Goal: Task Accomplishment & Management: Manage account settings

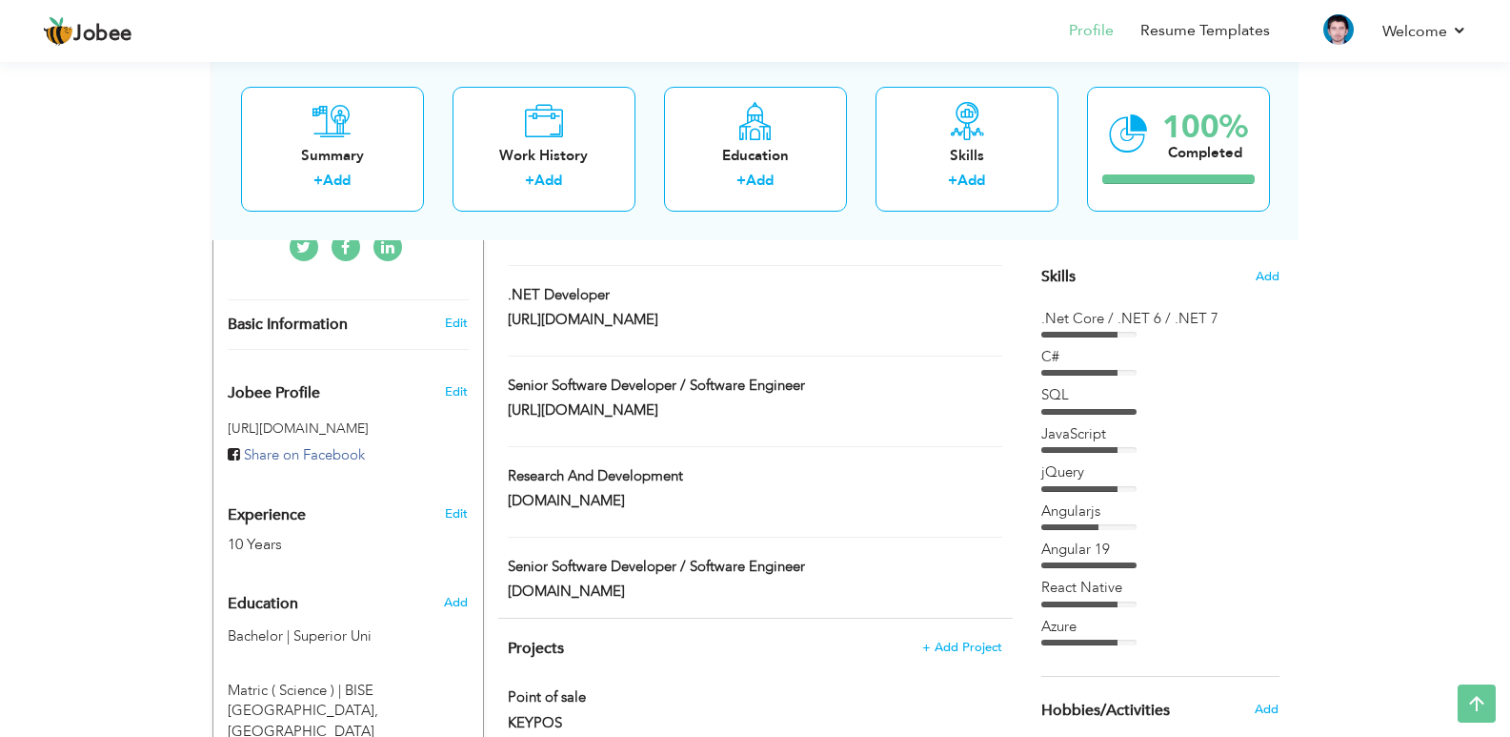
scroll to position [87, 0]
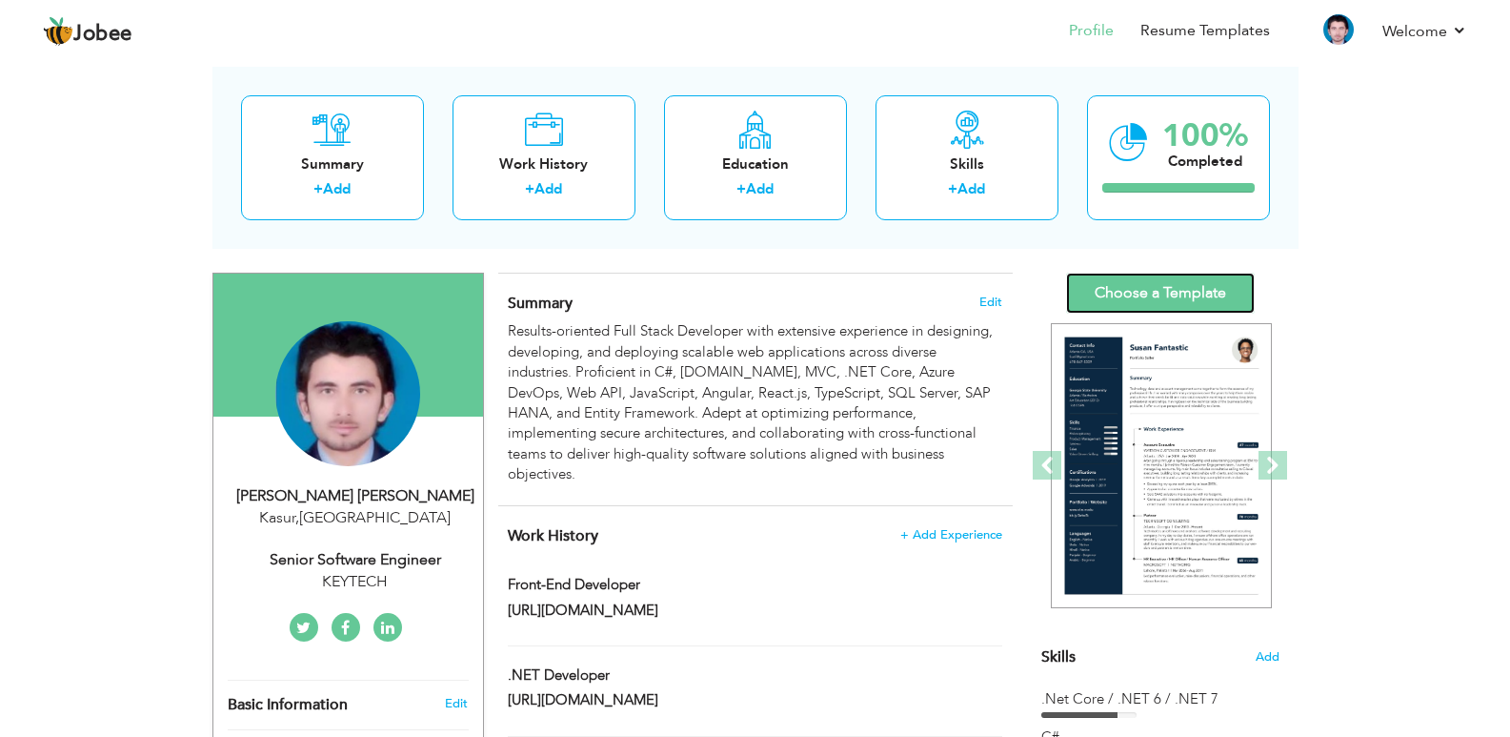
click at [1166, 294] on link "Choose a Template" at bounding box center [1160, 293] width 189 height 41
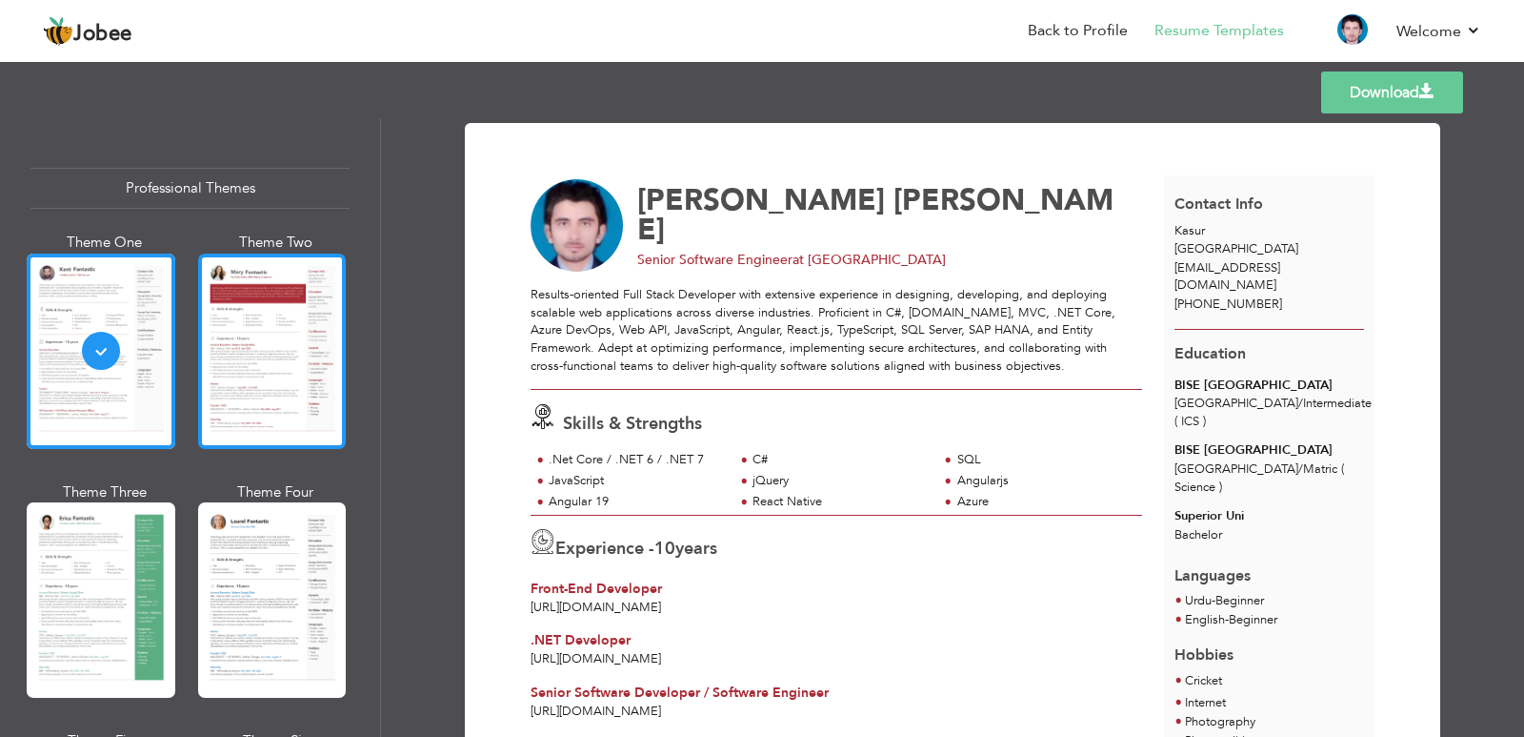
click at [225, 347] on div at bounding box center [272, 350] width 149 height 195
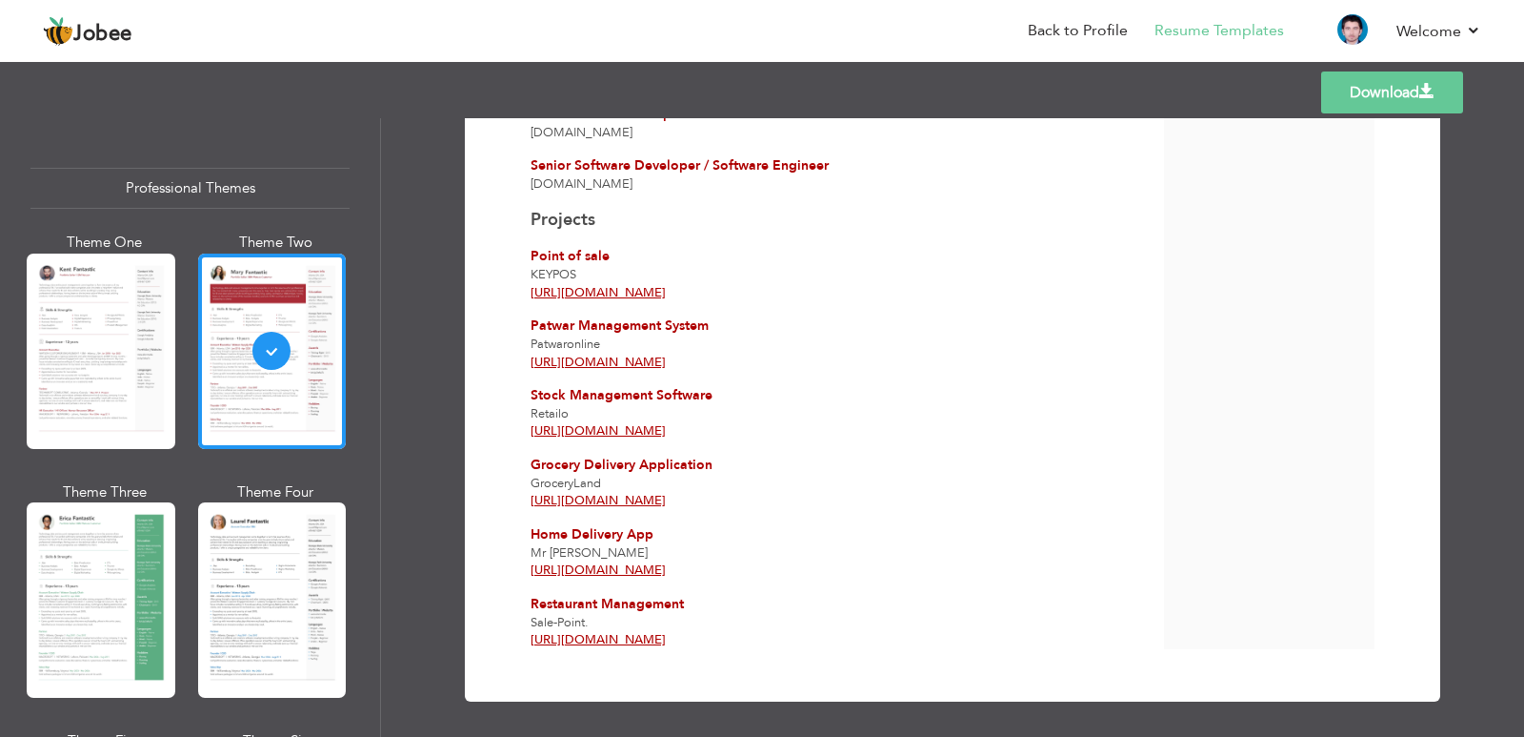
scroll to position [648, 0]
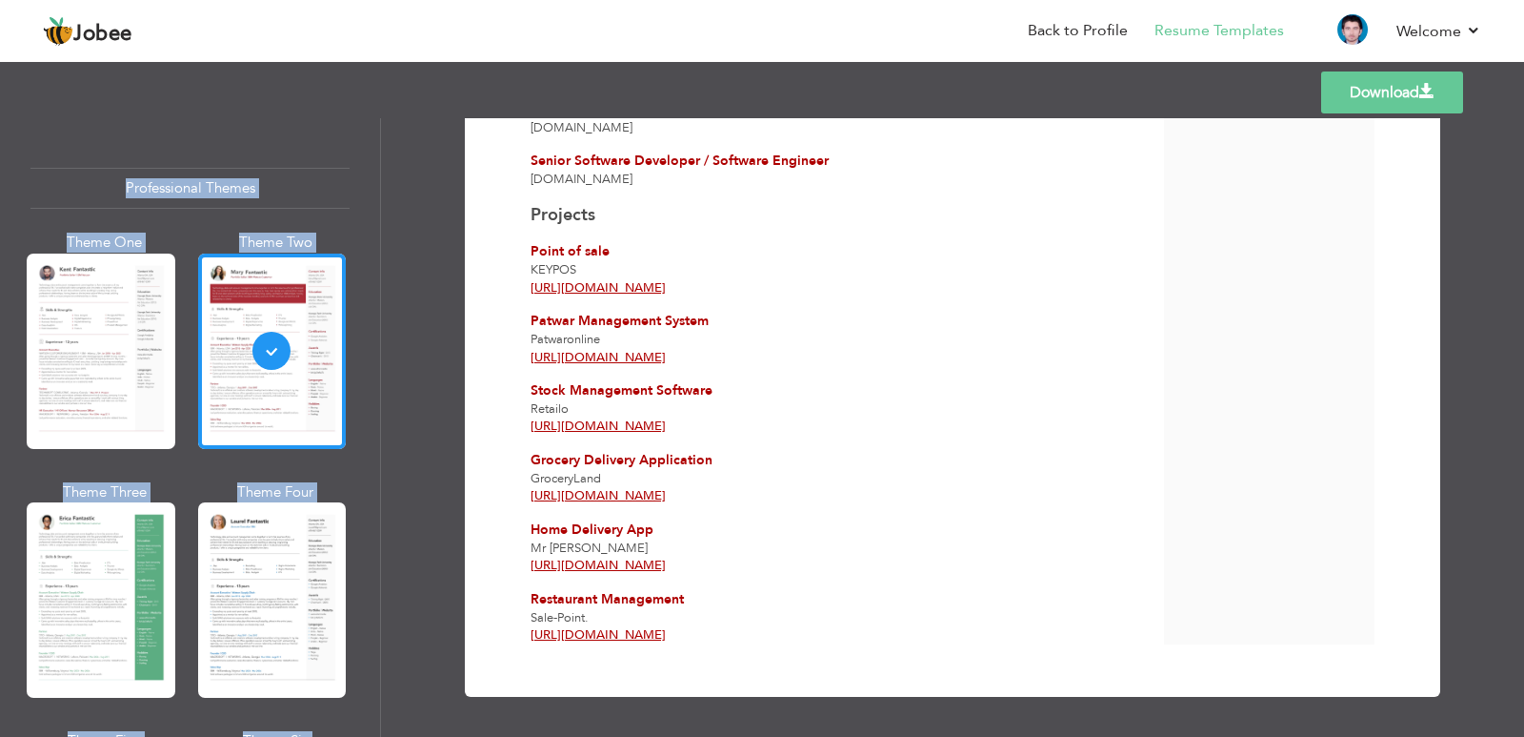
click at [1373, 119] on div "Templates Download Professional Themes Theme One Theme Two Theme Three Theme Fo…" at bounding box center [762, 396] width 1524 height 679
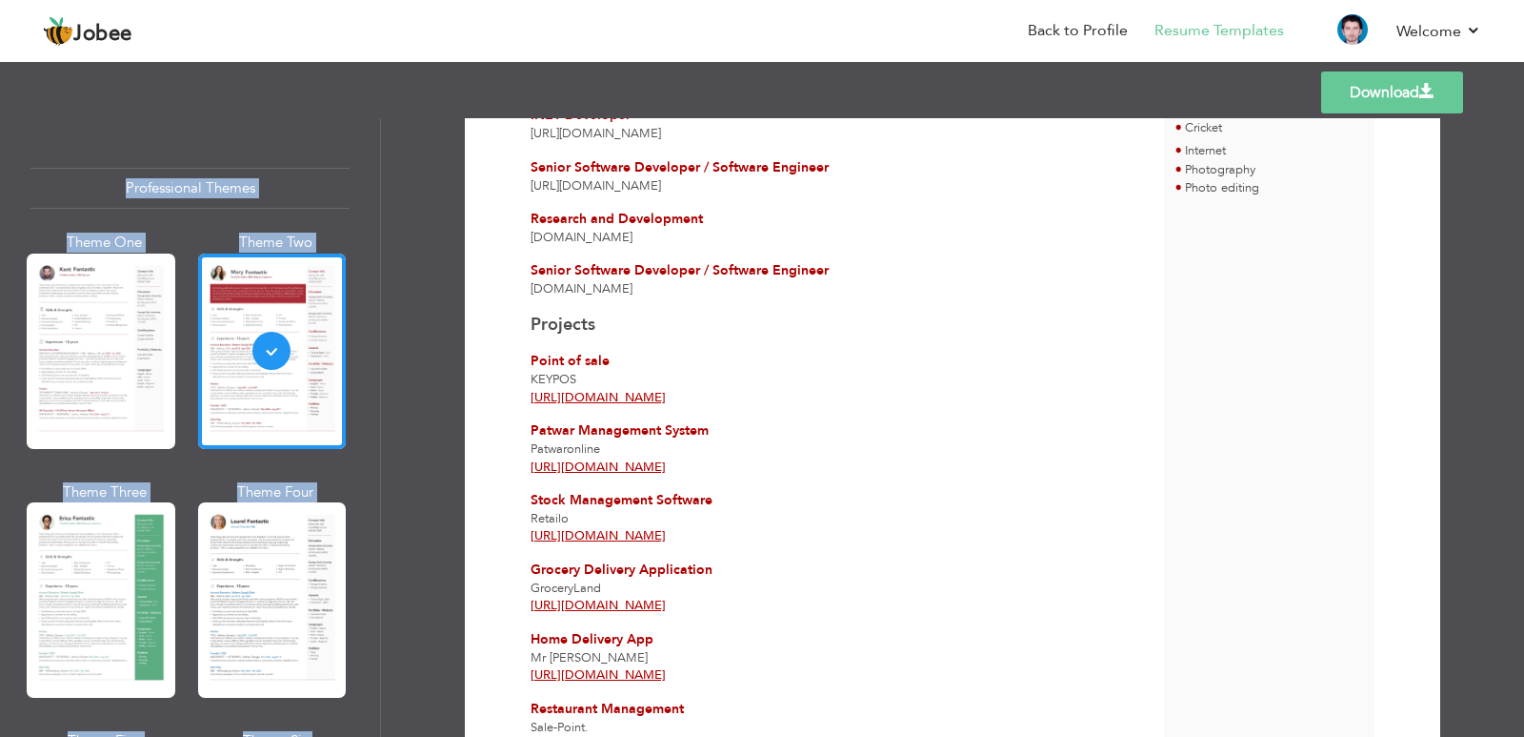
click at [1372, 103] on link "Download" at bounding box center [1393, 92] width 142 height 42
click at [1439, 269] on div "Download Hafiz Muhammad Mudassar Rashid Senior Software Engineer at KEYTECH" at bounding box center [952, 427] width 1143 height 618
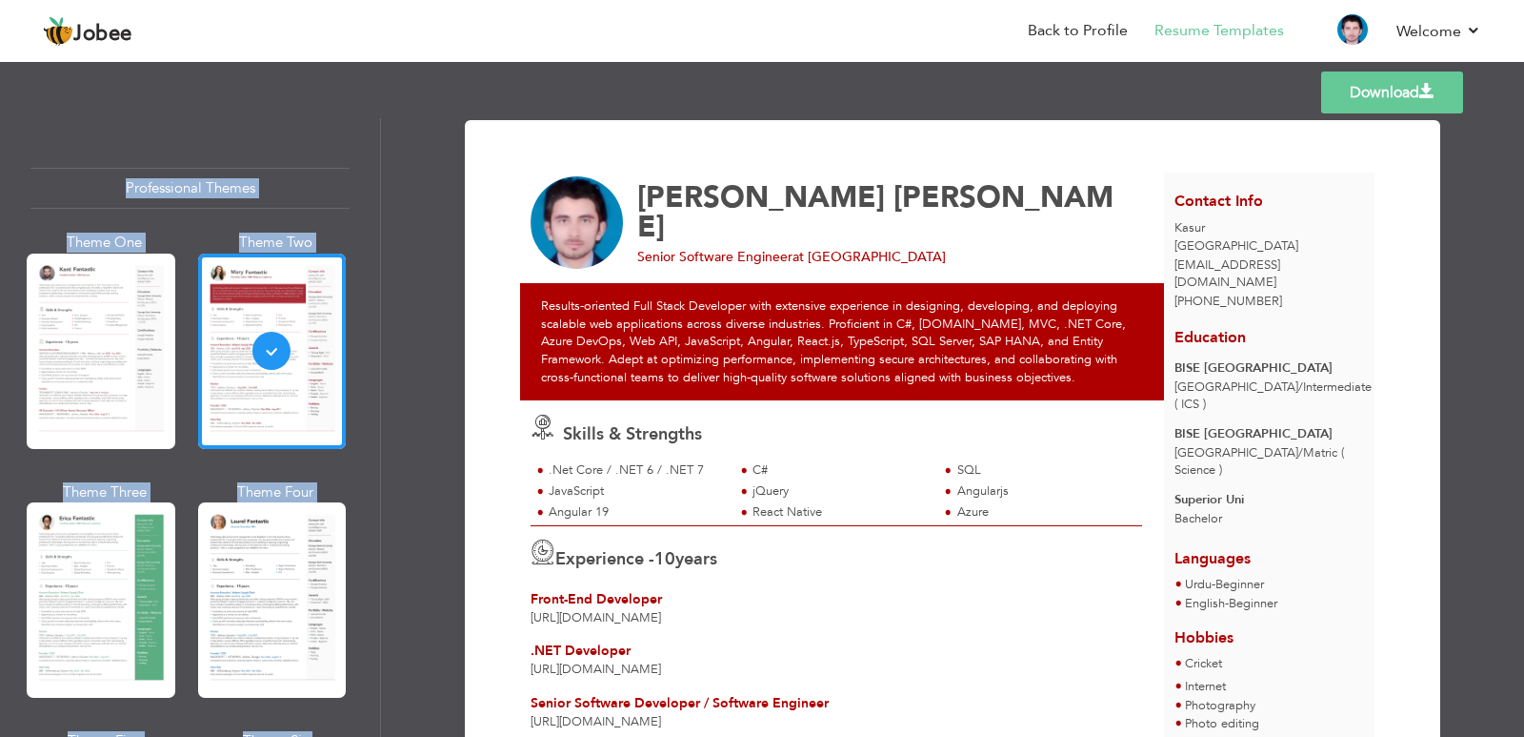
scroll to position [0, 0]
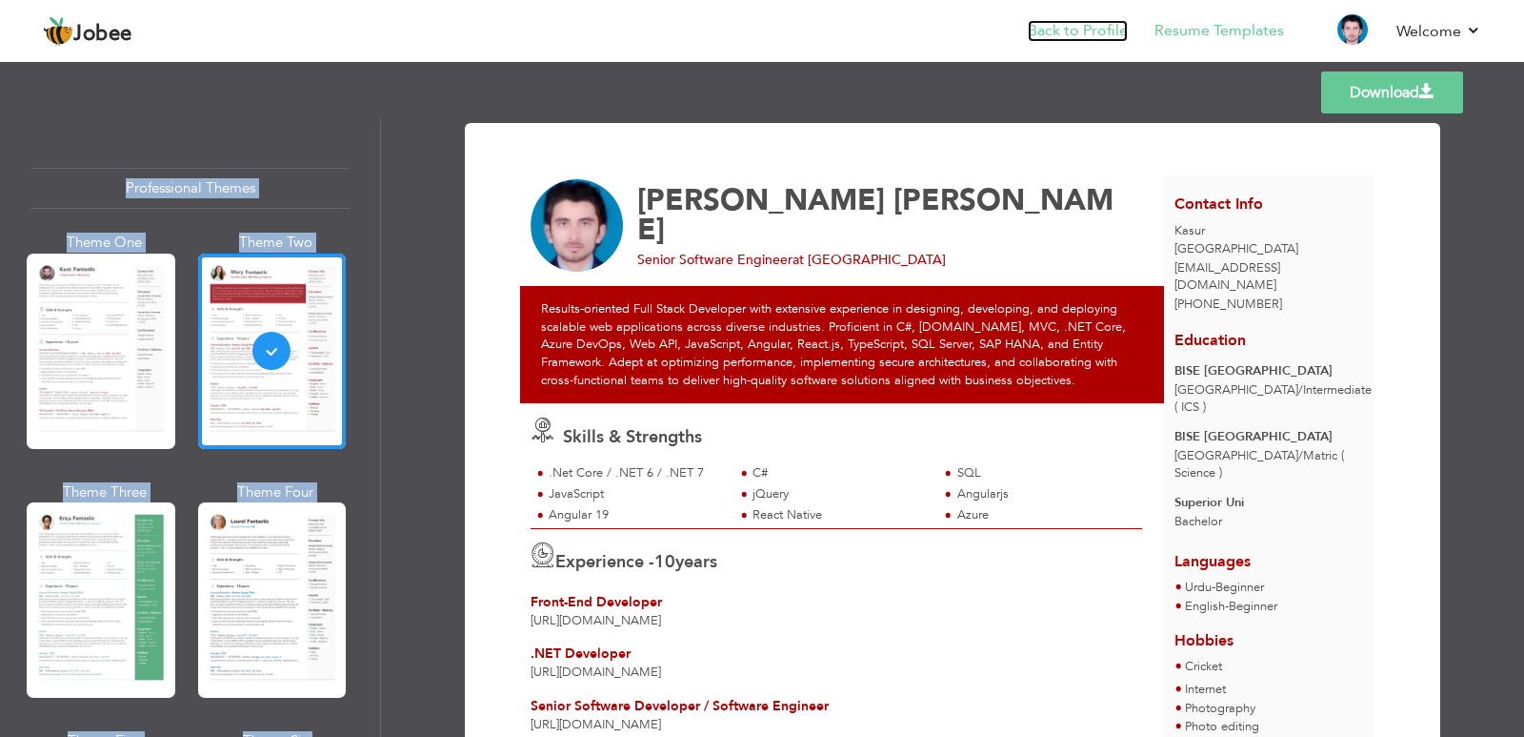
click at [1091, 40] on link "Back to Profile" at bounding box center [1078, 31] width 100 height 22
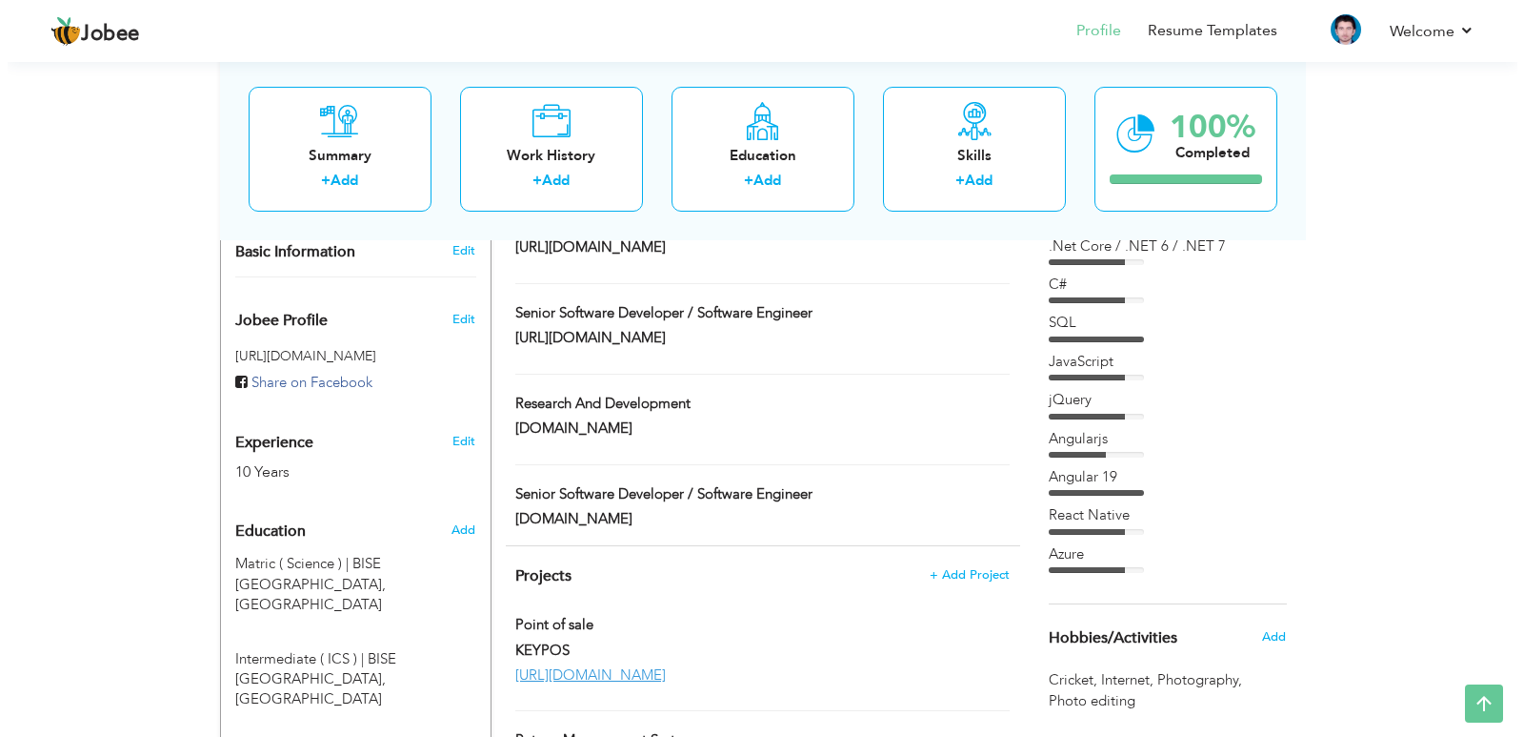
scroll to position [572, 0]
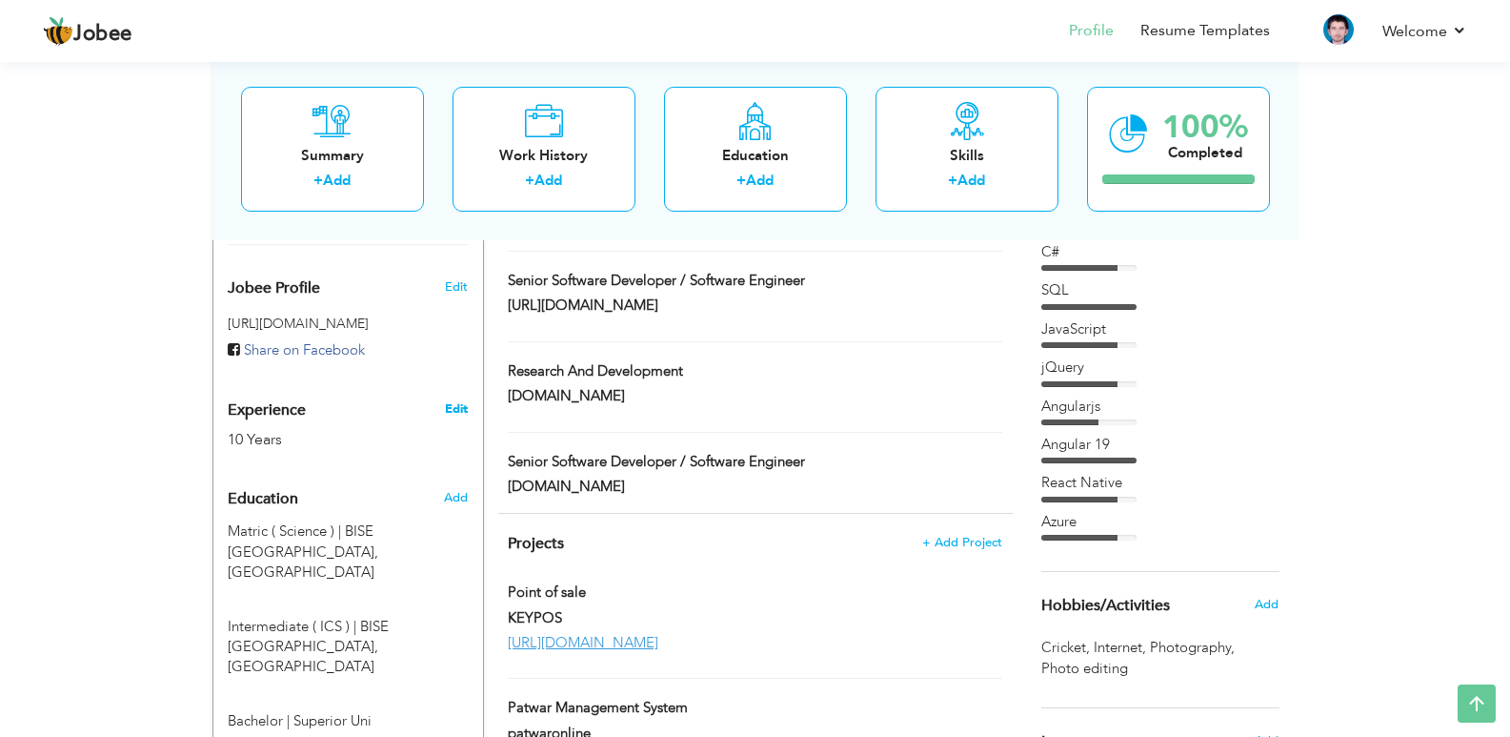
click at [457, 411] on link "Edit" at bounding box center [456, 408] width 23 height 17
type input "[PERSON_NAME]"
type input "[PHONE_NUMBER]"
select select "number:166"
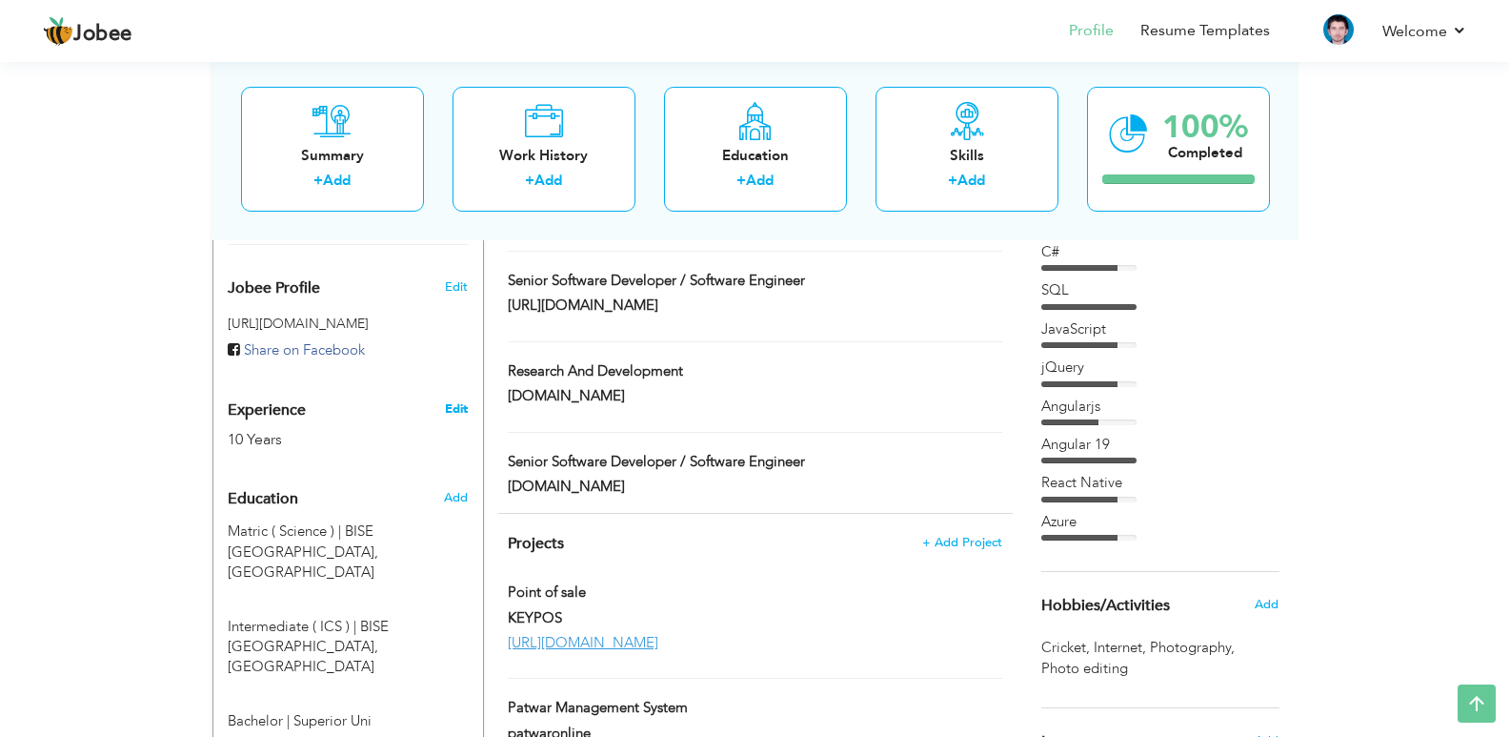
type input "Kasur"
select select "number:12"
type input "KEYTECH"
type input "Senior Software Engineer"
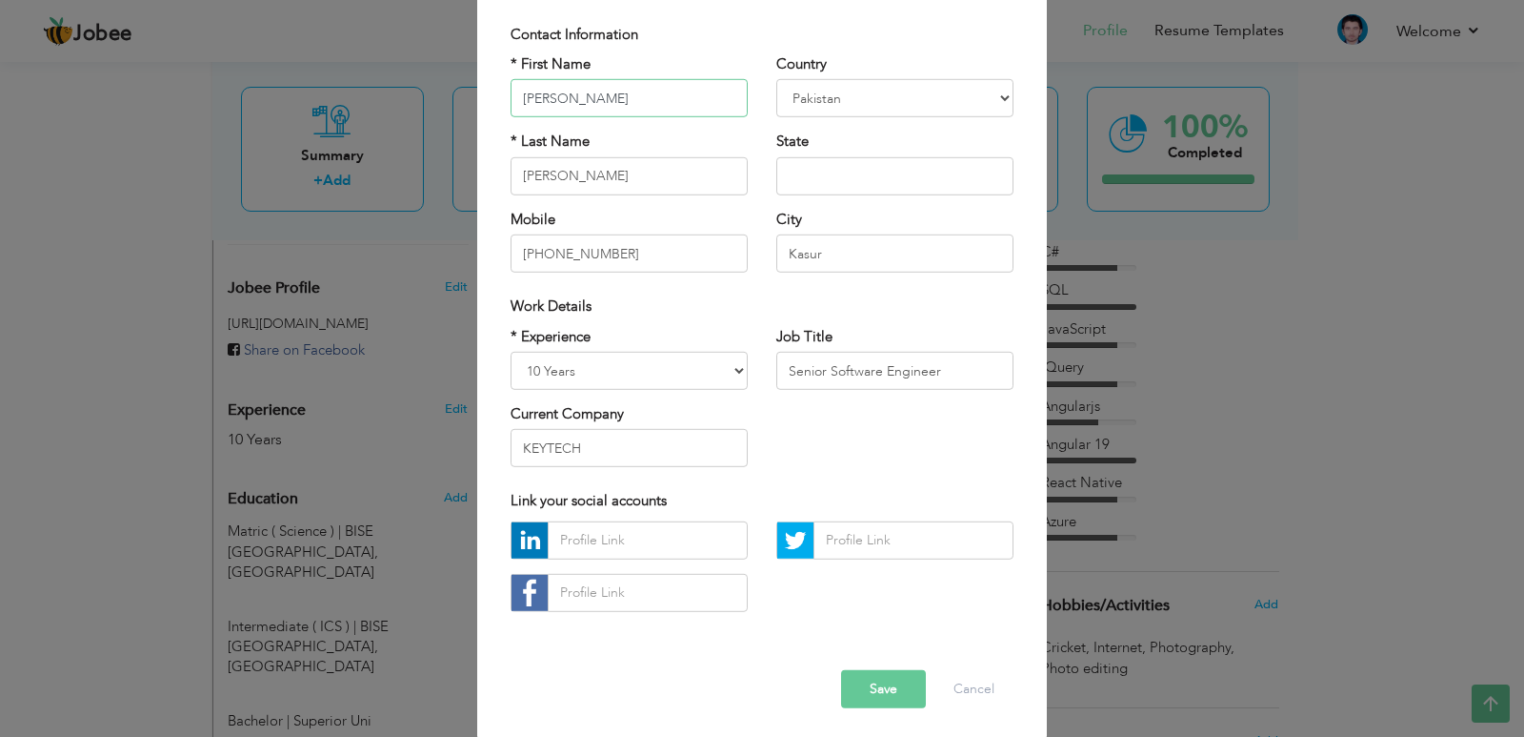
scroll to position [136, 0]
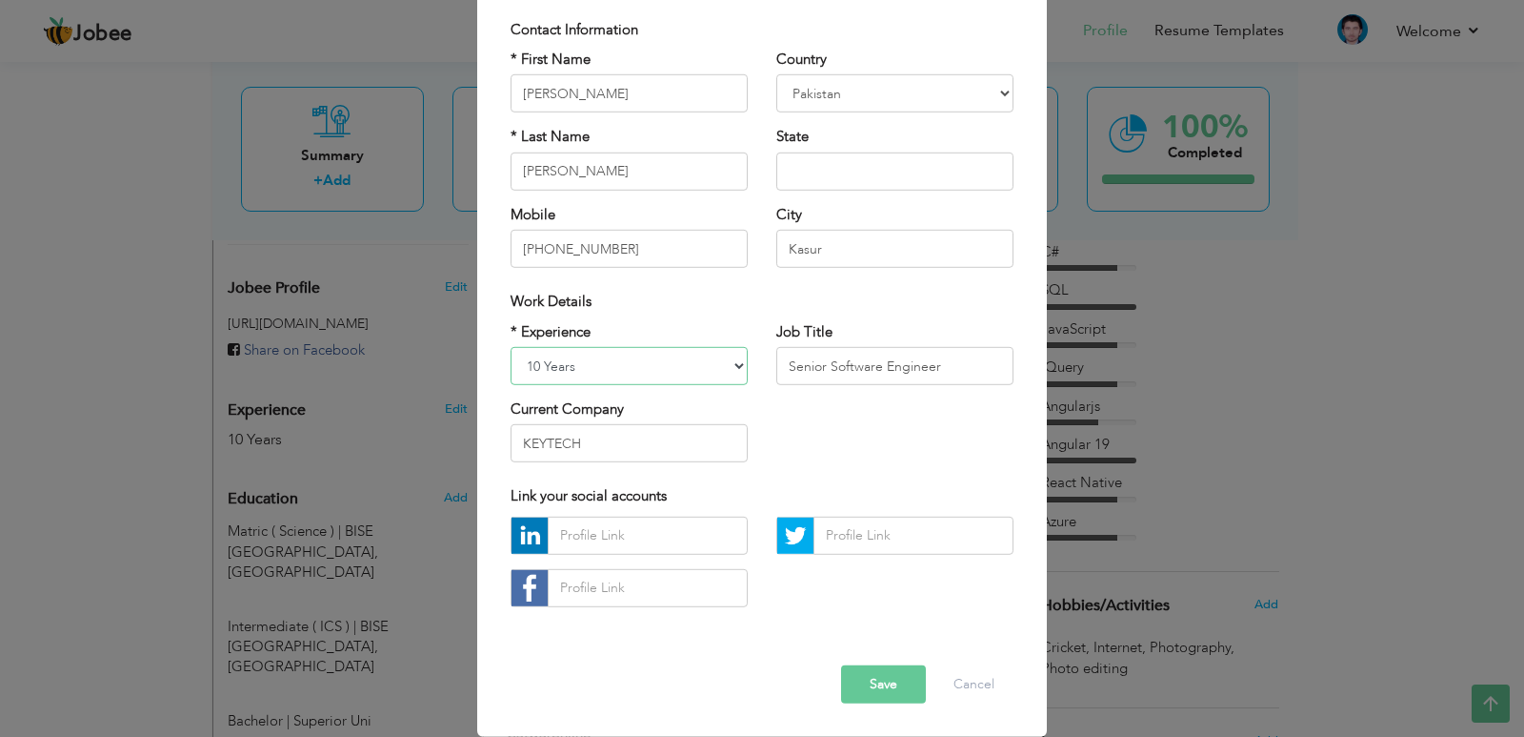
click at [729, 373] on select "Entry Level Less than 1 Year 1 Year 2 Years 3 Years 4 Years 5 Years 6 Years 7 Y…" at bounding box center [629, 366] width 237 height 38
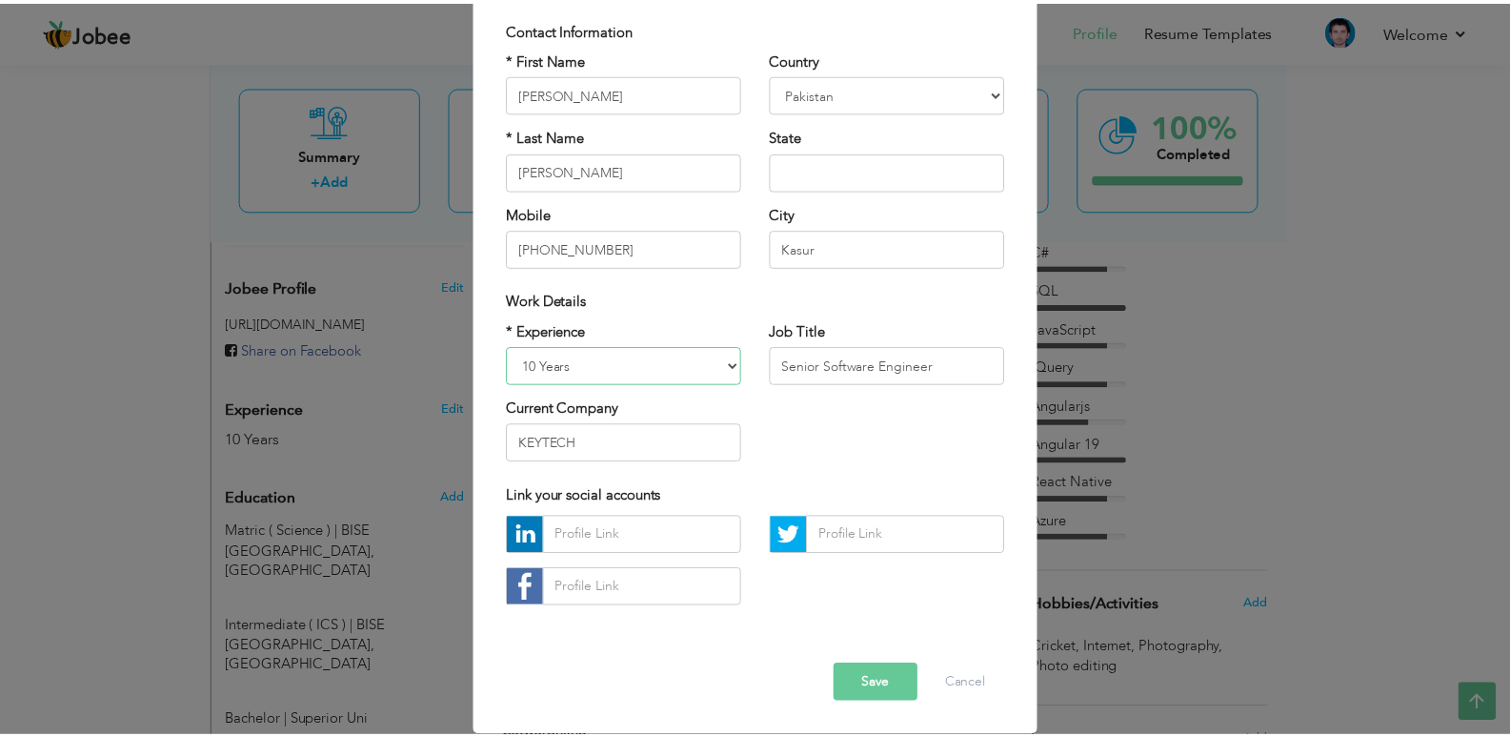
scroll to position [41, 0]
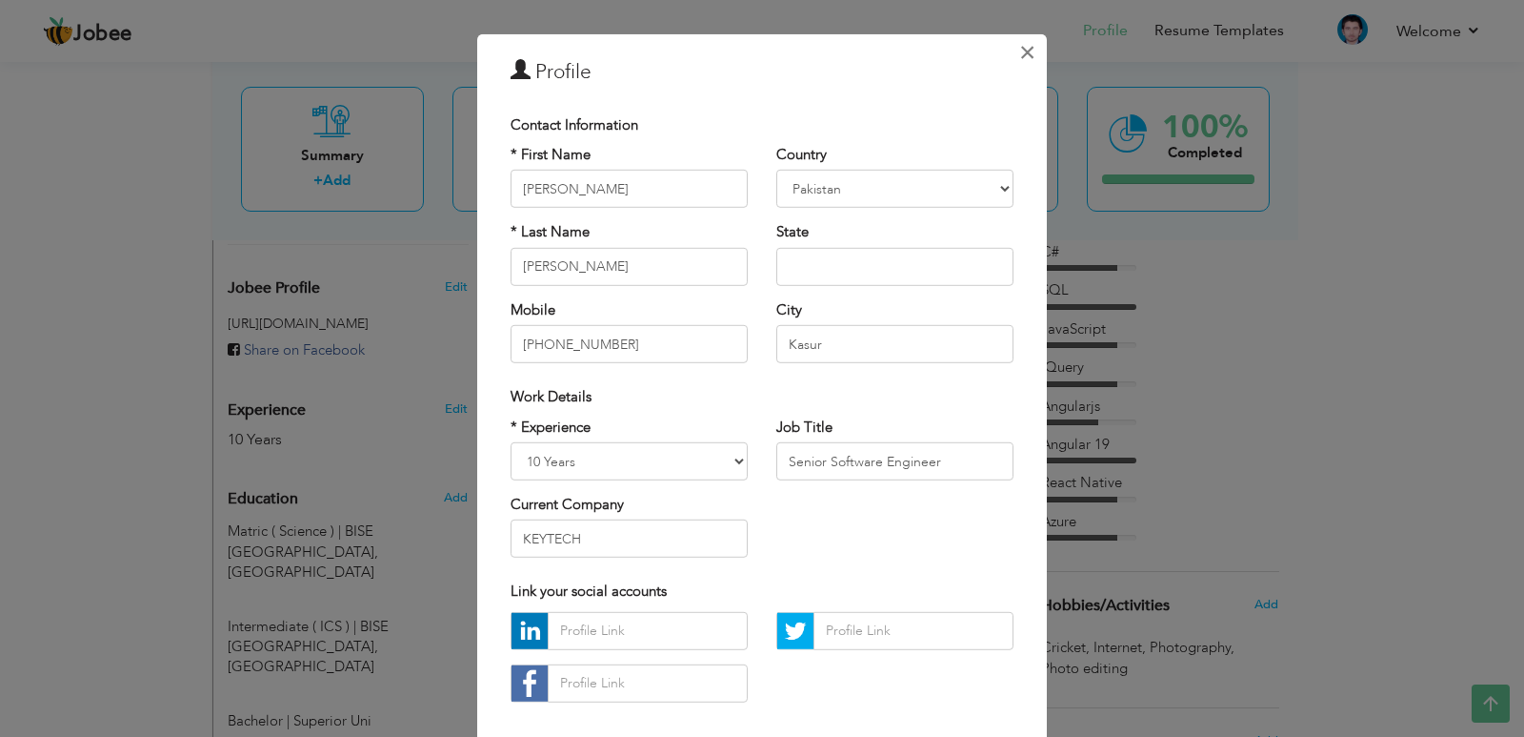
click at [1023, 54] on span "×" at bounding box center [1027, 51] width 16 height 34
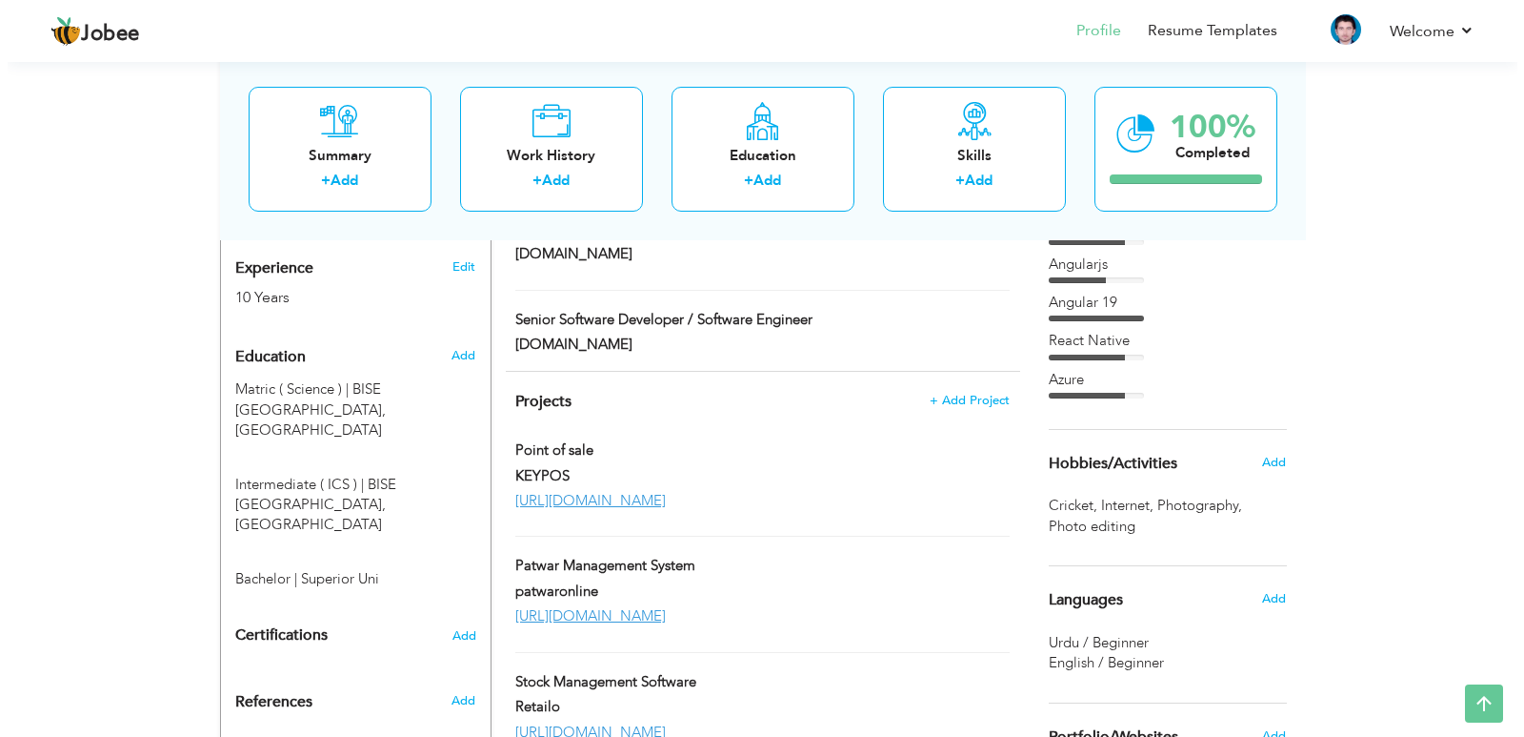
scroll to position [858, 0]
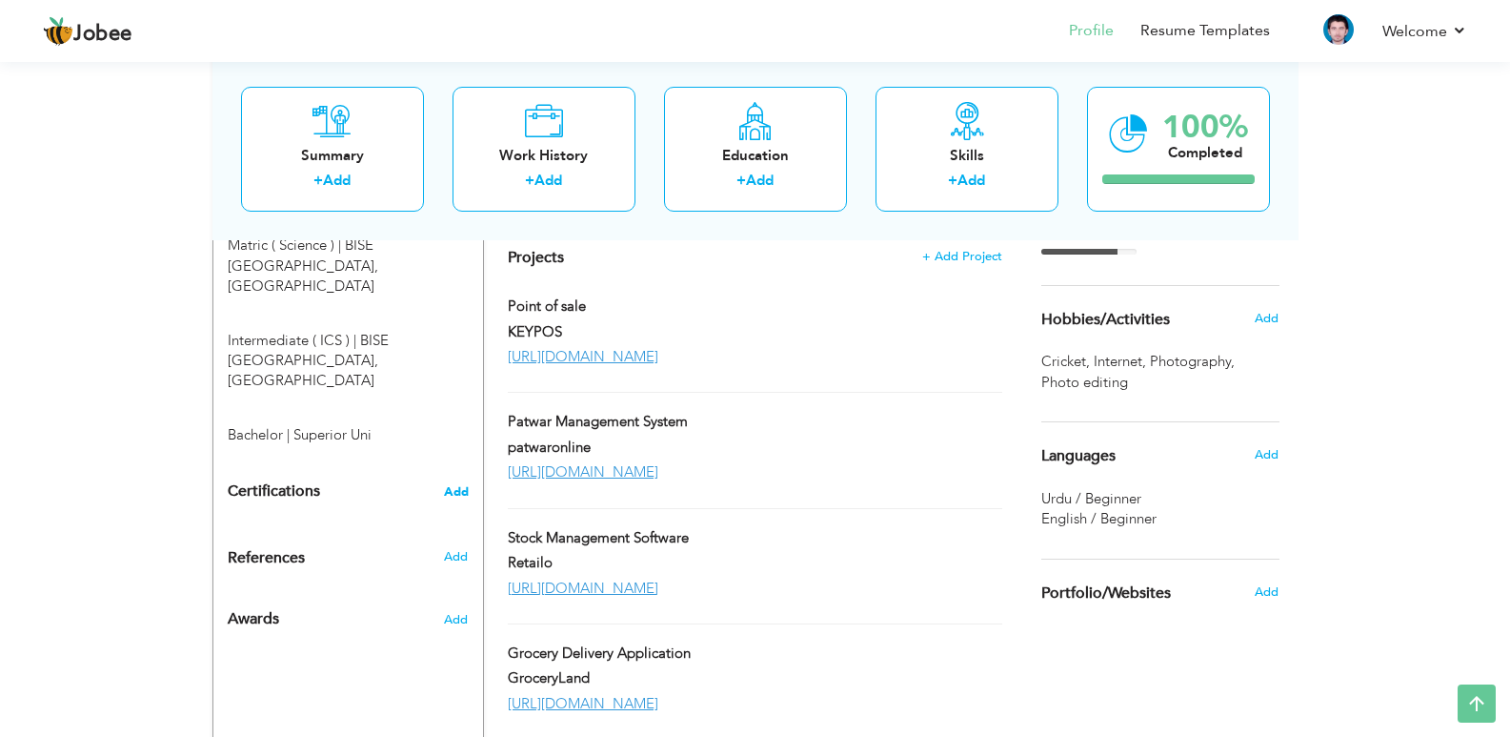
click at [454, 485] on span "Add" at bounding box center [456, 491] width 25 height 13
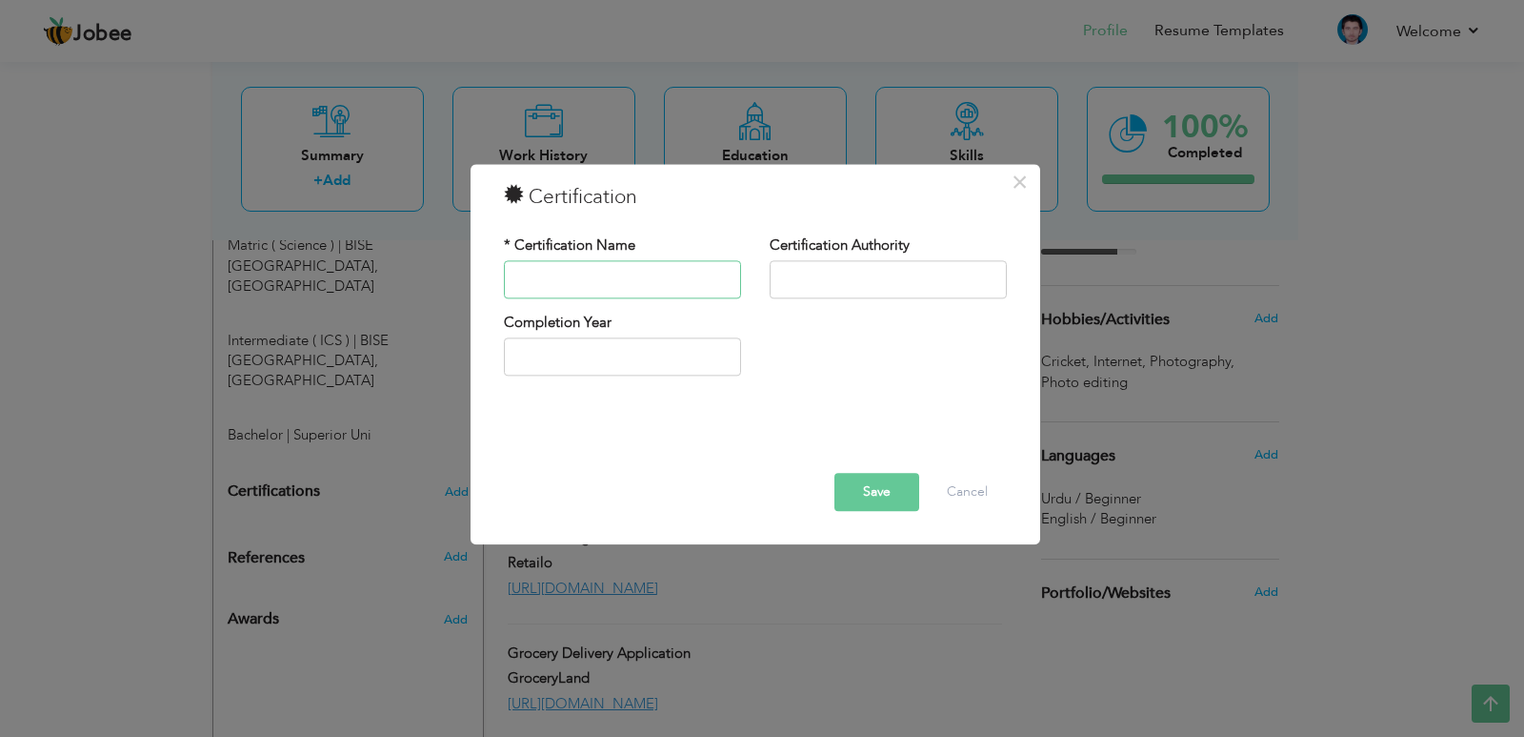
click at [645, 285] on input "text" at bounding box center [622, 279] width 237 height 38
paste input "Microsoft Certified: Solutions Developer"
type input "Microsoft Certified: Solutions Developer"
click at [977, 490] on button "Cancel" at bounding box center [967, 492] width 79 height 38
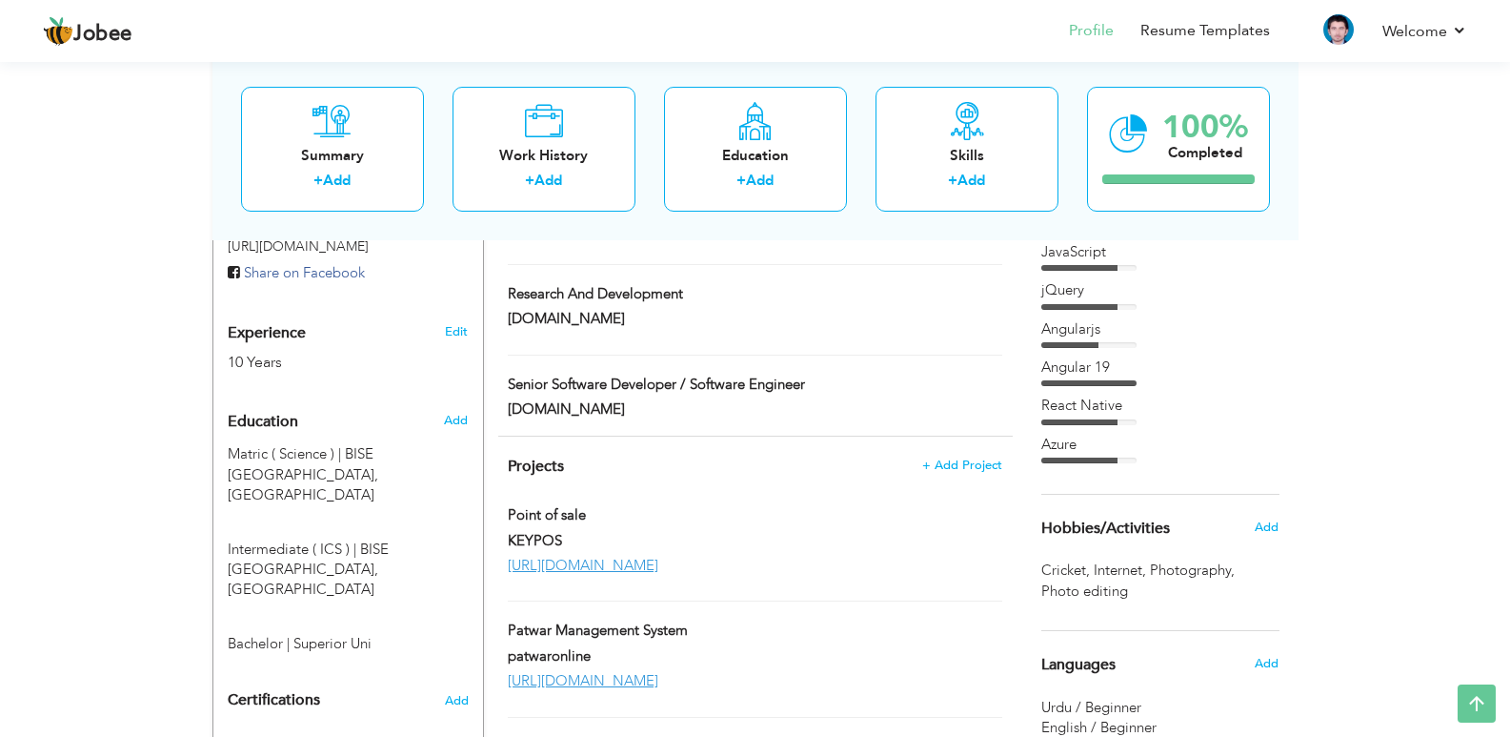
scroll to position [658, 0]
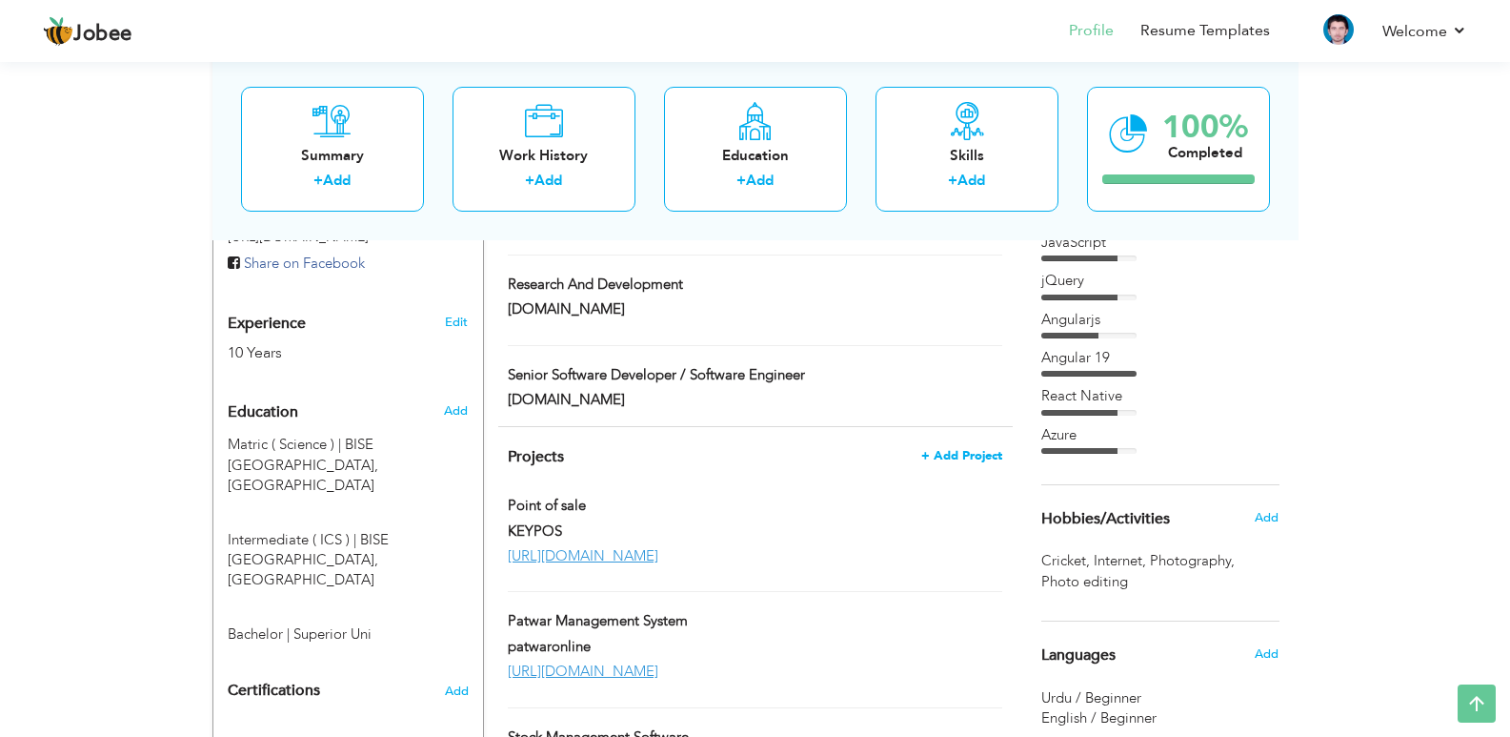
click at [964, 449] on span "+ Add Project" at bounding box center [961, 455] width 81 height 13
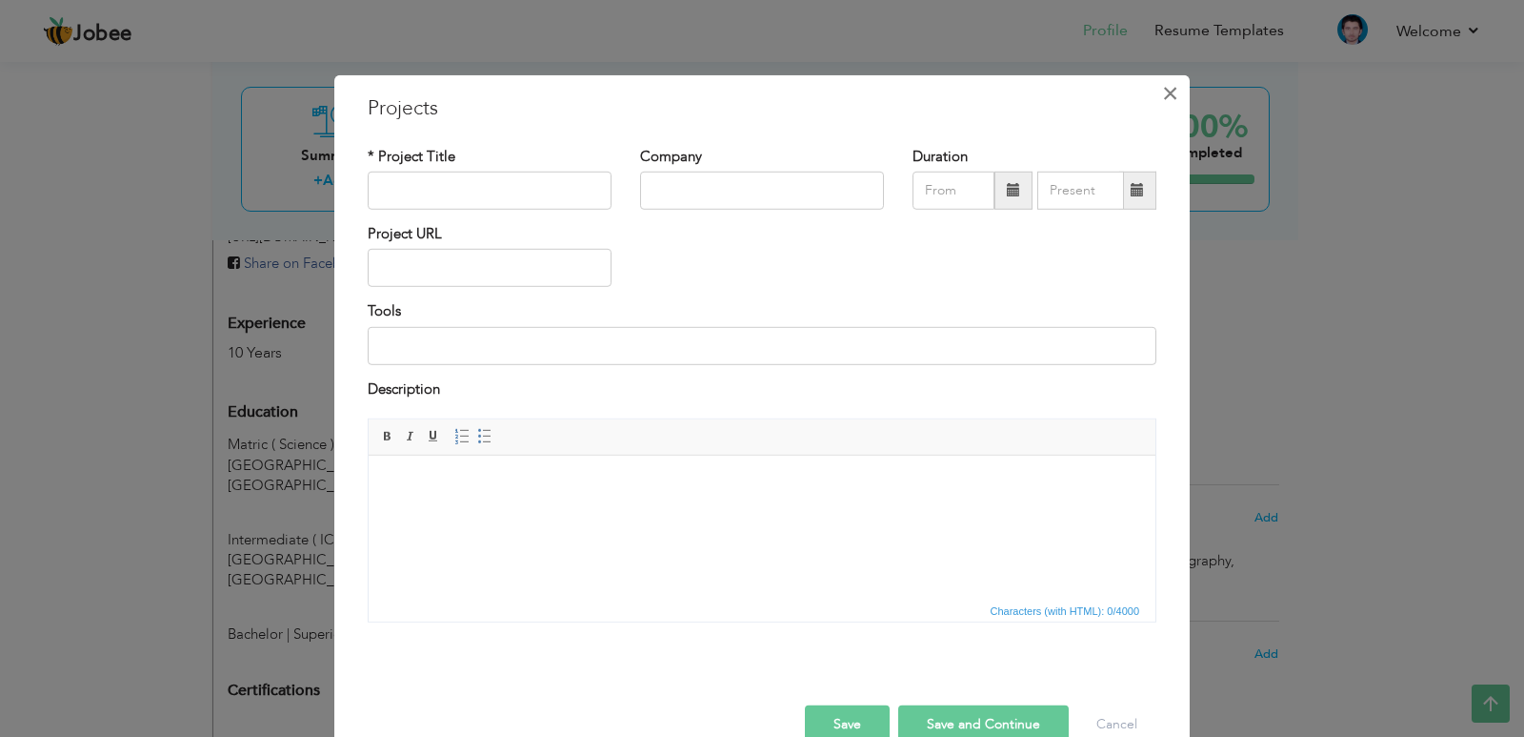
click at [1164, 96] on span "×" at bounding box center [1170, 92] width 16 height 34
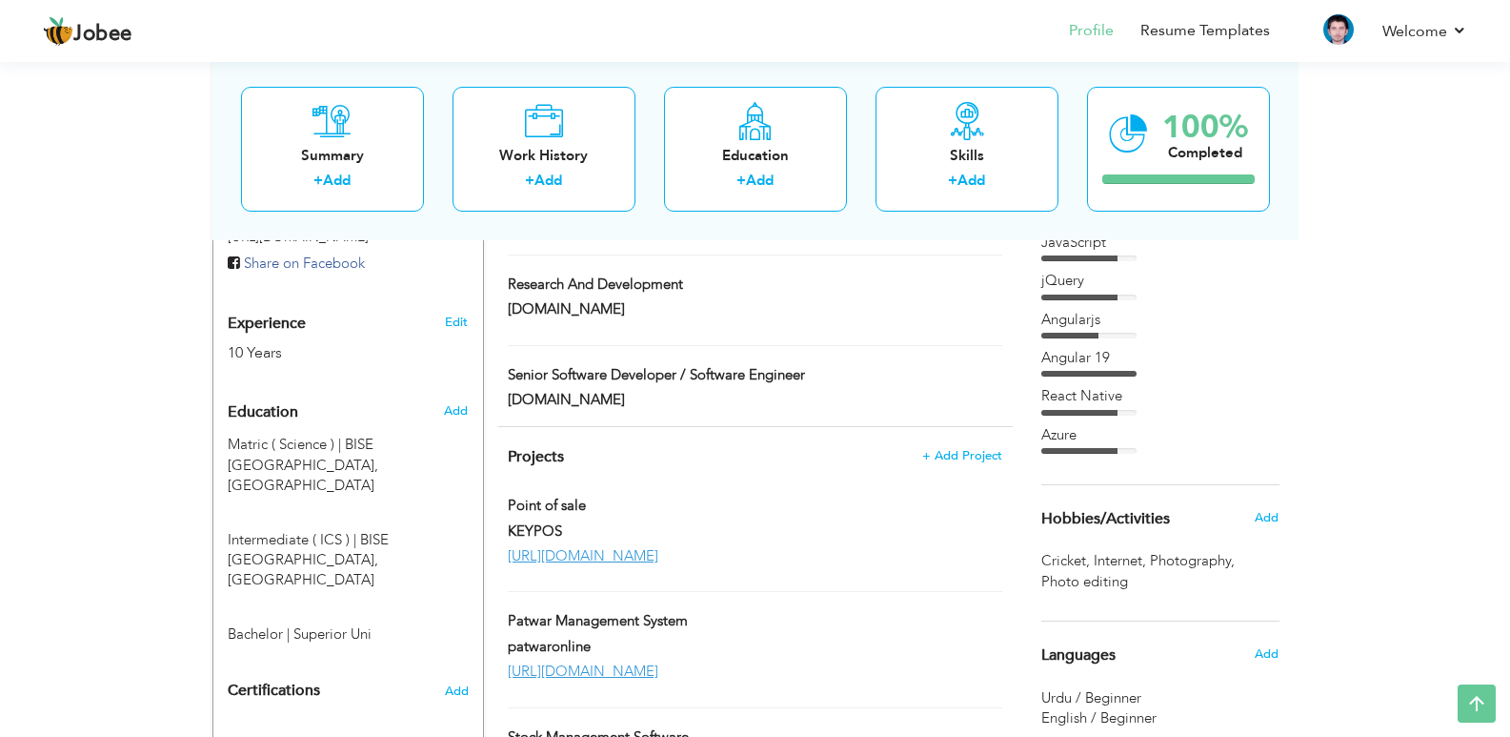
click at [696, 546] on div "[URL][DOMAIN_NAME]" at bounding box center [755, 556] width 522 height 20
type input "Point of sale"
type input "KEYPOS"
type input "[URL][DOMAIN_NAME]"
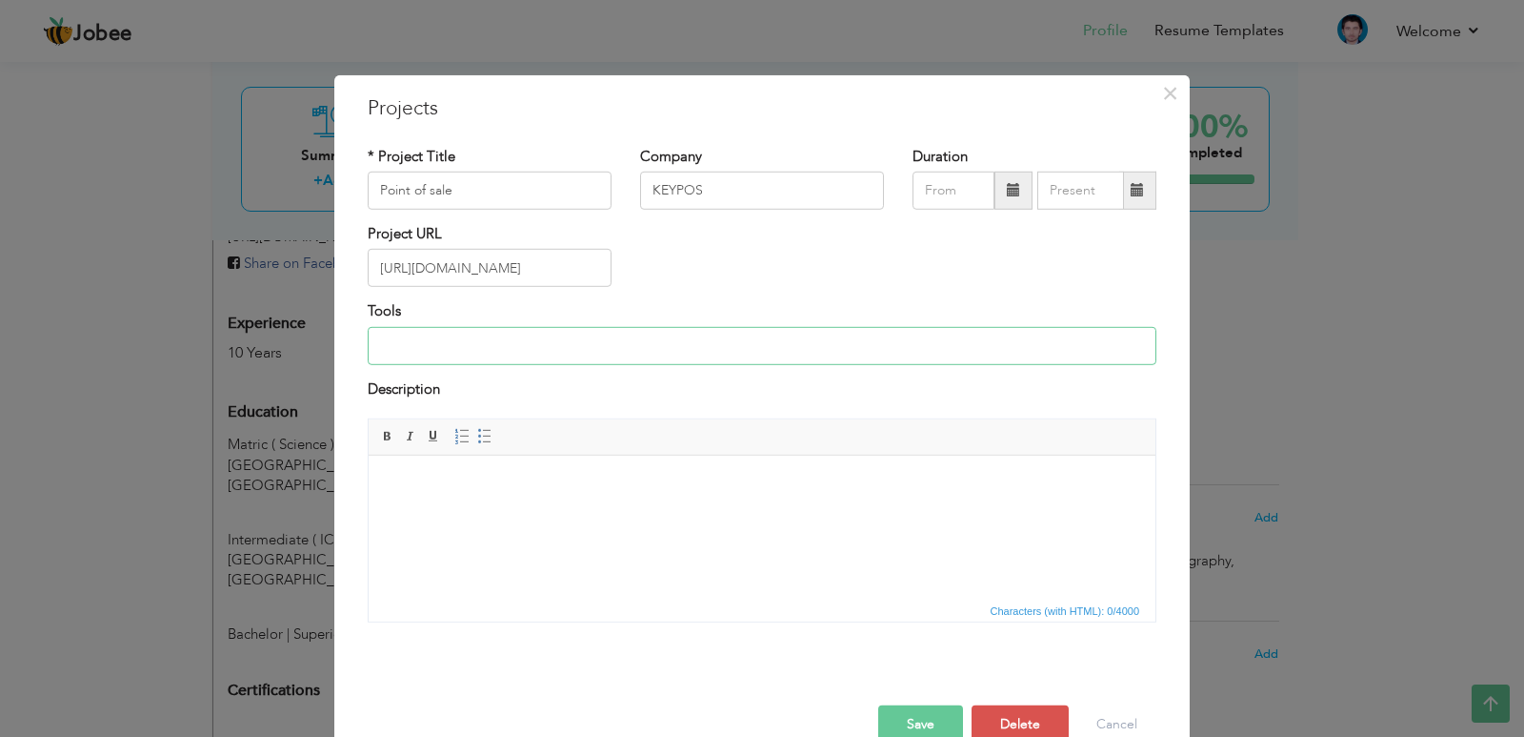
click at [597, 343] on input at bounding box center [762, 346] width 789 height 38
click at [575, 514] on html at bounding box center [762, 484] width 787 height 58
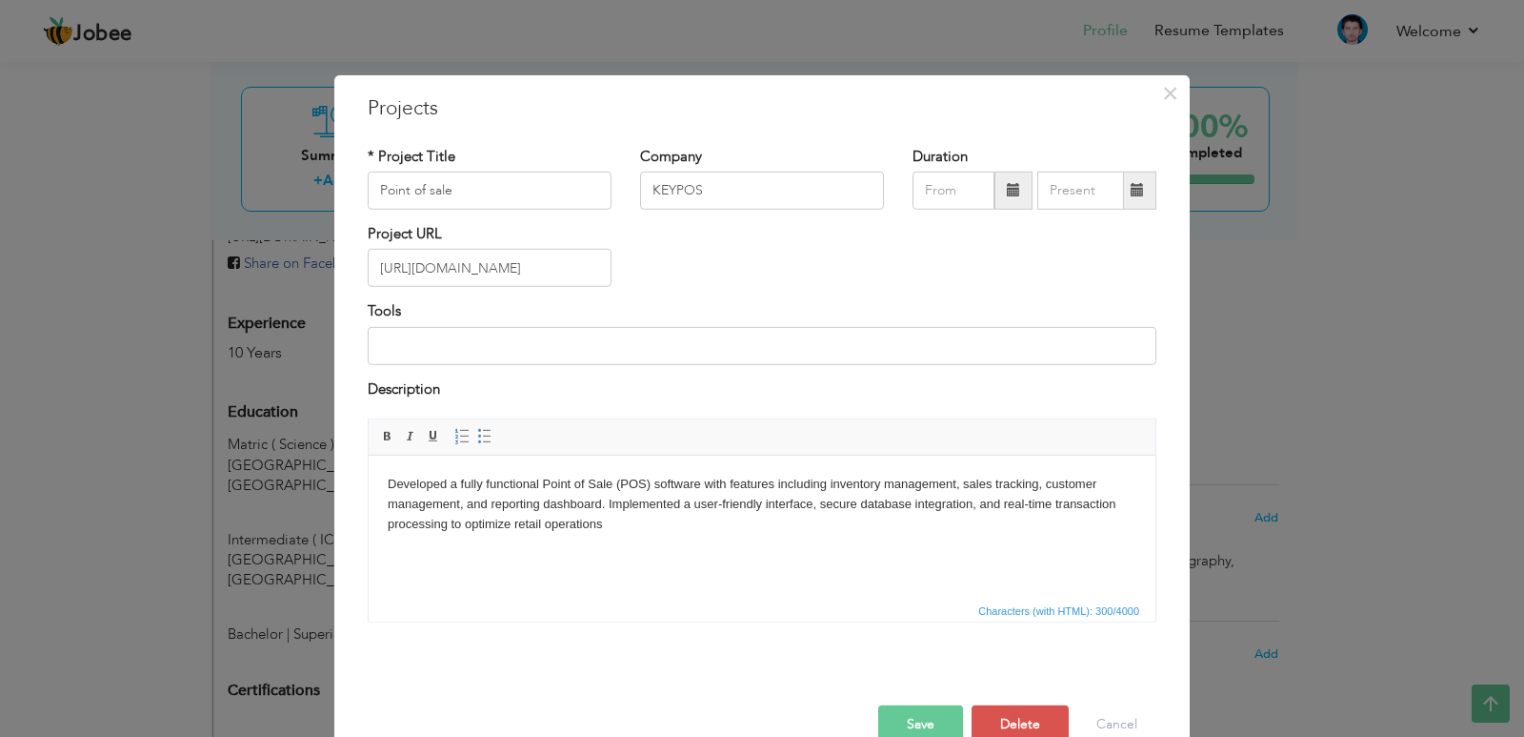
click at [895, 713] on button "Save" at bounding box center [920, 724] width 85 height 38
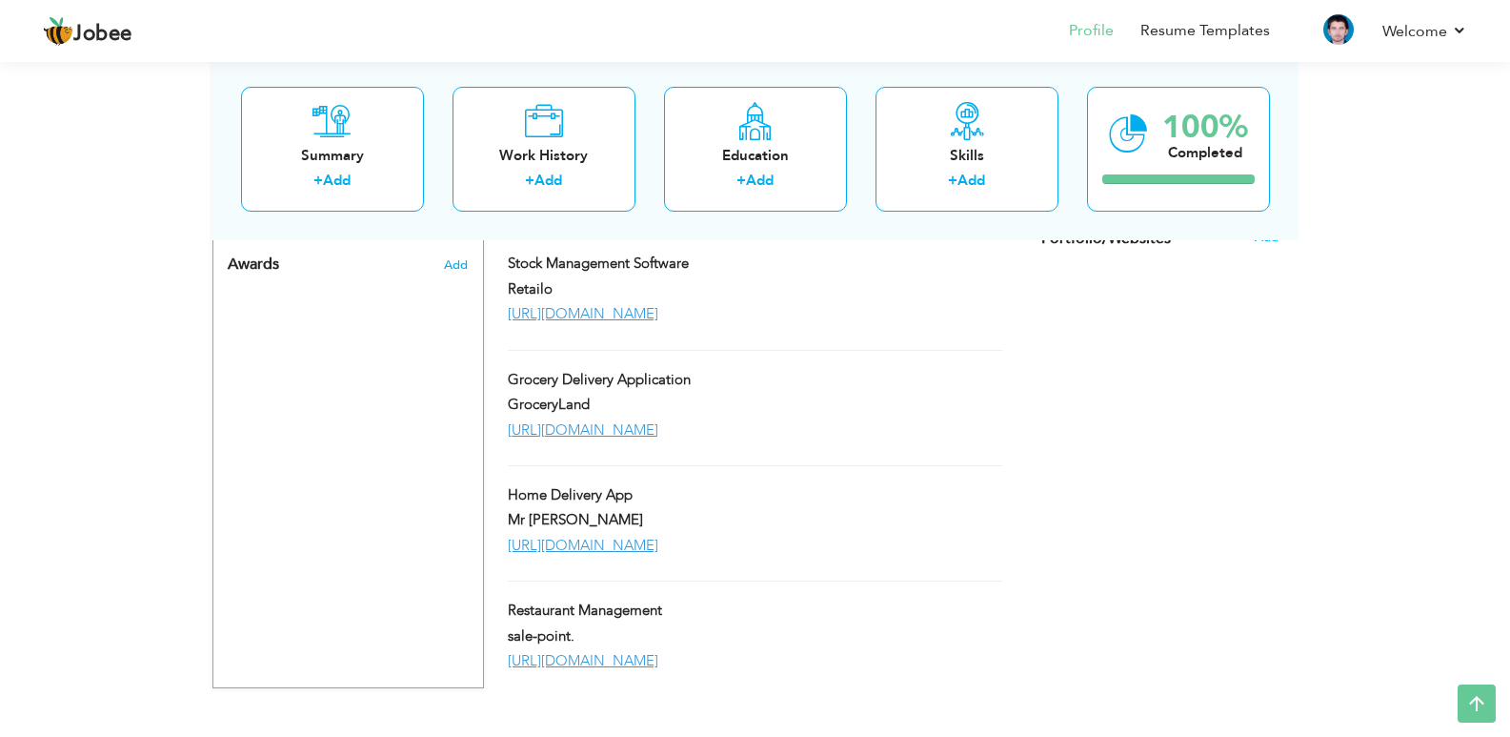
scroll to position [1216, 0]
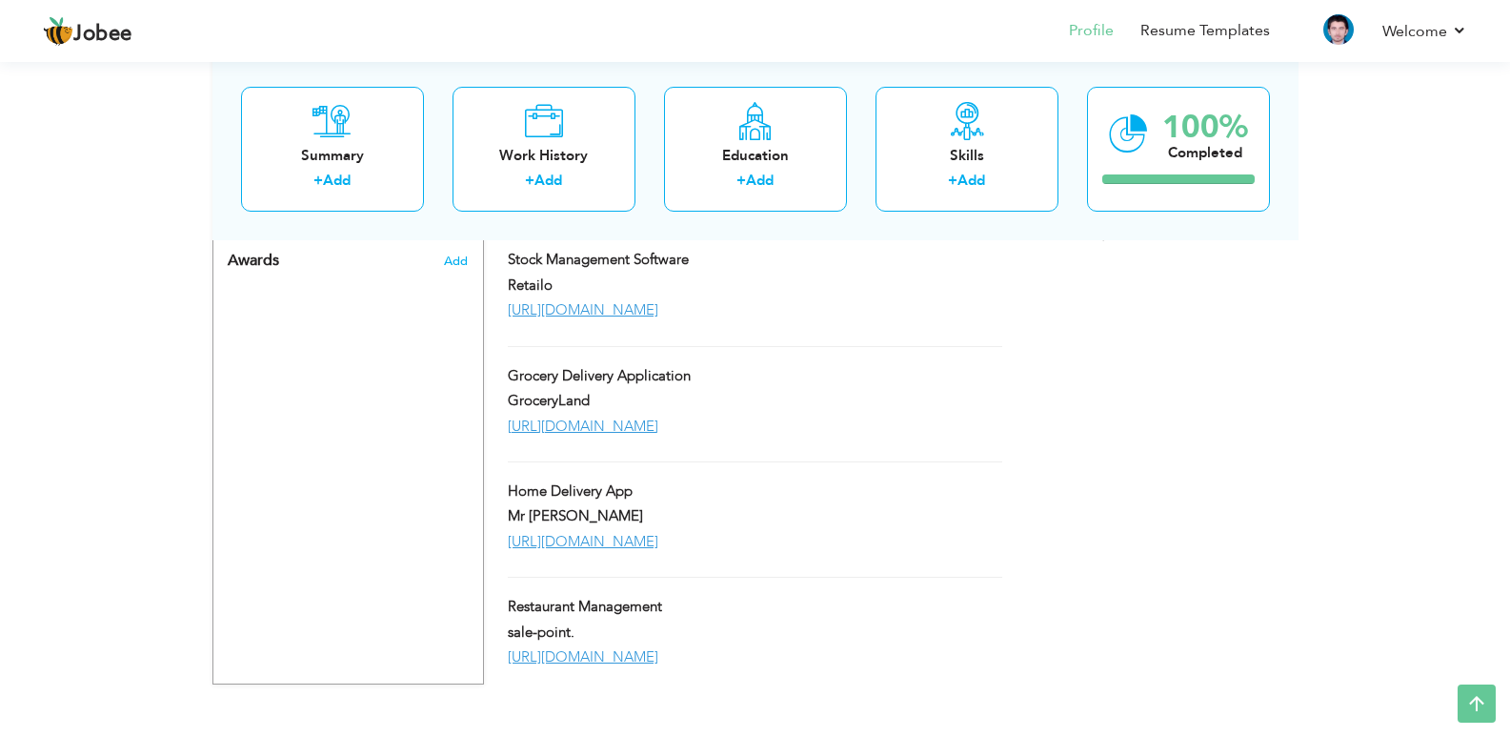
click at [829, 622] on div "sale-point." at bounding box center [668, 634] width 349 height 25
type input "Restaurant Management"
type input "sale-point."
type input "[URL][DOMAIN_NAME]"
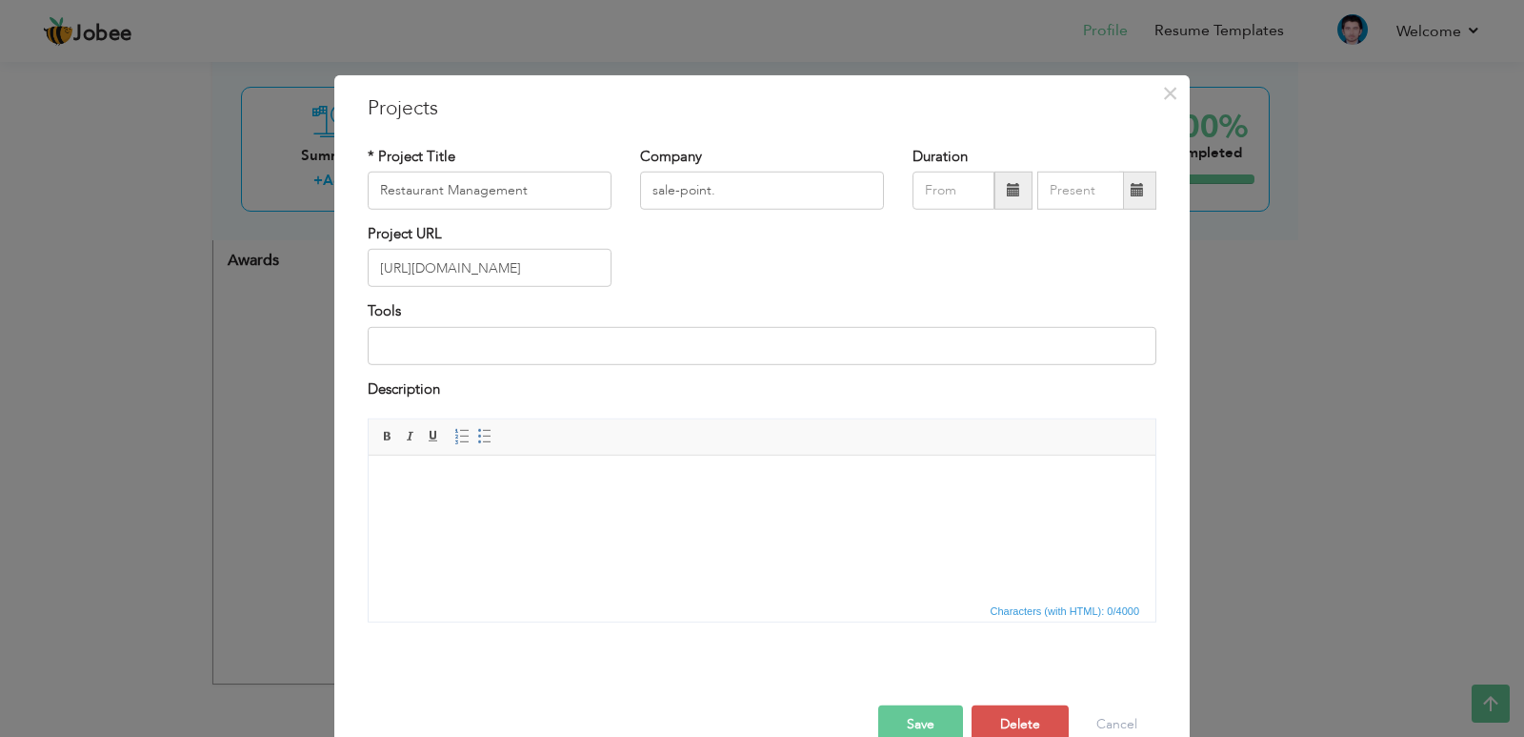
click at [622, 514] on html at bounding box center [762, 484] width 787 height 58
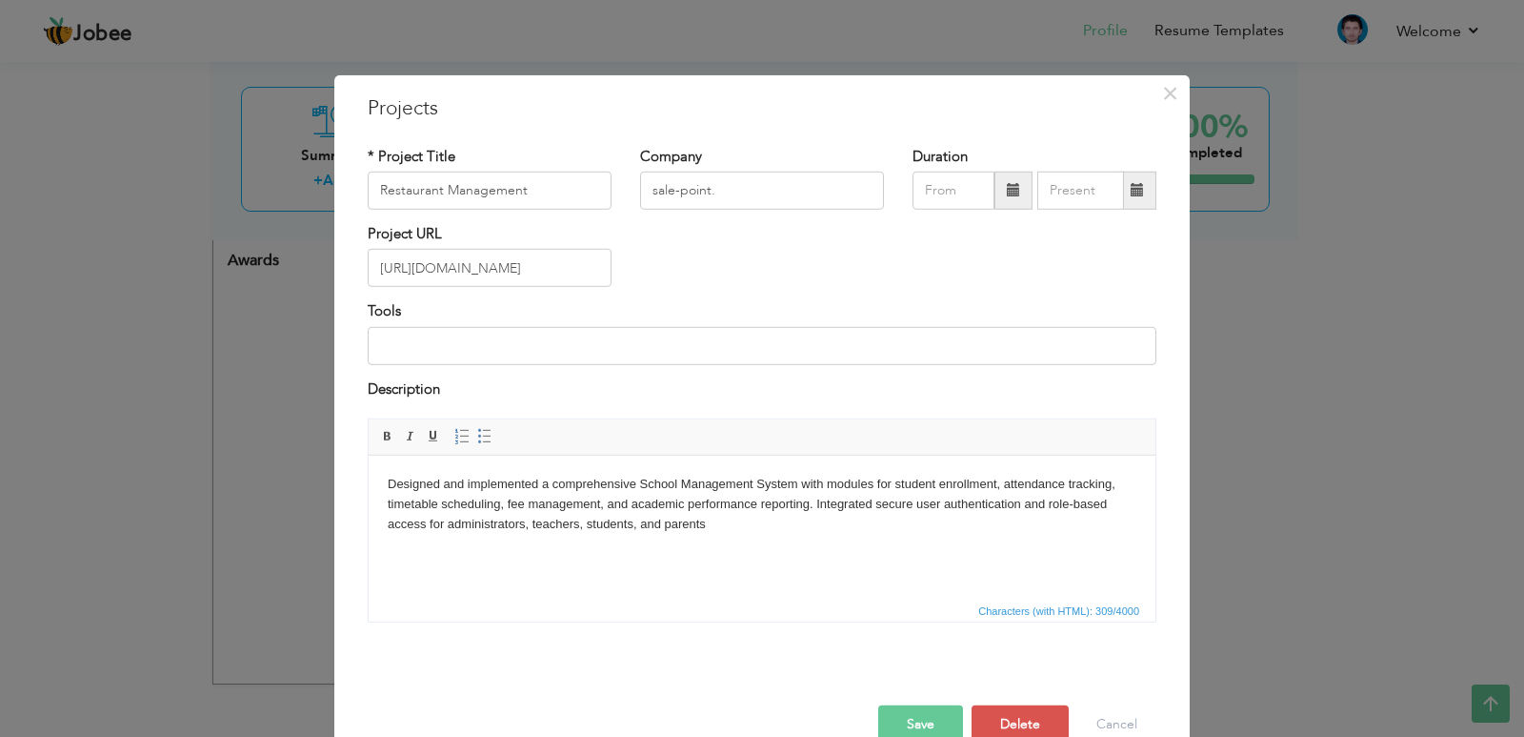
click at [922, 730] on button "Save" at bounding box center [920, 724] width 85 height 38
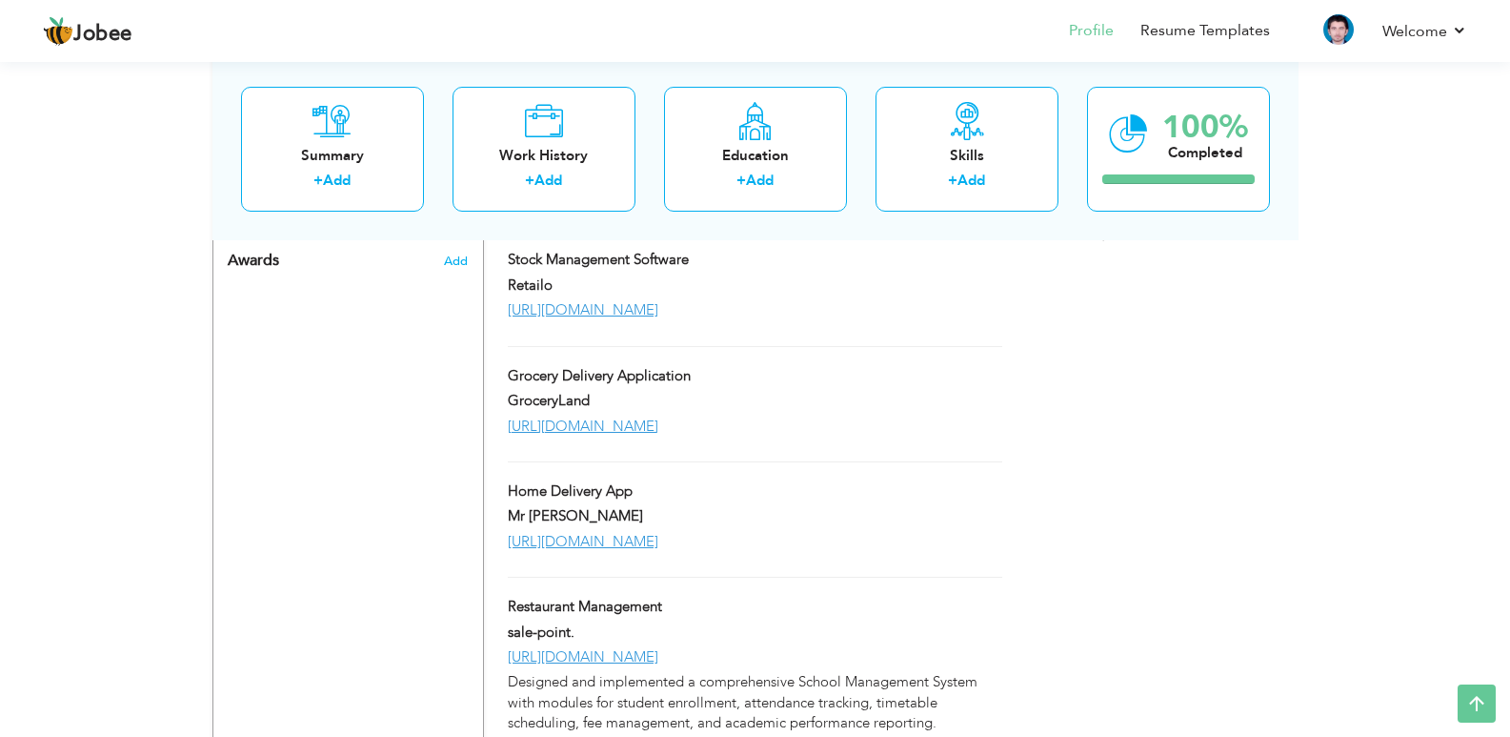
click at [858, 368] on div "Grocery Delivery Application" at bounding box center [755, 378] width 522 height 25
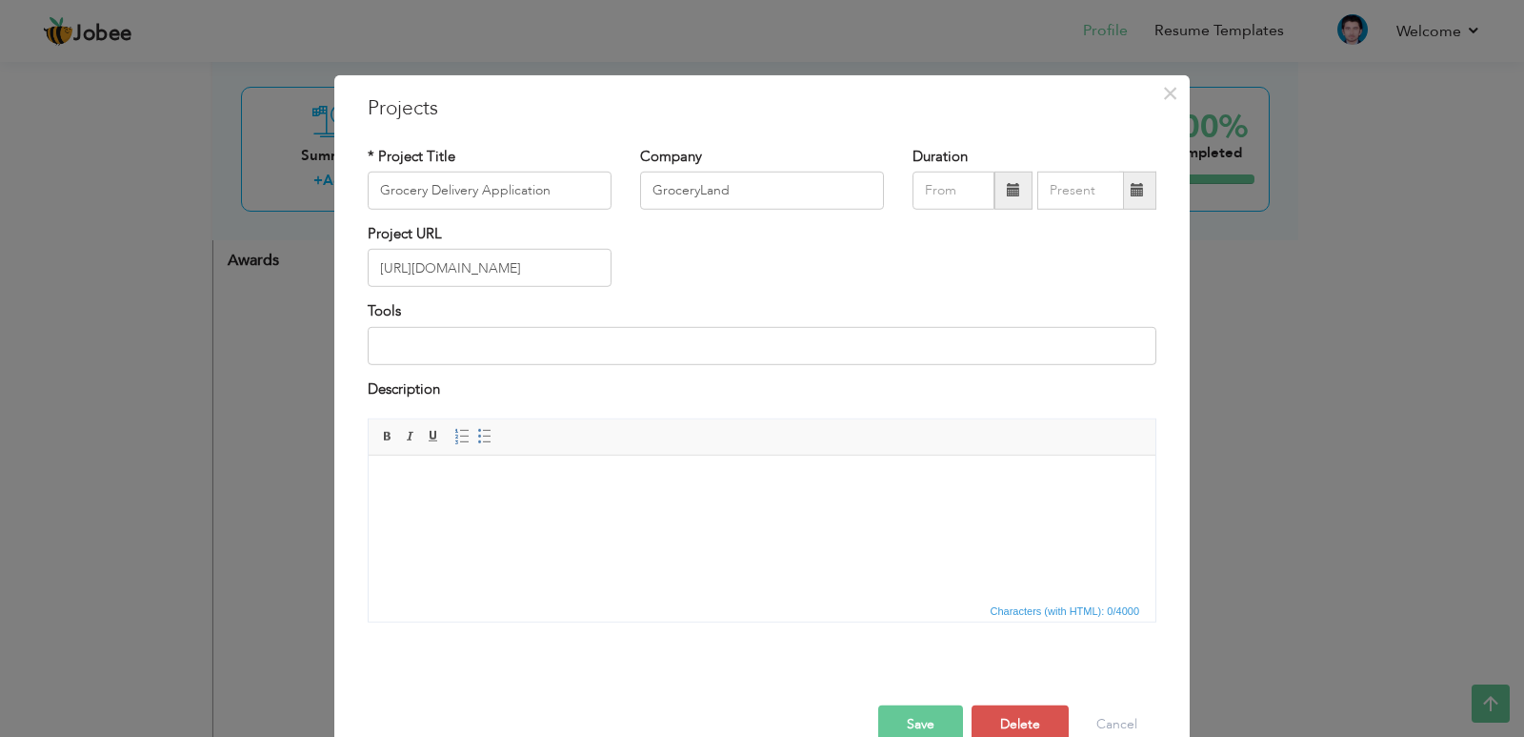
click at [525, 514] on html at bounding box center [762, 484] width 787 height 58
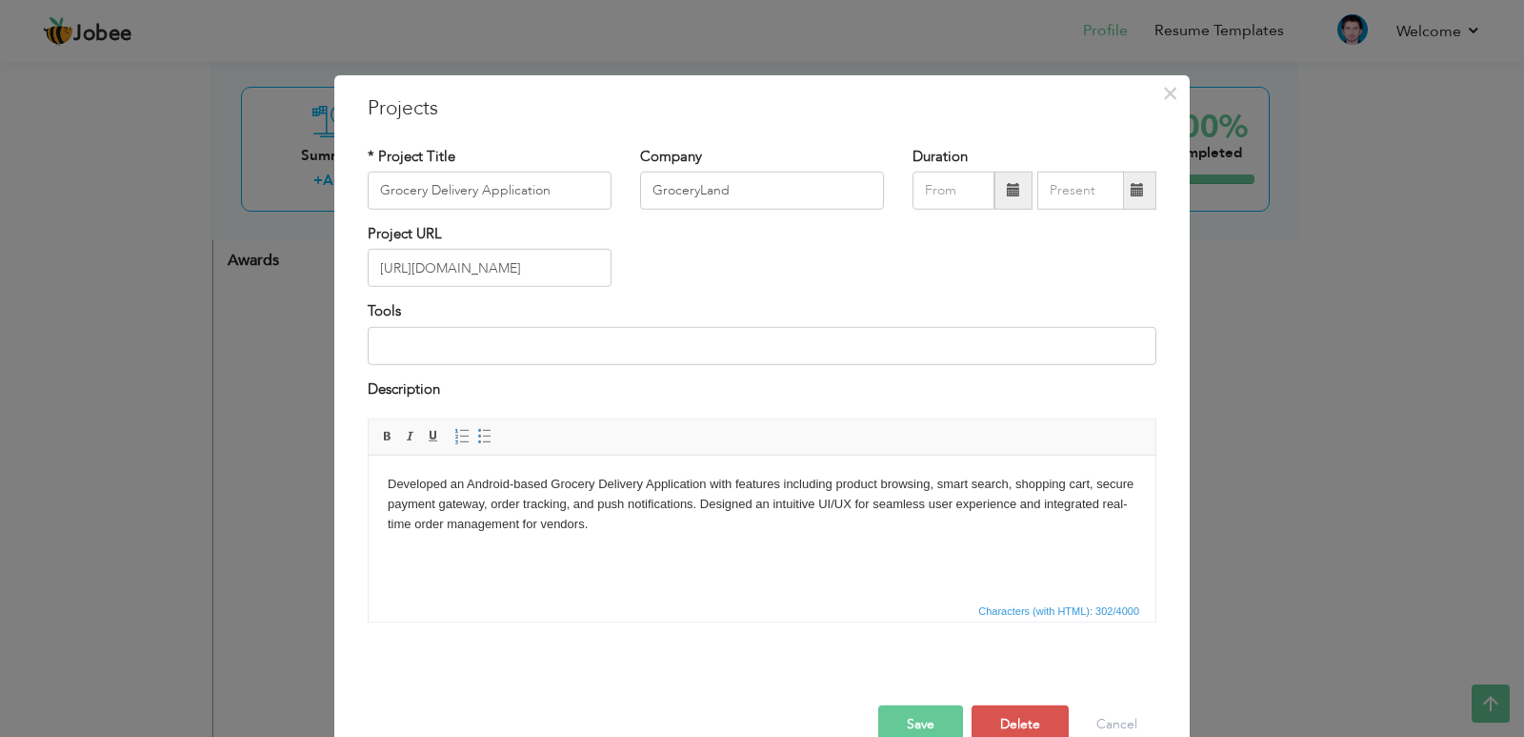
click at [923, 716] on button "Save" at bounding box center [920, 724] width 85 height 38
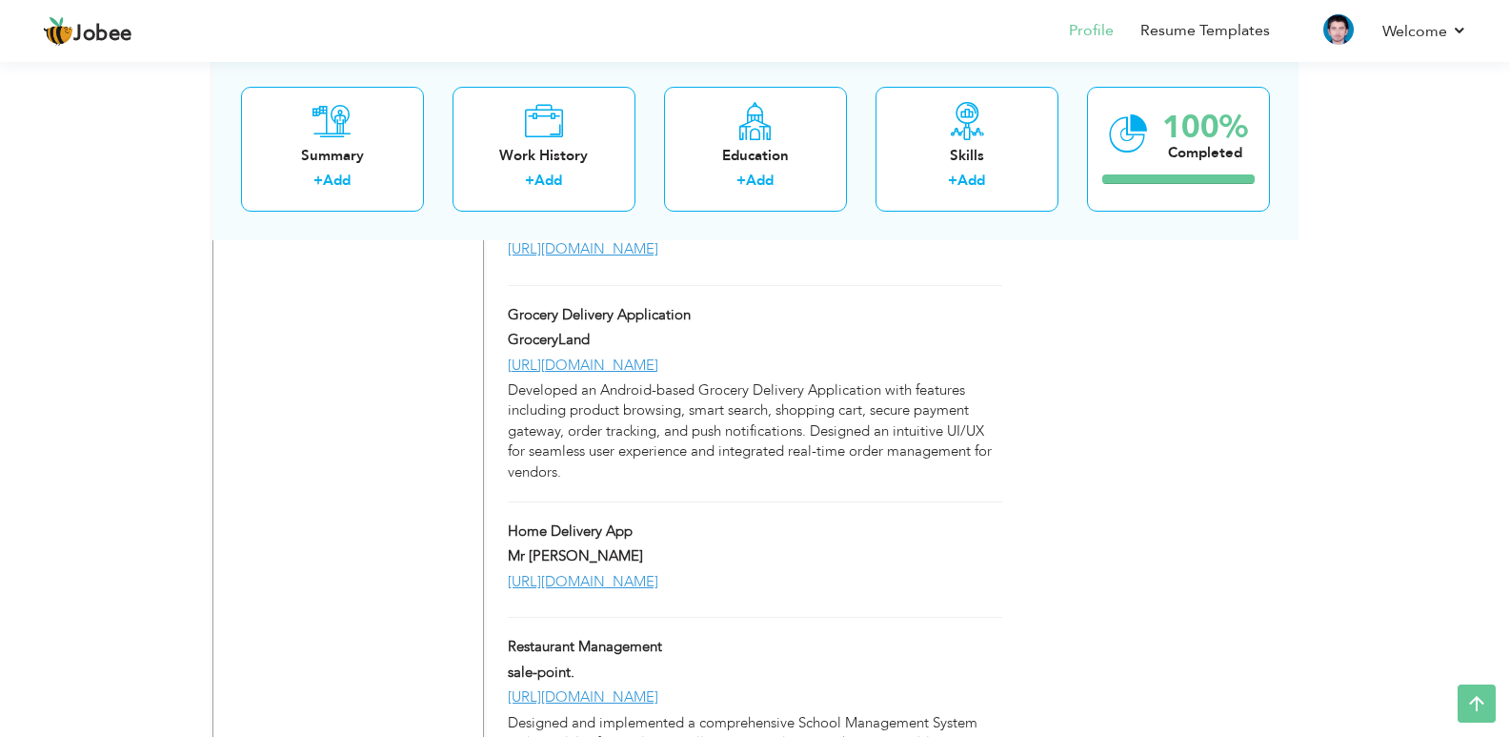
scroll to position [1311, 0]
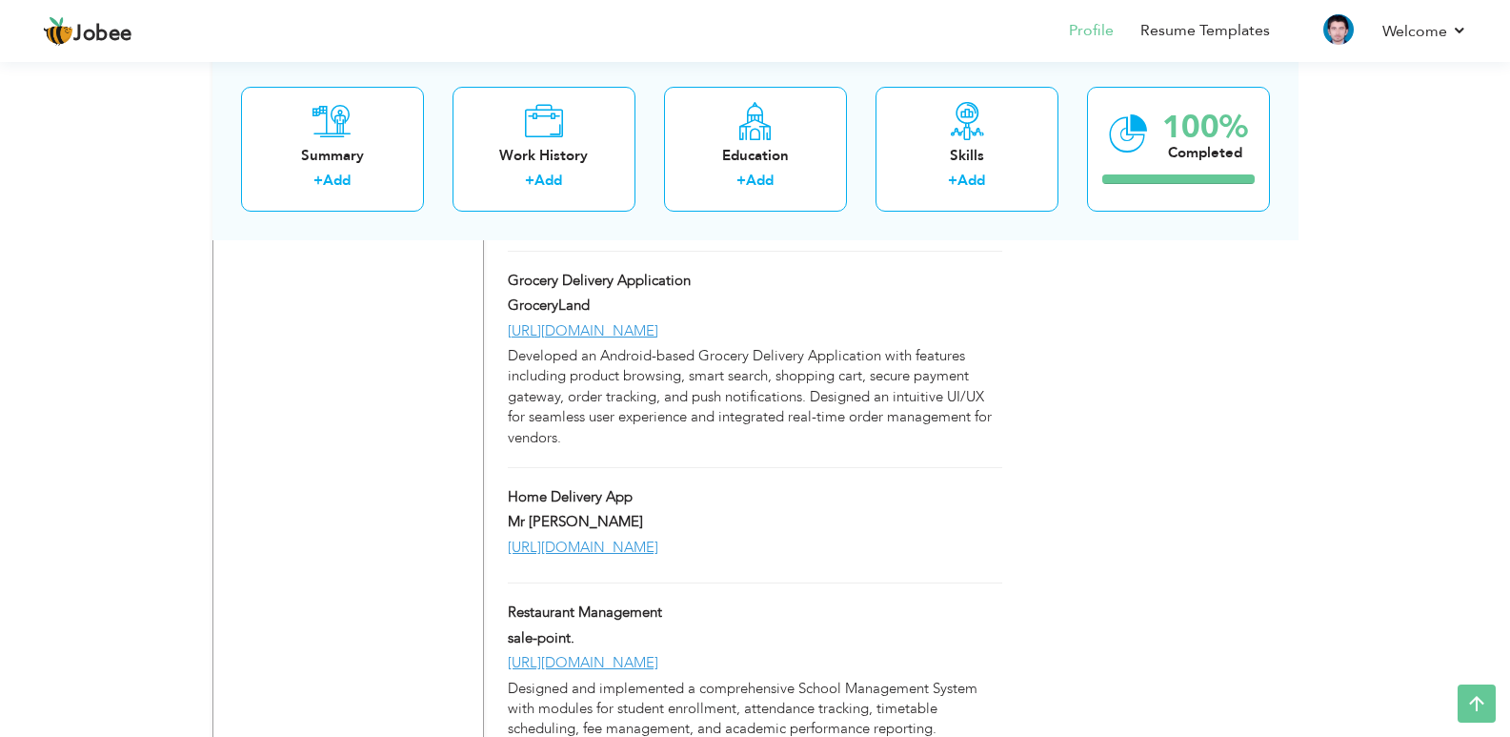
click at [908, 487] on div "Home Delivery App" at bounding box center [755, 499] width 522 height 25
type input "Home Delivery App"
type input "Mr [PERSON_NAME]"
type input "[URL][DOMAIN_NAME]"
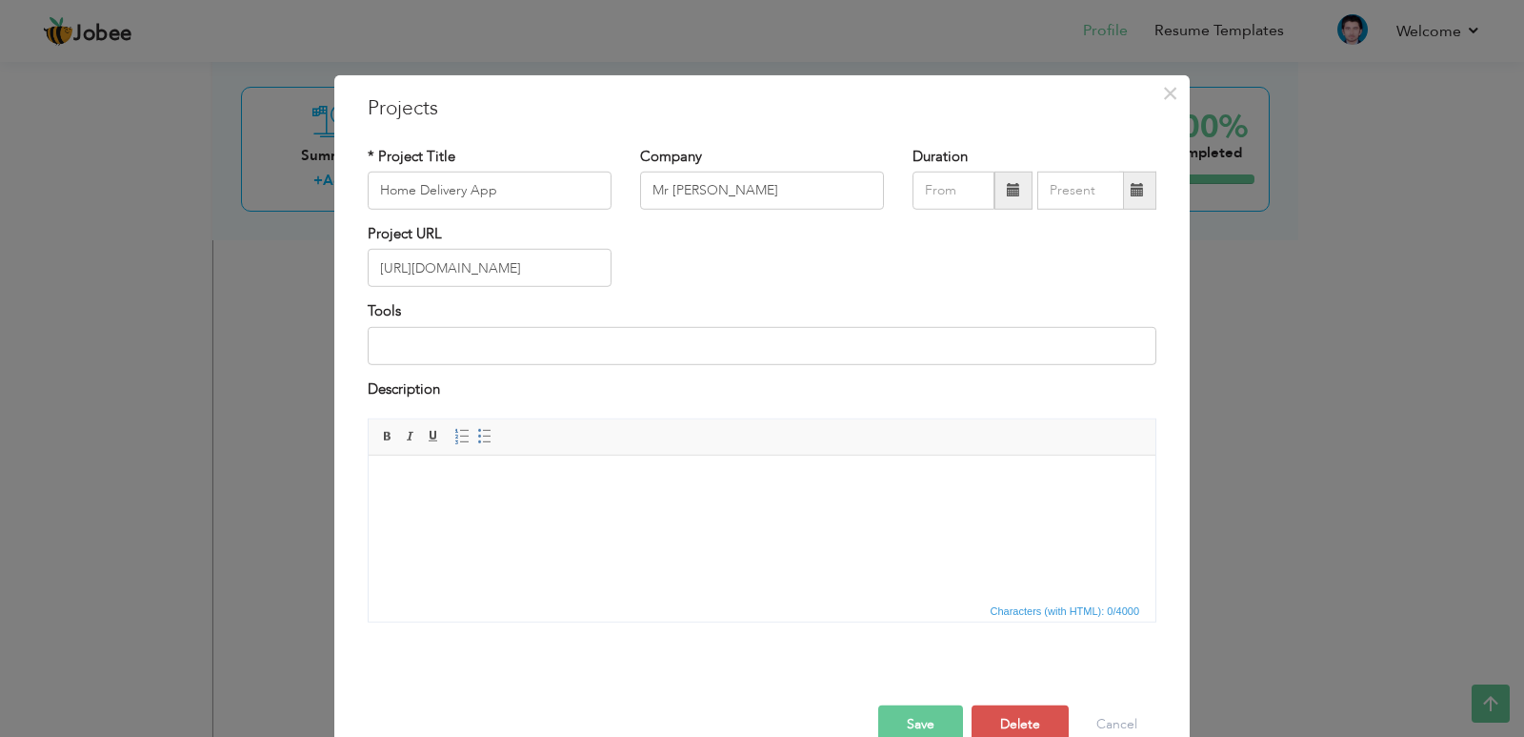
drag, startPoint x: 592, startPoint y: 598, endPoint x: 231, endPoint y: 140, distance: 583.5
click at [592, 598] on span "Characters (with HTML): 0/4000" at bounding box center [762, 609] width 787 height 23
click at [587, 492] on body at bounding box center [762, 484] width 749 height 20
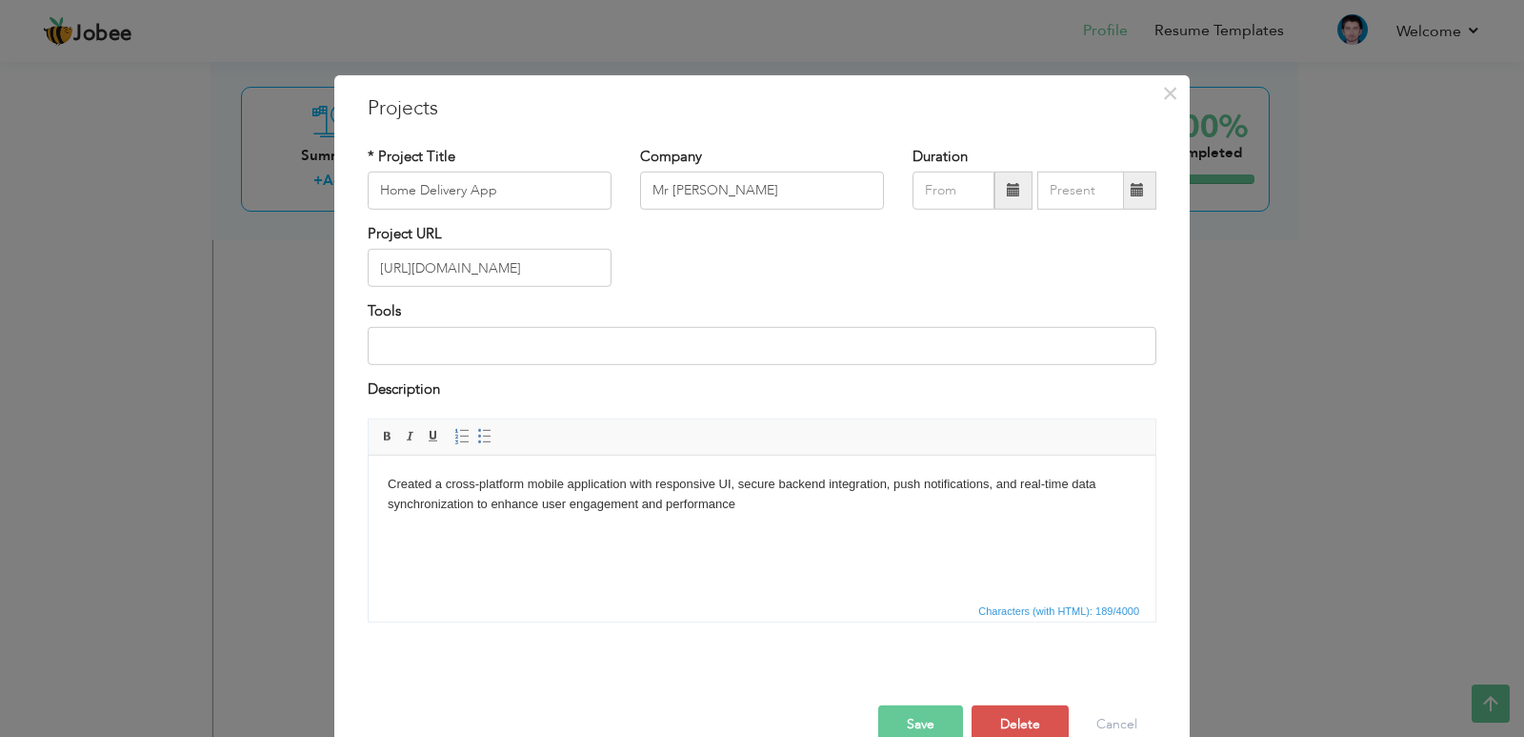
click at [916, 717] on button "Save" at bounding box center [920, 724] width 85 height 38
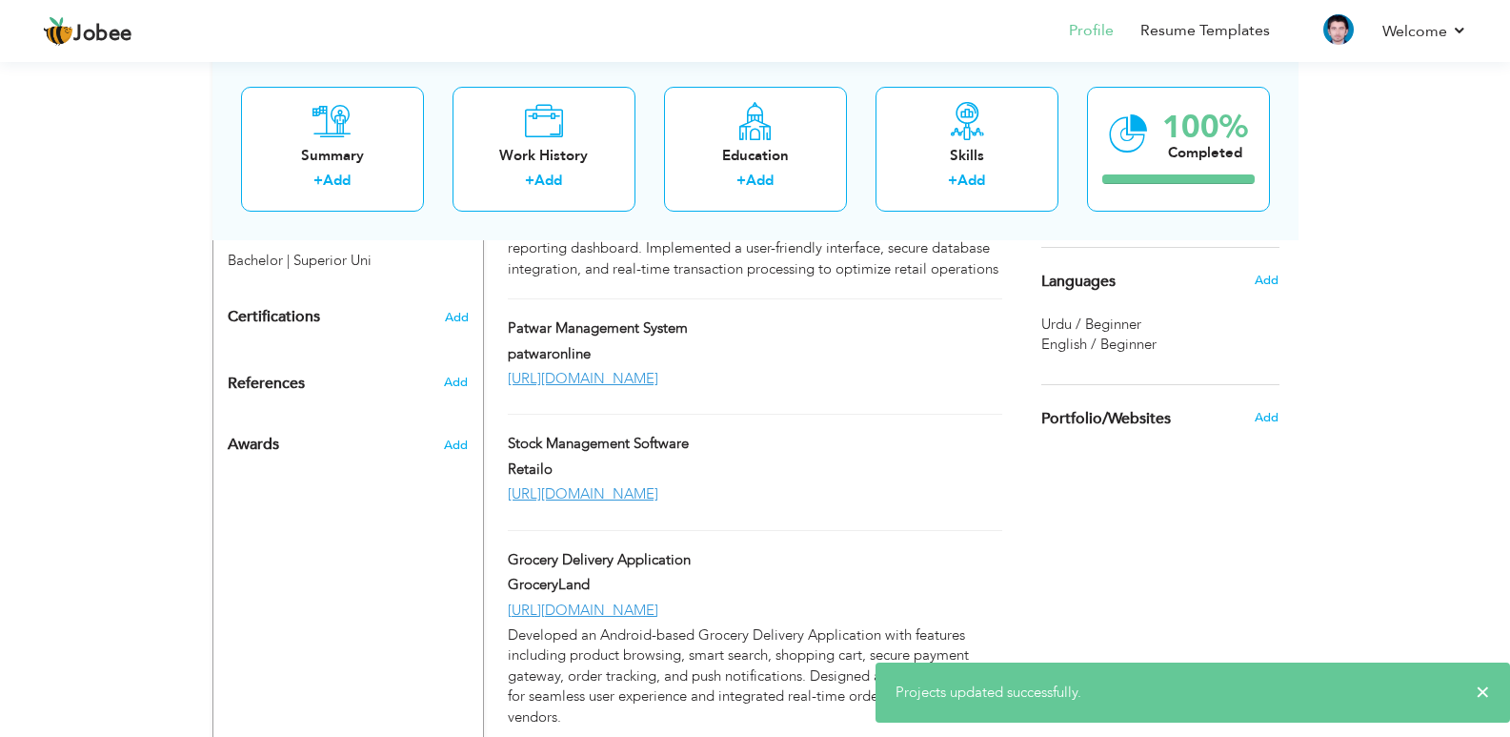
scroll to position [1001, 0]
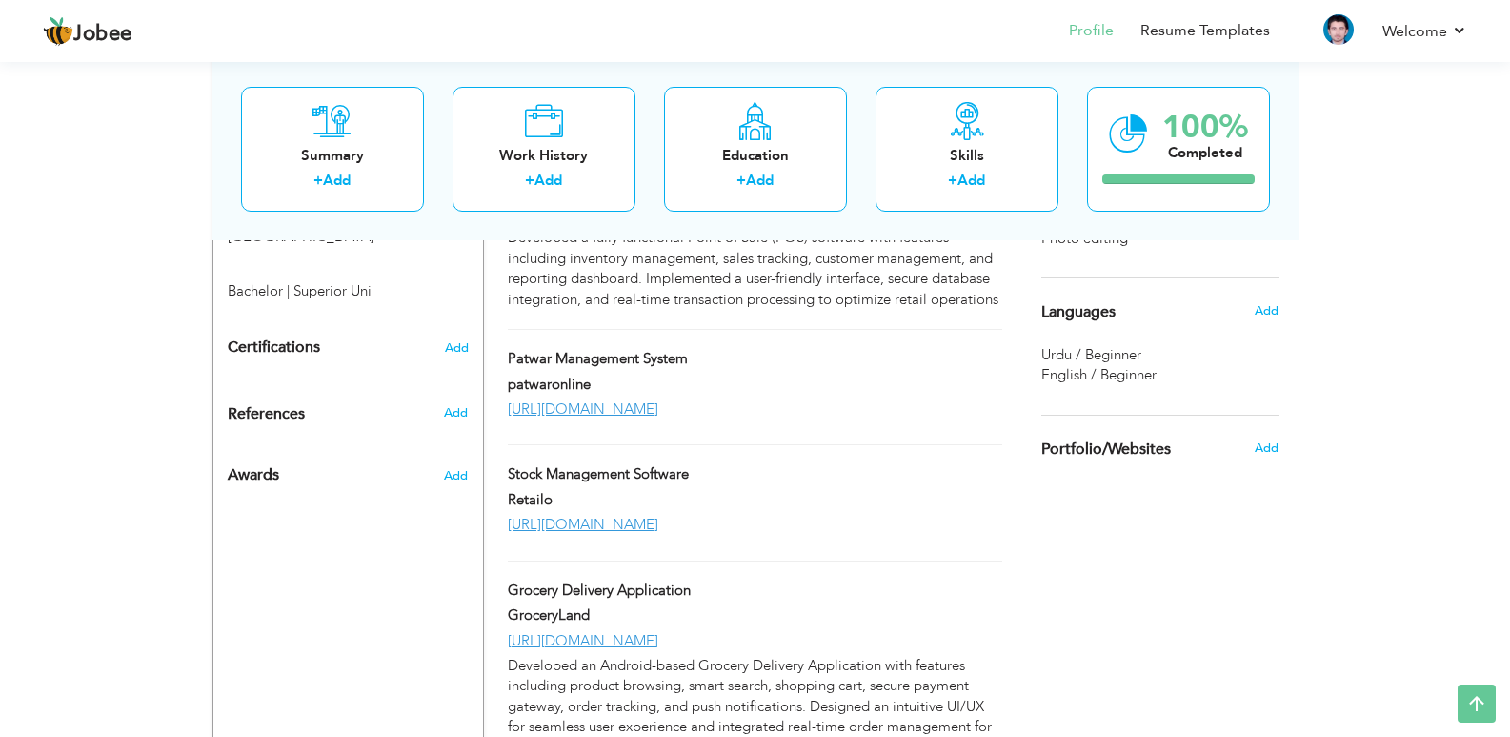
click at [861, 515] on div "[URL][DOMAIN_NAME]" at bounding box center [755, 525] width 522 height 20
type input "Stock Management Software"
type input "Retailo"
type input "[URL][DOMAIN_NAME]"
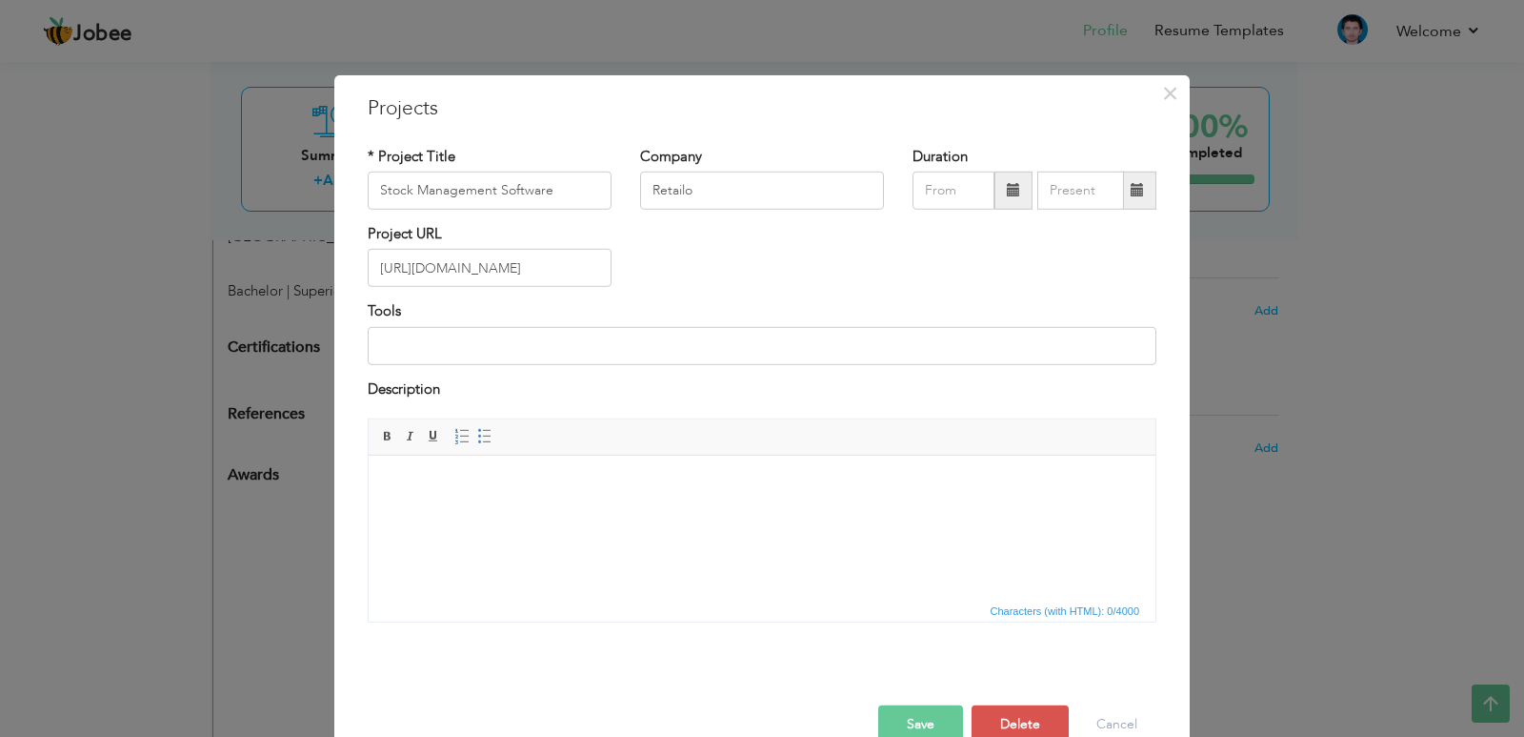
click at [579, 514] on html at bounding box center [762, 484] width 787 height 58
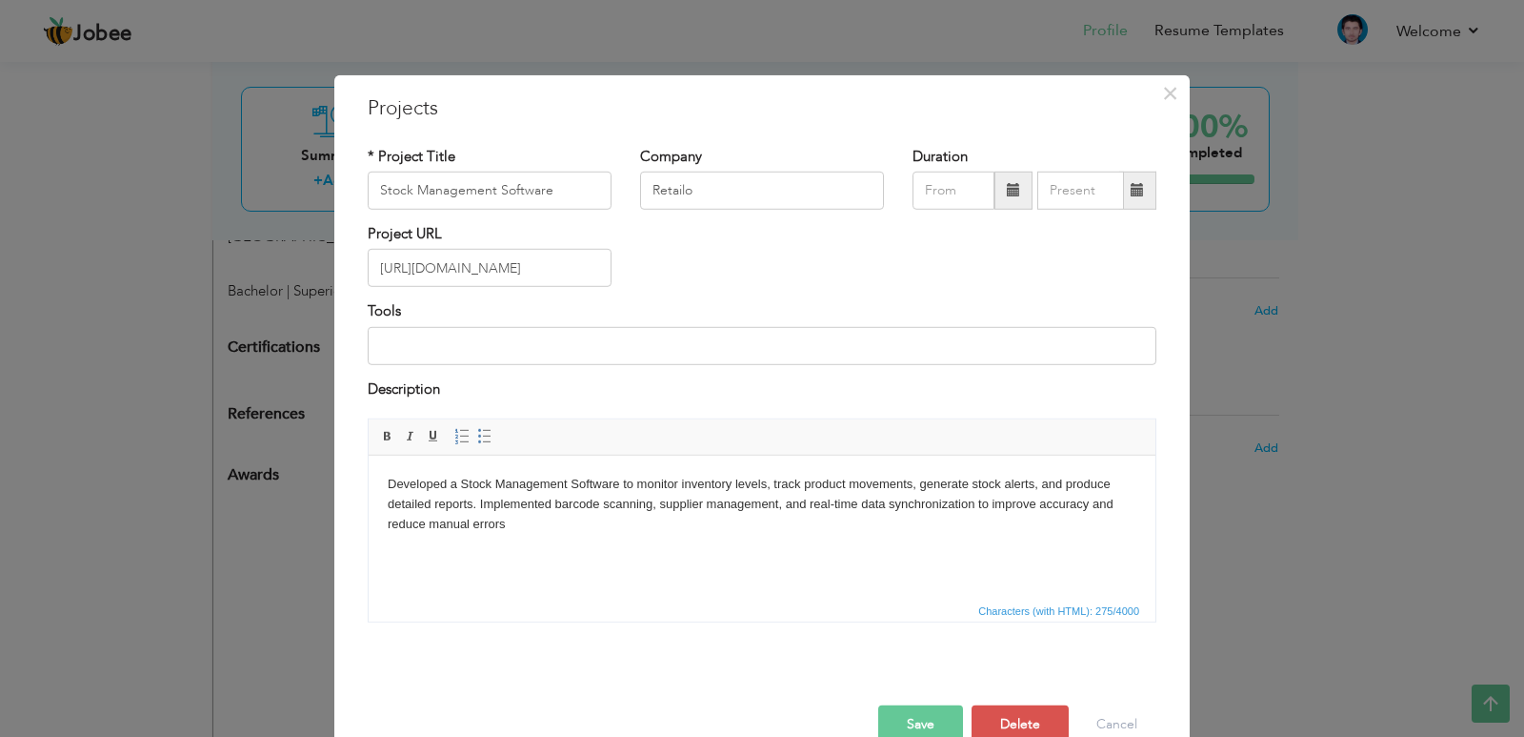
click at [941, 724] on button "Save" at bounding box center [920, 724] width 85 height 38
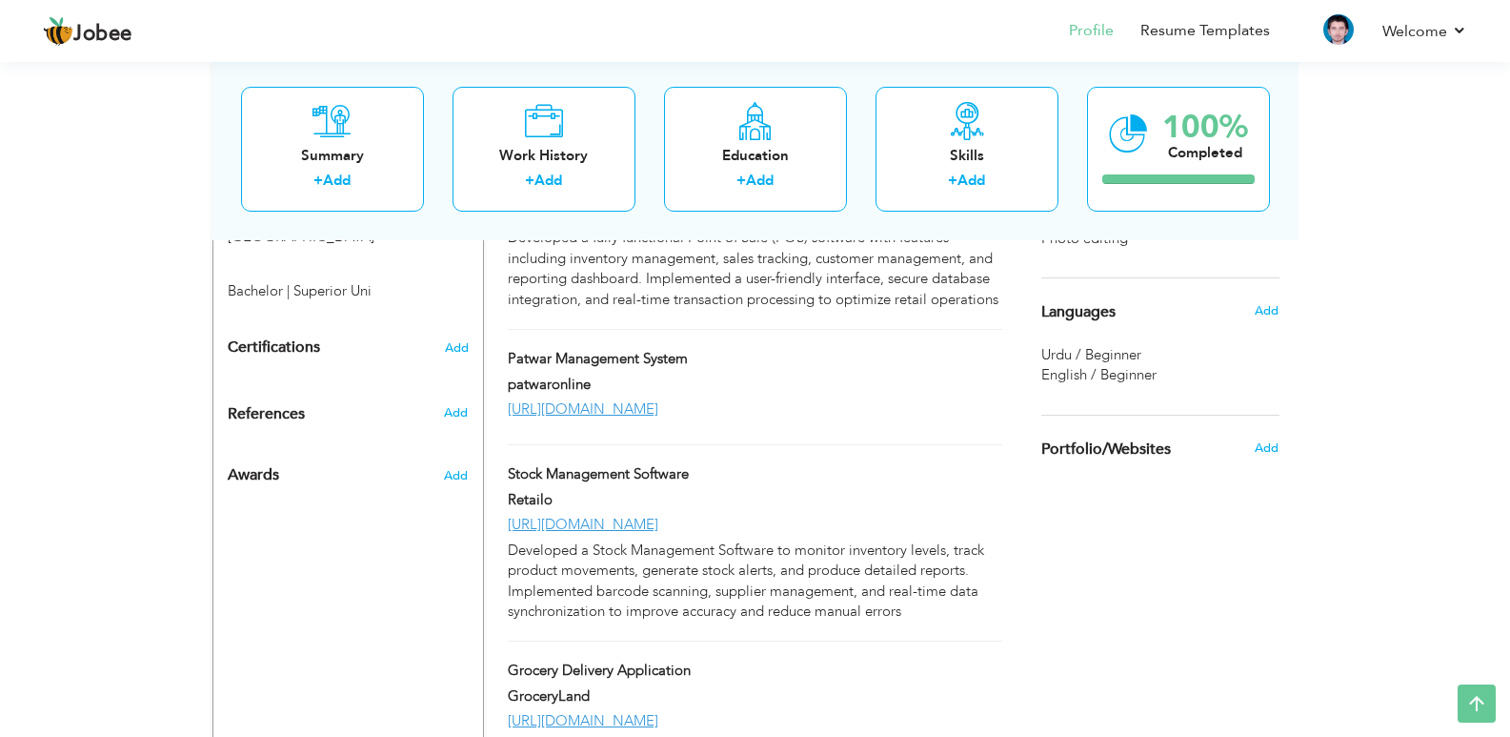
click at [855, 399] on div "[URL][DOMAIN_NAME]" at bounding box center [755, 409] width 522 height 20
type input "Patwar Management System"
type input "patwaronline"
type input "[URL][DOMAIN_NAME]"
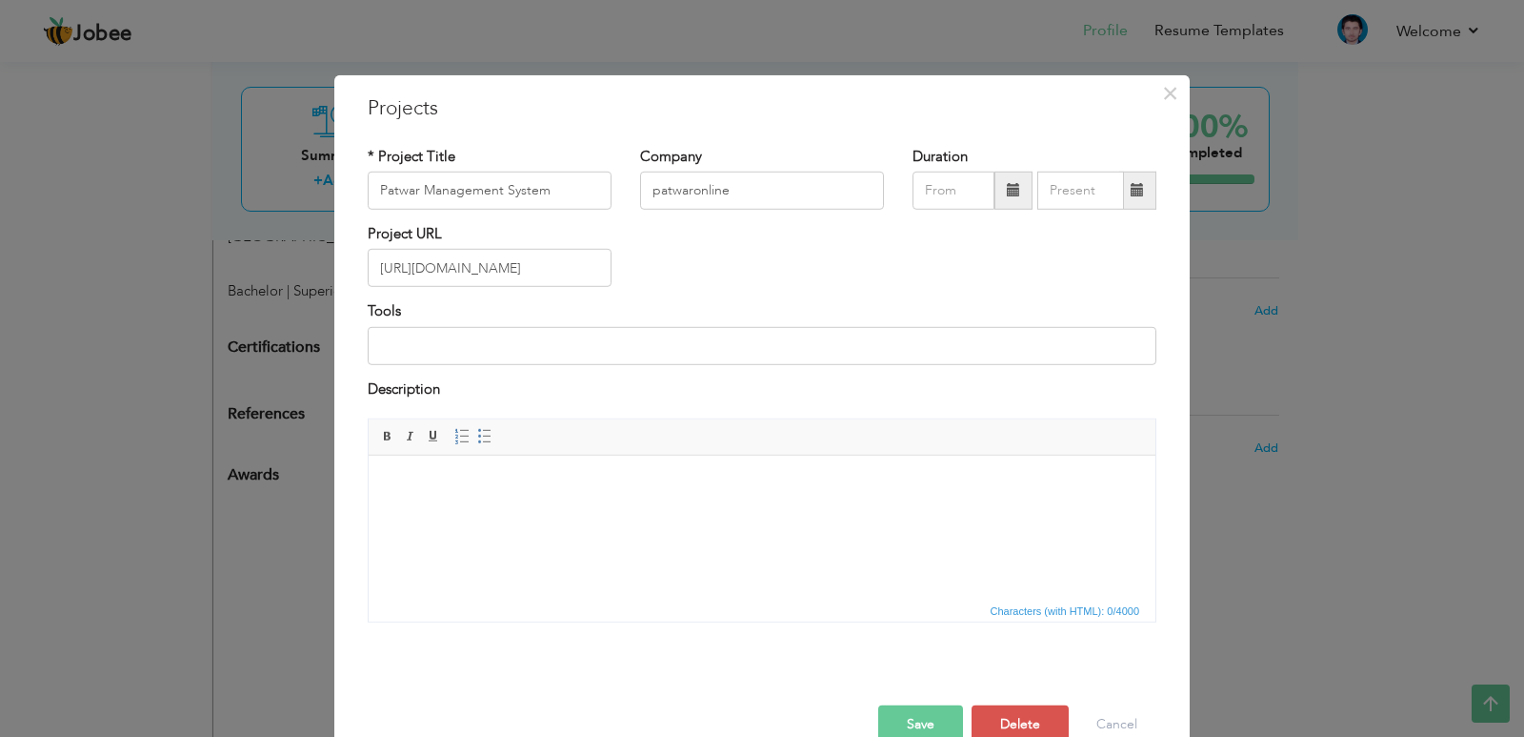
click at [554, 598] on span "Characters (with HTML): 0/4000" at bounding box center [762, 609] width 787 height 23
click at [603, 514] on html at bounding box center [762, 484] width 787 height 58
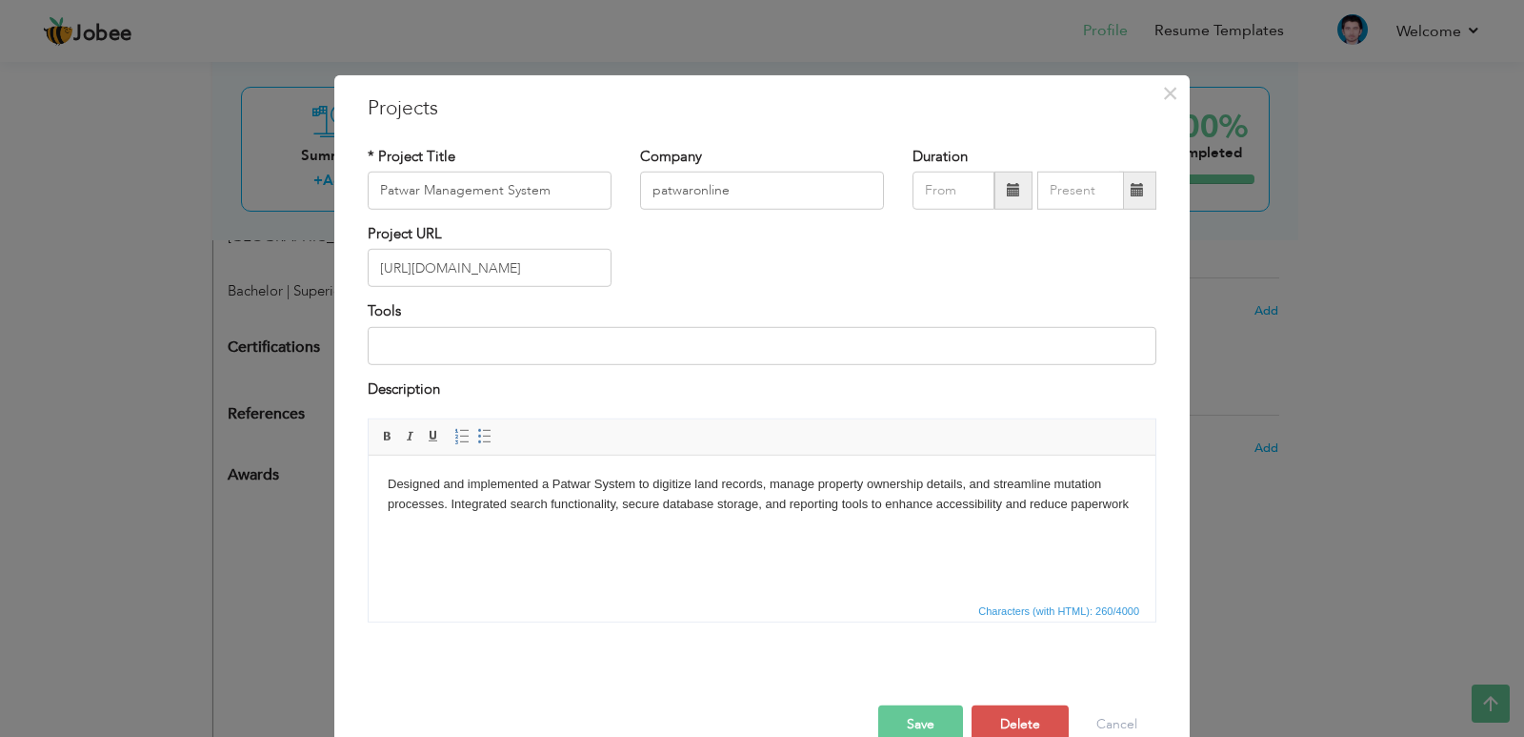
click at [906, 722] on button "Save" at bounding box center [920, 724] width 85 height 38
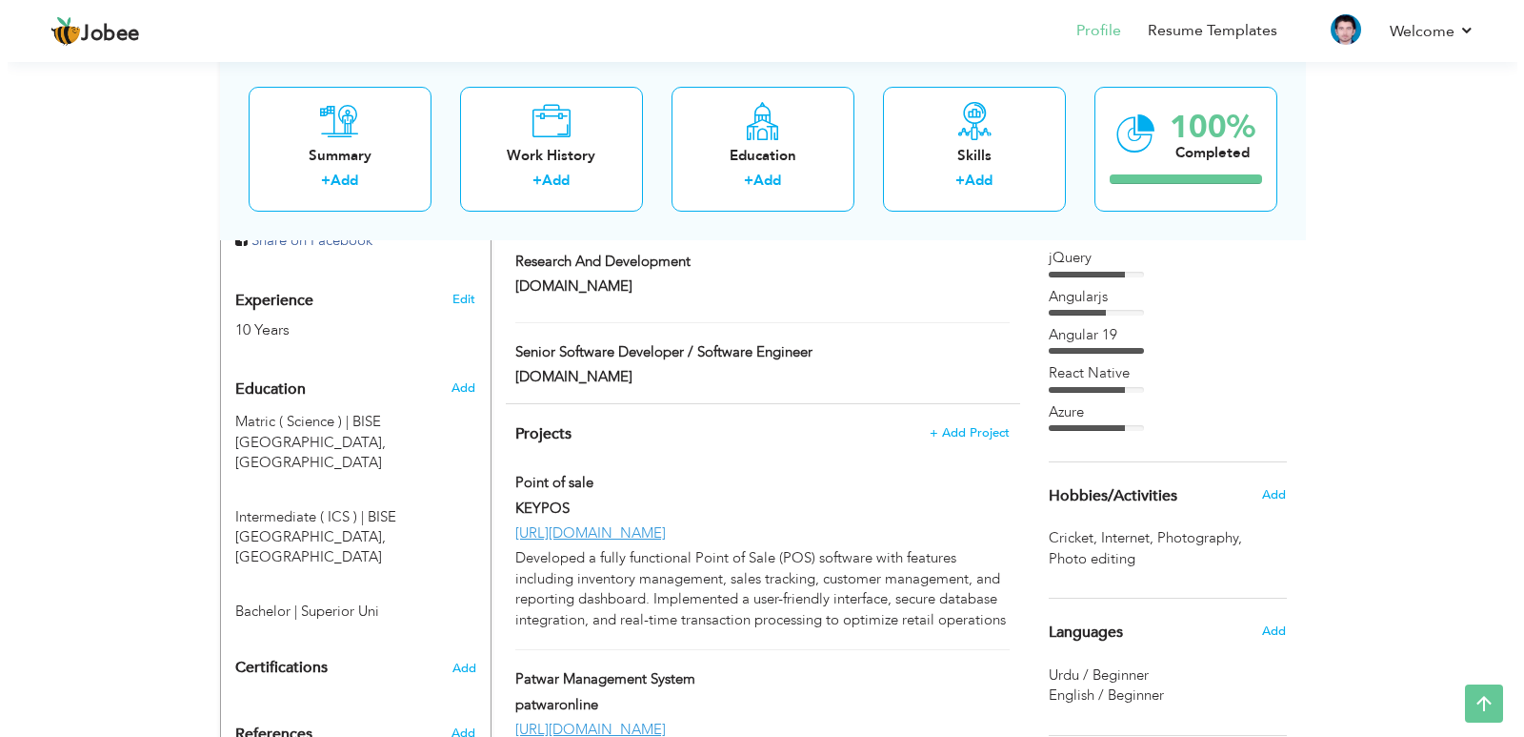
scroll to position [667, 0]
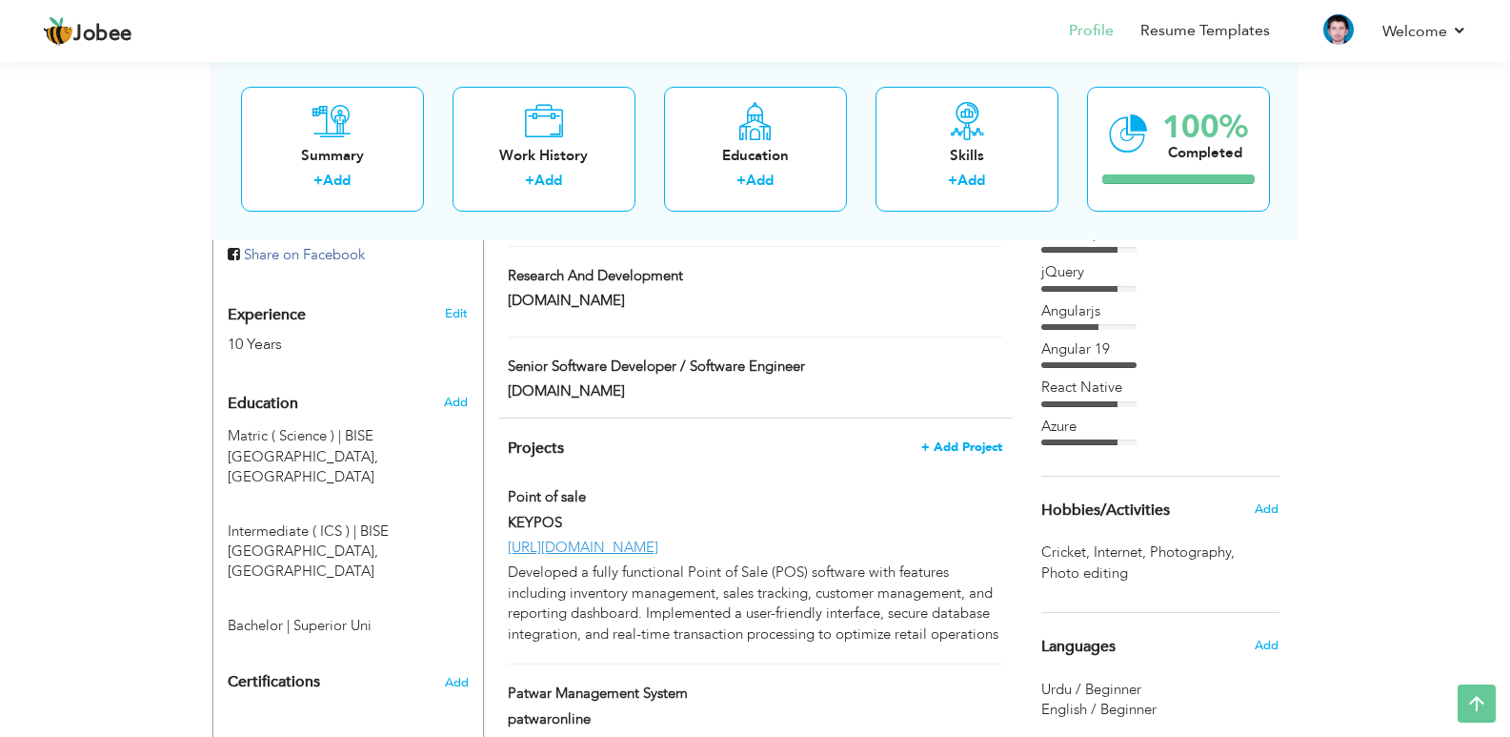
click at [951, 440] on span "+ Add Project" at bounding box center [961, 446] width 81 height 13
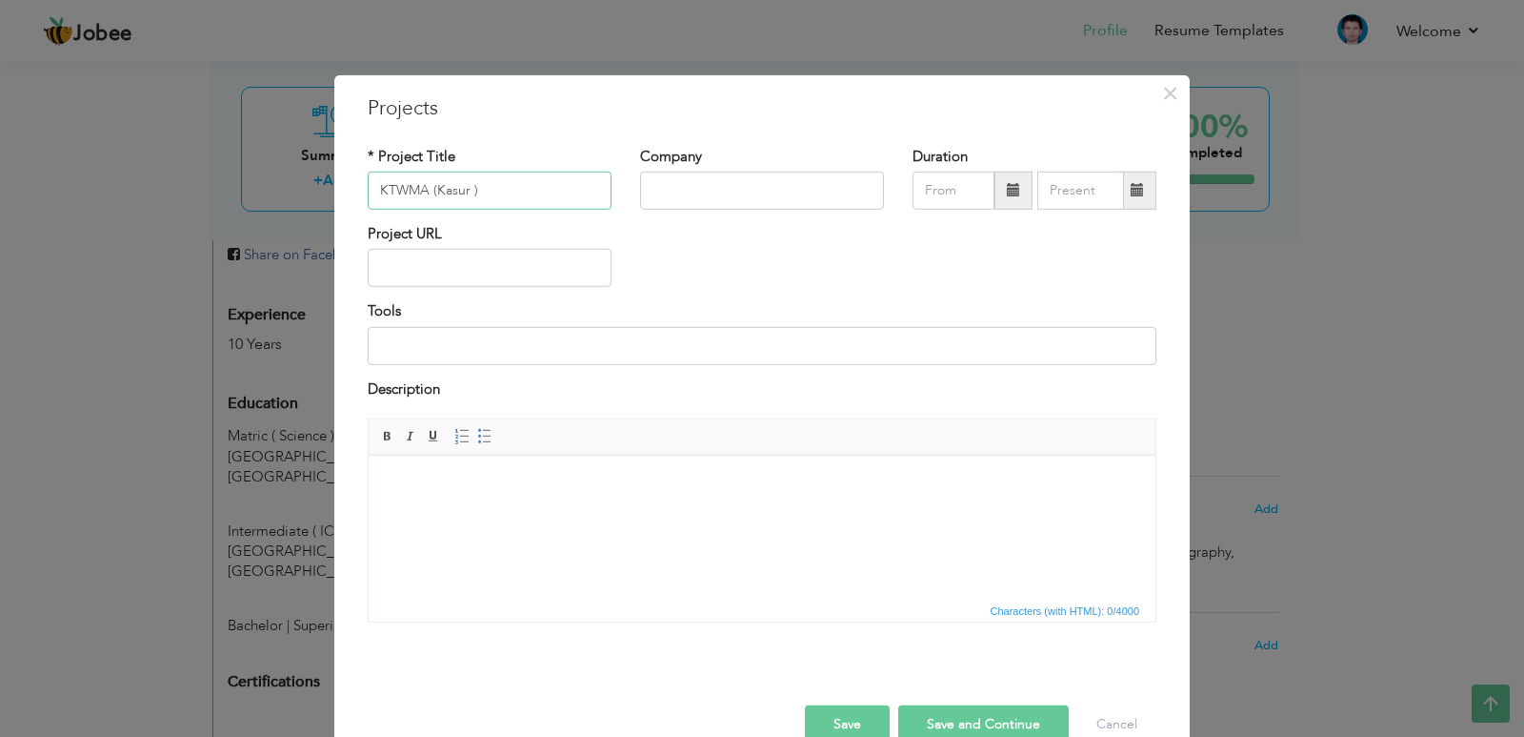
drag, startPoint x: 432, startPoint y: 189, endPoint x: 460, endPoint y: 190, distance: 28.6
click at [460, 190] on input "KTWMA (Kasur )" at bounding box center [490, 191] width 244 height 38
paste input "Tanneries Waste Management Agency - KTWMA"
click at [696, 192] on input "text" at bounding box center [762, 191] width 244 height 38
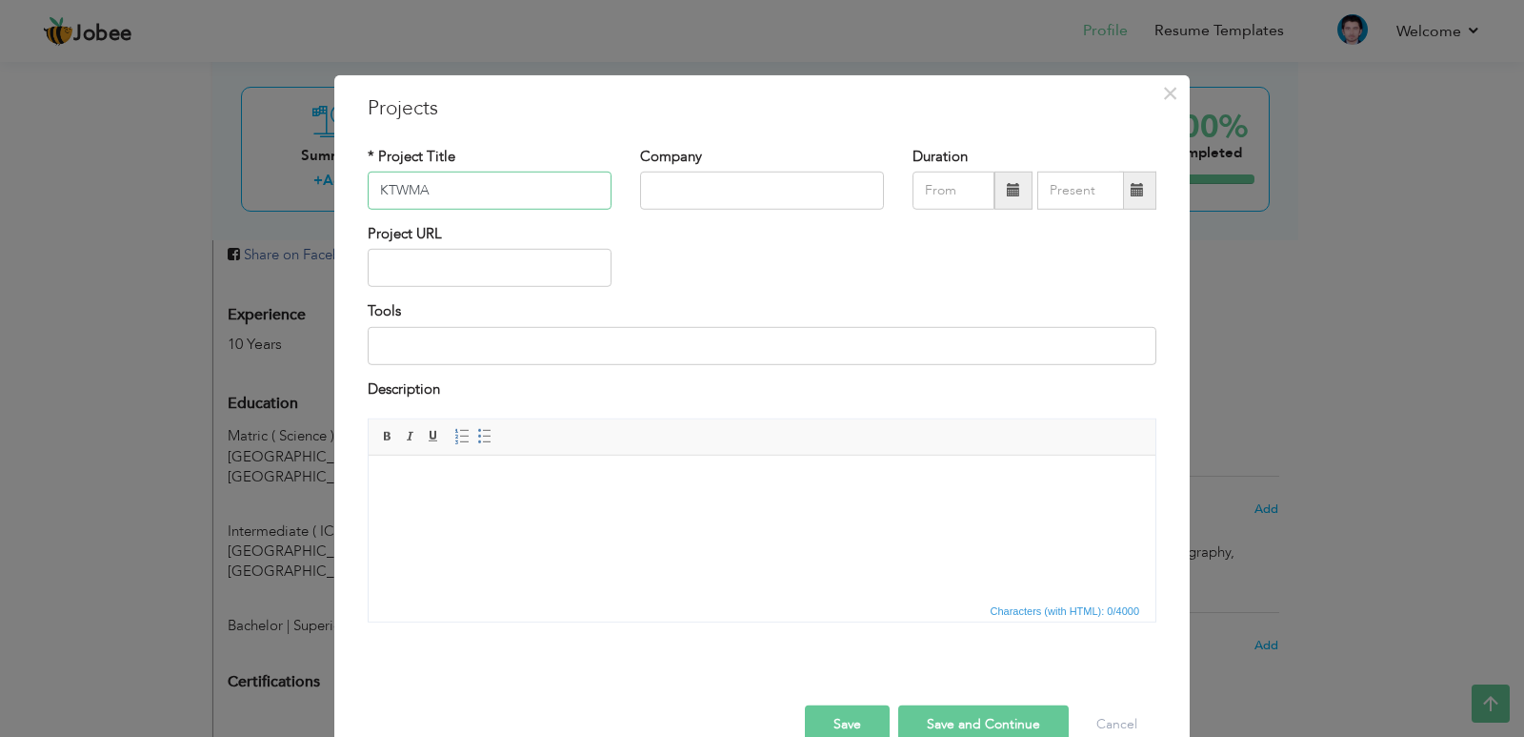
click at [497, 208] on input "KTWMA" at bounding box center [490, 191] width 244 height 38
paste input "Kasur Tanneries Waste Management Agency - KTWMA"
type input "KTWMA ([PERSON_NAME] Waste Management Agency - KTWMA)"
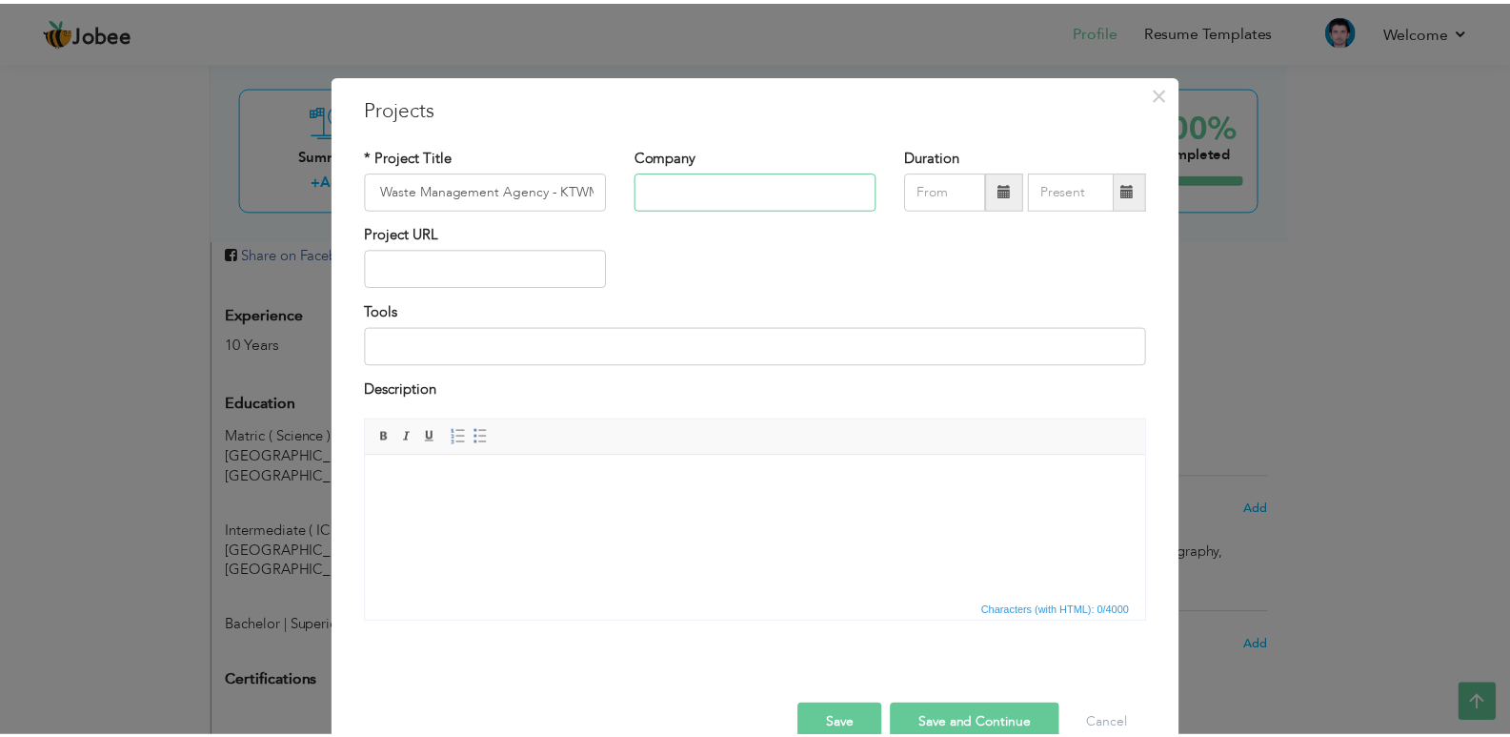
scroll to position [0, 0]
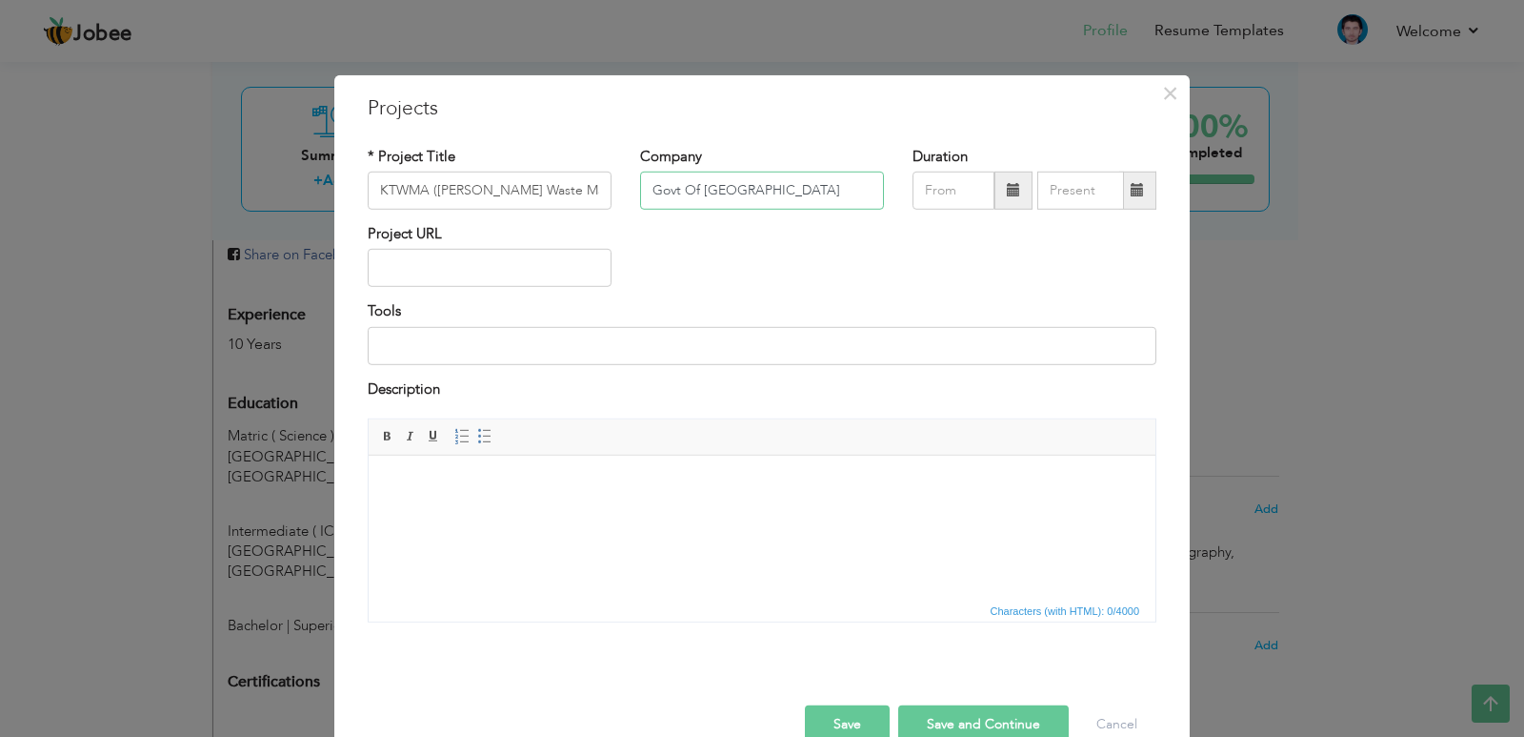
type input "Govt Of [GEOGRAPHIC_DATA]"
click at [570, 514] on html at bounding box center [762, 484] width 787 height 58
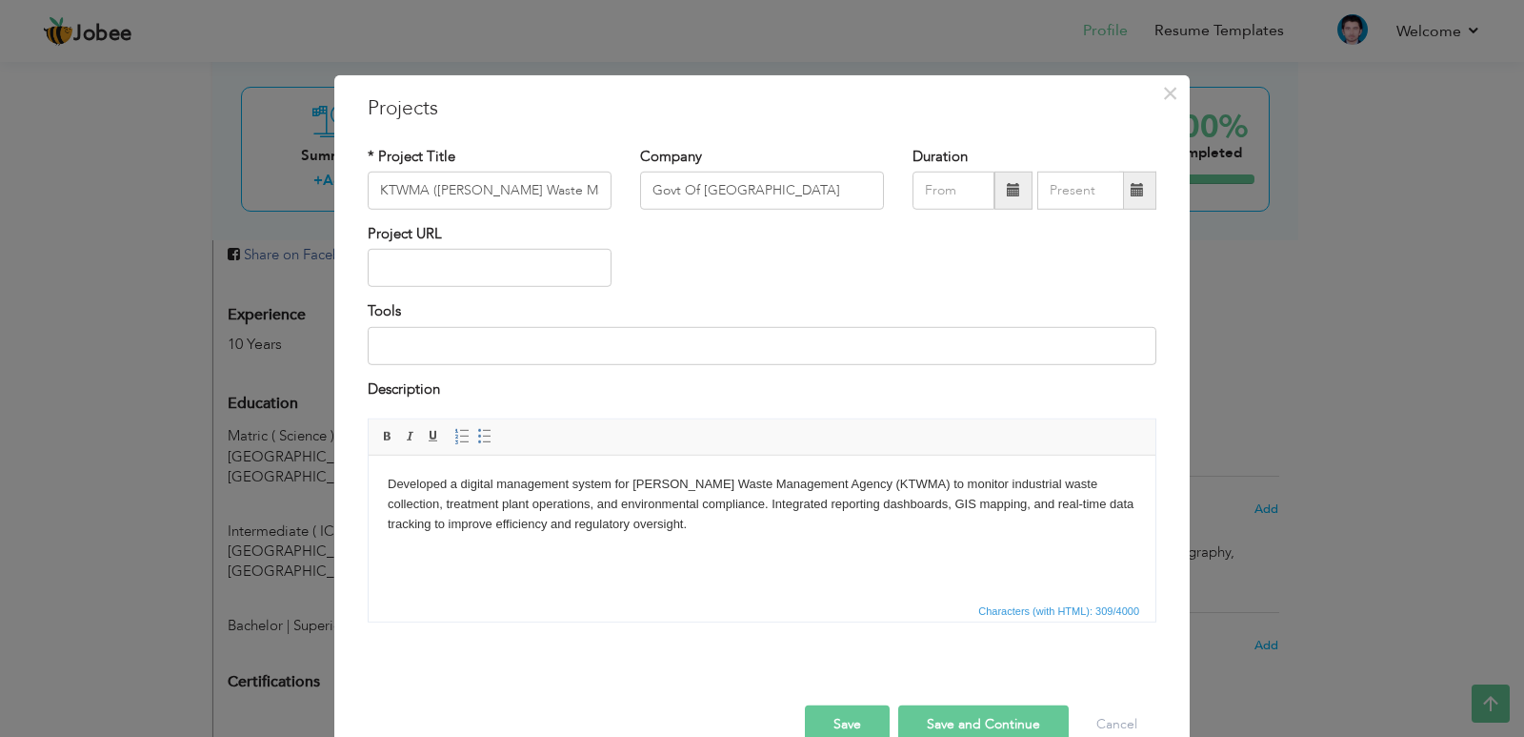
click at [850, 714] on button "Save" at bounding box center [847, 724] width 85 height 38
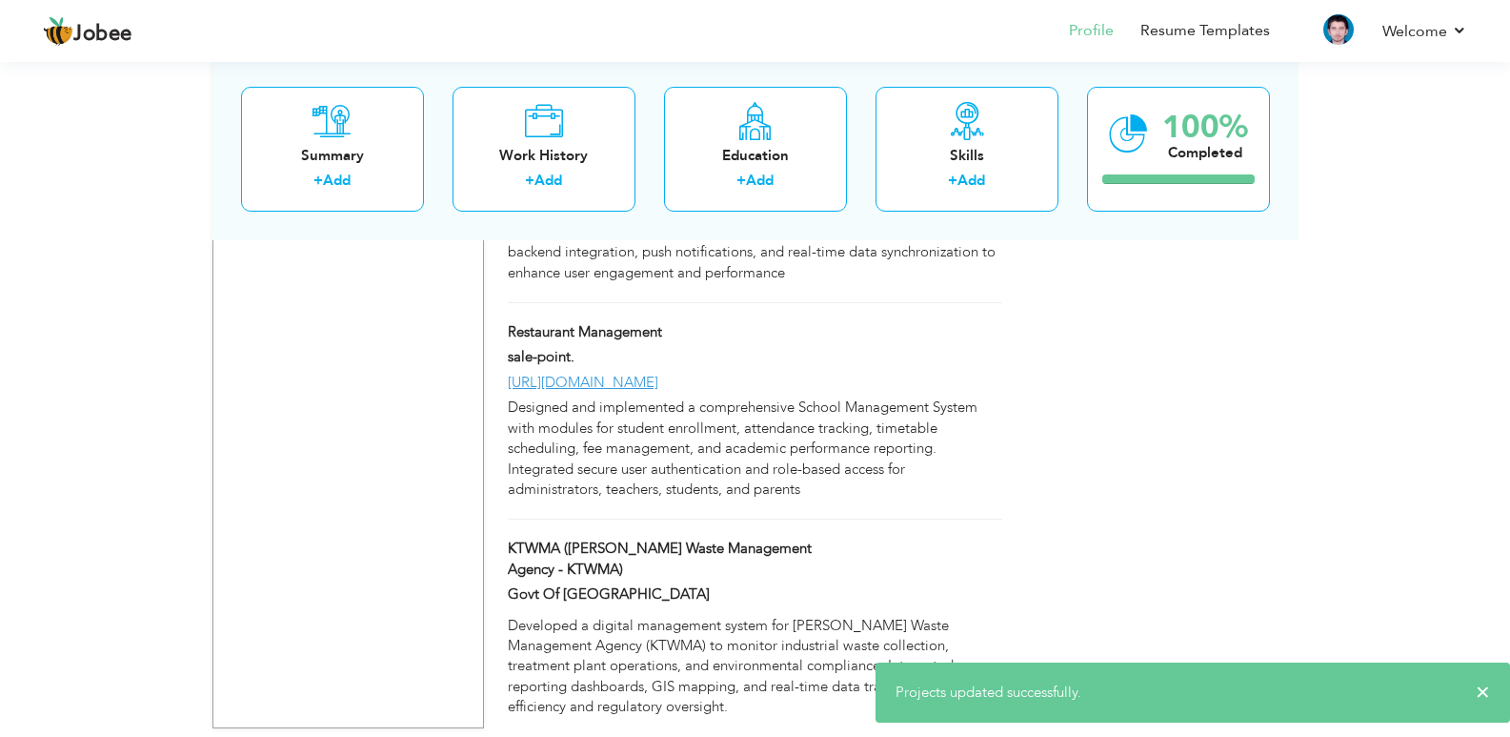
scroll to position [1857, 0]
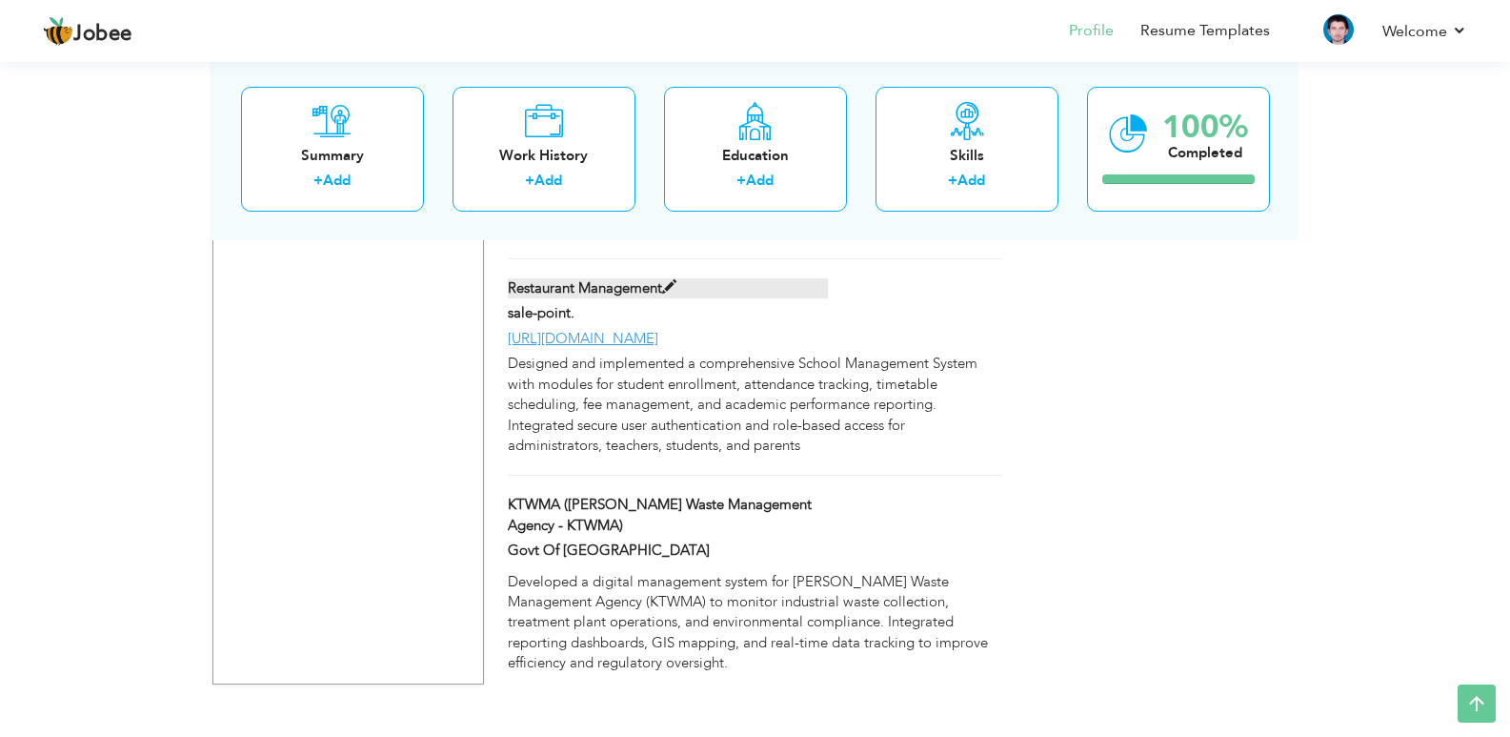
click at [639, 278] on label "Restaurant Management" at bounding box center [668, 288] width 320 height 20
type input "Restaurant Management"
type input "sale-point."
type input "[URL][DOMAIN_NAME]"
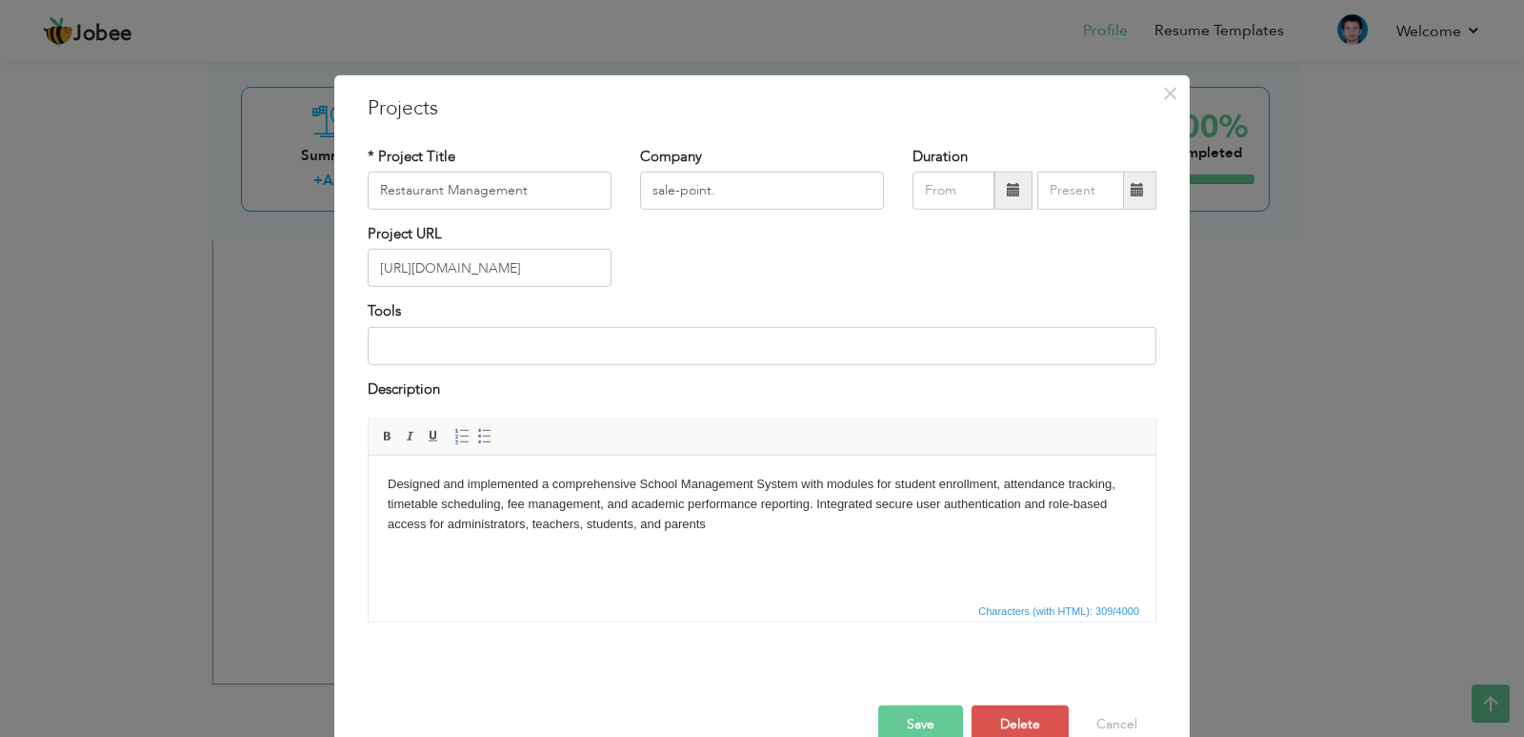
click at [1285, 287] on div "× Projects * Project Title Restaurant Management Company sale-point." at bounding box center [762, 368] width 1524 height 737
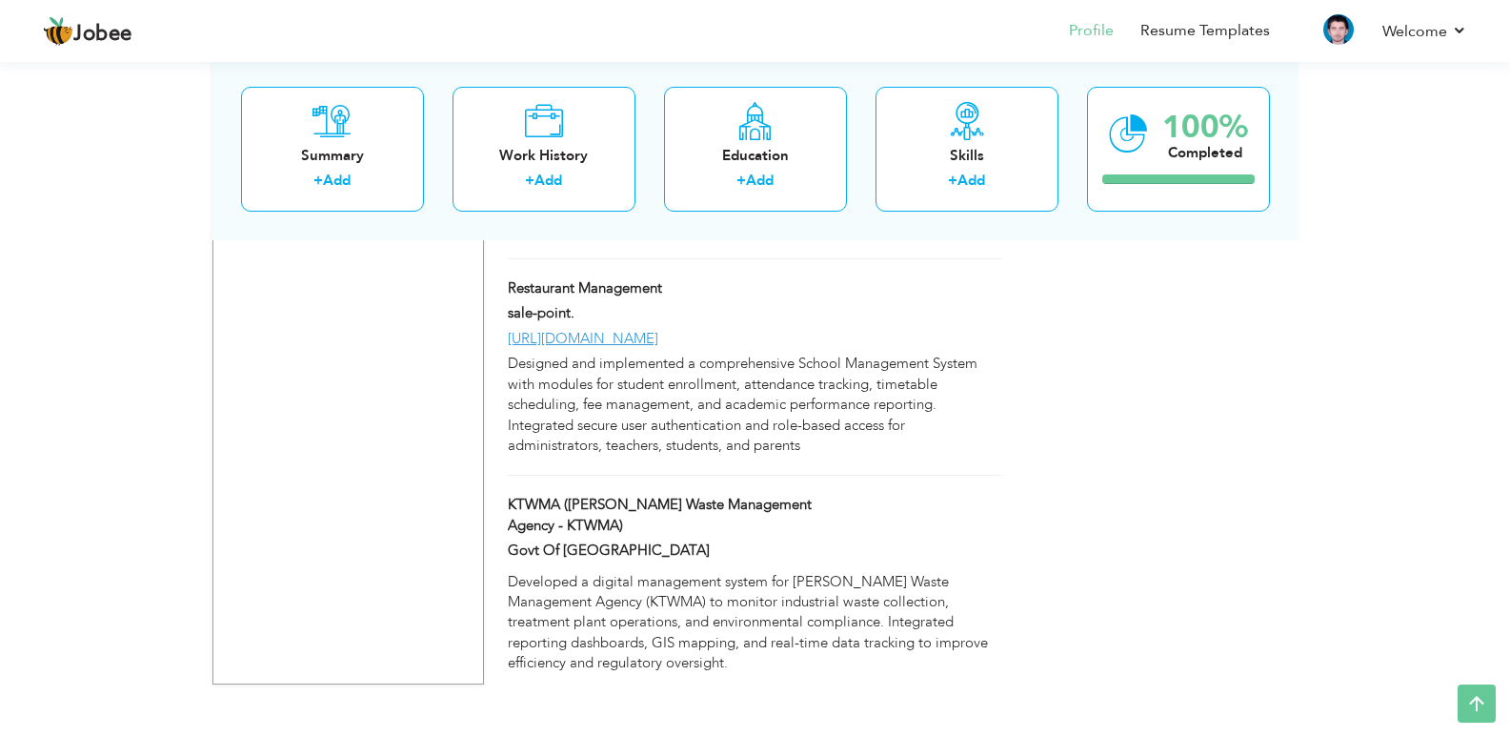
click at [761, 329] on div "[URL][DOMAIN_NAME]" at bounding box center [755, 339] width 522 height 20
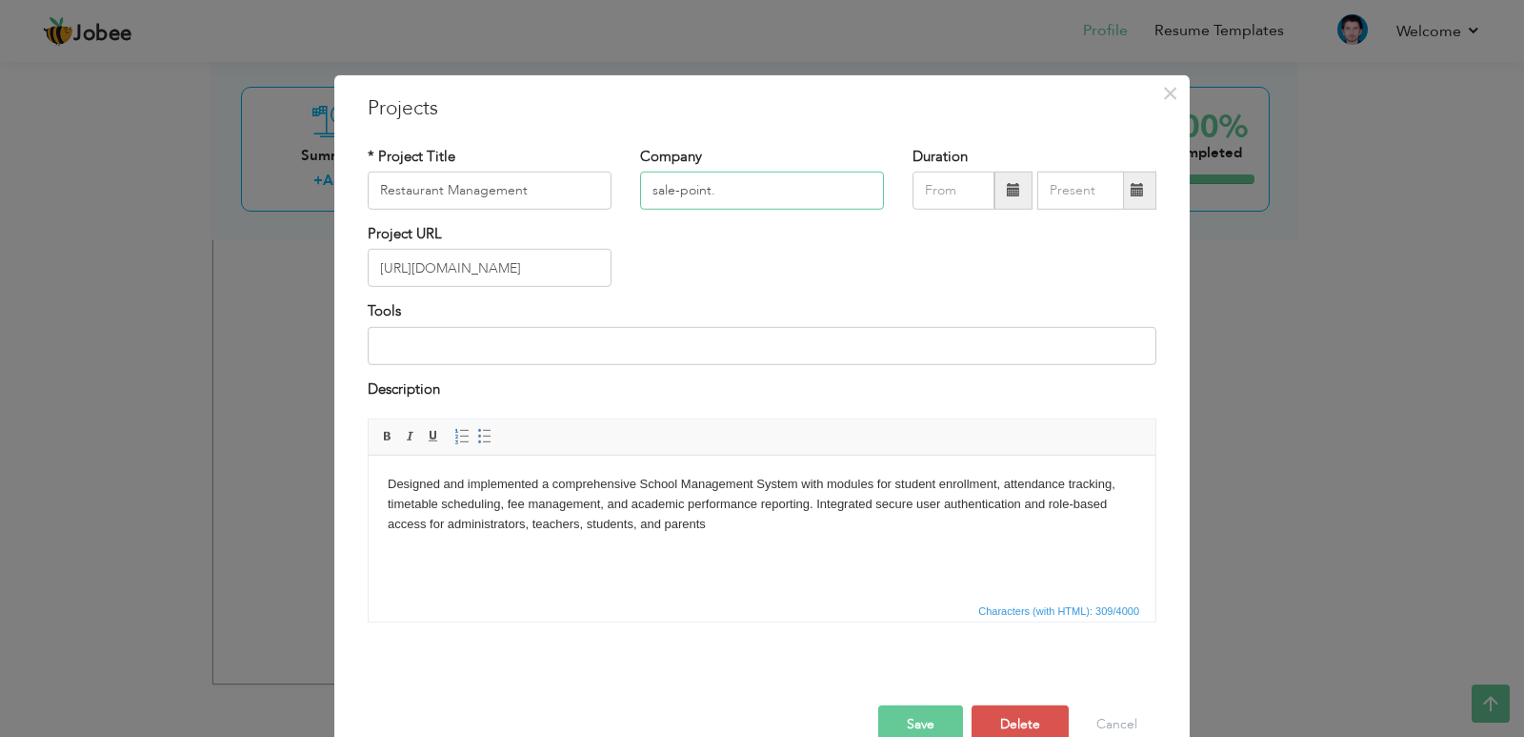
click at [731, 188] on input "sale-point." at bounding box center [762, 191] width 244 height 38
click at [746, 180] on input "sale-point." at bounding box center [762, 191] width 244 height 38
click at [746, 184] on input "sale-point." at bounding box center [762, 191] width 244 height 38
drag, startPoint x: 751, startPoint y: 192, endPoint x: 525, endPoint y: 192, distance: 225.8
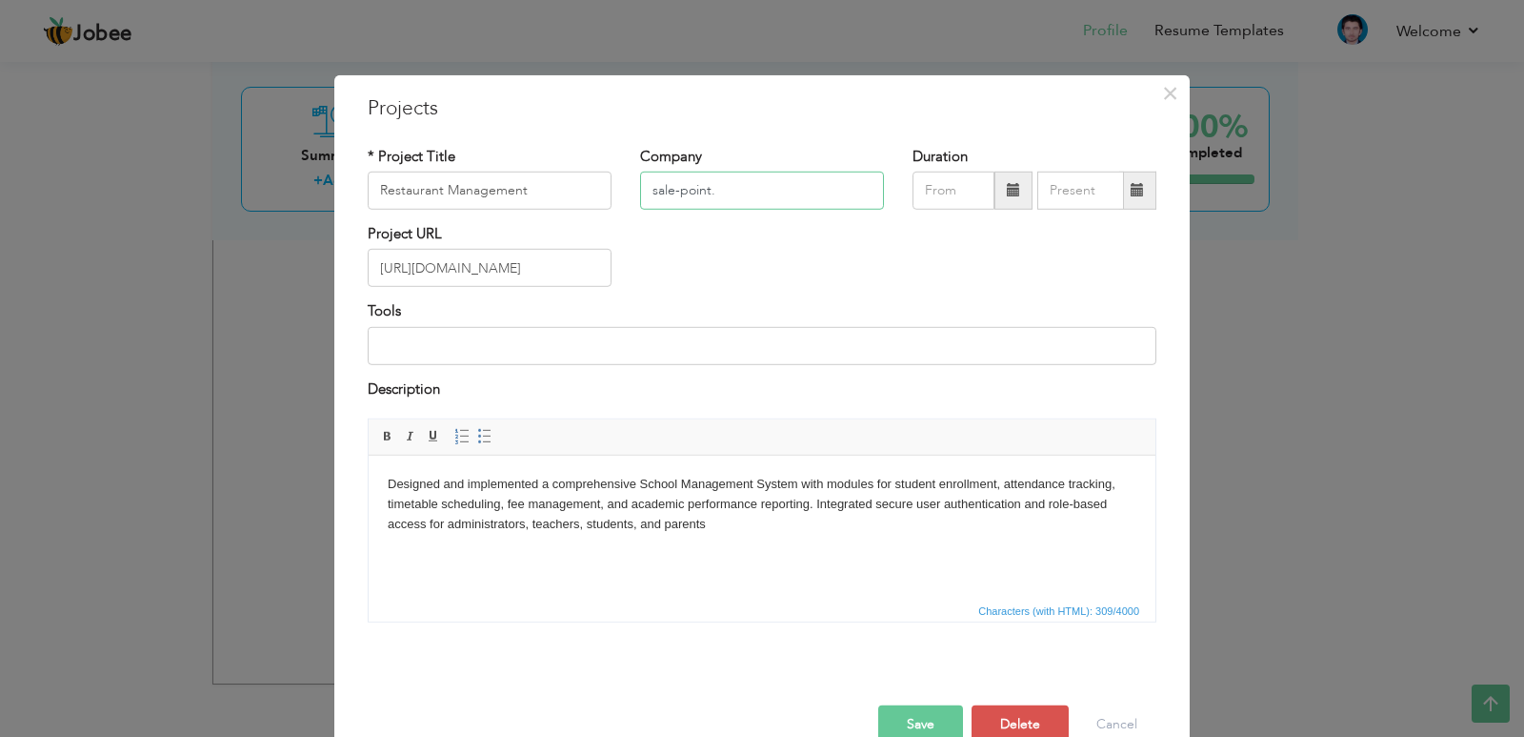
click at [525, 192] on div "* Project Title Restaurant Management Company sale-point. Duration" at bounding box center [762, 184] width 818 height 77
click at [721, 178] on input "Sale Point" at bounding box center [762, 191] width 244 height 38
click at [925, 717] on button "Save" at bounding box center [920, 724] width 85 height 38
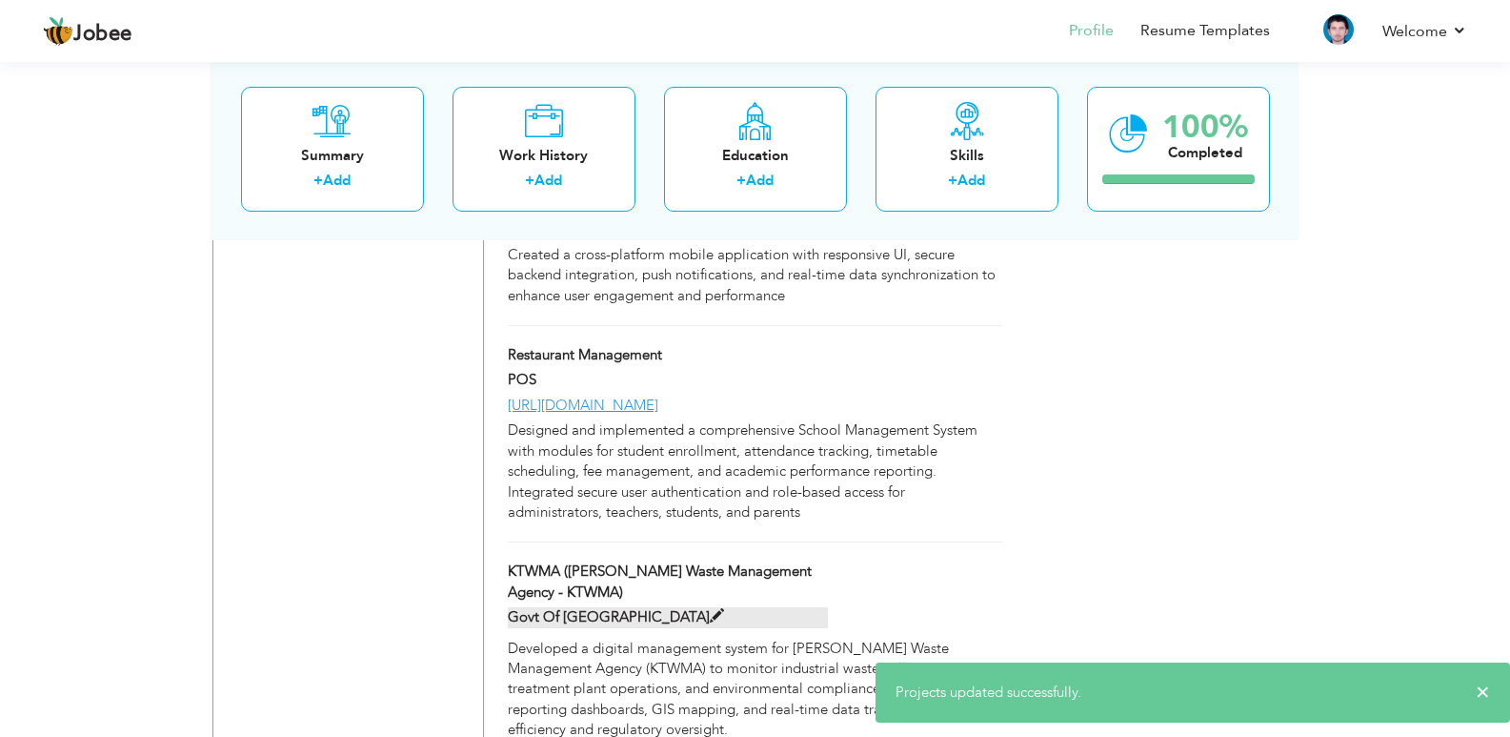
scroll to position [1762, 0]
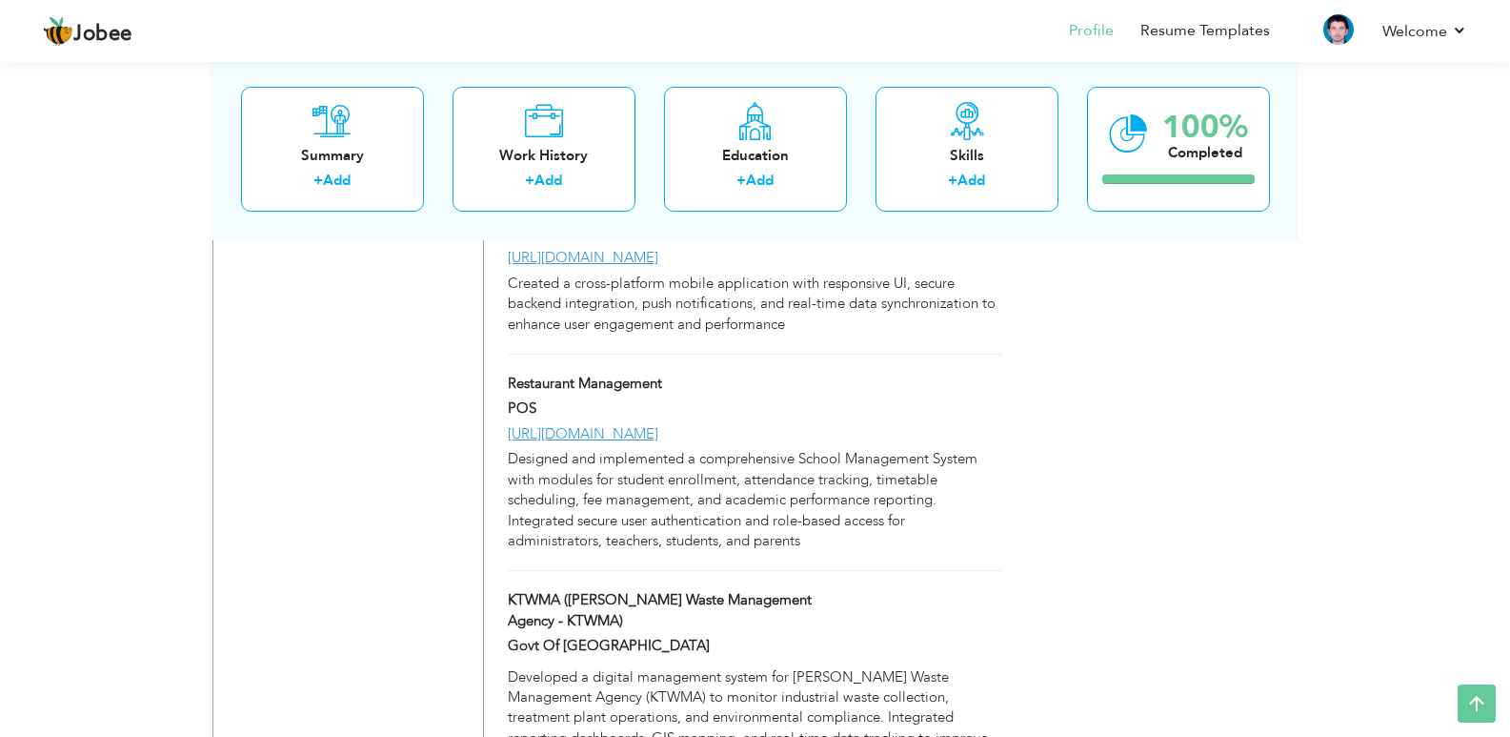
click at [778, 399] on div "POS" at bounding box center [668, 410] width 349 height 25
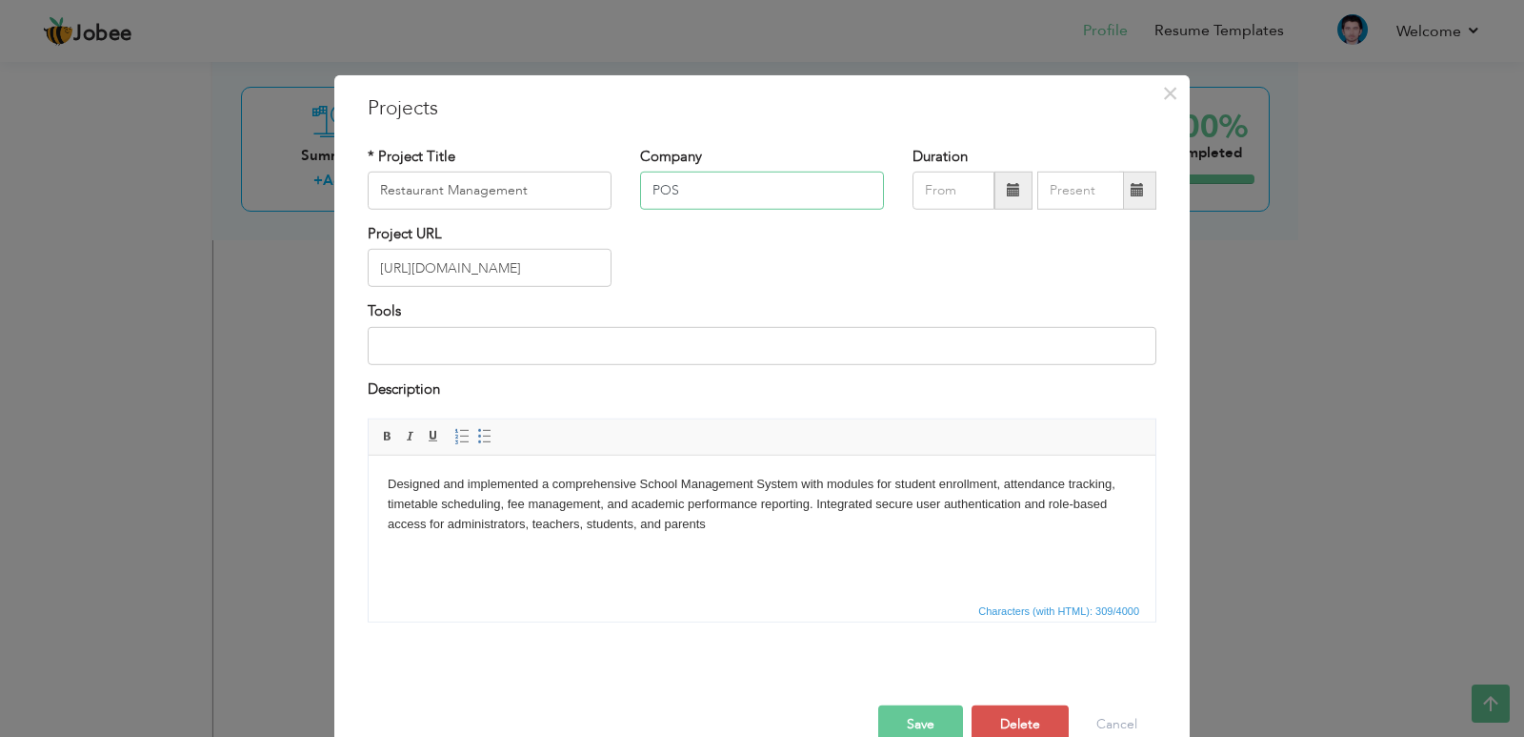
click at [766, 192] on input "POS" at bounding box center [762, 191] width 244 height 38
type input "Sale Point"
click at [893, 727] on button "Save" at bounding box center [920, 724] width 85 height 38
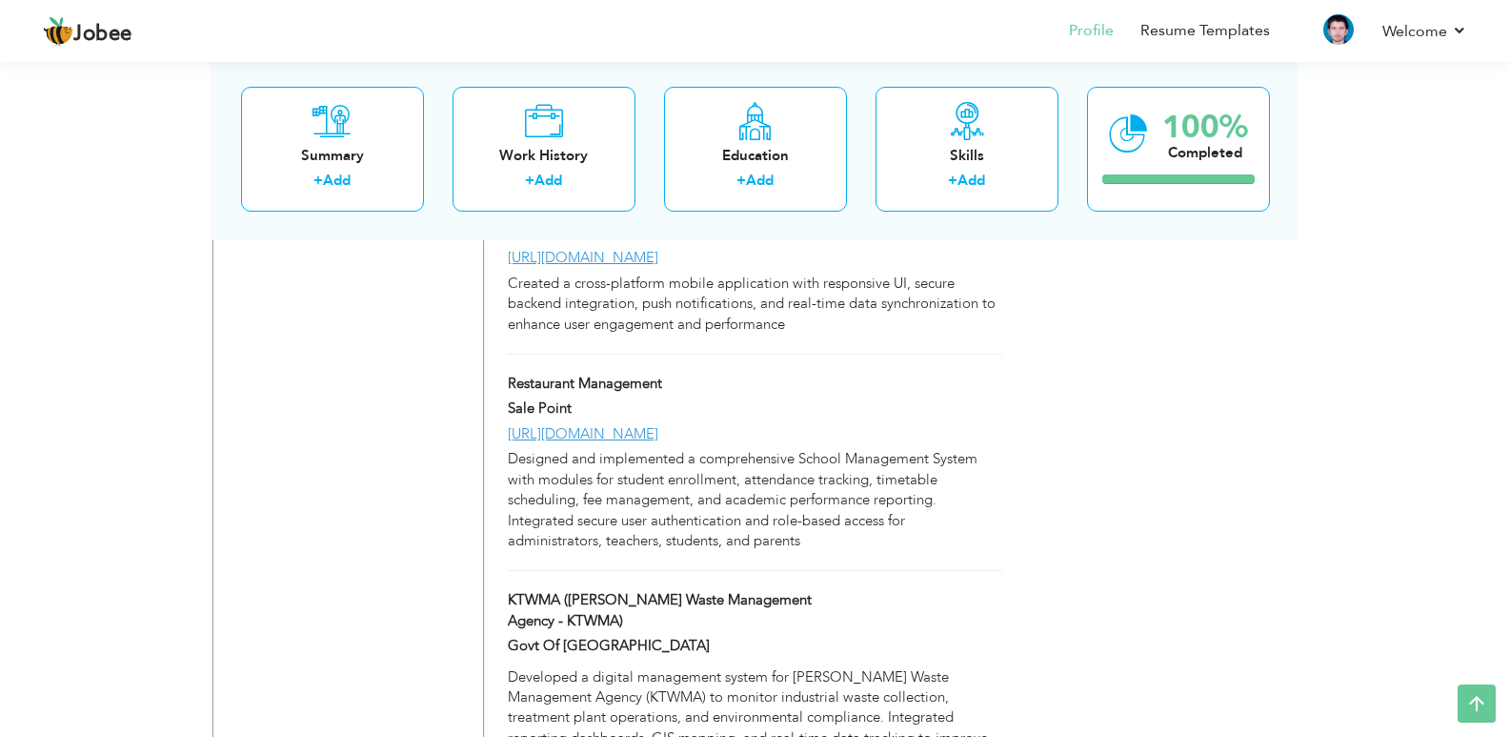
scroll to position [1857, 0]
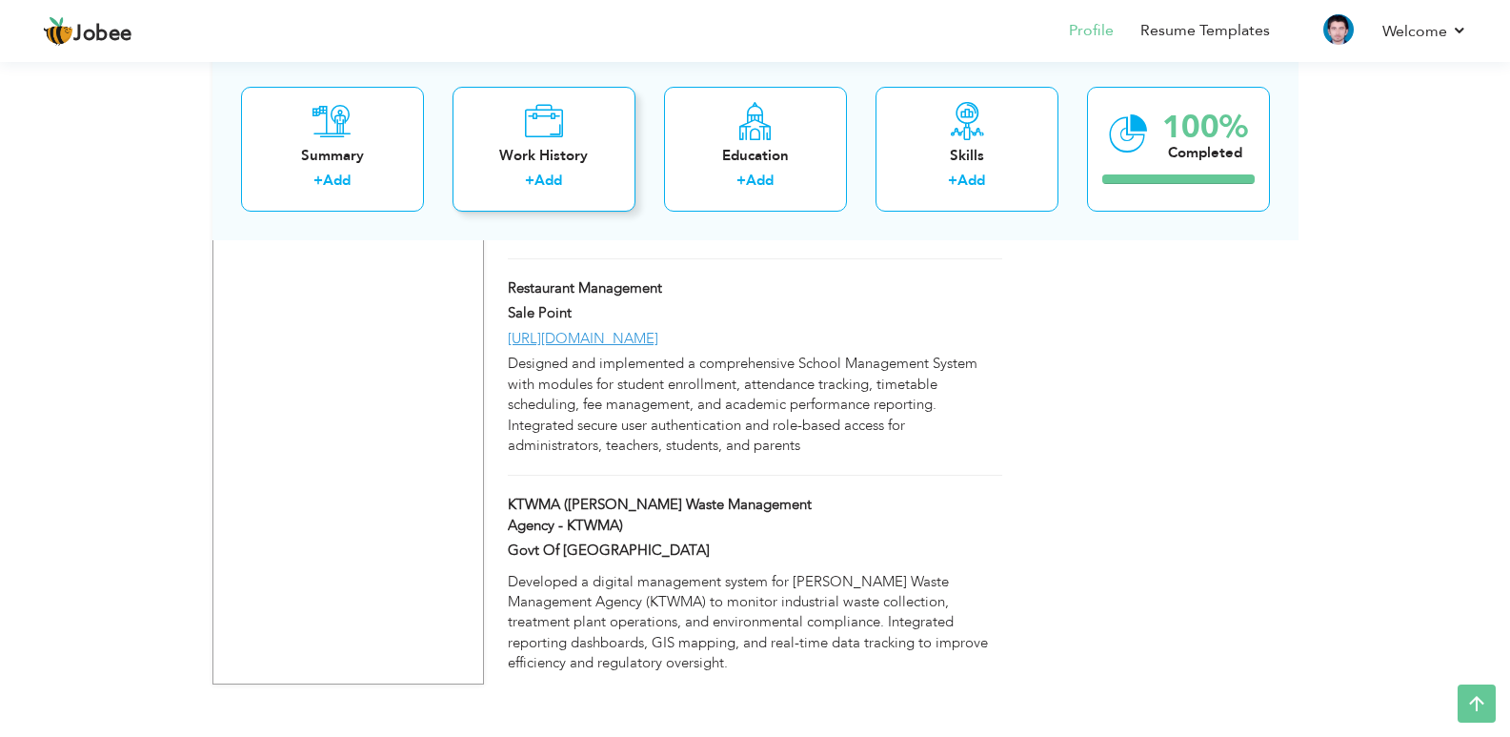
click at [565, 155] on div "Work History" at bounding box center [544, 155] width 152 height 20
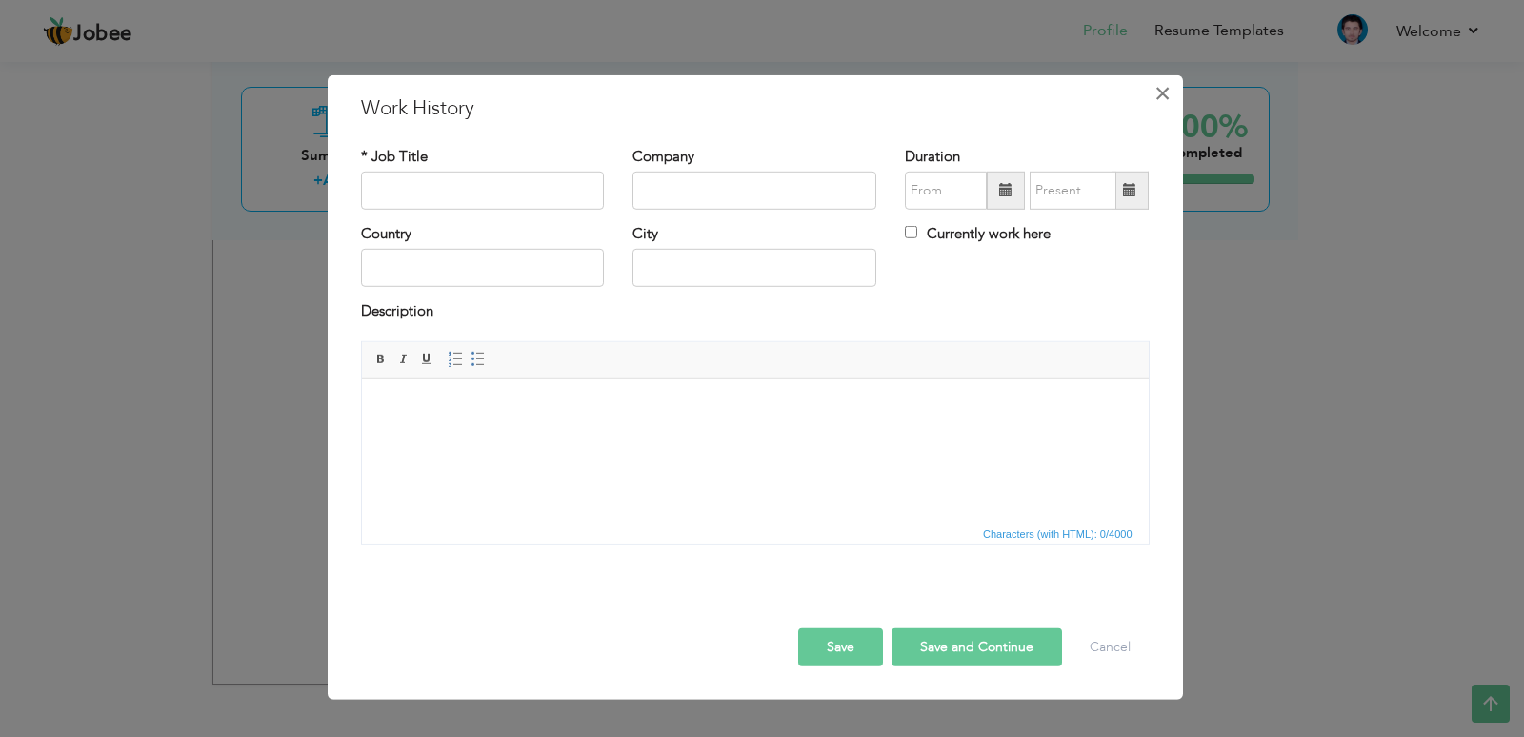
click at [1171, 92] on span "×" at bounding box center [1163, 92] width 16 height 34
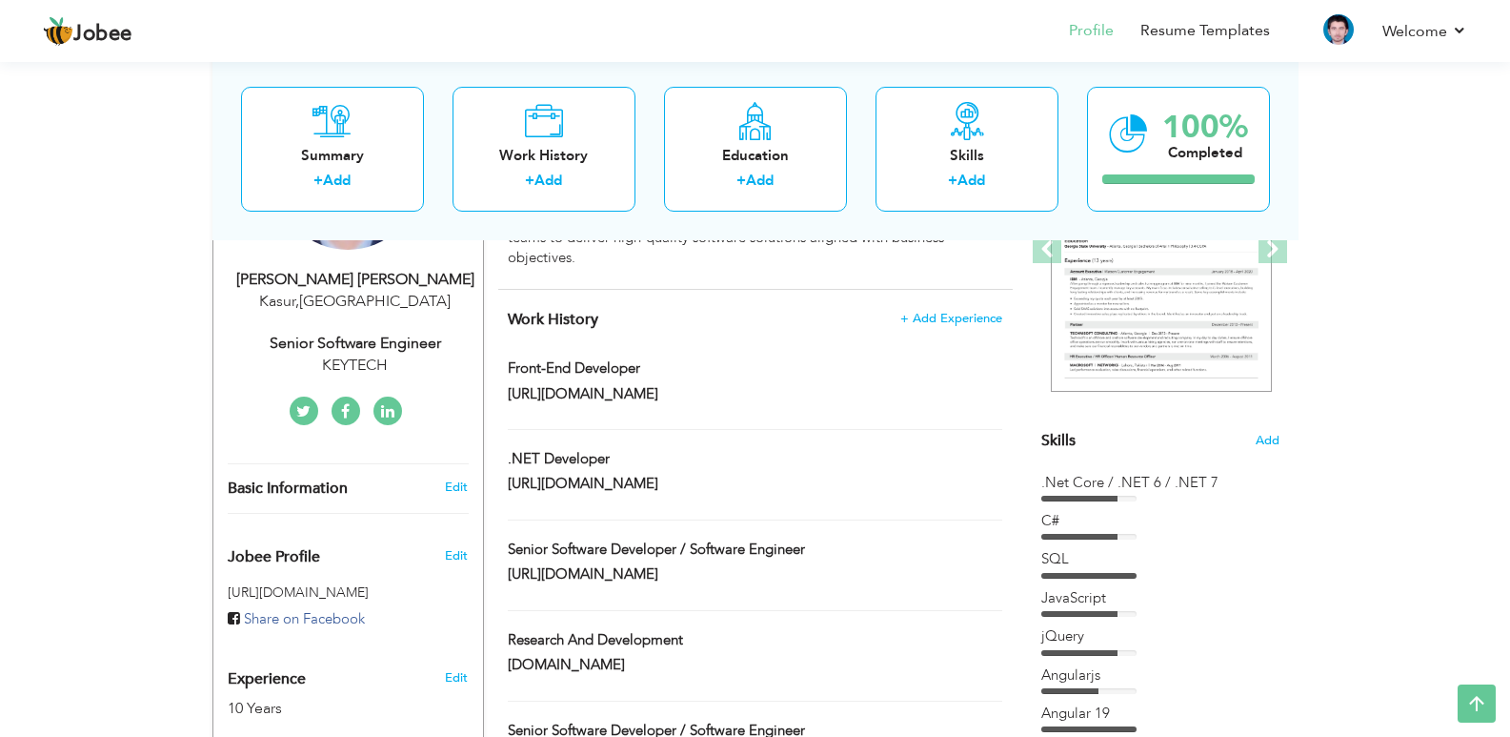
scroll to position [142, 0]
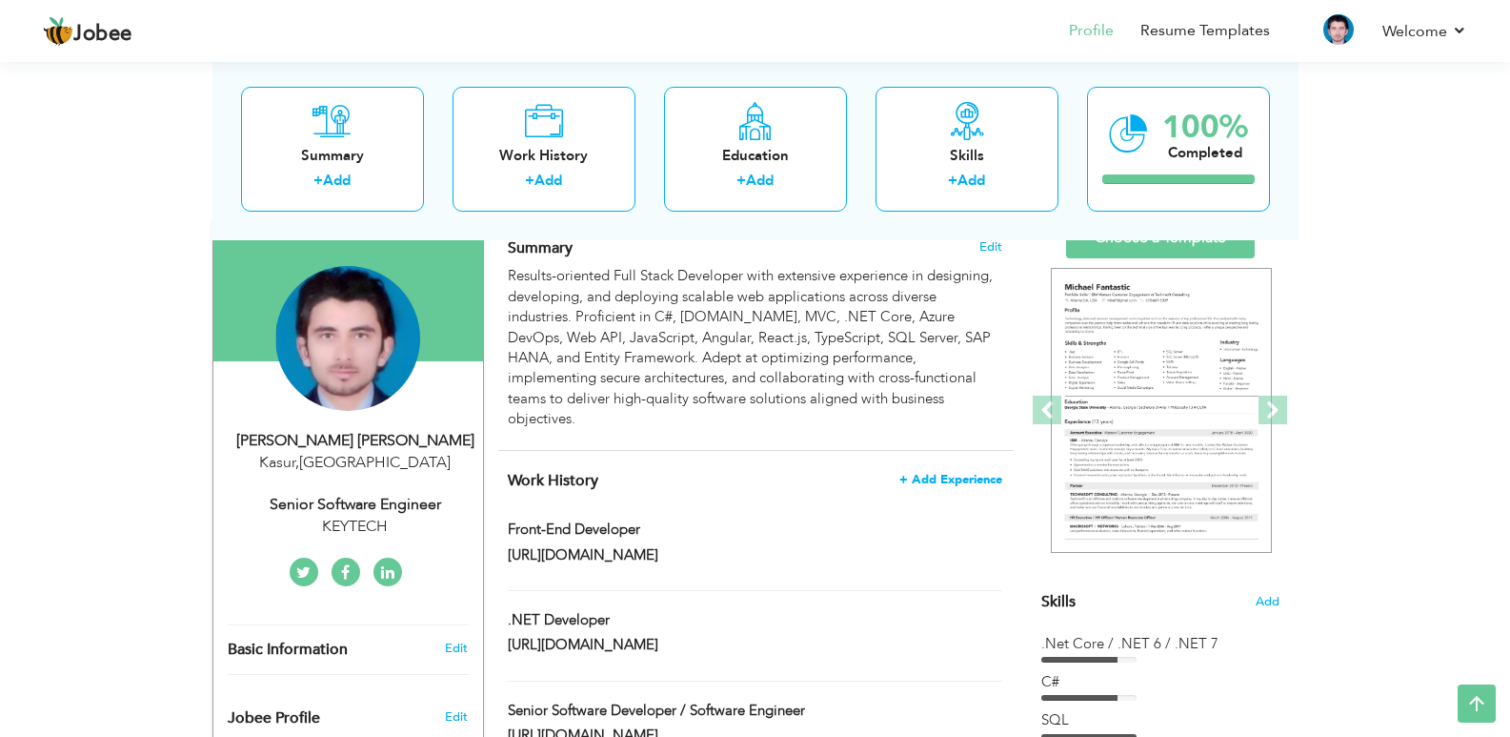
click at [953, 473] on span "+ Add Experience" at bounding box center [950, 479] width 103 height 13
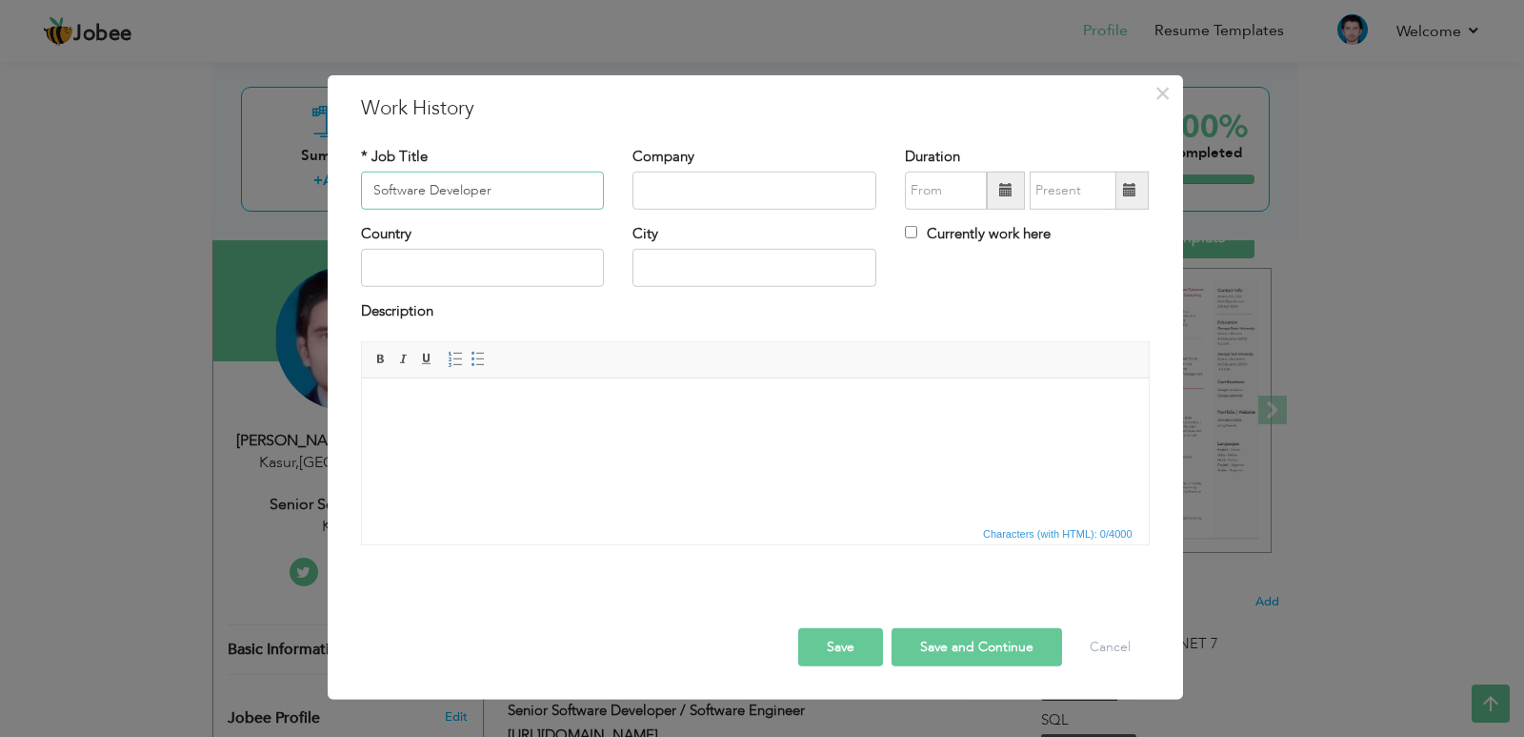
type input "Software Developer"
paste input "[URL][DOMAIN_NAME]"
type input "[URL][DOMAIN_NAME]"
click at [543, 284] on input "text" at bounding box center [483, 268] width 244 height 38
type input "[GEOGRAPHIC_DATA]"
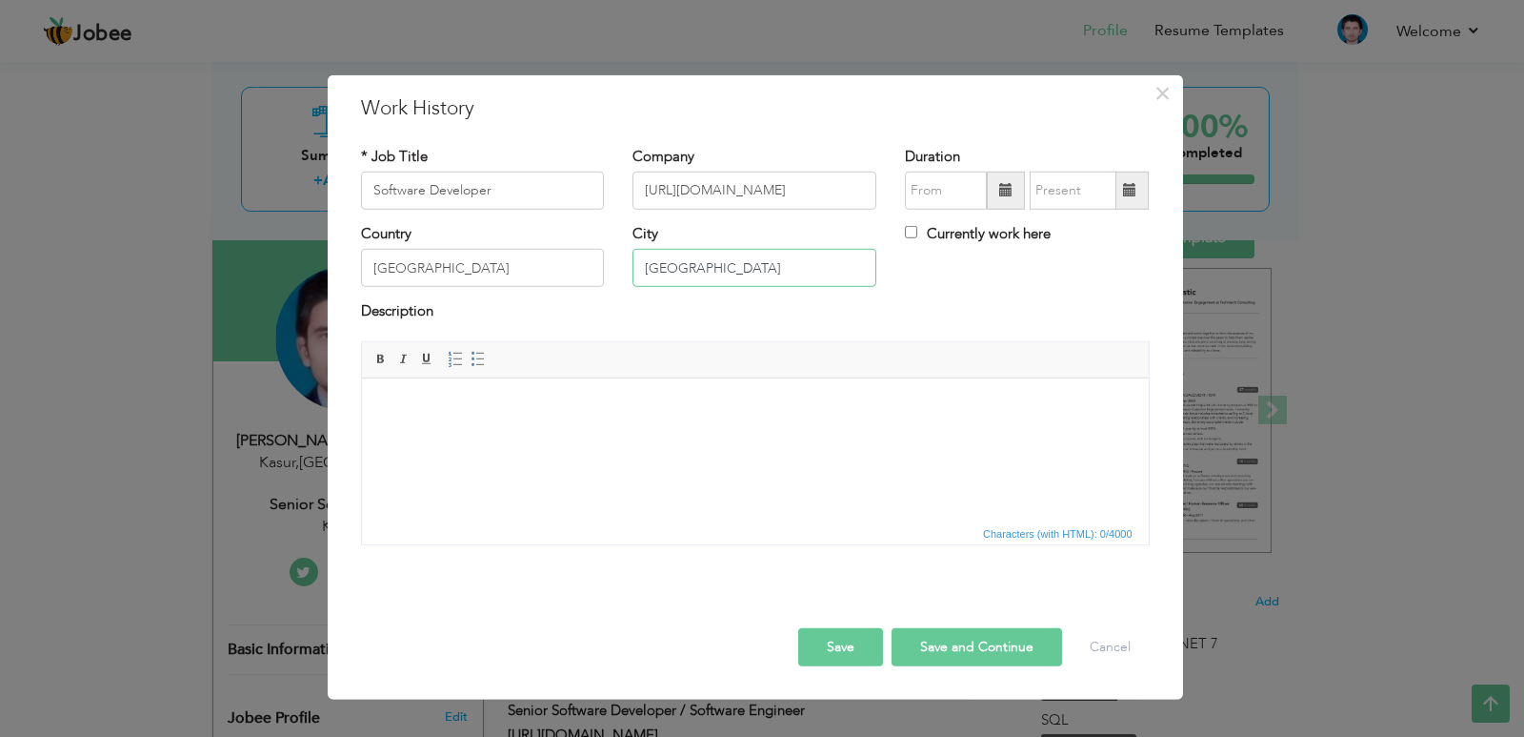
type input "Islmabad"
click at [840, 639] on button "Save" at bounding box center [840, 647] width 85 height 38
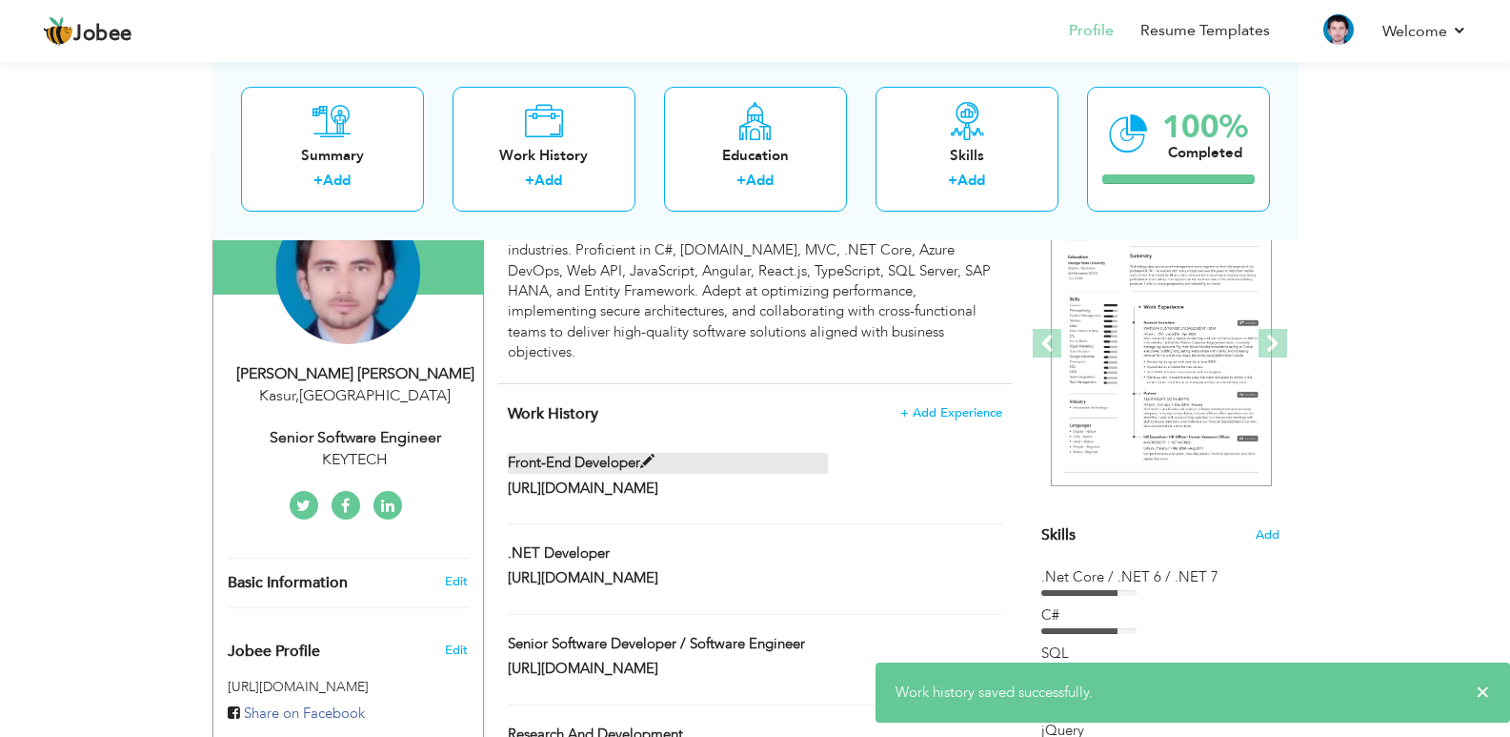
scroll to position [237, 0]
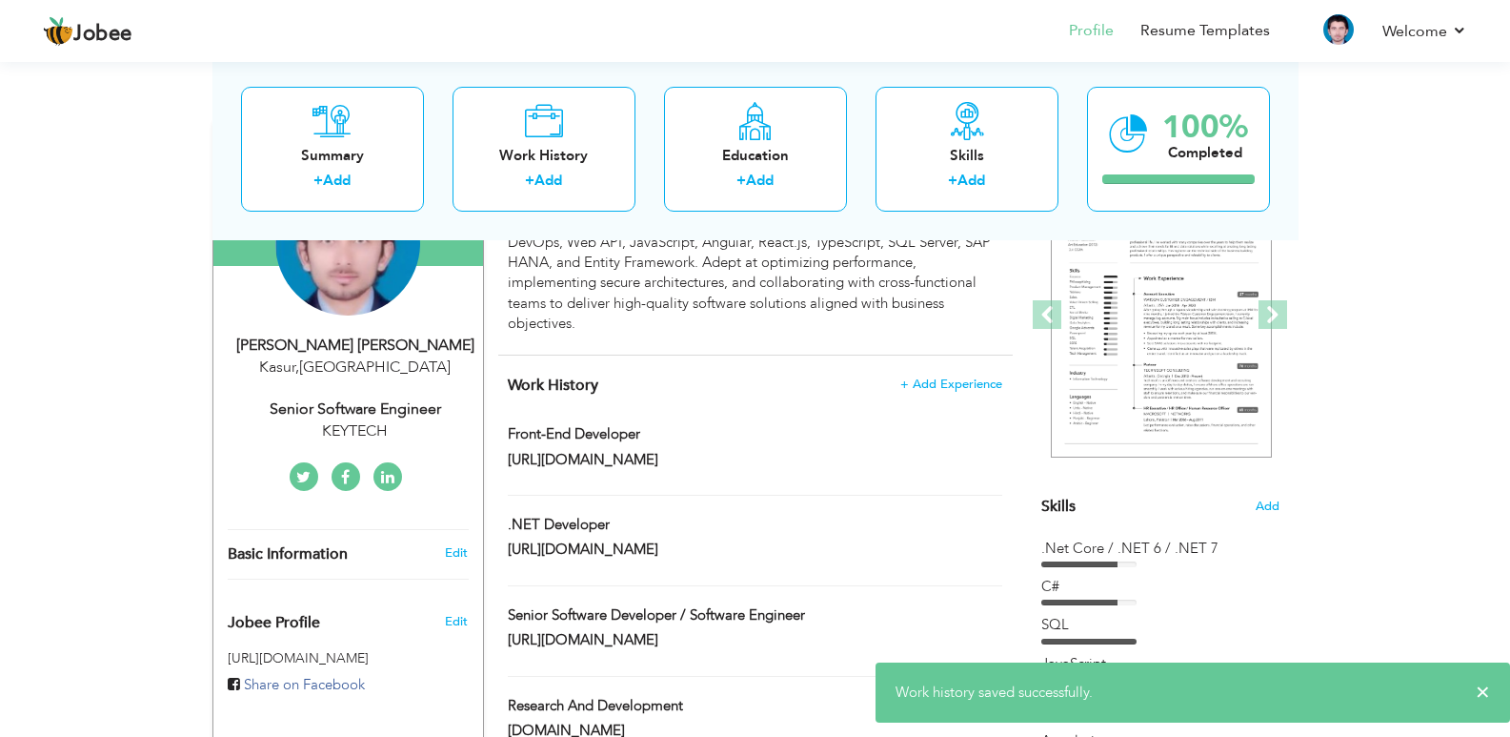
click at [844, 450] on div "[URL][DOMAIN_NAME]" at bounding box center [755, 462] width 522 height 25
type input "Front-End Developer"
type input "[URL][DOMAIN_NAME]"
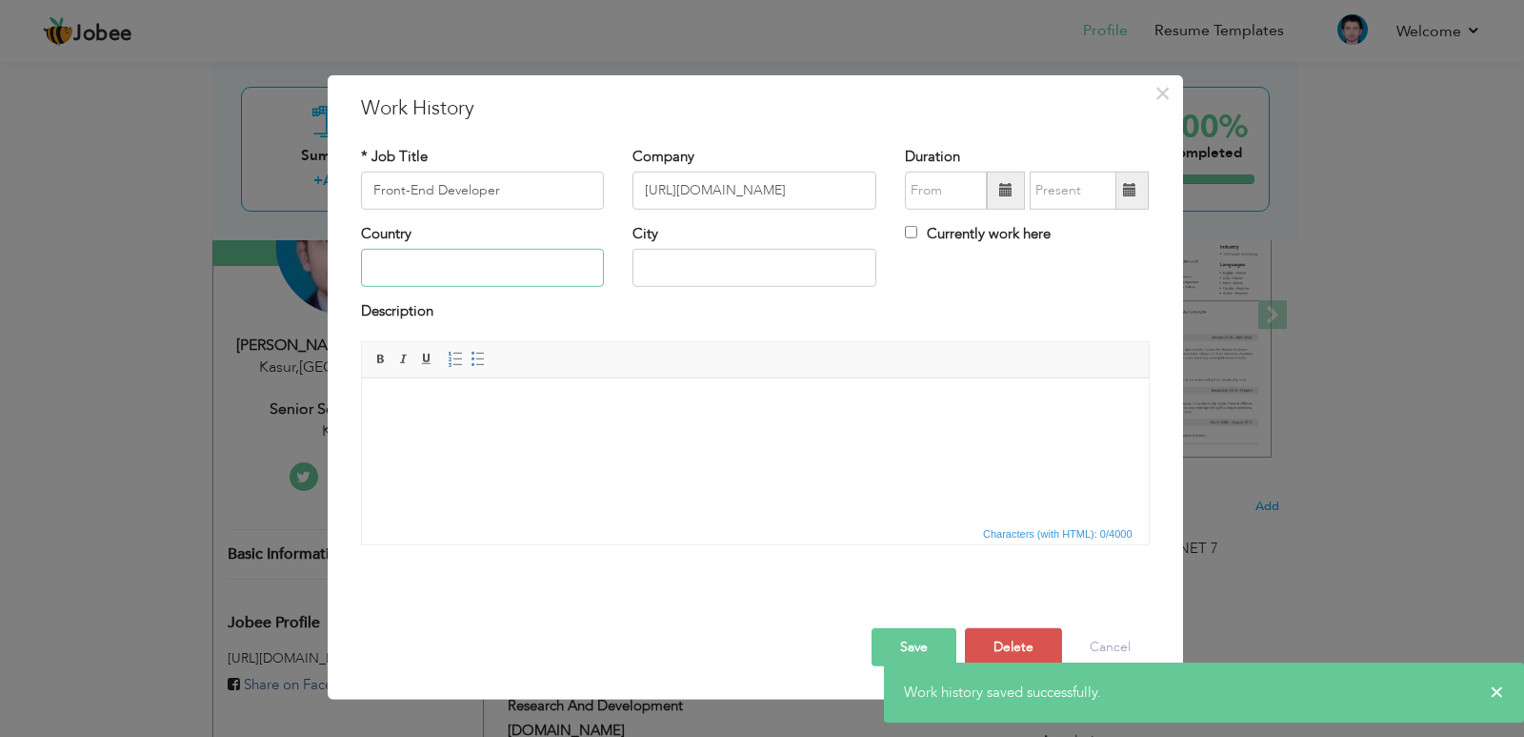
click at [530, 265] on input "text" at bounding box center [483, 268] width 244 height 38
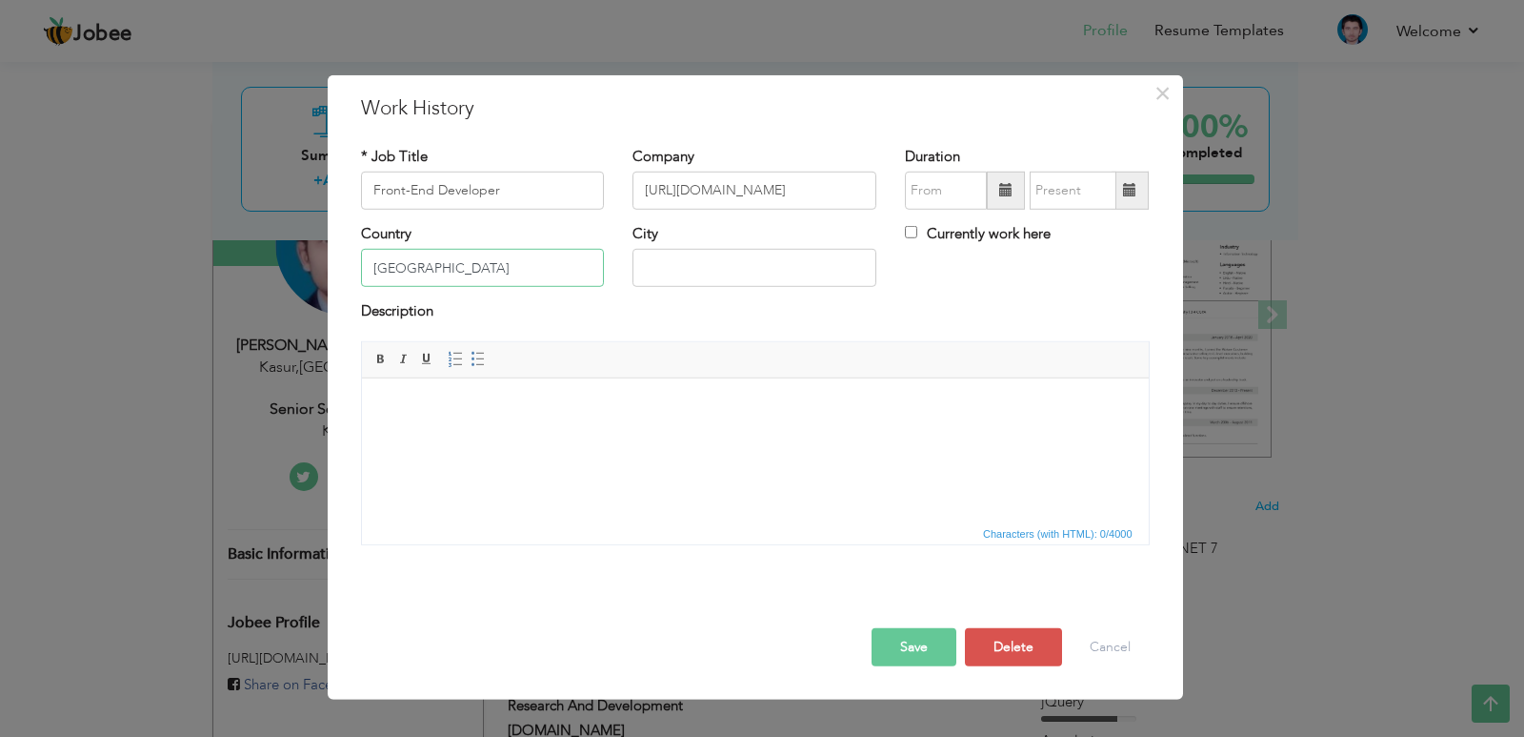
type input "[GEOGRAPHIC_DATA]"
click at [893, 649] on button "Save" at bounding box center [914, 647] width 85 height 38
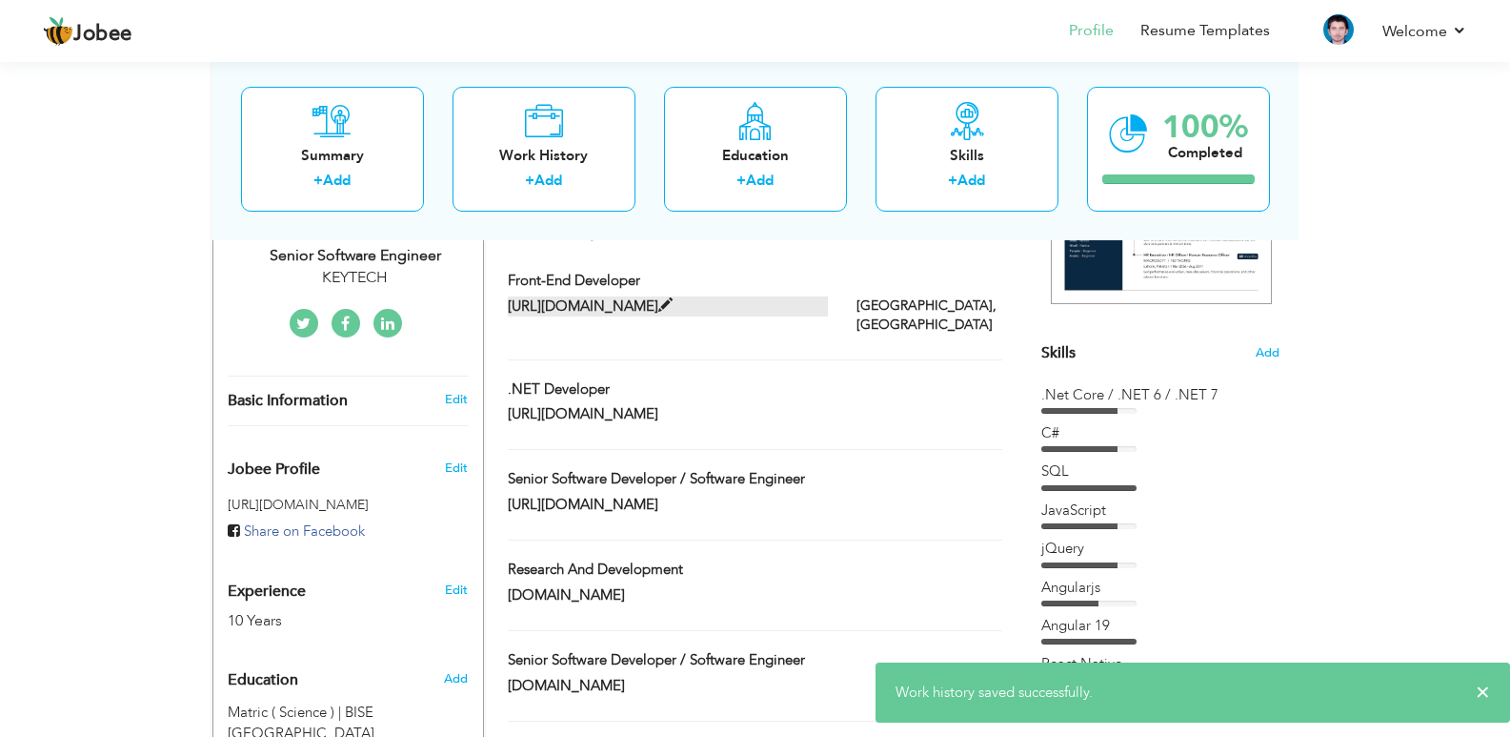
scroll to position [428, 0]
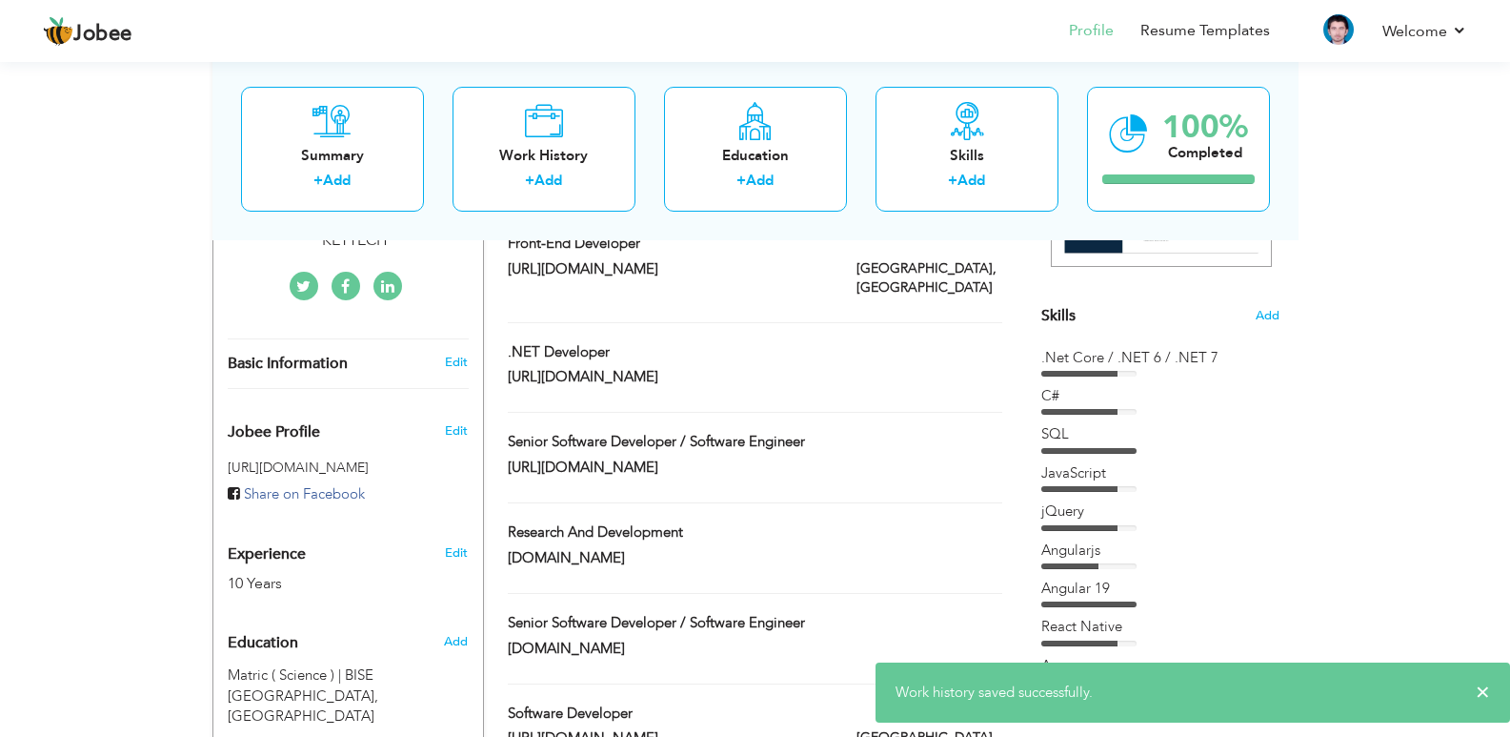
click at [896, 342] on div ".NET Developer" at bounding box center [755, 354] width 522 height 25
type input ".NET Developer"
type input "[URL][DOMAIN_NAME]"
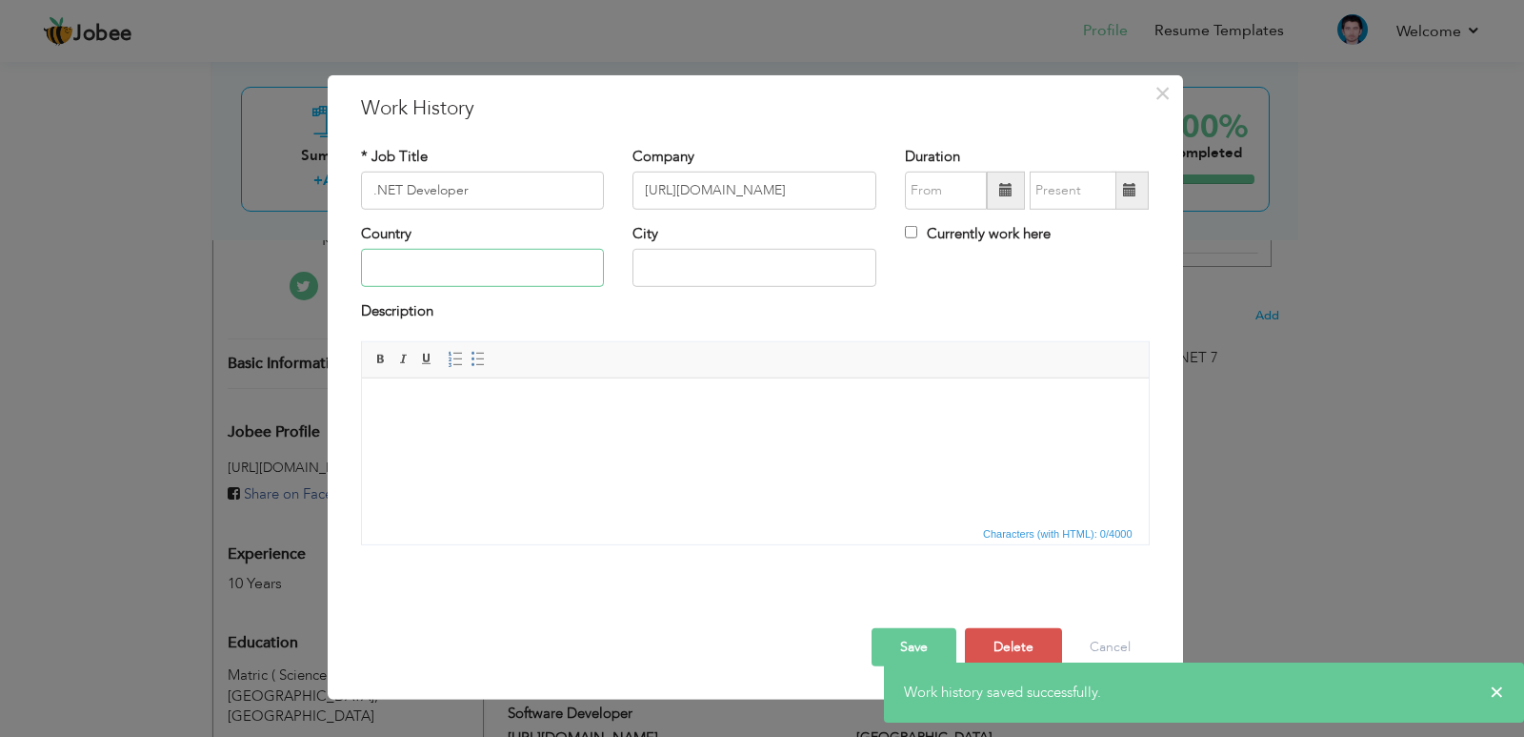
click at [564, 266] on input "text" at bounding box center [483, 268] width 244 height 38
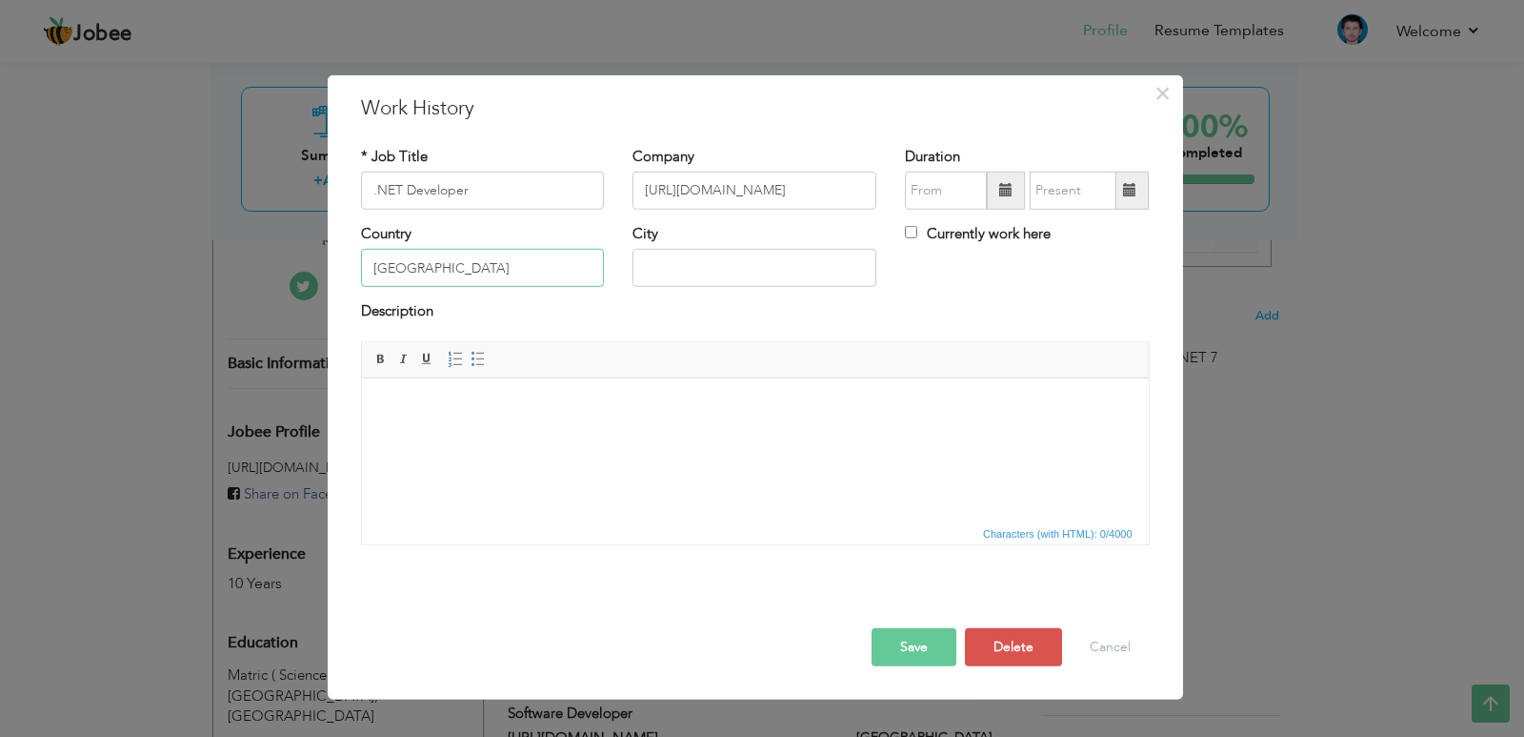
type input "[GEOGRAPHIC_DATA]"
click at [925, 643] on button "Save" at bounding box center [914, 647] width 85 height 38
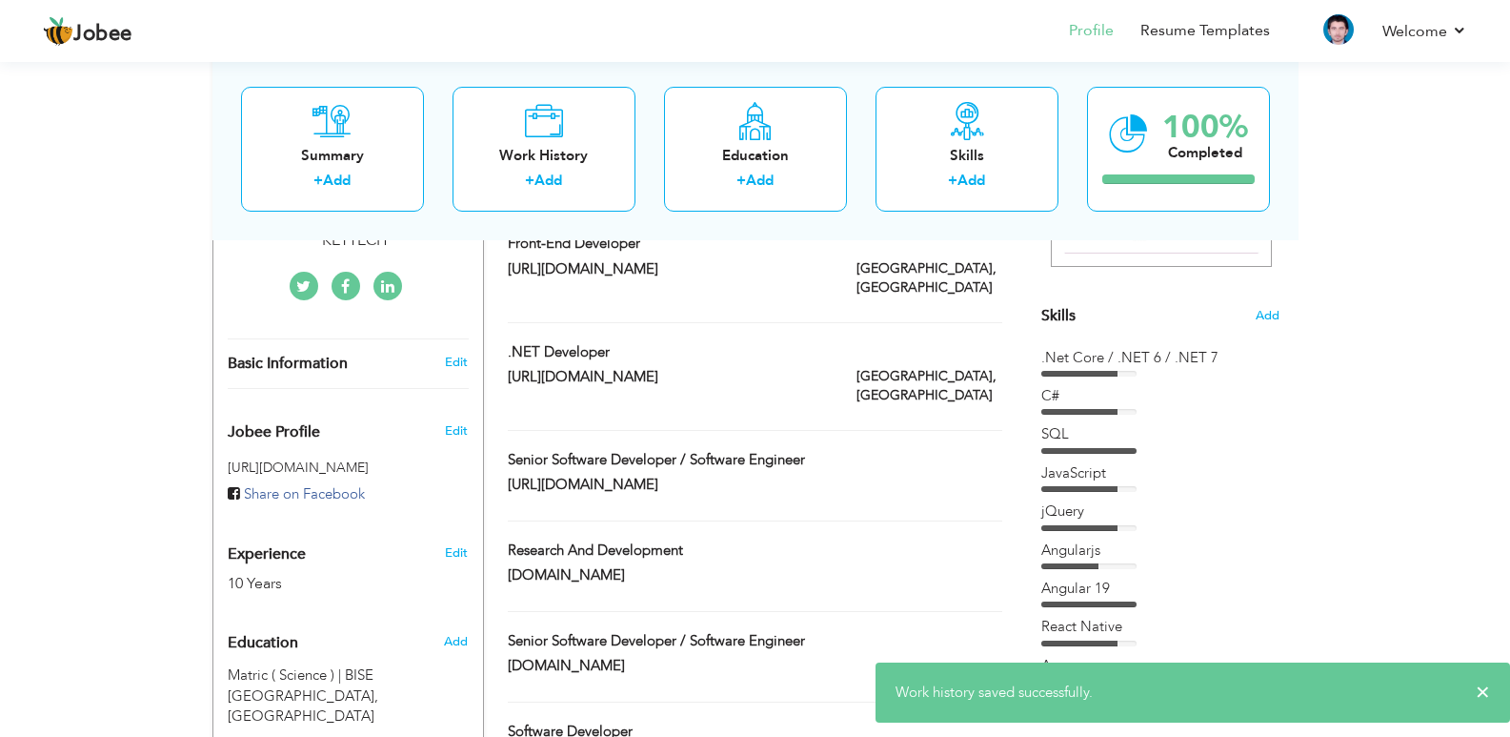
click at [847, 540] on div "Research and Development" at bounding box center [755, 552] width 522 height 25
type input "Research and Development"
type input "[DOMAIN_NAME]"
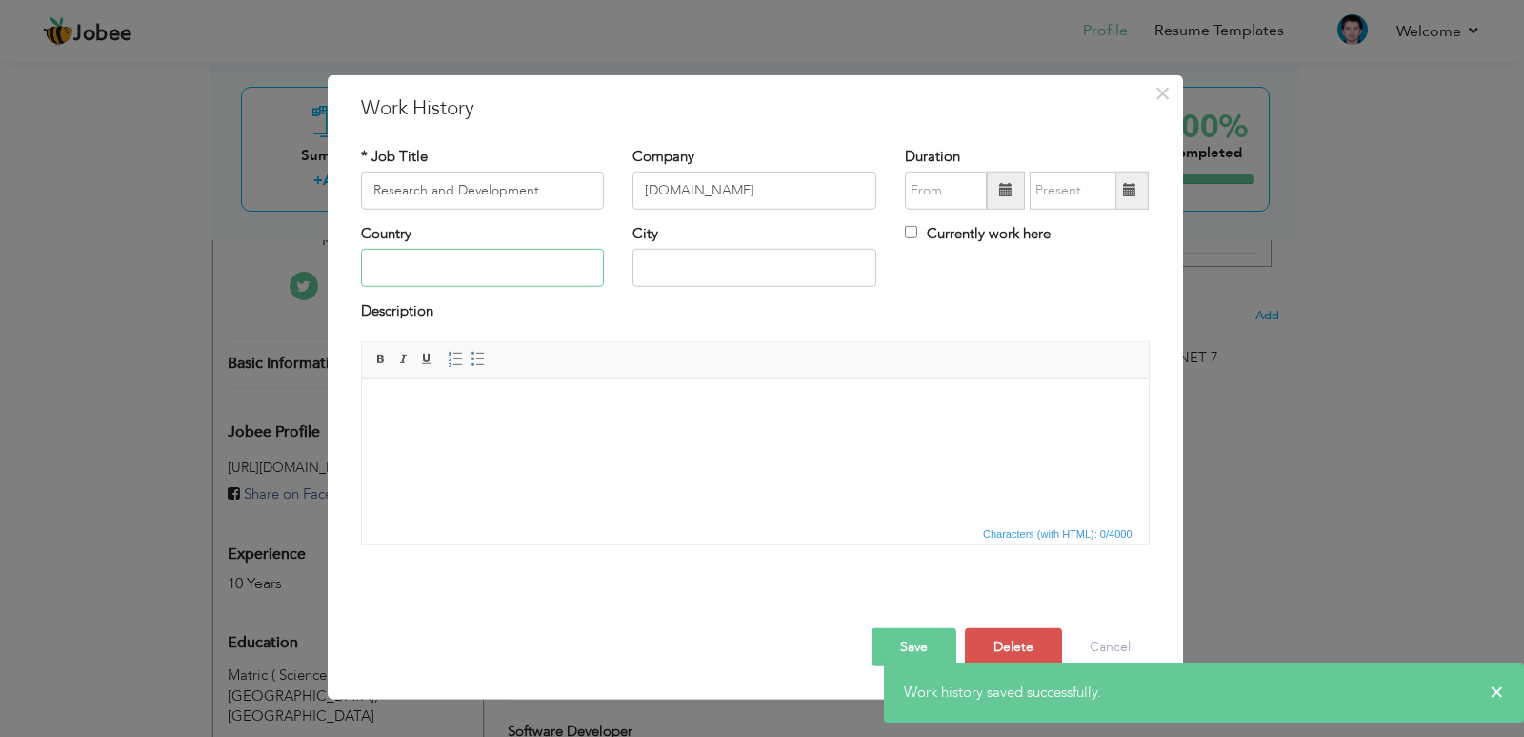
click at [564, 253] on input "text" at bounding box center [483, 268] width 244 height 38
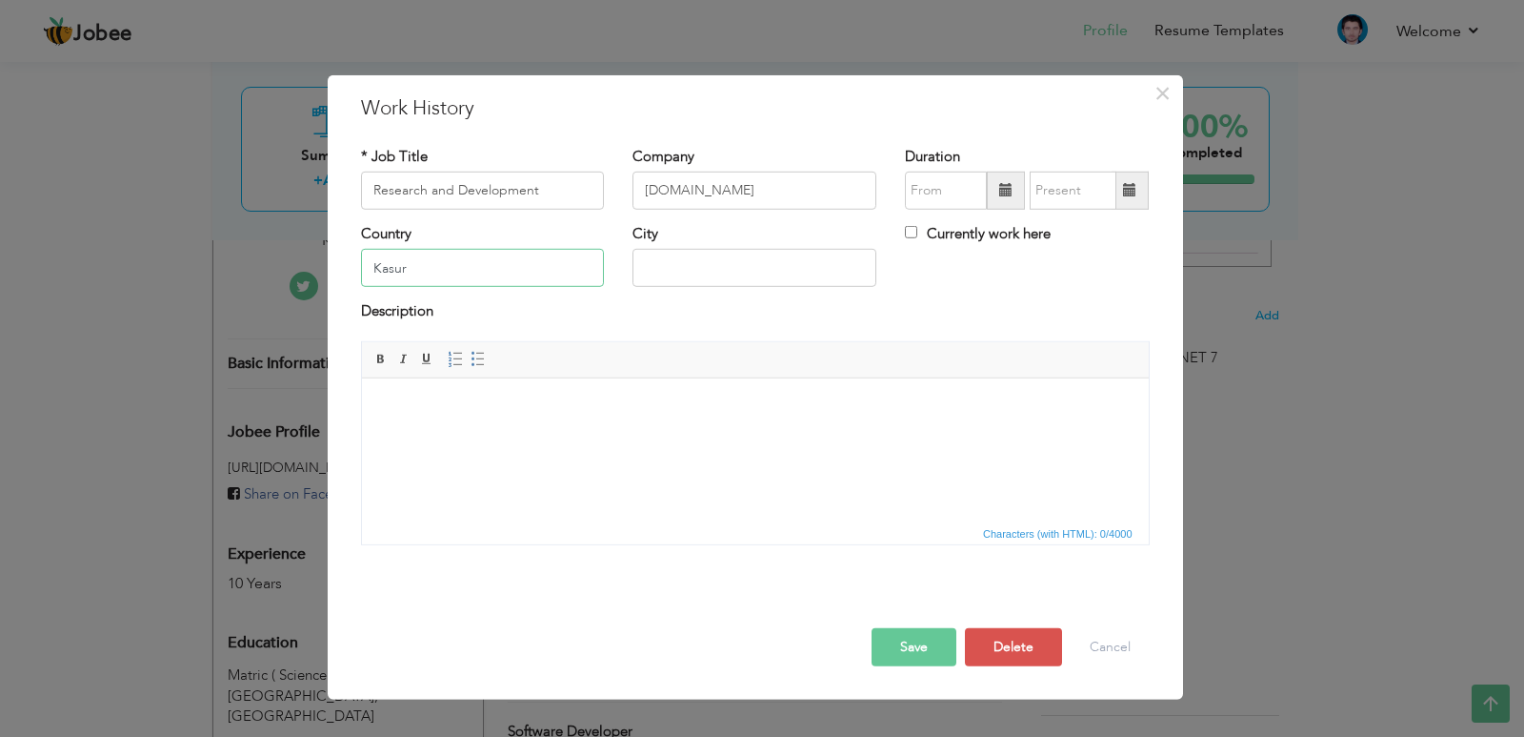
type input "Kasur"
type input "P"
click at [596, 269] on input "Kasur" at bounding box center [483, 268] width 244 height 38
type input "K"
type input "[GEOGRAPHIC_DATA]"
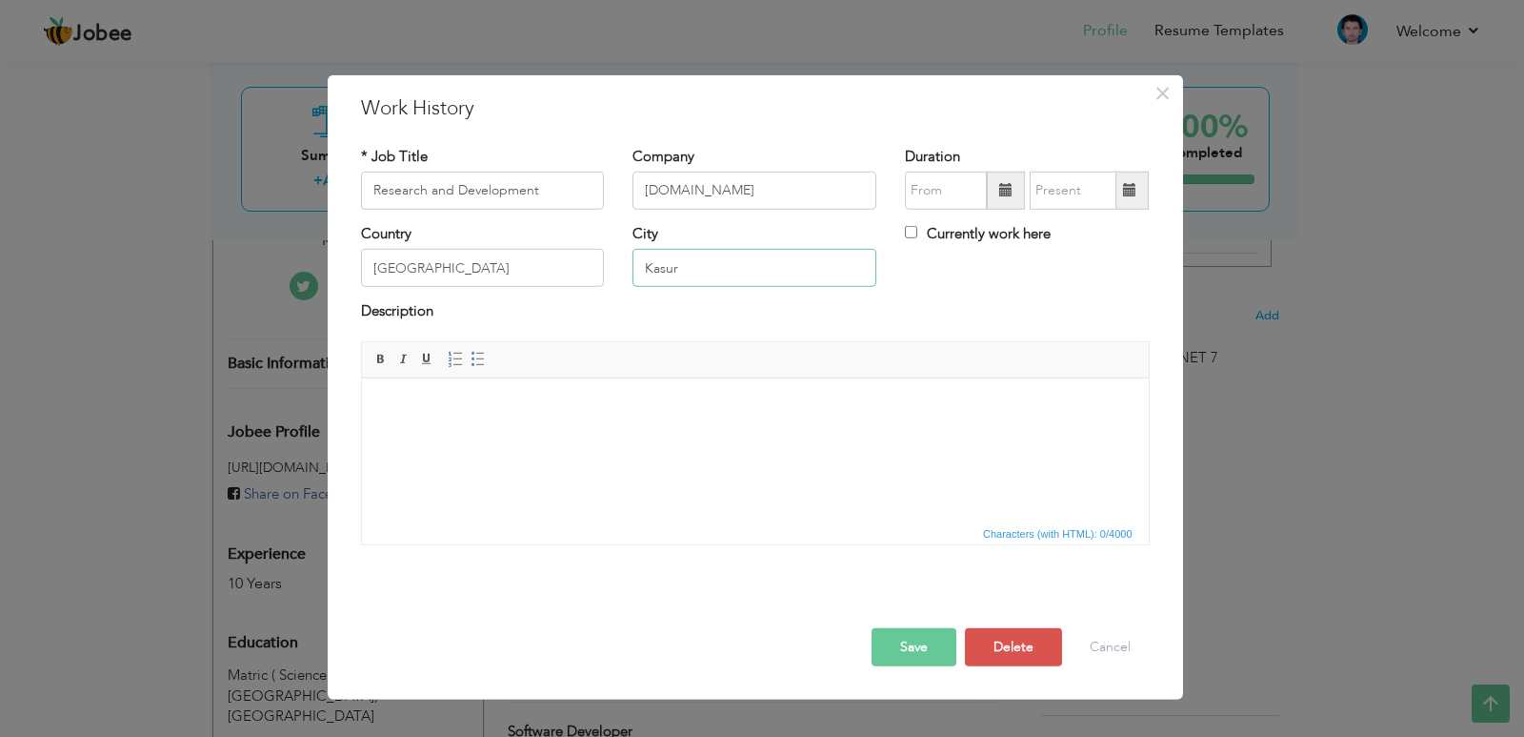
type input "Kasur"
click at [913, 653] on button "Save" at bounding box center [914, 647] width 85 height 38
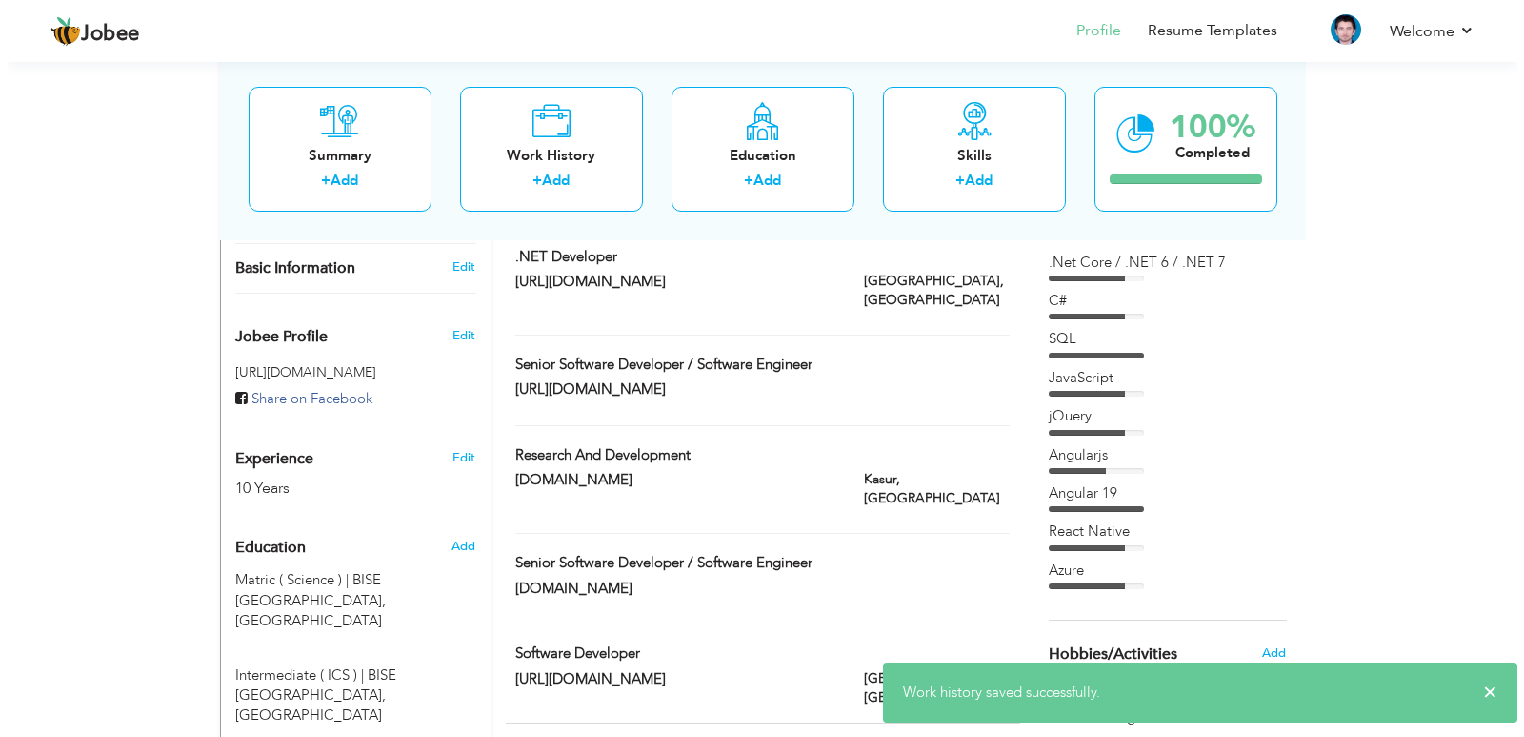
scroll to position [618, 0]
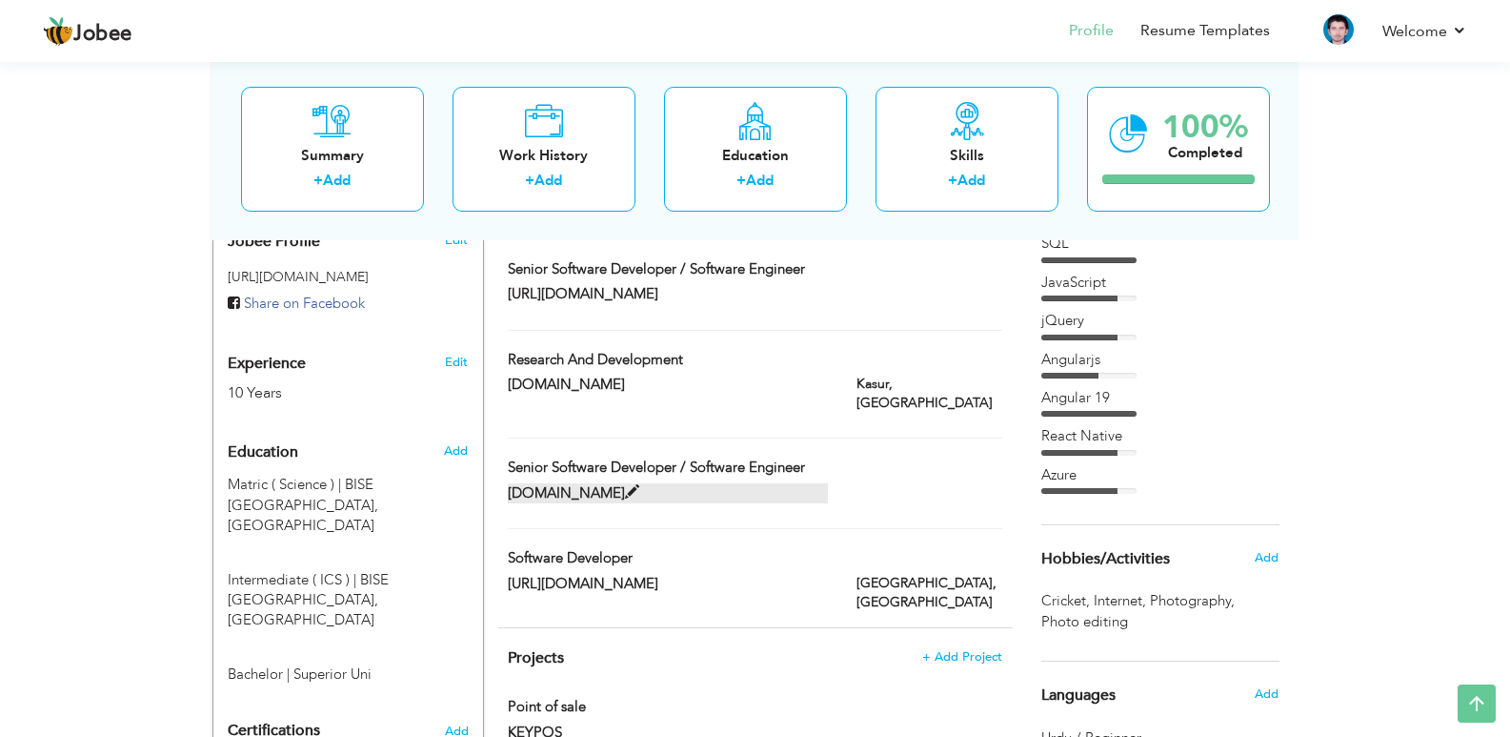
click at [779, 483] on label "[DOMAIN_NAME]" at bounding box center [668, 493] width 320 height 20
type input "Senior Software Developer / Software Engineer"
type input "[DOMAIN_NAME]"
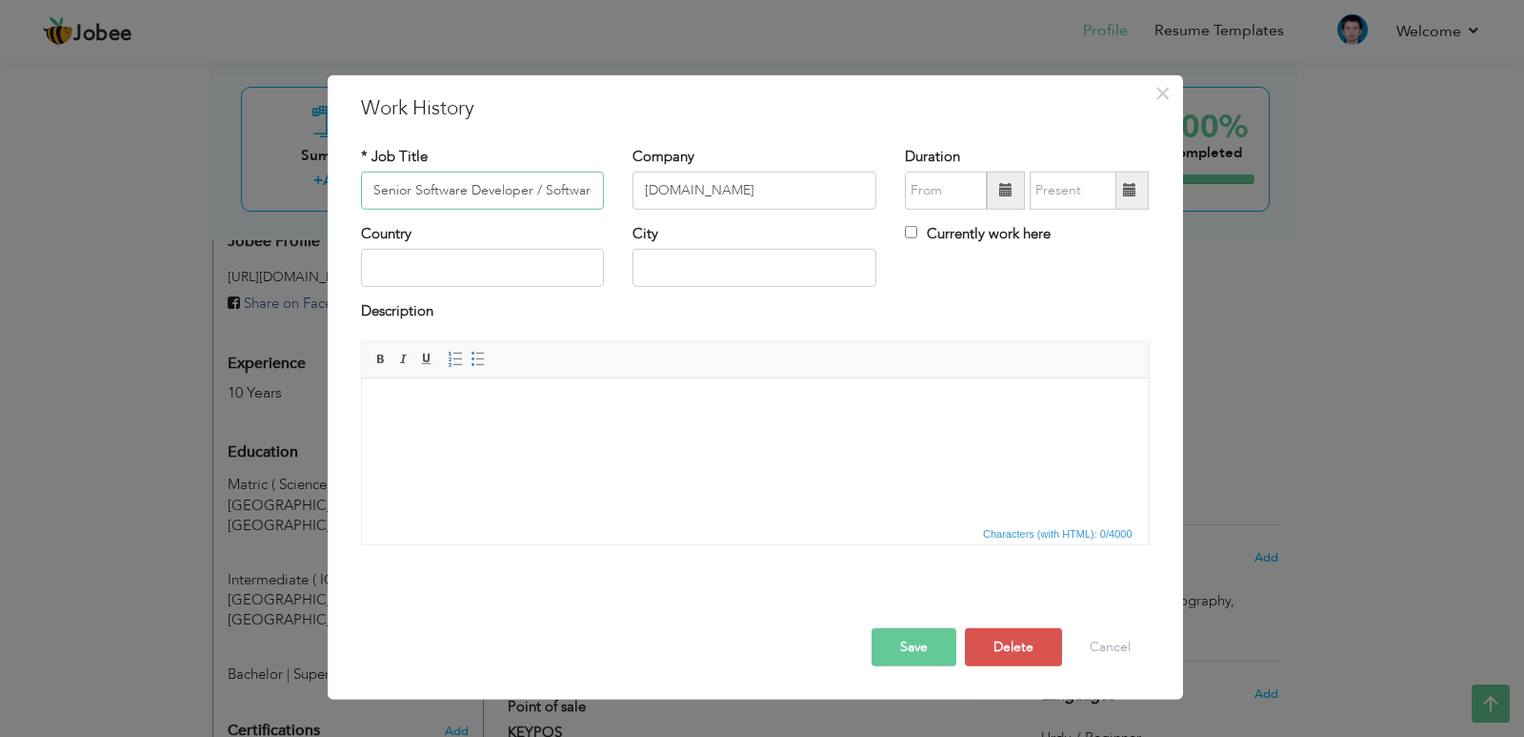
scroll to position [0, 60]
click at [578, 281] on input "text" at bounding box center [483, 268] width 244 height 38
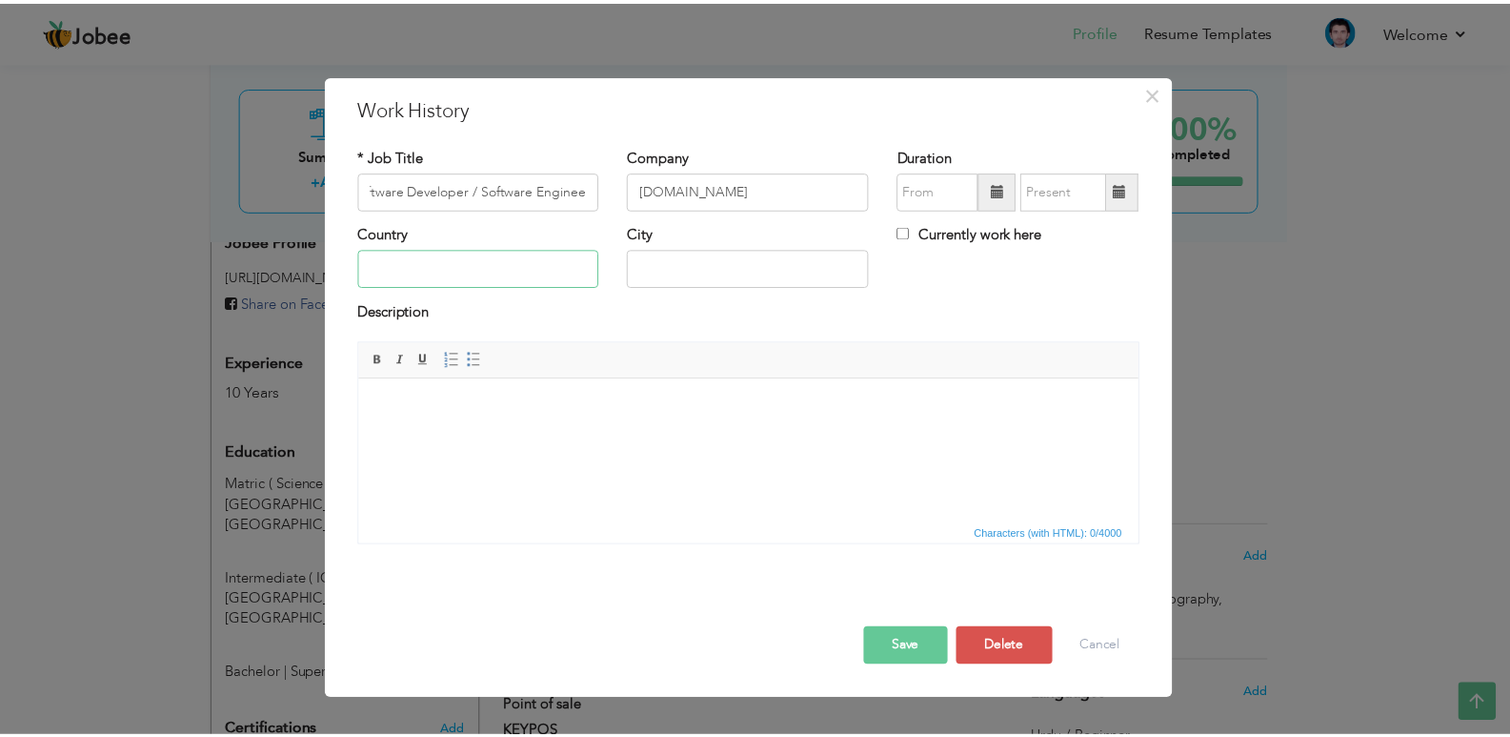
scroll to position [0, 0]
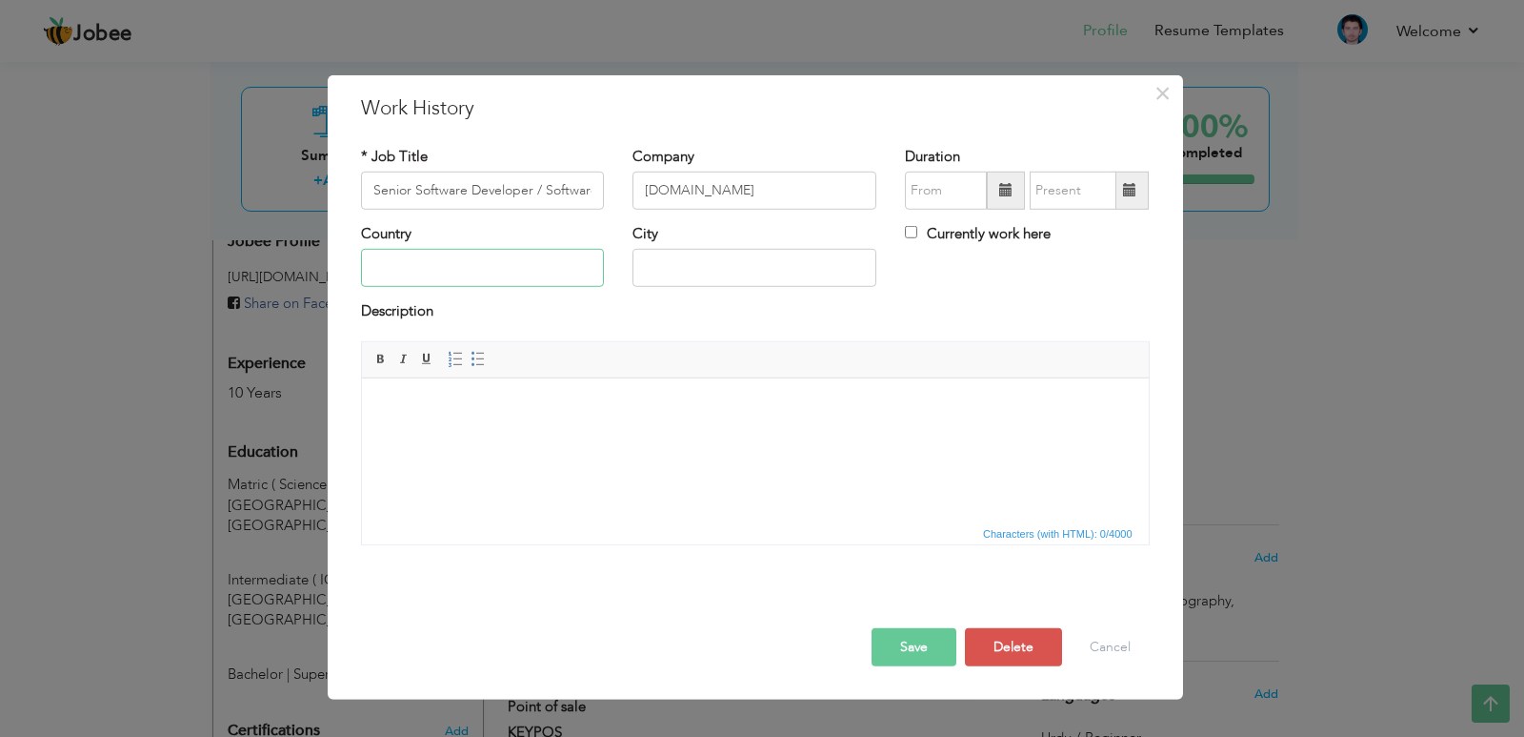
type input "O"
type input "[GEOGRAPHIC_DATA]"
click at [904, 642] on button "Save" at bounding box center [914, 647] width 85 height 38
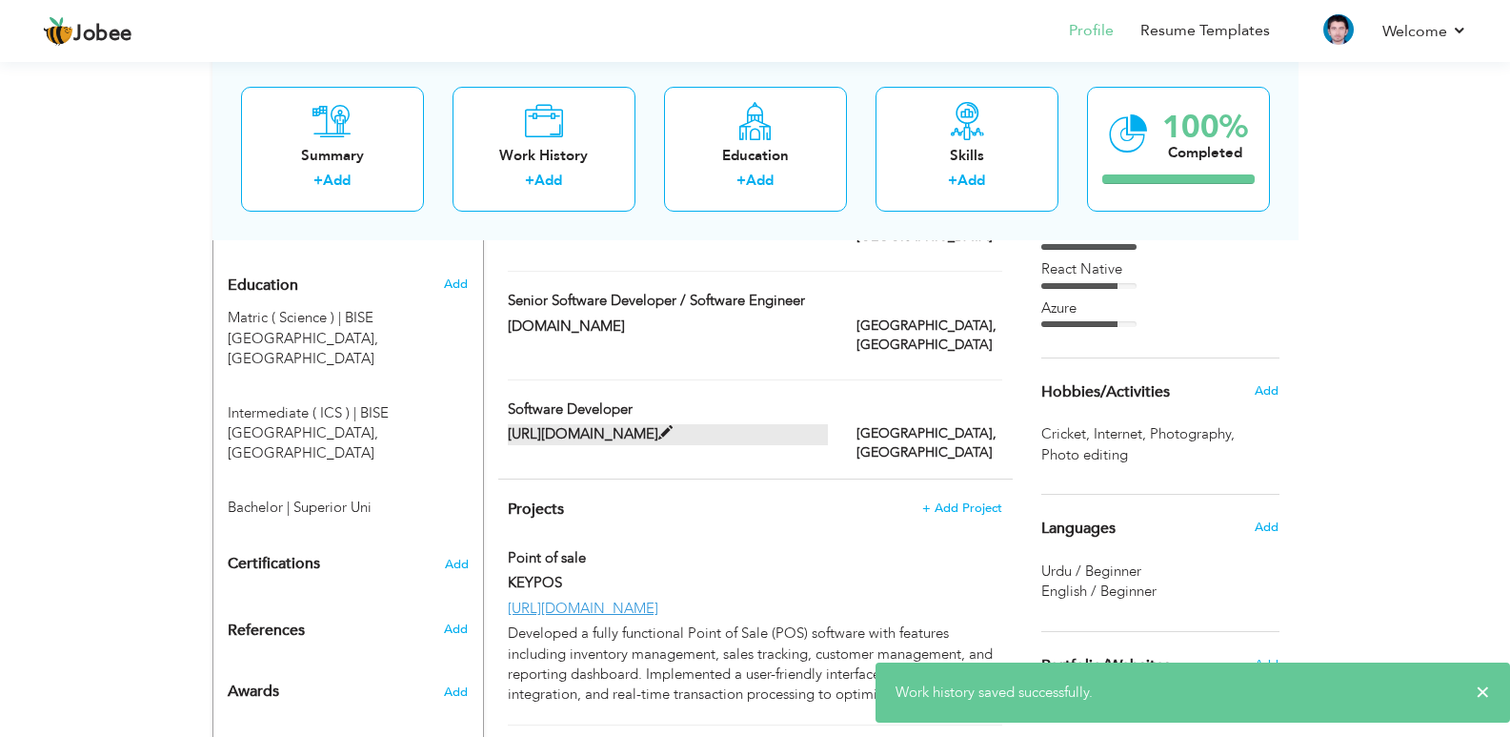
scroll to position [809, 0]
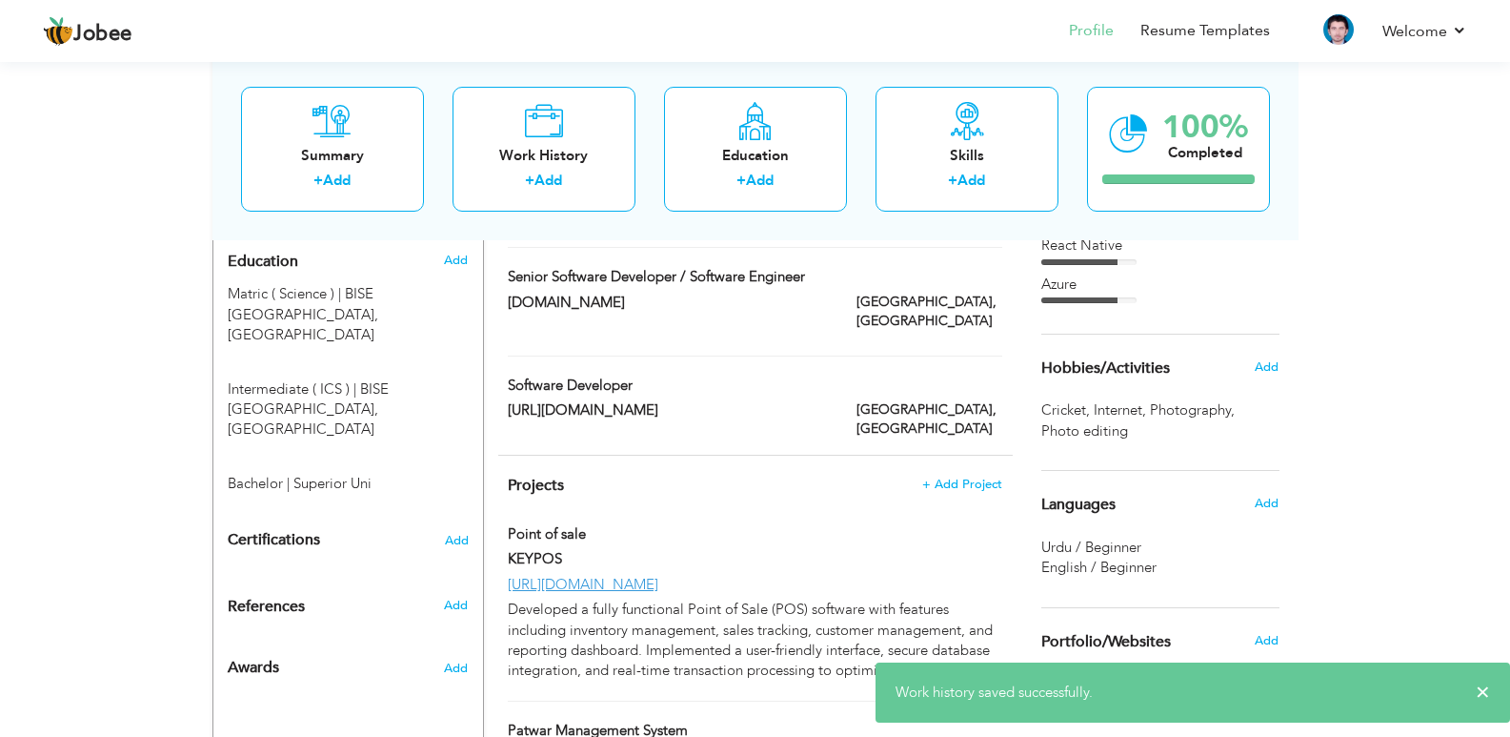
click at [790, 375] on div "Software Developer" at bounding box center [668, 387] width 349 height 25
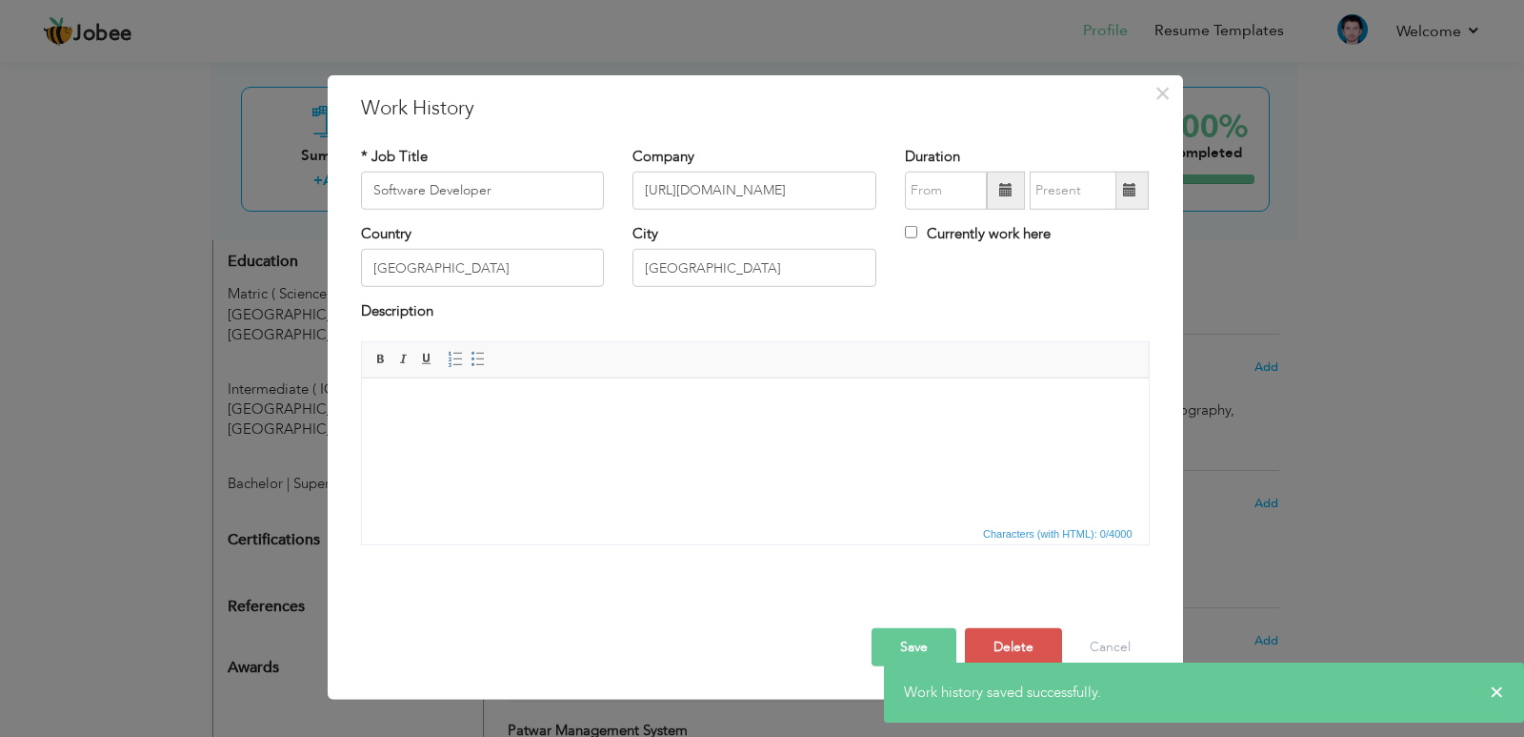
click at [1228, 137] on div "× Work History * Job Title Software Developer Company https://aerosoft.pk/ Dura…" at bounding box center [762, 368] width 1524 height 737
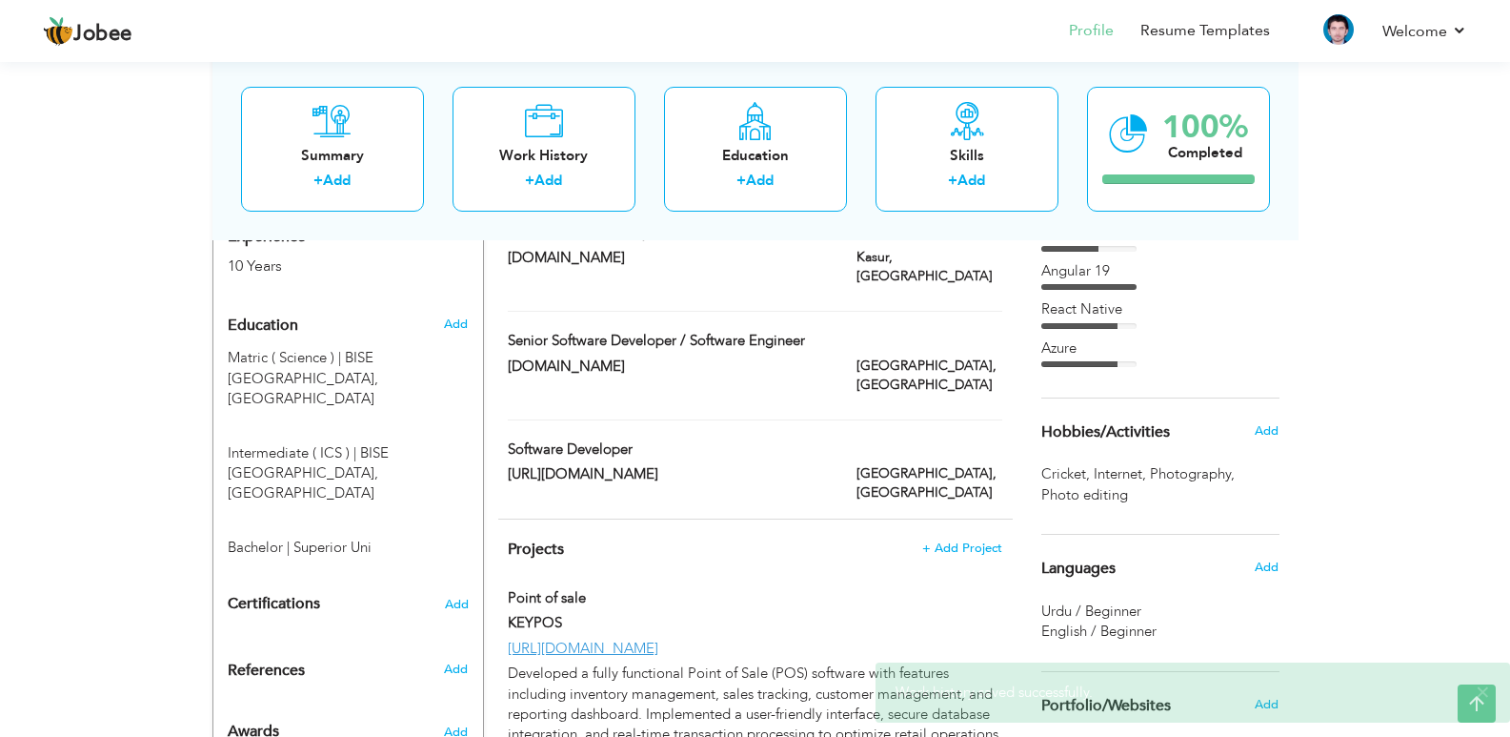
scroll to position [618, 0]
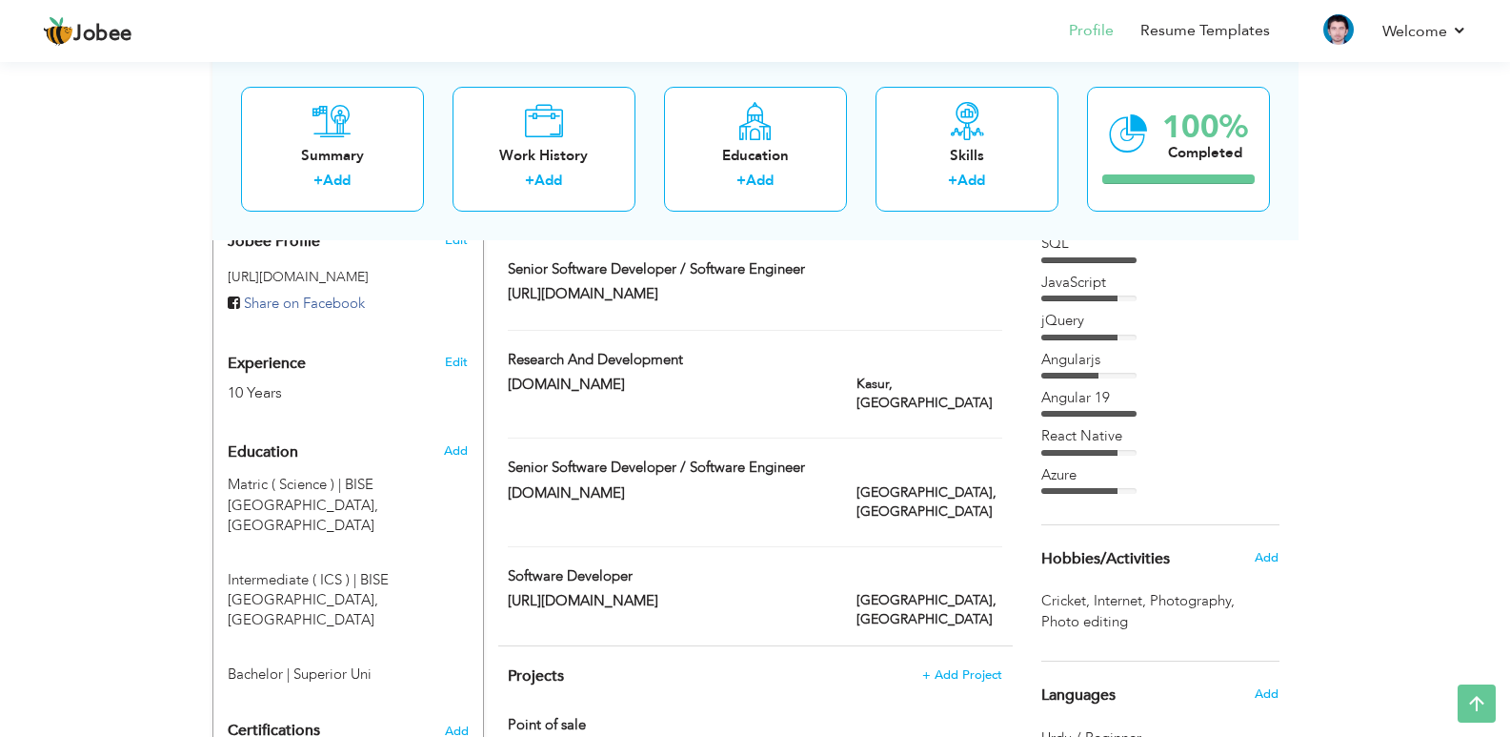
click at [914, 566] on div "Software Developer" at bounding box center [755, 578] width 522 height 25
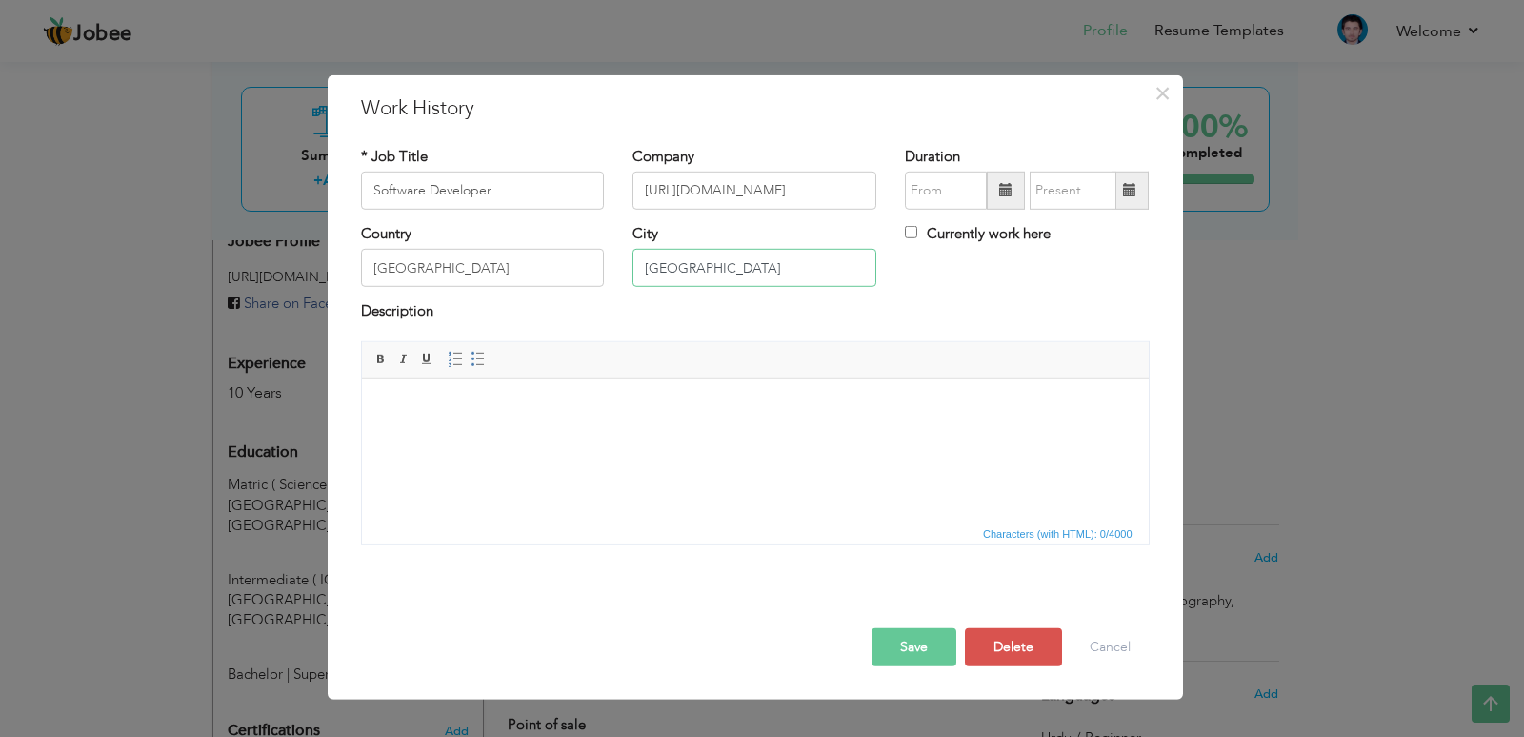
click at [659, 270] on input "Islmabad" at bounding box center [755, 268] width 244 height 38
click at [751, 270] on input "[GEOGRAPHIC_DATA]" at bounding box center [755, 268] width 244 height 38
type input "[GEOGRAPHIC_DATA]"
click at [562, 268] on input "[GEOGRAPHIC_DATA]" at bounding box center [483, 268] width 244 height 38
click at [897, 659] on button "Save" at bounding box center [914, 647] width 85 height 38
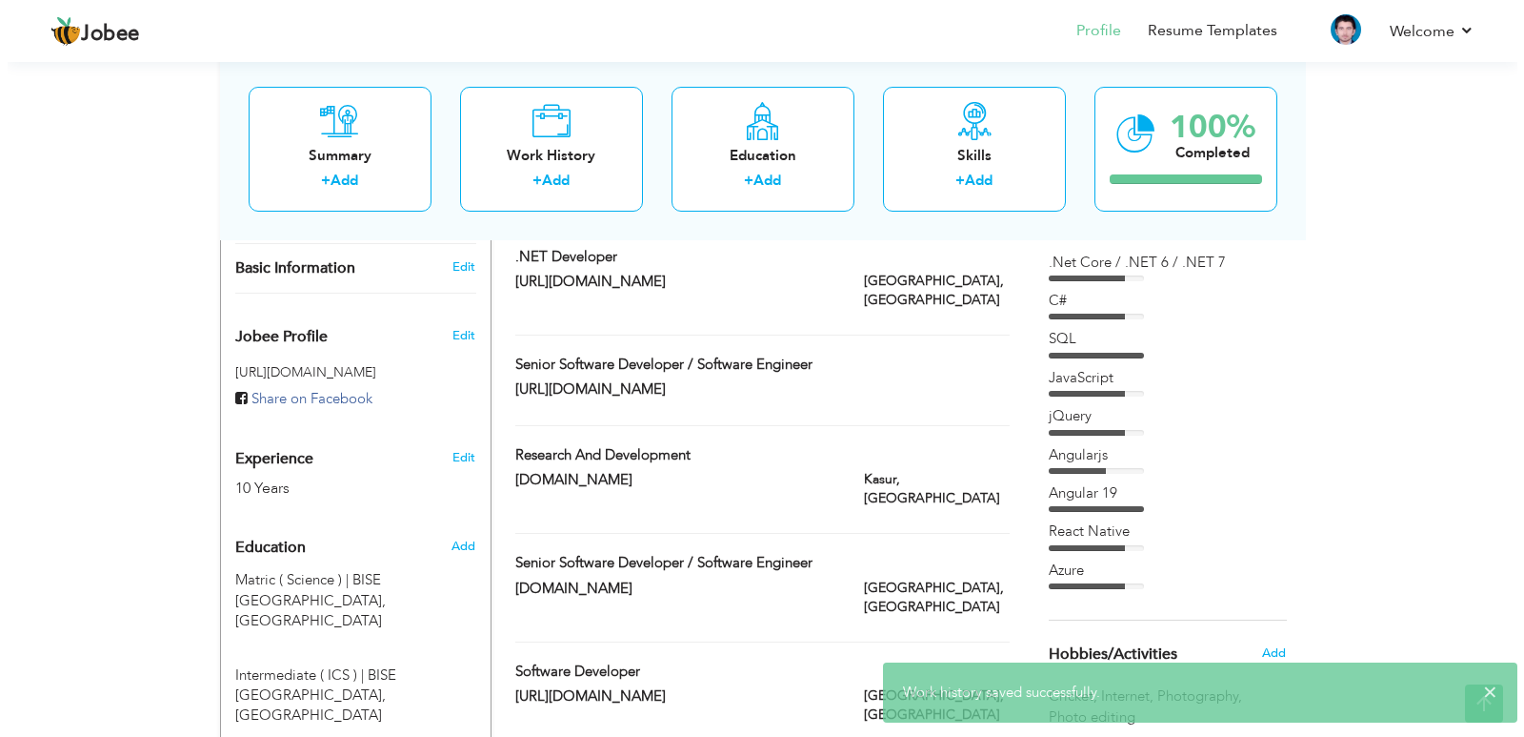
scroll to position [428, 0]
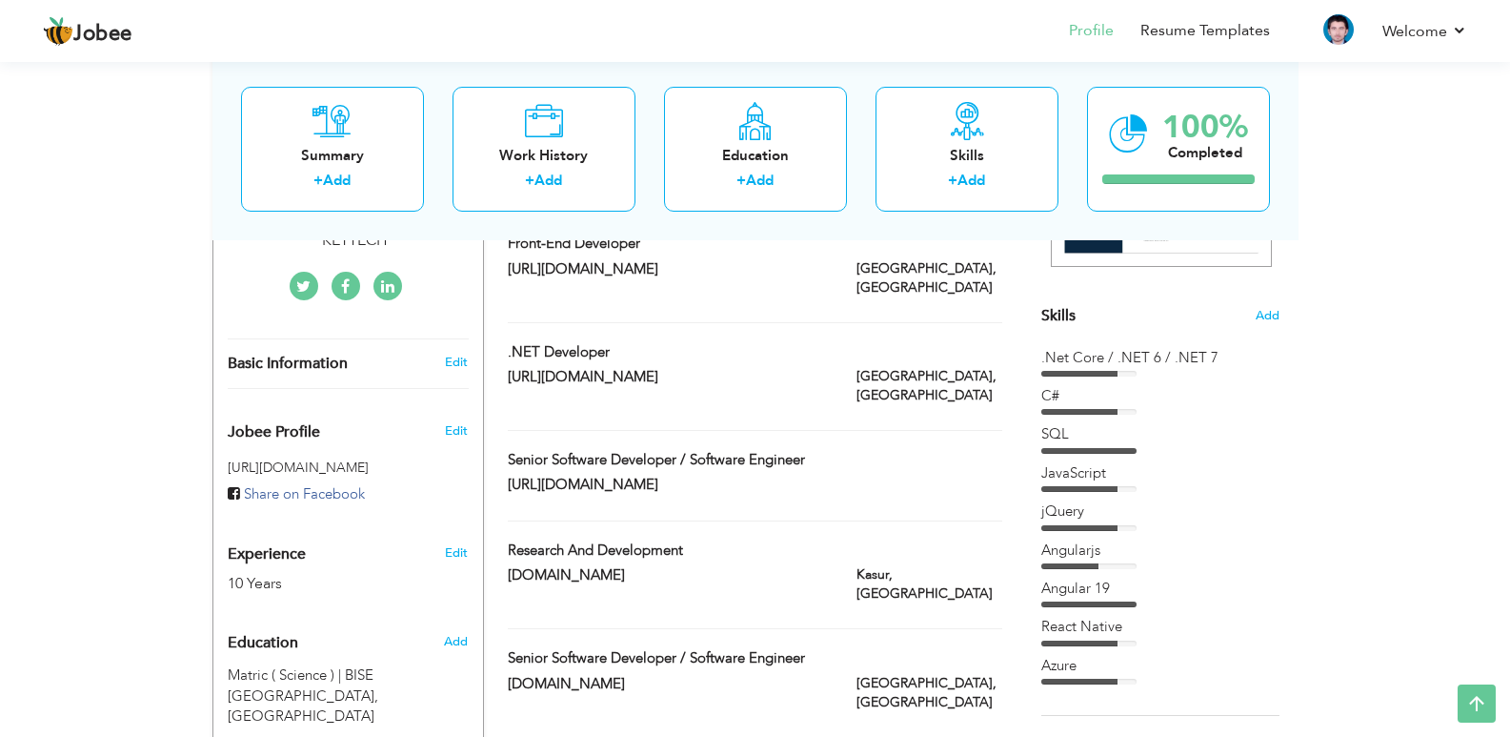
click at [892, 450] on div "Senior Software Developer / Software Engineer" at bounding box center [755, 462] width 522 height 25
type input "Senior Software Developer / Software Engineer"
type input "[URL][DOMAIN_NAME]"
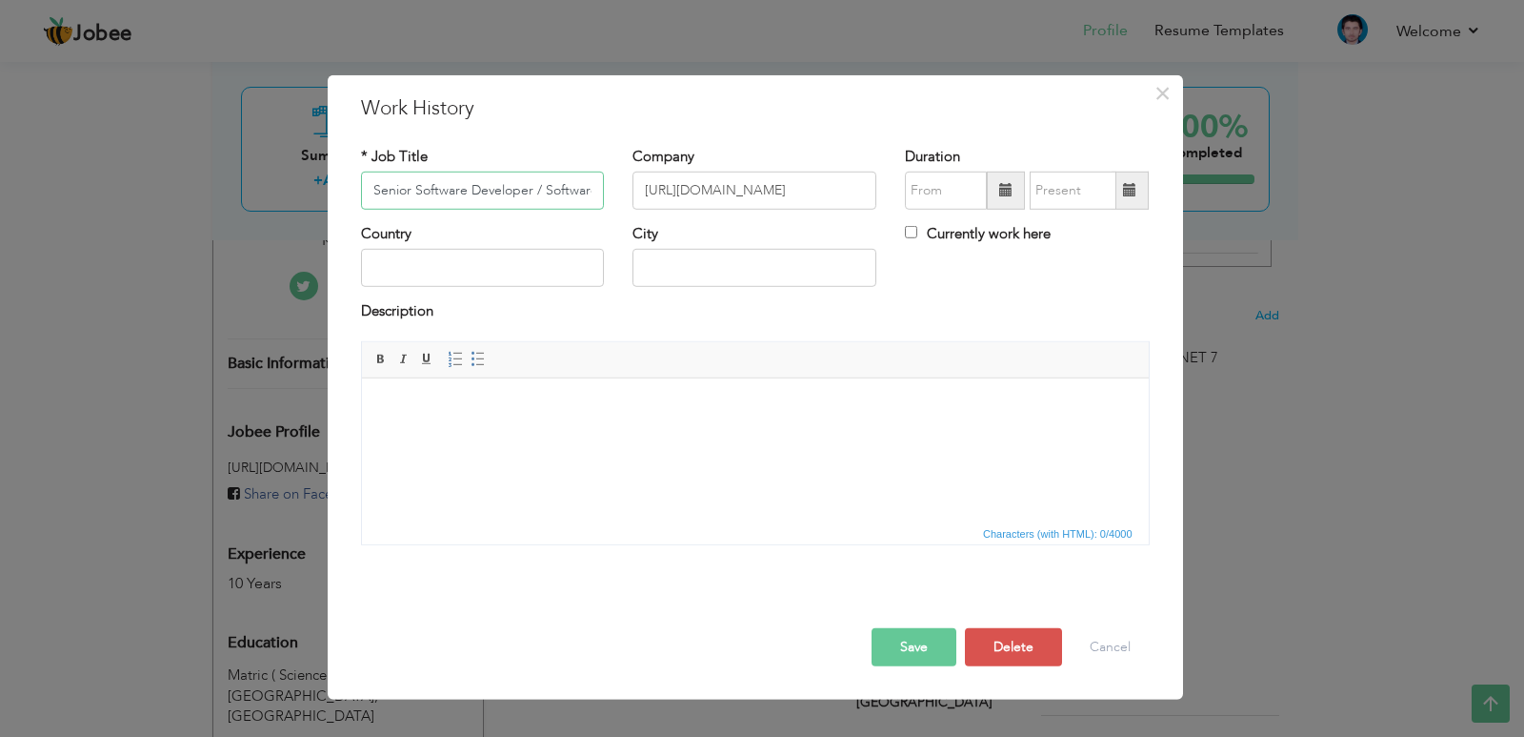
scroll to position [0, 60]
click at [550, 261] on input "text" at bounding box center [483, 268] width 244 height 38
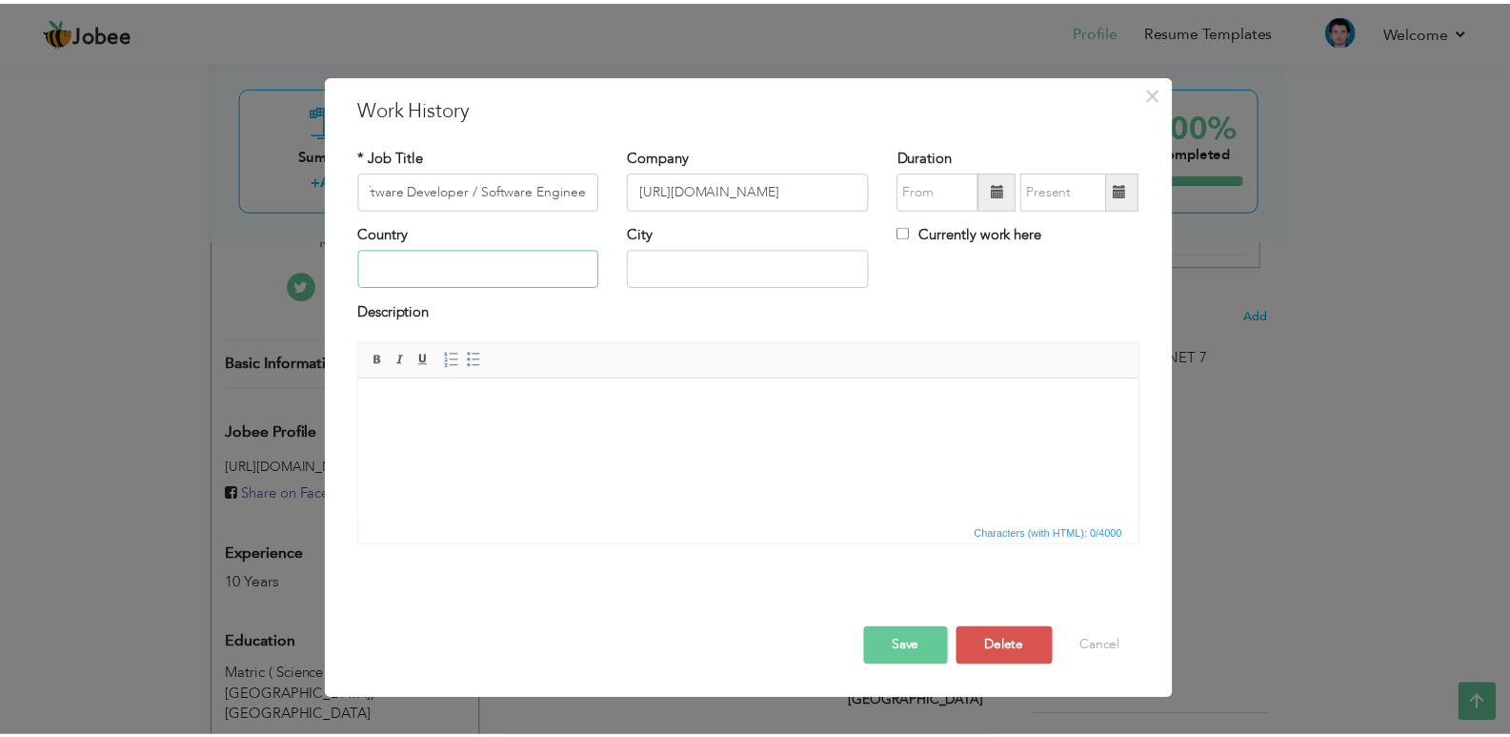
scroll to position [0, 0]
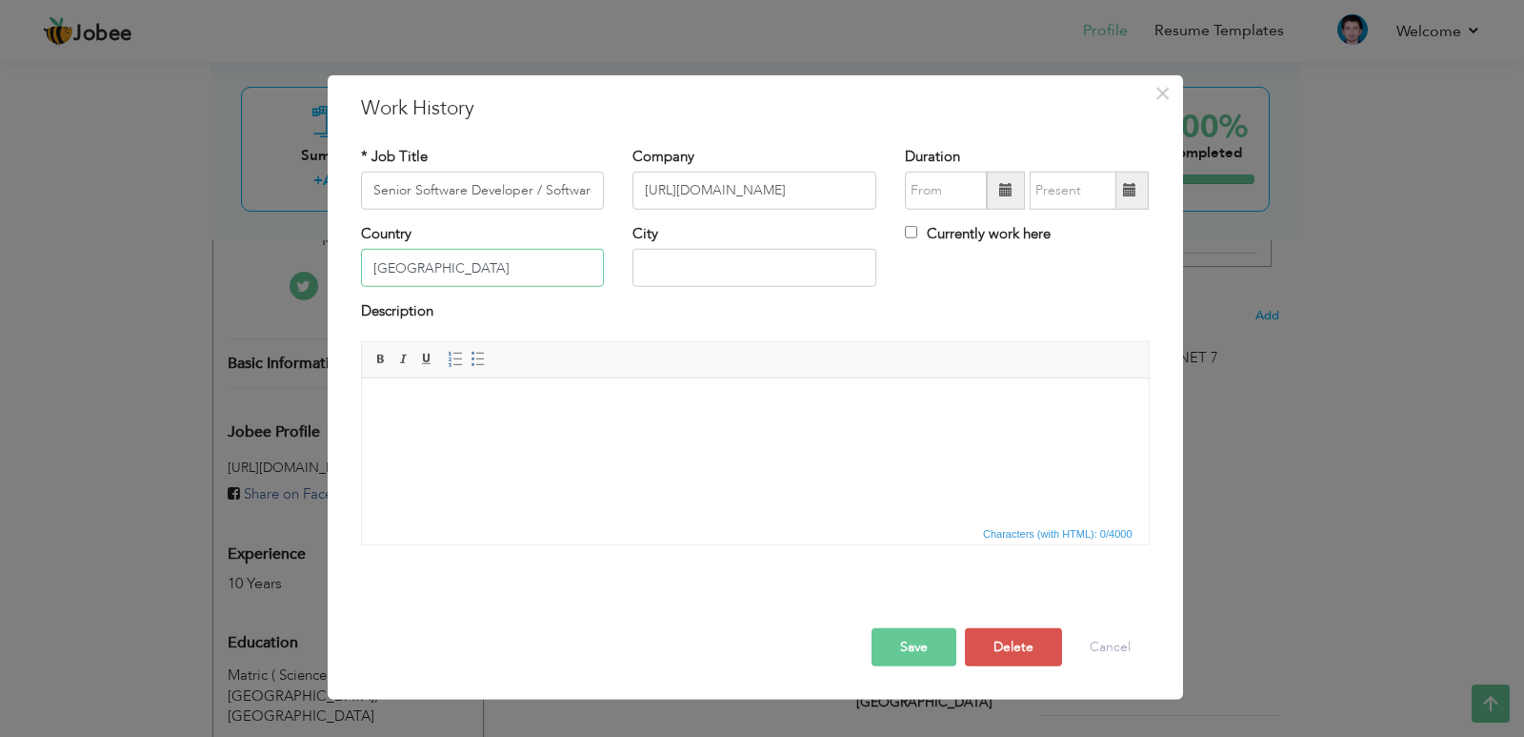
type input "[GEOGRAPHIC_DATA]"
click at [894, 648] on button "Save" at bounding box center [914, 647] width 85 height 38
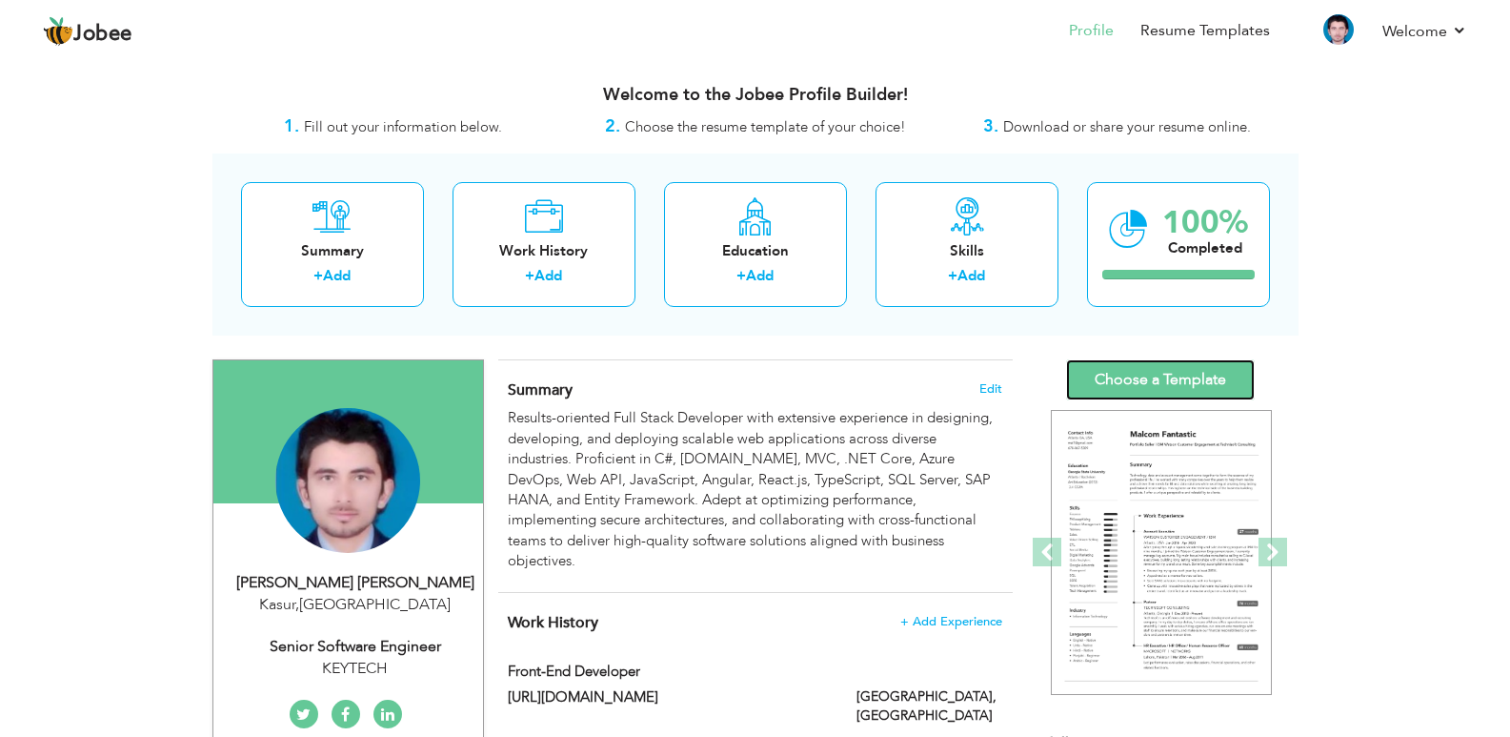
click at [1158, 380] on link "Choose a Template" at bounding box center [1160, 379] width 189 height 41
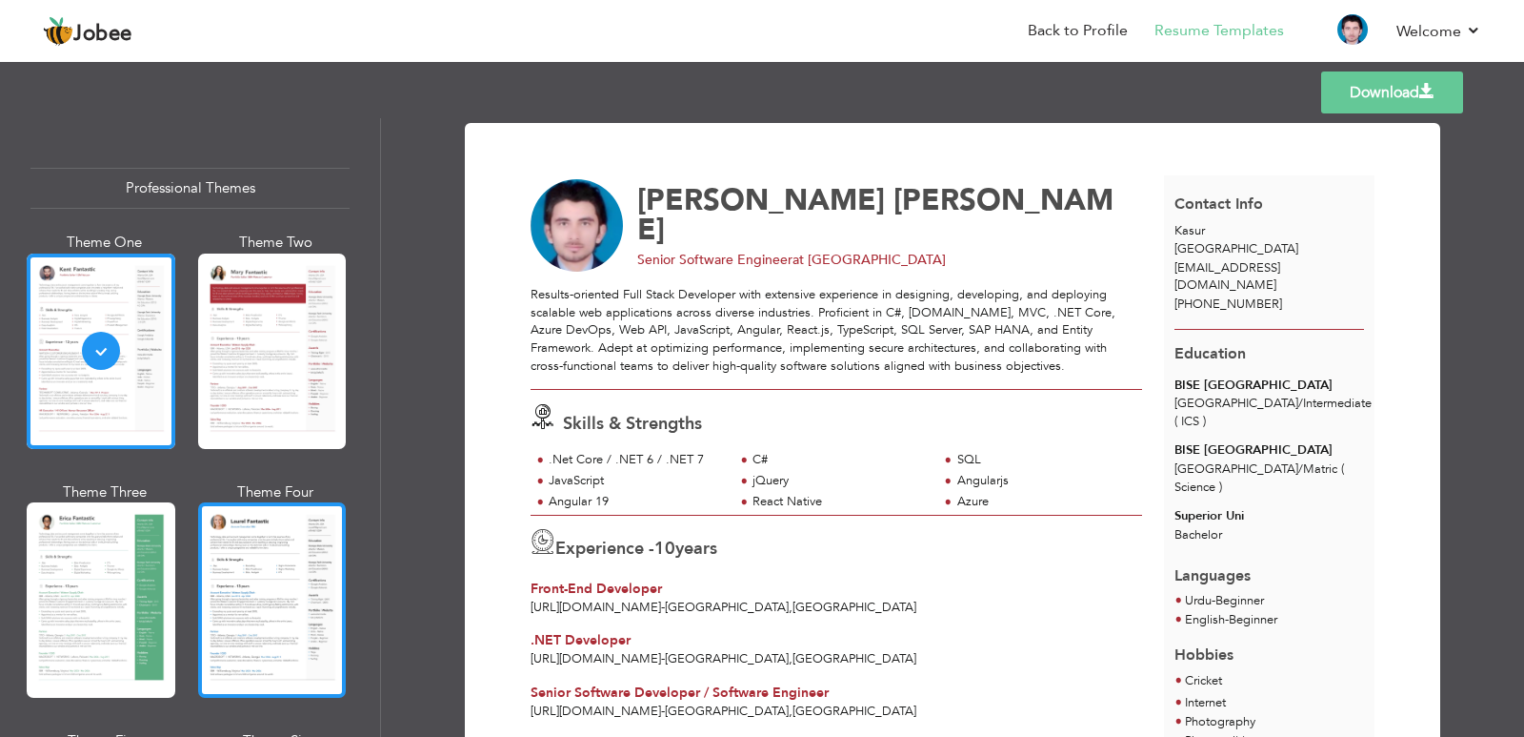
click at [282, 617] on div at bounding box center [272, 599] width 149 height 195
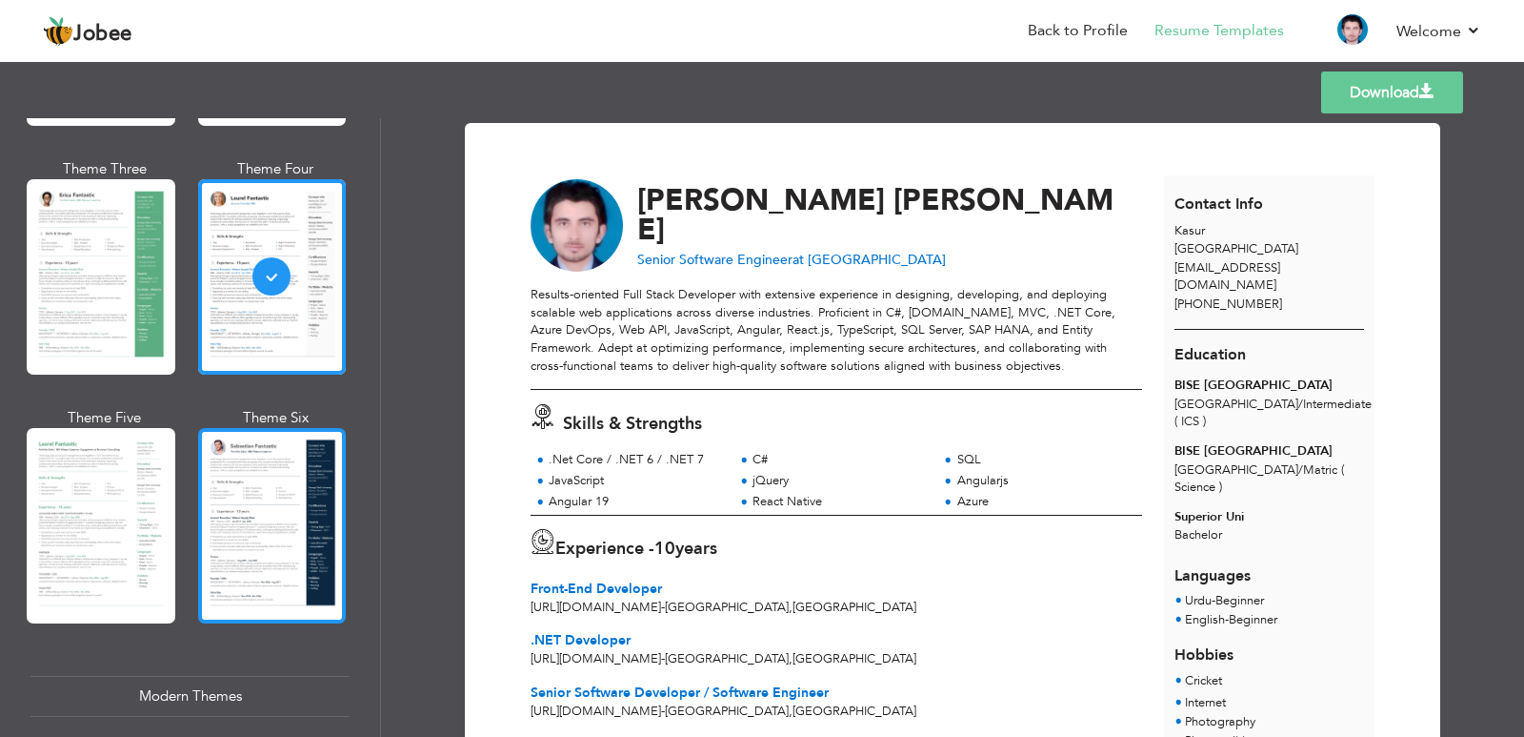
scroll to position [381, 0]
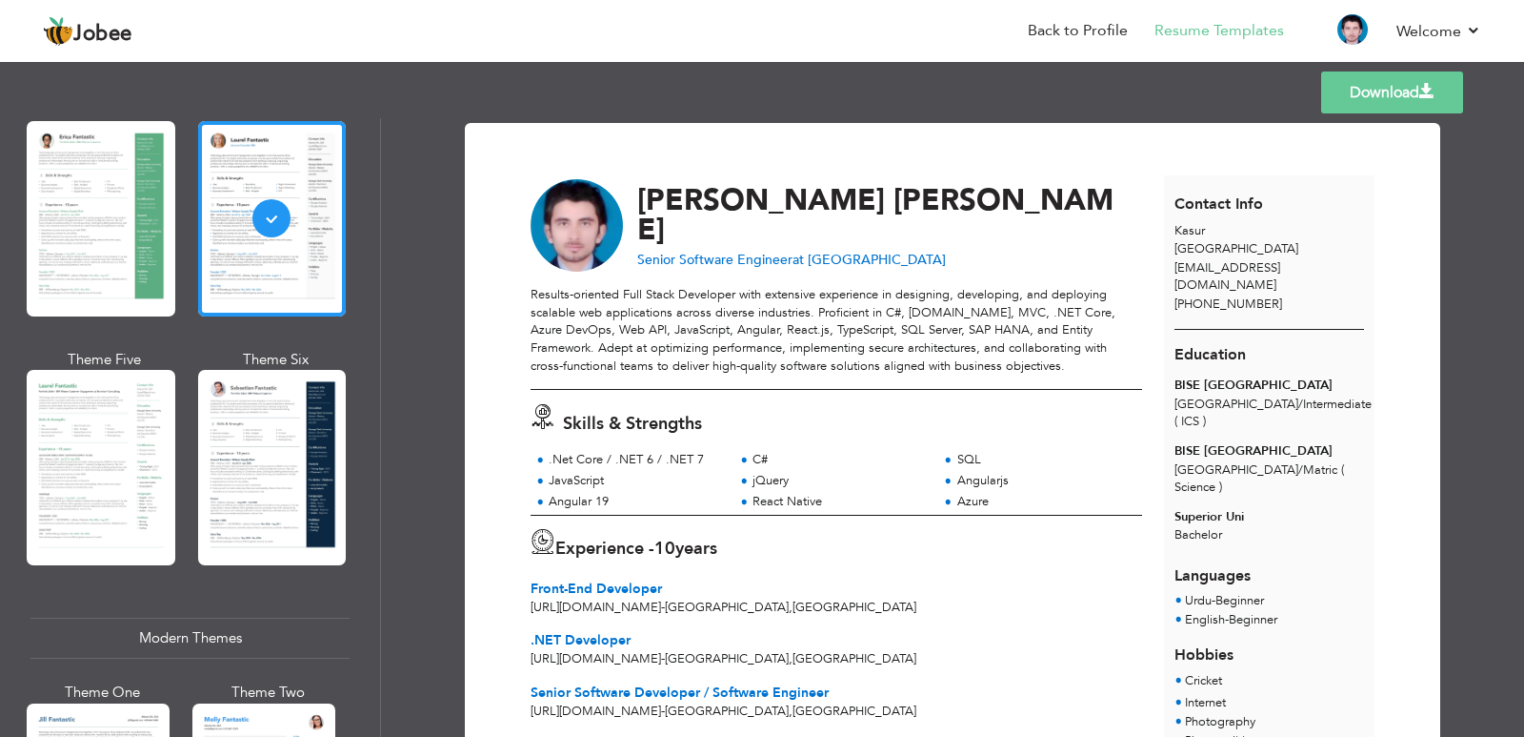
click at [380, 462] on div "Professional Themes Theme One Theme Two Theme Three Theme Four Theme Five" at bounding box center [190, 427] width 381 height 618
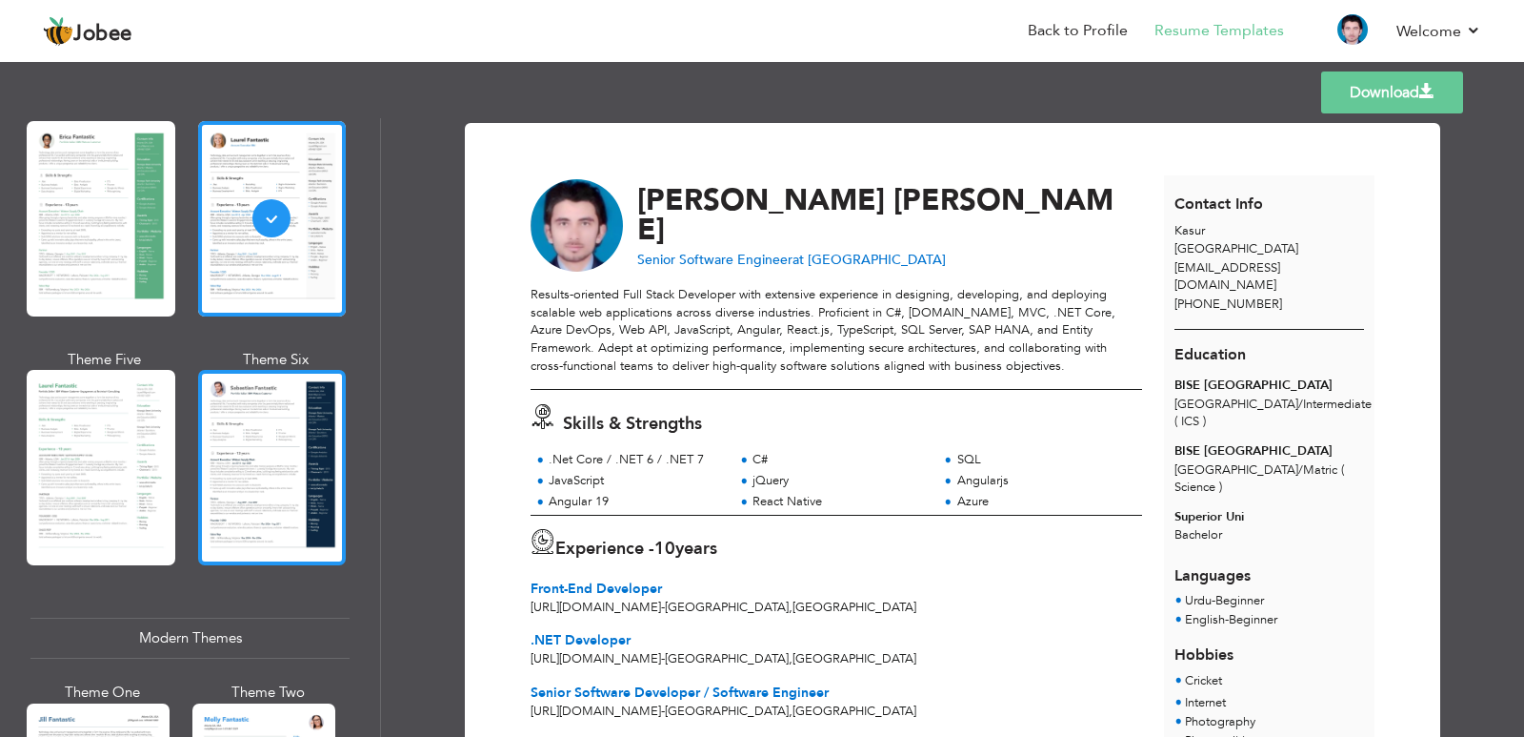
click at [300, 467] on div at bounding box center [272, 467] width 149 height 195
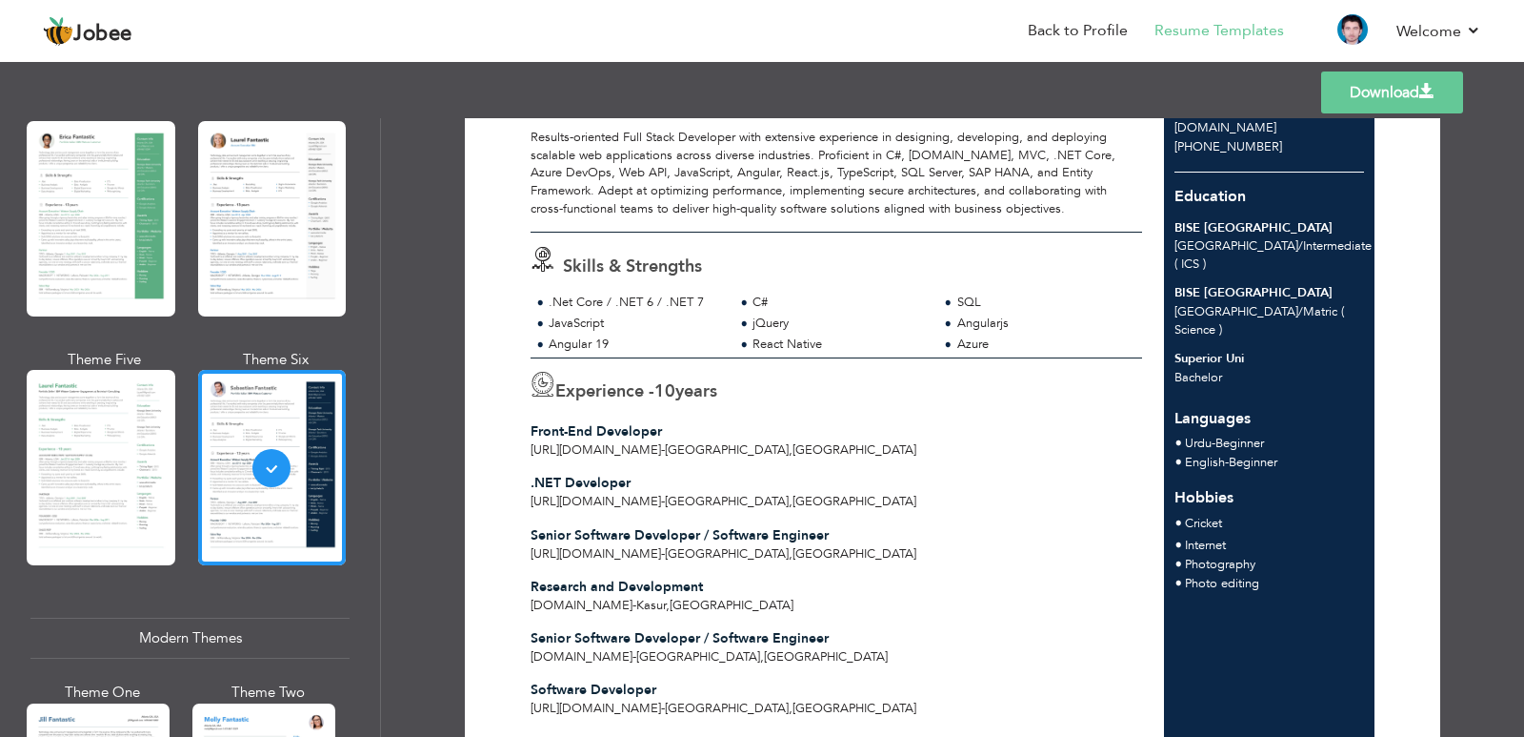
scroll to position [191, 0]
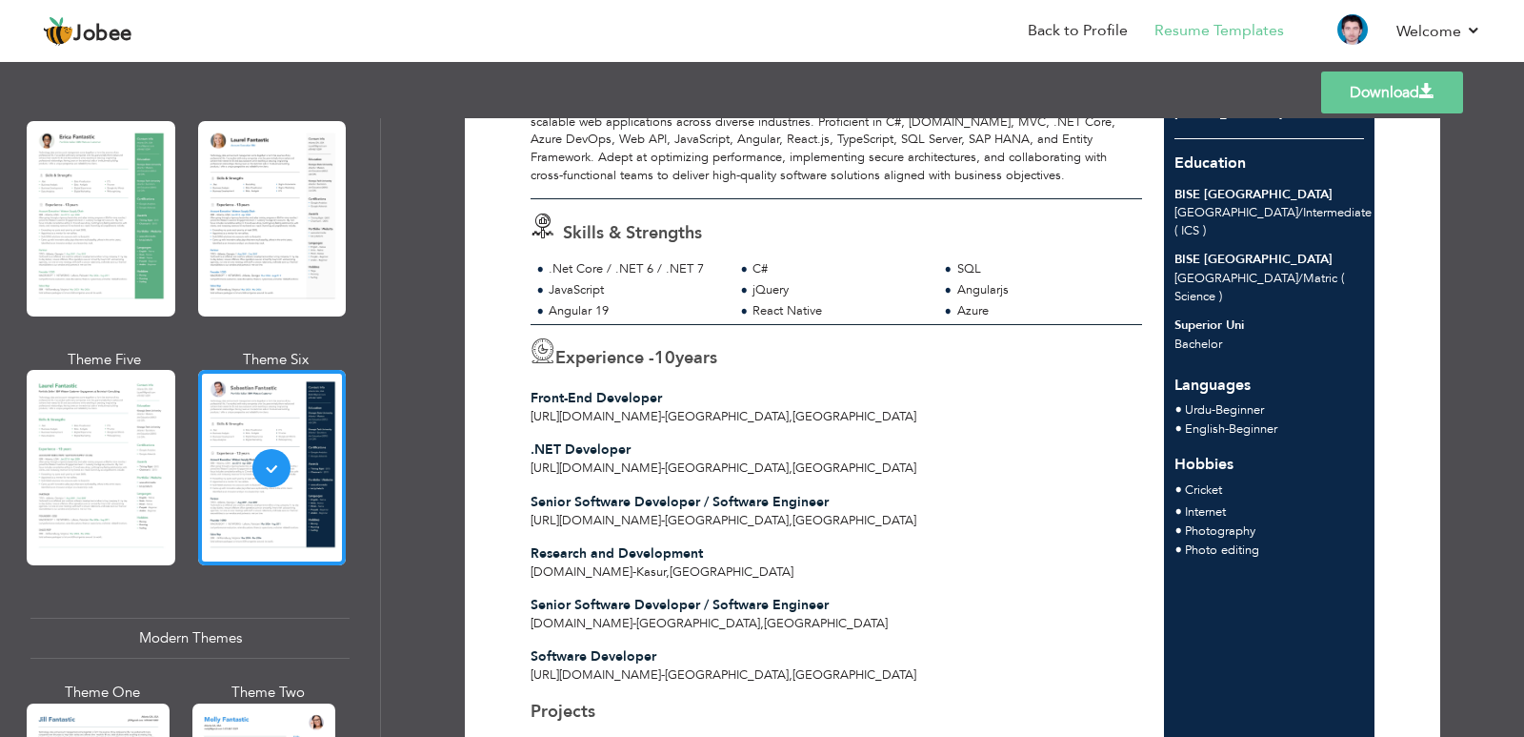
click at [1217, 541] on span "Photo editing" at bounding box center [1222, 549] width 74 height 17
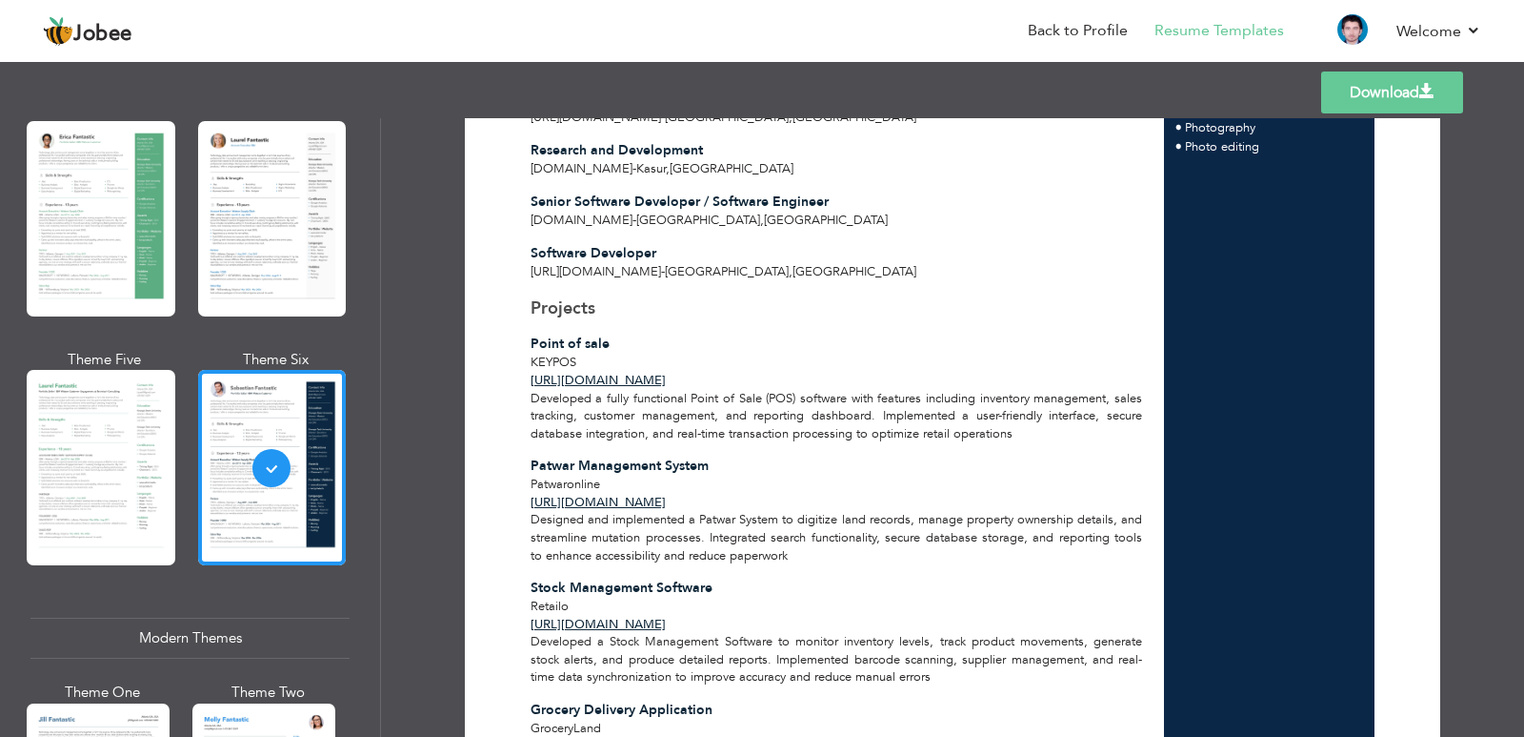
scroll to position [360, 0]
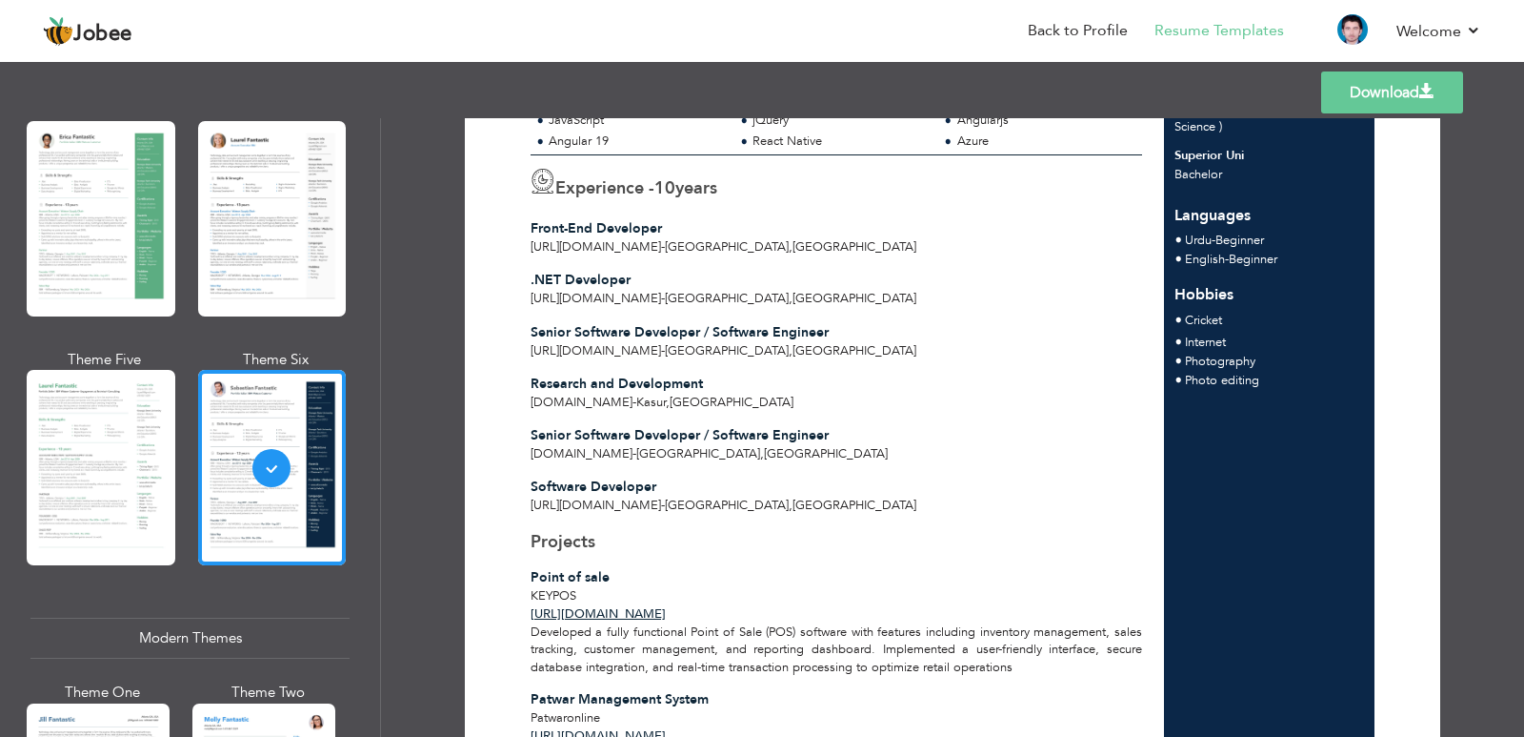
click at [848, 6] on header "Jobee Back to Profile Resume Templates Resume Templates Cover Letters About My …" at bounding box center [762, 30] width 1524 height 63
click at [1038, 23] on link "Back to Profile" at bounding box center [1078, 31] width 100 height 22
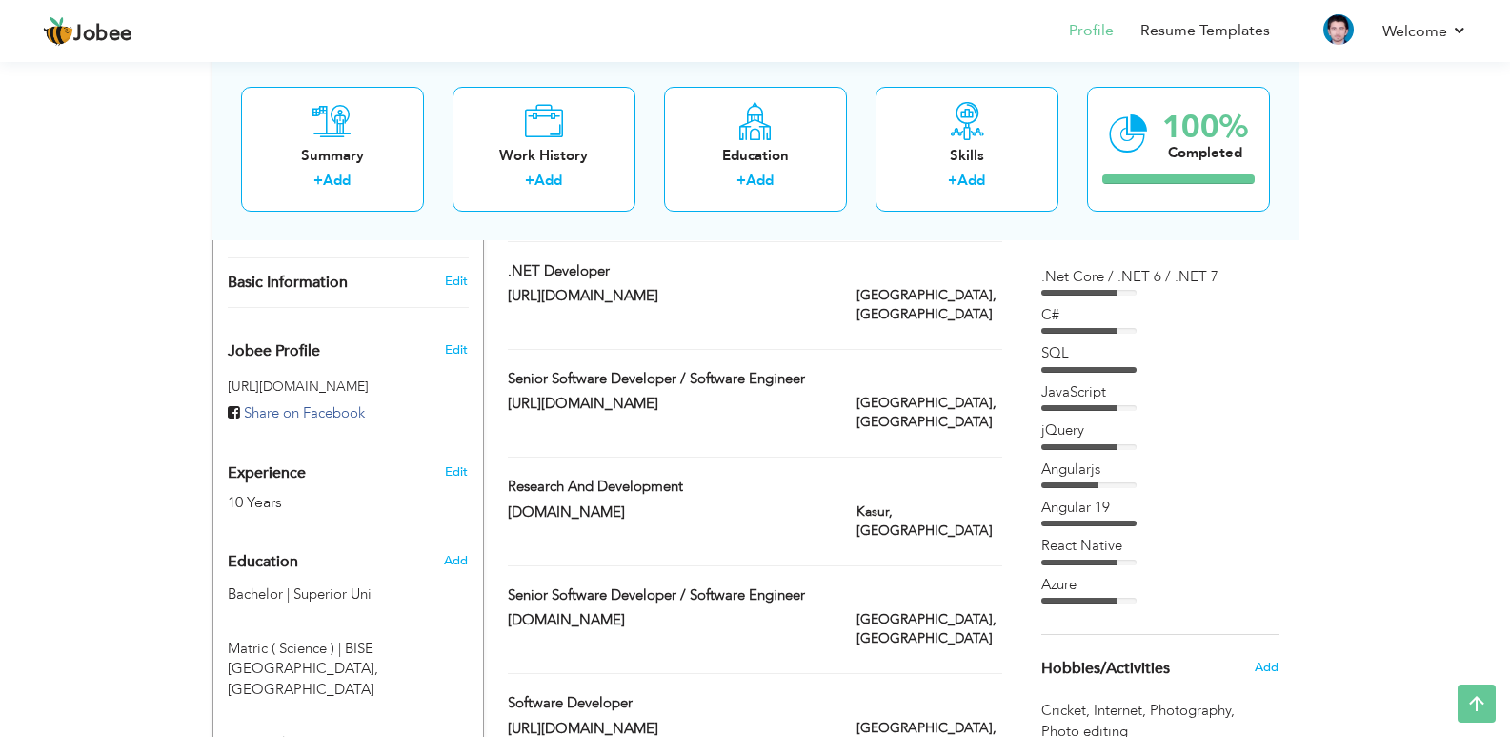
scroll to position [286, 0]
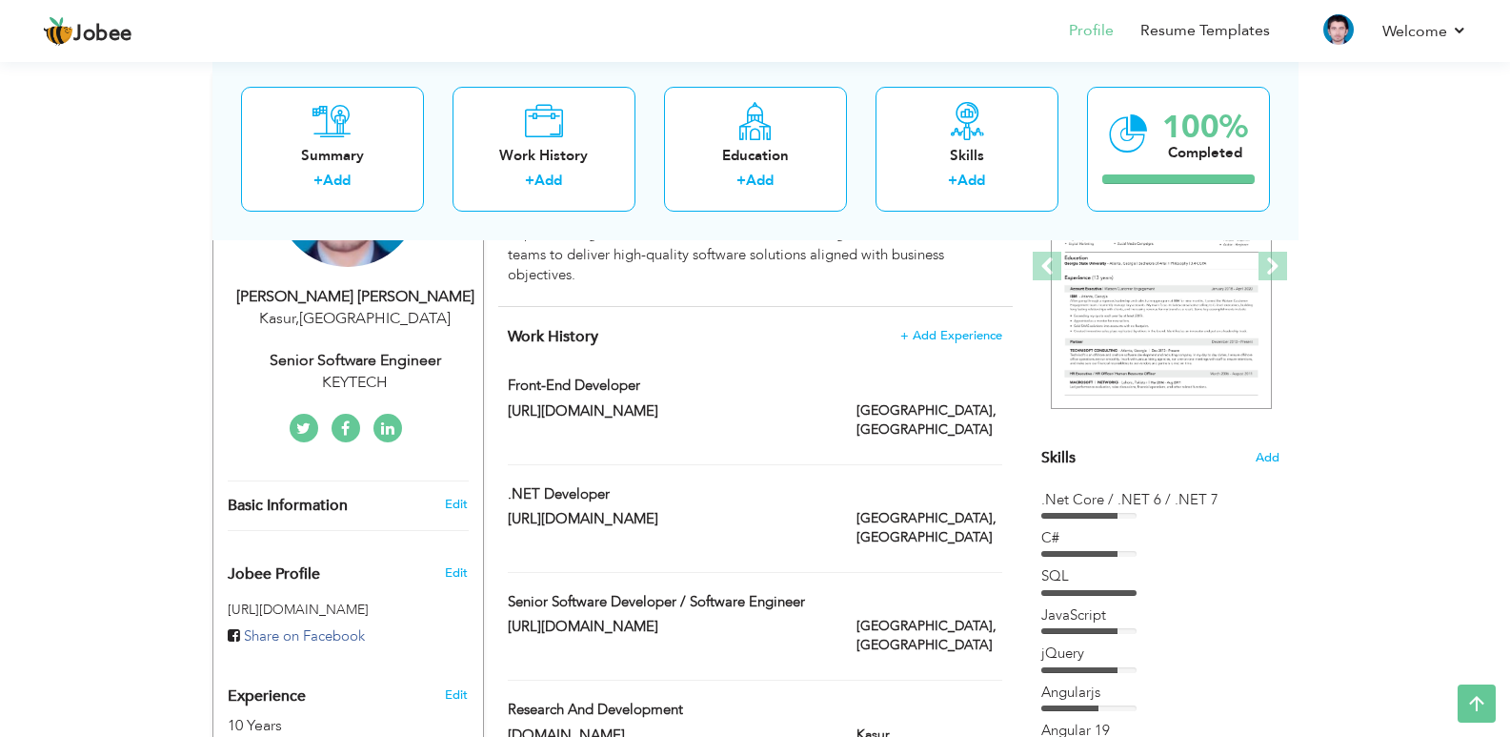
click at [931, 307] on div "Work History + Add Experience Front-End Developer Front-End Developer Lahore, P…" at bounding box center [755, 651] width 515 height 688
click at [931, 329] on span "+ Add Experience" at bounding box center [950, 335] width 103 height 13
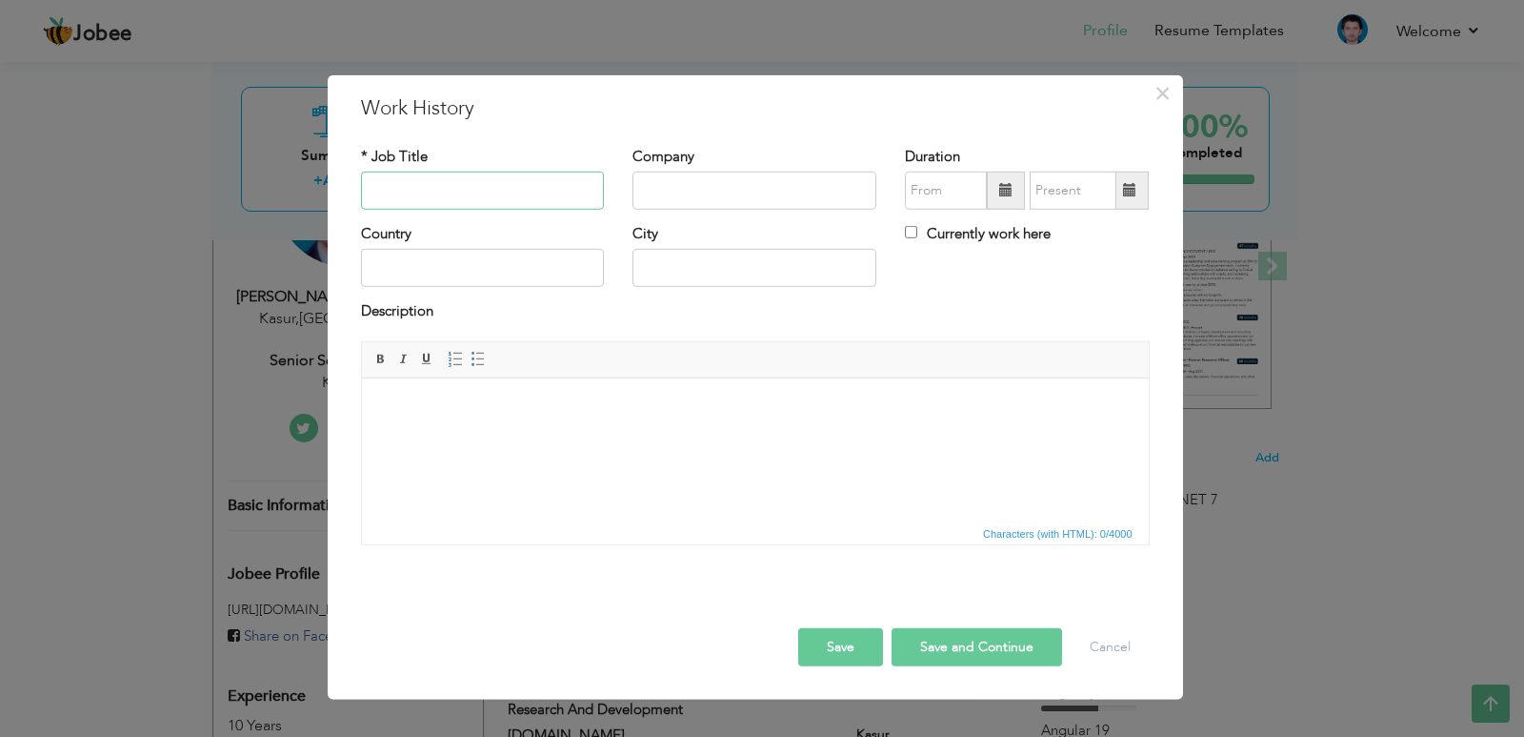
click at [504, 187] on input "text" at bounding box center [483, 191] width 244 height 38
paste input ".Net Developer / Software Engineer"
type input ".Net Developer / Software Engineer"
click at [717, 187] on input "text" at bounding box center [755, 191] width 244 height 38
paste input "[URL][DOMAIN_NAME]"
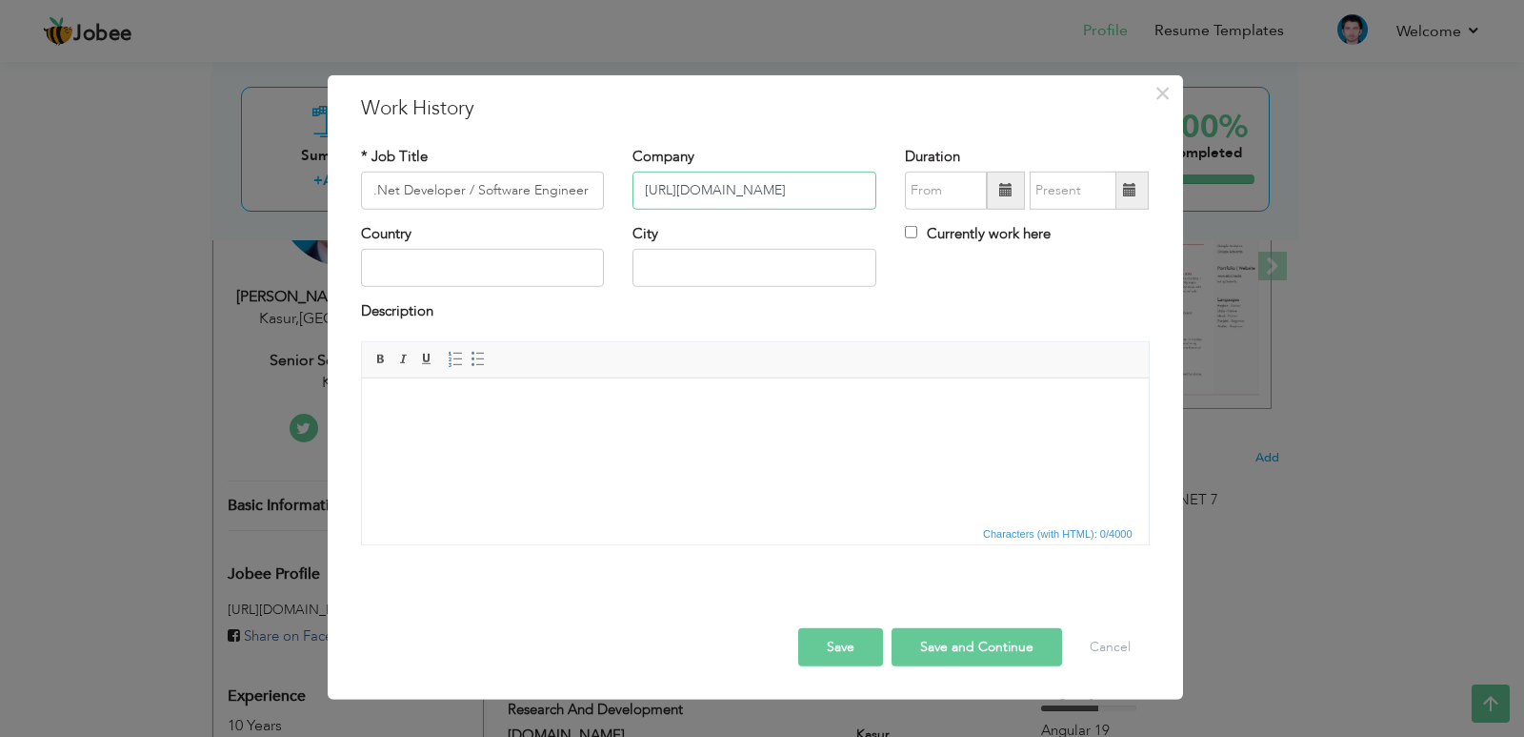
type input "[URL][DOMAIN_NAME]"
click at [520, 273] on input "text" at bounding box center [483, 268] width 244 height 38
type input "[GEOGRAPHIC_DATA]"
click at [861, 650] on button "Save" at bounding box center [840, 647] width 85 height 38
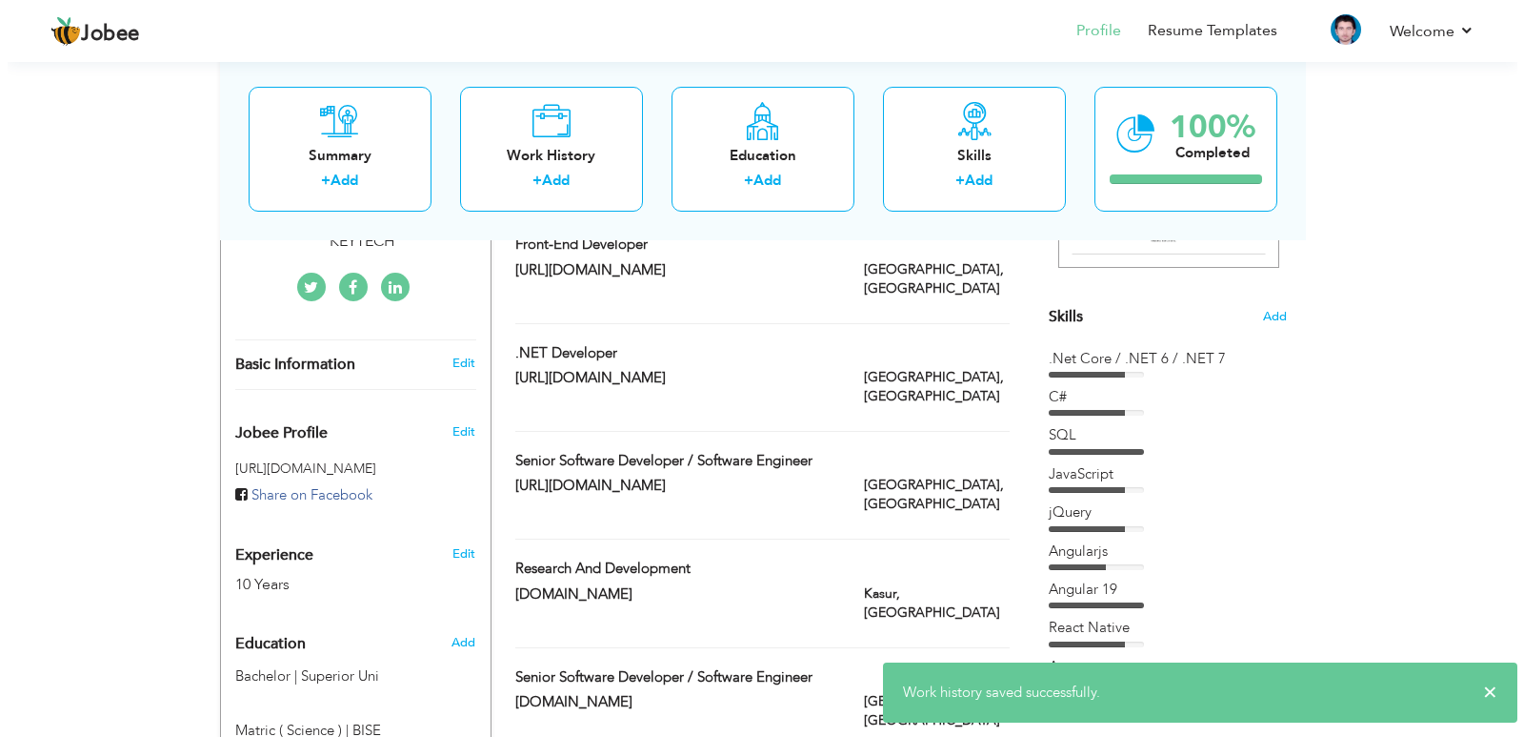
scroll to position [476, 0]
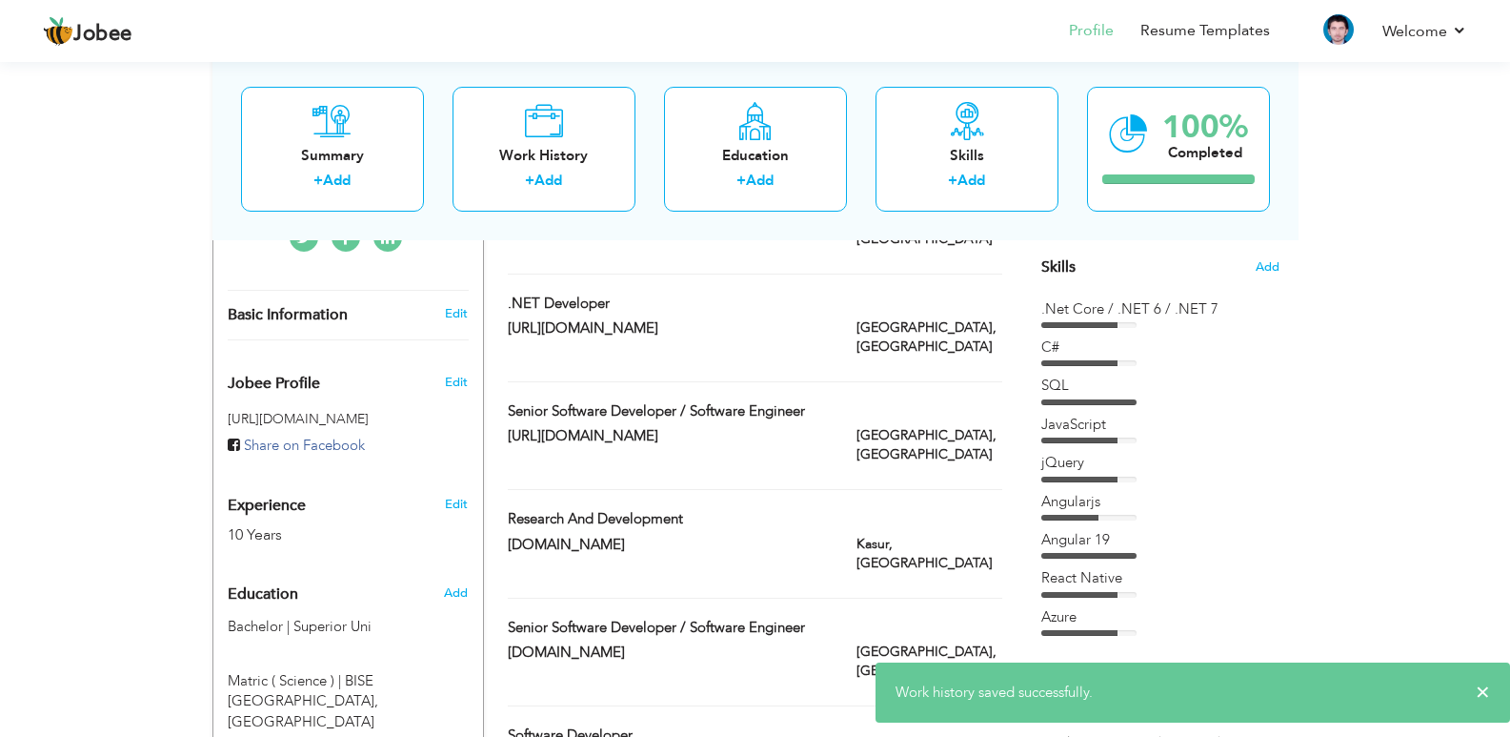
click at [882, 617] on div "Senior Software Developer / Software Engineer" at bounding box center [755, 629] width 522 height 25
type input "Senior Software Developer / Software Engineer"
type input "[DOMAIN_NAME]"
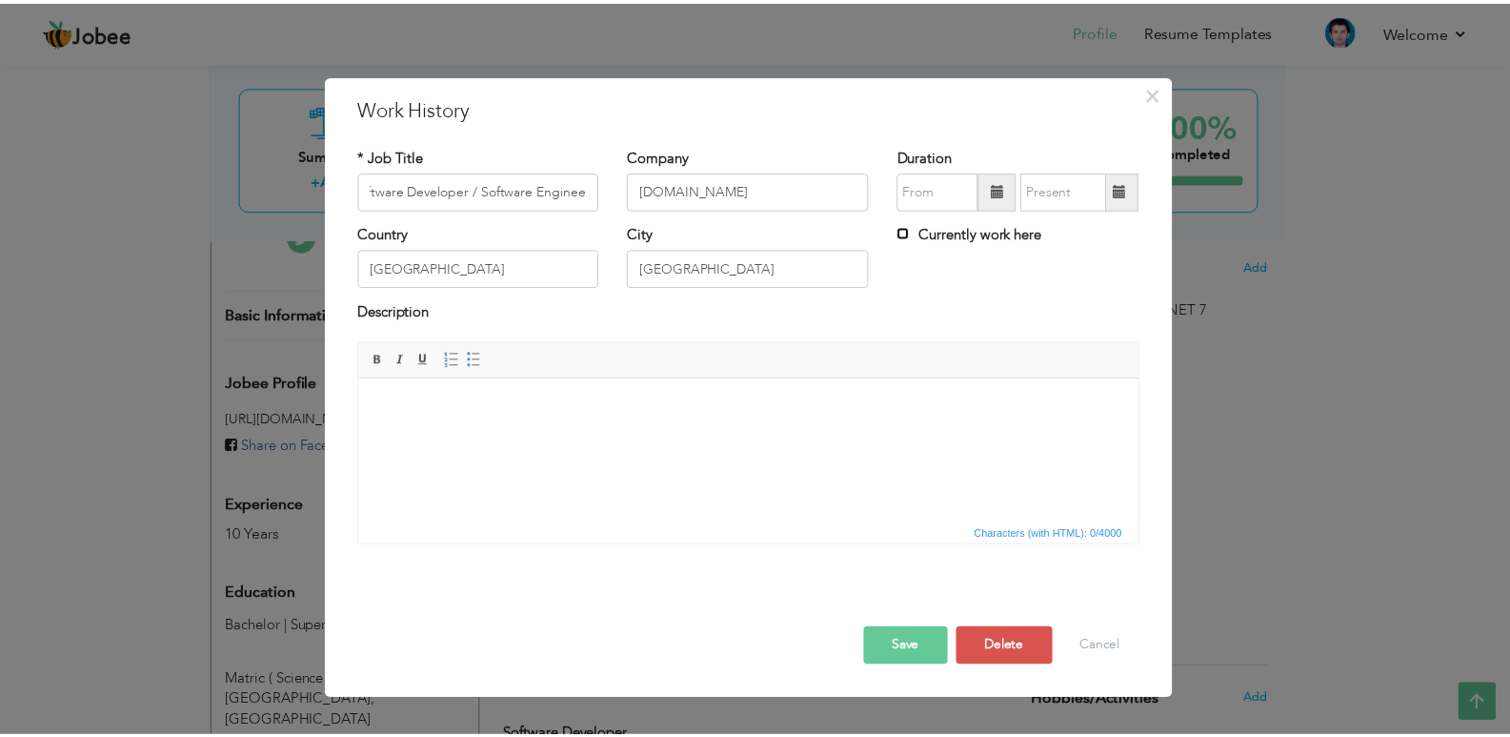
scroll to position [0, 0]
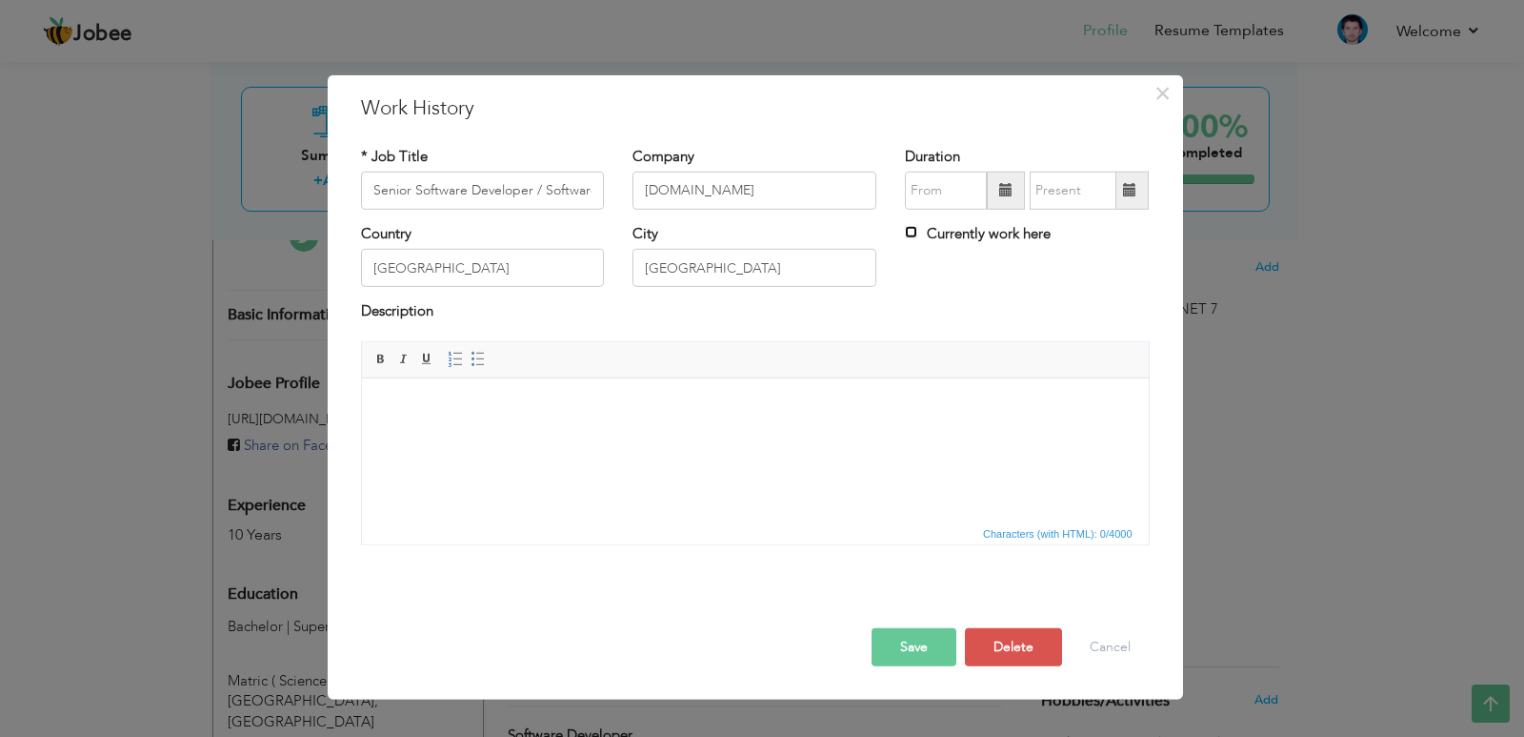
click at [912, 226] on input "Currently work here" at bounding box center [911, 232] width 12 height 12
click at [920, 642] on button "Save" at bounding box center [914, 647] width 85 height 38
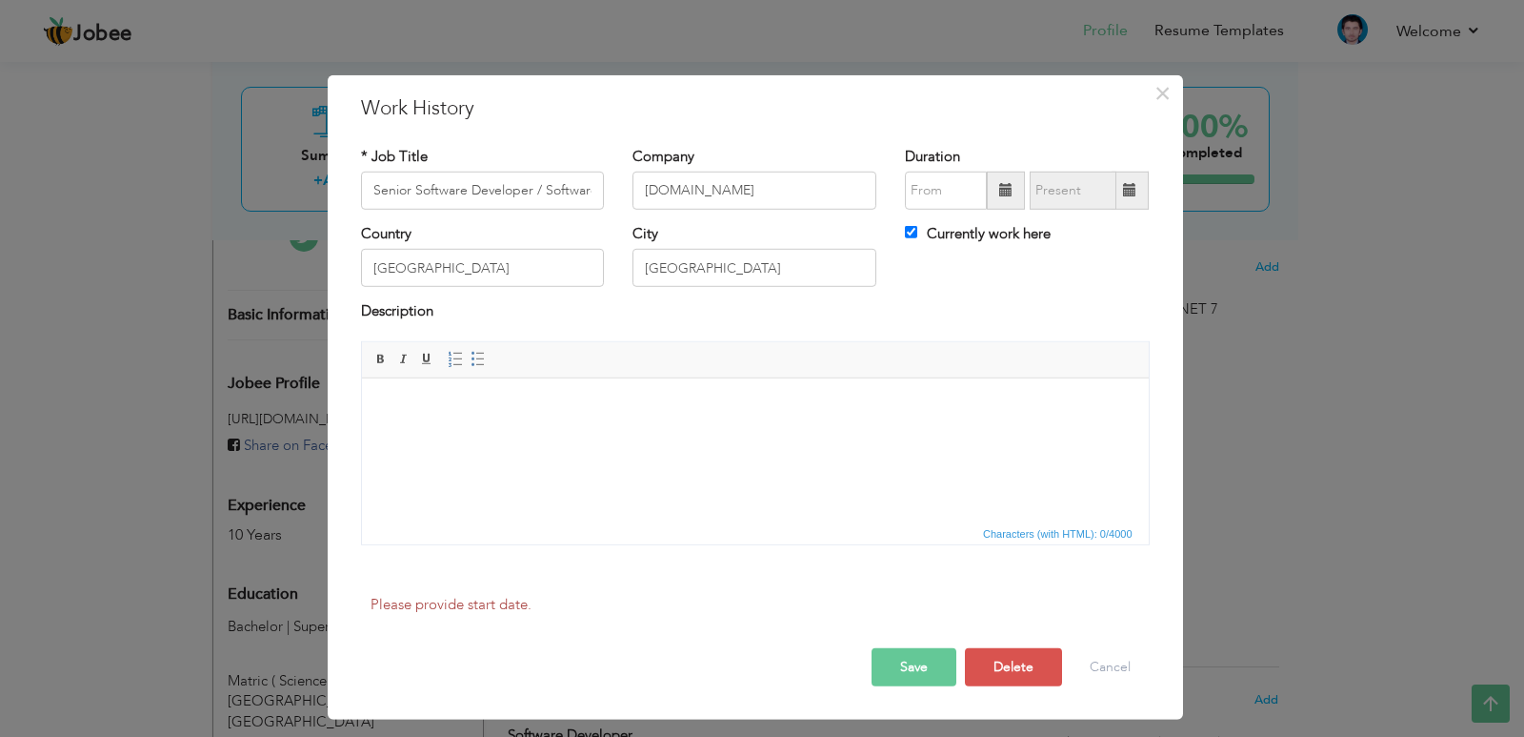
click at [749, 435] on html at bounding box center [754, 406] width 787 height 58
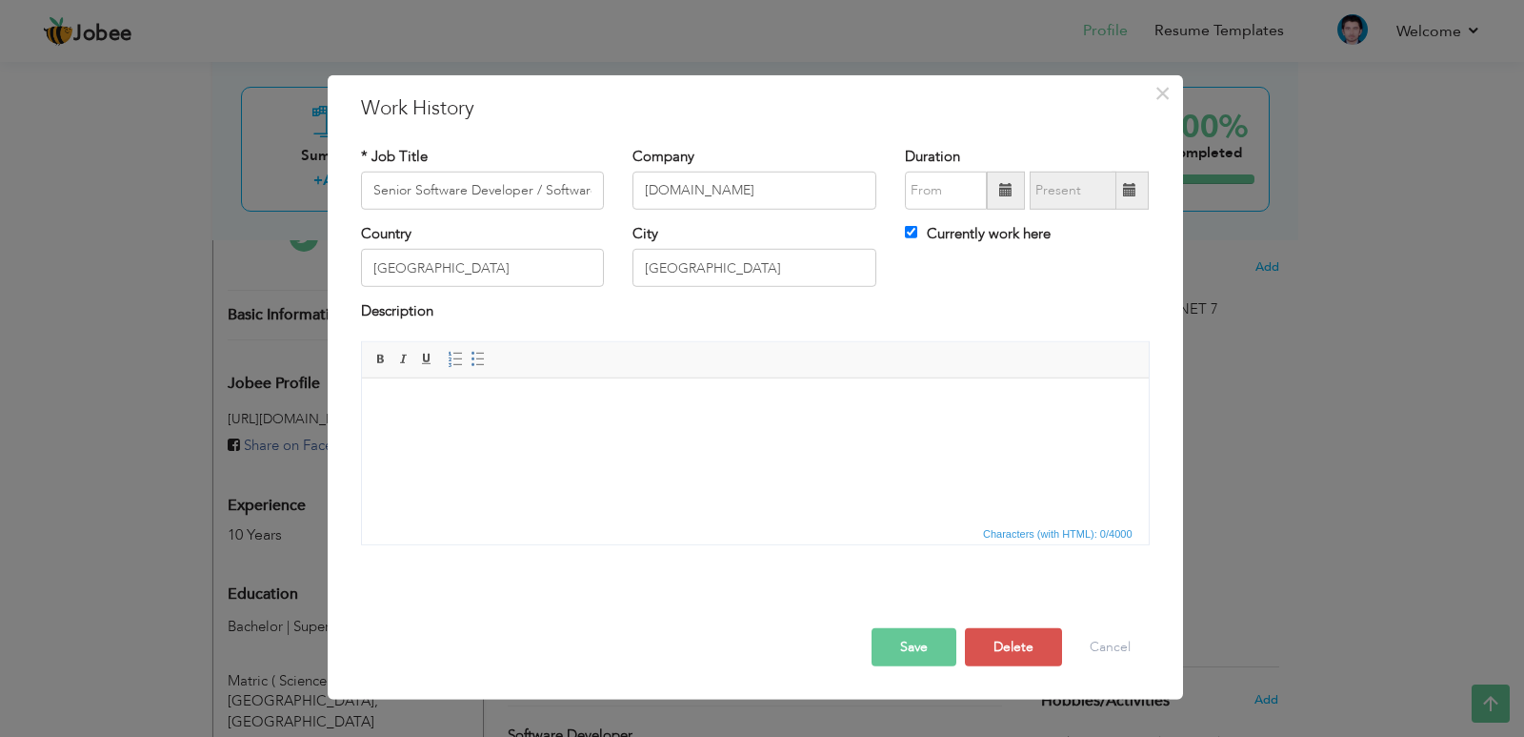
click at [959, 244] on label "Currently work here" at bounding box center [978, 234] width 146 height 20
click at [918, 238] on input "Currently work here" at bounding box center [911, 232] width 12 height 12
checkbox input "false"
click at [905, 656] on button "Save" at bounding box center [914, 647] width 85 height 38
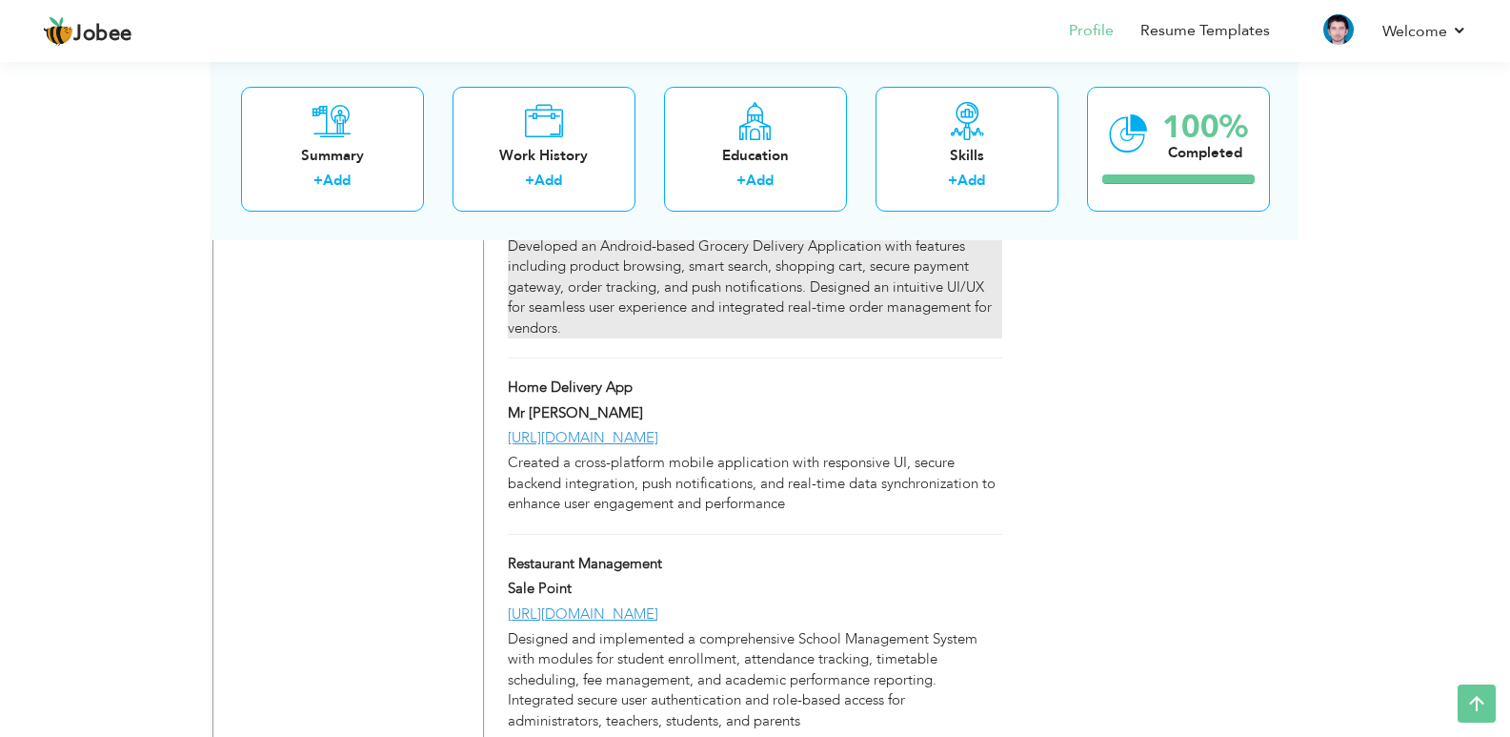
scroll to position [2037, 0]
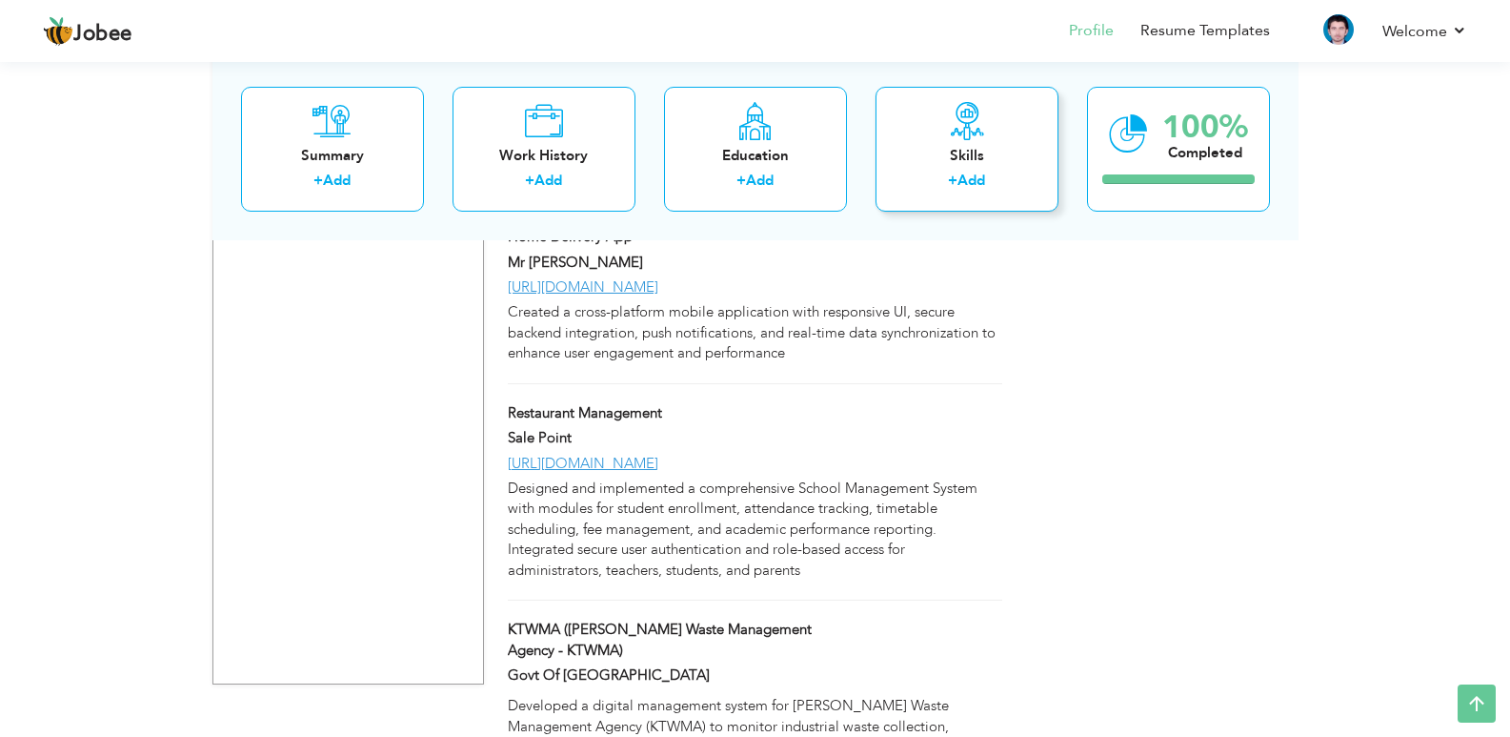
click at [960, 189] on link "Add" at bounding box center [972, 180] width 28 height 19
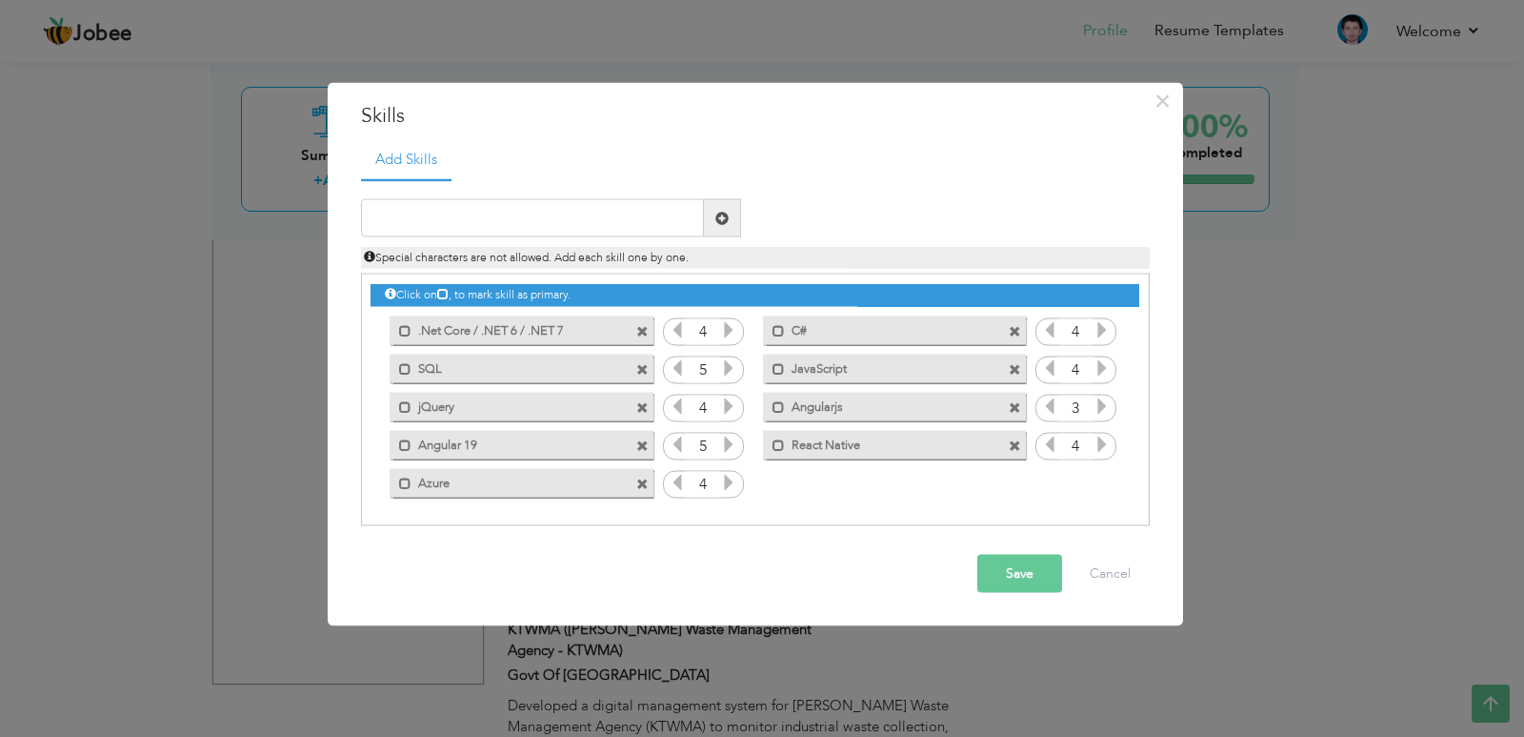
click at [1119, 554] on div "Save Cancel" at bounding box center [756, 573] width 818 height 67
click at [1111, 589] on button "Cancel" at bounding box center [1110, 574] width 79 height 38
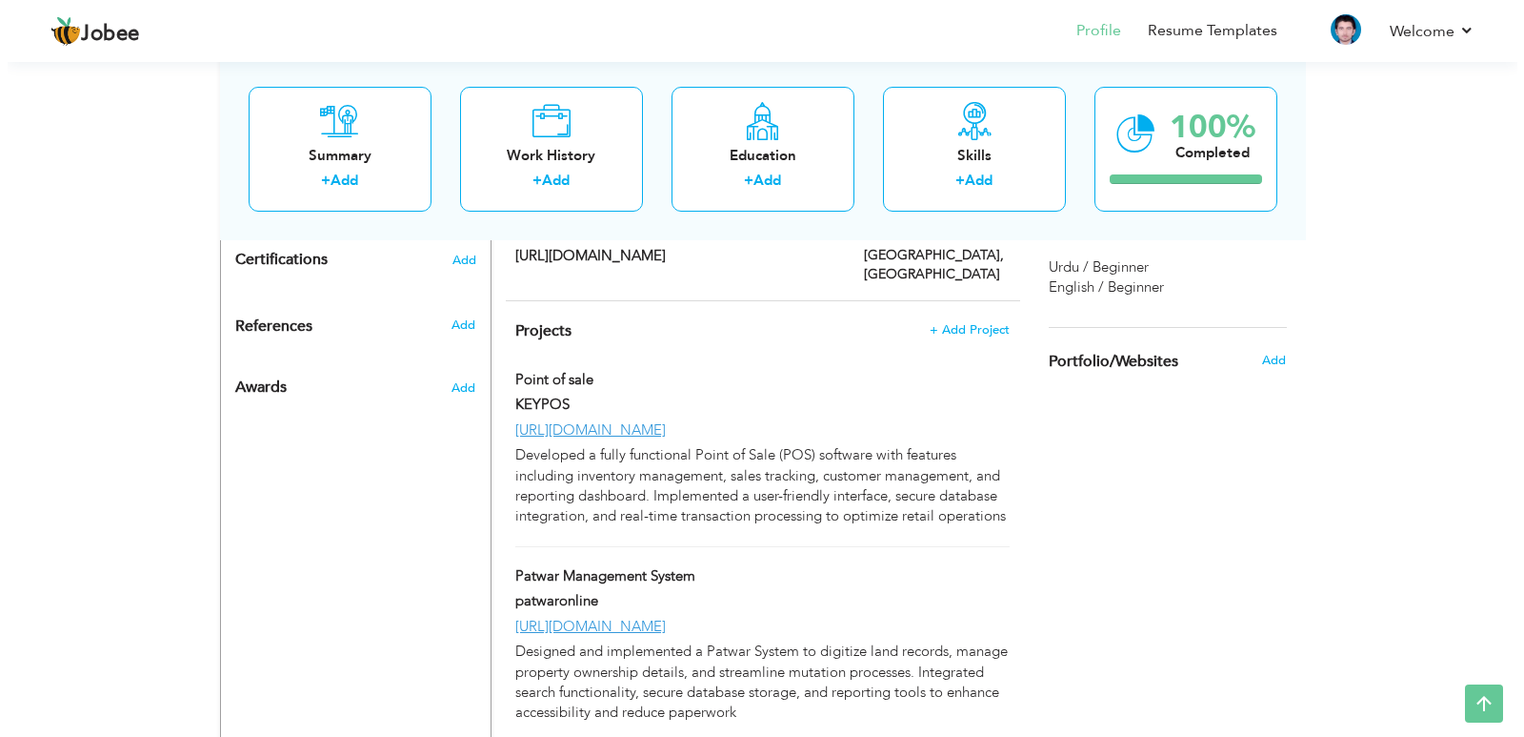
scroll to position [1084, 0]
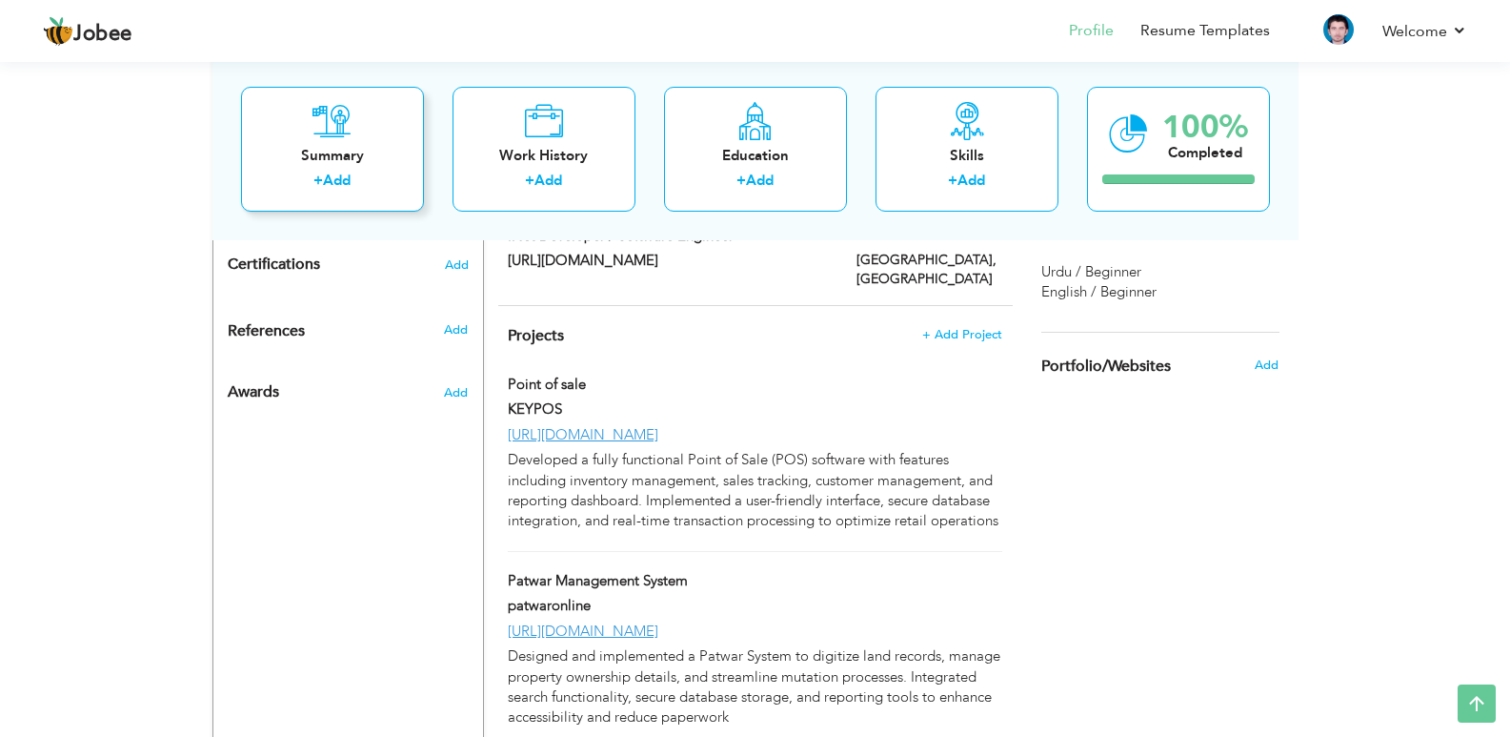
click at [366, 183] on div "+ Add" at bounding box center [332, 183] width 152 height 25
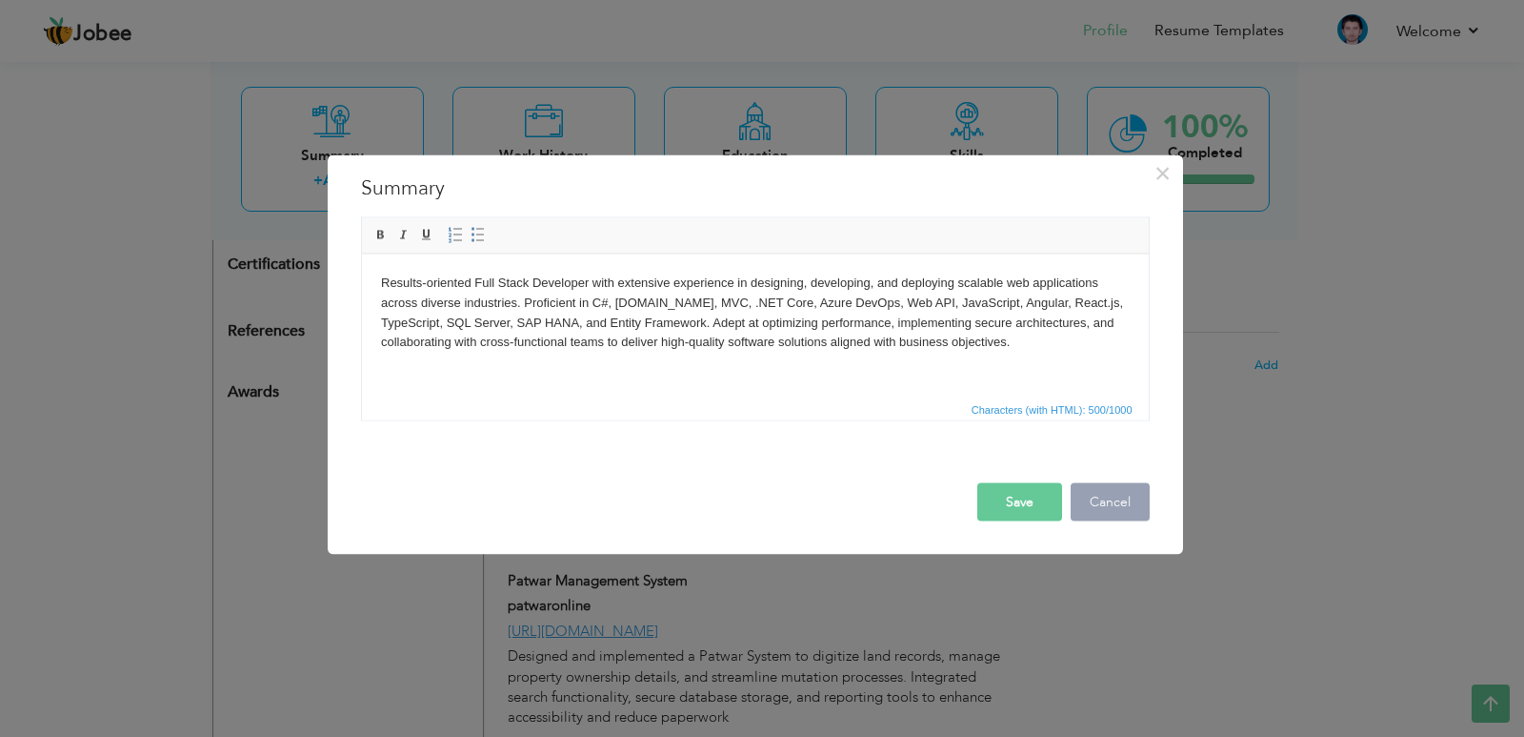
click at [1123, 504] on button "Cancel" at bounding box center [1110, 501] width 79 height 38
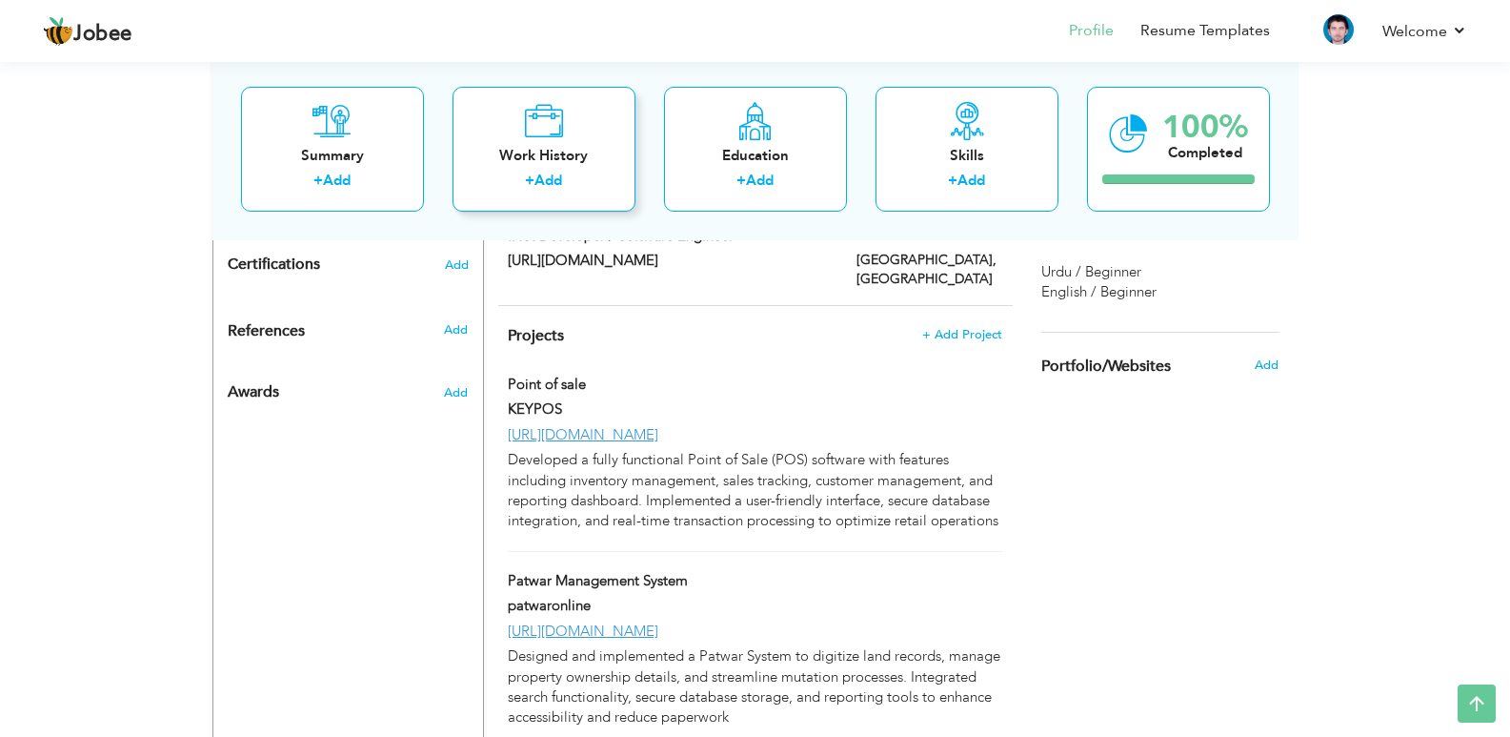
click at [528, 163] on div "Work History" at bounding box center [544, 155] width 152 height 20
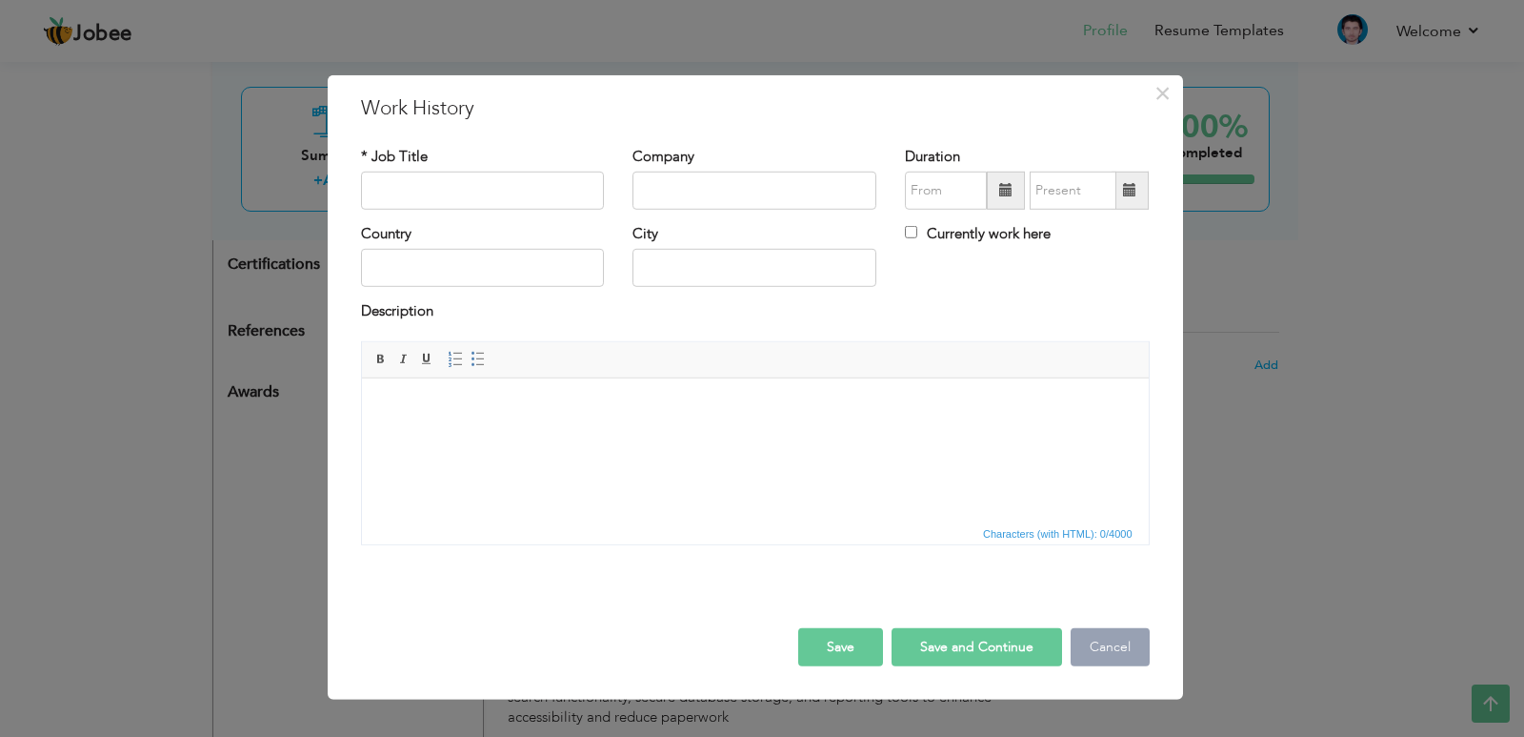
click at [1079, 639] on button "Cancel" at bounding box center [1110, 647] width 79 height 38
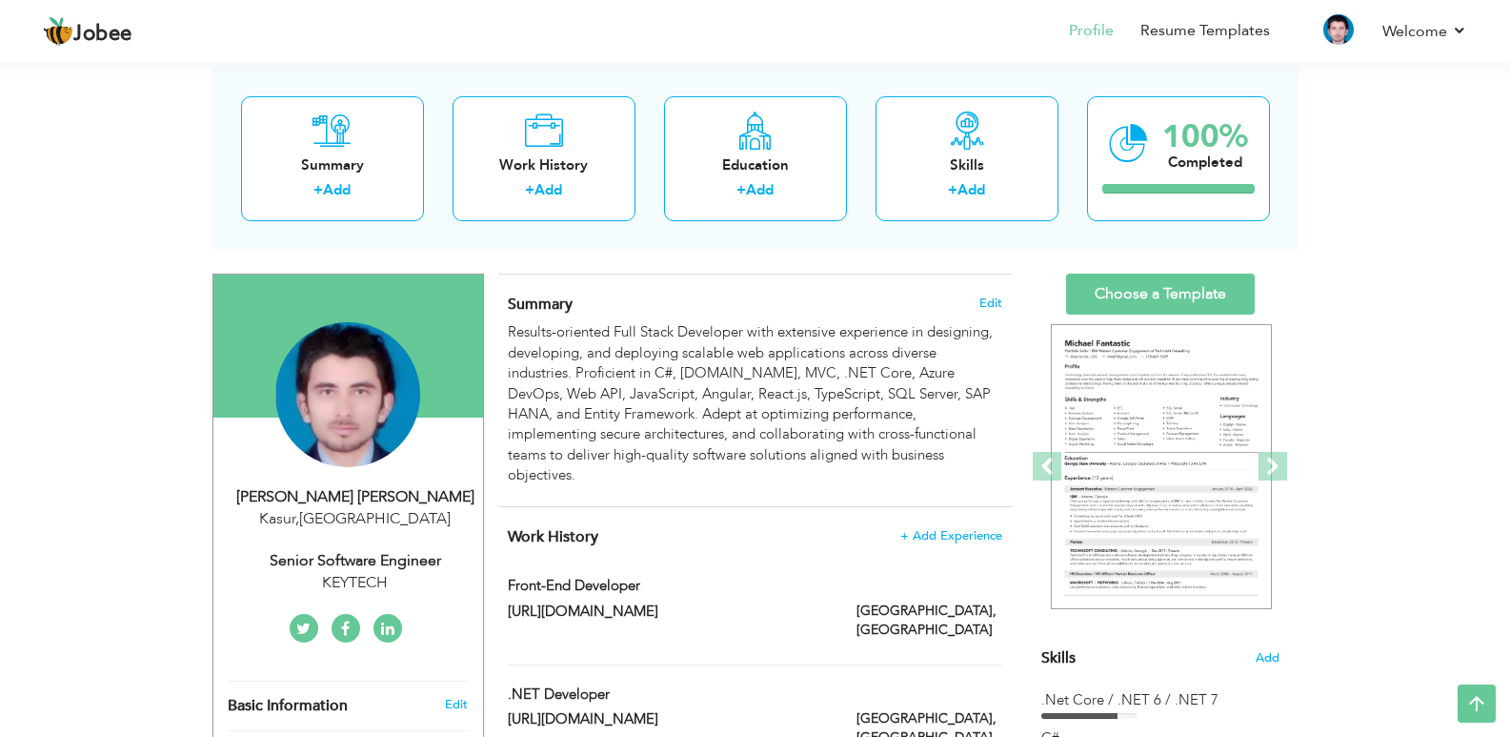
scroll to position [0, 0]
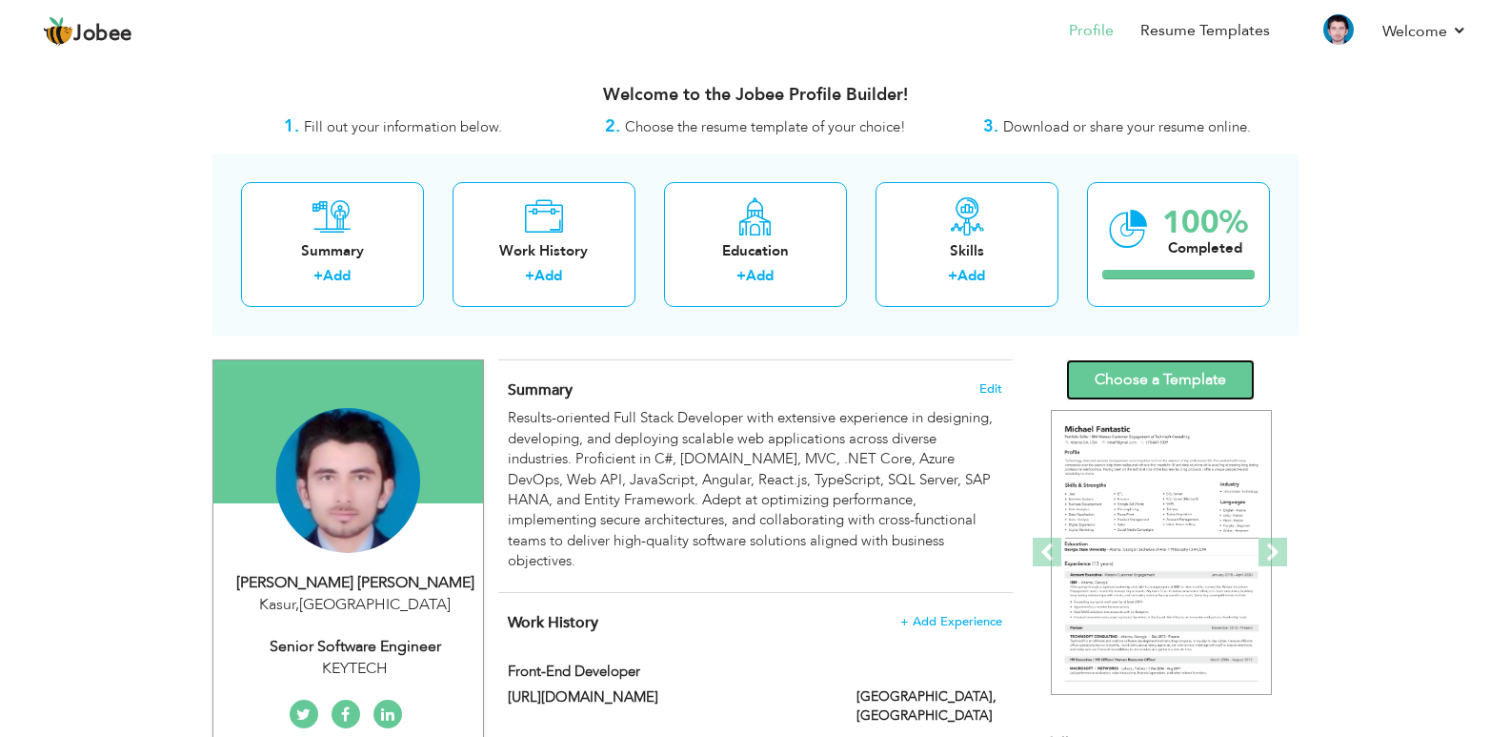
click at [1209, 373] on link "Choose a Template" at bounding box center [1160, 379] width 189 height 41
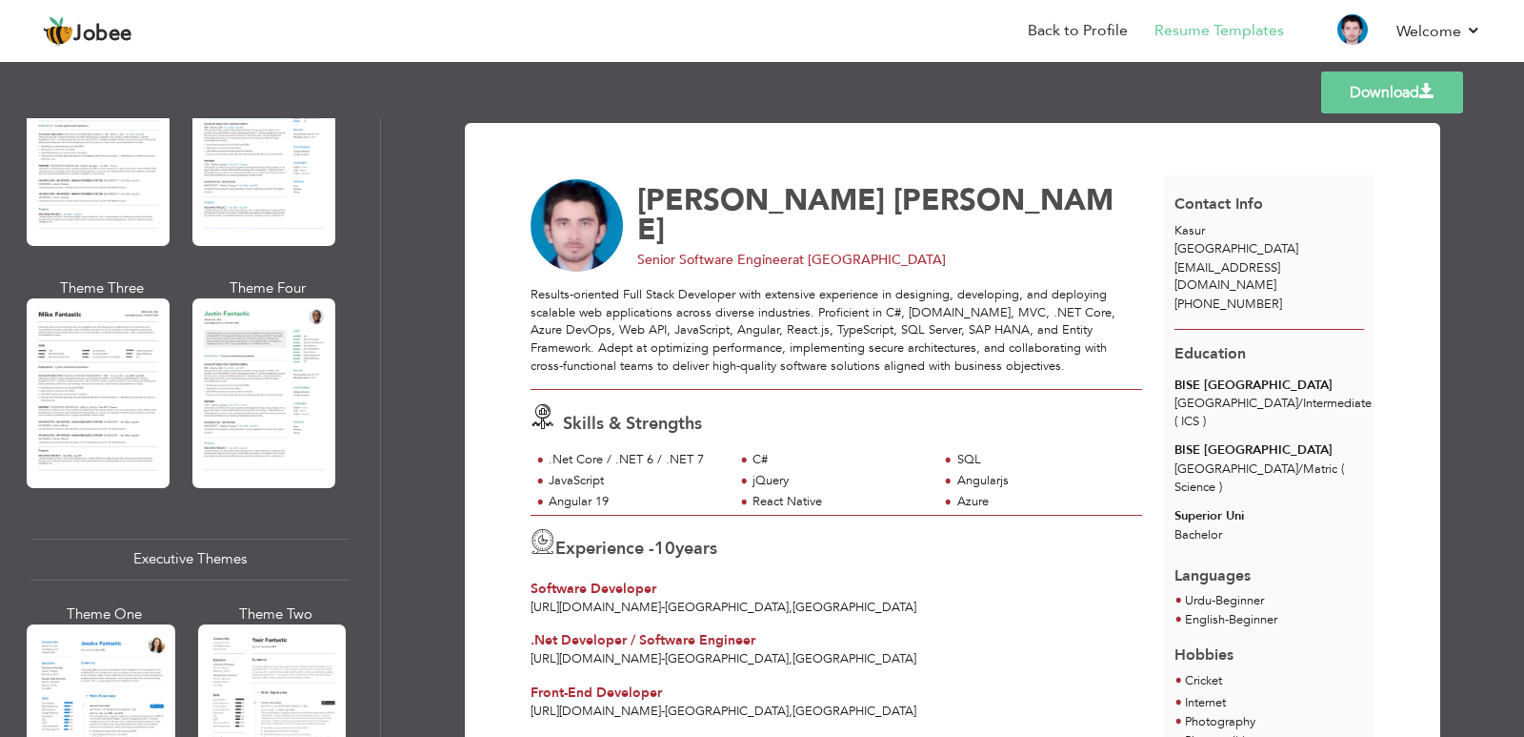
scroll to position [1239, 0]
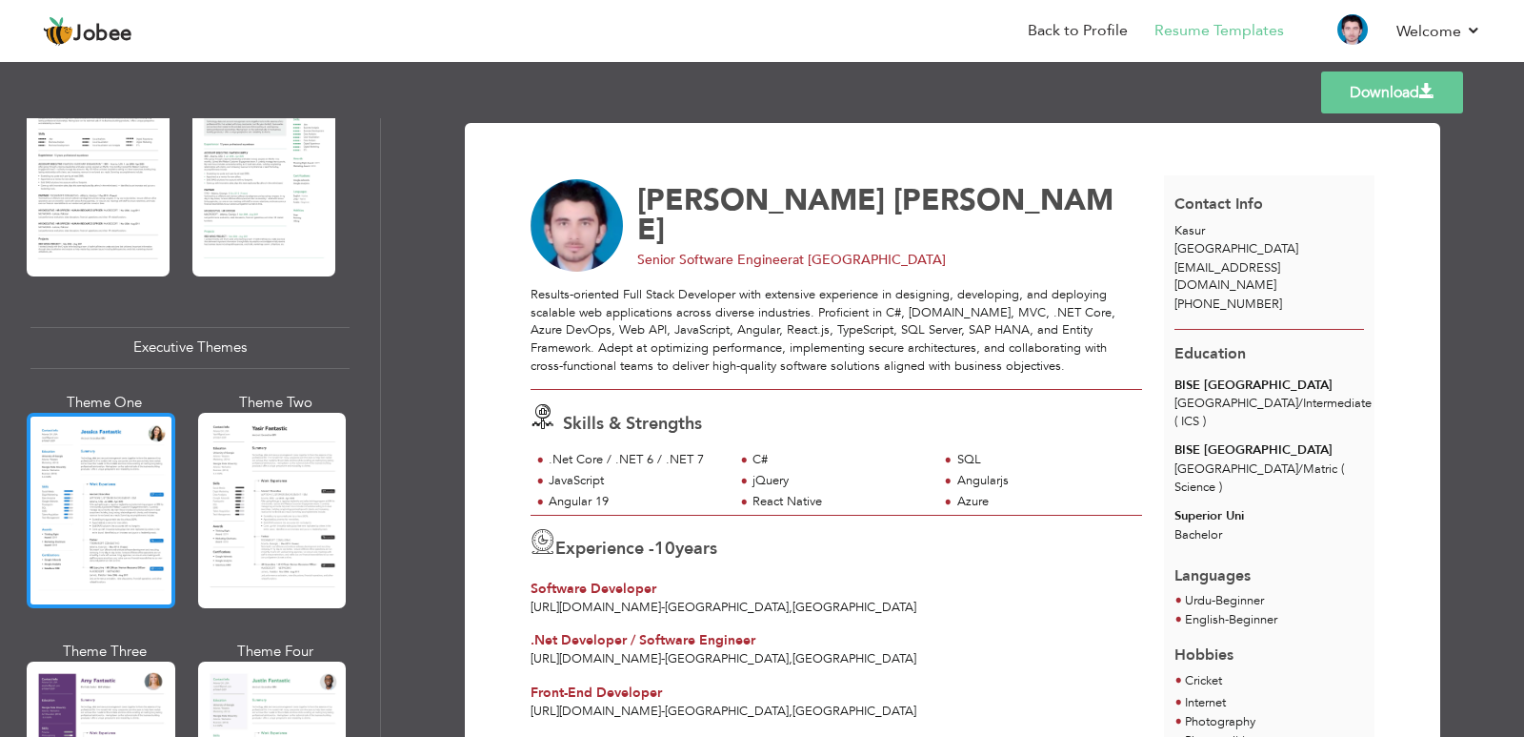
click at [93, 502] on div at bounding box center [101, 510] width 149 height 195
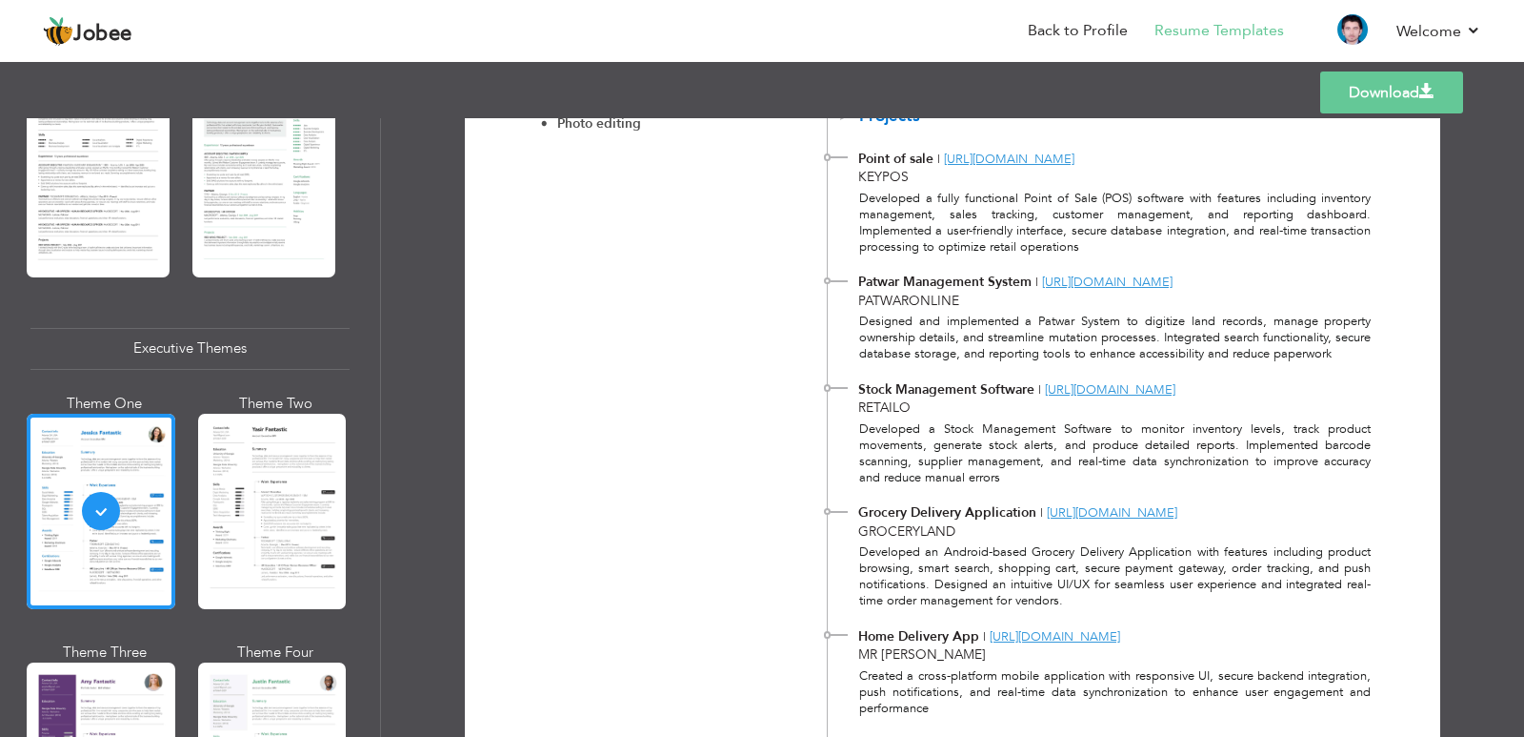
scroll to position [861, 0]
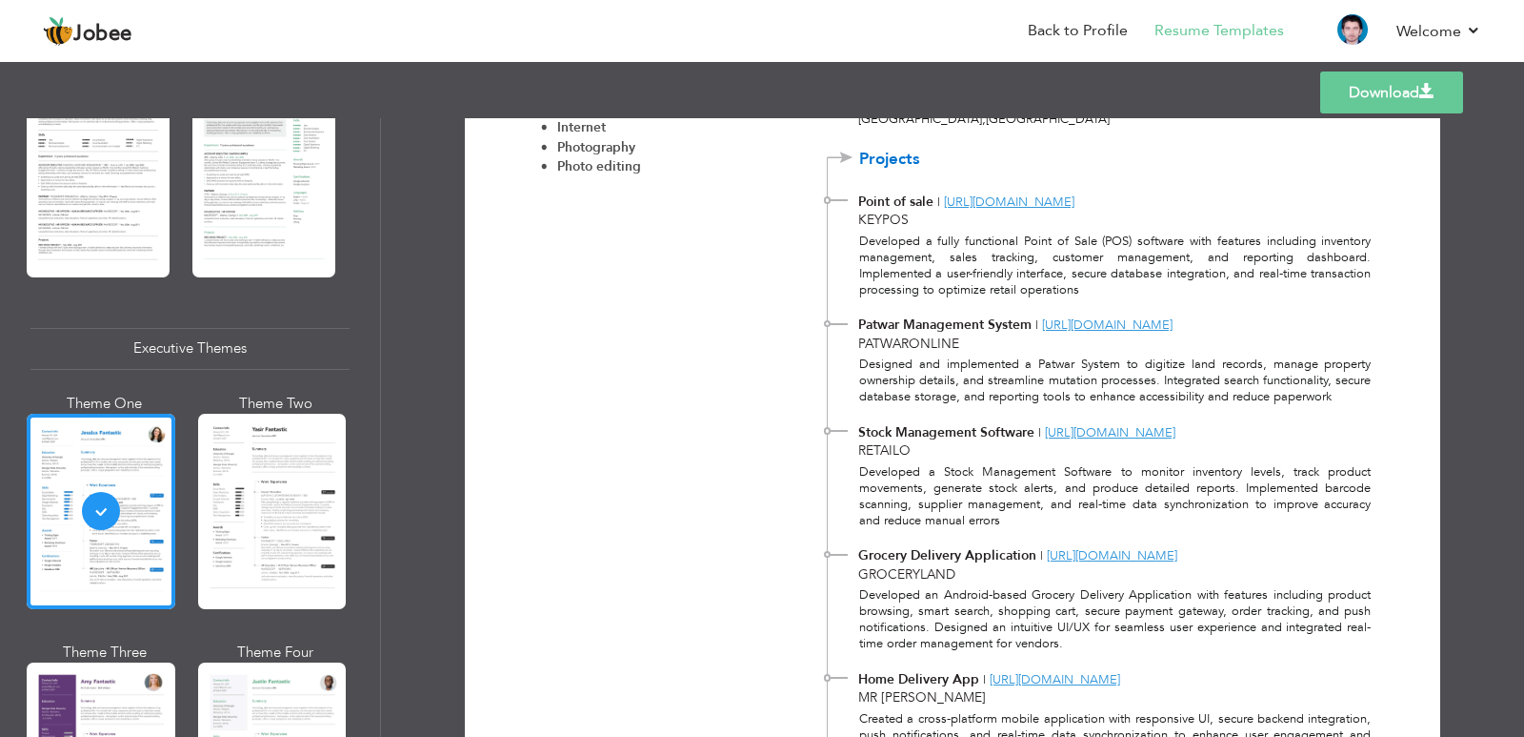
click at [1404, 86] on link "Download" at bounding box center [1392, 92] width 143 height 42
click at [1063, 31] on link "Back to Profile" at bounding box center [1078, 31] width 100 height 22
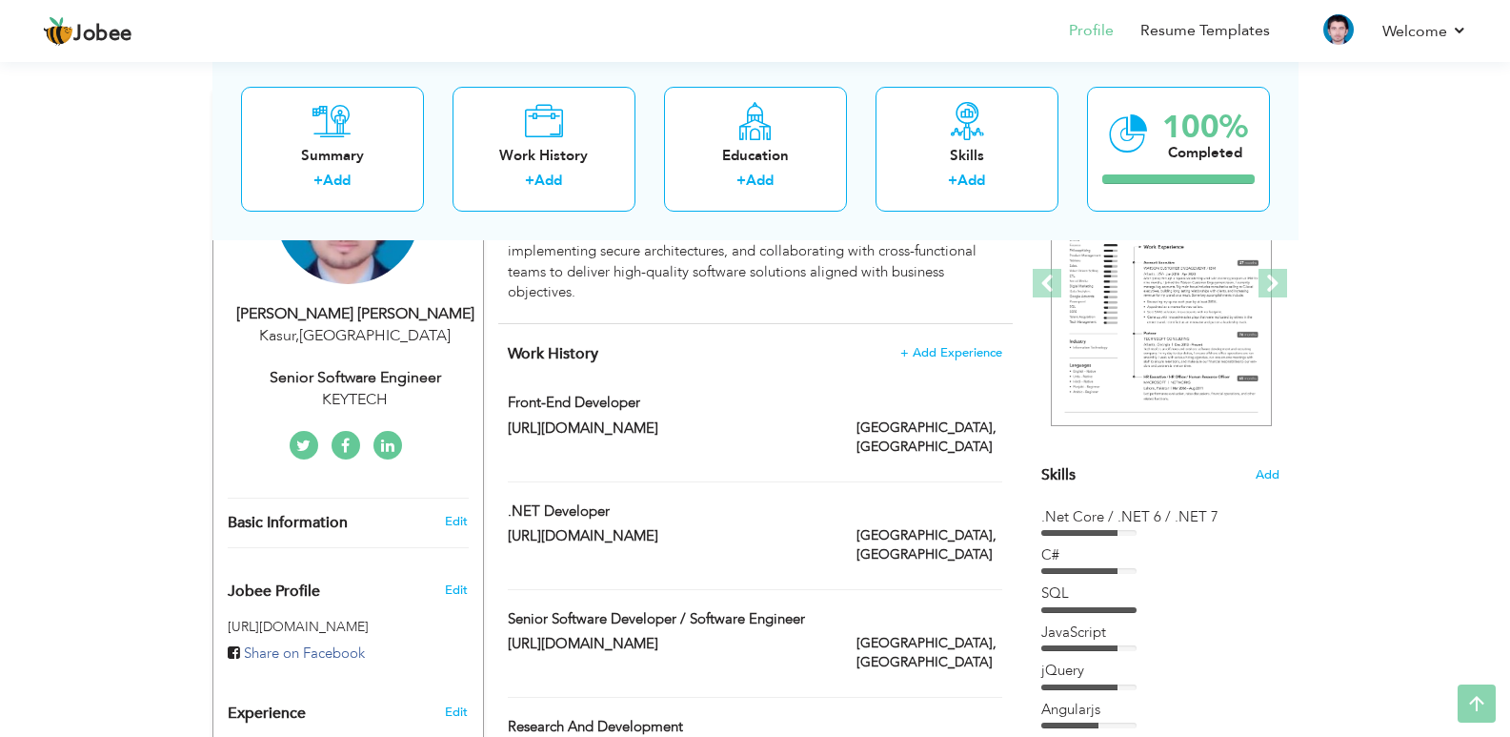
scroll to position [381, 0]
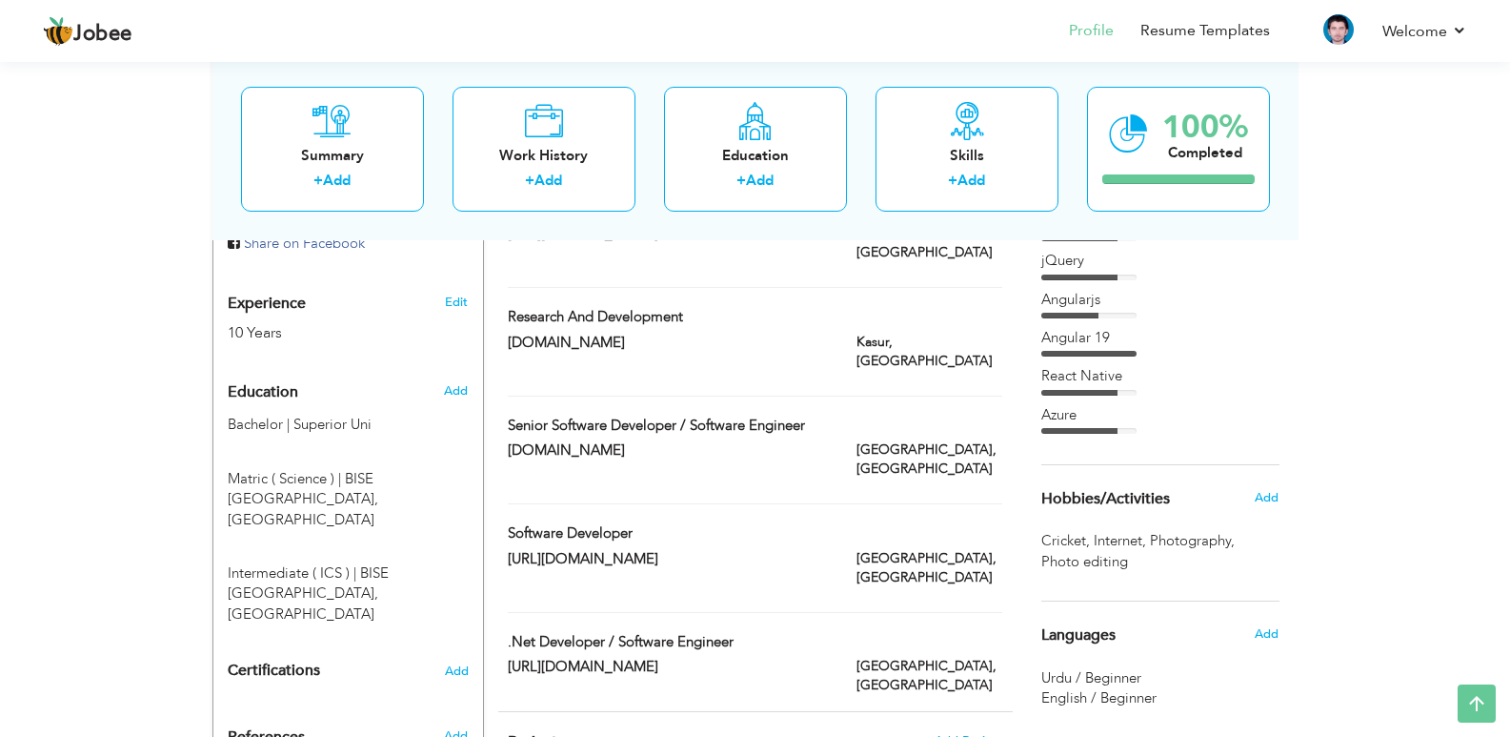
scroll to position [667, 0]
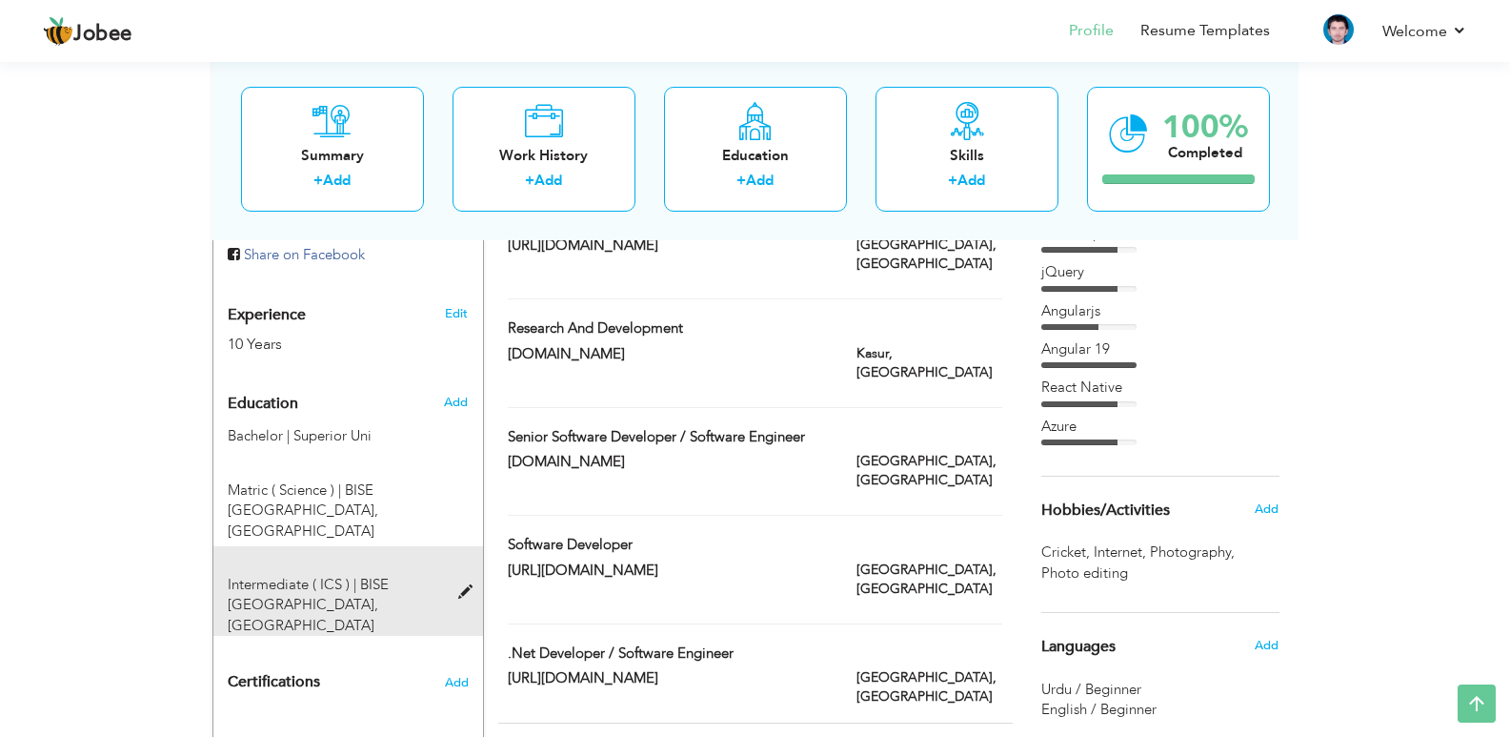
click at [456, 575] on div "Intermediate ( ICS ) | BISE [GEOGRAPHIC_DATA], [GEOGRAPHIC_DATA]" at bounding box center [336, 605] width 247 height 61
type input "Intermediate ( ICS )"
type input "BISE [GEOGRAPHIC_DATA]"
radio input "true"
type input "[GEOGRAPHIC_DATA]"
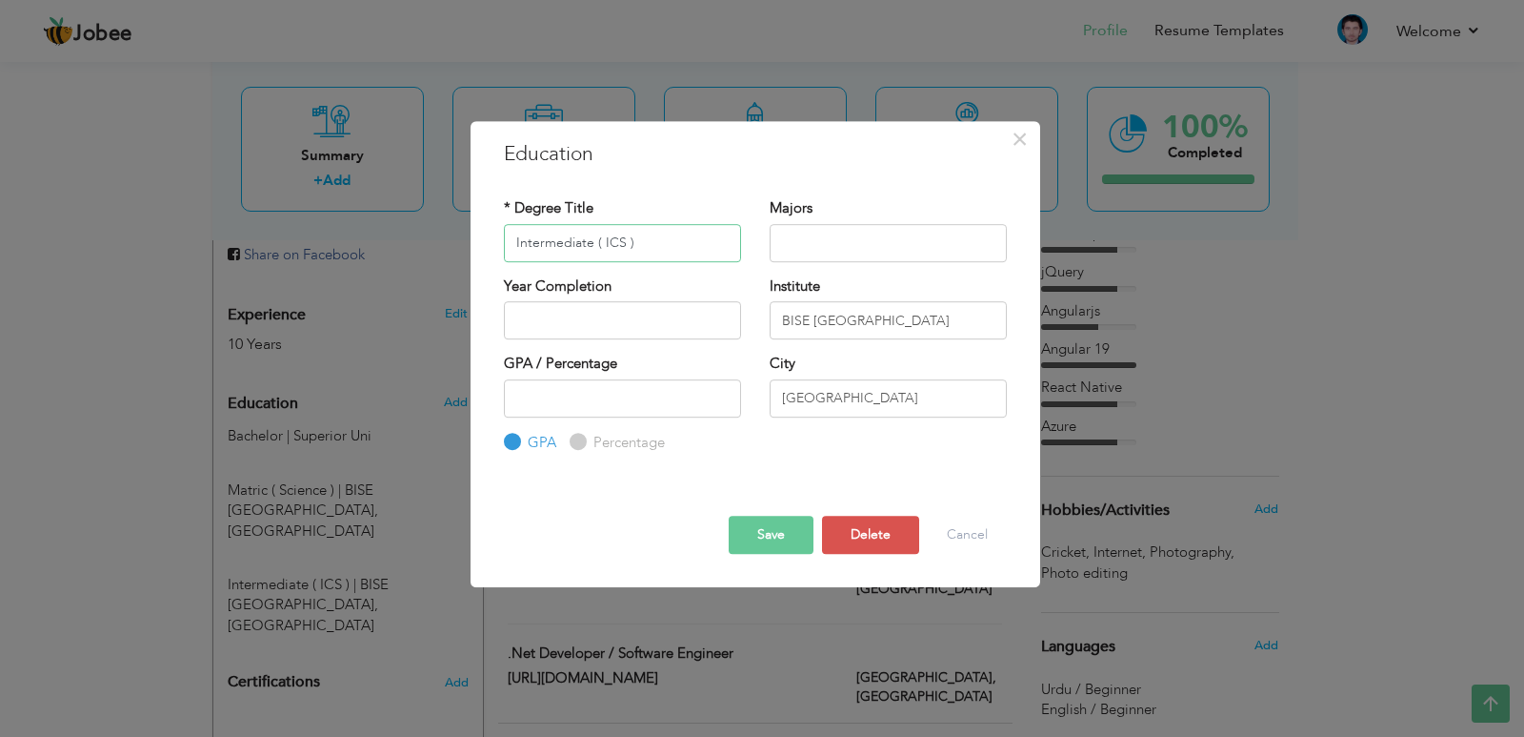
drag, startPoint x: 649, startPoint y: 243, endPoint x: 504, endPoint y: 253, distance: 145.2
click at [504, 253] on input "Intermediate ( ICS )" at bounding box center [622, 243] width 237 height 38
click at [860, 535] on button "Delete" at bounding box center [870, 534] width 97 height 38
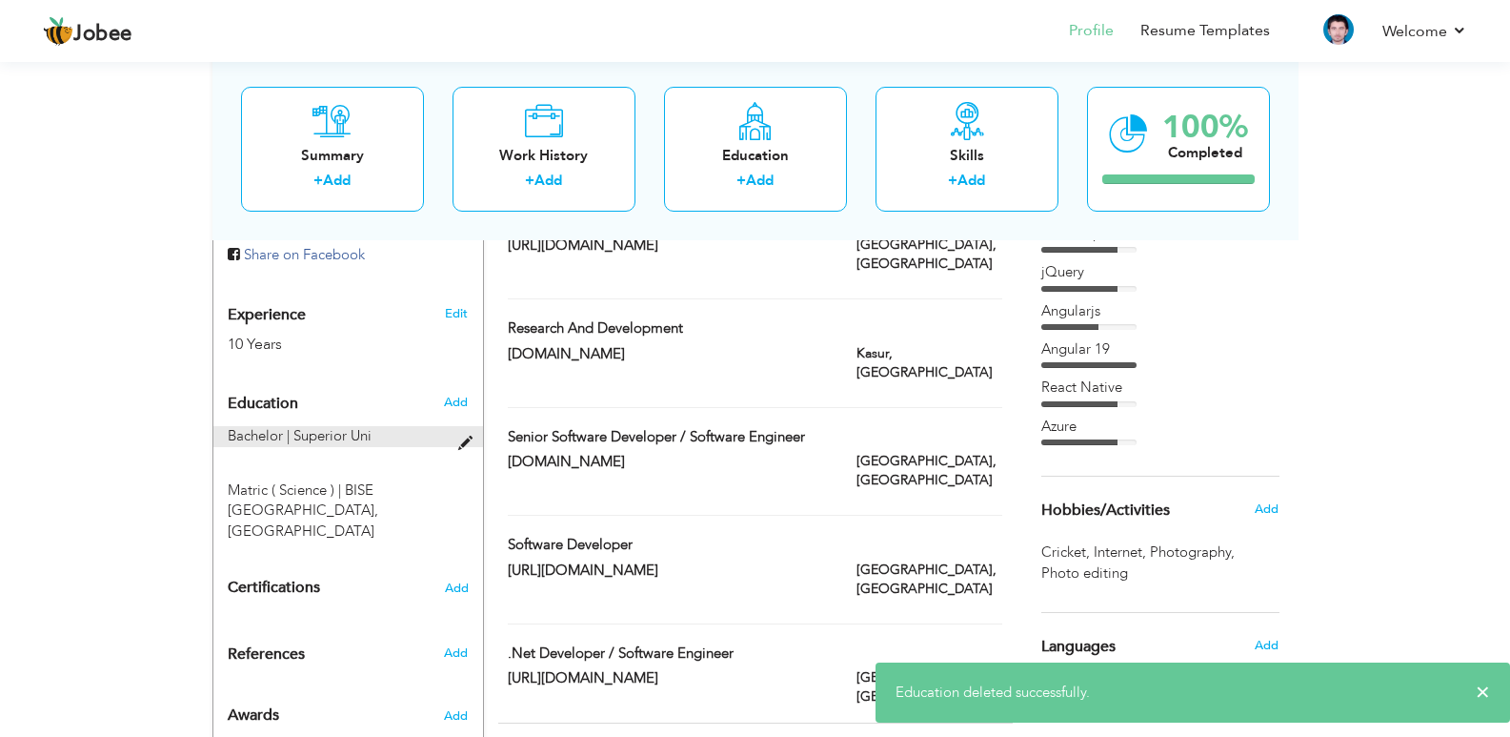
click at [334, 436] on span "Superior Uni" at bounding box center [332, 435] width 78 height 19
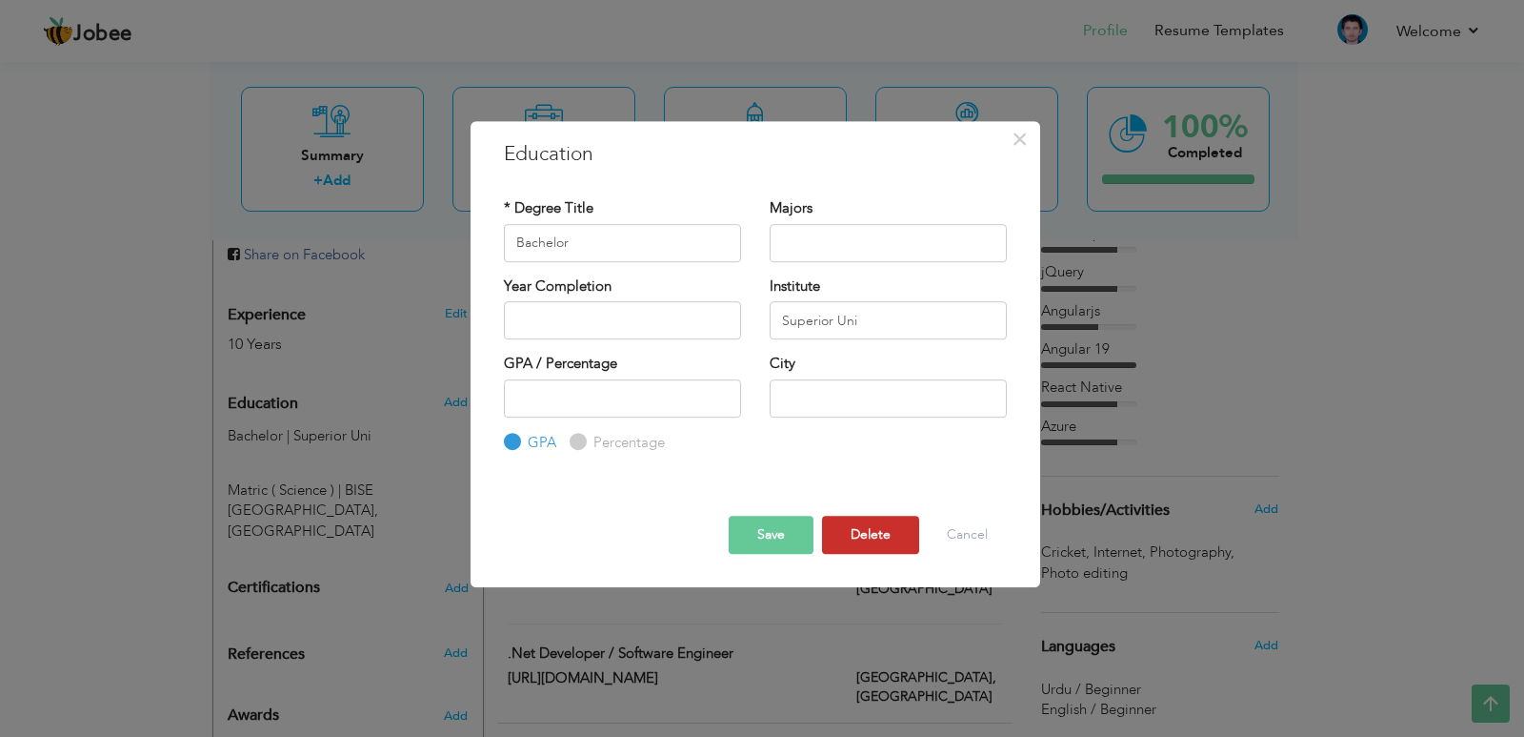
click at [877, 538] on button "Delete" at bounding box center [870, 534] width 97 height 38
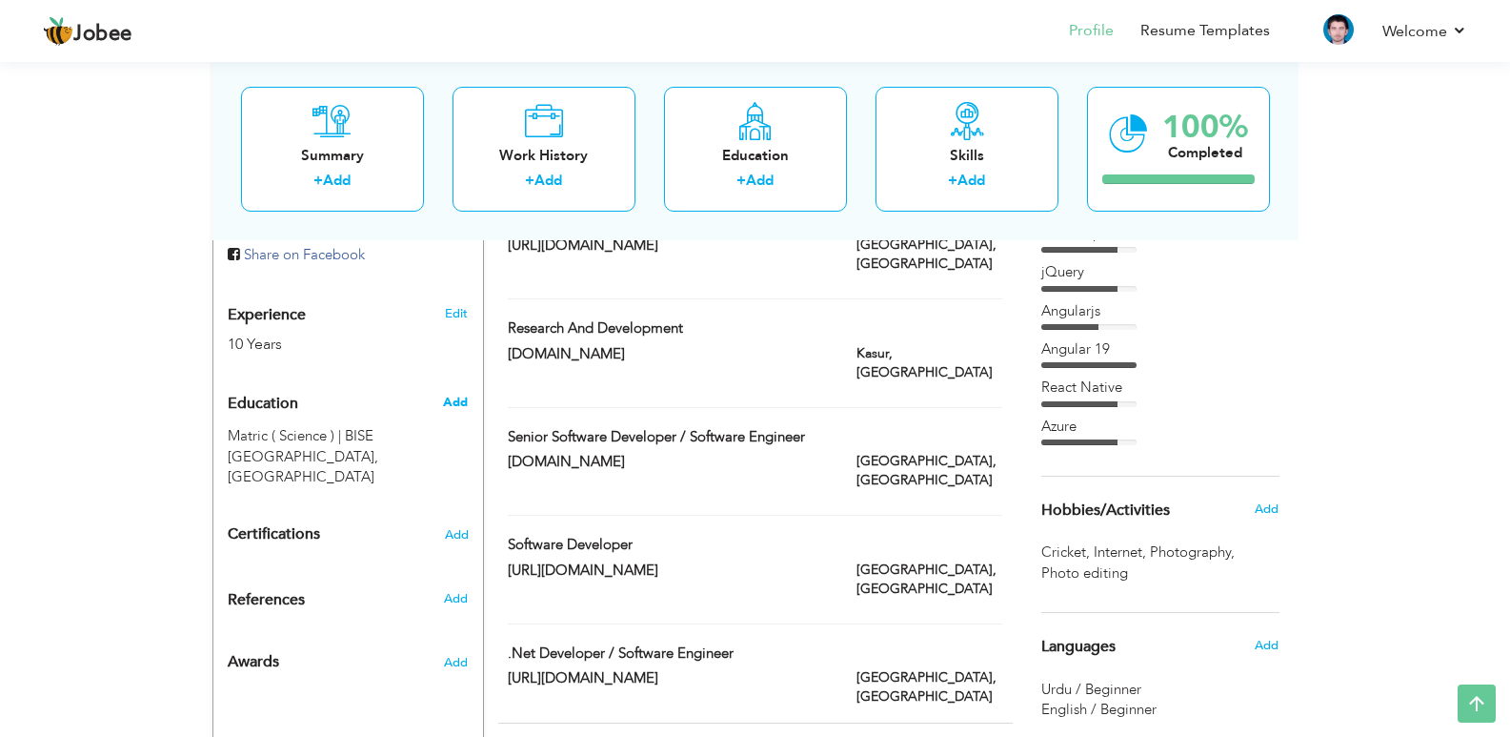
click at [459, 397] on span "Add" at bounding box center [455, 402] width 25 height 17
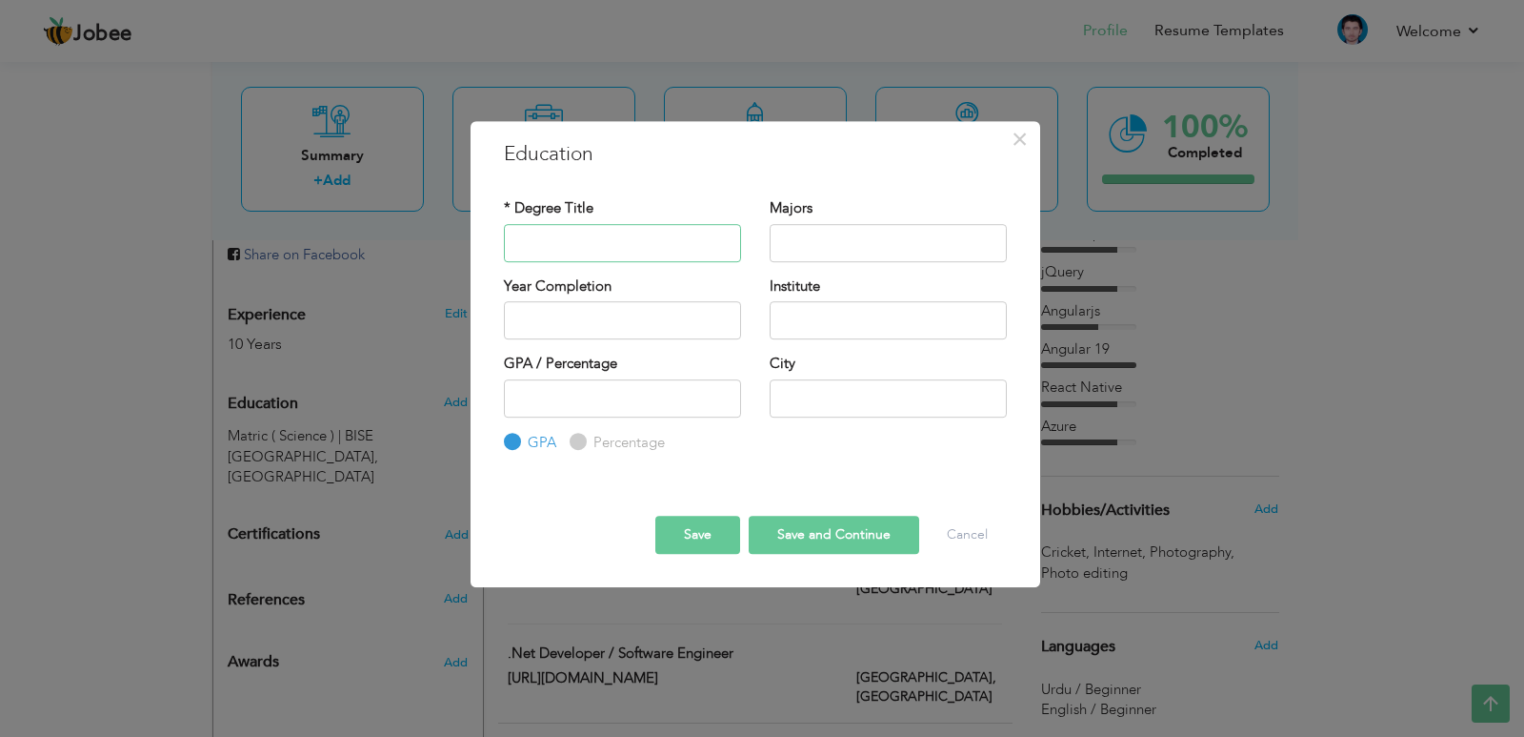
paste input "intermediate"
type input "Intermediate ( ICS )"
click at [826, 321] on input "text" at bounding box center [888, 320] width 237 height 38
drag, startPoint x: 810, startPoint y: 321, endPoint x: 952, endPoint y: 292, distance: 145.0
click at [810, 321] on input "BISCE LAHORE" at bounding box center [888, 320] width 237 height 38
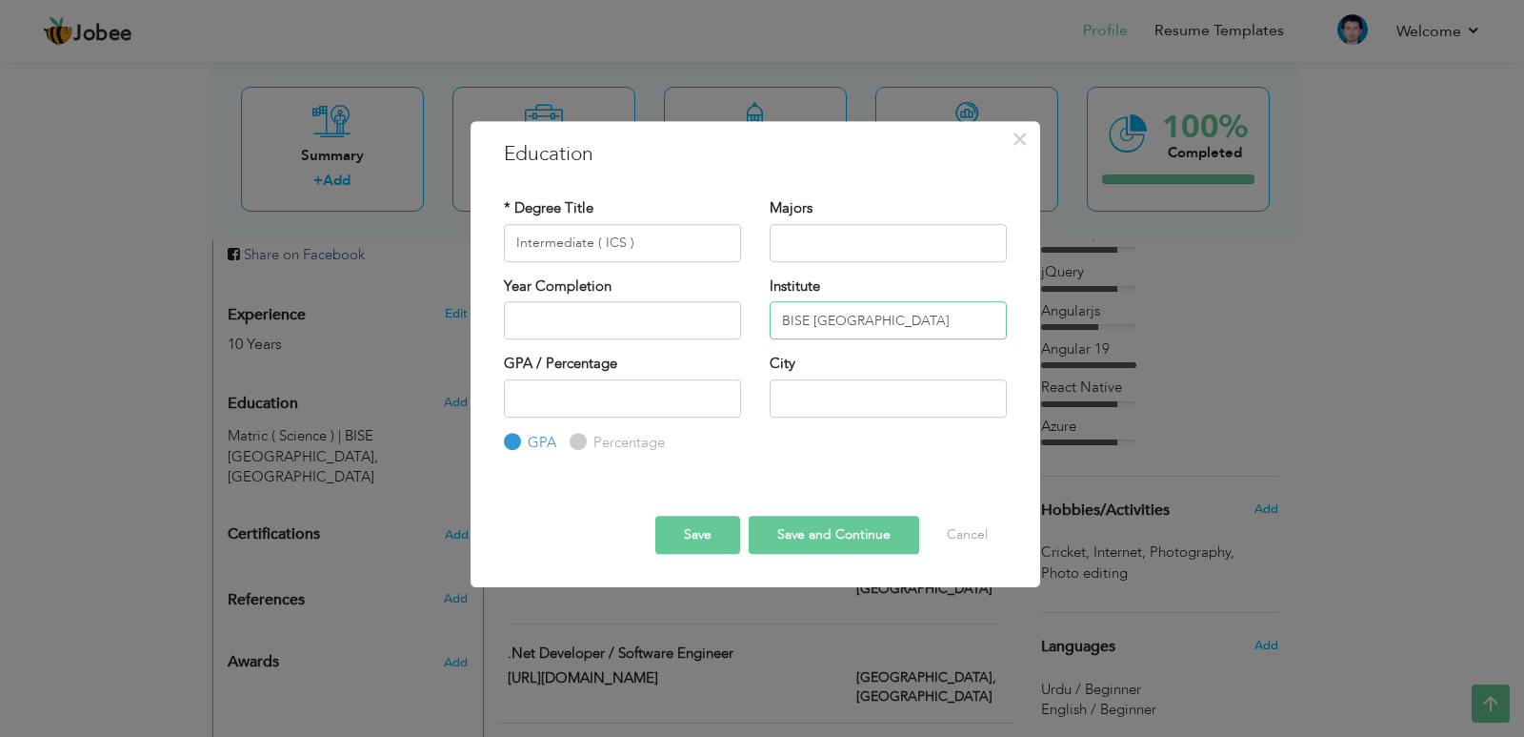
type input "BISE [GEOGRAPHIC_DATA]"
click at [834, 543] on button "Save and Continue" at bounding box center [834, 534] width 171 height 38
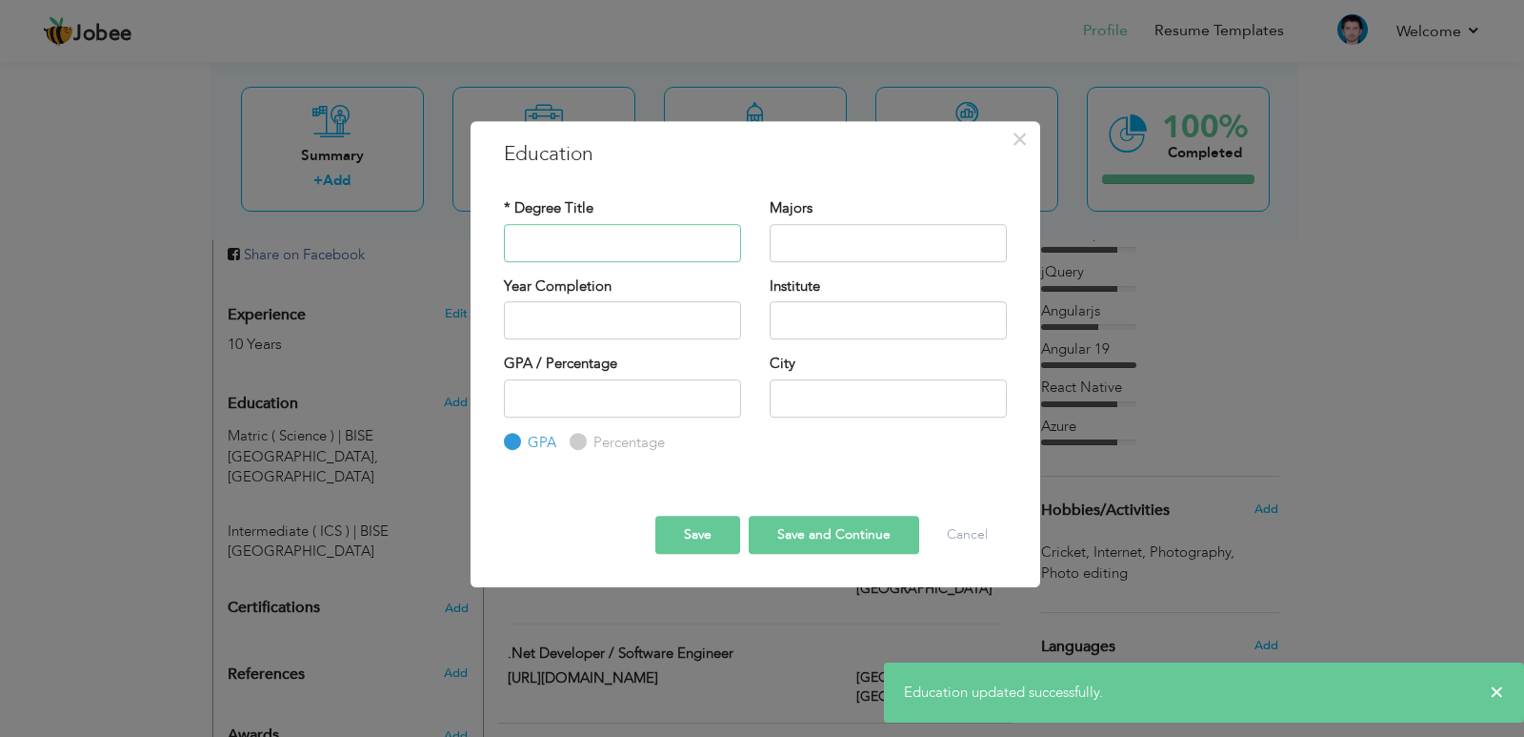
click at [617, 251] on input "text" at bounding box center [622, 243] width 237 height 38
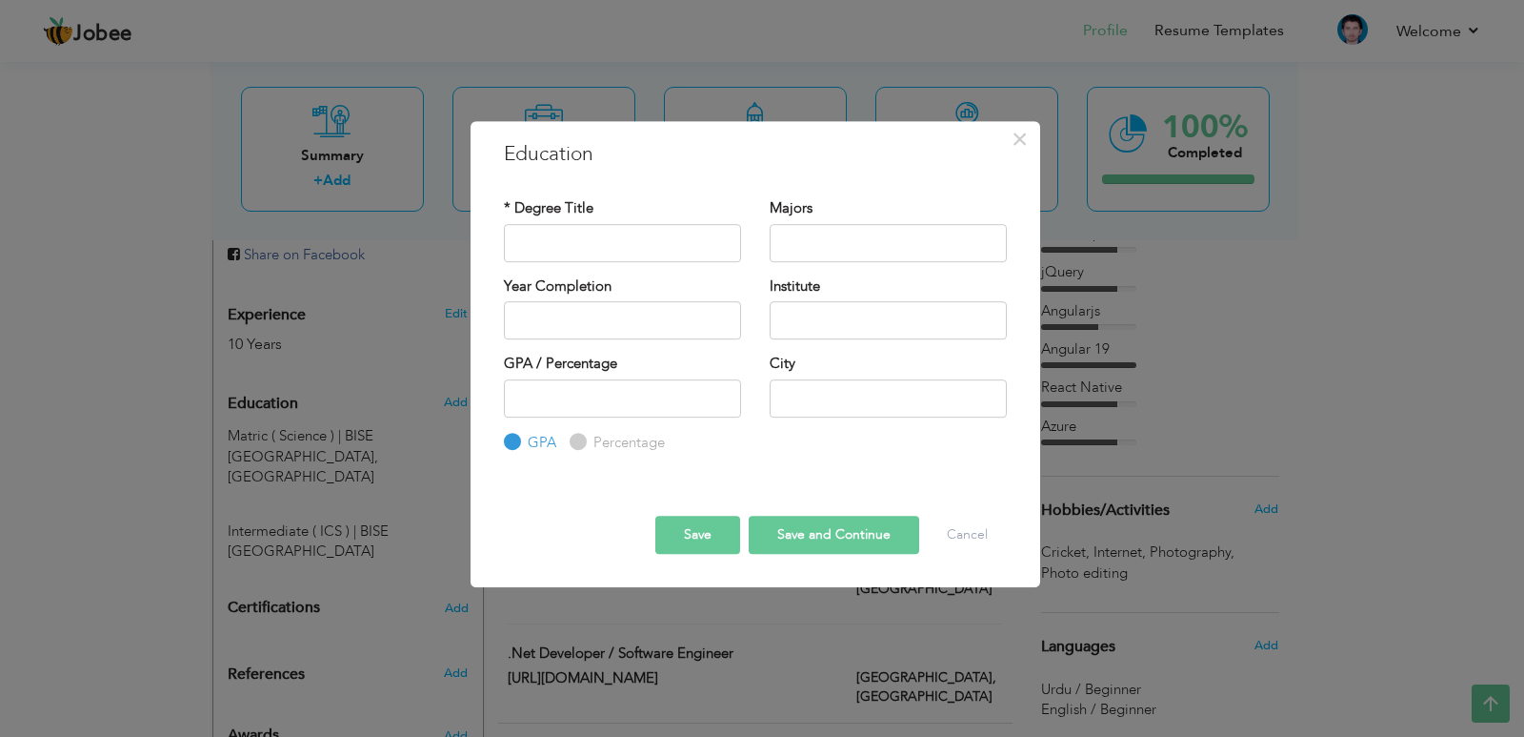
drag, startPoint x: 544, startPoint y: 223, endPoint x: 549, endPoint y: 237, distance: 15.1
click at [544, 224] on div "* Degree Title" at bounding box center [622, 229] width 237 height 63
click at [600, 242] on input "text" at bounding box center [622, 243] width 237 height 38
paste input "bachelor"
paste input "Bachelor"
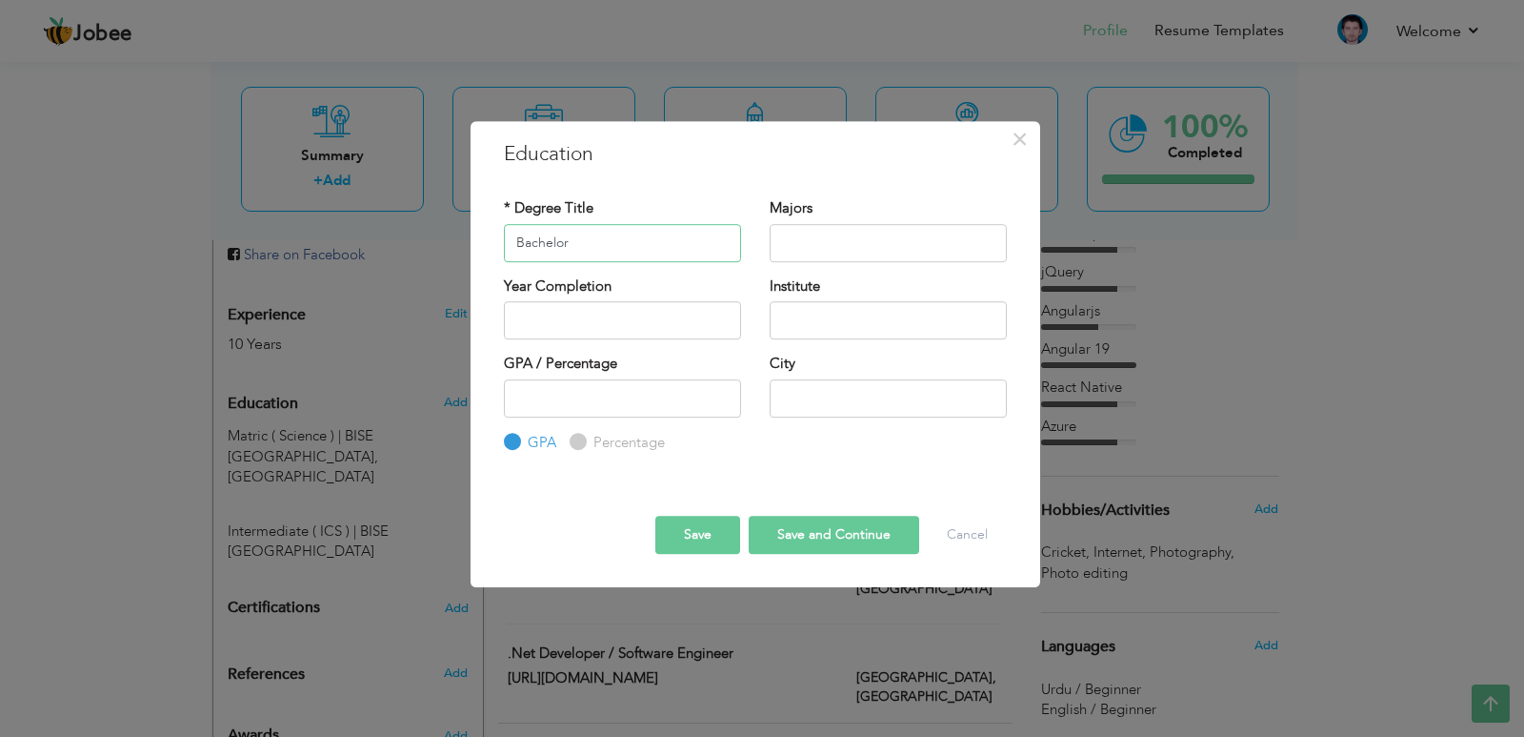
type input "Bachelor"
click at [857, 339] on input "text" at bounding box center [888, 320] width 237 height 38
type input "Superior Uni"
click at [709, 527] on button "Save" at bounding box center [698, 534] width 85 height 38
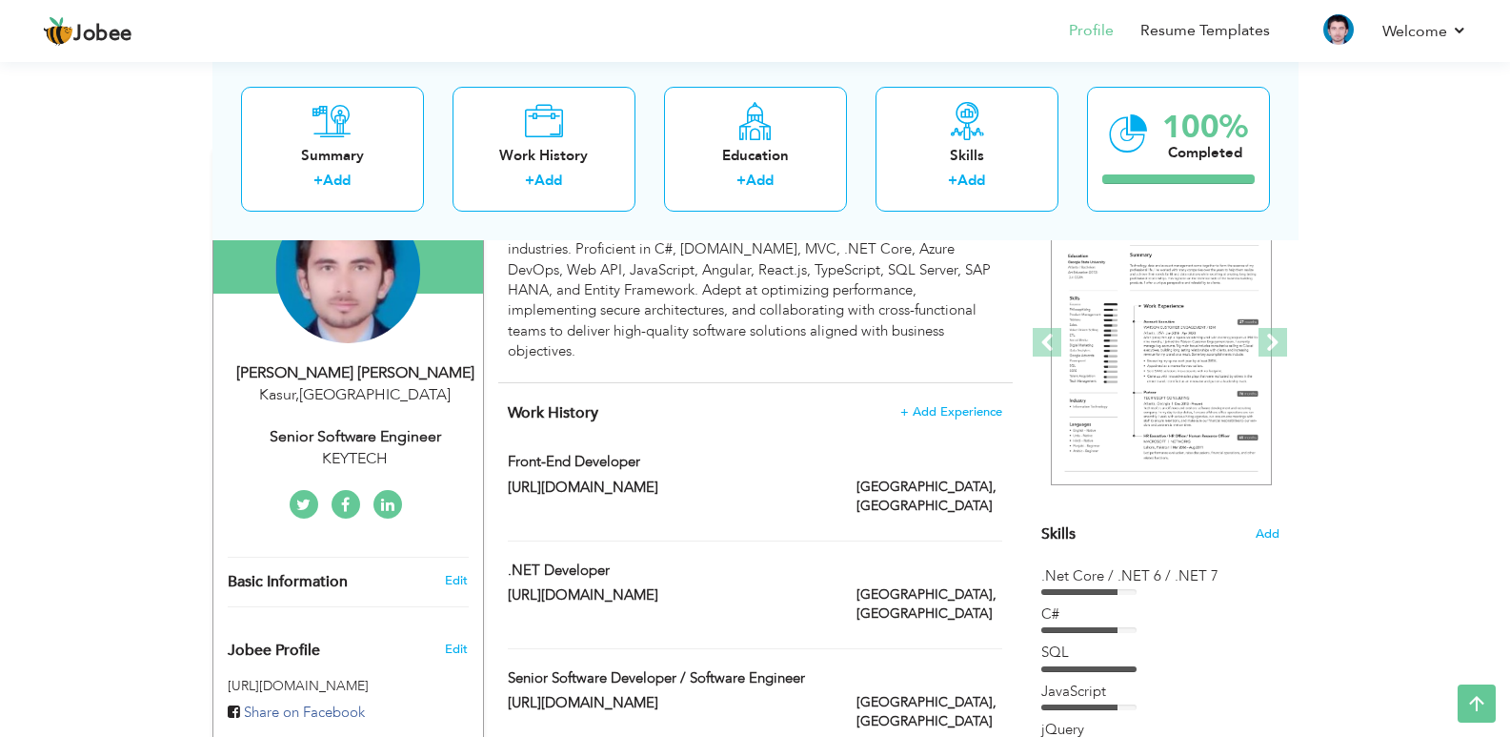
scroll to position [0, 0]
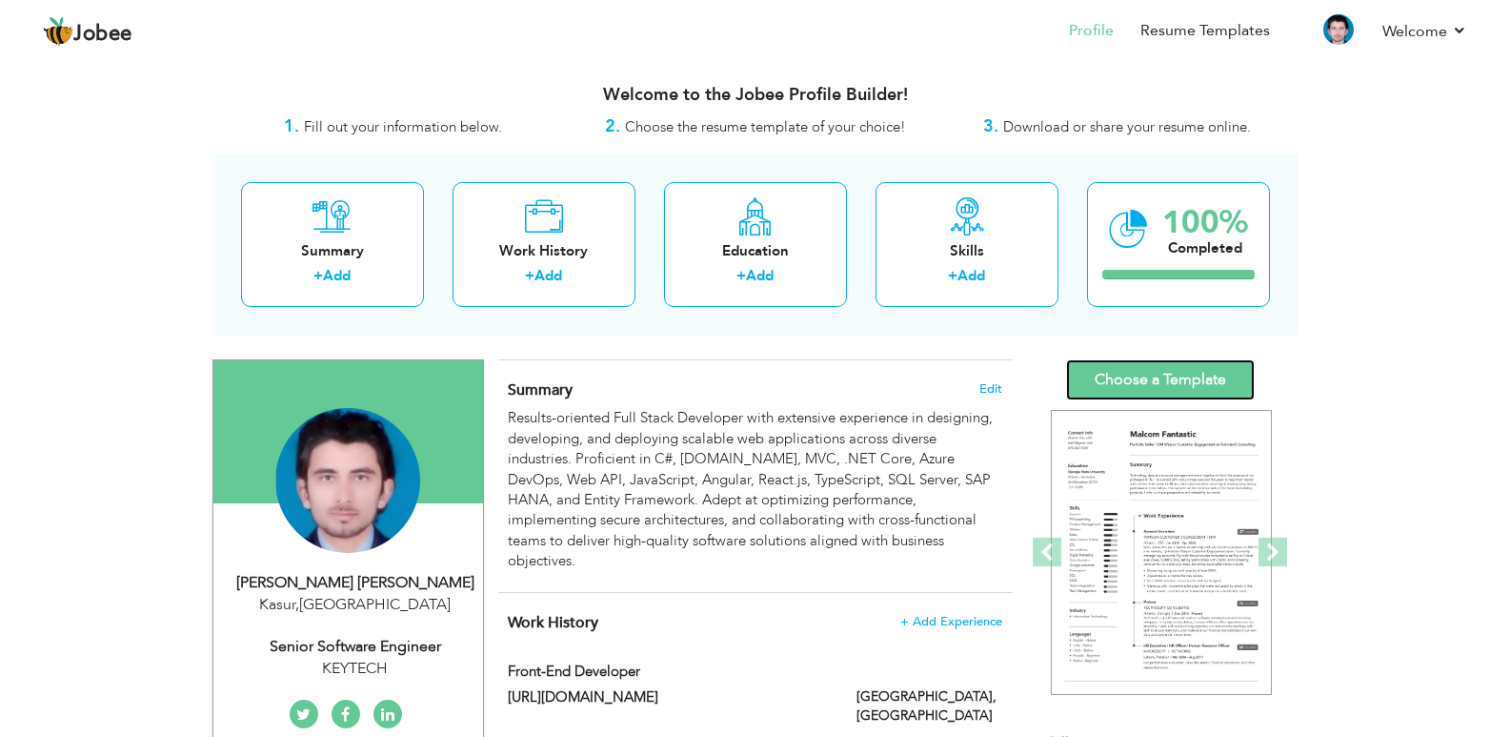
click at [1174, 381] on link "Choose a Template" at bounding box center [1160, 379] width 189 height 41
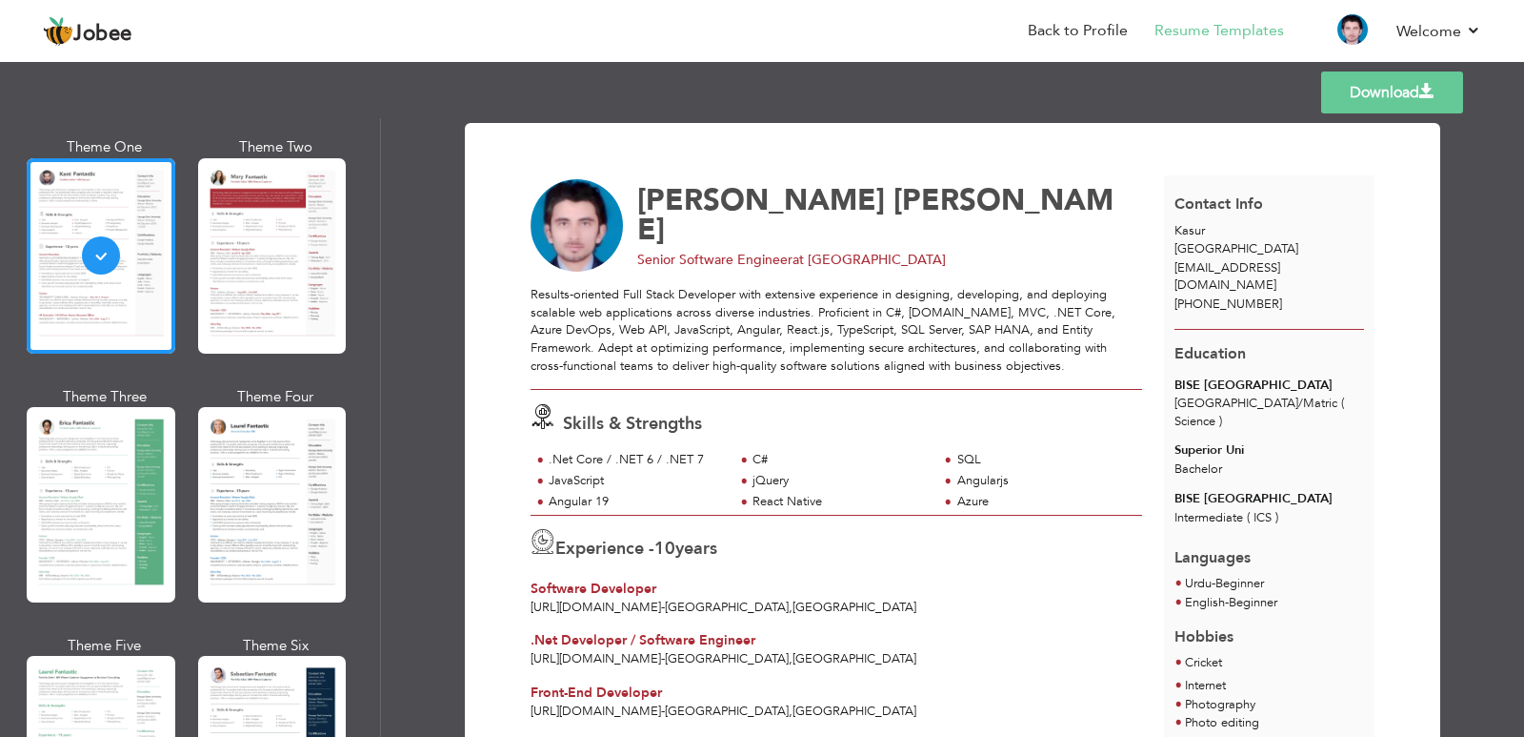
scroll to position [286, 0]
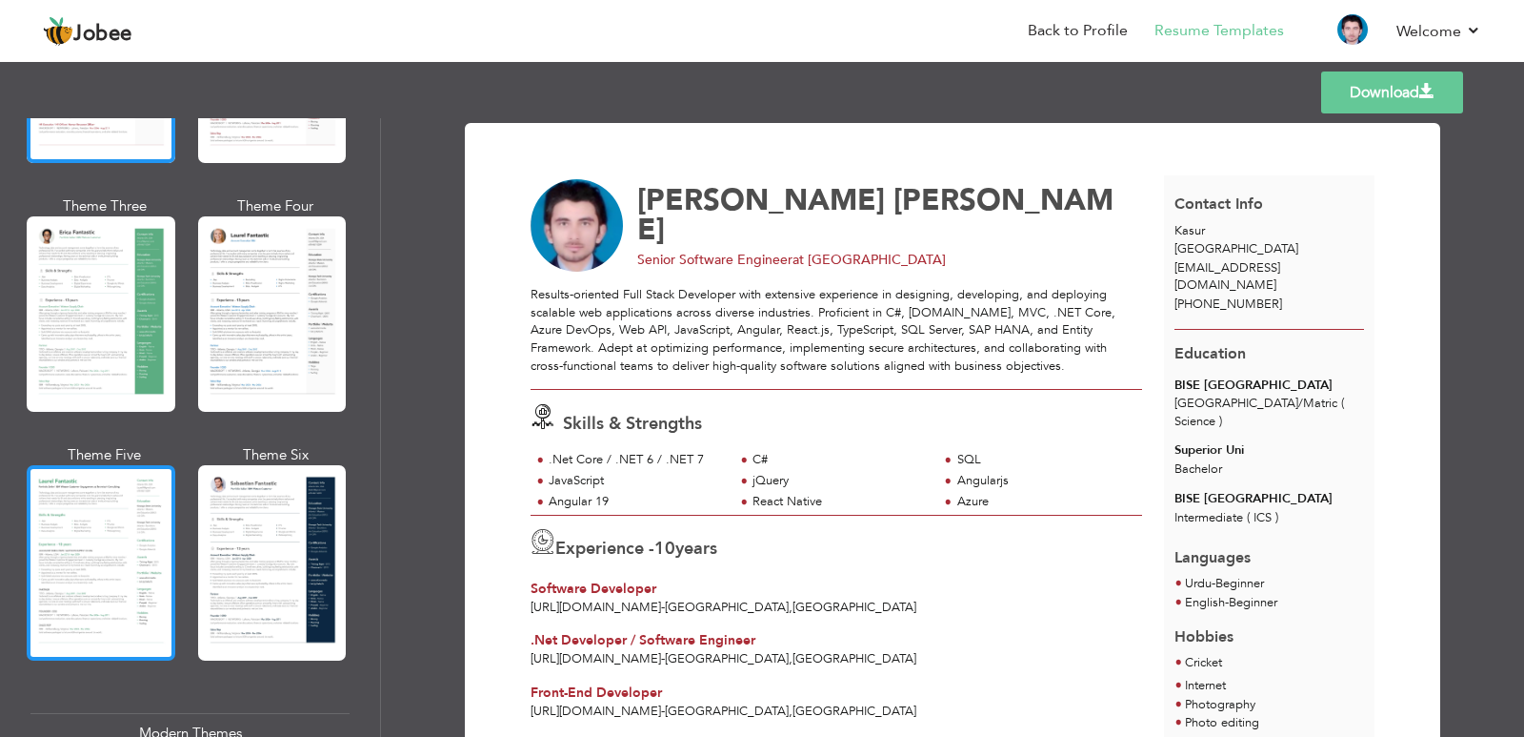
click at [133, 557] on div at bounding box center [101, 562] width 149 height 195
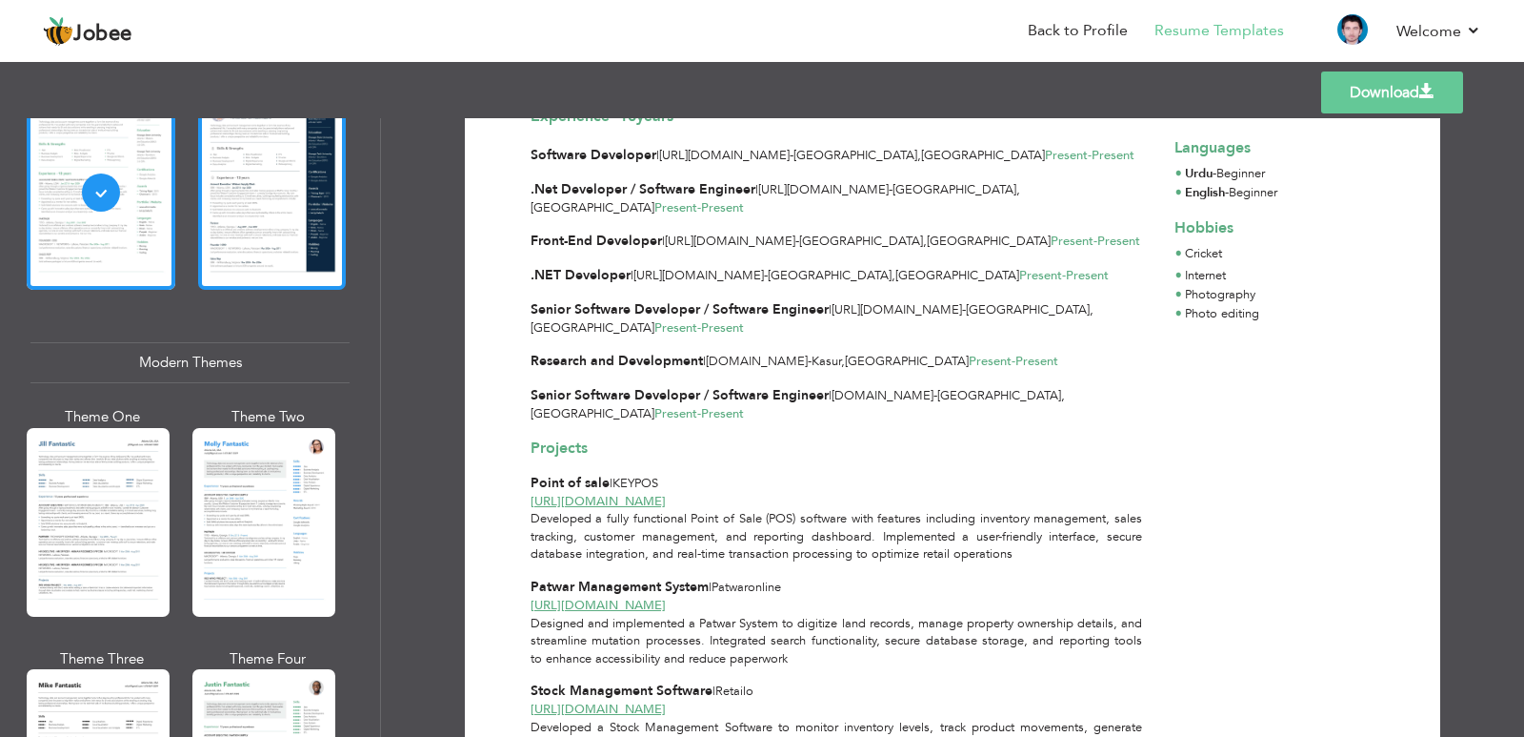
scroll to position [667, 0]
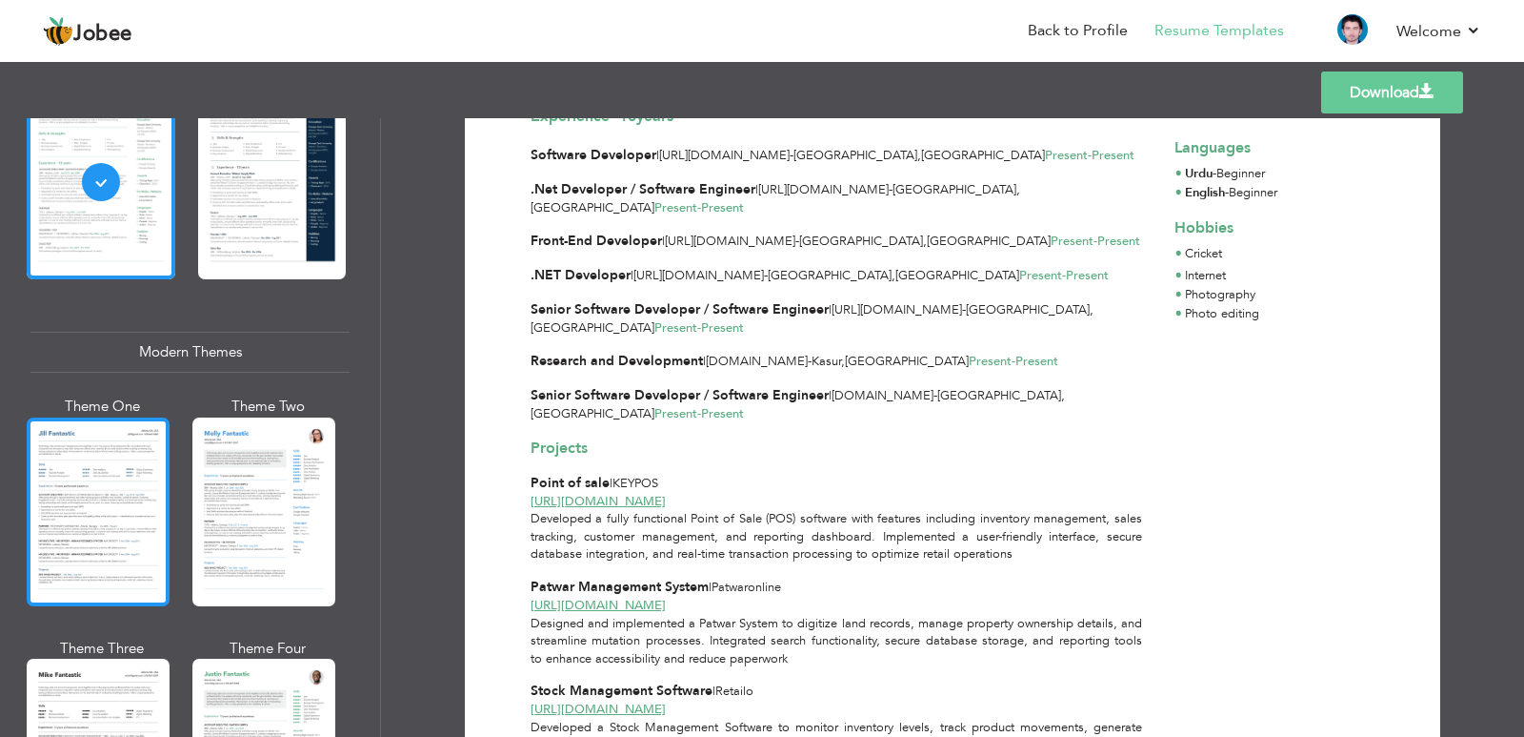
click at [71, 514] on div at bounding box center [98, 511] width 143 height 189
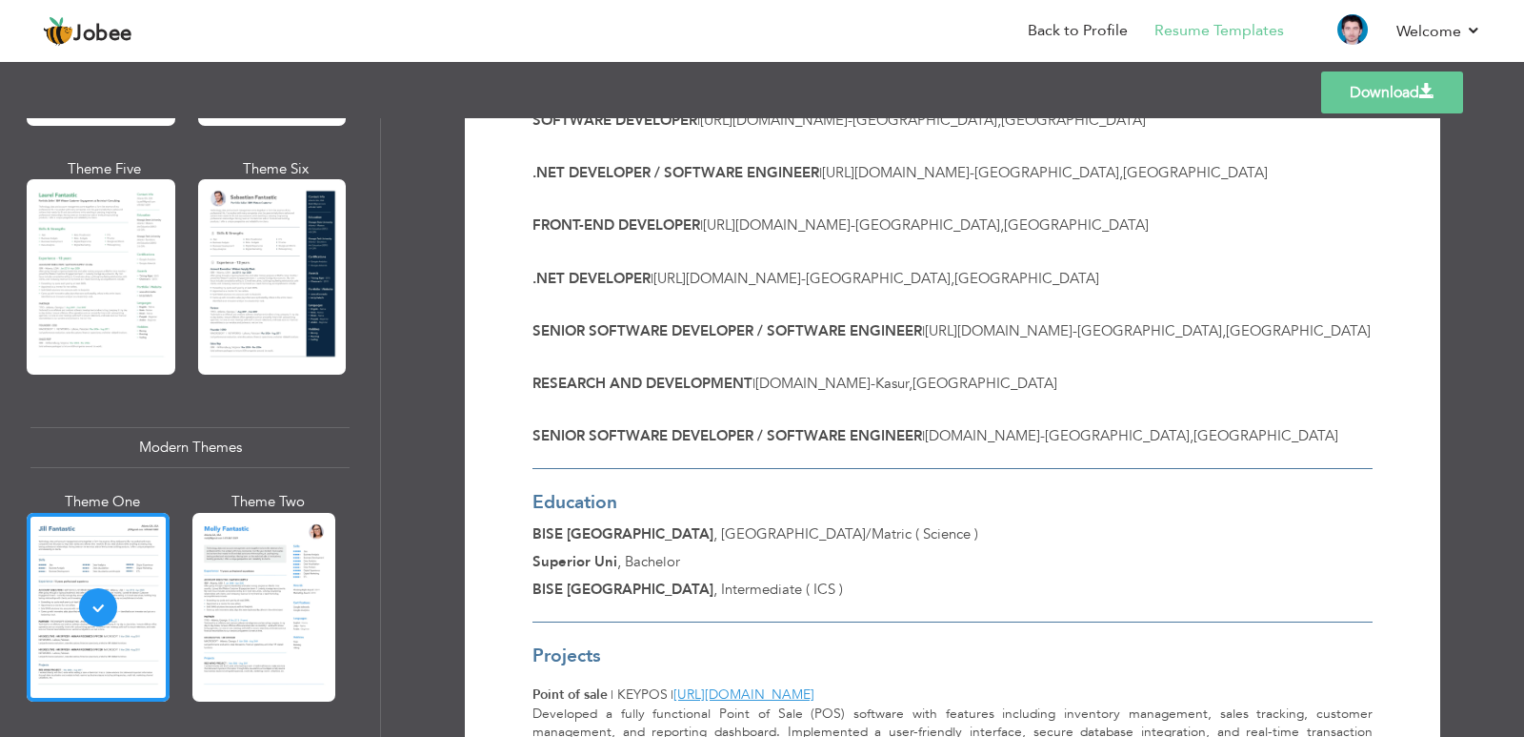
scroll to position [457, 0]
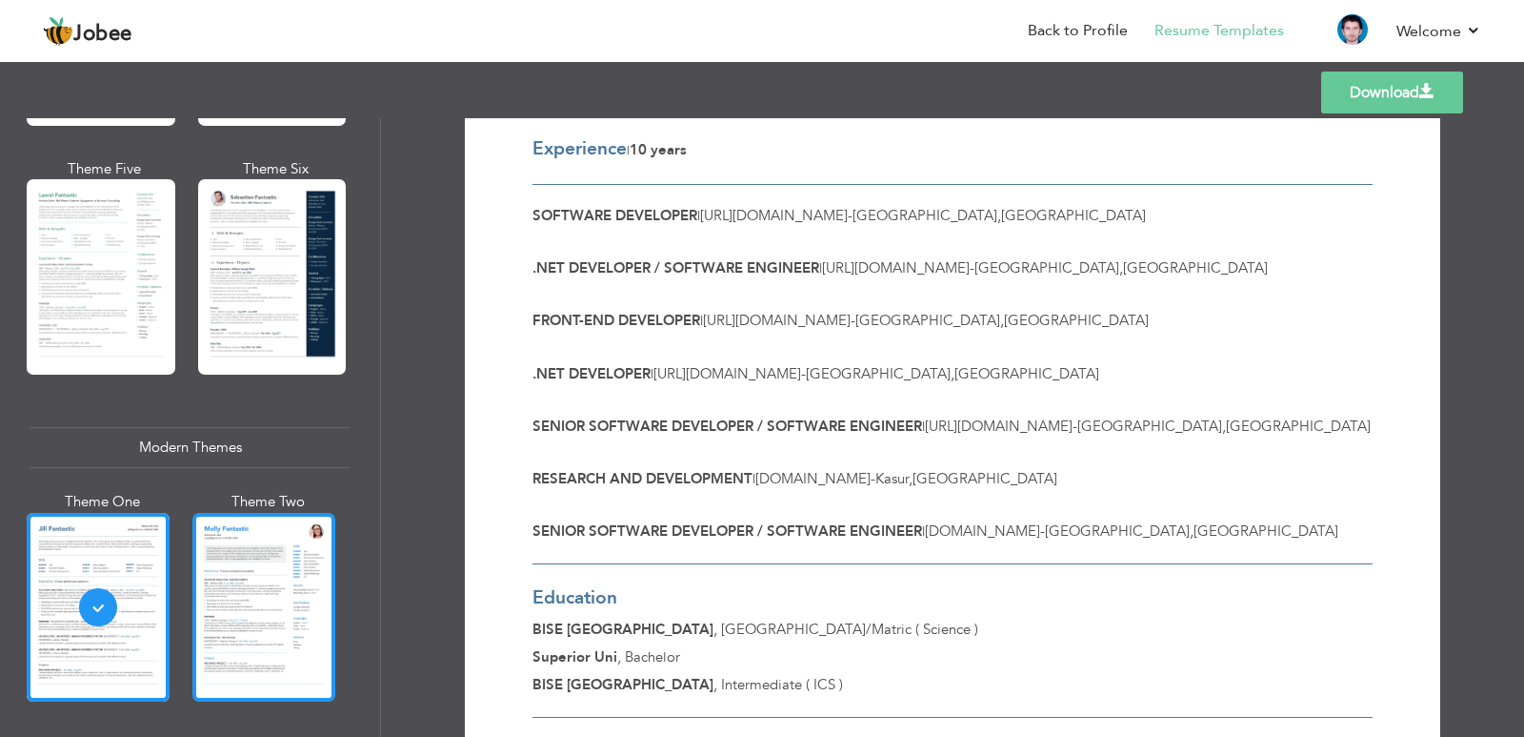
click at [281, 612] on div at bounding box center [263, 607] width 143 height 189
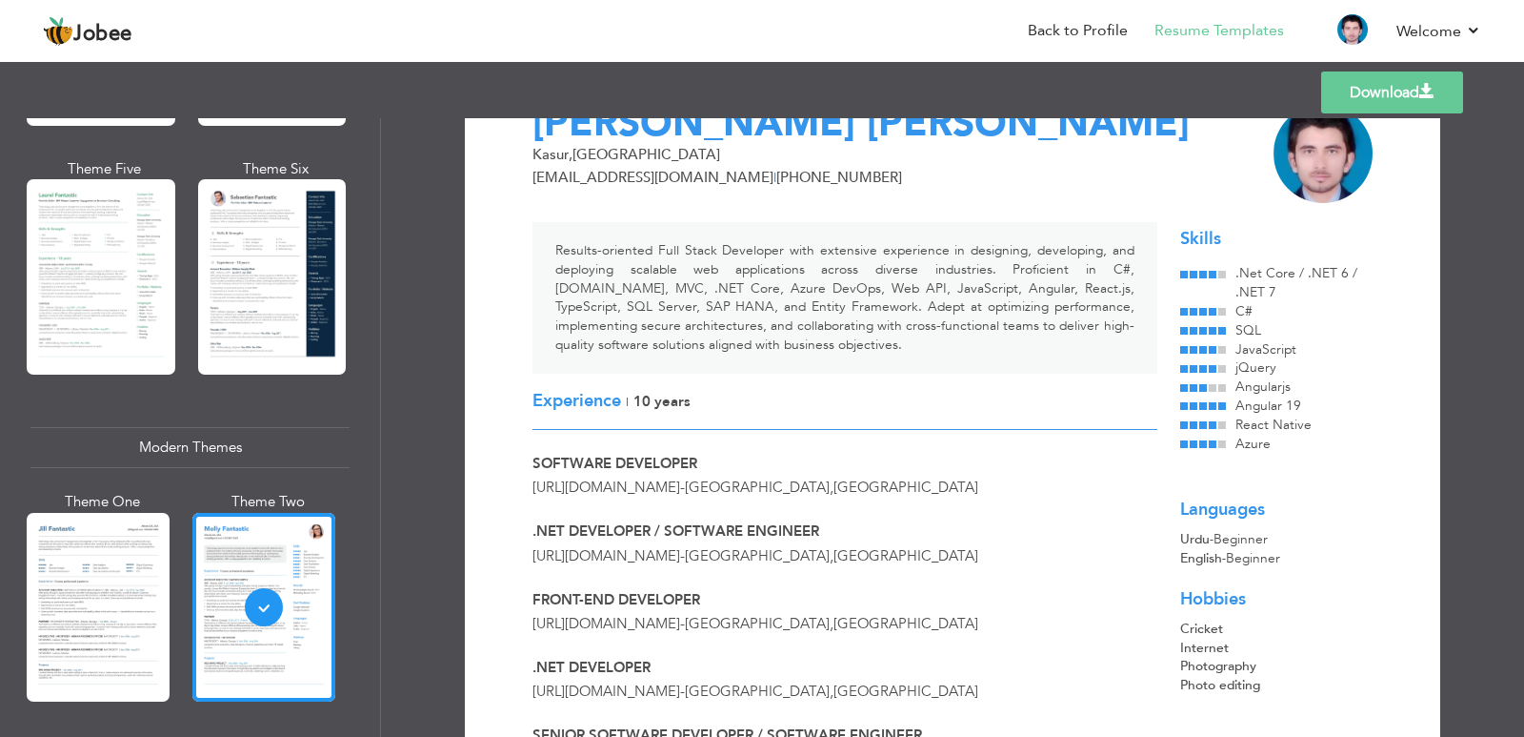
scroll to position [0, 0]
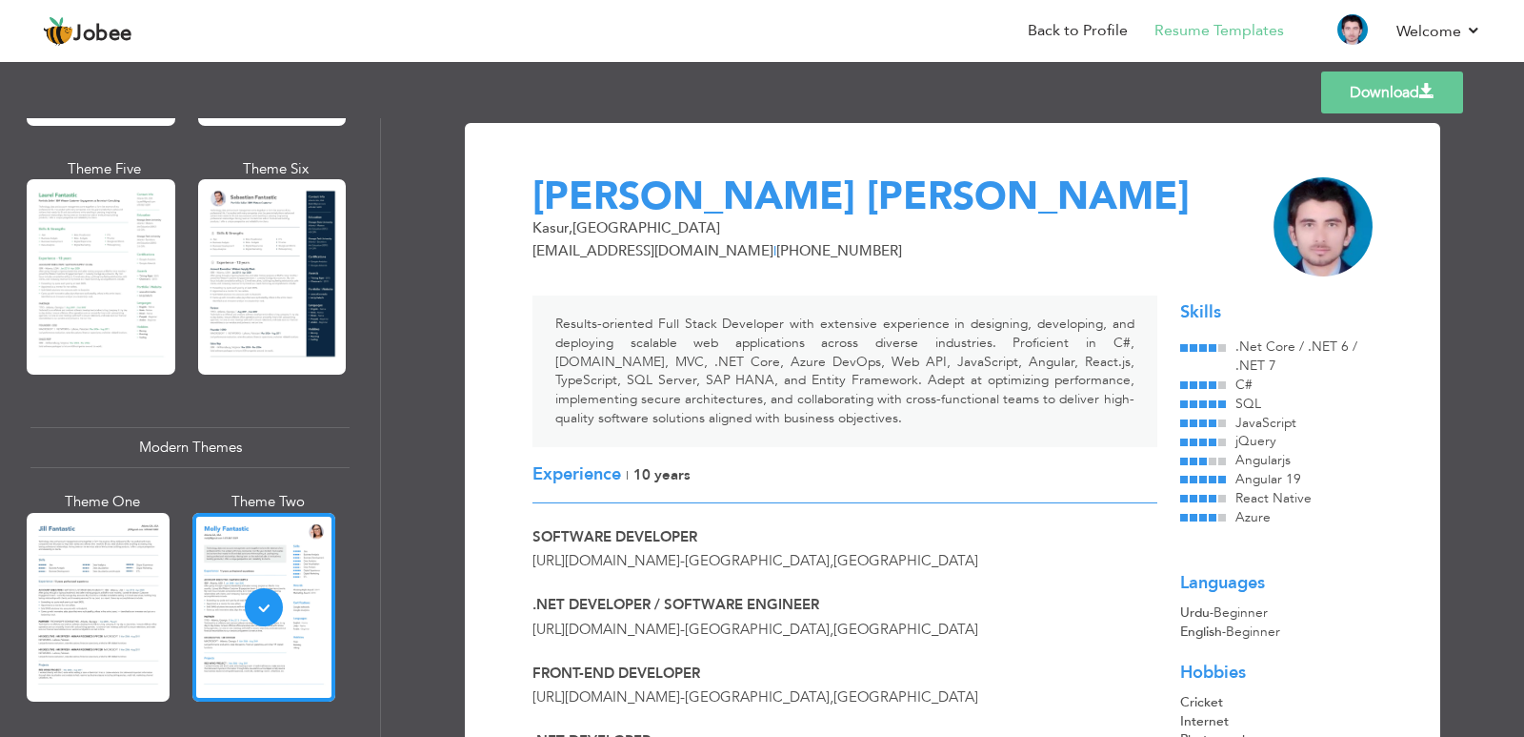
click at [1416, 99] on link "Download" at bounding box center [1393, 92] width 142 height 42
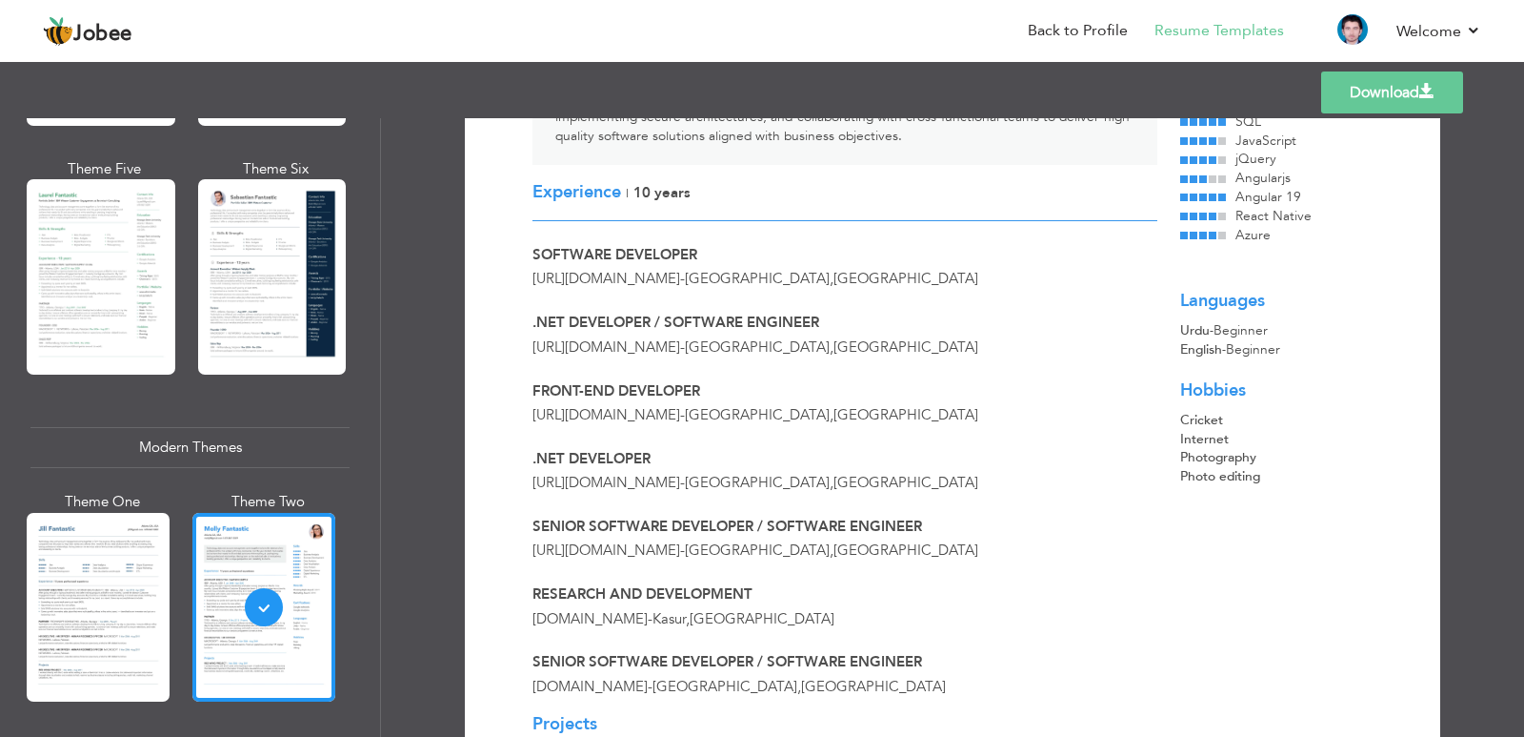
scroll to position [286, 0]
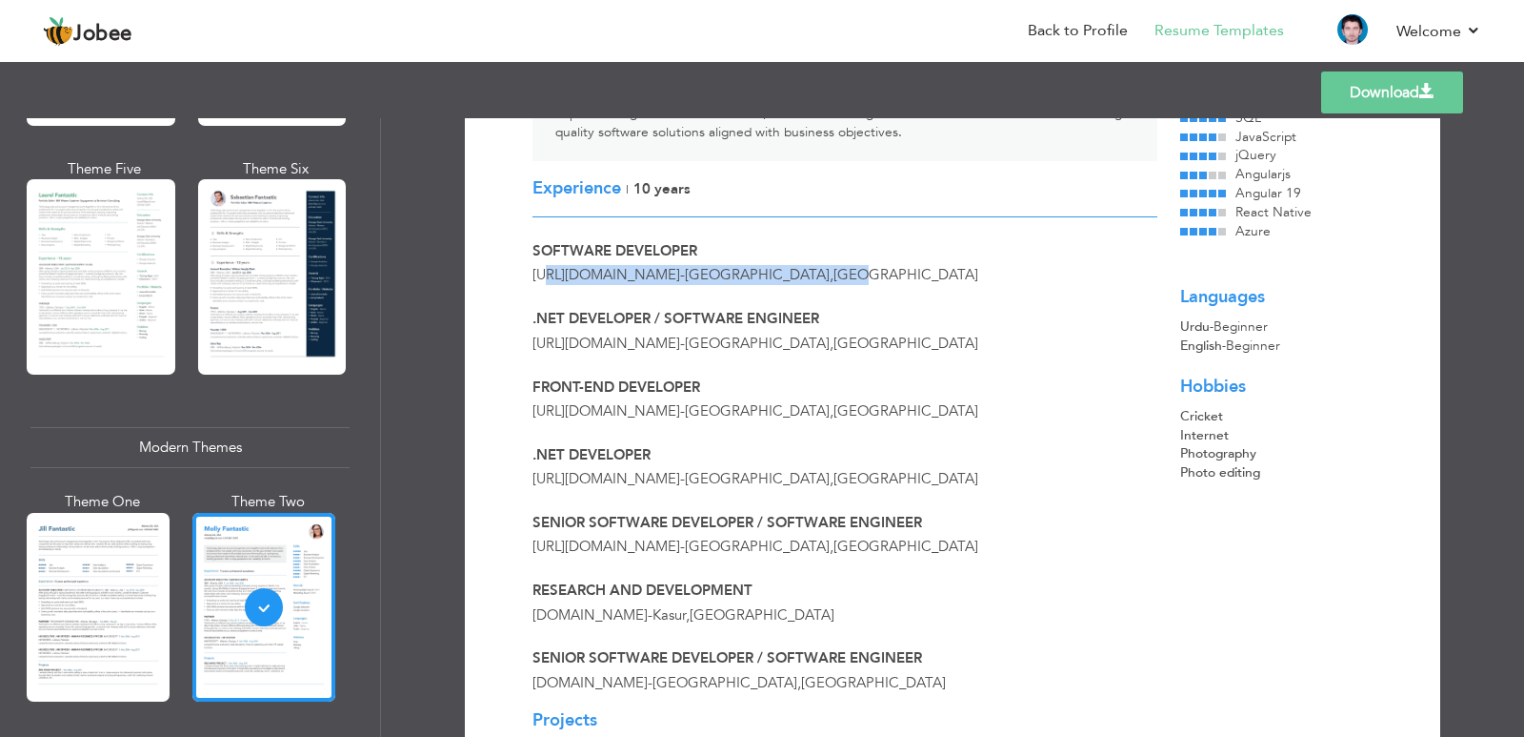
drag, startPoint x: 797, startPoint y: 274, endPoint x: 551, endPoint y: 275, distance: 246.8
click at [551, 275] on span "[URL][DOMAIN_NAME] - [GEOGRAPHIC_DATA] , [GEOGRAPHIC_DATA]" at bounding box center [756, 274] width 446 height 19
click at [551, 275] on span "[URL][DOMAIN_NAME]" at bounding box center [607, 274] width 148 height 19
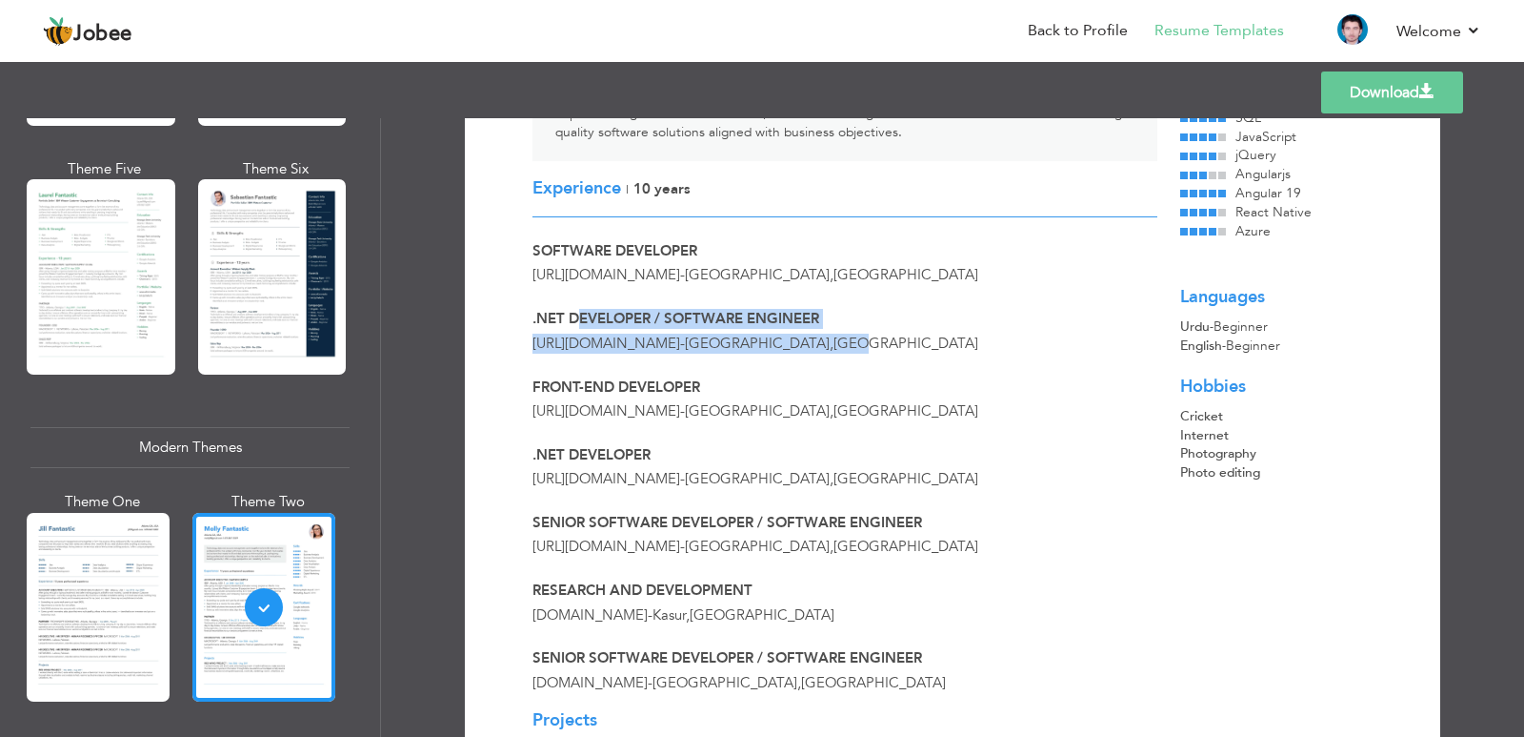
drag, startPoint x: 575, startPoint y: 314, endPoint x: 828, endPoint y: 344, distance: 255.2
click at [828, 344] on div ".Net Developer / Software Engineer [URL][DOMAIN_NAME] - [GEOGRAPHIC_DATA] , [GE…" at bounding box center [845, 331] width 648 height 45
click at [834, 344] on span "[GEOGRAPHIC_DATA]" at bounding box center [906, 342] width 145 height 19
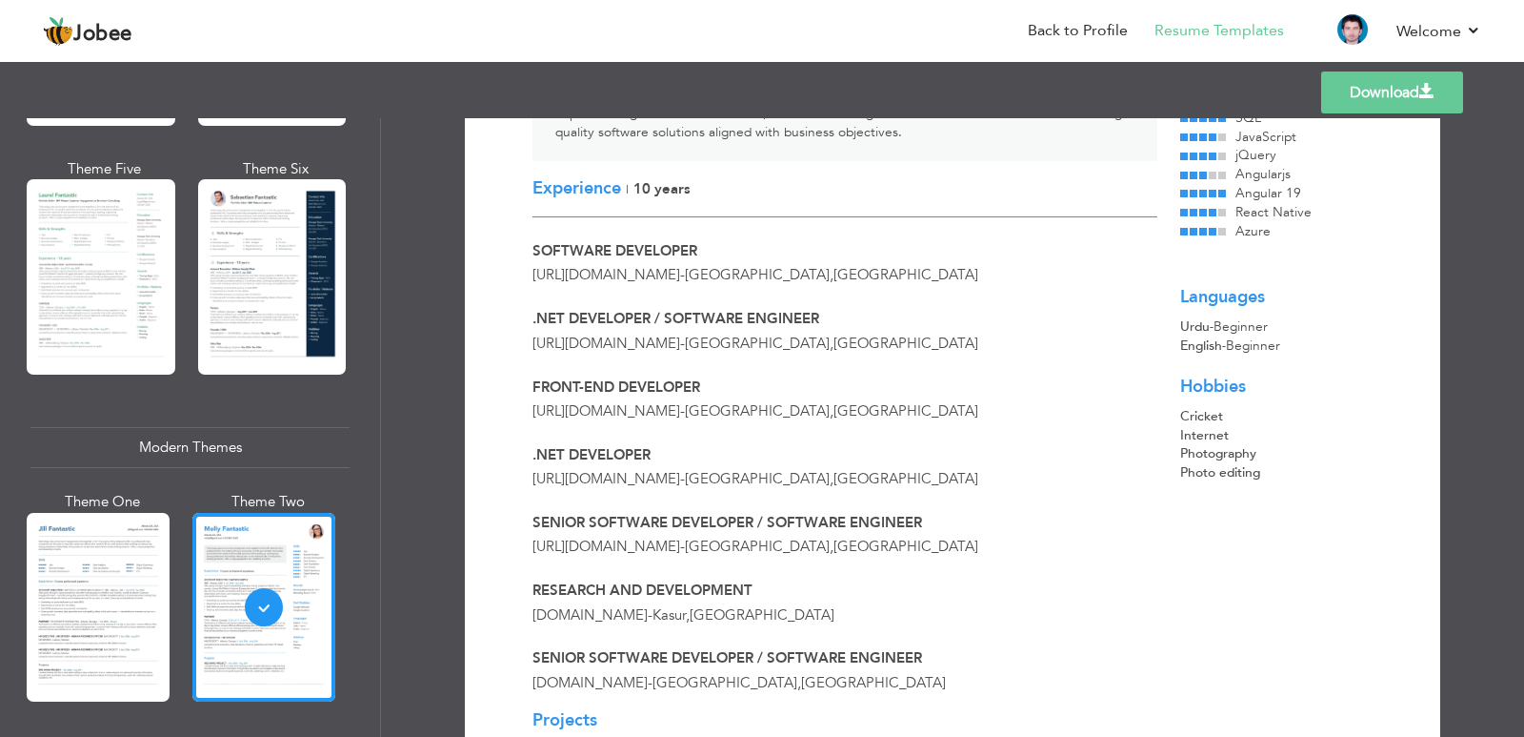
drag, startPoint x: 563, startPoint y: 341, endPoint x: 735, endPoint y: 347, distance: 171.6
click at [680, 347] on span "[URL][DOMAIN_NAME]" at bounding box center [607, 342] width 148 height 19
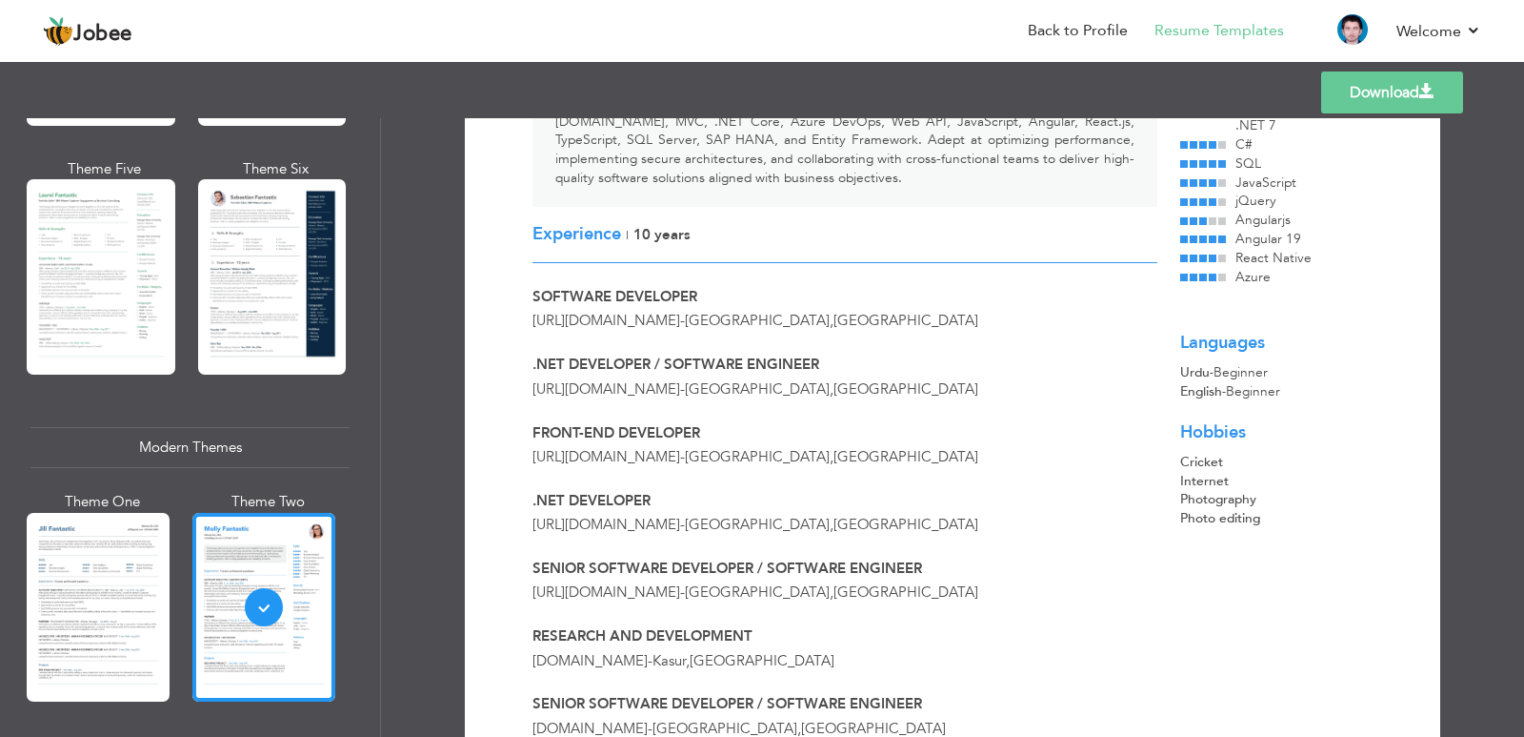
scroll to position [0, 0]
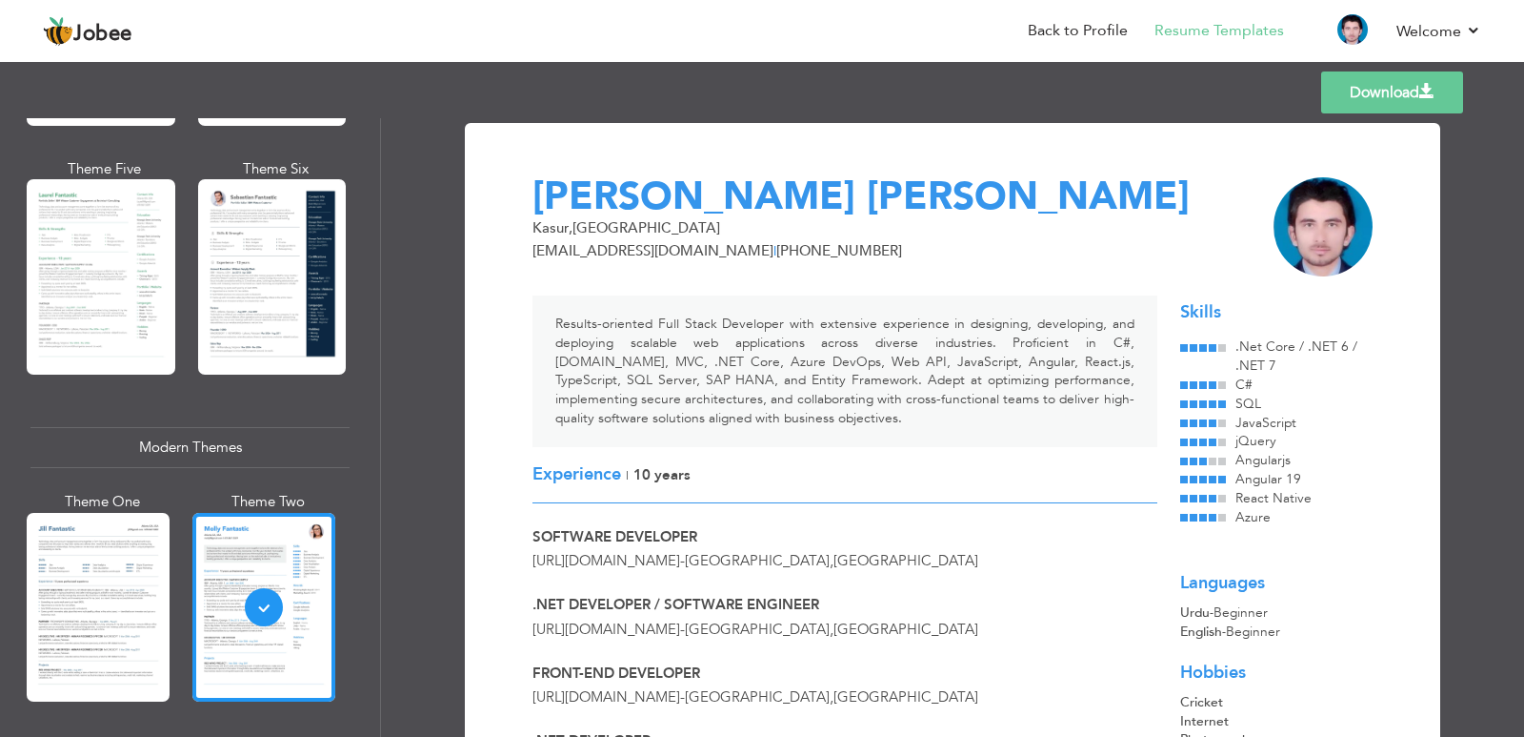
click at [722, 411] on div "Results-oriented Full Stack Developer with extensive experience in designing, d…" at bounding box center [845, 370] width 625 height 151
drag, startPoint x: 550, startPoint y: 479, endPoint x: 699, endPoint y: 480, distance: 149.6
click at [699, 480] on div "Experience | 10 Years" at bounding box center [845, 475] width 625 height 57
drag, startPoint x: 747, startPoint y: 251, endPoint x: 823, endPoint y: 253, distance: 76.3
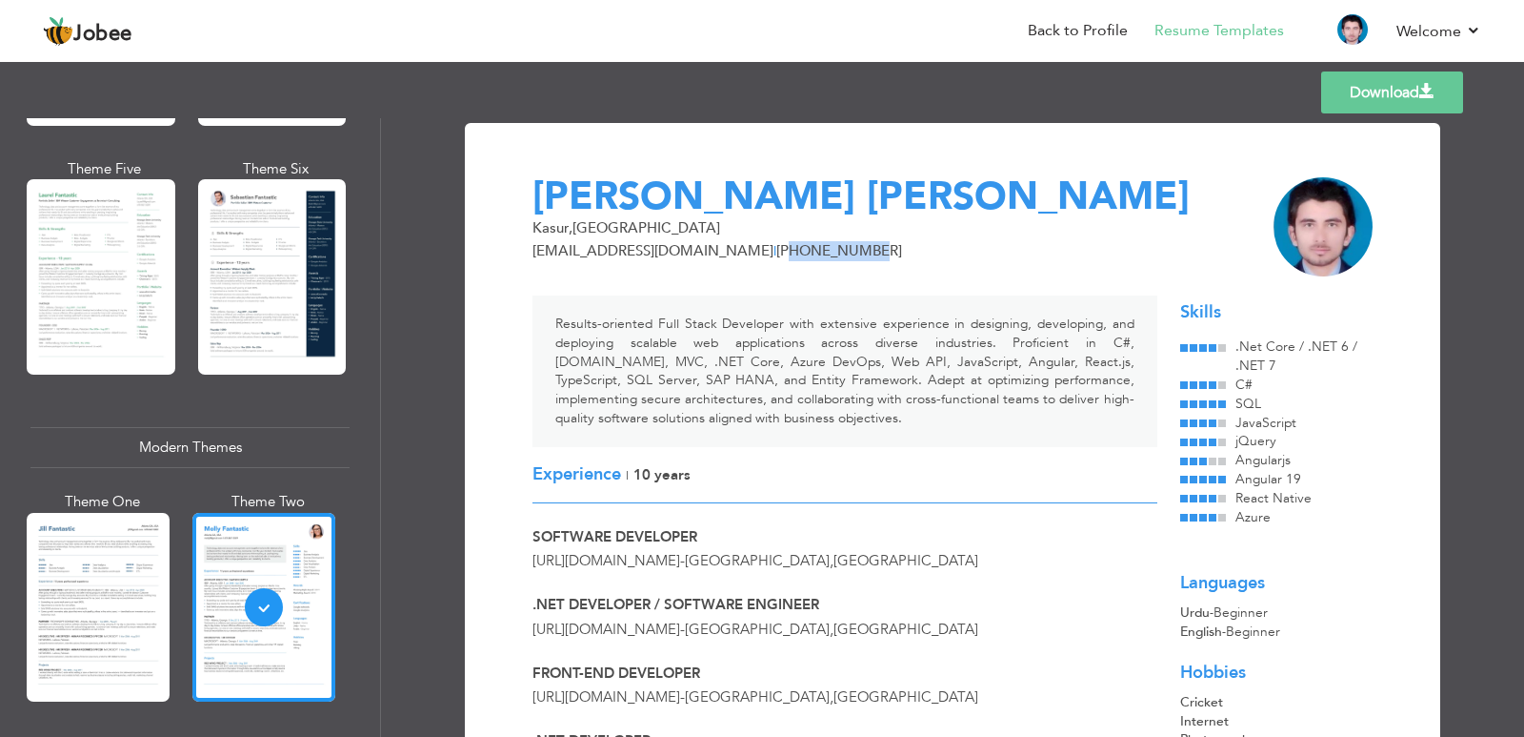
click at [823, 253] on span "[PHONE_NUMBER]" at bounding box center [840, 250] width 126 height 19
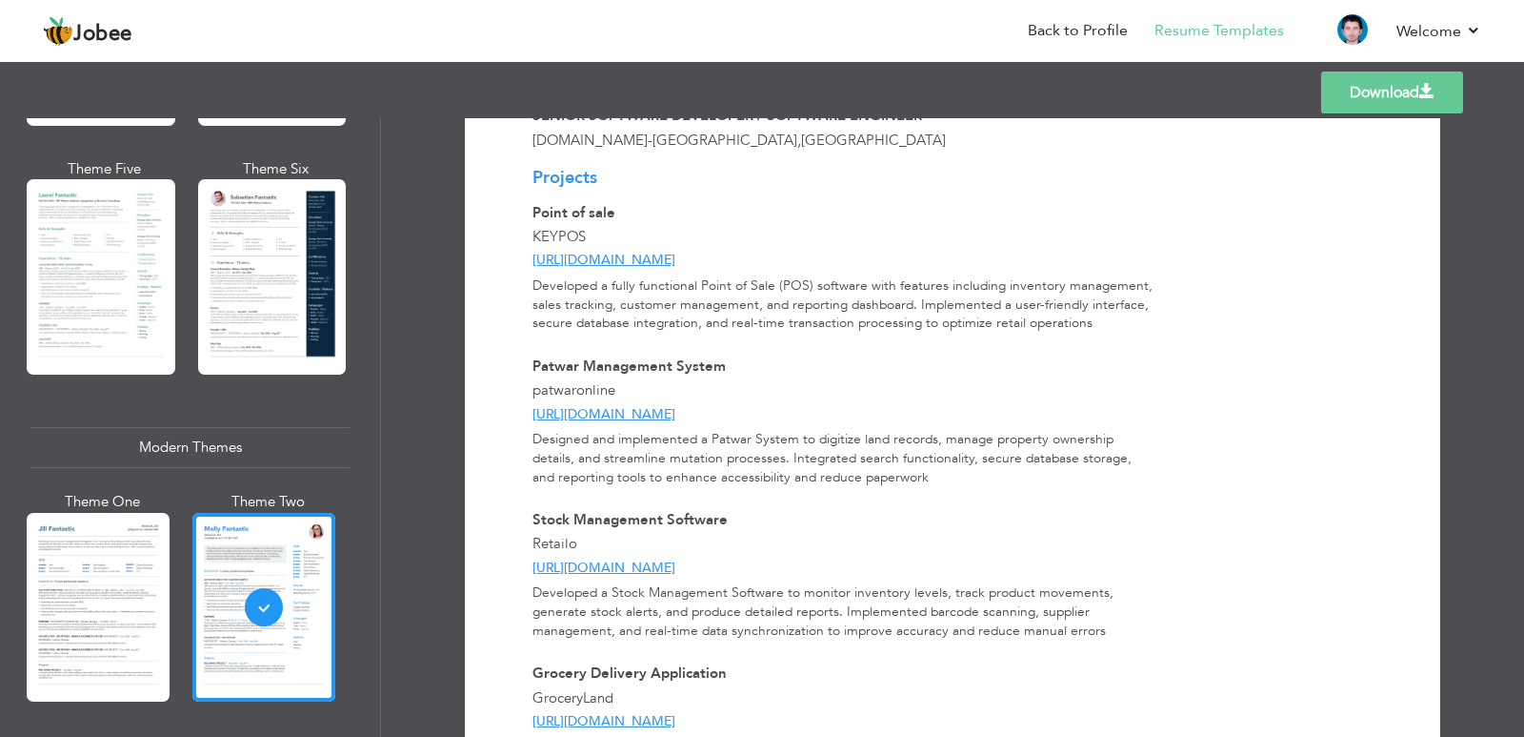
scroll to position [858, 0]
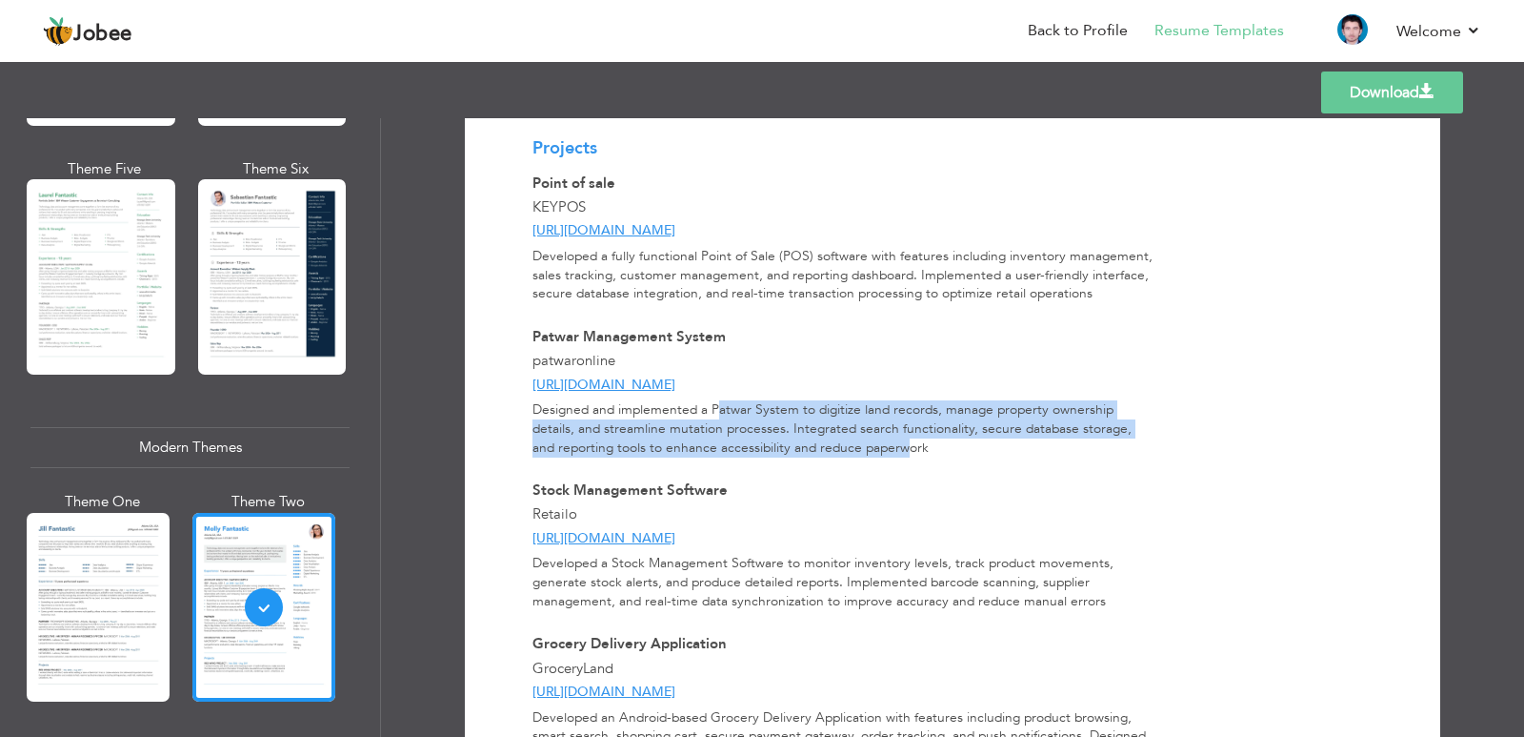
drag, startPoint x: 717, startPoint y: 410, endPoint x: 873, endPoint y: 446, distance: 159.5
click at [873, 446] on div "Designed and implemented a Patwar System to digitize land records, manage prope…" at bounding box center [845, 428] width 648 height 56
drag, startPoint x: 859, startPoint y: 446, endPoint x: 706, endPoint y: 410, distance: 157.6
click at [706, 410] on div "Designed and implemented a Patwar System to digitize land records, manage prope…" at bounding box center [845, 428] width 648 height 56
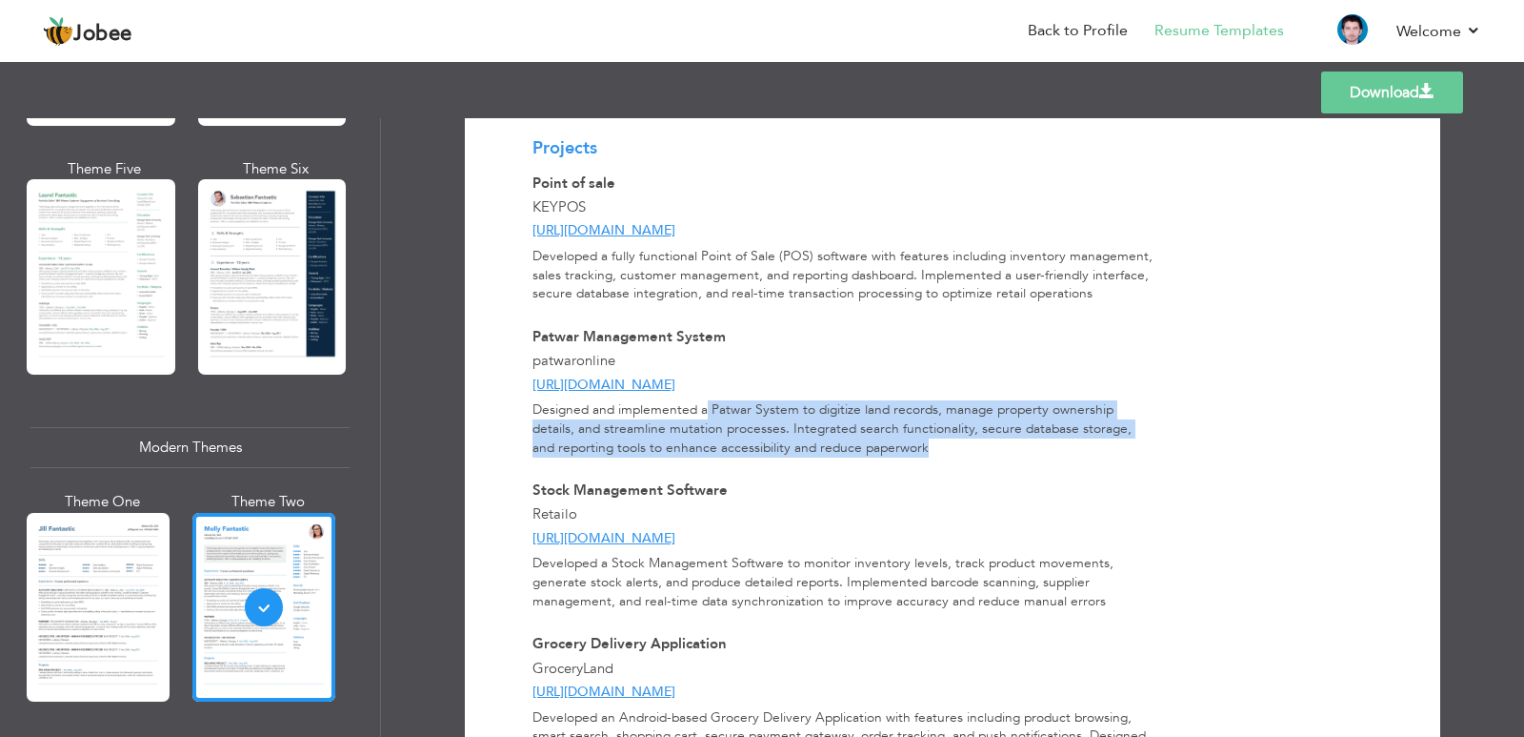
click at [706, 410] on div "Designed and implemented a Patwar System to digitize land records, manage prope…" at bounding box center [845, 428] width 648 height 56
drag, startPoint x: 561, startPoint y: 406, endPoint x: 886, endPoint y: 452, distance: 328.1
click at [886, 452] on div "Designed and implemented a Patwar System to digitize land records, manage prope…" at bounding box center [845, 428] width 648 height 56
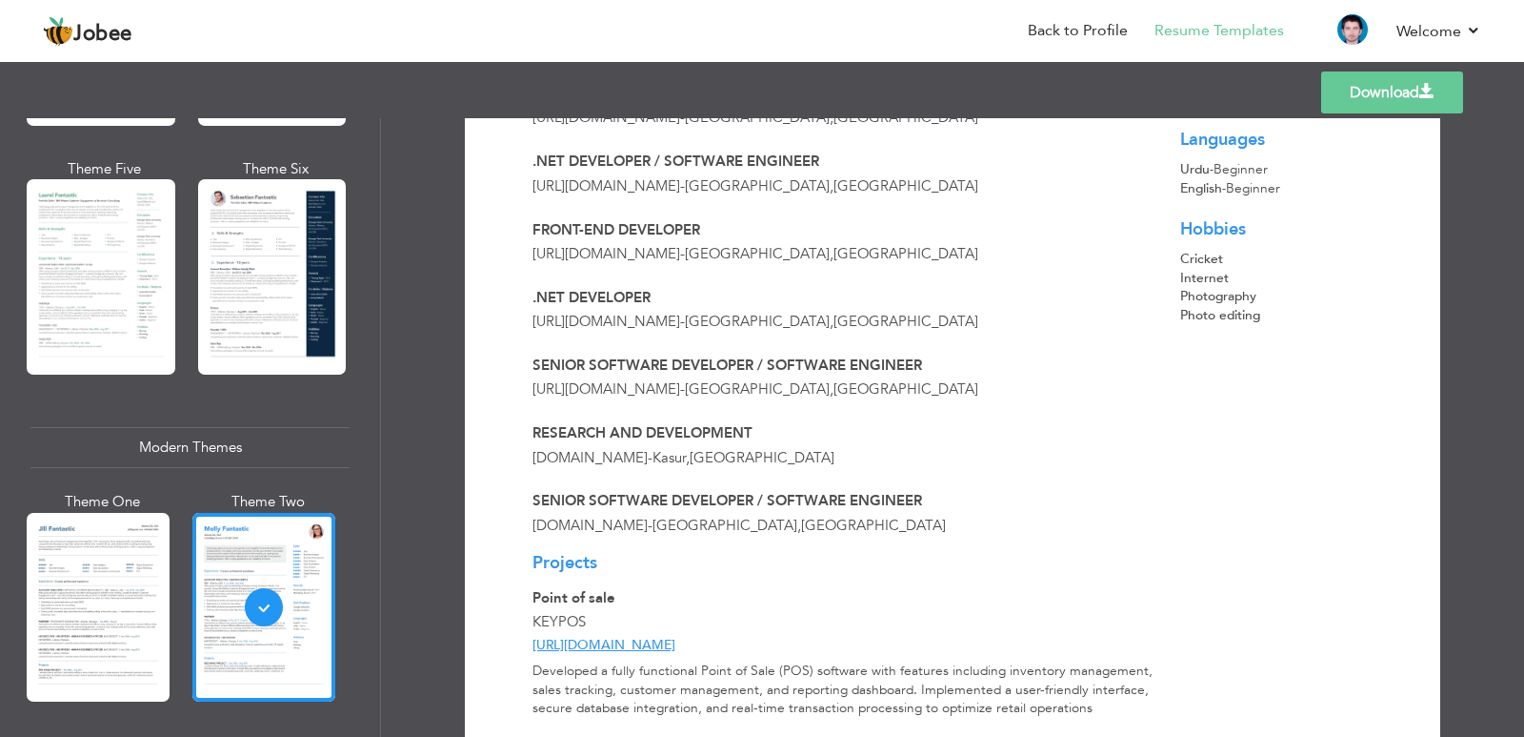
scroll to position [476, 0]
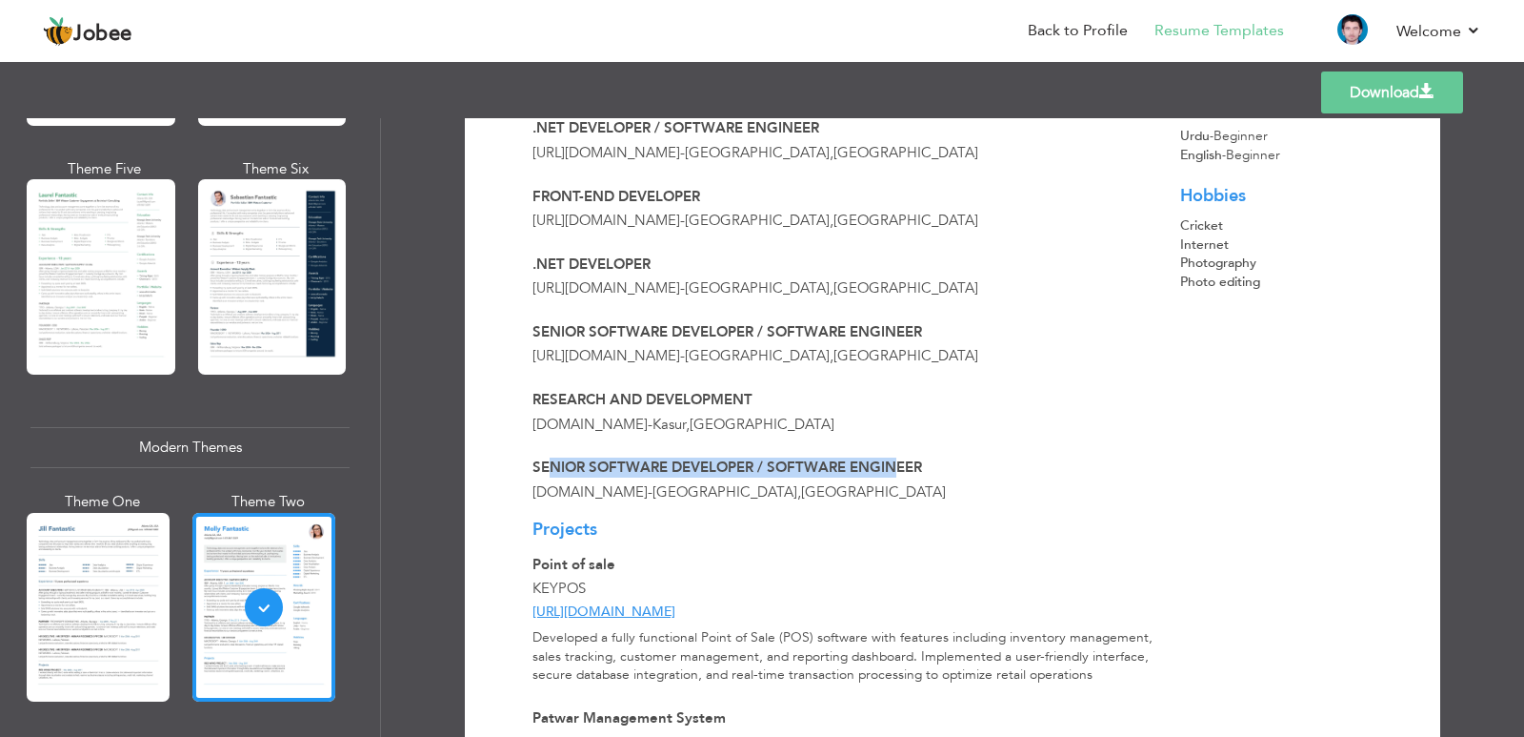
drag, startPoint x: 896, startPoint y: 462, endPoint x: 548, endPoint y: 468, distance: 347.8
click at [548, 468] on span "Senior Software Developer / Software Engineer" at bounding box center [728, 466] width 390 height 19
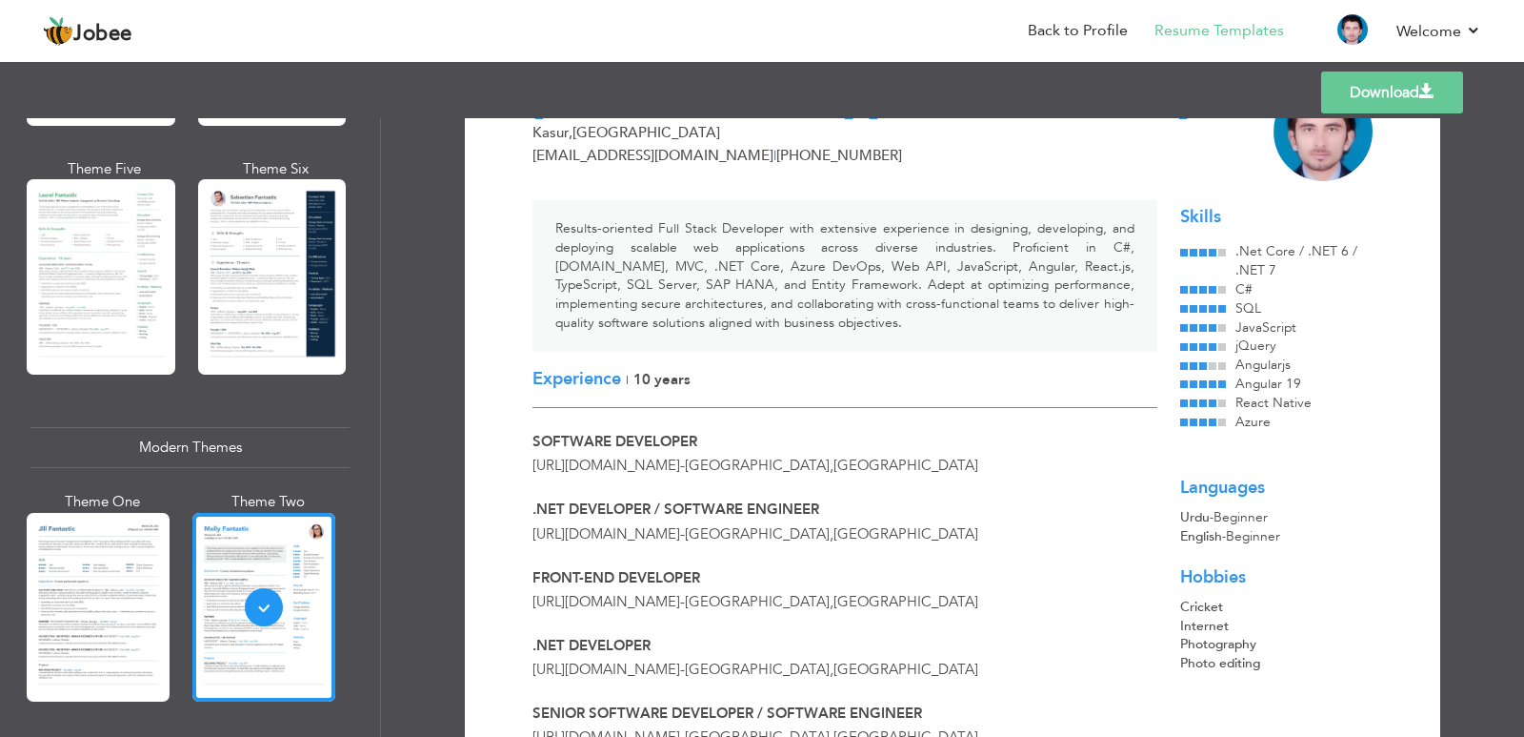
scroll to position [0, 0]
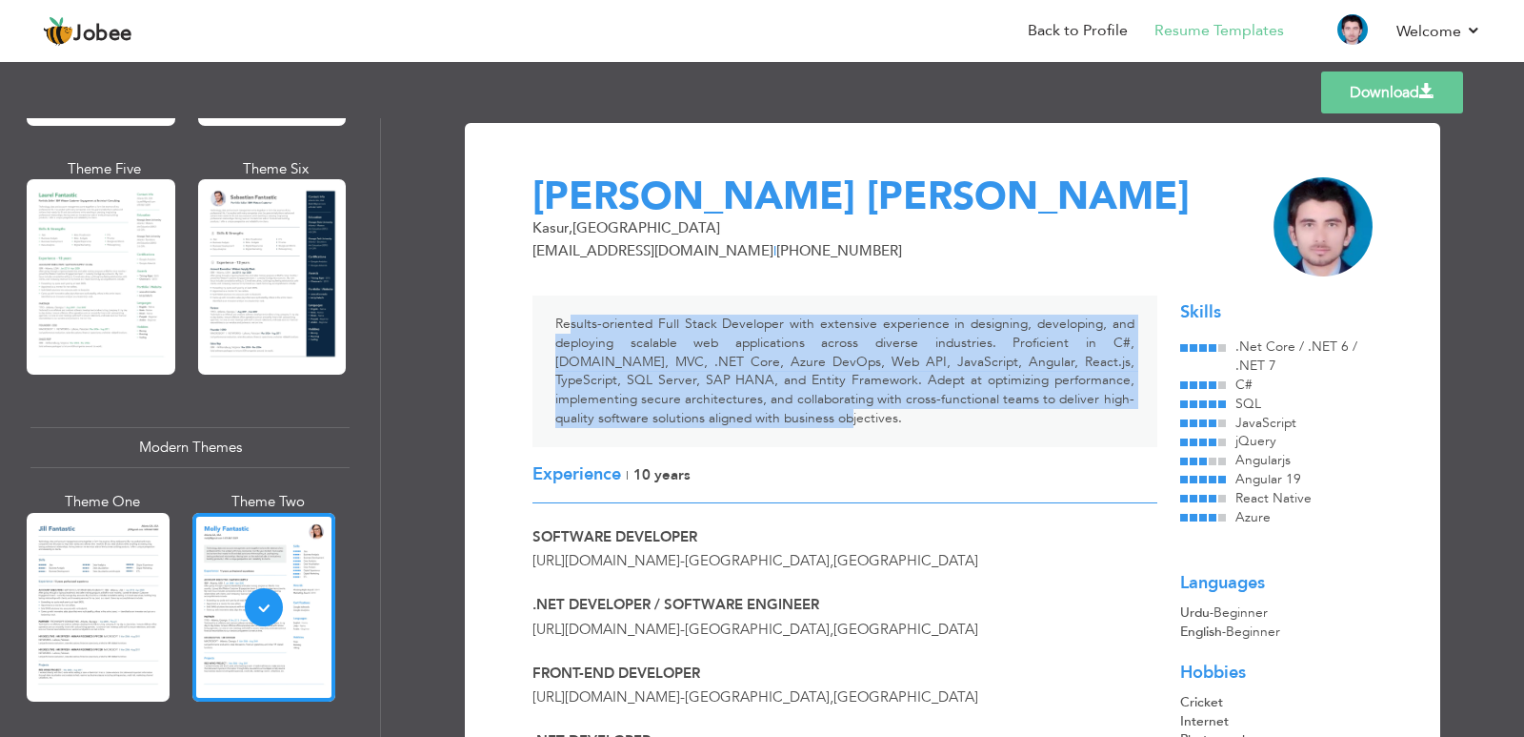
drag, startPoint x: 564, startPoint y: 323, endPoint x: 785, endPoint y: 415, distance: 239.6
click at [785, 415] on div "Results-oriented Full Stack Developer with extensive experience in designing, d…" at bounding box center [845, 370] width 625 height 151
drag, startPoint x: 1185, startPoint y: 309, endPoint x: 1213, endPoint y: 314, distance: 28.2
click at [1213, 314] on div "Skills" at bounding box center [1277, 312] width 192 height 25
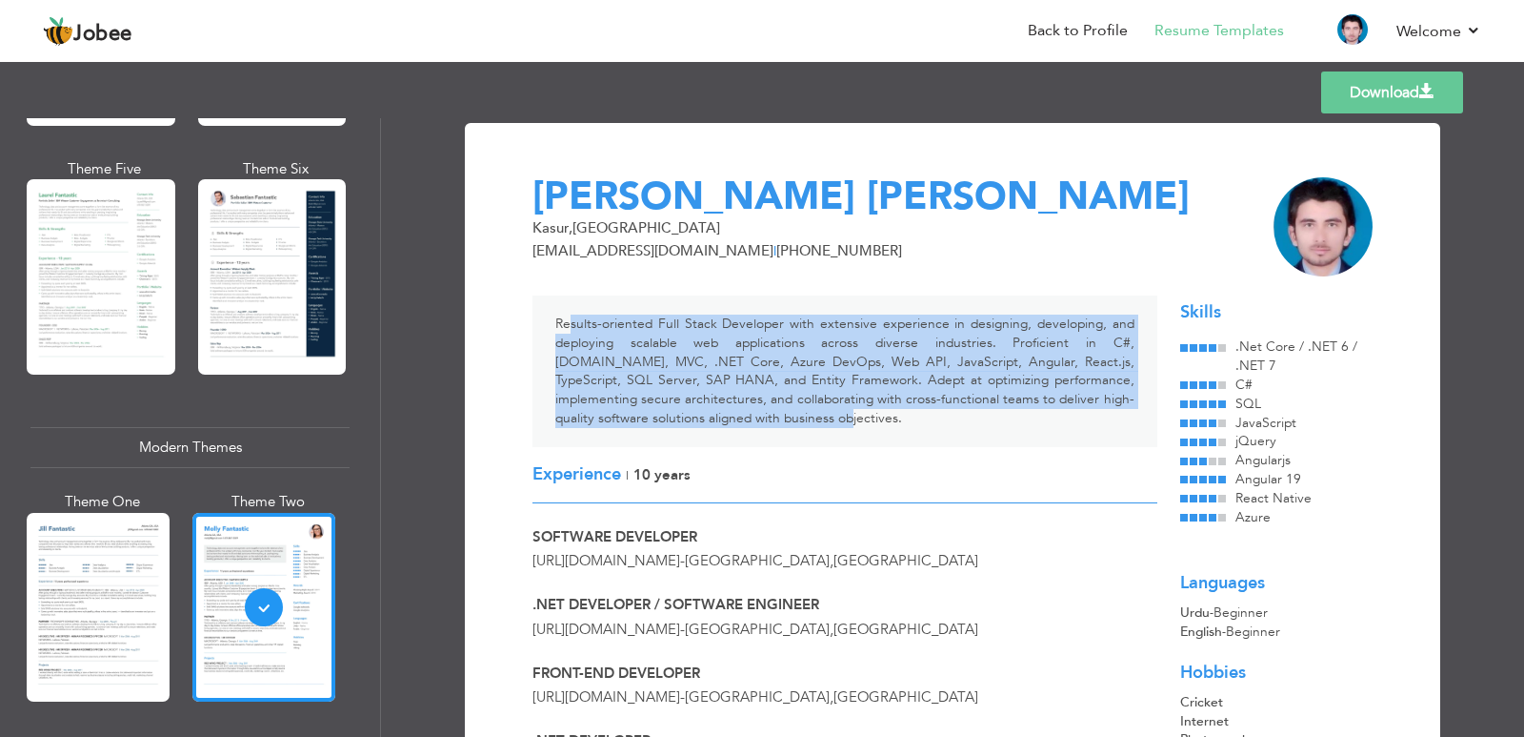
click at [1213, 314] on div "Skills" at bounding box center [1277, 312] width 192 height 25
drag, startPoint x: 1209, startPoint y: 314, endPoint x: 1183, endPoint y: 313, distance: 25.8
click at [1183, 313] on div "Skills" at bounding box center [1277, 312] width 192 height 25
drag, startPoint x: 1186, startPoint y: 314, endPoint x: 1206, endPoint y: 310, distance: 20.6
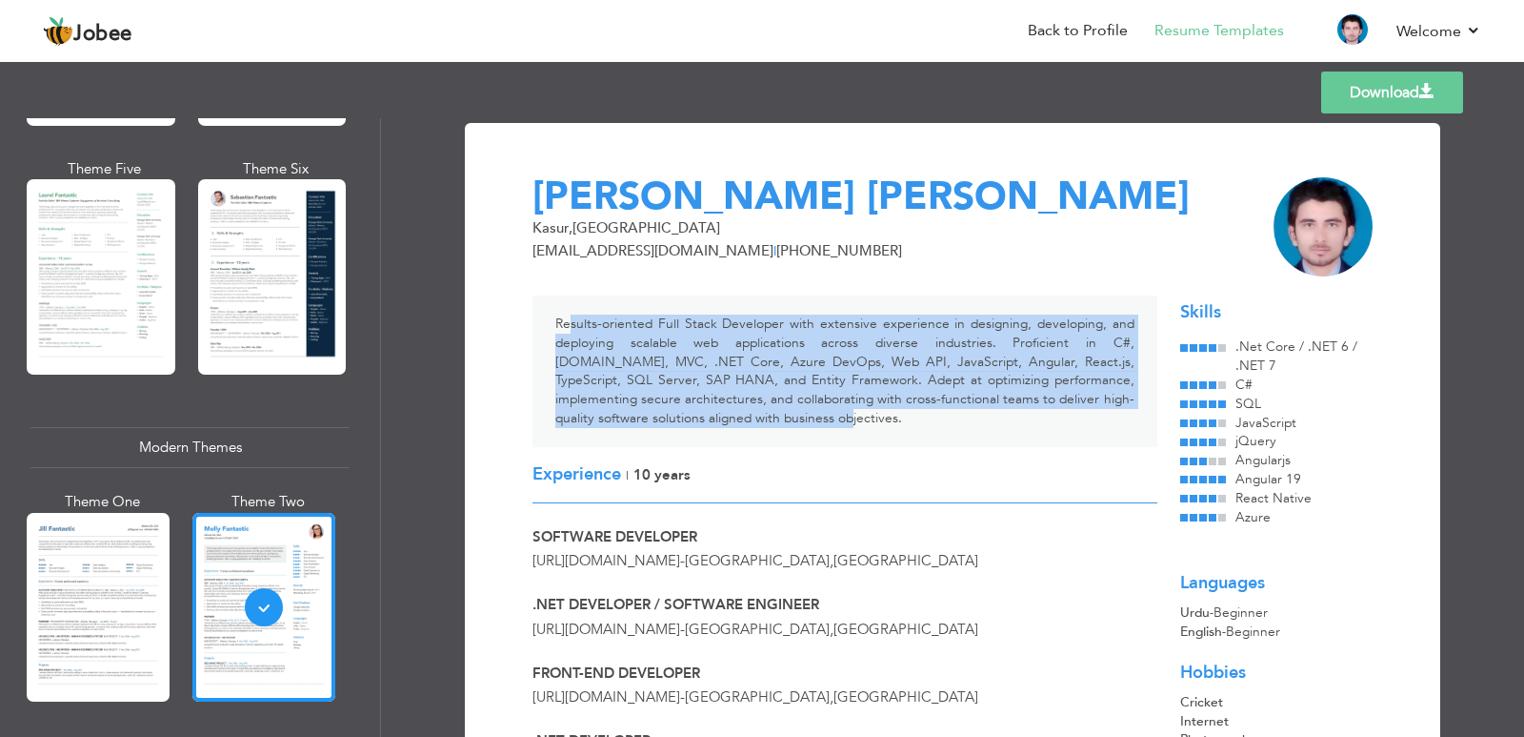
click at [1206, 310] on div "Skills" at bounding box center [1277, 312] width 192 height 25
click at [1207, 309] on div "Skills" at bounding box center [1277, 312] width 192 height 25
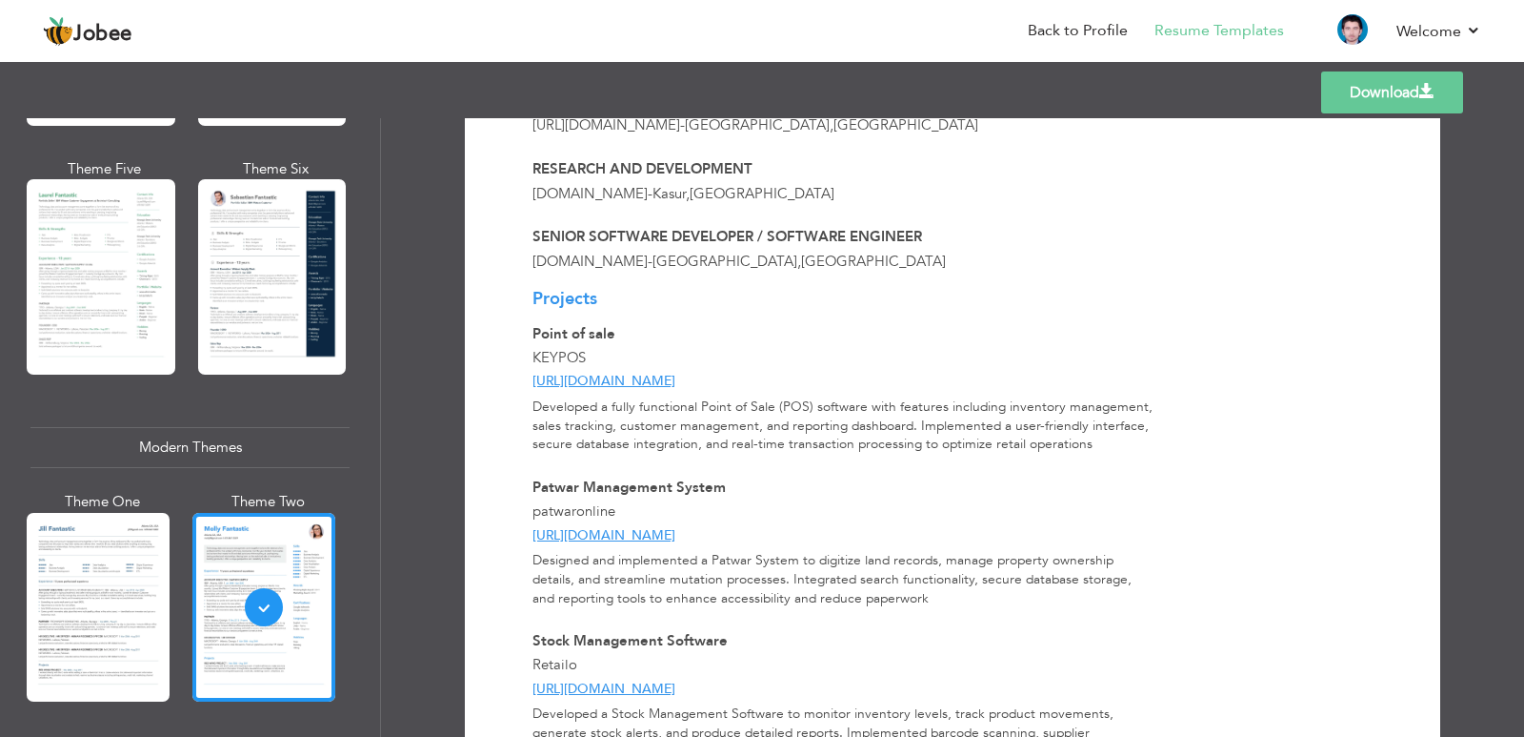
scroll to position [621, 0]
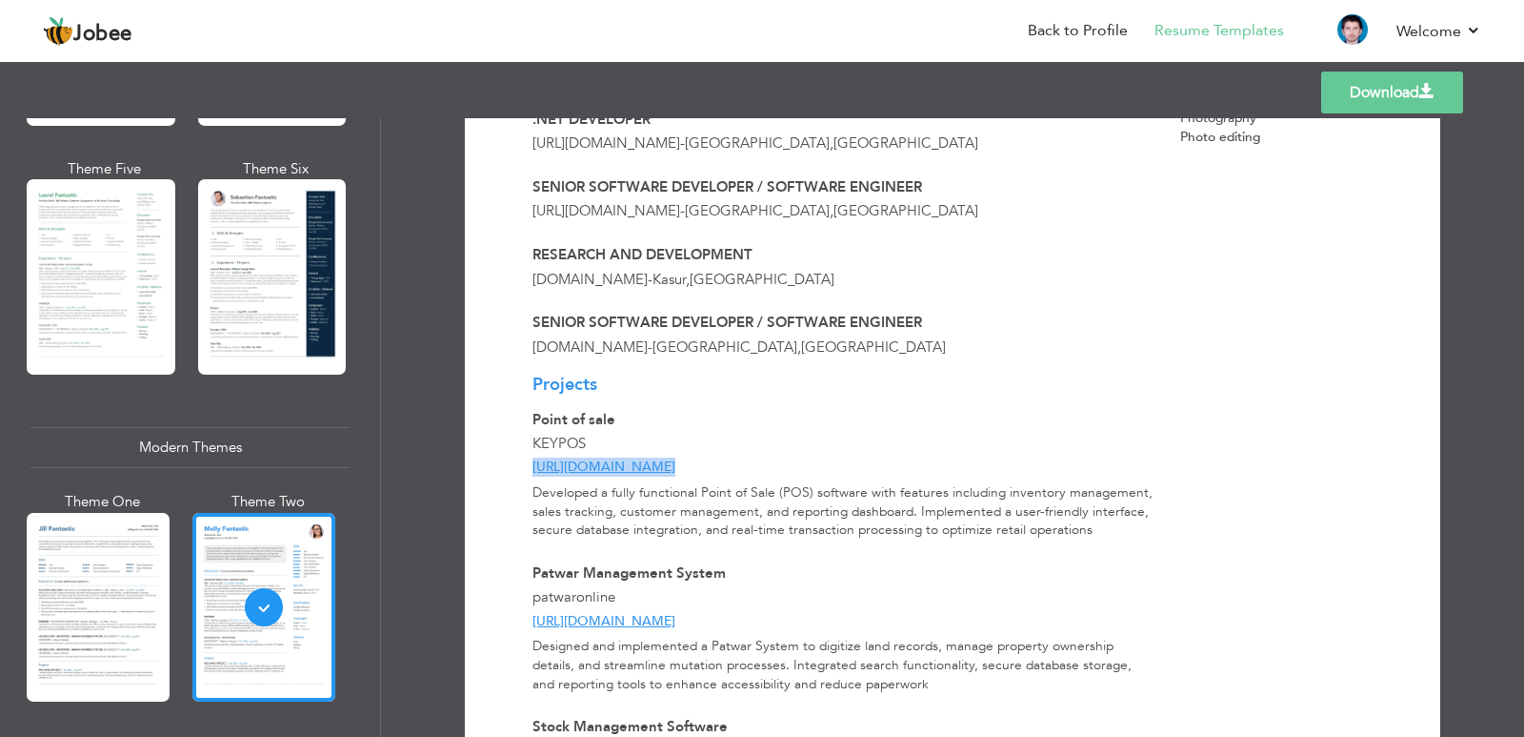
drag, startPoint x: 656, startPoint y: 471, endPoint x: 519, endPoint y: 469, distance: 136.3
click at [521, 469] on div "Projects Point of sale KEYPOS https://keypos.pk/" at bounding box center [845, 425] width 648 height 104
drag, startPoint x: 521, startPoint y: 628, endPoint x: 713, endPoint y: 625, distance: 191.5
click at [713, 625] on div "Patwar Management System patwaronline https://patwaronline.com/" at bounding box center [845, 596] width 648 height 67
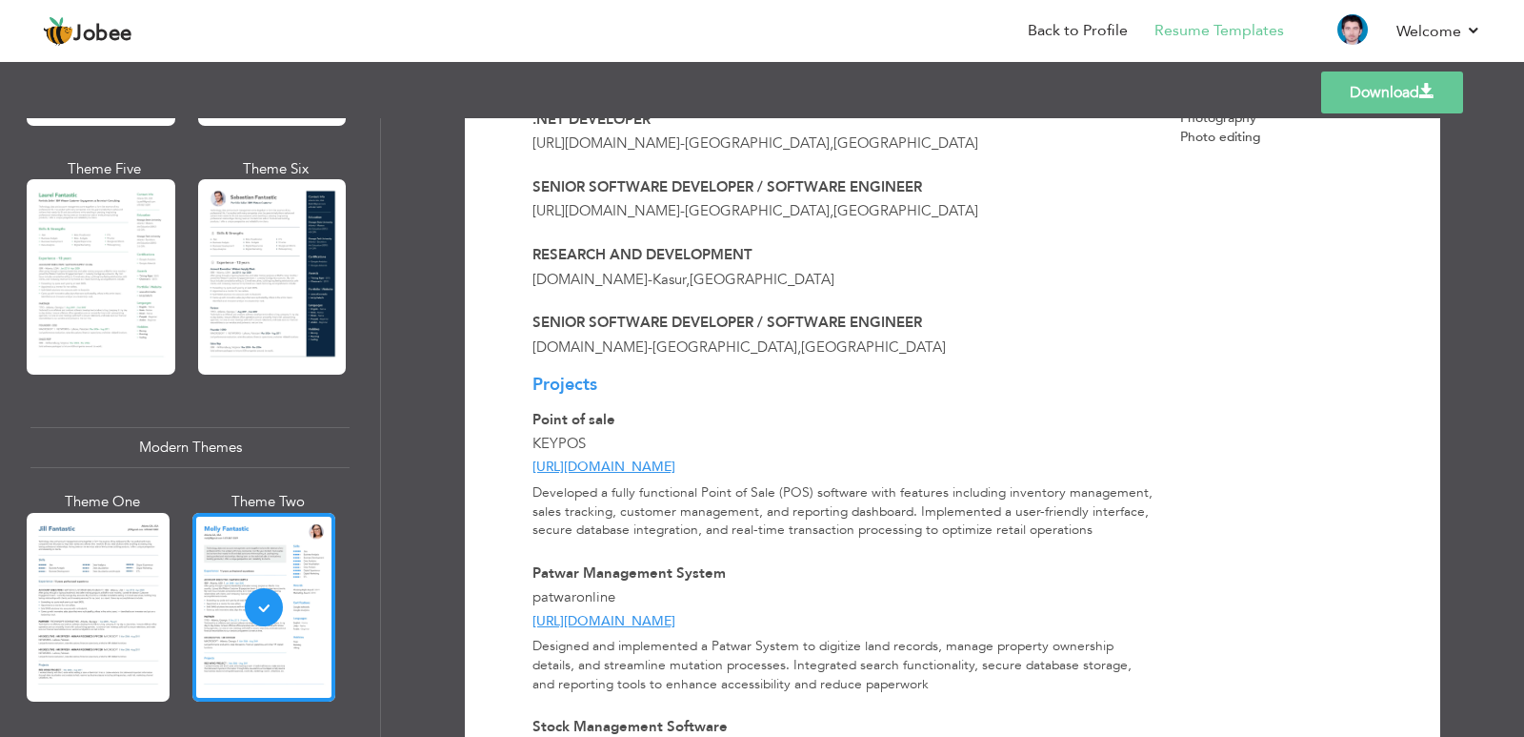
click at [713, 625] on div "[URL][DOMAIN_NAME]" at bounding box center [845, 621] width 625 height 19
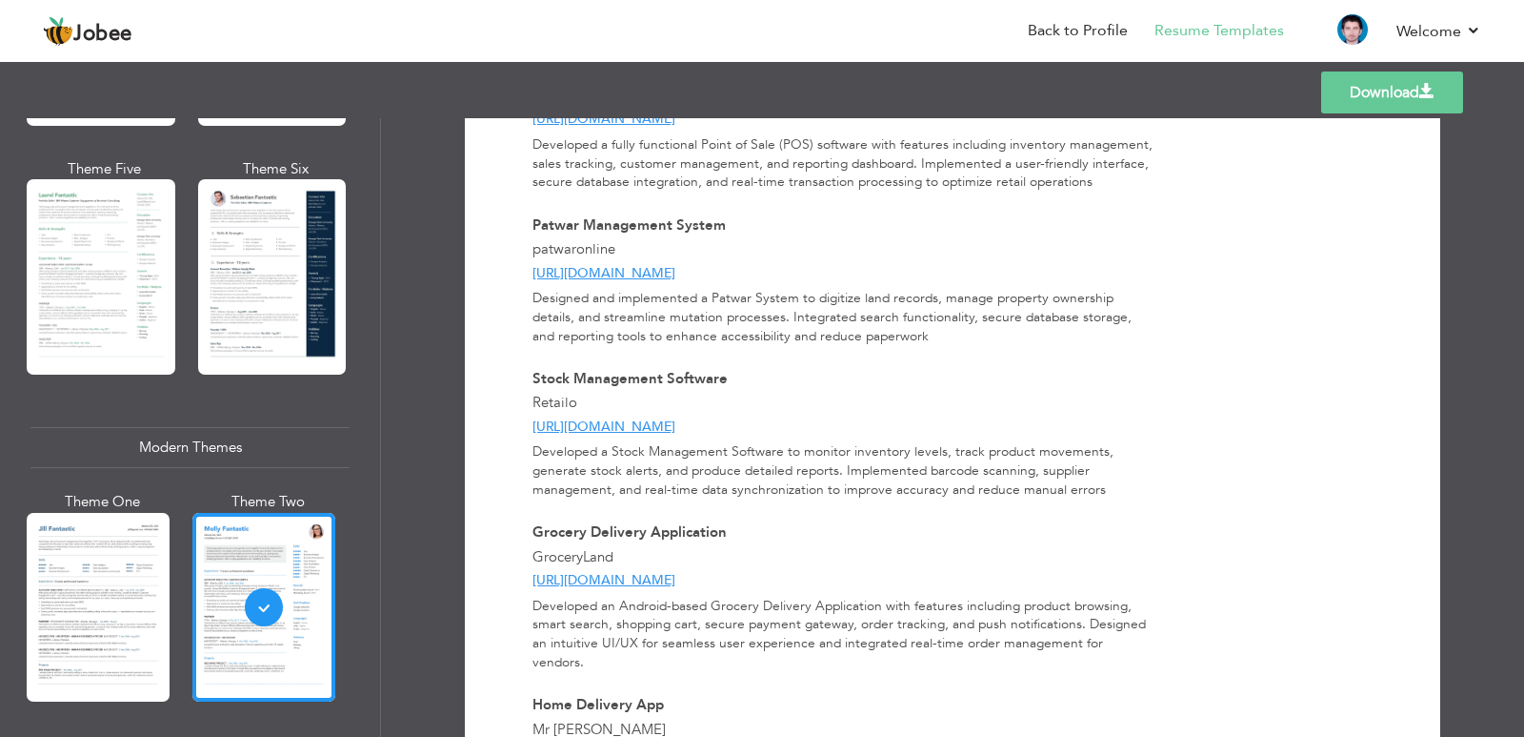
scroll to position [1002, 0]
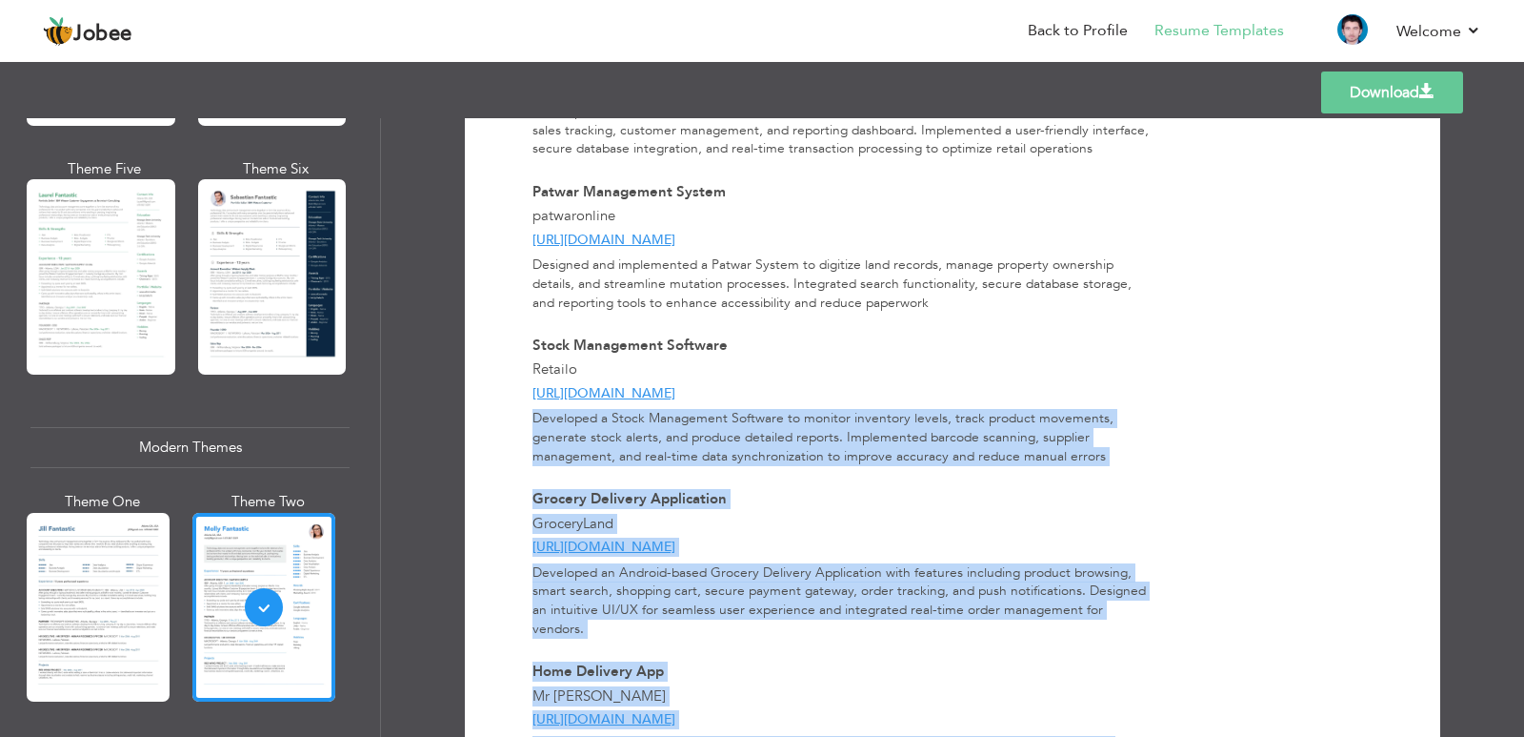
drag, startPoint x: 505, startPoint y: 386, endPoint x: 703, endPoint y: 387, distance: 198.2
click at [703, 387] on div "Download Hafiz Muhammad Mudassar Rashid Kasur , Pakistan hafizmudaser786@gmail.…" at bounding box center [952, 203] width 909 height 2119
click at [831, 418] on div "Developed a Stock Management Software to monitor inventory levels, track produc…" at bounding box center [845, 437] width 648 height 56
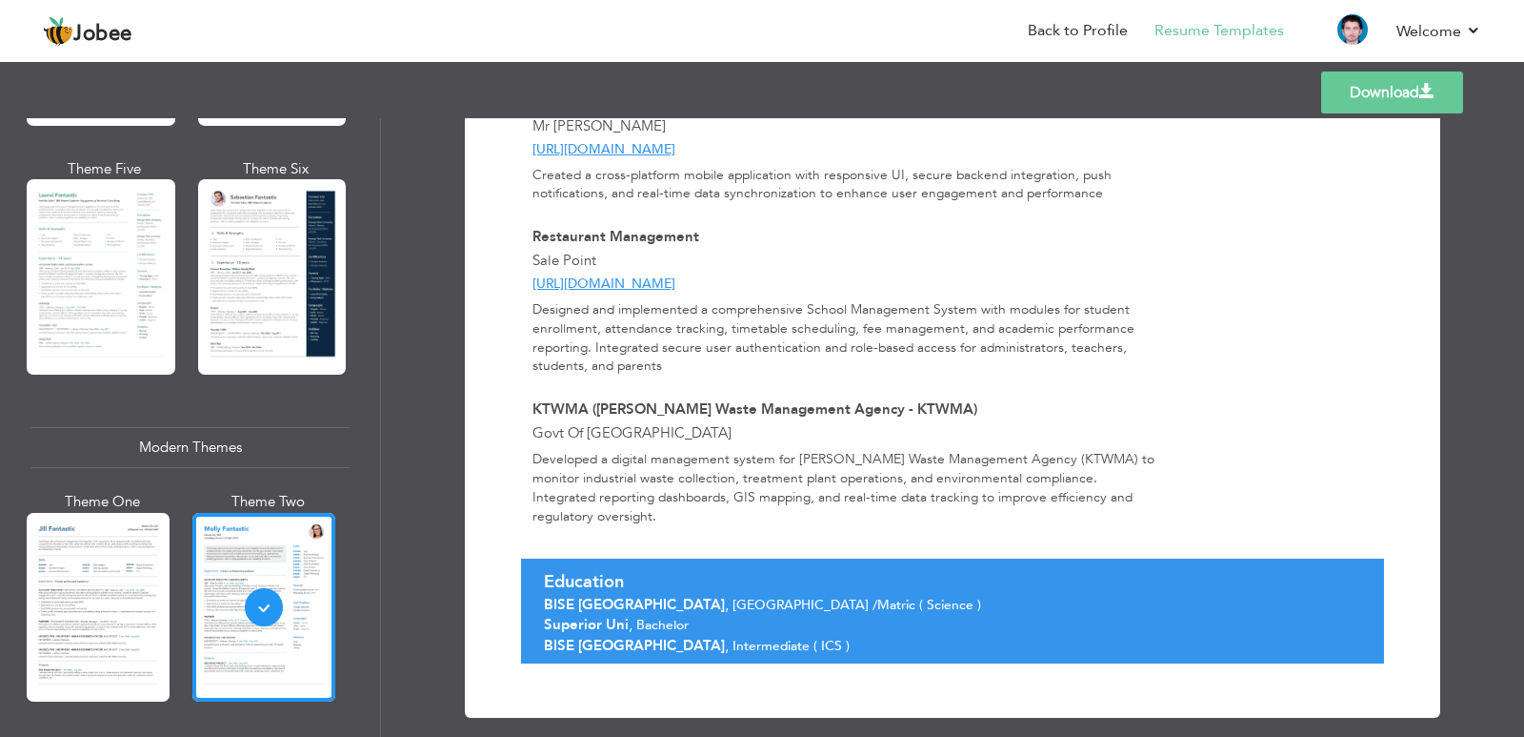
scroll to position [1574, 0]
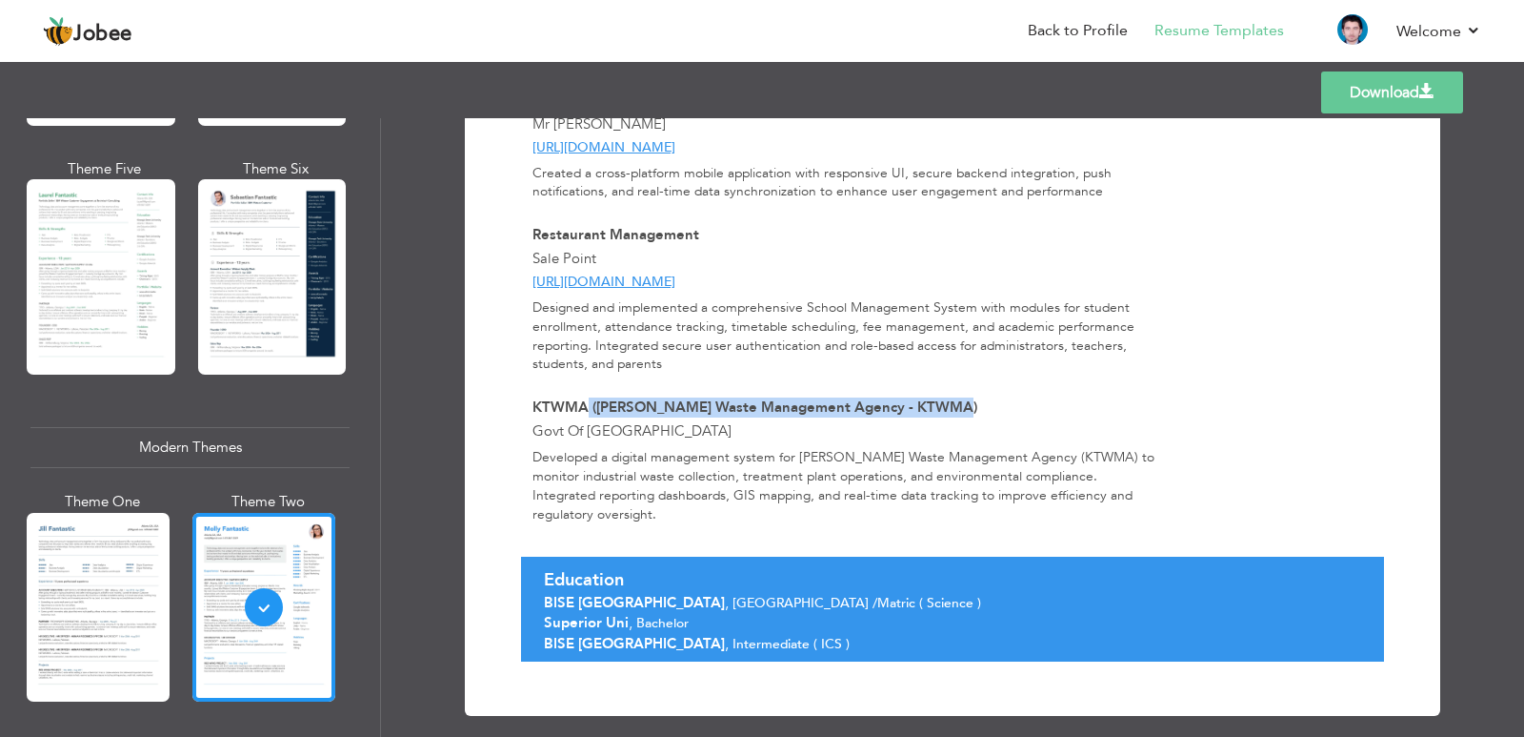
drag, startPoint x: 584, startPoint y: 396, endPoint x: 933, endPoint y: 385, distance: 348.9
click at [933, 397] on span "KTWMA ([PERSON_NAME] Waste Management Agency - KTWMA)" at bounding box center [755, 406] width 445 height 19
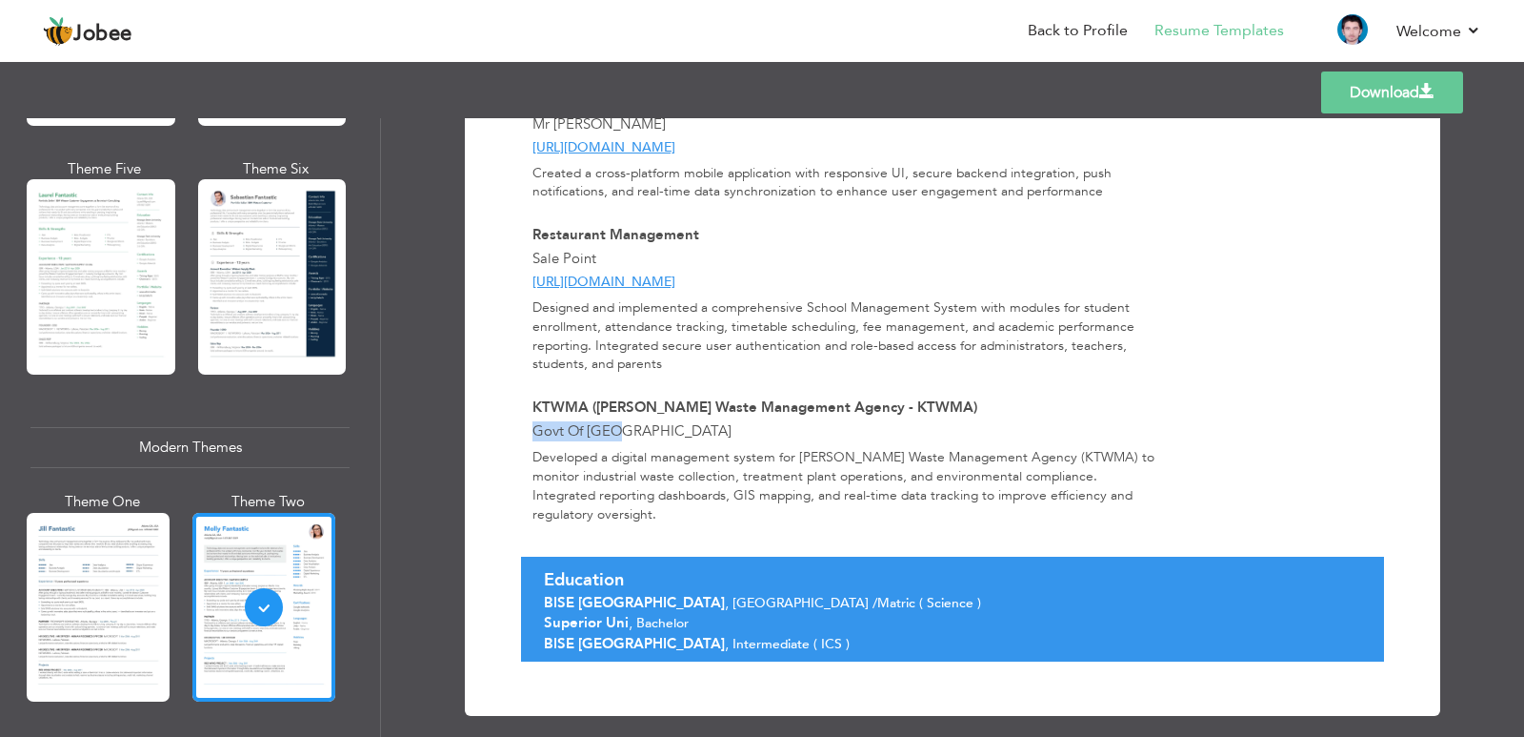
drag, startPoint x: 532, startPoint y: 407, endPoint x: 611, endPoint y: 415, distance: 79.5
click at [611, 421] on span "Govt Of [GEOGRAPHIC_DATA]" at bounding box center [632, 430] width 199 height 19
drag, startPoint x: 616, startPoint y: 414, endPoint x: 541, endPoint y: 413, distance: 74.3
click at [541, 421] on span "Govt Of [GEOGRAPHIC_DATA]" at bounding box center [632, 430] width 199 height 19
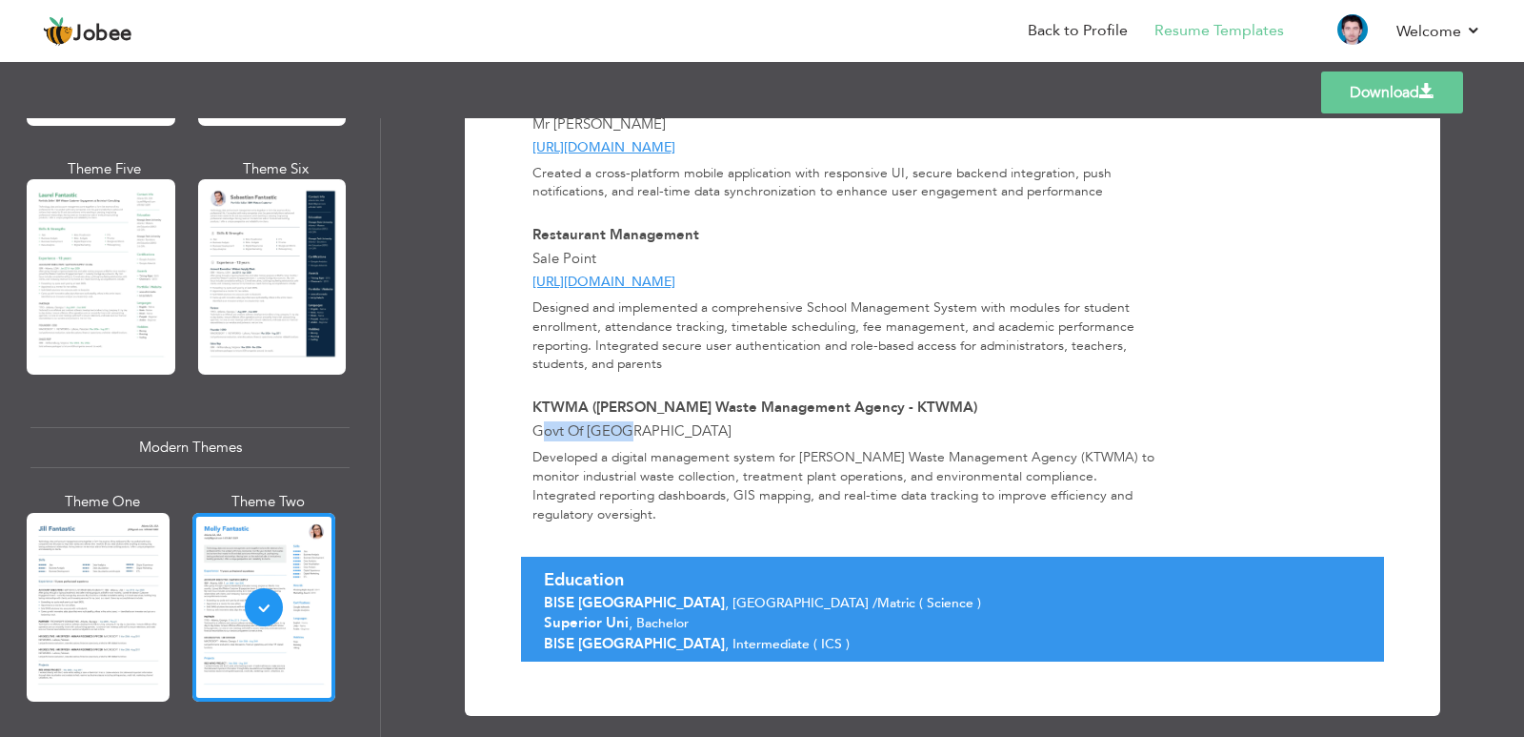
click at [541, 421] on span "Govt Of [GEOGRAPHIC_DATA]" at bounding box center [632, 430] width 199 height 19
drag, startPoint x: 751, startPoint y: 387, endPoint x: 895, endPoint y: 387, distance: 143.9
click at [895, 397] on span "KTWMA ([PERSON_NAME] Waste Management Agency - KTWMA)" at bounding box center [755, 406] width 445 height 19
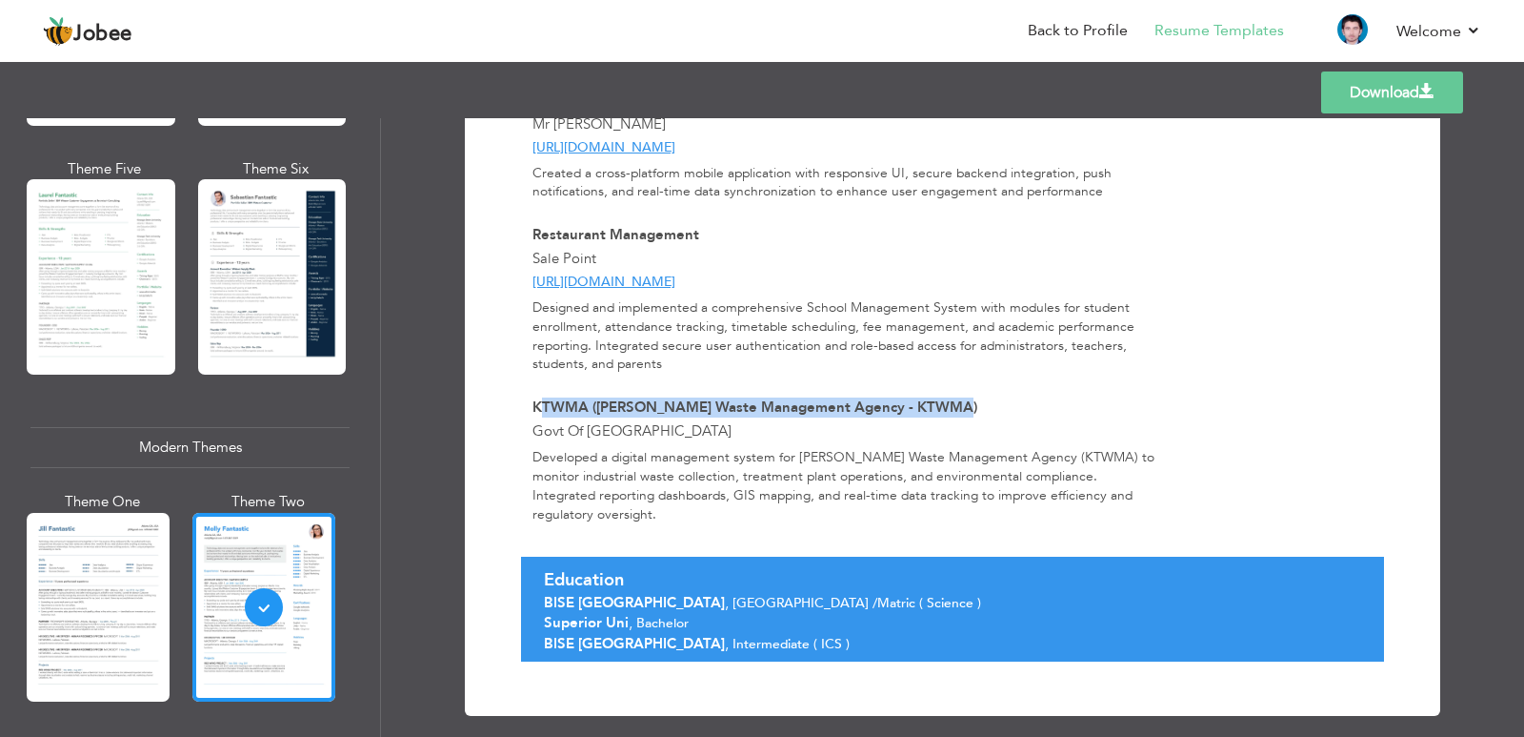
drag, startPoint x: 541, startPoint y: 391, endPoint x: 930, endPoint y: 388, distance: 388.8
click at [930, 397] on span "KTWMA ([PERSON_NAME] Waste Management Agency - KTWMA)" at bounding box center [755, 406] width 445 height 19
drag, startPoint x: 932, startPoint y: 386, endPoint x: 562, endPoint y: 383, distance: 369.7
click at [562, 397] on span "KTWMA ([PERSON_NAME] Waste Management Agency - KTWMA)" at bounding box center [755, 406] width 445 height 19
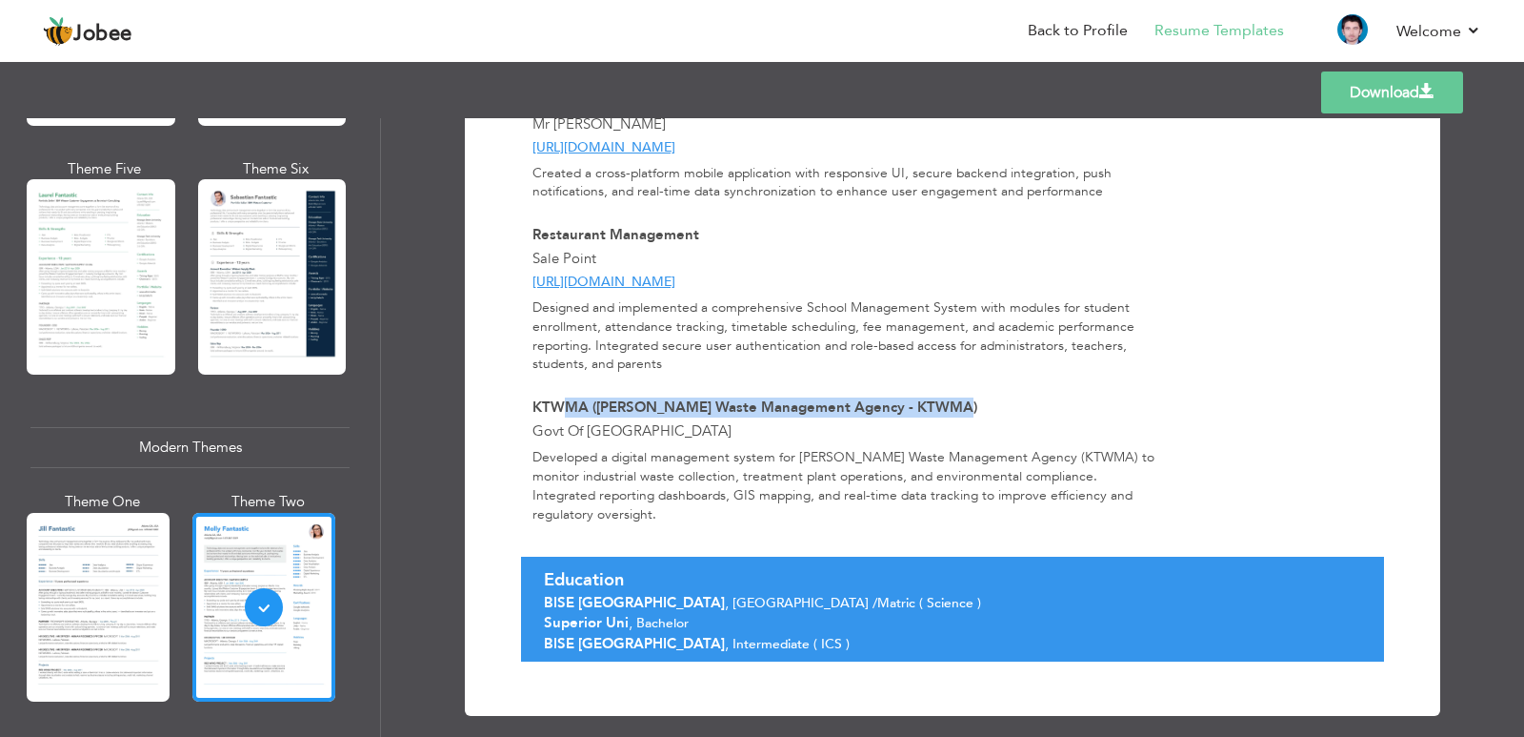
click at [562, 397] on span "KTWMA ([PERSON_NAME] Waste Management Agency - KTWMA)" at bounding box center [755, 406] width 445 height 19
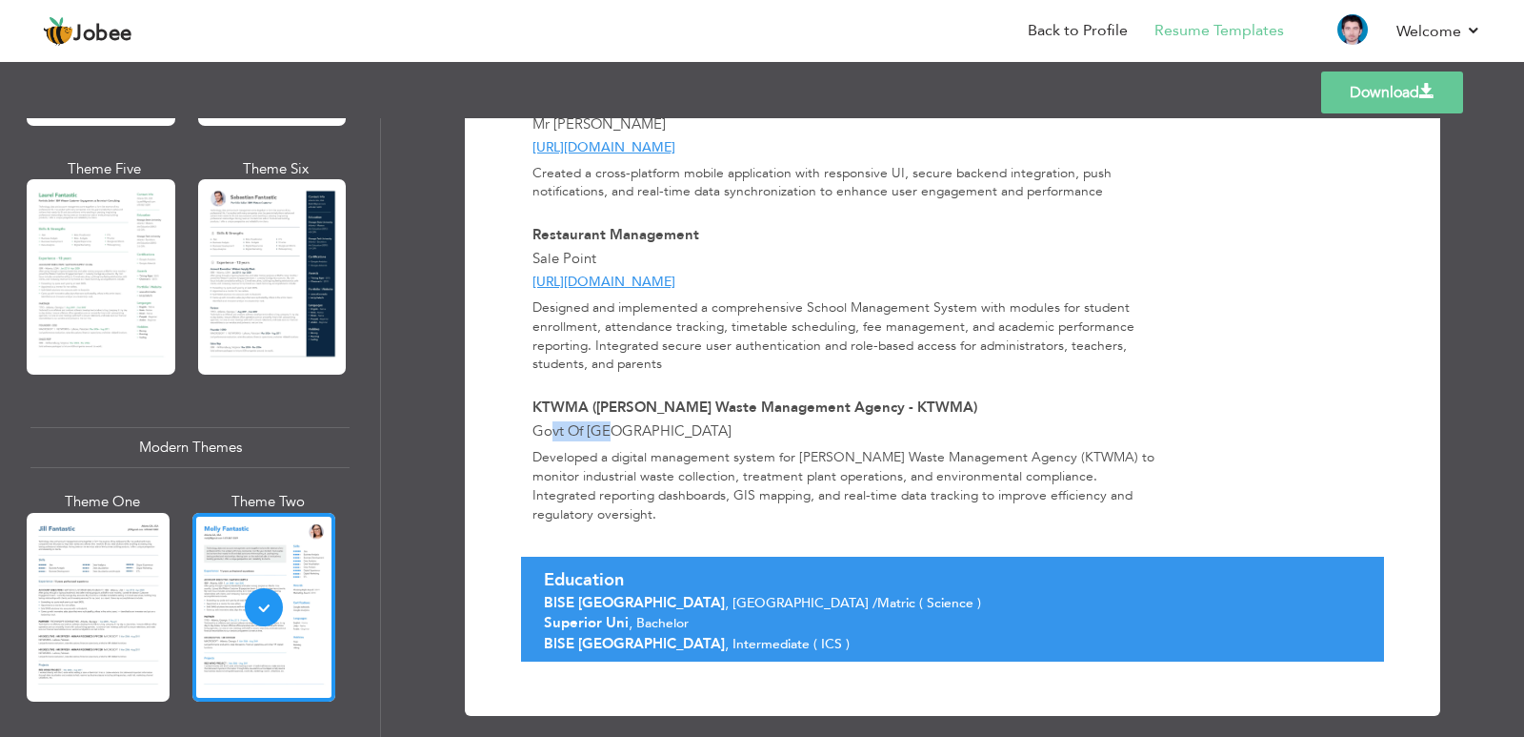
drag, startPoint x: 556, startPoint y: 406, endPoint x: 610, endPoint y: 412, distance: 53.7
click at [610, 421] on span "Govt Of [GEOGRAPHIC_DATA]" at bounding box center [632, 430] width 199 height 19
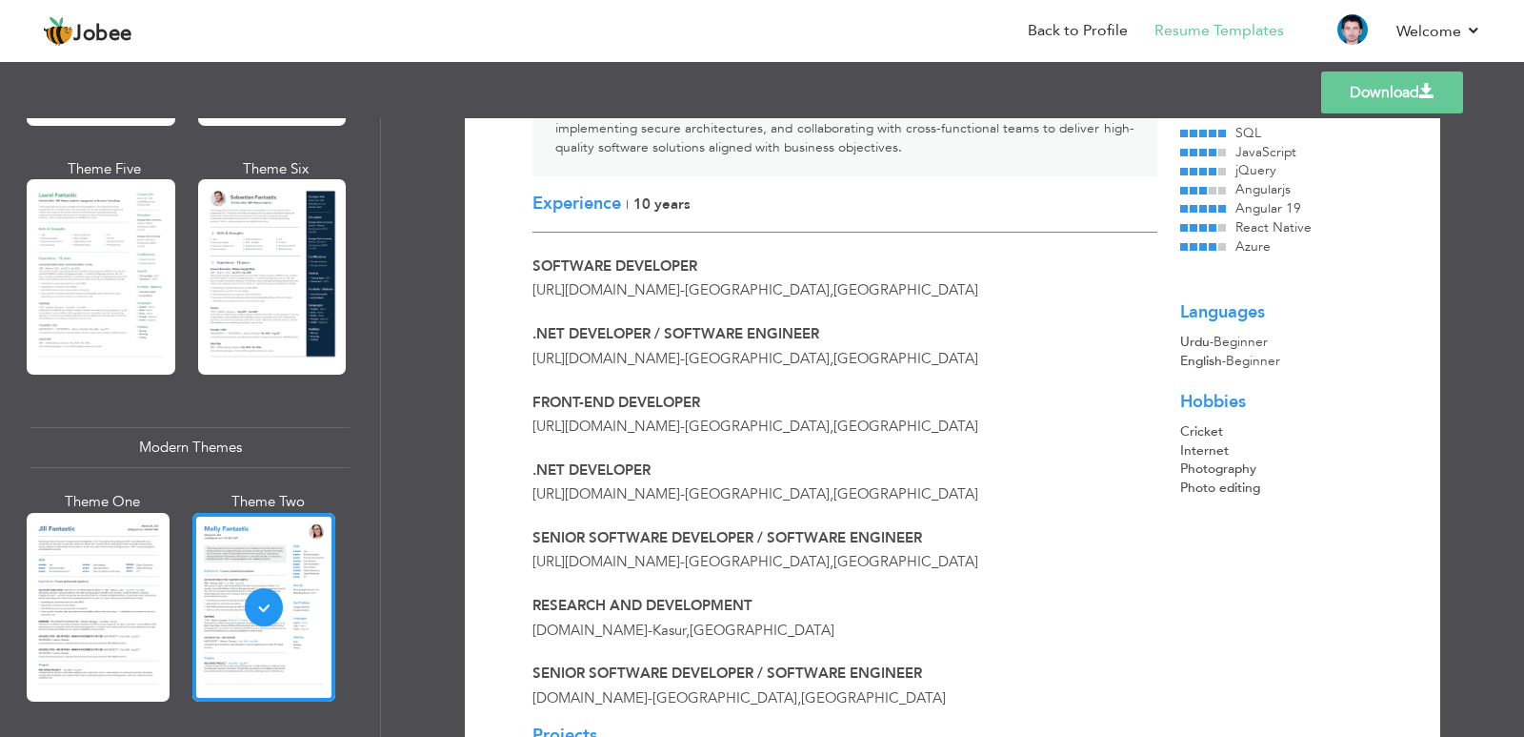
scroll to position [240, 0]
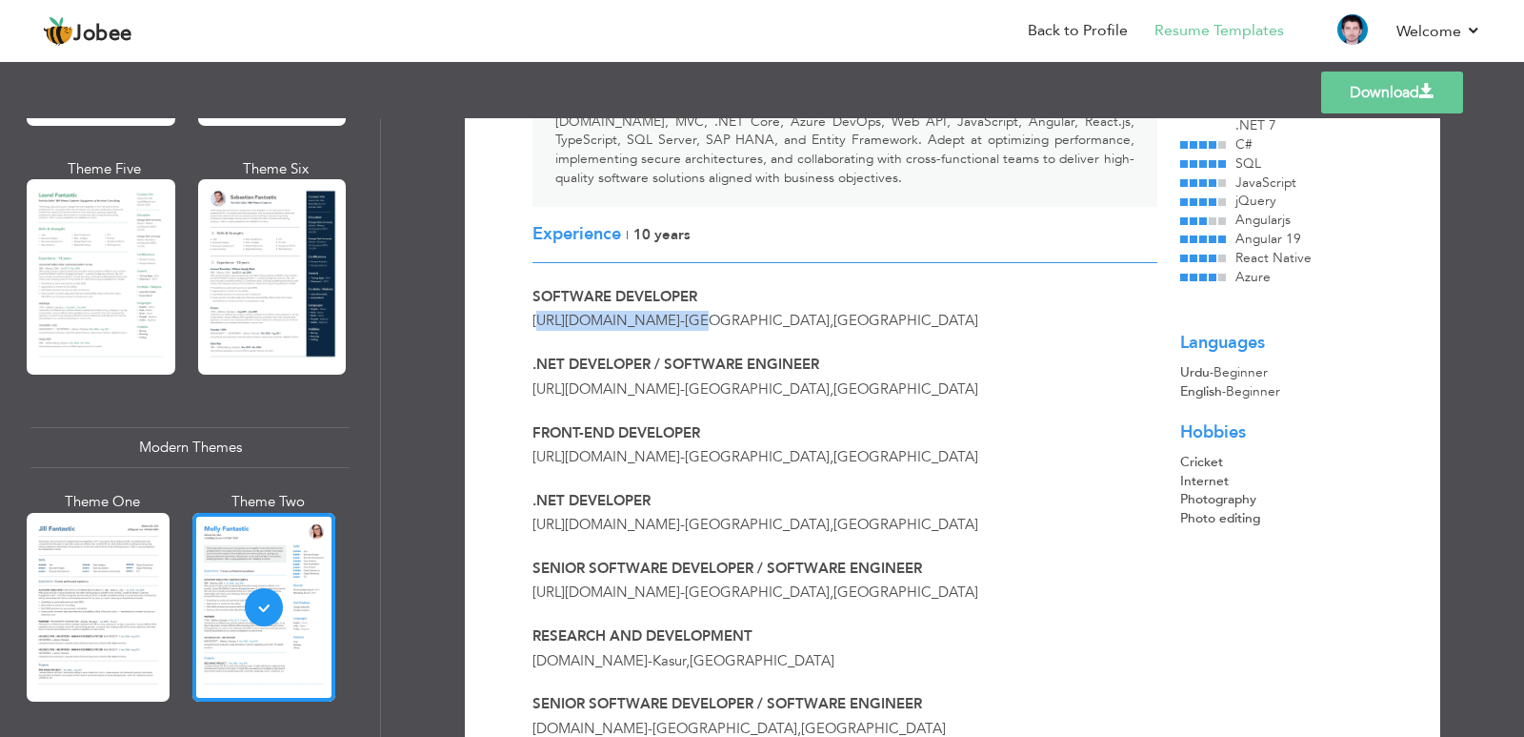
drag, startPoint x: 542, startPoint y: 316, endPoint x: 715, endPoint y: 320, distance: 172.5
click at [715, 320] on span "https://aerosoft.pk/ - Islamabad , Pakistan" at bounding box center [756, 320] width 446 height 19
click at [715, 320] on span "[GEOGRAPHIC_DATA]" at bounding box center [757, 320] width 145 height 19
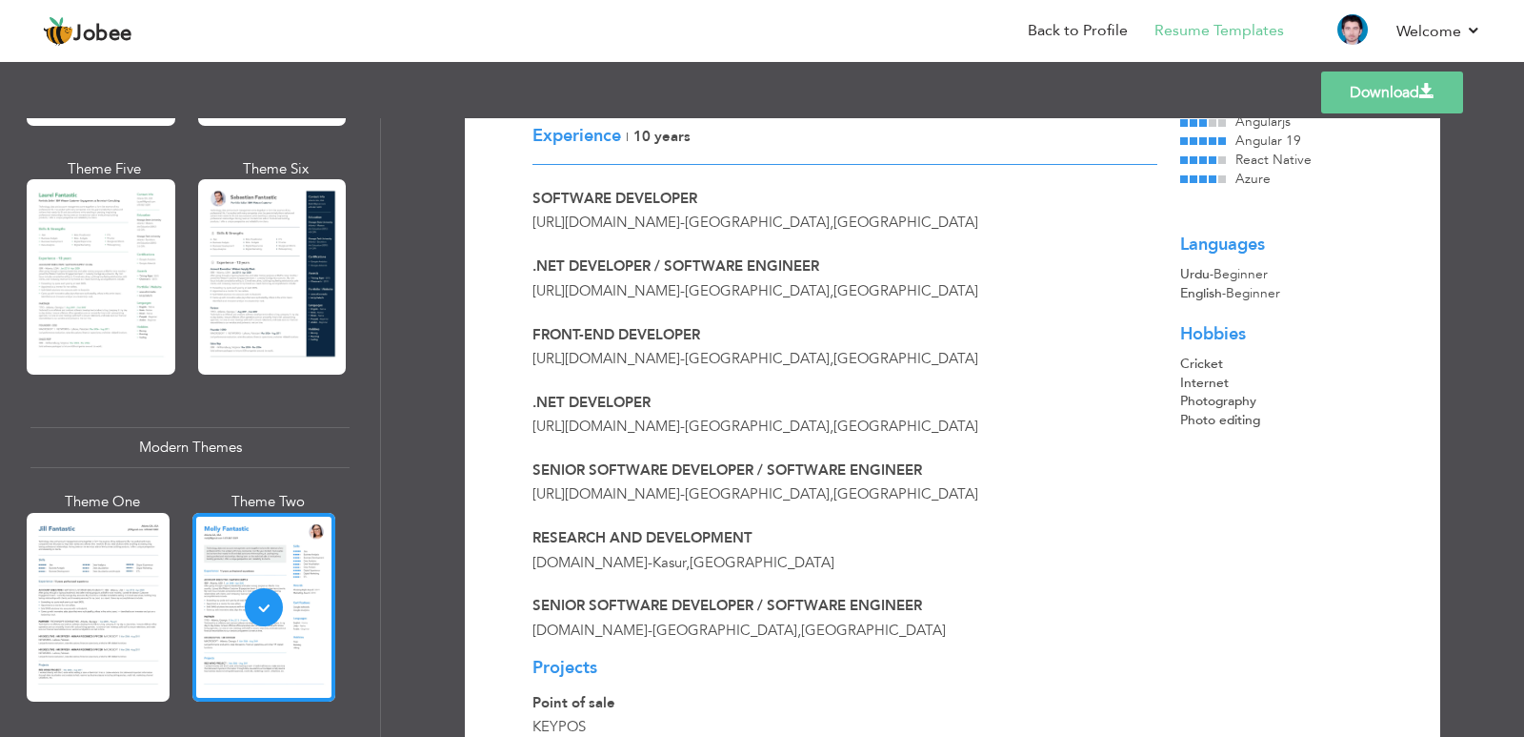
scroll to position [381, 0]
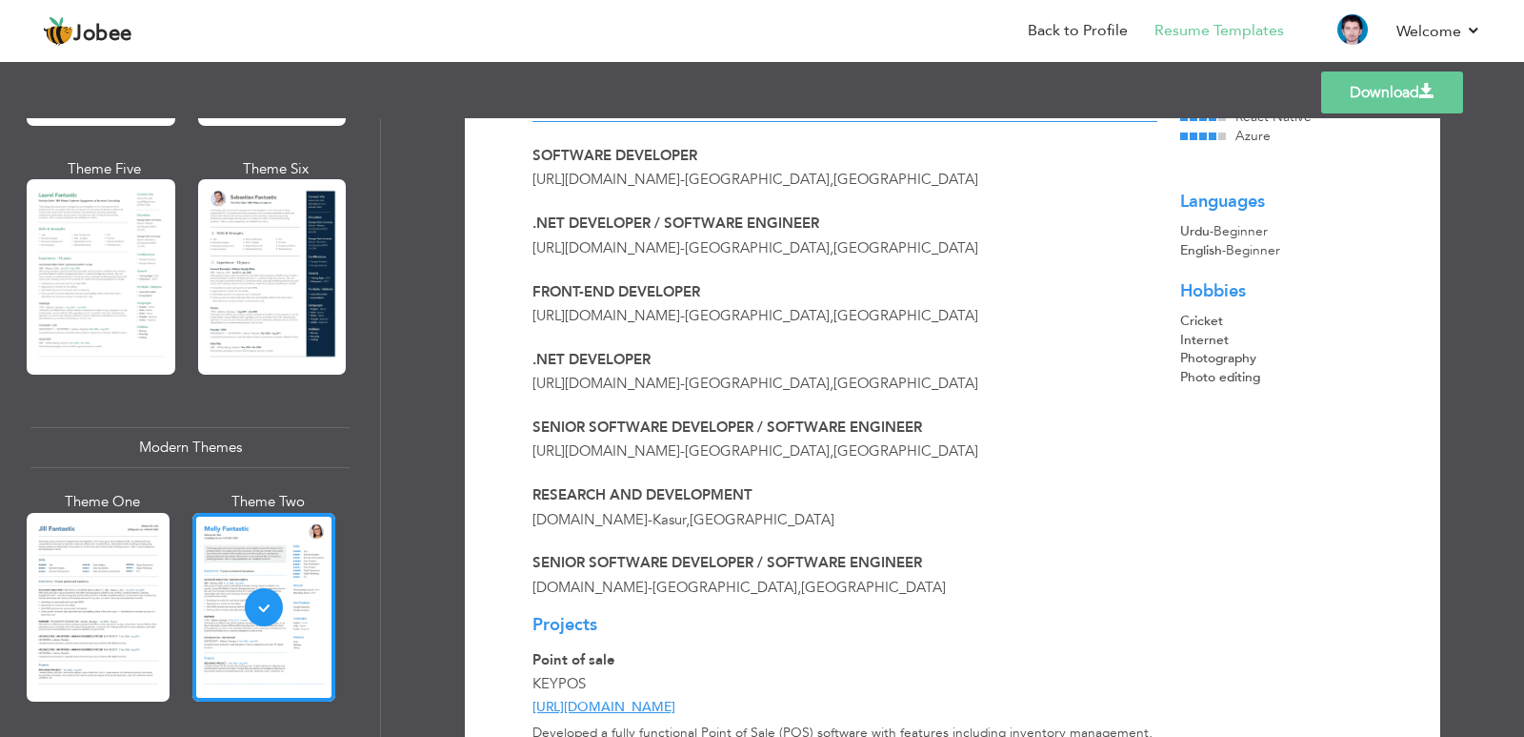
drag, startPoint x: 530, startPoint y: 589, endPoint x: 717, endPoint y: 589, distance: 187.7
click at [717, 589] on span "KEYTECH365.COM - Lahore , Pakistan" at bounding box center [740, 586] width 414 height 19
drag, startPoint x: 550, startPoint y: 510, endPoint x: 643, endPoint y: 515, distance: 93.5
click at [643, 515] on span "KEYPOS.PK - Kasur , Pakistan" at bounding box center [684, 519] width 302 height 19
drag, startPoint x: 601, startPoint y: 584, endPoint x: 623, endPoint y: 587, distance: 22.1
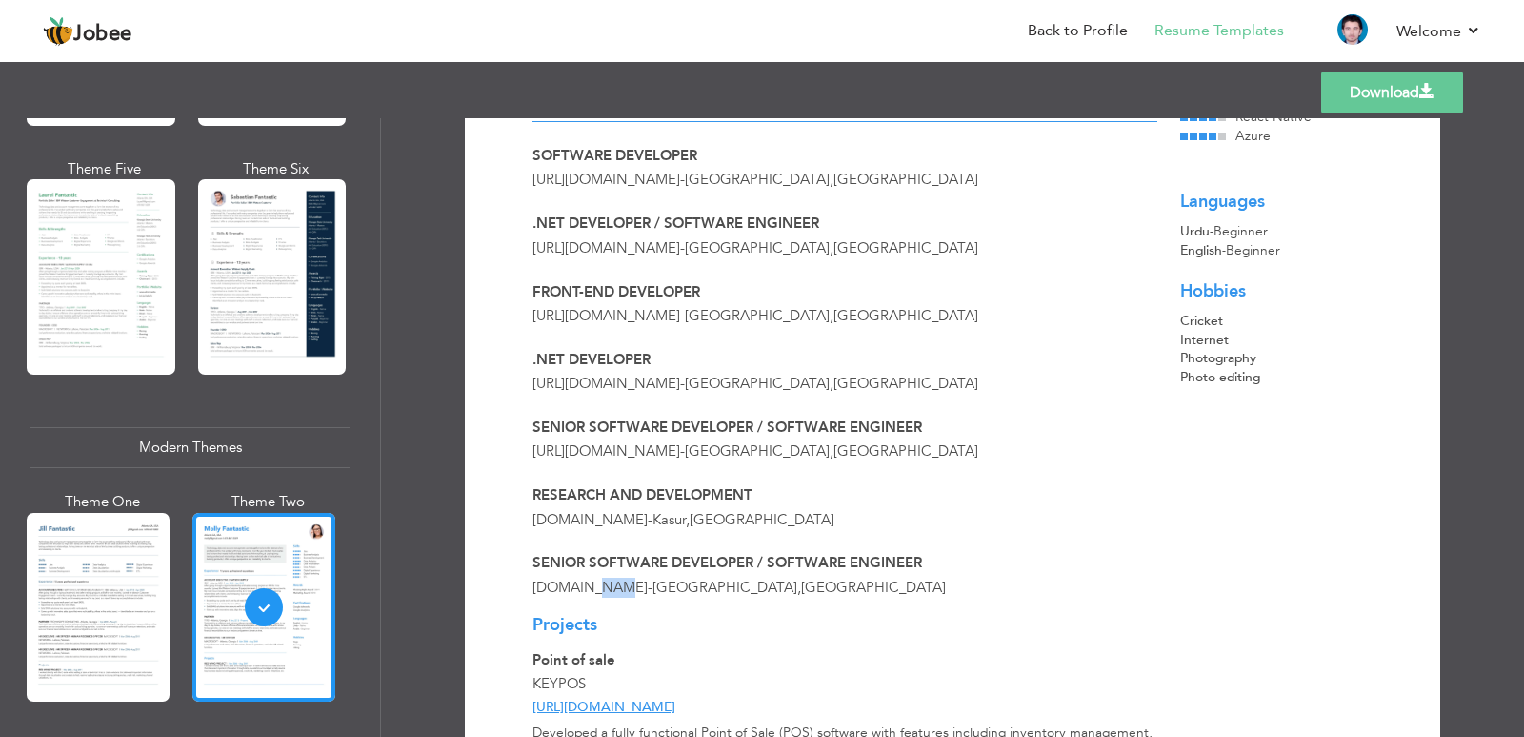
click at [623, 587] on span "[DOMAIN_NAME]" at bounding box center [590, 586] width 115 height 19
click at [618, 588] on span "[DOMAIN_NAME]" at bounding box center [590, 586] width 115 height 19
drag, startPoint x: 593, startPoint y: 589, endPoint x: 633, endPoint y: 588, distance: 40.0
click at [633, 588] on span "[DOMAIN_NAME]" at bounding box center [590, 586] width 115 height 19
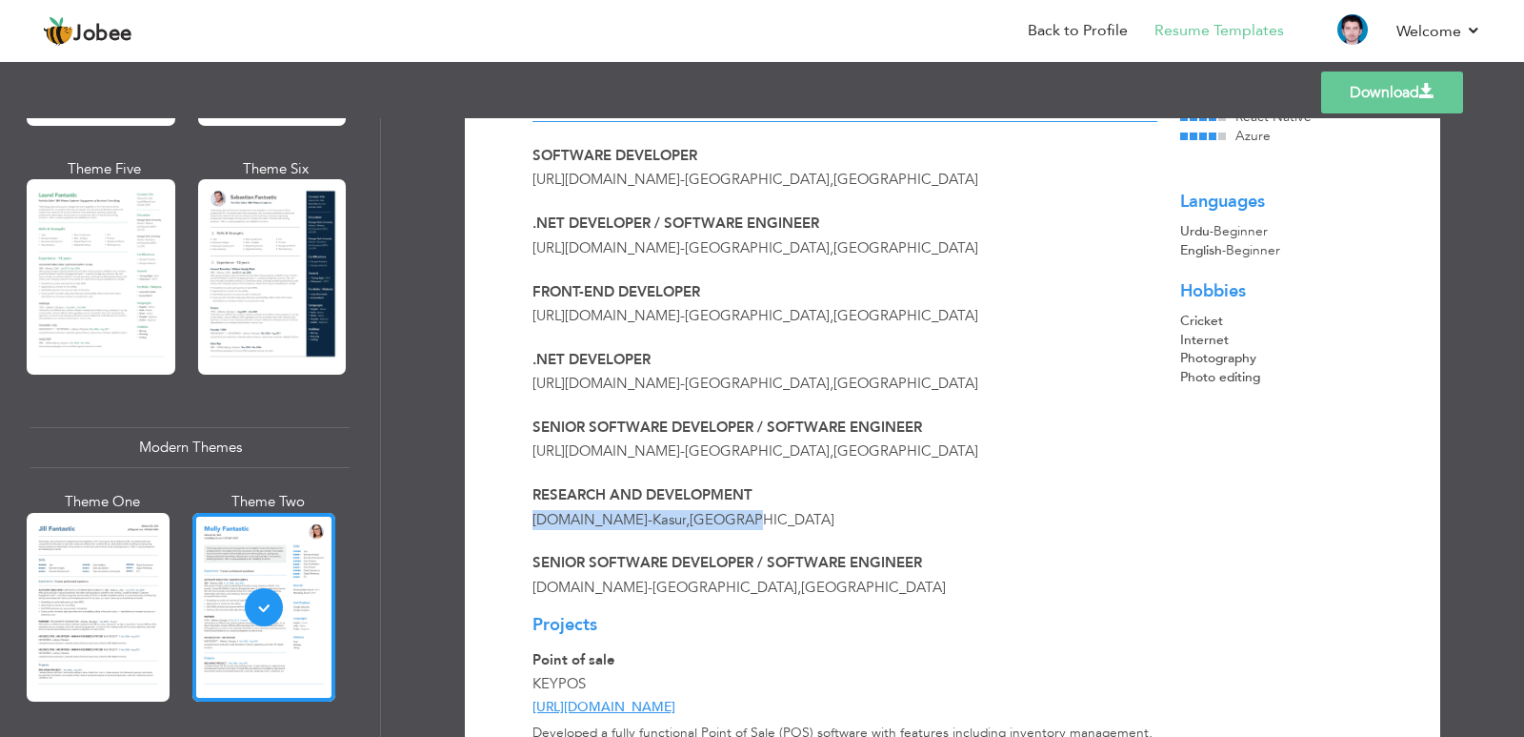
drag, startPoint x: 535, startPoint y: 515, endPoint x: 723, endPoint y: 517, distance: 187.7
click at [723, 517] on div "KEYPOS.PK - Kasur , Pakistan" at bounding box center [845, 520] width 648 height 20
click at [696, 526] on span "[GEOGRAPHIC_DATA]" at bounding box center [762, 519] width 145 height 19
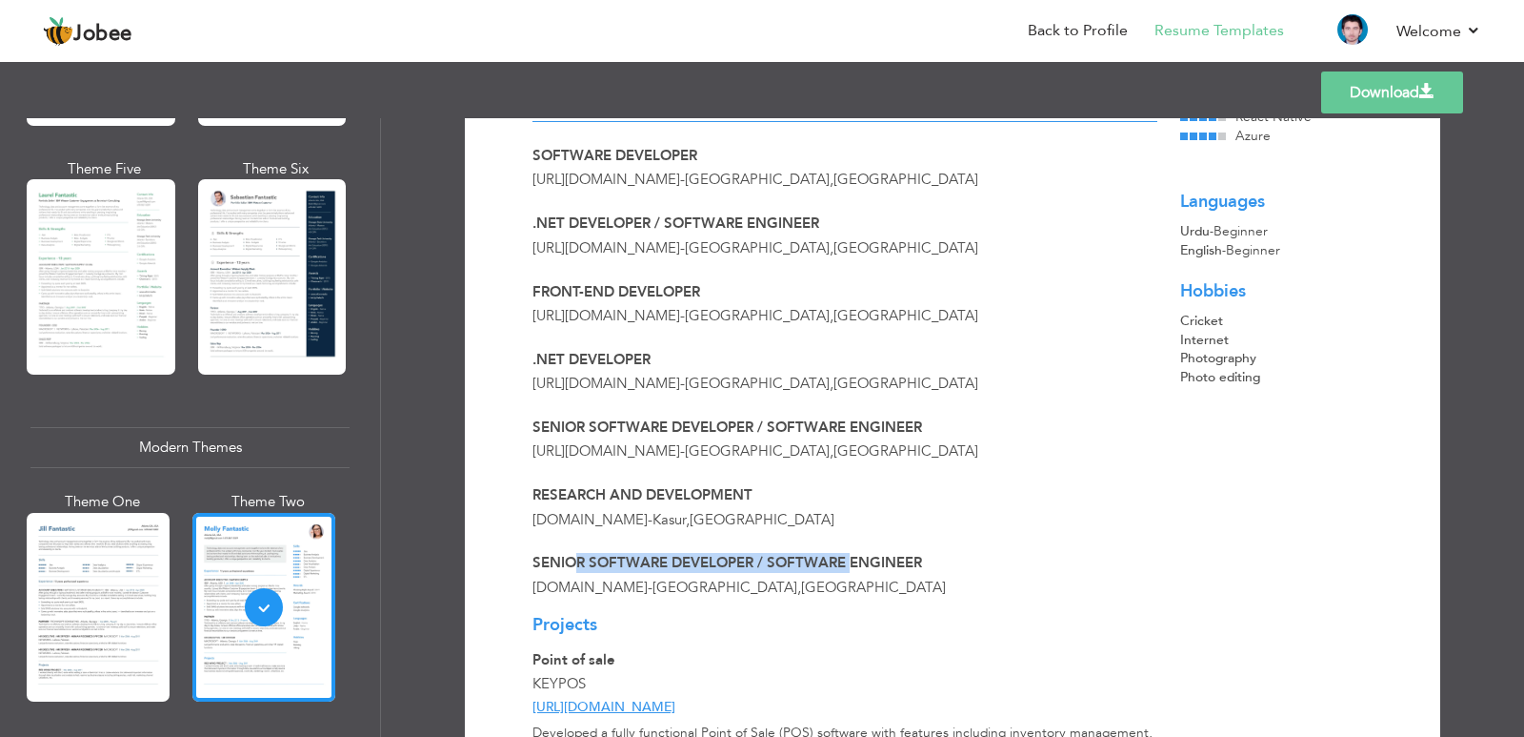
drag, startPoint x: 569, startPoint y: 565, endPoint x: 849, endPoint y: 560, distance: 280.2
click at [849, 560] on span "Senior Software Developer / Software Engineer" at bounding box center [728, 562] width 390 height 19
drag, startPoint x: 572, startPoint y: 594, endPoint x: 612, endPoint y: 594, distance: 40.0
click at [612, 594] on span "KEYTECH365.COM" at bounding box center [590, 586] width 115 height 19
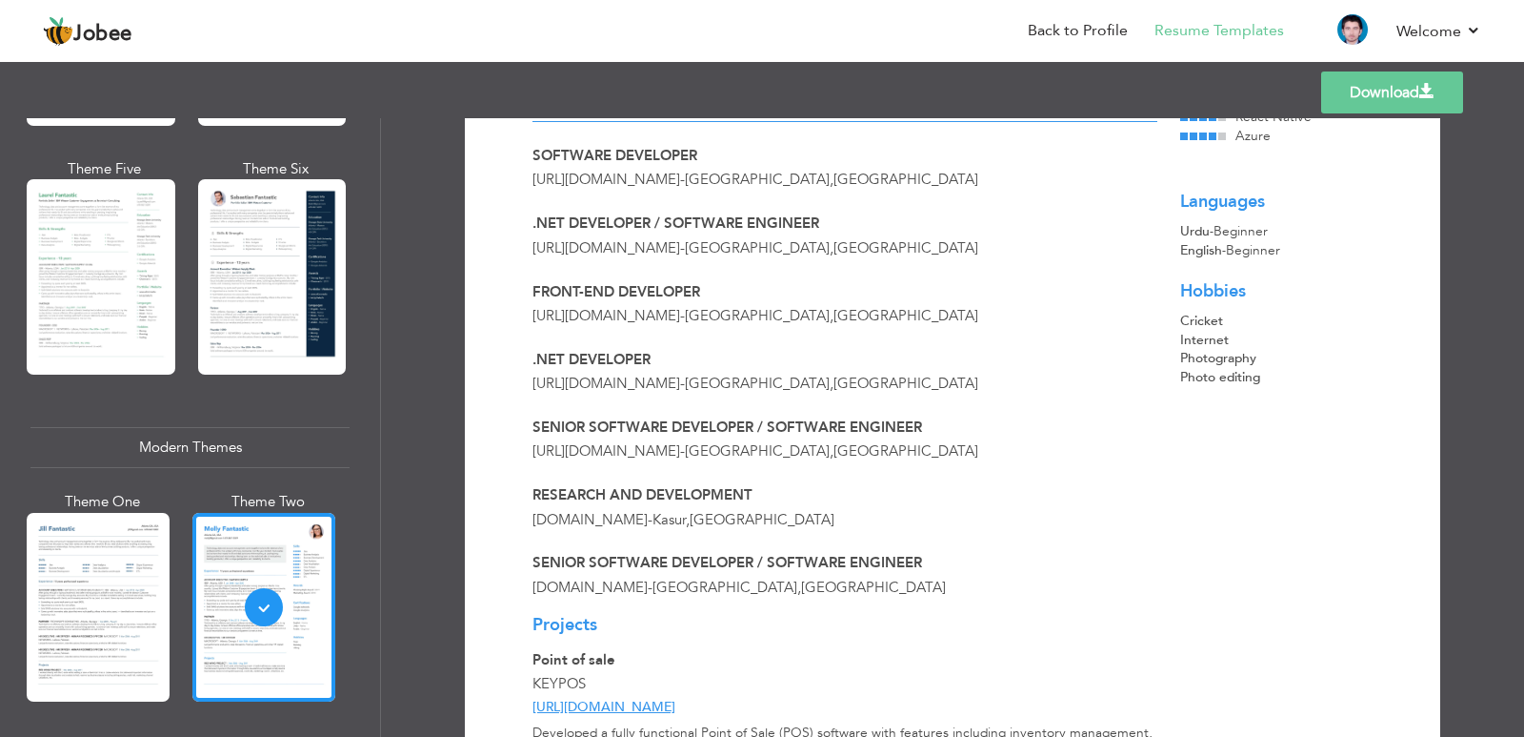
click at [565, 594] on span "KEYTECH365.COM" at bounding box center [590, 586] width 115 height 19
drag, startPoint x: 551, startPoint y: 588, endPoint x: 721, endPoint y: 583, distance: 170.6
click at [721, 583] on span "KEYTECH365.COM - Lahore , Pakistan" at bounding box center [740, 586] width 414 height 19
click at [801, 583] on span "[GEOGRAPHIC_DATA]" at bounding box center [873, 586] width 145 height 19
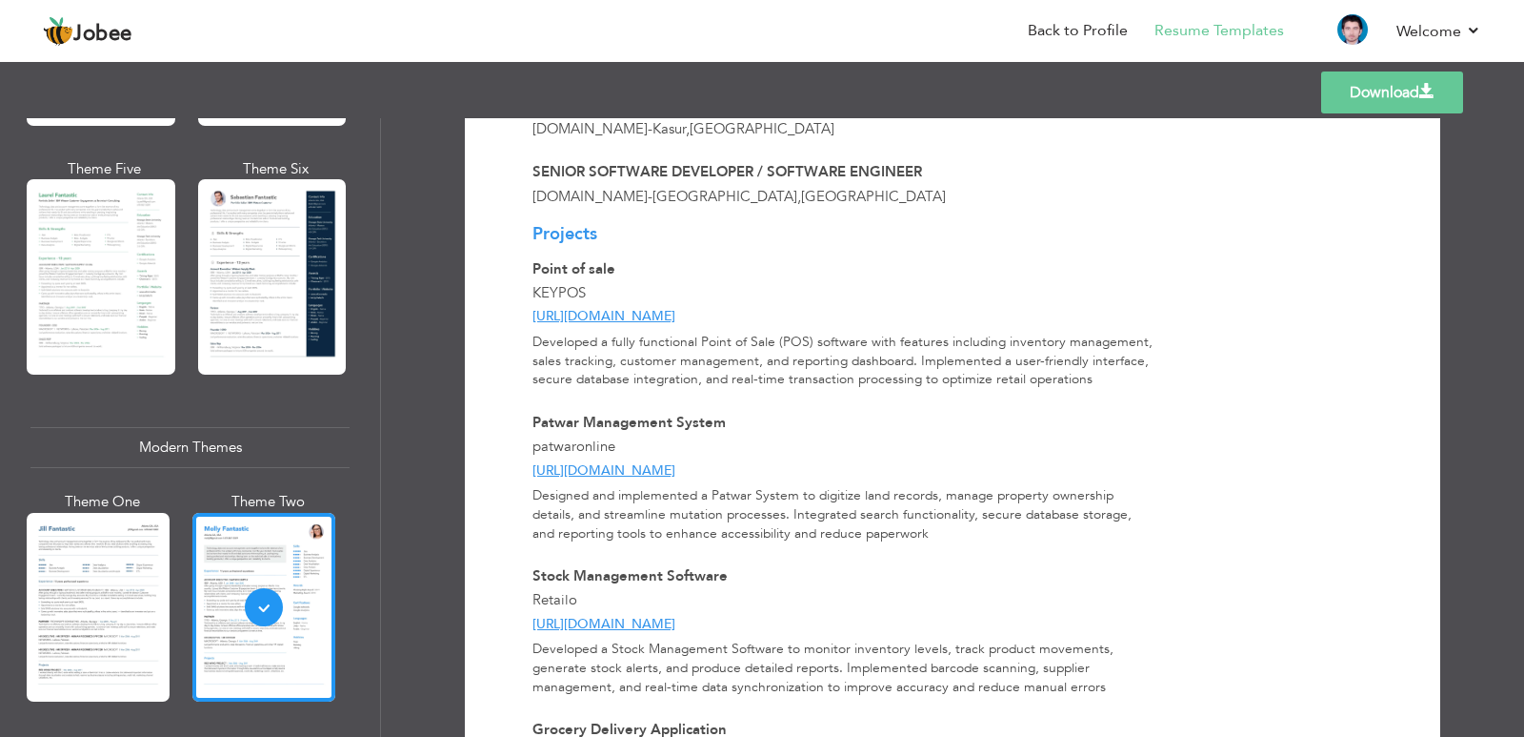
scroll to position [431, 0]
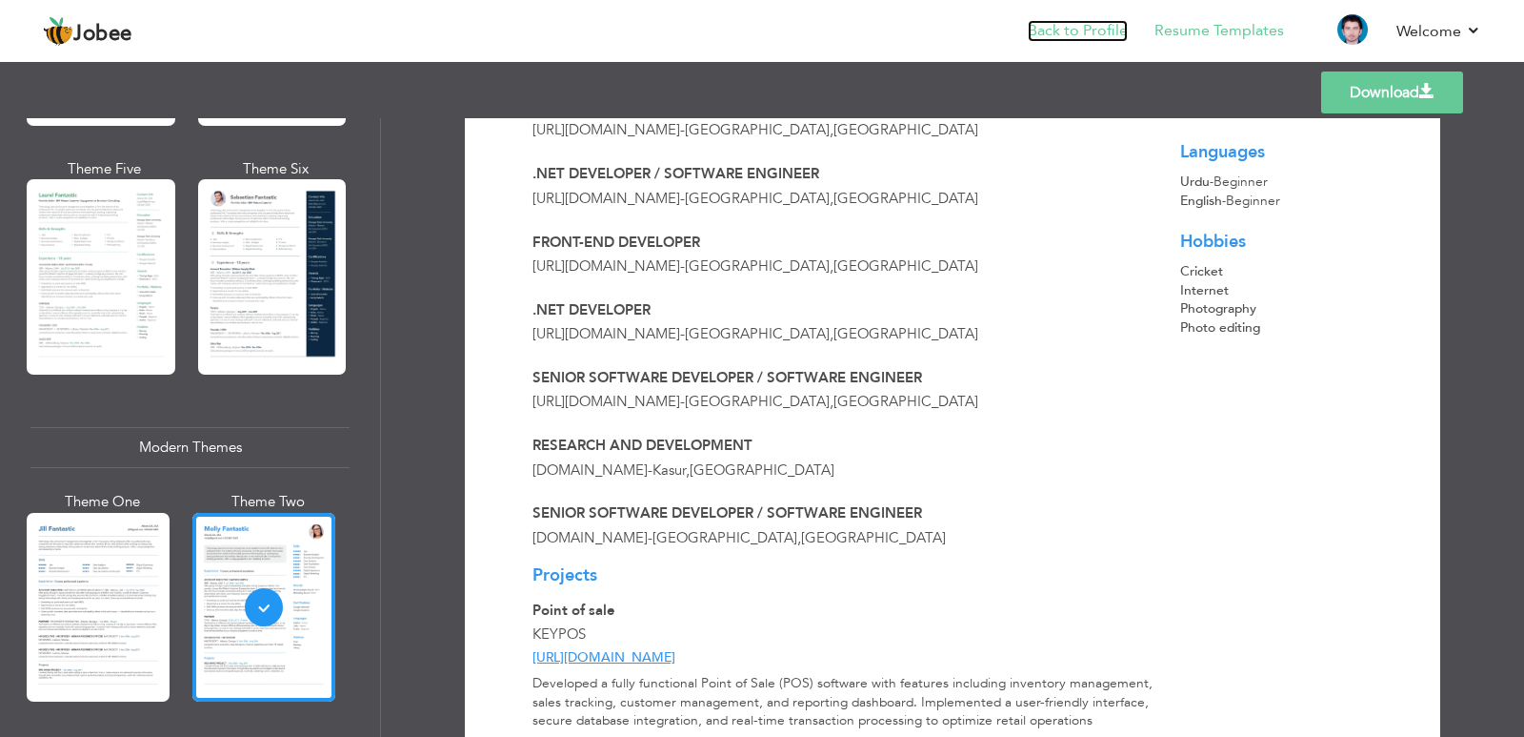
click at [1050, 41] on link "Back to Profile" at bounding box center [1078, 31] width 100 height 22
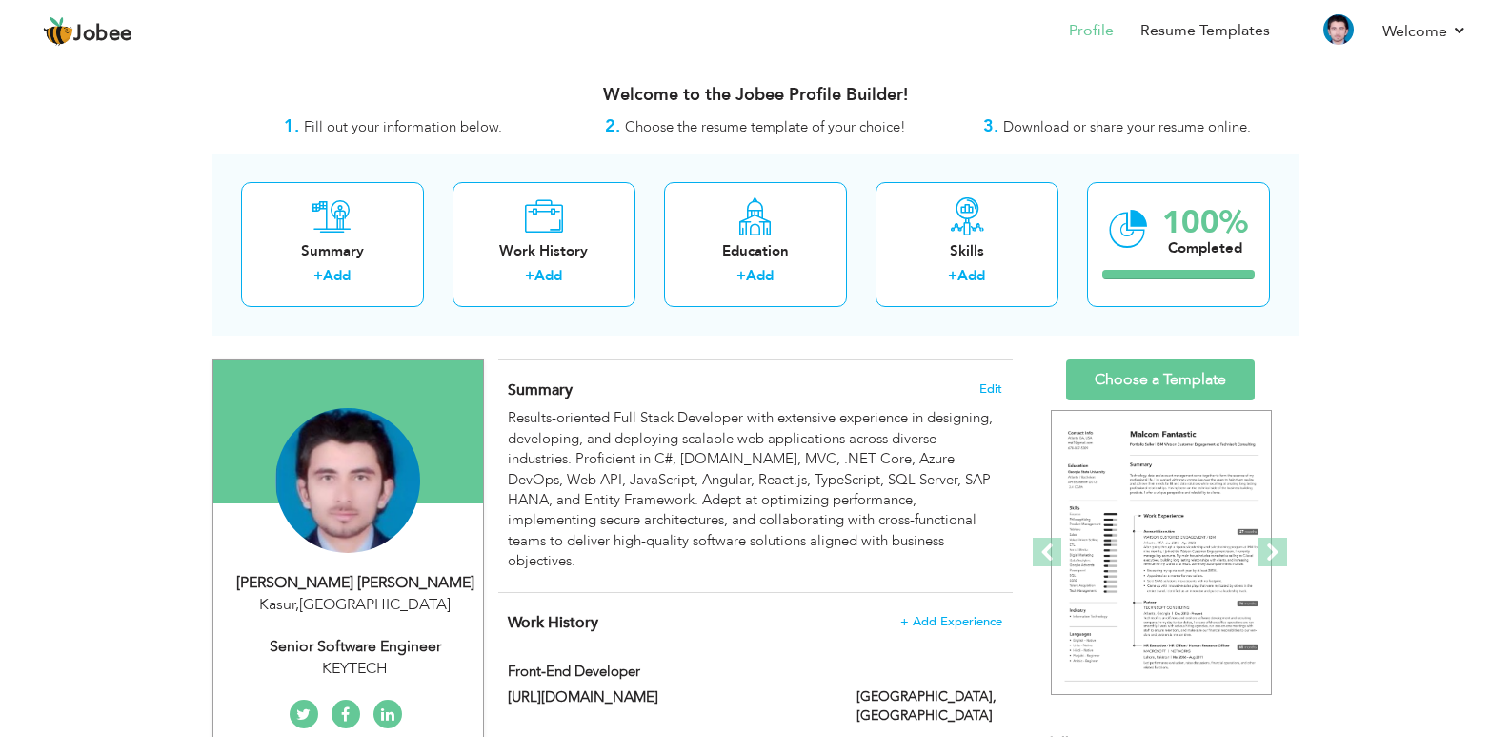
click at [428, 129] on span "Fill out your information below." at bounding box center [403, 126] width 198 height 19
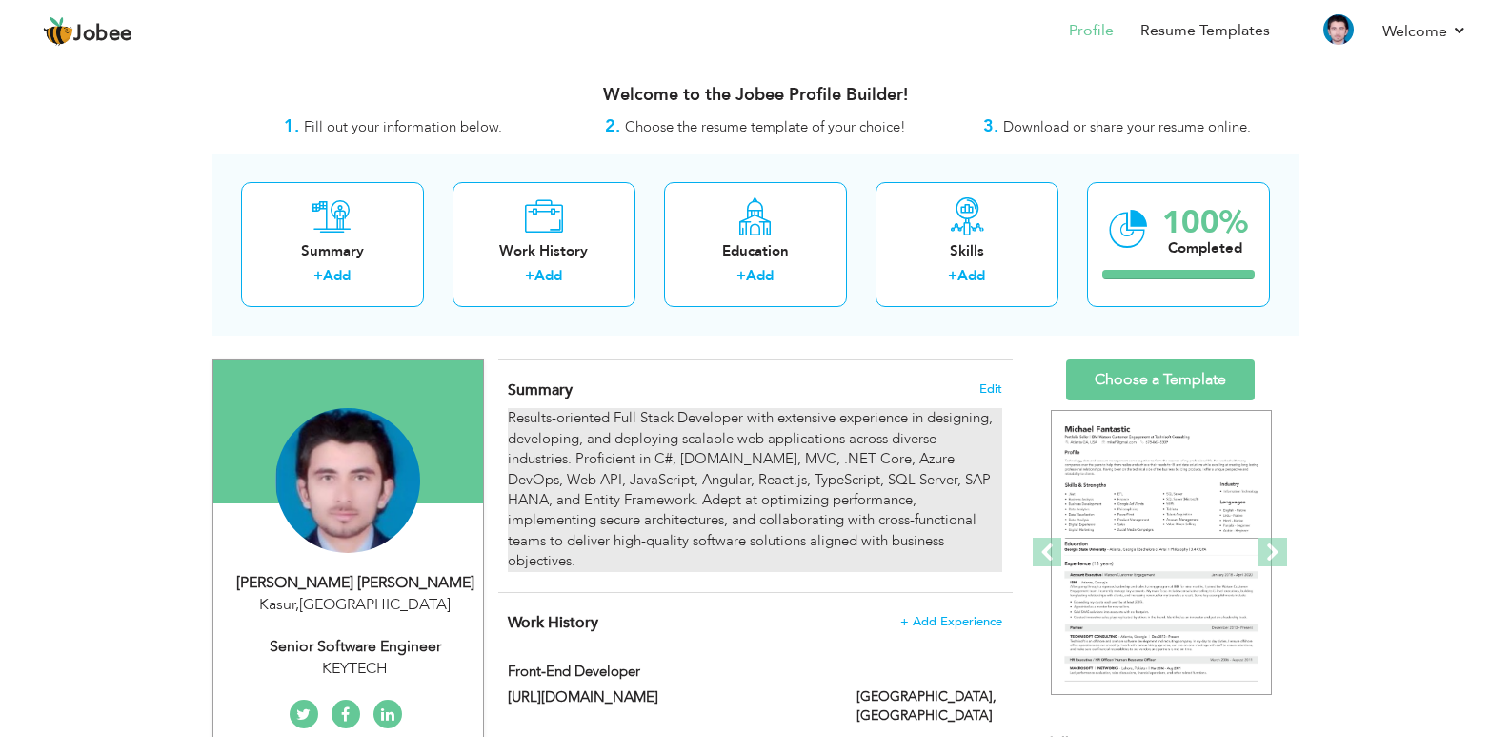
click at [592, 457] on div "Results-oriented Full Stack Developer with extensive experience in designing, d…" at bounding box center [755, 489] width 494 height 163
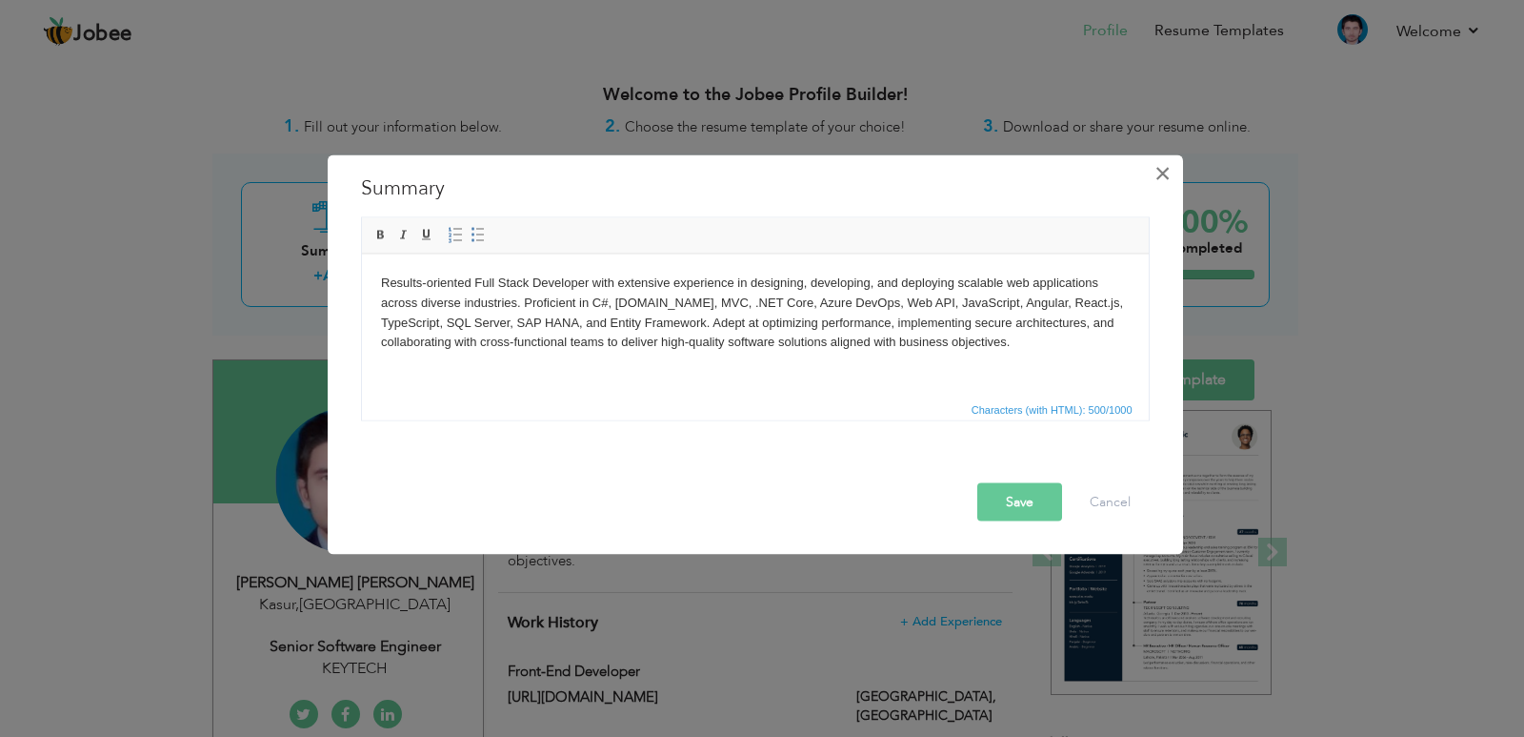
click at [1156, 172] on span "×" at bounding box center [1163, 172] width 16 height 34
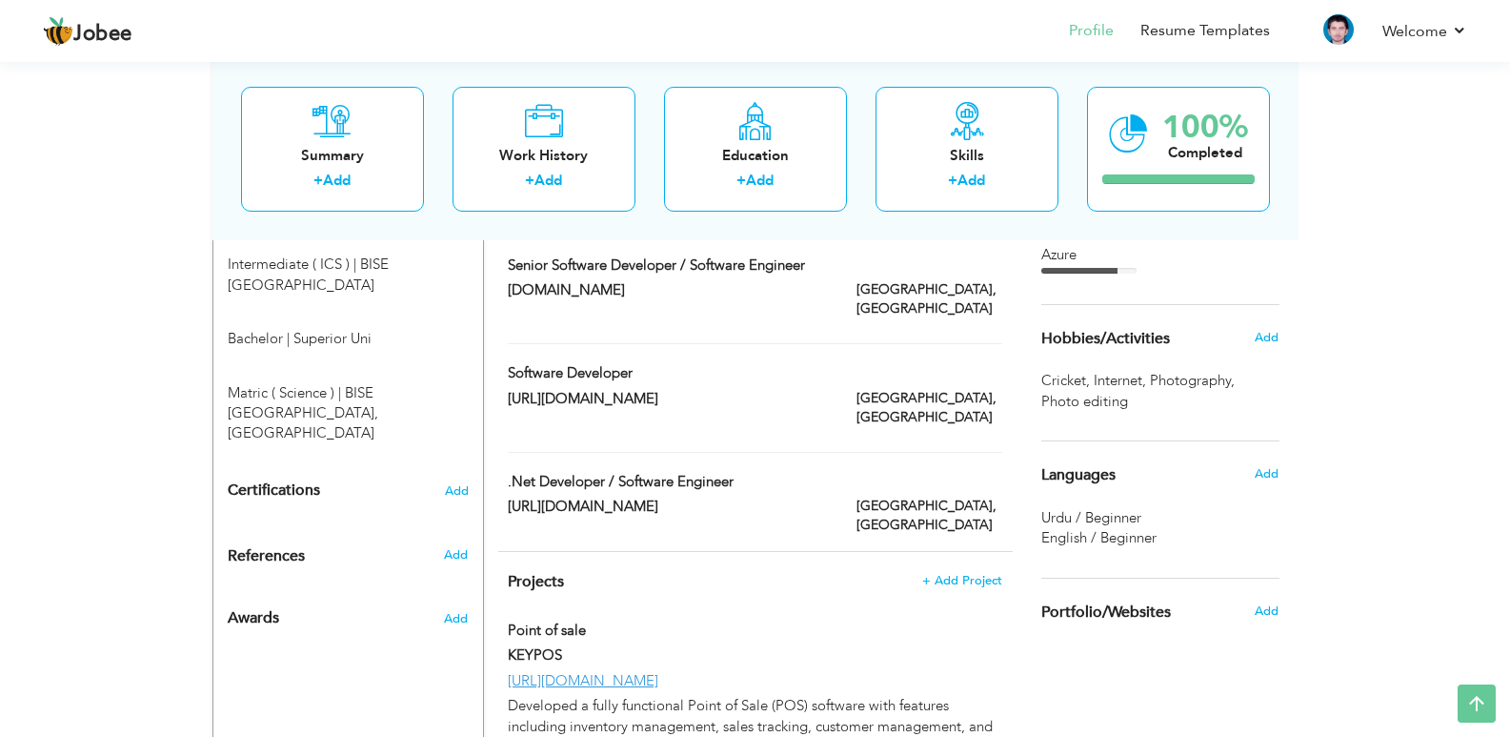
scroll to position [858, 0]
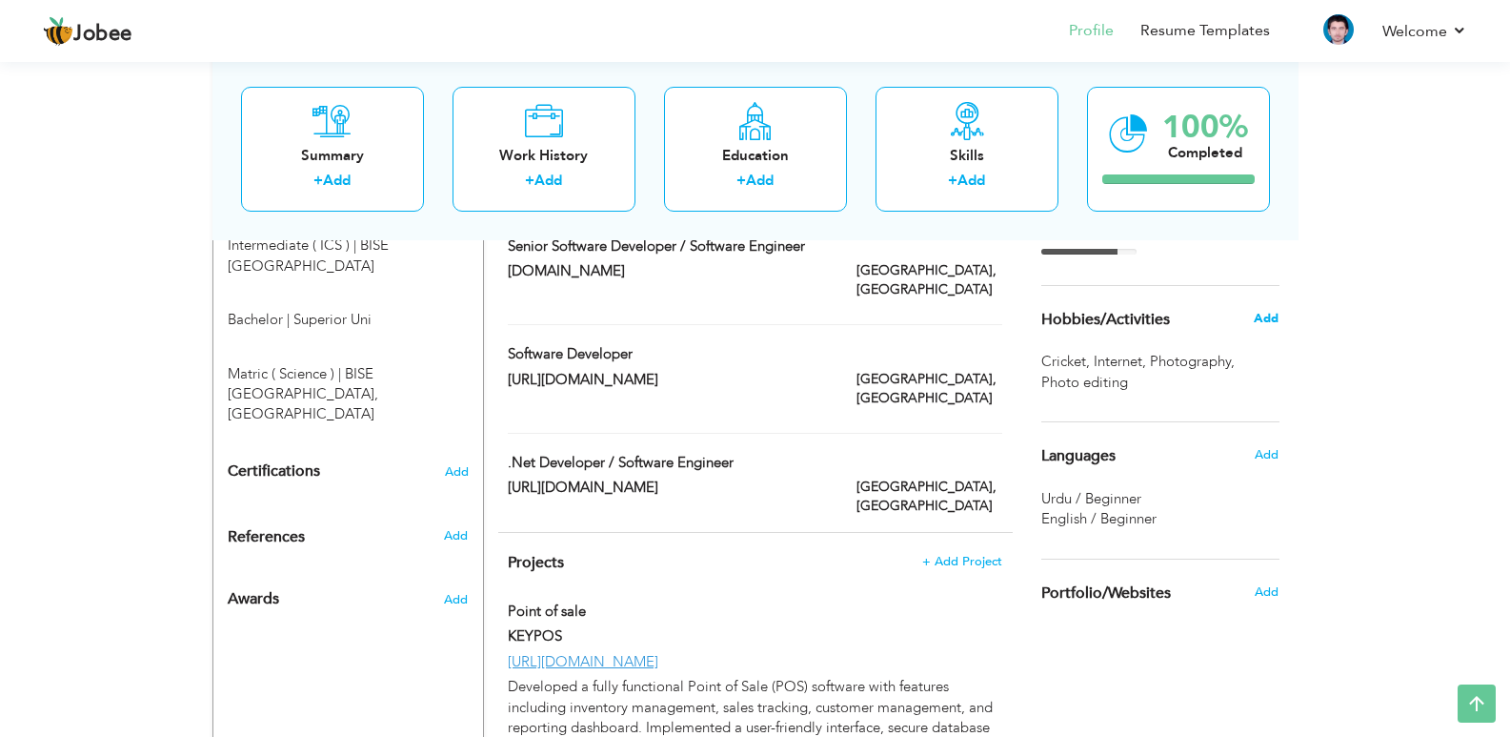
click at [1274, 311] on span "Add" at bounding box center [1266, 318] width 25 height 17
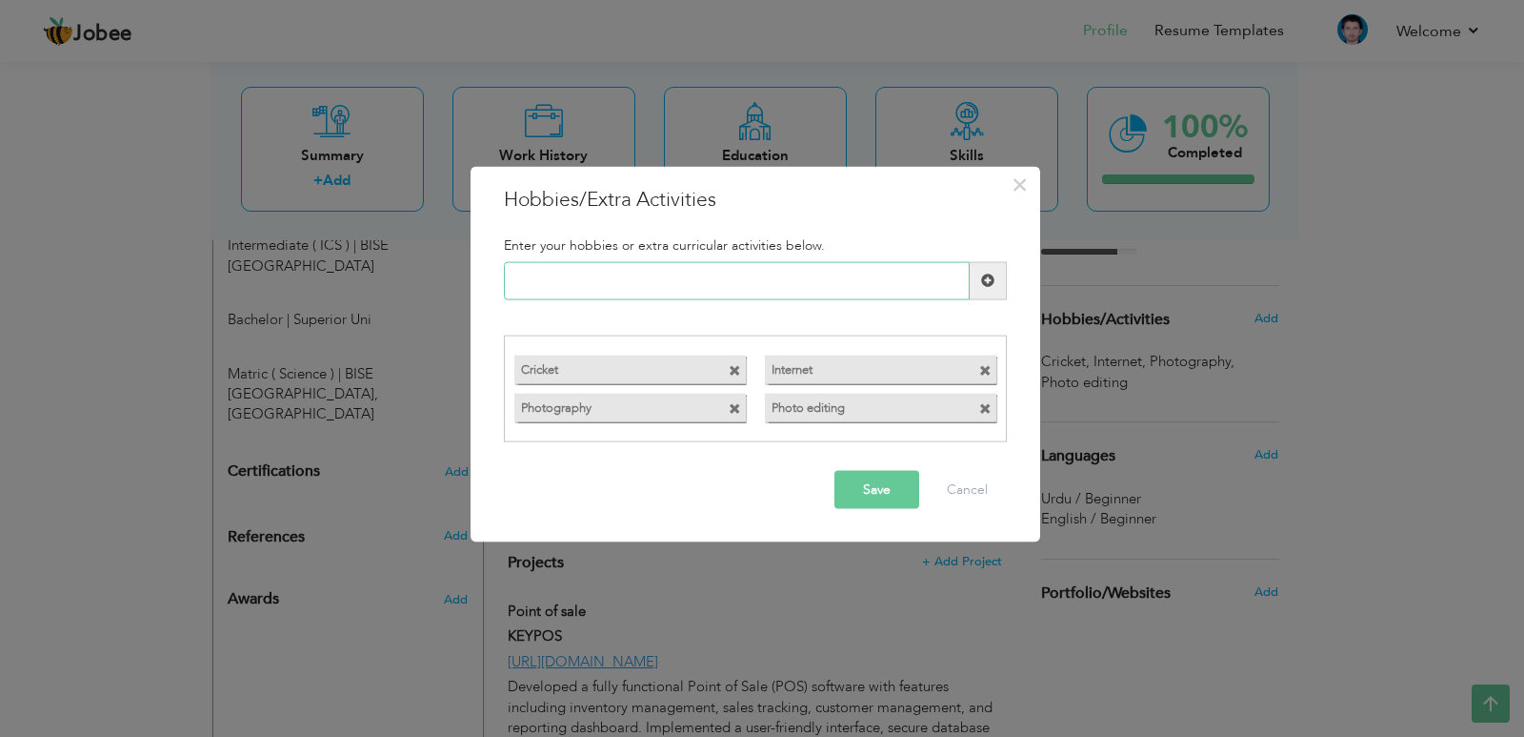
click at [768, 285] on input "text" at bounding box center [737, 280] width 466 height 38
paste input "Problem-Solving & Algorit"
type input "Problem-Solving & Algorit"
click at [874, 503] on button "Save" at bounding box center [877, 490] width 85 height 38
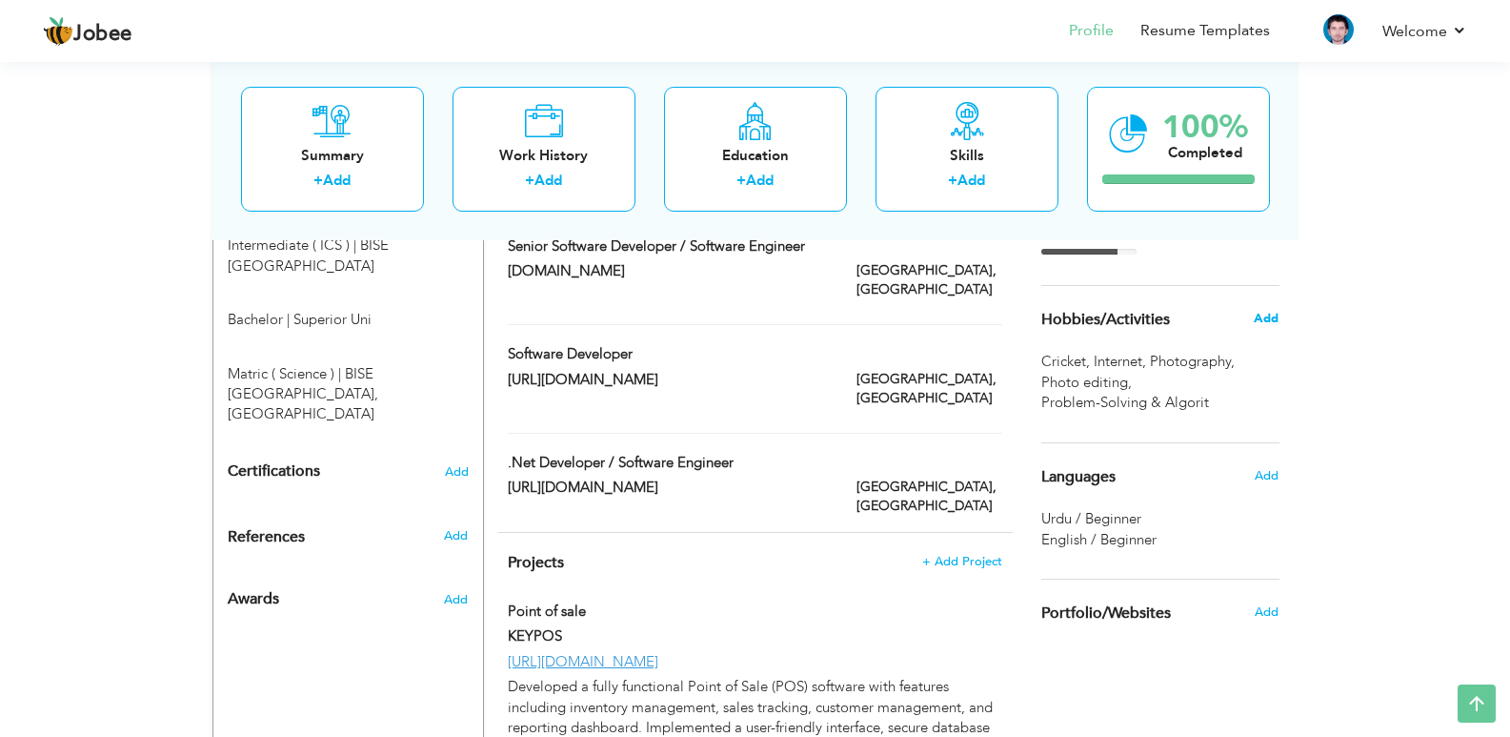
click at [1264, 312] on span "Add" at bounding box center [1266, 318] width 25 height 17
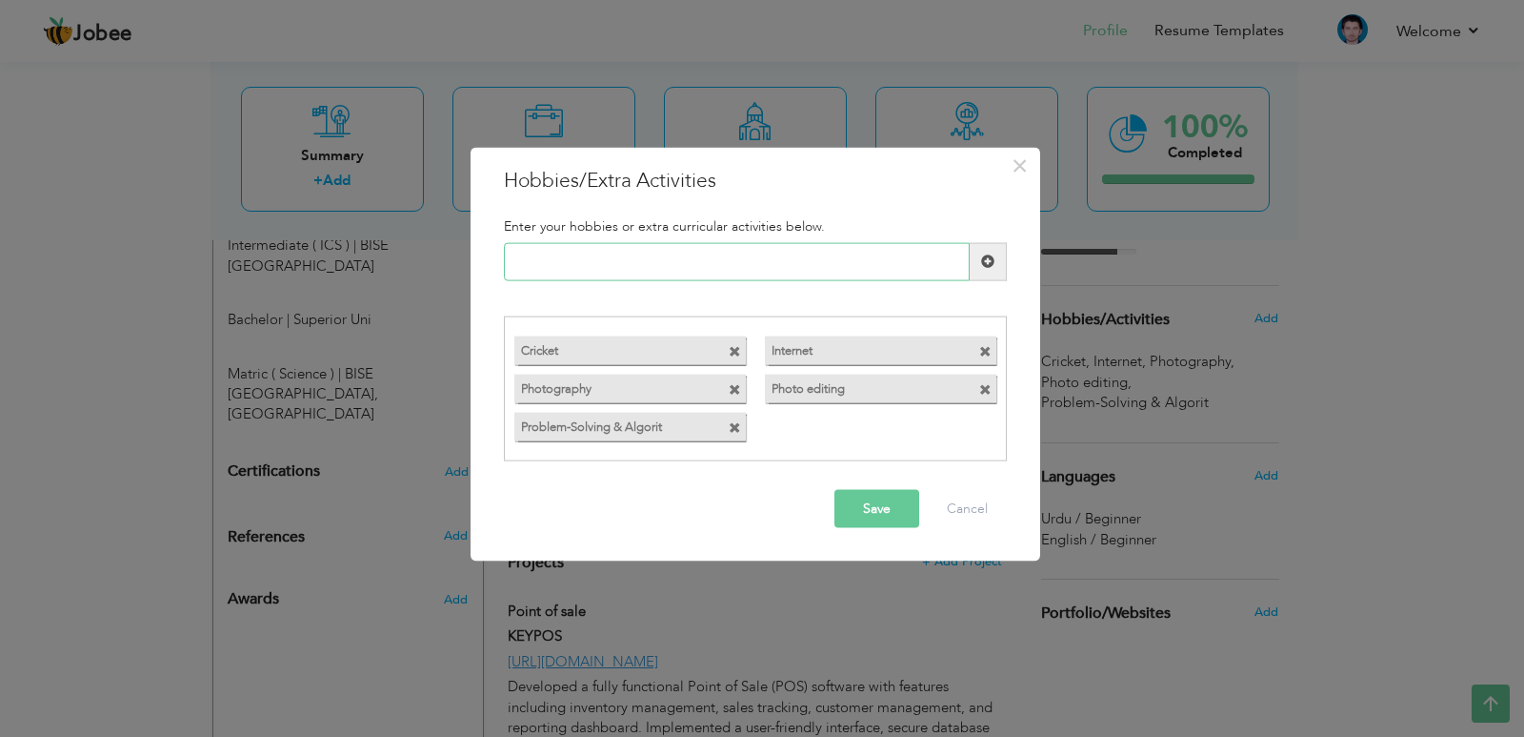
click at [653, 260] on input "text" at bounding box center [737, 261] width 466 height 38
paste input "Open-Source Contribution"
type input "Open-Source Contribution"
click at [737, 241] on div "Enter your hobbies or extra curricular activities below." at bounding box center [756, 225] width 532 height 33
click at [738, 269] on input "text" at bounding box center [737, 261] width 466 height 38
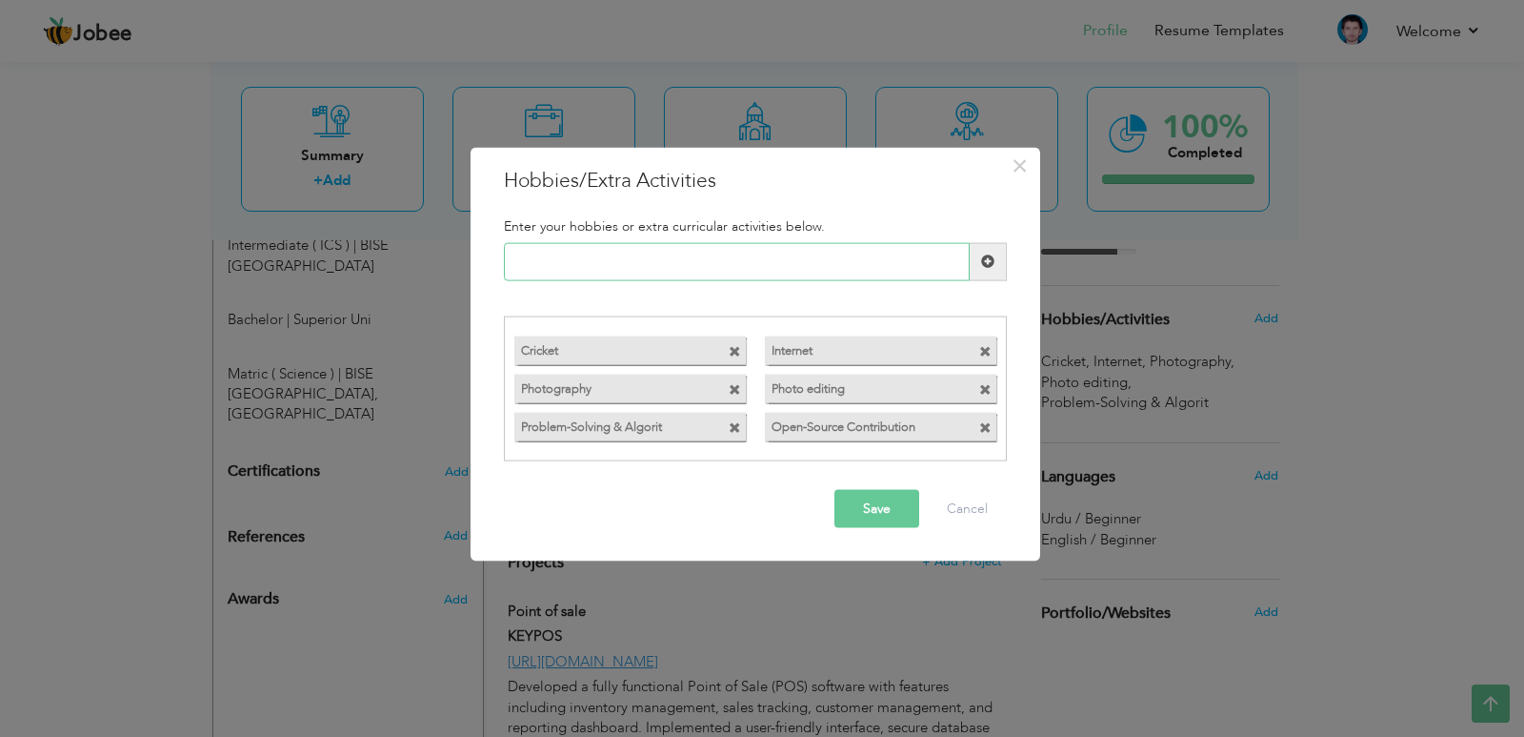
paste input "Mobile & Web App Developm"
type input "Mobile & Web App Developm"
click at [880, 505] on button "Save" at bounding box center [877, 509] width 85 height 38
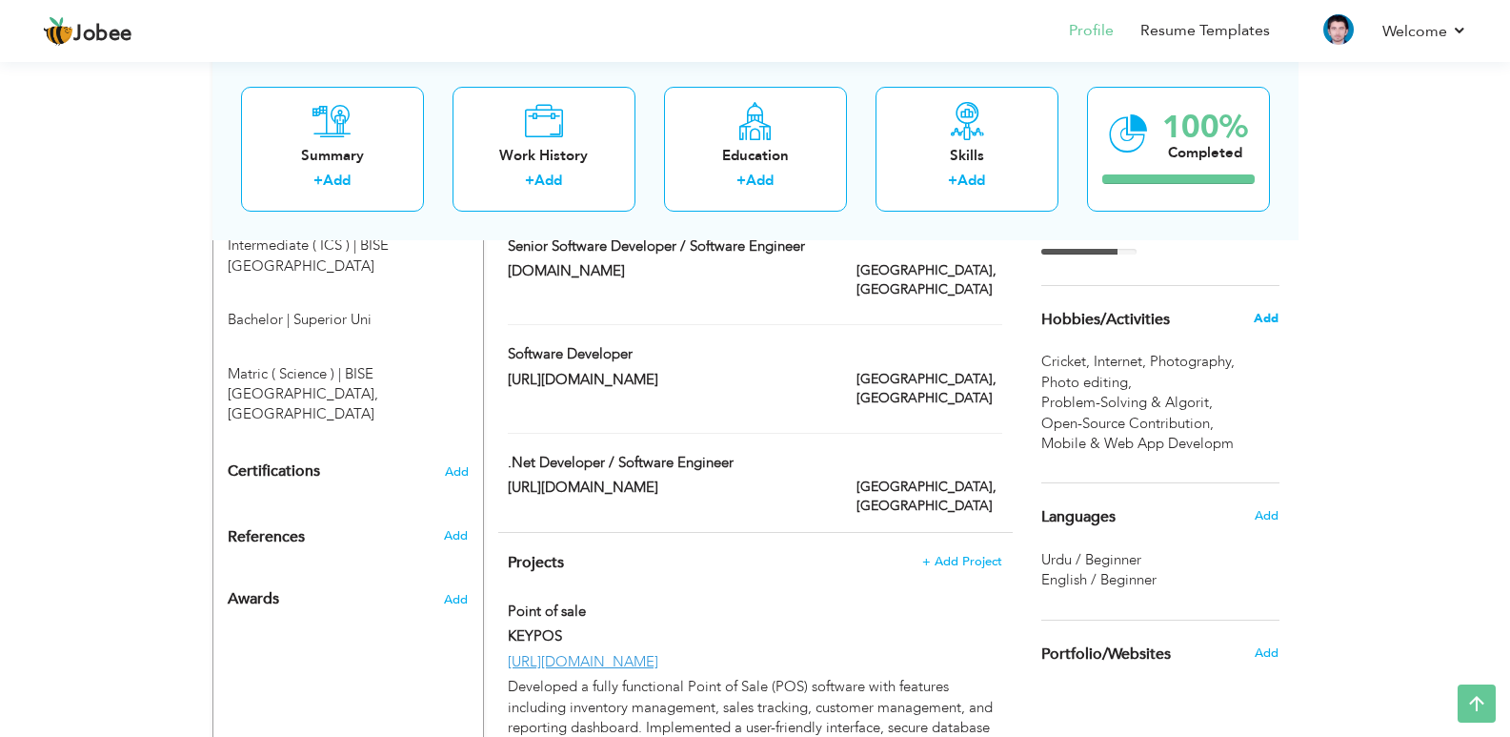
click at [1259, 316] on span "Add" at bounding box center [1266, 318] width 25 height 17
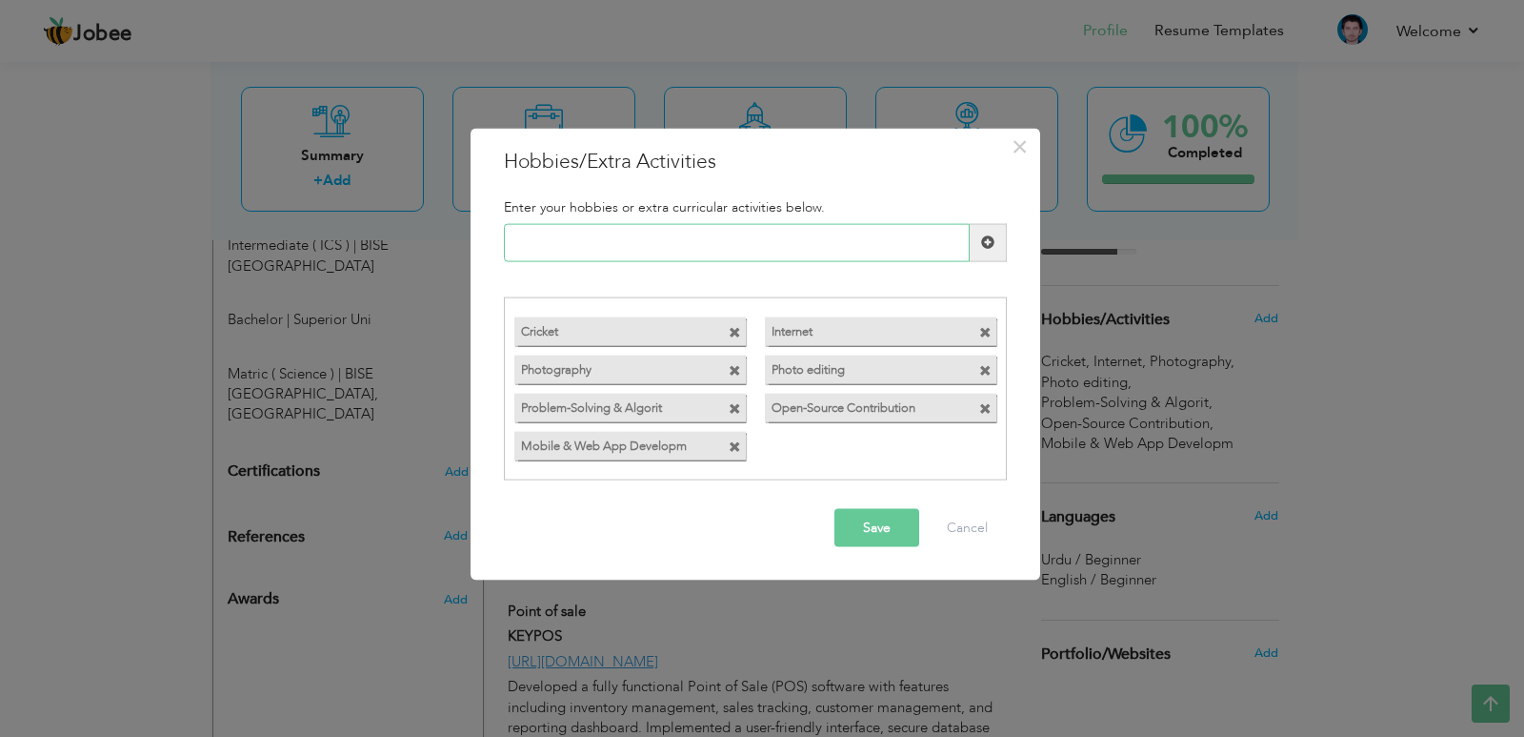
click at [654, 238] on input "text" at bounding box center [737, 242] width 466 height 38
paste input "Learning Emerging Technol"
type input "Learning Emerging Technol"
click at [894, 527] on button "Save" at bounding box center [877, 528] width 85 height 38
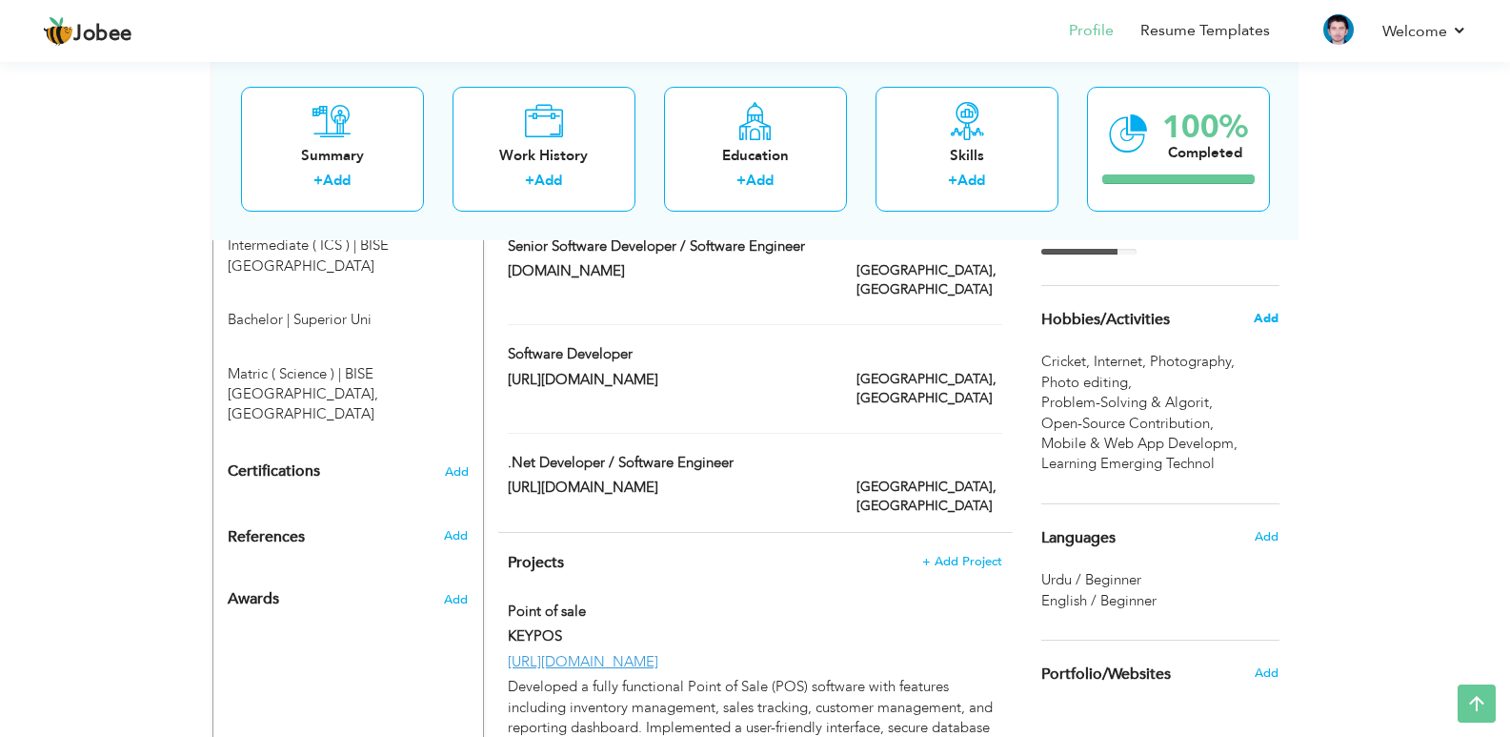
click at [1272, 313] on span "Add" at bounding box center [1266, 318] width 25 height 17
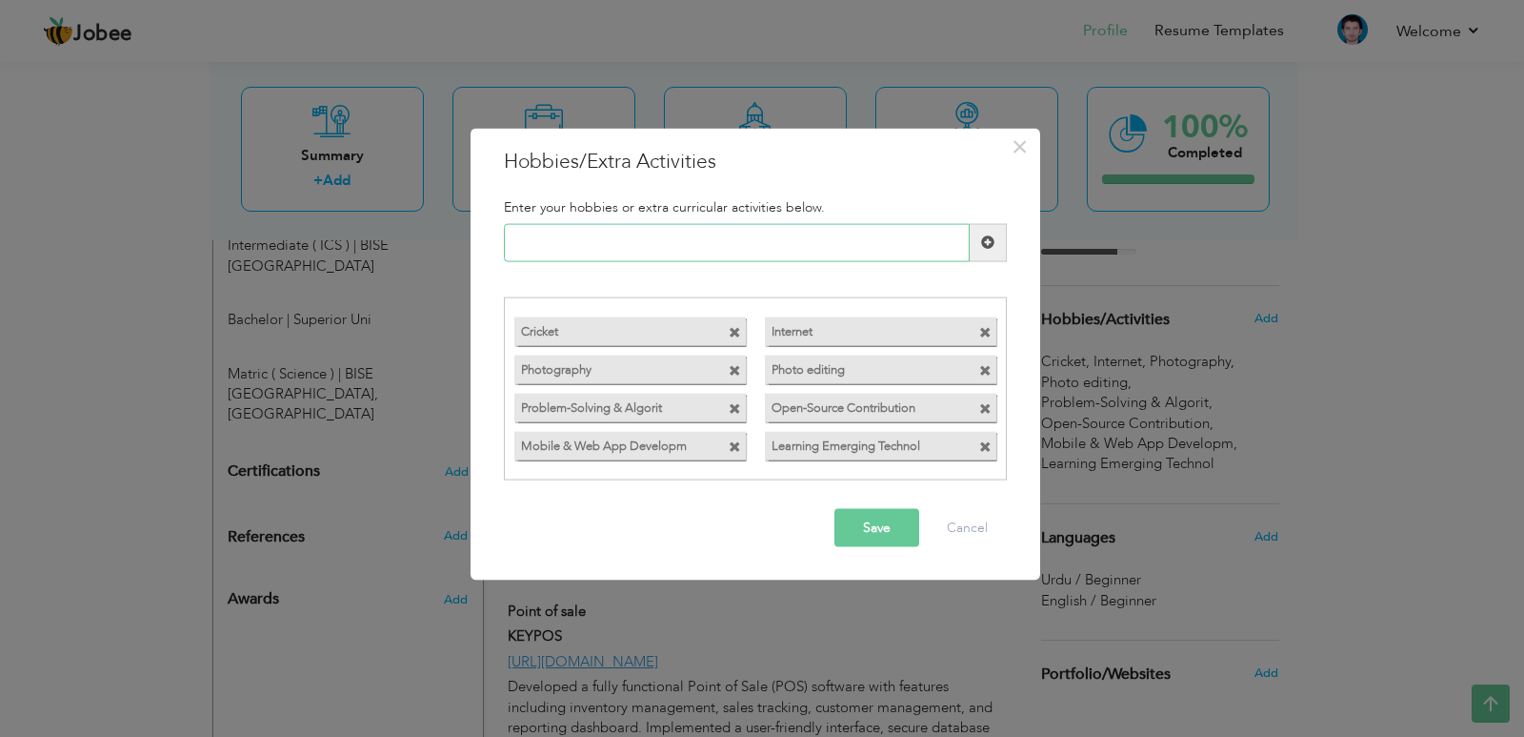
click at [626, 234] on input "text" at bounding box center [737, 242] width 466 height 38
paste input "Tech Blogging & Knowledge"
type input "Tech Blogging & Knowledge"
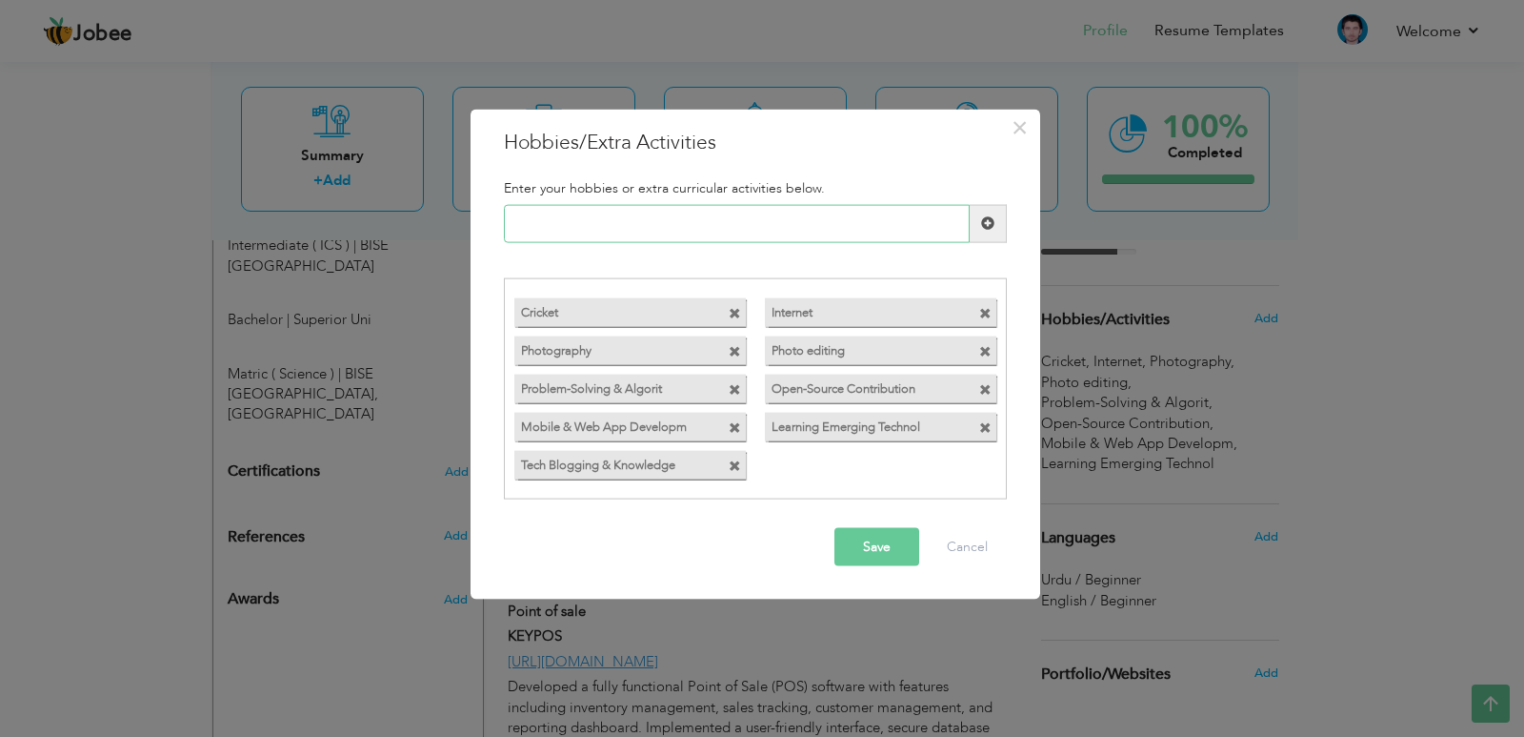
click at [733, 231] on input "text" at bounding box center [737, 223] width 466 height 38
paste input "Reading Tech Articles & R"
type input "Reading Tech Articles & R"
paste input "Mentoring or Teaching Cod"
type input "Mentoring or Teaching Cod"
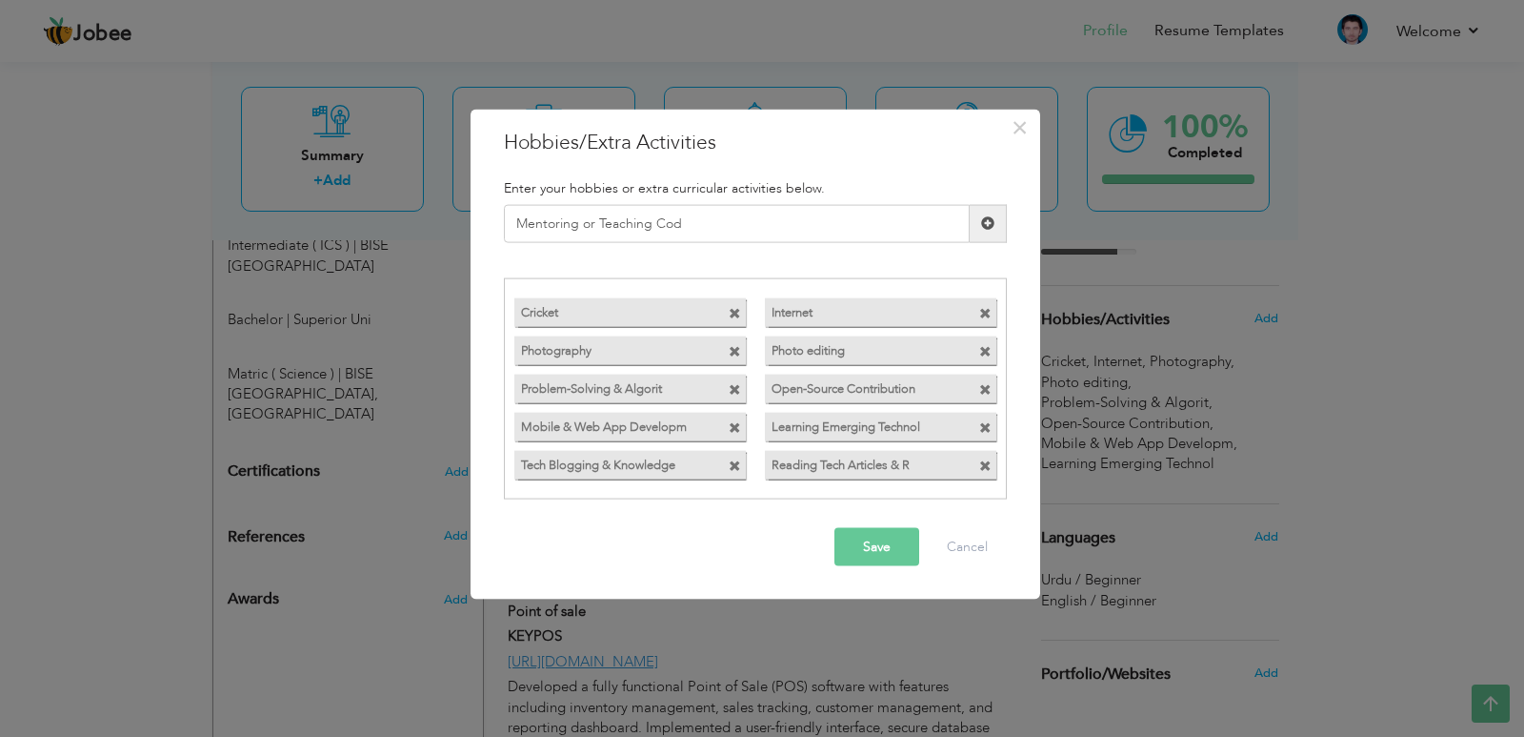
click at [851, 541] on button "Save" at bounding box center [877, 547] width 85 height 38
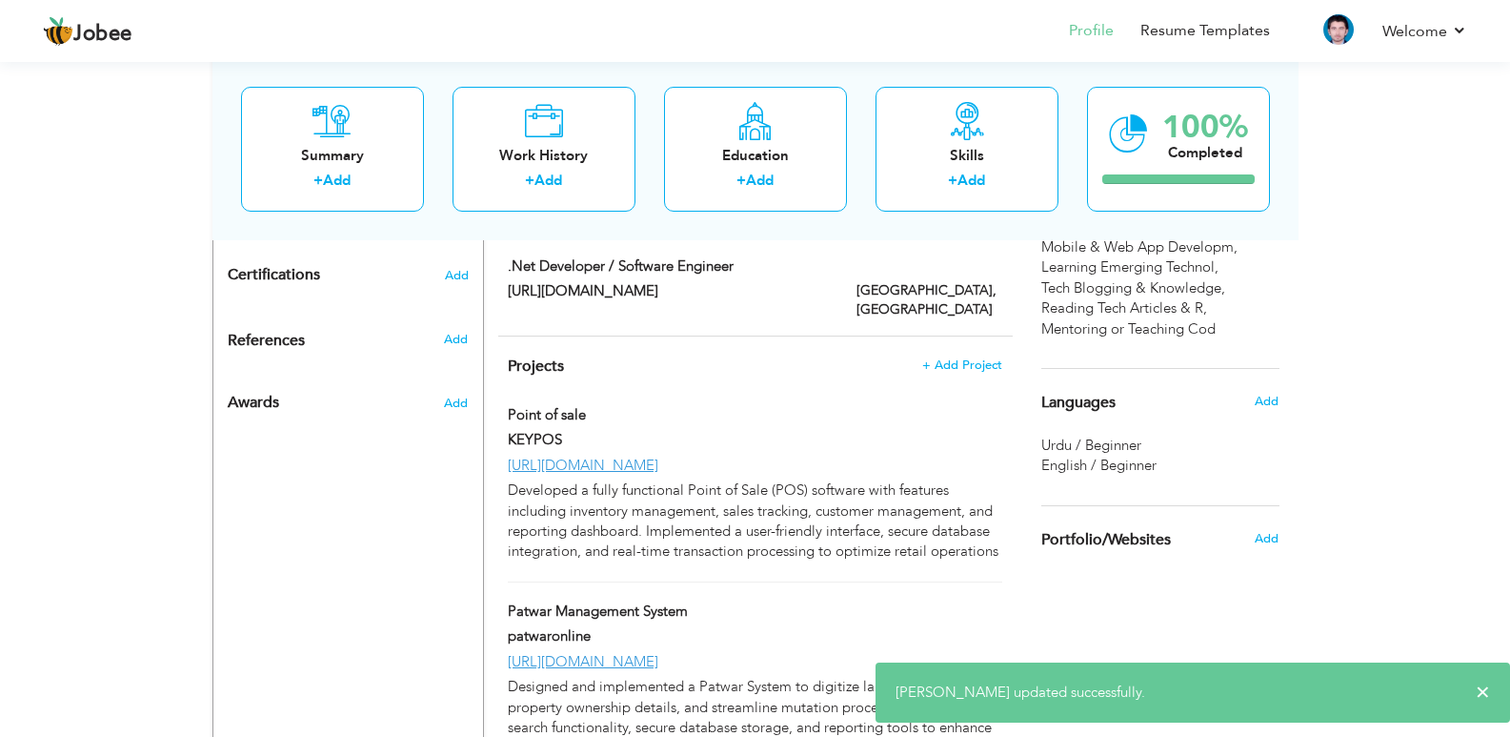
scroll to position [1143, 0]
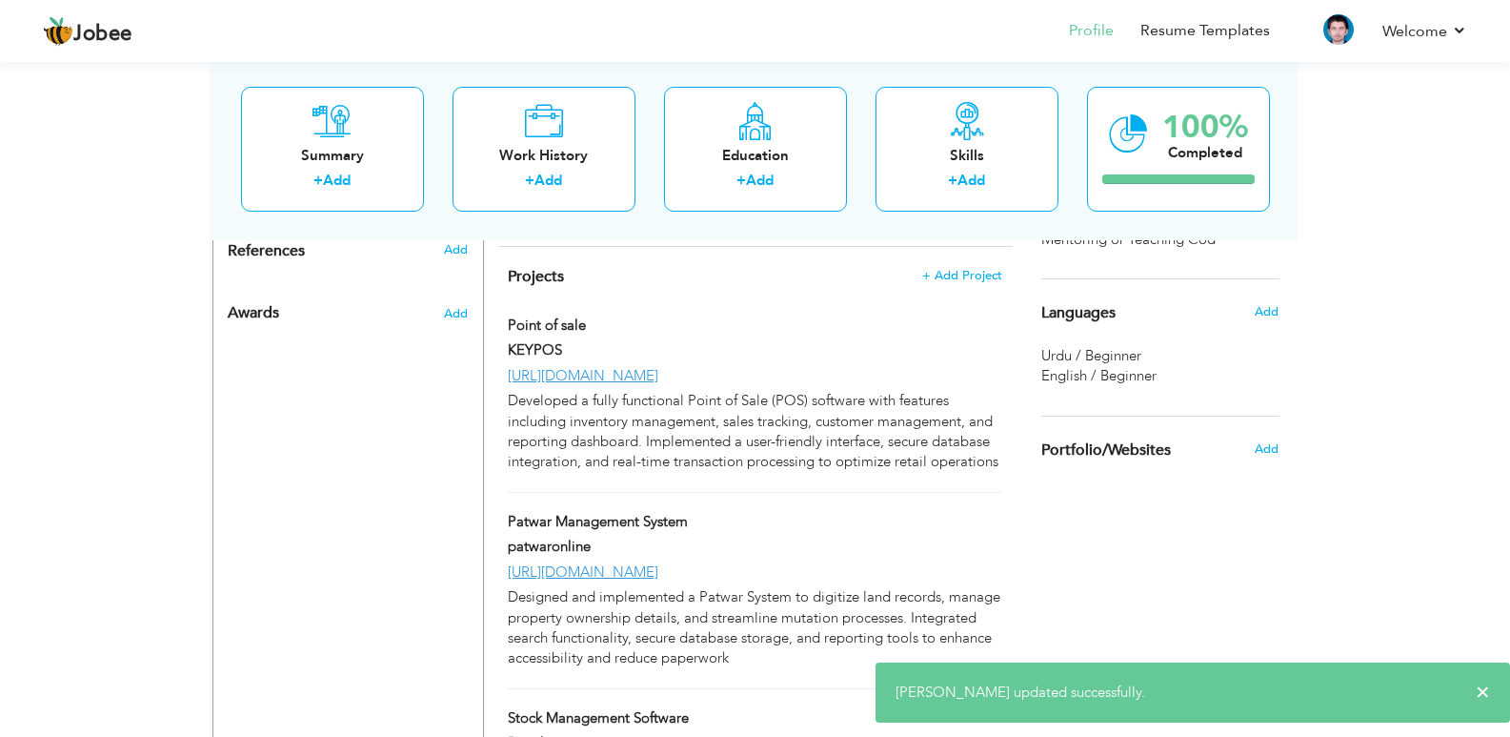
click at [1126, 359] on span "Urdu / Beginner" at bounding box center [1091, 355] width 100 height 19
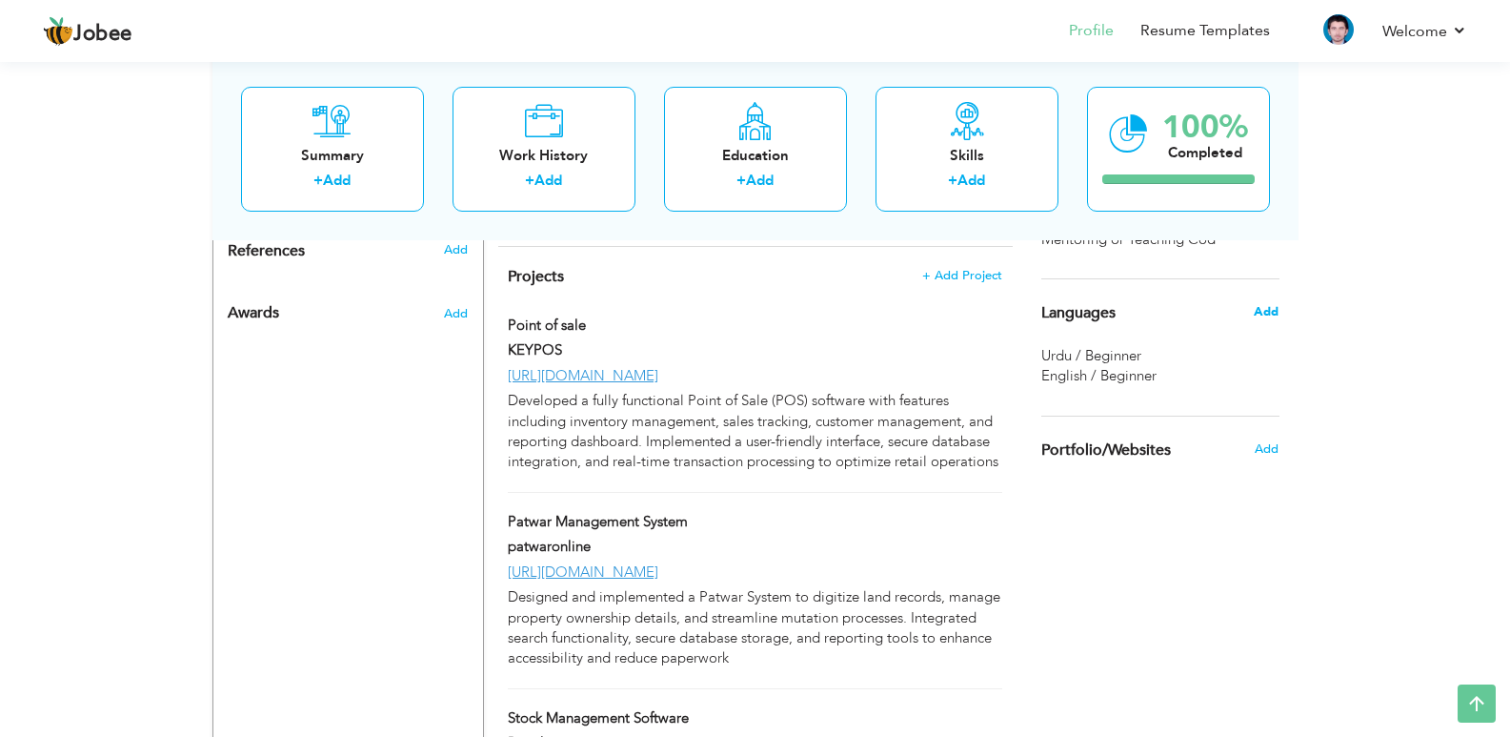
click at [1267, 311] on span "Add" at bounding box center [1266, 311] width 25 height 17
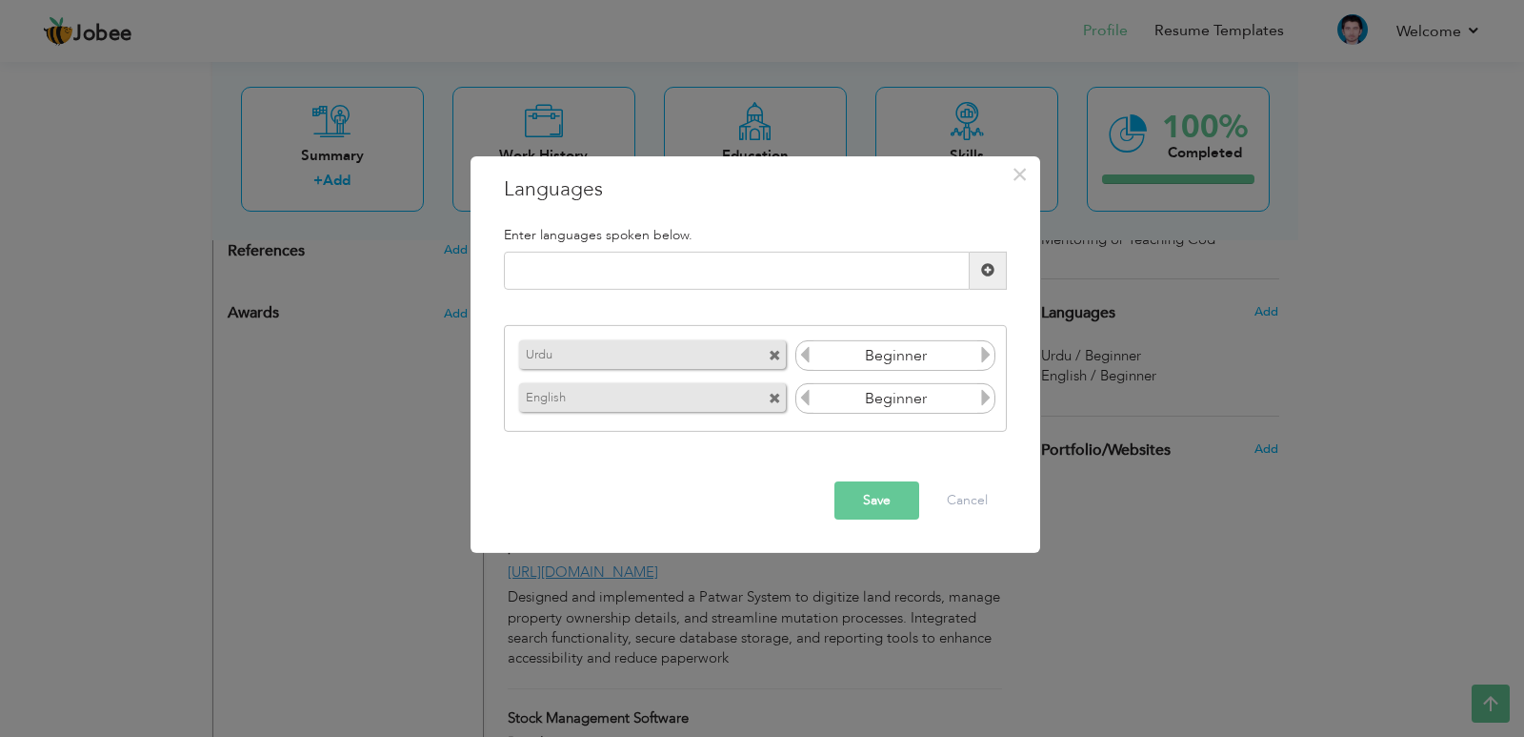
click at [897, 352] on input "Beginner" at bounding box center [896, 355] width 165 height 29
click at [991, 355] on icon at bounding box center [986, 354] width 17 height 17
click at [990, 354] on icon at bounding box center [986, 354] width 17 height 17
click at [849, 495] on button "Save" at bounding box center [877, 500] width 85 height 38
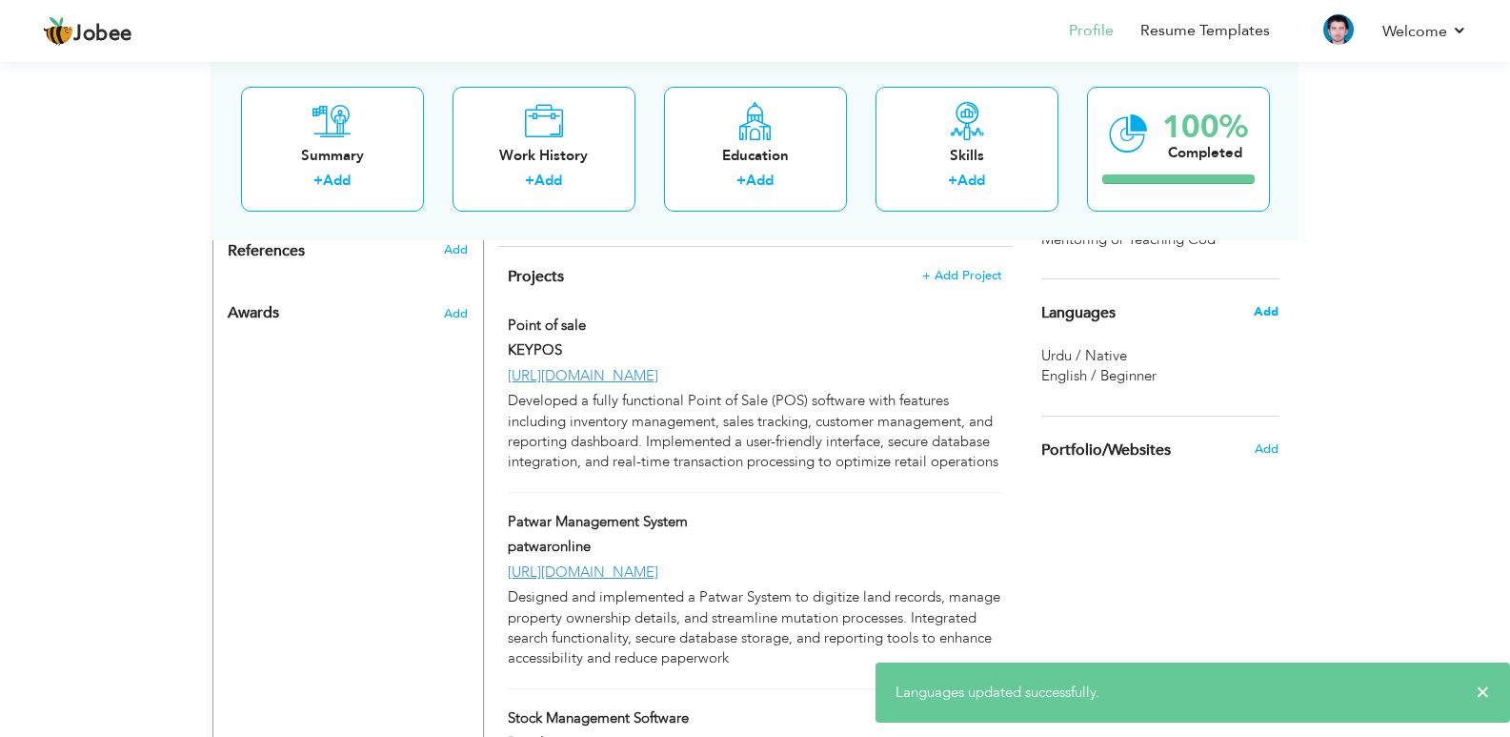
click at [1273, 308] on span "Add" at bounding box center [1266, 311] width 25 height 17
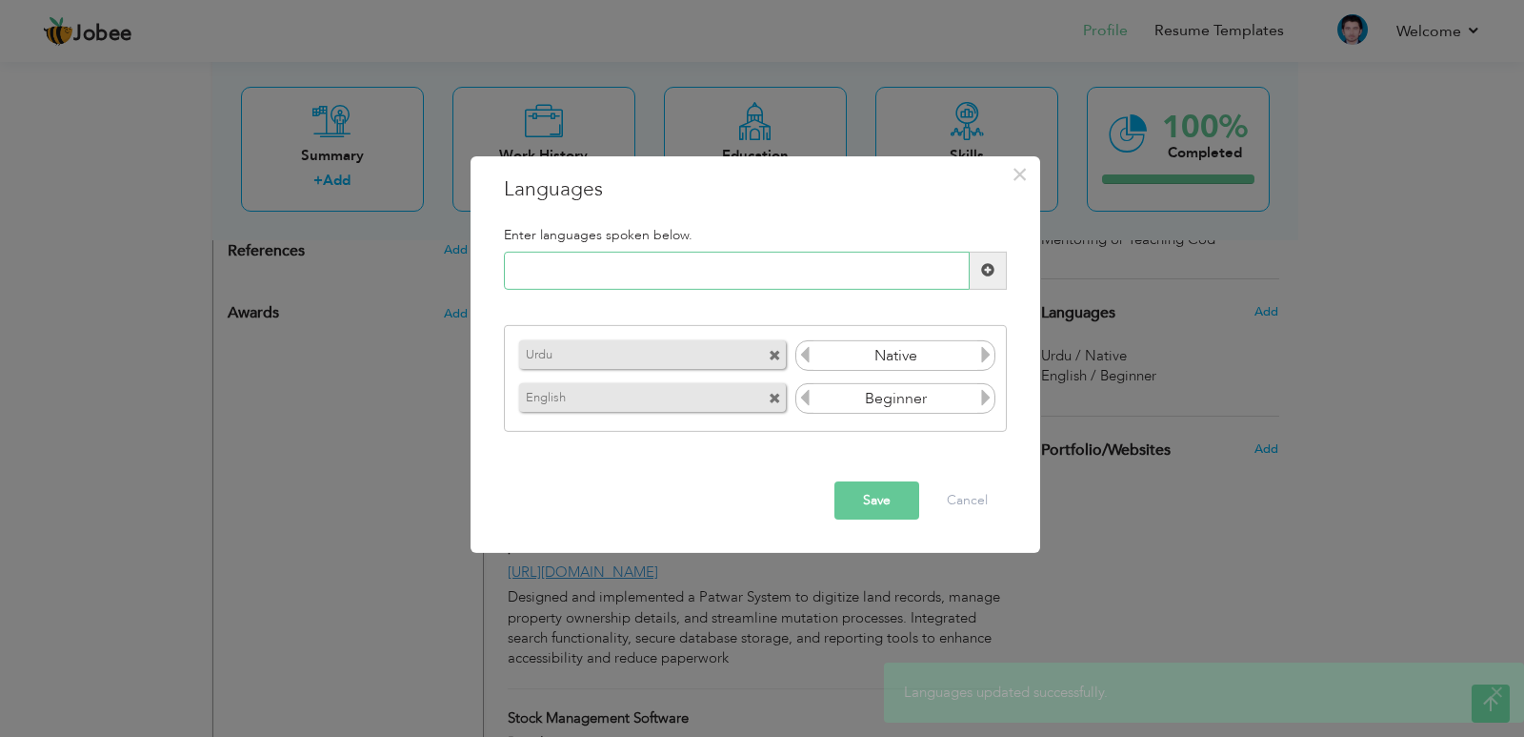
click at [699, 273] on input "text" at bounding box center [737, 271] width 466 height 38
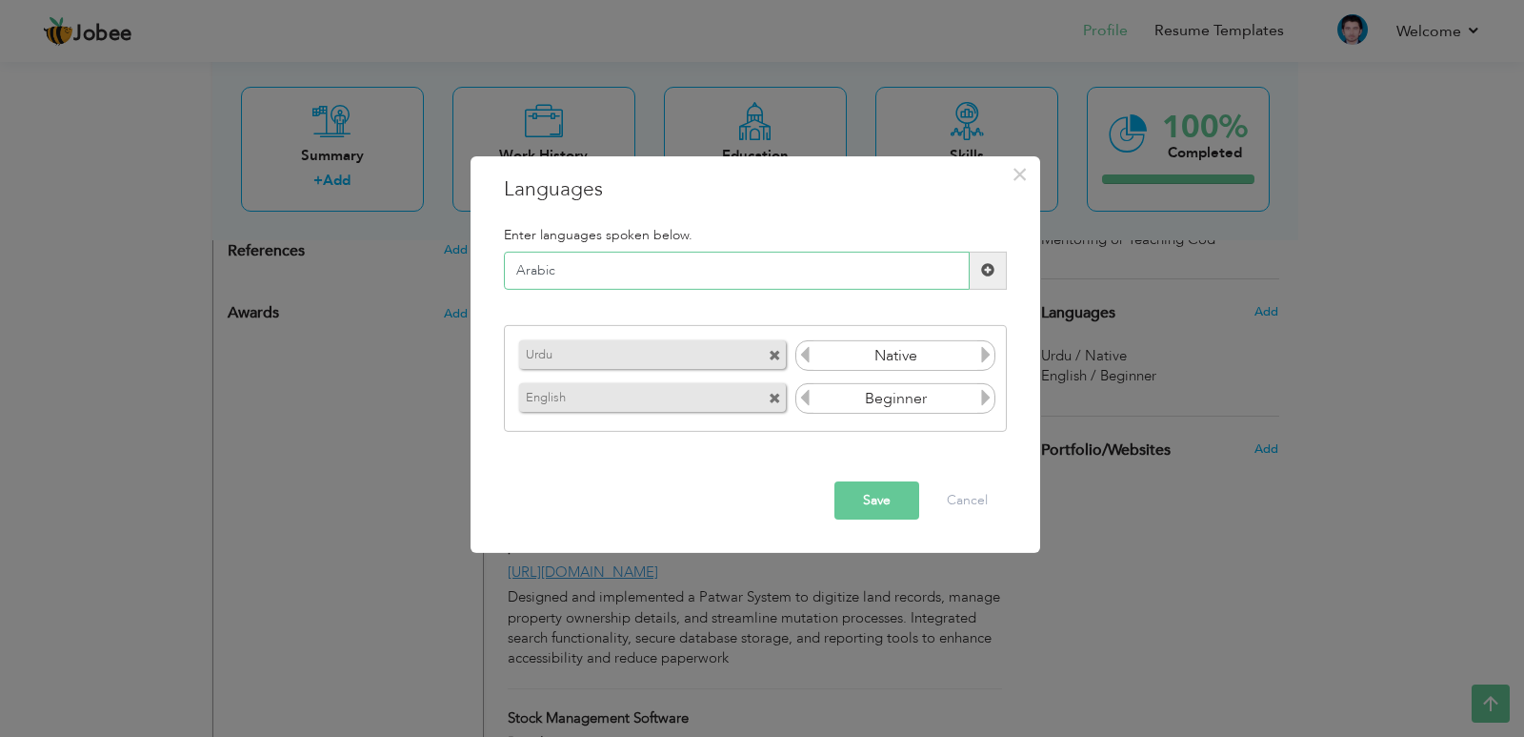
type input "Arabic"
click at [872, 486] on button "Save" at bounding box center [877, 500] width 85 height 38
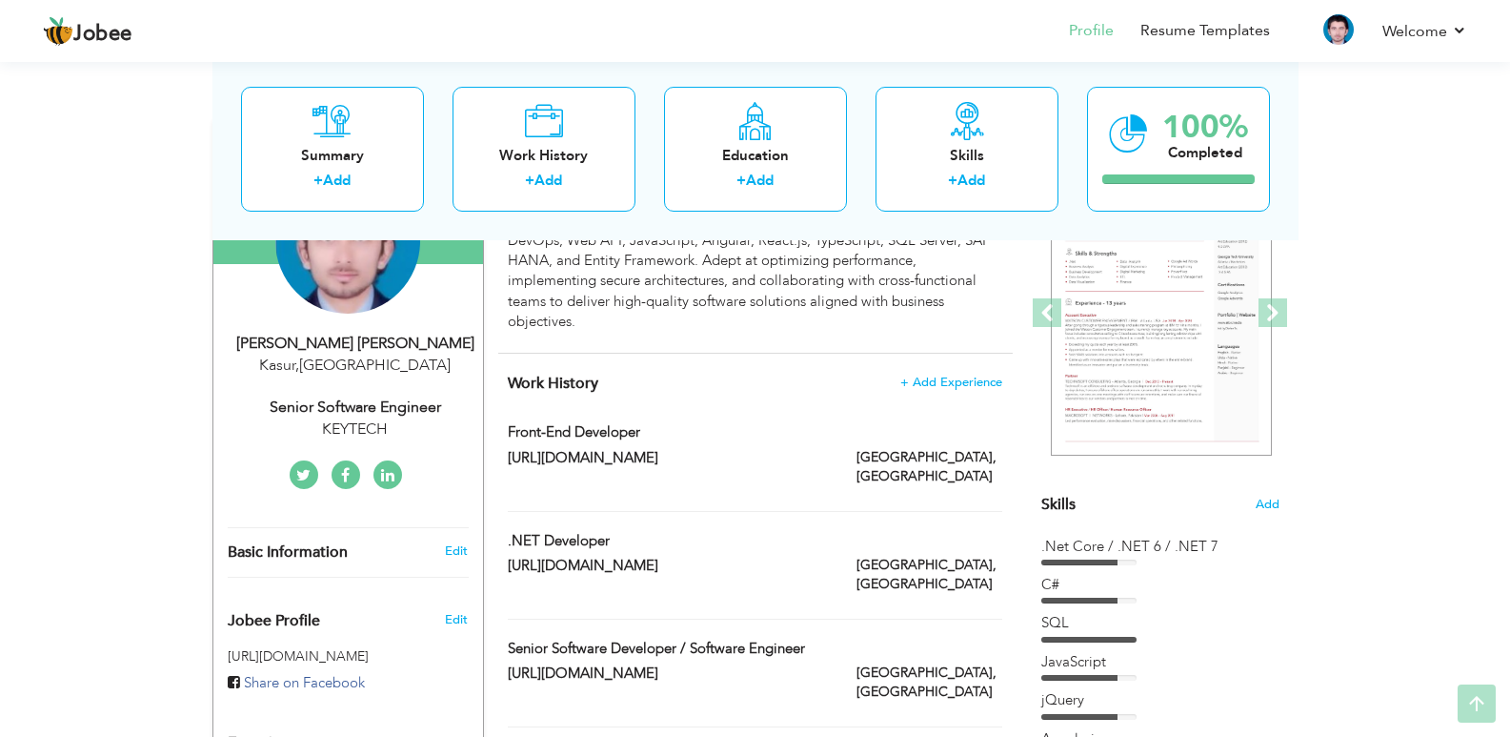
scroll to position [286, 0]
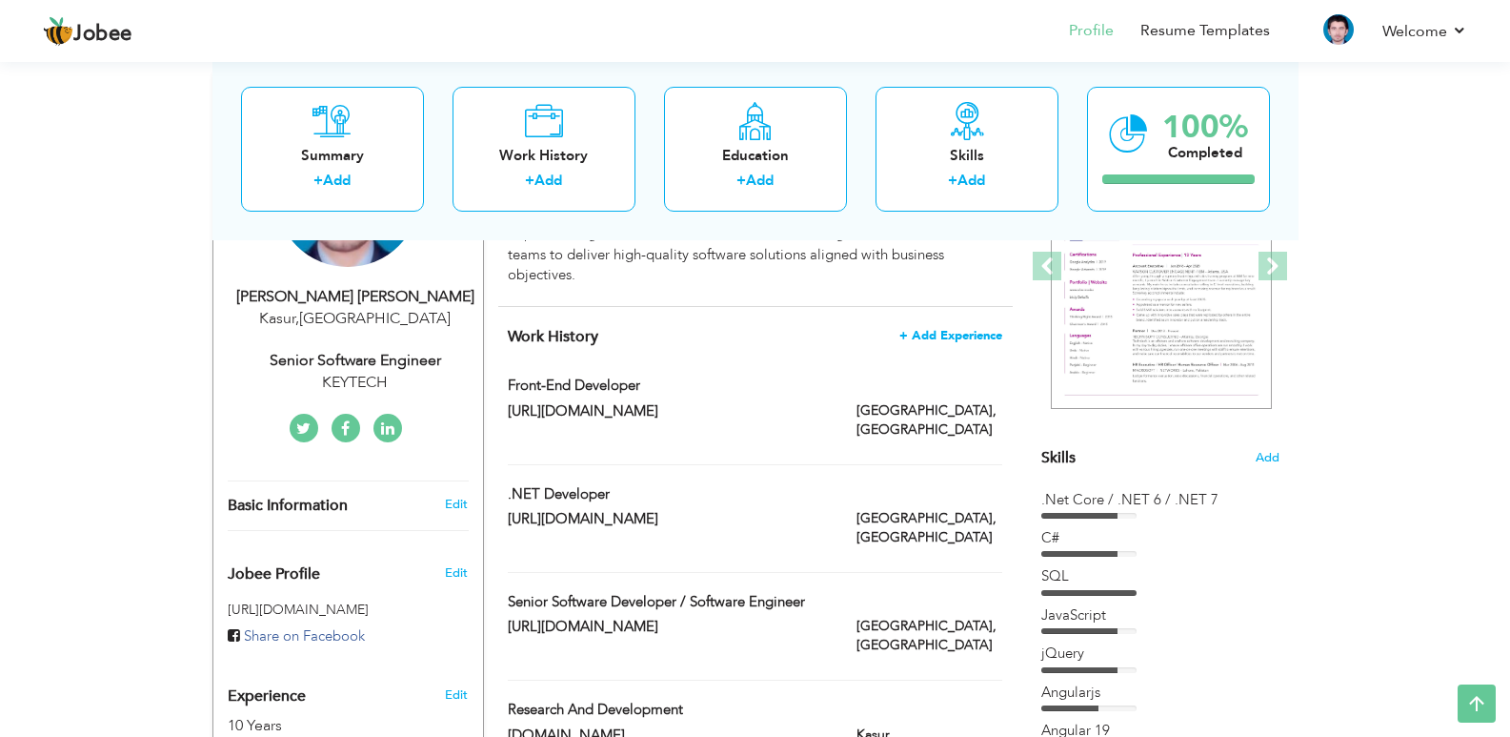
click at [930, 329] on span "+ Add Experience" at bounding box center [950, 335] width 103 height 13
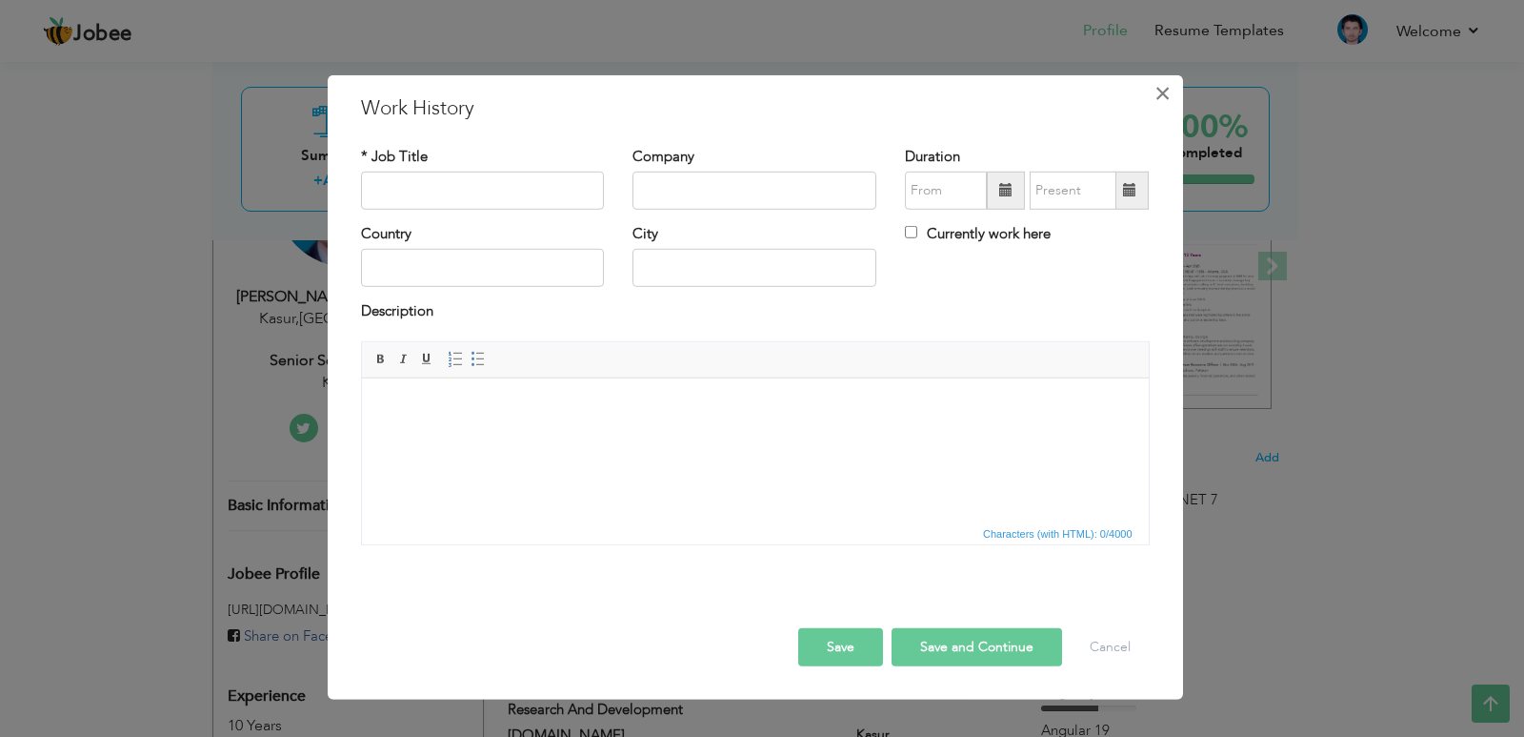
click at [1175, 93] on button "×" at bounding box center [1163, 92] width 30 height 30
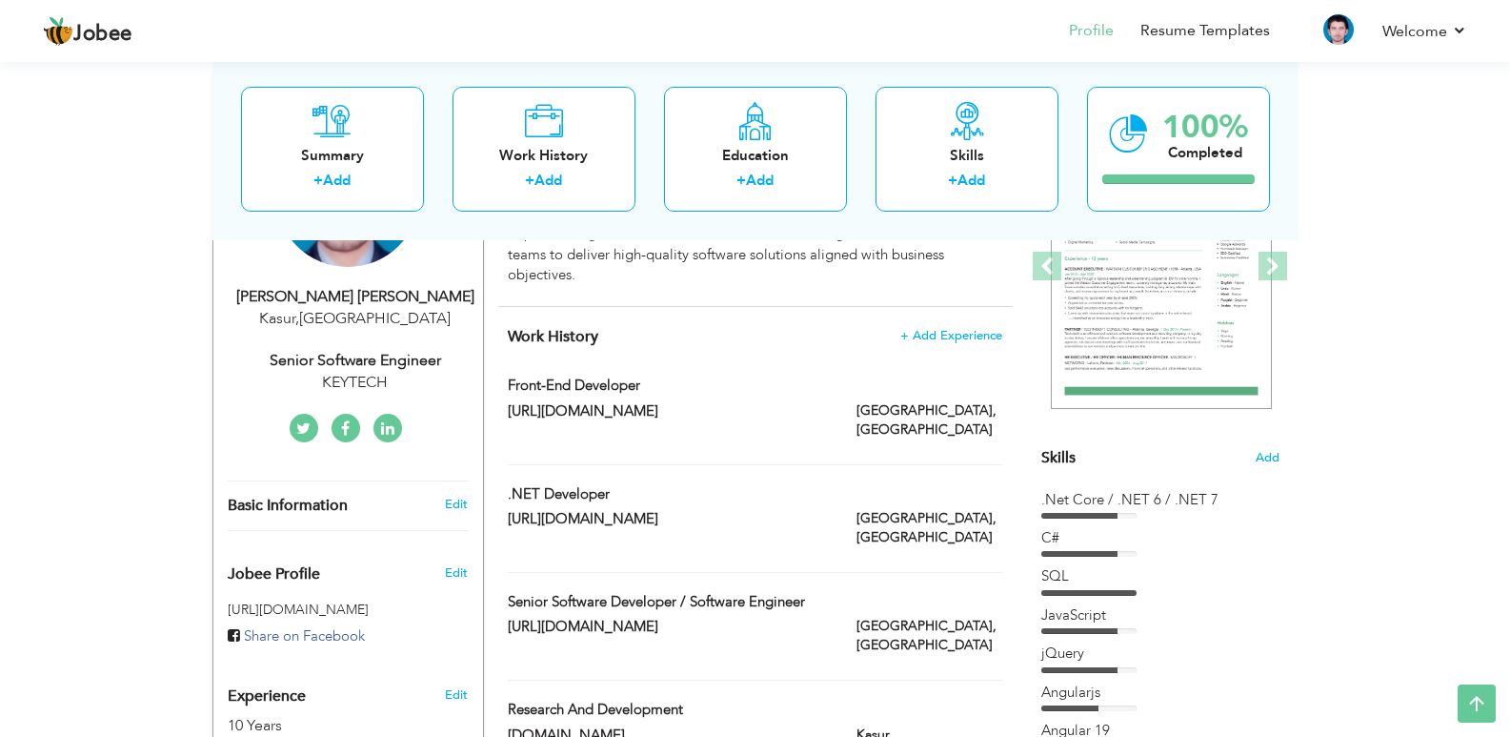
click at [863, 375] on div "Front-End Developer" at bounding box center [755, 387] width 522 height 25
type input "Front-End Developer"
type input "[URL][DOMAIN_NAME]"
type input "[GEOGRAPHIC_DATA]"
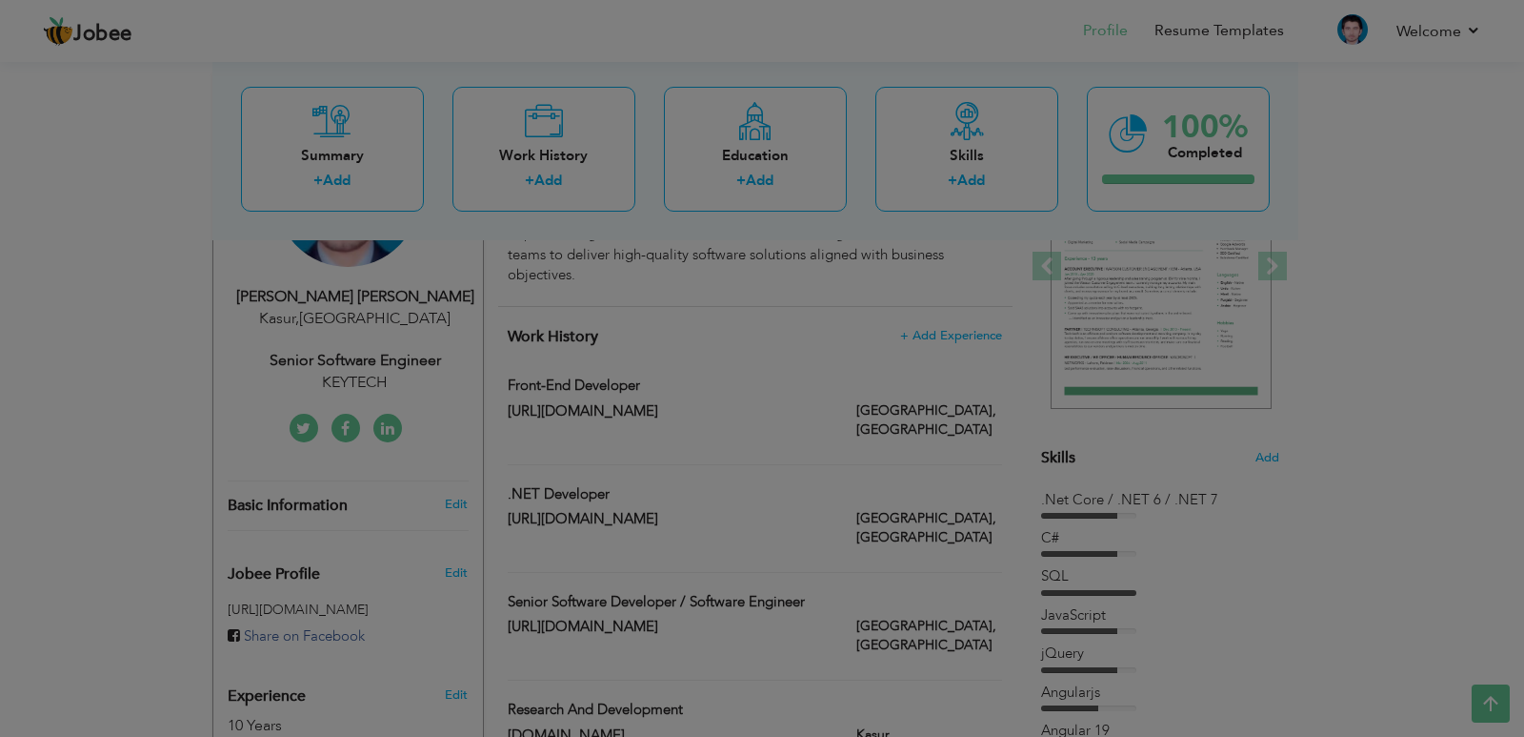
click at [863, 373] on div at bounding box center [762, 368] width 1524 height 737
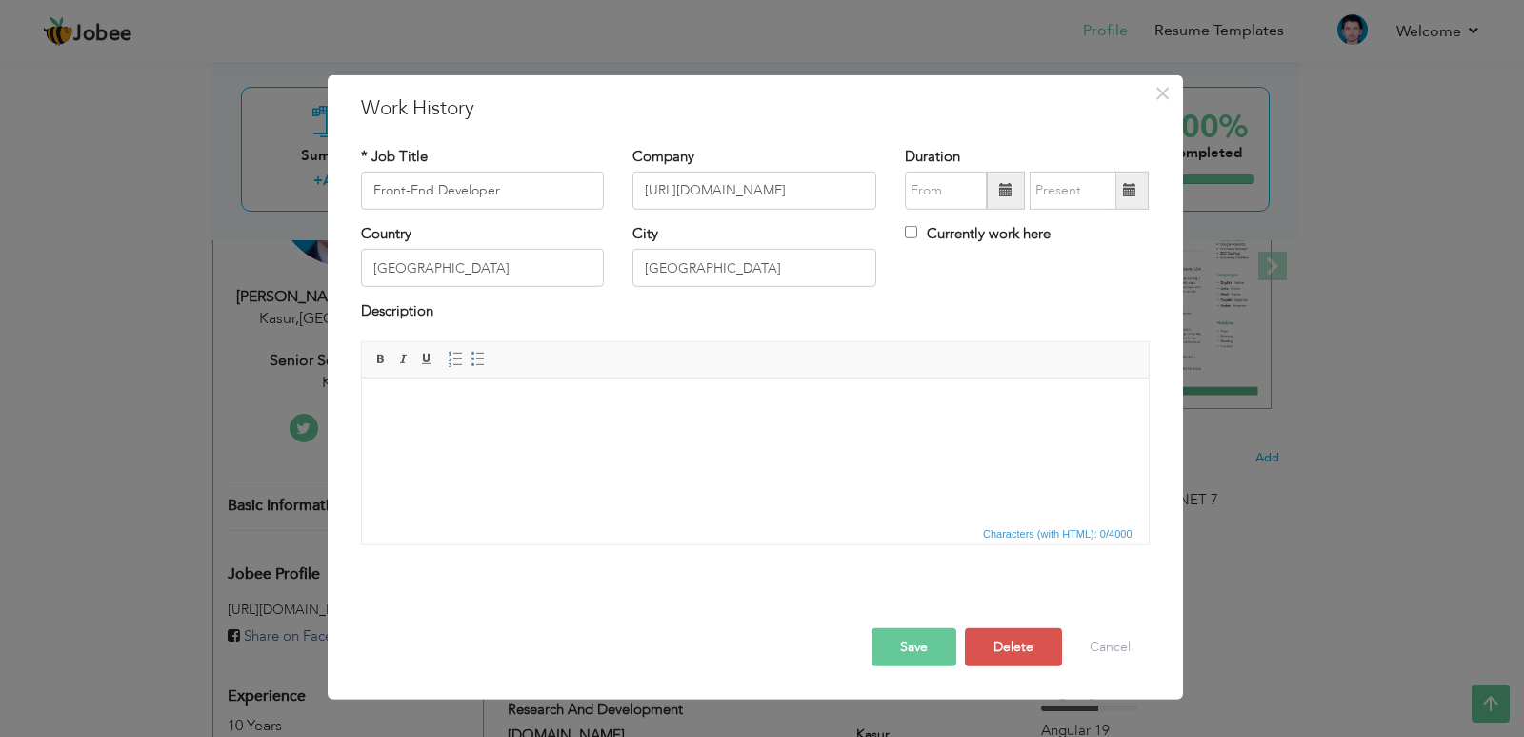
click at [698, 435] on html at bounding box center [754, 406] width 787 height 58
click at [551, 195] on input "Front-End Developer" at bounding box center [483, 191] width 244 height 38
click at [446, 435] on html at bounding box center [754, 406] width 787 height 58
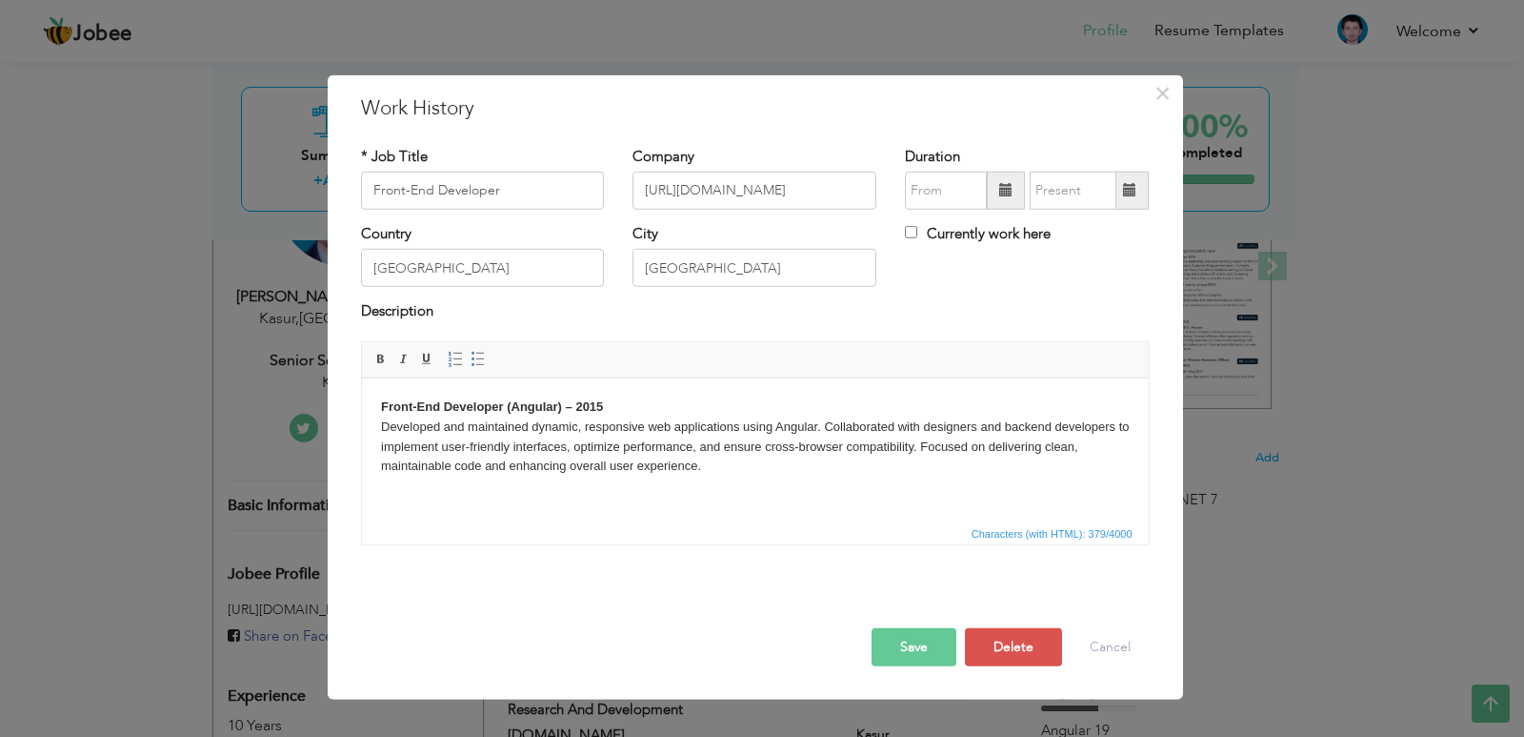
click at [661, 398] on body "Front-End Developer (Angular) – 2015 Developed and maintained dynamic, responsi…" at bounding box center [754, 435] width 749 height 79
click at [573, 490] on html "Front-End Developer (Angular) Developed and maintained dynamic, responsive web …" at bounding box center [754, 435] width 787 height 117
click at [575, 407] on body "Front-End Developer – 2015 Worked on building and maintaining responsive web ap…" at bounding box center [754, 435] width 749 height 79
click at [919, 648] on button "Save" at bounding box center [914, 647] width 85 height 38
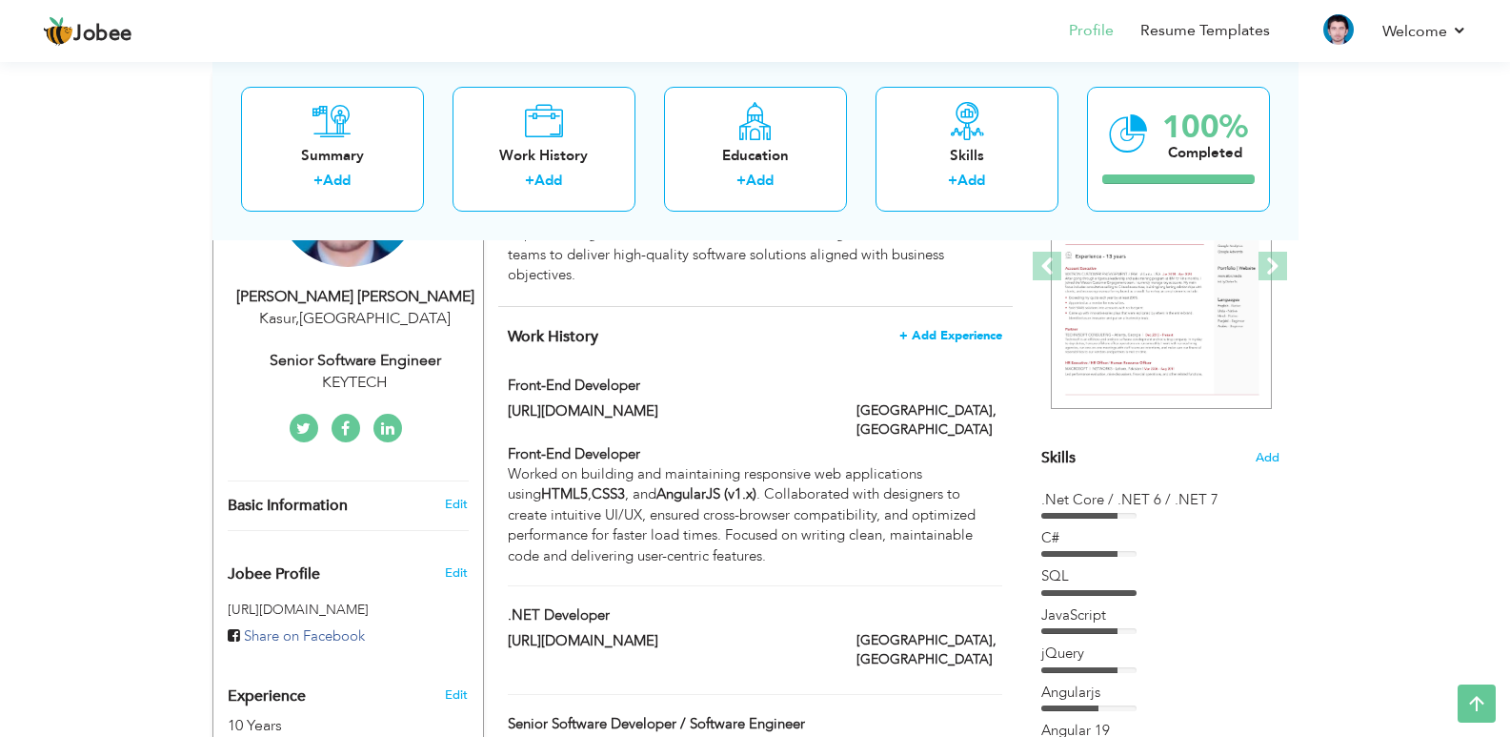
click at [942, 329] on span "+ Add Experience" at bounding box center [950, 335] width 103 height 13
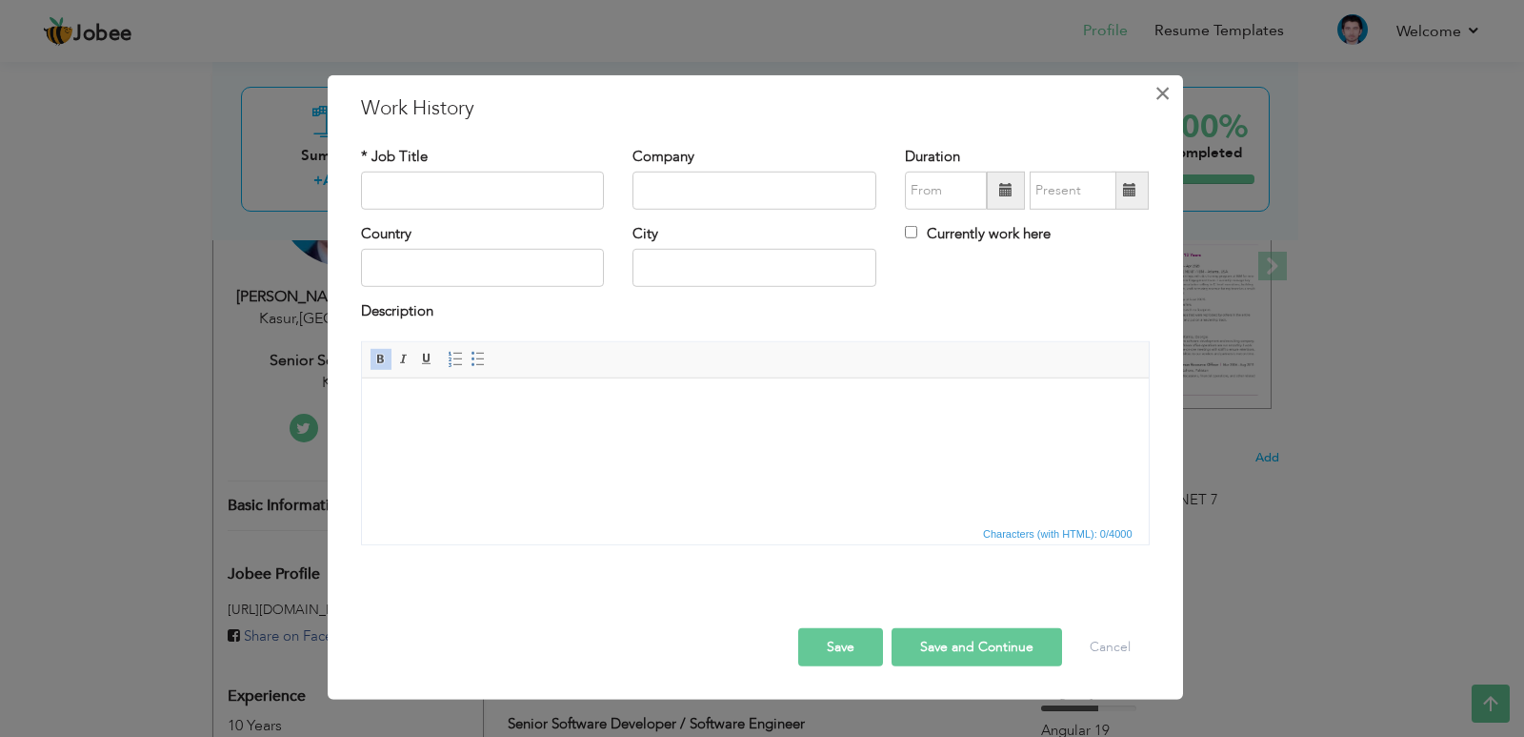
click at [1156, 95] on span "×" at bounding box center [1163, 92] width 16 height 34
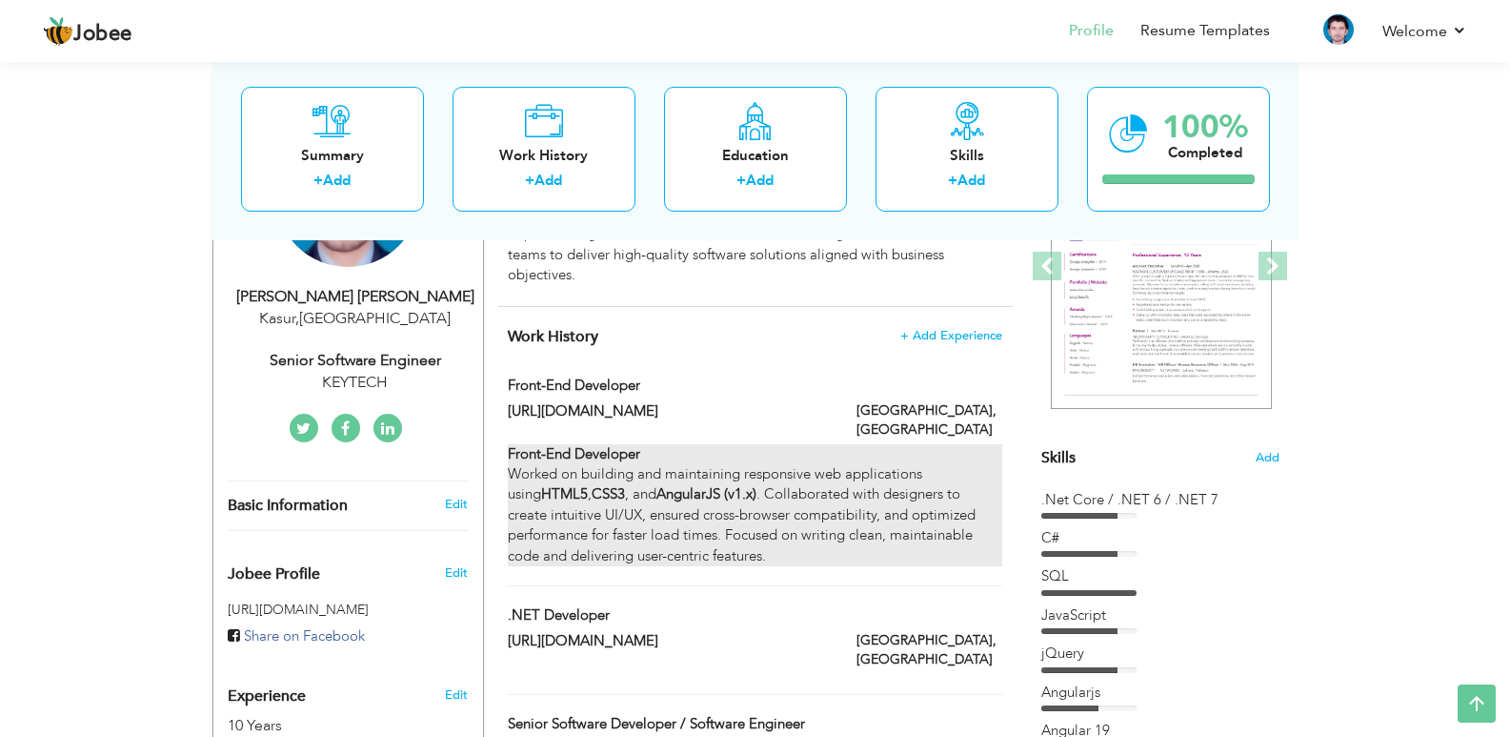
click at [806, 460] on div "Front-End Developer Worked on building and maintaining responsive web applicati…" at bounding box center [755, 505] width 494 height 123
type input "Front-End Developer"
type input "[URL][DOMAIN_NAME]"
type input "[GEOGRAPHIC_DATA]"
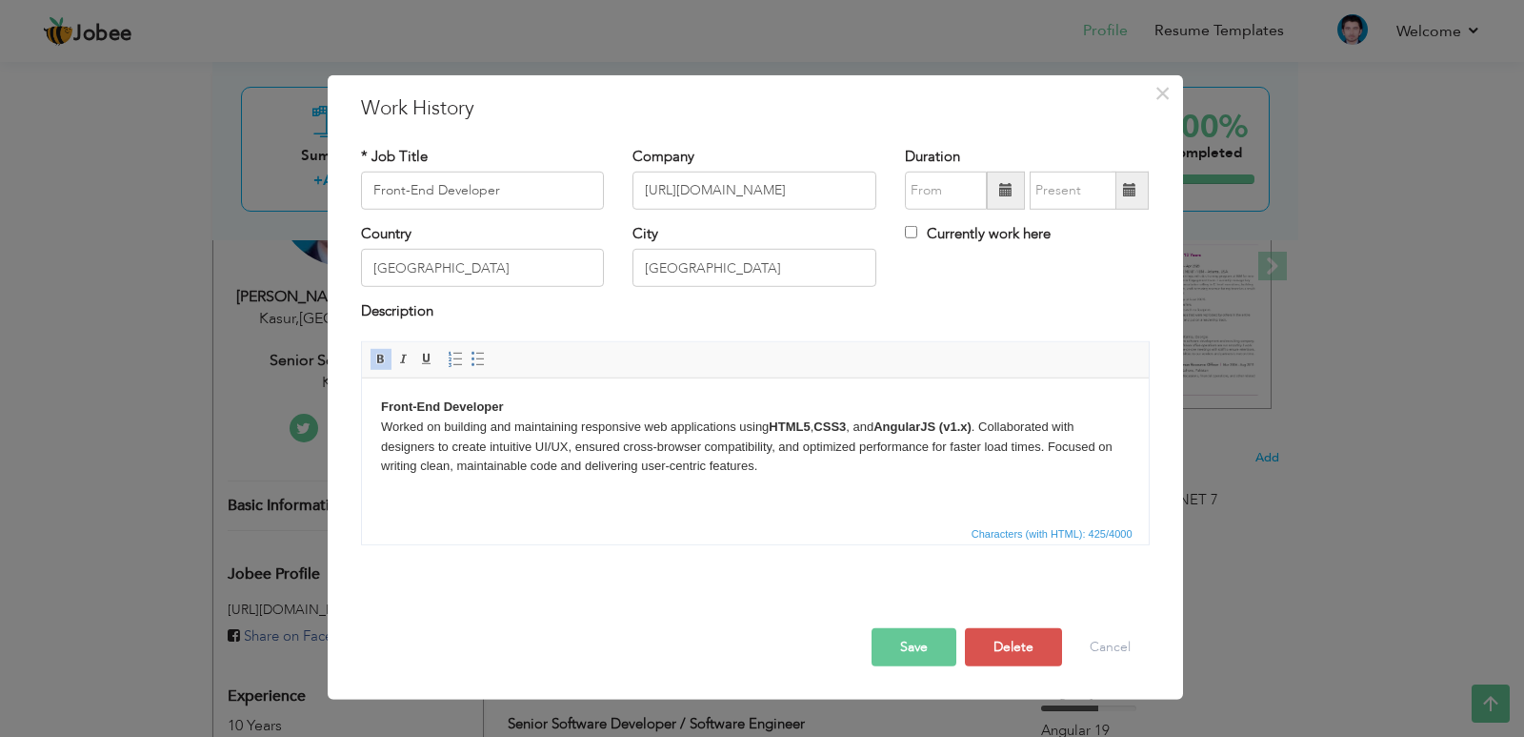
click at [999, 194] on span at bounding box center [1005, 189] width 13 height 13
type input "08/2025"
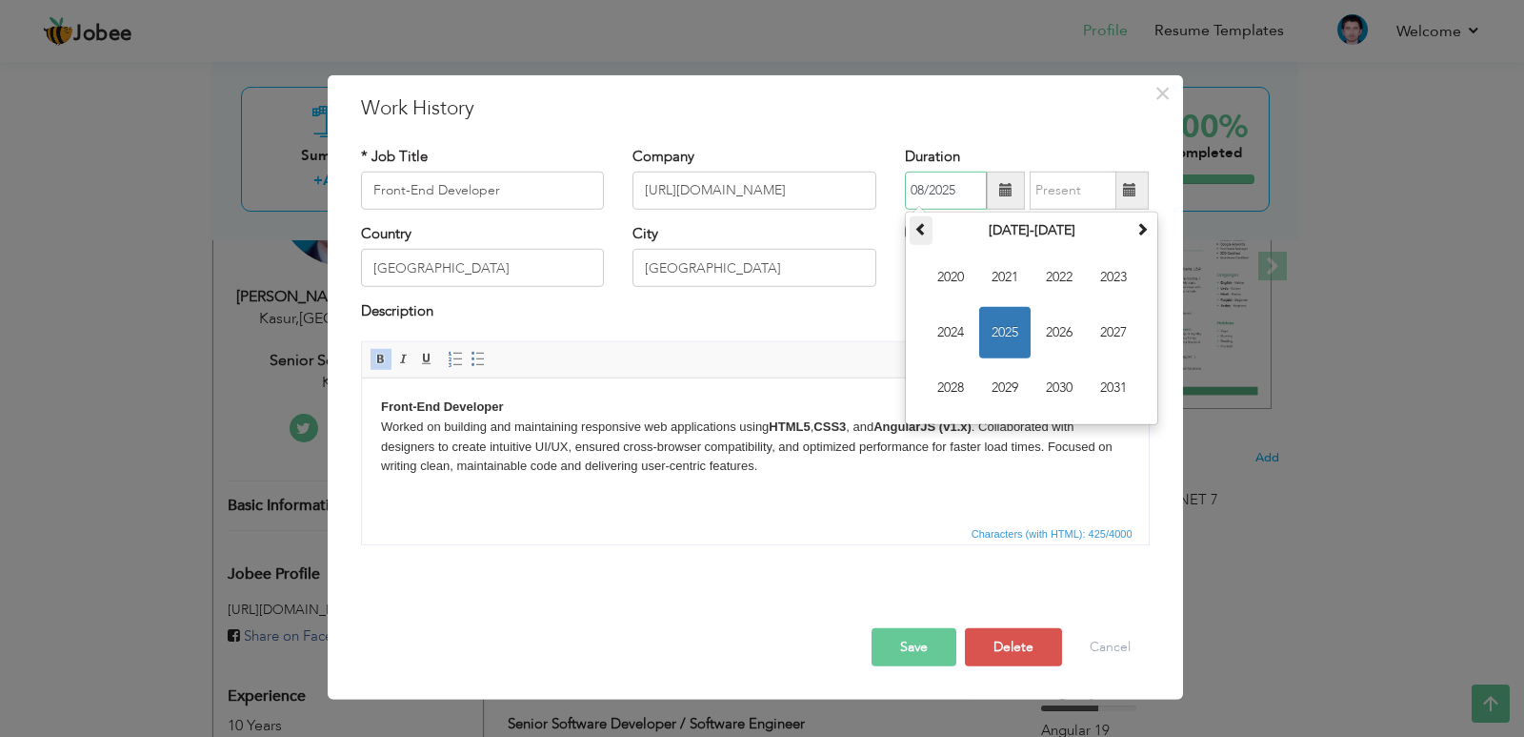
click at [925, 226] on span at bounding box center [921, 228] width 13 height 13
click at [996, 319] on span "2015" at bounding box center [1004, 332] width 51 height 51
type input "08/2025"
click at [1091, 192] on input "08/2025" at bounding box center [1073, 191] width 87 height 38
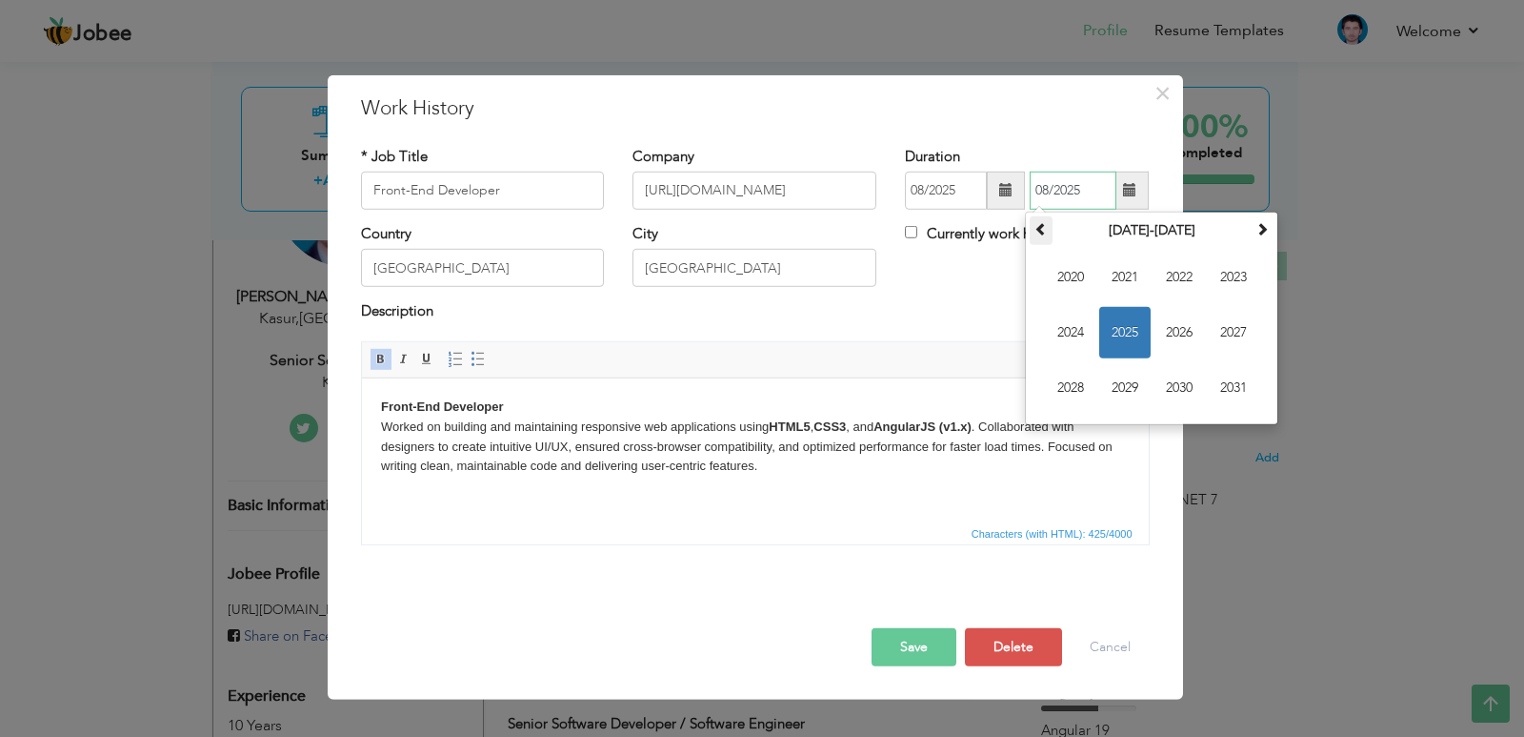
click at [1041, 229] on span at bounding box center [1041, 228] width 13 height 13
click at [1172, 331] on span "2016" at bounding box center [1179, 332] width 51 height 51
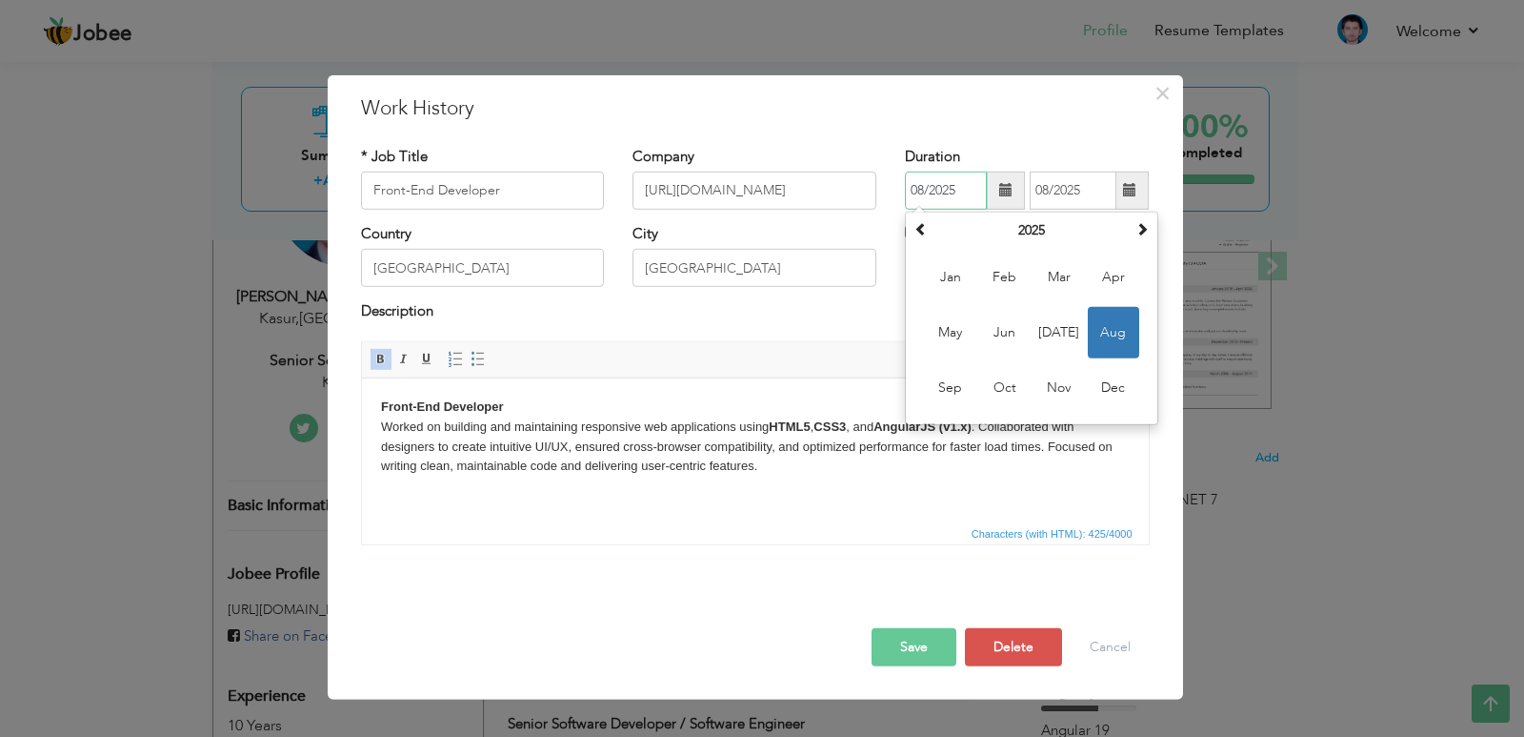
click at [956, 193] on input "08/2025" at bounding box center [946, 191] width 82 height 38
click at [1021, 277] on span "Feb" at bounding box center [1004, 277] width 51 height 51
type input "02/2025"
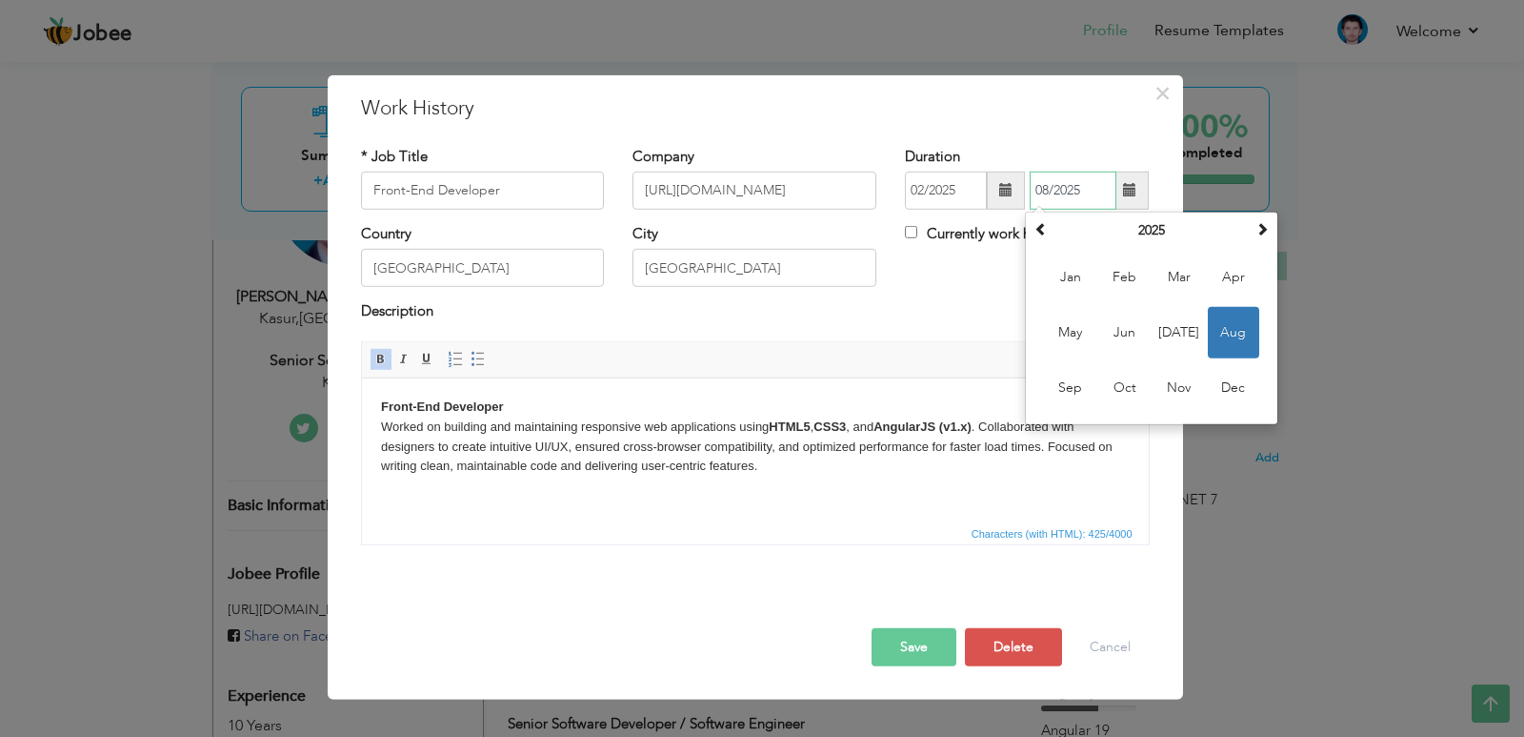
click at [1076, 194] on input "08/2025" at bounding box center [1073, 191] width 87 height 38
click at [1044, 233] on span at bounding box center [1041, 228] width 13 height 13
click at [1129, 232] on th "2024" at bounding box center [1152, 230] width 198 height 29
click at [1047, 236] on th at bounding box center [1041, 230] width 23 height 29
click at [1228, 331] on span "2016" at bounding box center [1233, 332] width 51 height 51
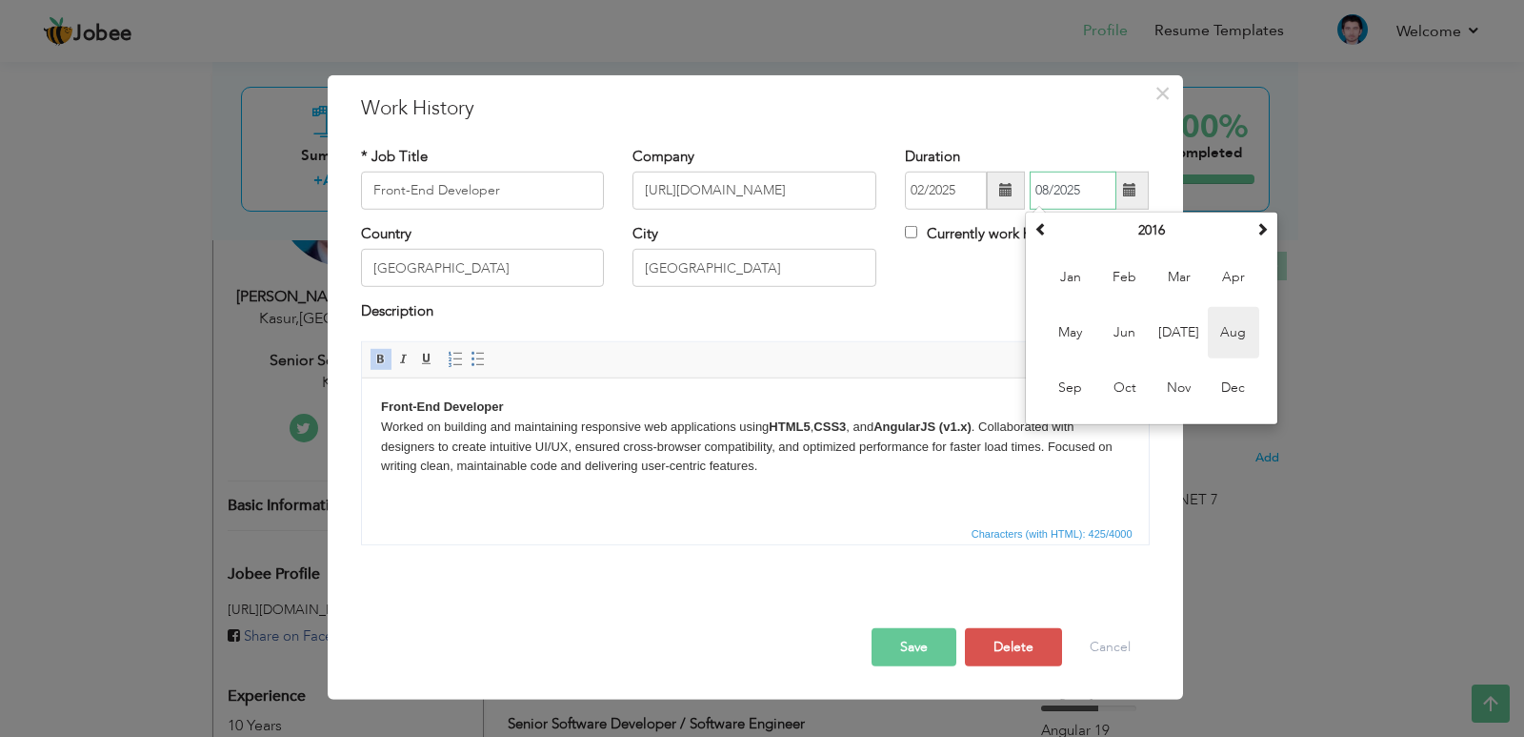
click at [1239, 326] on span "Aug" at bounding box center [1233, 332] width 51 height 51
type input "08/2016"
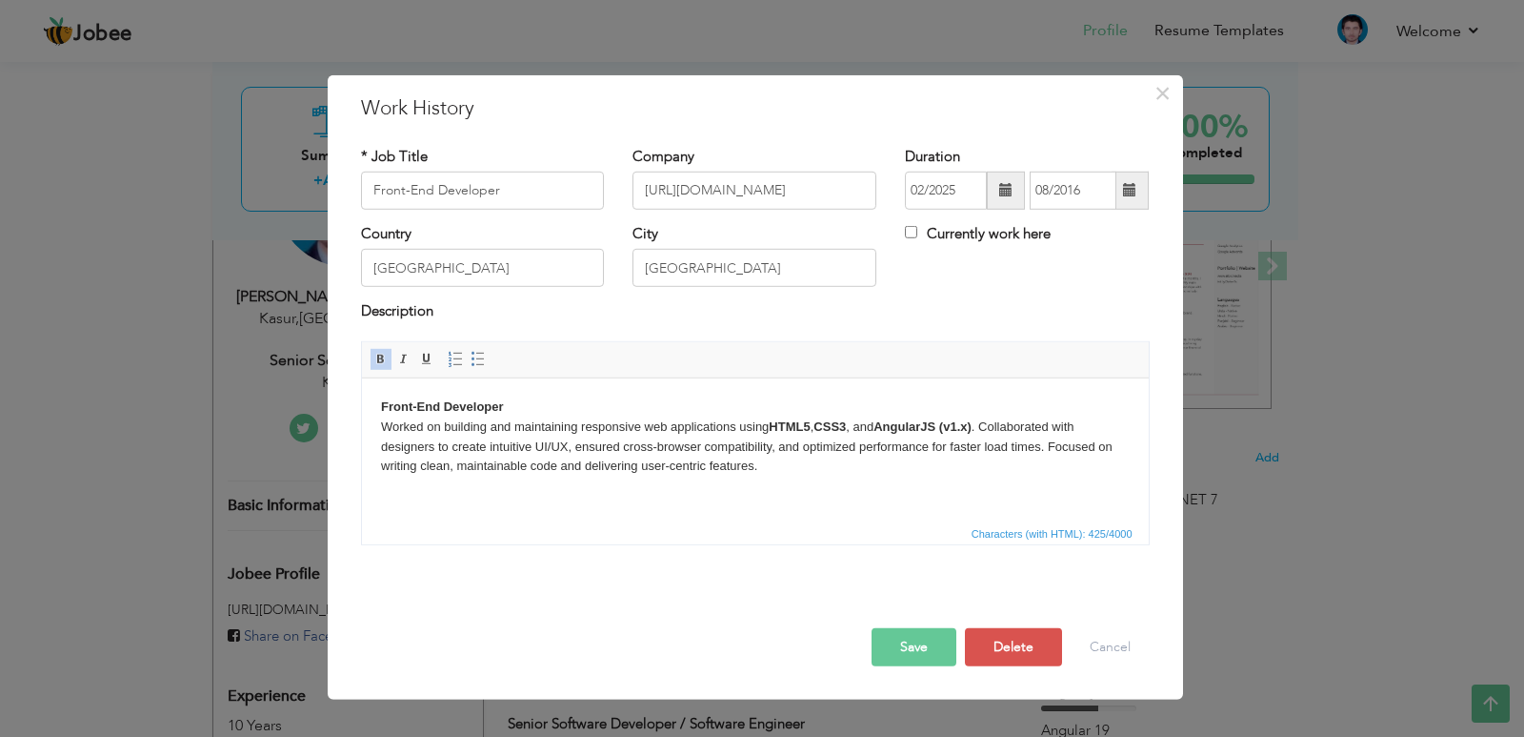
click at [904, 656] on button "Save" at bounding box center [914, 647] width 85 height 38
click at [921, 644] on button "Save" at bounding box center [914, 647] width 85 height 38
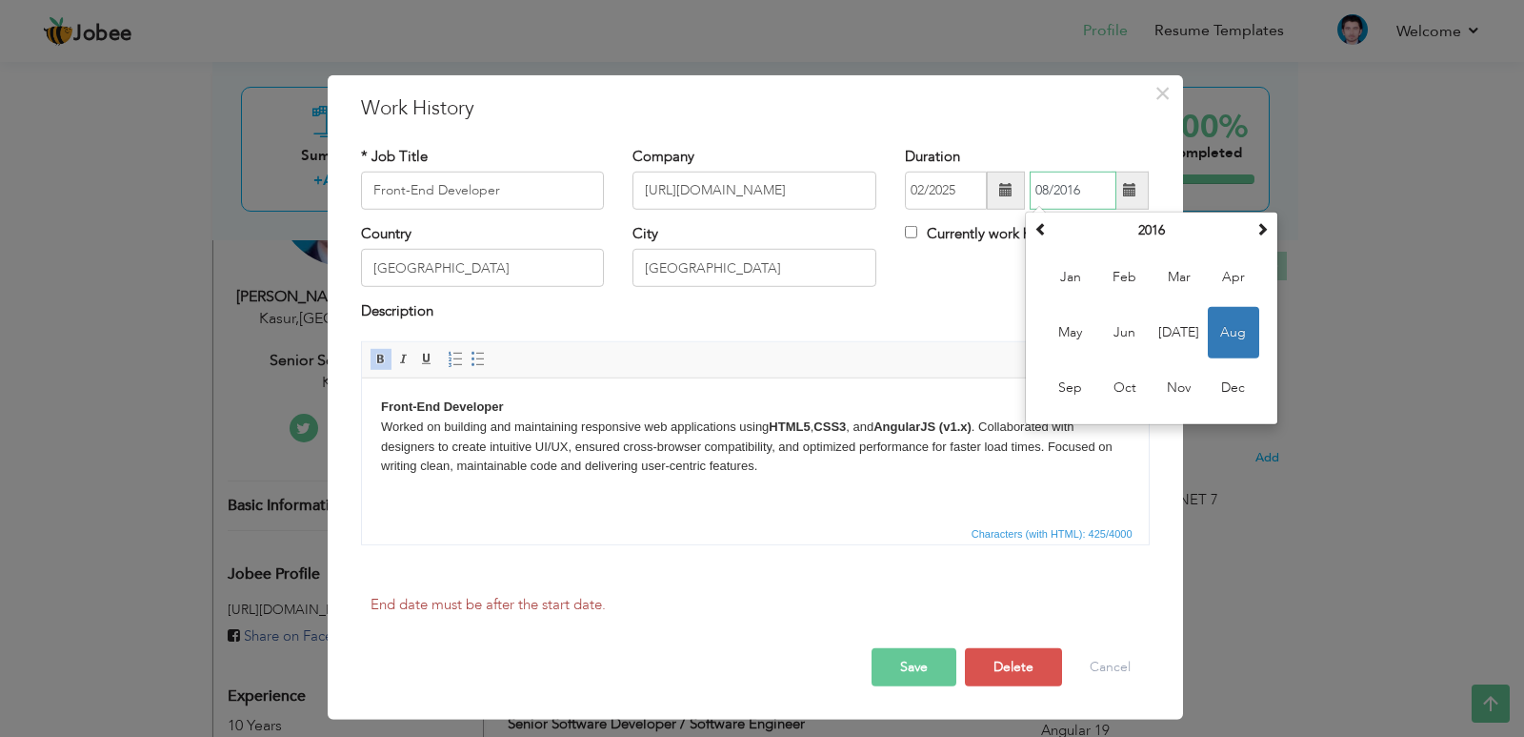
click at [1246, 326] on span "Aug" at bounding box center [1233, 332] width 51 height 51
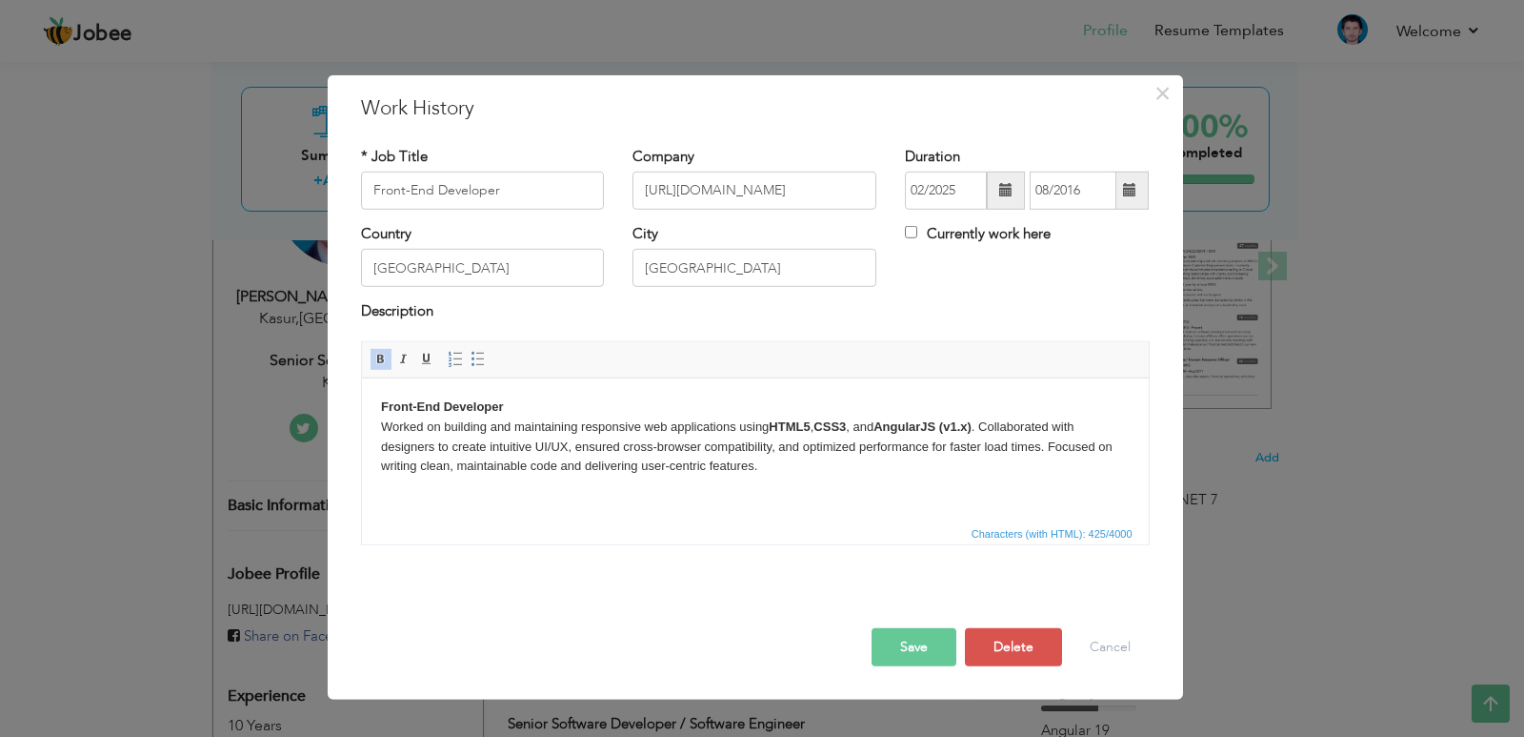
click at [913, 656] on button "Save" at bounding box center [914, 647] width 85 height 38
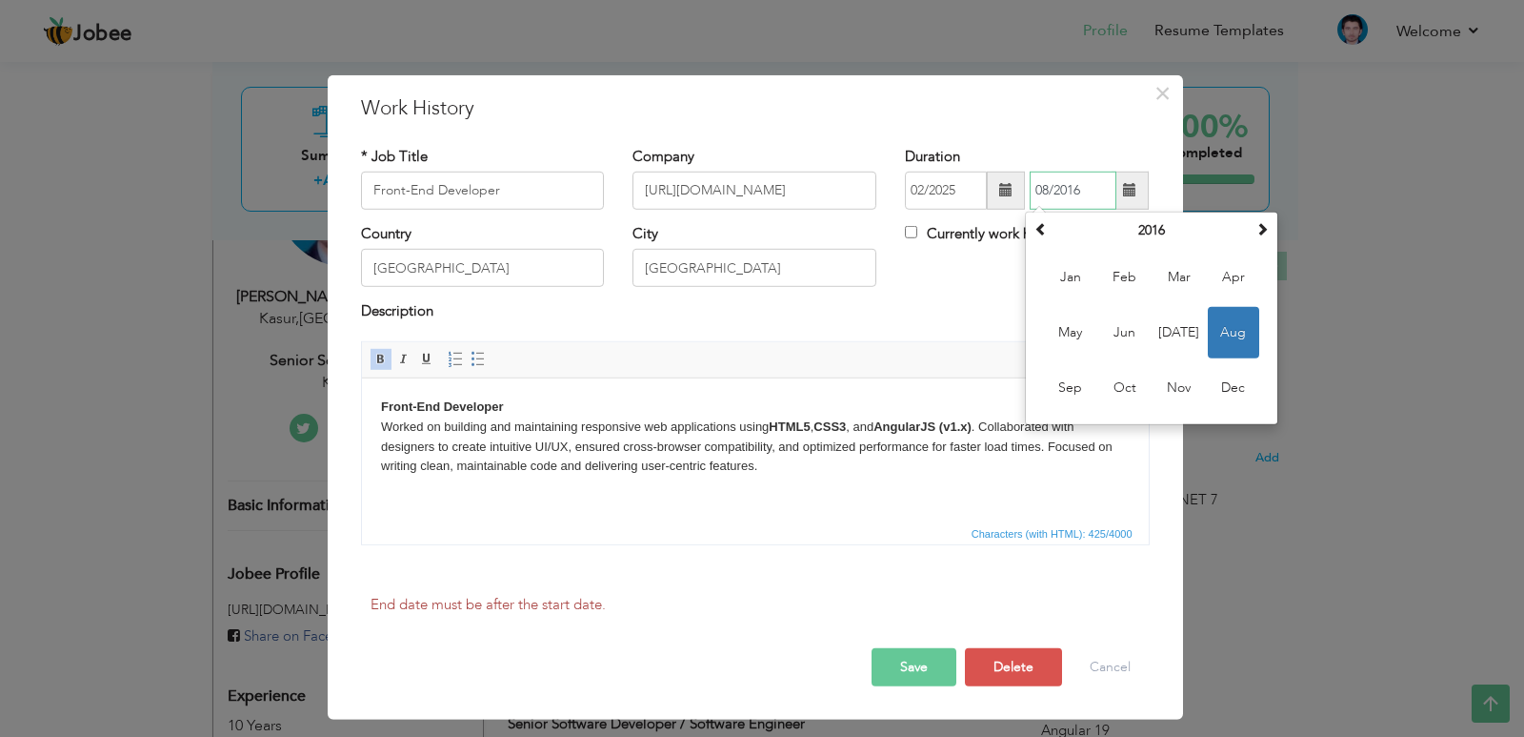
click at [1245, 332] on span "Aug" at bounding box center [1233, 332] width 51 height 51
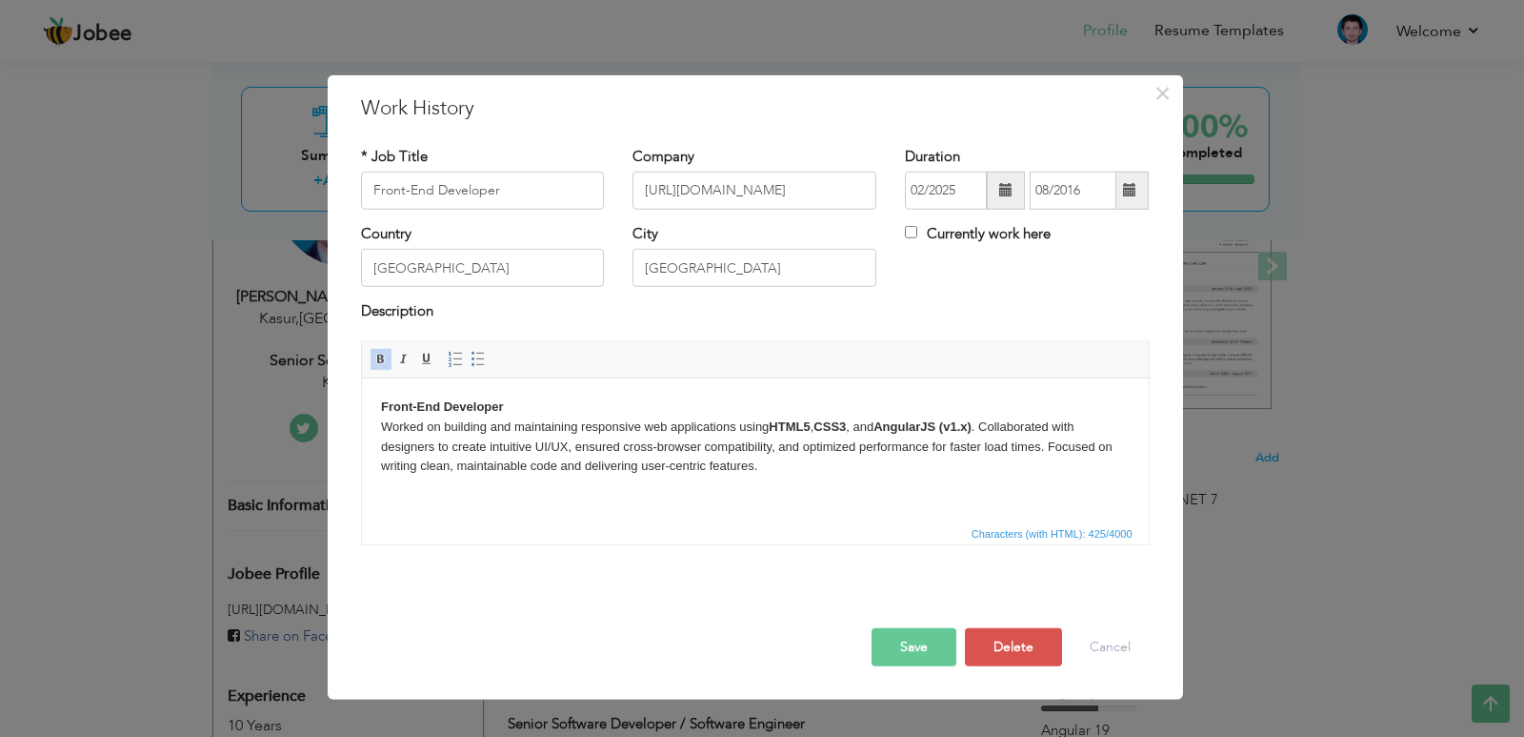
click at [942, 662] on button "Save" at bounding box center [914, 647] width 85 height 38
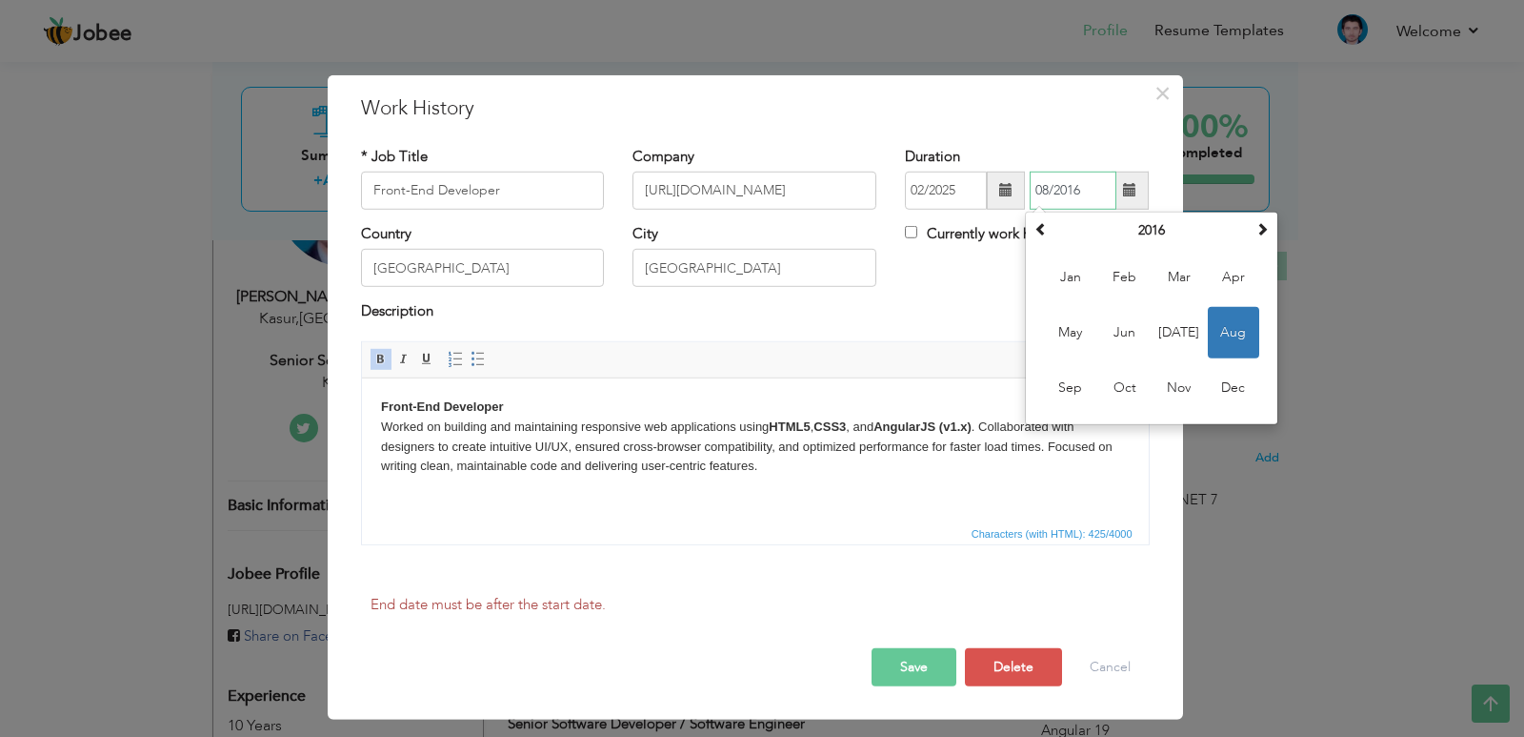
click at [1229, 324] on span "Aug" at bounding box center [1233, 332] width 51 height 51
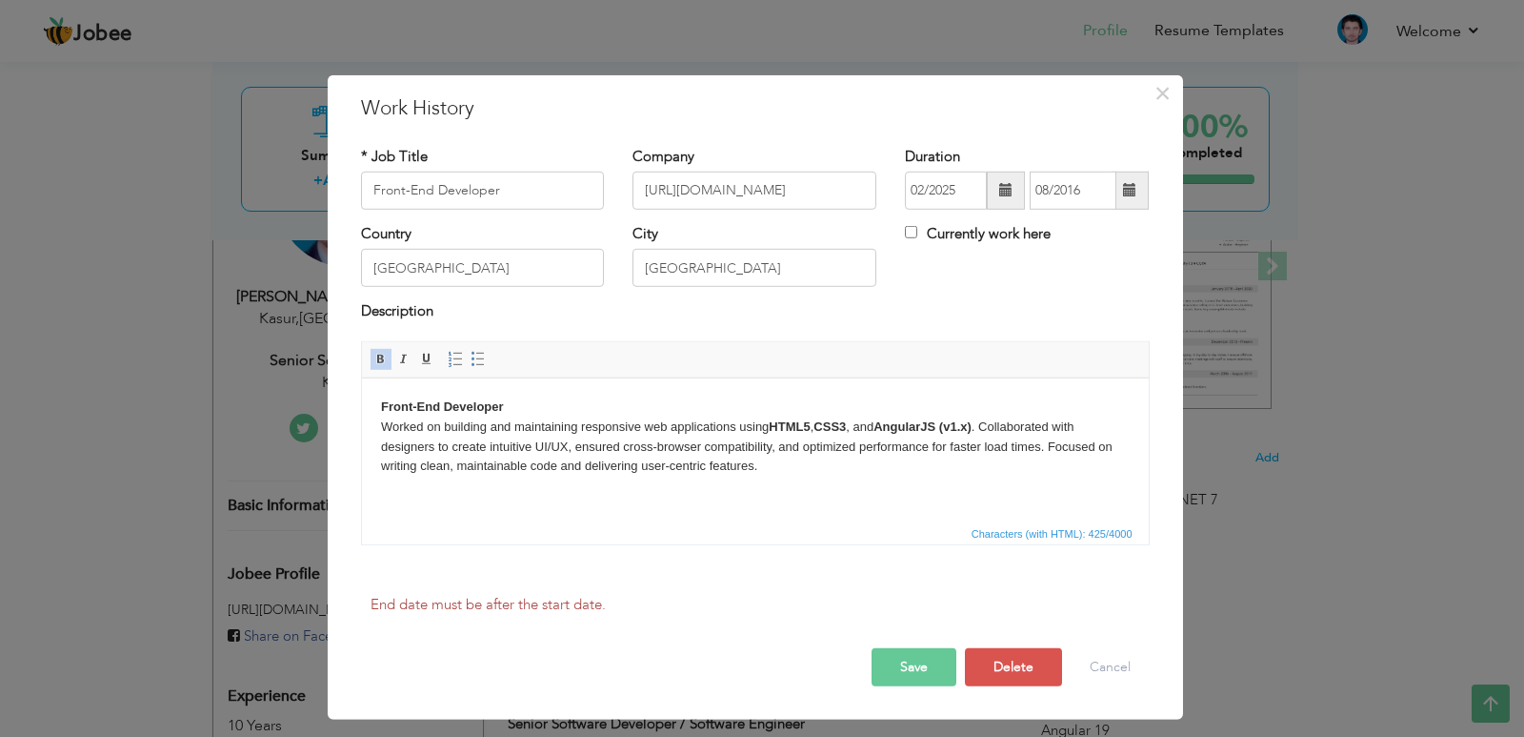
click at [937, 665] on button "Save" at bounding box center [914, 667] width 85 height 38
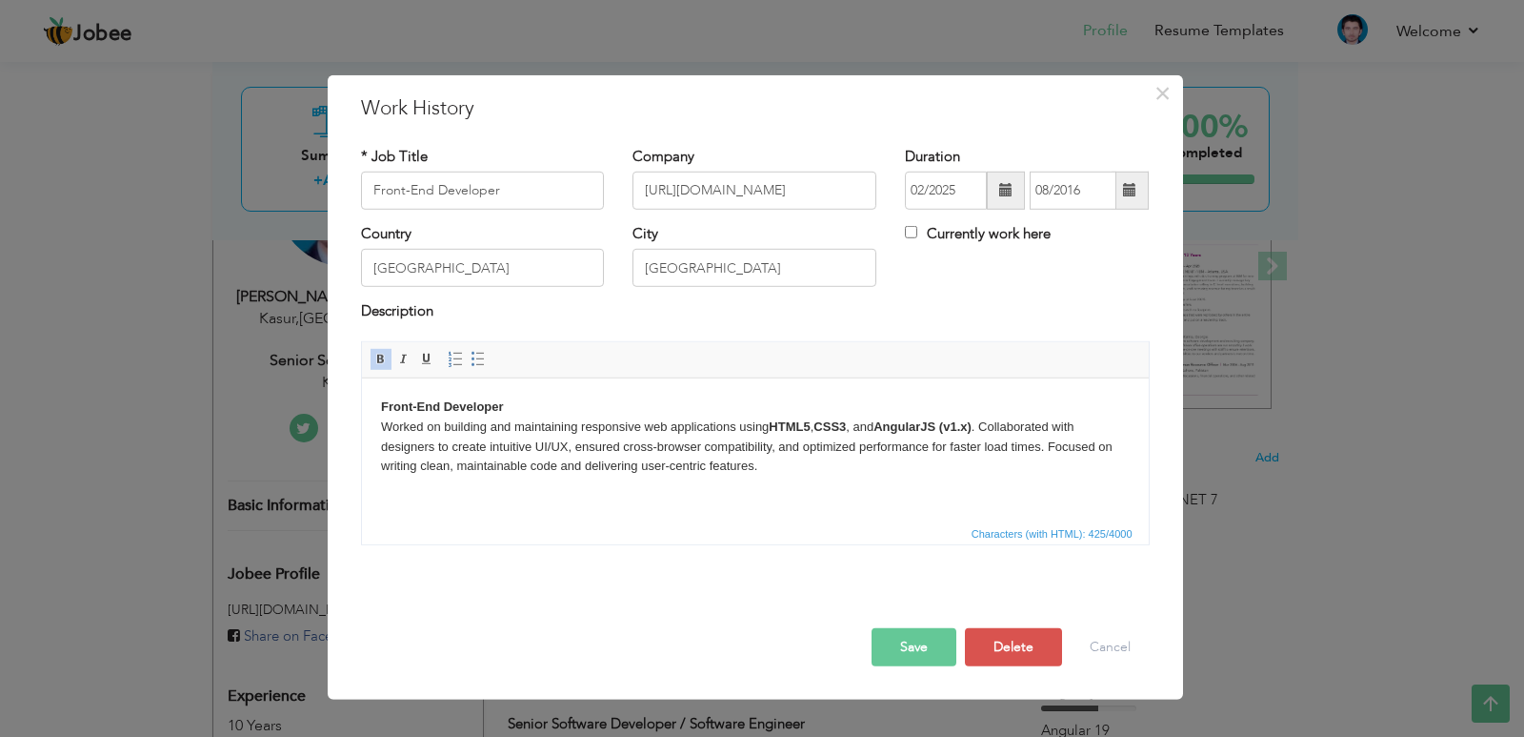
click at [916, 642] on button "Save" at bounding box center [914, 647] width 85 height 38
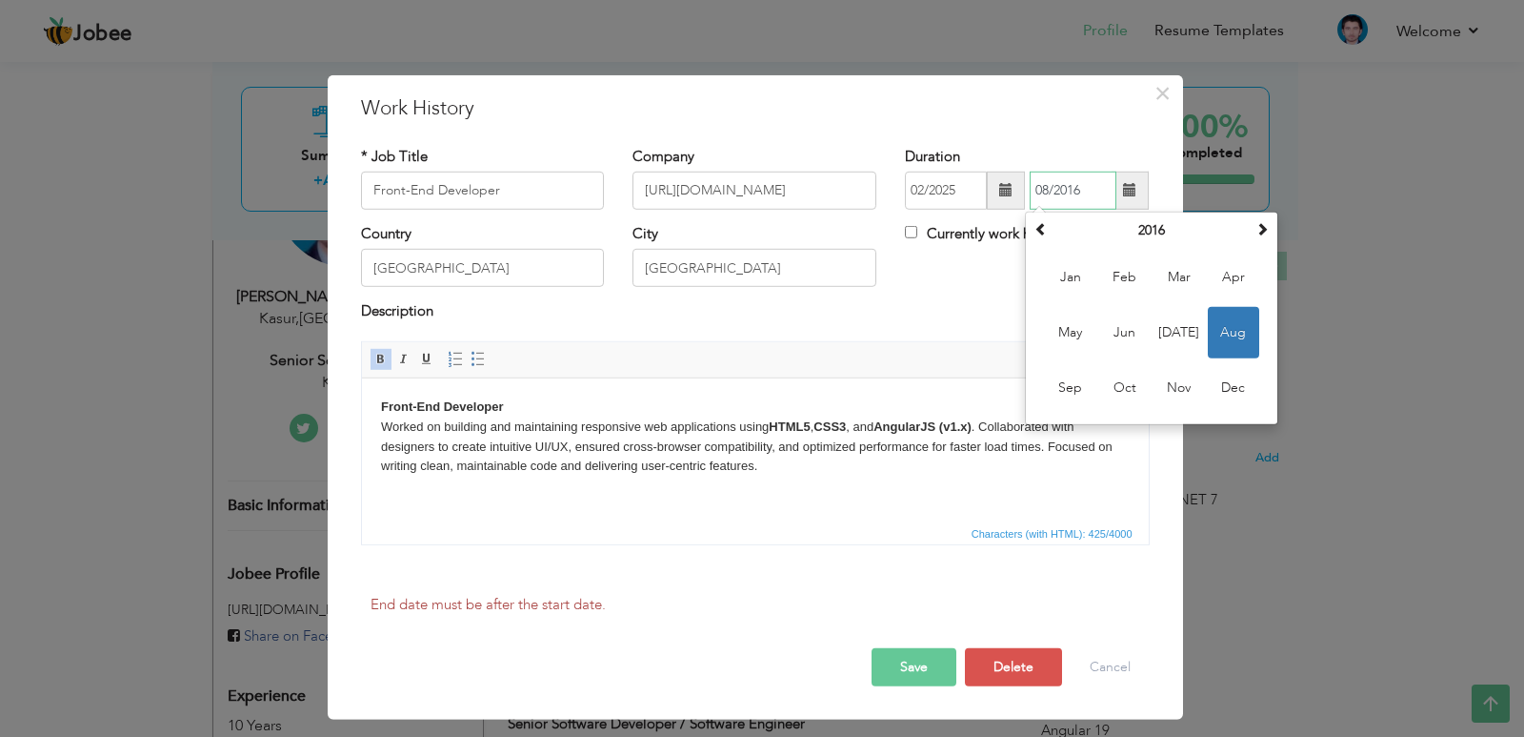
click at [1234, 336] on span "Aug" at bounding box center [1233, 332] width 51 height 51
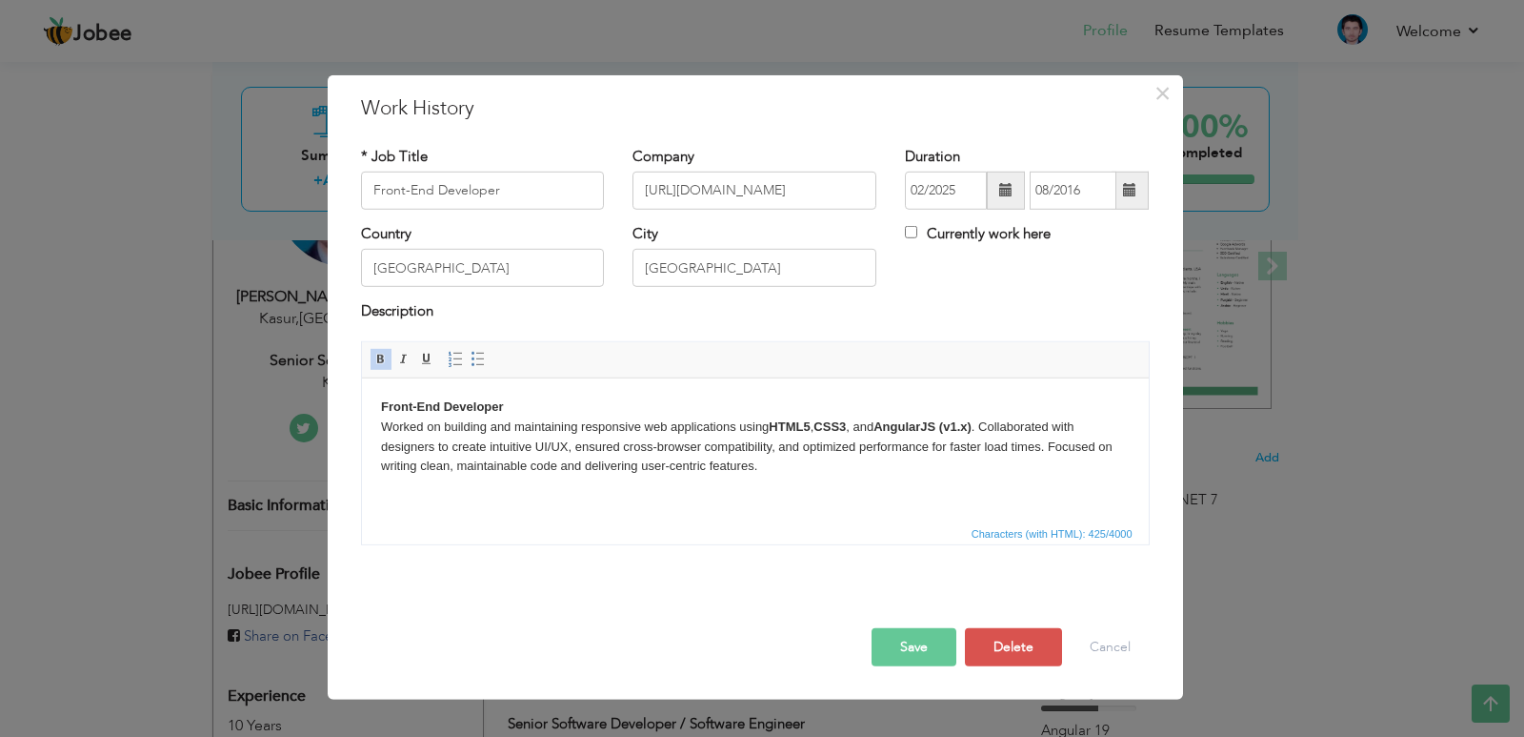
click at [905, 640] on button "Save" at bounding box center [914, 647] width 85 height 38
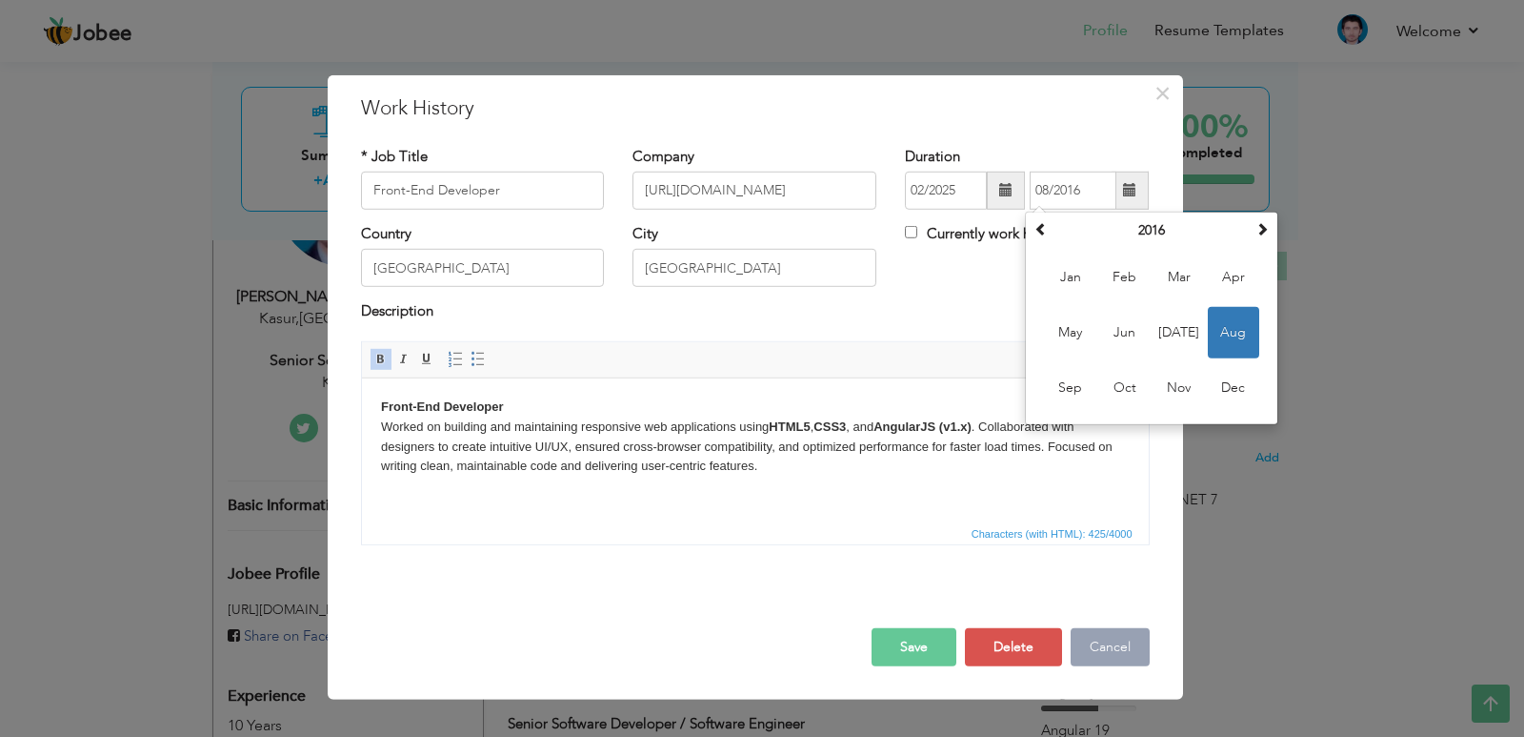
click at [1094, 640] on button "Cancel" at bounding box center [1110, 647] width 79 height 38
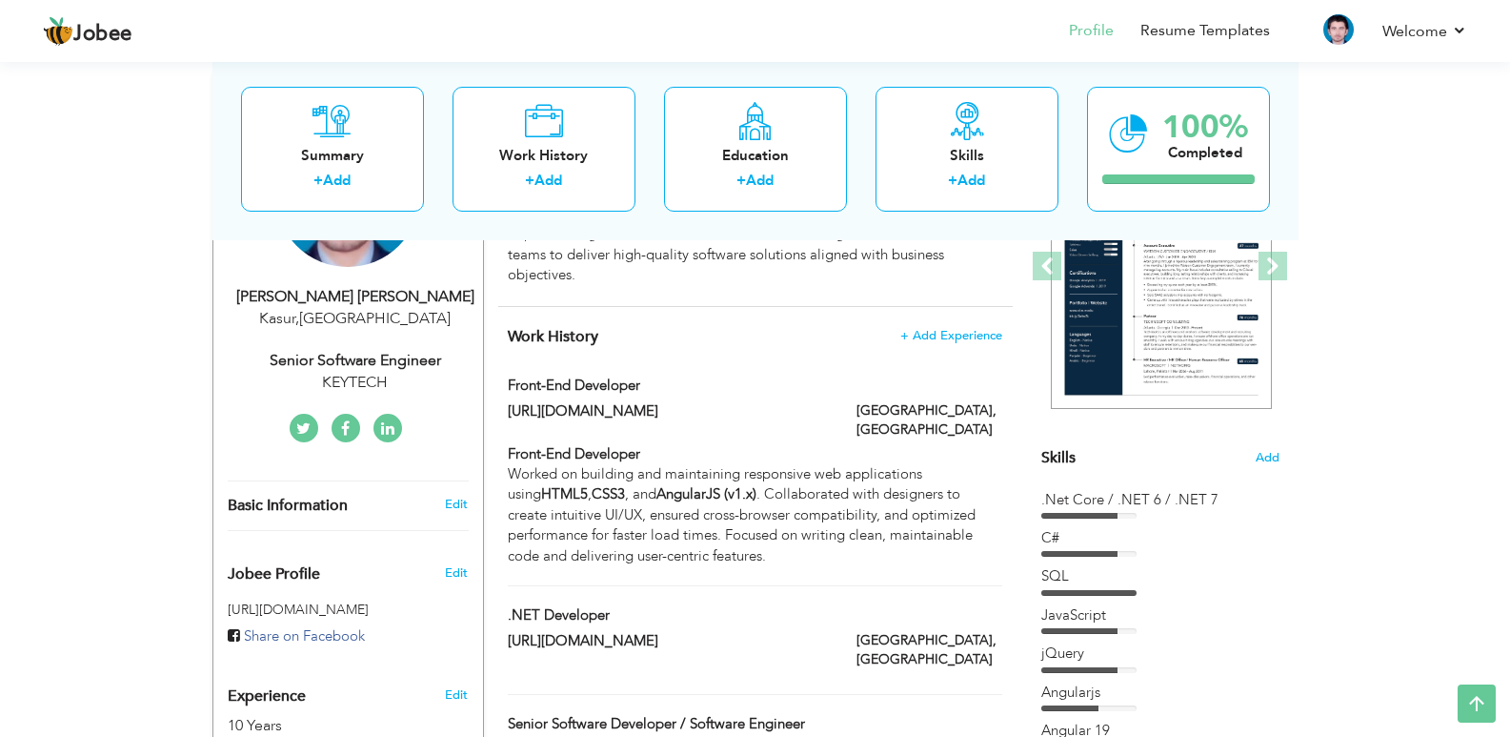
click at [836, 401] on div "[URL][DOMAIN_NAME]" at bounding box center [668, 413] width 349 height 25
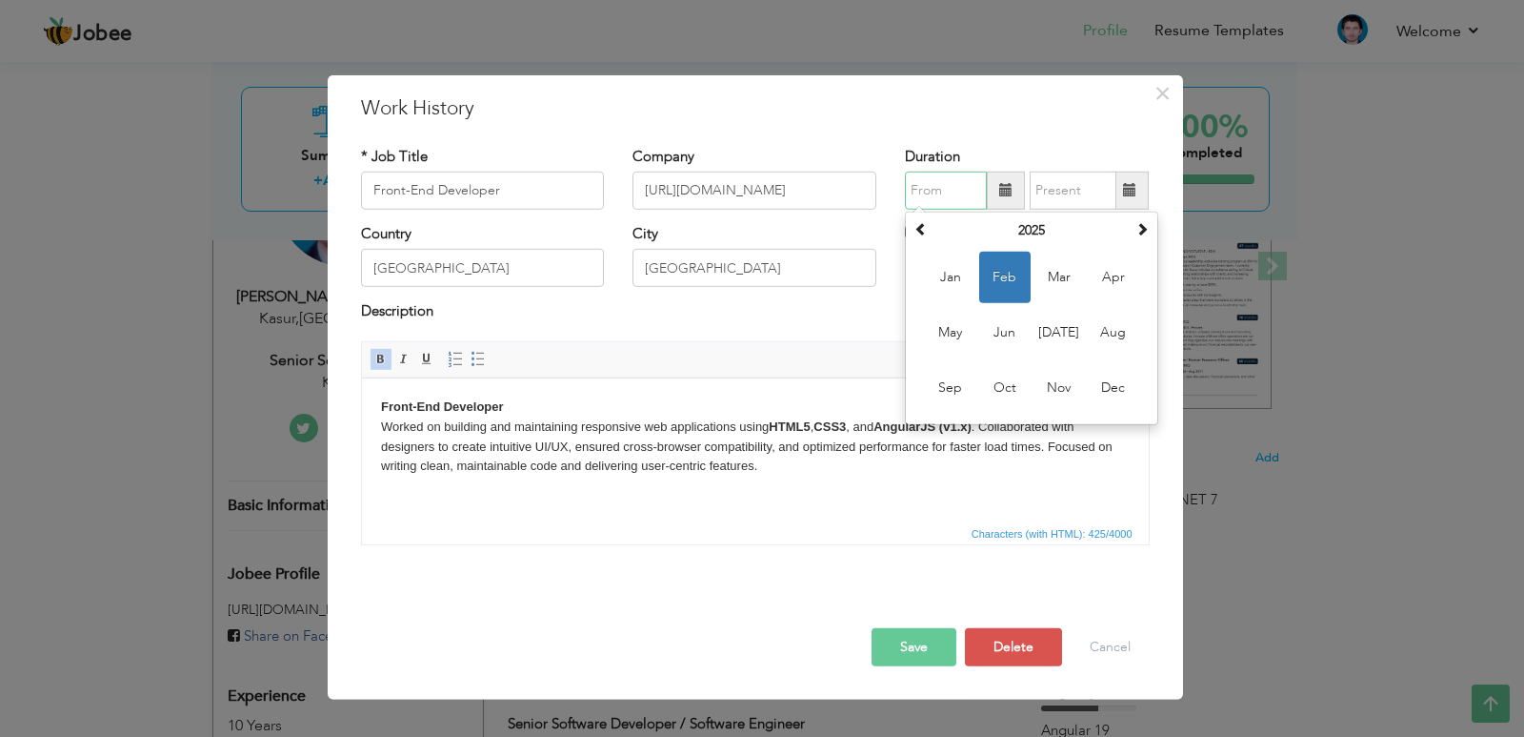
click at [983, 190] on input "text" at bounding box center [946, 191] width 82 height 38
click at [1031, 230] on th "2025" at bounding box center [1032, 230] width 198 height 29
click at [1031, 230] on th "2020-2031" at bounding box center [1032, 230] width 198 height 29
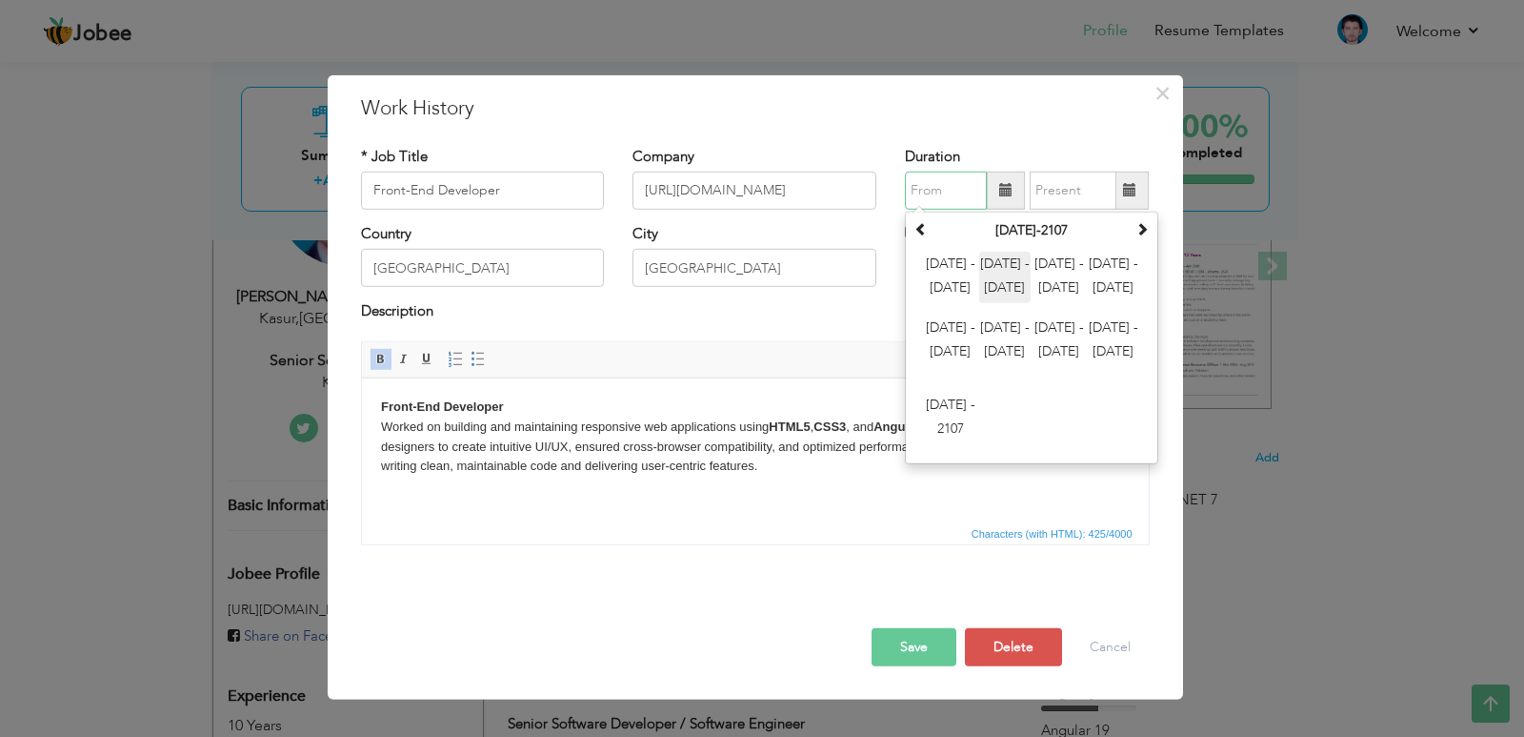
click at [1002, 264] on span "2012 - 2023" at bounding box center [1004, 277] width 51 height 51
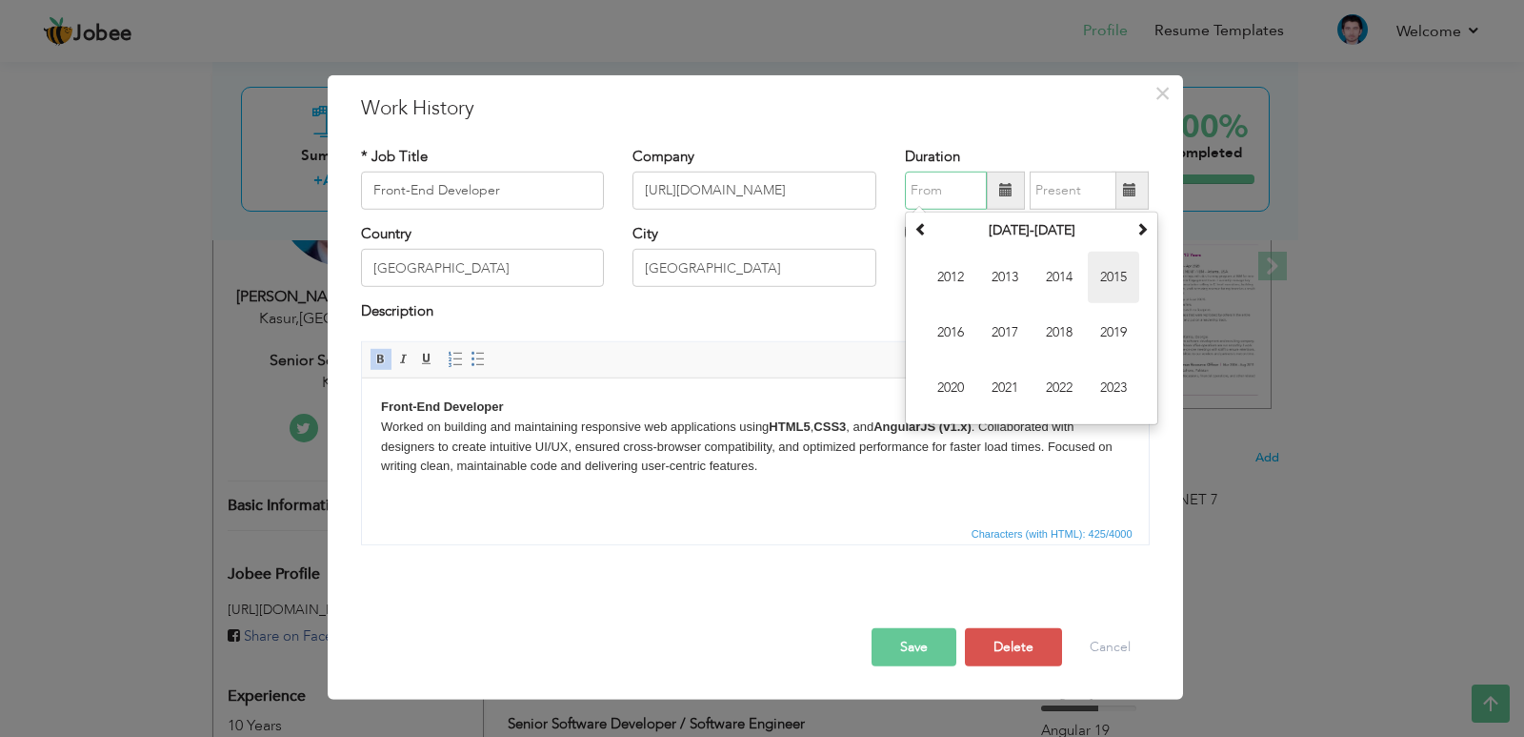
click at [1133, 270] on span "2015" at bounding box center [1113, 277] width 51 height 51
click at [1016, 284] on span "Feb" at bounding box center [1004, 277] width 51 height 51
type input "02/2015"
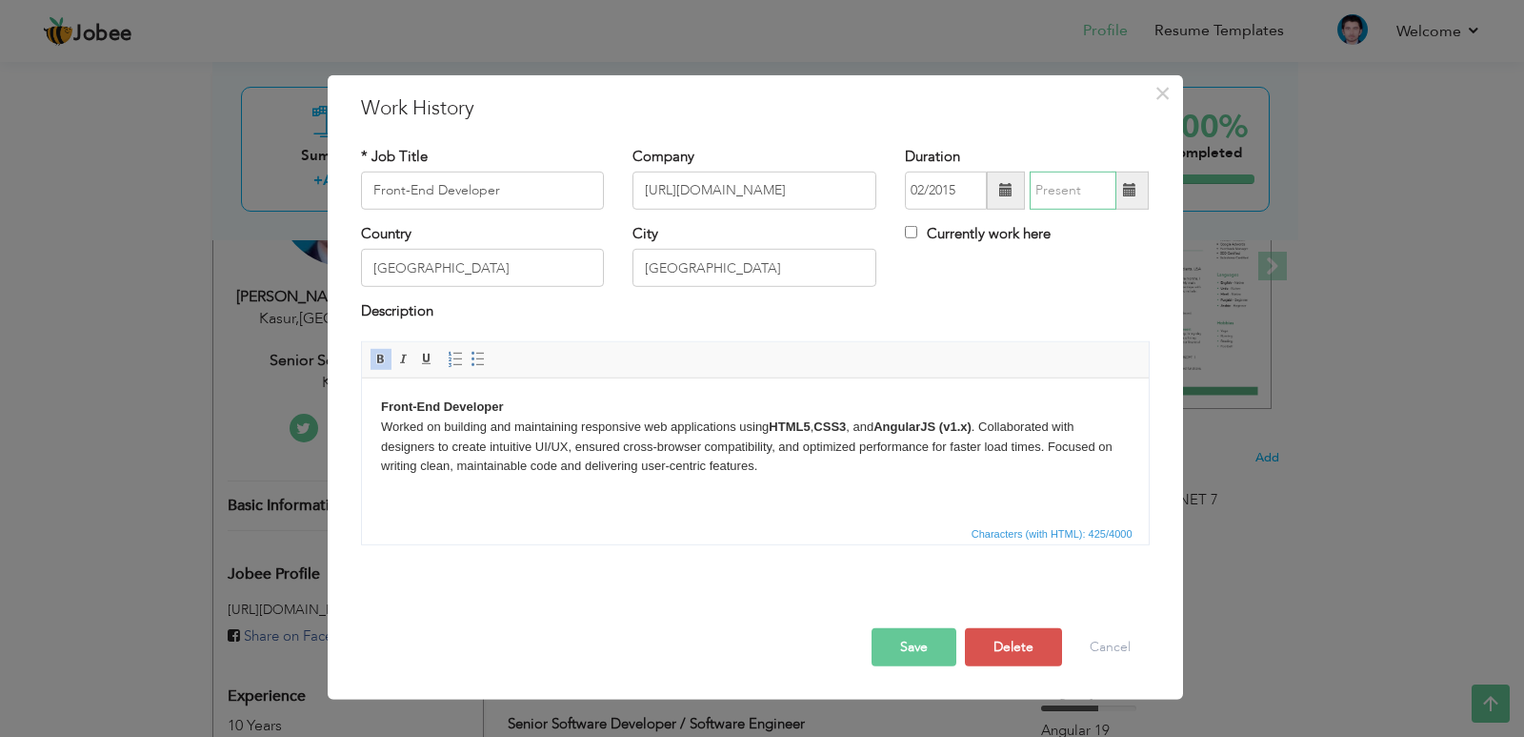
click at [1091, 201] on input "text" at bounding box center [1073, 191] width 87 height 38
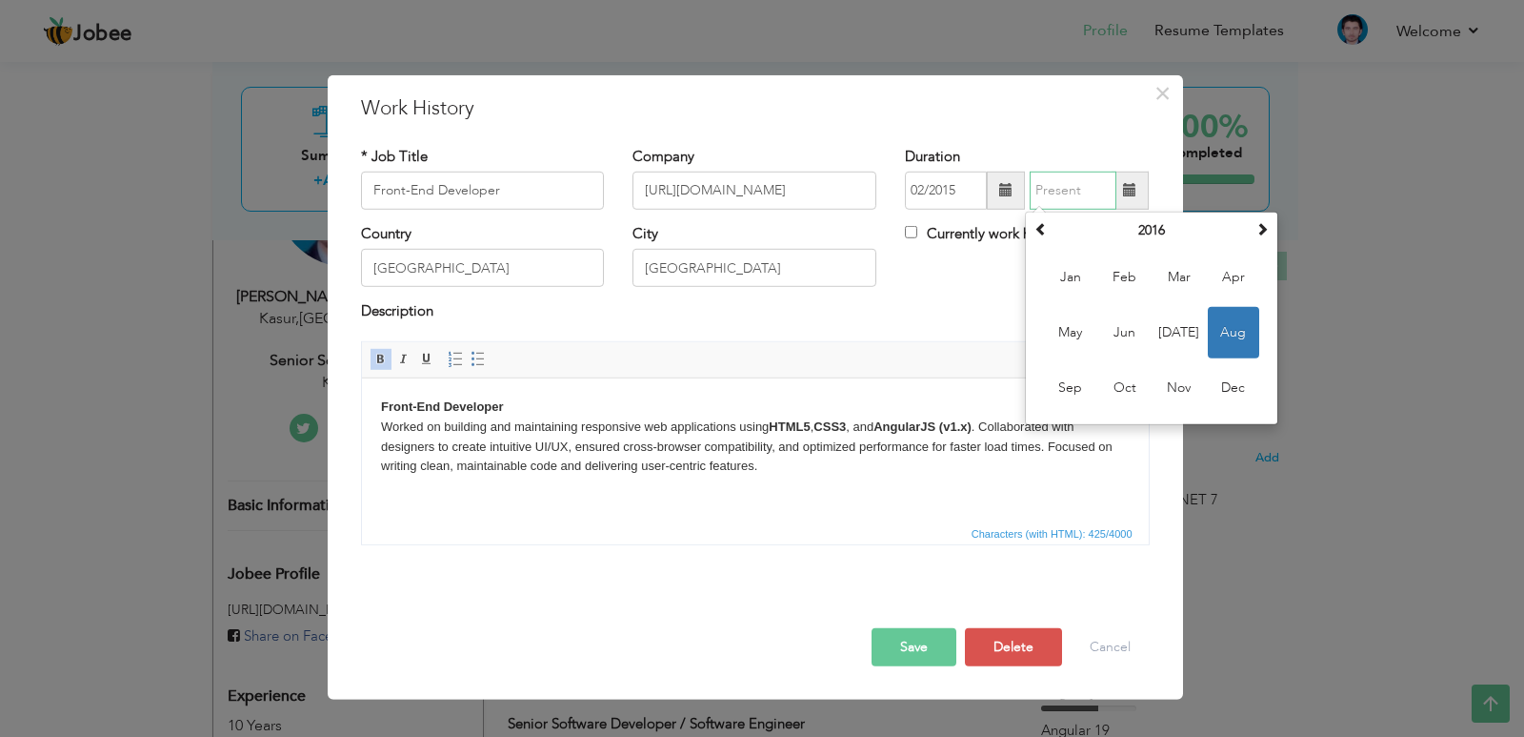
click at [1228, 332] on span "Aug" at bounding box center [1233, 332] width 51 height 51
type input "08/2016"
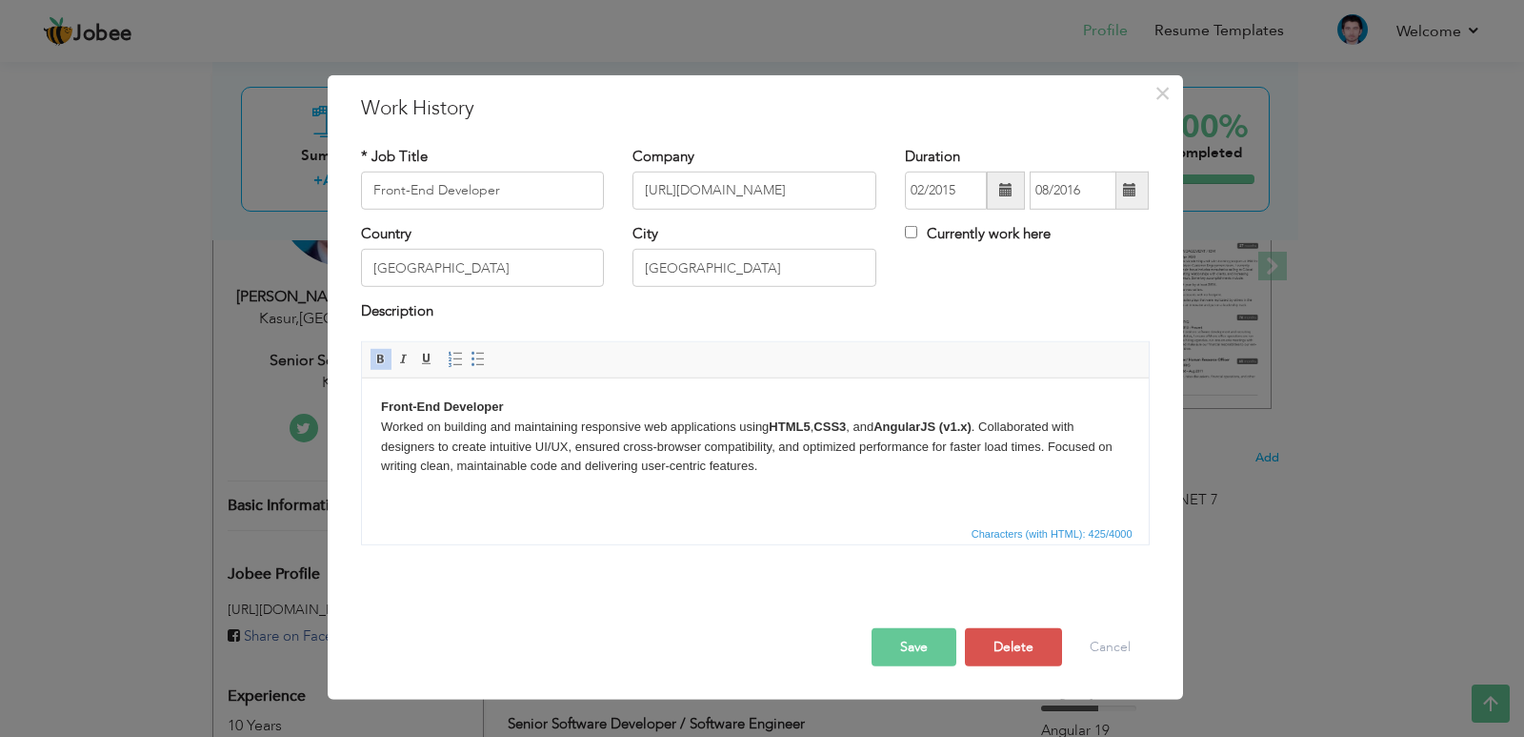
click at [923, 674] on div "Save Save and Continue Delete Cancel" at bounding box center [756, 627] width 818 height 107
click at [922, 647] on button "Save" at bounding box center [914, 647] width 85 height 38
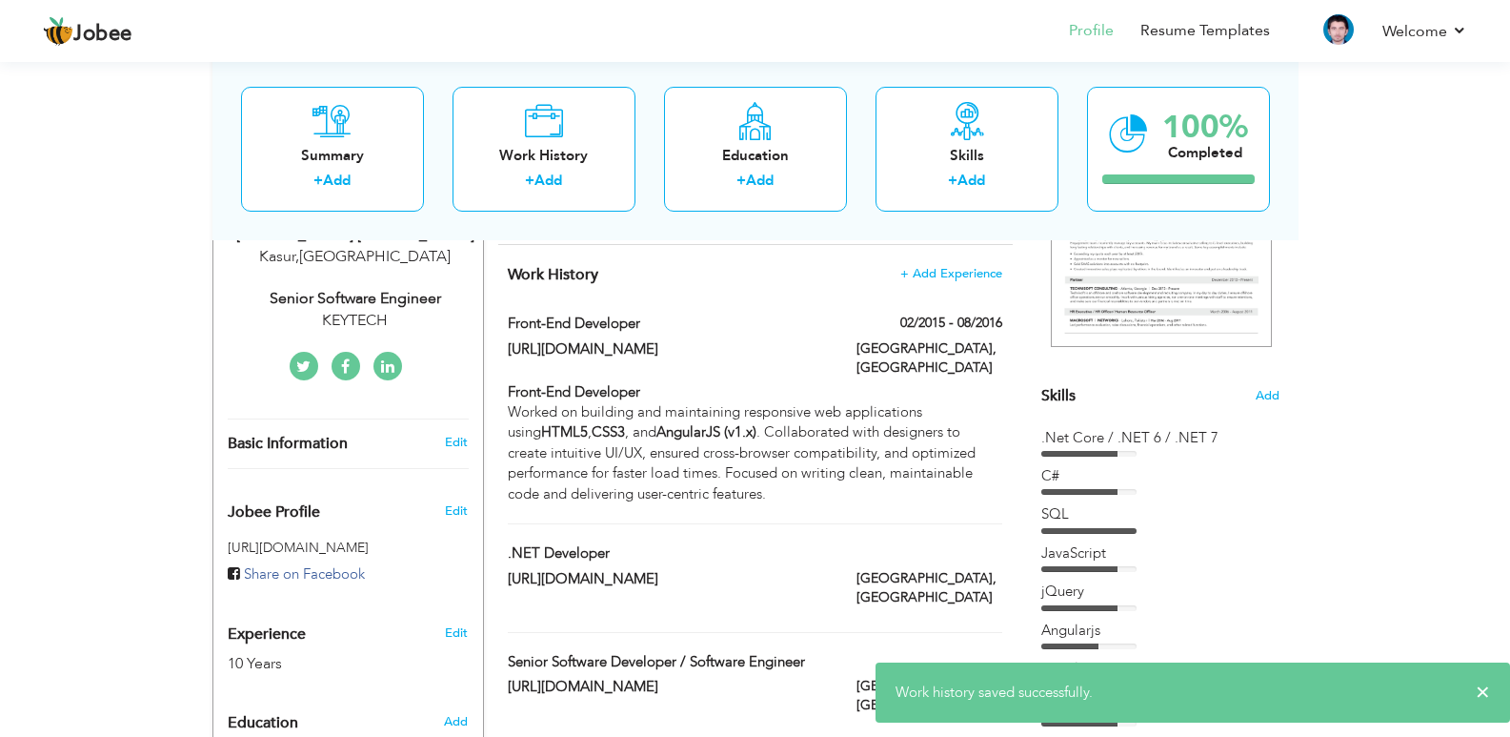
scroll to position [381, 0]
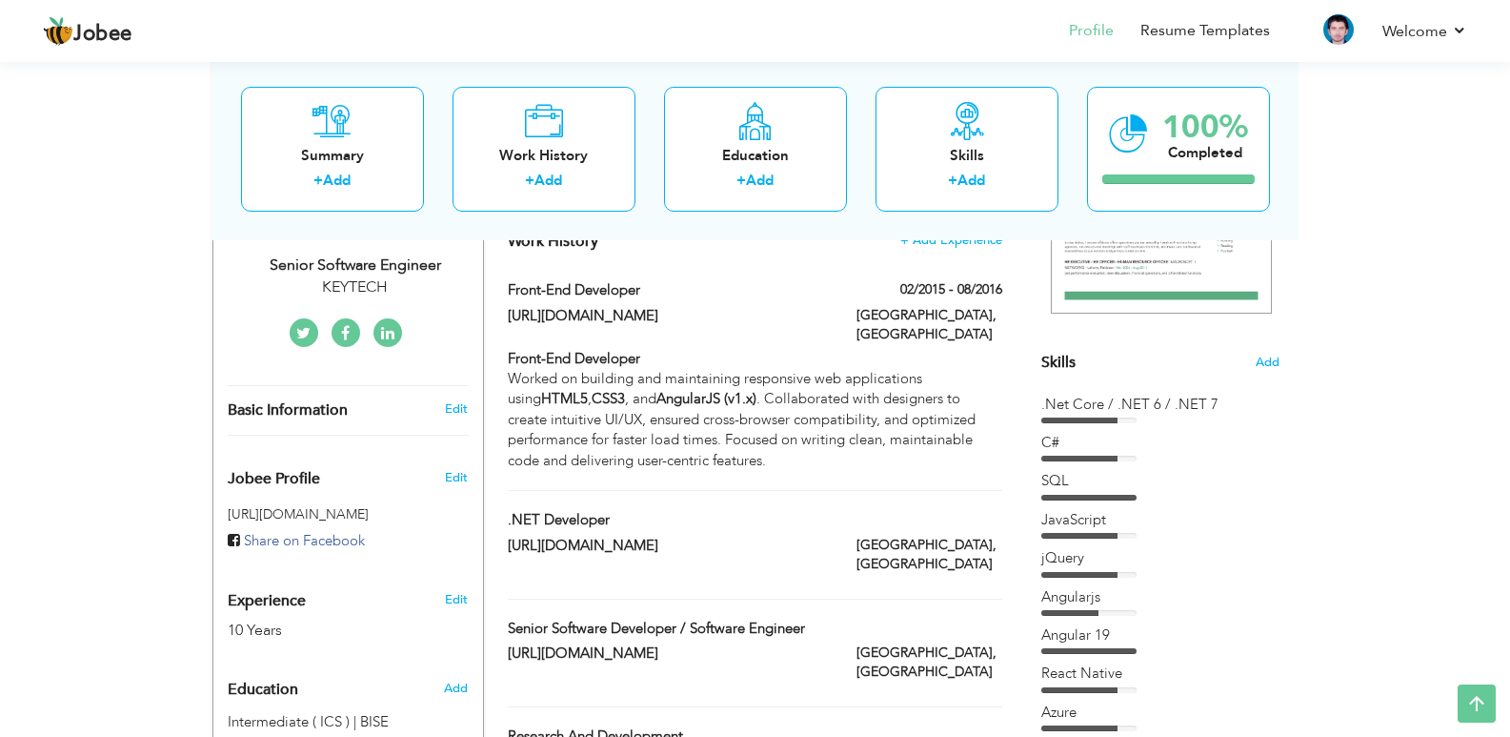
click at [780, 578] on div at bounding box center [755, 578] width 522 height 1
type input ".NET Developer"
type input "[URL][DOMAIN_NAME]"
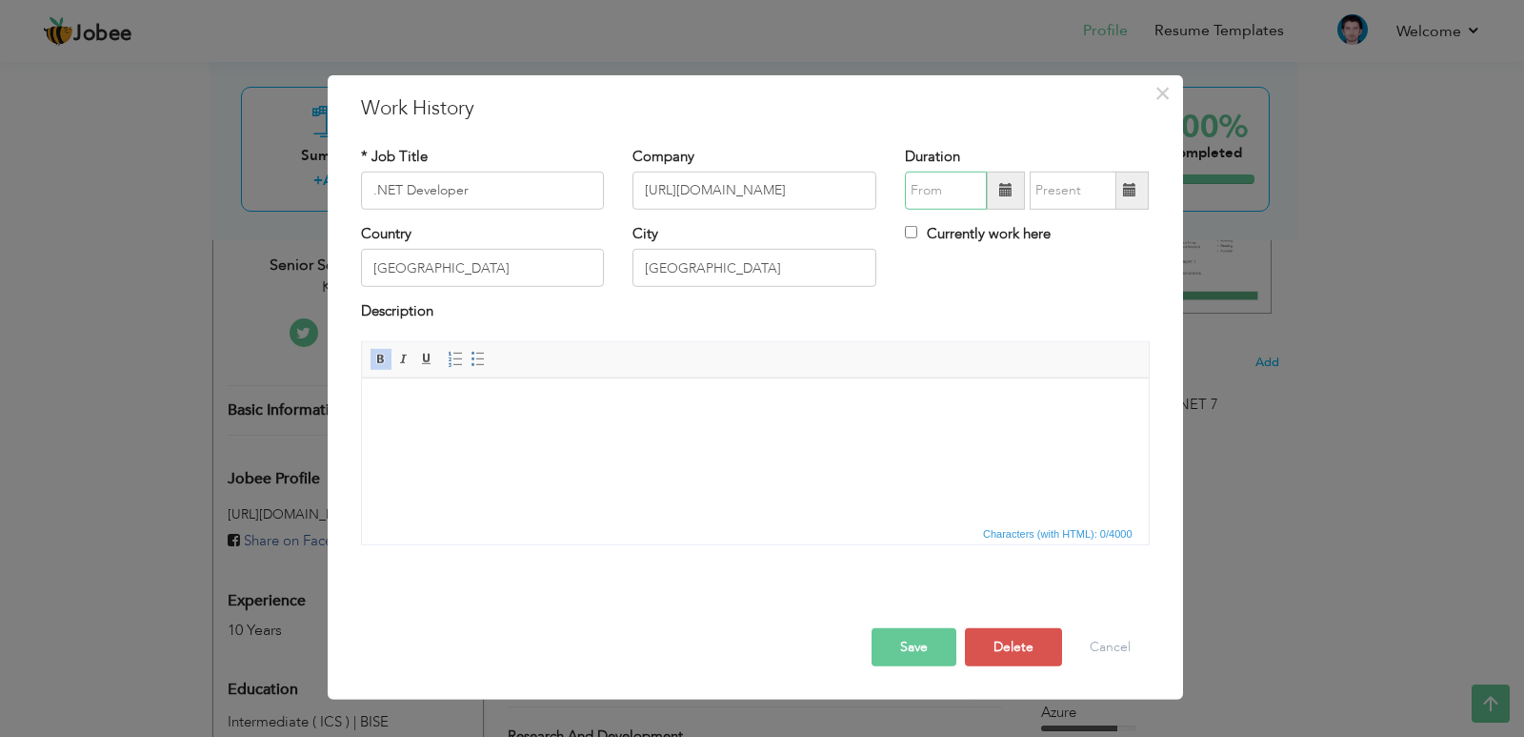
click at [915, 192] on input "text" at bounding box center [946, 191] width 82 height 38
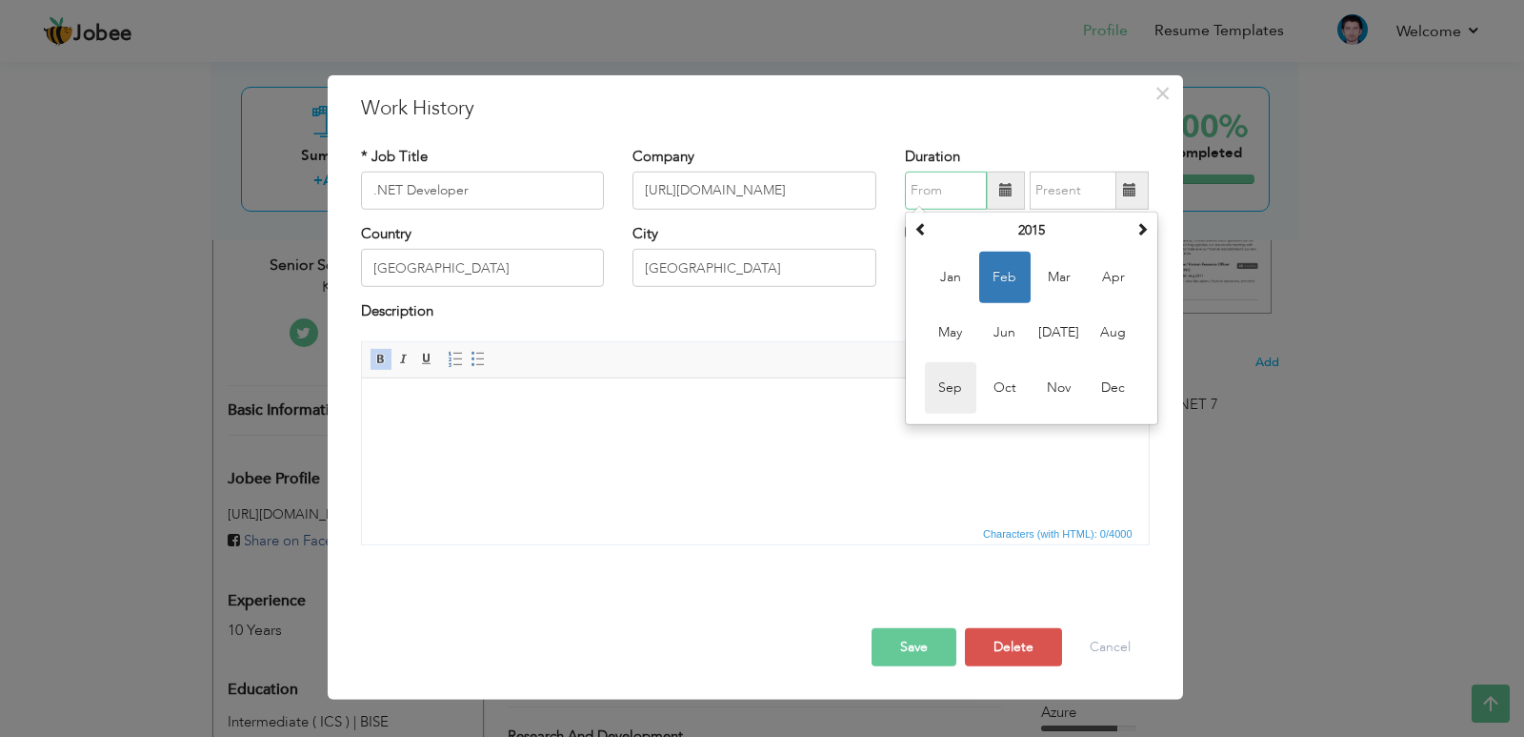
click at [947, 383] on span "Sep" at bounding box center [950, 387] width 51 height 51
type input "09/2015"
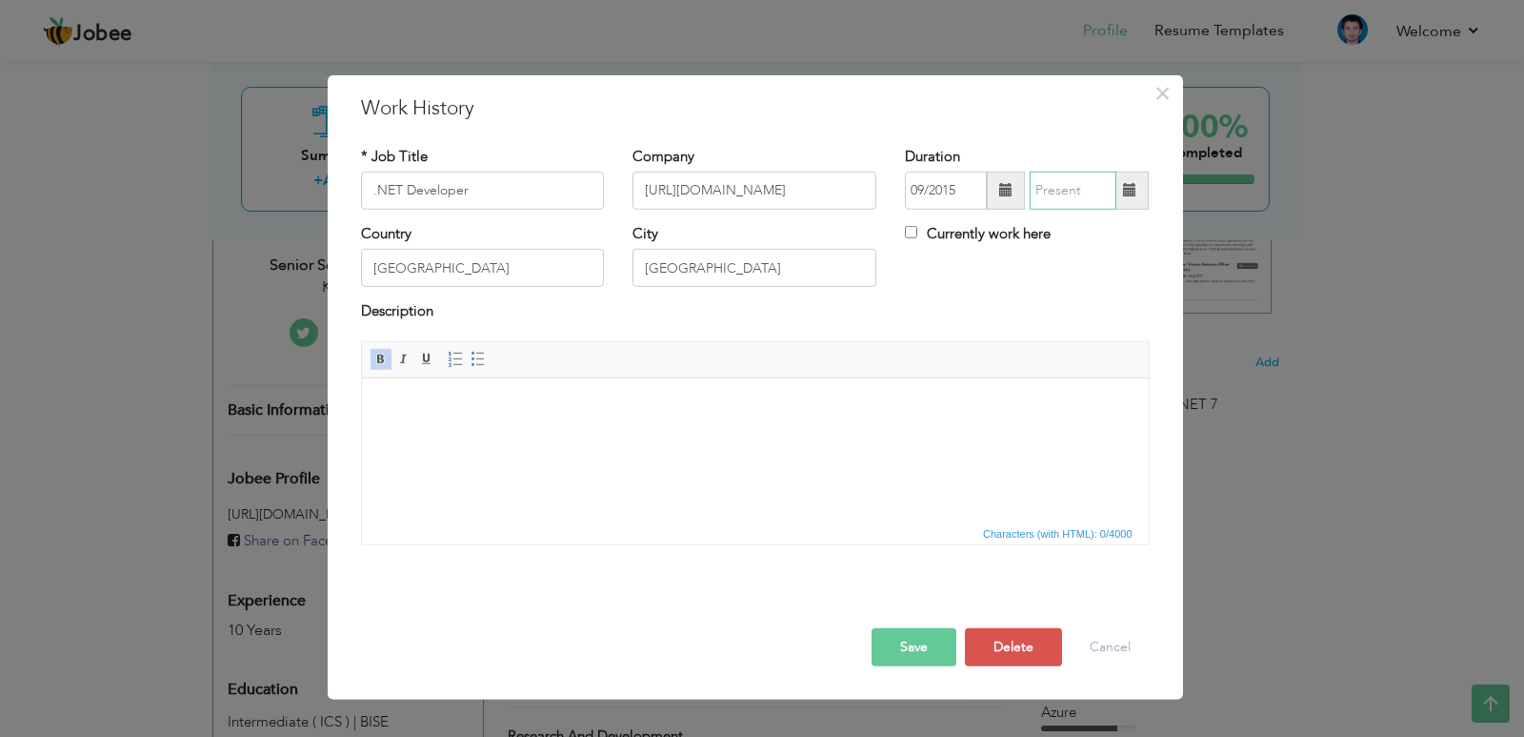
click at [1079, 195] on input "text" at bounding box center [1073, 191] width 87 height 38
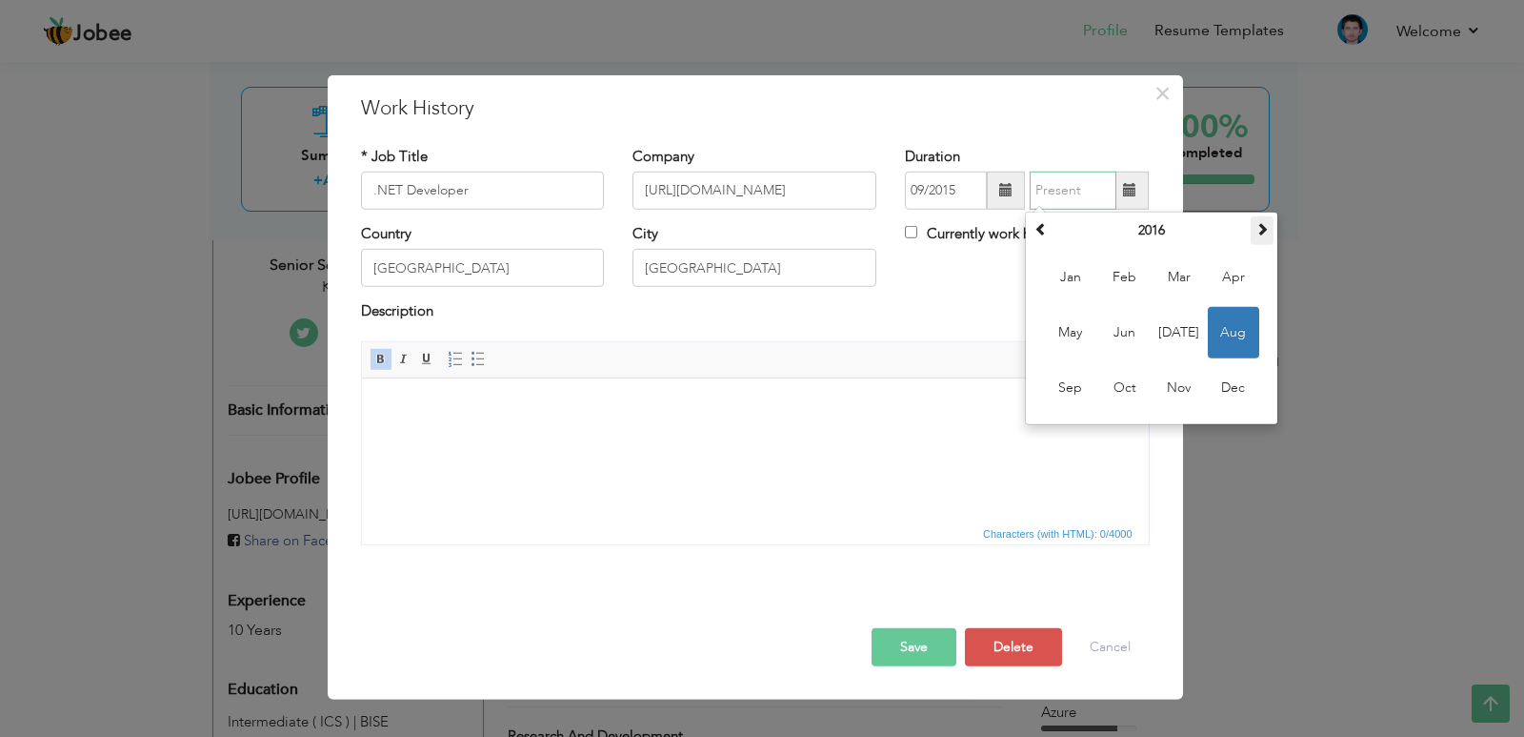
click at [1262, 225] on span at bounding box center [1262, 228] width 13 height 13
click at [1235, 388] on span "Dec" at bounding box center [1233, 387] width 51 height 51
type input "12/2017"
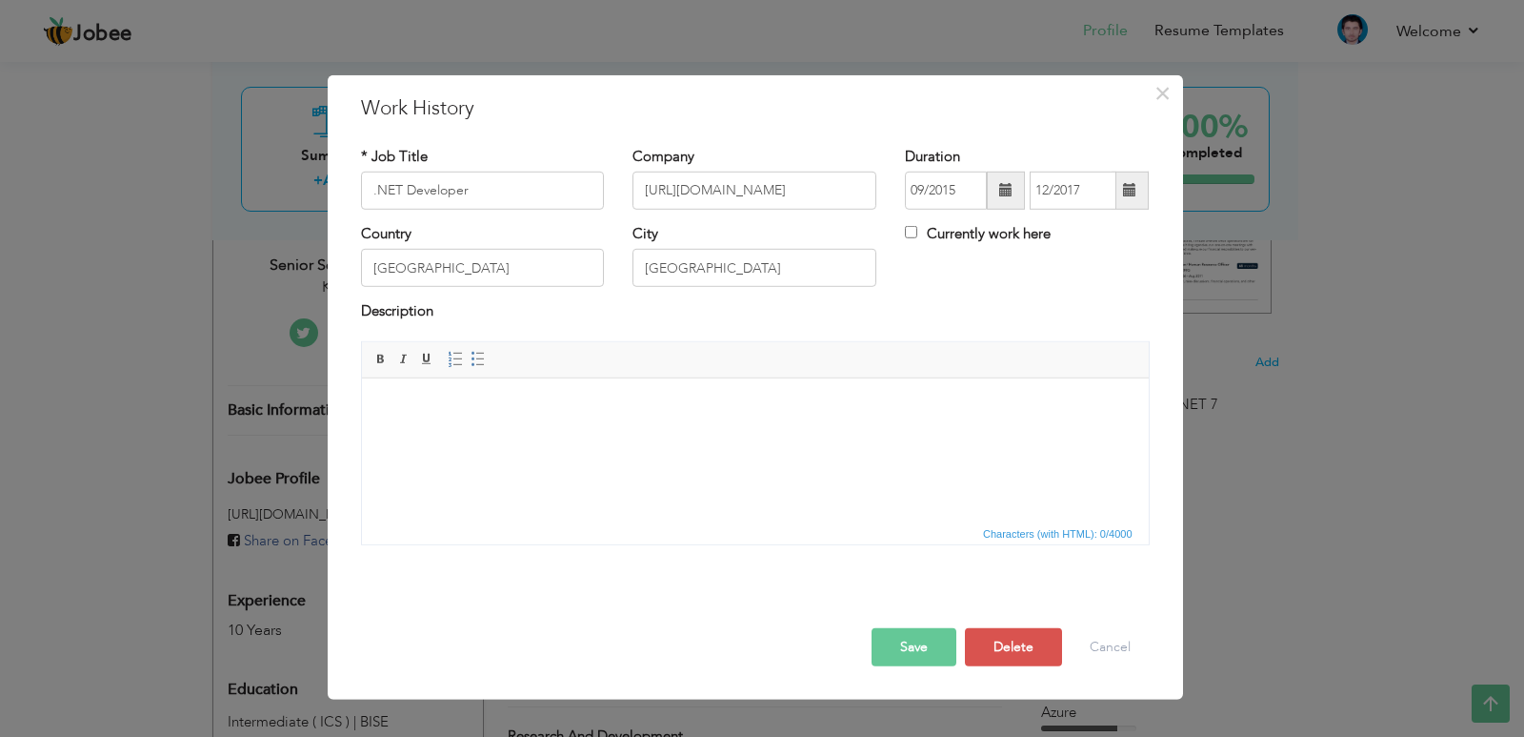
click at [656, 426] on html at bounding box center [754, 406] width 787 height 58
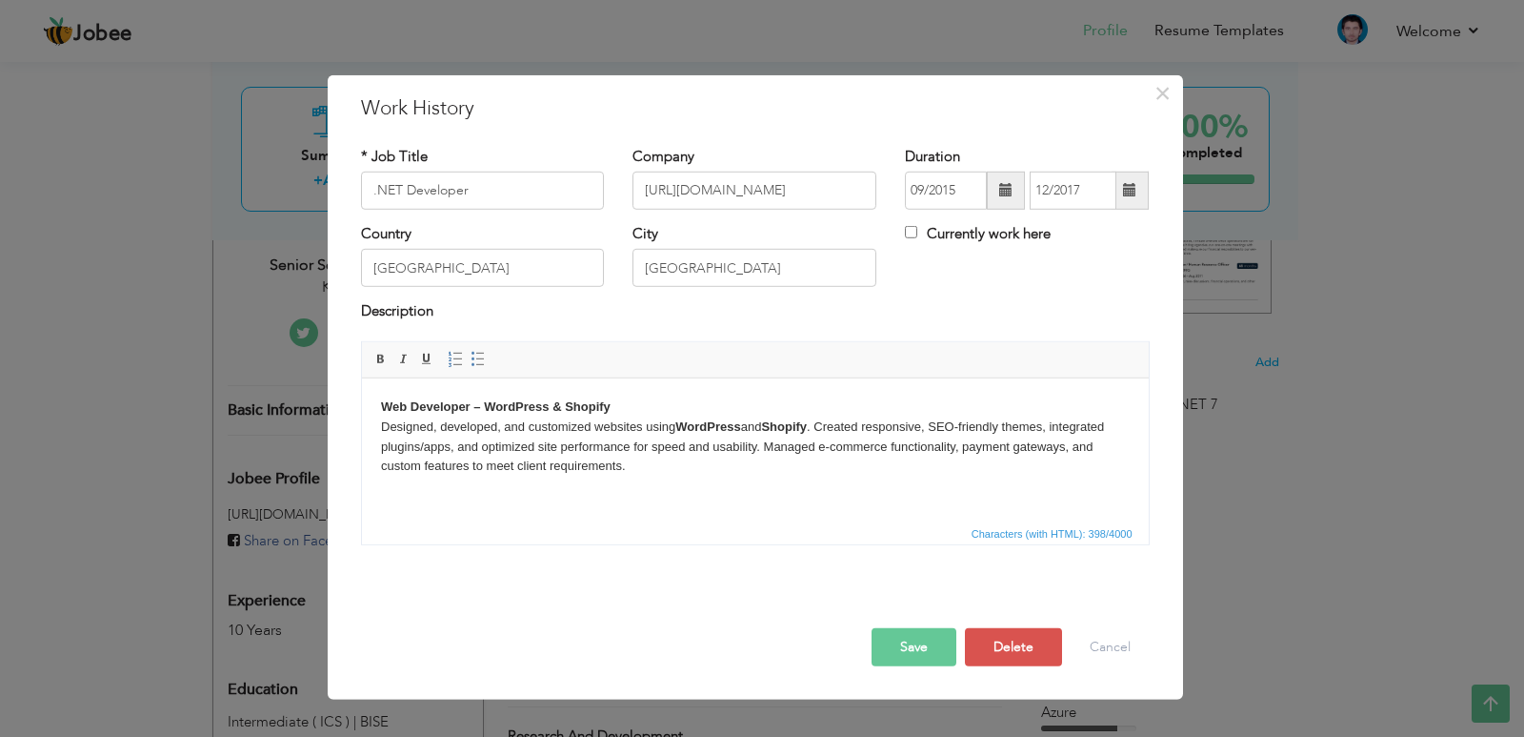
click at [897, 656] on button "Save" at bounding box center [914, 647] width 85 height 38
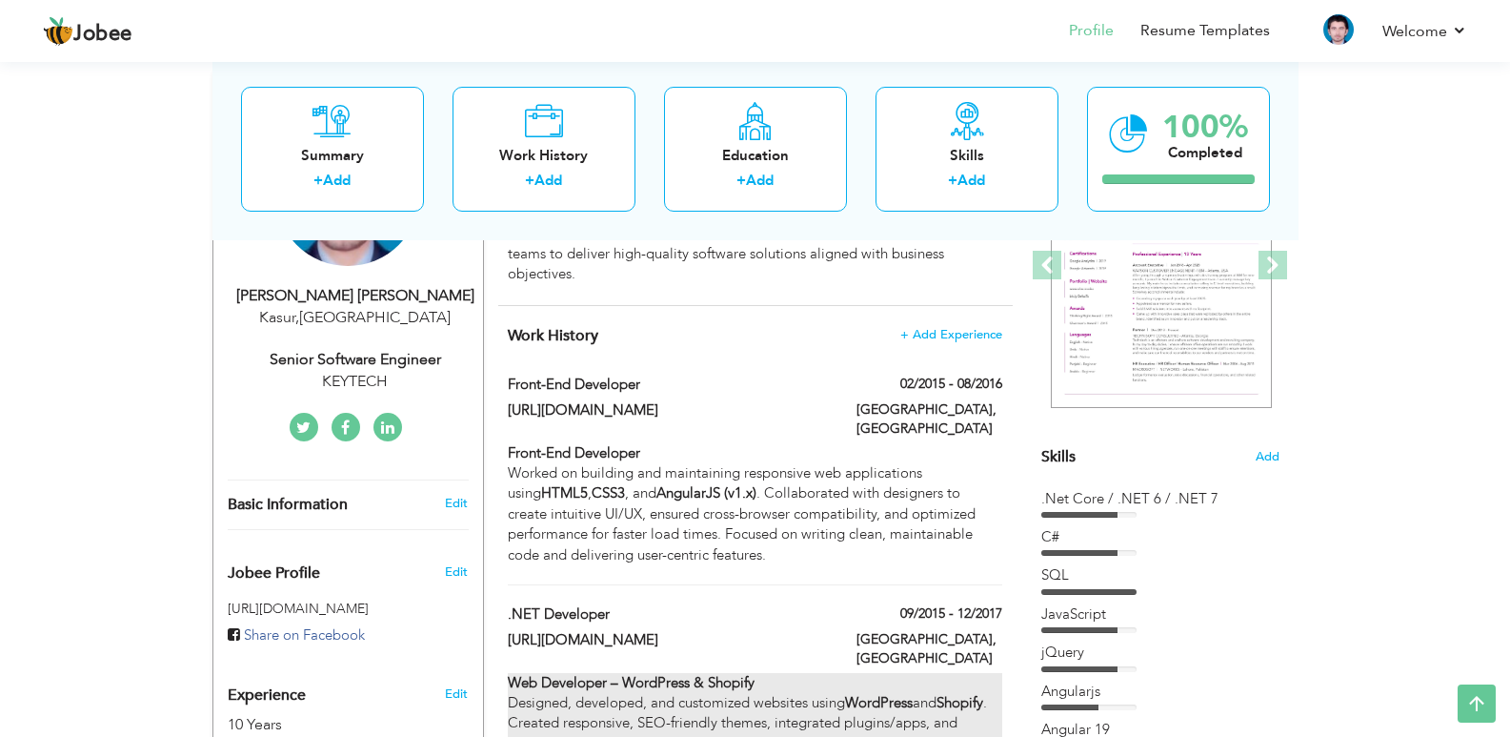
scroll to position [286, 0]
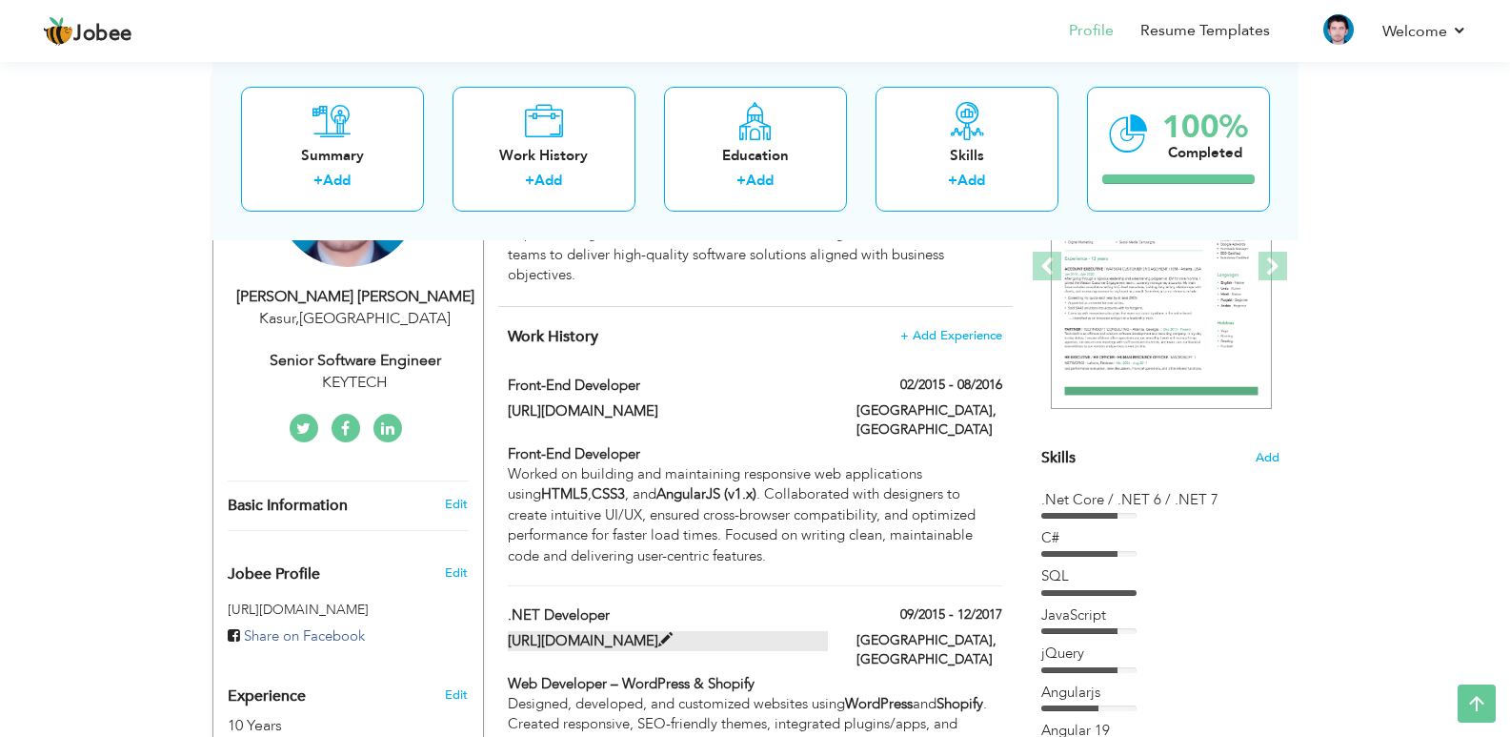
click at [677, 631] on label "[URL][DOMAIN_NAME]" at bounding box center [668, 641] width 320 height 20
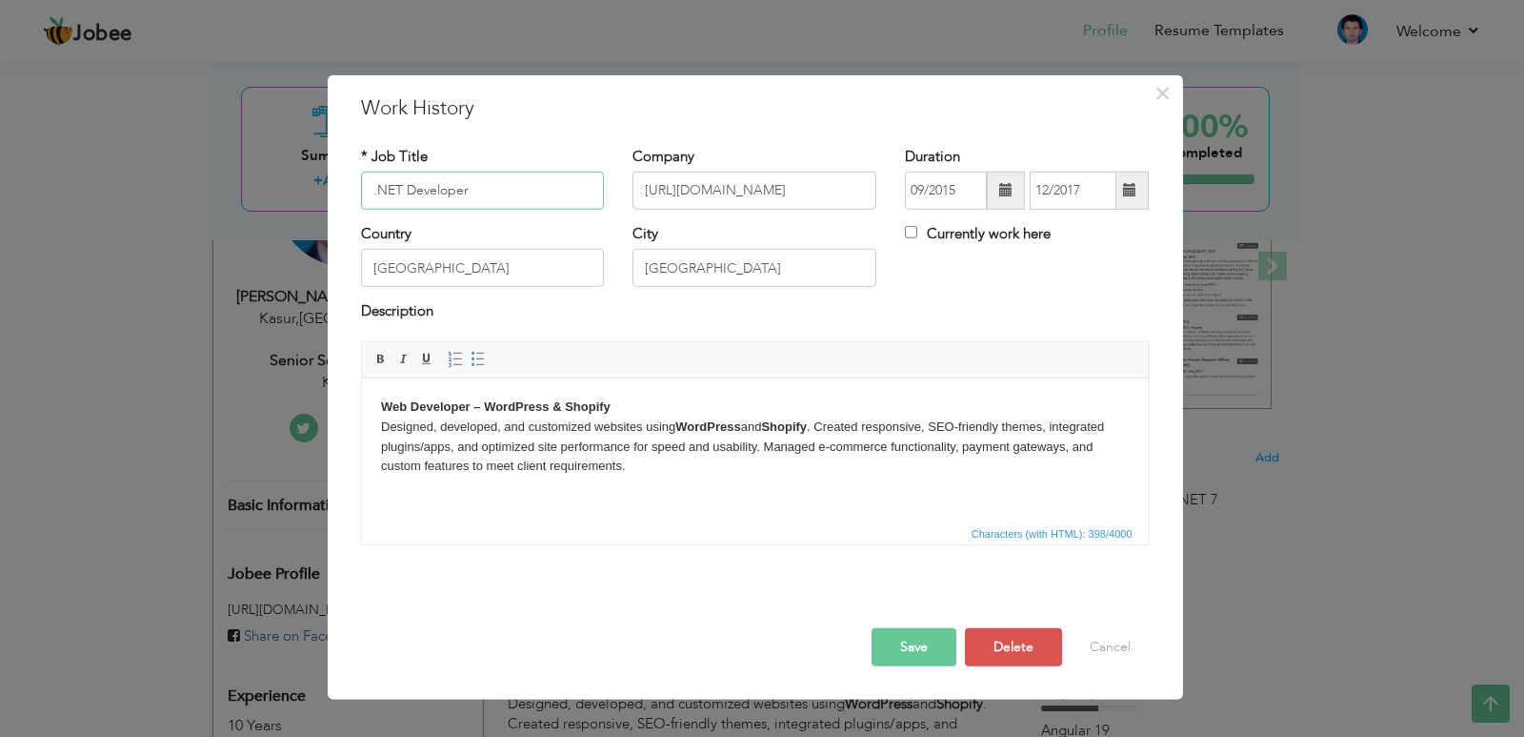
drag, startPoint x: 506, startPoint y: 186, endPoint x: 371, endPoint y: 192, distance: 135.5
click at [371, 192] on input ".NET Developer" at bounding box center [483, 191] width 244 height 38
click at [943, 646] on button "Save" at bounding box center [914, 647] width 85 height 38
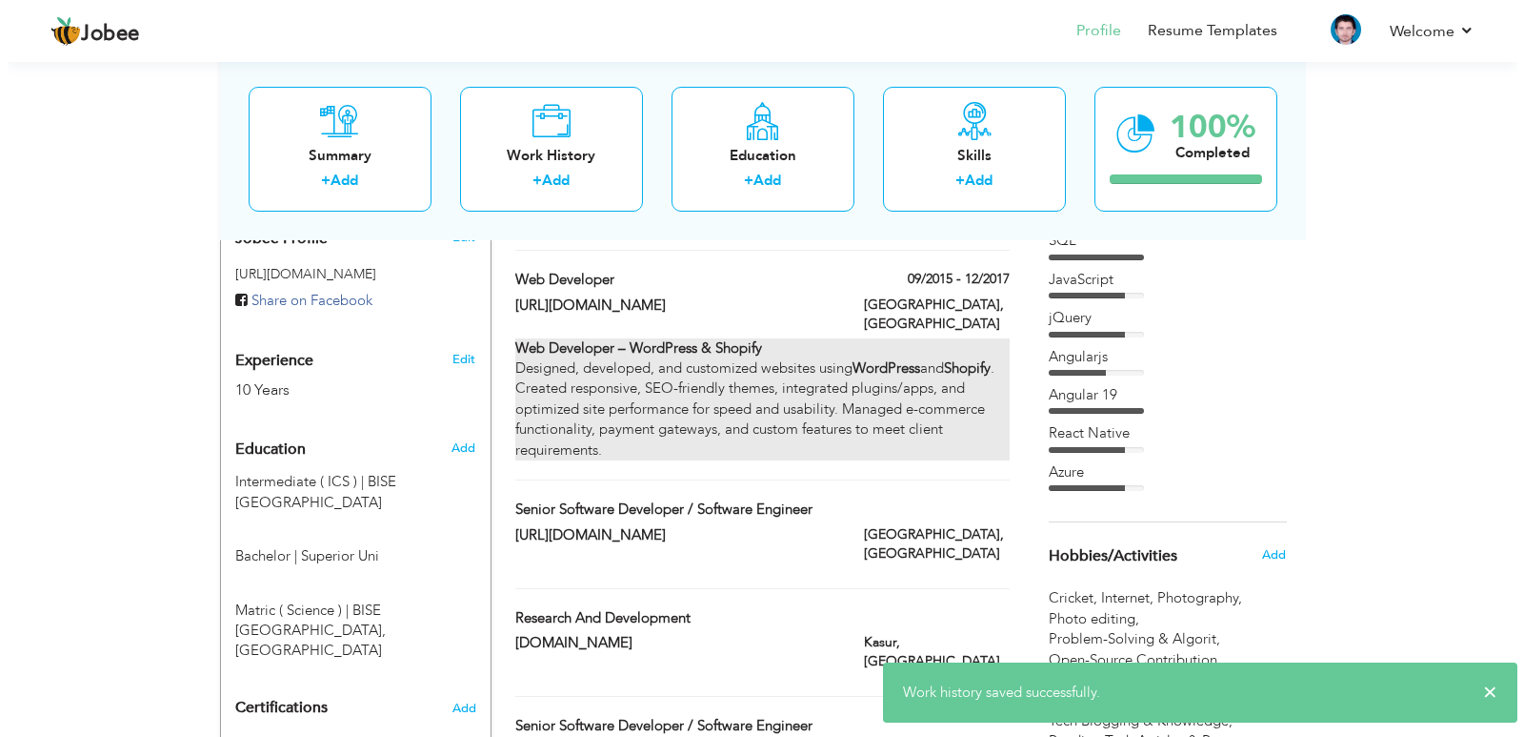
scroll to position [667, 0]
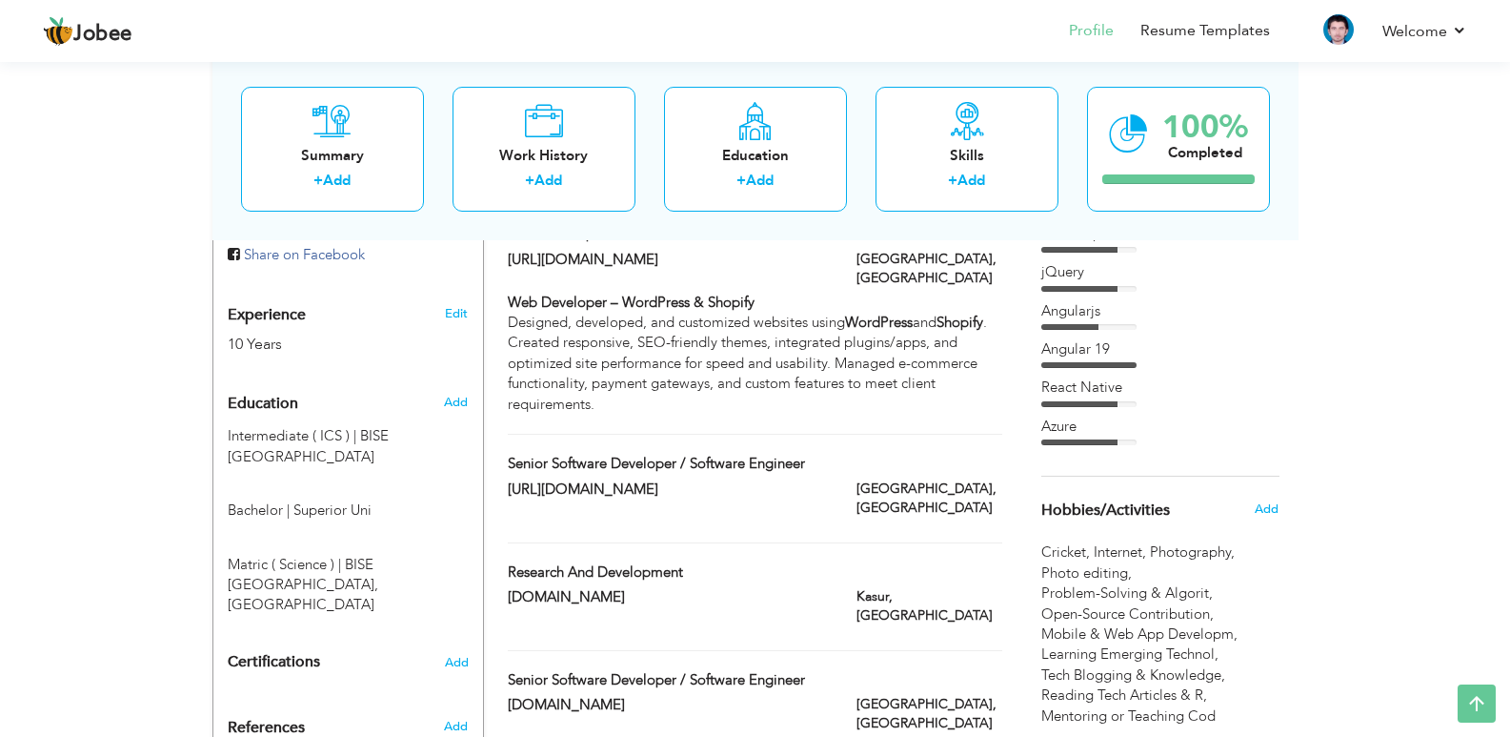
click at [854, 454] on div "Senior Software Developer / Software Engineer" at bounding box center [755, 466] width 522 height 25
type input "Senior Software Developer / Software Engineer"
type input "[URL][DOMAIN_NAME]"
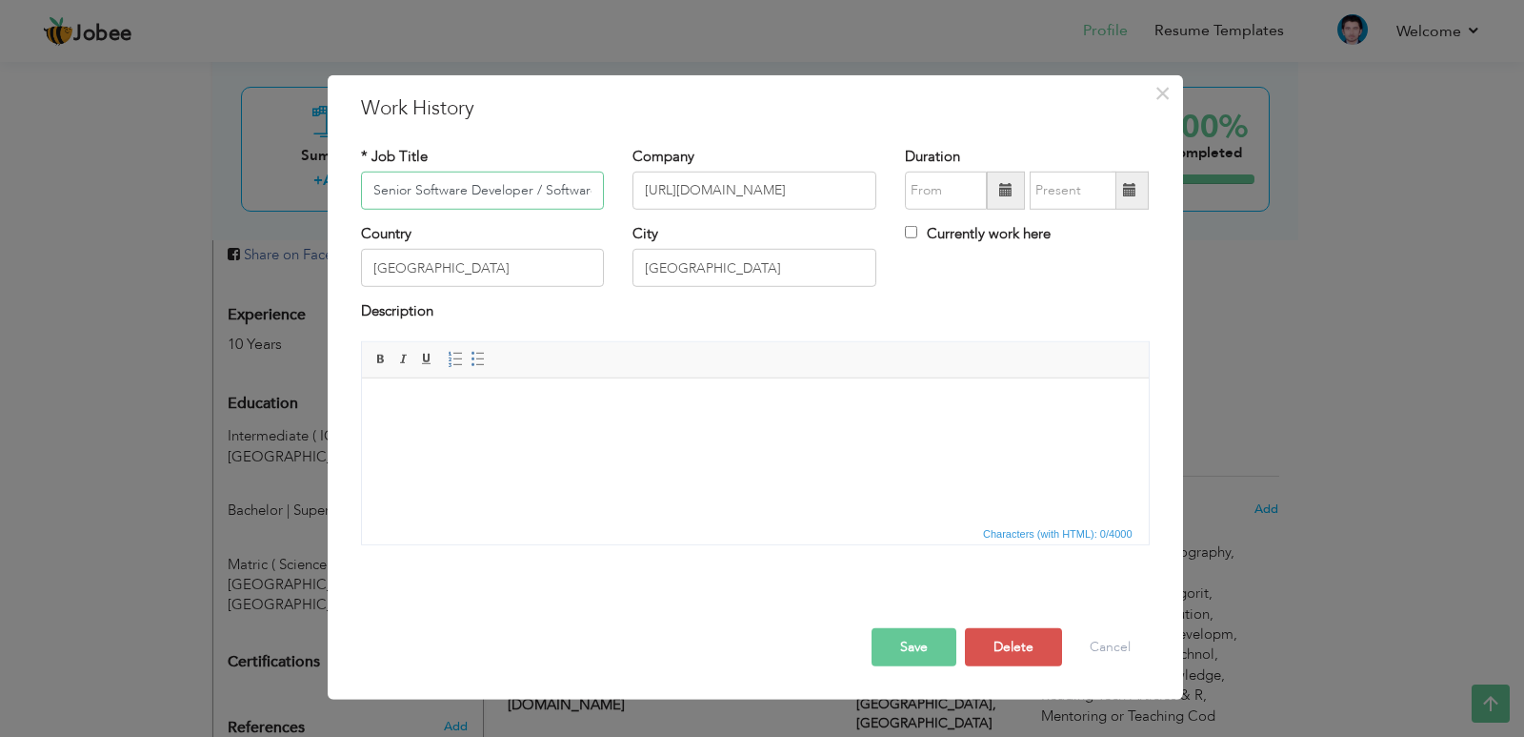
scroll to position [0, 60]
click at [557, 553] on div "Rich Text Editor, workEditor Editor toolbars Basic Styles Bold Italic Underline…" at bounding box center [756, 450] width 818 height 218
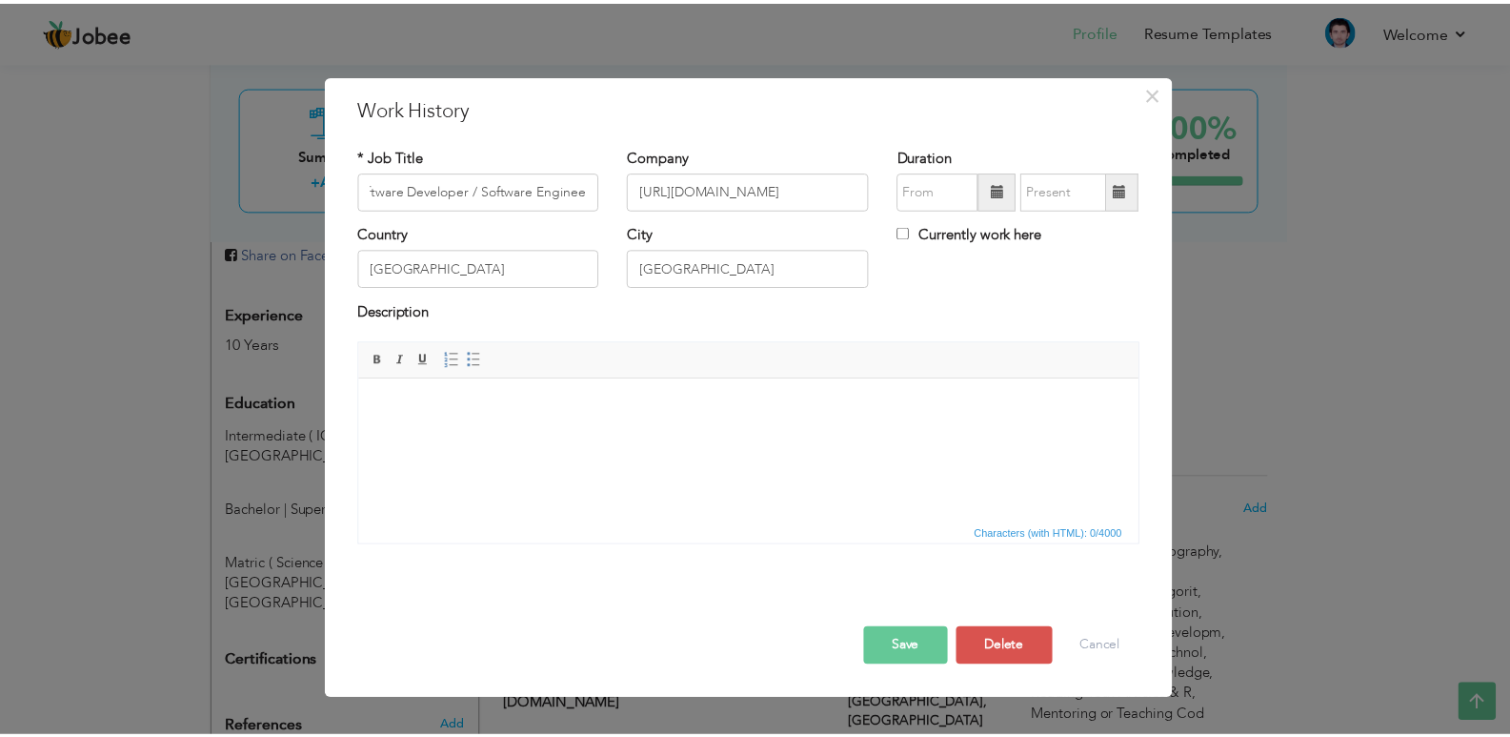
scroll to position [0, 0]
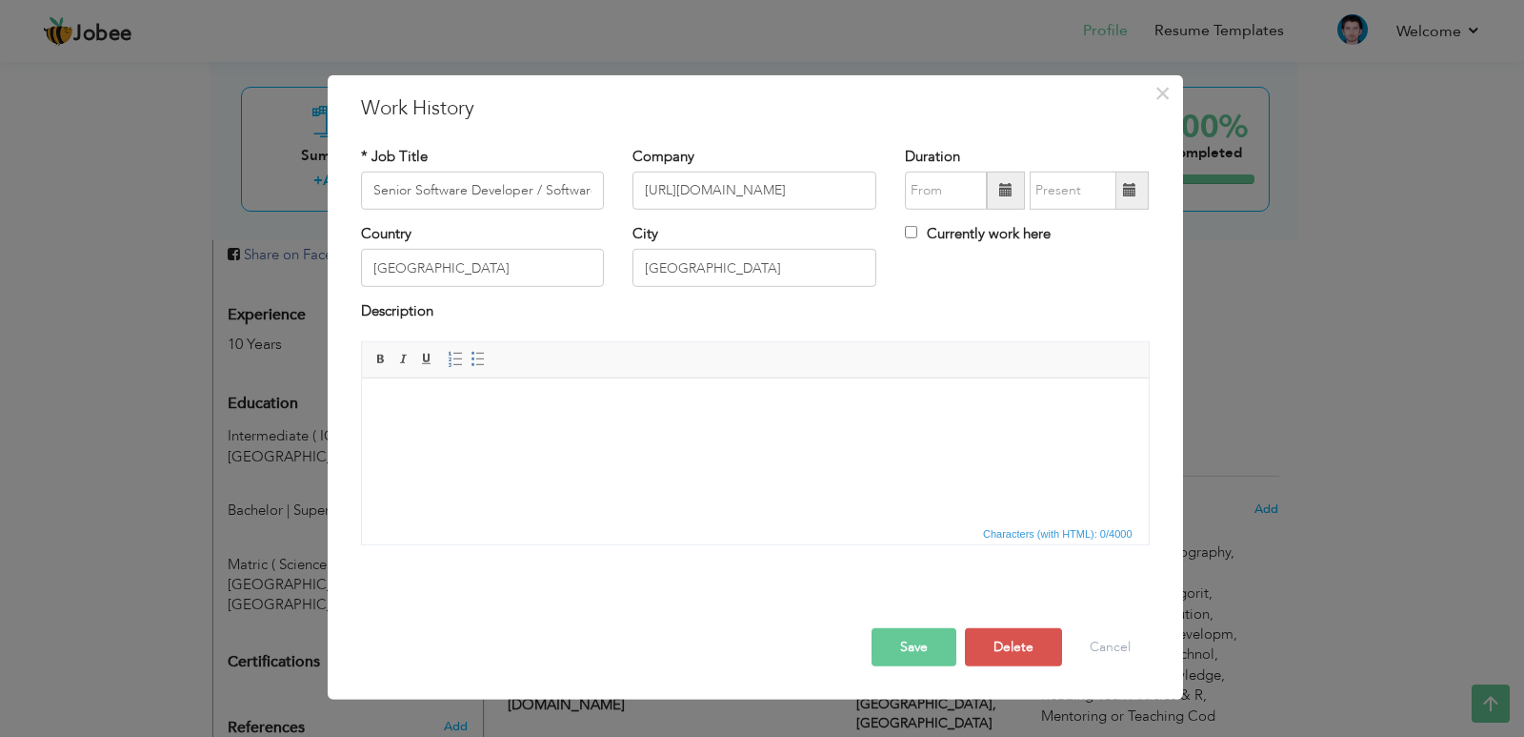
click at [585, 435] on html at bounding box center [754, 406] width 787 height 58
click at [519, 190] on input "Senior Software Developer / Software Engineer" at bounding box center [483, 191] width 244 height 38
click at [543, 435] on html ".NET Developer" at bounding box center [754, 406] width 787 height 58
drag, startPoint x: 506, startPoint y: 402, endPoint x: 369, endPoint y: 404, distance: 137.2
click at [369, 404] on html ".NET Developer ​​​​​​​ Senior Software Developer / Software Engineer" at bounding box center [754, 416] width 787 height 78
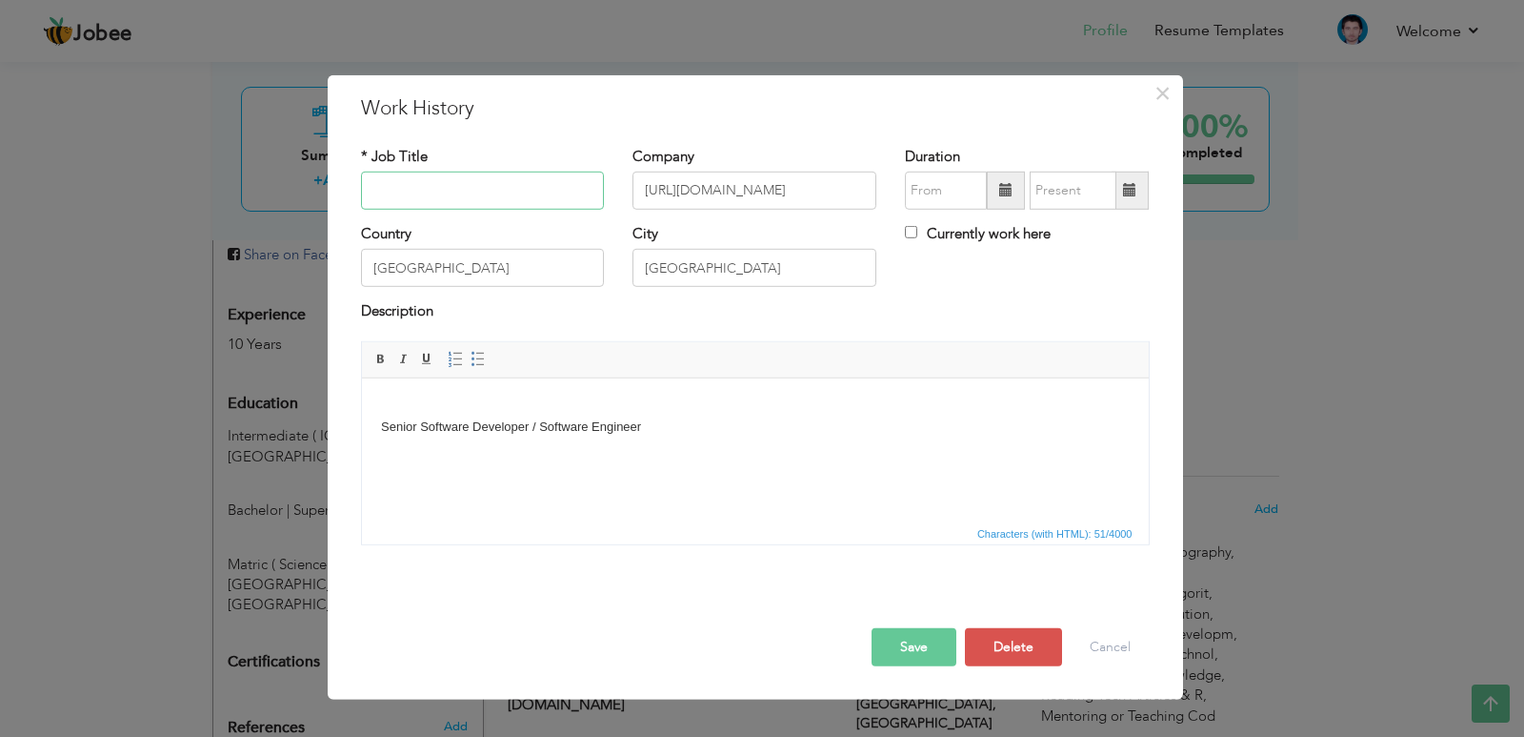
click at [454, 202] on input "text" at bounding box center [483, 191] width 244 height 38
click at [906, 650] on button "Save" at bounding box center [914, 647] width 85 height 38
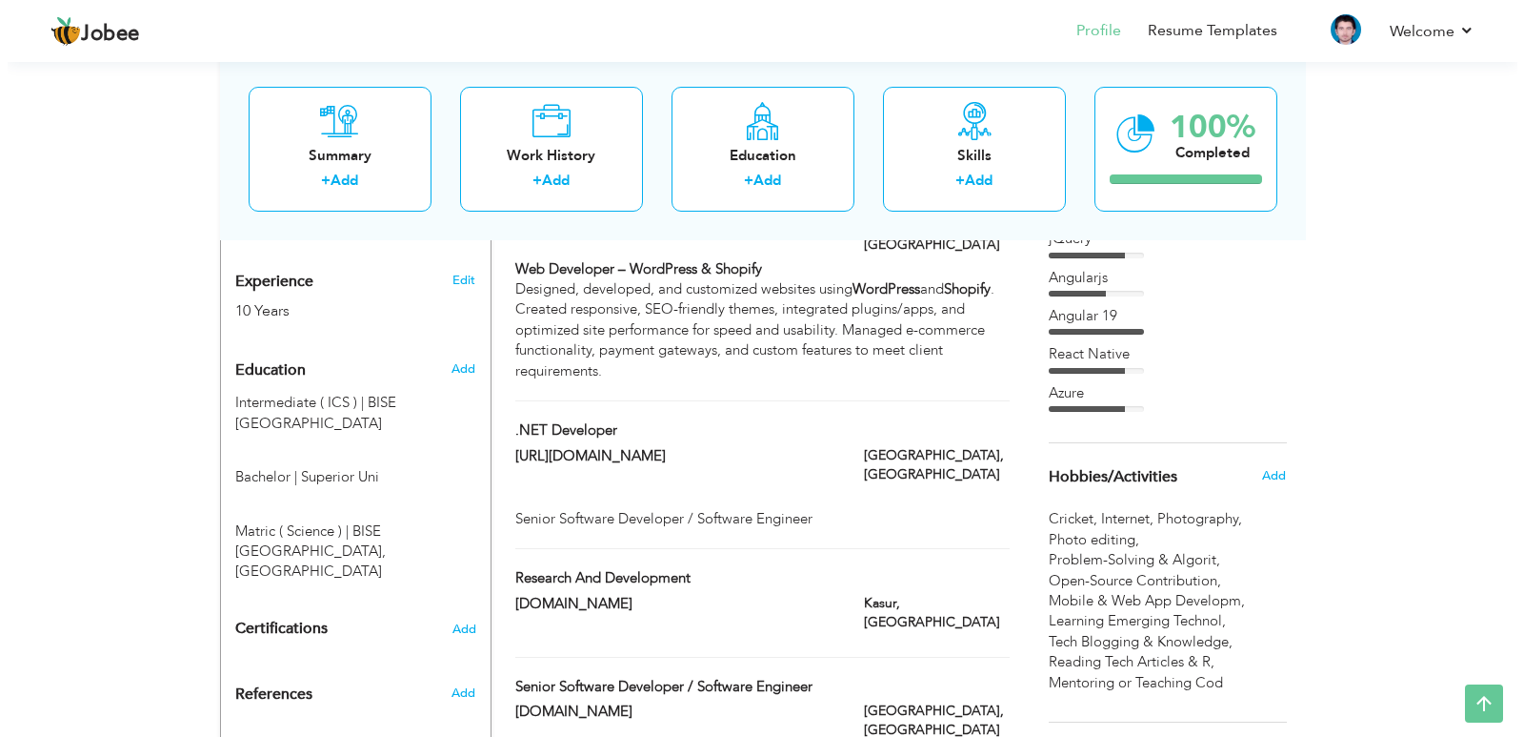
scroll to position [667, 0]
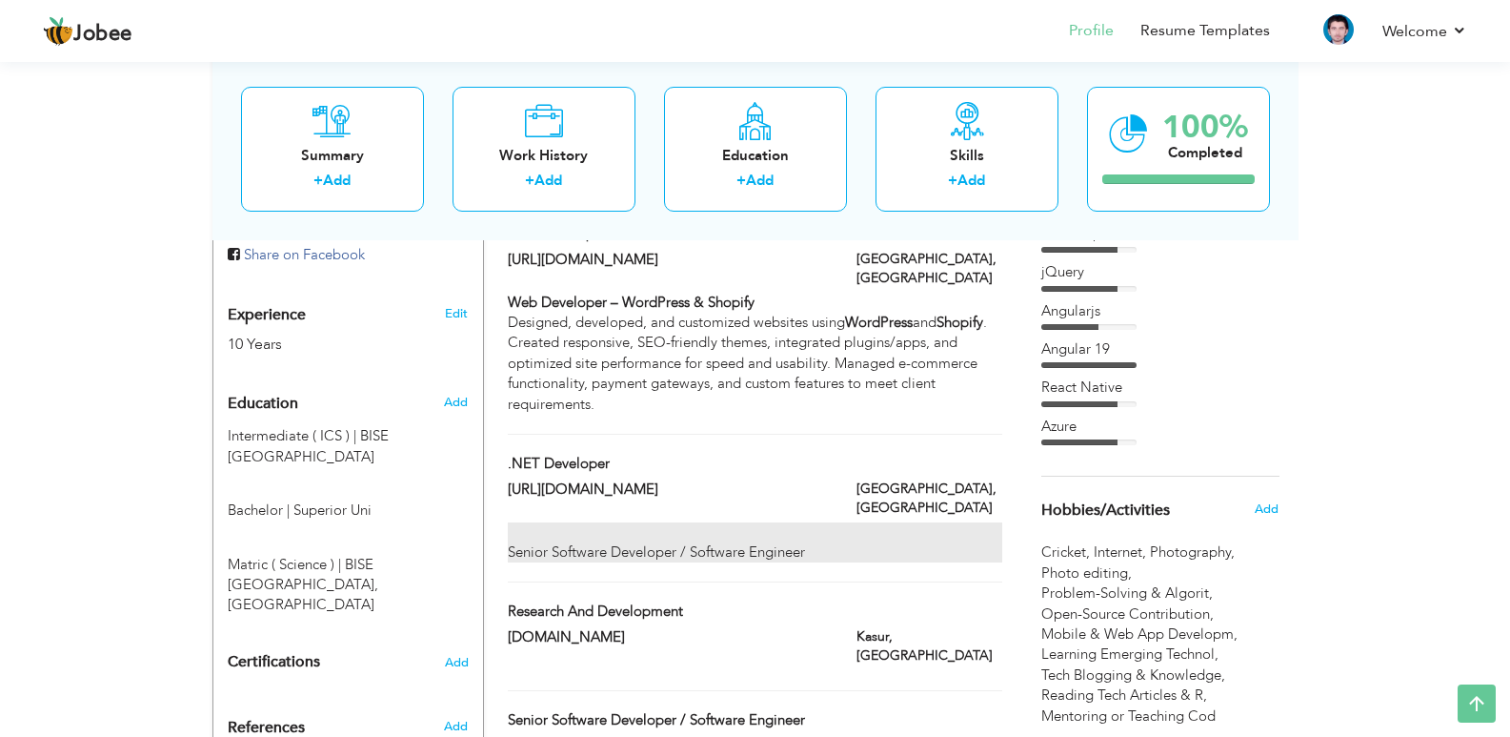
click at [822, 522] on div "Senior Software Developer / Software Engineer" at bounding box center [755, 542] width 494 height 41
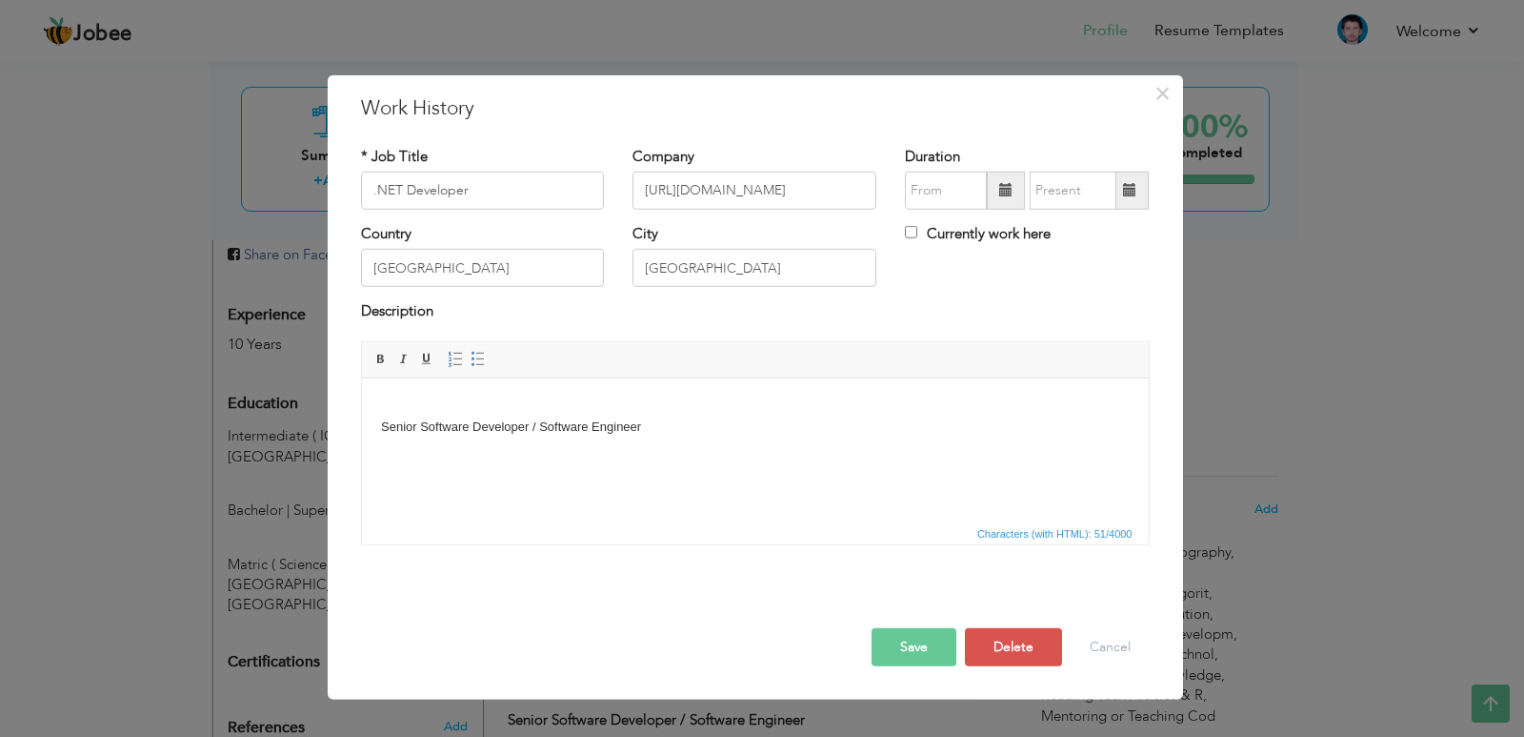
click at [689, 454] on html "Senior Software Developer / Software Engineer" at bounding box center [754, 416] width 787 height 78
copy body "Senior Software Developer / Software Engineer"
click at [895, 643] on button "Save" at bounding box center [914, 647] width 85 height 38
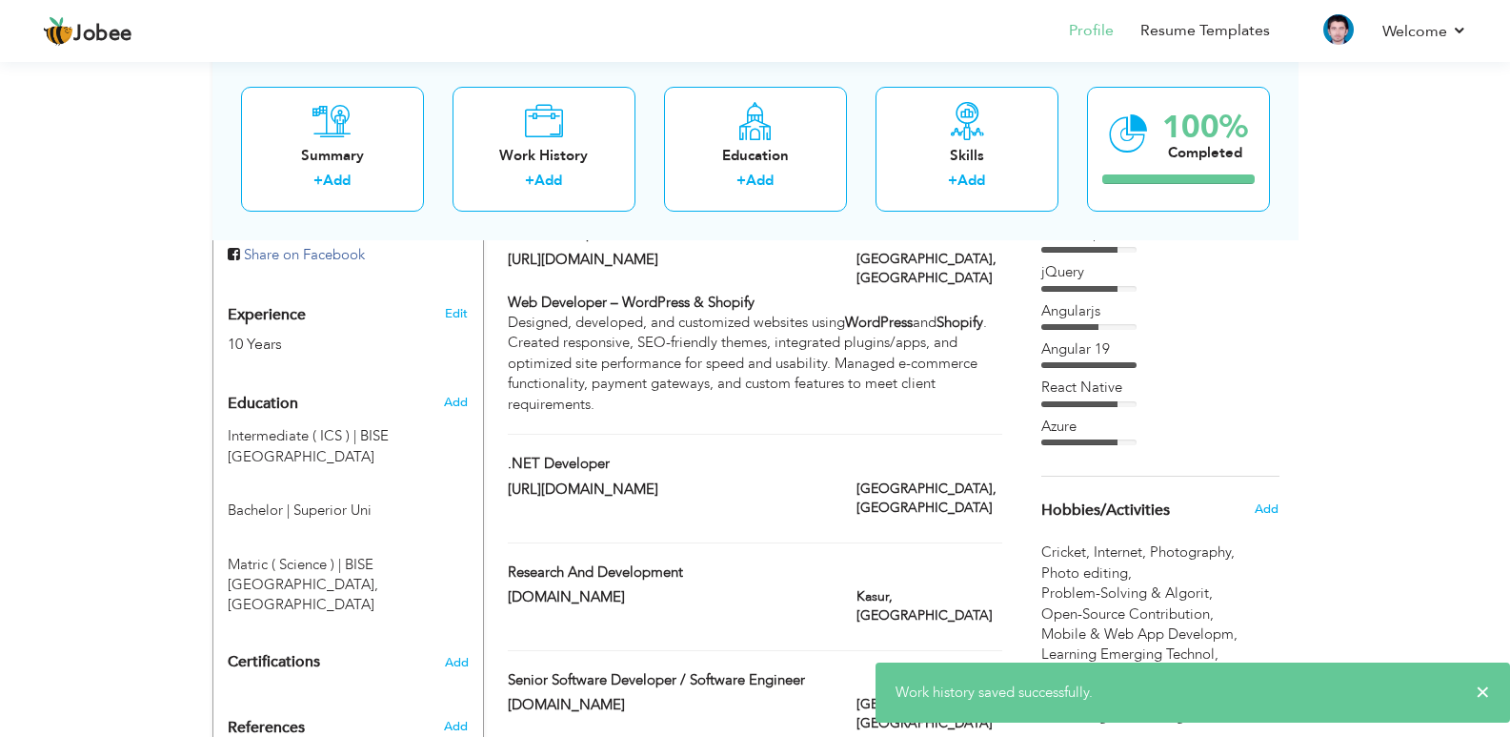
click at [854, 670] on div "Senior Software Developer / Software Engineer" at bounding box center [755, 682] width 522 height 25
type input "Senior Software Developer / Software Engineer"
type input "KEYTECH365.COM"
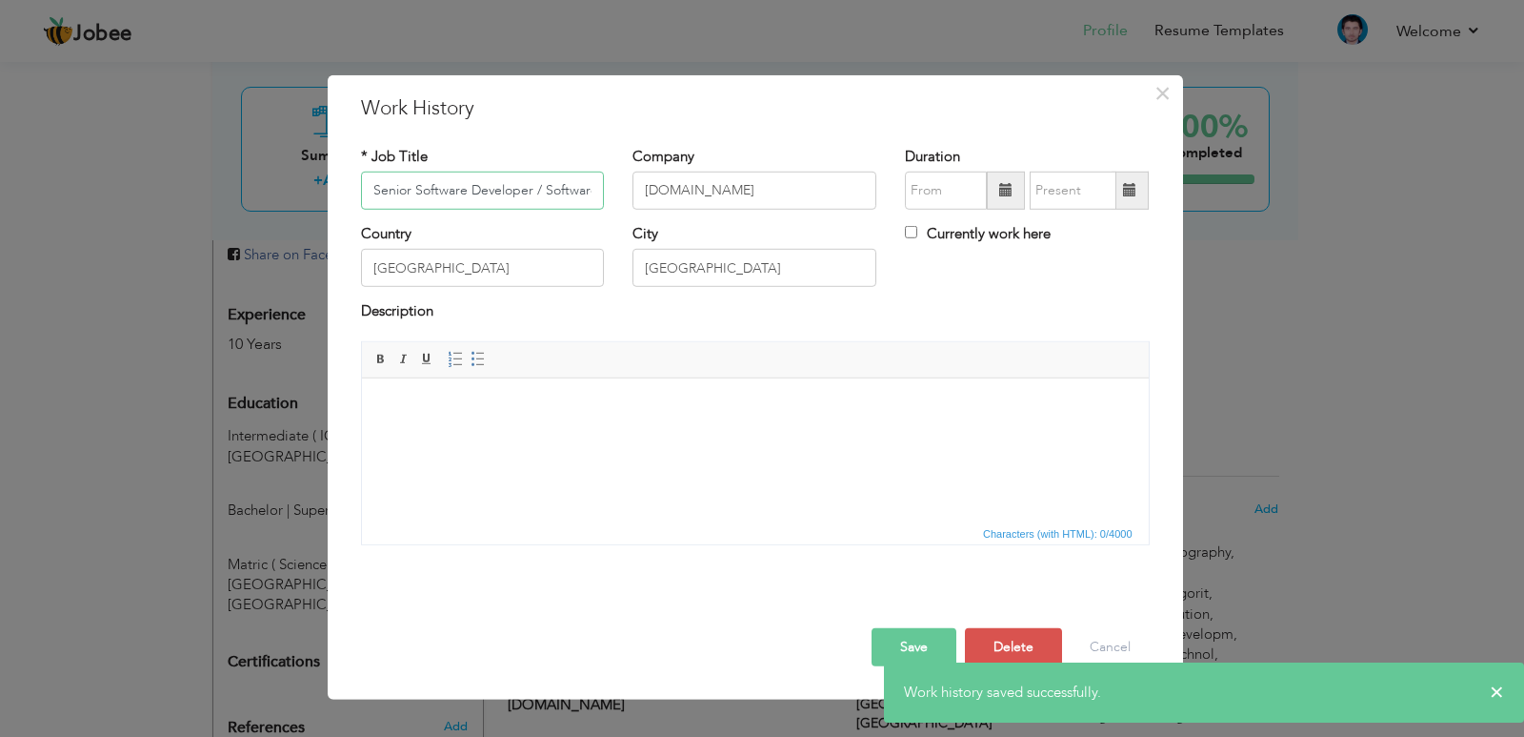
scroll to position [0, 60]
click at [602, 435] on html at bounding box center [754, 406] width 787 height 58
click at [581, 181] on input "Senior Software Developer / Software Engineer" at bounding box center [483, 191] width 244 height 38
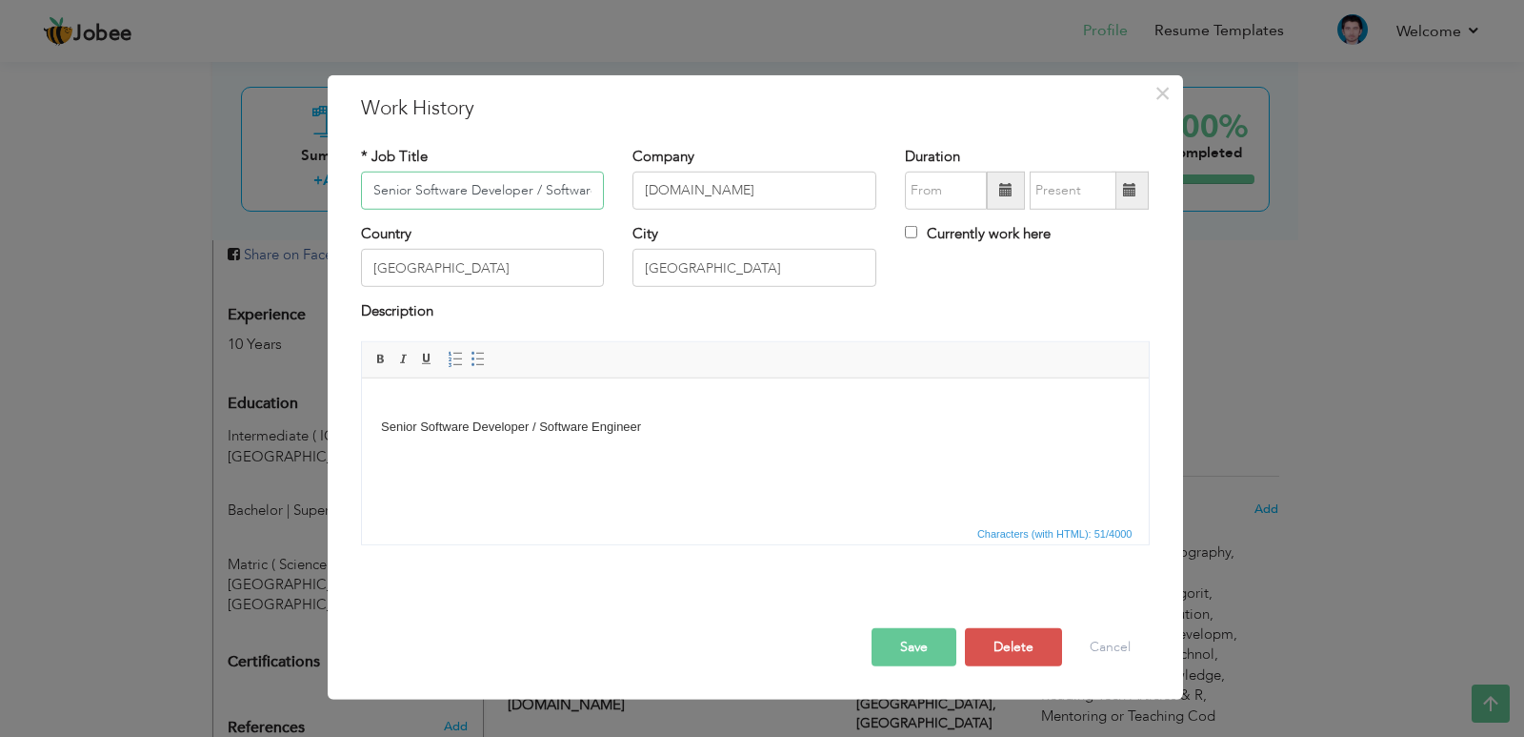
scroll to position [0, 63]
type input "Senior Software Developer / Software Engineer"
click at [819, 455] on html "Senior Software Developer / Software Engineer" at bounding box center [754, 416] width 787 height 78
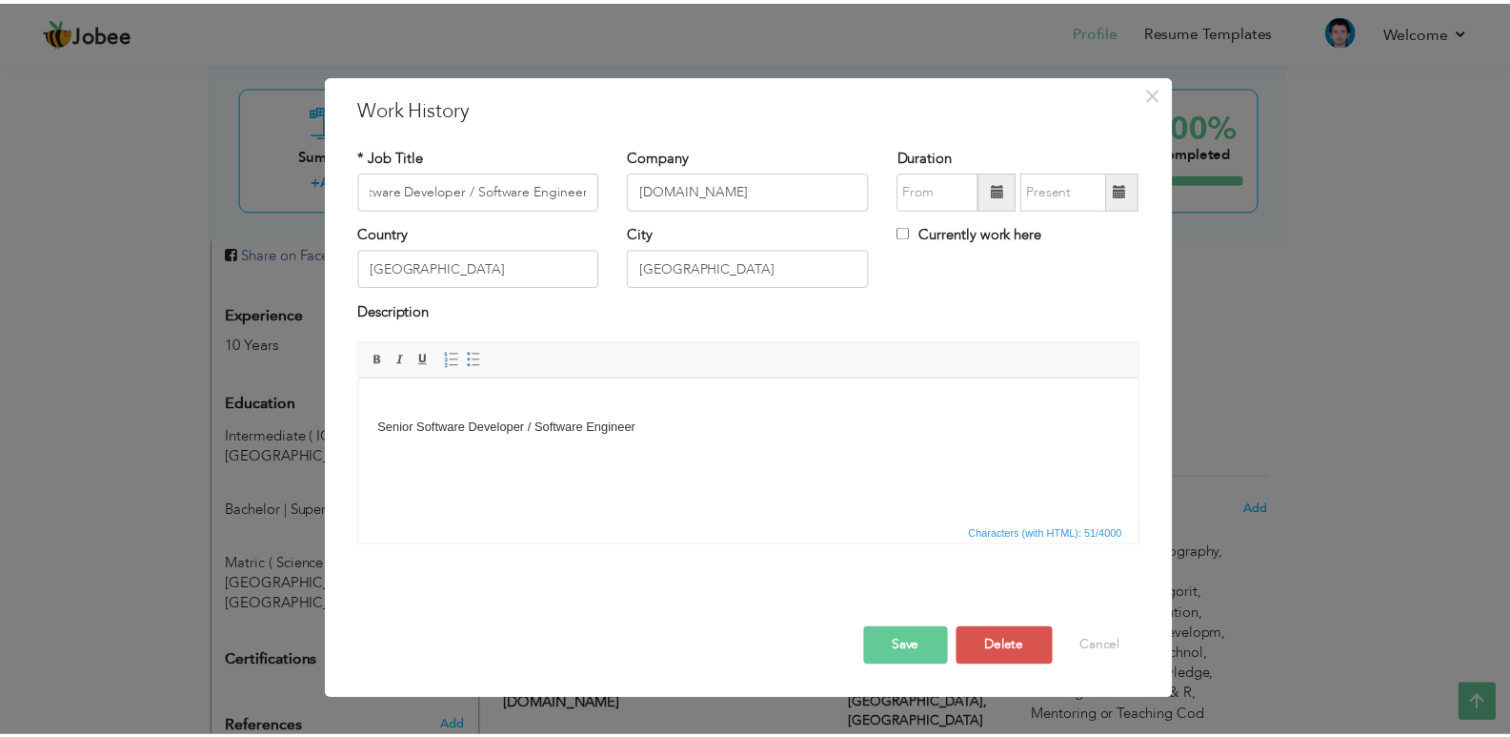
scroll to position [0, 0]
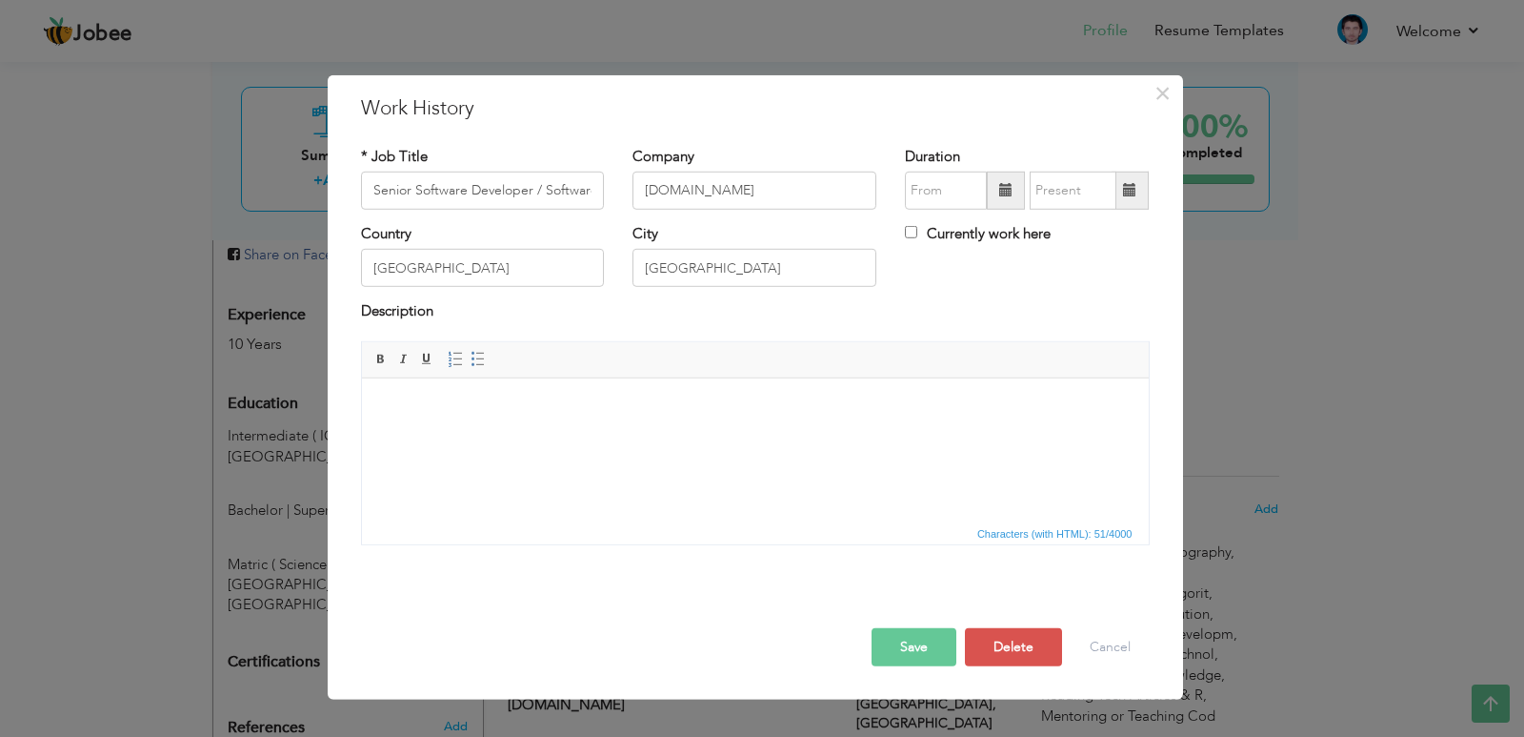
click at [887, 637] on button "Save" at bounding box center [914, 647] width 85 height 38
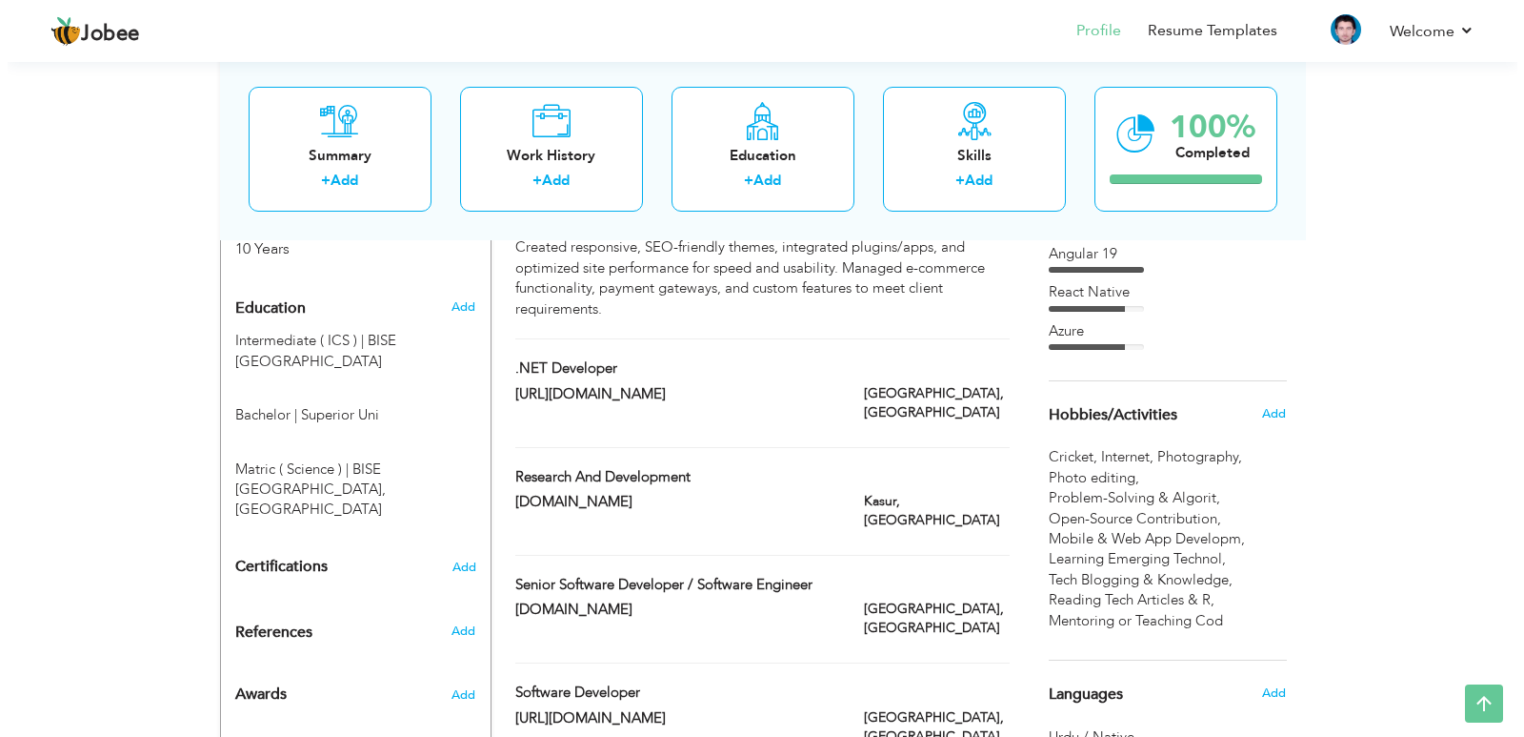
scroll to position [667, 0]
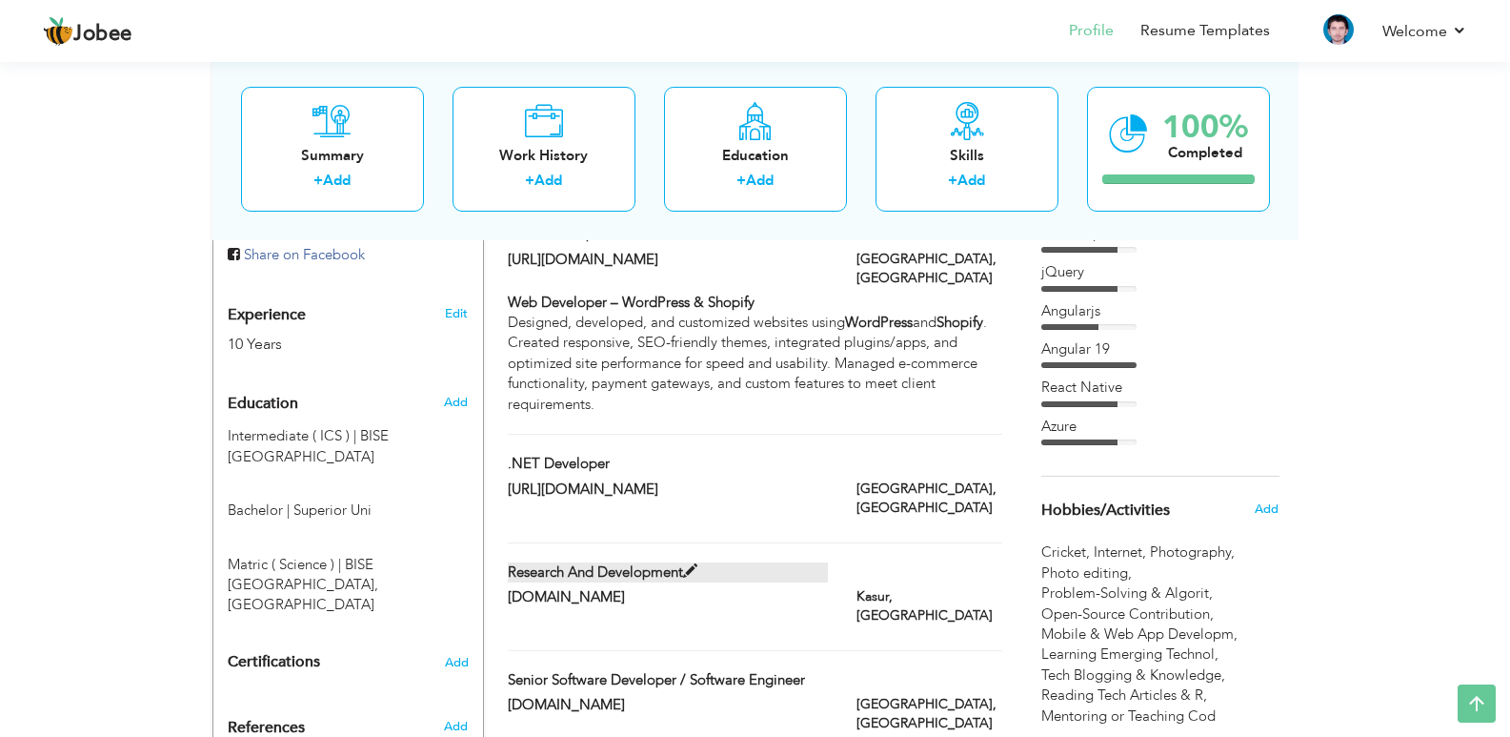
click at [826, 562] on label "Research and Development" at bounding box center [668, 572] width 320 height 20
type input "Research and Development"
type input "[DOMAIN_NAME]"
type input "Kasur"
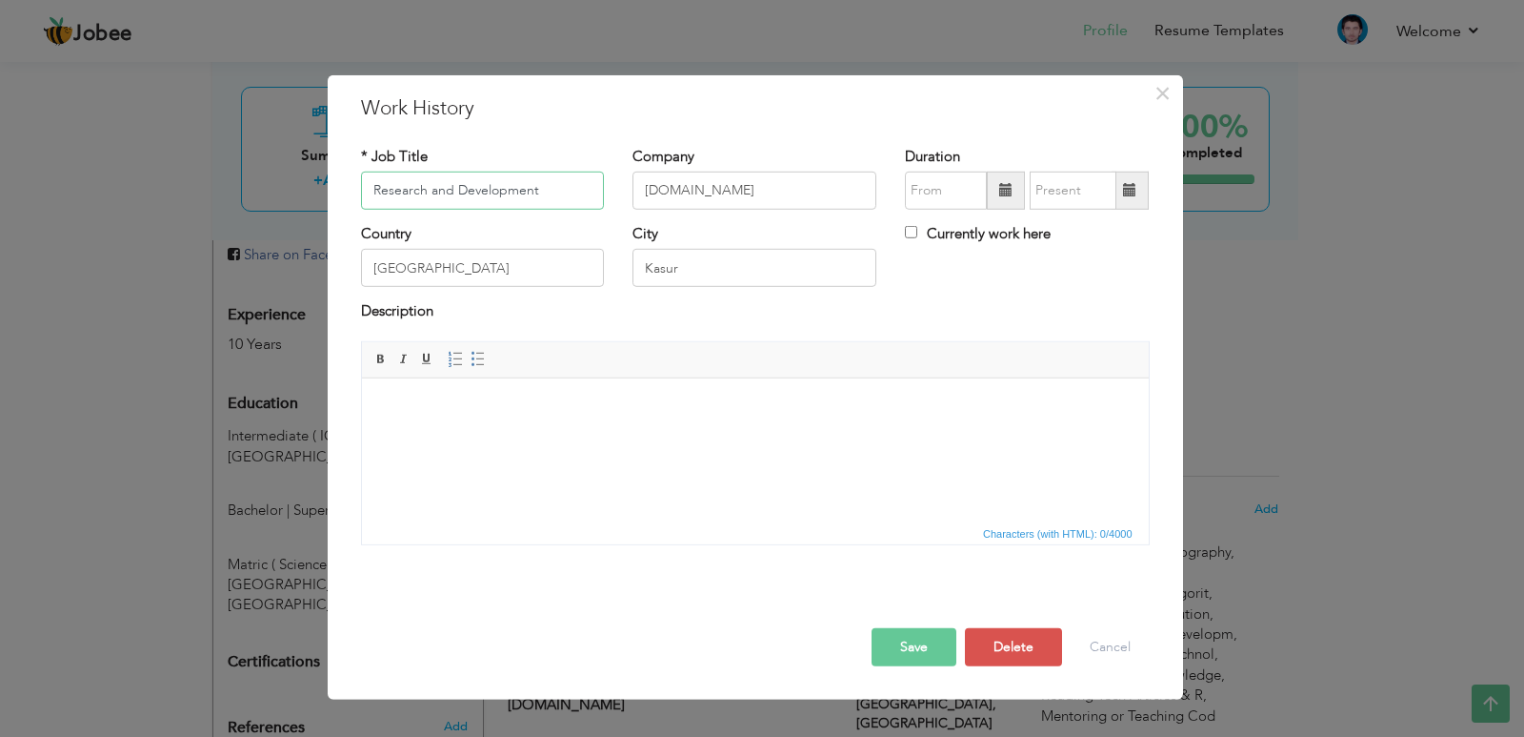
paste input "Senior Software Developer / Software Engineer"
click at [926, 642] on button "Save" at bounding box center [914, 647] width 85 height 38
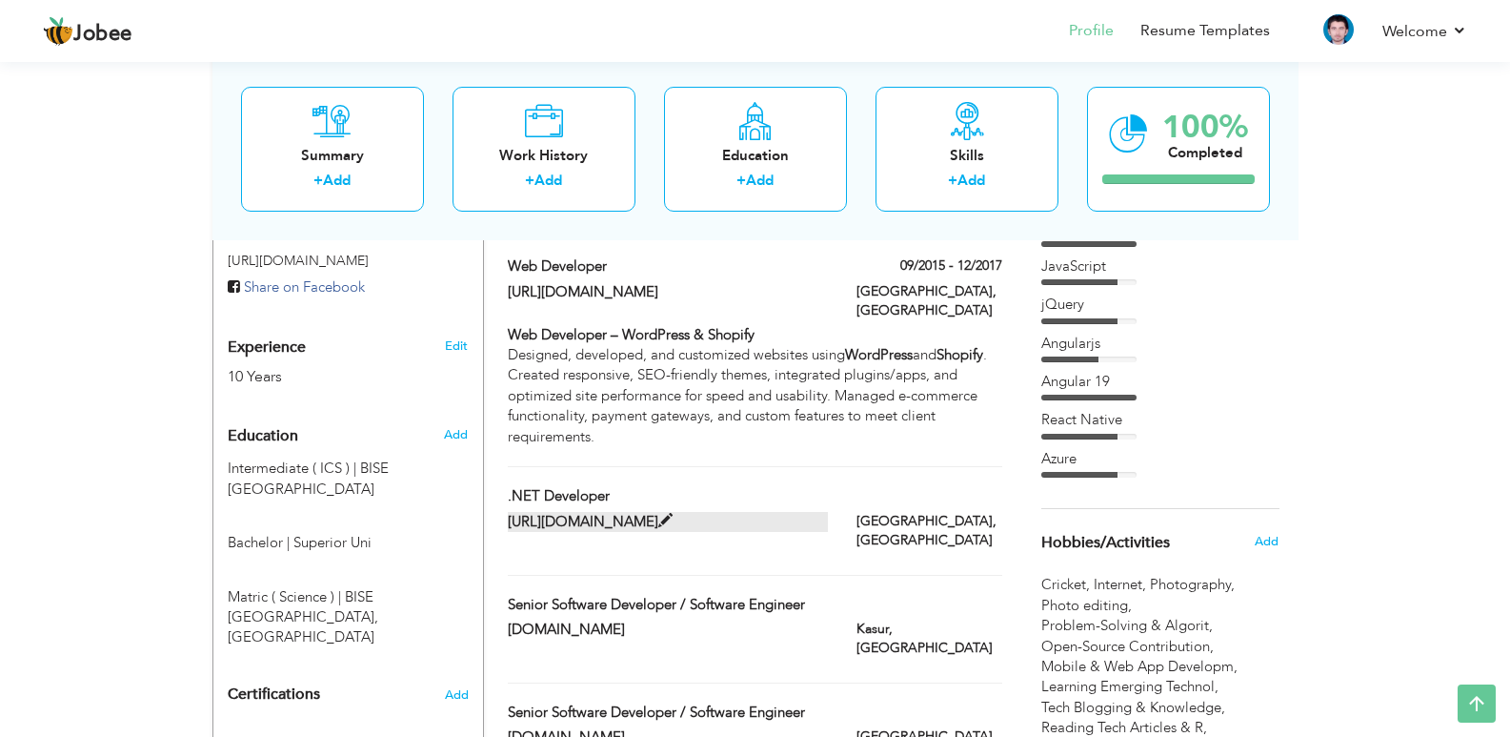
scroll to position [667, 0]
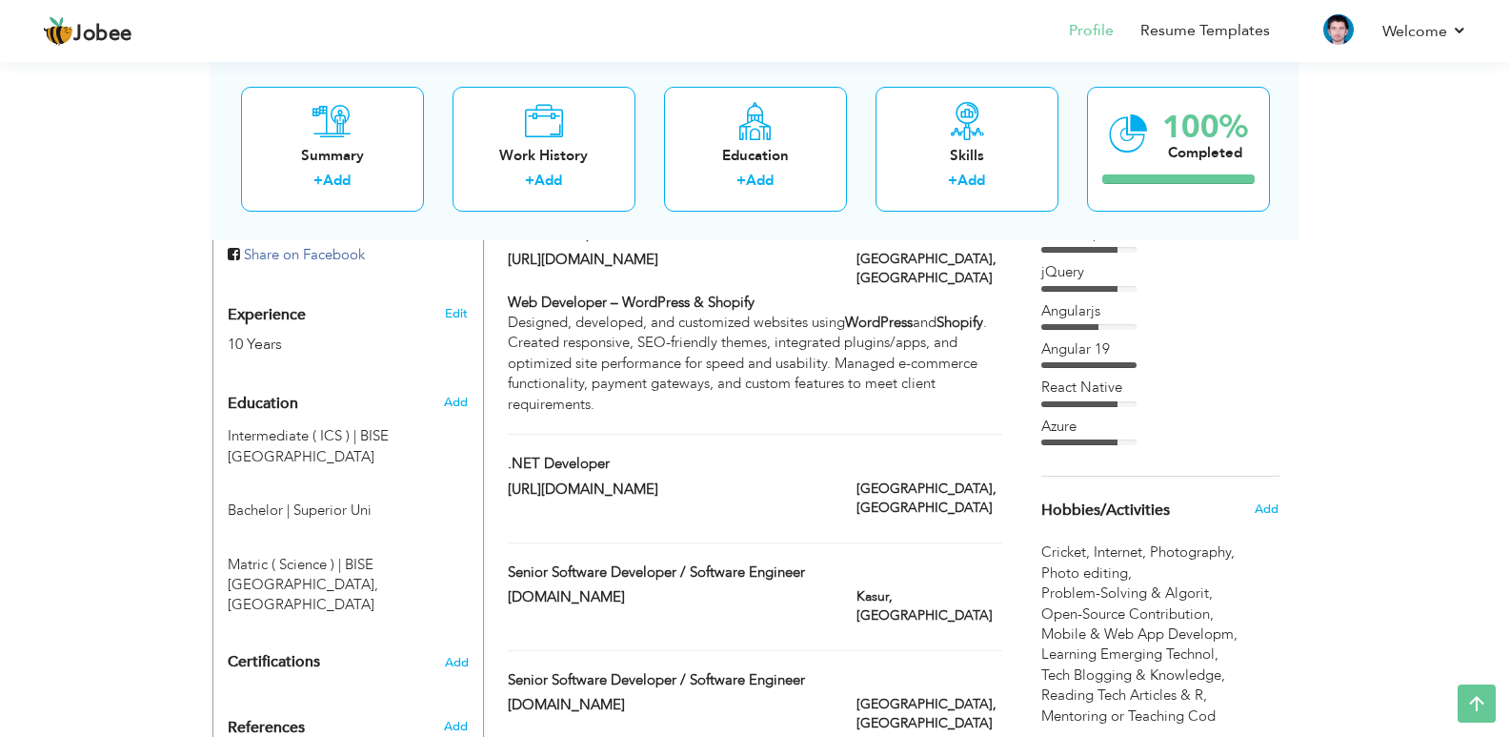
click at [840, 479] on div "[URL][DOMAIN_NAME]" at bounding box center [668, 491] width 349 height 25
type input ".NET Developer"
type input "[URL][DOMAIN_NAME]"
type input "[GEOGRAPHIC_DATA]"
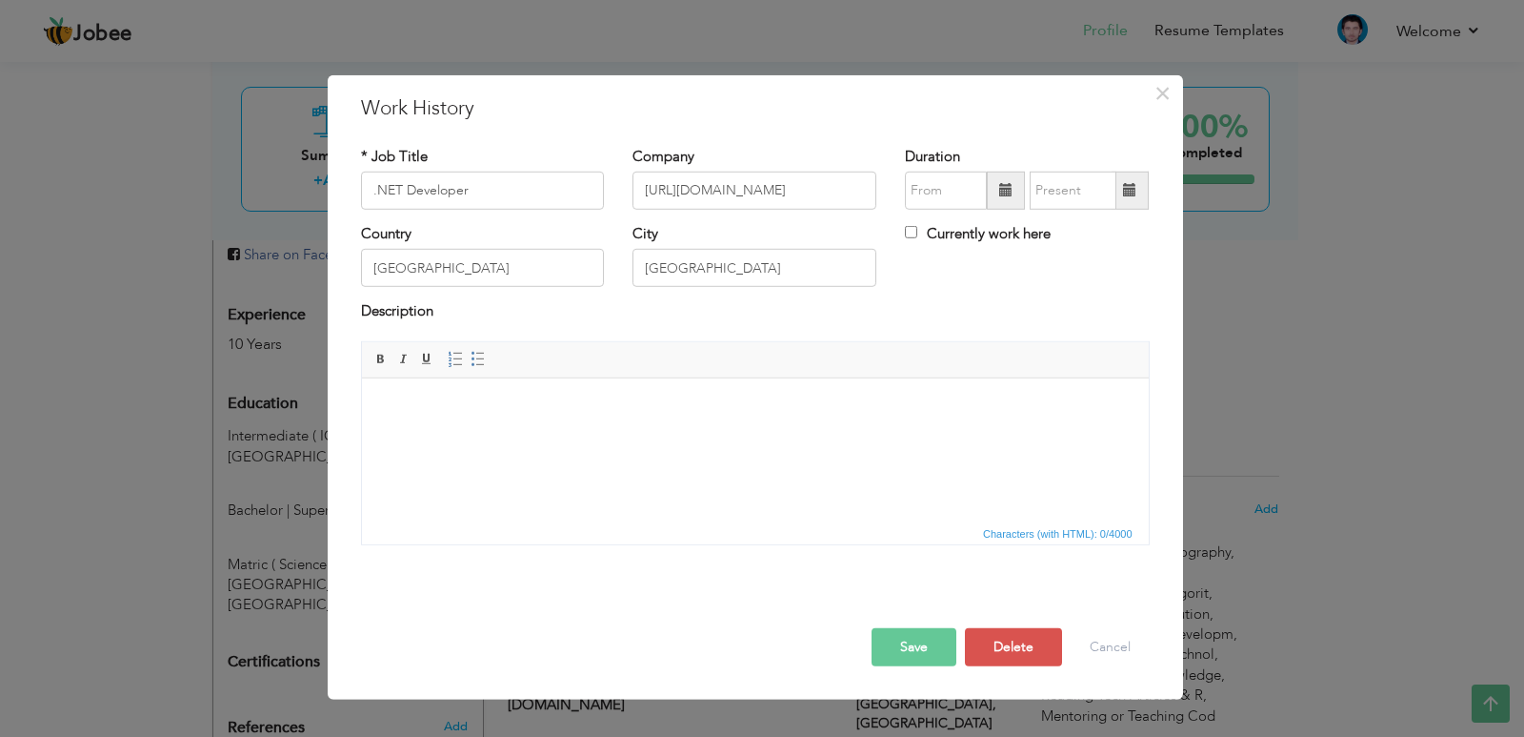
click at [677, 435] on html at bounding box center [754, 406] width 787 height 58
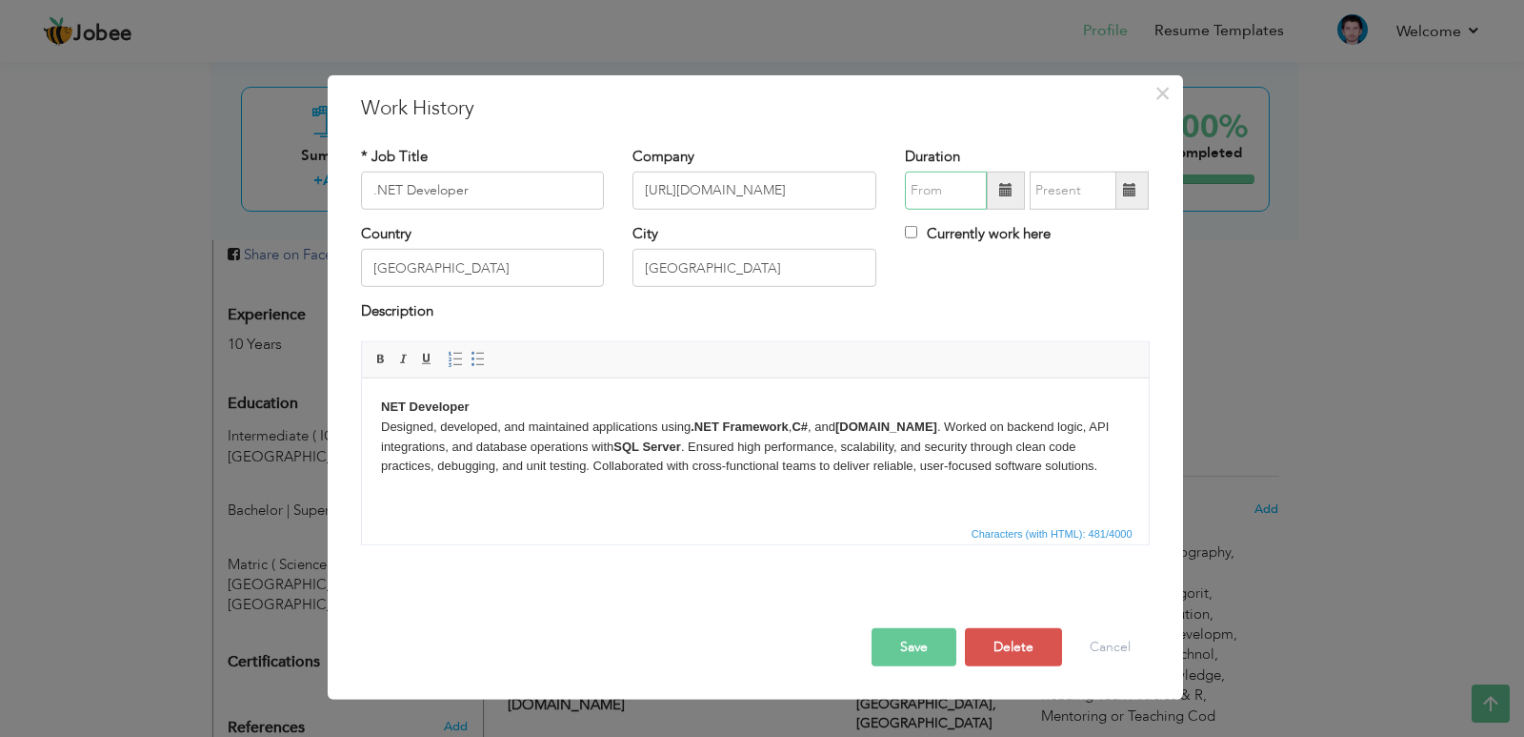
click at [966, 191] on input "text" at bounding box center [946, 191] width 82 height 38
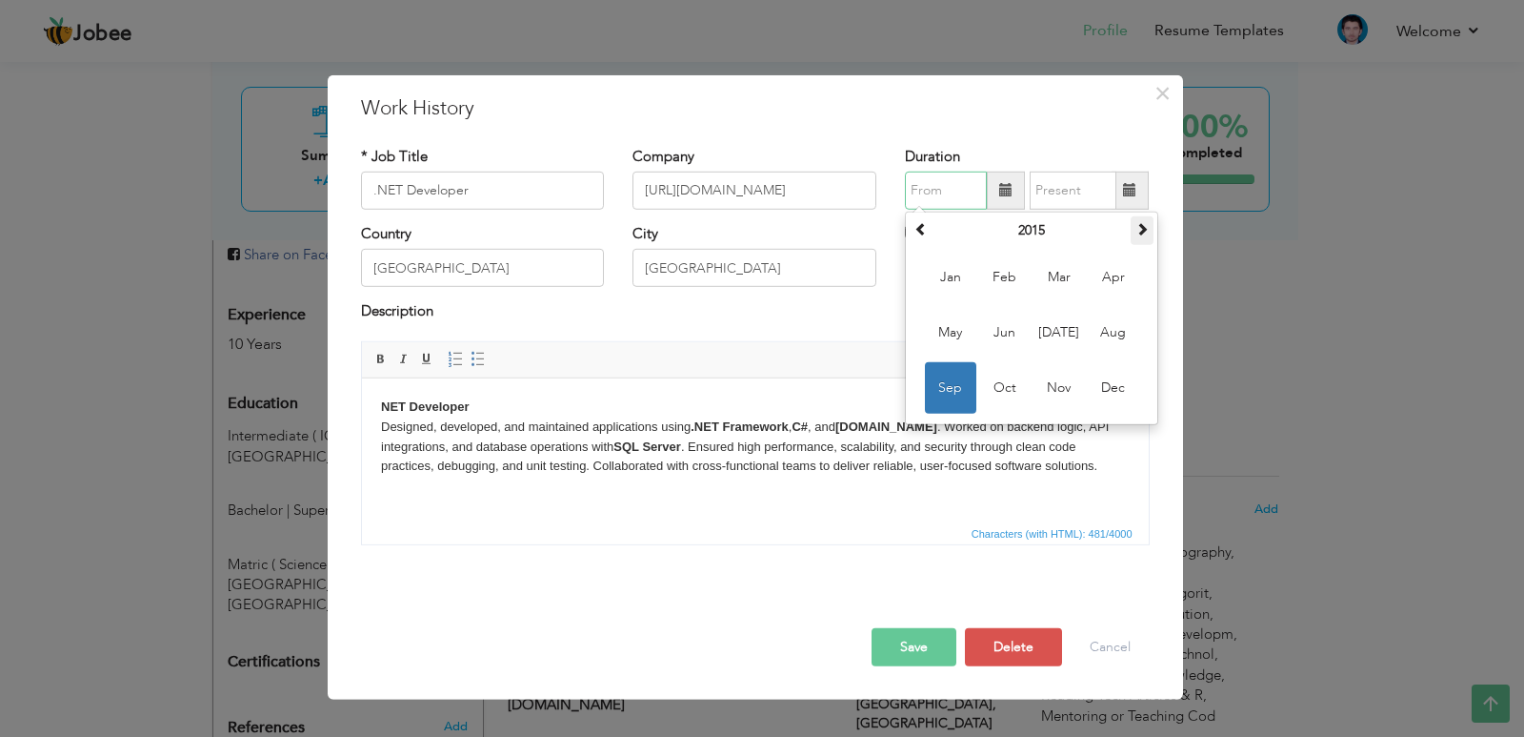
click at [1141, 232] on span at bounding box center [1142, 228] width 13 height 13
click at [958, 272] on span "Jan" at bounding box center [950, 277] width 51 height 51
type input "01/2016"
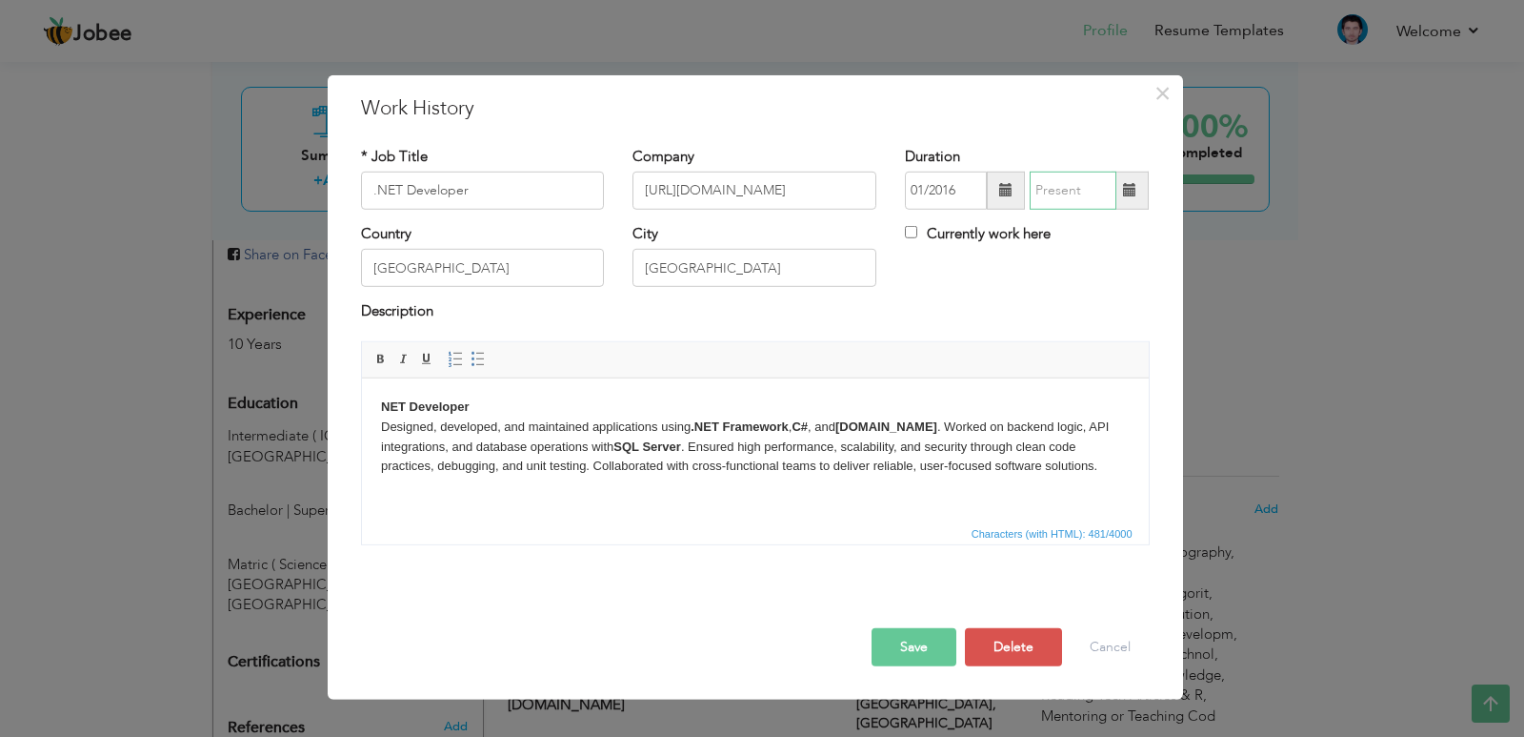
click at [1090, 193] on input "text" at bounding box center [1073, 191] width 87 height 38
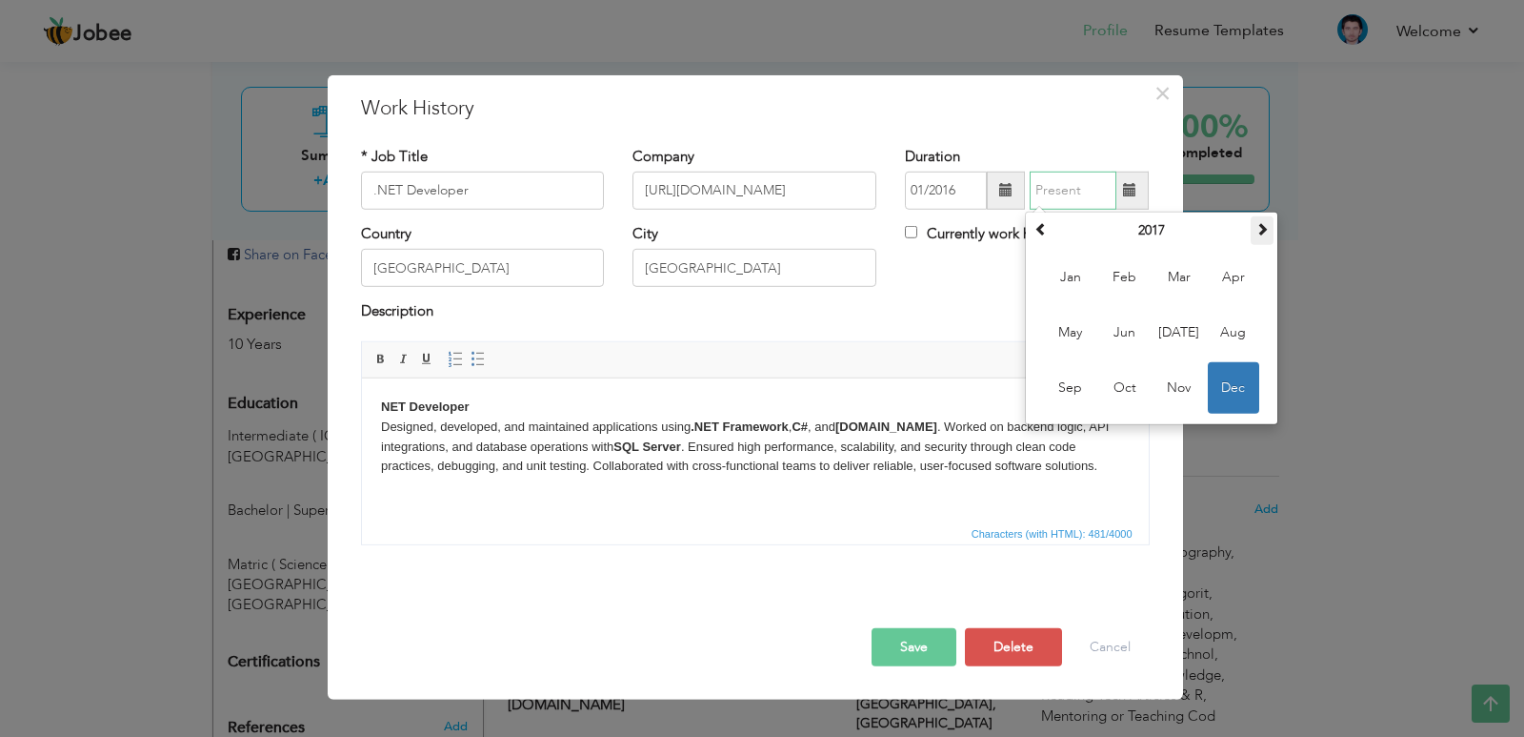
click at [1262, 228] on span at bounding box center [1262, 228] width 13 height 13
click at [1139, 332] on span "Jun" at bounding box center [1125, 332] width 51 height 51
type input "06/2018"
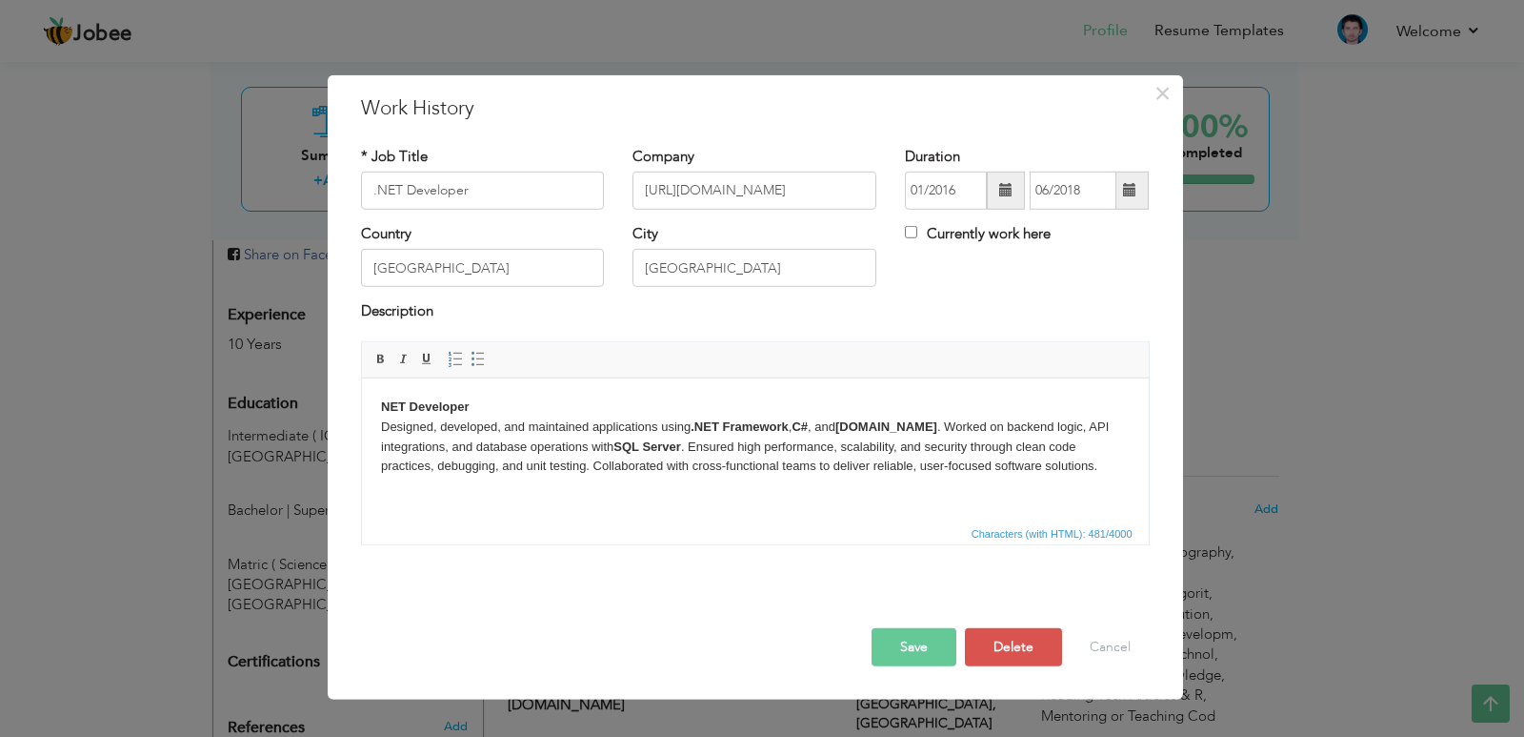
click at [906, 663] on button "Save" at bounding box center [914, 647] width 85 height 38
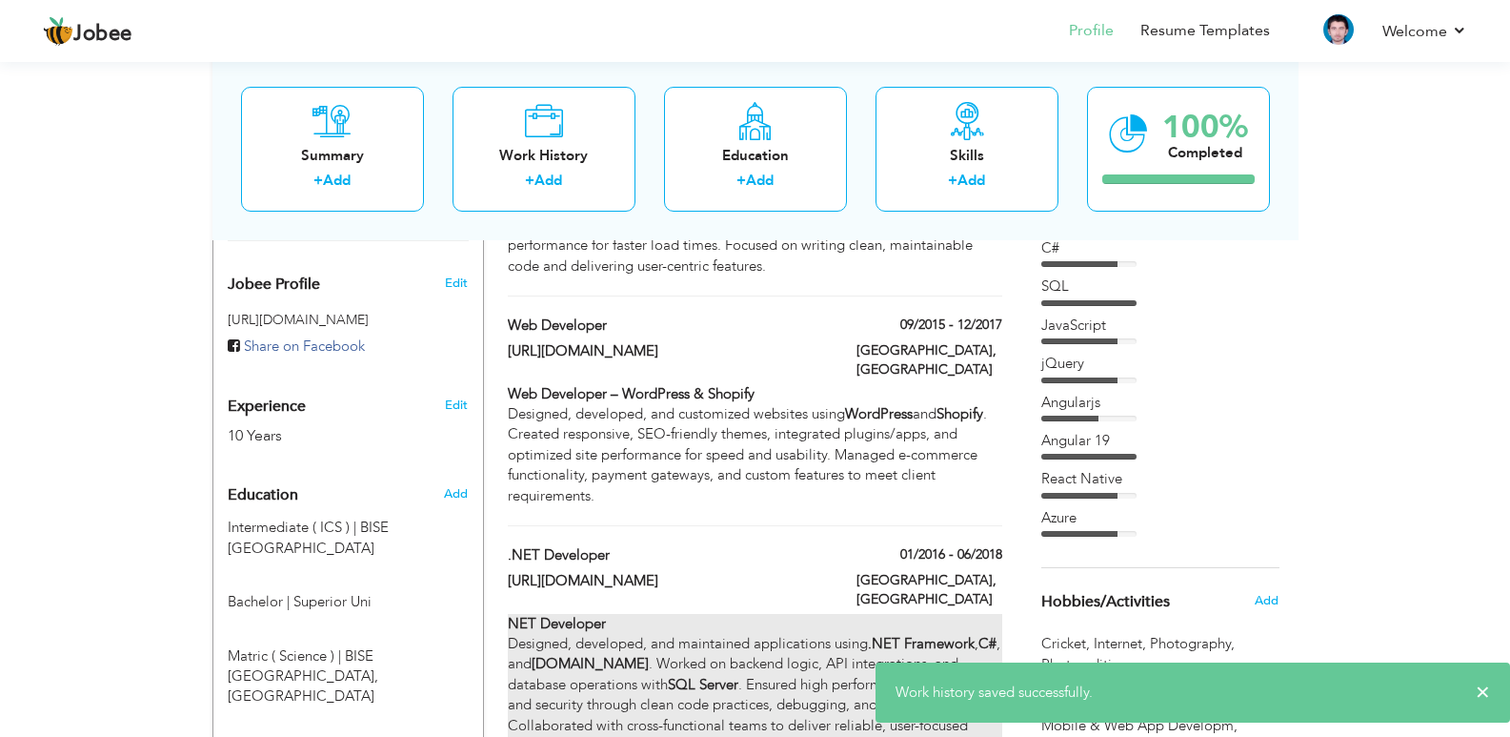
scroll to position [572, 0]
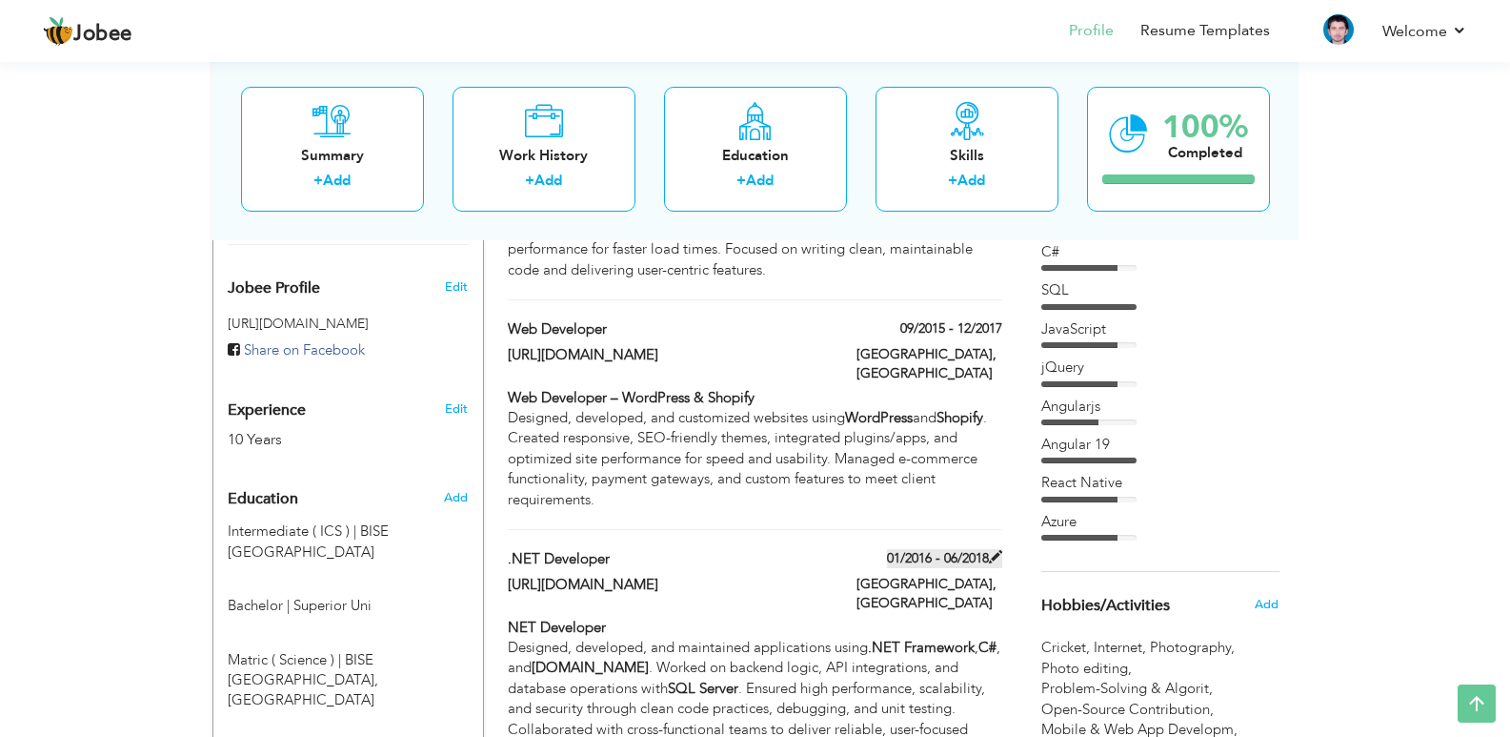
click at [932, 549] on label "01/2016 - 06/2018" at bounding box center [944, 558] width 115 height 19
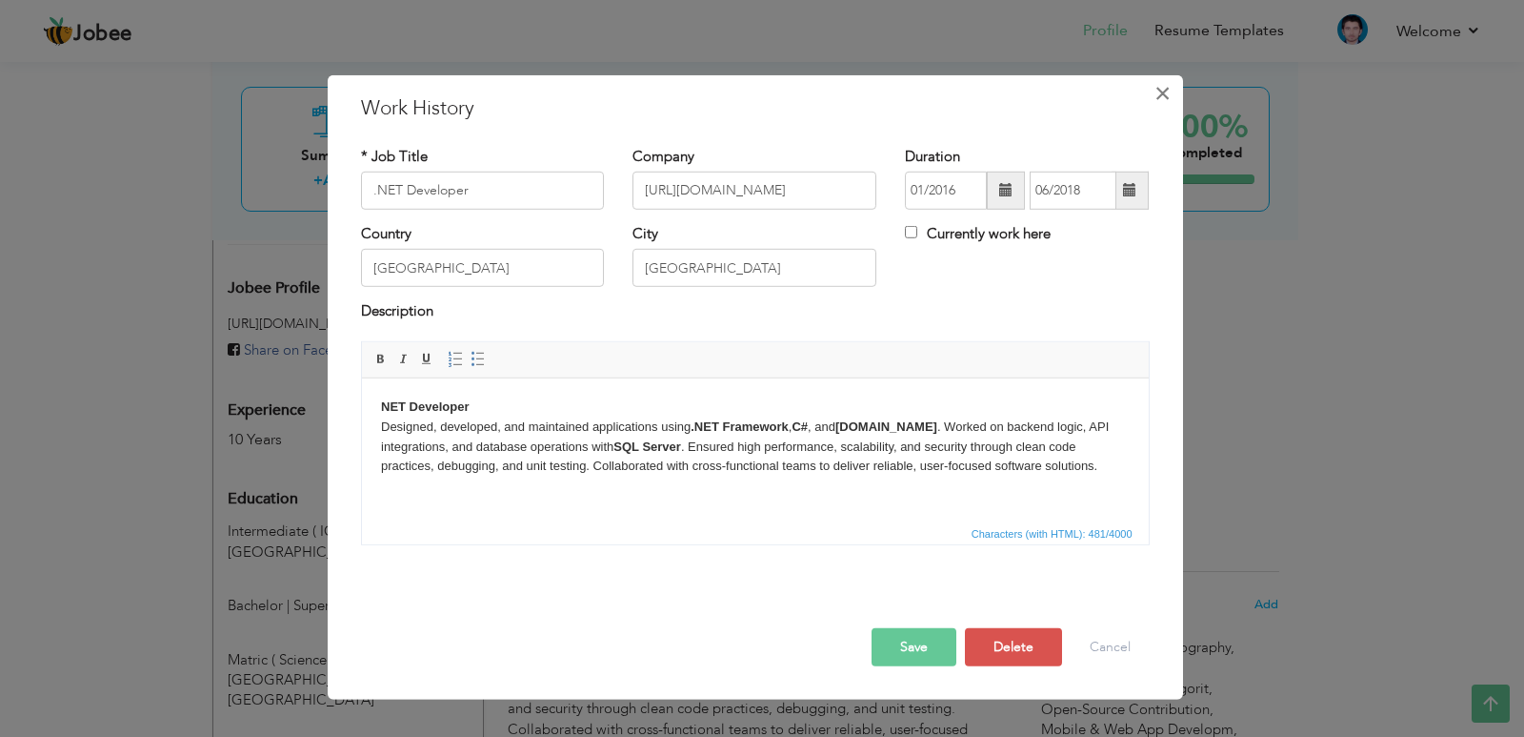
click at [1159, 93] on span "×" at bounding box center [1163, 92] width 16 height 34
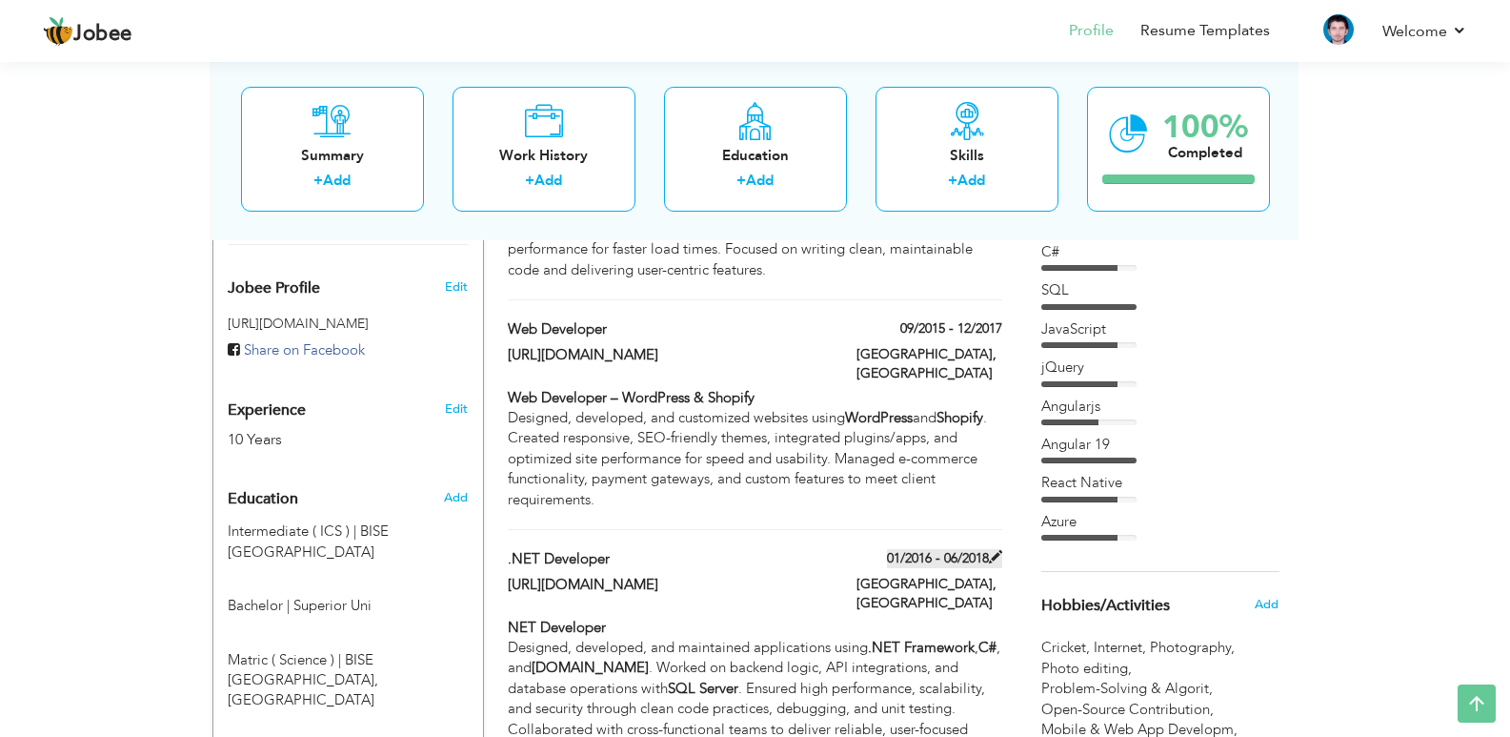
click at [953, 549] on label "01/2016 - 06/2018" at bounding box center [944, 558] width 115 height 19
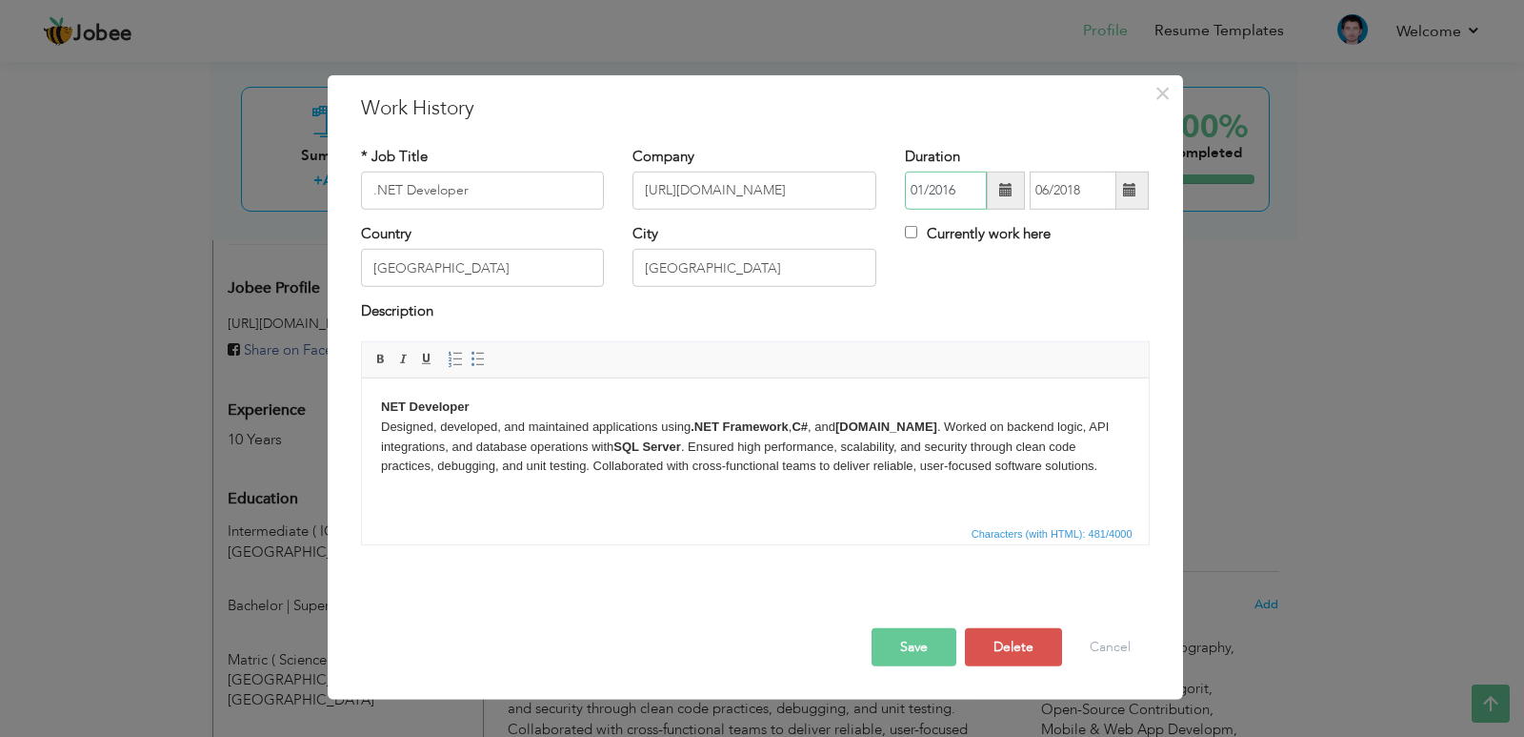
click at [983, 184] on input "01/2016" at bounding box center [946, 191] width 82 height 38
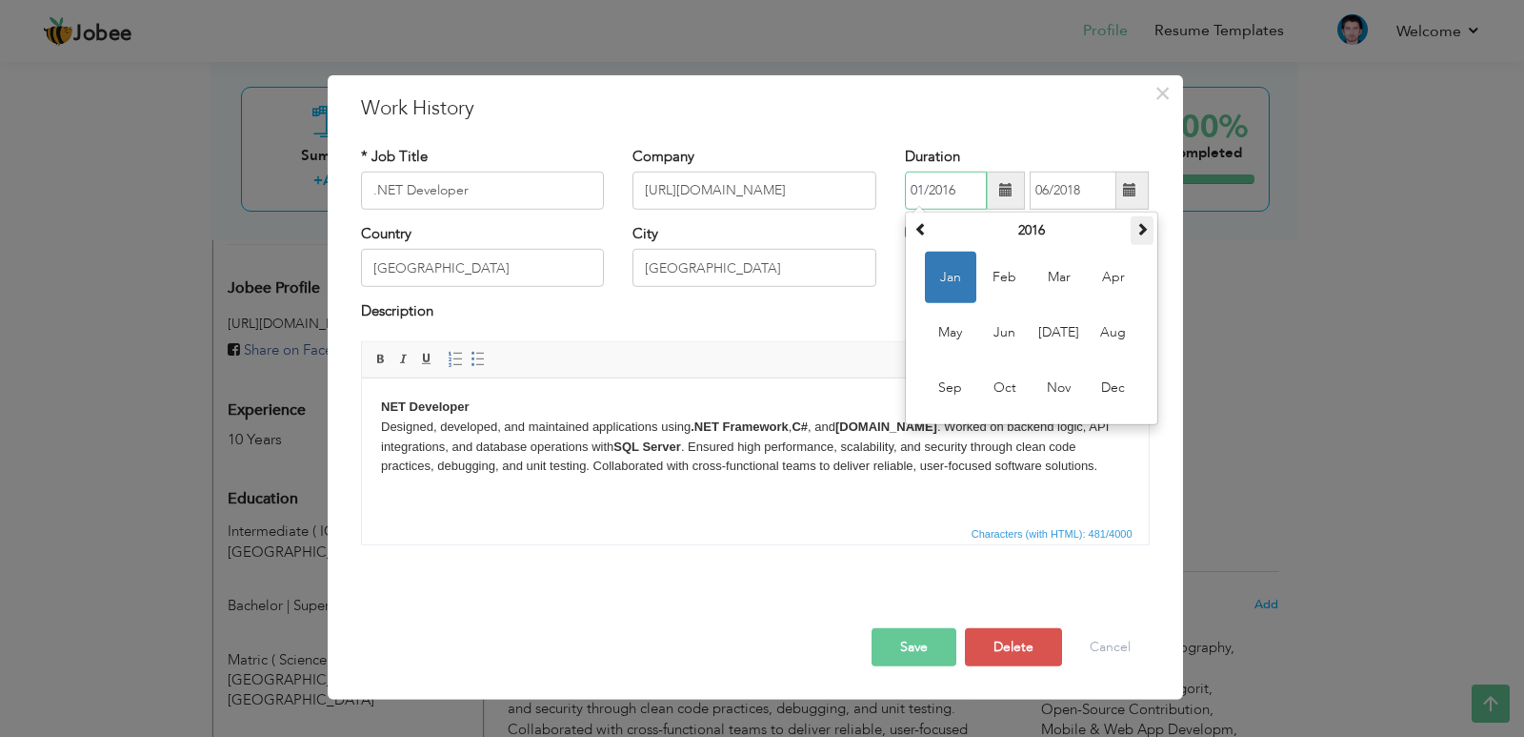
click at [1144, 228] on span at bounding box center [1142, 228] width 13 height 13
click at [938, 290] on span "Jan" at bounding box center [950, 277] width 51 height 51
type input "01/2017"
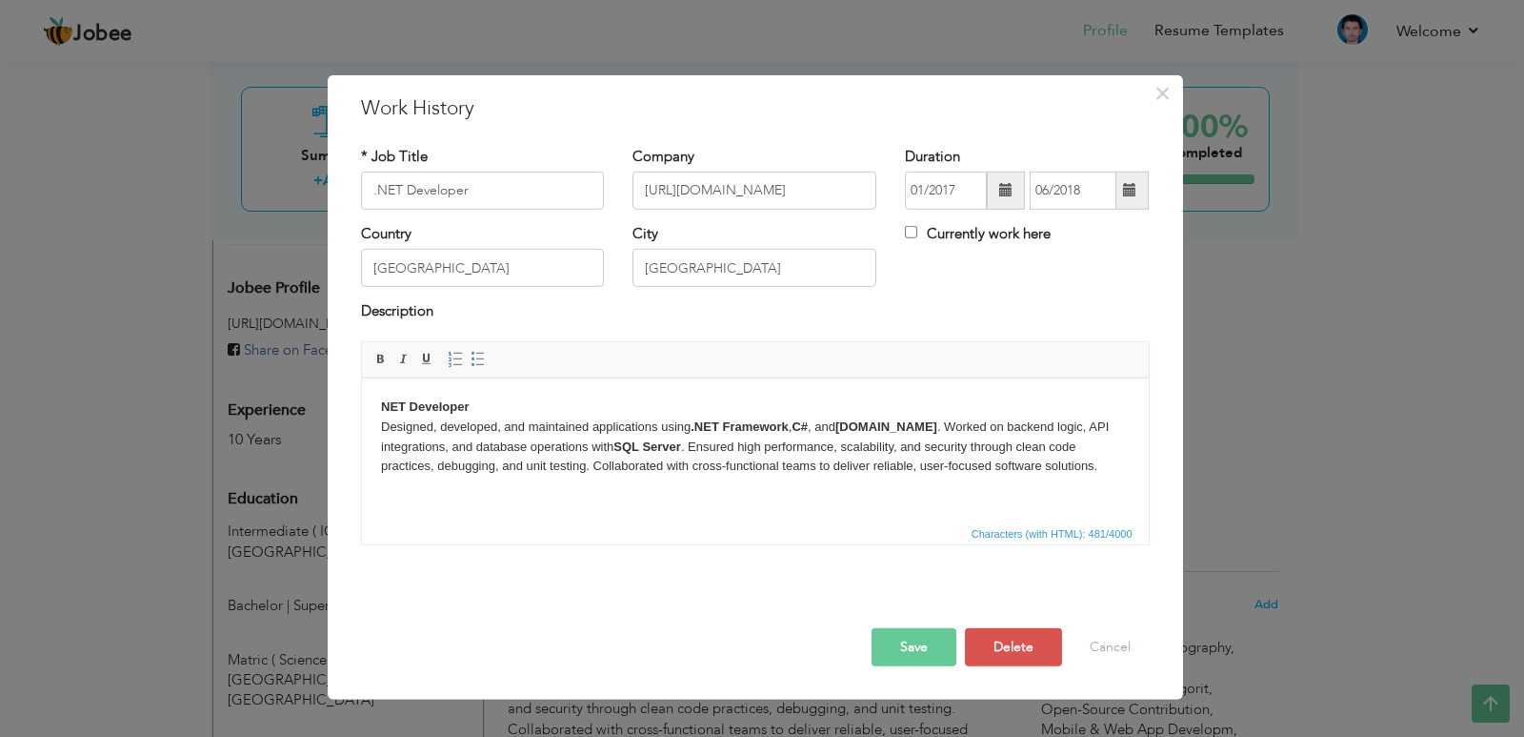
click at [925, 654] on button "Save" at bounding box center [914, 647] width 85 height 38
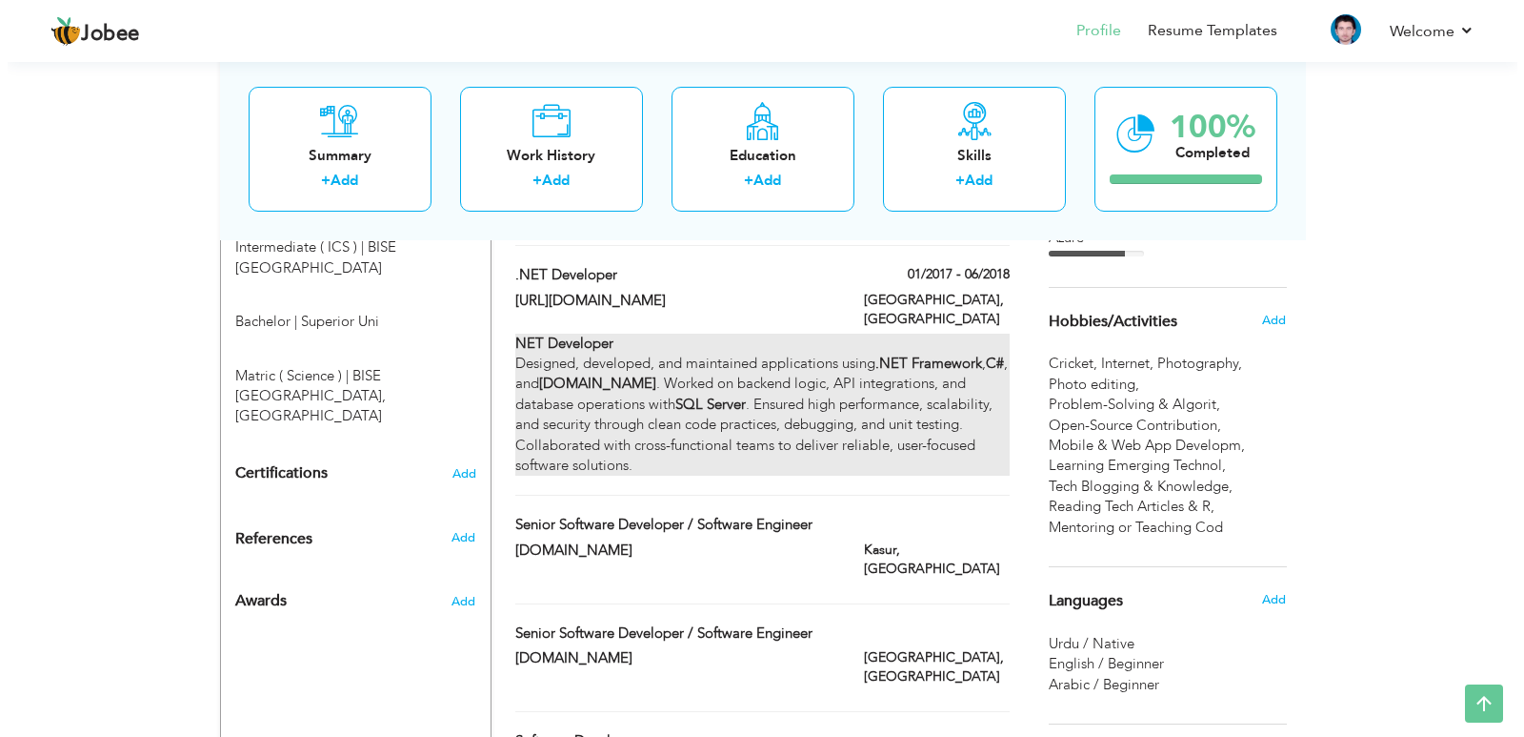
scroll to position [858, 0]
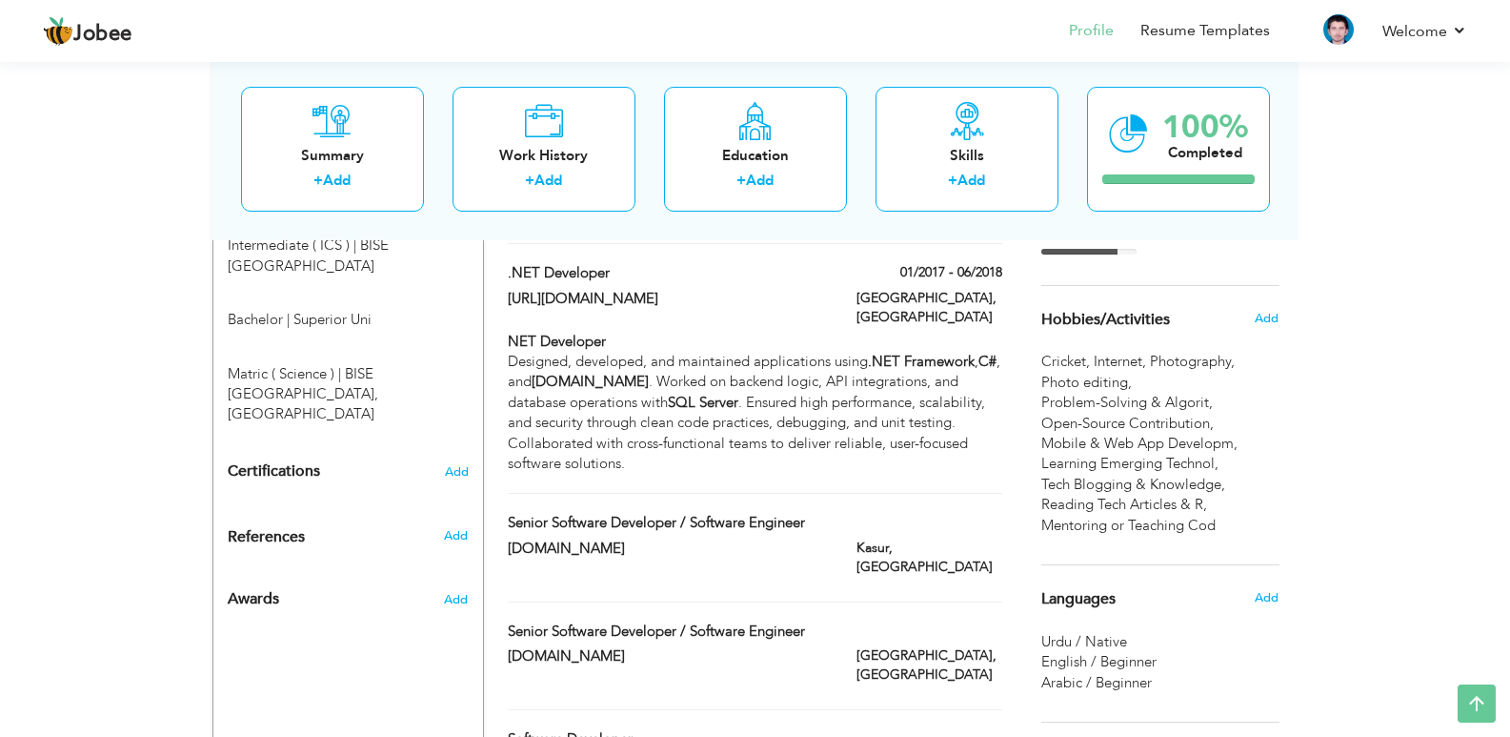
click at [827, 538] on div "[DOMAIN_NAME]" at bounding box center [668, 550] width 349 height 25
type input "Senior Software Developer / Software Engineer"
type input "[DOMAIN_NAME]"
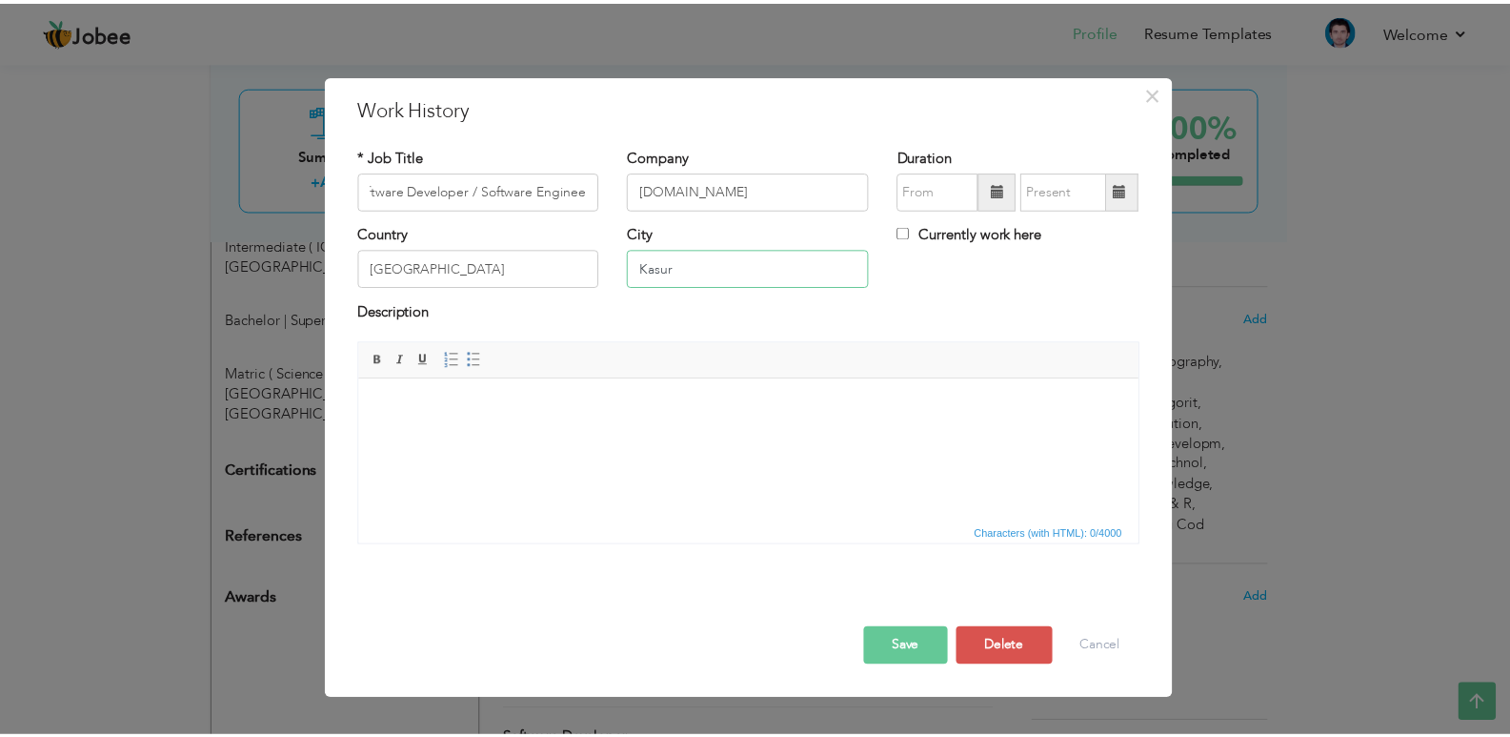
scroll to position [0, 0]
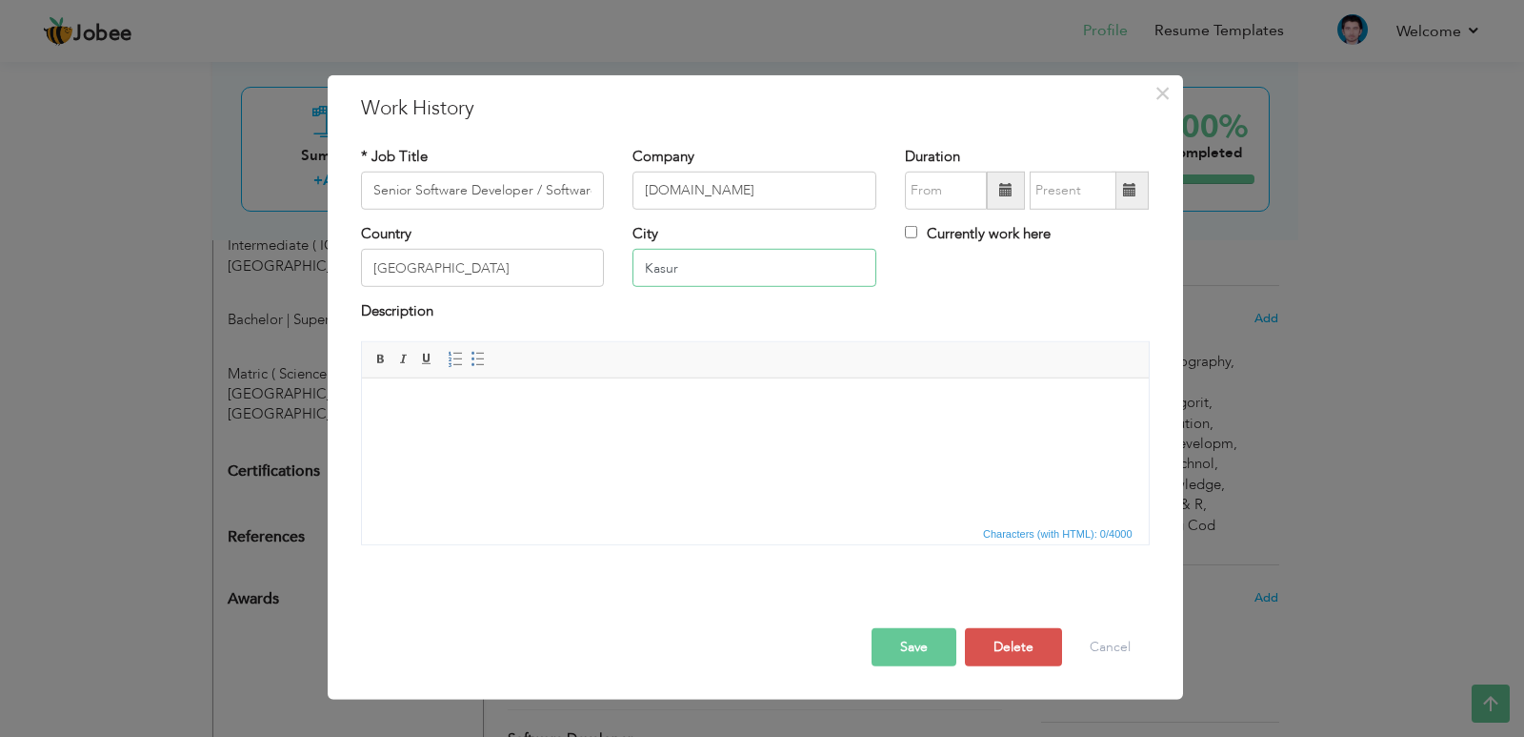
drag, startPoint x: 731, startPoint y: 277, endPoint x: 622, endPoint y: 263, distance: 109.6
click at [622, 263] on div "City Kasur" at bounding box center [754, 262] width 273 height 77
type input "[GEOGRAPHIC_DATA]"
click at [903, 652] on button "Save" at bounding box center [914, 647] width 85 height 38
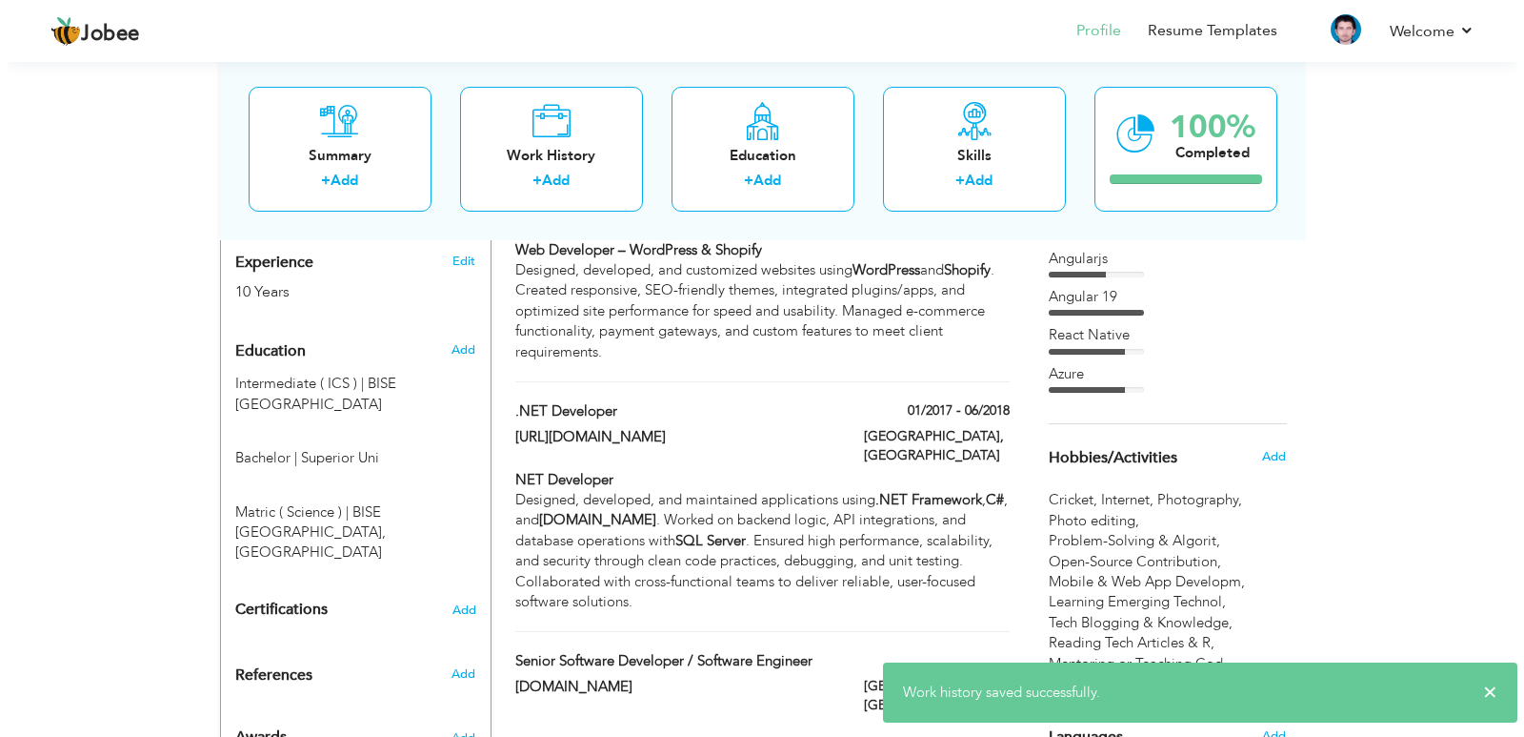
scroll to position [762, 0]
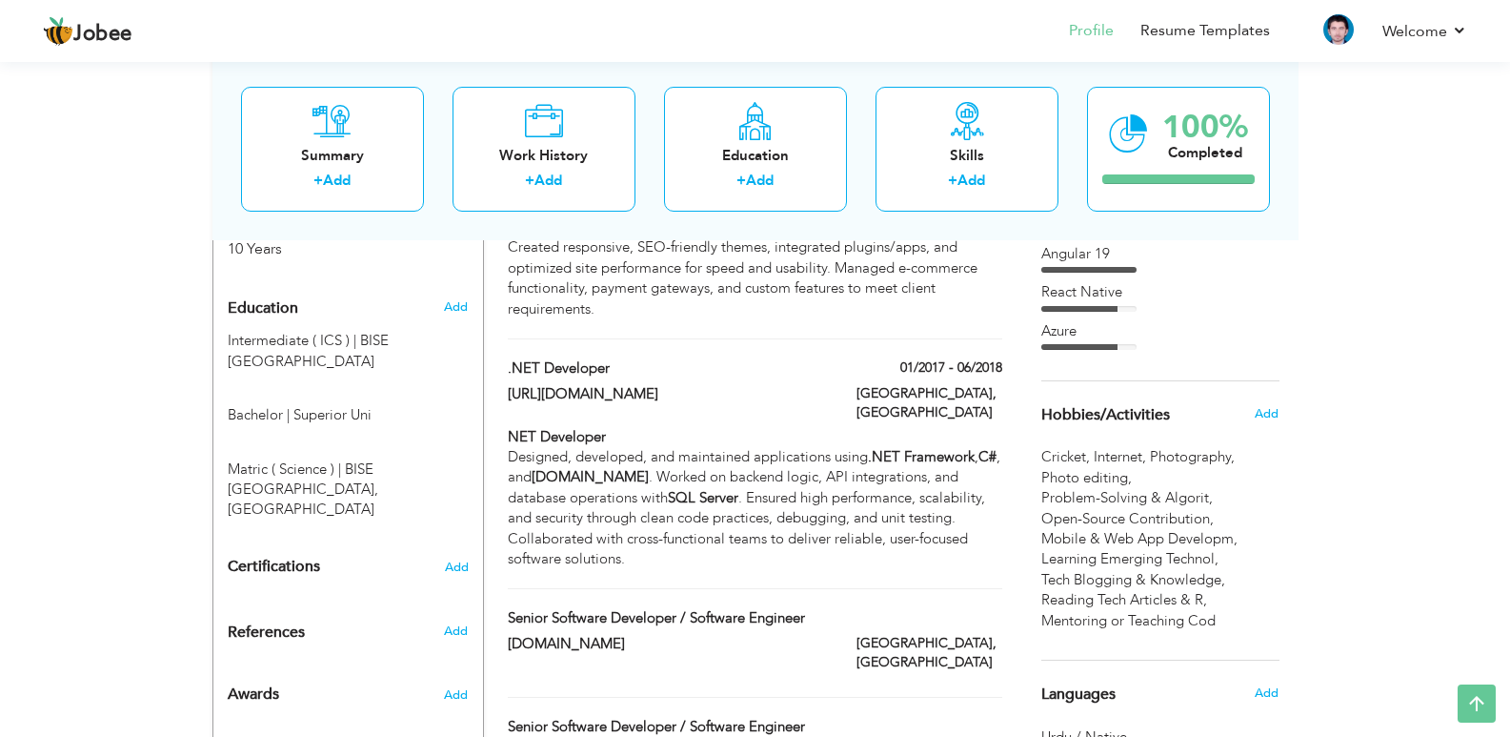
click at [855, 634] on div "Lahore, Pakistan" at bounding box center [929, 655] width 174 height 43
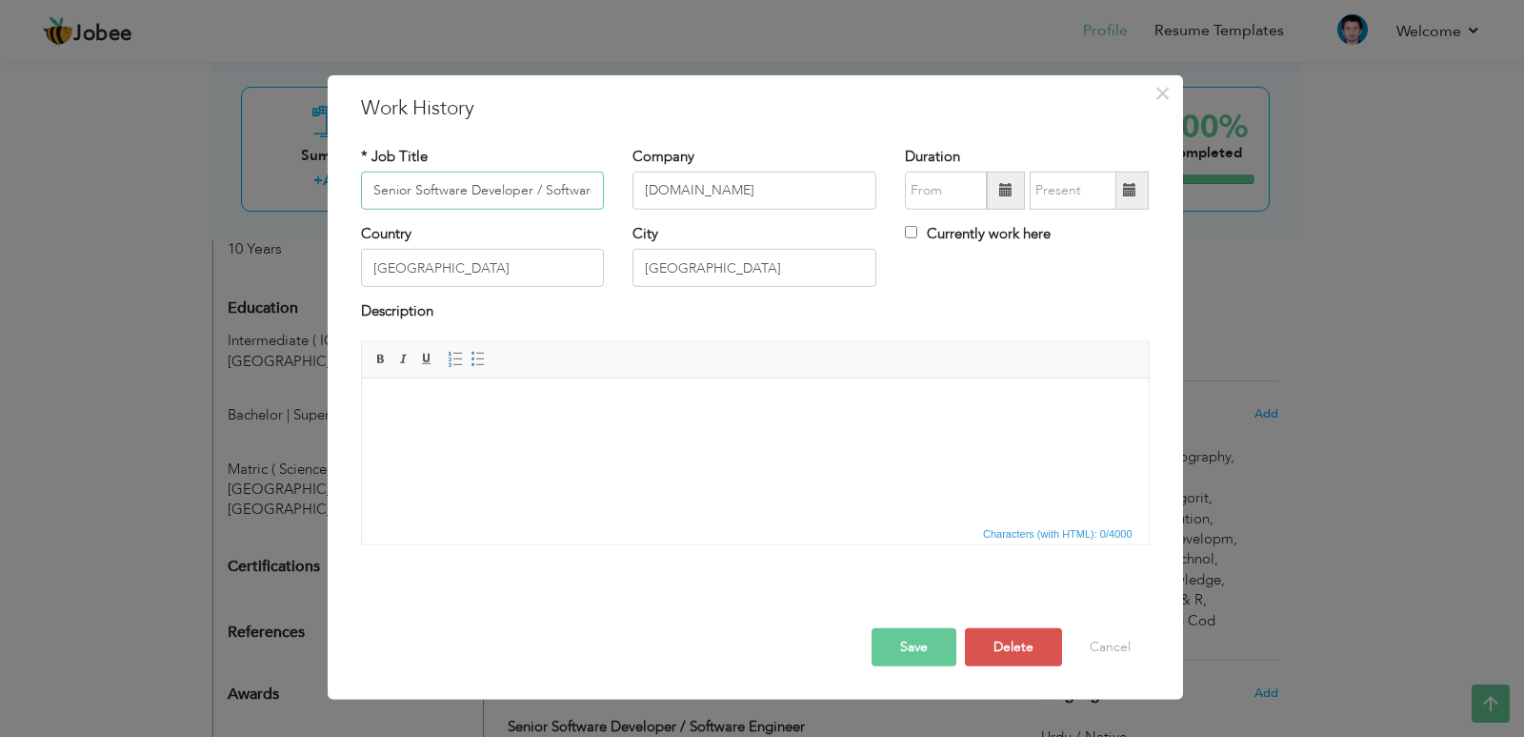
scroll to position [0, 60]
click at [1010, 192] on span at bounding box center [1005, 189] width 13 height 13
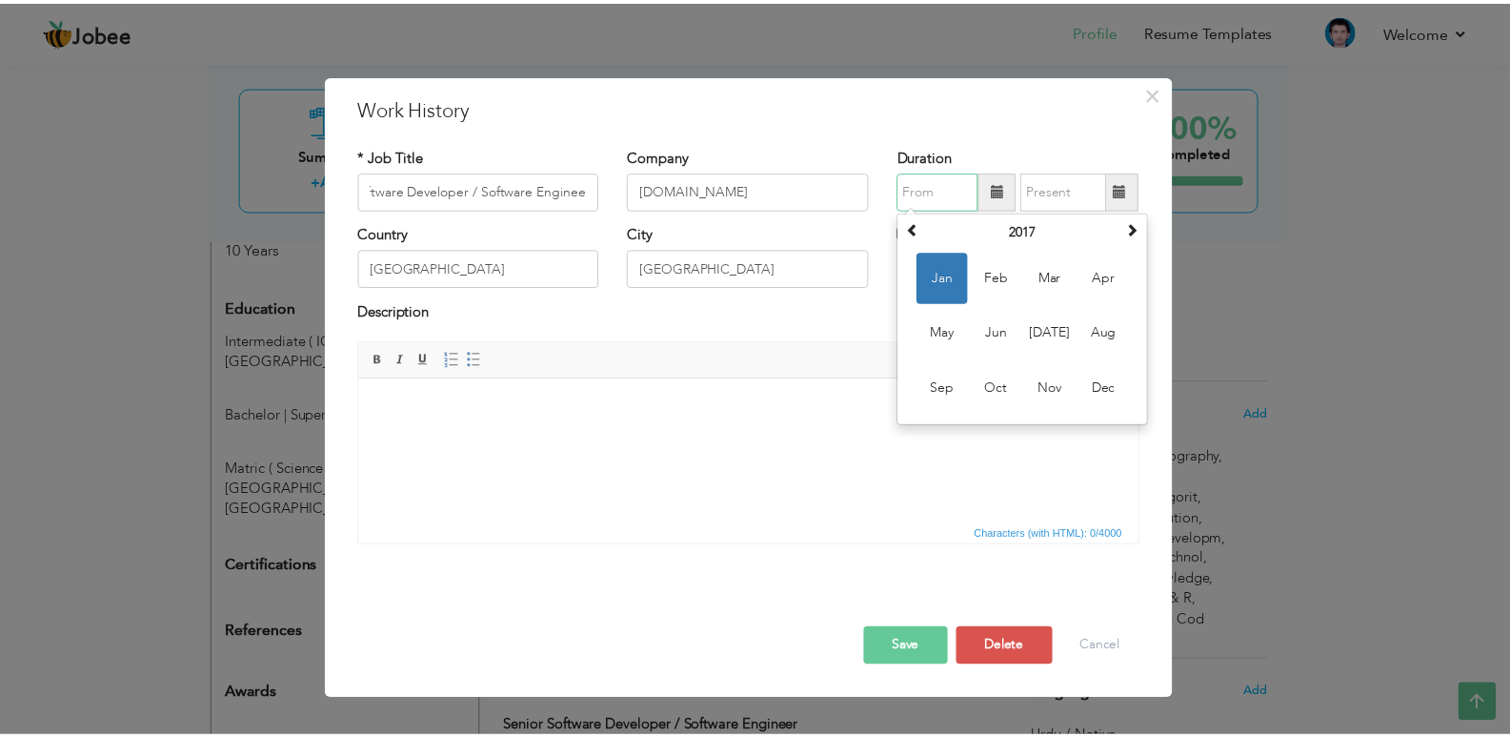
scroll to position [0, 0]
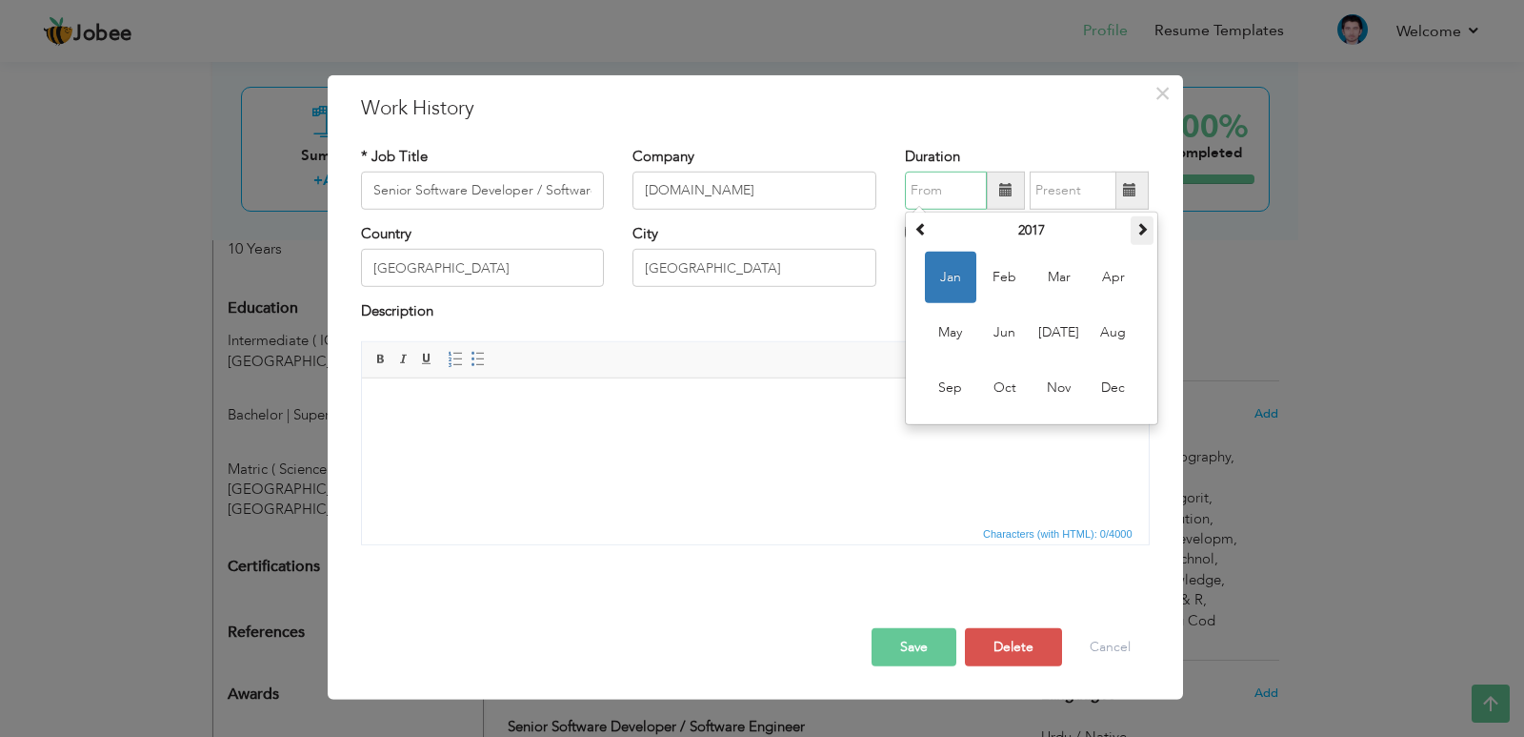
click at [1140, 240] on th at bounding box center [1142, 230] width 23 height 29
click at [1139, 225] on span at bounding box center [1142, 228] width 13 height 13
click at [967, 279] on span "Jan" at bounding box center [950, 277] width 51 height 51
type input "01/2019"
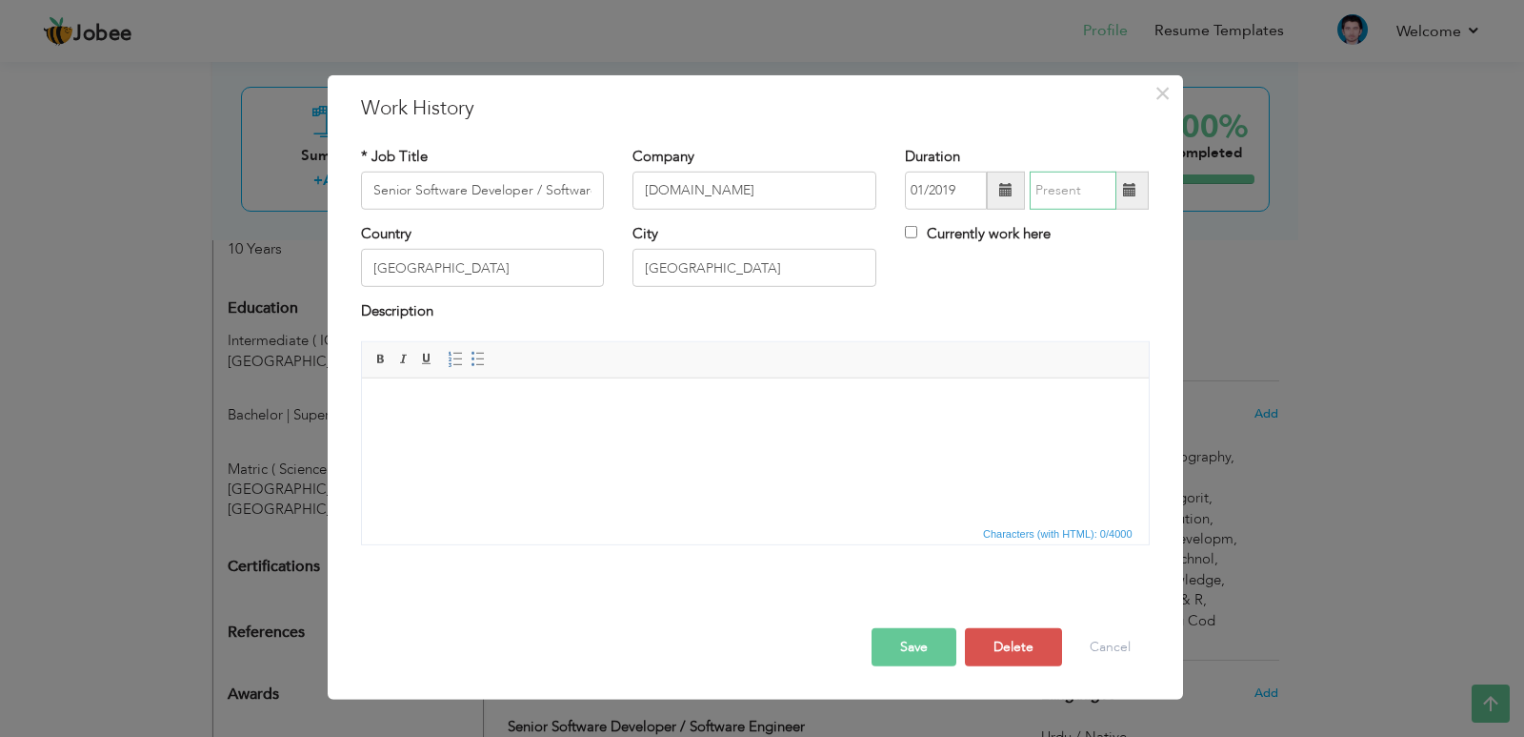
click at [1072, 185] on input "text" at bounding box center [1073, 191] width 87 height 38
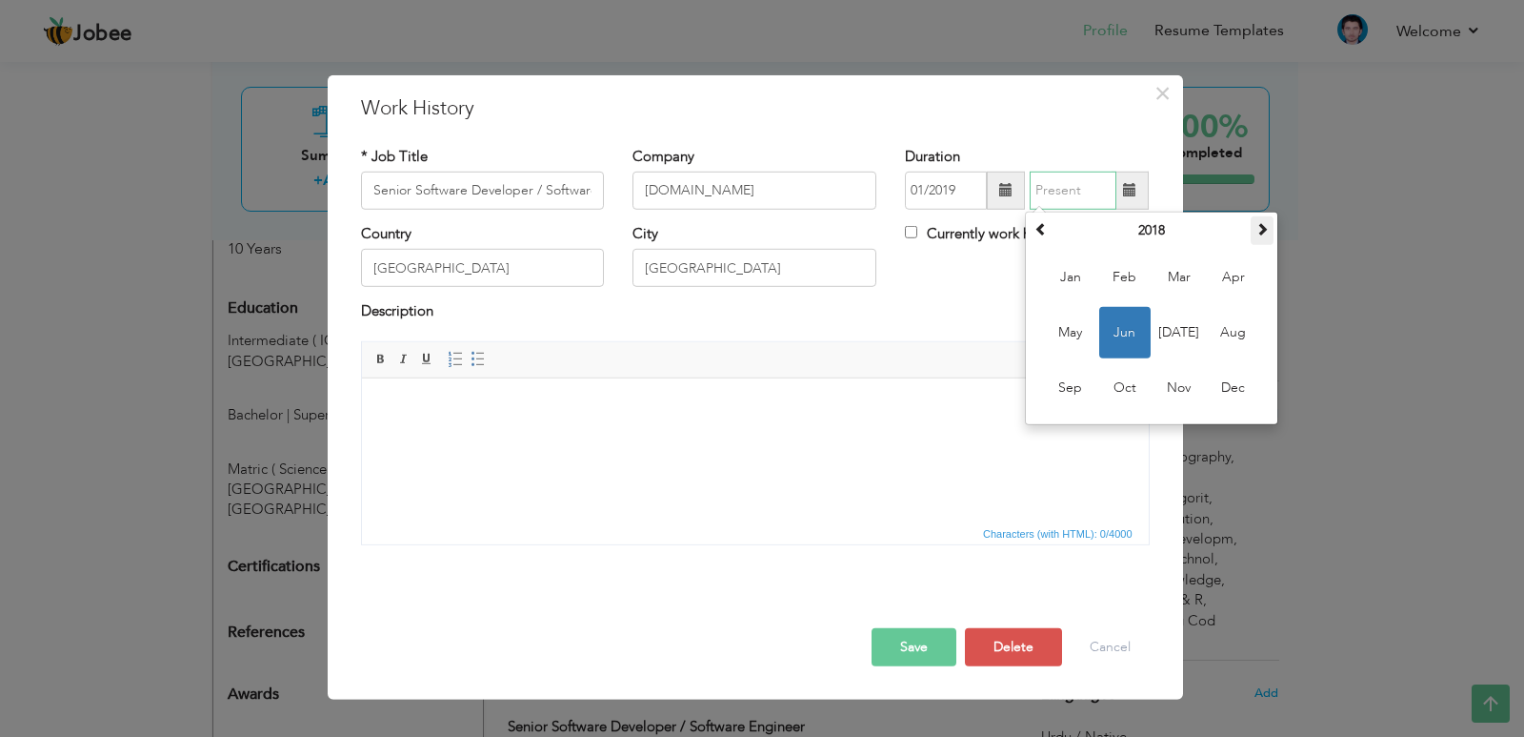
click at [1261, 232] on span at bounding box center [1262, 228] width 13 height 13
click at [1133, 633] on button "Cancel" at bounding box center [1110, 647] width 79 height 38
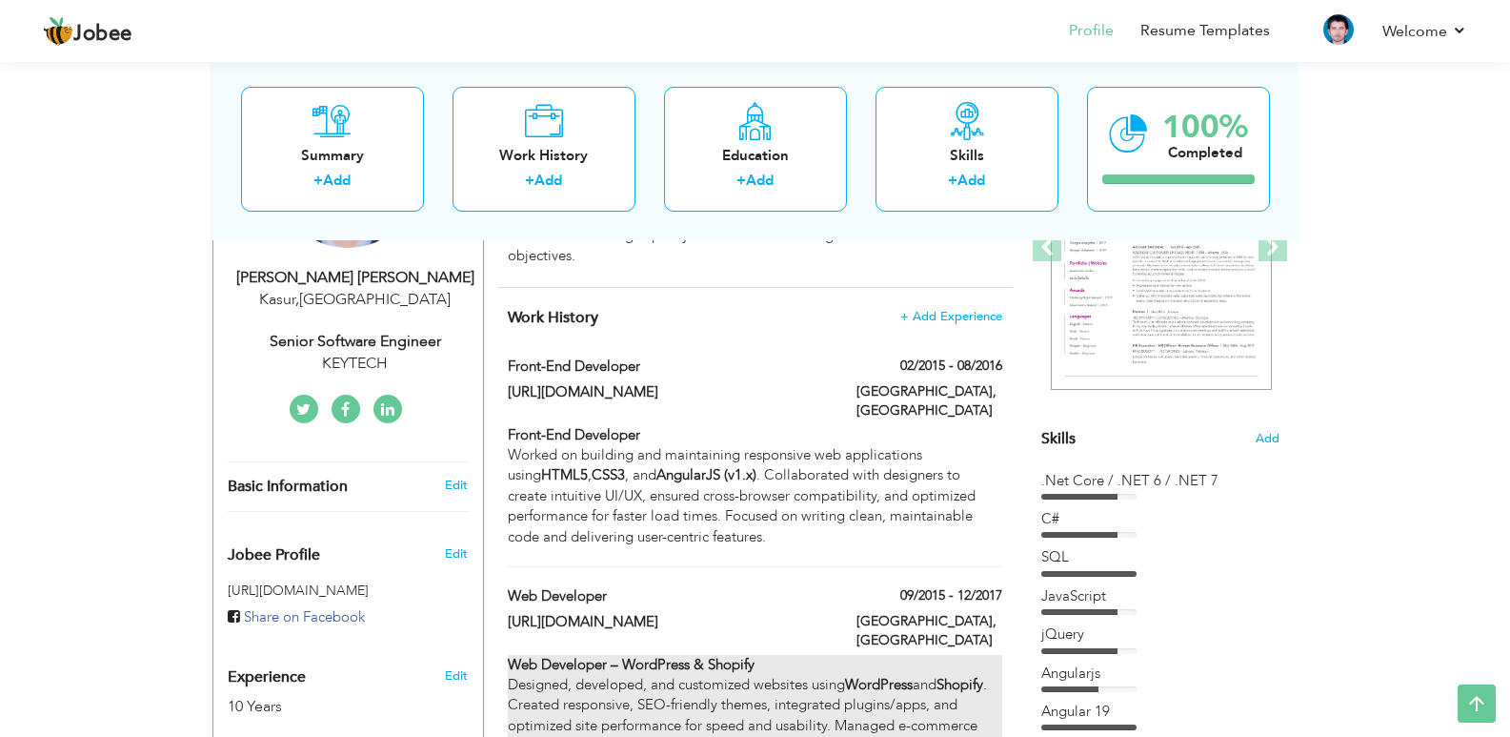
scroll to position [286, 0]
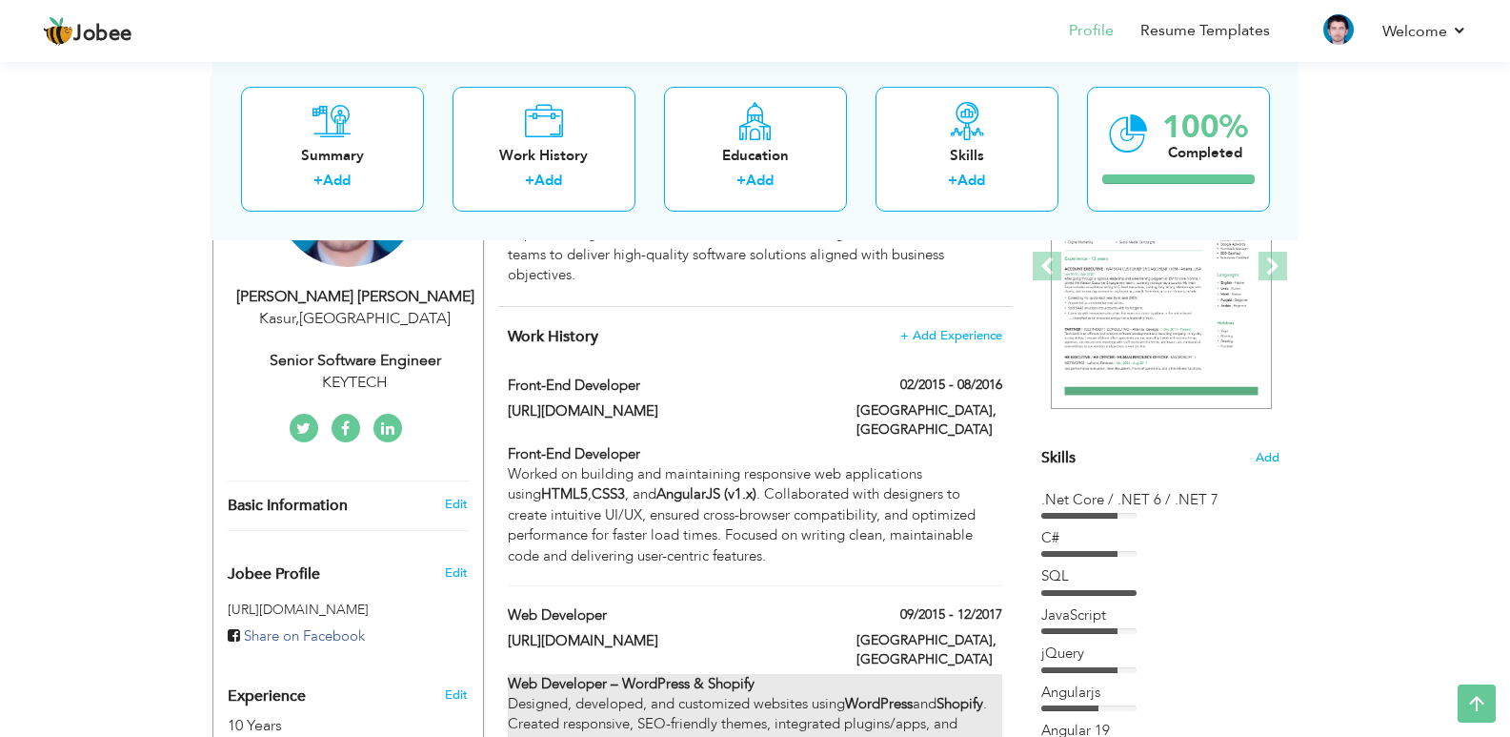
click at [868, 444] on div "Front-End Developer Worked on building and maintaining responsive web applicati…" at bounding box center [755, 505] width 494 height 123
type input "Front-End Developer"
type input "[URL][DOMAIN_NAME]"
type input "02/2015"
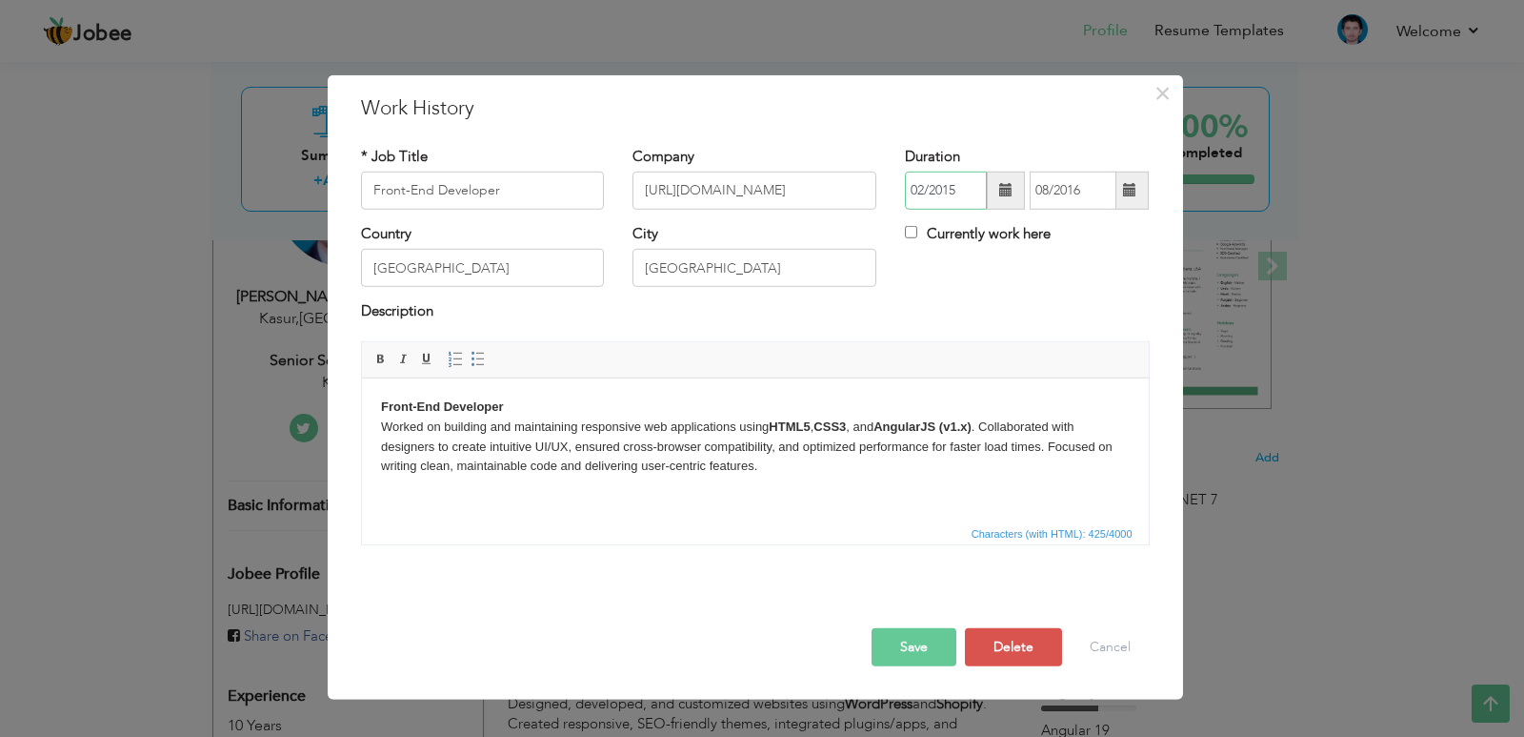
click at [965, 192] on input "02/2015" at bounding box center [946, 191] width 82 height 38
click at [1090, 203] on input "08/2016" at bounding box center [1073, 191] width 87 height 38
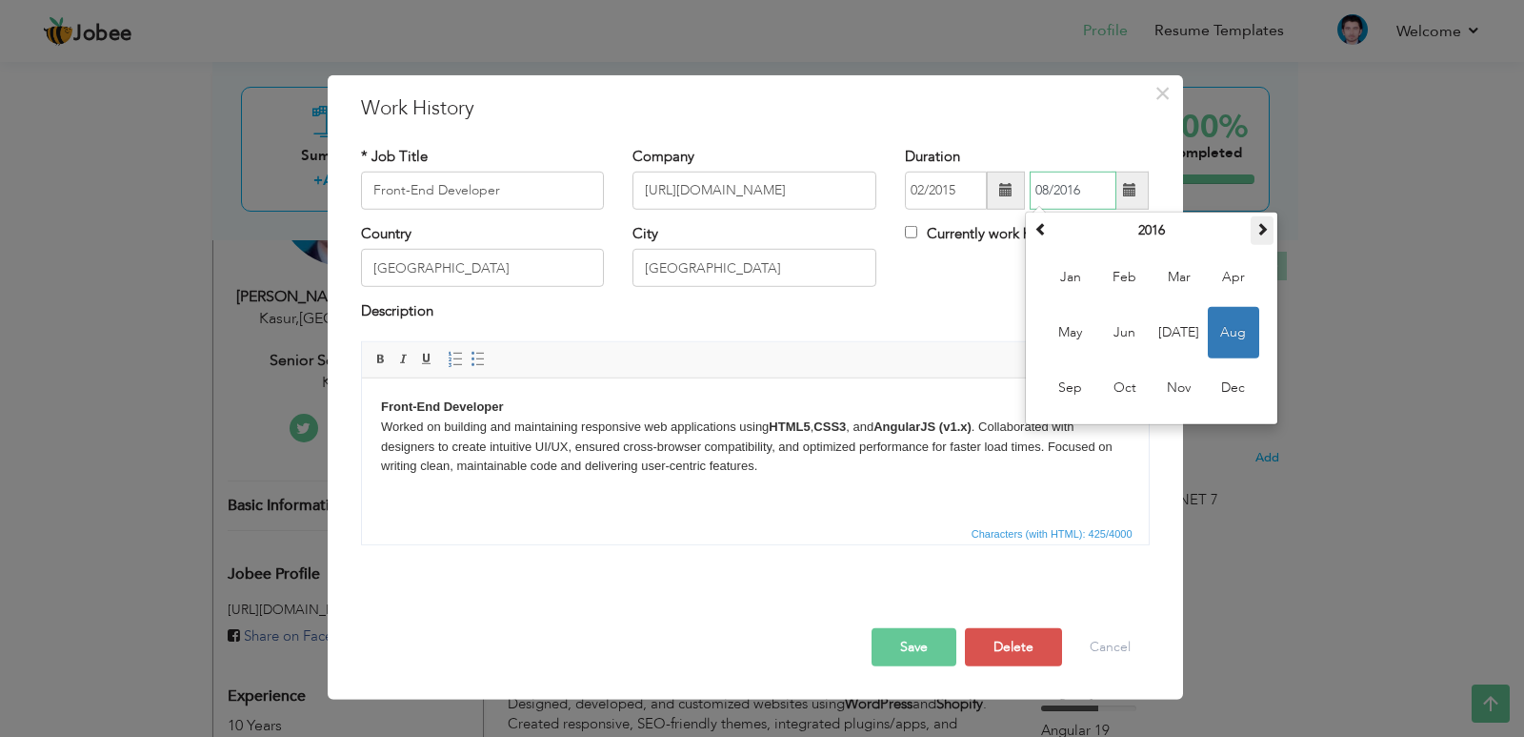
click at [1274, 236] on th at bounding box center [1262, 230] width 23 height 29
click at [1169, 383] on span "Nov" at bounding box center [1179, 387] width 51 height 51
type input "11/2017"
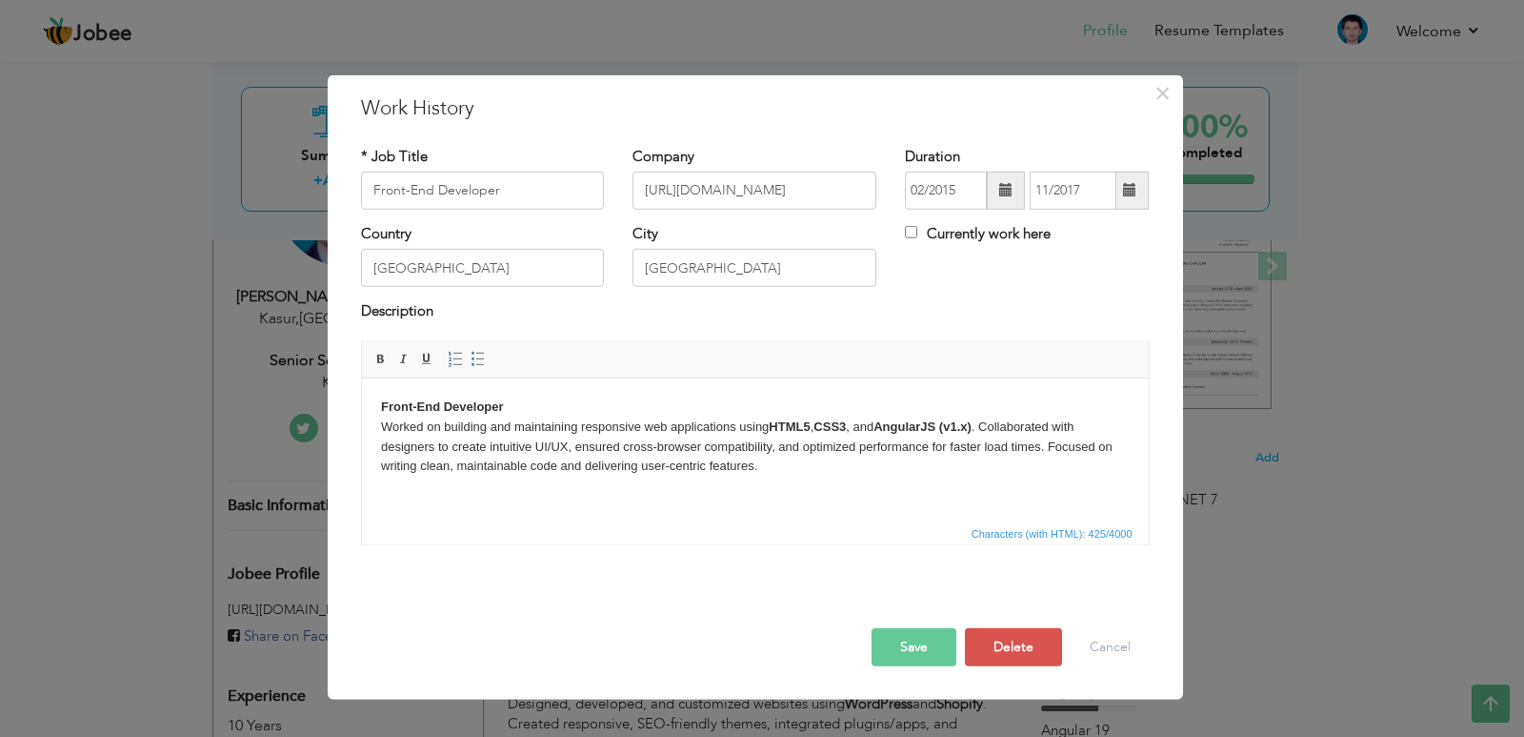
click at [926, 637] on button "Save" at bounding box center [914, 647] width 85 height 38
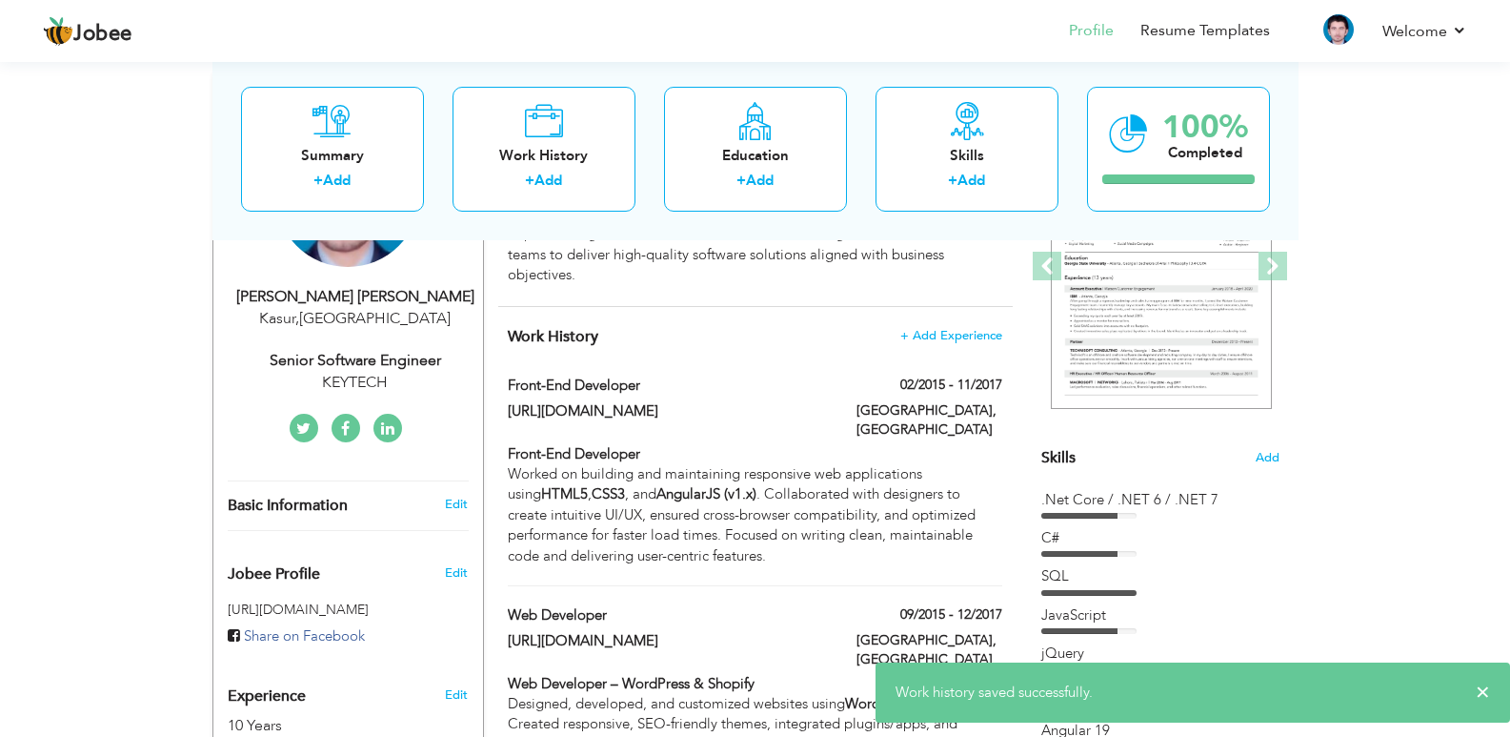
scroll to position [381, 0]
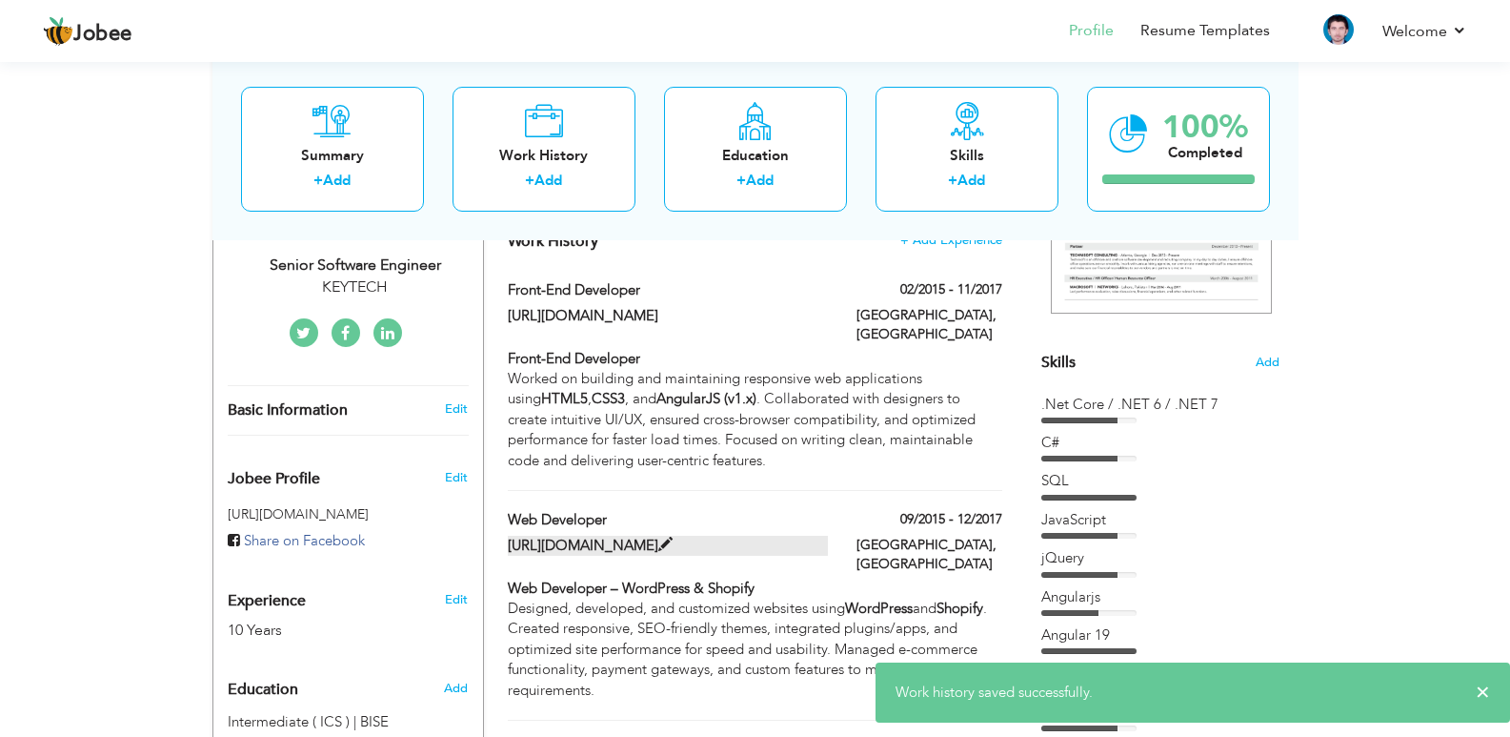
click at [802, 535] on label "[URL][DOMAIN_NAME]" at bounding box center [668, 545] width 320 height 20
type input "Web Developer"
type input "[URL][DOMAIN_NAME]"
type input "09/2015"
type input "12/2017"
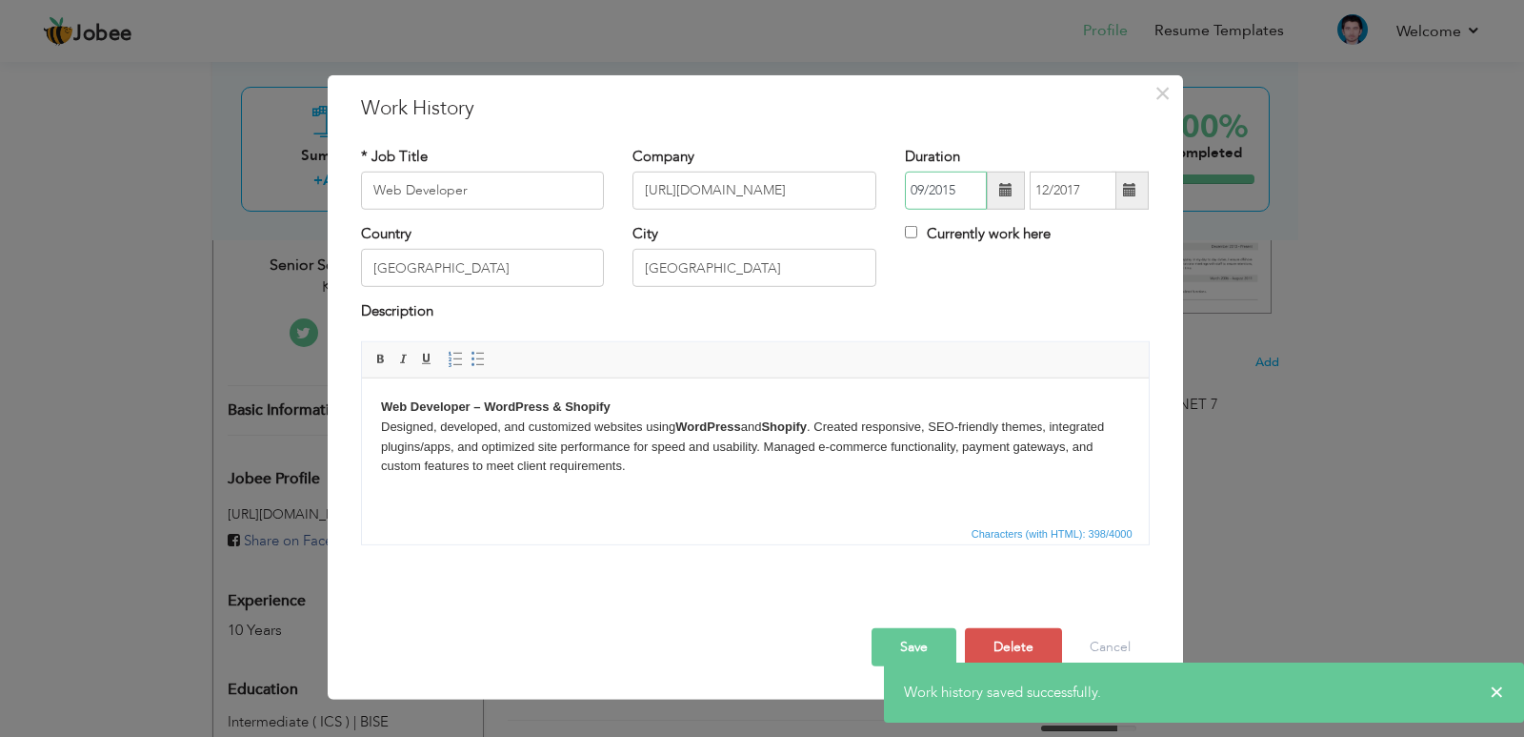
click at [959, 192] on input "09/2015" at bounding box center [946, 191] width 82 height 38
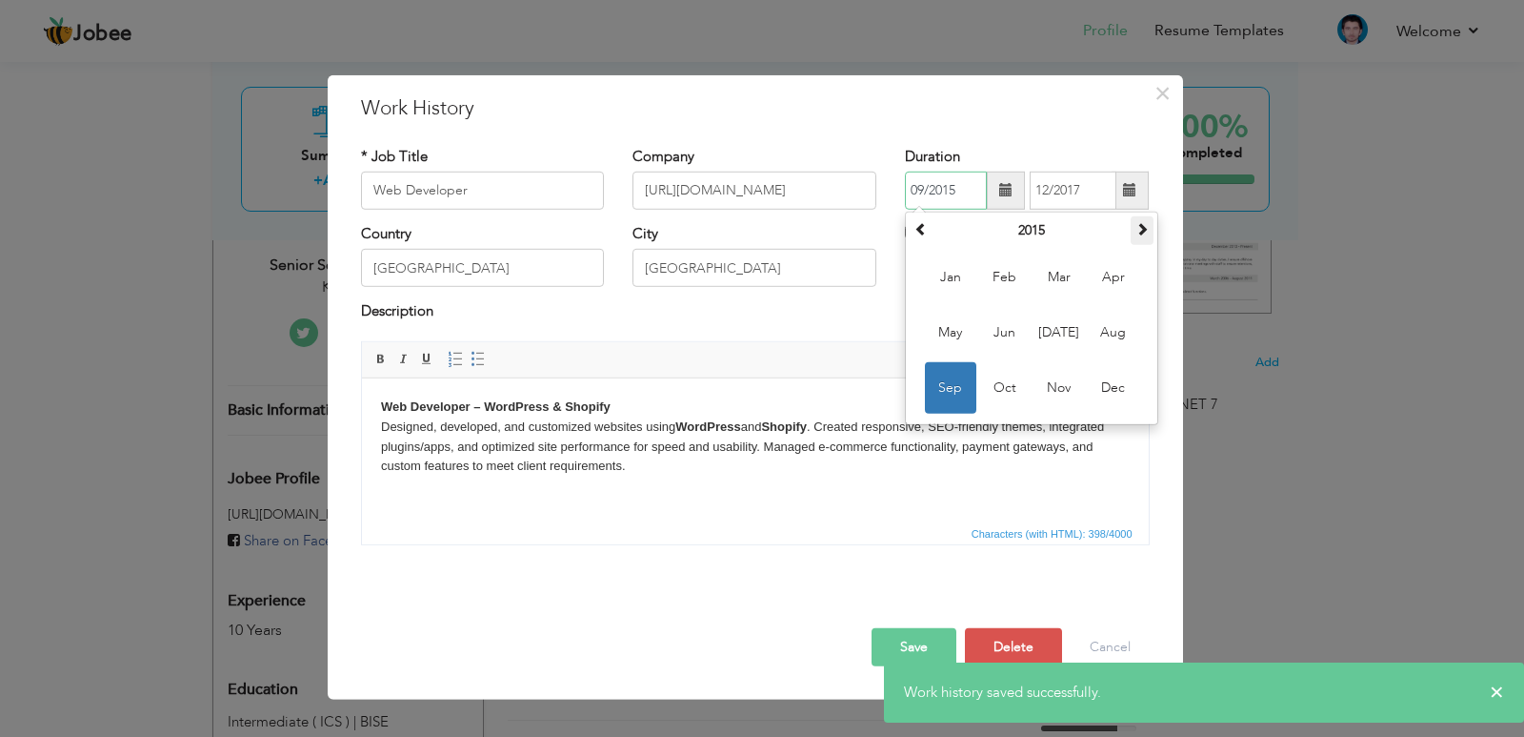
click at [1141, 231] on span at bounding box center [1142, 228] width 13 height 13
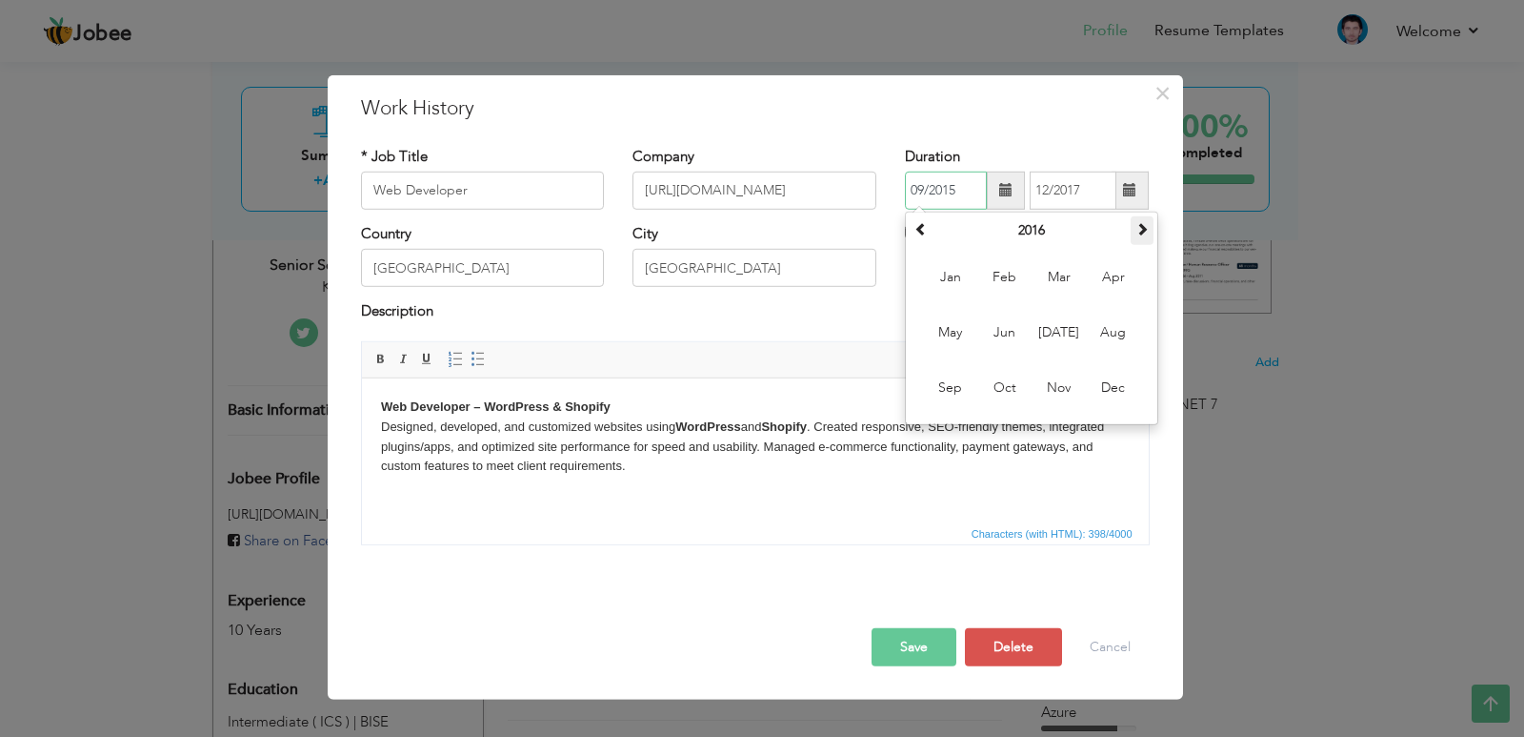
click at [1142, 226] on span at bounding box center [1142, 228] width 13 height 13
click at [1105, 381] on span "Dec" at bounding box center [1113, 387] width 51 height 51
type input "12/2017"
click at [1084, 192] on input "12/2017" at bounding box center [1073, 191] width 87 height 38
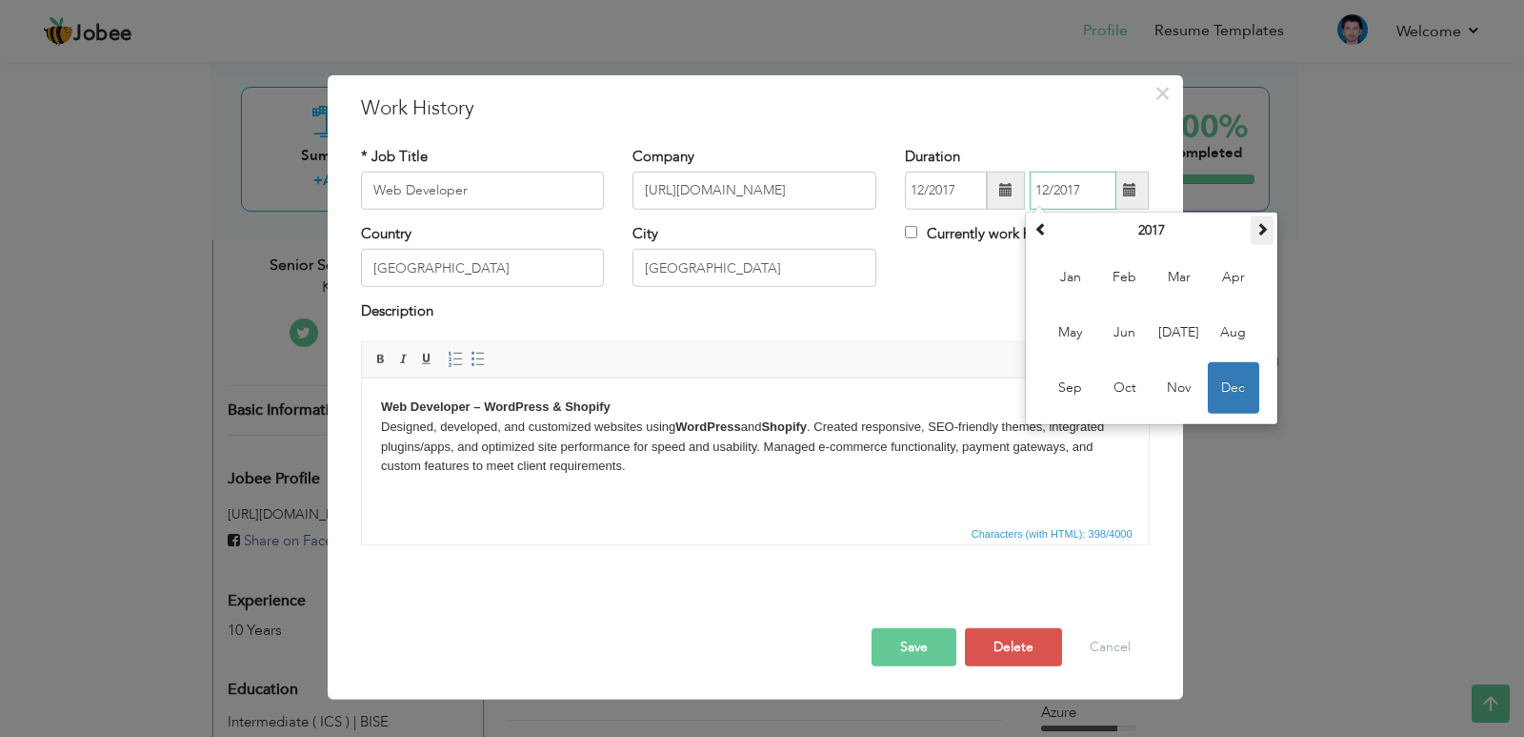
click at [1258, 227] on span at bounding box center [1262, 228] width 13 height 13
click at [1216, 331] on span "Aug" at bounding box center [1233, 332] width 51 height 51
type input "08/2018"
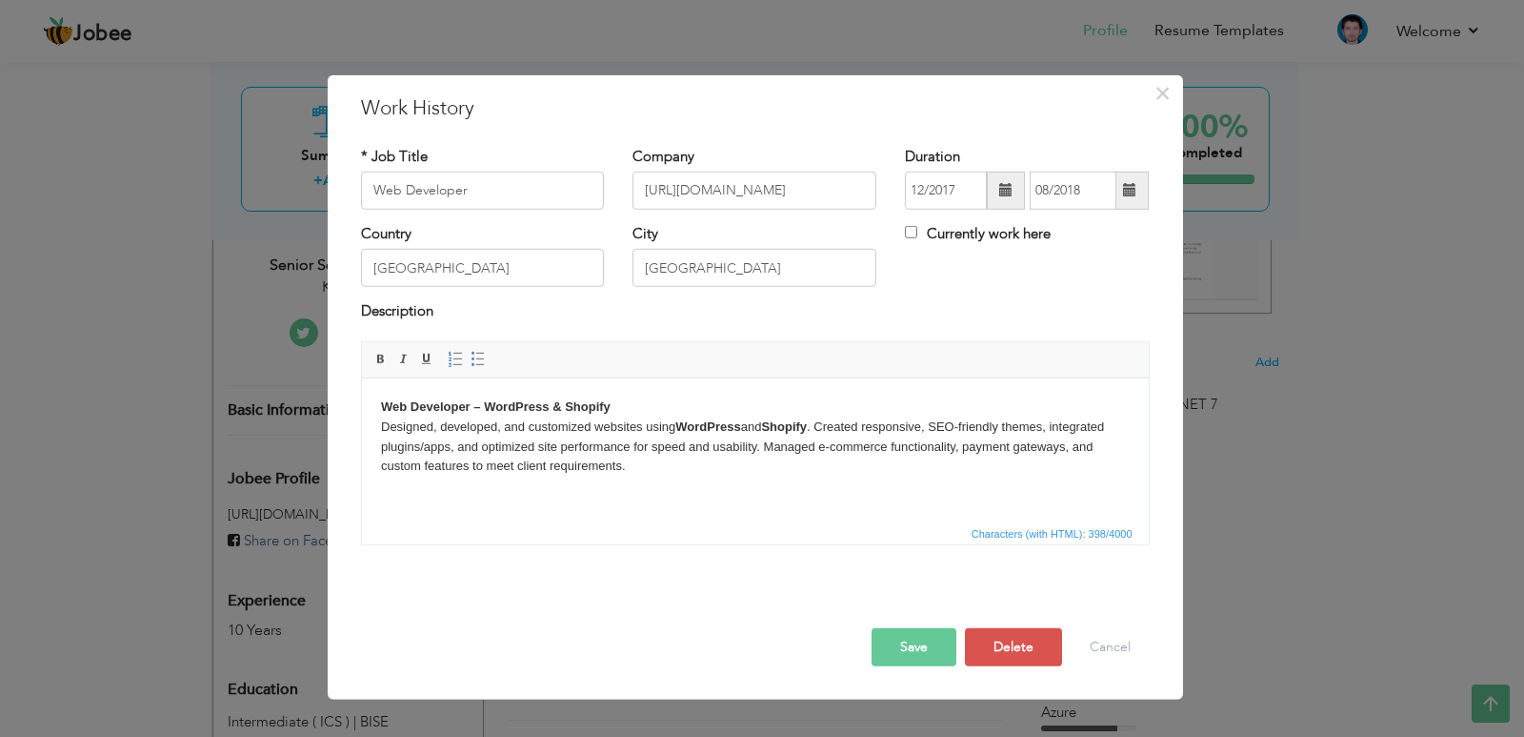
click at [885, 644] on button "Save" at bounding box center [914, 647] width 85 height 38
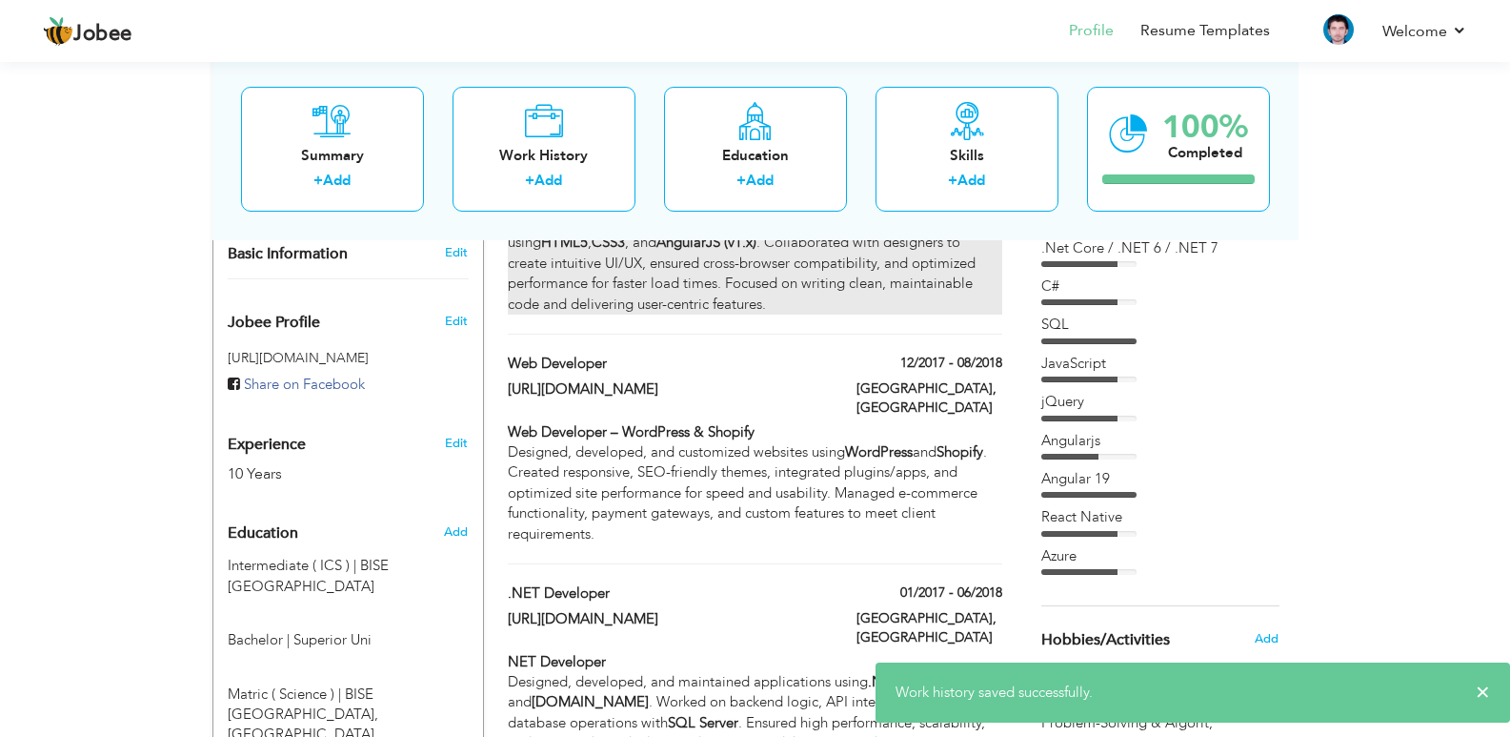
scroll to position [572, 0]
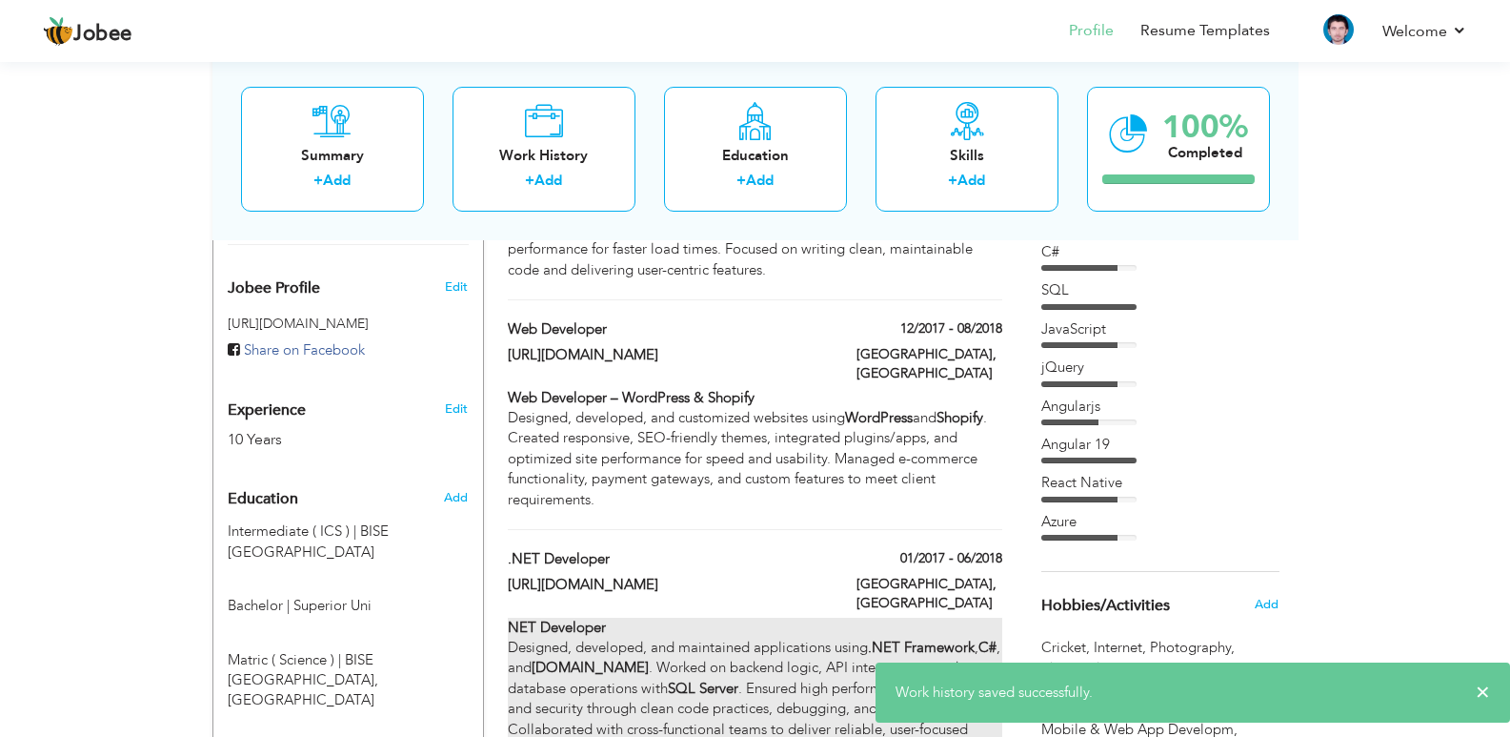
click at [871, 617] on div "NET Developer Designed, developed, and maintained applications using .NET Frame…" at bounding box center [755, 688] width 494 height 143
type input ".NET Developer"
type input "[URL][DOMAIN_NAME]"
type input "01/2017"
type input "06/2018"
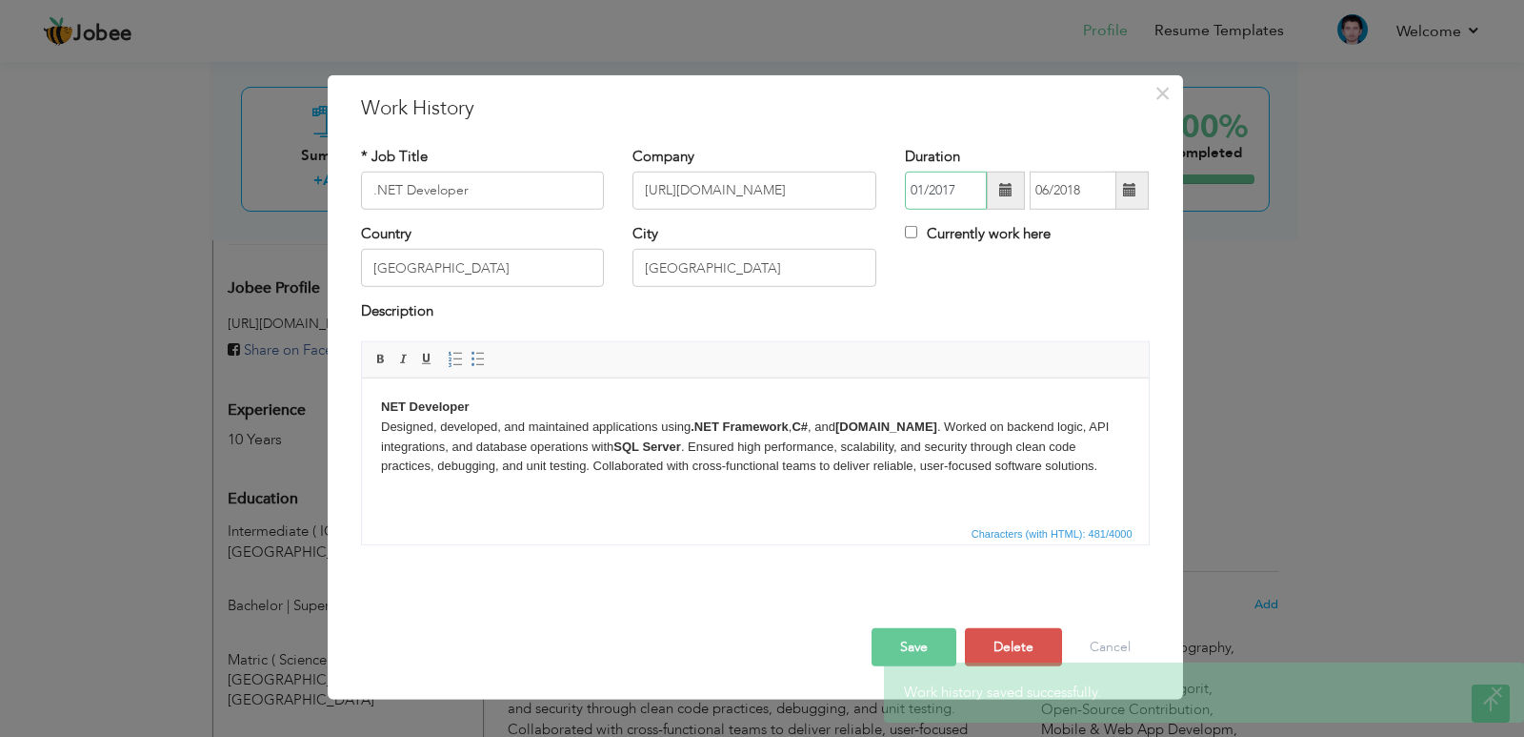
click at [977, 186] on input "01/2017" at bounding box center [946, 191] width 82 height 38
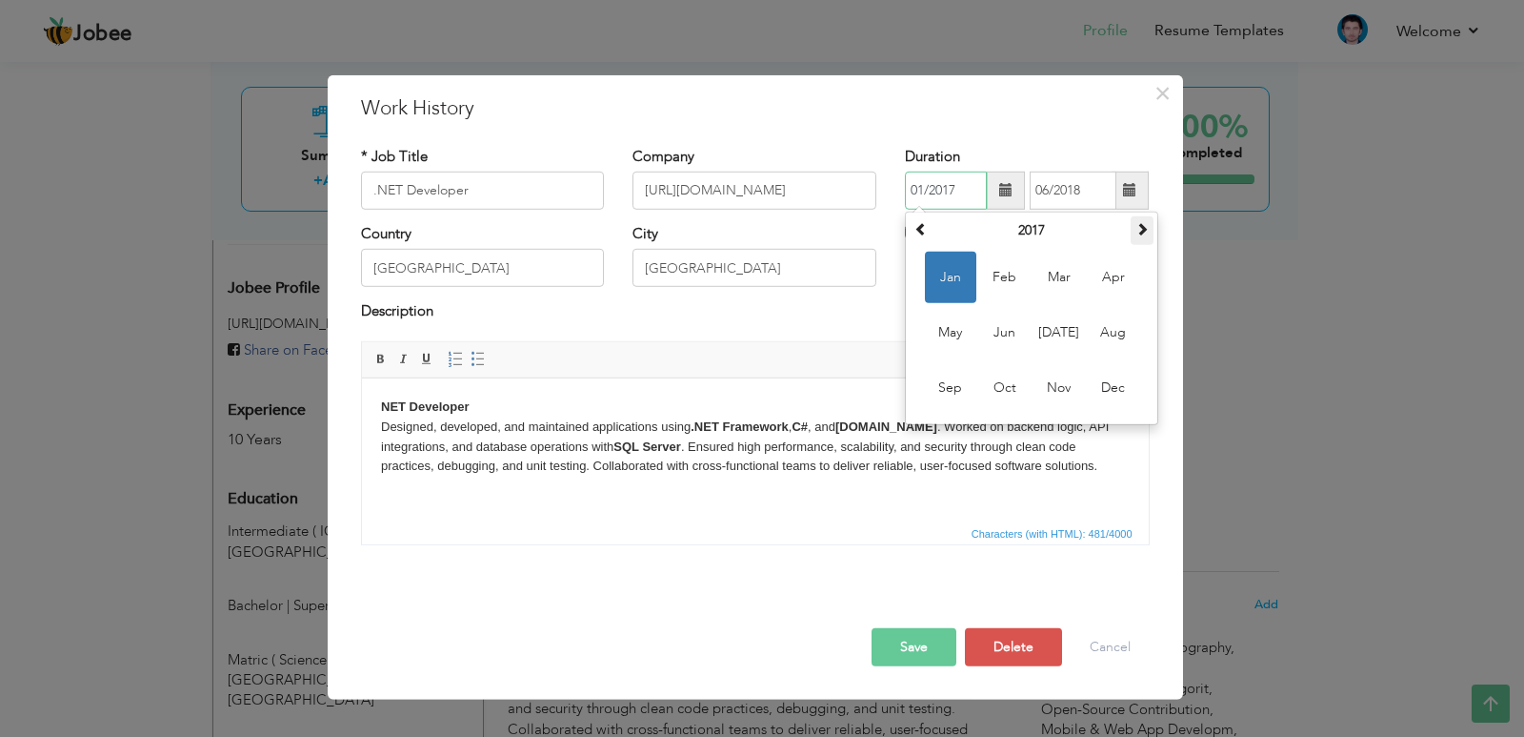
click at [1141, 223] on span at bounding box center [1142, 228] width 13 height 13
click at [958, 388] on span "Sep" at bounding box center [950, 387] width 51 height 51
type input "09/2018"
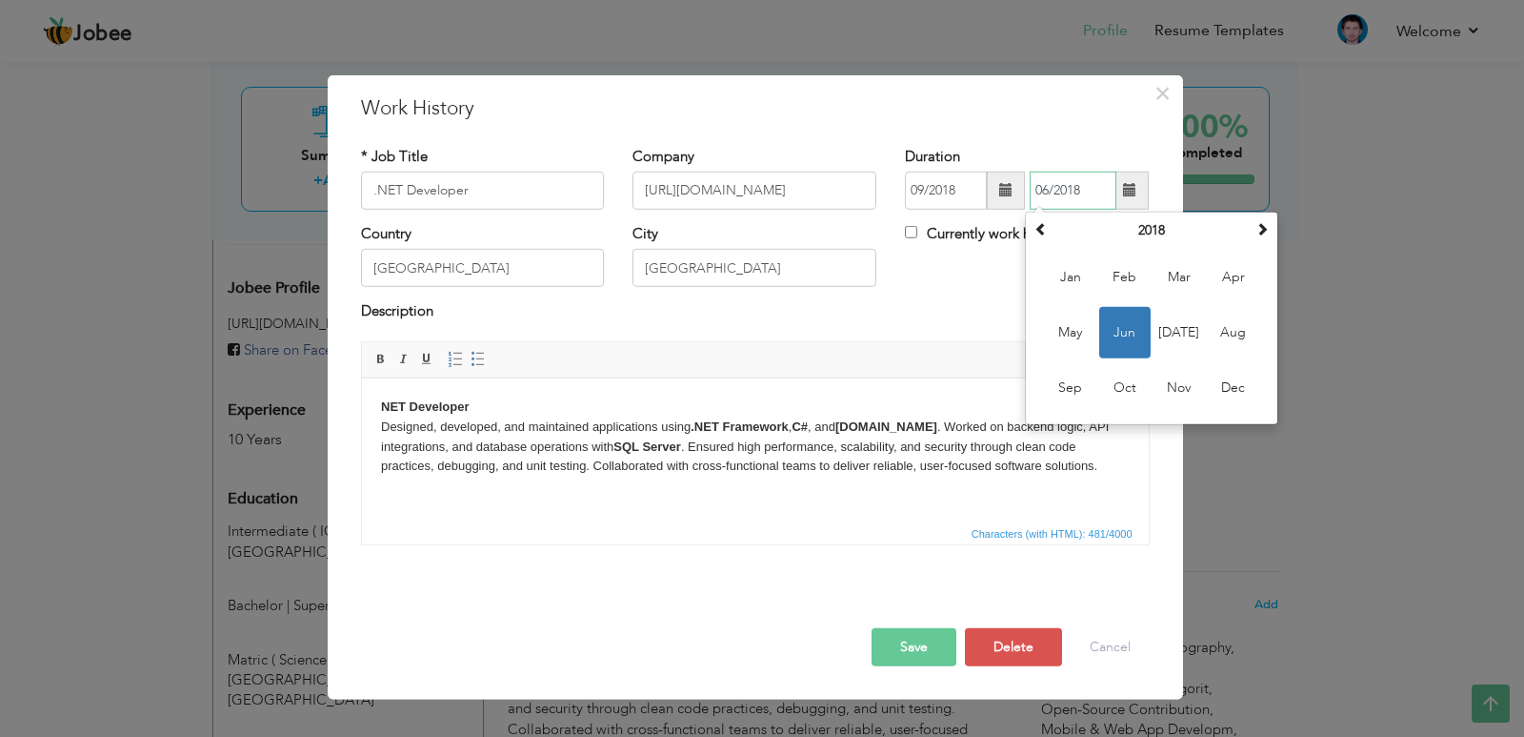
click at [1088, 193] on input "06/2018" at bounding box center [1073, 191] width 87 height 38
click at [1261, 229] on span at bounding box center [1262, 228] width 13 height 13
click at [1262, 231] on span at bounding box center [1262, 228] width 13 height 13
click at [1140, 279] on span "Feb" at bounding box center [1125, 277] width 51 height 51
type input "02/2020"
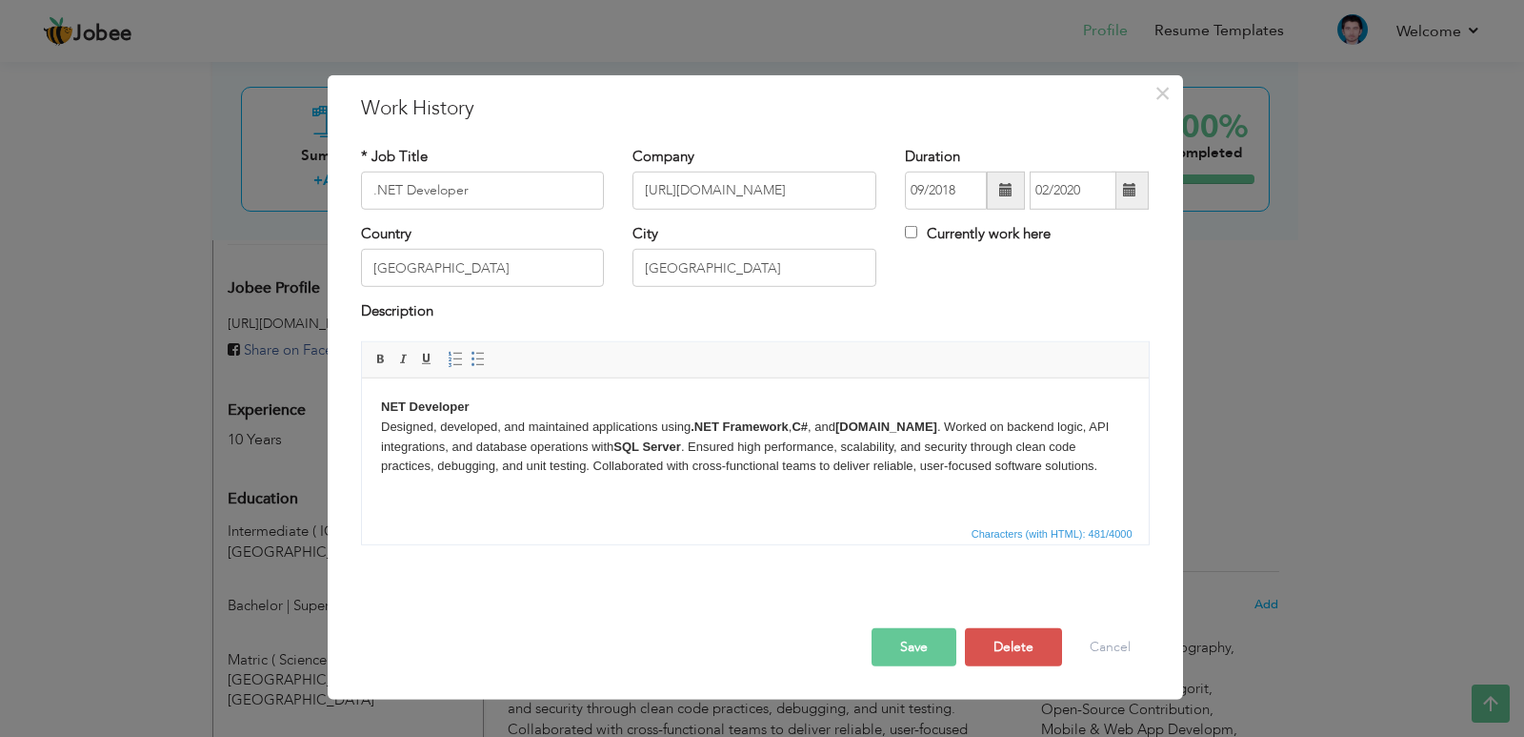
click at [920, 638] on button "Save" at bounding box center [914, 647] width 85 height 38
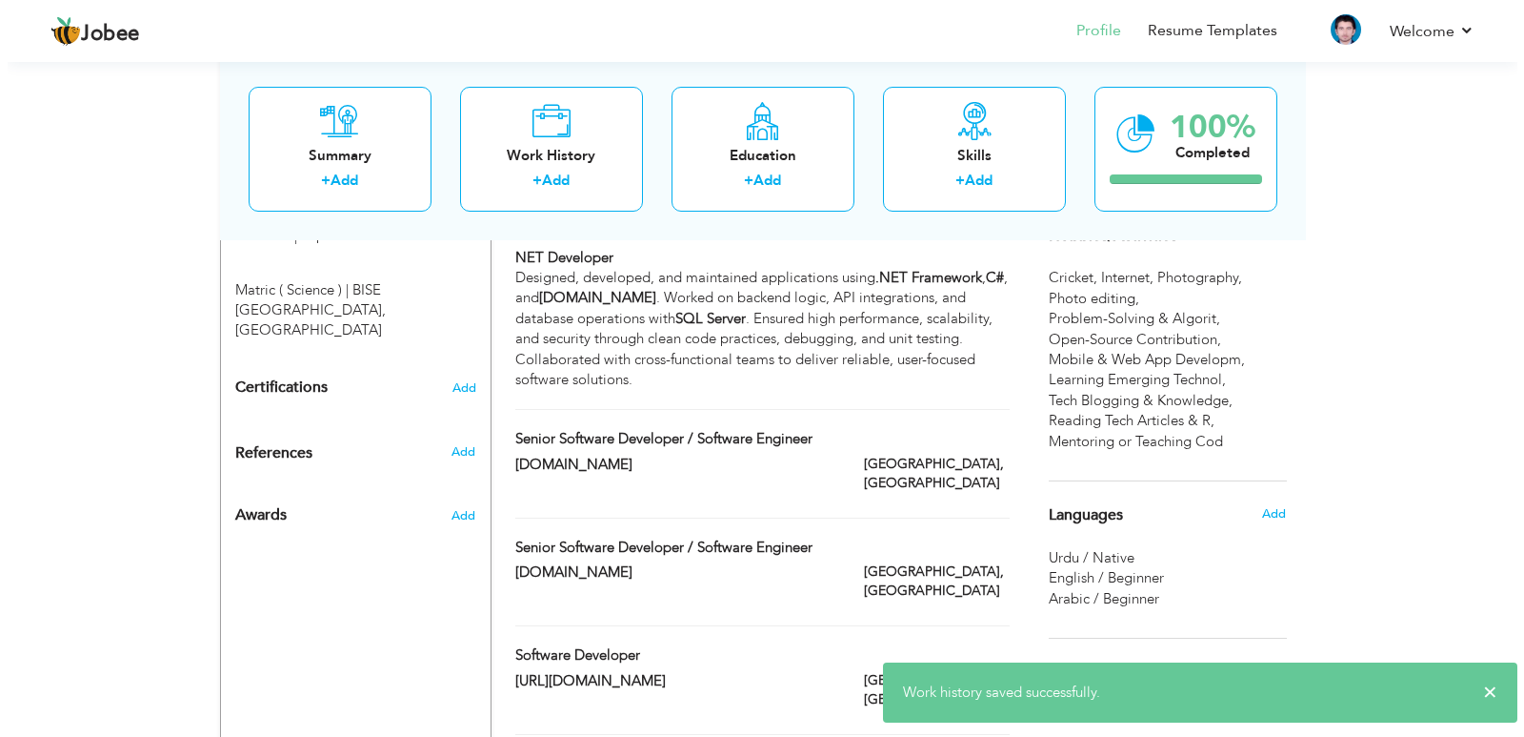
scroll to position [953, 0]
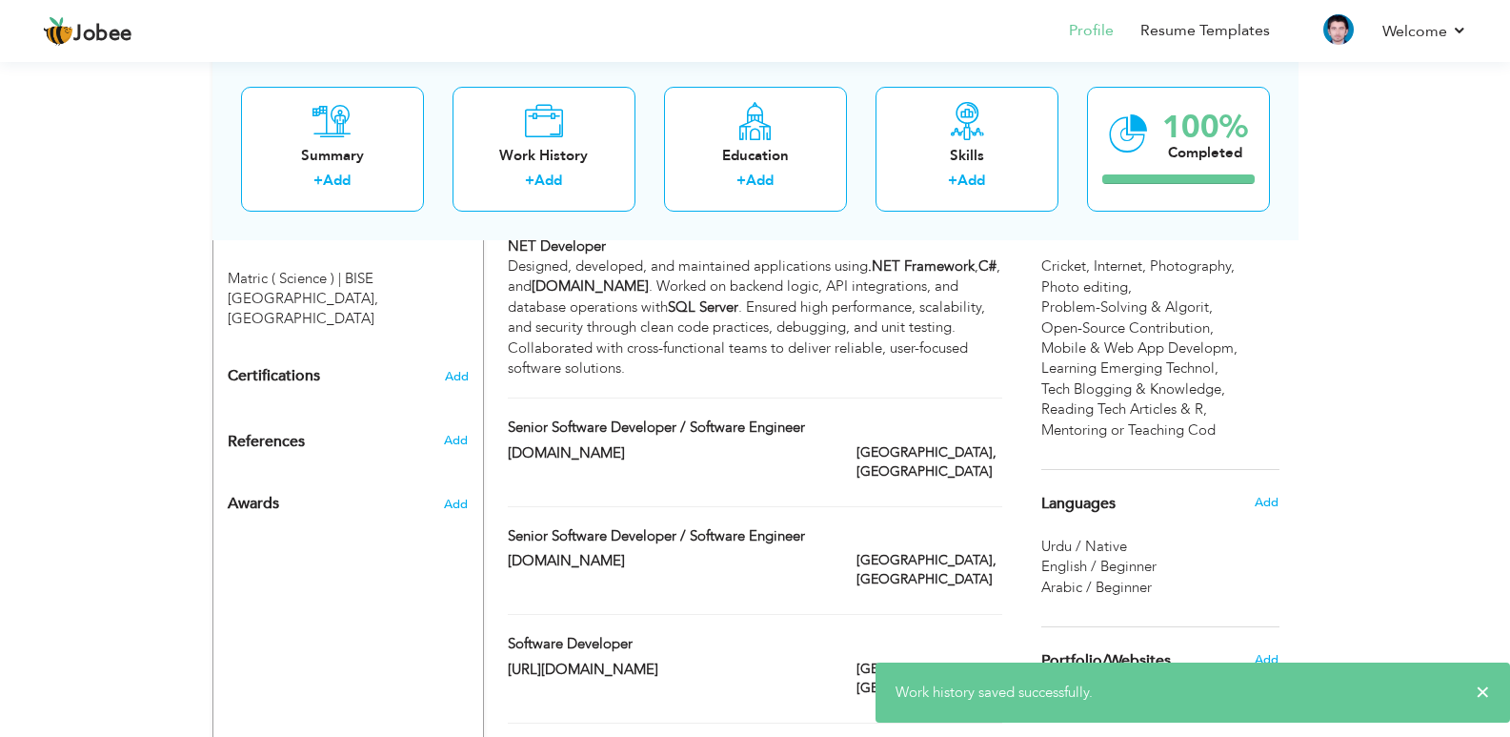
click at [863, 443] on div "Lahore, Pakistan" at bounding box center [929, 464] width 174 height 43
type input "Senior Software Developer / Software Engineer"
type input "[DOMAIN_NAME]"
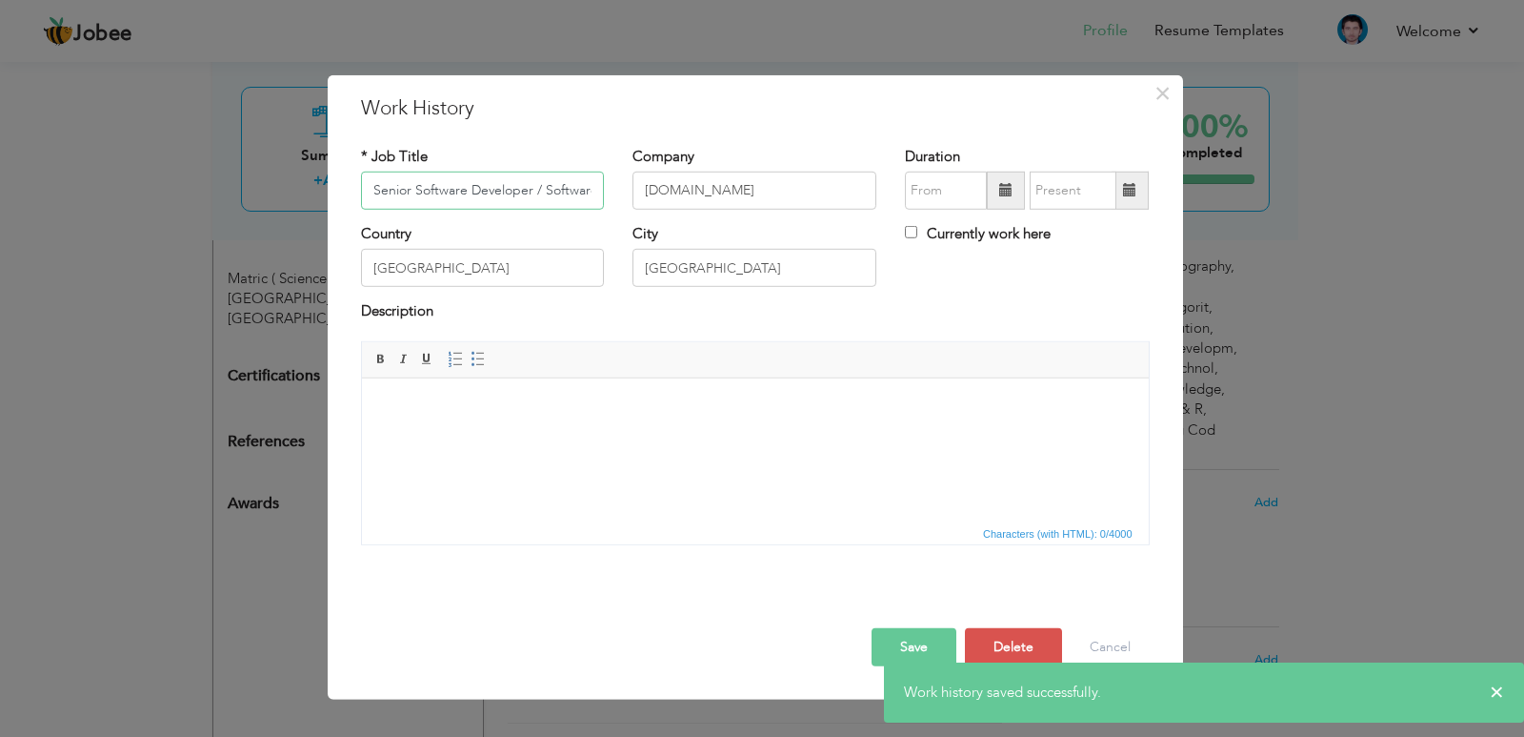
scroll to position [0, 60]
click at [964, 181] on input "text" at bounding box center [946, 191] width 82 height 38
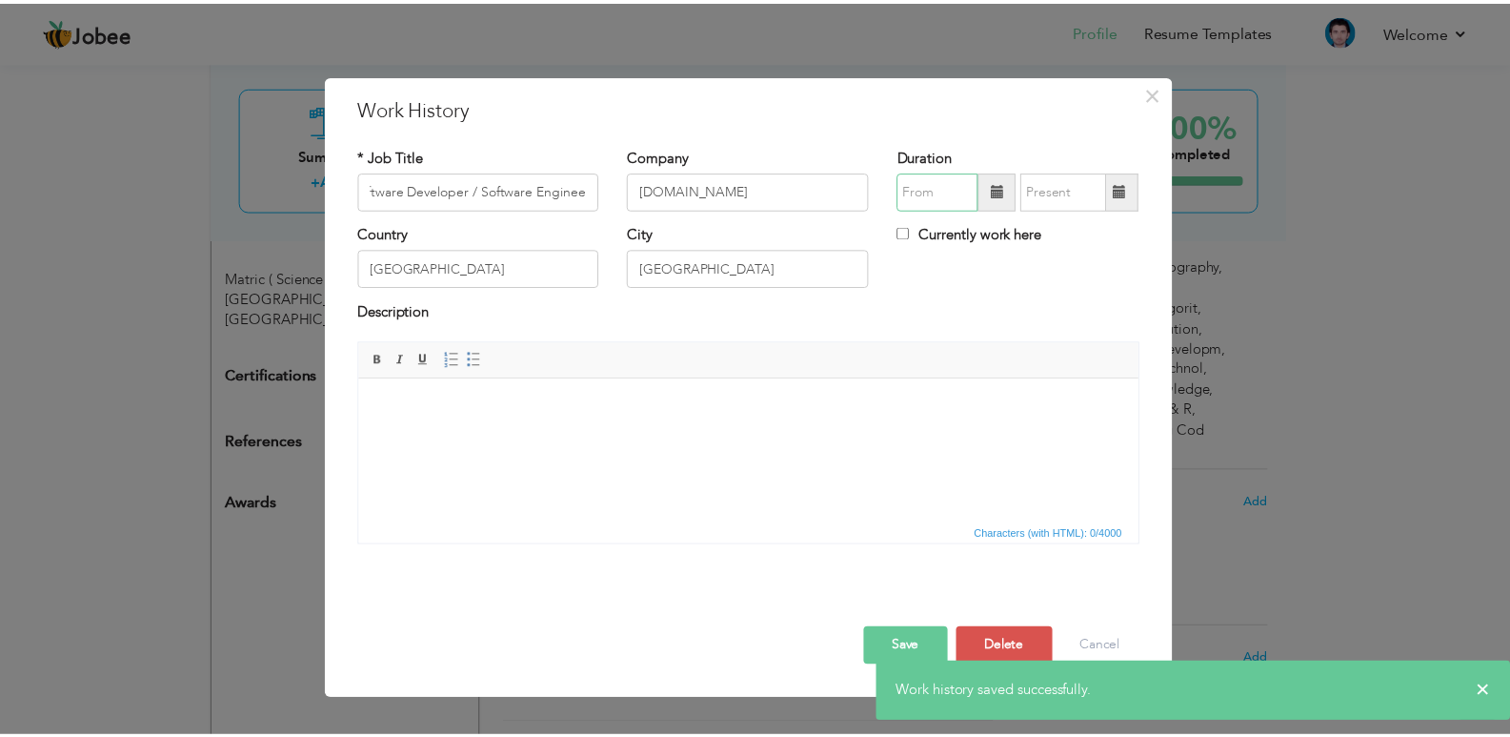
scroll to position [0, 0]
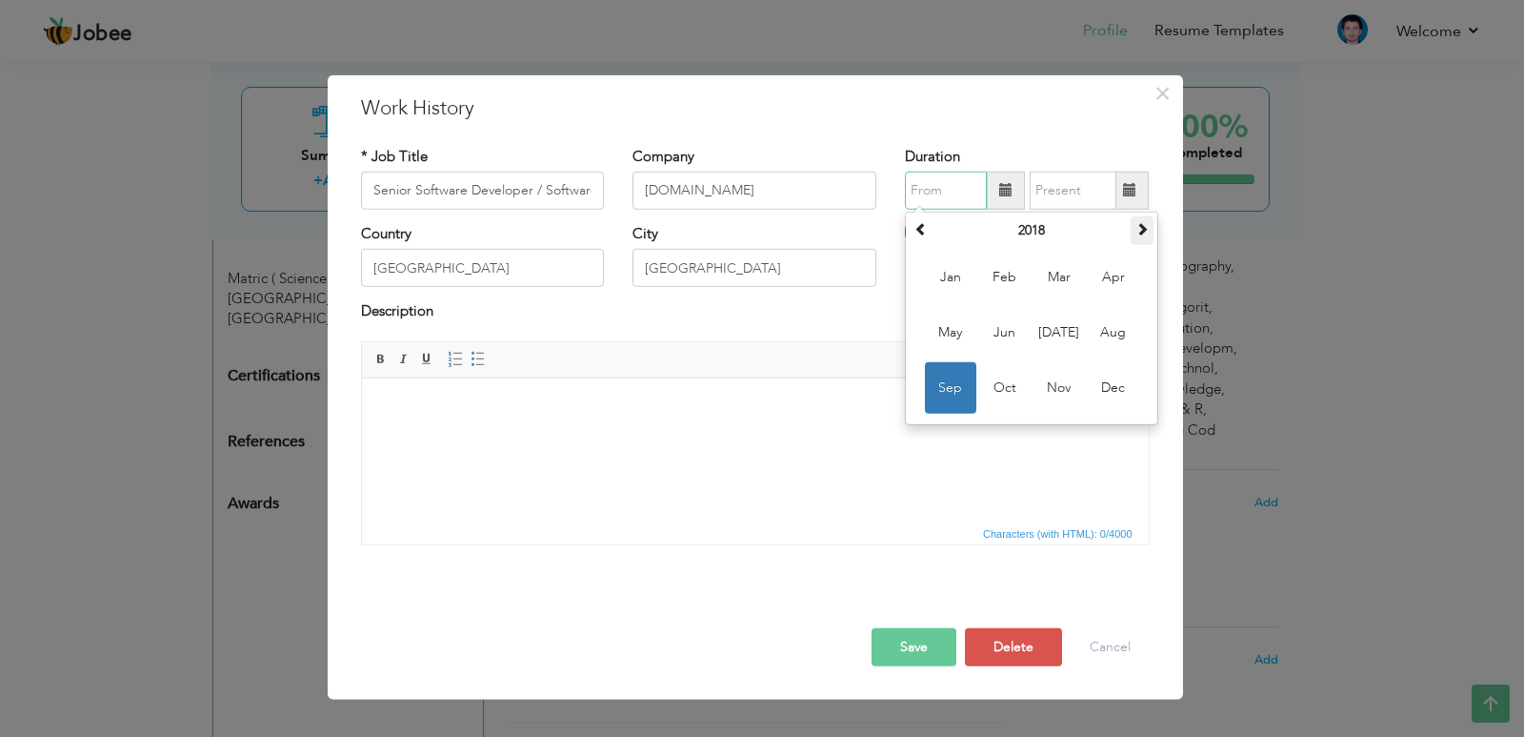
click at [1145, 219] on th at bounding box center [1142, 230] width 23 height 29
click at [1060, 270] on span "Mar" at bounding box center [1059, 277] width 51 height 51
type input "03/2020"
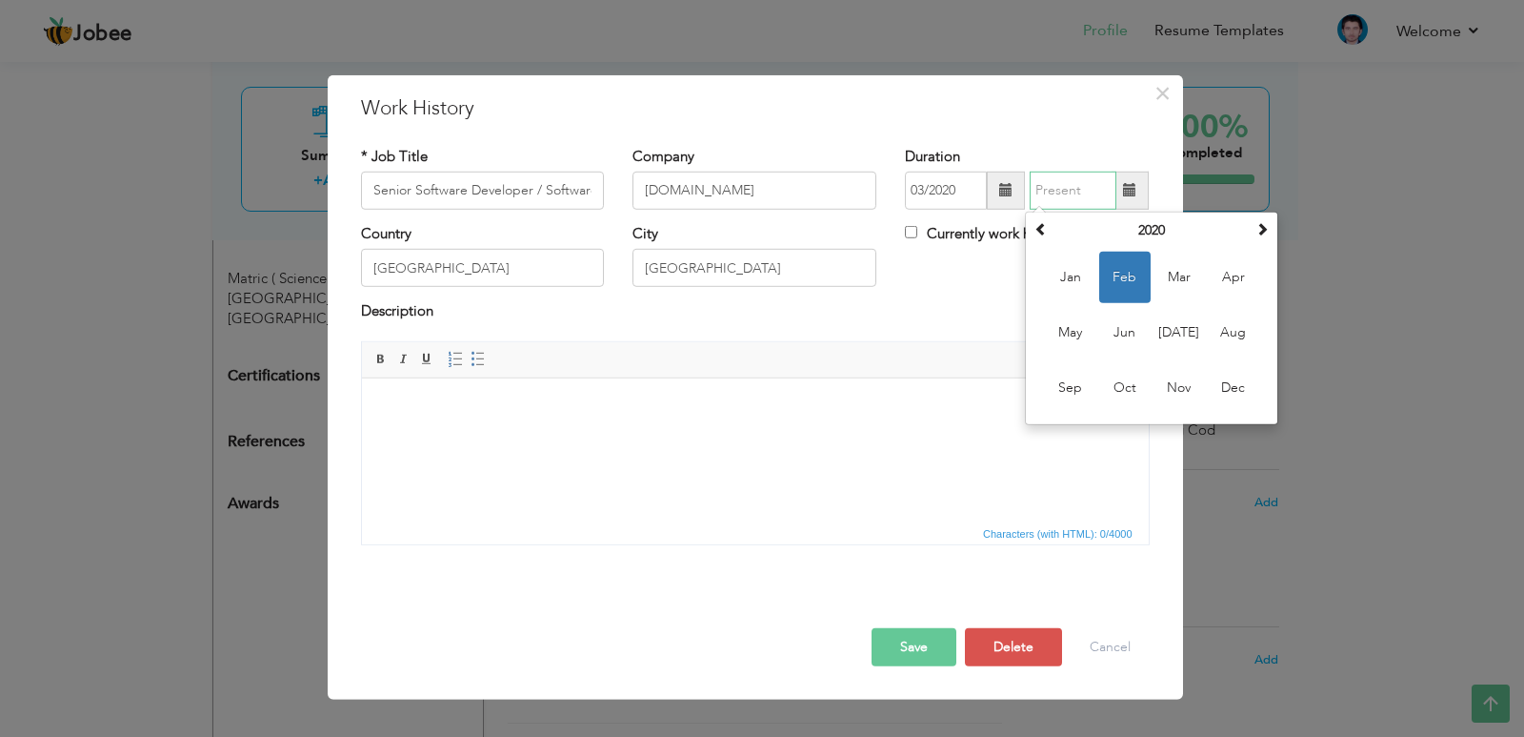
click at [1096, 192] on input "text" at bounding box center [1073, 191] width 87 height 38
click at [1267, 231] on span at bounding box center [1262, 228] width 13 height 13
click at [1259, 232] on span at bounding box center [1262, 228] width 13 height 13
click at [1186, 326] on span "Jul" at bounding box center [1179, 332] width 51 height 51
type input "07/2022"
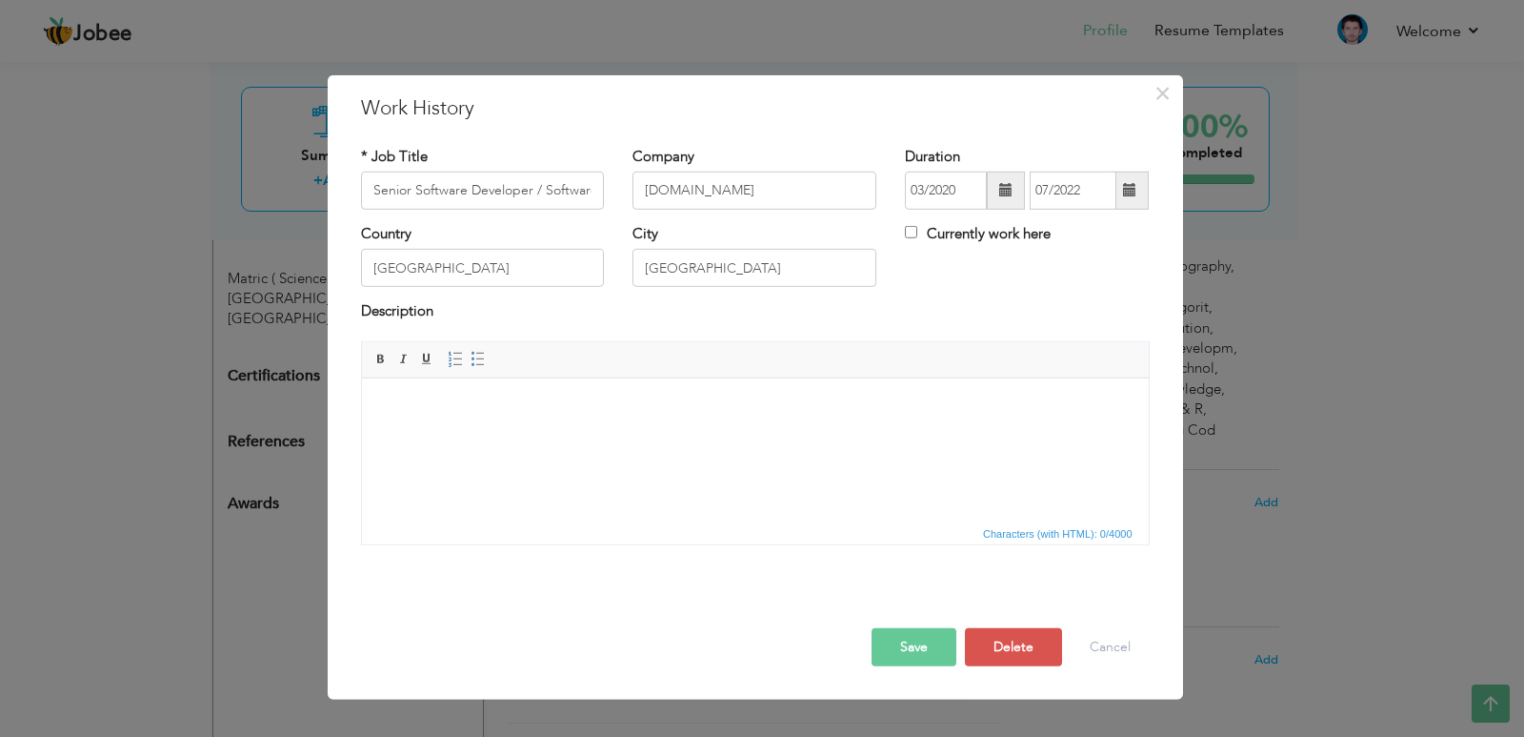
click at [891, 651] on button "Save" at bounding box center [914, 647] width 85 height 38
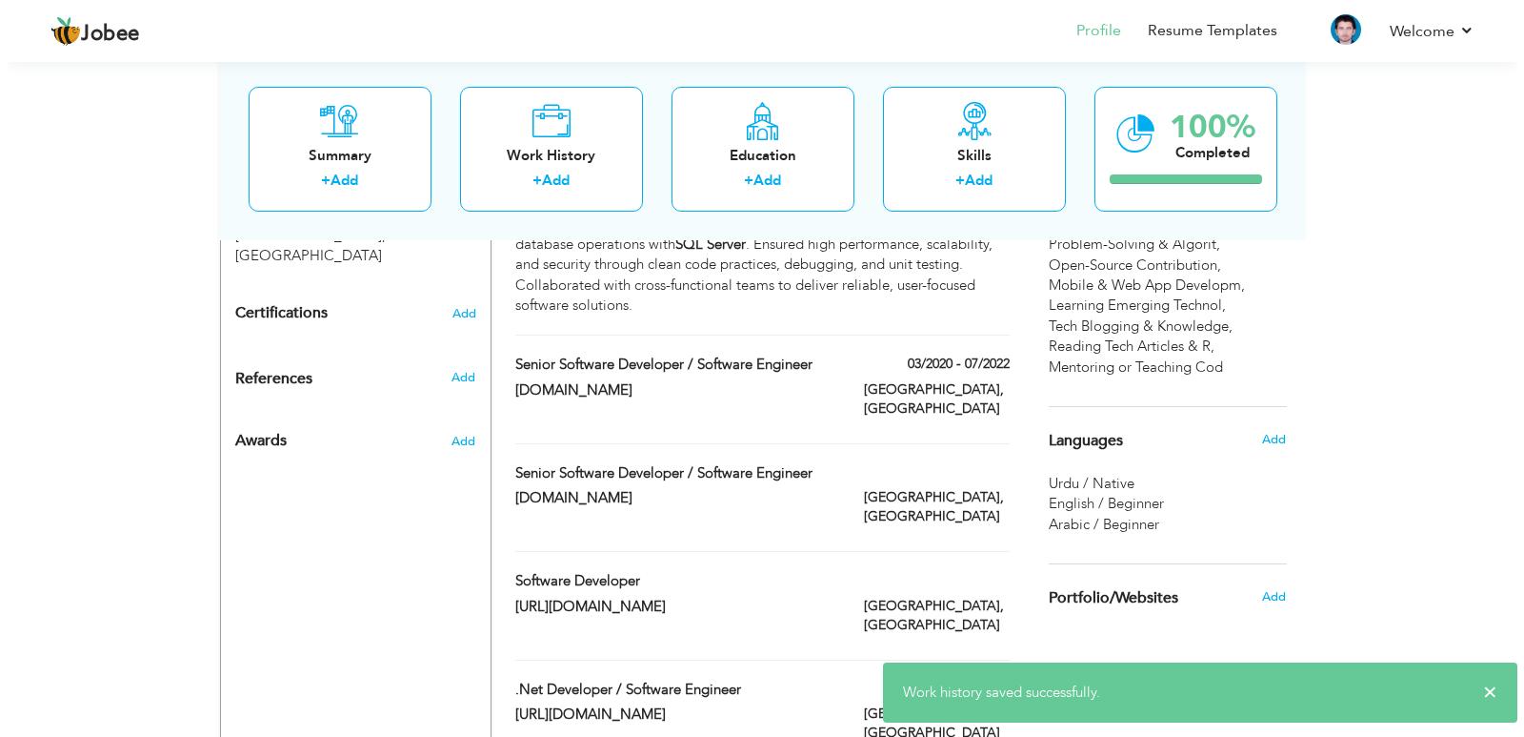
scroll to position [1048, 0]
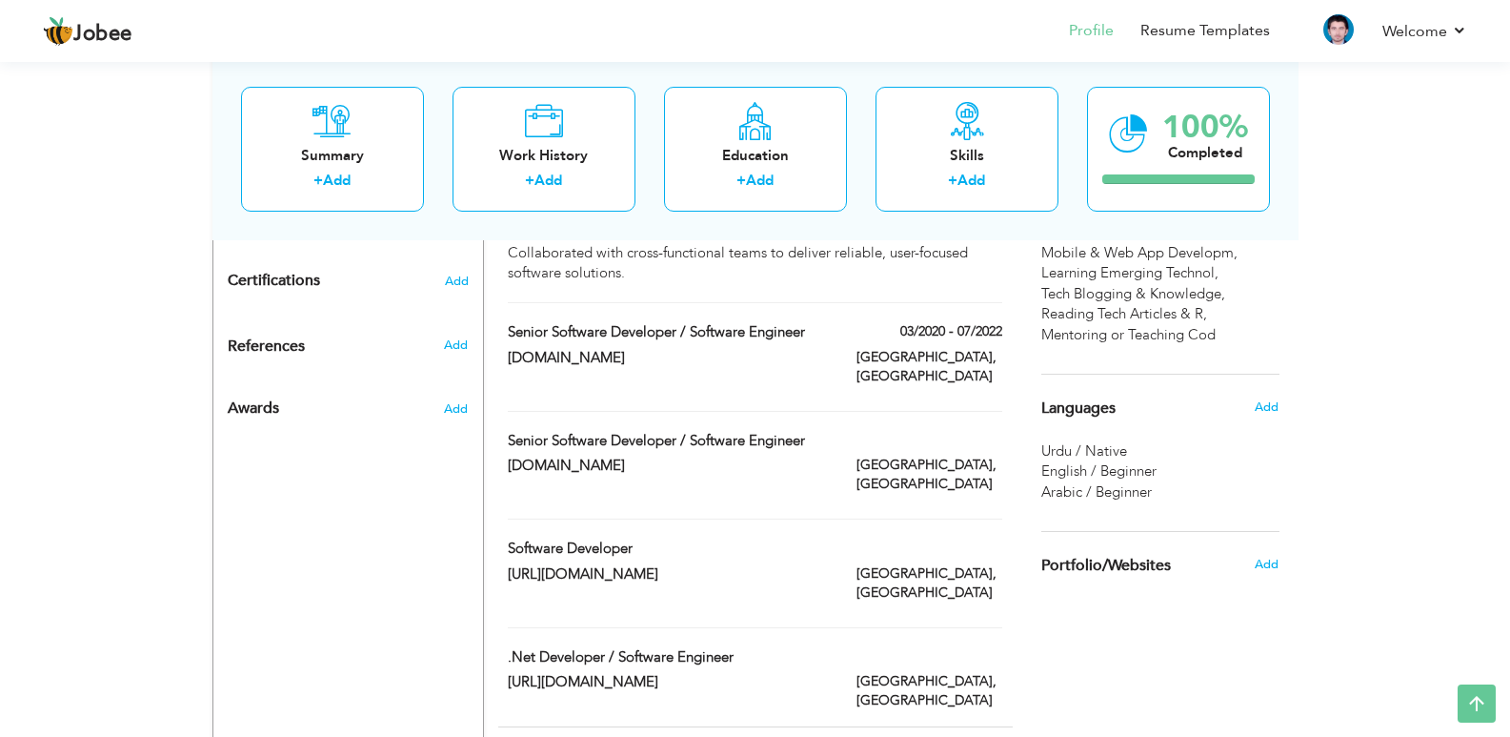
click at [853, 455] on div "Lahore, Pakistan" at bounding box center [929, 476] width 174 height 43
type input "KEYTECH365.COM"
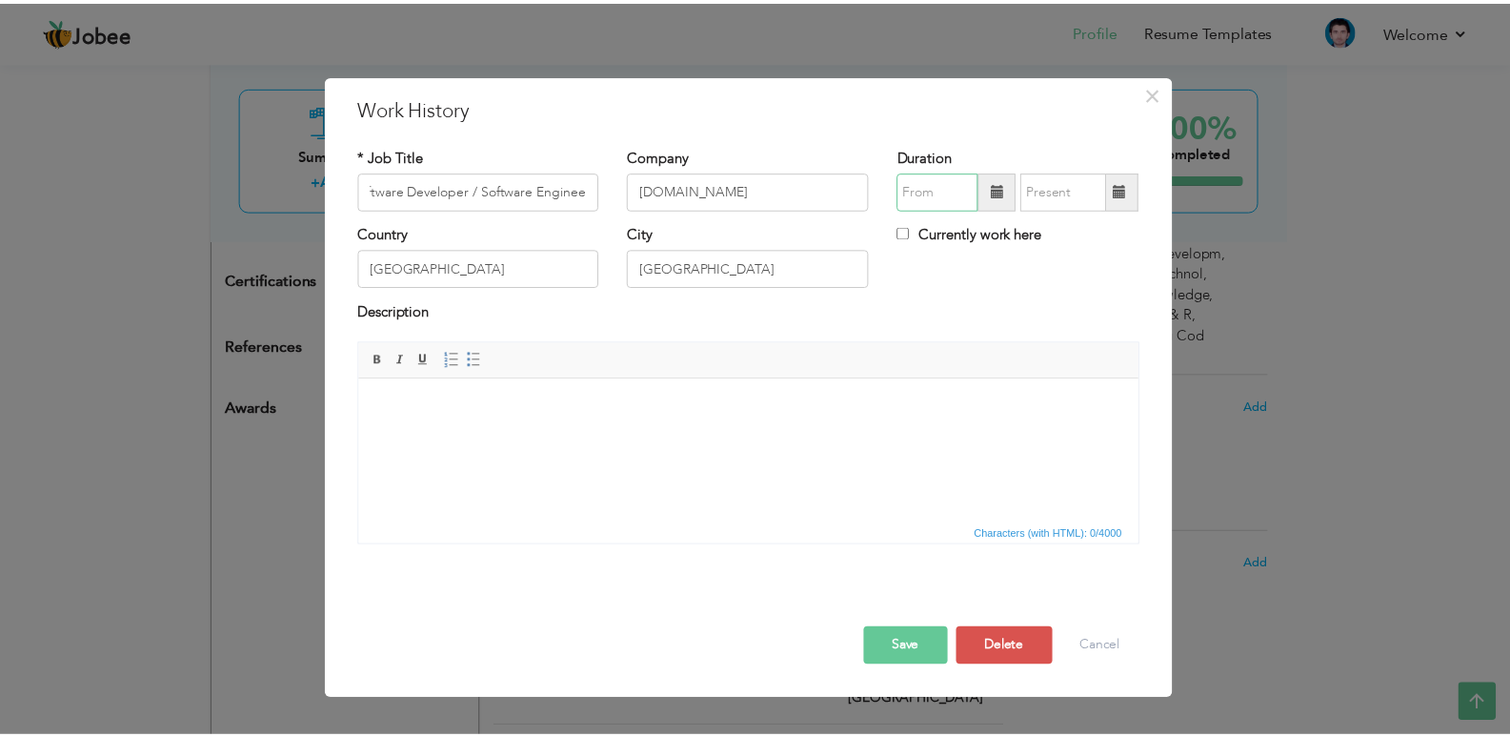
scroll to position [0, 0]
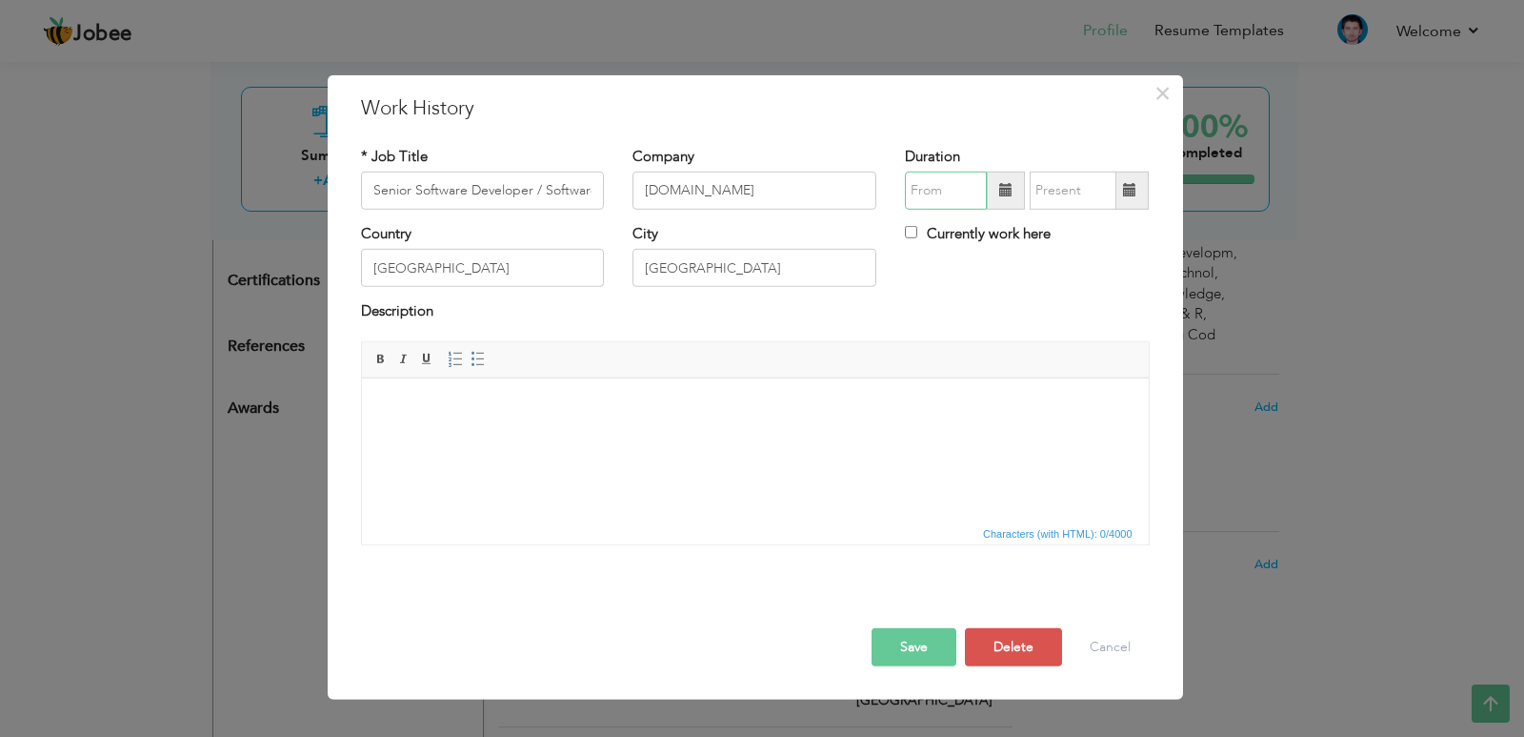
click at [968, 194] on input "text" at bounding box center [946, 191] width 82 height 38
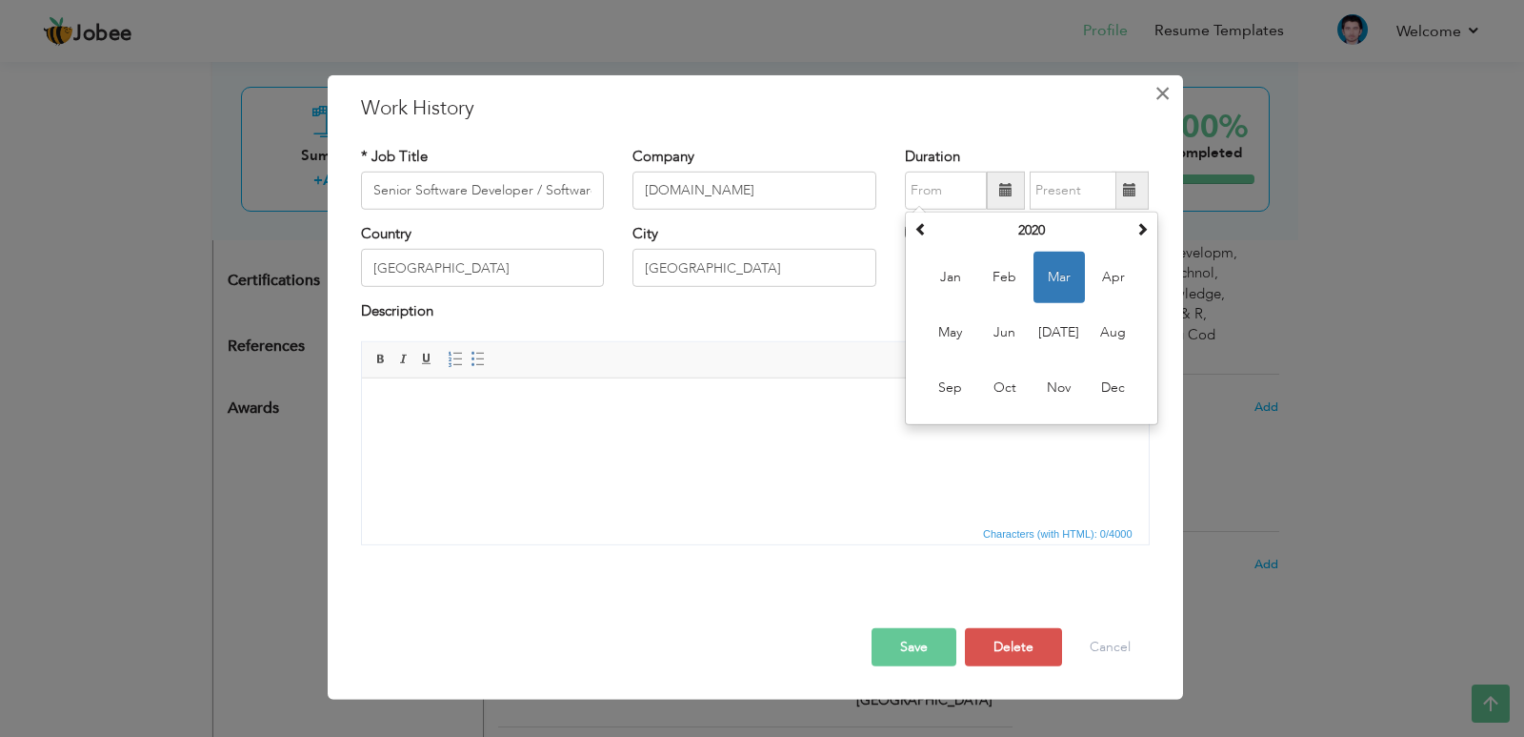
click at [1166, 98] on span "×" at bounding box center [1163, 92] width 16 height 34
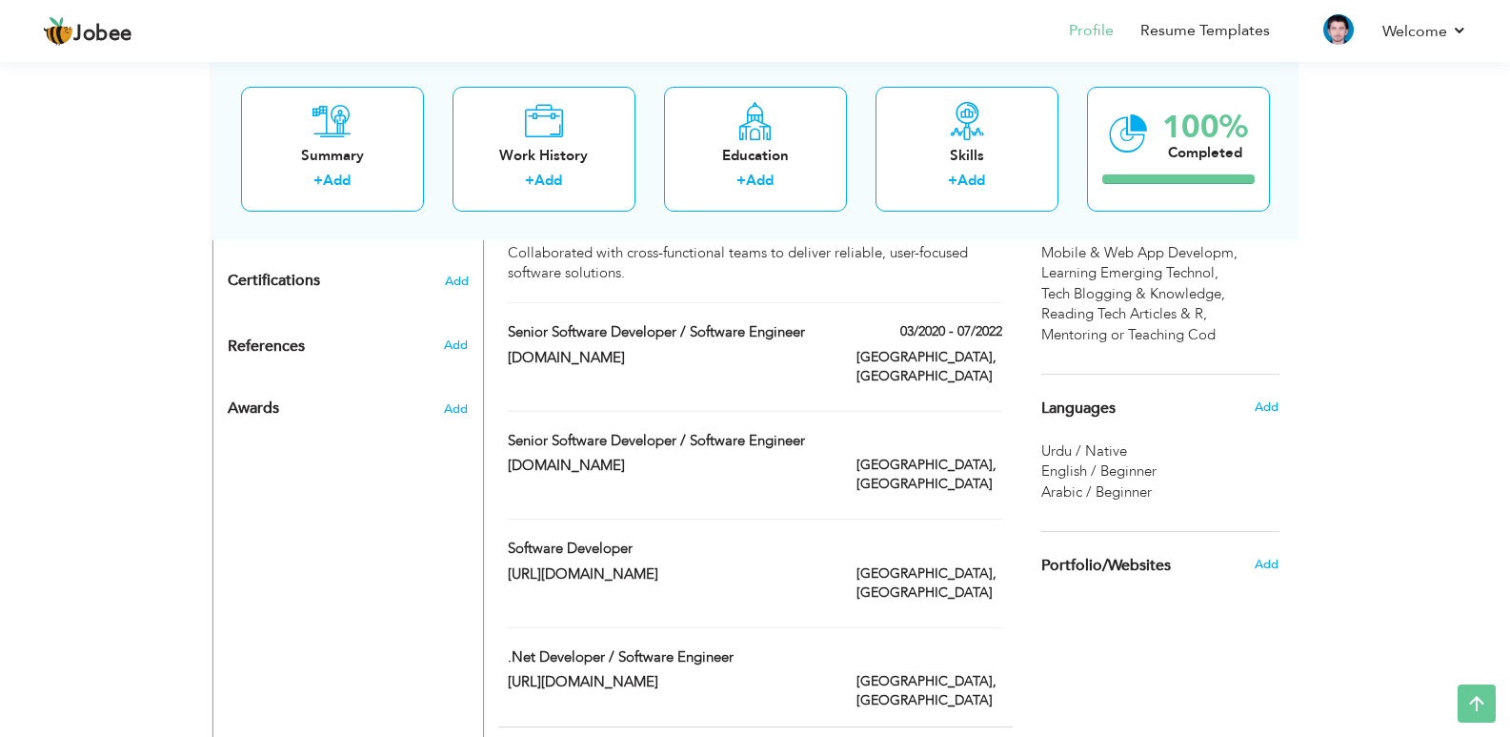
click at [867, 564] on div "Islamabad, Pakistan" at bounding box center [929, 585] width 174 height 43
type input "Software Developer"
type input "[URL][DOMAIN_NAME]"
type input "[GEOGRAPHIC_DATA]"
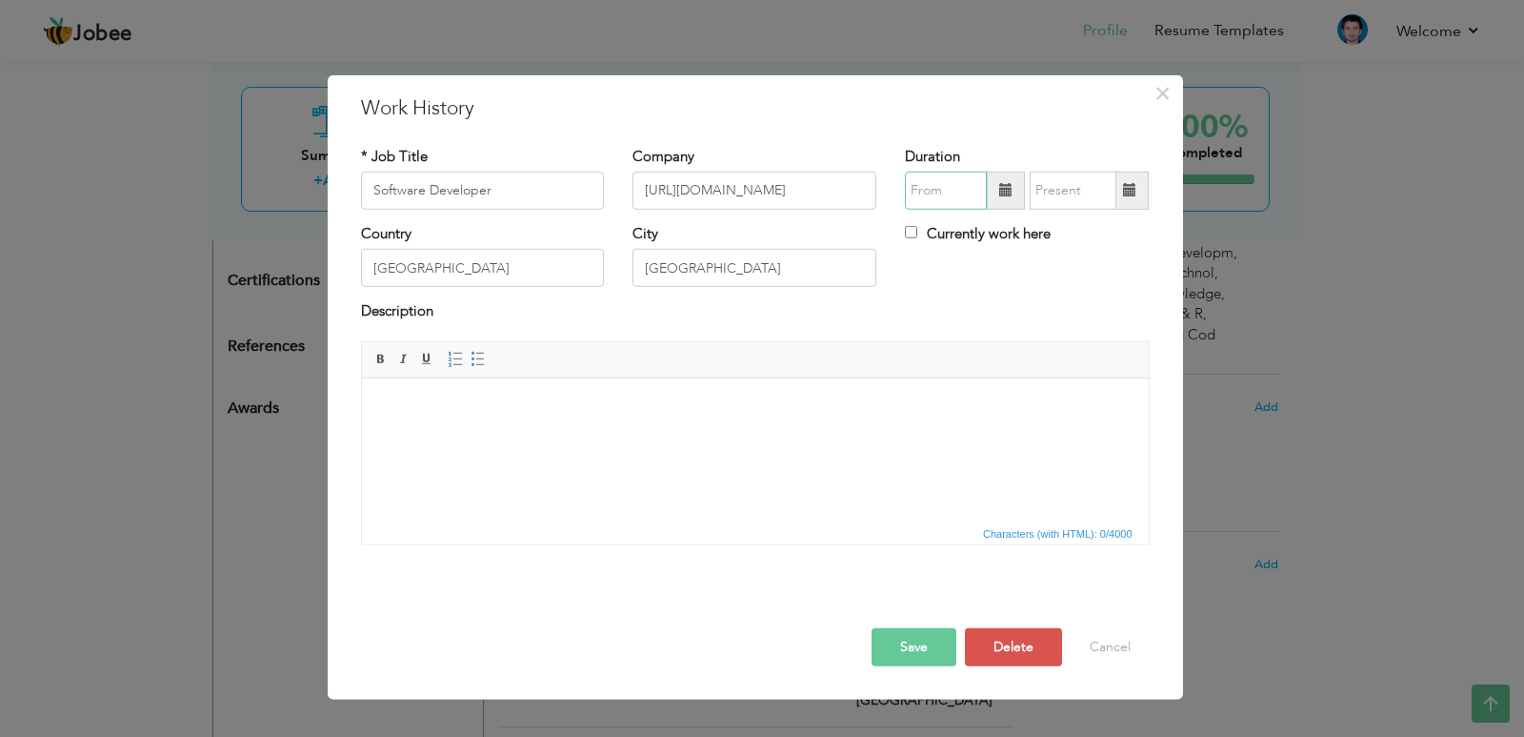
click at [963, 197] on input "text" at bounding box center [946, 191] width 82 height 38
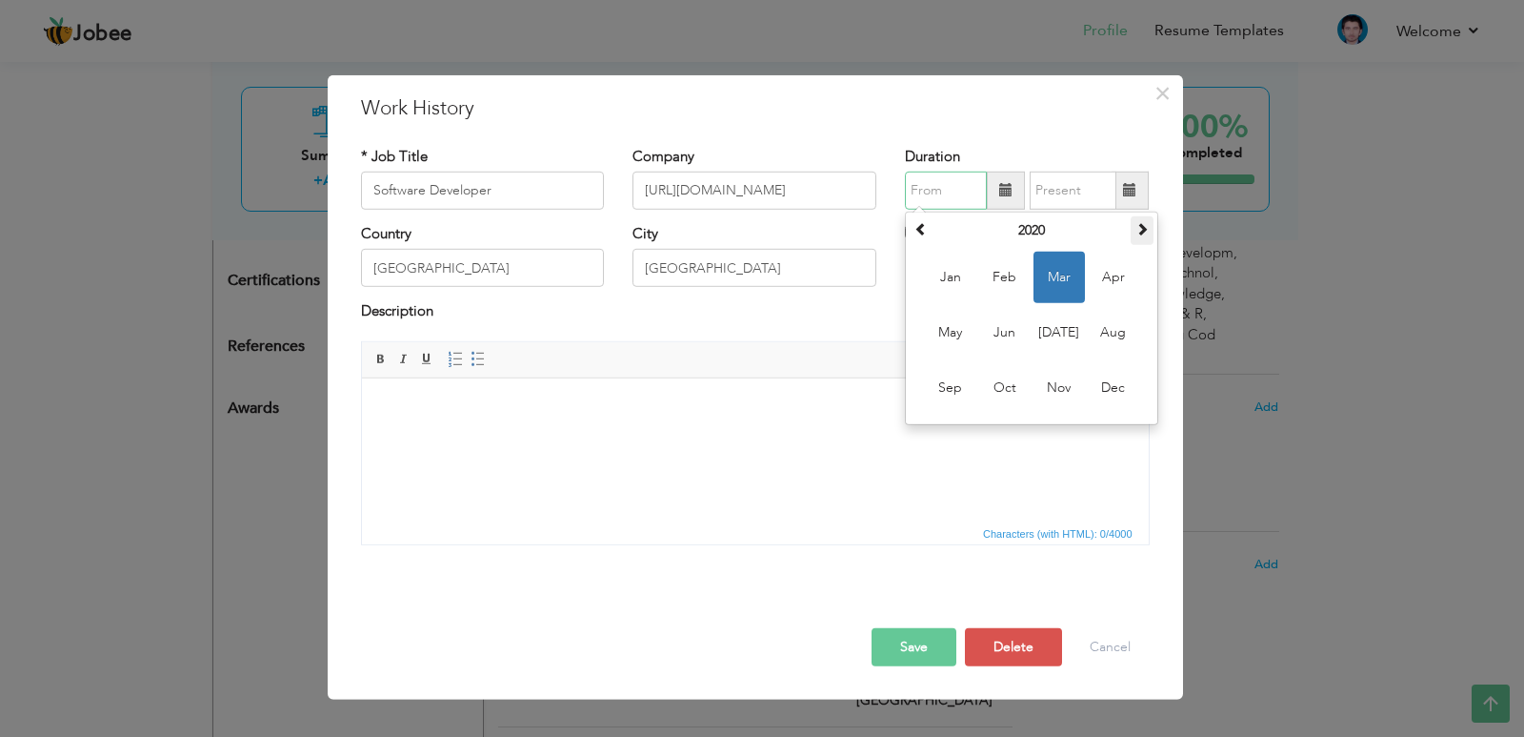
click at [1143, 230] on span at bounding box center [1142, 228] width 13 height 13
click at [1105, 334] on span "Aug" at bounding box center [1113, 332] width 51 height 51
type input "08/2022"
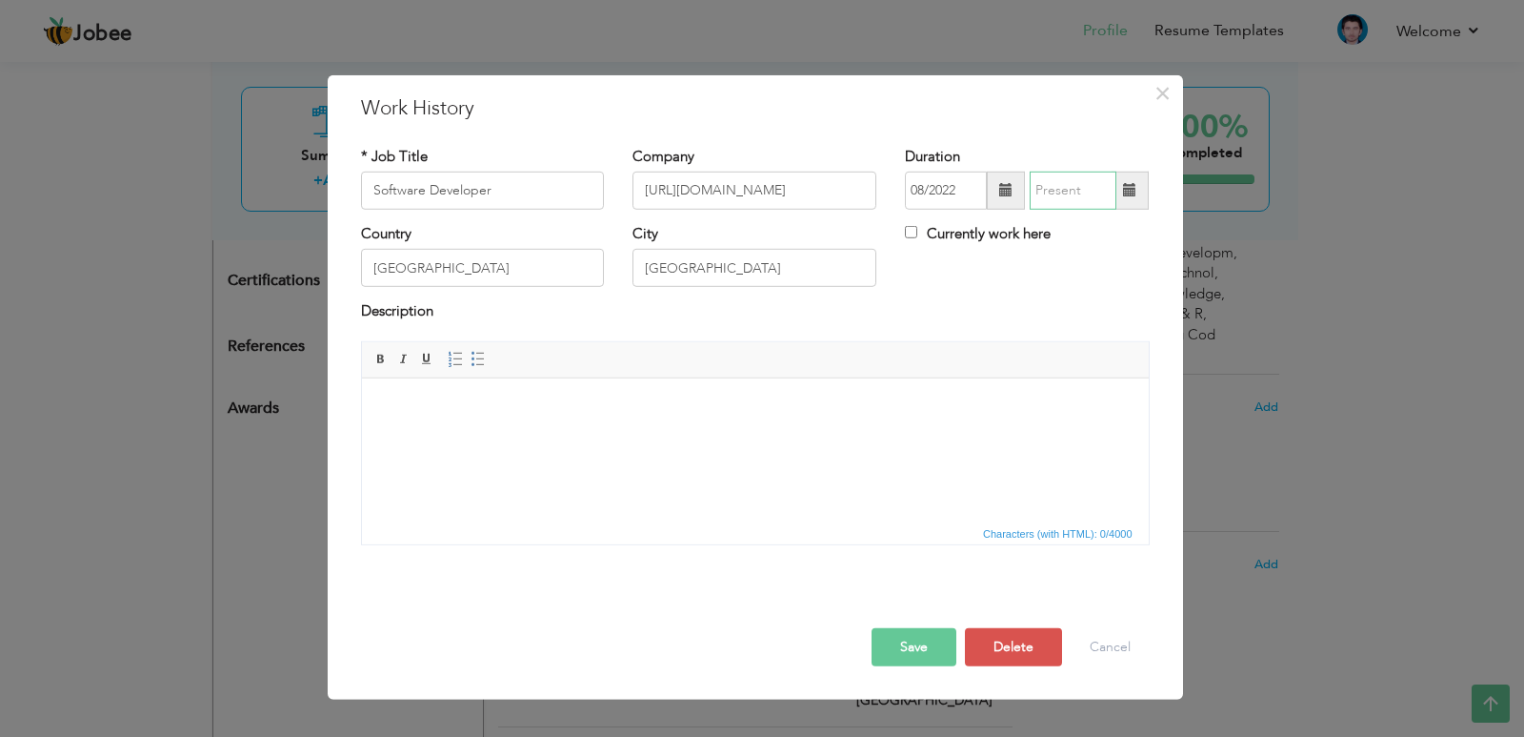
click at [1071, 203] on input "text" at bounding box center [1073, 191] width 87 height 38
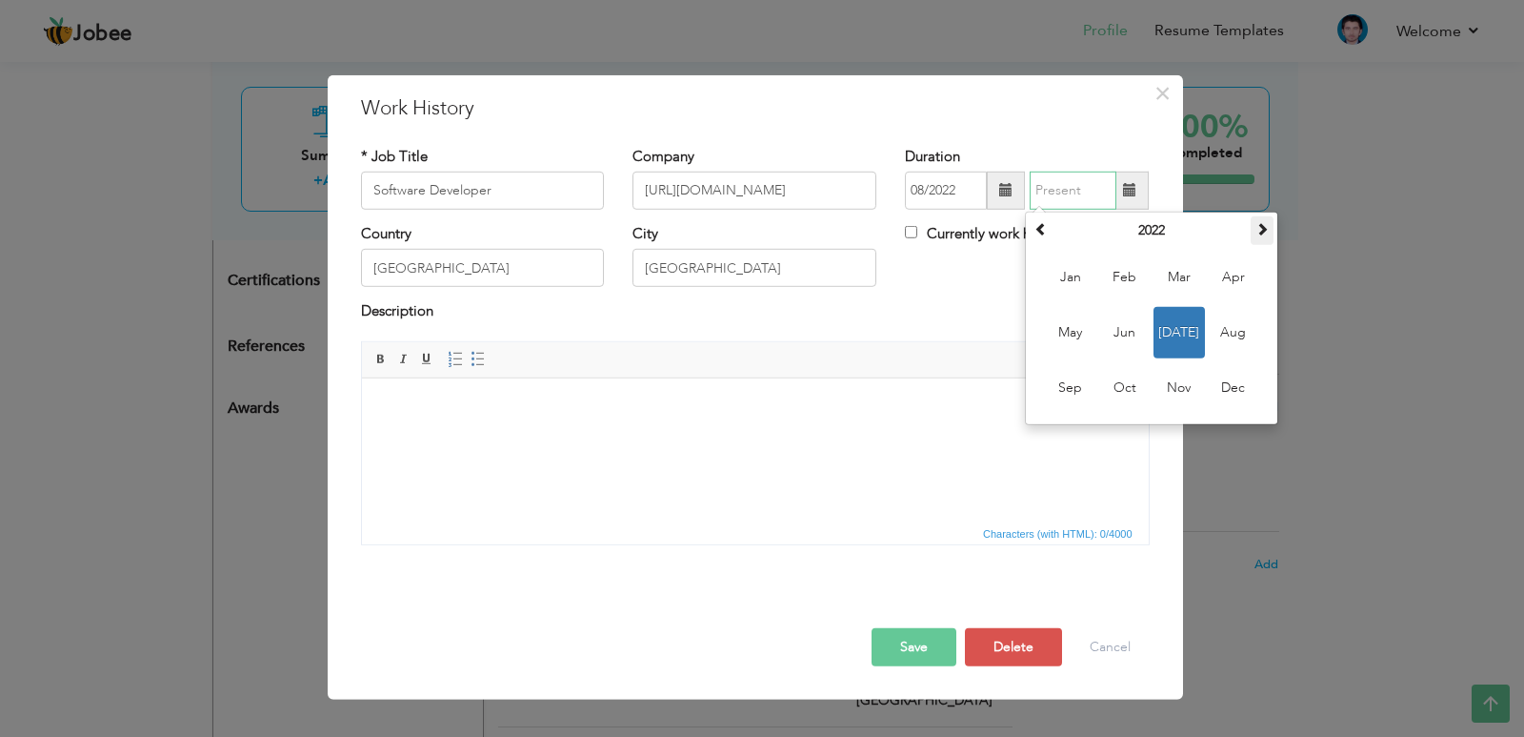
click at [1262, 231] on span at bounding box center [1262, 228] width 13 height 13
click at [1073, 387] on span "Sep" at bounding box center [1070, 387] width 51 height 51
type input "09/2023"
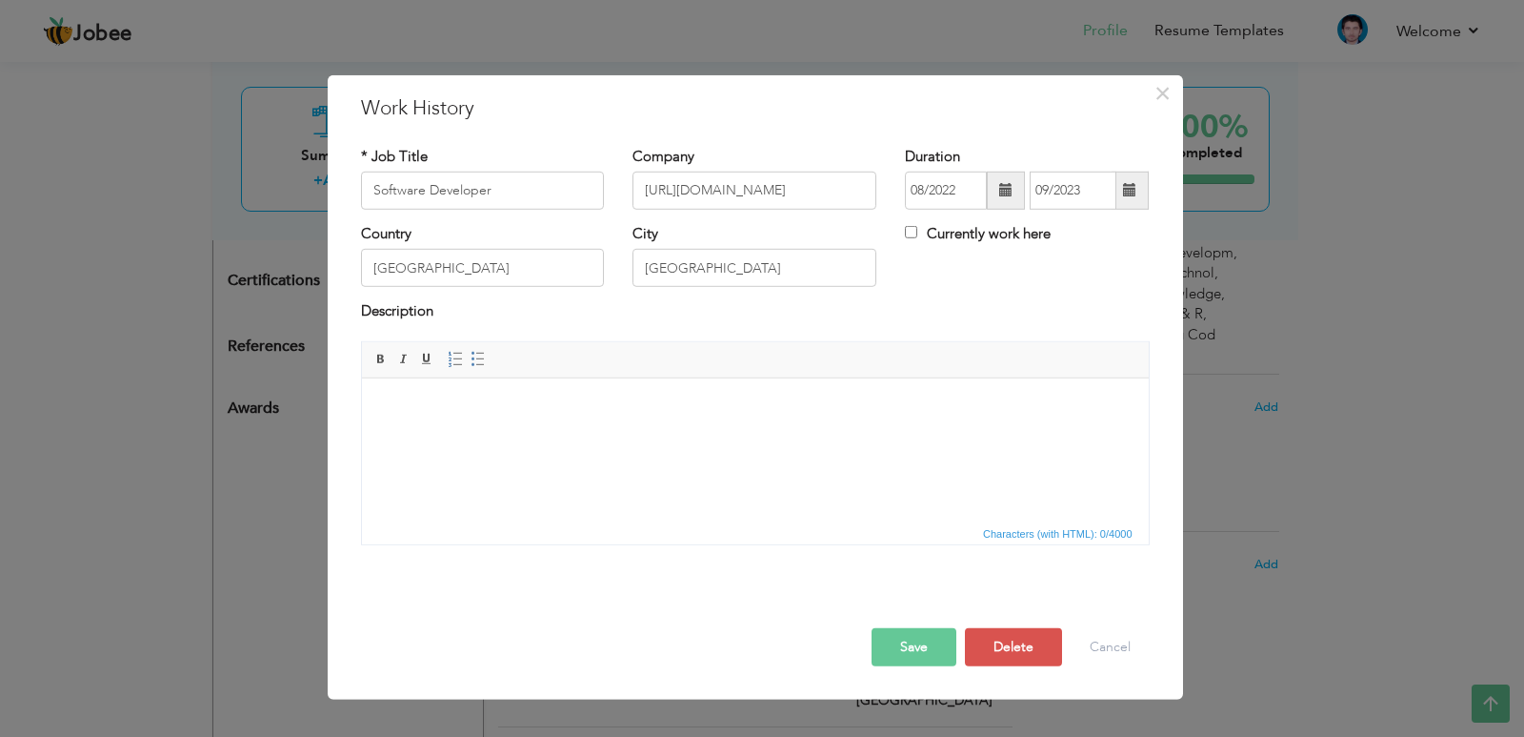
click at [889, 647] on button "Save" at bounding box center [914, 647] width 85 height 38
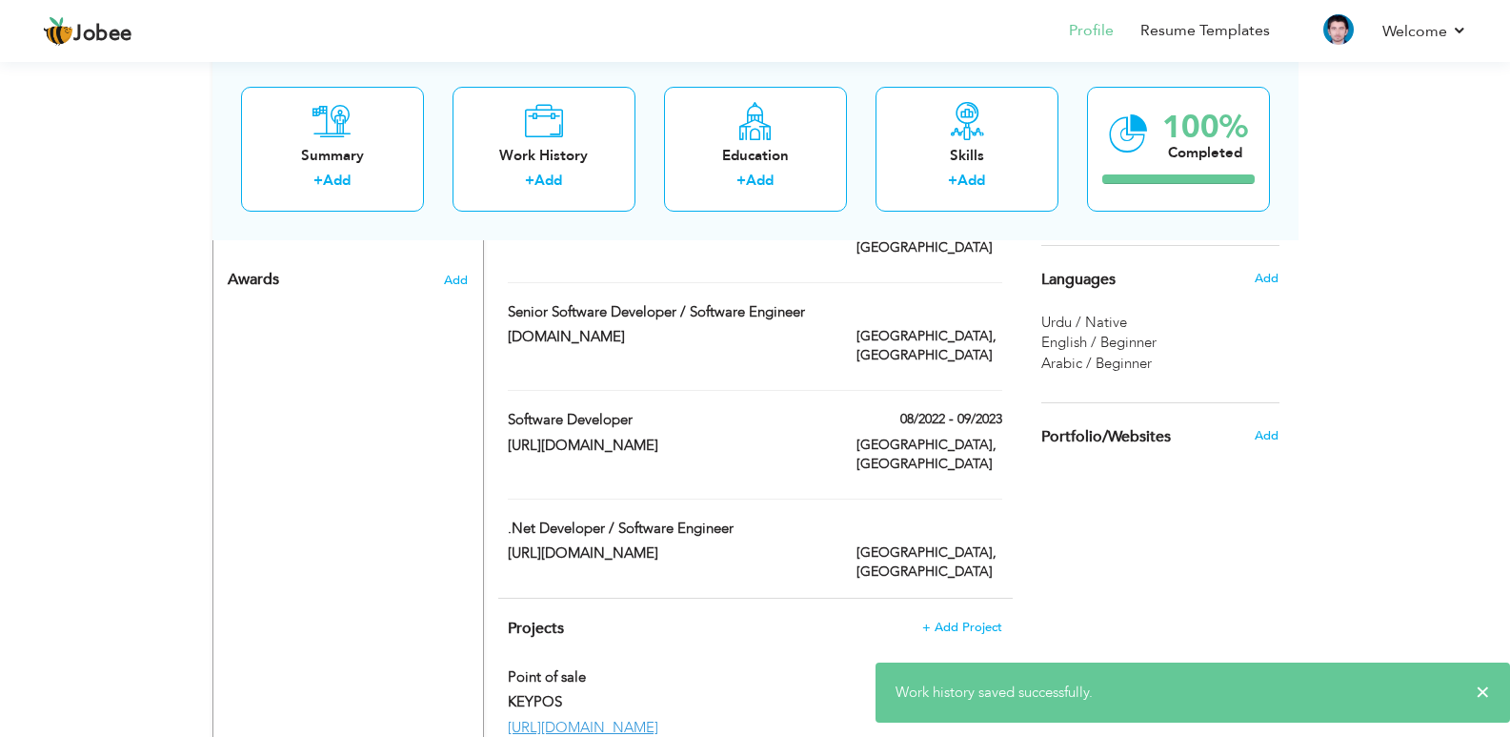
scroll to position [1143, 0]
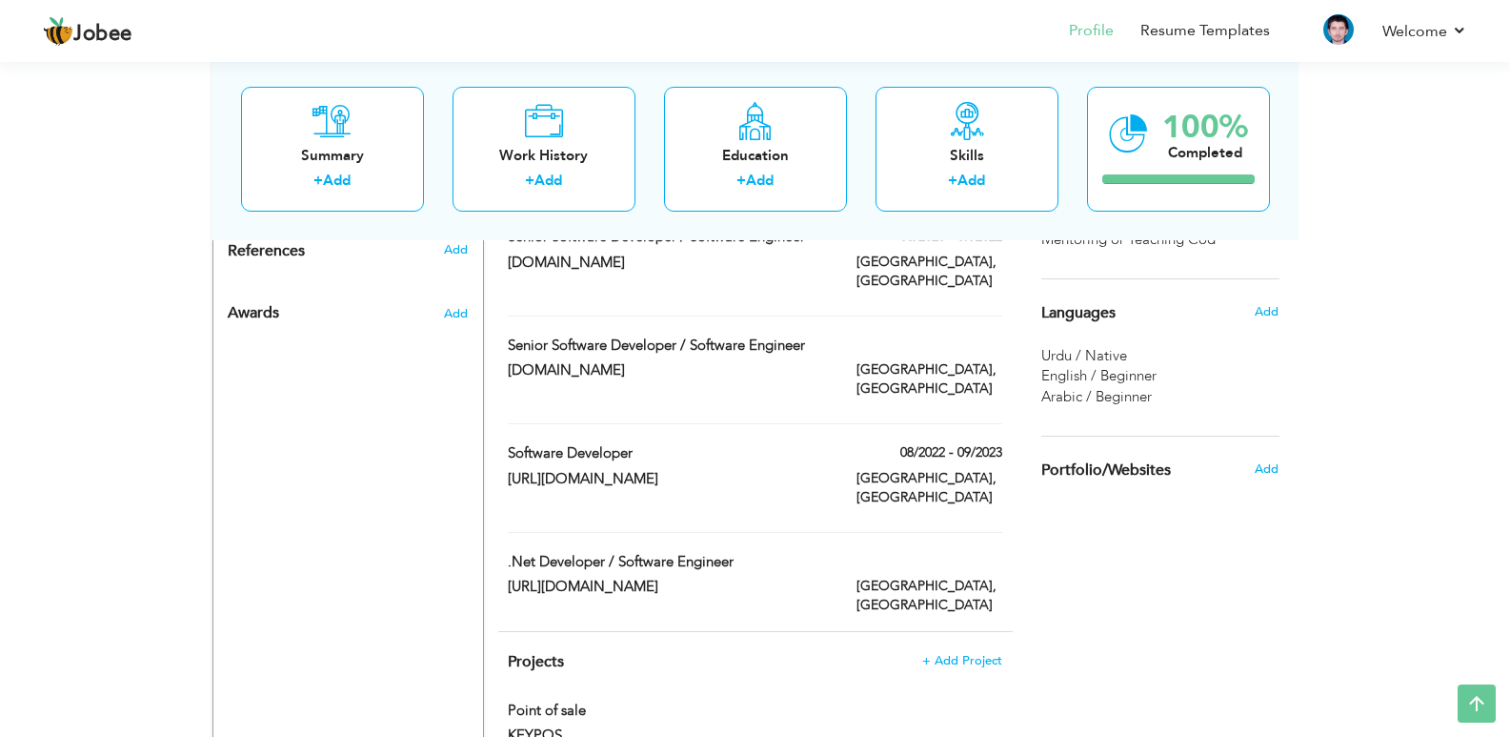
click at [856, 576] on div "Lahore, Pakistan" at bounding box center [929, 597] width 174 height 43
type input ".Net Developer / Software Engineer"
type input "[URL][DOMAIN_NAME]"
type input "[GEOGRAPHIC_DATA]"
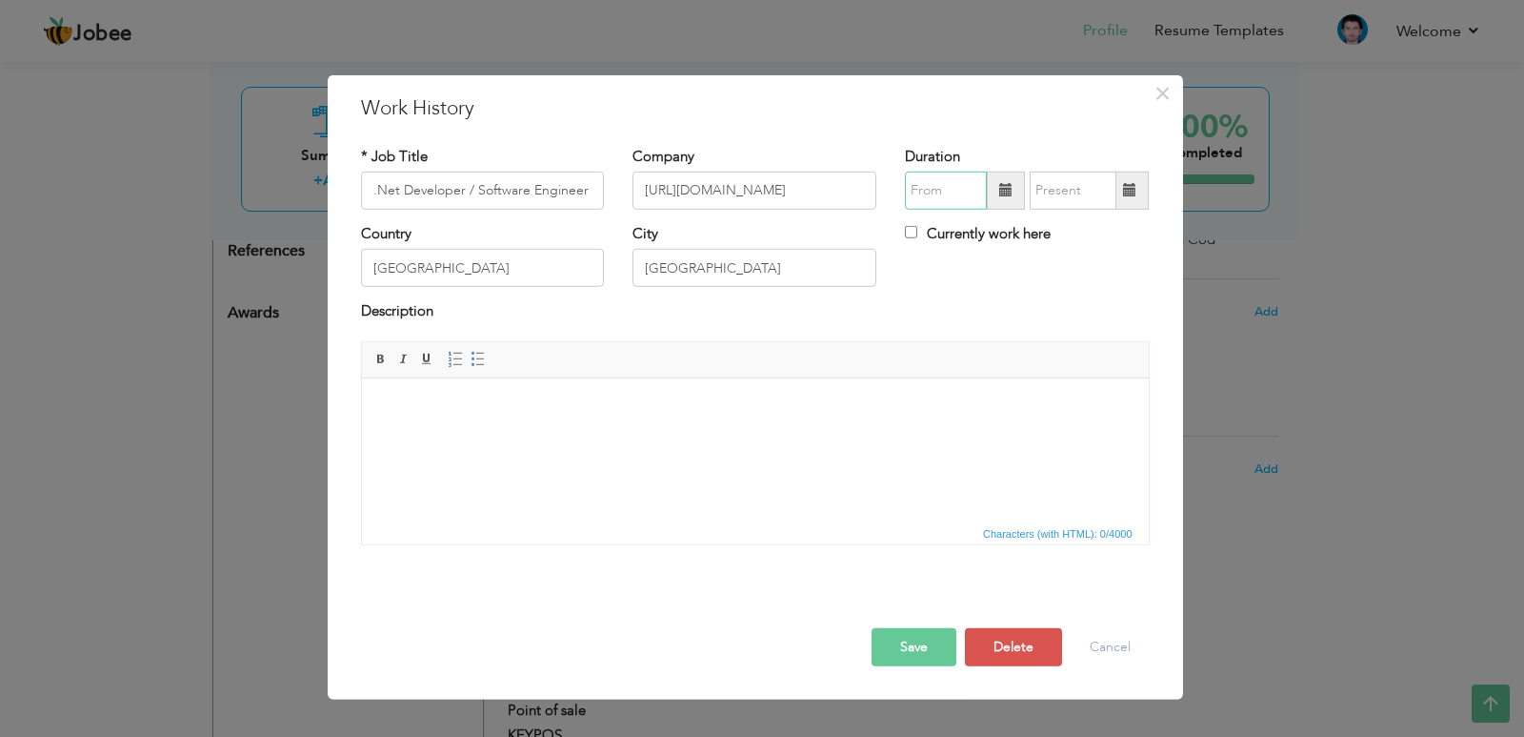
click at [940, 188] on input "text" at bounding box center [946, 191] width 82 height 38
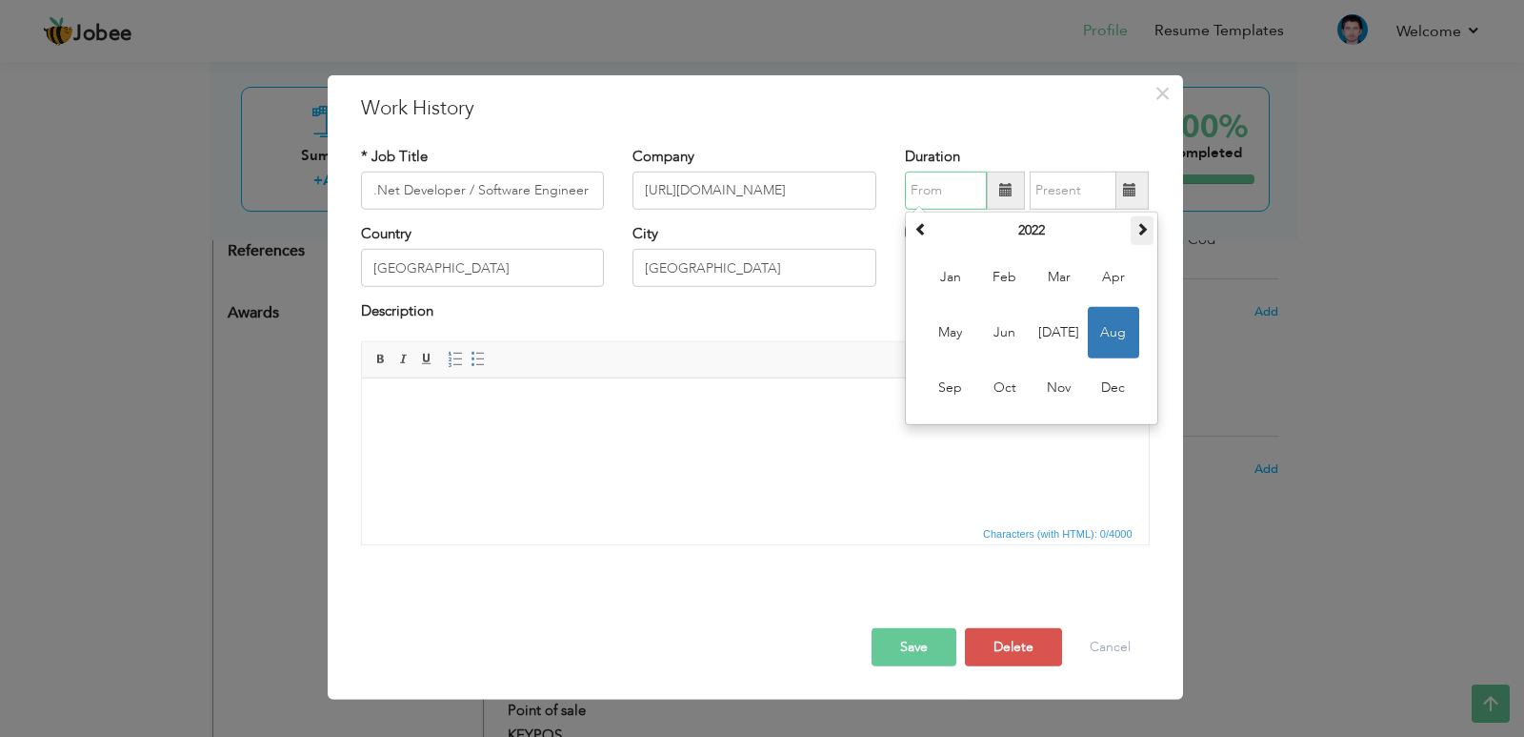
click at [1141, 226] on span at bounding box center [1142, 228] width 13 height 13
click at [1141, 229] on span at bounding box center [1142, 228] width 13 height 13
click at [948, 274] on span "Jan" at bounding box center [950, 277] width 51 height 51
type input "01/2024"
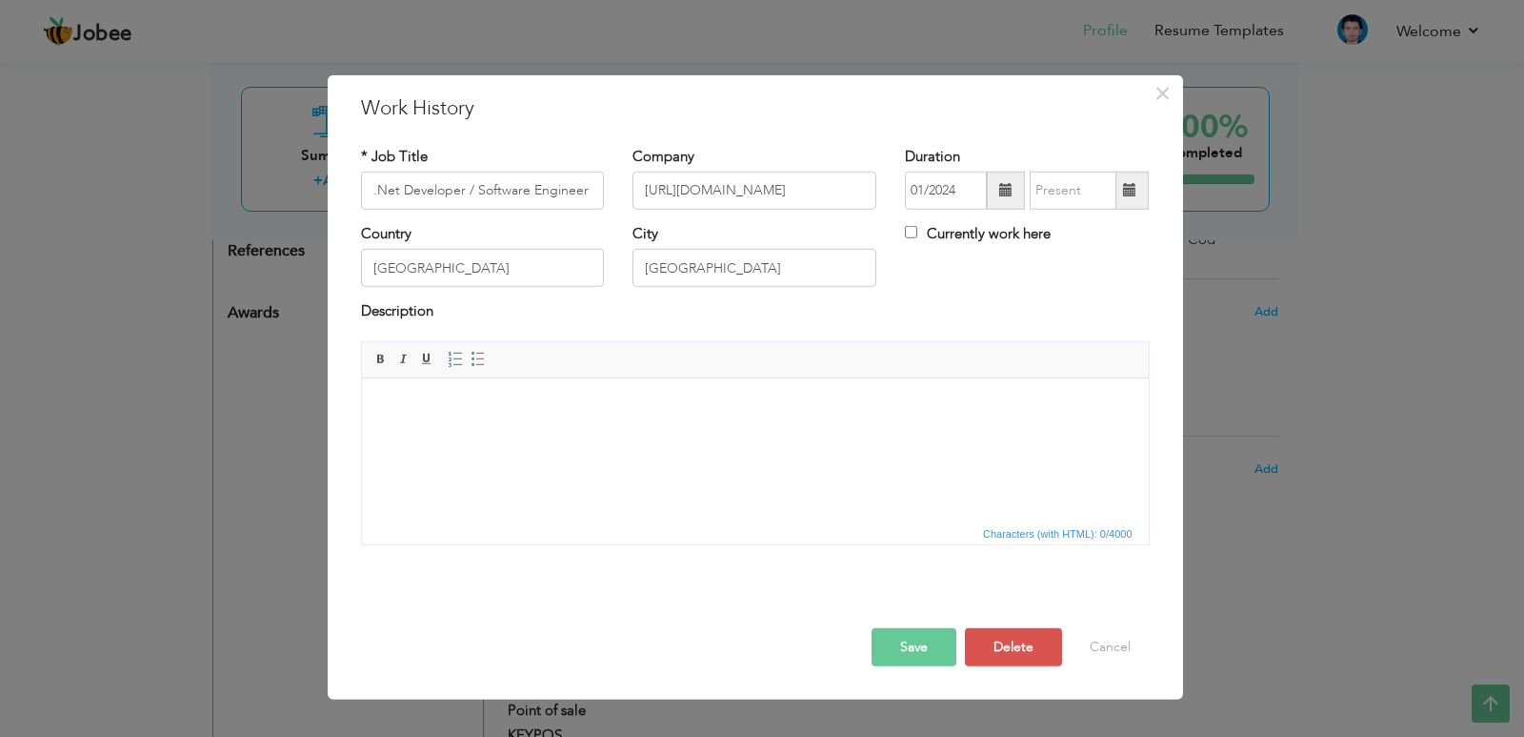
click at [939, 232] on label "Currently work here" at bounding box center [978, 234] width 146 height 20
click at [918, 232] on input "Currently work here" at bounding box center [911, 232] width 12 height 12
checkbox input "true"
click at [926, 648] on button "Save" at bounding box center [914, 647] width 85 height 38
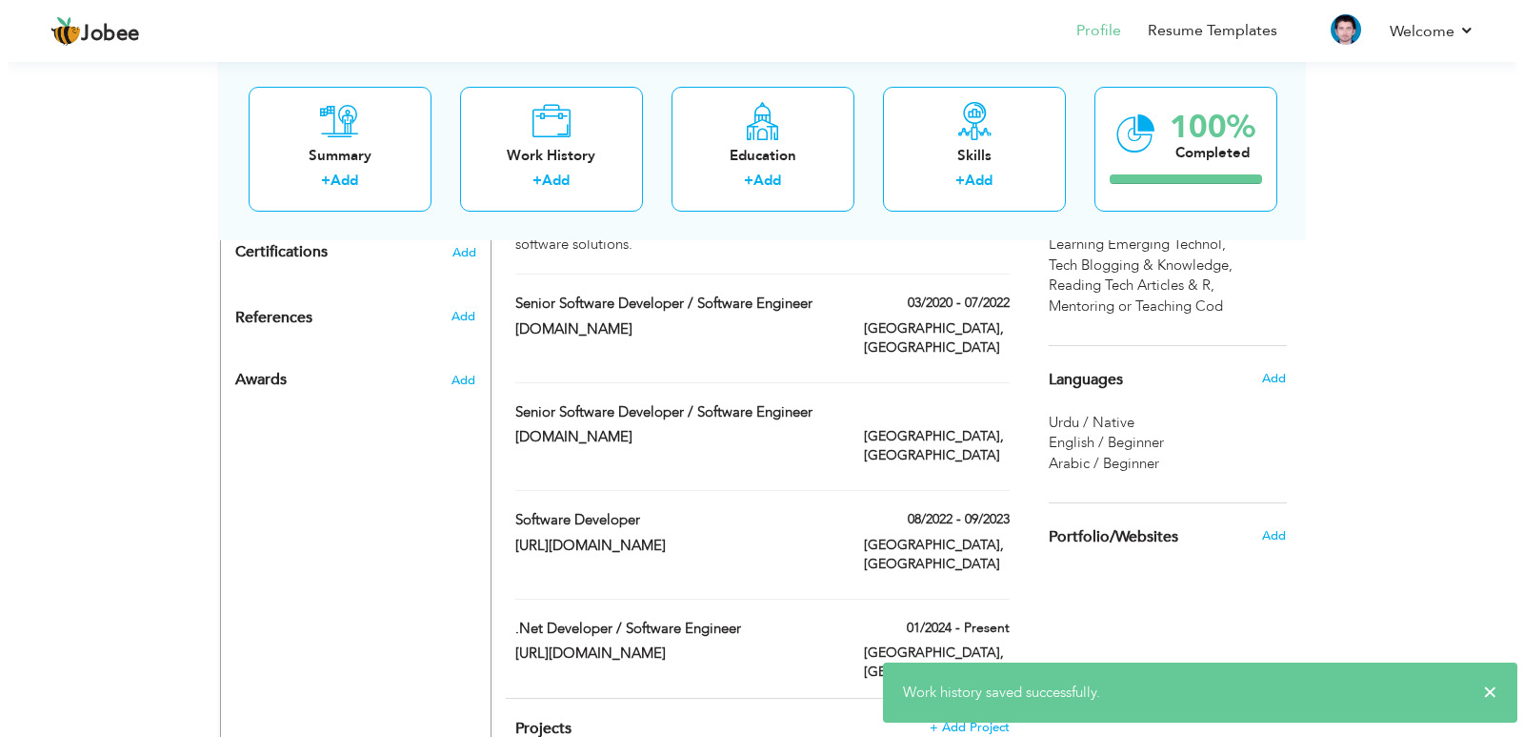
scroll to position [953, 0]
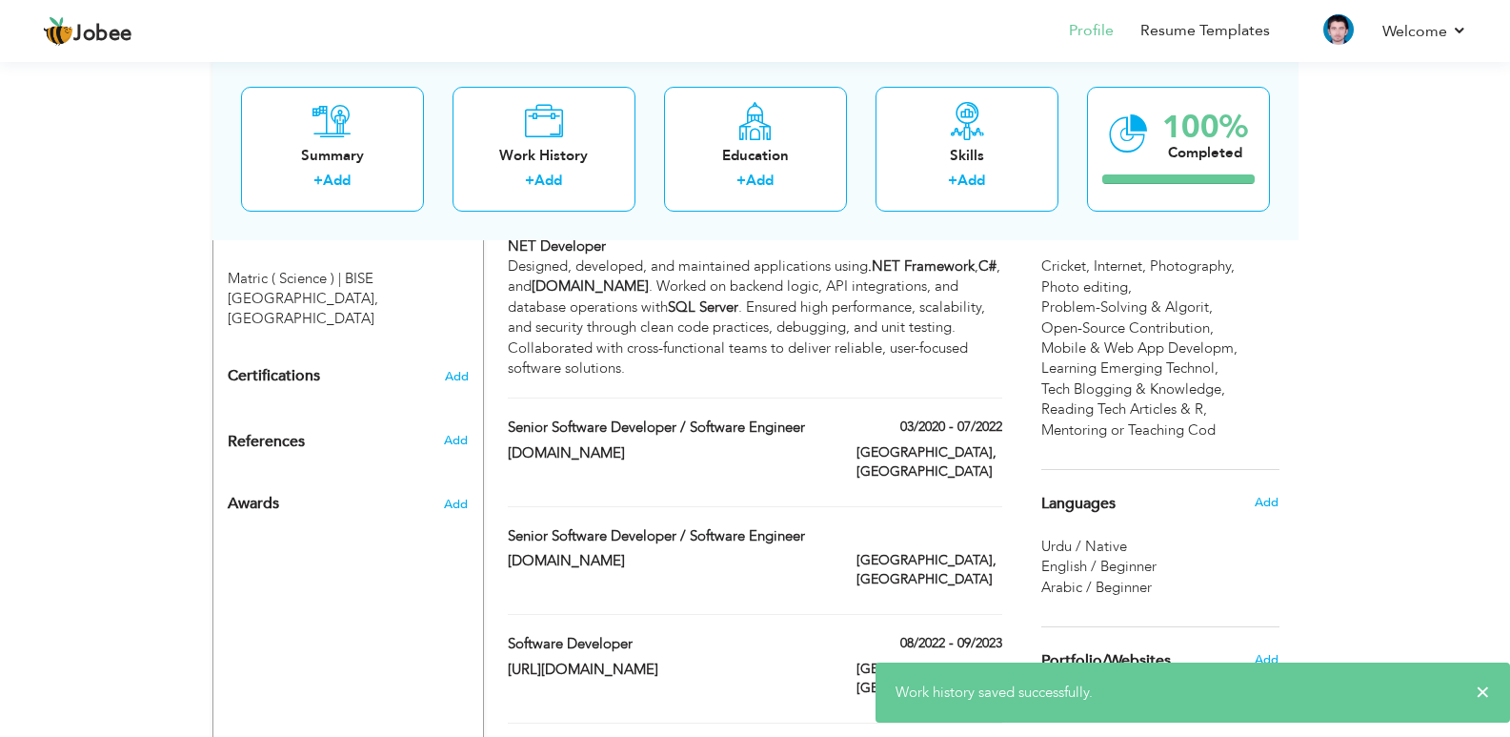
click at [874, 526] on div "Senior Software Developer / Software Engineer" at bounding box center [755, 538] width 522 height 25
type input "Senior Software Developer / Software Engineer"
type input "KEYTECH365.COM"
checkbox input "false"
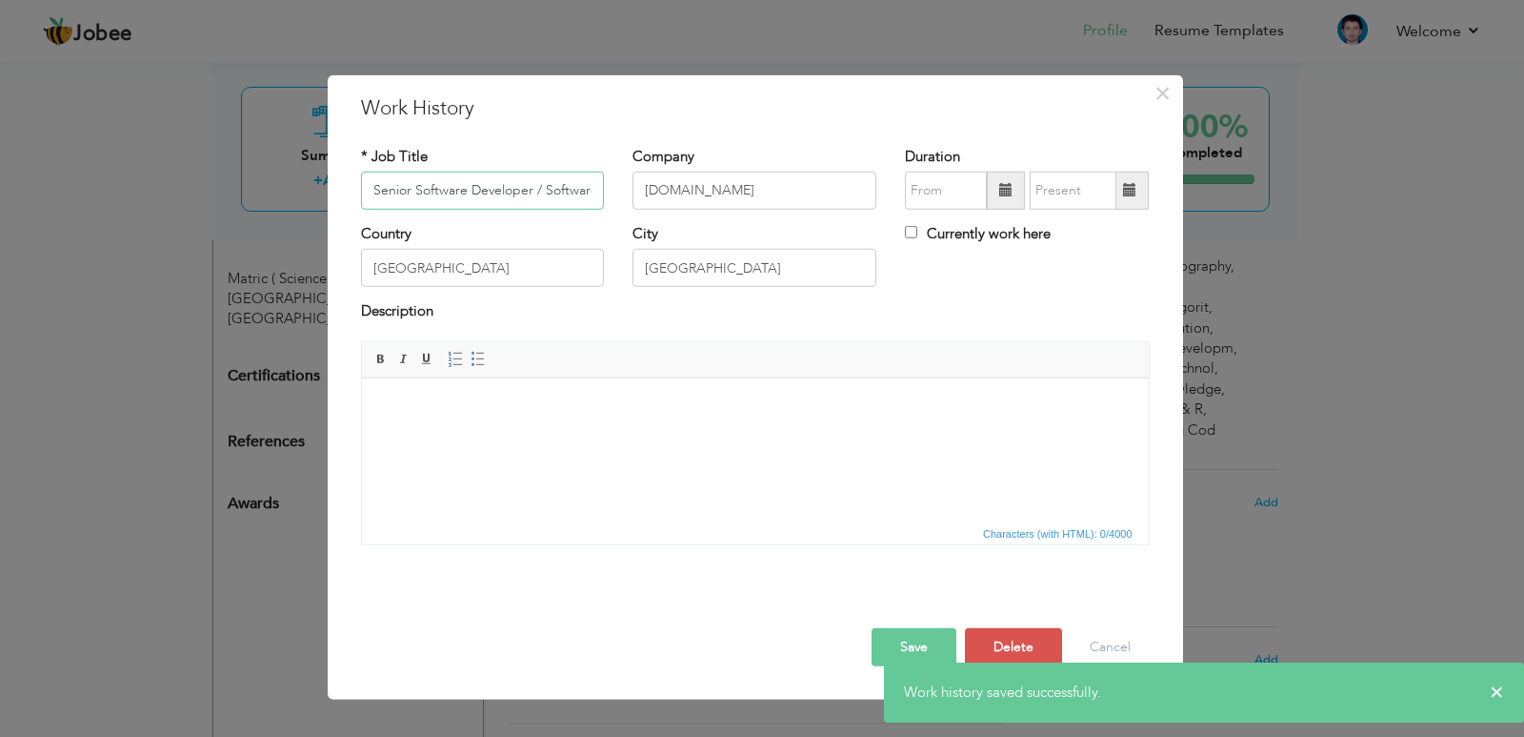
scroll to position [0, 60]
click at [957, 197] on input "text" at bounding box center [946, 191] width 82 height 38
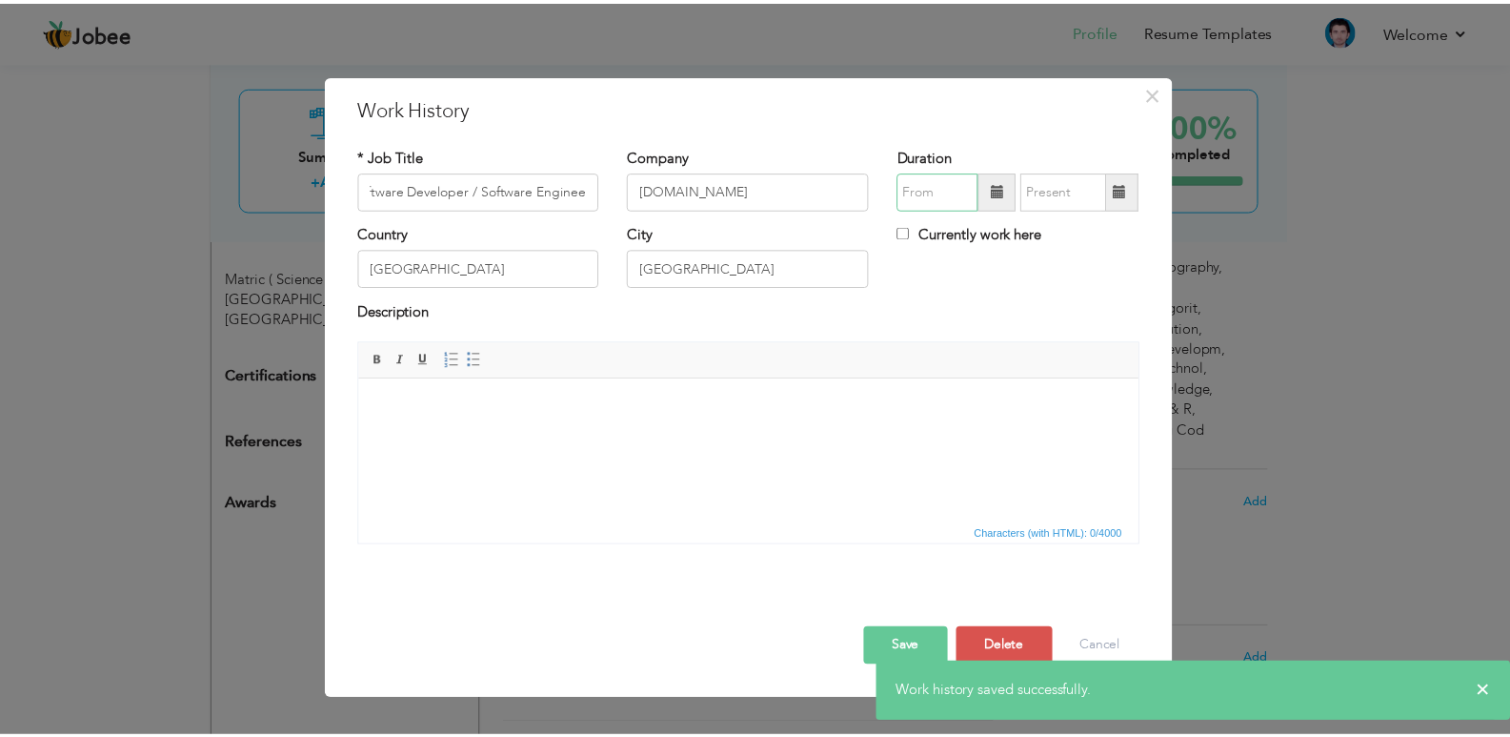
scroll to position [0, 0]
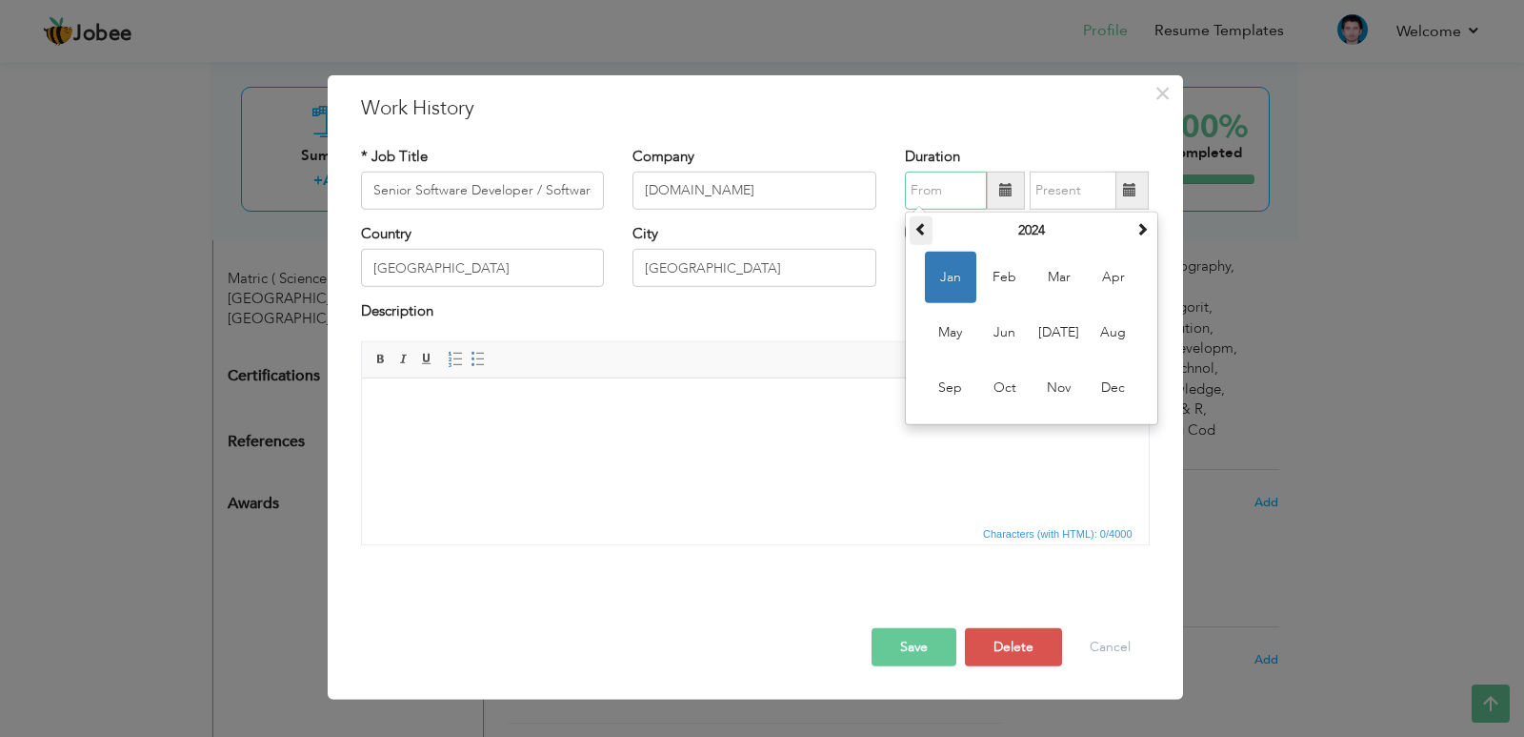
click at [921, 222] on span at bounding box center [921, 228] width 13 height 13
click at [1116, 385] on span "Dec" at bounding box center [1113, 387] width 51 height 51
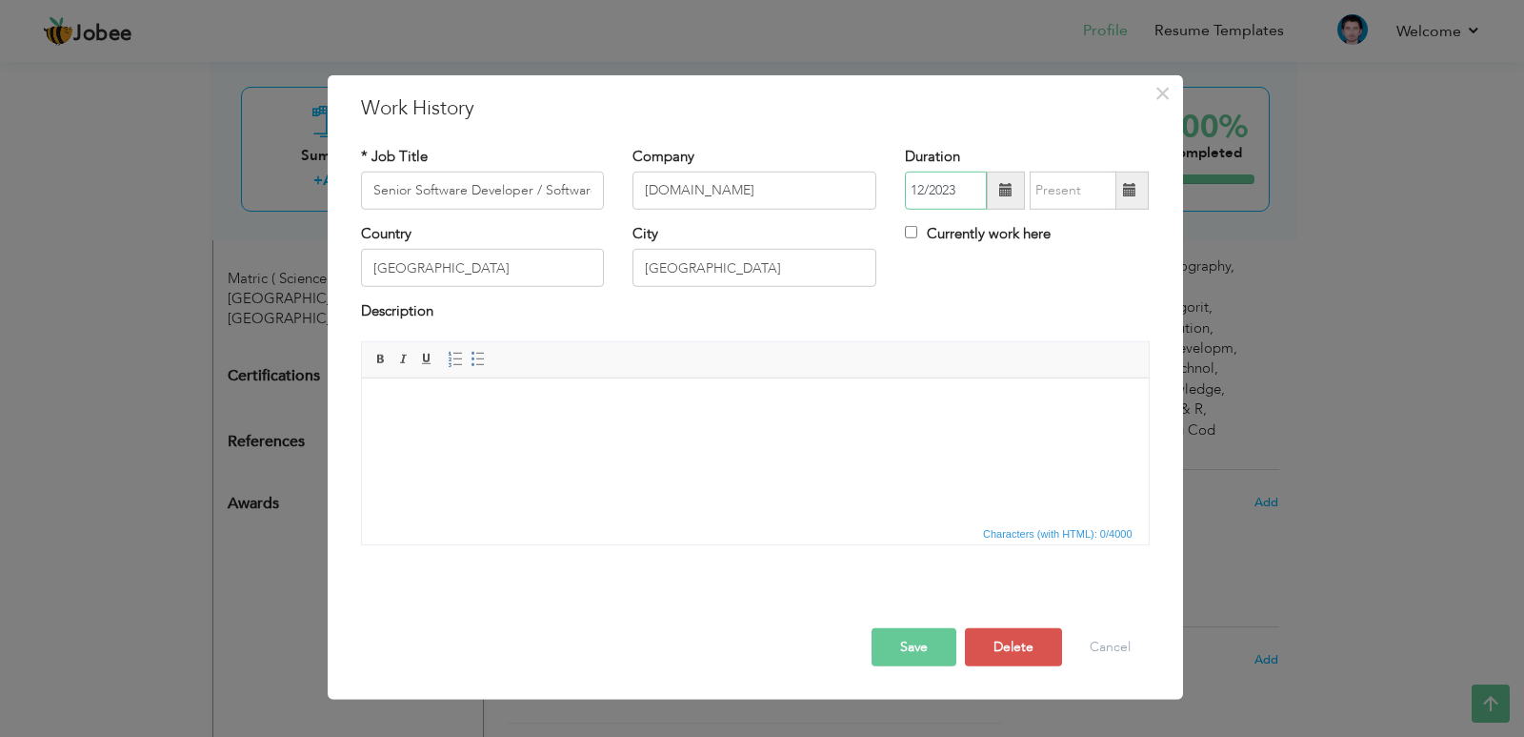
click at [969, 191] on input "12/2023" at bounding box center [946, 191] width 82 height 38
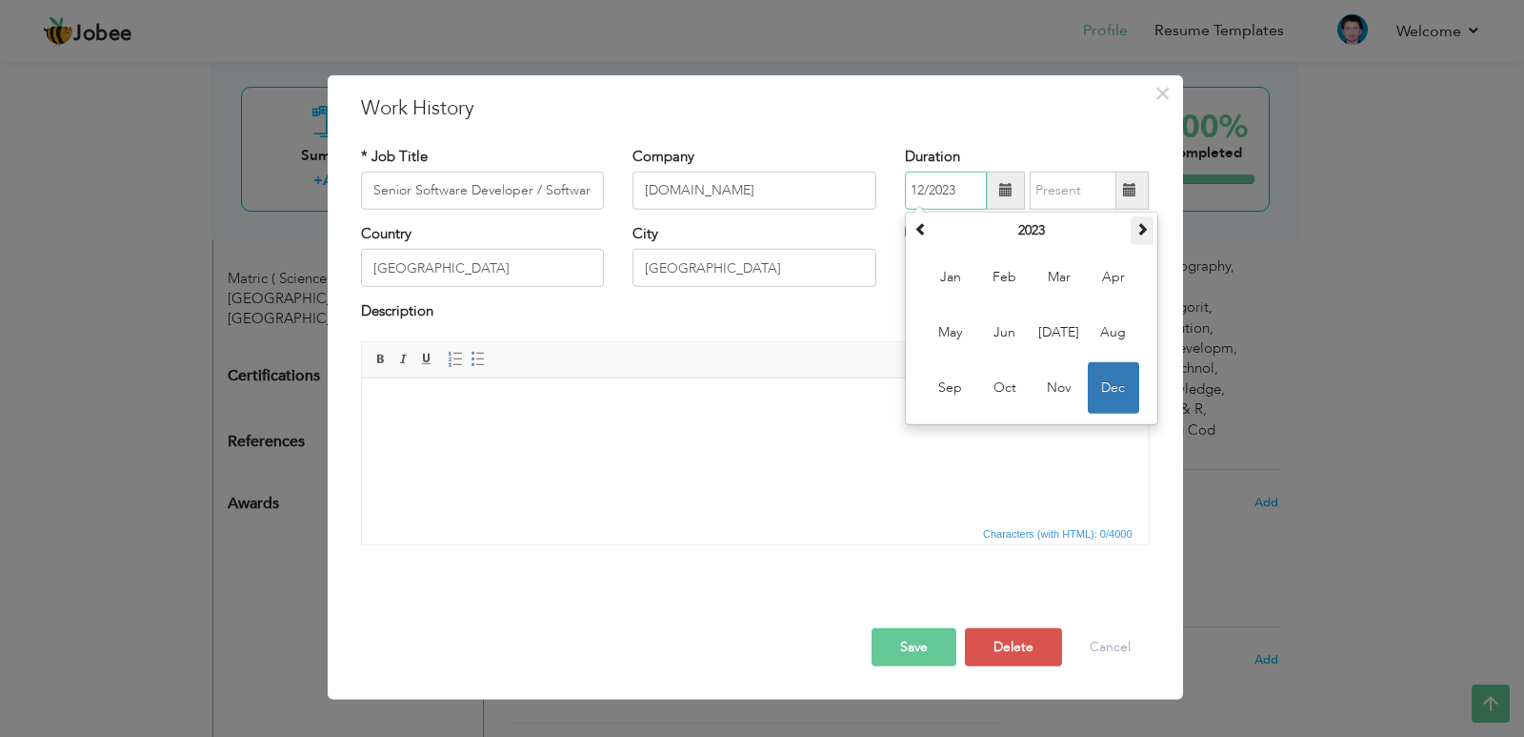
click at [1140, 233] on span at bounding box center [1142, 228] width 13 height 13
click at [961, 282] on span "Jan" at bounding box center [950, 277] width 51 height 51
type input "01/2024"
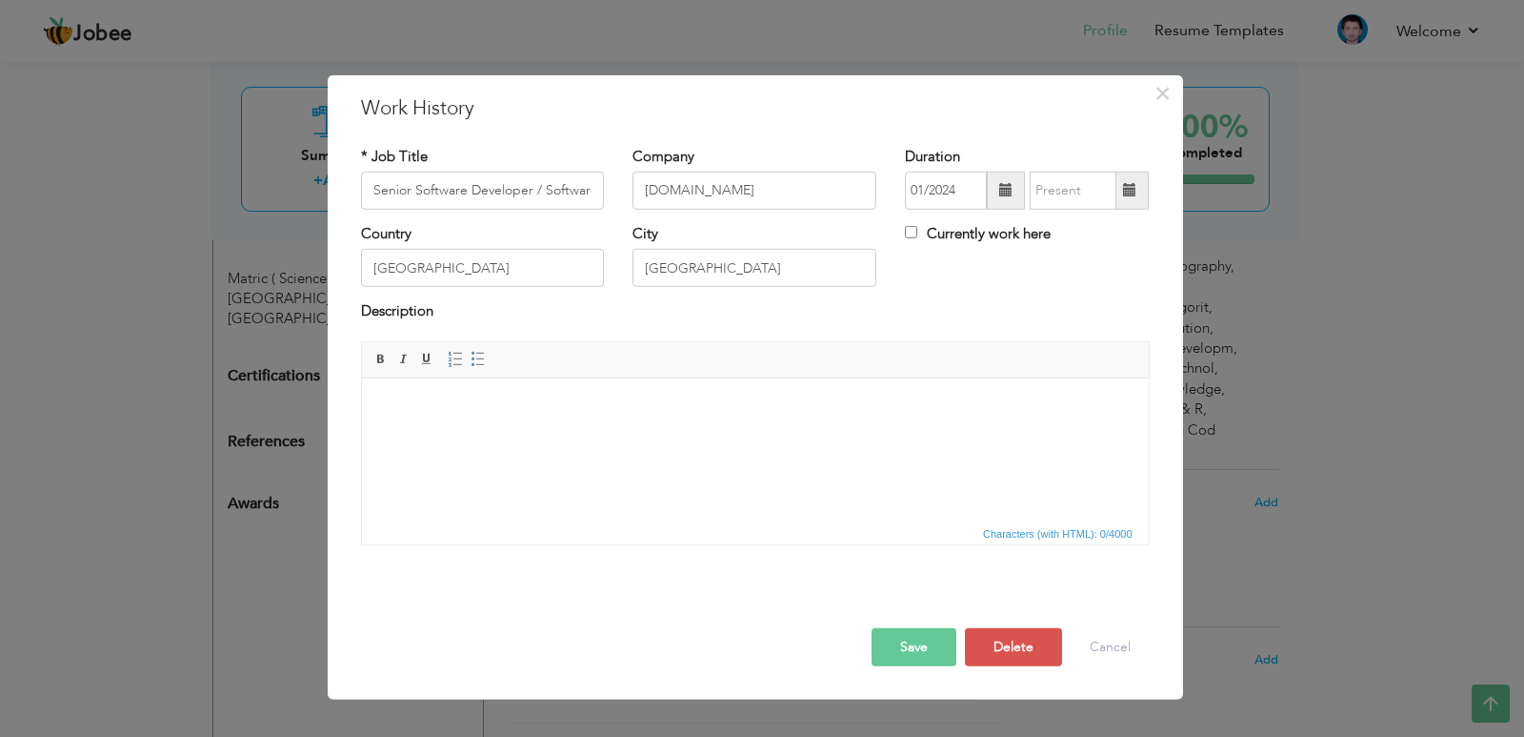
click at [942, 240] on label "Currently work here" at bounding box center [978, 234] width 146 height 20
click at [918, 238] on input "Currently work here" at bounding box center [911, 232] width 12 height 12
checkbox input "true"
click at [901, 636] on button "Save" at bounding box center [914, 647] width 85 height 38
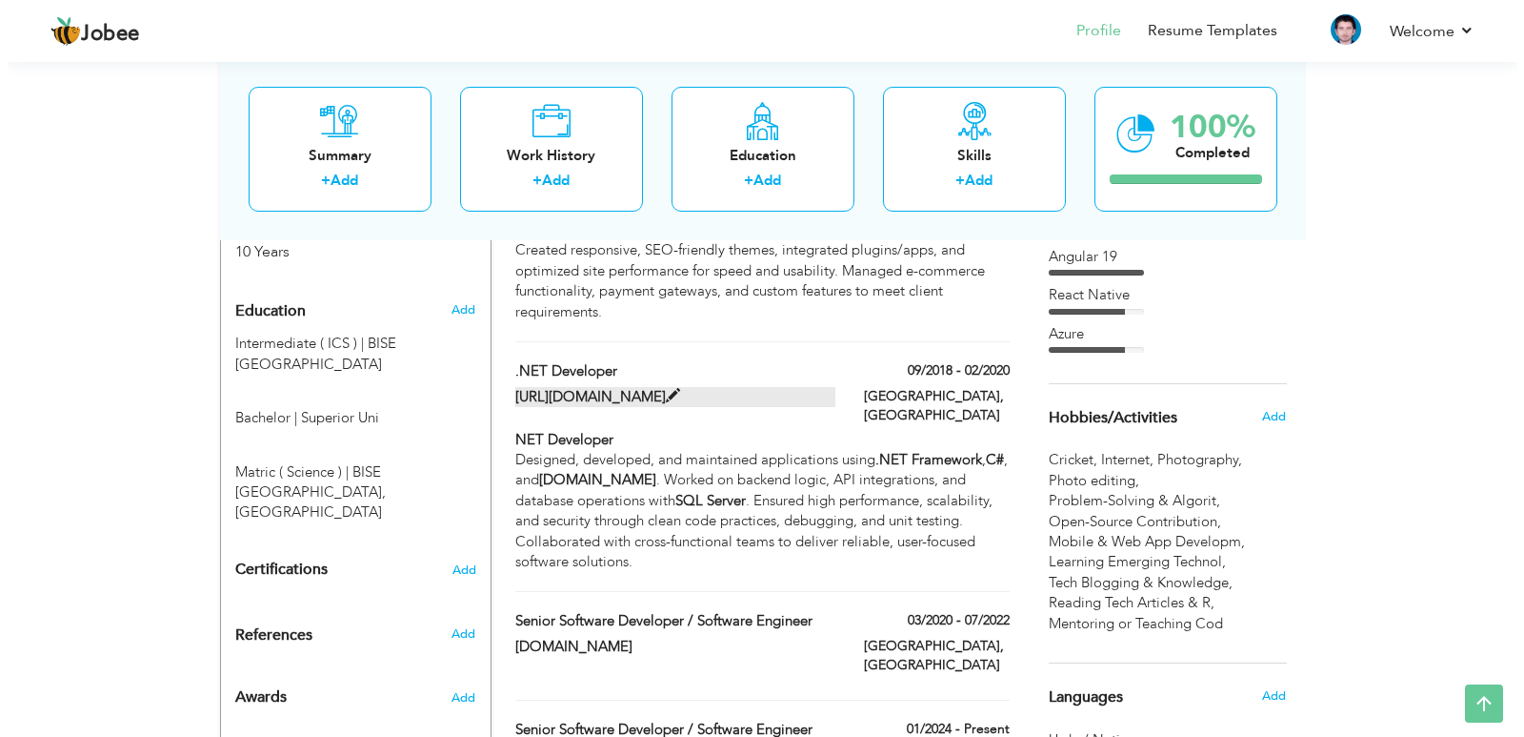
scroll to position [858, 0]
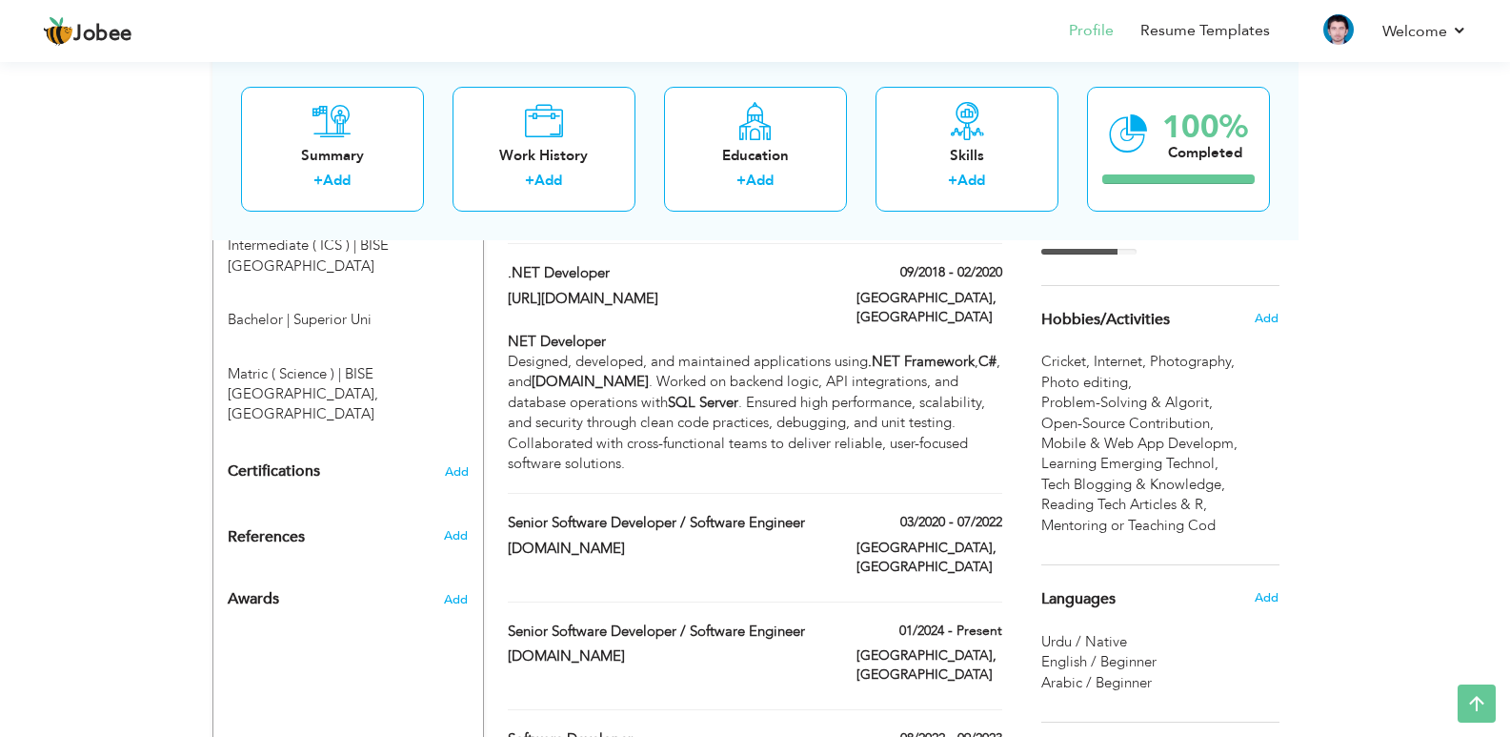
click at [803, 513] on div "Senior Software Developer / Software Engineer 03/2020 - 07/2022 Senior Software…" at bounding box center [755, 557] width 494 height 89
type input "[DOMAIN_NAME]"
type input "03/2020"
type input "07/2022"
checkbox input "false"
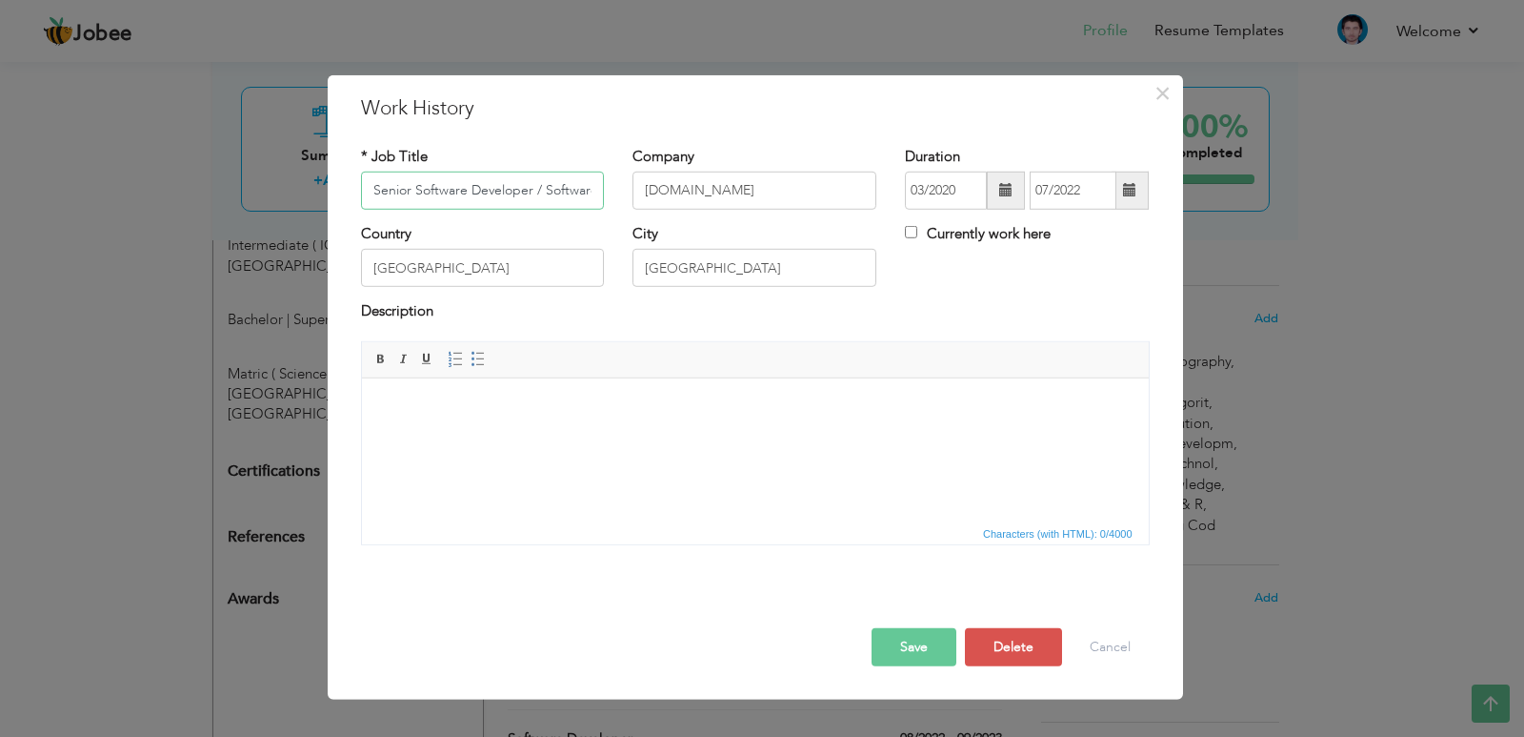
scroll to position [0, 60]
click at [805, 435] on html at bounding box center [754, 406] width 787 height 58
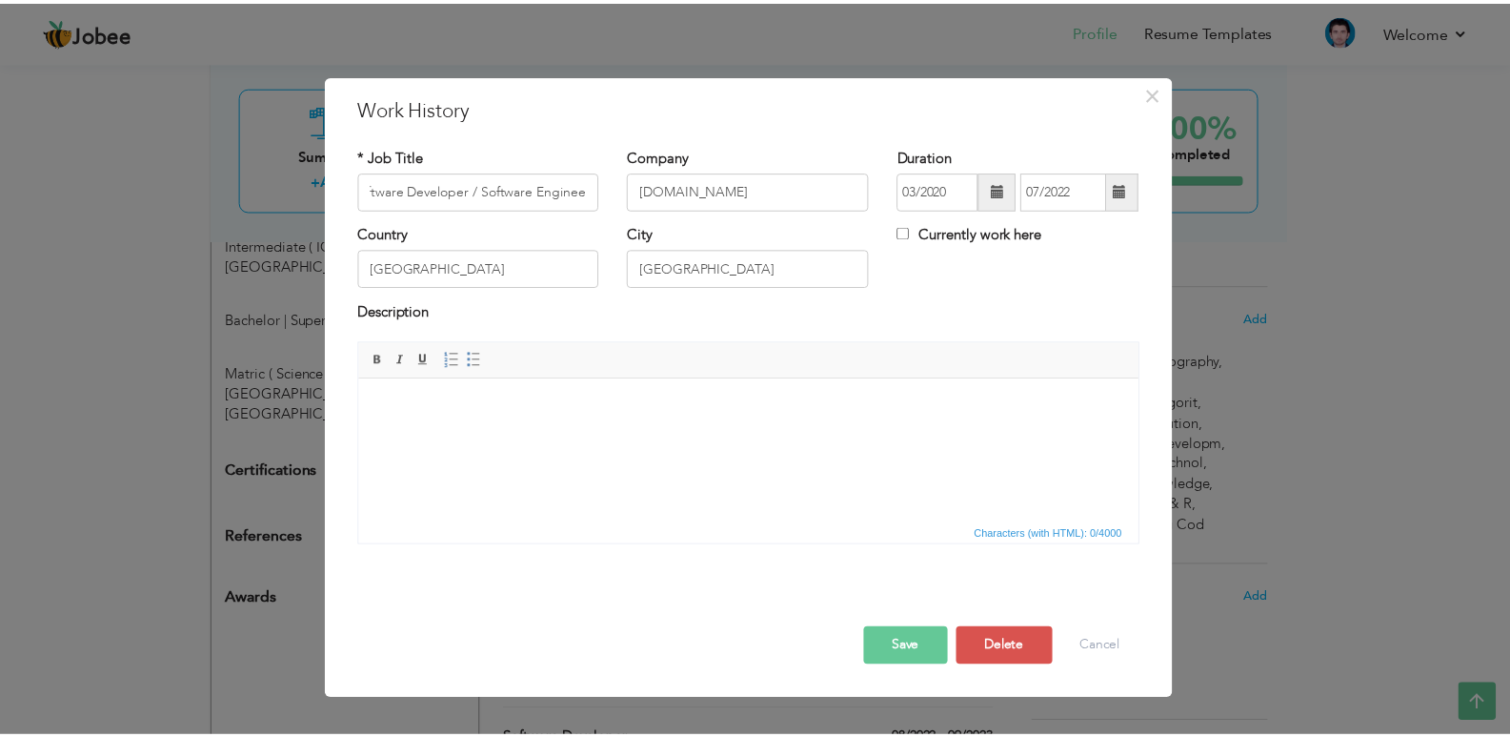
scroll to position [0, 0]
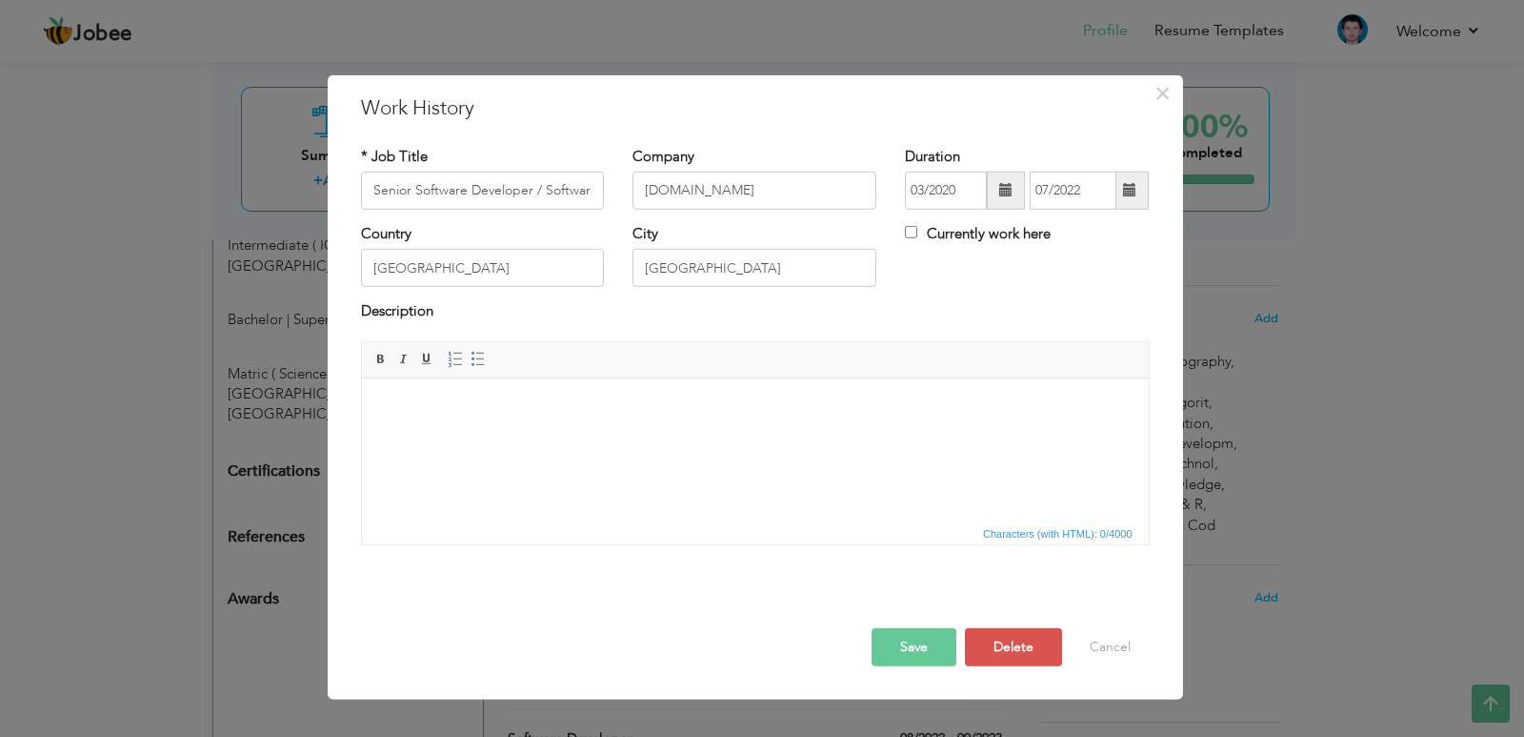
click at [570, 435] on html at bounding box center [754, 406] width 787 height 58
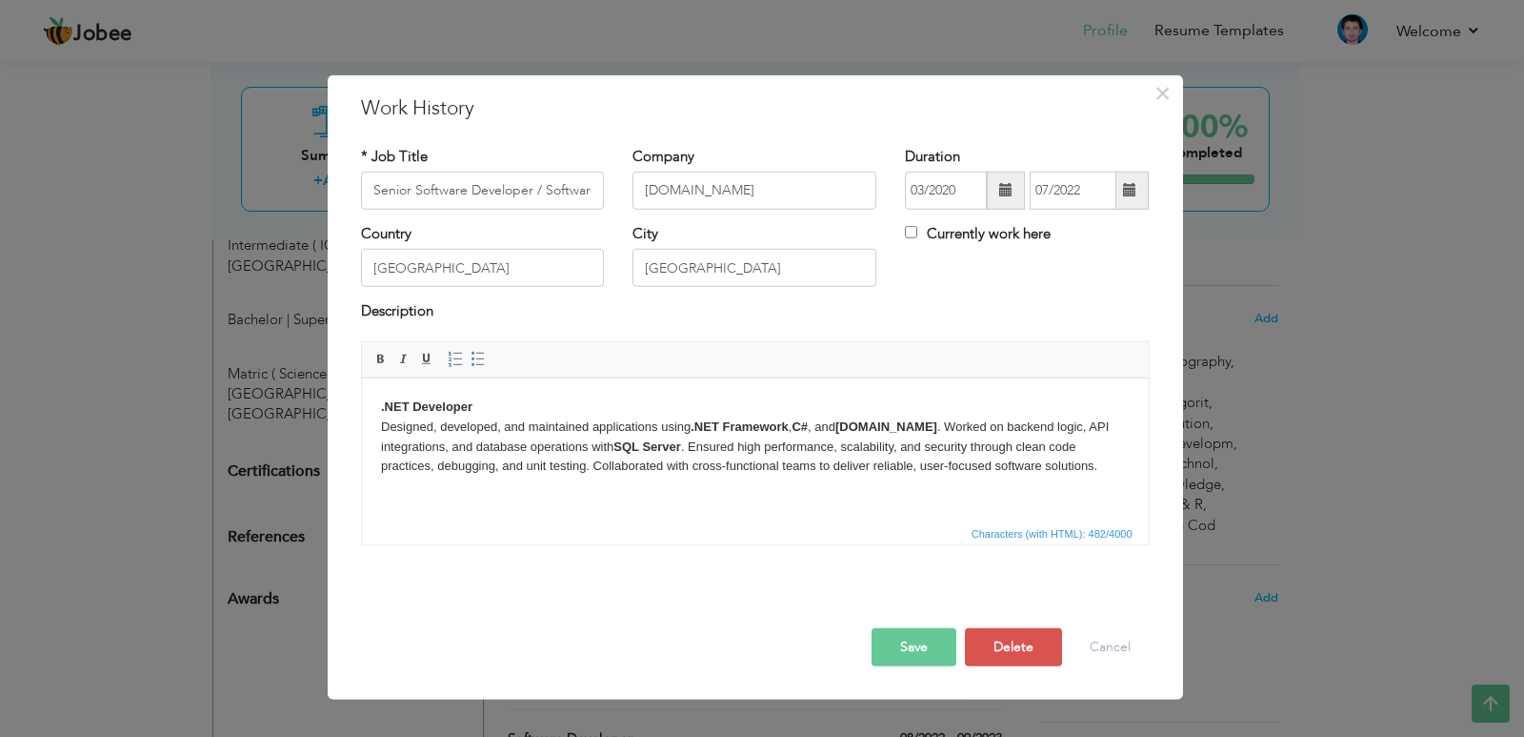
click at [944, 650] on button "Save" at bounding box center [914, 647] width 85 height 38
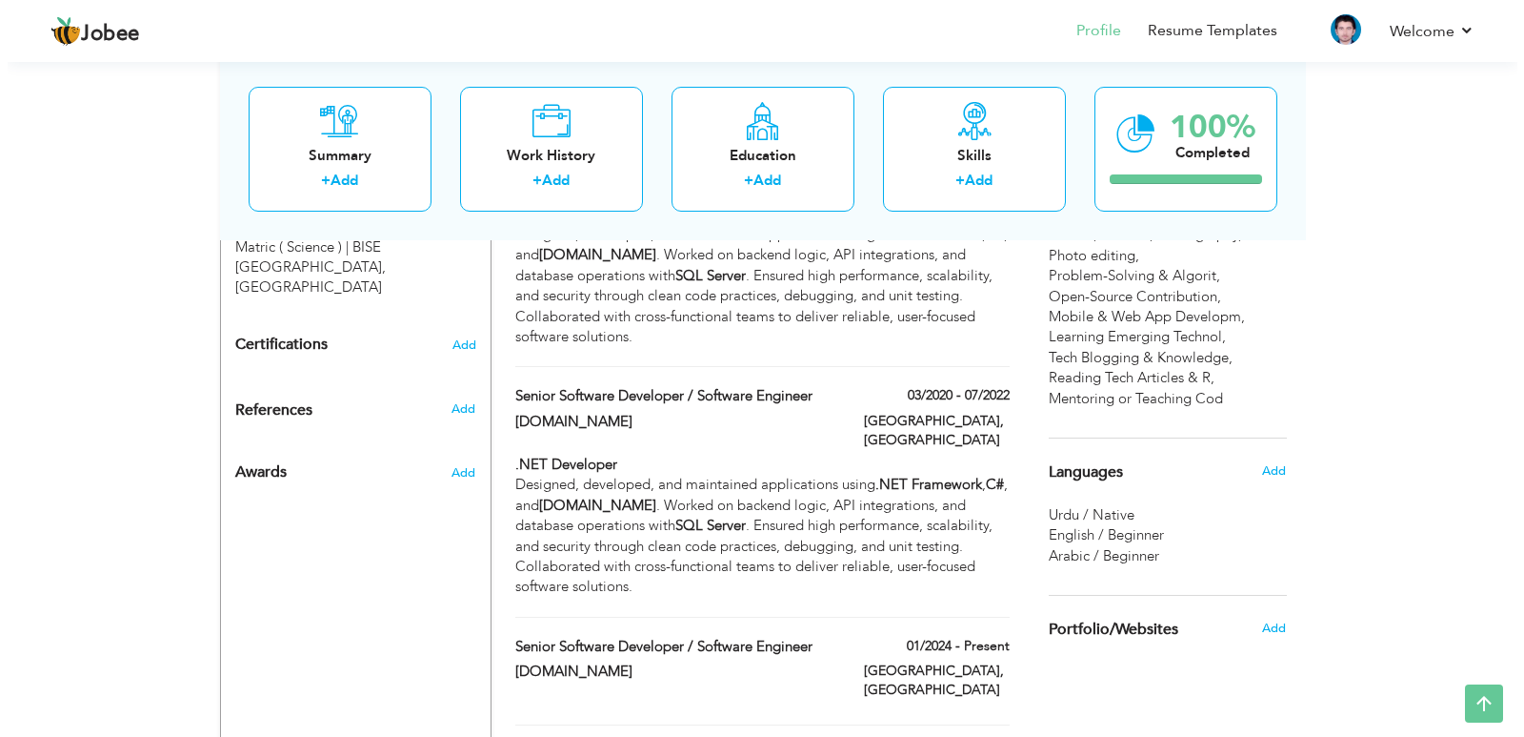
scroll to position [953, 0]
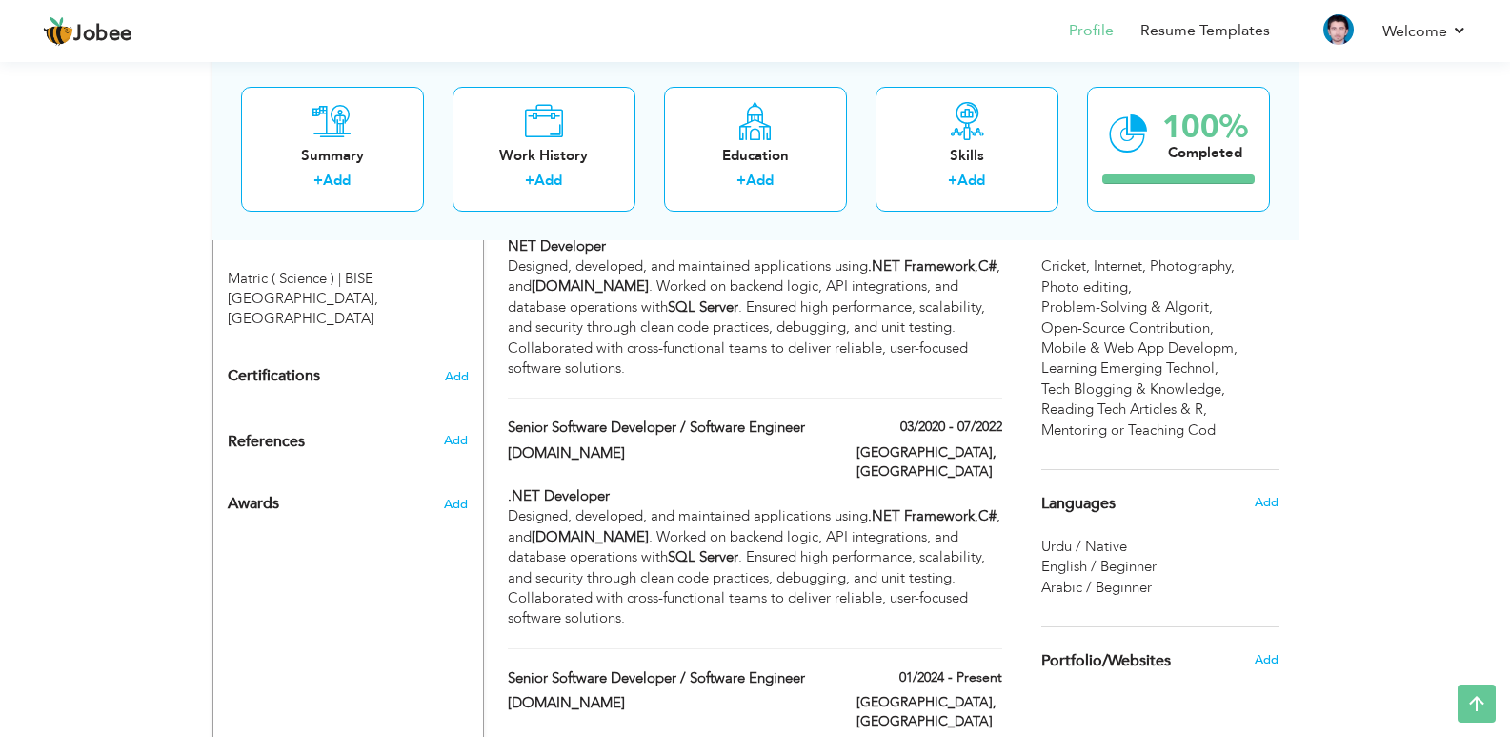
click at [858, 417] on div "03/2020 - 07/2022" at bounding box center [929, 429] width 174 height 24
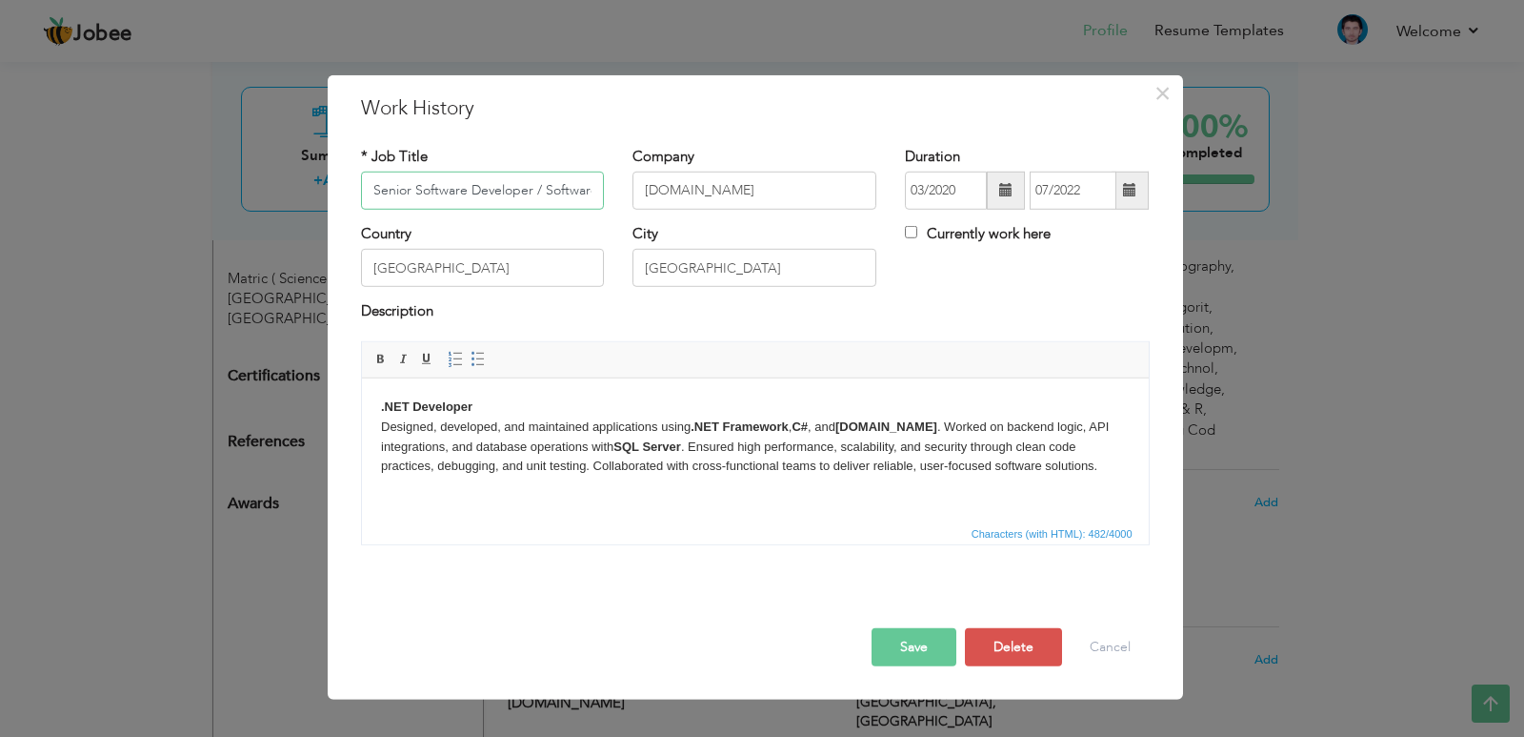
scroll to position [0, 60]
click at [396, 190] on input "Senior Software Developer / Software Engineer" at bounding box center [483, 191] width 244 height 38
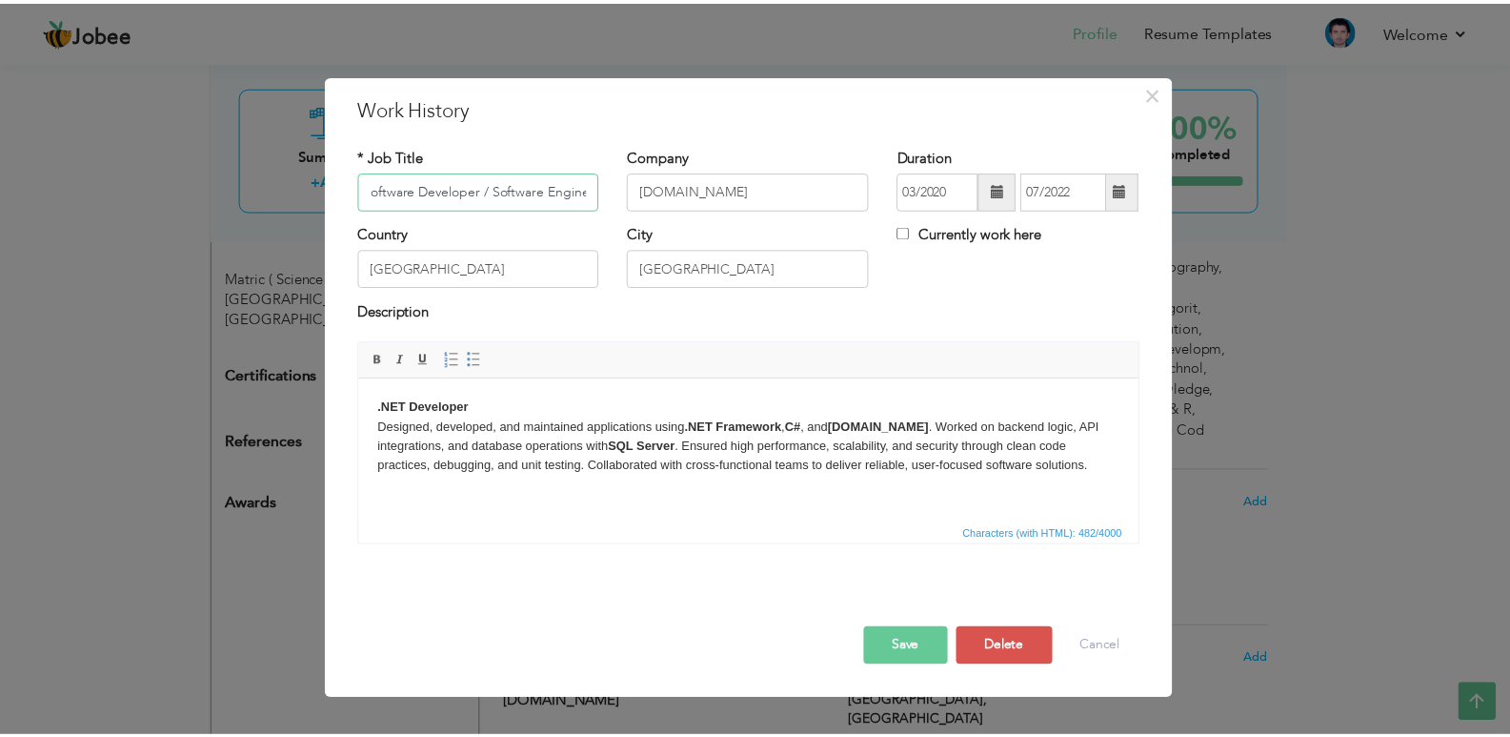
scroll to position [0, 0]
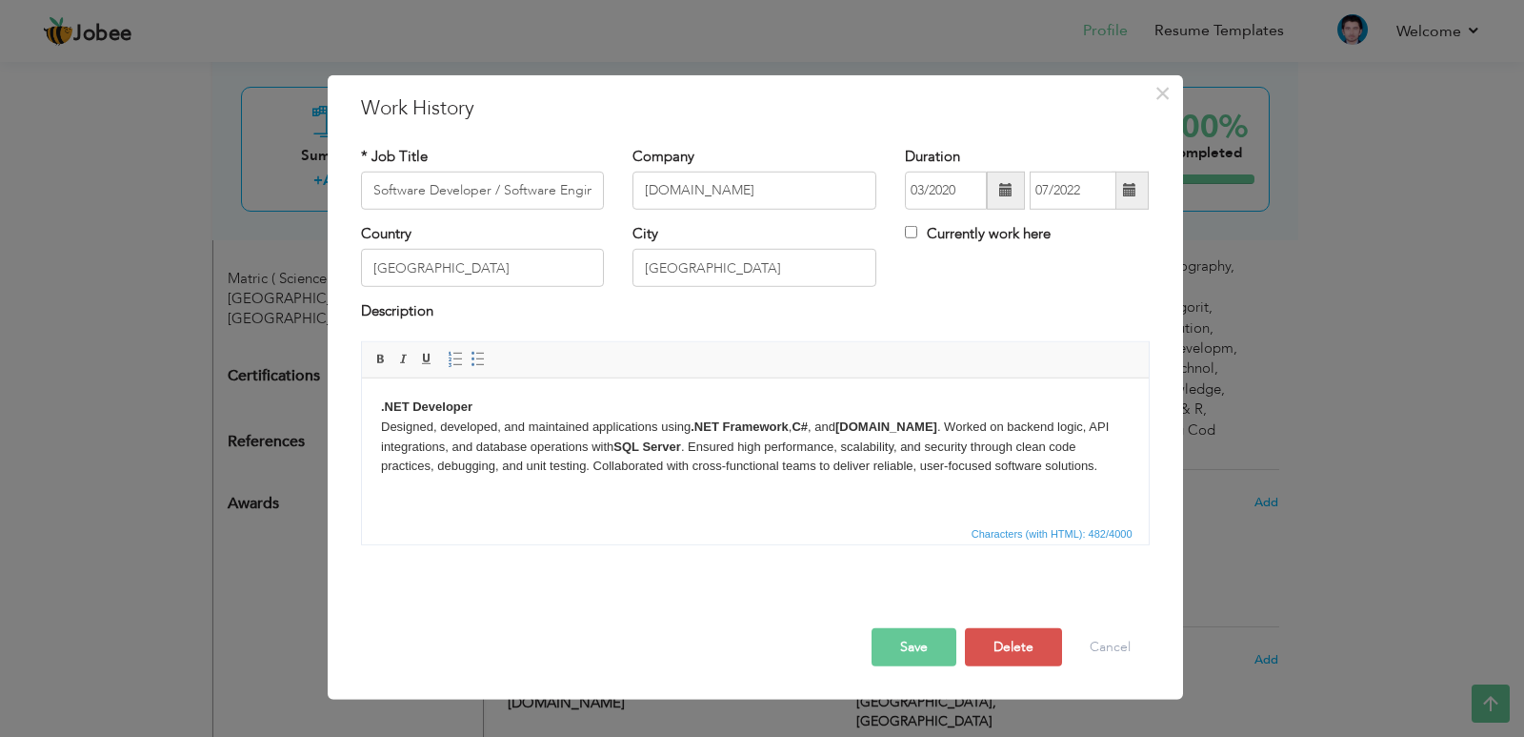
click at [929, 647] on button "Save" at bounding box center [914, 647] width 85 height 38
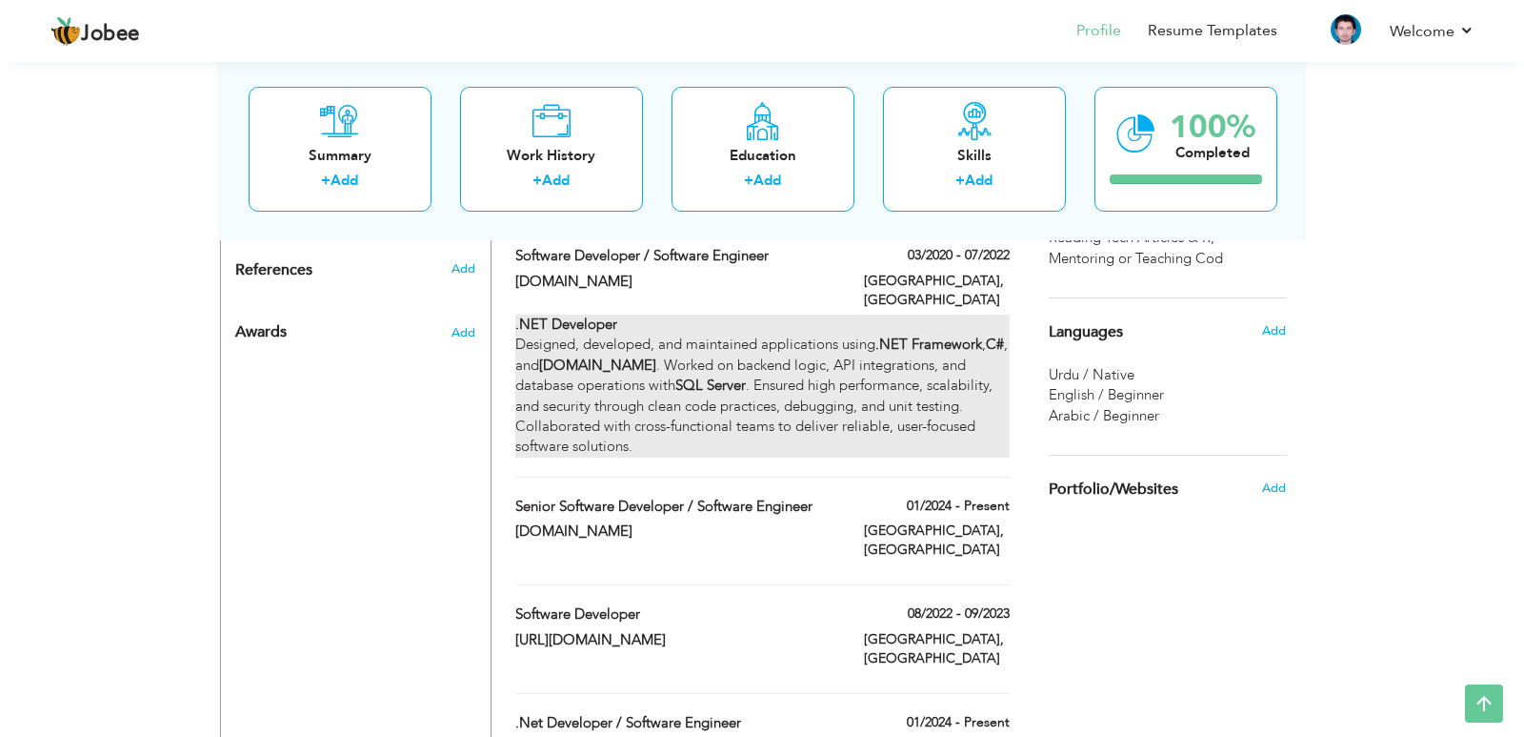
scroll to position [1143, 0]
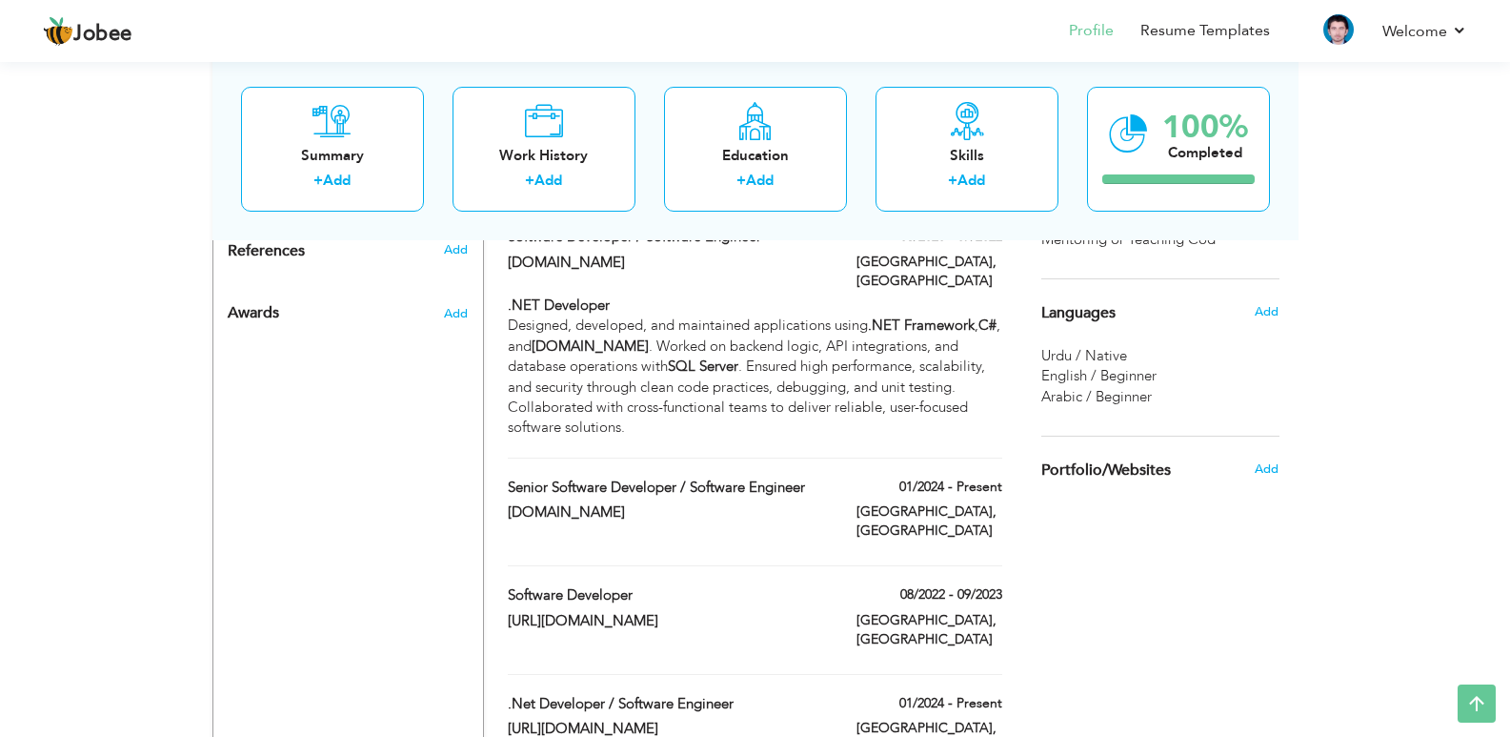
click at [833, 477] on div "Senior Software Developer / Software Engineer 01/2024 - Present Senior Software…" at bounding box center [755, 521] width 494 height 89
type input "Senior Software Developer / Software Engineer"
type input "KEYTECH365.COM"
type input "01/2024"
checkbox input "true"
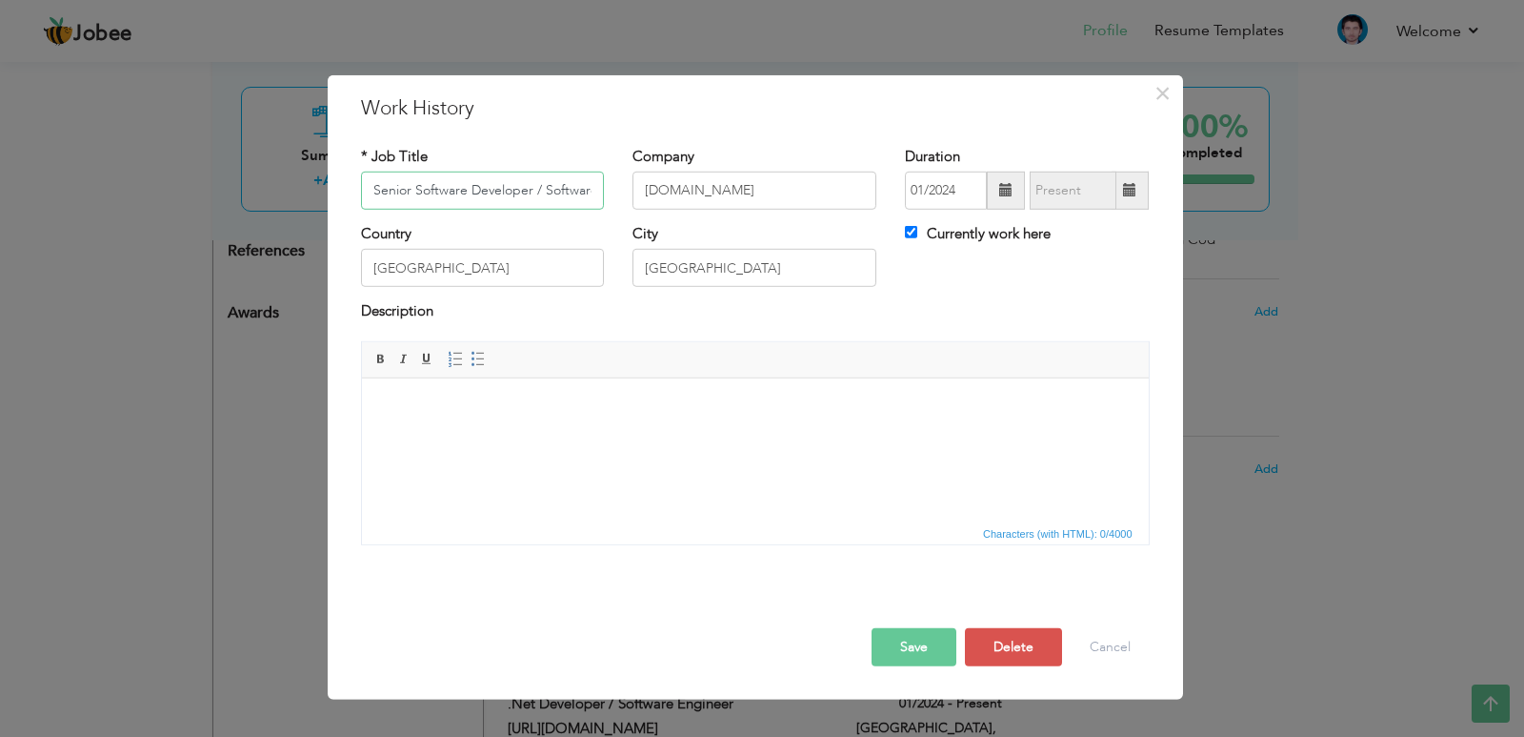
scroll to position [0, 60]
click at [601, 435] on html at bounding box center [754, 406] width 787 height 58
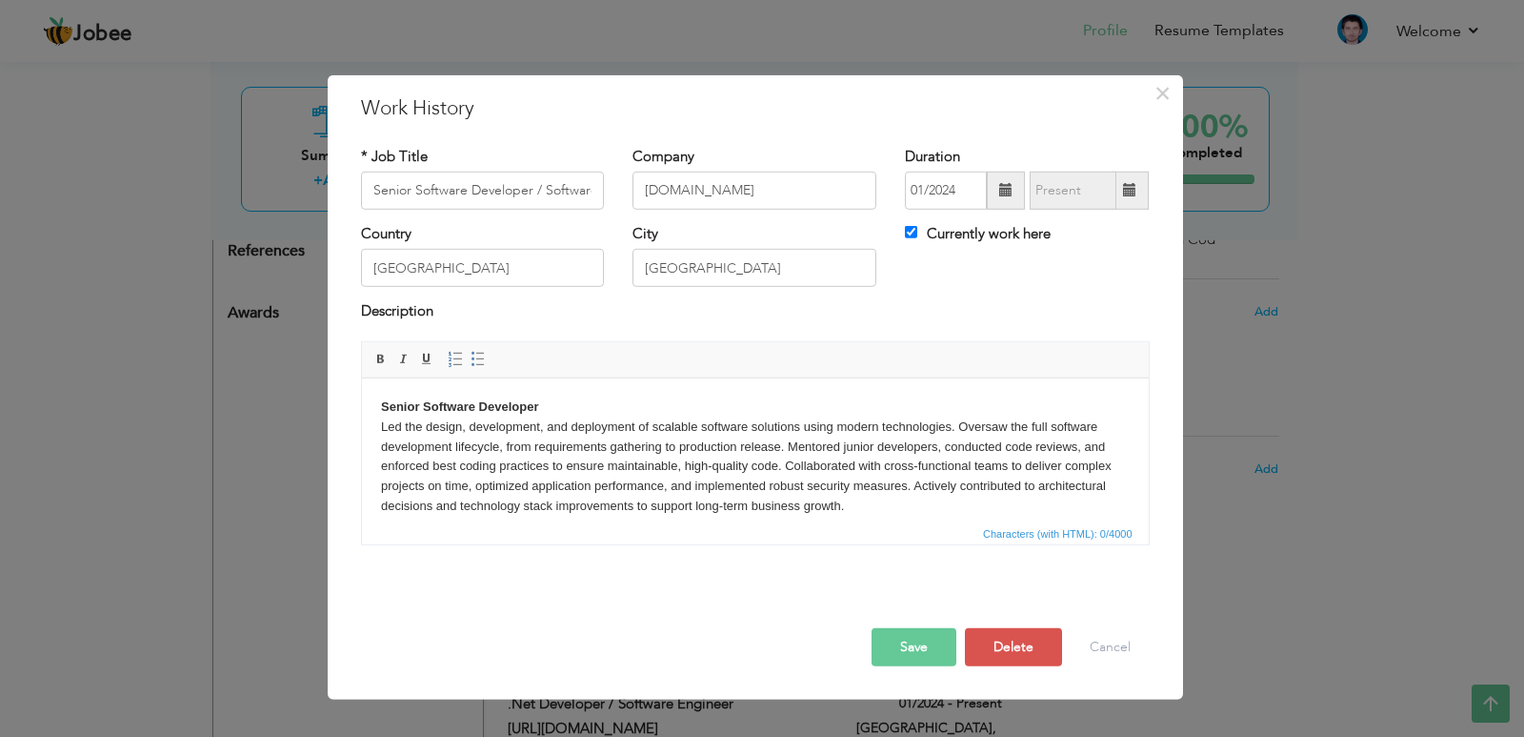
scroll to position [44, 0]
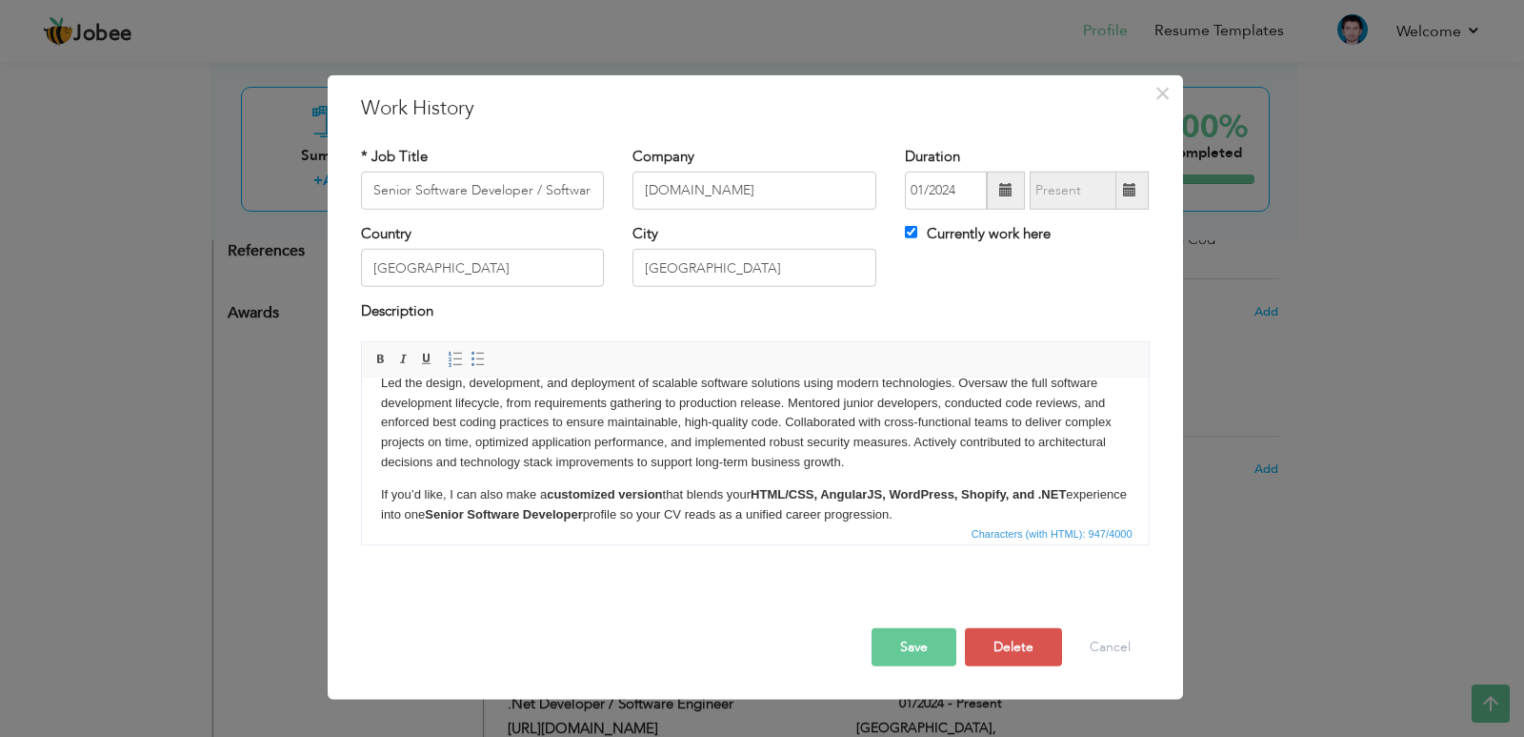
click at [916, 633] on button "Save" at bounding box center [914, 647] width 85 height 38
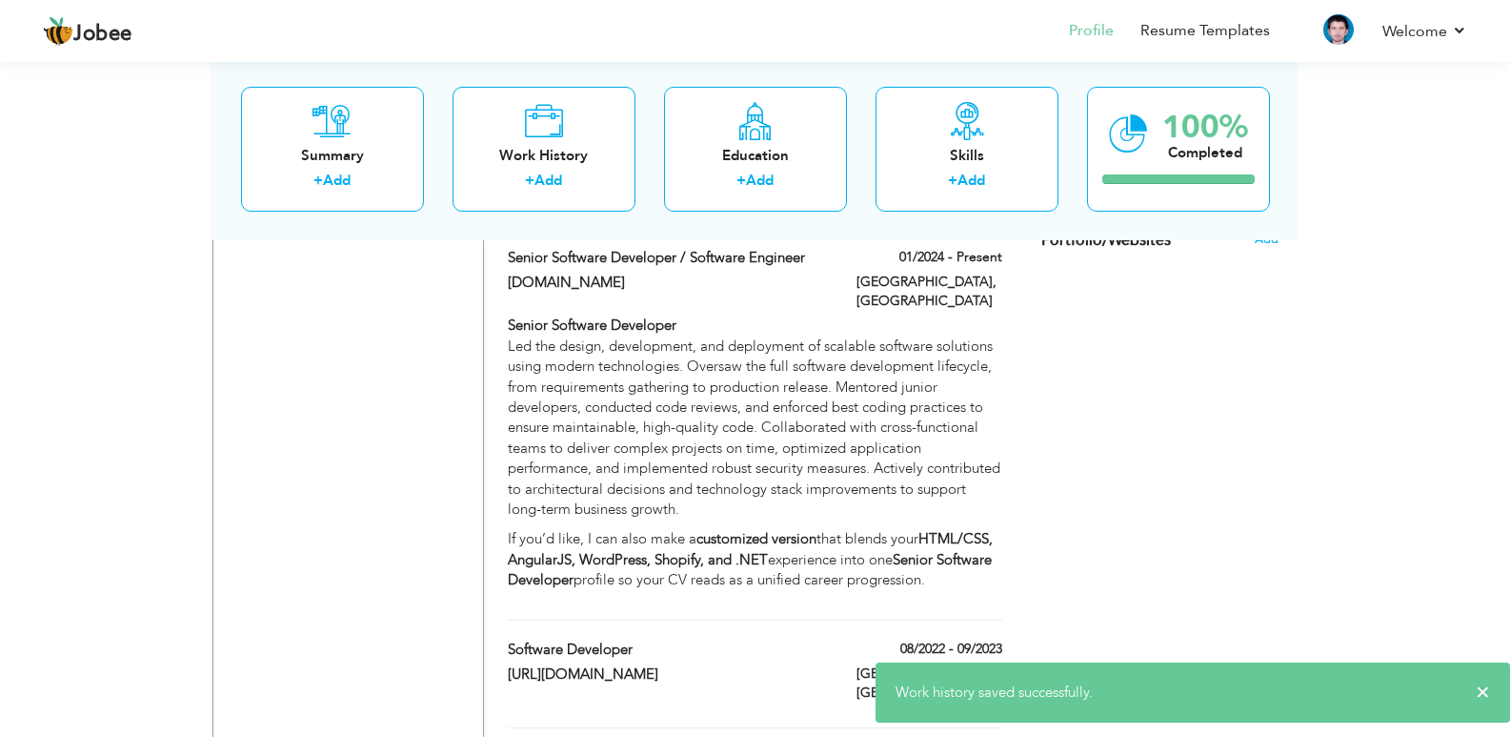
scroll to position [1429, 0]
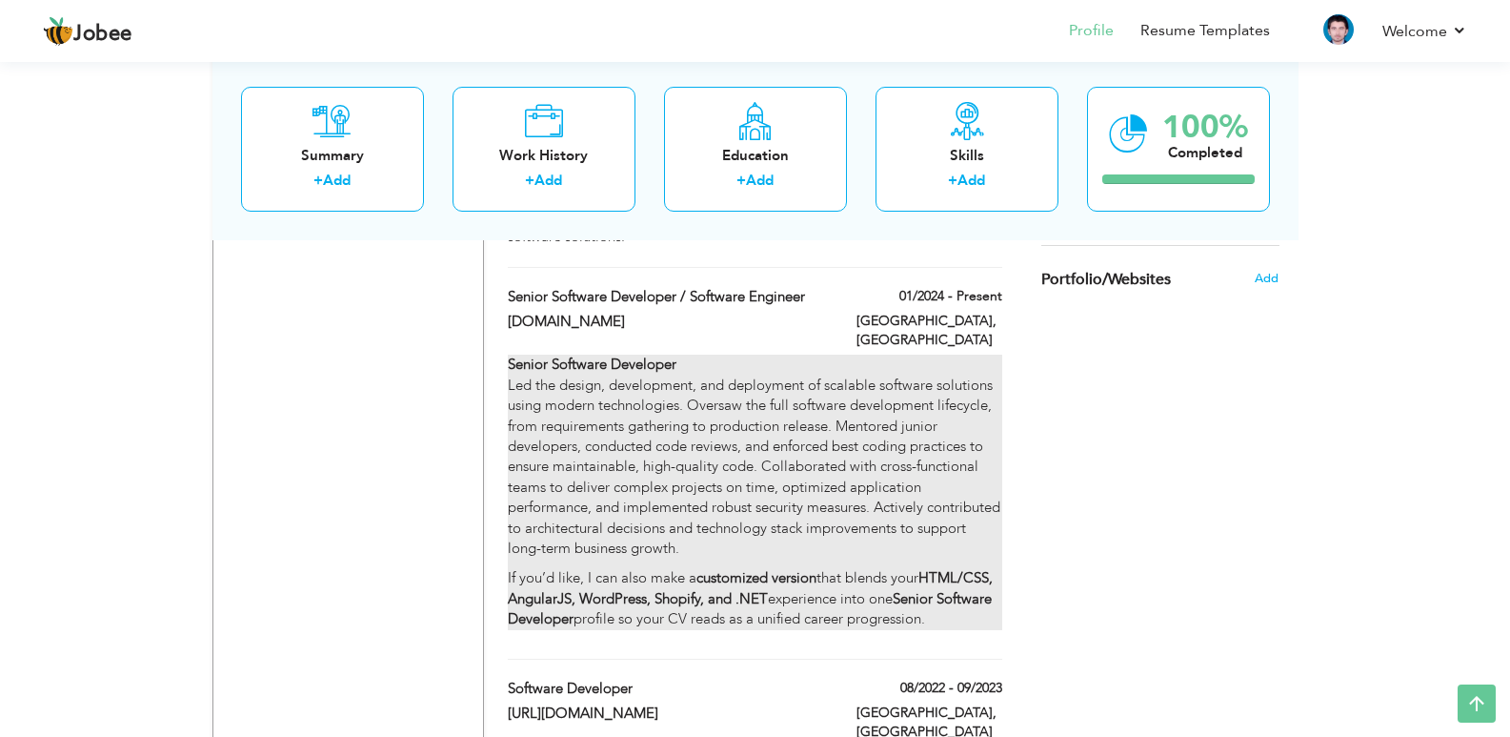
click at [824, 436] on p "Senior Software Developer Led the design, development, and deployment of scalab…" at bounding box center [755, 456] width 494 height 204
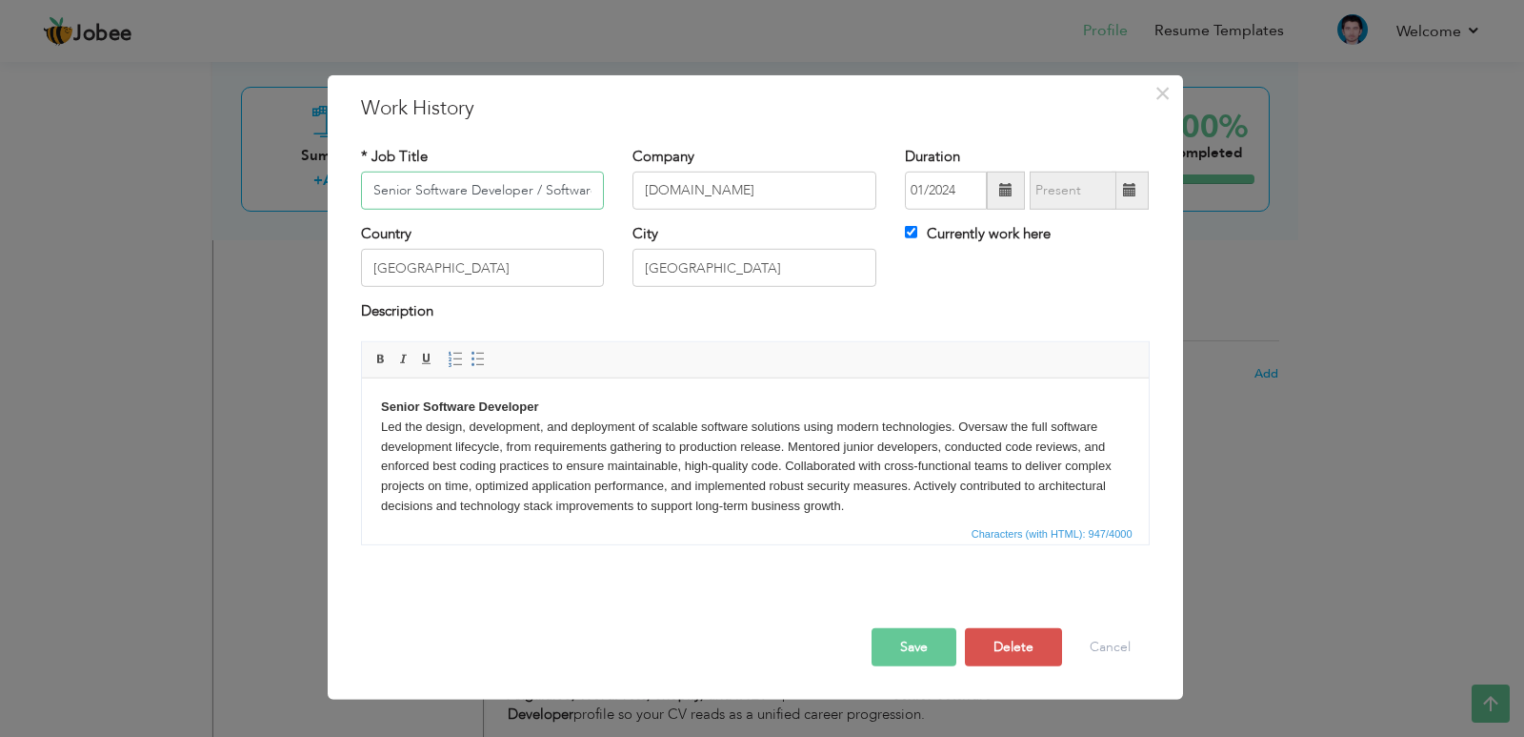
scroll to position [0, 60]
click at [719, 497] on p "Senior Software Developer Led the design, development, and deployment of scalab…" at bounding box center [754, 455] width 749 height 119
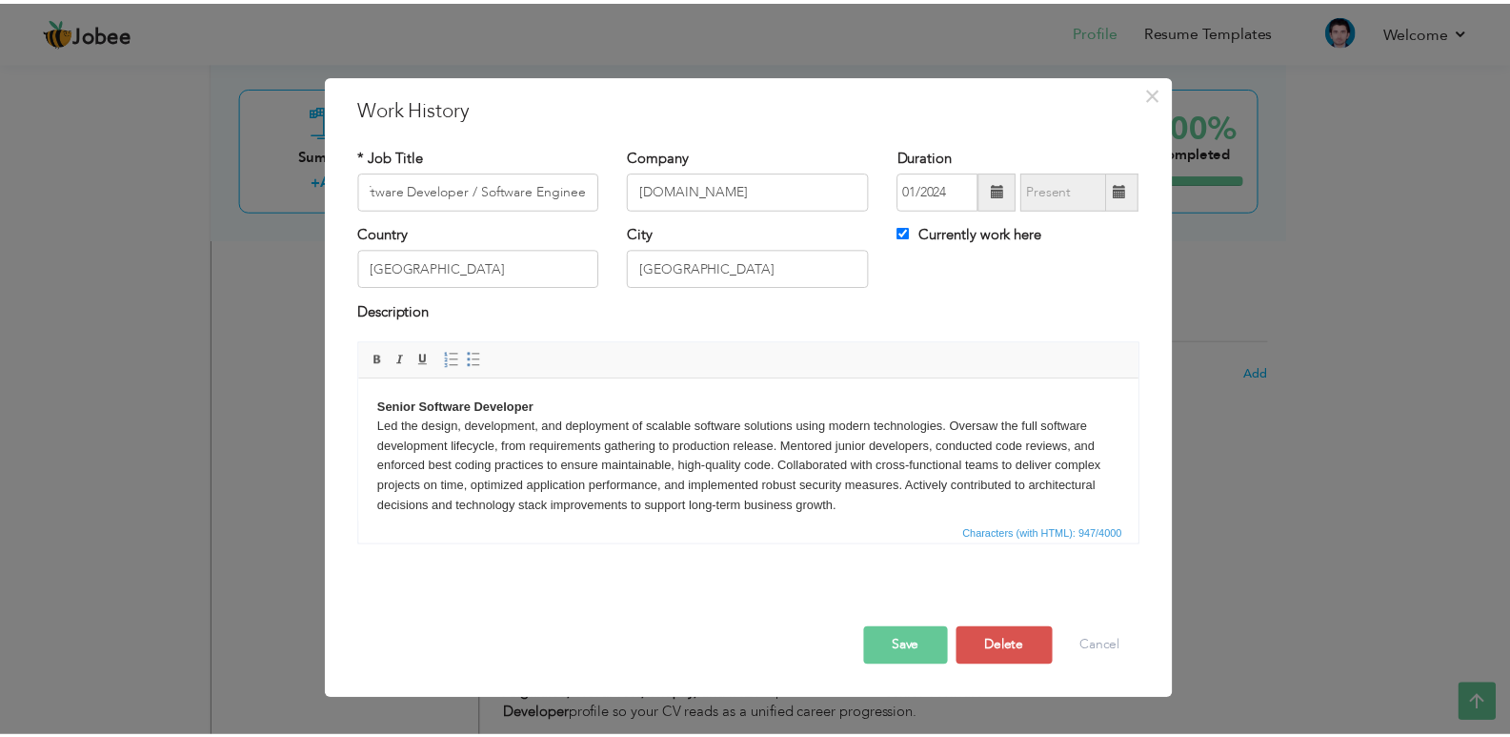
scroll to position [0, 0]
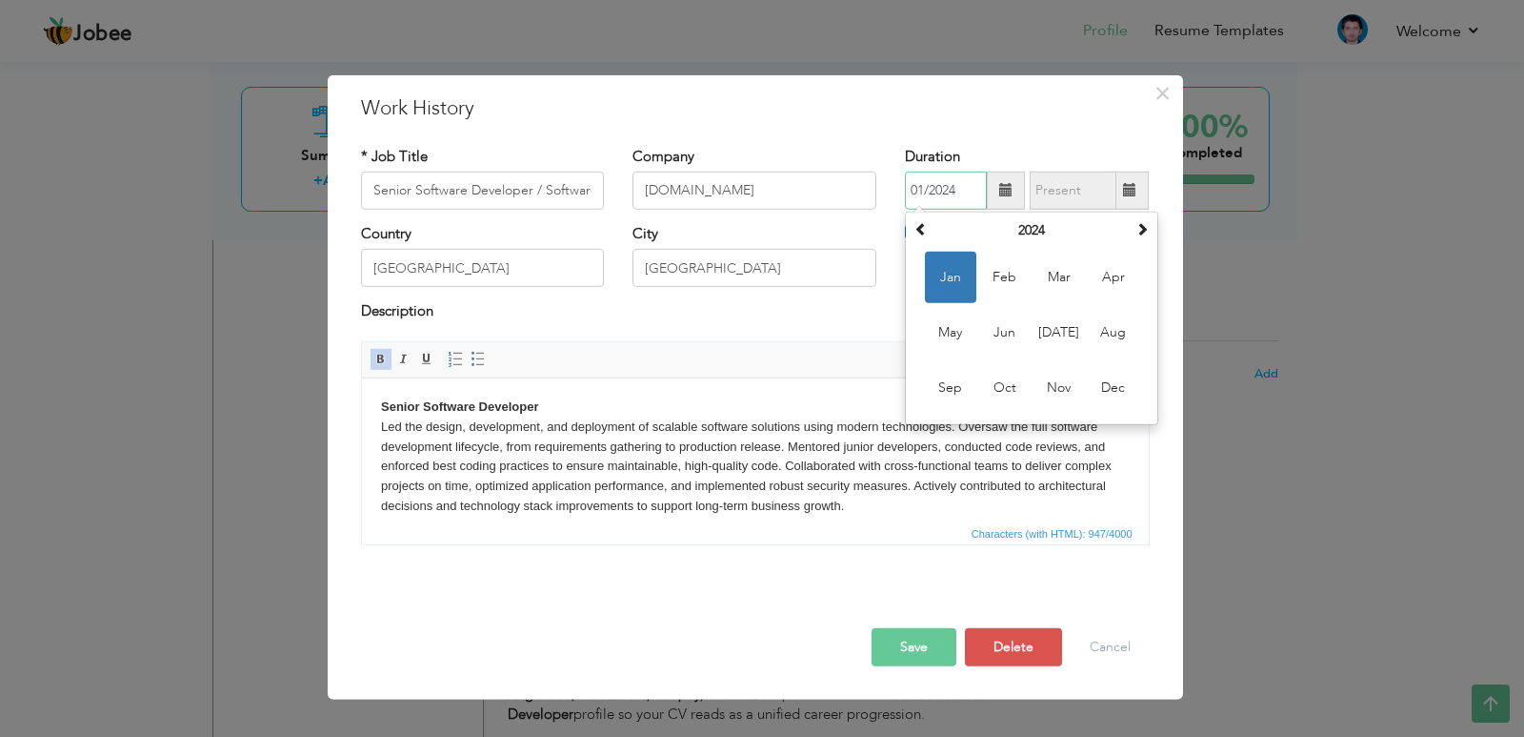
click at [945, 205] on input "01/2024" at bounding box center [946, 191] width 82 height 38
click at [1172, 95] on button "×" at bounding box center [1163, 92] width 30 height 30
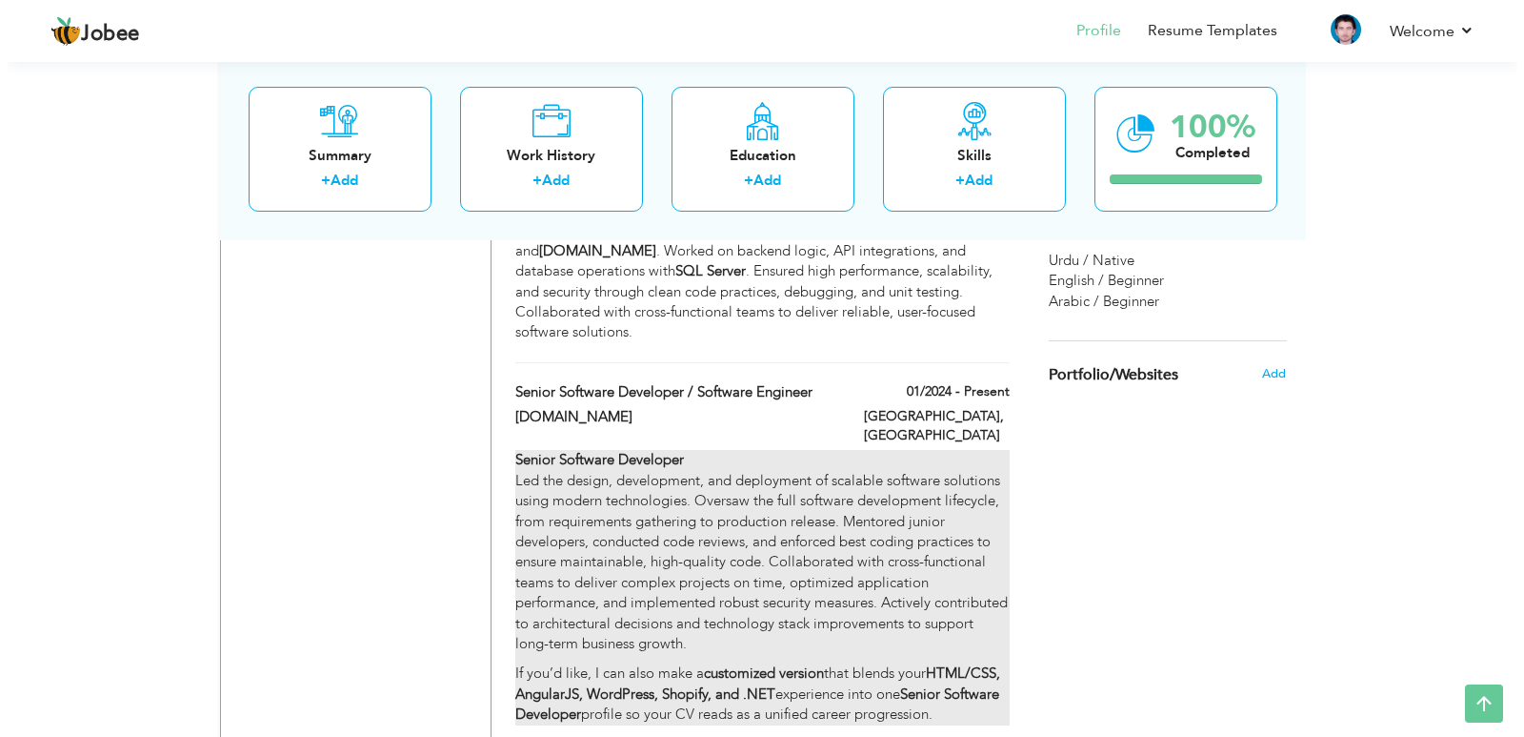
scroll to position [1143, 0]
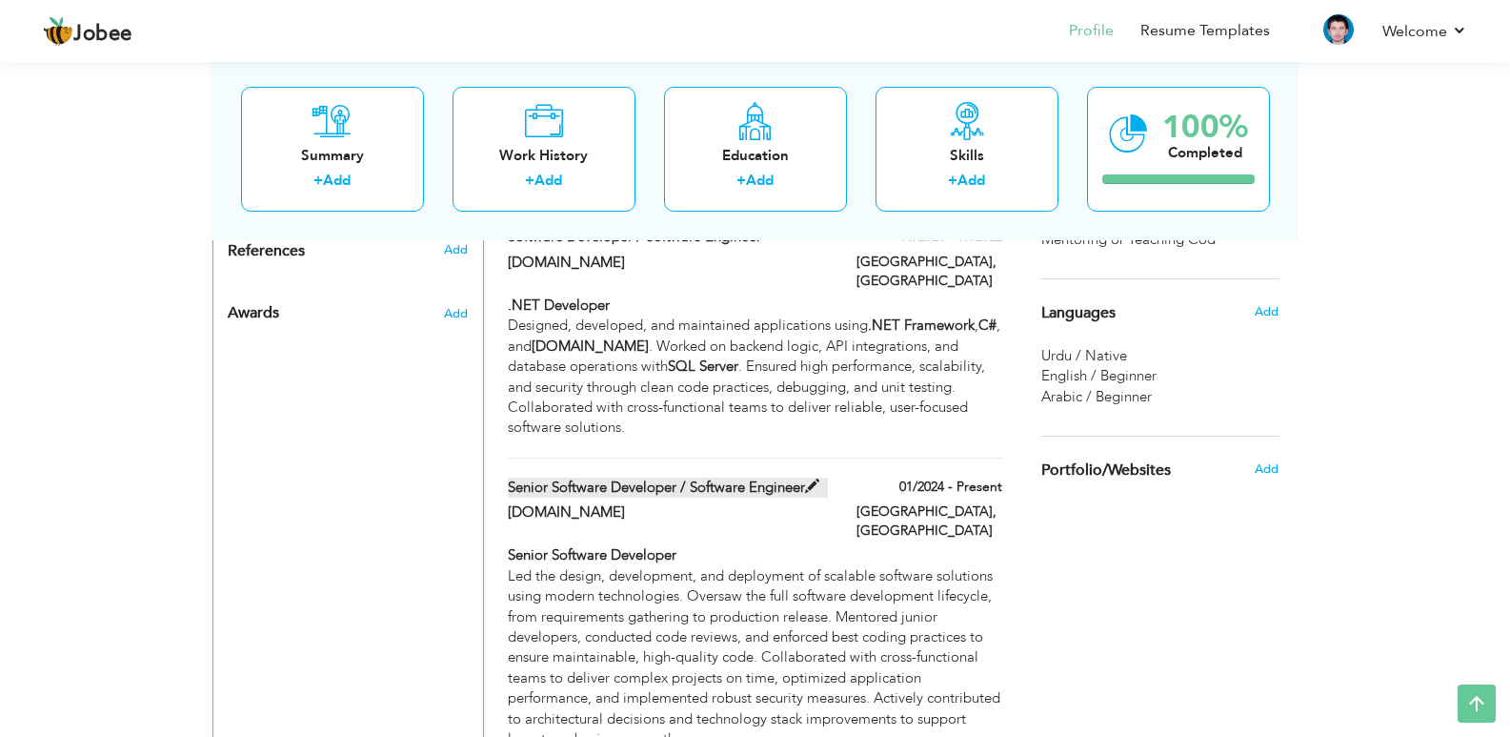
click at [817, 479] on span at bounding box center [812, 486] width 14 height 14
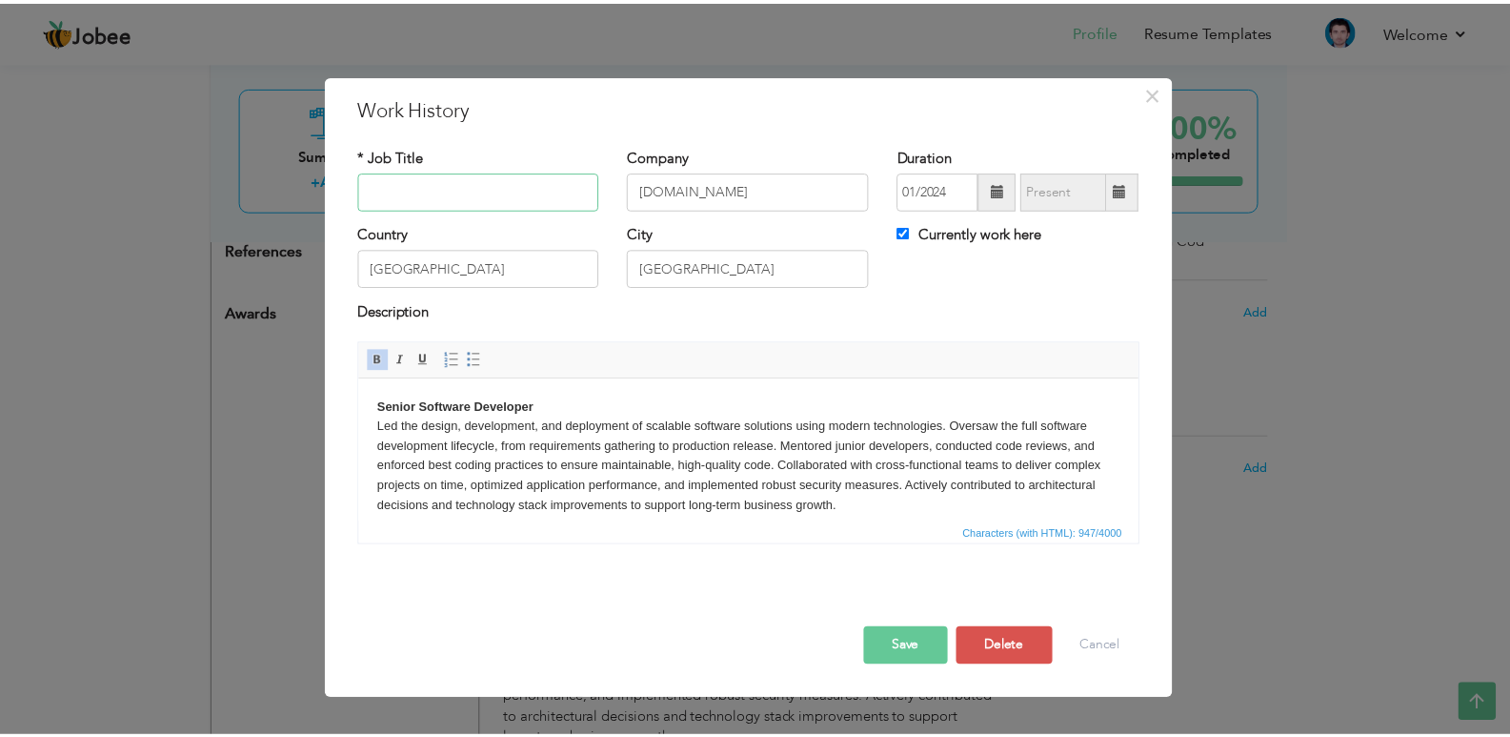
scroll to position [0, 0]
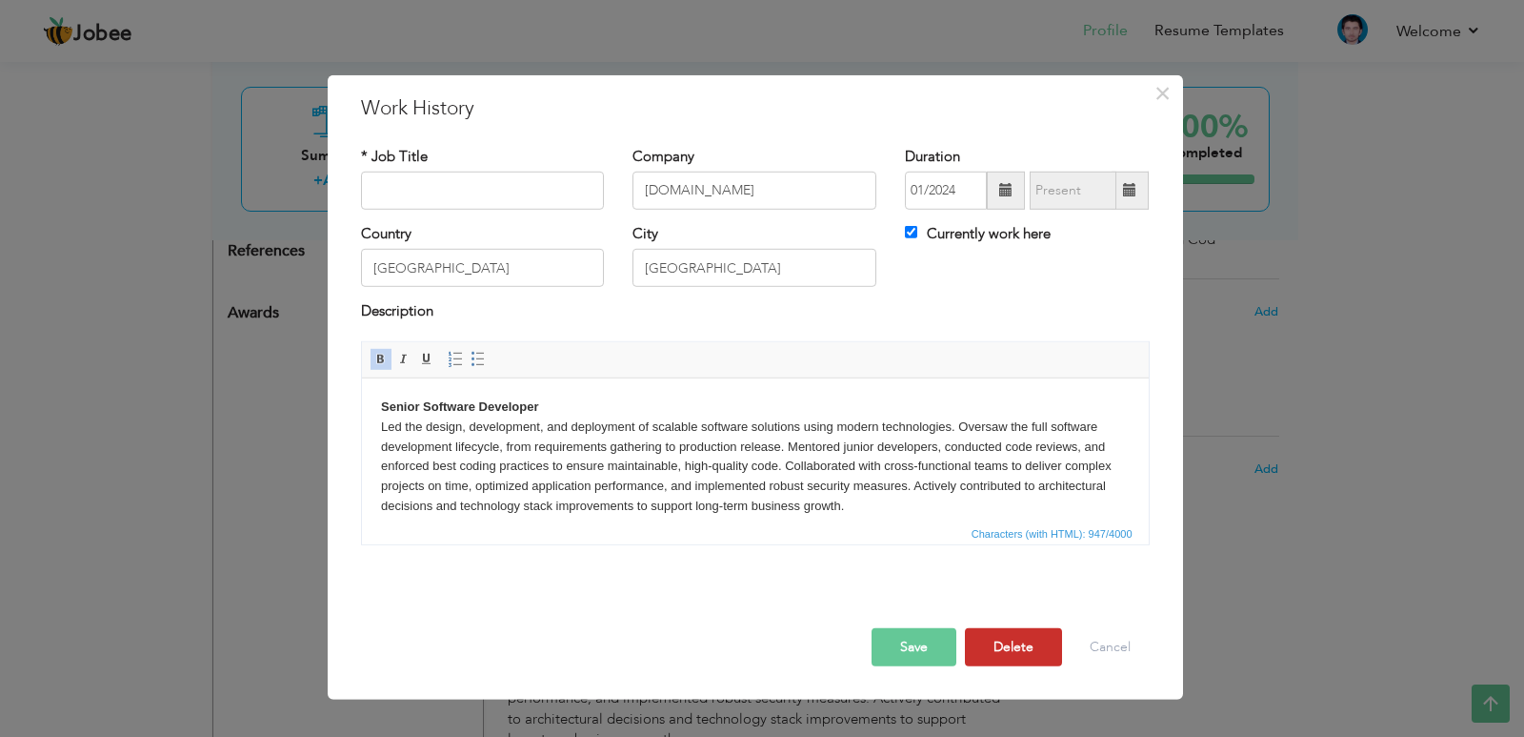
click at [1023, 644] on button "Delete" at bounding box center [1013, 647] width 97 height 38
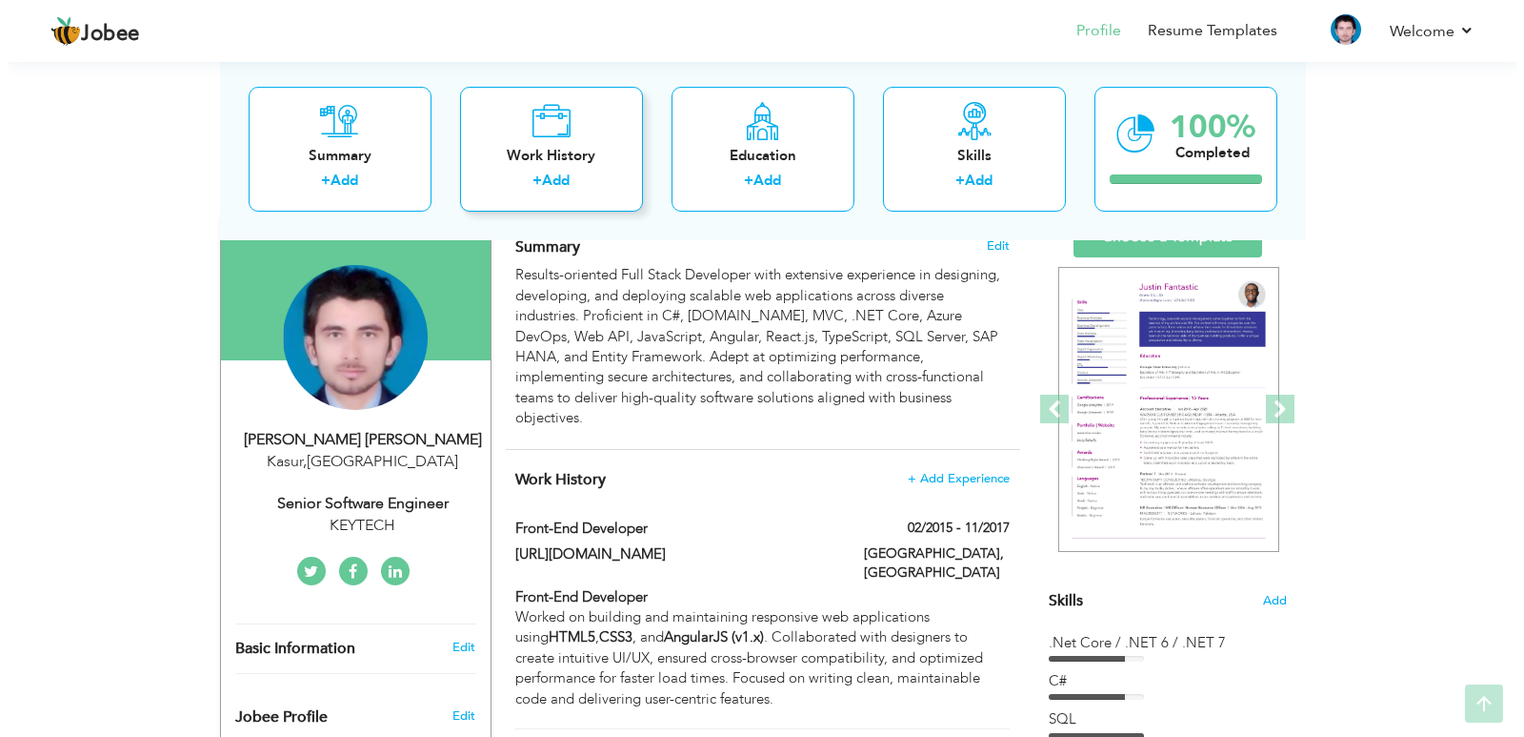
scroll to position [191, 0]
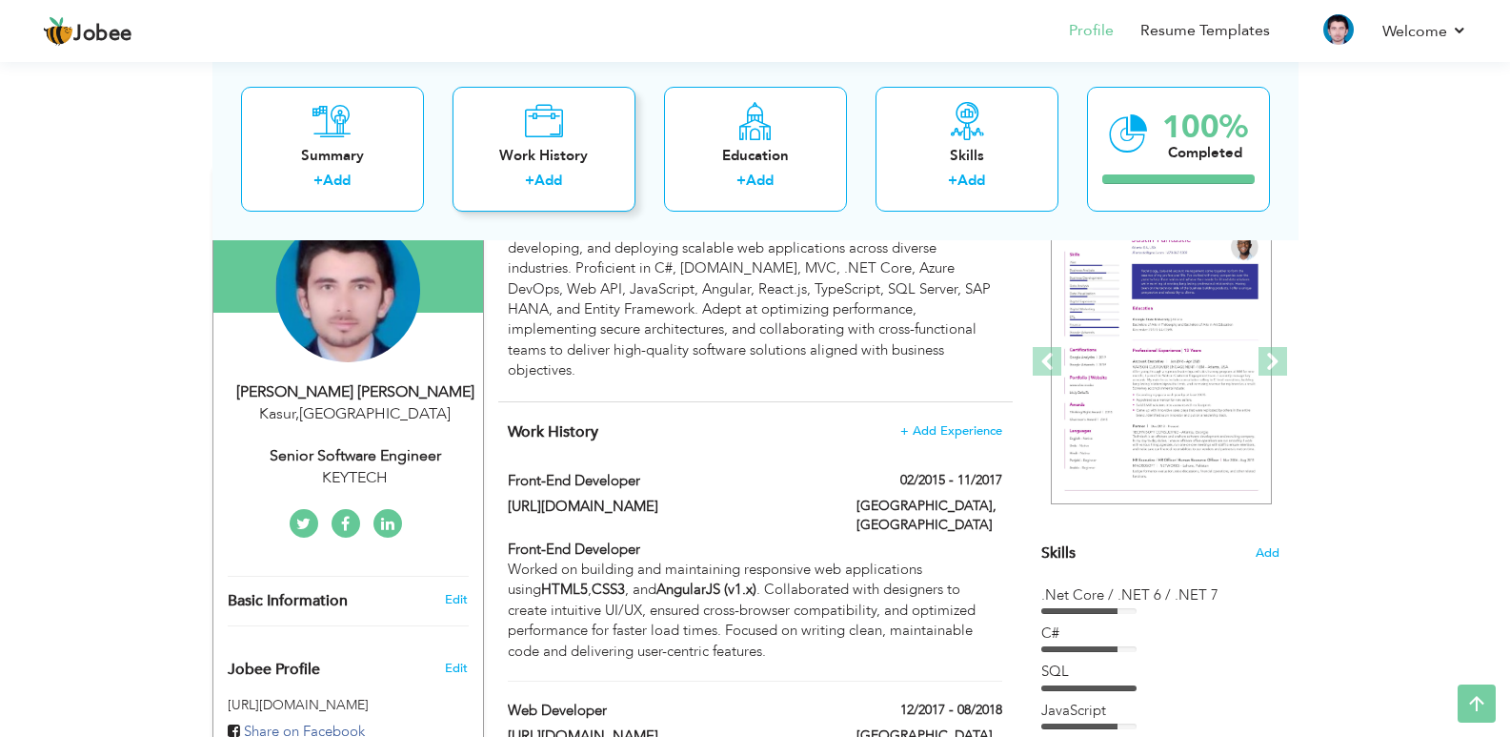
click at [529, 132] on icon at bounding box center [543, 120] width 39 height 38
checkbox input "false"
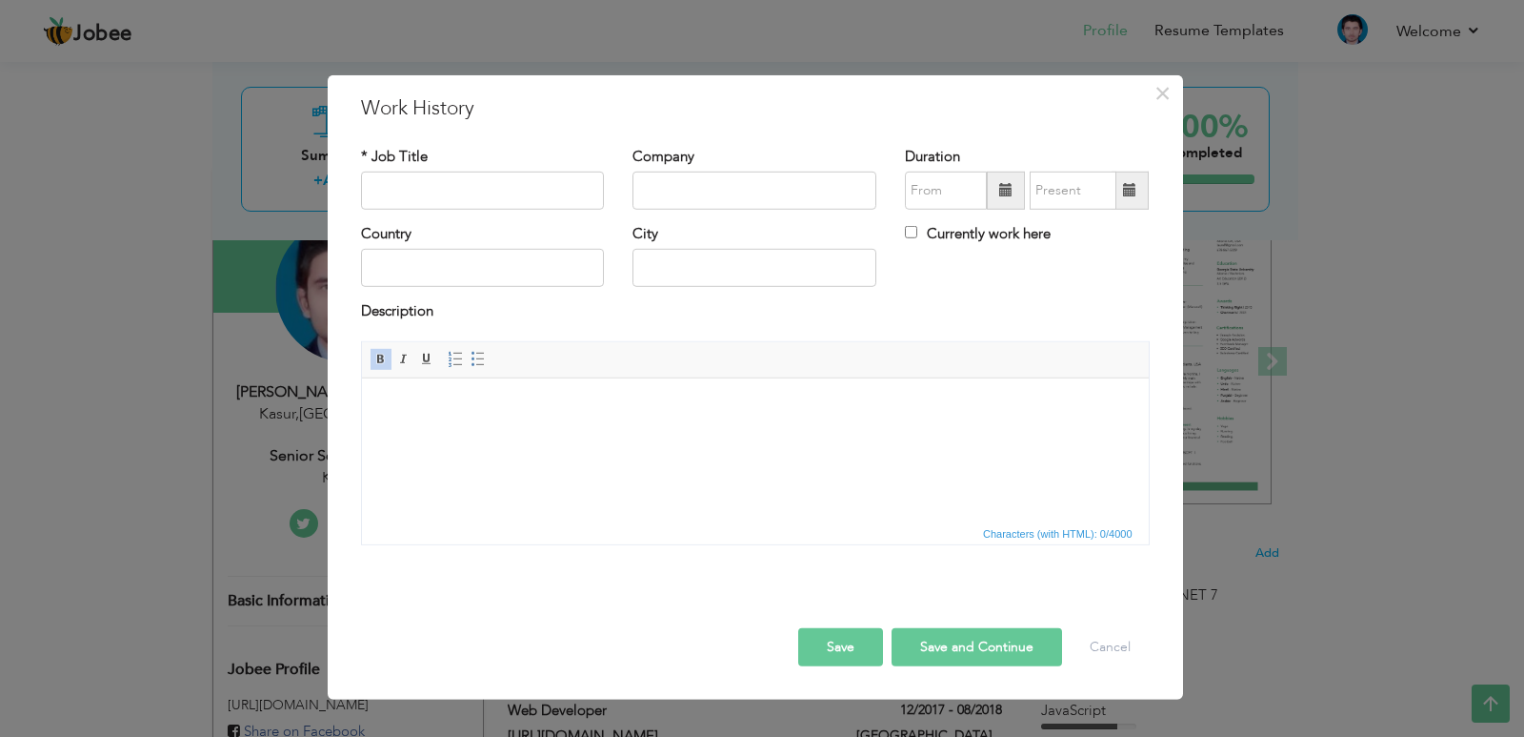
click at [562, 435] on html at bounding box center [754, 406] width 787 height 58
click at [463, 189] on input "text" at bounding box center [483, 191] width 244 height 38
type input "Senior Software Developer / Software Engineer"
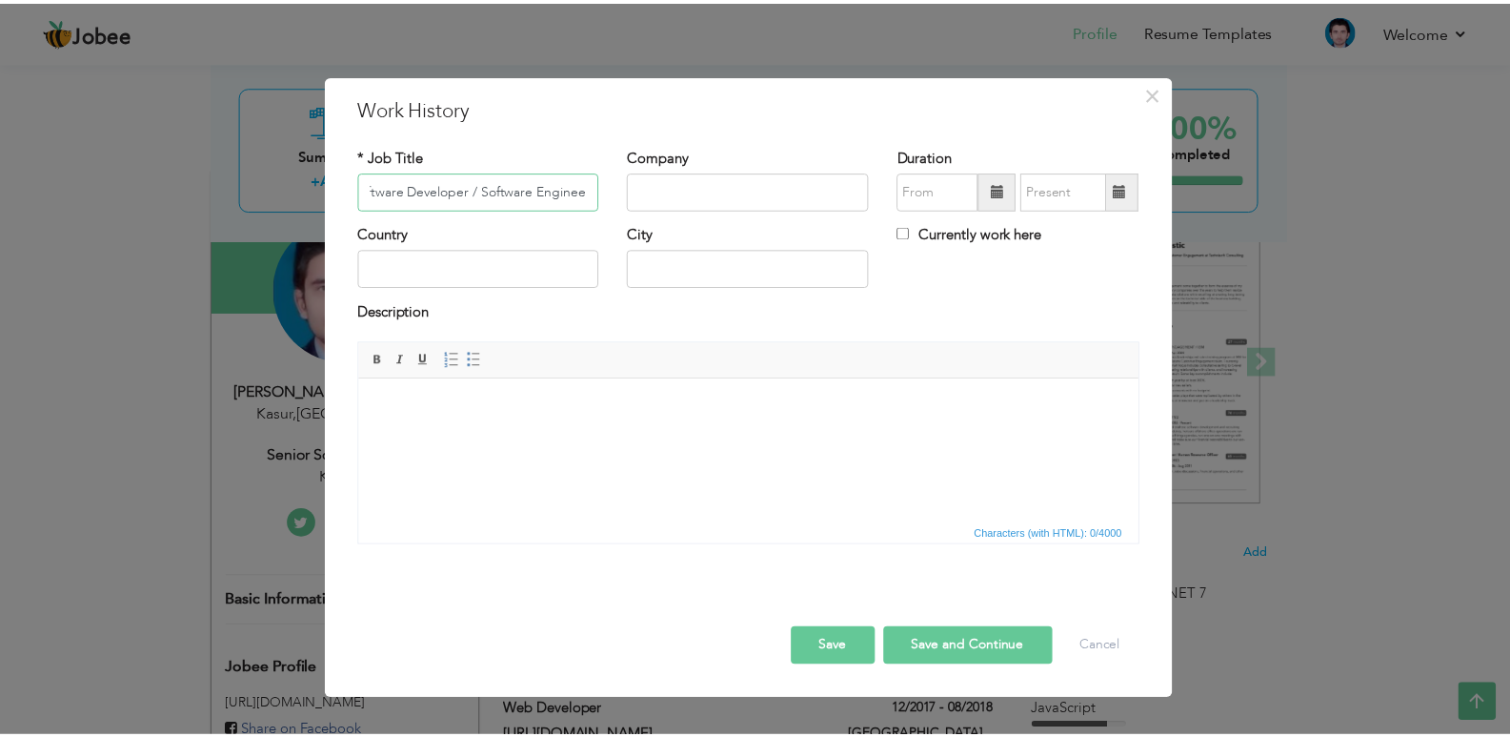
scroll to position [0, 0]
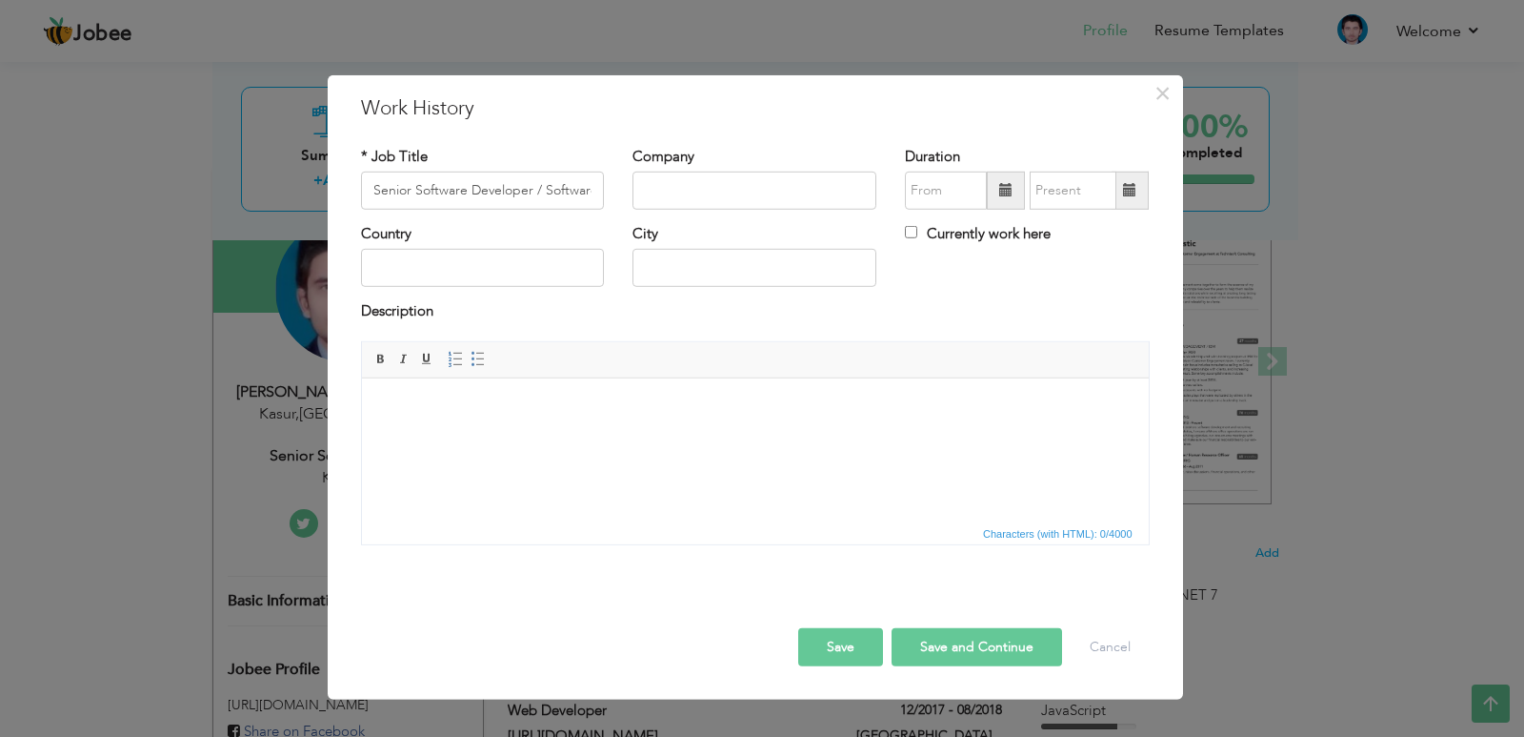
click at [747, 155] on div "Company" at bounding box center [755, 177] width 244 height 63
click at [747, 188] on input "text" at bounding box center [755, 191] width 244 height 38
paste input "[URL][DOMAIN_NAME]"
type input "[URL][DOMAIN_NAME]"
click at [951, 189] on input "text" at bounding box center [946, 191] width 82 height 38
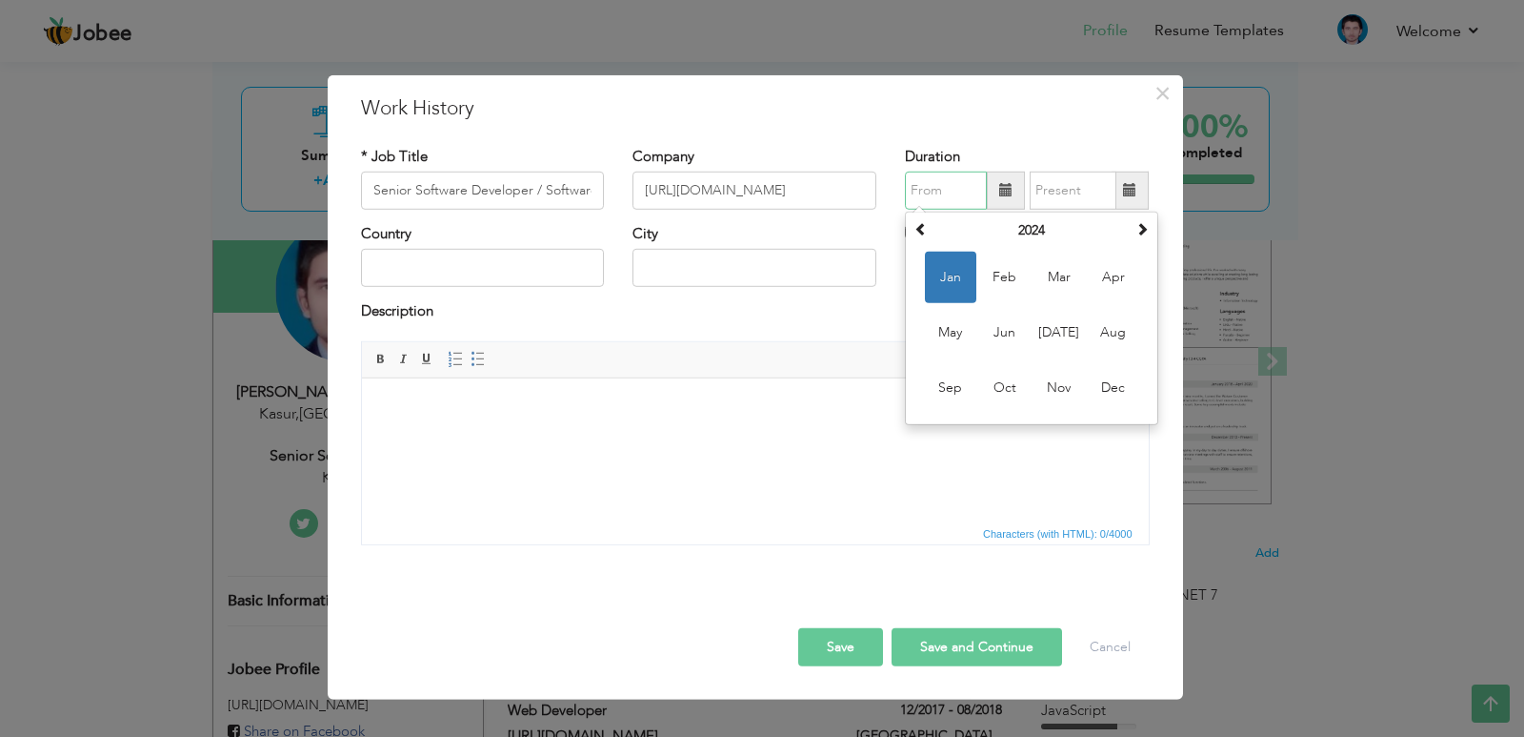
click at [957, 280] on span "Jan" at bounding box center [950, 277] width 51 height 51
type input "01/2024"
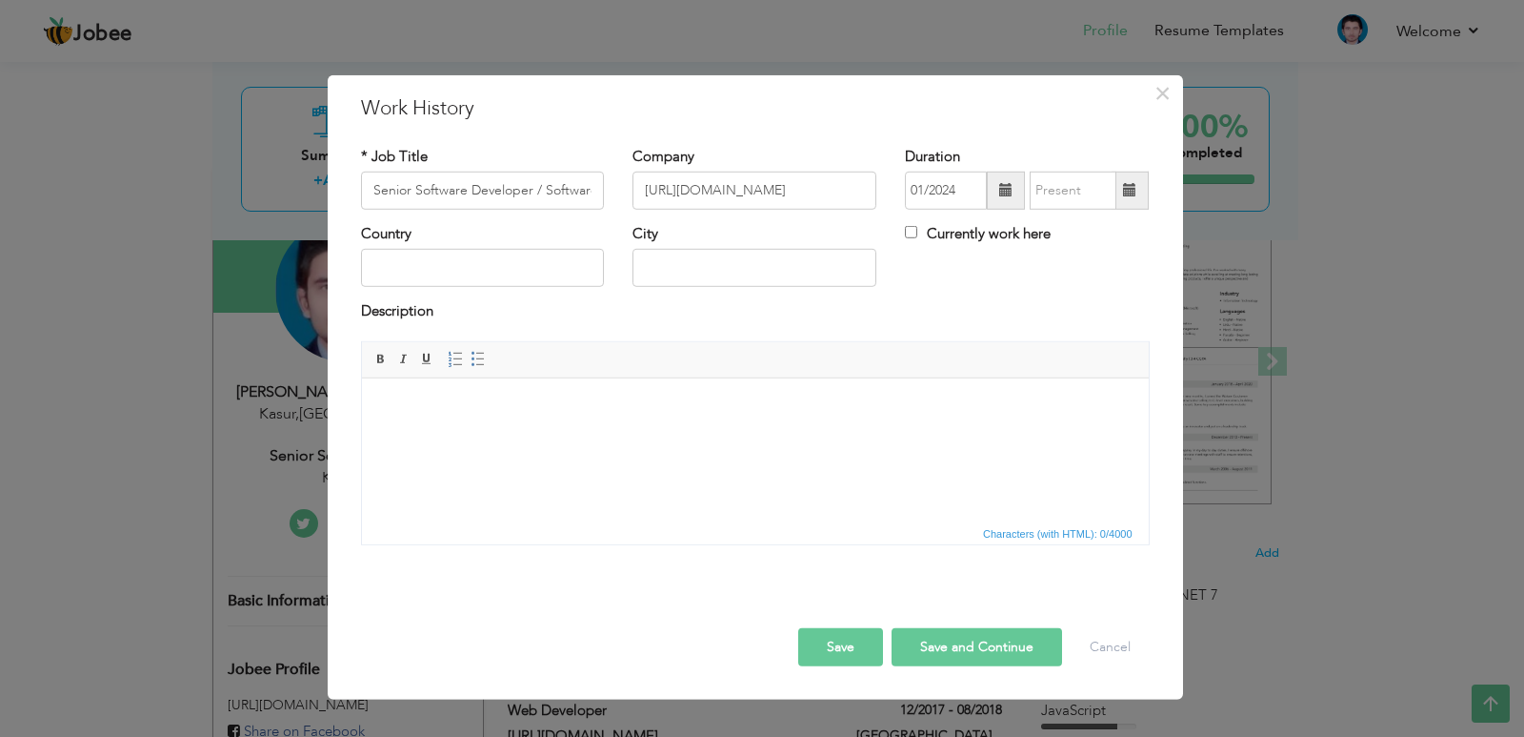
click at [1004, 230] on label "Currently work here" at bounding box center [978, 234] width 146 height 20
click at [918, 230] on input "Currently work here" at bounding box center [911, 232] width 12 height 12
checkbox input "true"
click at [493, 275] on input "text" at bounding box center [483, 268] width 244 height 38
type input "[GEOGRAPHIC_DATA]"
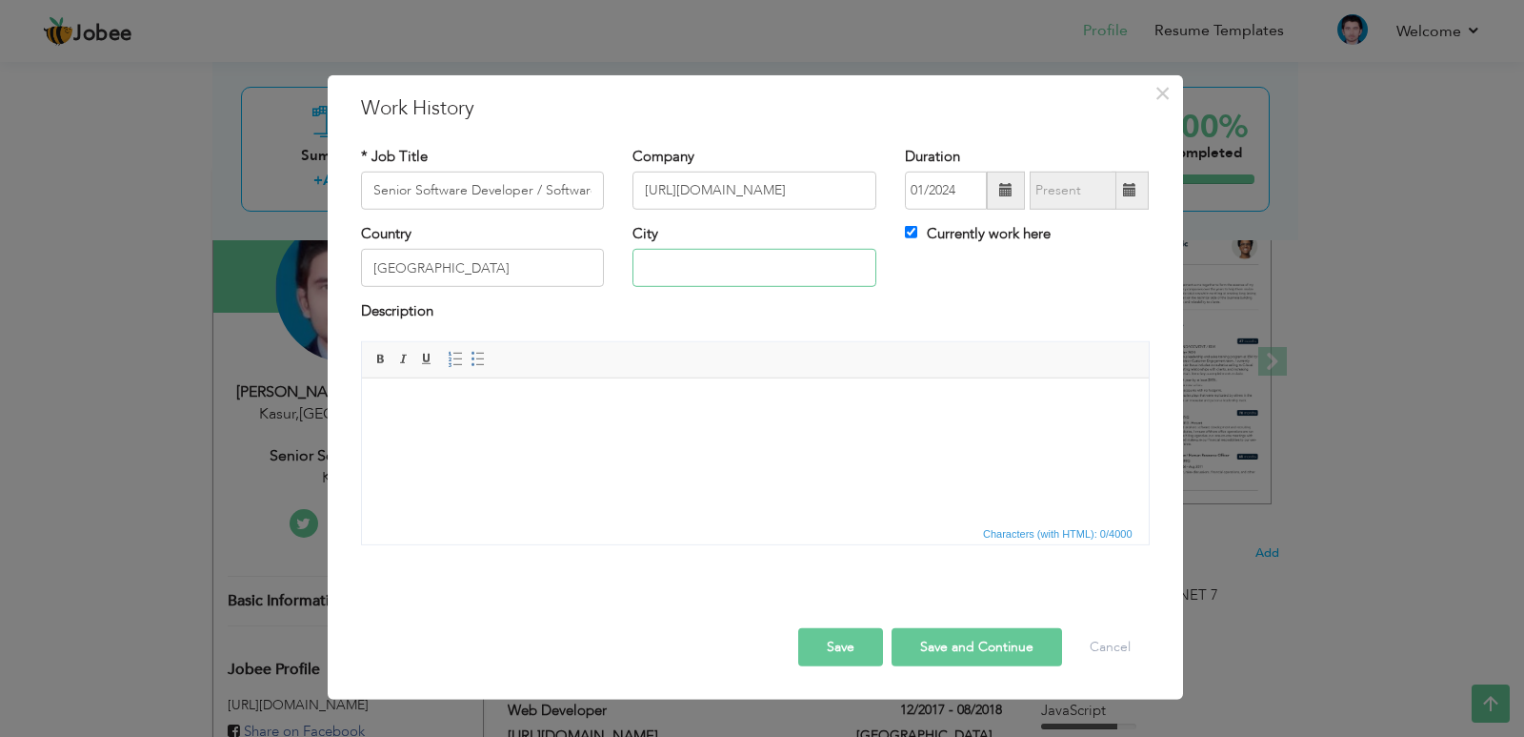
type input "L"
type input "[GEOGRAPHIC_DATA]"
click at [574, 526] on span "Characters (with HTML): 0/4000" at bounding box center [755, 532] width 787 height 23
click at [601, 435] on html at bounding box center [754, 406] width 787 height 58
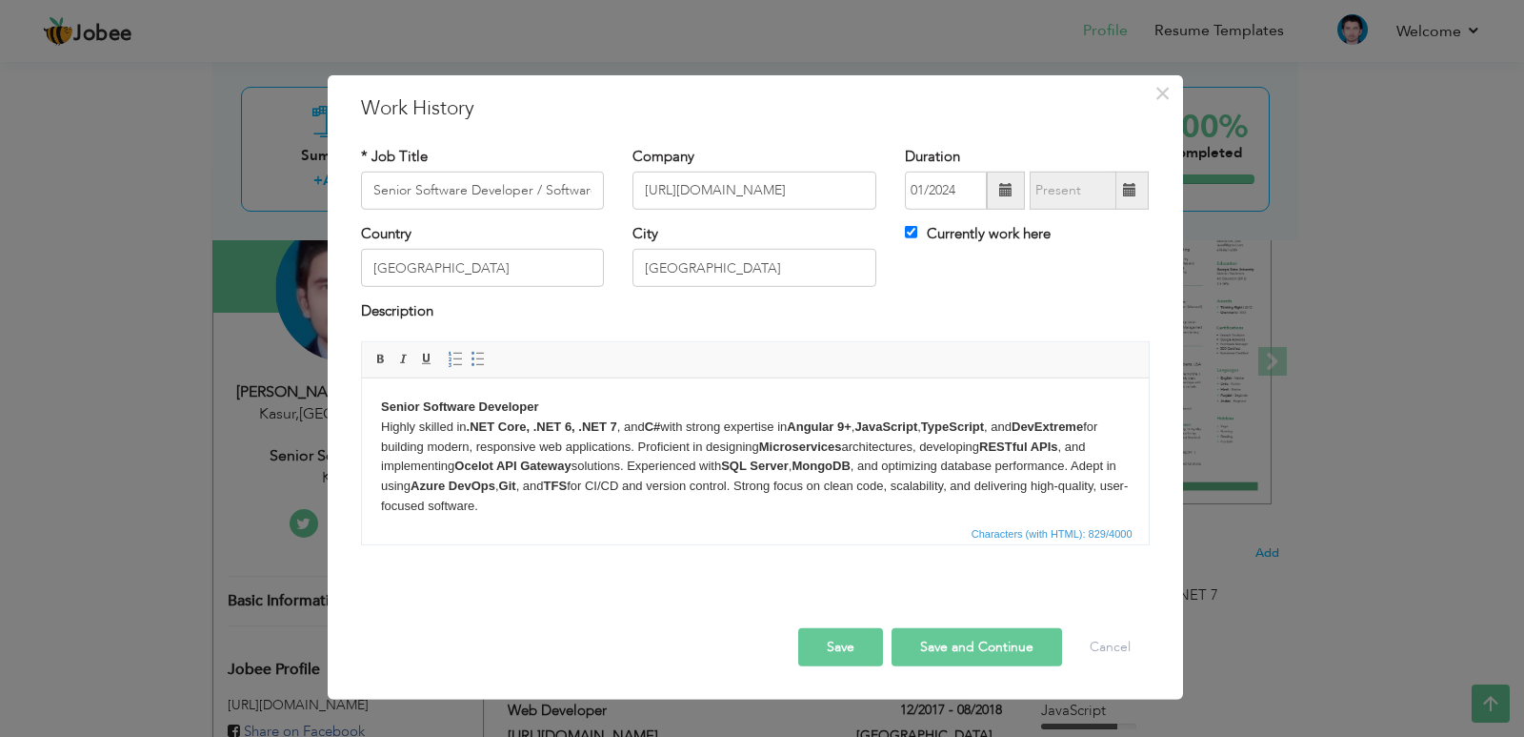
click at [817, 641] on button "Save" at bounding box center [840, 647] width 85 height 38
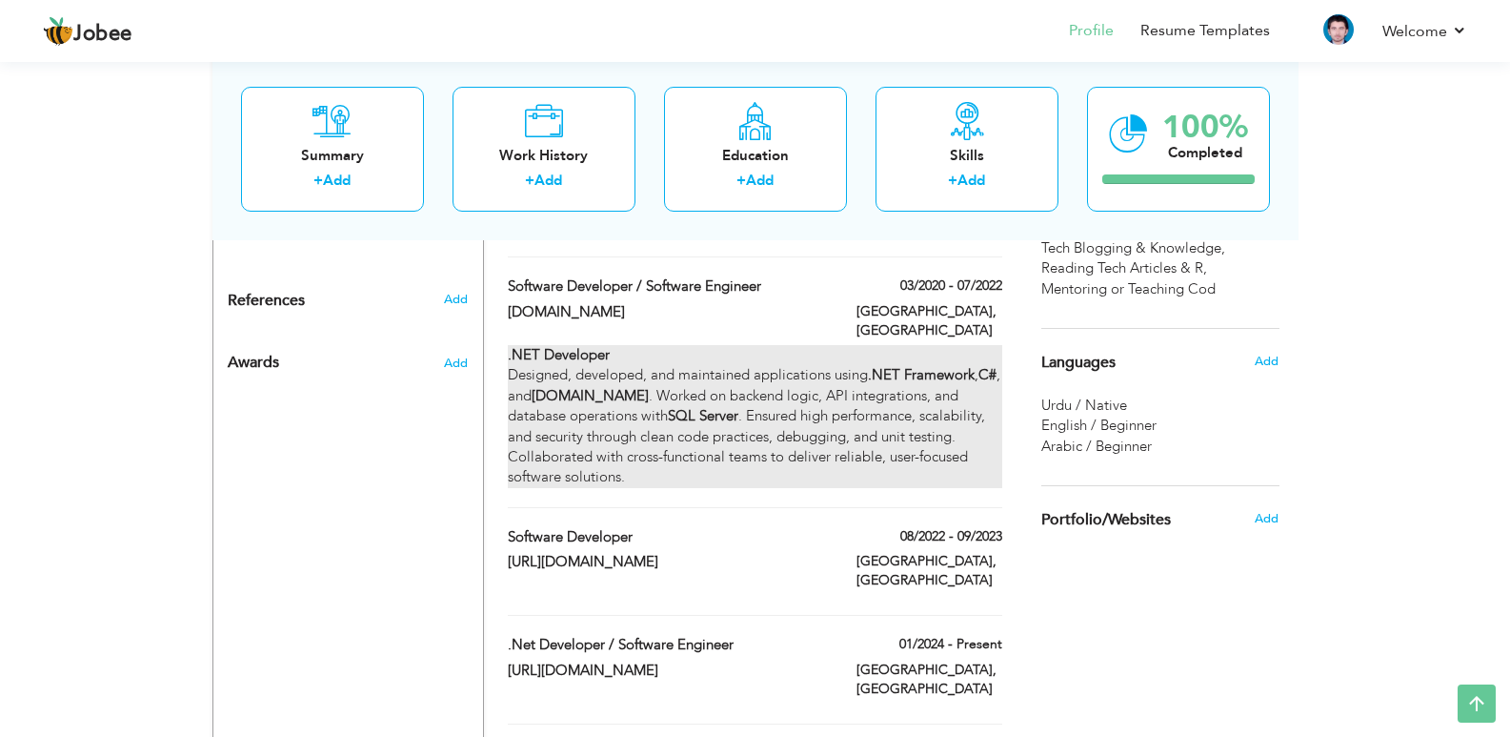
scroll to position [1143, 0]
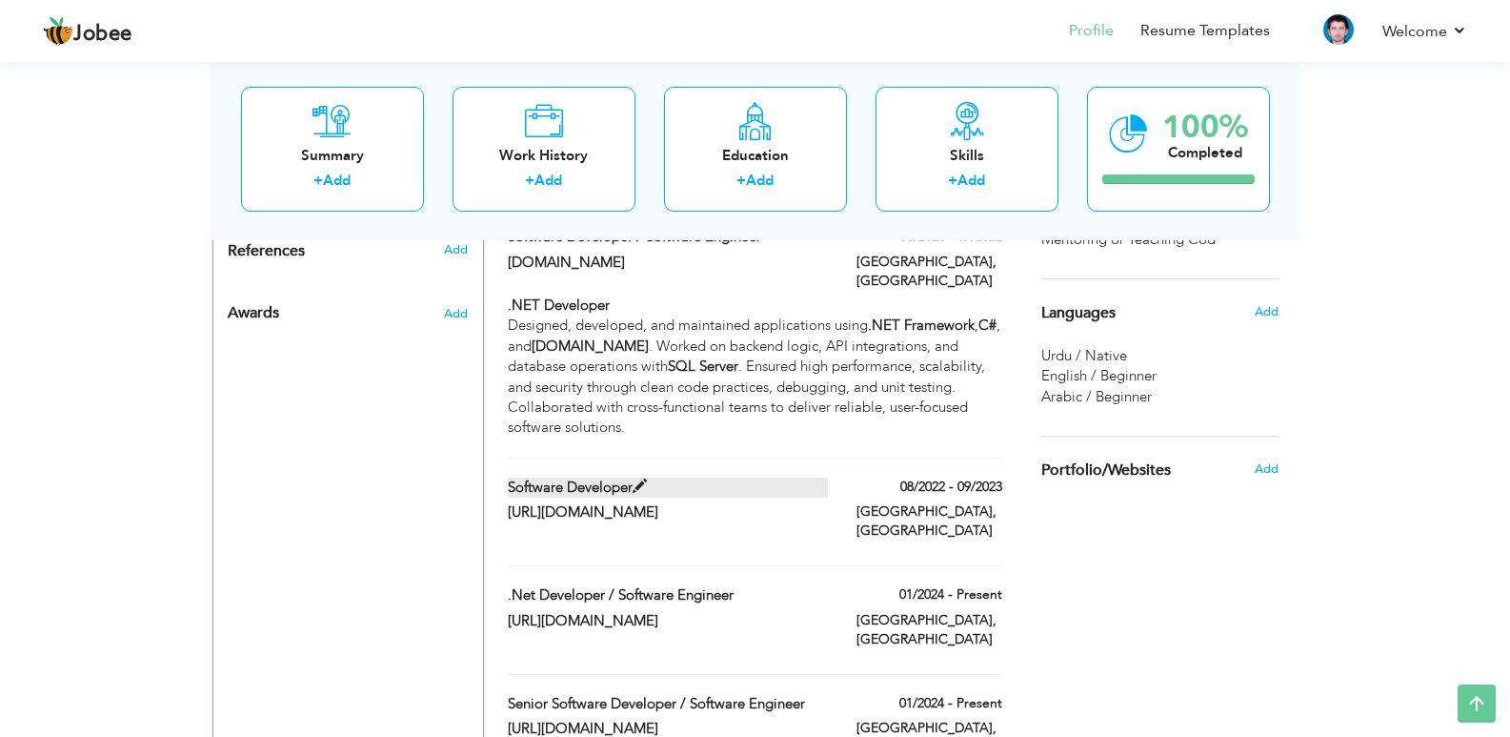
click at [770, 477] on label "Software Developer" at bounding box center [668, 487] width 320 height 20
type input "Software Developer"
type input "[URL][DOMAIN_NAME]"
type input "08/2022"
type input "09/2023"
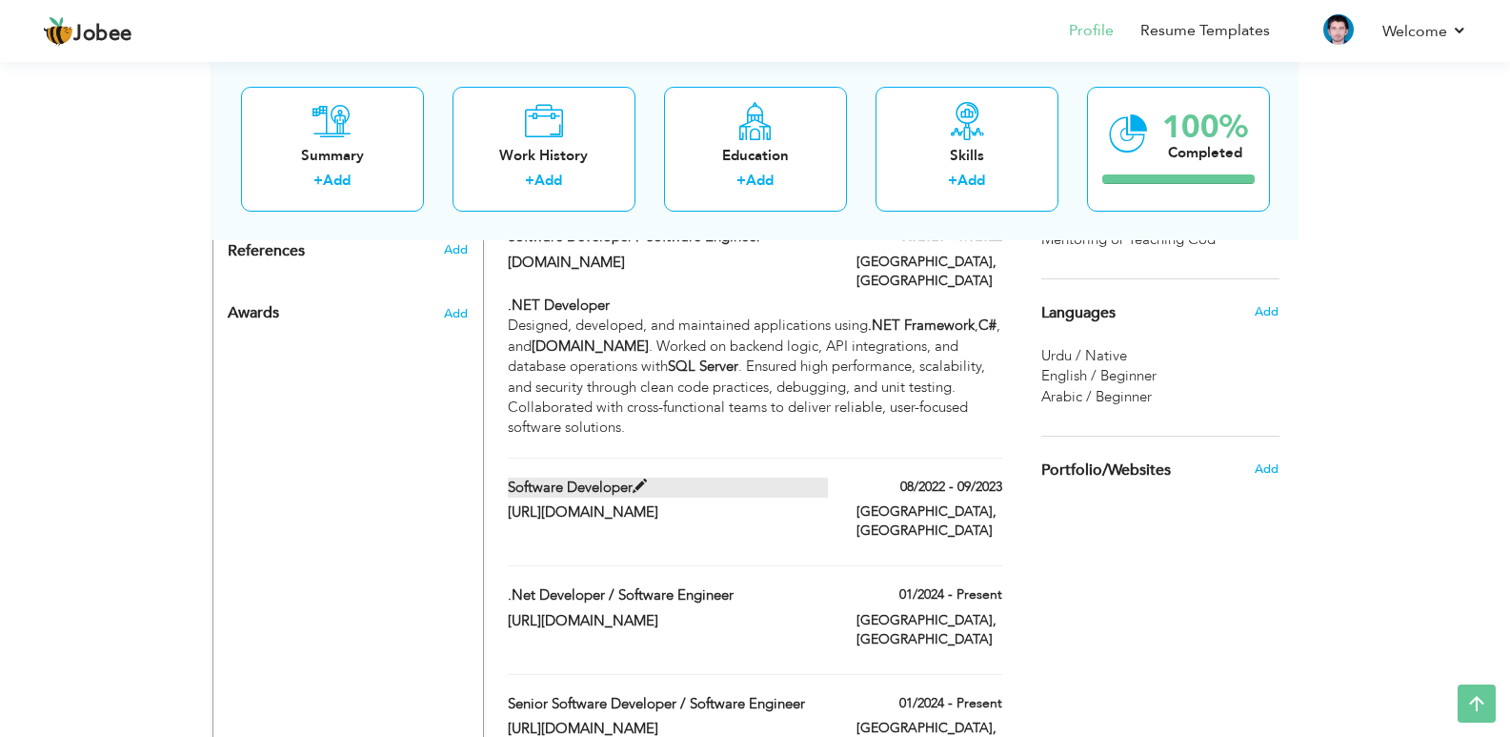
checkbox input "false"
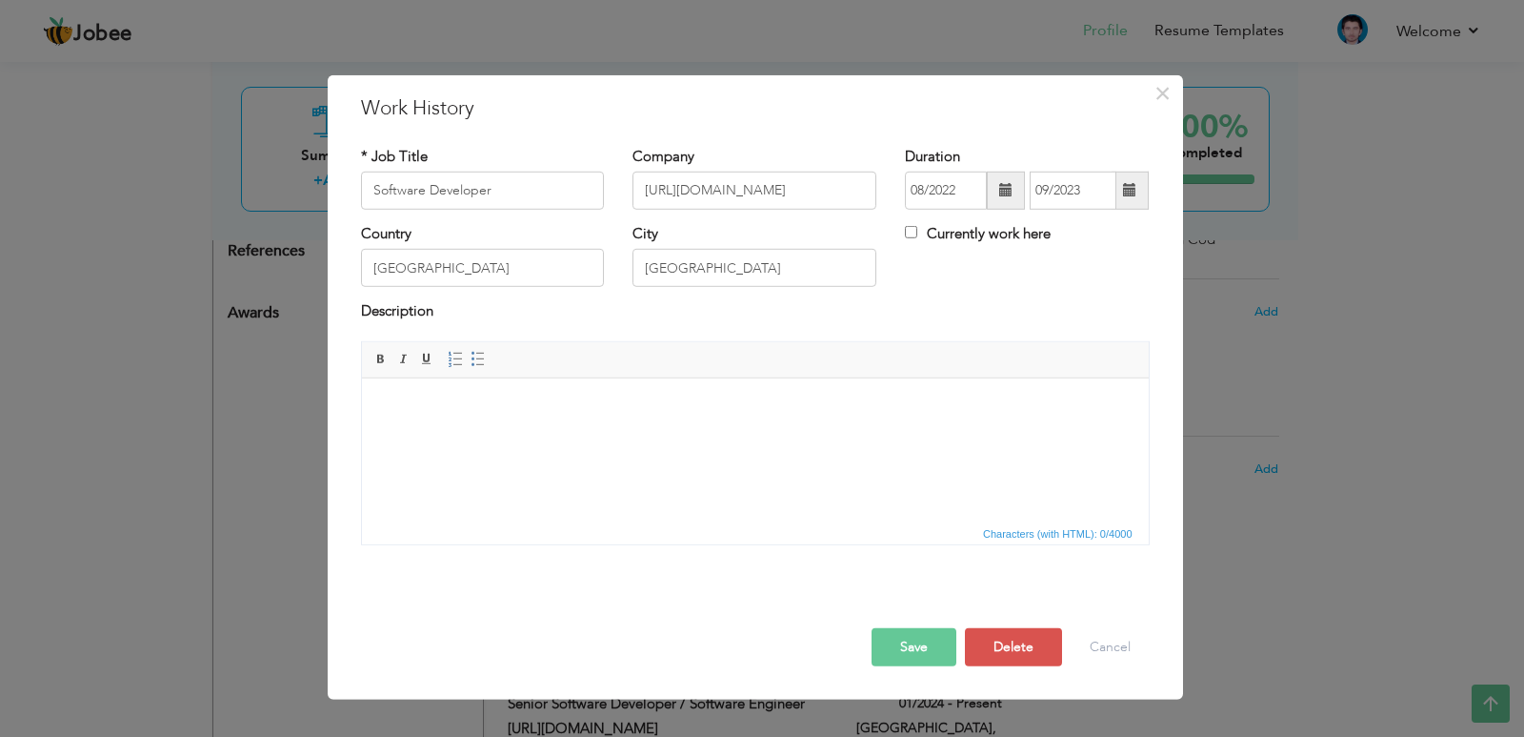
click at [615, 435] on html at bounding box center [754, 406] width 787 height 58
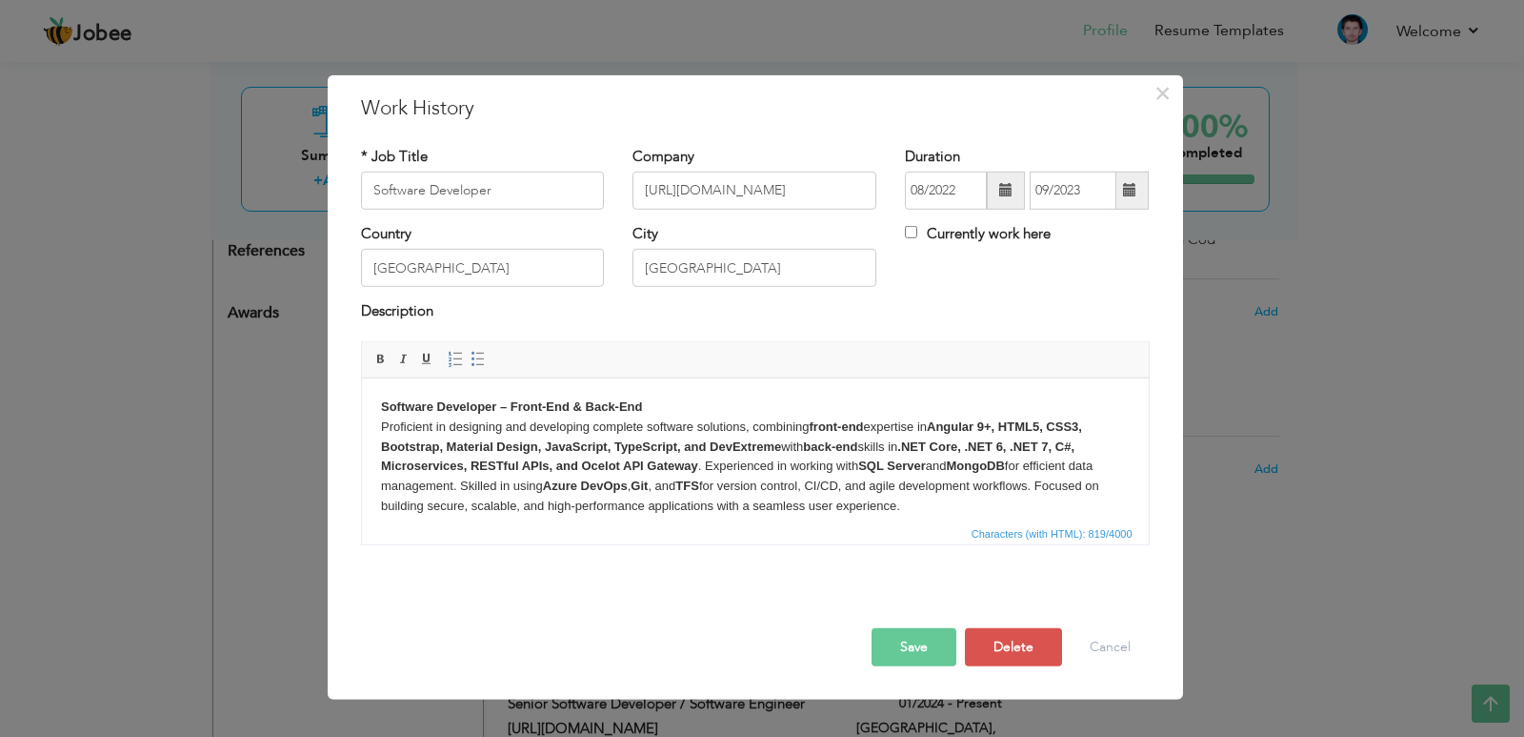
click at [926, 654] on button "Save" at bounding box center [914, 647] width 85 height 38
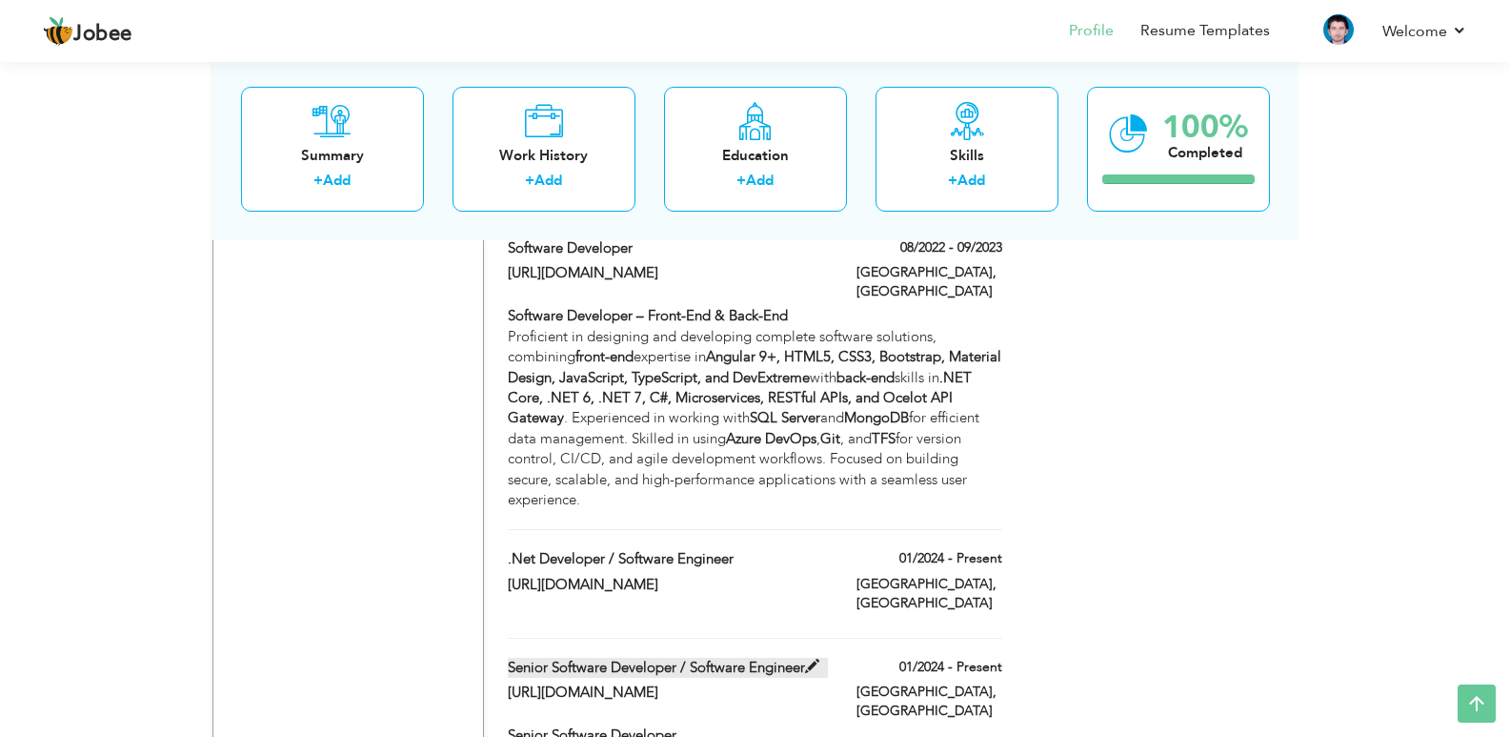
scroll to position [1429, 0]
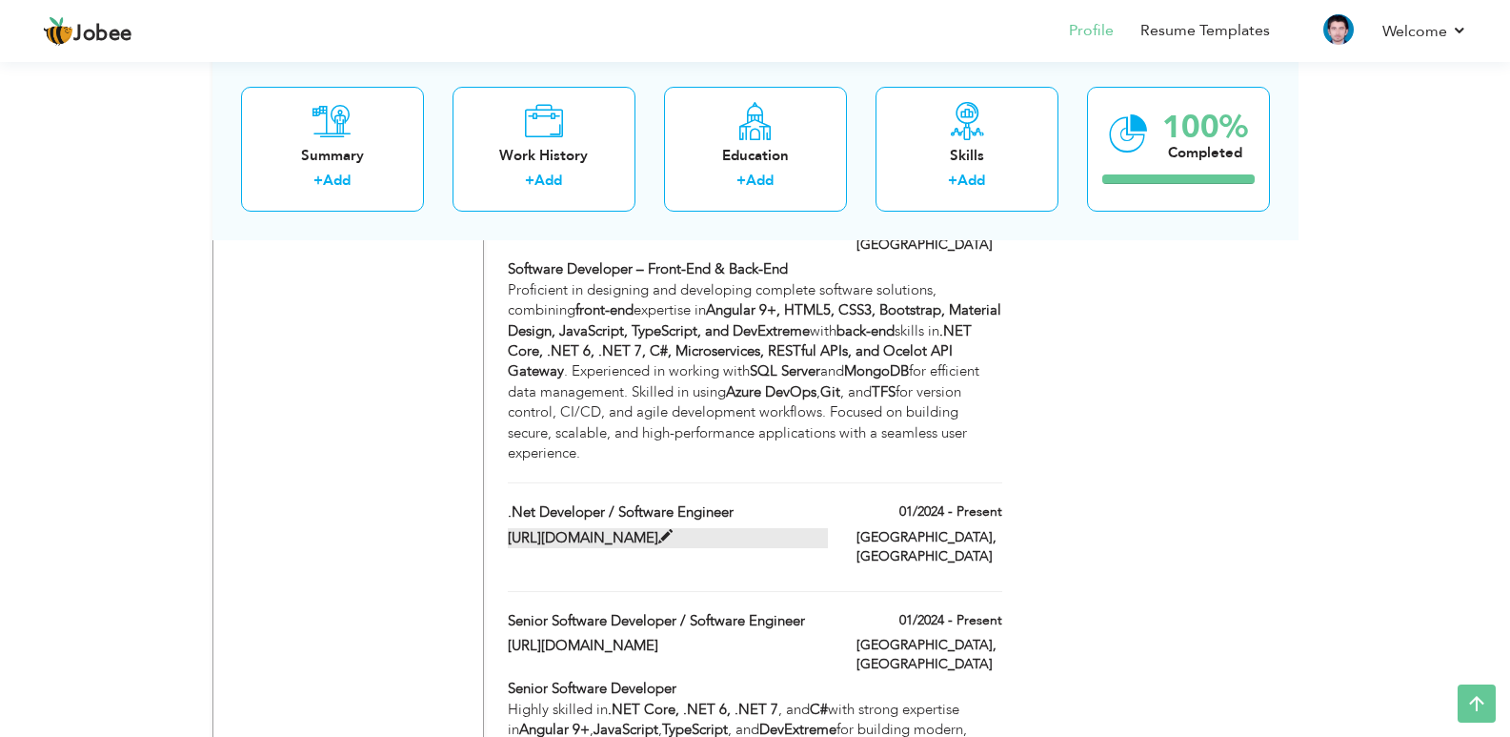
click at [796, 528] on label "[URL][DOMAIN_NAME]" at bounding box center [668, 538] width 320 height 20
type input ".Net Developer / Software Engineer"
type input "[URL][DOMAIN_NAME]"
type input "01/2024"
type input "[GEOGRAPHIC_DATA]"
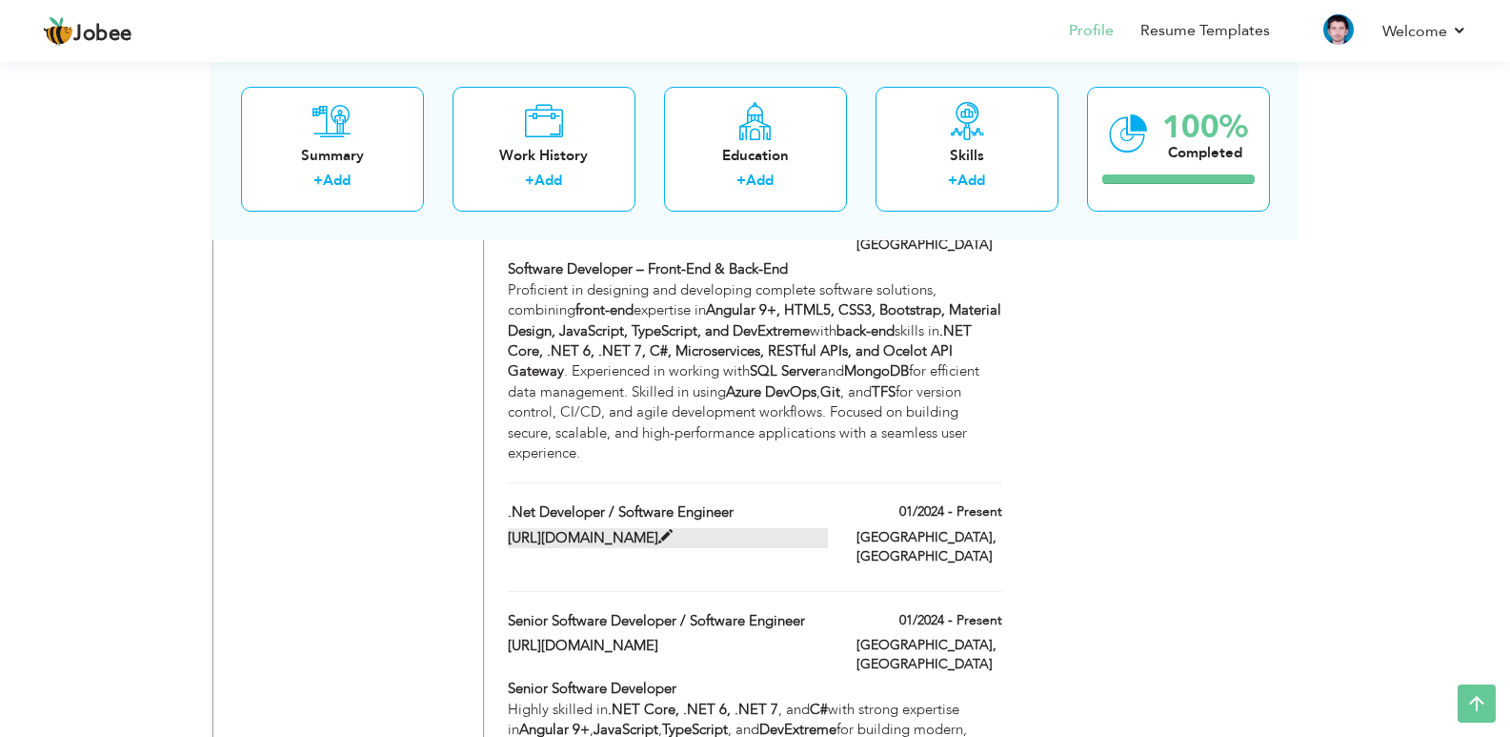
checkbox input "true"
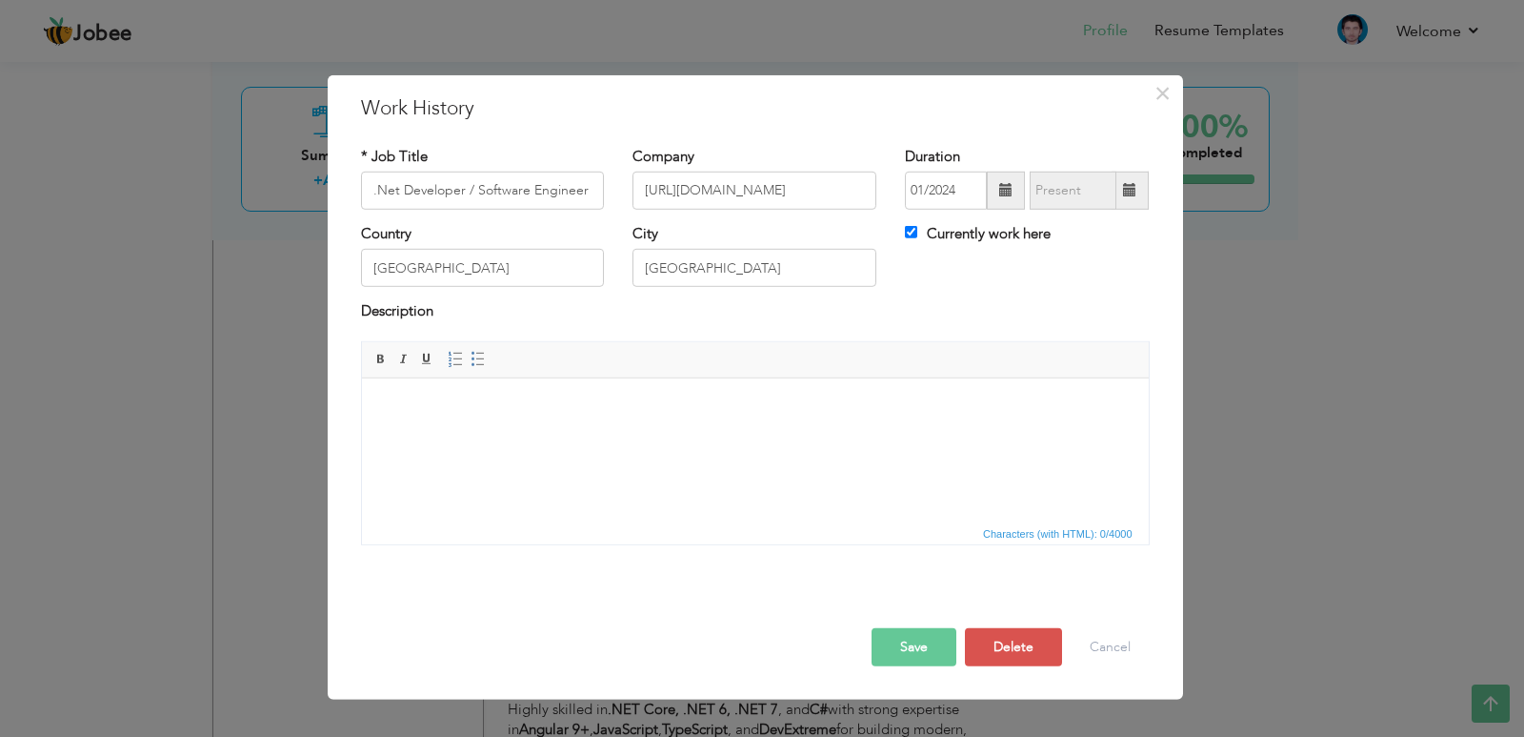
click at [731, 535] on span "Characters (with HTML): 0/4000" at bounding box center [755, 532] width 787 height 23
click at [689, 433] on html at bounding box center [754, 406] width 787 height 58
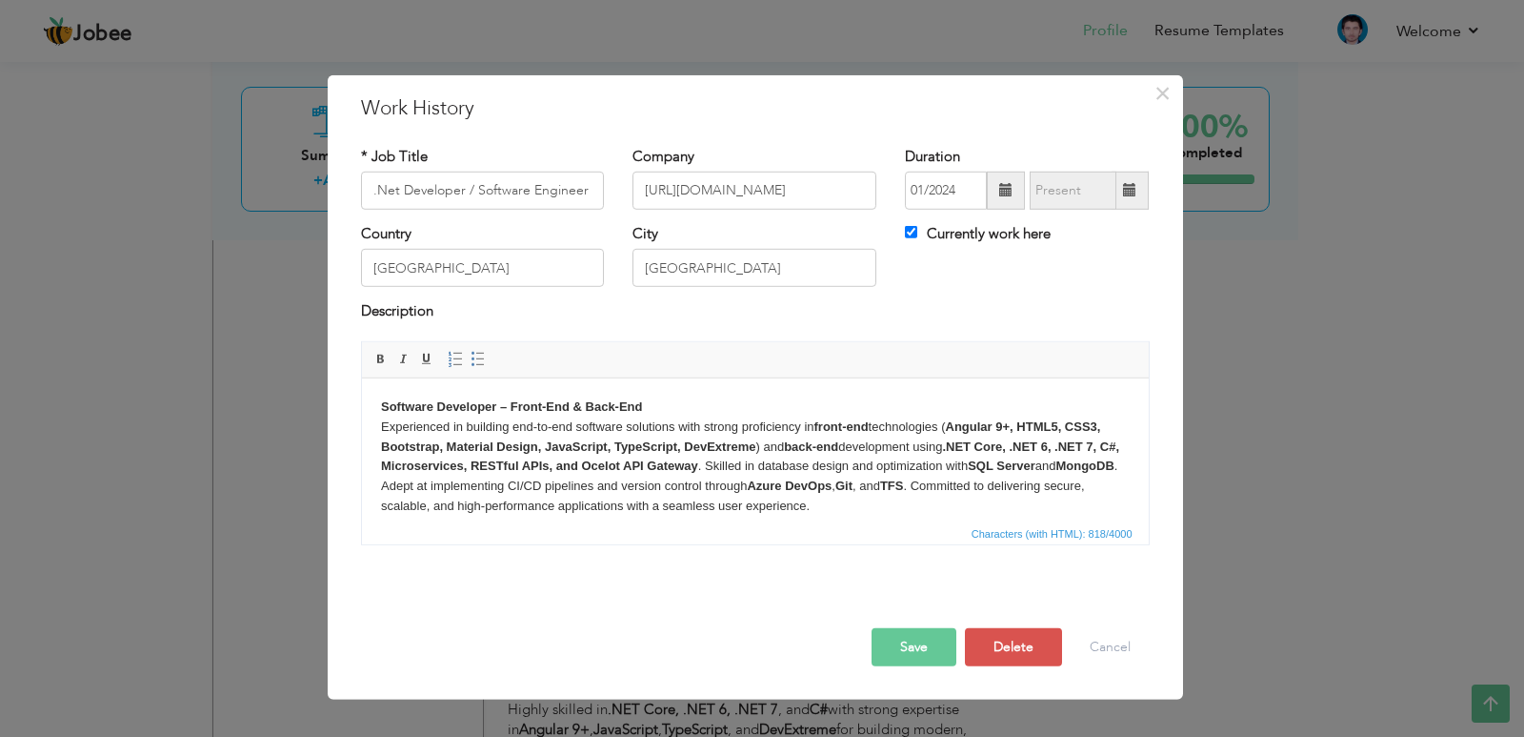
click at [910, 659] on button "Save" at bounding box center [914, 647] width 85 height 38
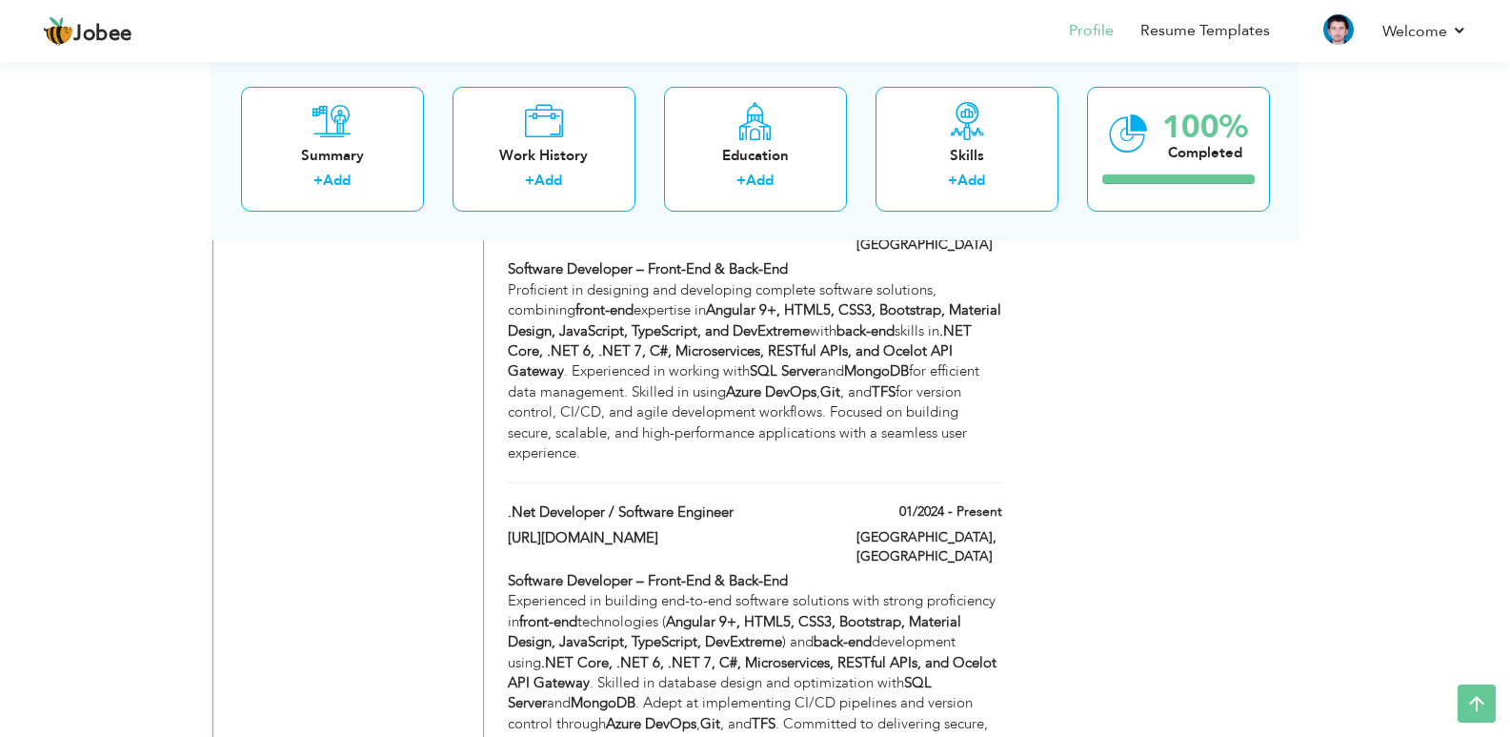
scroll to position [1334, 0]
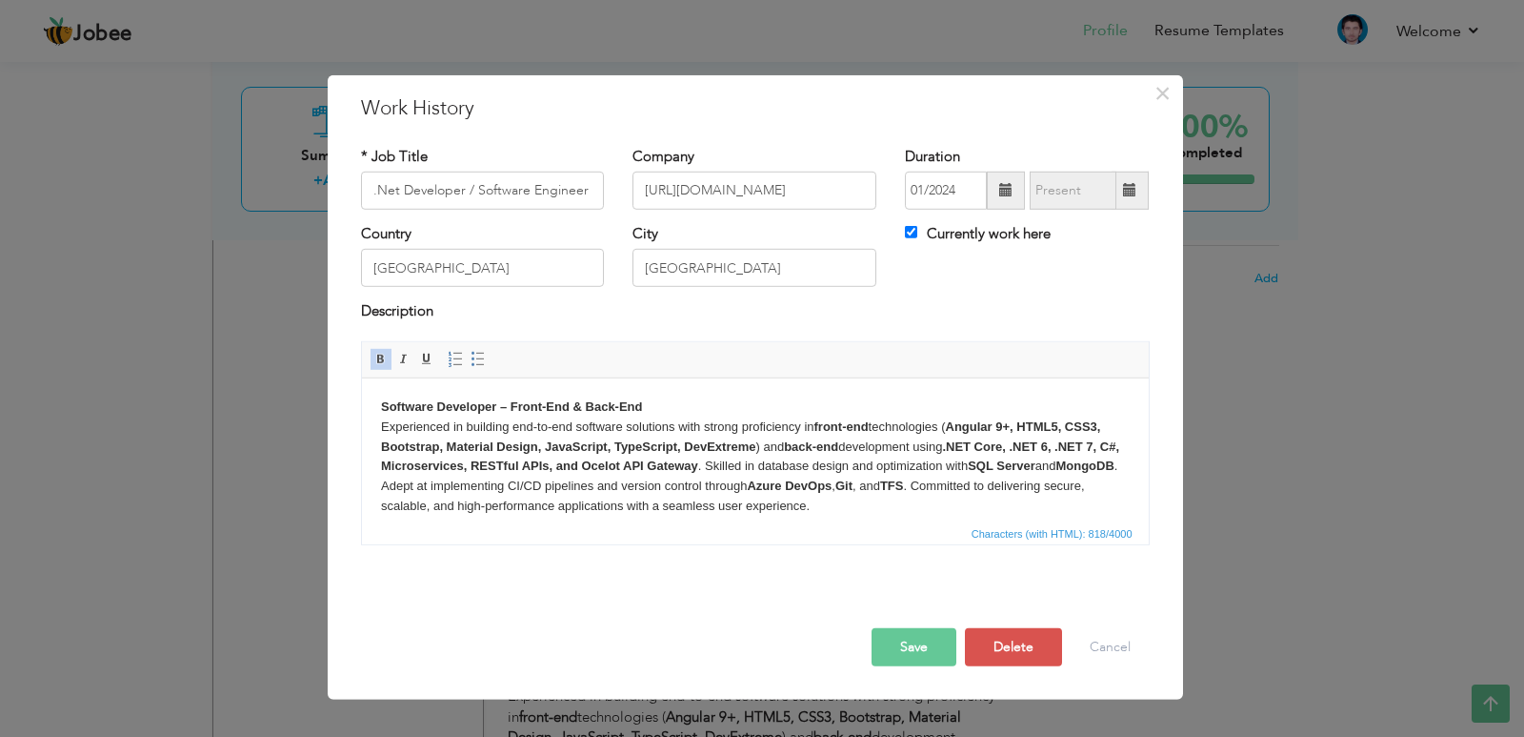
click at [723, 465] on p "Software Developer – Front-End & Back-End Experienced in building end-to-end so…" at bounding box center [754, 455] width 749 height 119
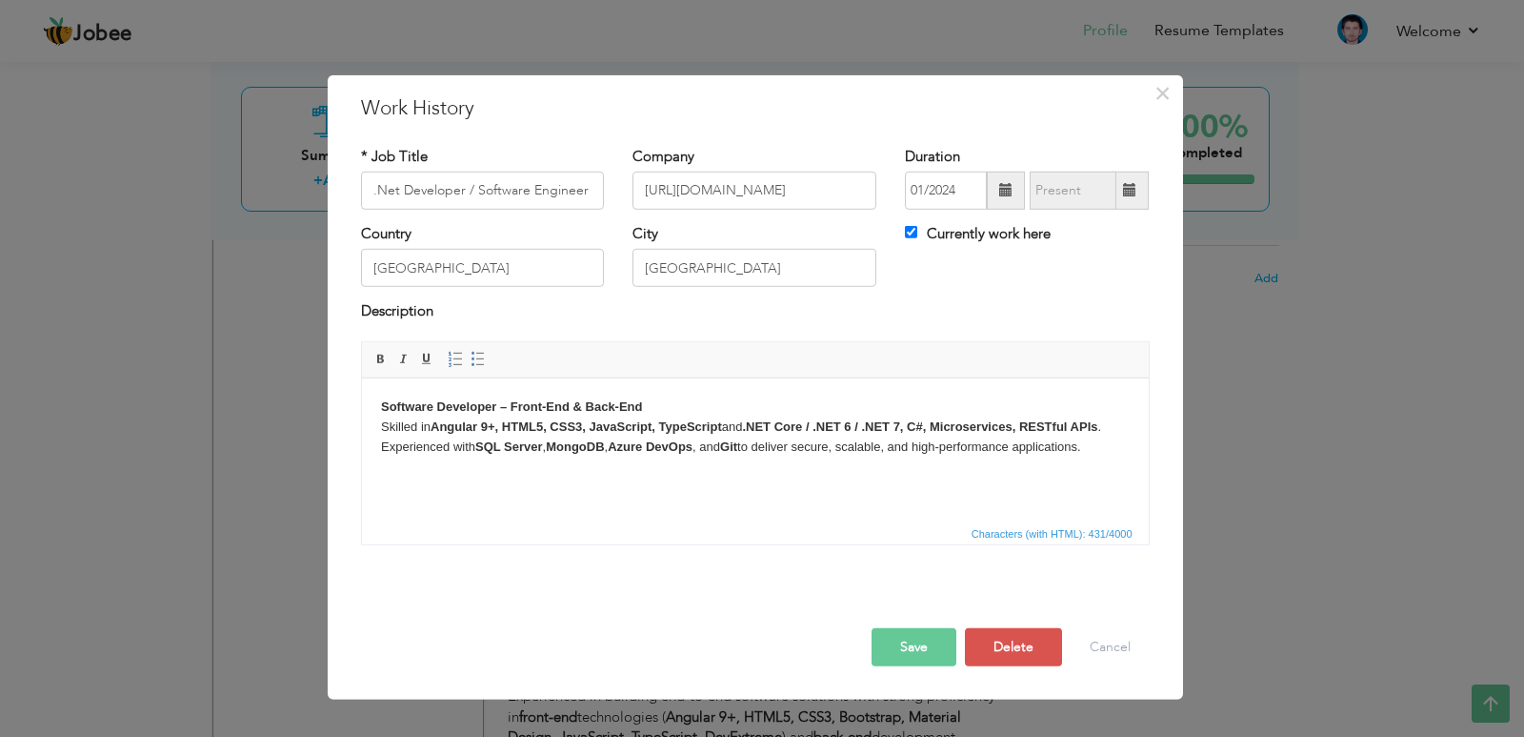
click at [910, 654] on button "Save" at bounding box center [914, 647] width 85 height 38
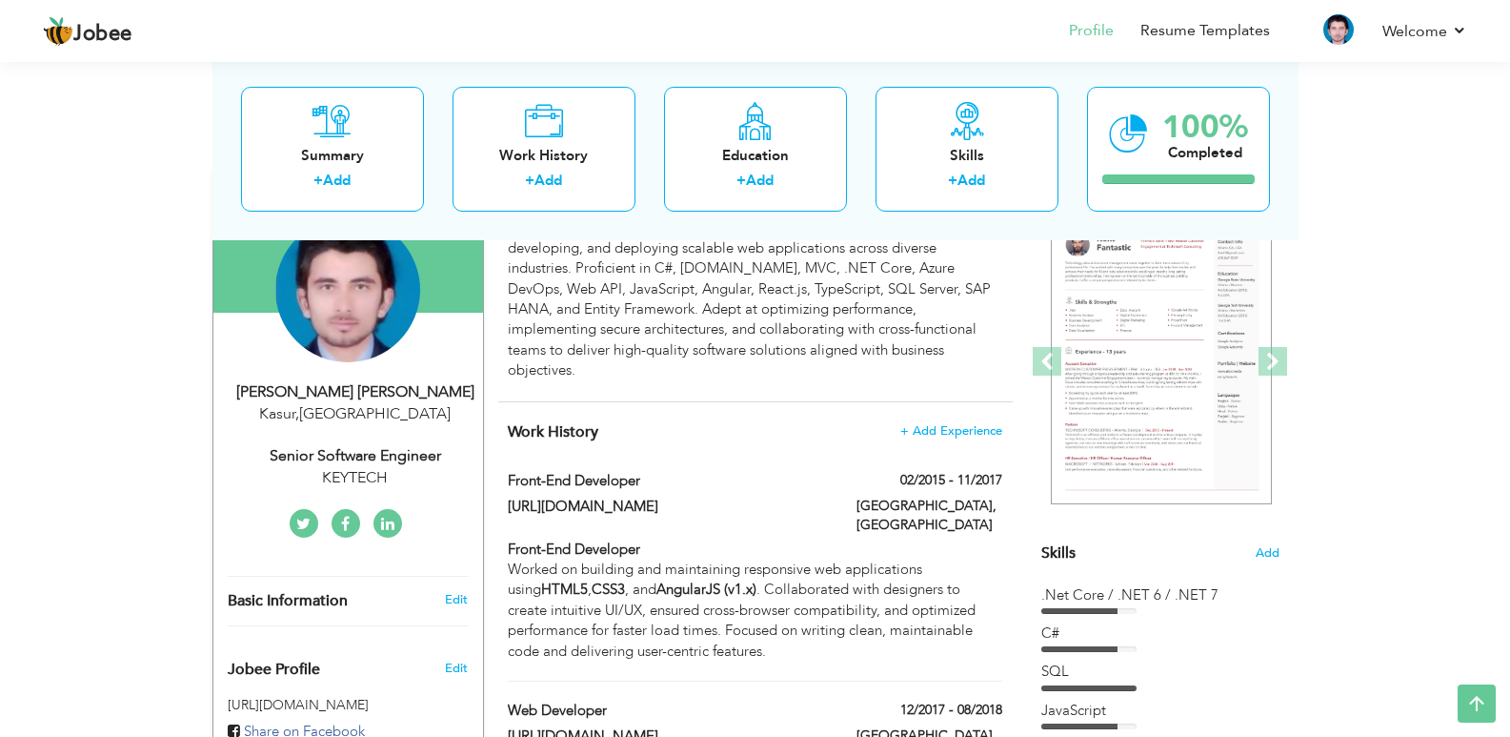
scroll to position [0, 0]
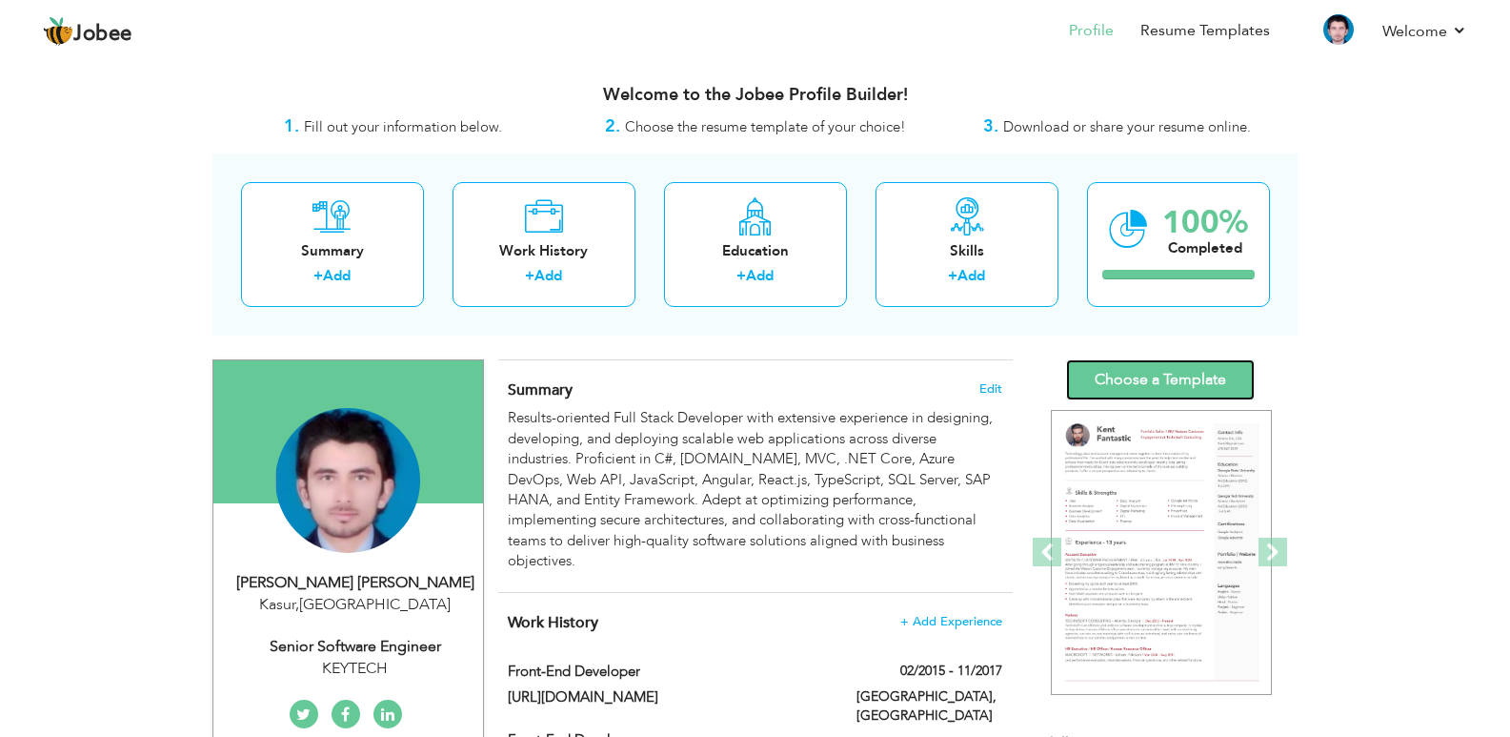
click at [1188, 387] on link "Choose a Template" at bounding box center [1160, 379] width 189 height 41
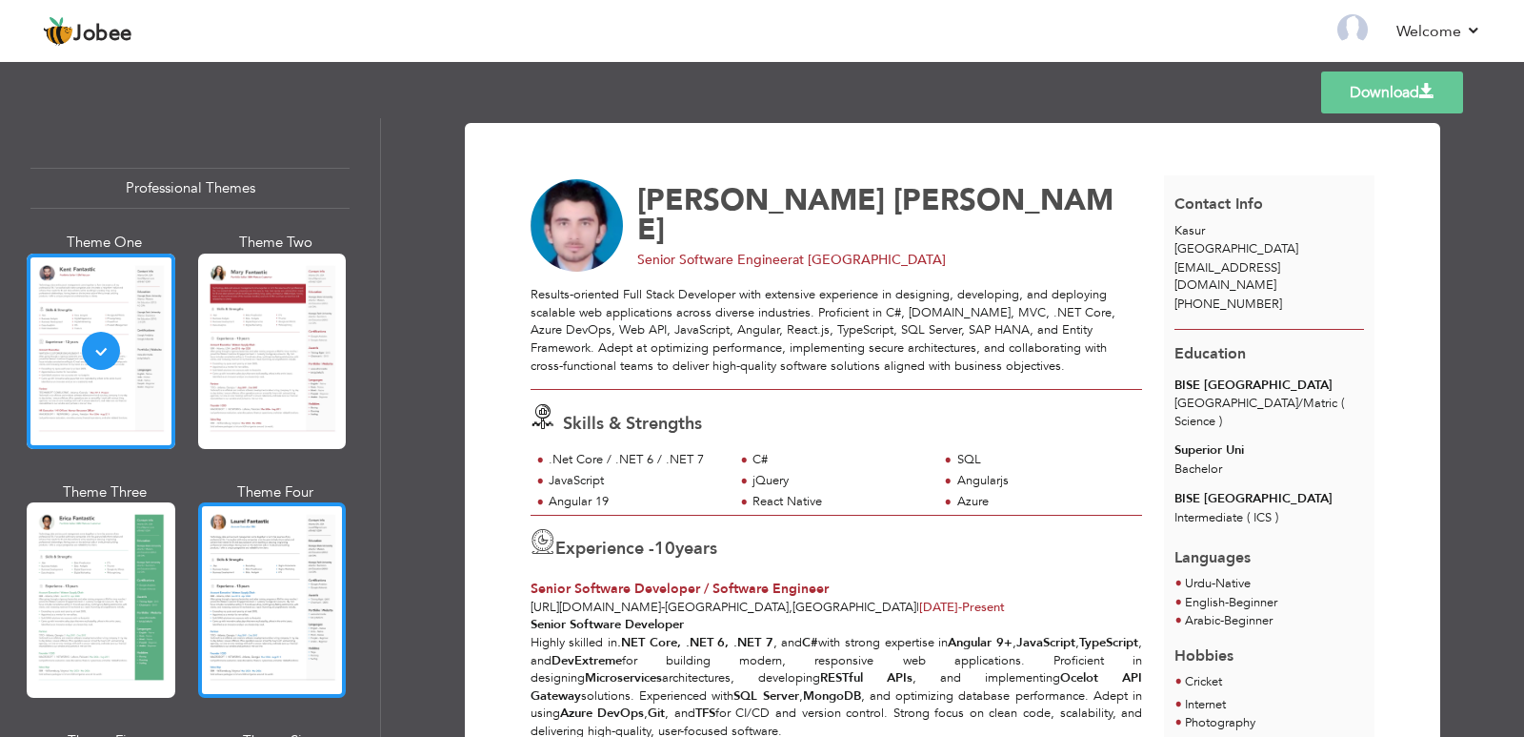
click at [230, 595] on div at bounding box center [272, 599] width 149 height 195
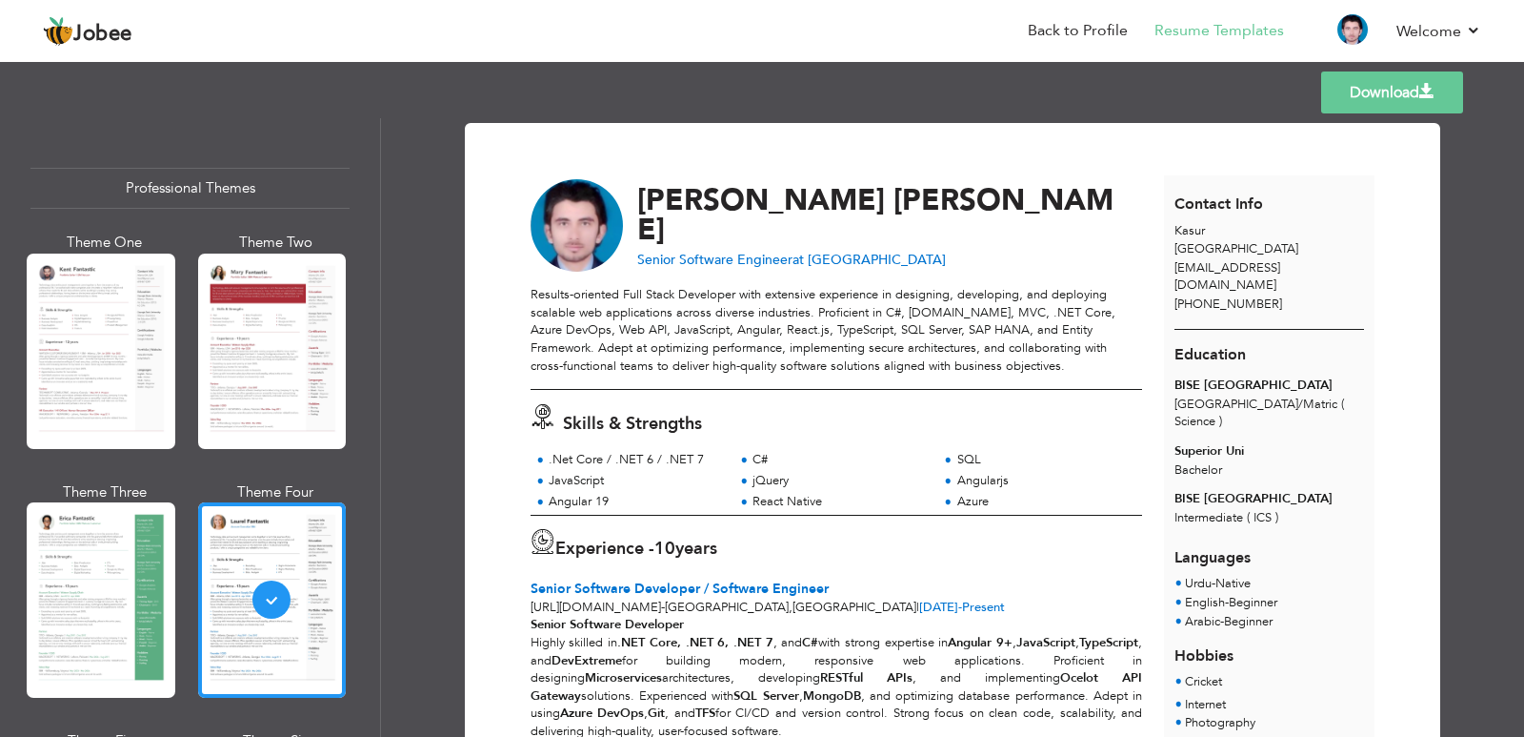
drag, startPoint x: 1362, startPoint y: 96, endPoint x: 1225, endPoint y: 299, distance: 244.4
click at [1336, 241] on div "Templates Download Professional Themes Theme One Theme Two Theme Three Theme Fo…" at bounding box center [762, 396] width 1524 height 679
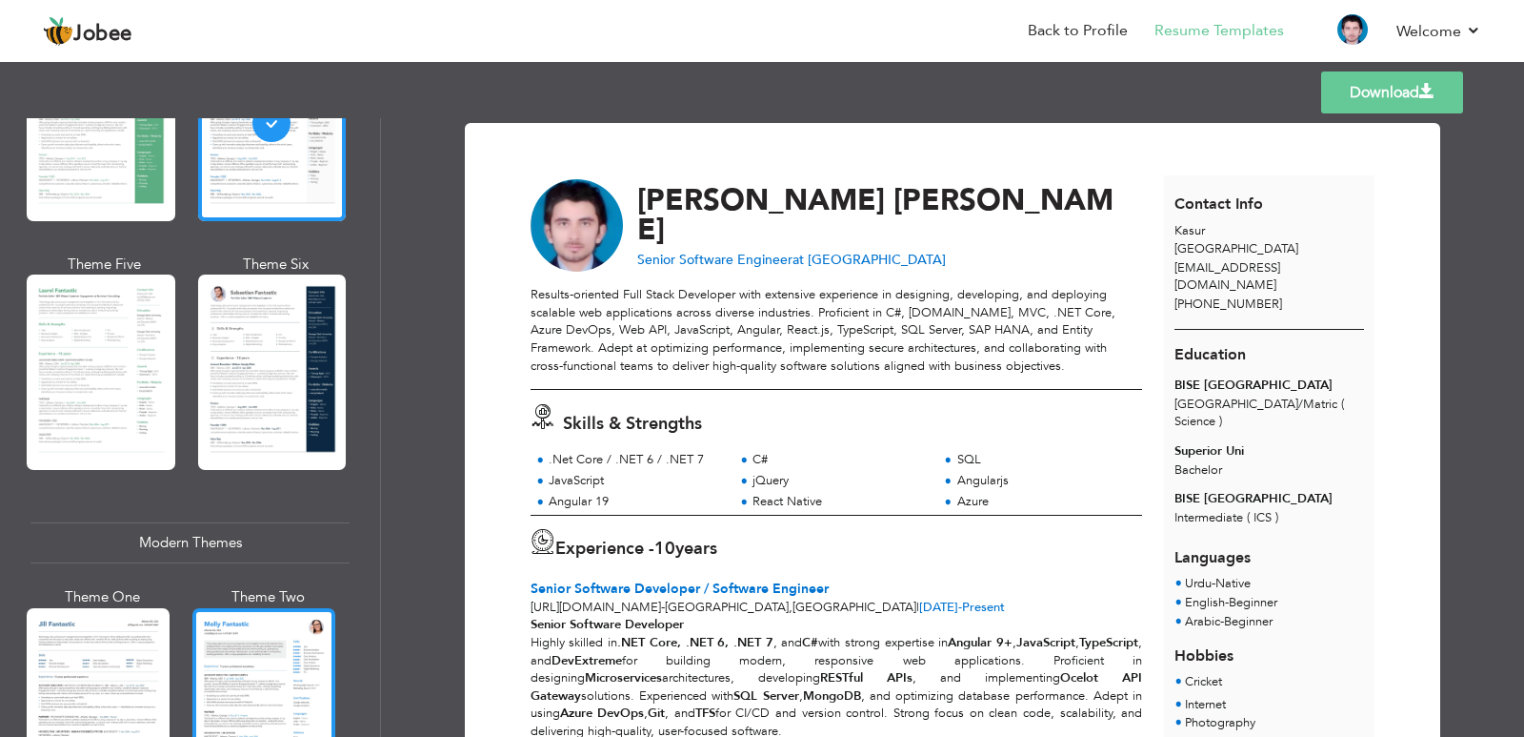
click at [257, 702] on div at bounding box center [263, 702] width 143 height 189
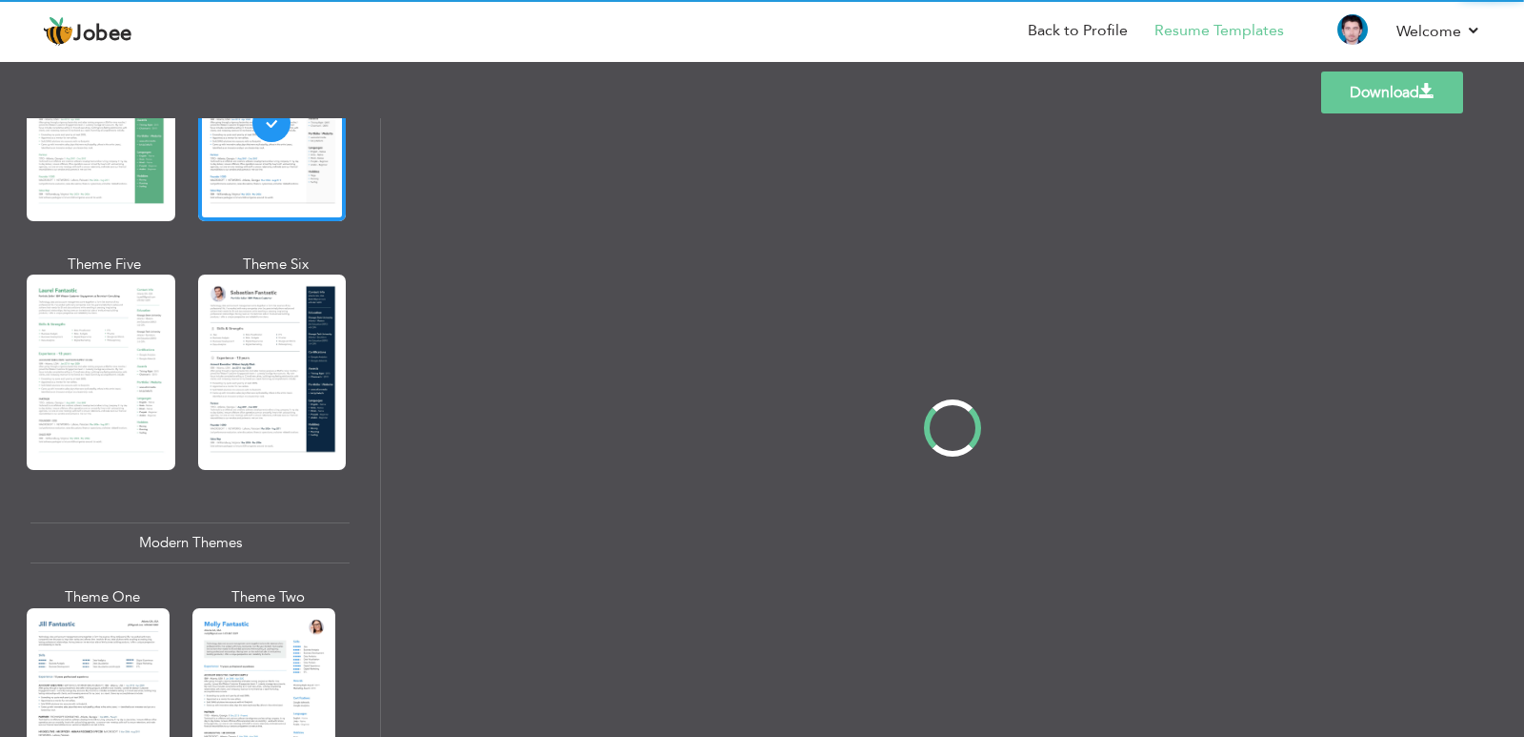
click at [1375, 95] on link "Download" at bounding box center [1393, 92] width 142 height 42
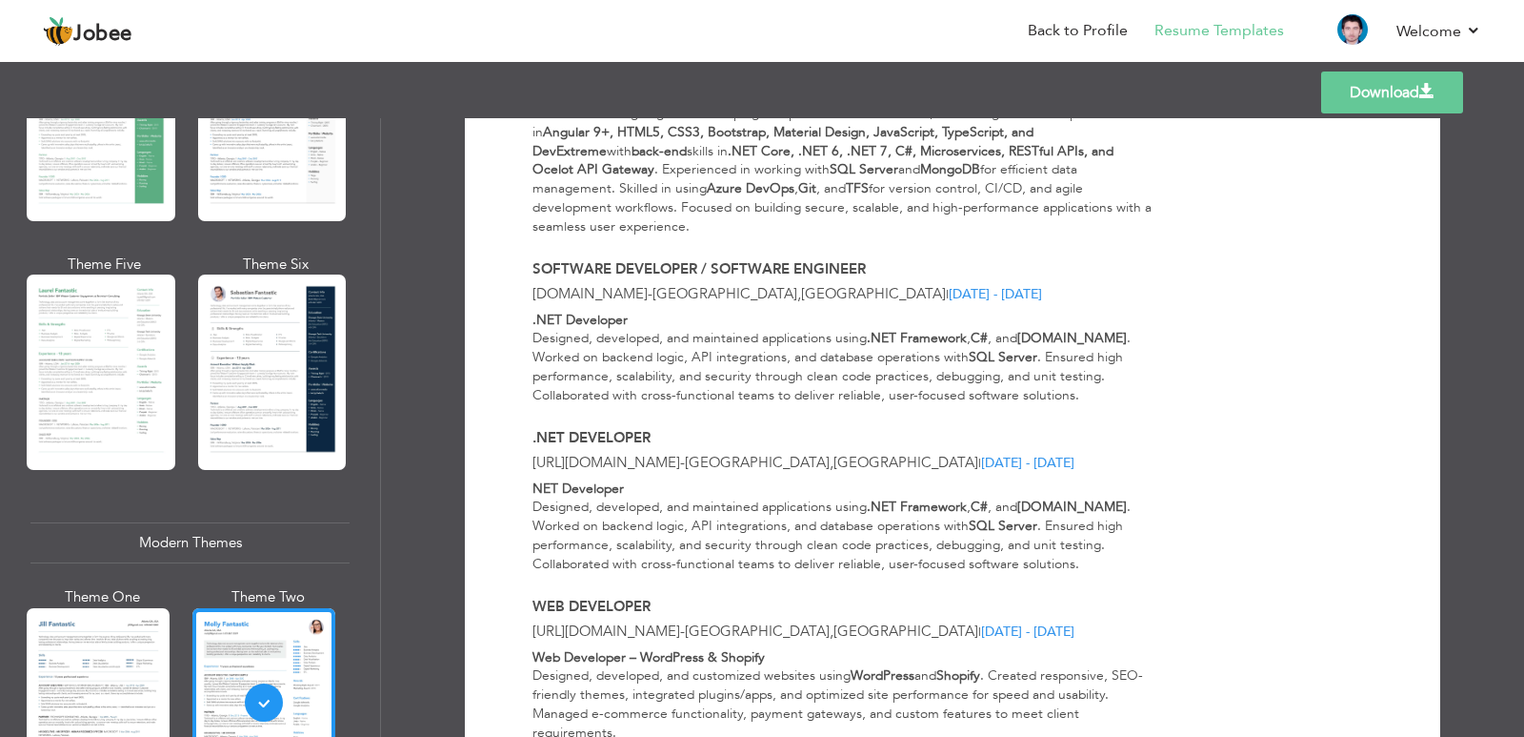
scroll to position [858, 0]
click at [1120, 33] on link "Back to Profile" at bounding box center [1078, 31] width 100 height 22
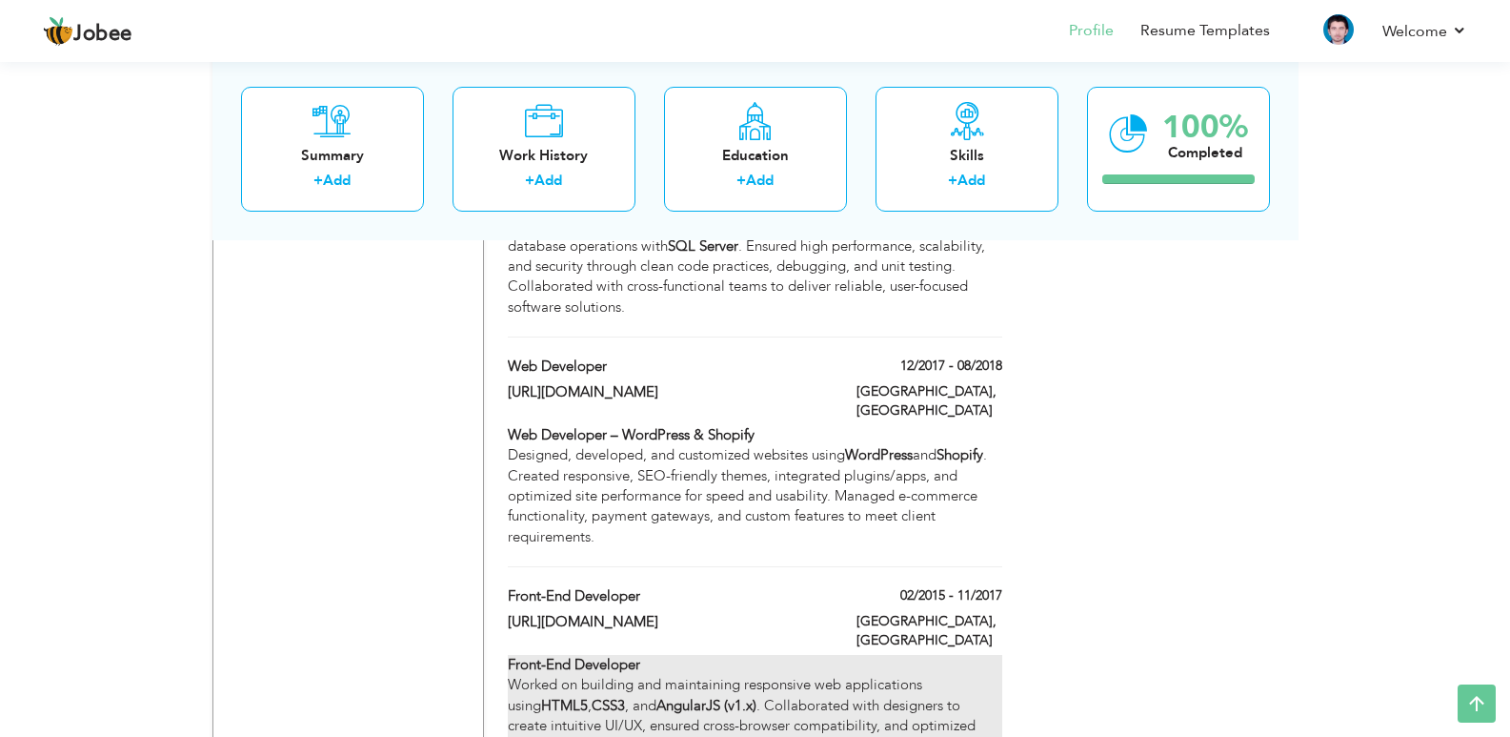
scroll to position [1620, 0]
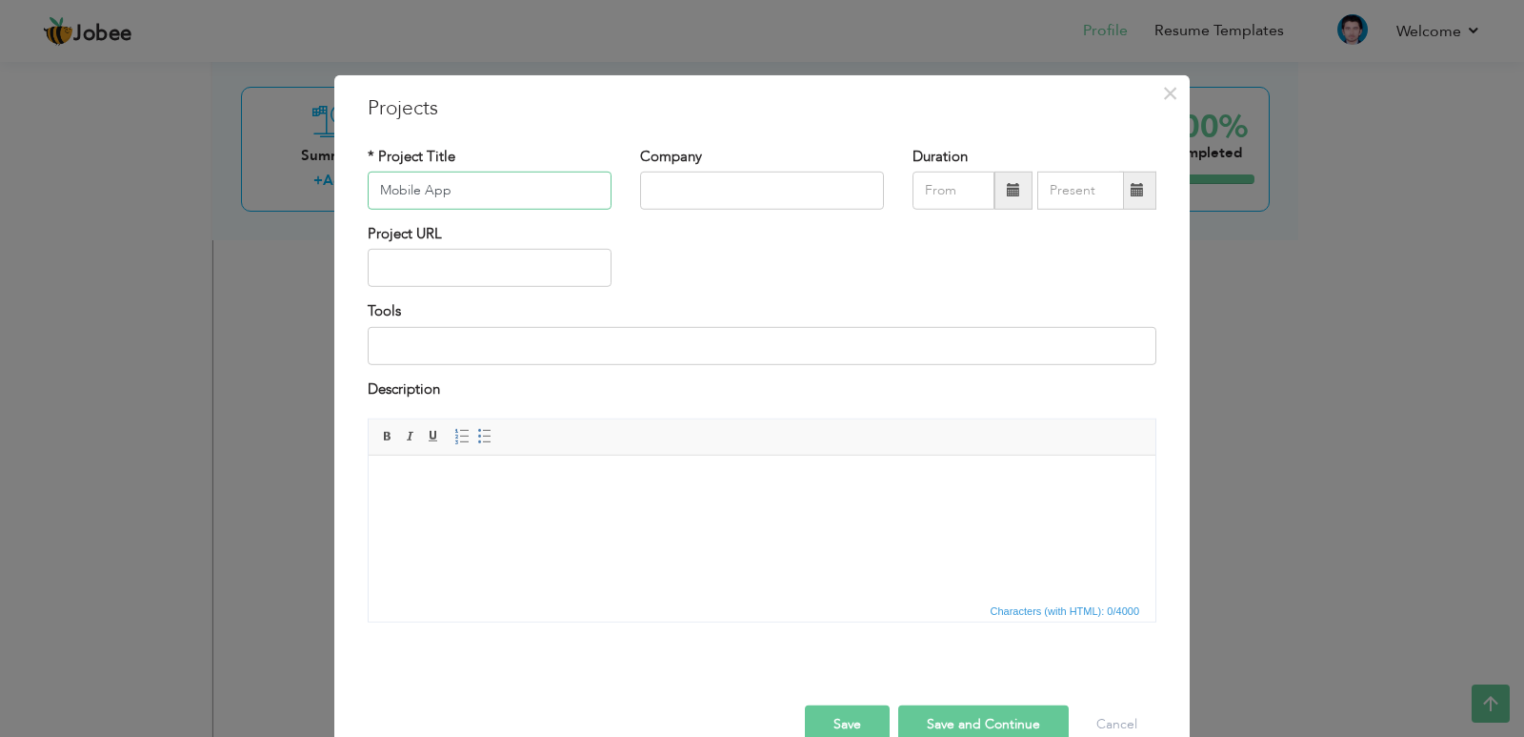
type input "Mobile App"
click at [700, 210] on div "Company" at bounding box center [762, 184] width 273 height 77
click at [721, 200] on input "text" at bounding box center [762, 191] width 244 height 38
click at [566, 258] on input "text" at bounding box center [490, 268] width 244 height 38
drag, startPoint x: 737, startPoint y: 186, endPoint x: 617, endPoint y: 192, distance: 119.3
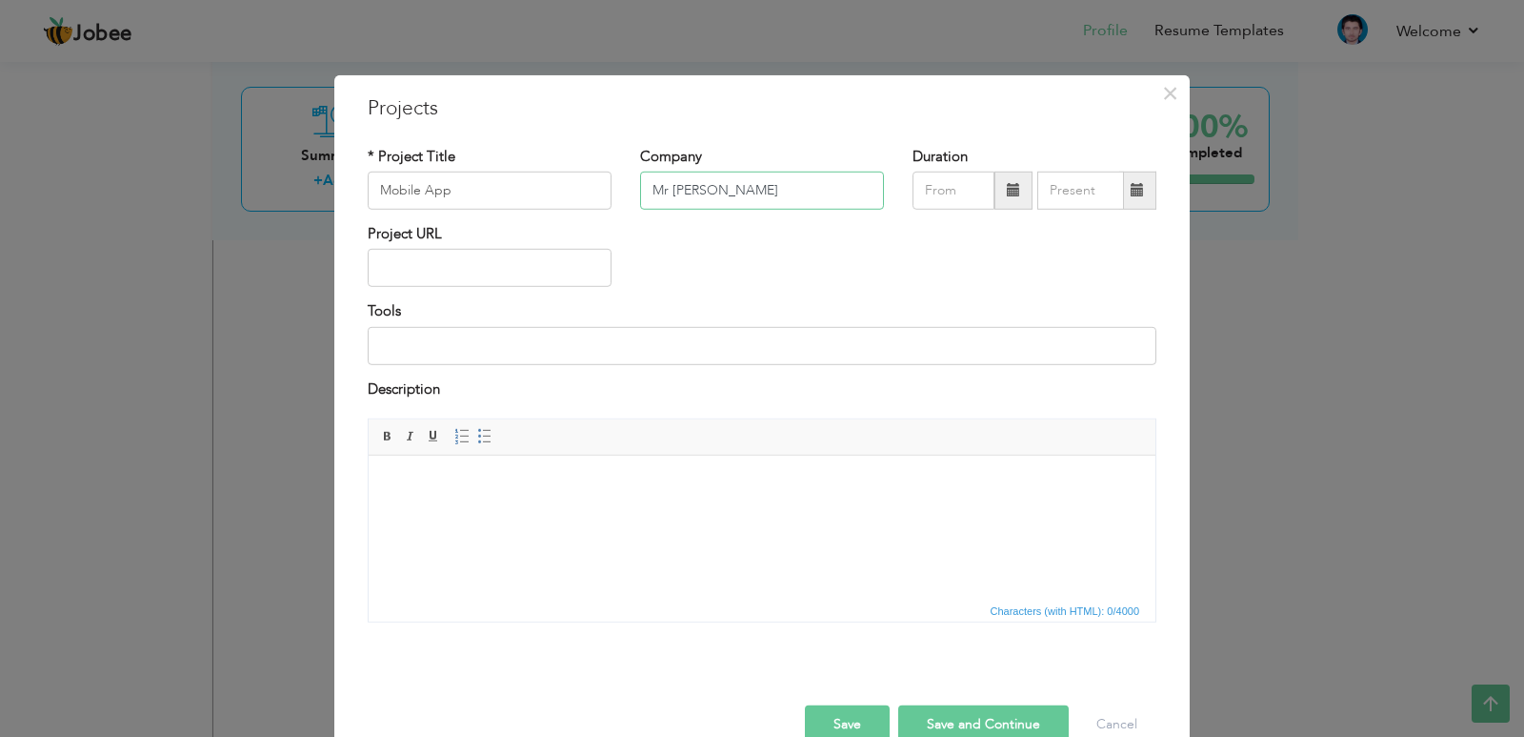
click at [617, 192] on div "* Project Title Mobile App Company Mr Grocer Duration" at bounding box center [762, 184] width 818 height 77
type input "Pawan App"
type input "08/2025"
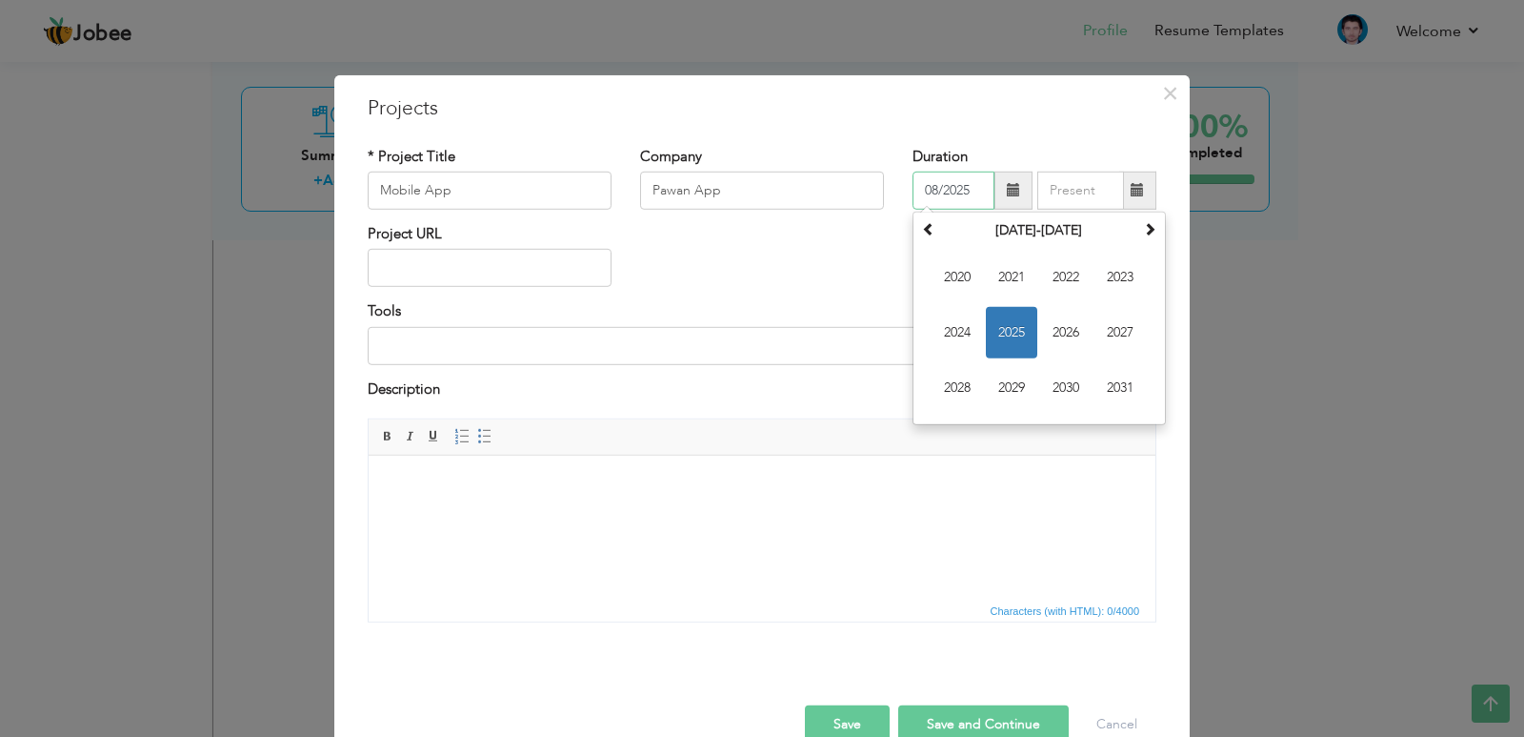
click at [920, 205] on div "08/2025 August 2025 Su Mo Tu We Th Fr Sa 27 28 29 30 31 1 2 3 4 5 6 7 8 9 10 11…" at bounding box center [1035, 191] width 244 height 38
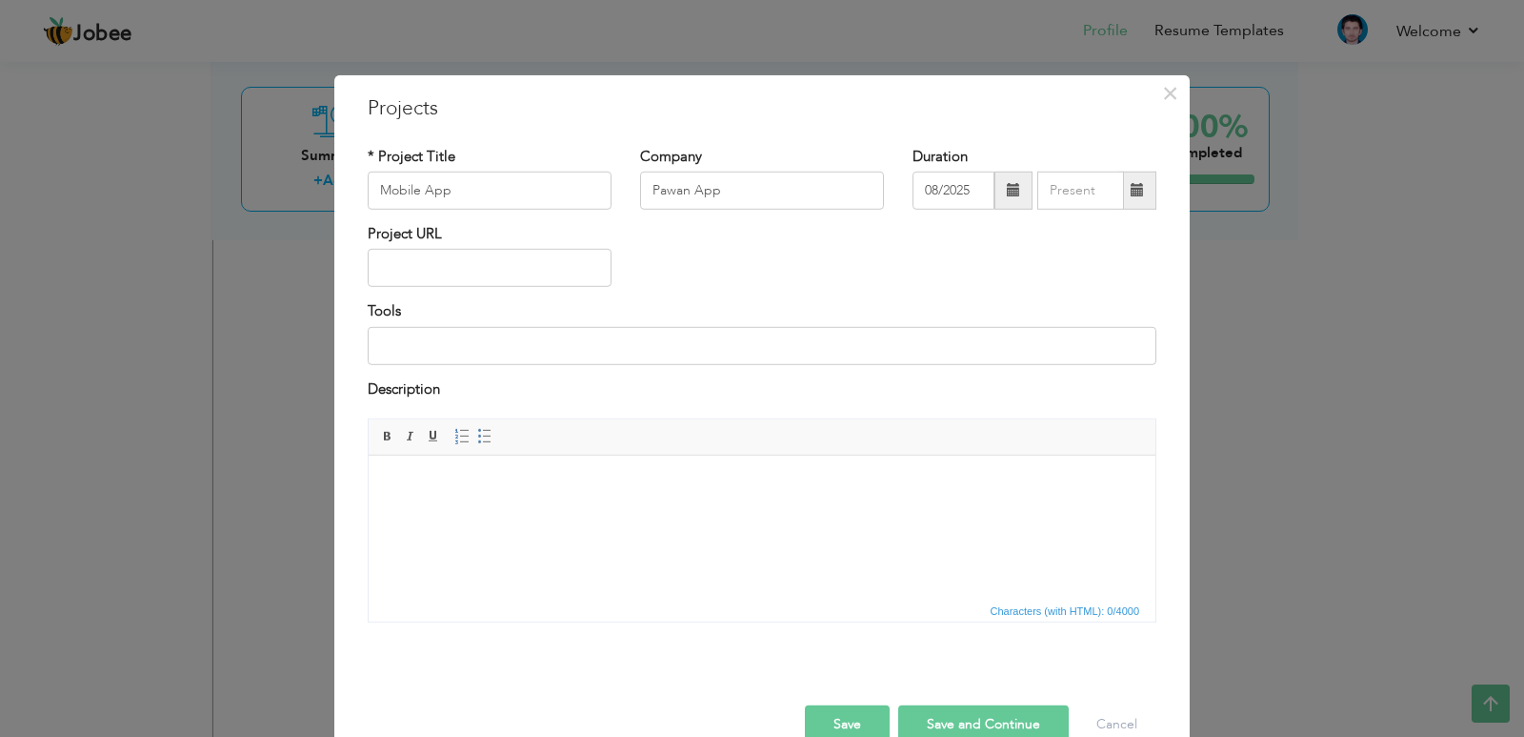
click at [1085, 116] on h3 "Projects" at bounding box center [762, 107] width 789 height 29
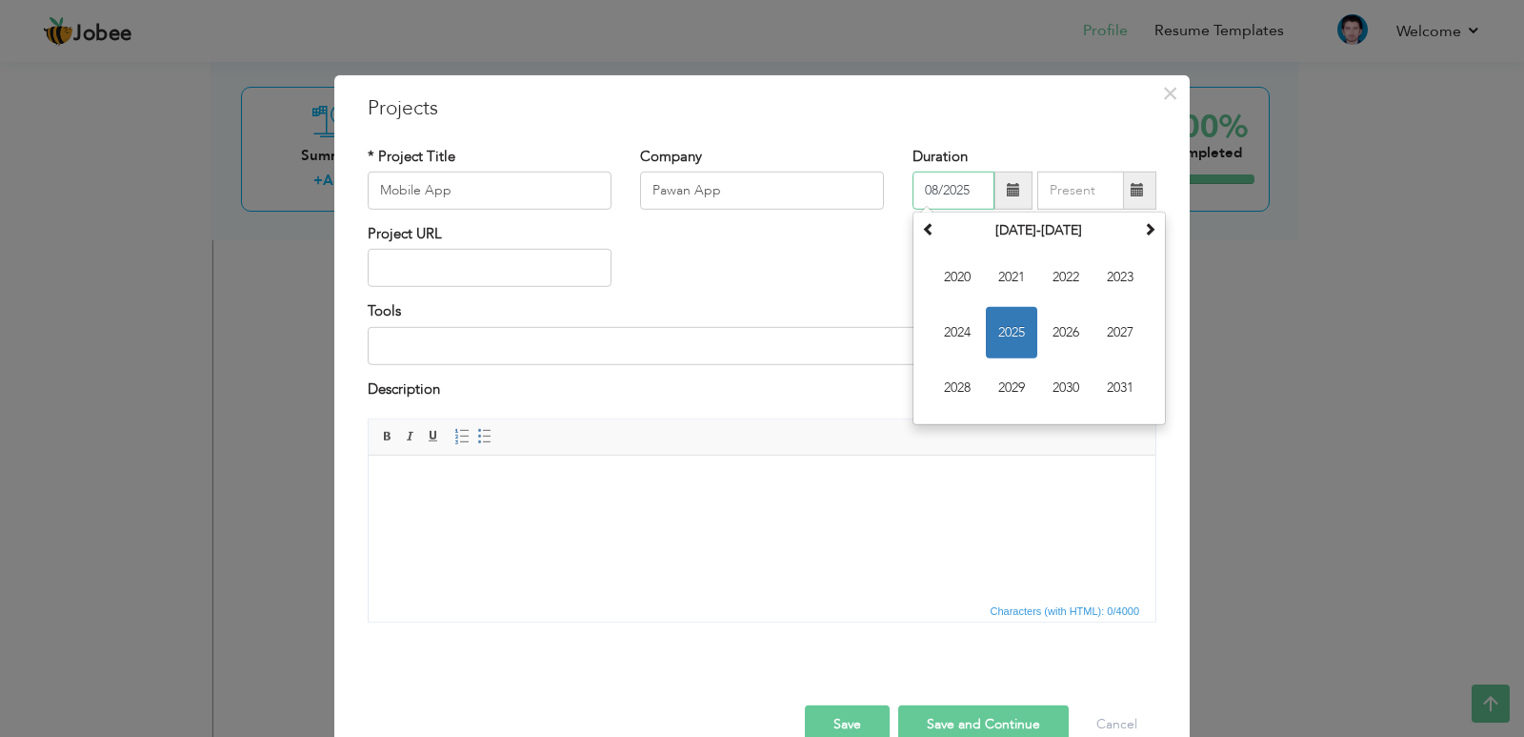
click at [966, 189] on input "08/2025" at bounding box center [954, 191] width 82 height 38
click at [1167, 95] on span "×" at bounding box center [1170, 92] width 16 height 34
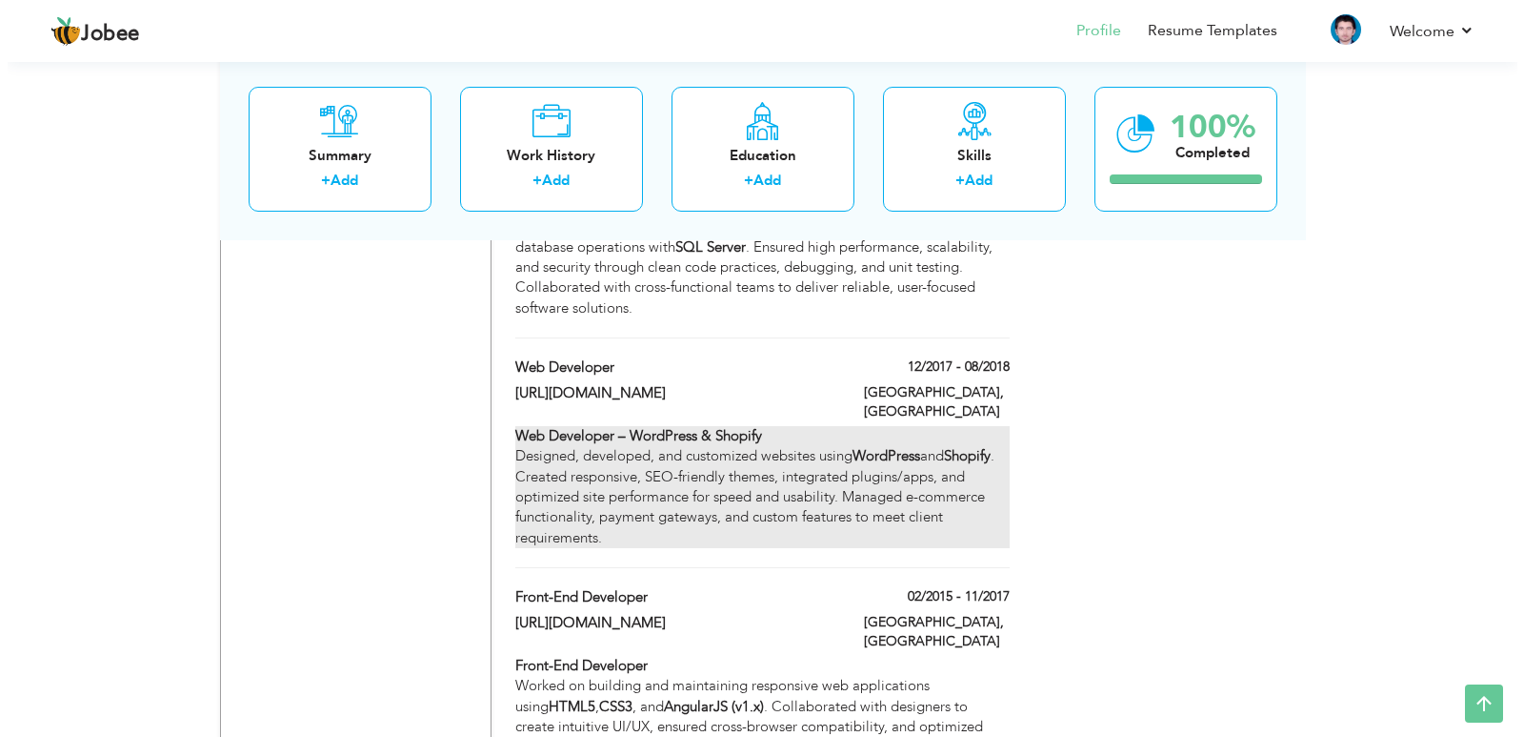
scroll to position [1918, 0]
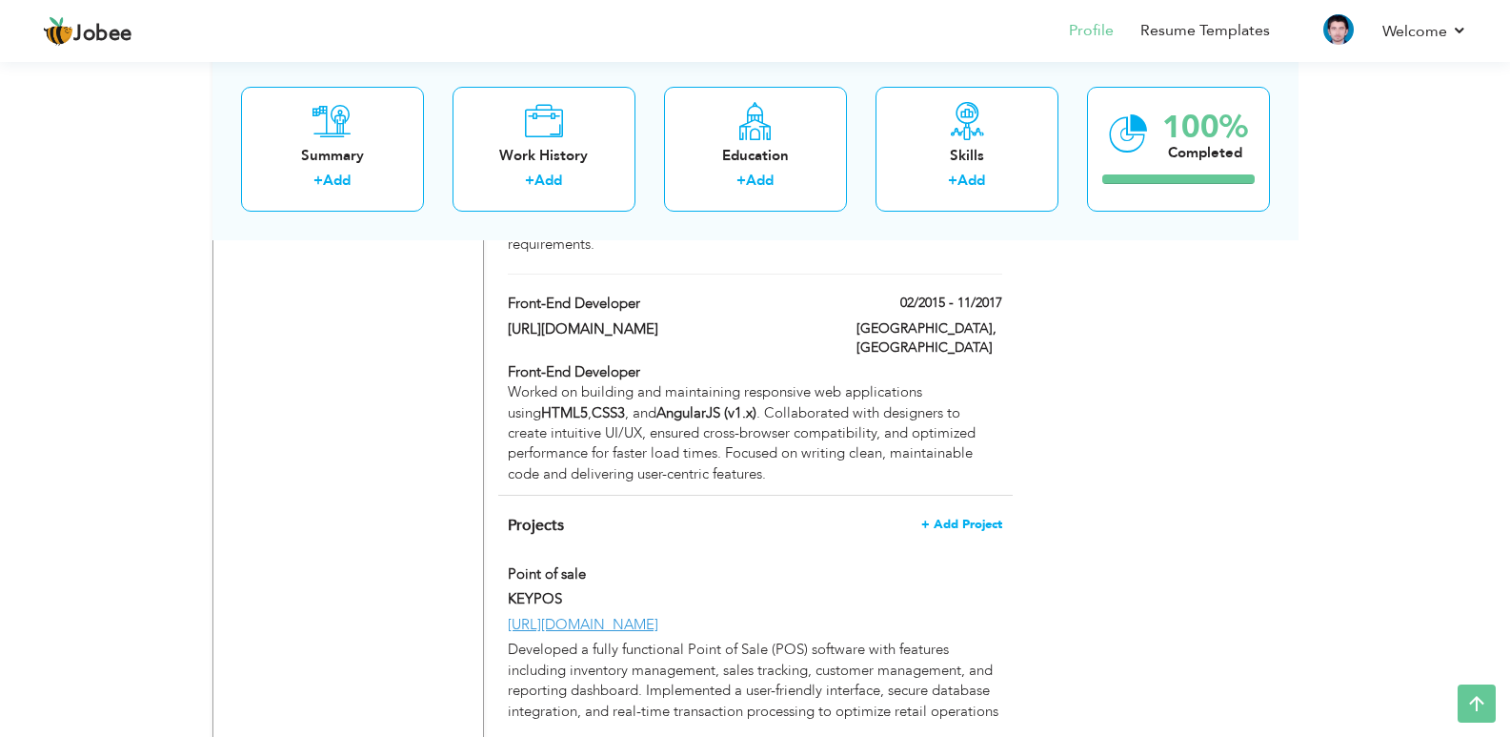
click at [959, 517] on span "+ Add Project" at bounding box center [961, 523] width 81 height 13
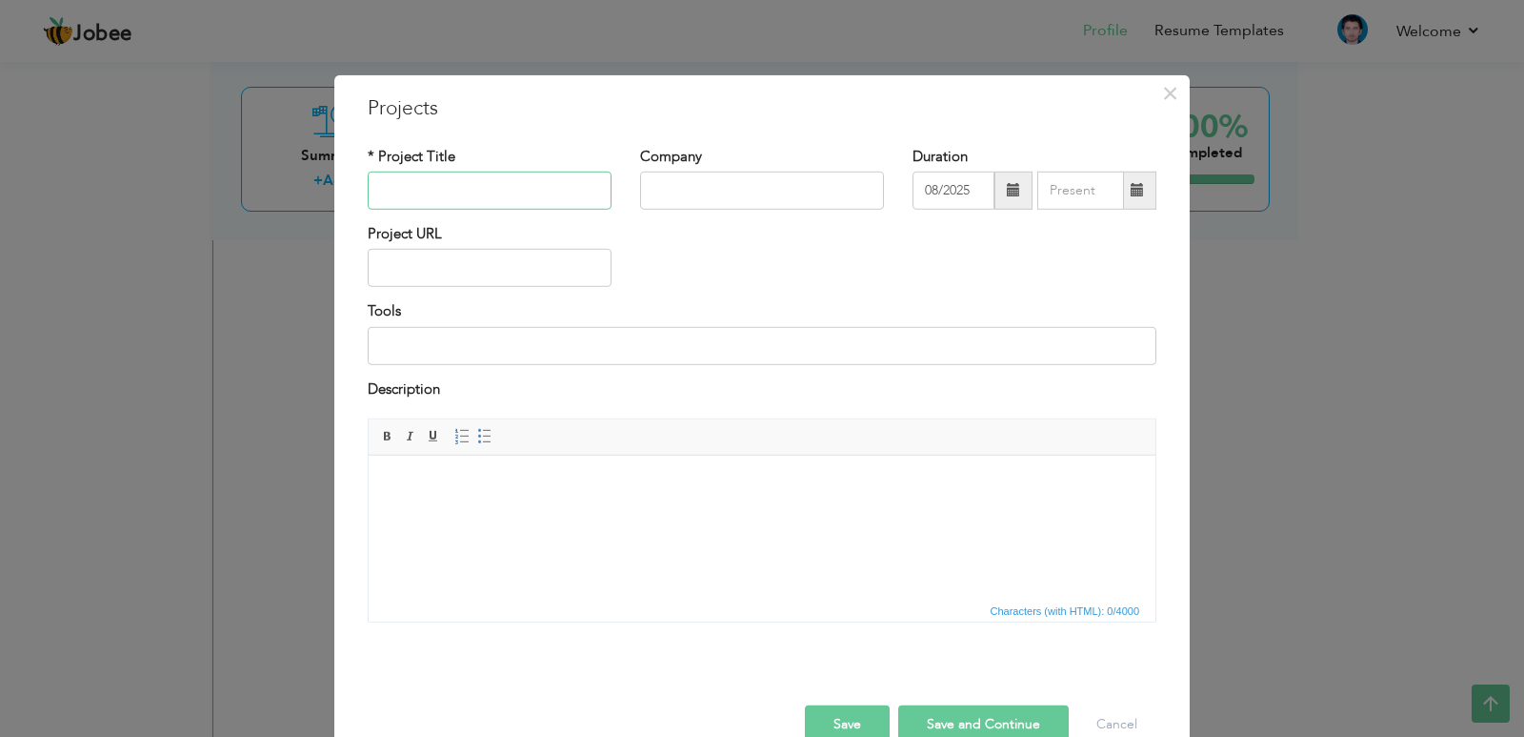
click at [484, 176] on input "text" at bounding box center [490, 191] width 244 height 38
type input "Mobile App"
type input "Pawan App"
click at [1155, 98] on button "×" at bounding box center [1170, 92] width 30 height 30
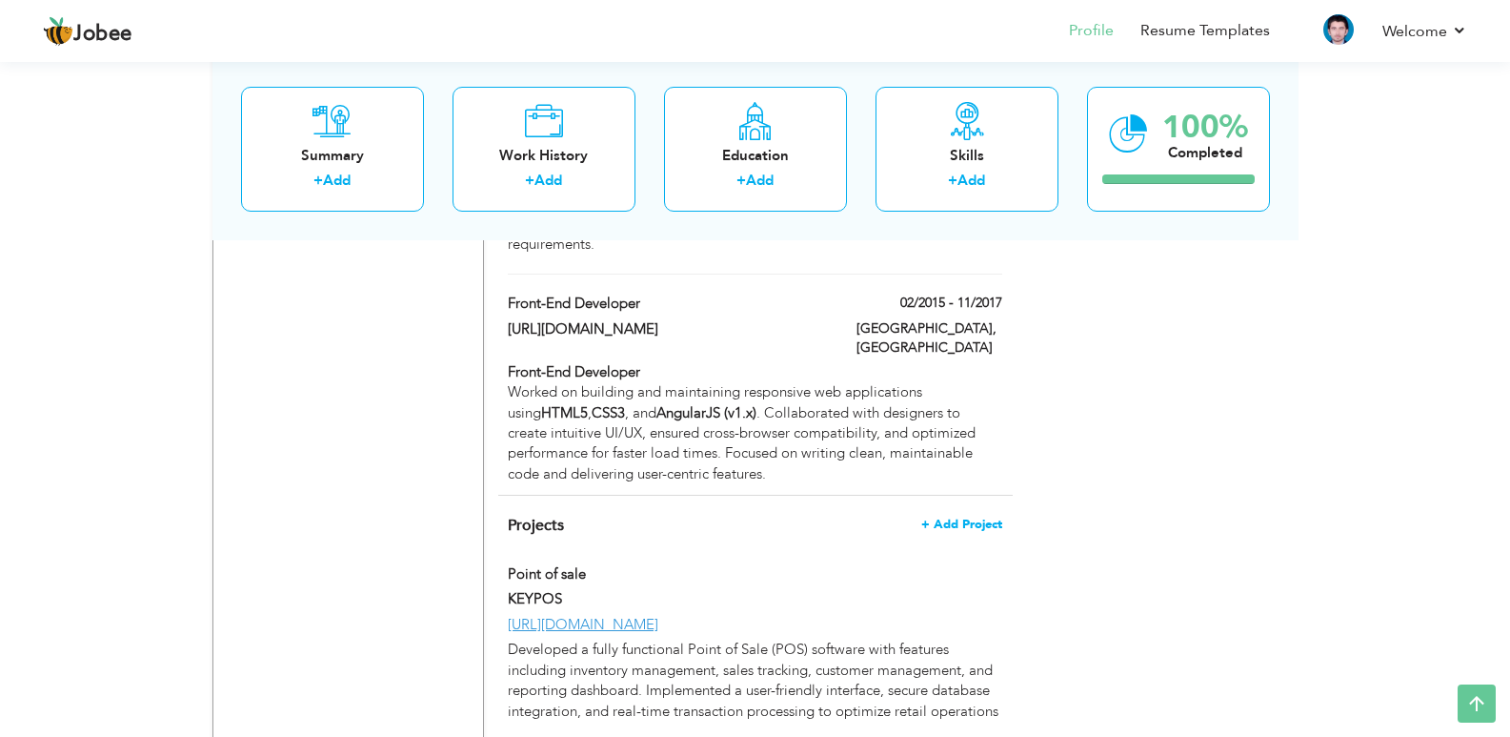
click at [991, 517] on span "+ Add Project" at bounding box center [961, 523] width 81 height 13
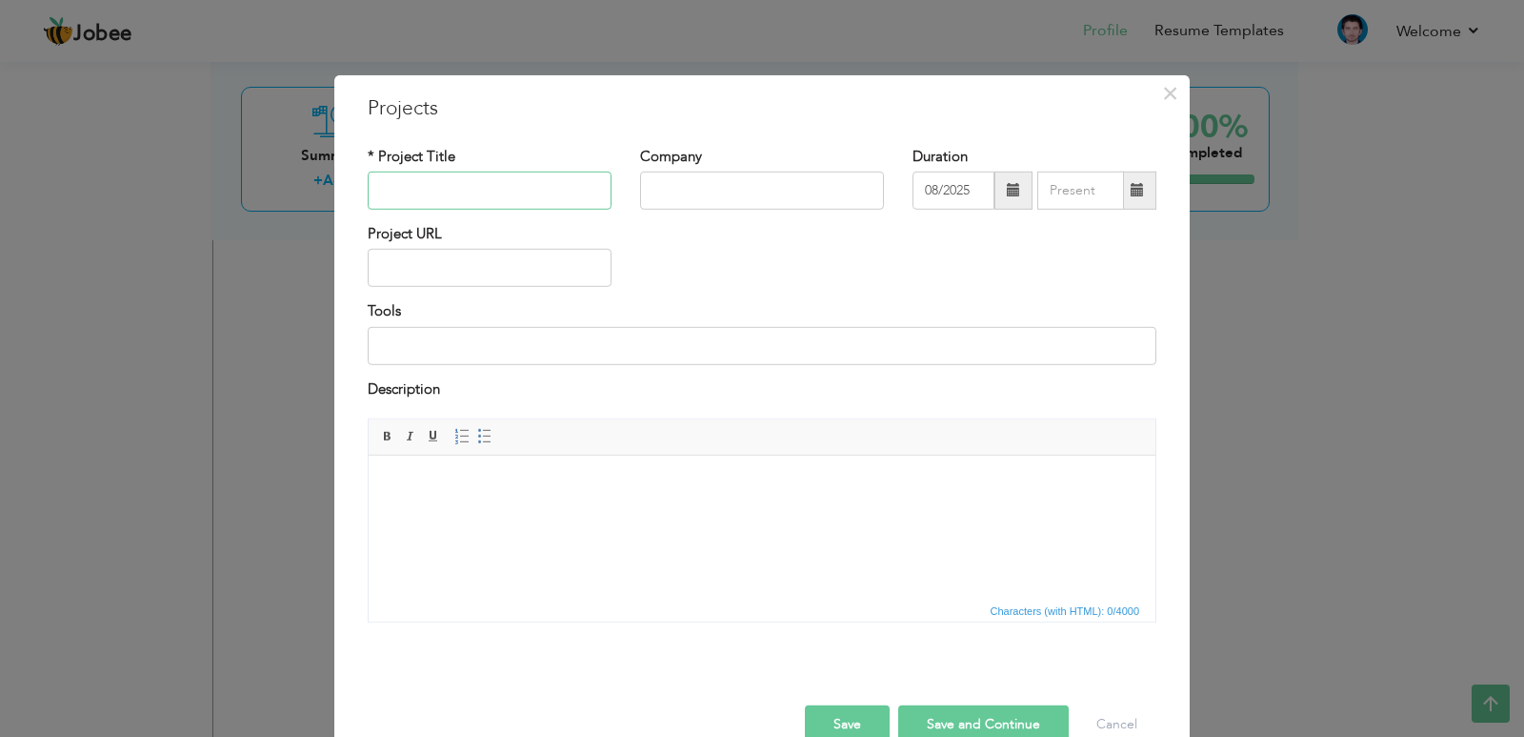
click at [514, 189] on input "text" at bounding box center [490, 191] width 244 height 38
type input "P"
type input "Mobile App"
click at [688, 187] on input "Pawan App" at bounding box center [762, 191] width 244 height 38
drag, startPoint x: 738, startPoint y: 191, endPoint x: 687, endPoint y: 192, distance: 51.5
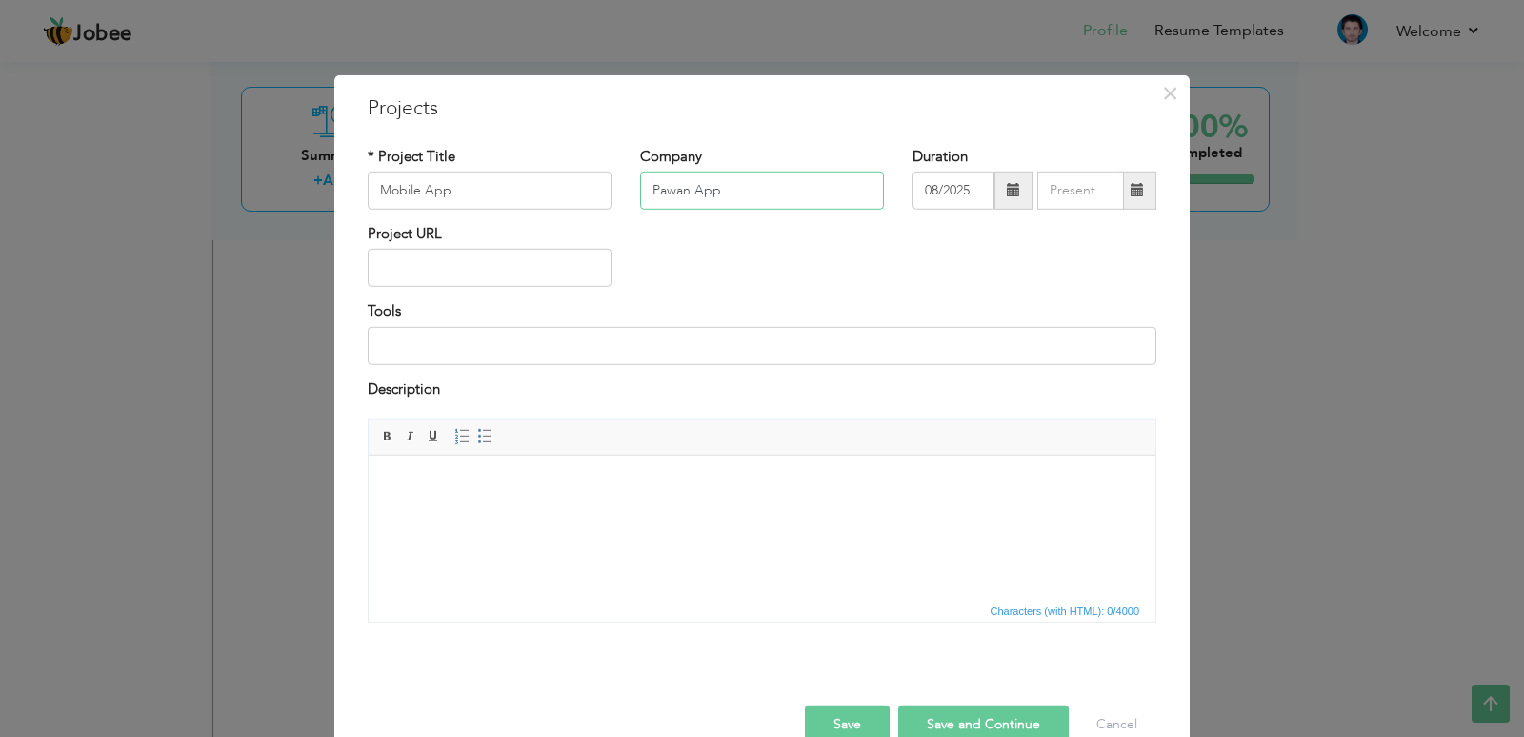
click at [687, 192] on input "Pawan App" at bounding box center [762, 191] width 244 height 38
type input "Pawan Store"
click at [504, 285] on input "text" at bounding box center [490, 268] width 244 height 38
paste input "[URL][DOMAIN_NAME][DOMAIN_NAME]"
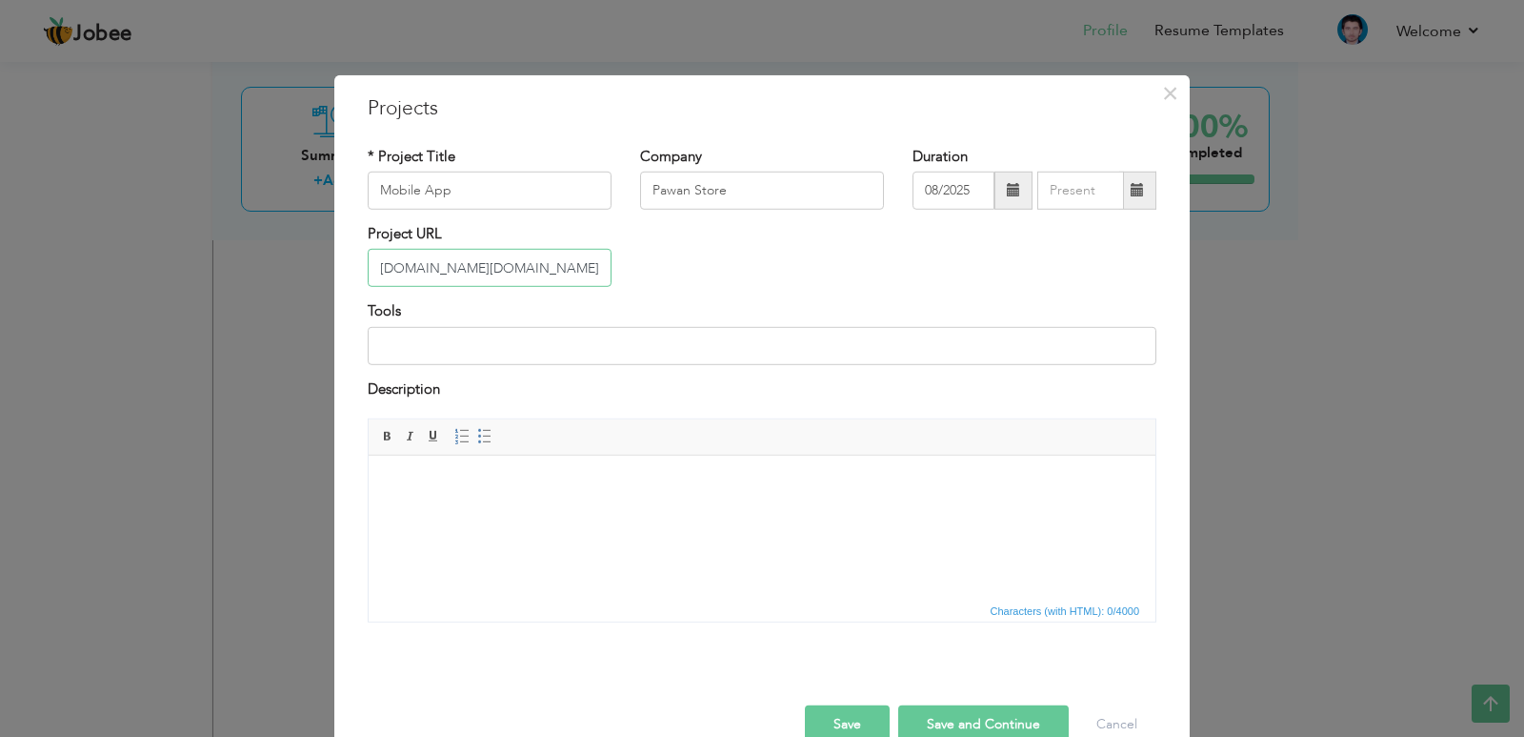
type input "[URL][DOMAIN_NAME][DOMAIN_NAME]"
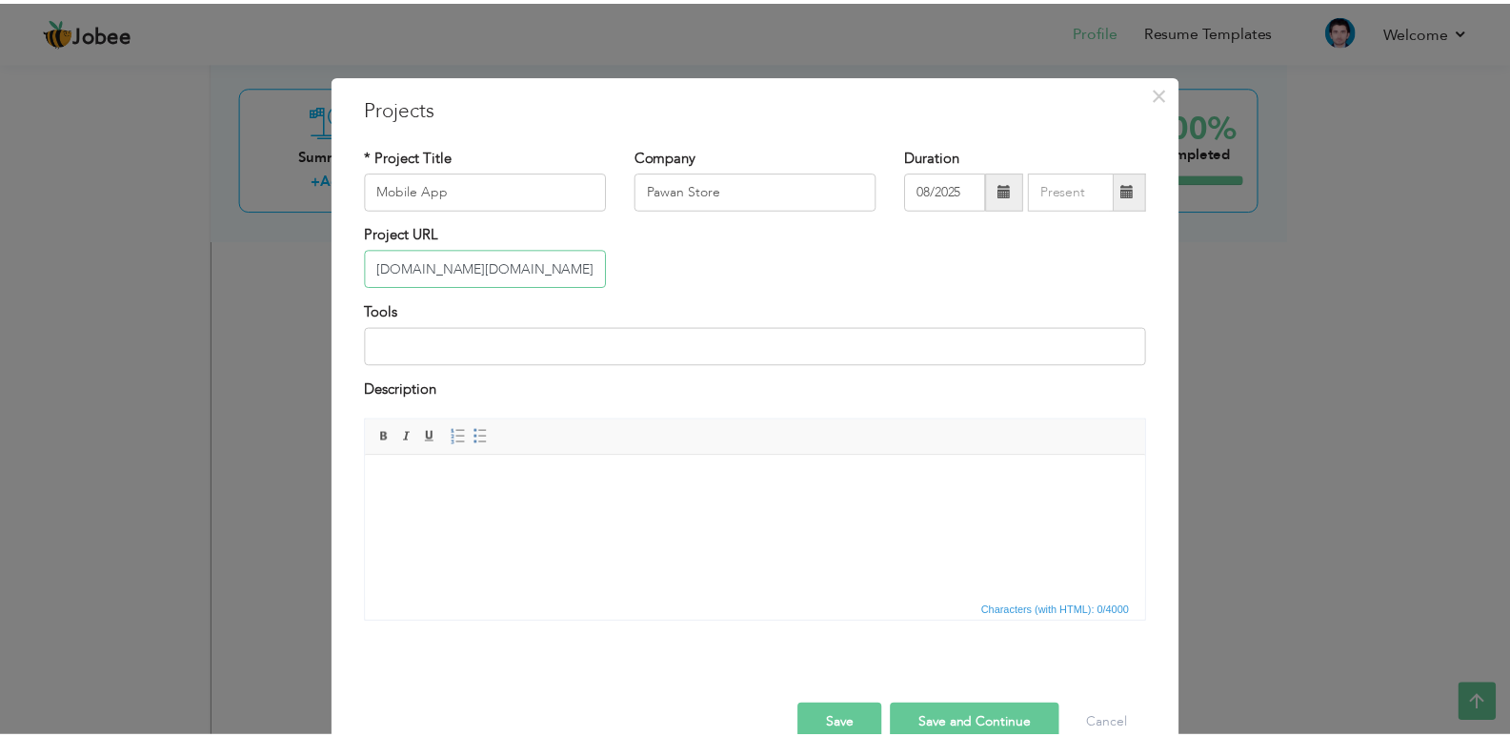
scroll to position [0, 0]
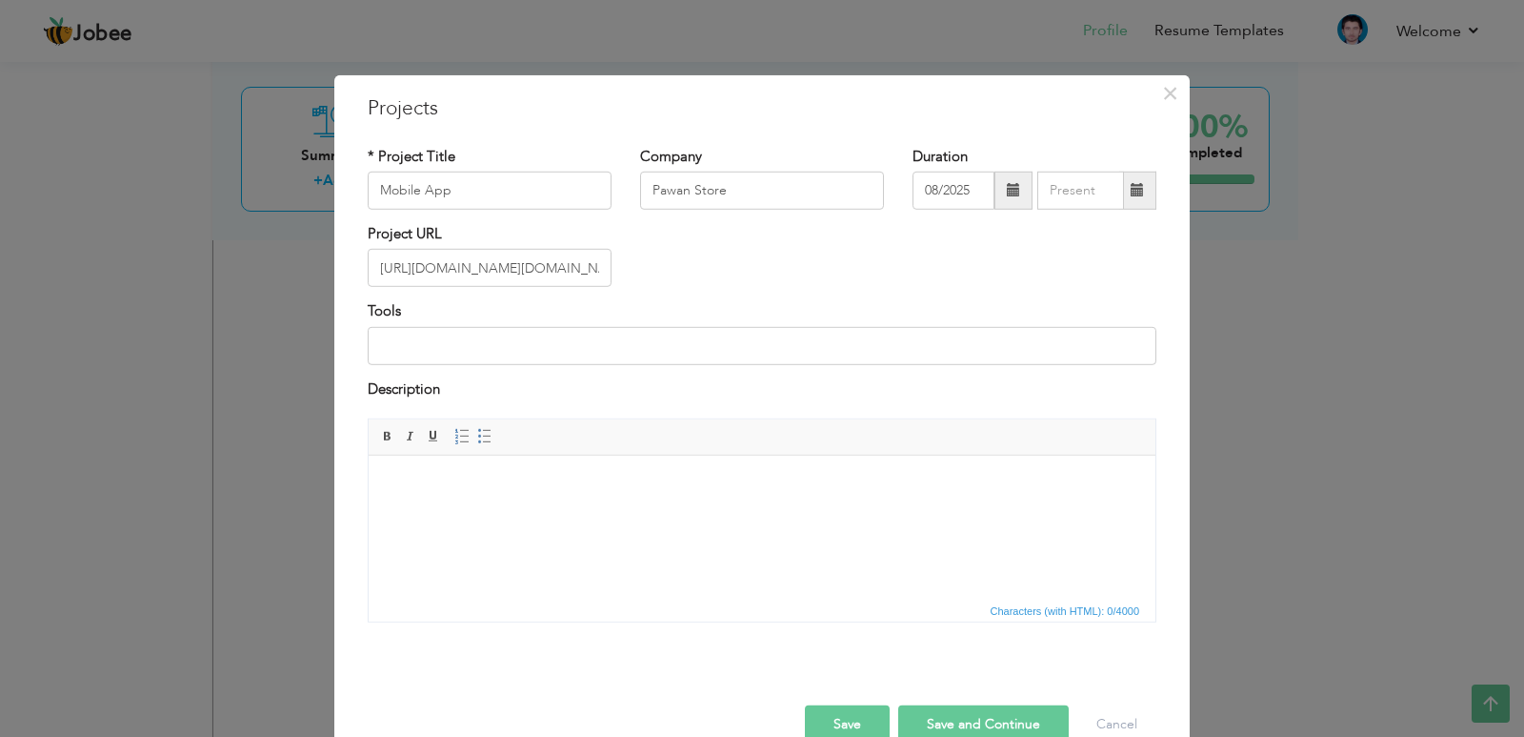
click at [511, 514] on html at bounding box center [762, 484] width 787 height 58
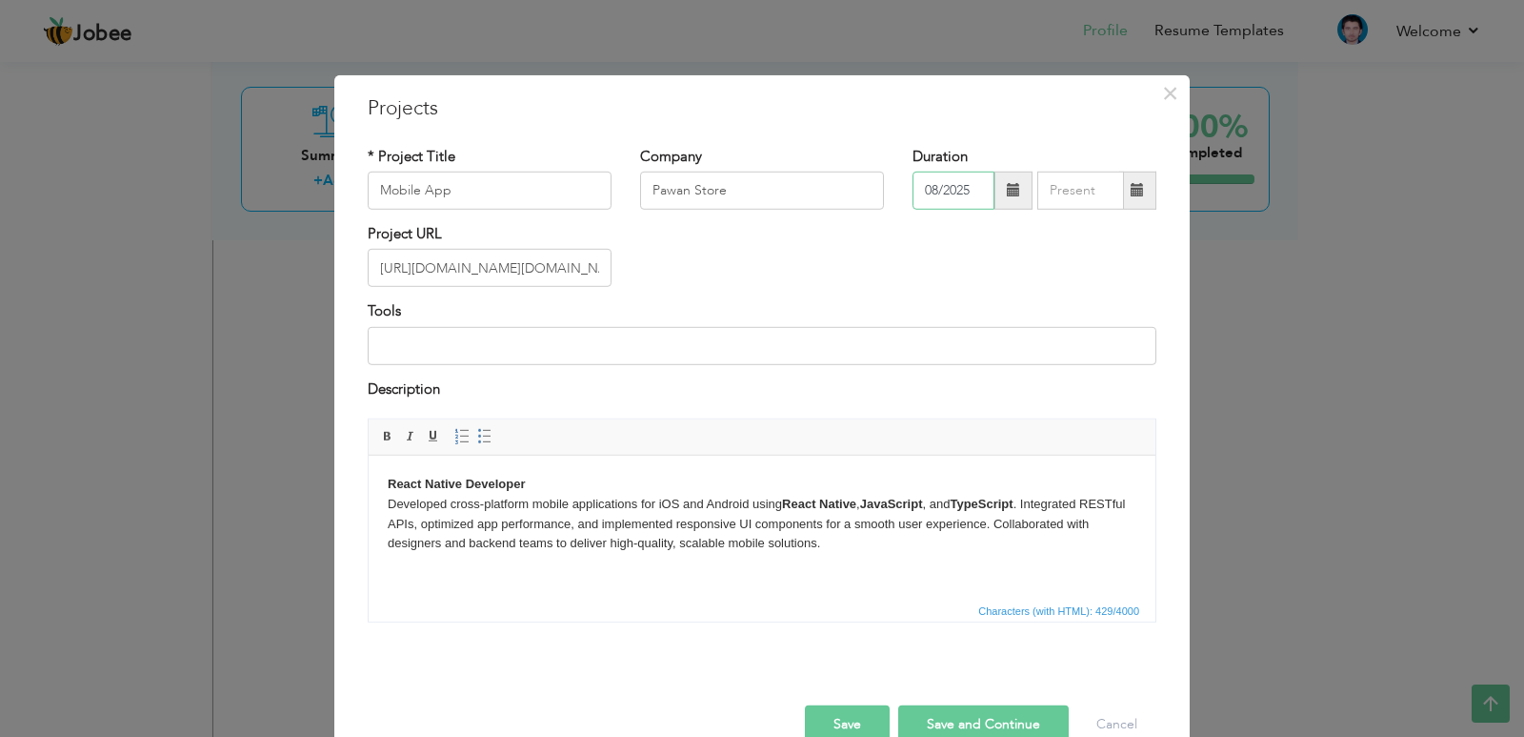
click at [957, 181] on input "08/2025" at bounding box center [954, 191] width 82 height 38
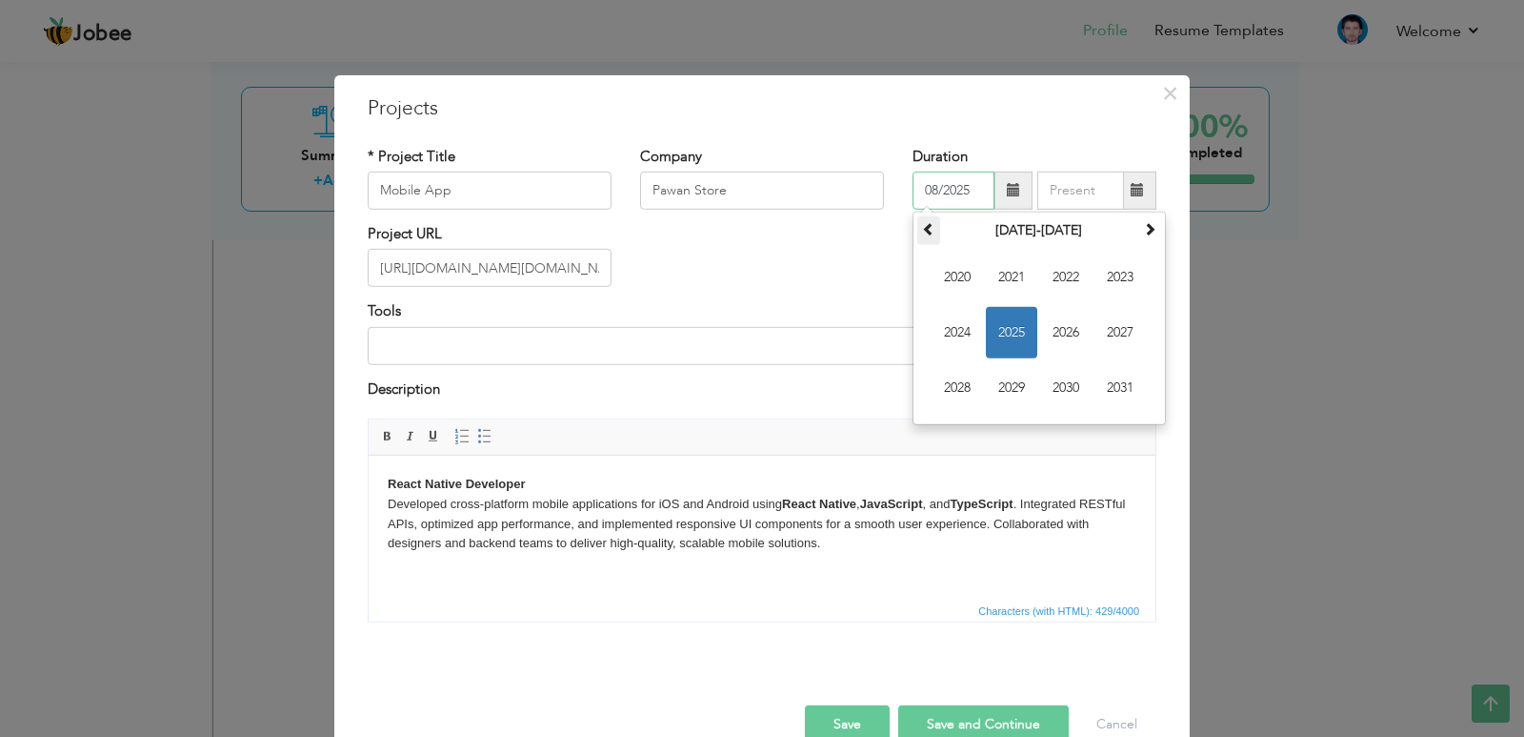
click at [918, 236] on th at bounding box center [929, 230] width 23 height 29
click at [1039, 232] on th "2010-2021" at bounding box center [1039, 230] width 198 height 29
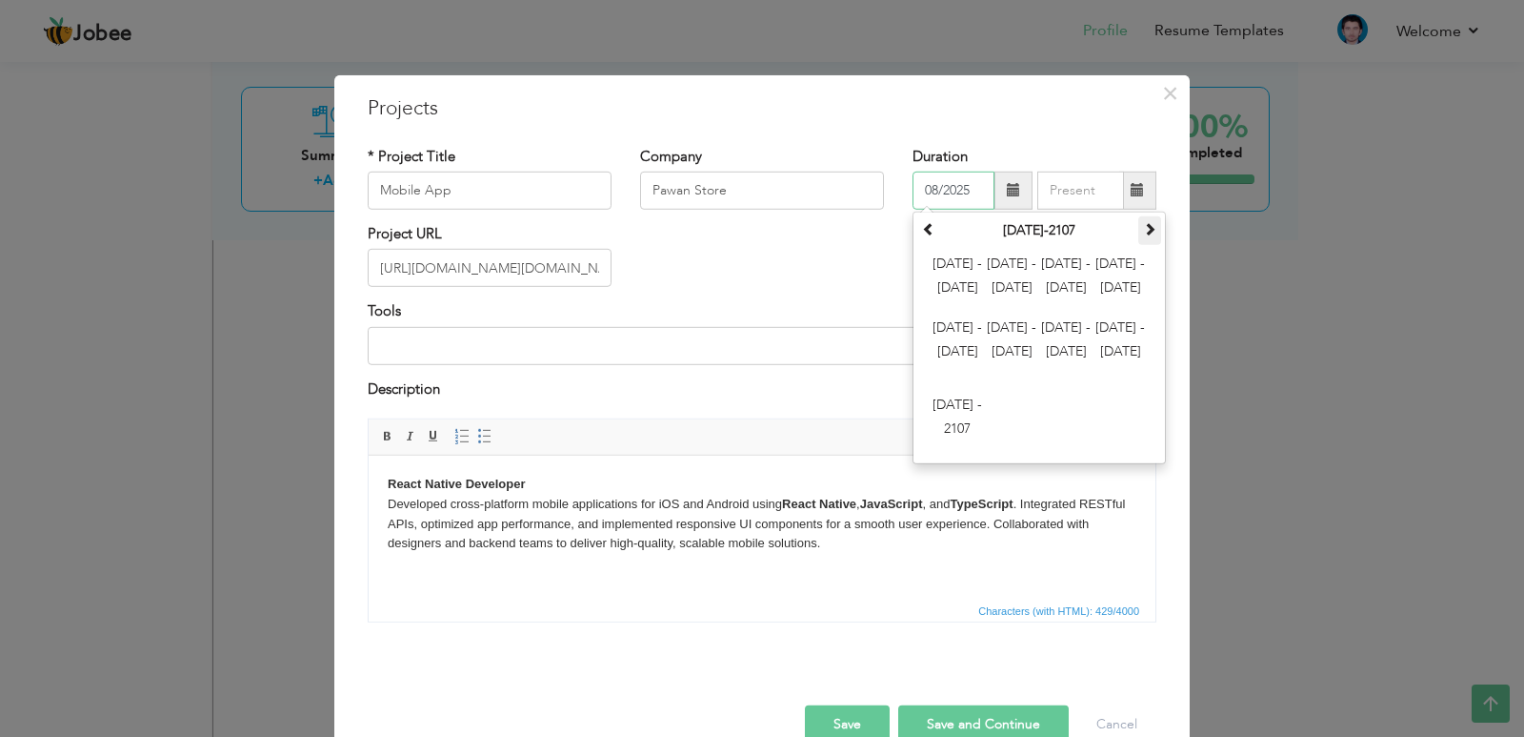
click at [1145, 235] on span at bounding box center [1149, 228] width 13 height 13
click at [974, 213] on div "August 2115 Su Mo Tu We Th Fr Sa 28 29 30 31 1 2 3 4 5 6 7 8 9 10 11 12 13 14 1…" at bounding box center [1039, 338] width 253 height 252
click at [974, 200] on input "08/2025" at bounding box center [954, 191] width 82 height 38
click at [1093, 144] on div "* Project Title Mobile App Company Pawan Store Duration 08/2025 August 2115 Su …" at bounding box center [762, 390] width 818 height 519
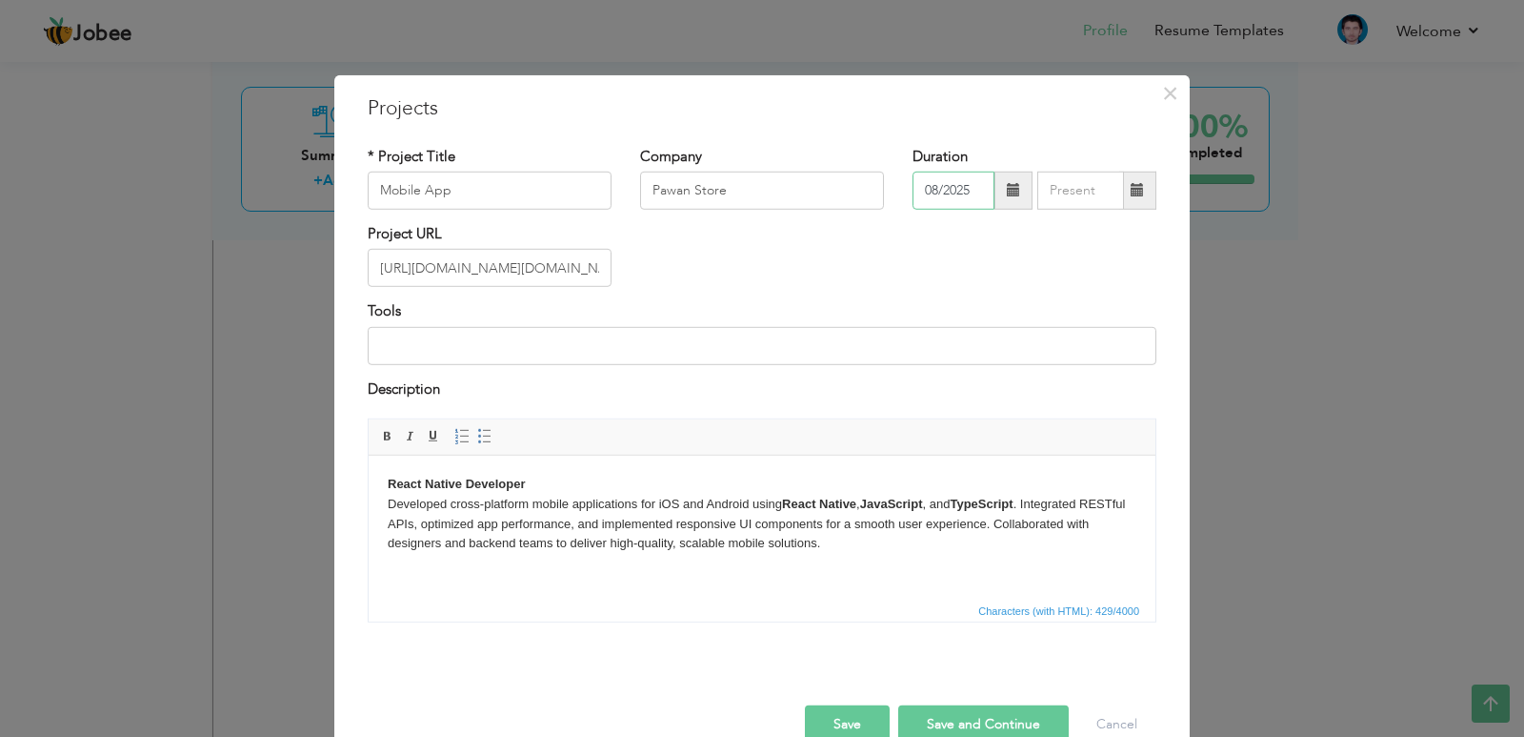
click at [970, 202] on input "08/2025" at bounding box center [954, 191] width 82 height 38
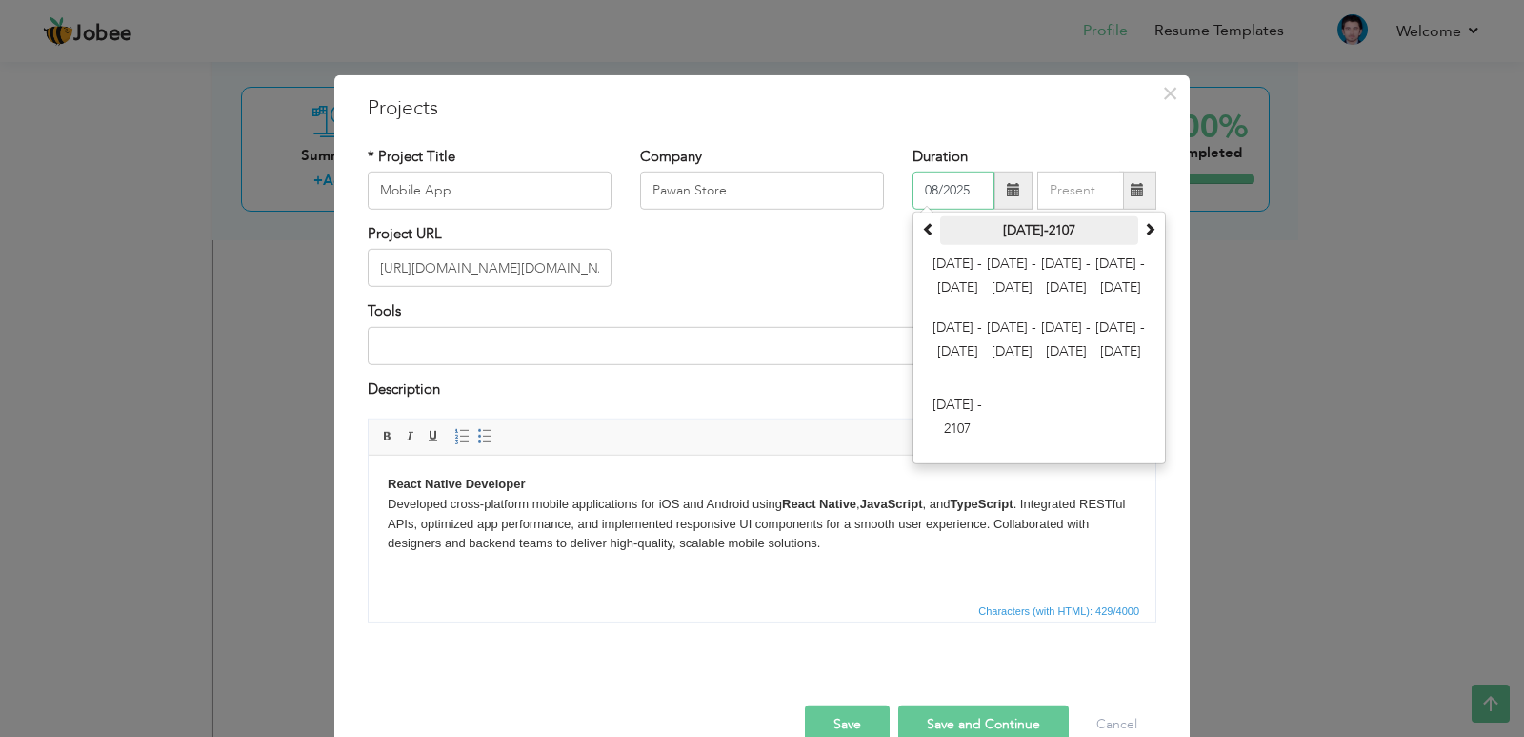
click at [1044, 232] on th "2000-2107" at bounding box center [1039, 230] width 198 height 29
click at [1018, 273] on span "2012 - 2023" at bounding box center [1011, 277] width 51 height 51
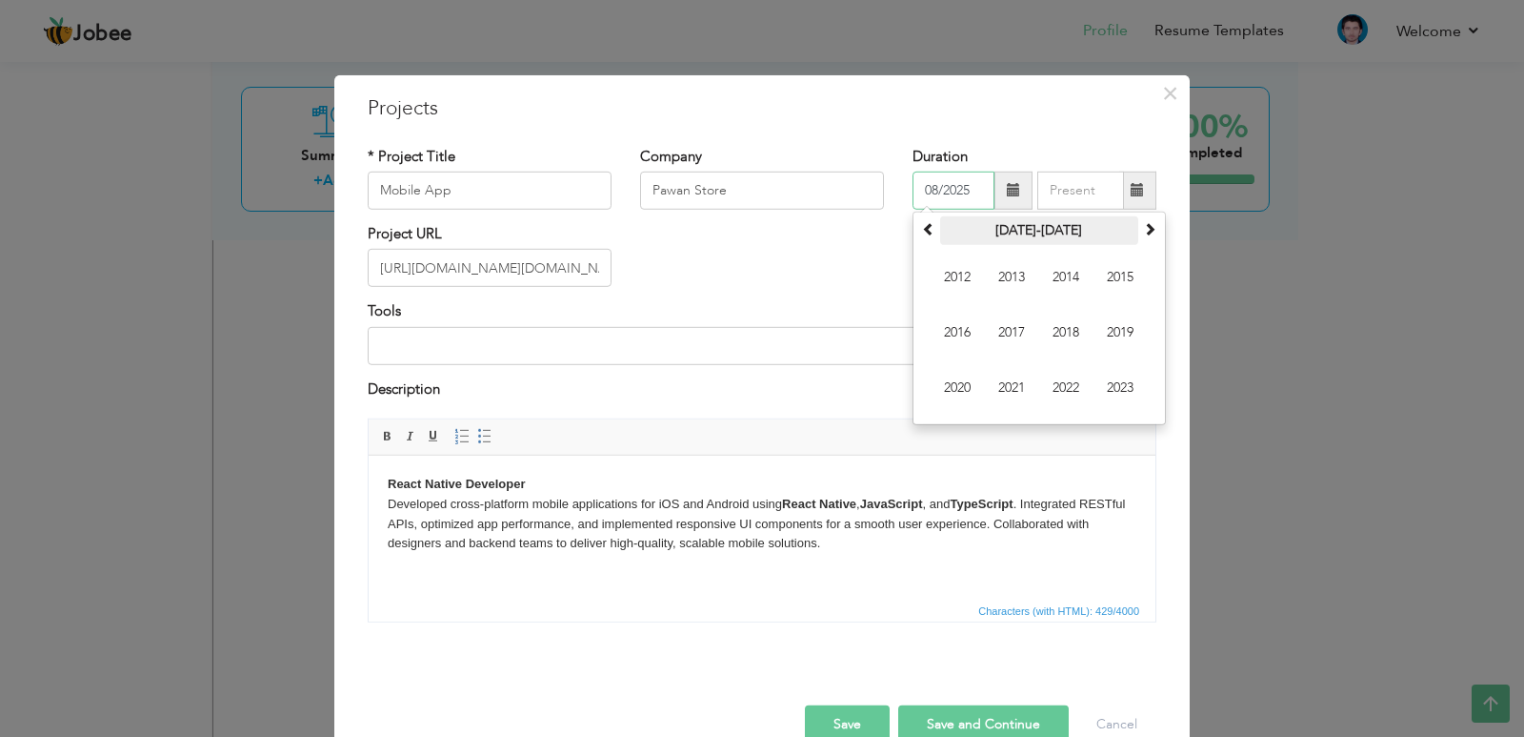
click at [1043, 234] on th "2012-2023" at bounding box center [1039, 230] width 198 height 29
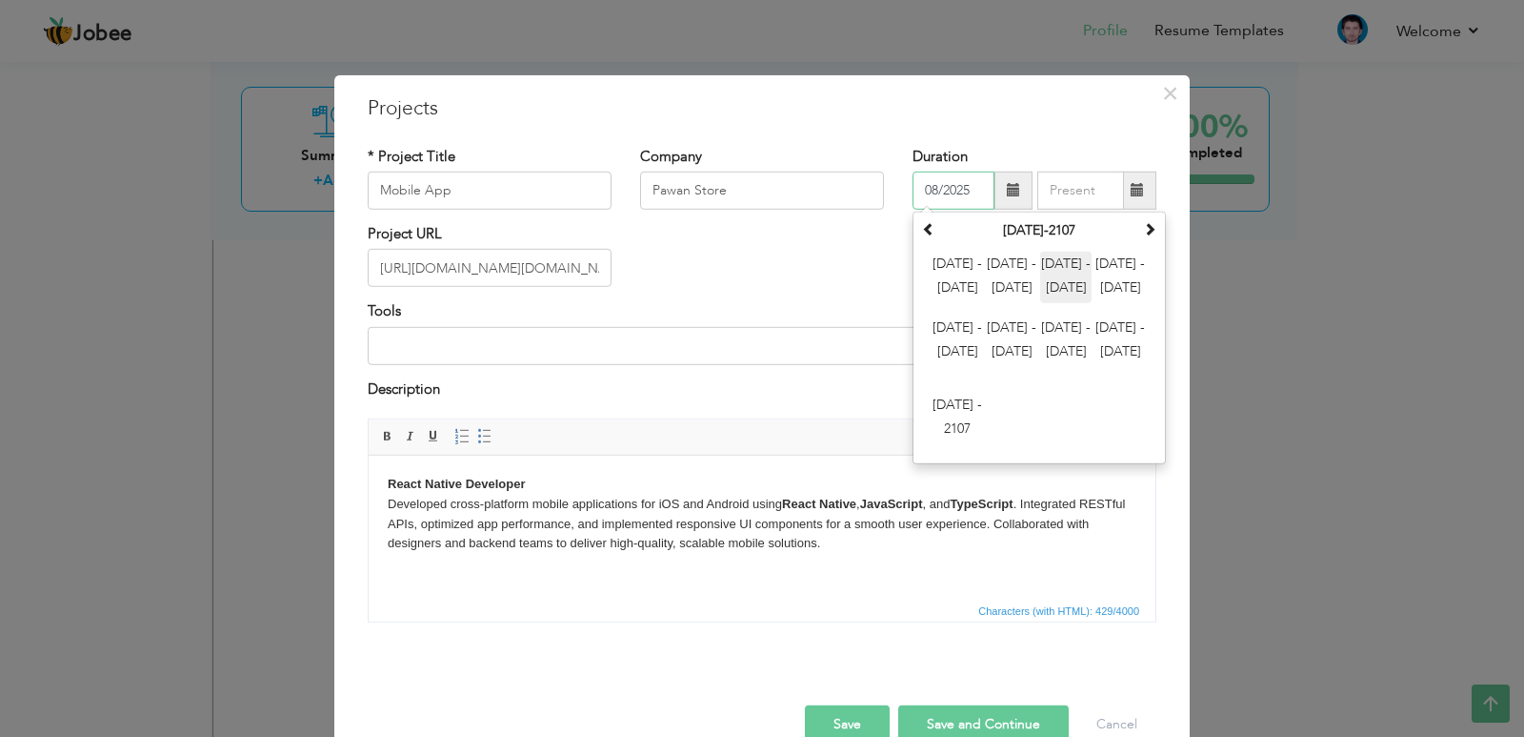
click at [1052, 283] on span "2024 - 2035" at bounding box center [1065, 277] width 51 height 51
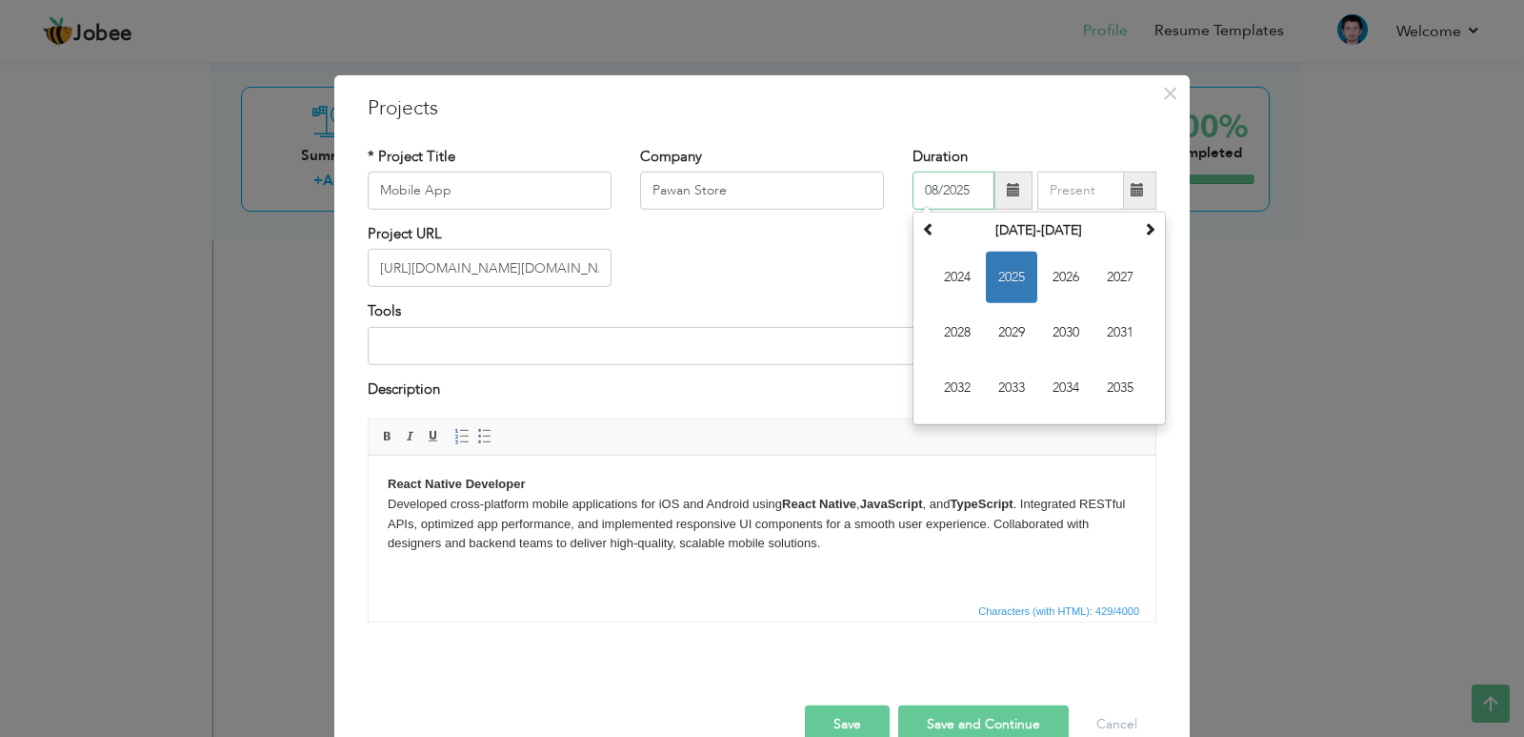
click at [998, 279] on span "2025" at bounding box center [1011, 277] width 51 height 51
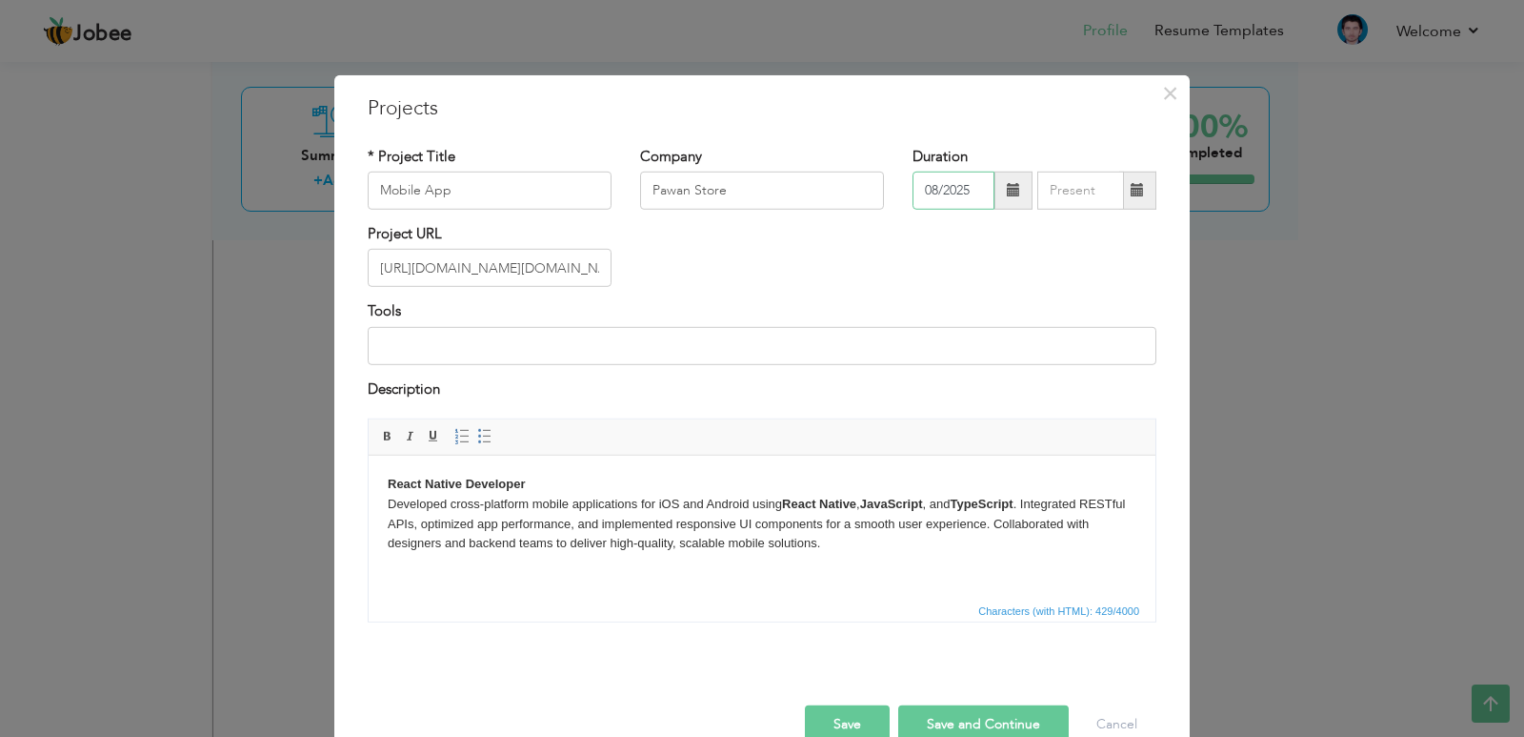
click at [973, 189] on input "08/2025" at bounding box center [954, 191] width 82 height 38
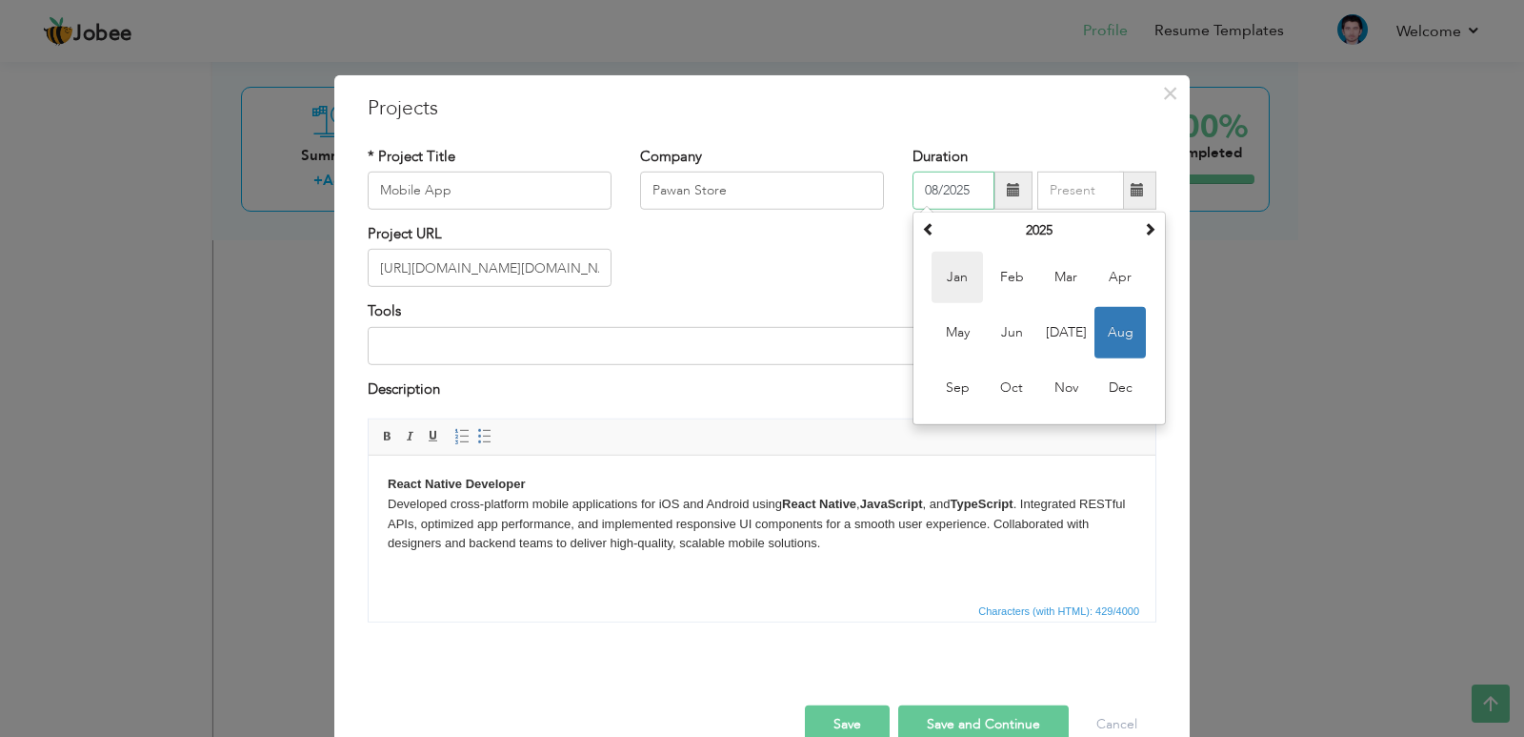
click at [963, 277] on span "Jan" at bounding box center [957, 277] width 51 height 51
type input "01/2025"
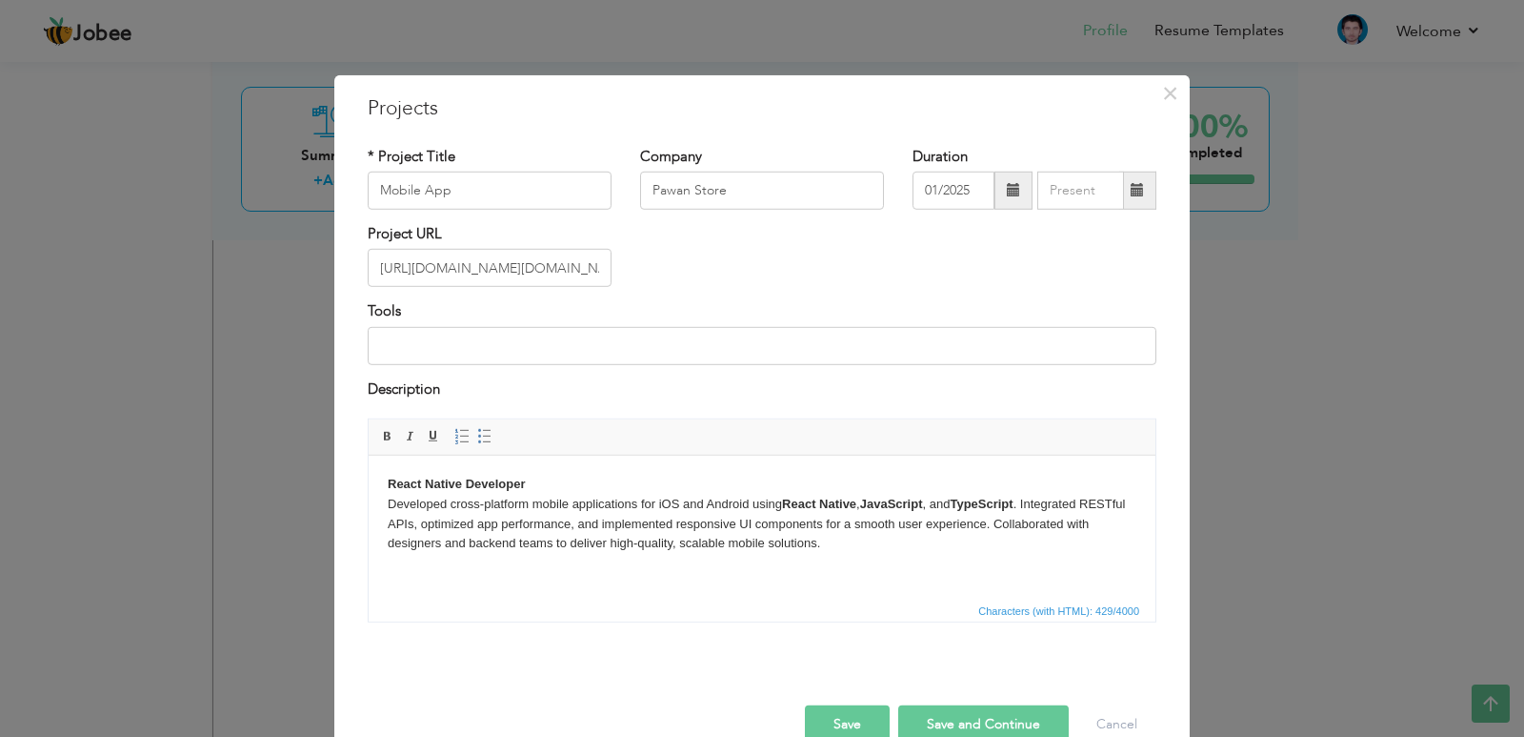
click at [820, 719] on button "Save" at bounding box center [847, 724] width 85 height 38
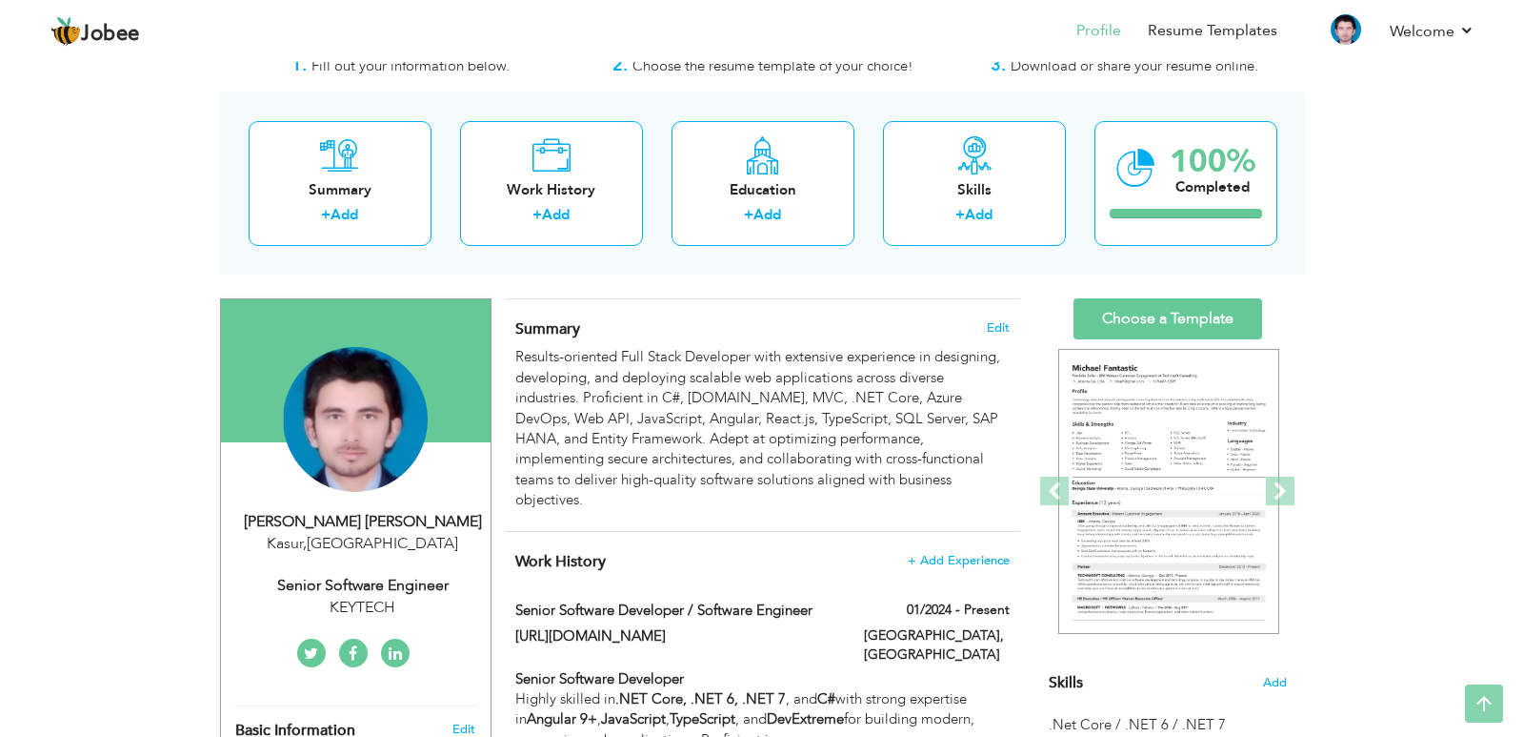
scroll to position [58, 0]
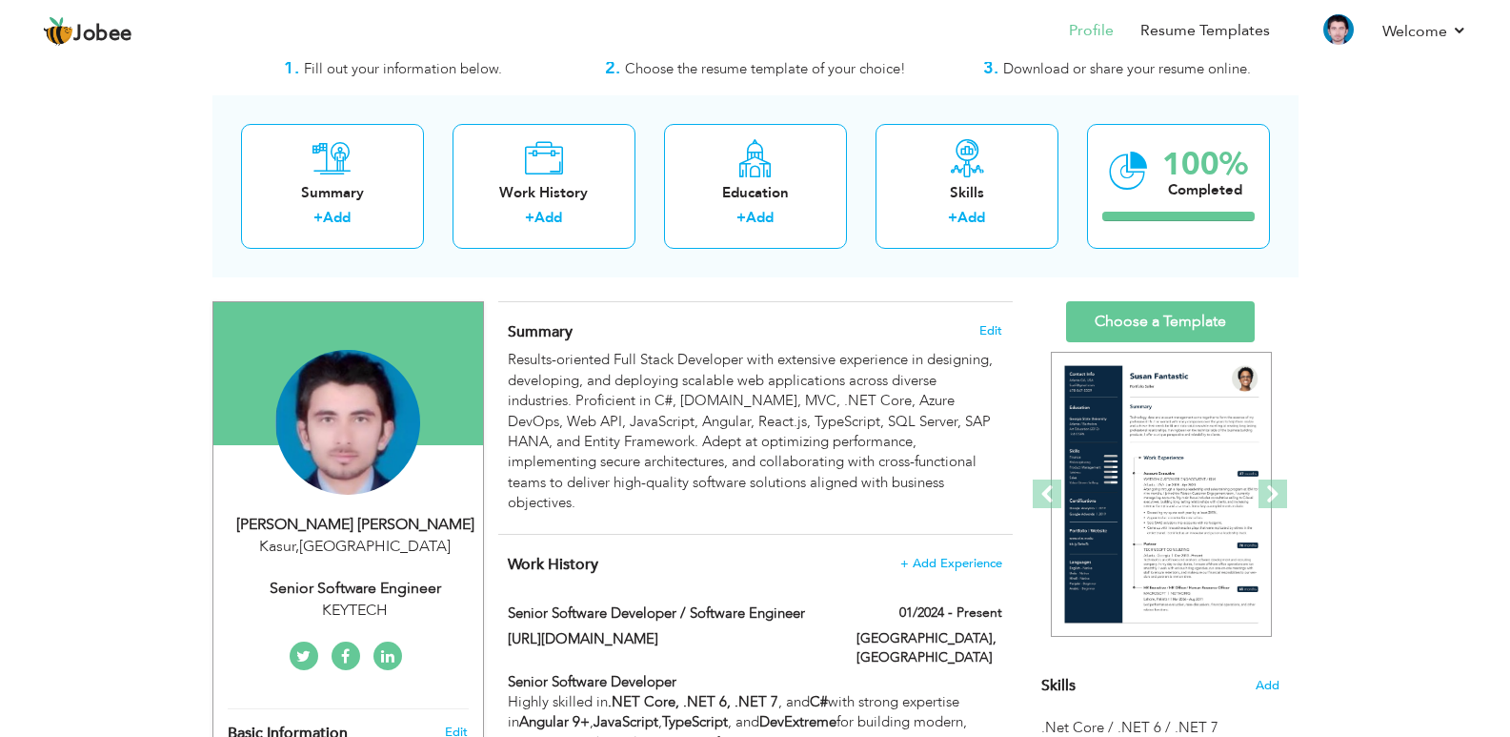
click at [414, 546] on div "Kasur , Pakistan" at bounding box center [355, 546] width 255 height 22
type input "[PERSON_NAME]"
type input "[PHONE_NUMBER]"
select select "number:166"
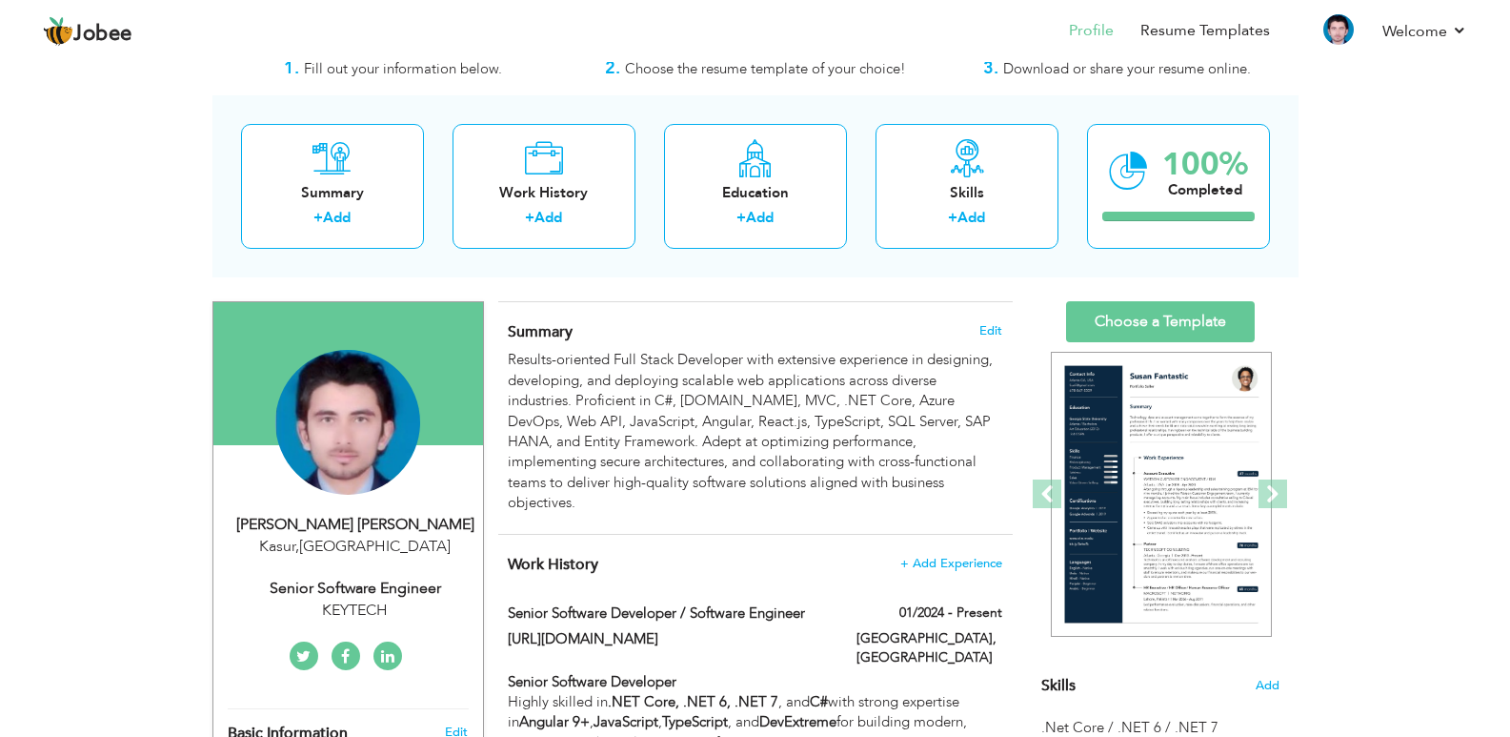
type input "Kasur"
select select "number:12"
type input "KEYTECH"
type input "Senior Software Engineer"
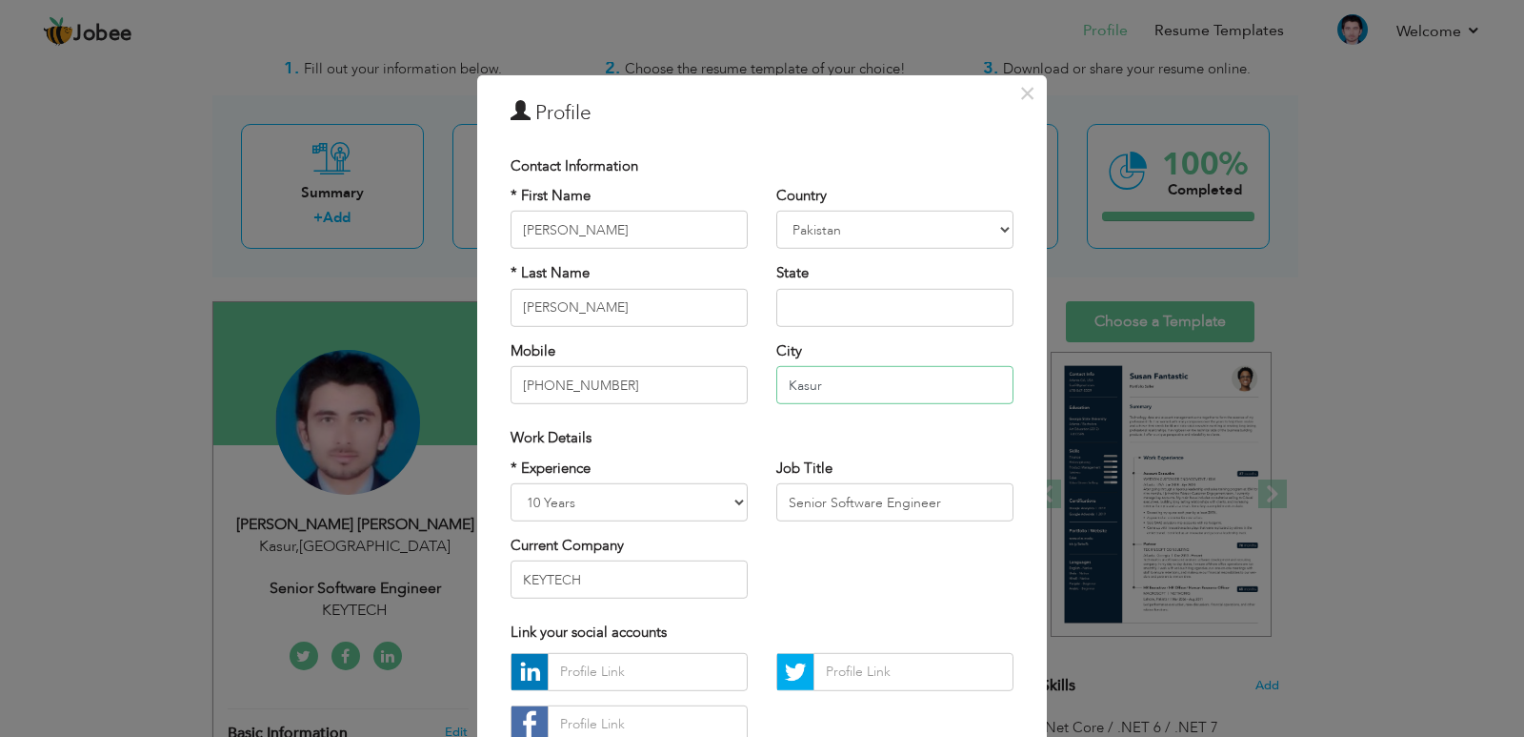
click at [825, 386] on input "Kasur" at bounding box center [895, 385] width 237 height 38
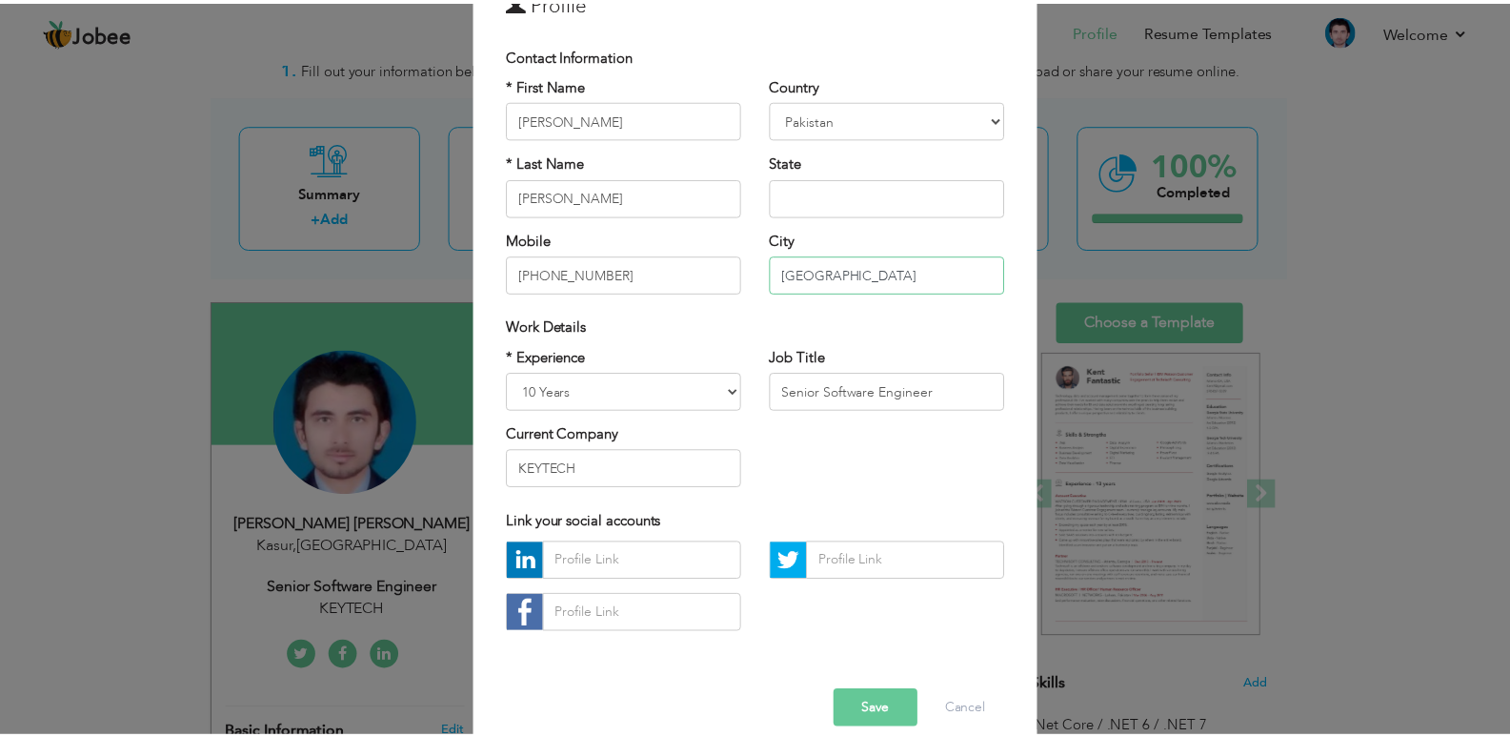
scroll to position [136, 0]
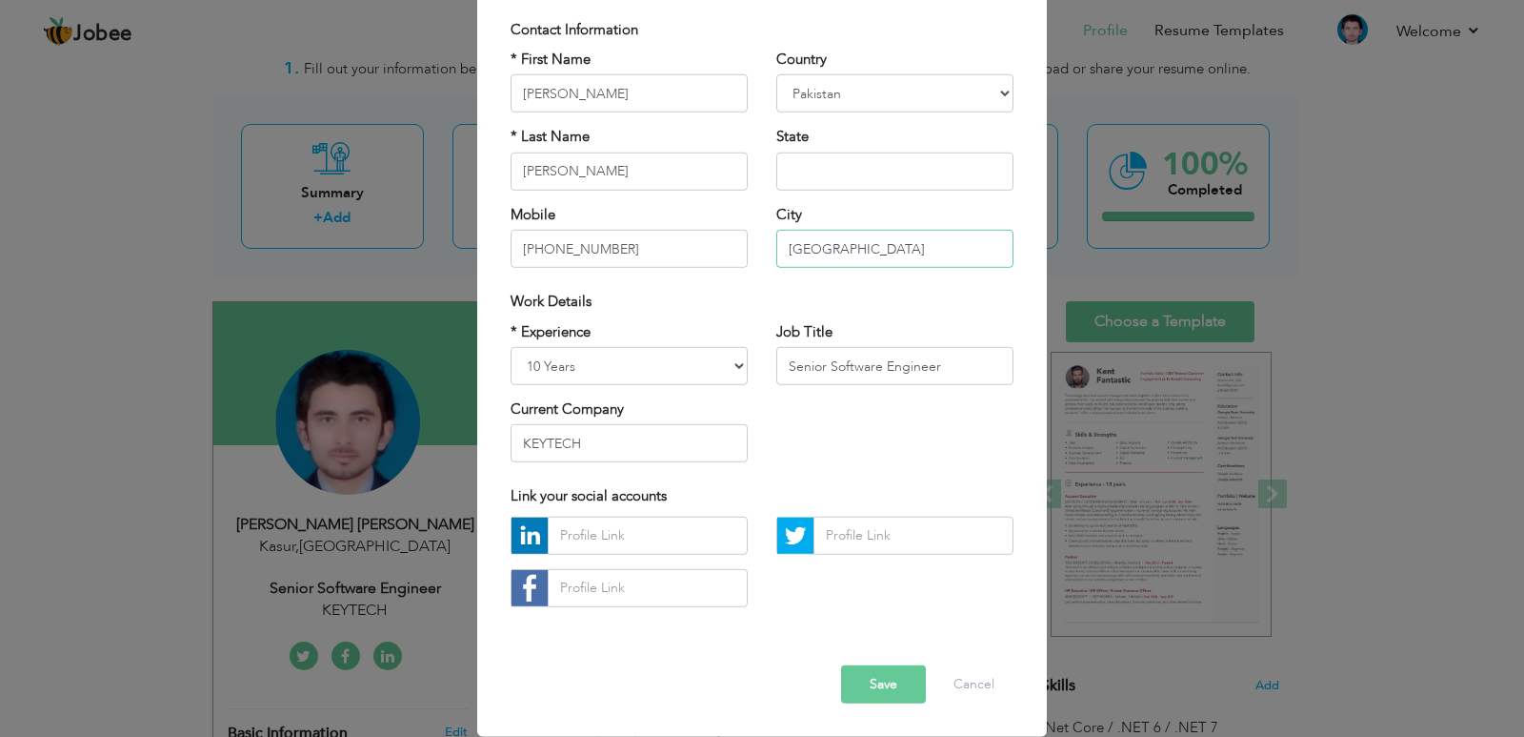
type input "[GEOGRAPHIC_DATA]"
click at [906, 717] on div "Error Save Cancel" at bounding box center [762, 669] width 532 height 96
click at [895, 682] on button "Save" at bounding box center [883, 684] width 85 height 38
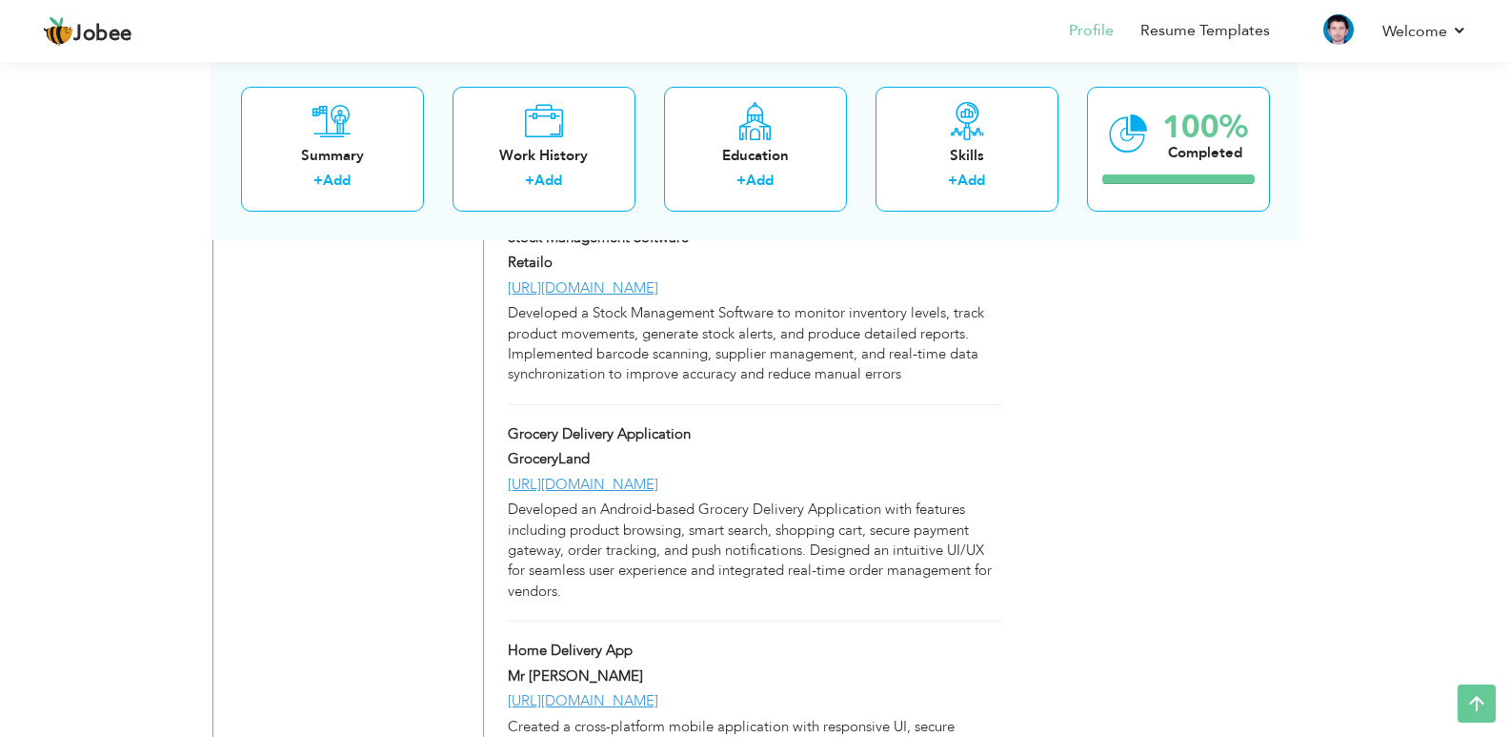
scroll to position [2668, 0]
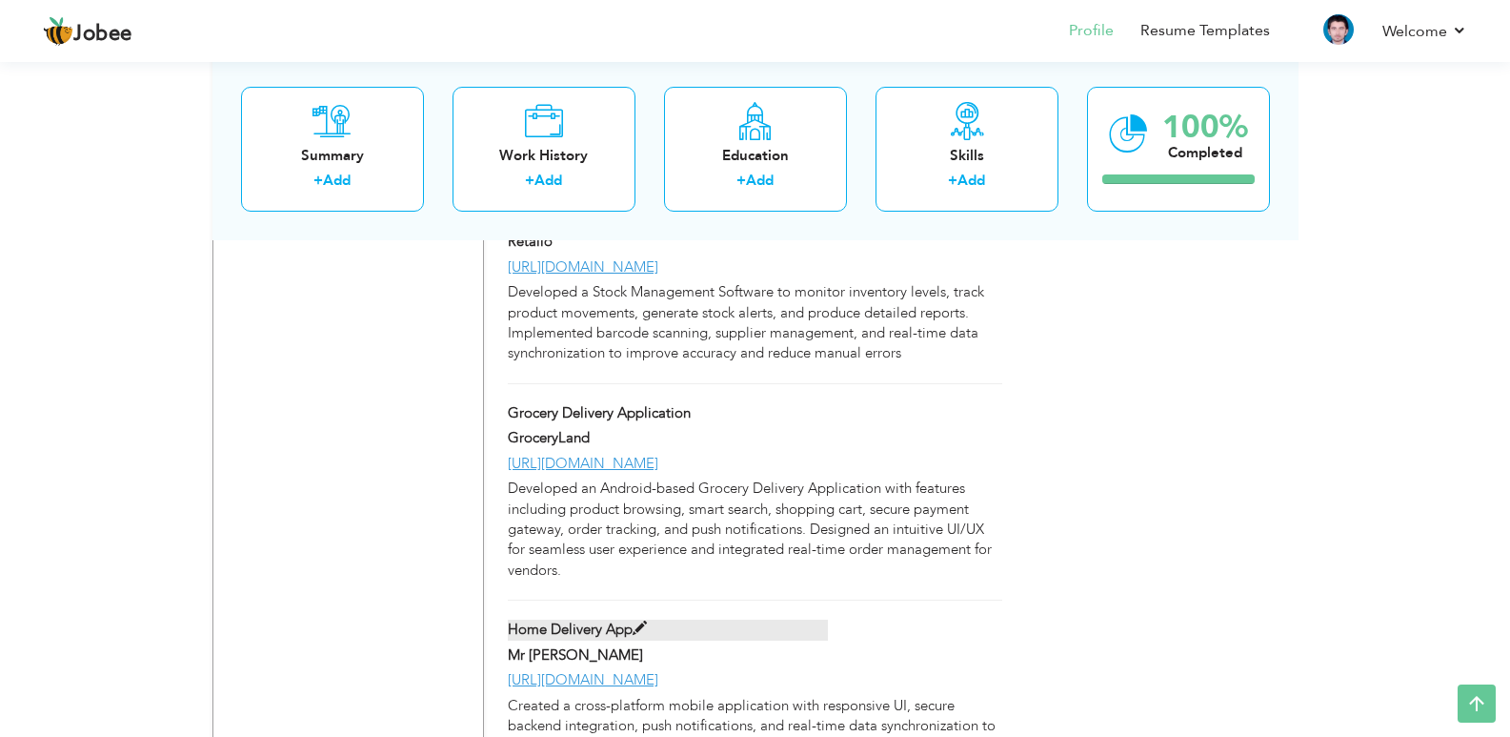
click at [701, 619] on label "Home Delivery App" at bounding box center [668, 629] width 320 height 20
type input "Home Delivery App"
type input "Mr [PERSON_NAME]"
type input "[URL][DOMAIN_NAME]"
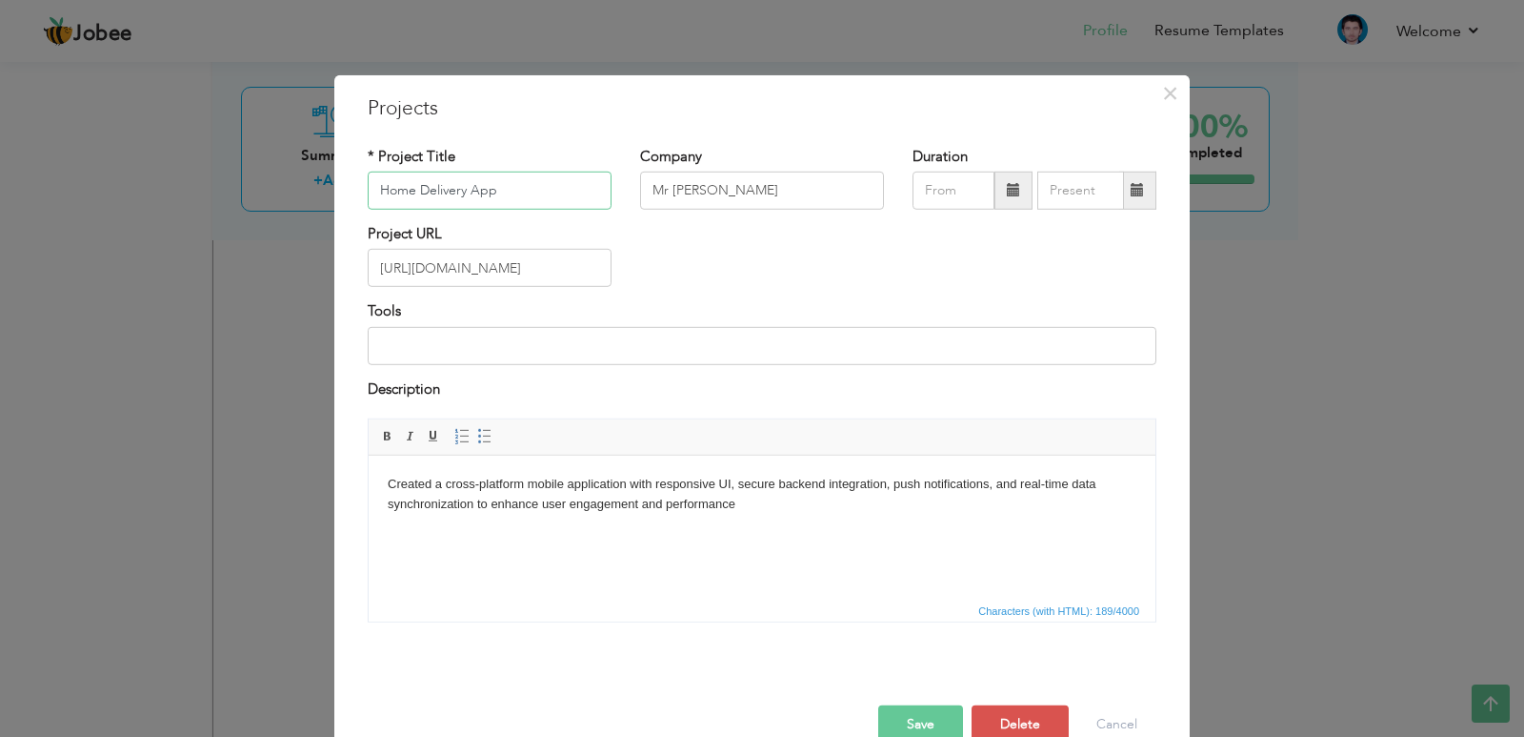
click at [465, 191] on input "Home Delivery App" at bounding box center [490, 191] width 244 height 38
click at [908, 721] on button "Save" at bounding box center [920, 724] width 85 height 38
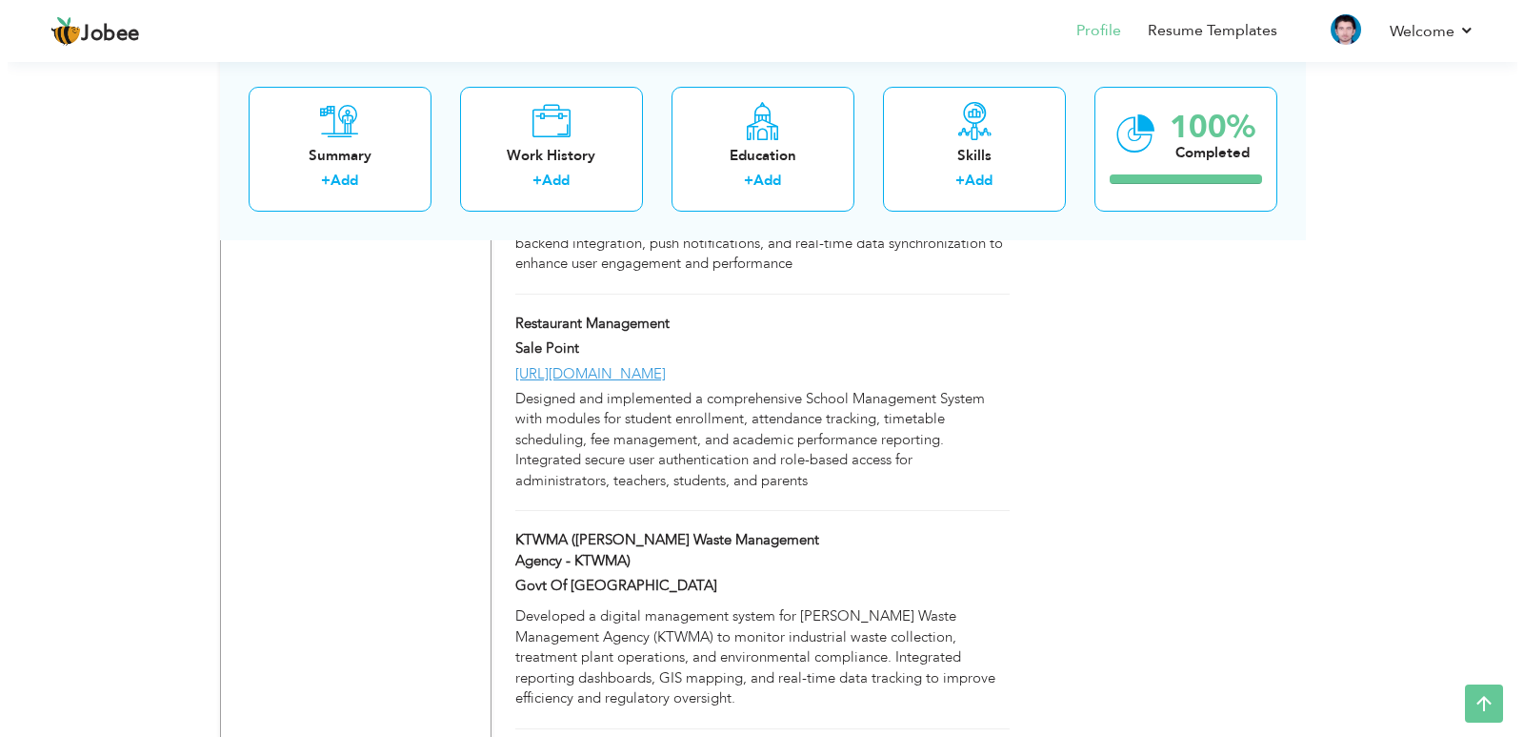
scroll to position [3240, 0]
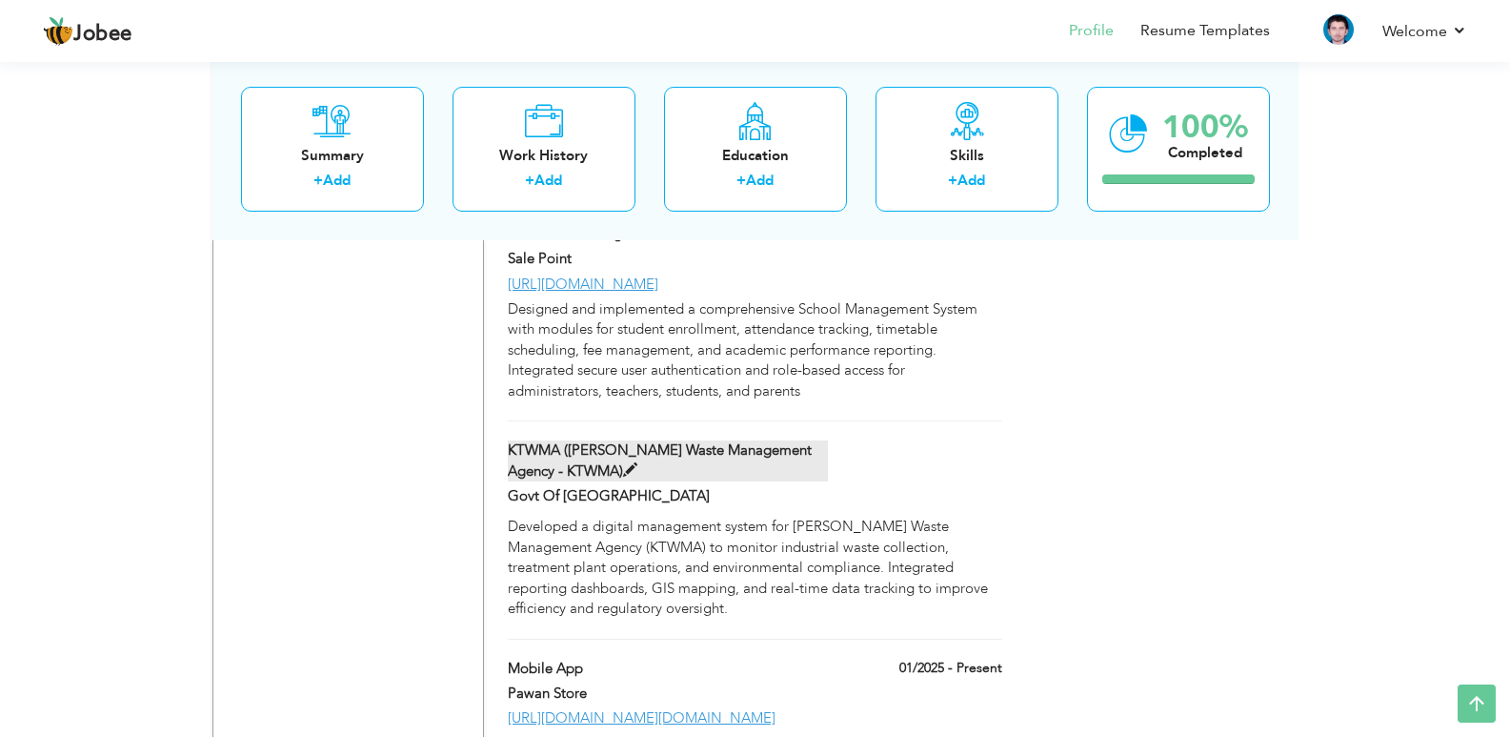
click at [704, 440] on label "KTWMA (Kasur Tanneries Waste Management Agency - KTWMA)" at bounding box center [668, 460] width 320 height 41
type input "KTWMA (Kasur Tanneries Waste Management Agency - KTWMA)"
type input "Govt Of [GEOGRAPHIC_DATA]"
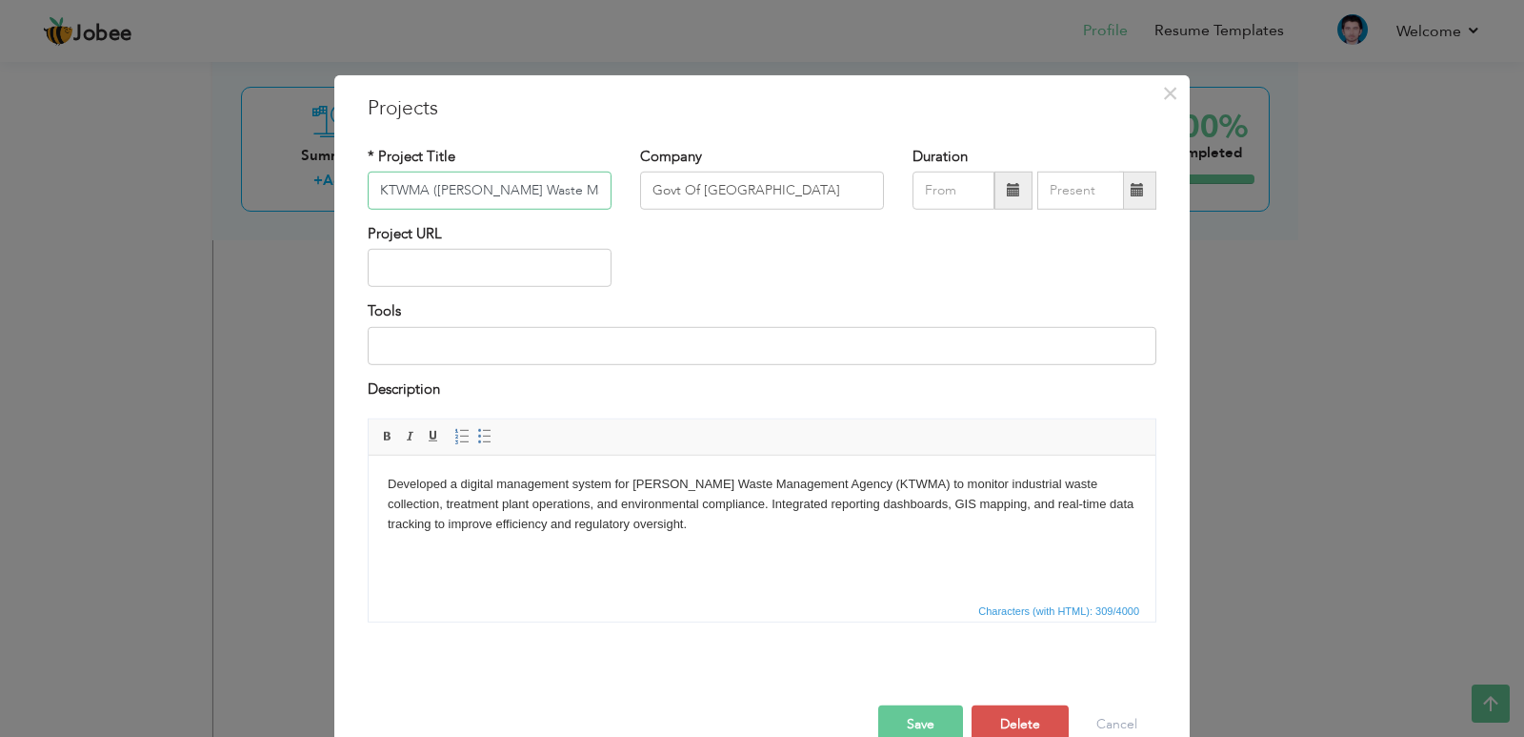
scroll to position [0, 165]
click at [407, 181] on input "KTWMA (Kasur Tanneries Waste Management Agency - KTWMA)" at bounding box center [490, 191] width 244 height 38
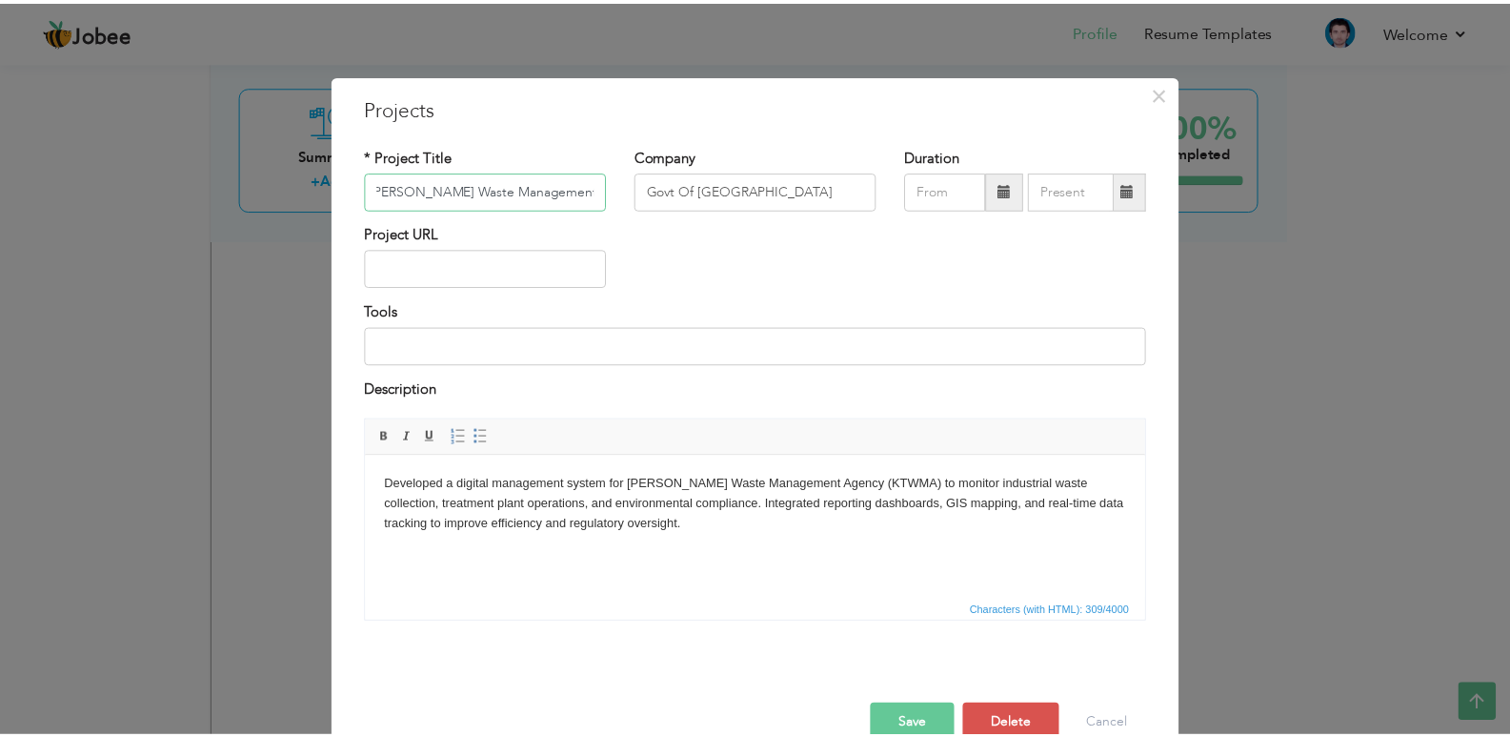
scroll to position [0, 0]
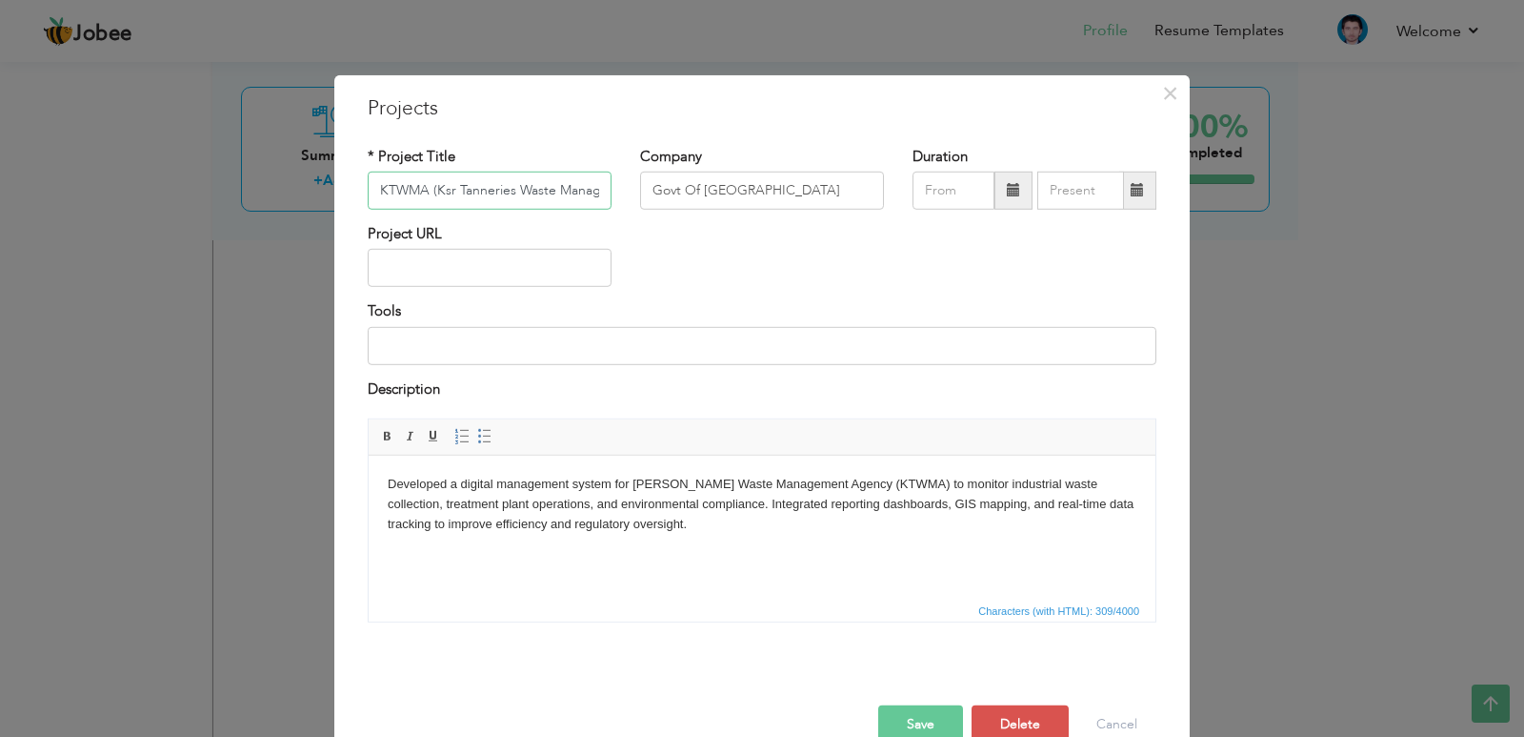
type input "KTWMA (Ksr Tanneries Waste Management Agency - KTWMA)"
click at [664, 483] on body "Developed a digital management system for Kasur Tanneries Waste Management Agen…" at bounding box center [762, 503] width 749 height 59
click at [908, 727] on button "Save" at bounding box center [920, 724] width 85 height 38
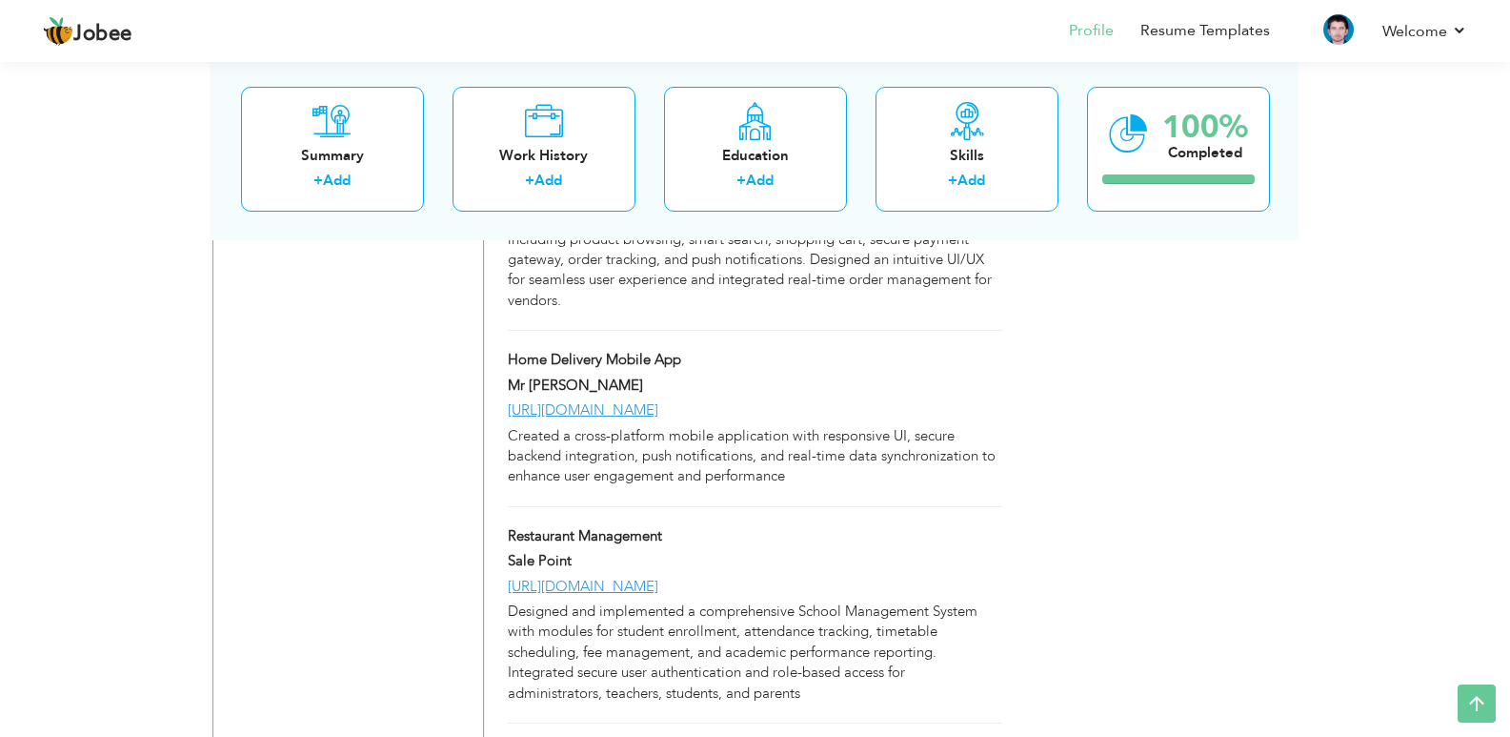
scroll to position [3202, 0]
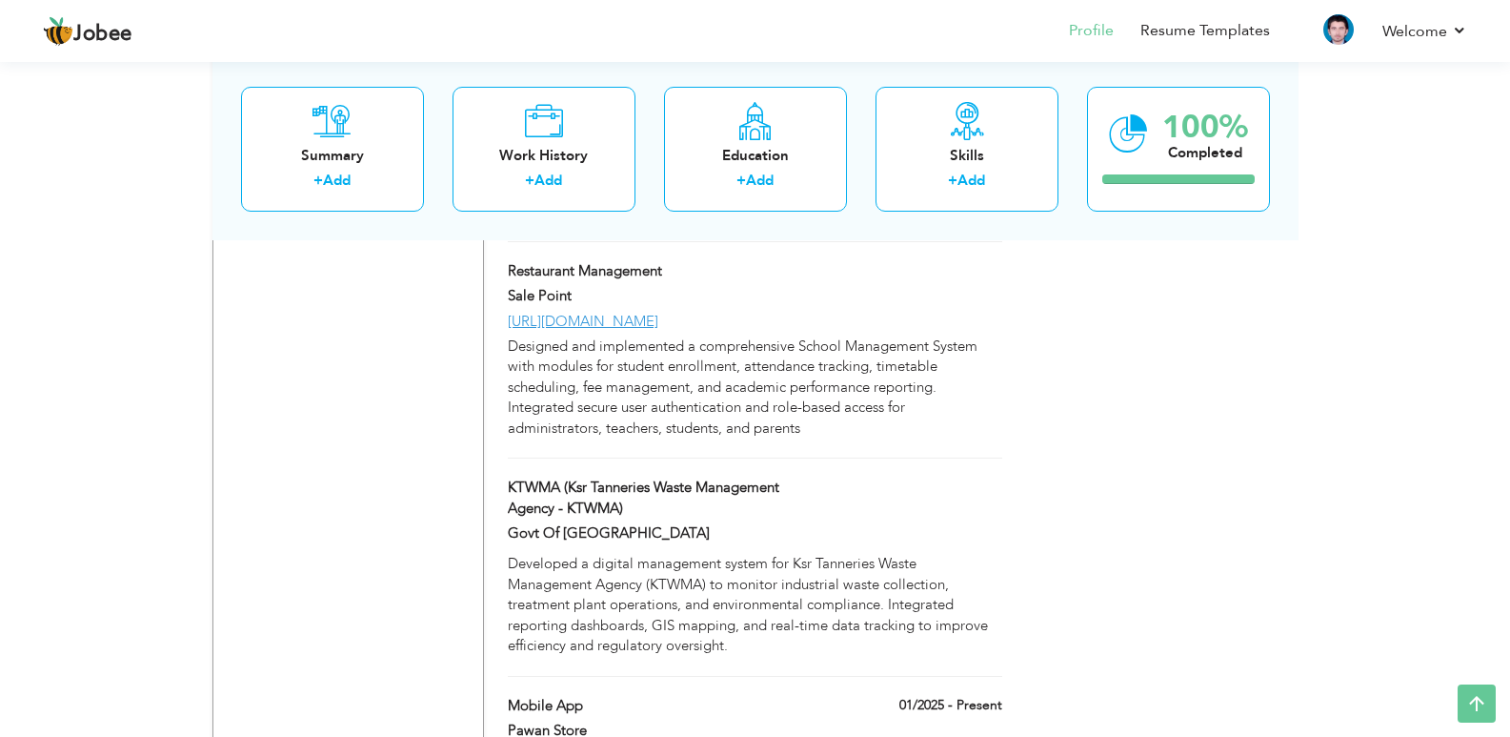
type input "Mobile App"
type input "Pawan Store"
type input "01/2025"
type input "[URL][DOMAIN_NAME][DOMAIN_NAME]"
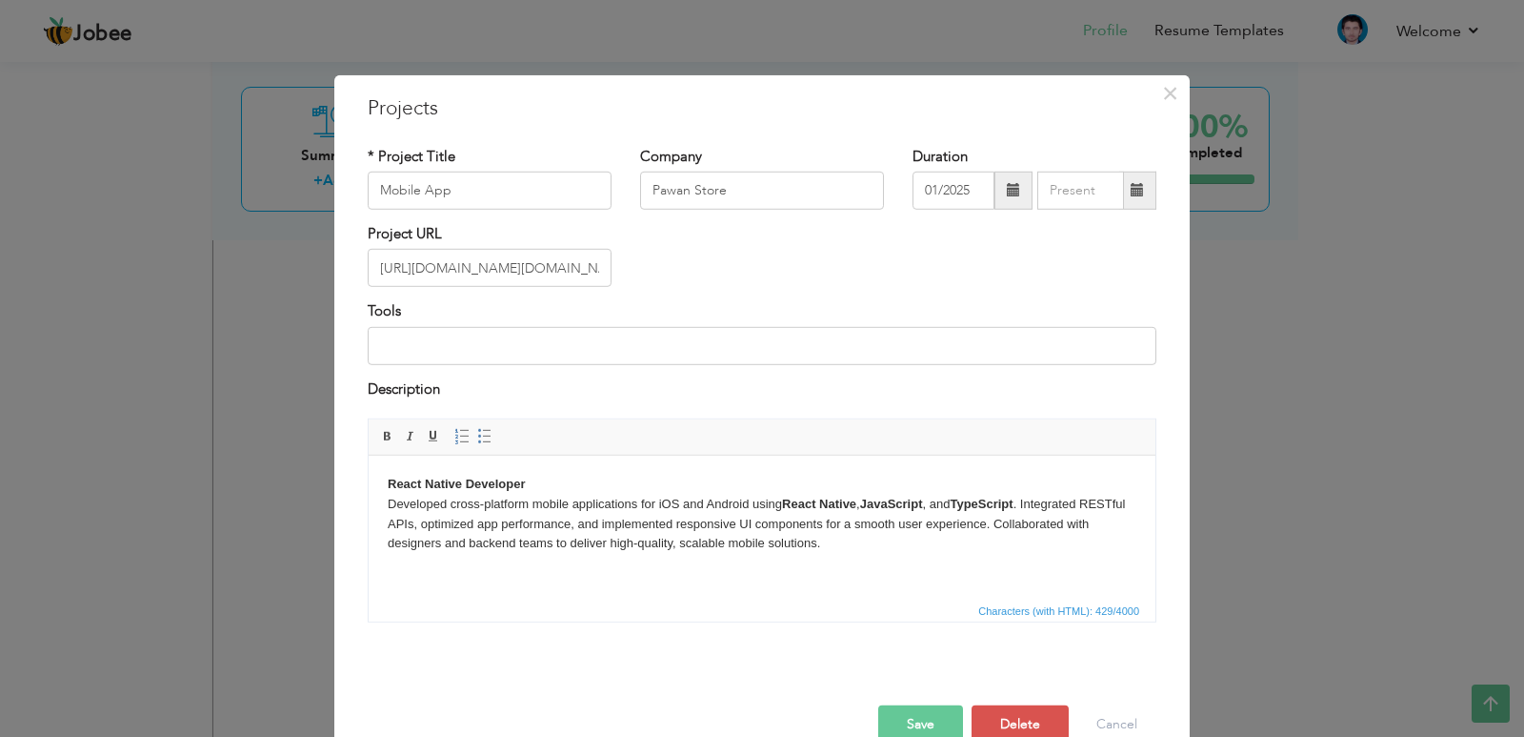
click at [1007, 186] on span at bounding box center [1013, 189] width 13 height 13
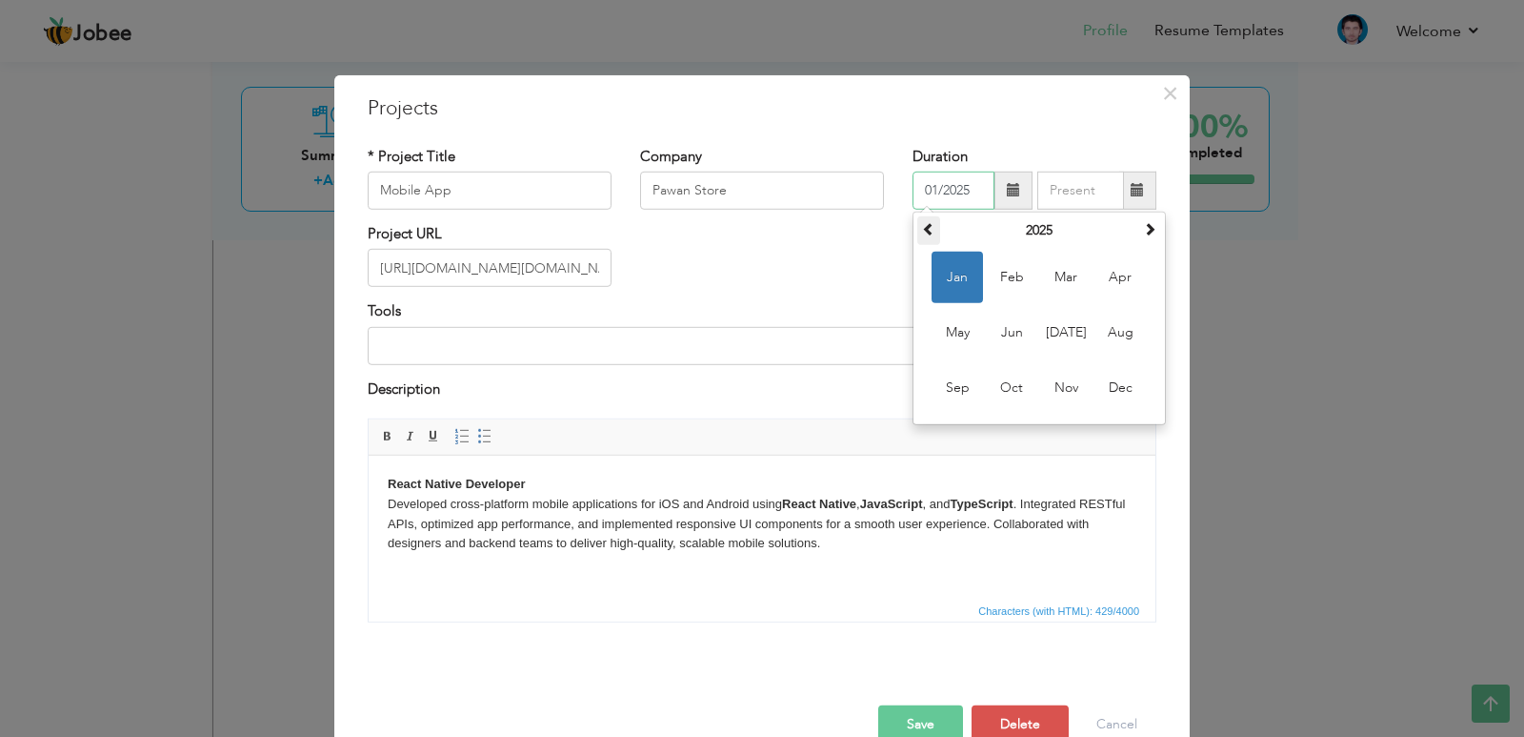
click at [923, 233] on span at bounding box center [928, 228] width 13 height 13
click at [862, 268] on div "Project URL https://play.google.com/store/apps/details?id=com.pawan.store" at bounding box center [762, 262] width 818 height 77
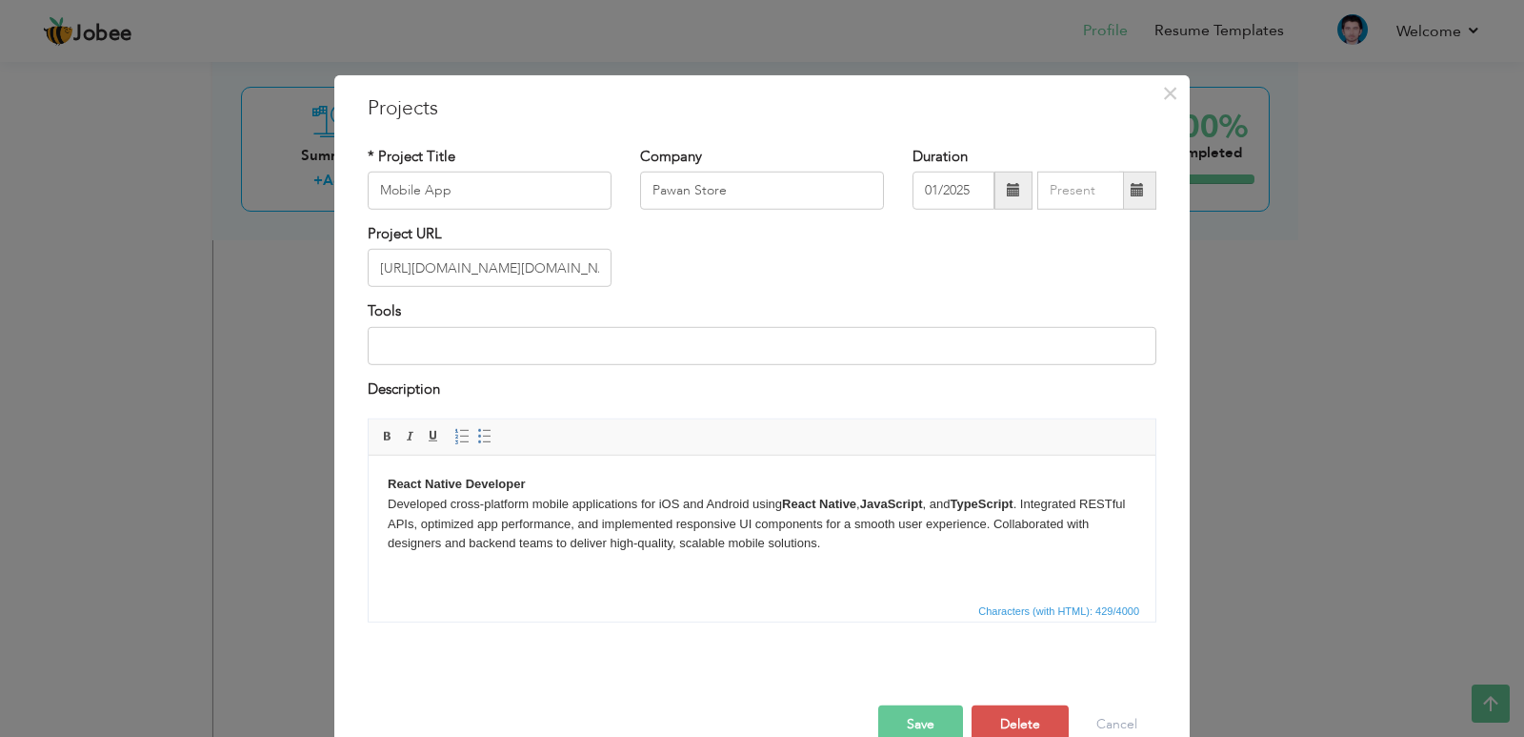
click at [904, 724] on button "Save" at bounding box center [920, 724] width 85 height 38
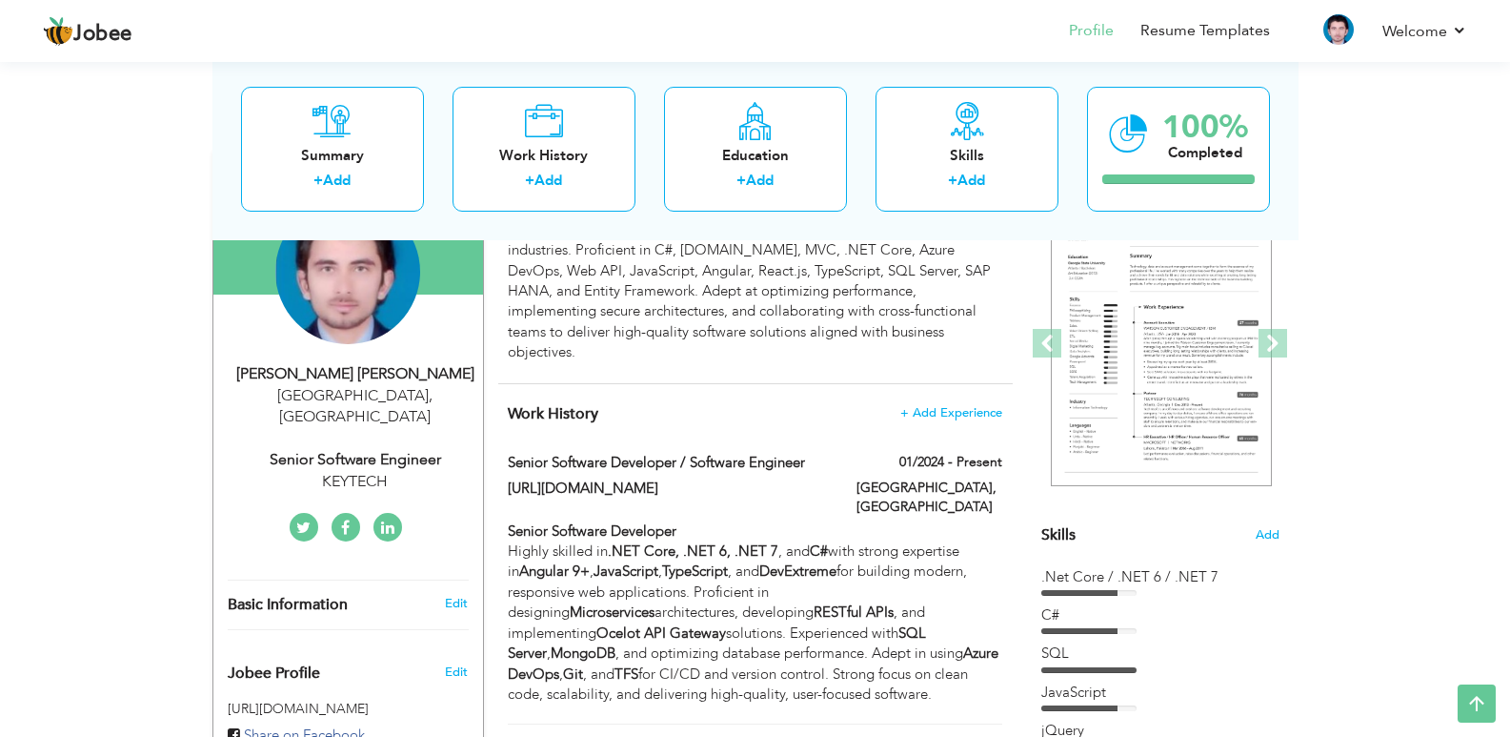
scroll to position [0, 0]
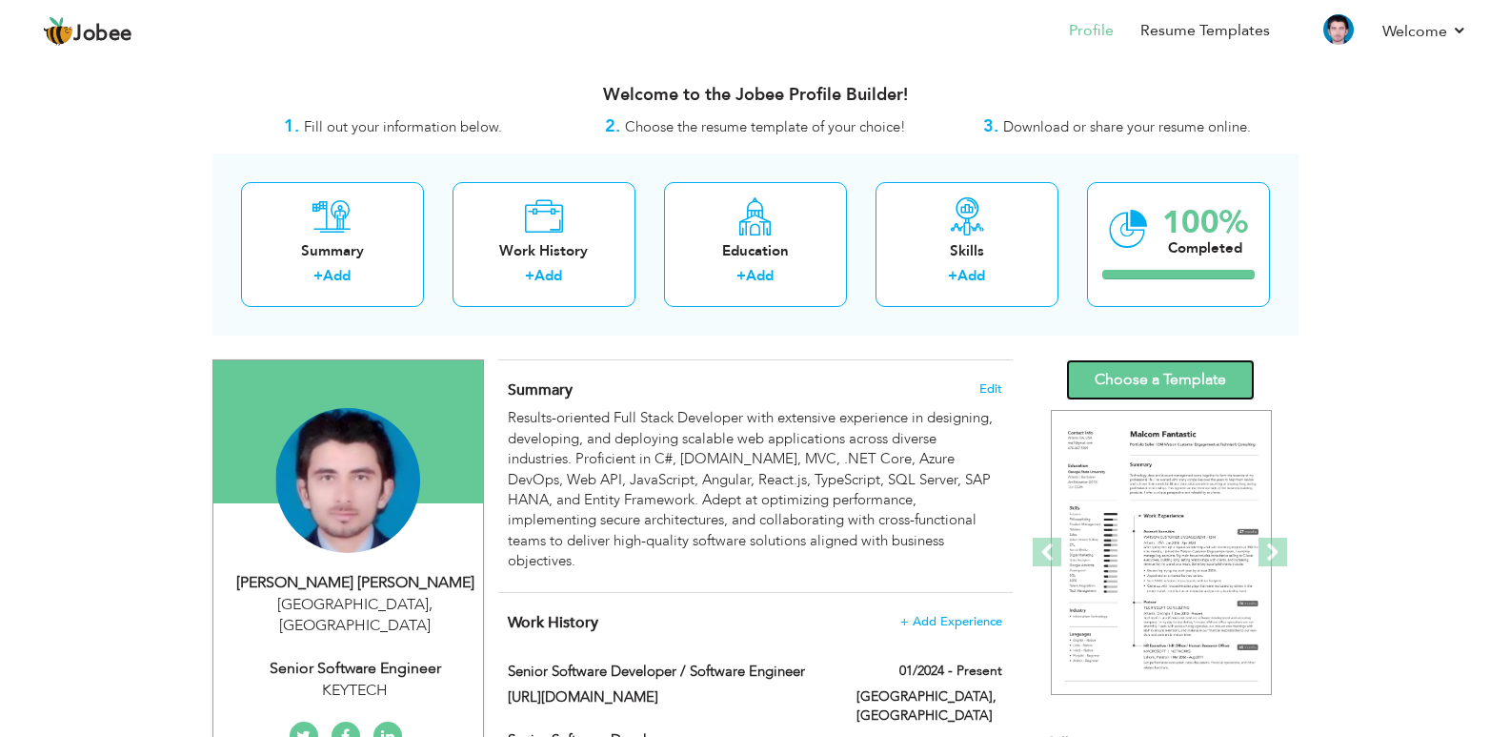
click at [1174, 359] on link "Choose a Template" at bounding box center [1160, 379] width 189 height 41
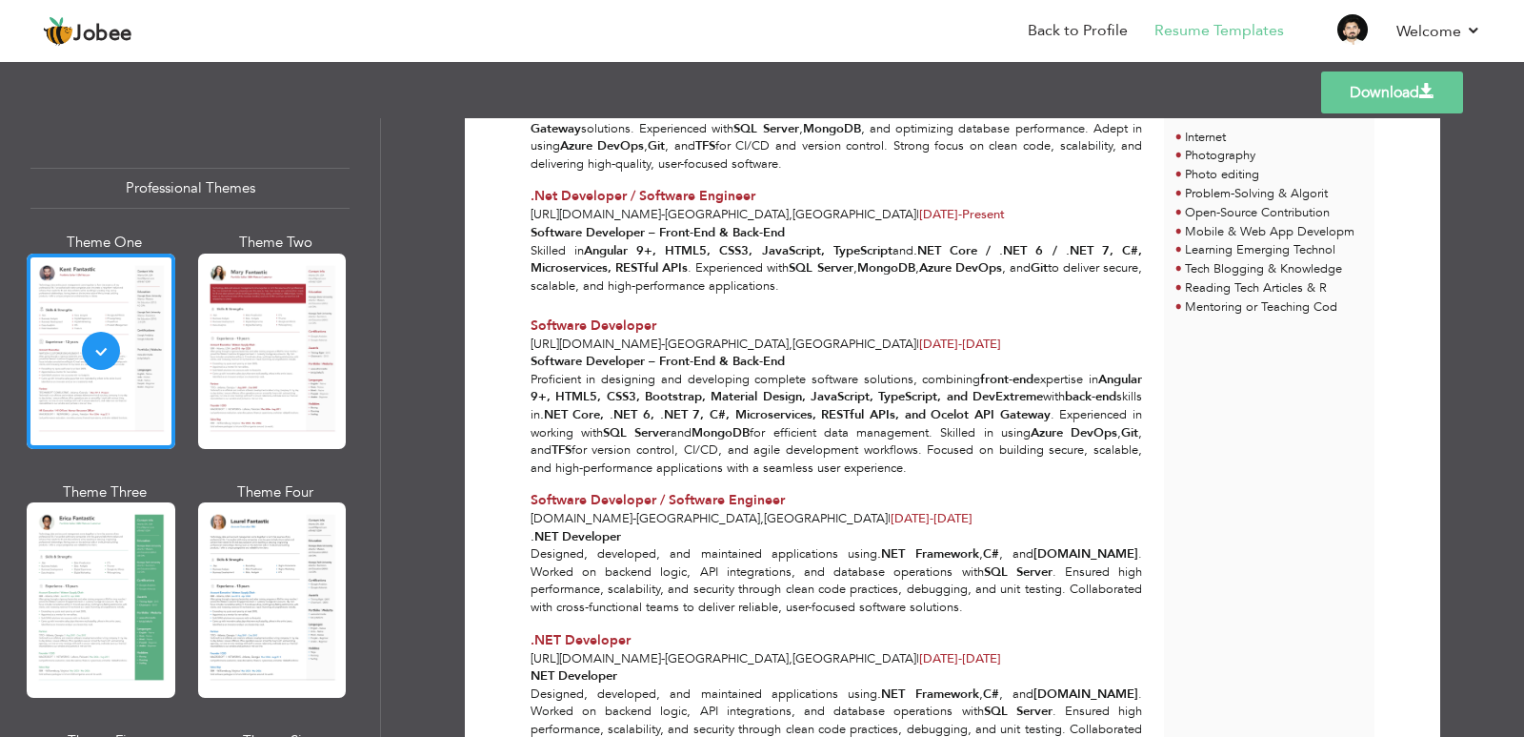
scroll to position [667, 0]
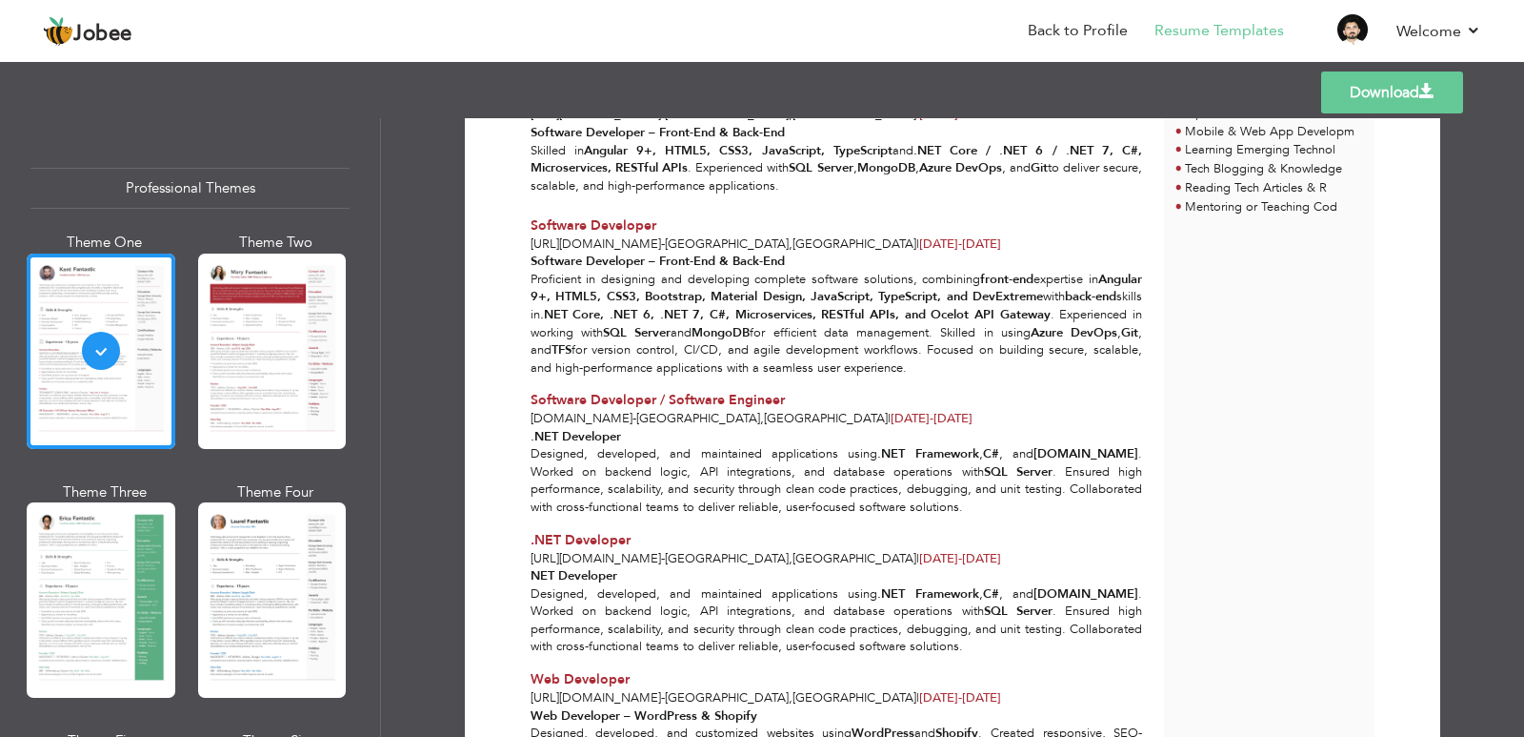
click at [225, 172] on div "Professional Themes" at bounding box center [189, 188] width 319 height 41
click at [1107, 28] on link "Back to Profile" at bounding box center [1078, 31] width 100 height 22
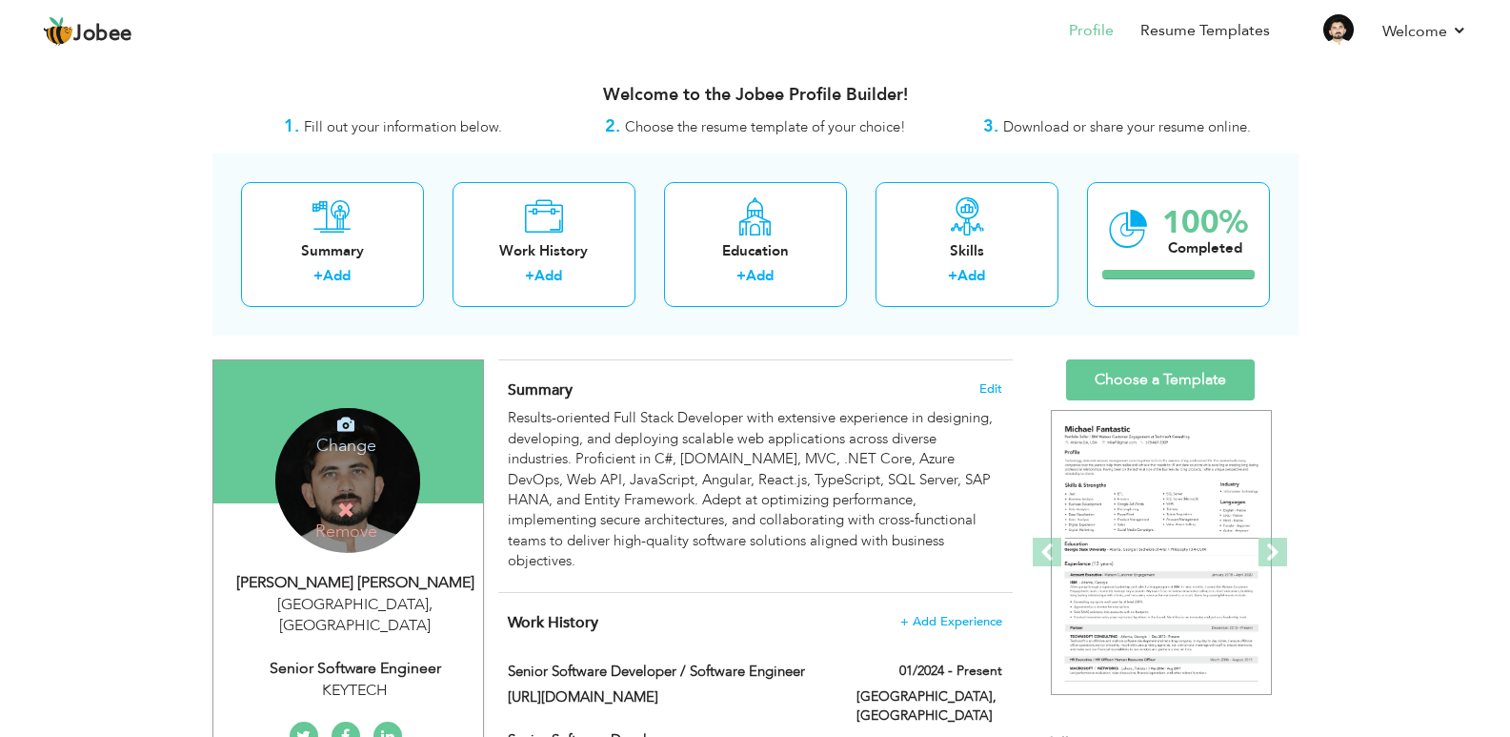
click at [334, 494] on div "Change Remove" at bounding box center [347, 480] width 145 height 145
click at [346, 425] on icon at bounding box center [345, 423] width 17 height 17
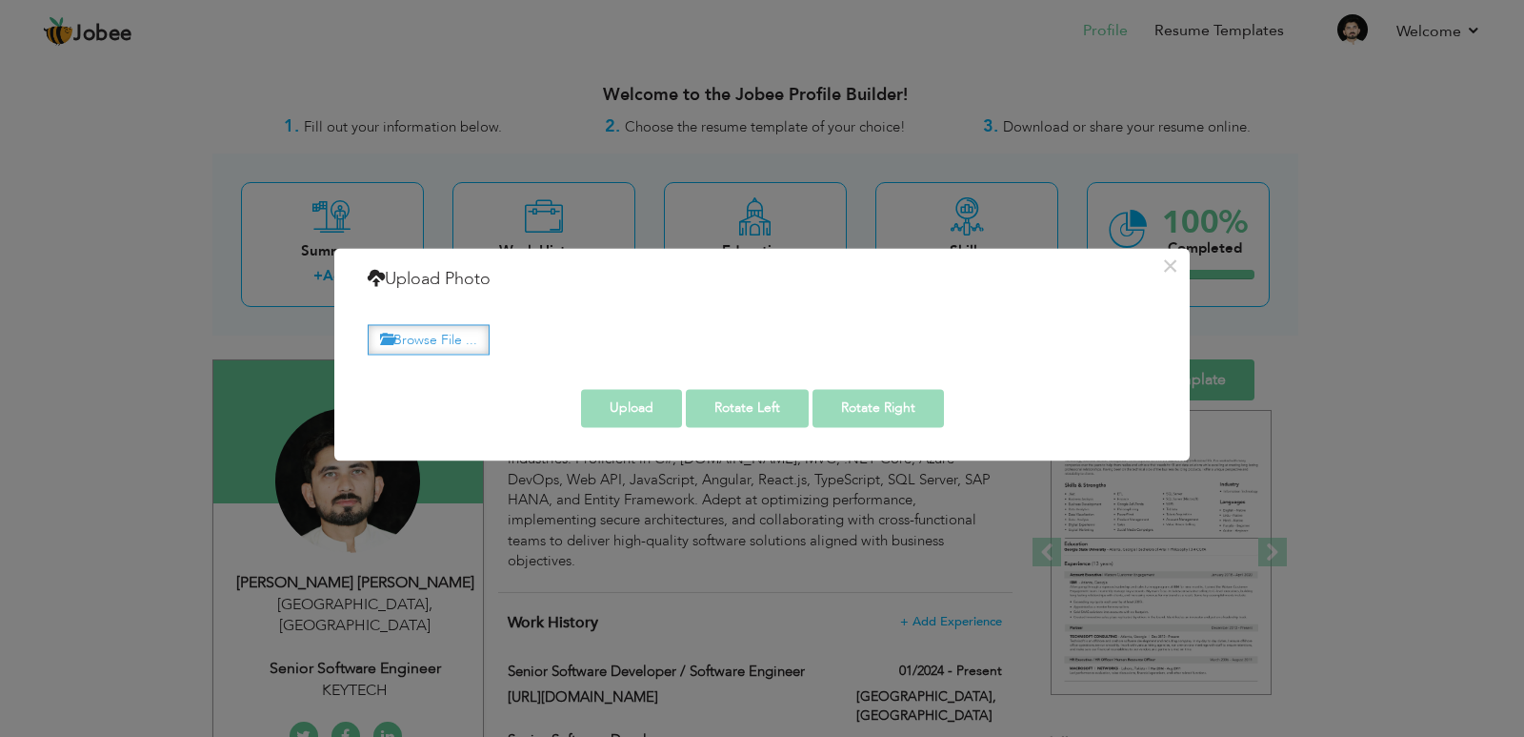
click at [433, 332] on label "Browse File ..." at bounding box center [429, 340] width 122 height 30
click at [0, 0] on input "Browse File ..." at bounding box center [0, 0] width 0 height 0
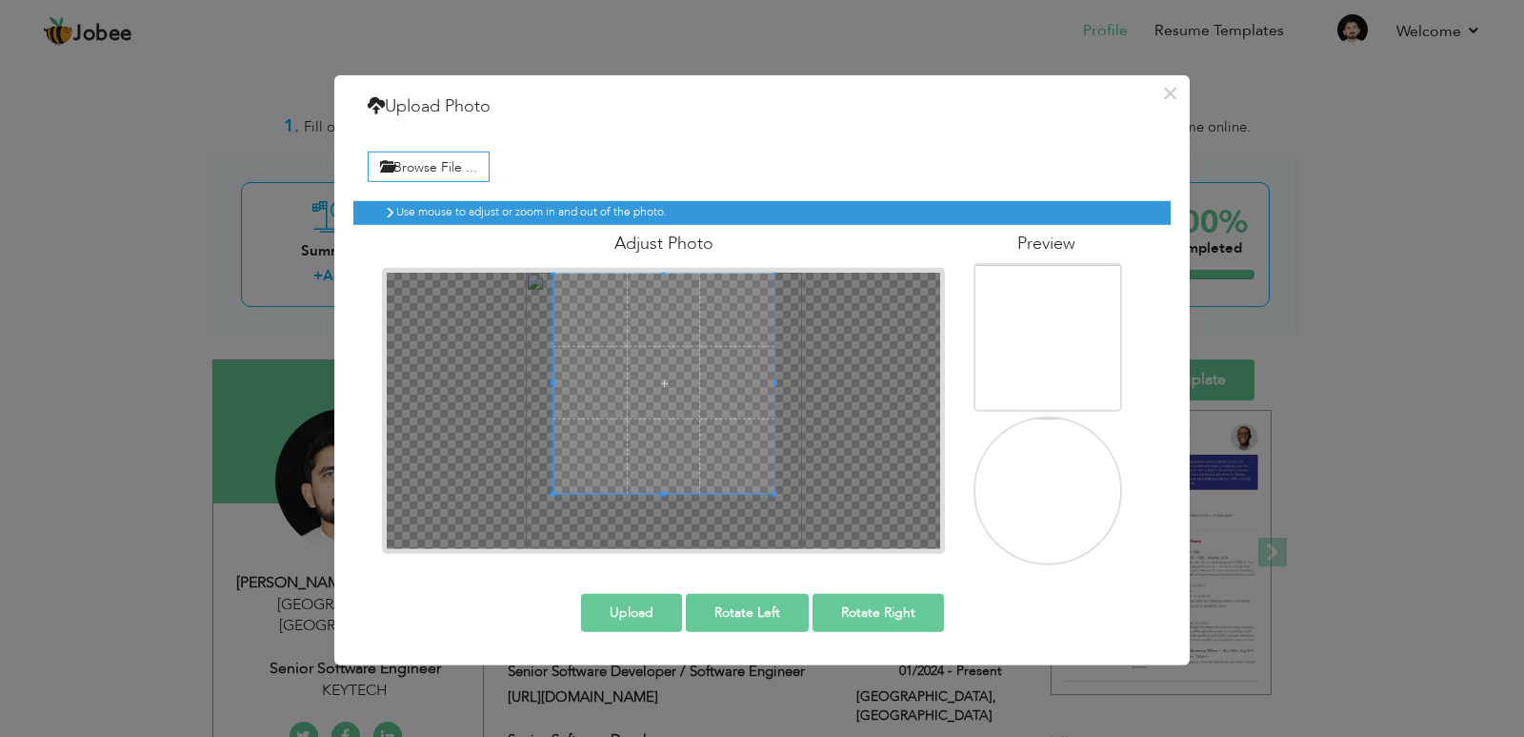
click at [696, 445] on span at bounding box center [664, 382] width 221 height 221
click at [631, 609] on button "Upload" at bounding box center [631, 612] width 101 height 38
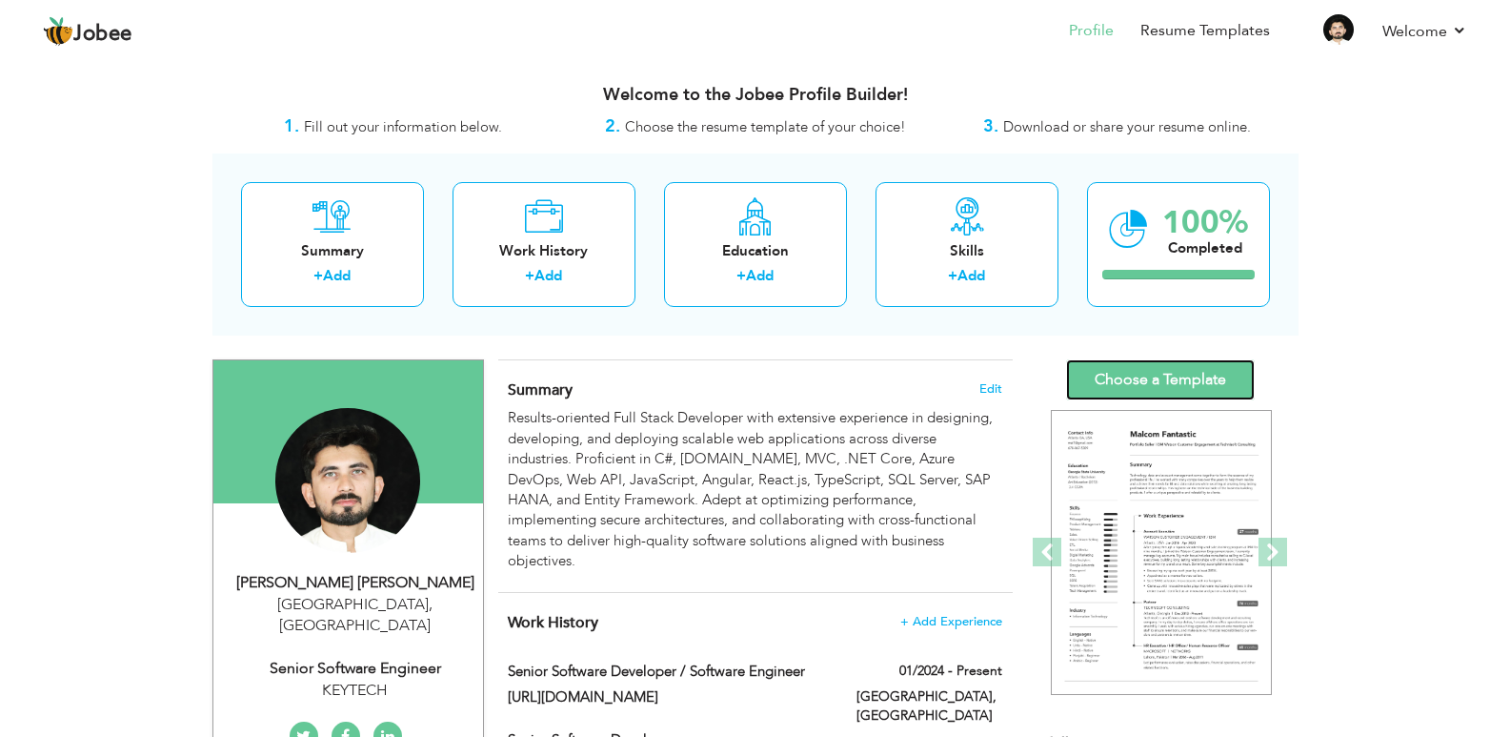
click at [1144, 373] on link "Choose a Template" at bounding box center [1160, 379] width 189 height 41
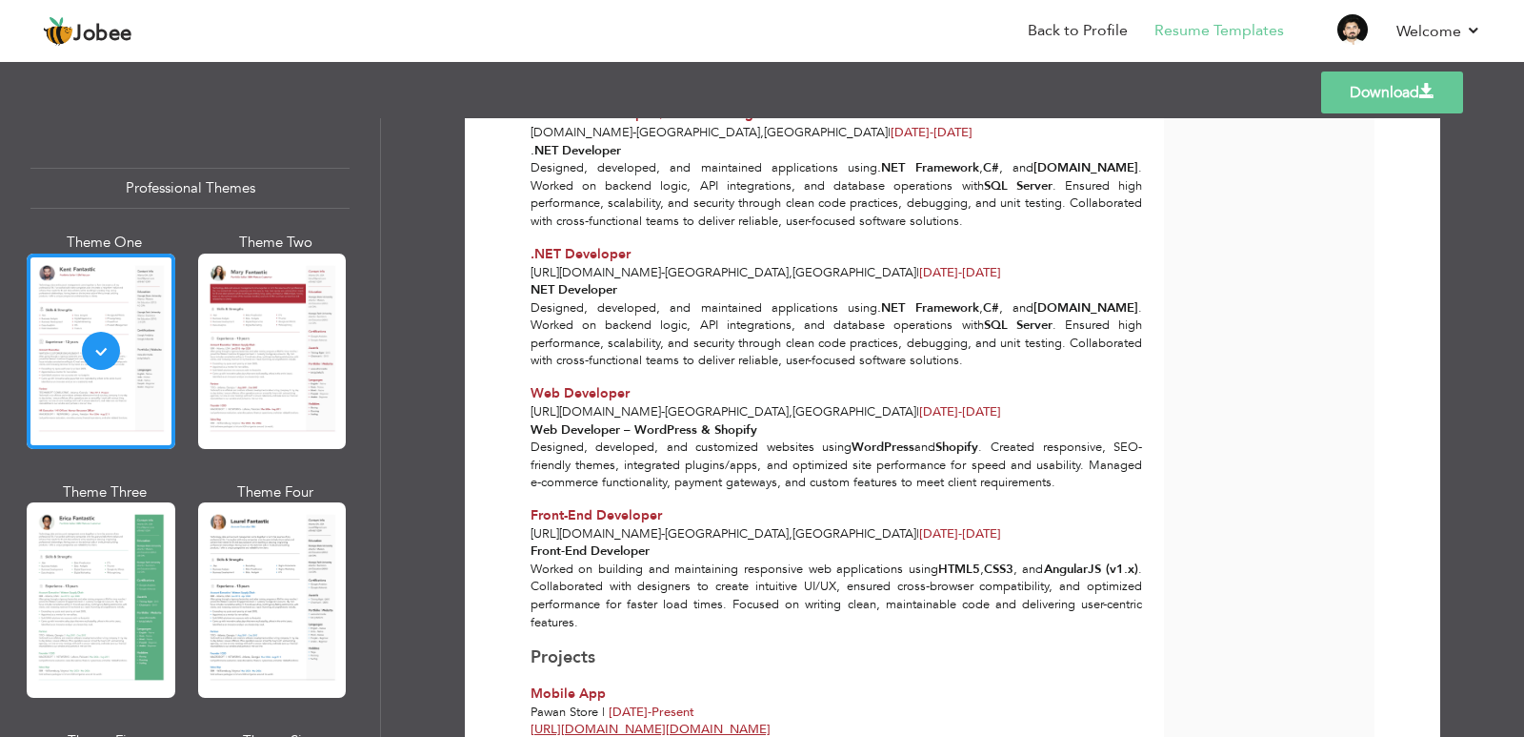
scroll to position [1048, 0]
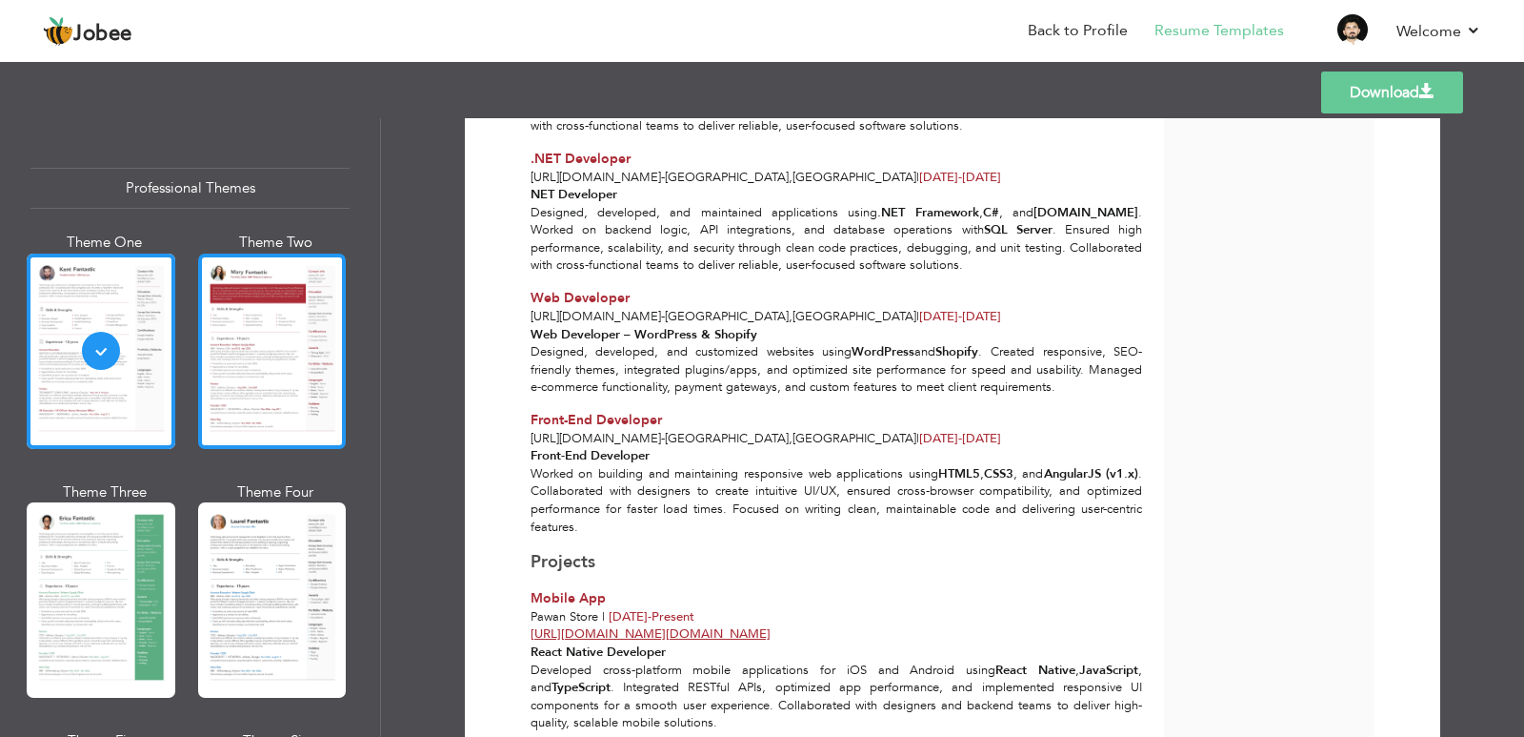
click at [233, 373] on div at bounding box center [272, 350] width 149 height 195
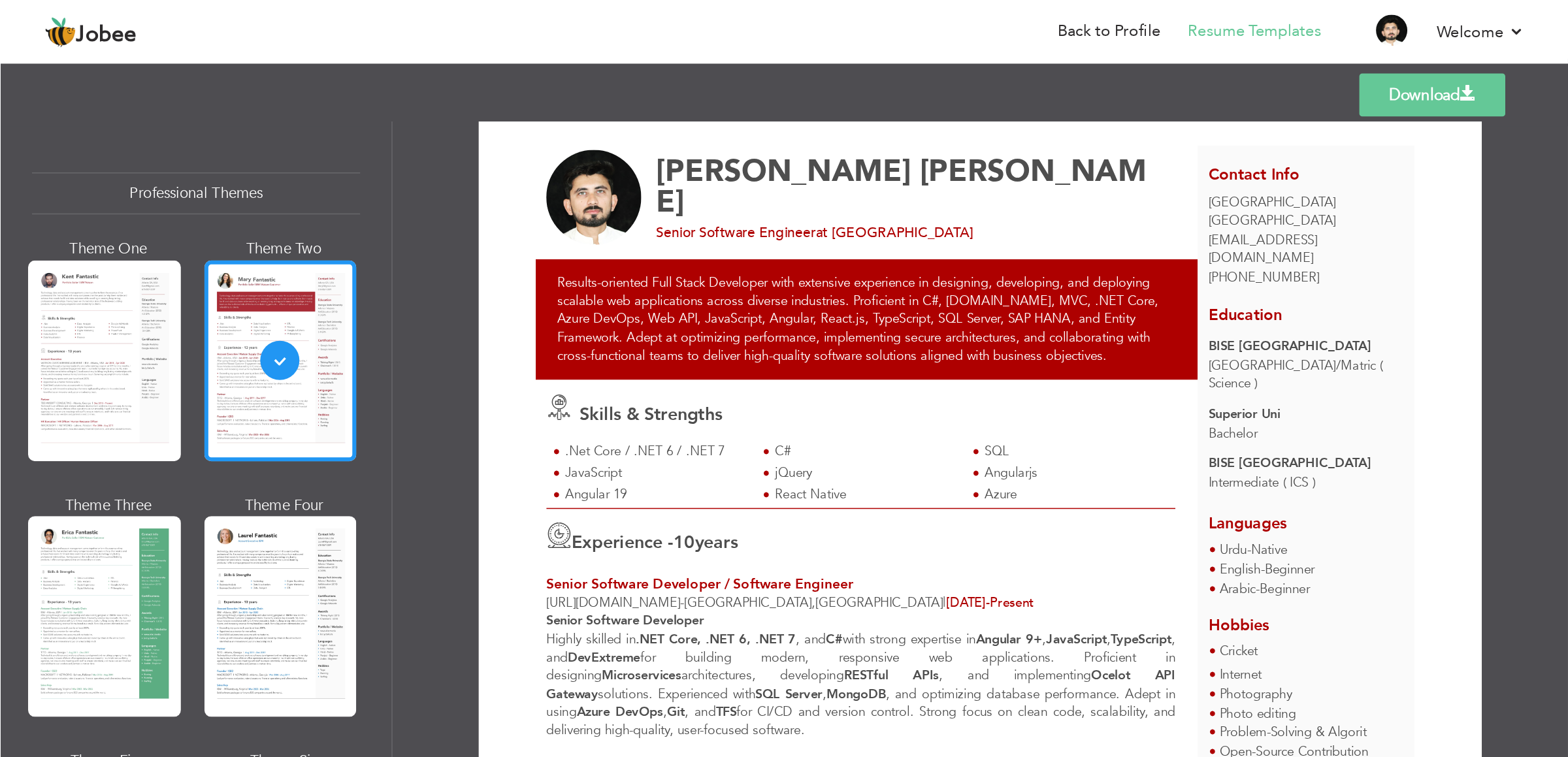
scroll to position [0, 0]
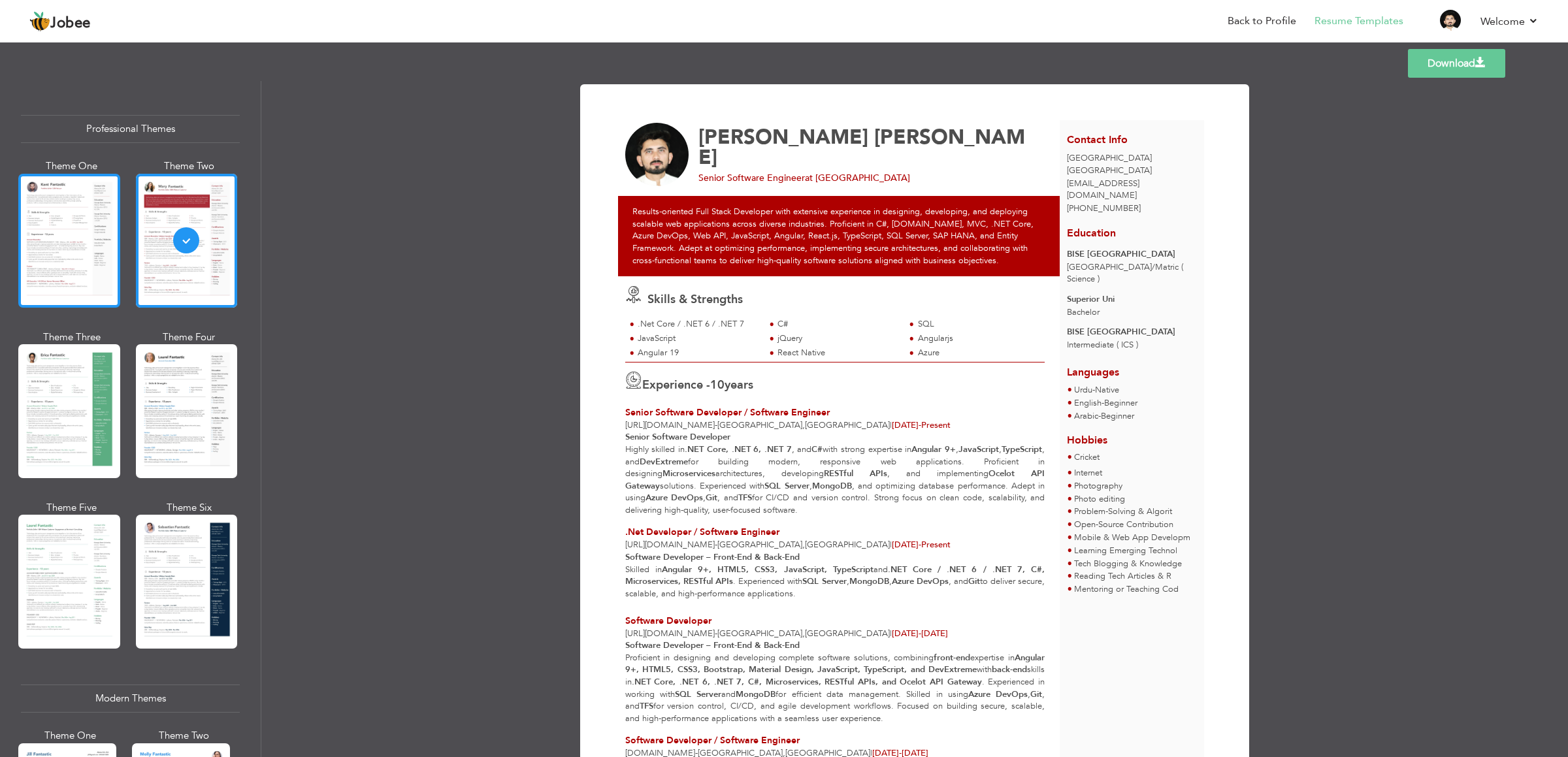
click at [84, 274] on div at bounding box center [69, 240] width 102 height 134
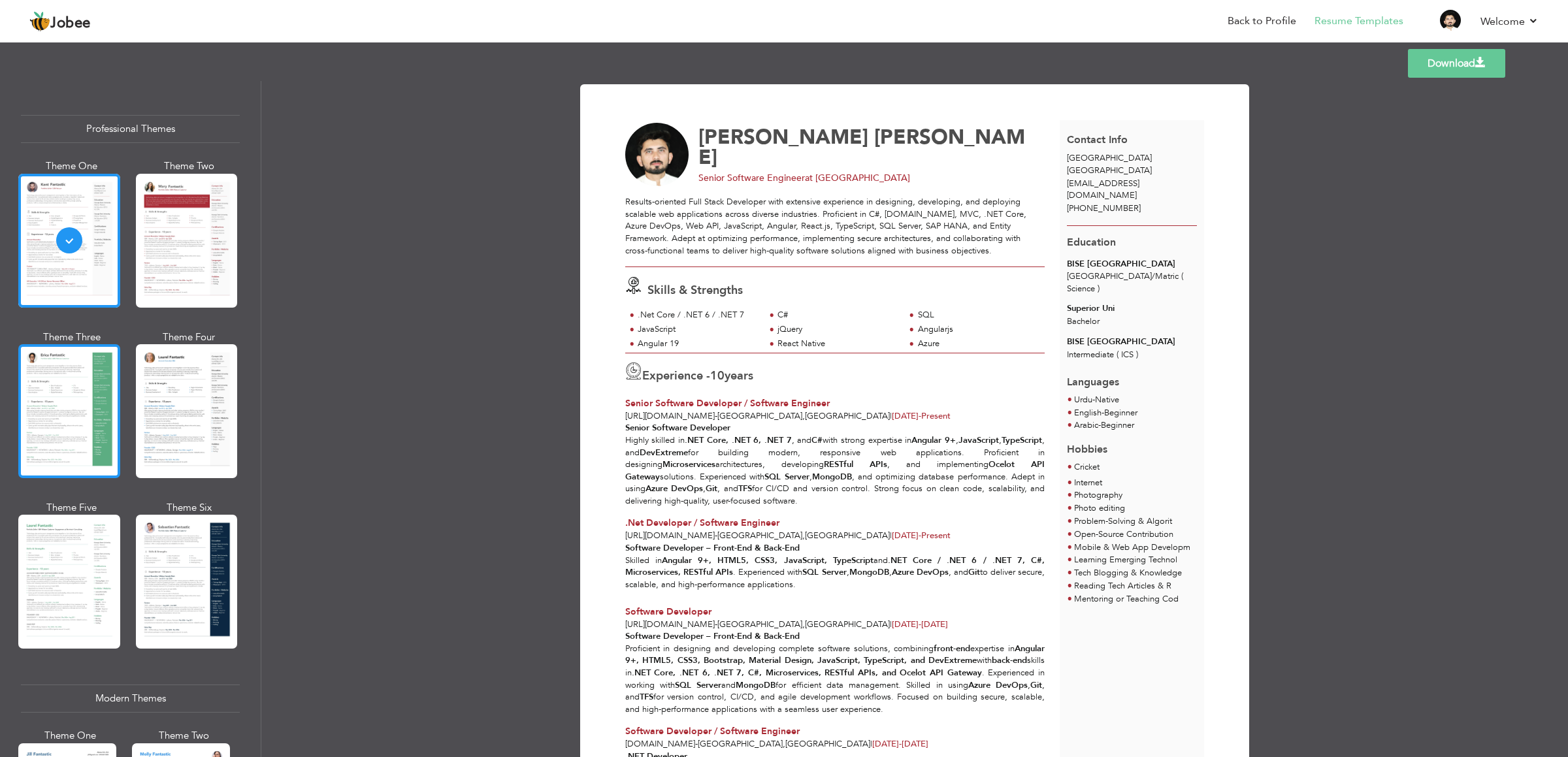
click at [89, 386] on div at bounding box center [69, 411] width 102 height 134
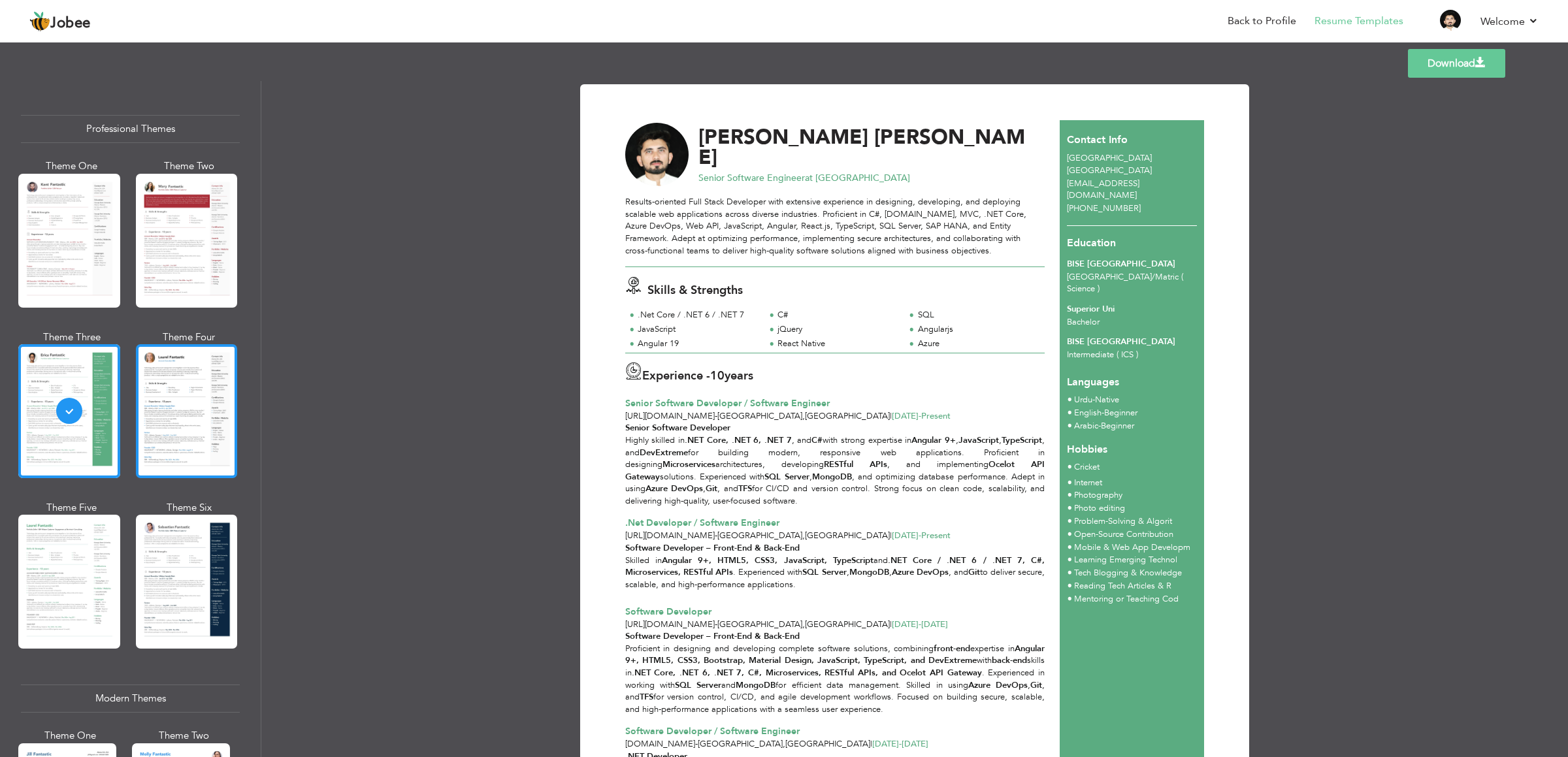
click at [159, 396] on div at bounding box center [186, 411] width 102 height 134
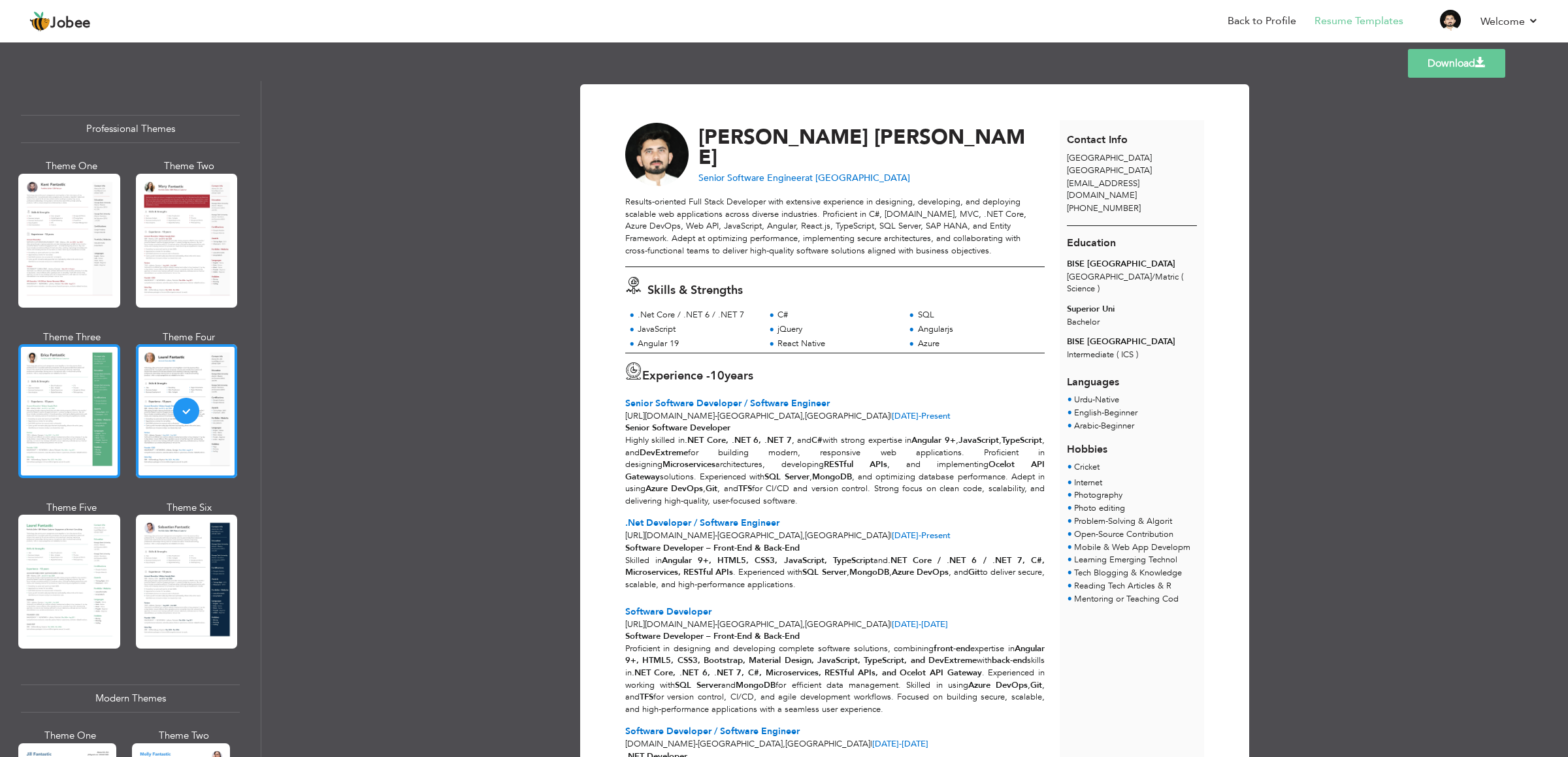
click at [88, 418] on div at bounding box center [69, 411] width 102 height 134
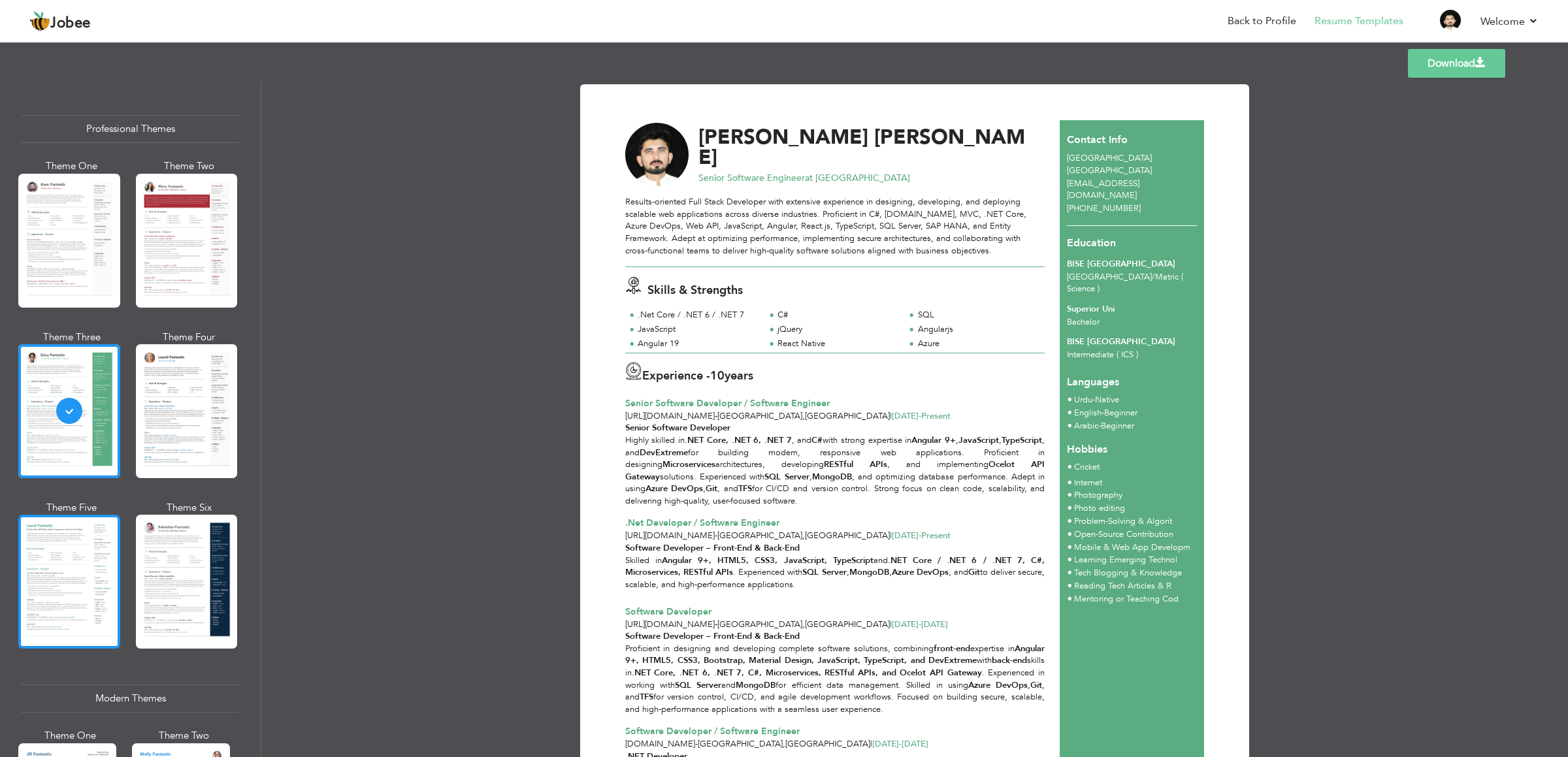
click at [97, 505] on div at bounding box center [69, 581] width 102 height 134
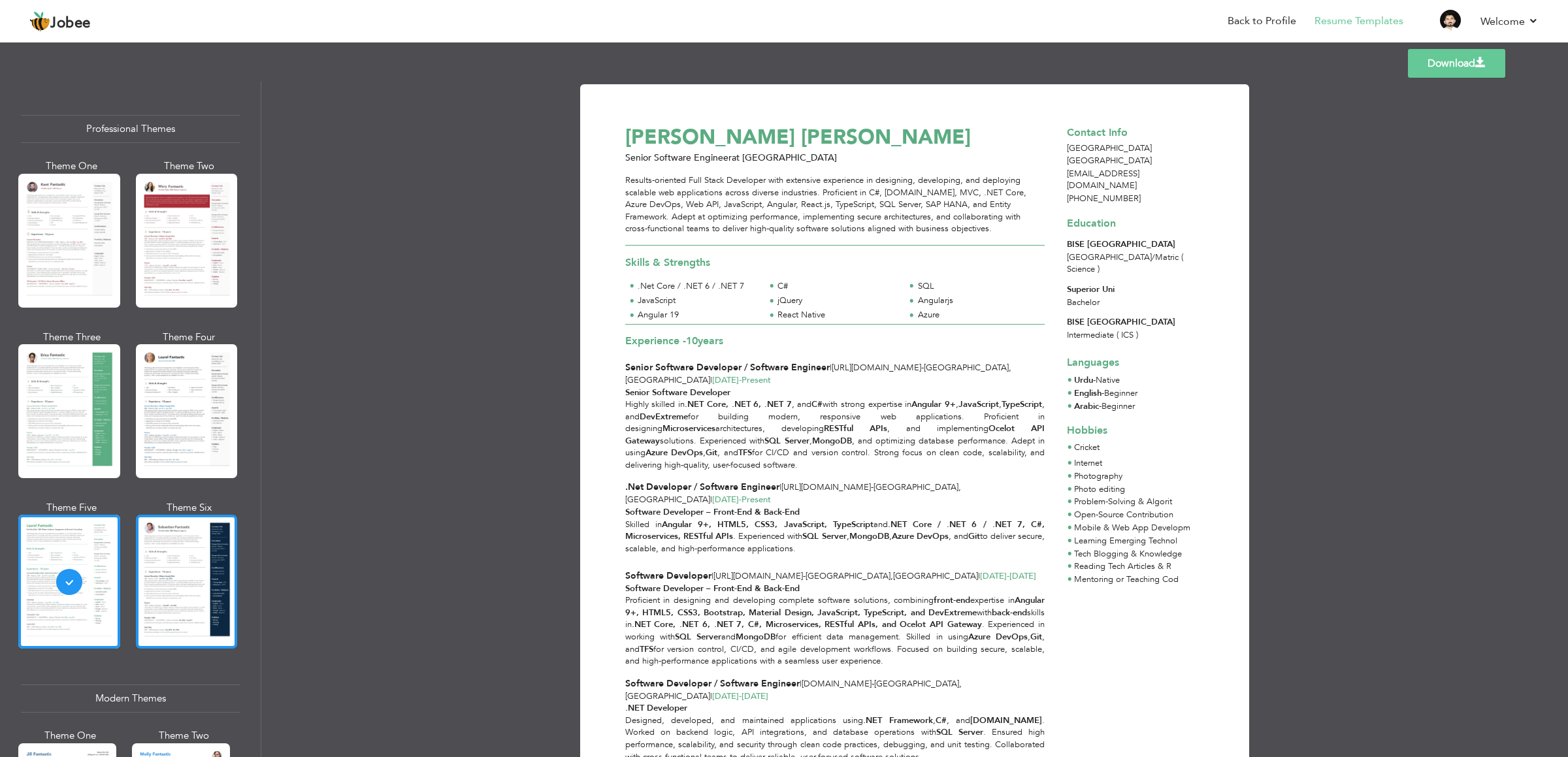
click at [185, 505] on div at bounding box center [186, 581] width 102 height 134
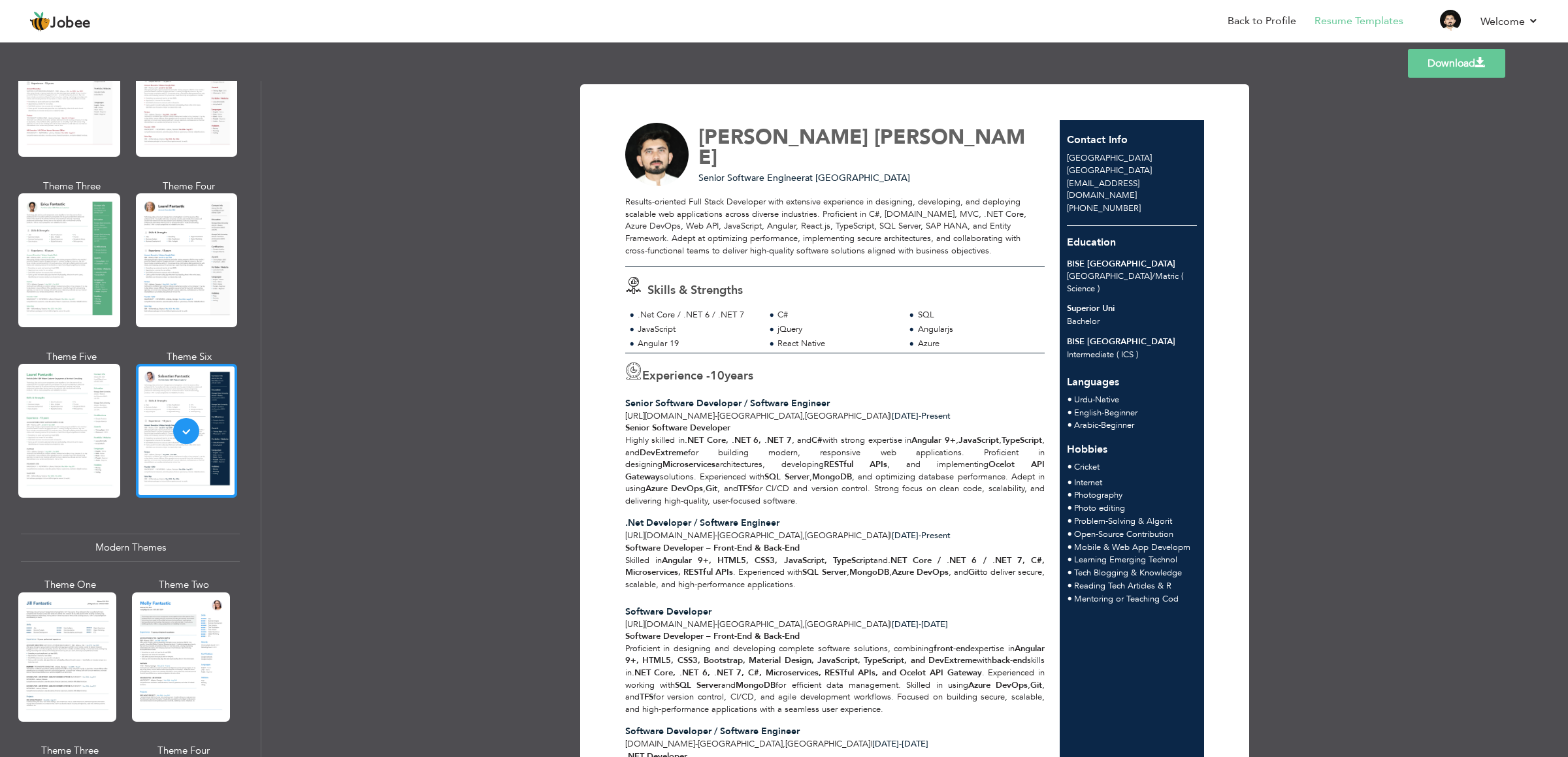
scroll to position [196, 0]
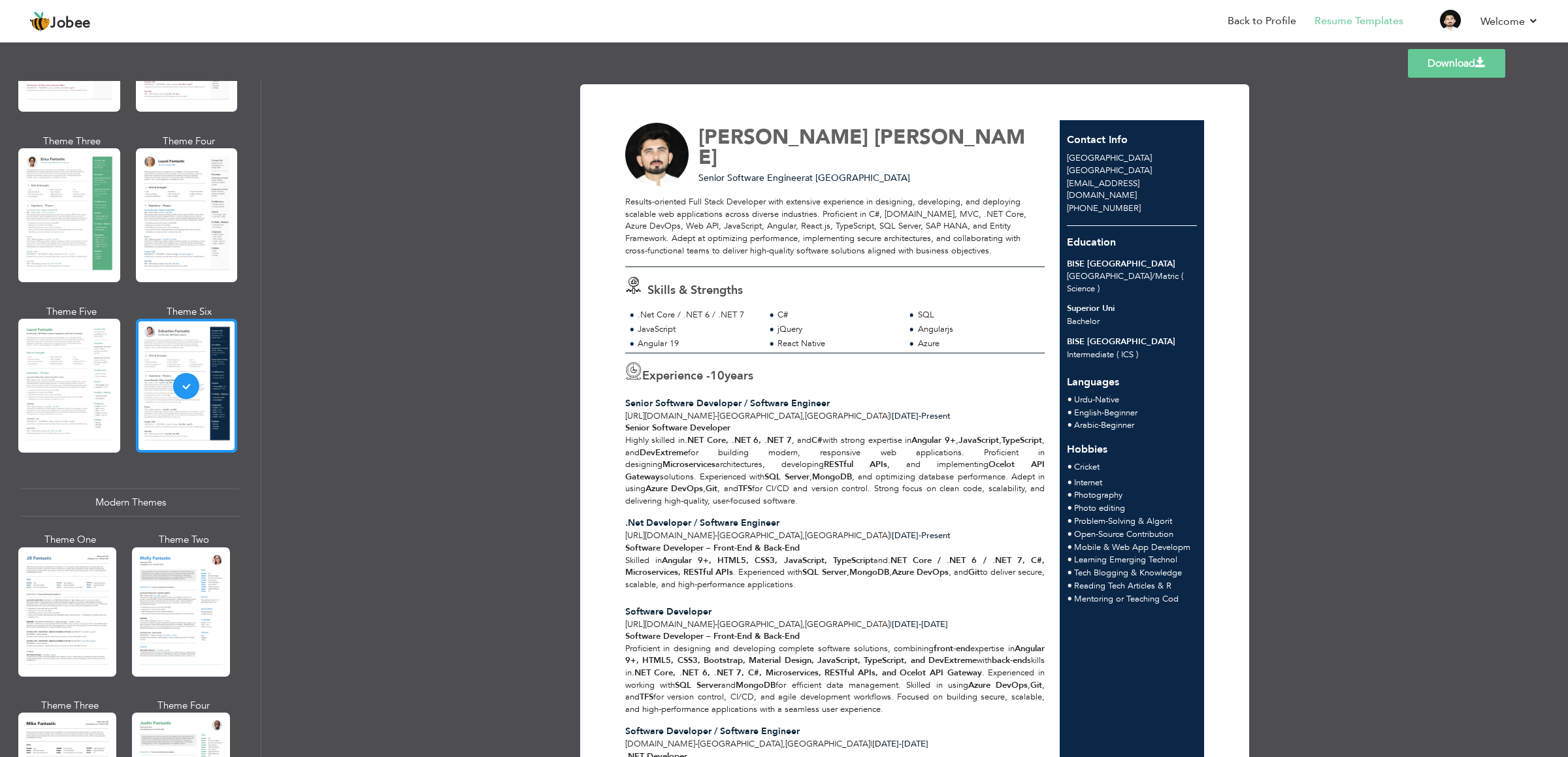
click at [185, 505] on div at bounding box center [180, 612] width 98 height 130
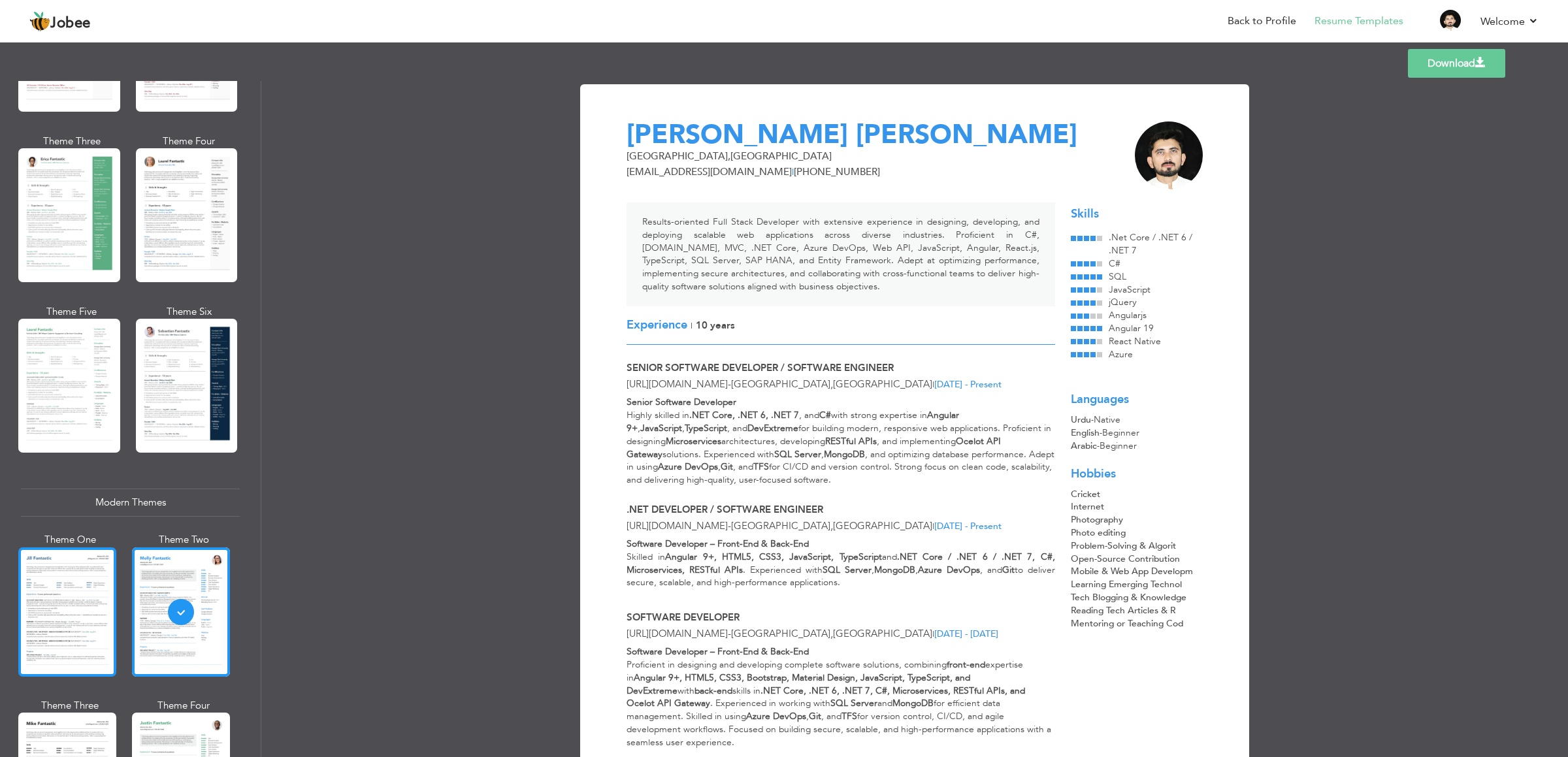
click at [56, 505] on div at bounding box center [67, 612] width 98 height 130
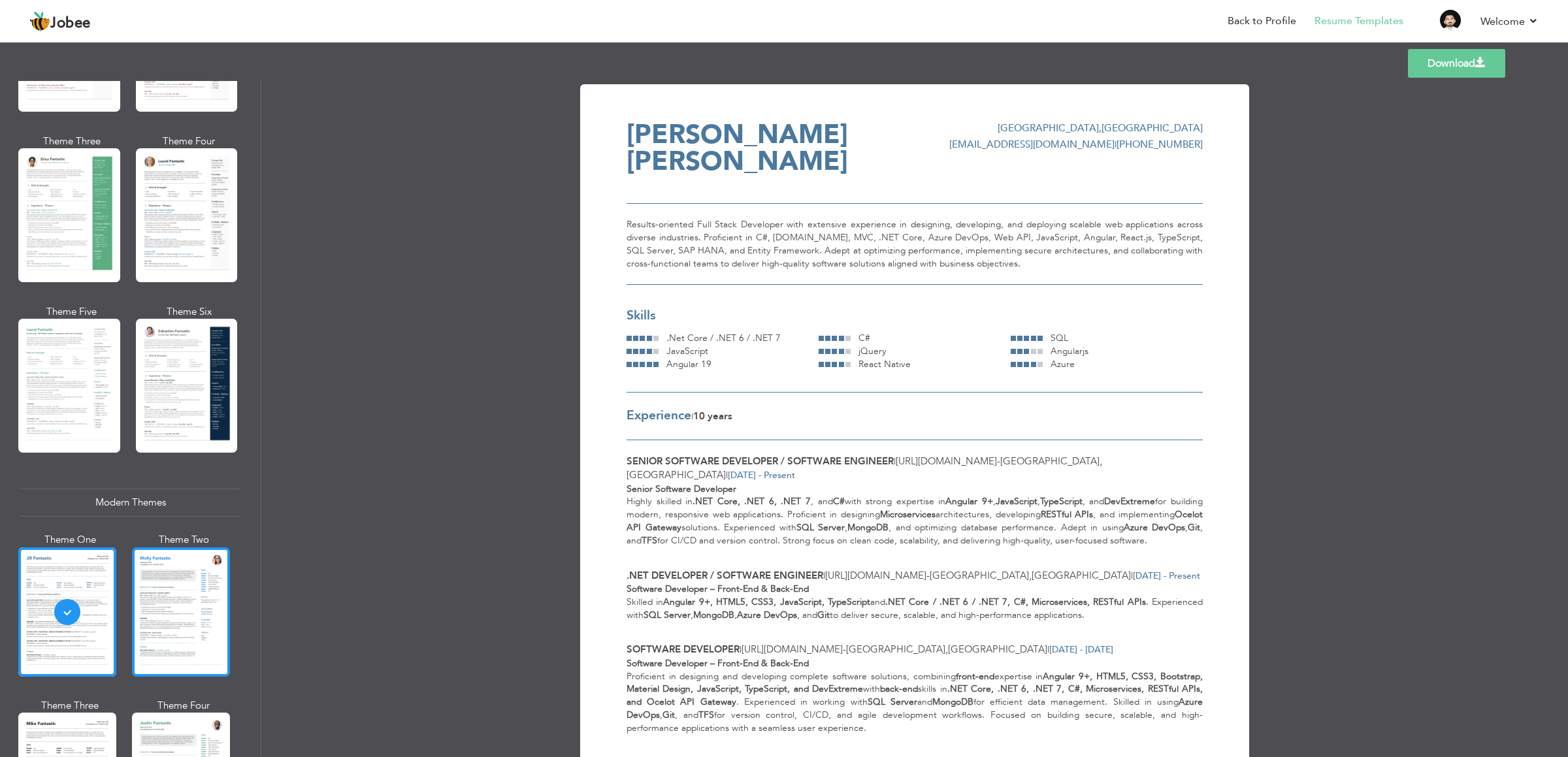
click at [178, 505] on div at bounding box center [180, 612] width 98 height 130
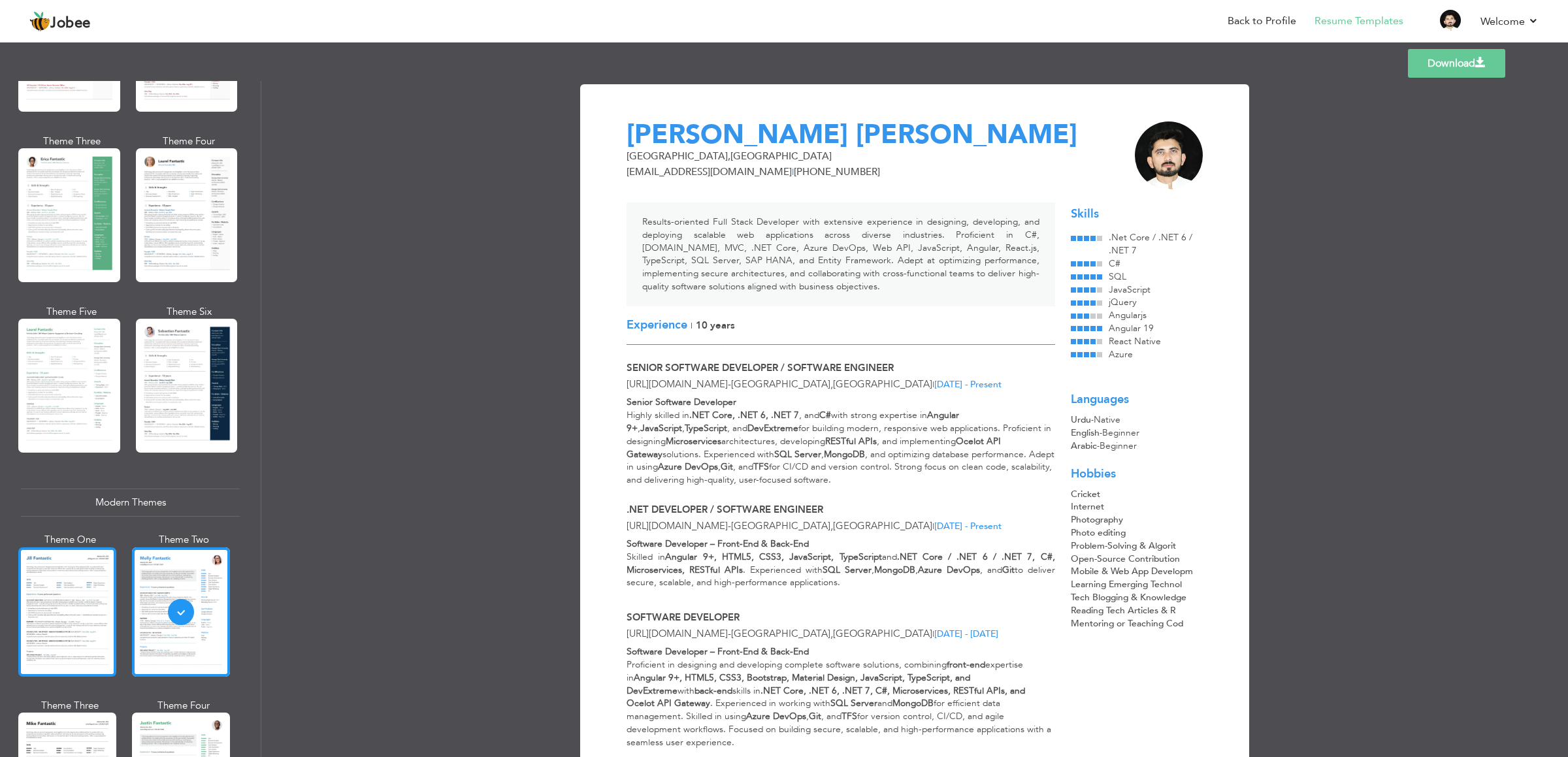
click at [75, 505] on div at bounding box center [67, 612] width 98 height 130
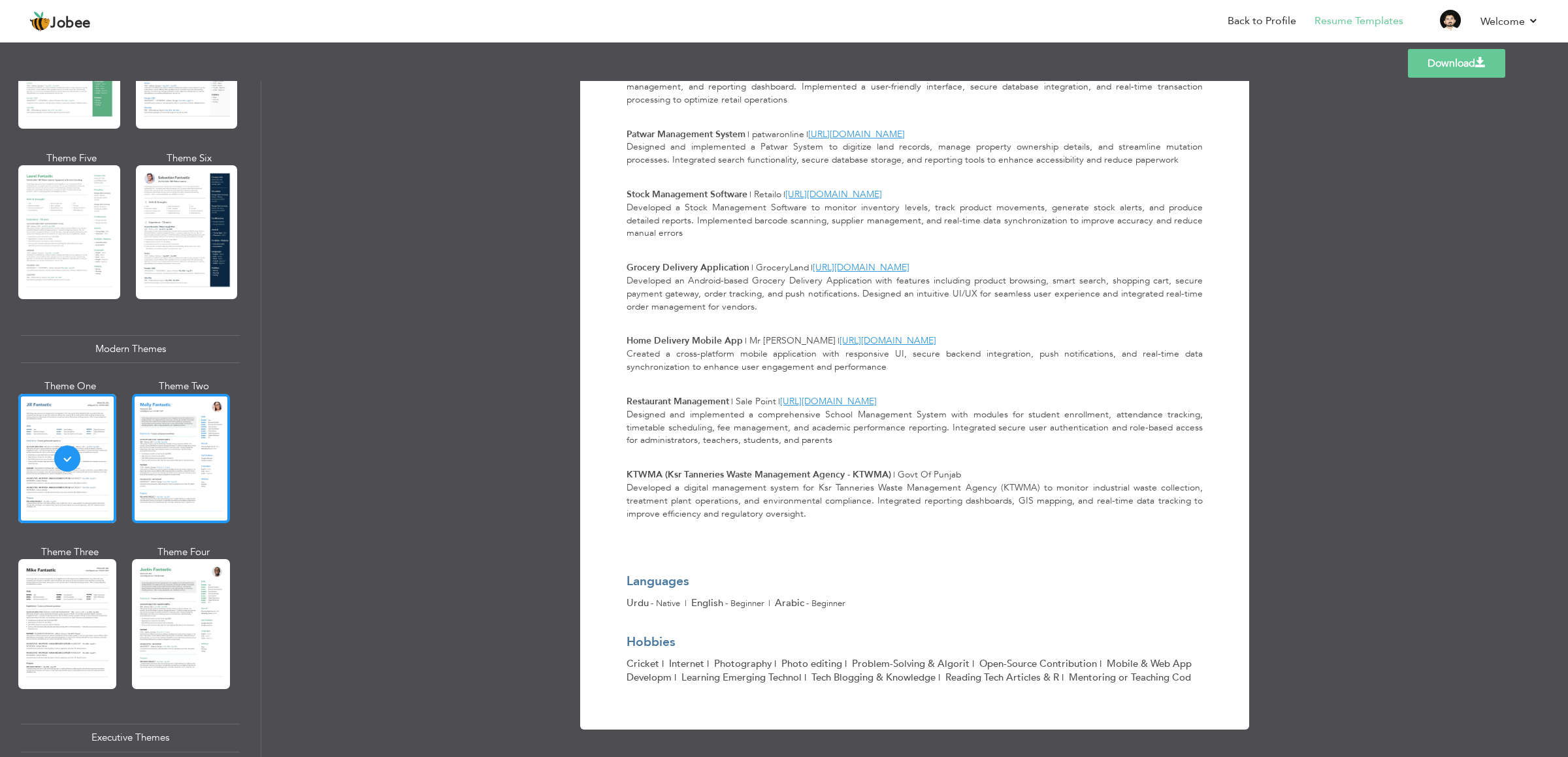
scroll to position [490, 0]
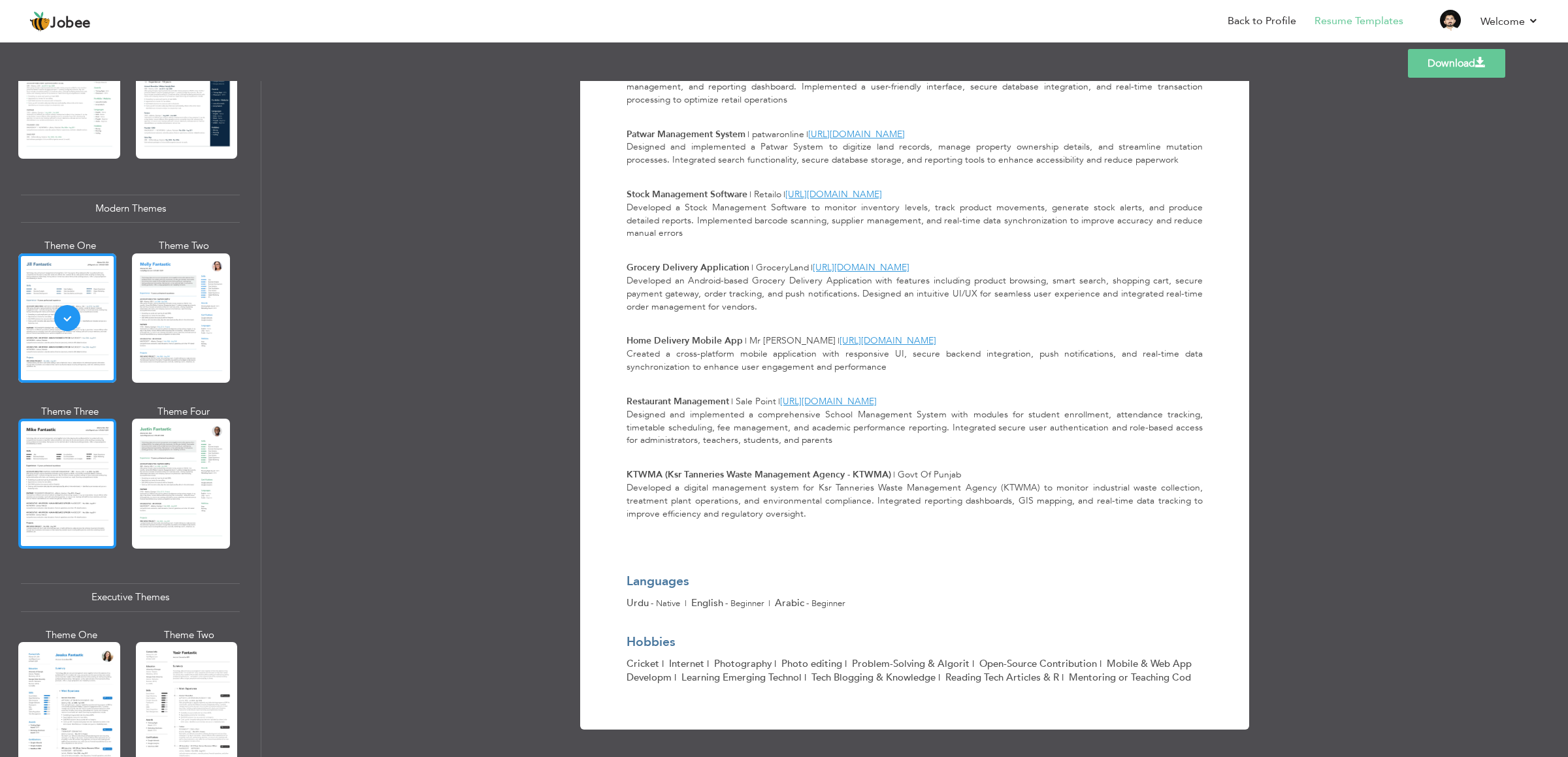
click at [77, 490] on div at bounding box center [67, 483] width 98 height 130
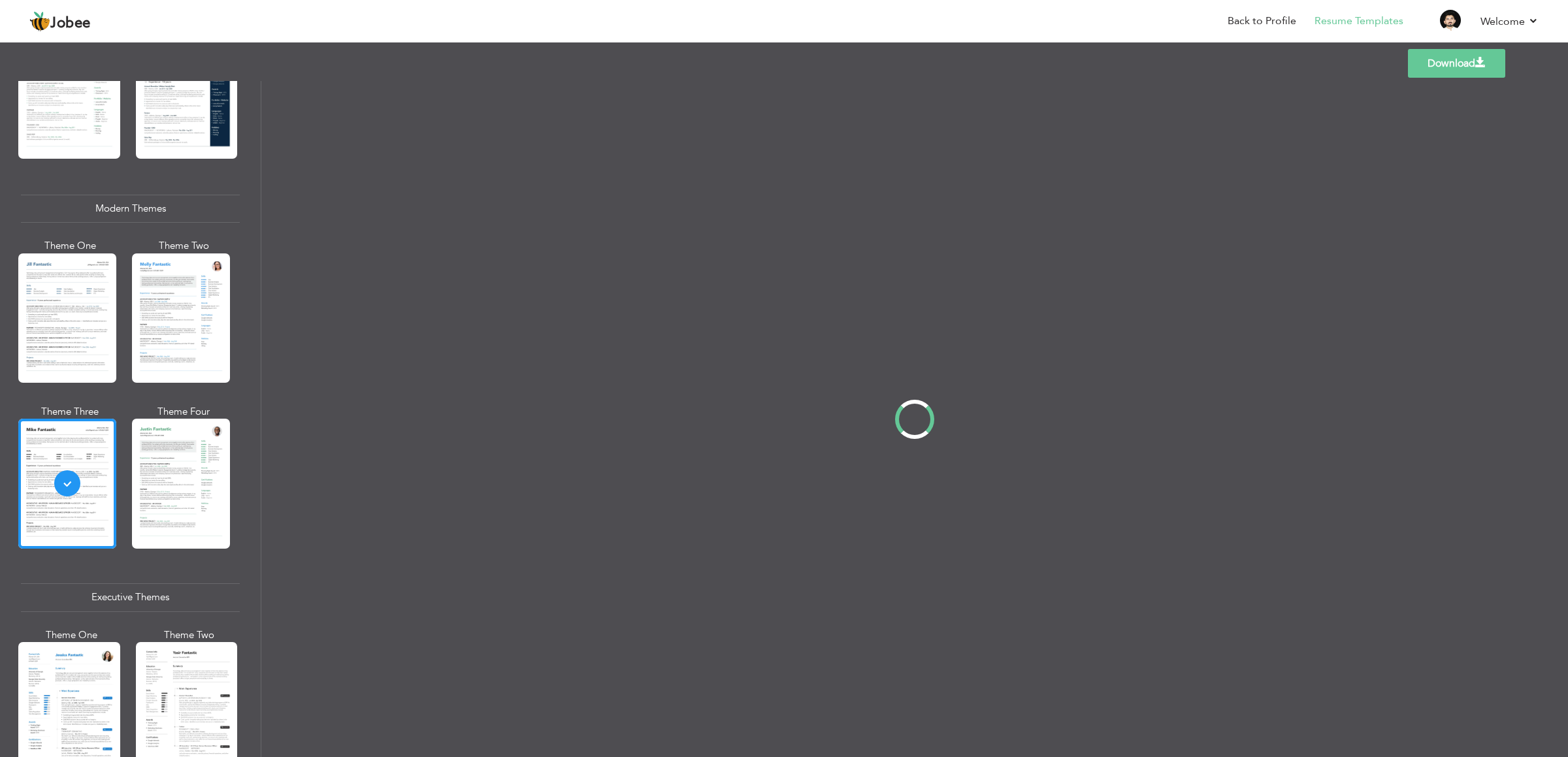
scroll to position [0, 0]
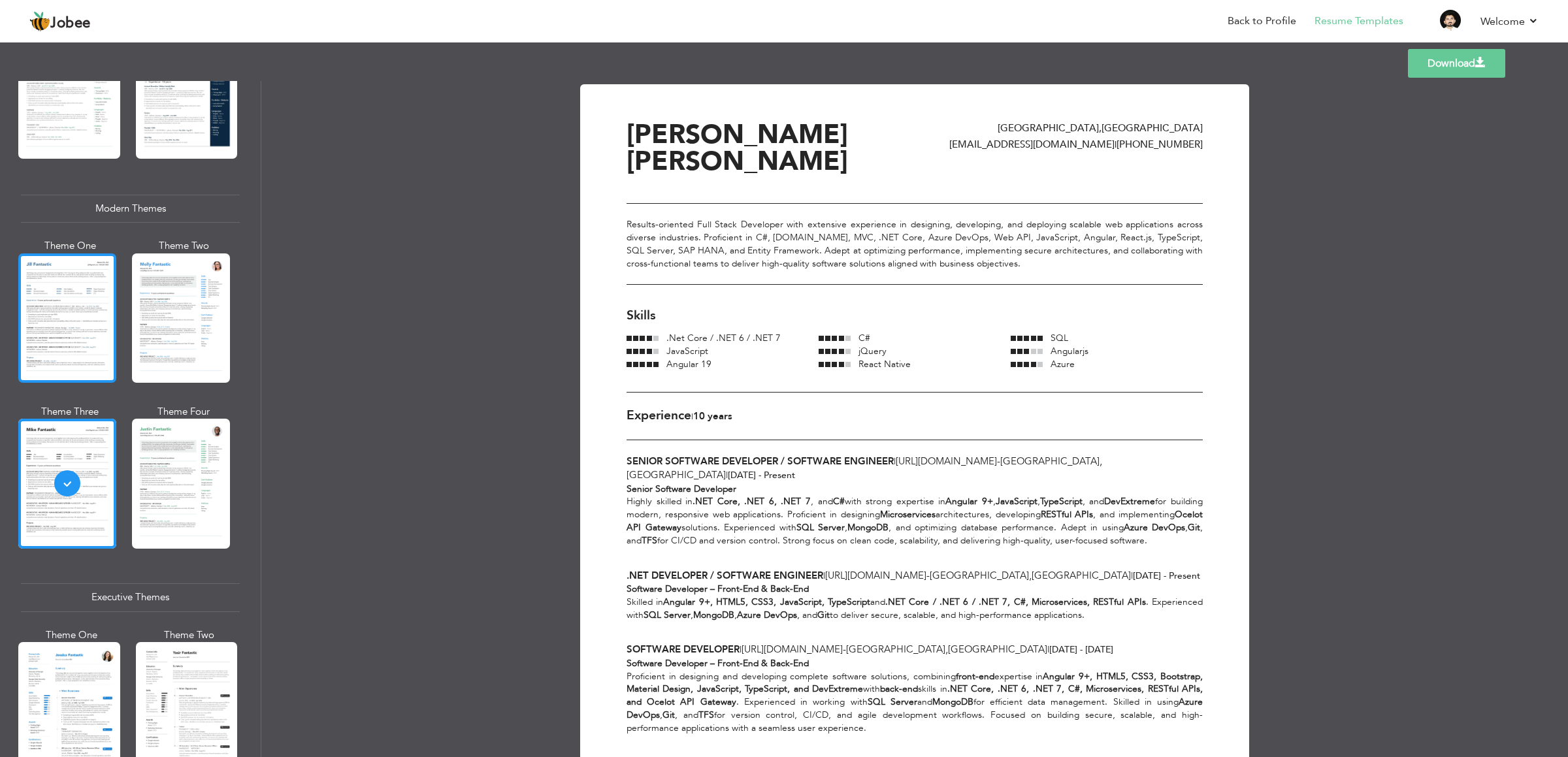
click at [95, 332] on div at bounding box center [67, 318] width 98 height 130
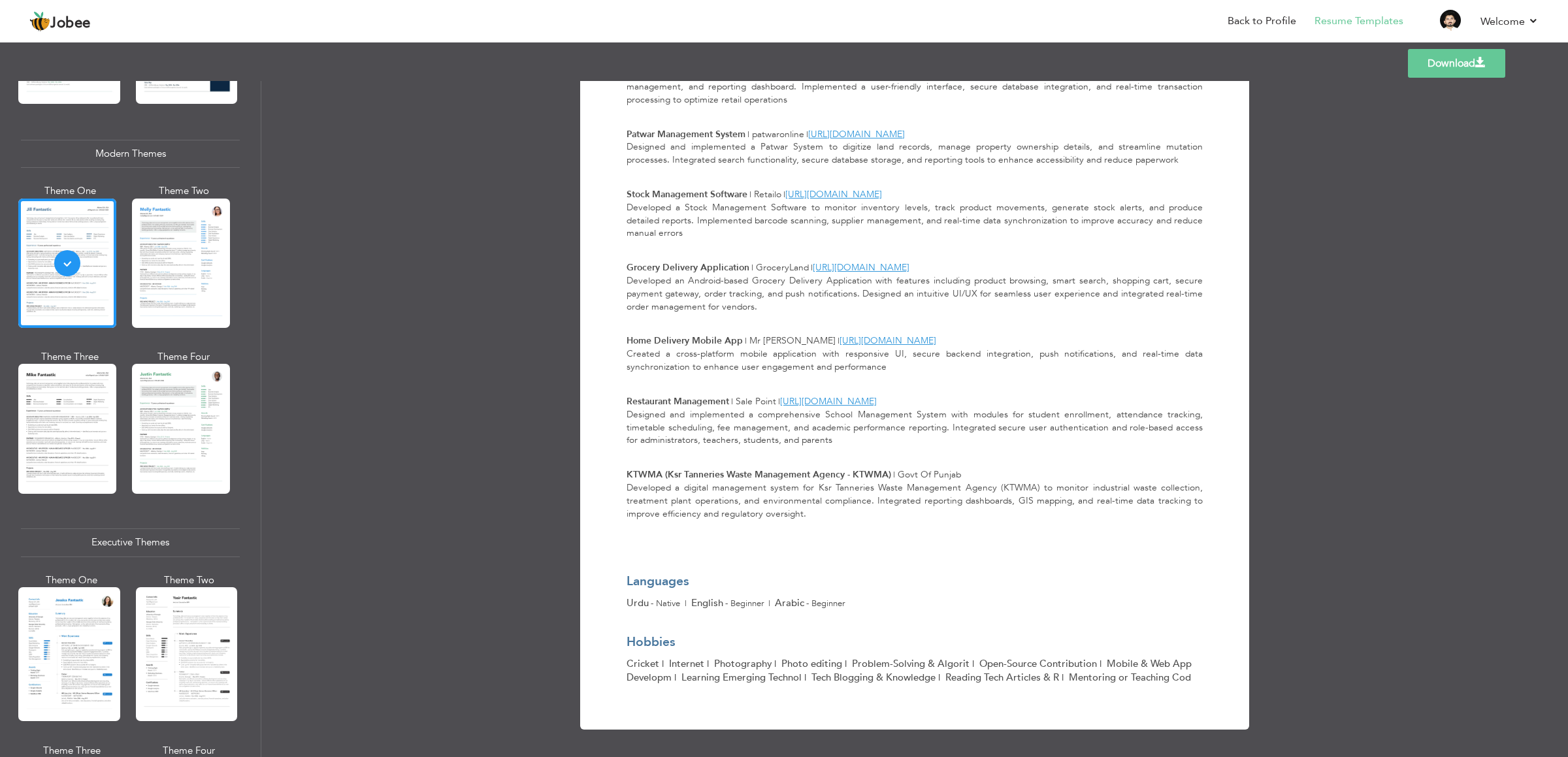
scroll to position [784, 0]
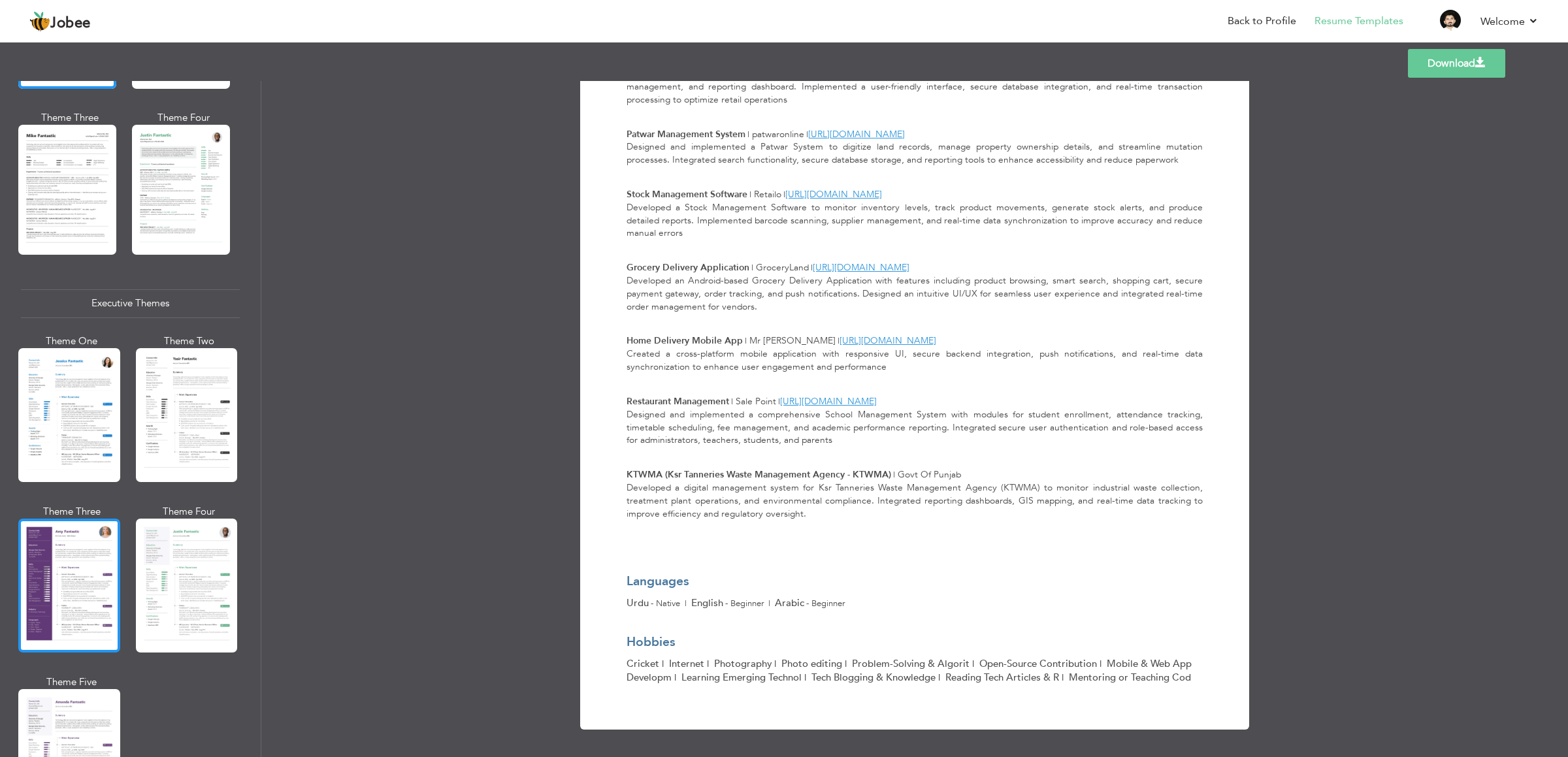
click at [64, 505] on div at bounding box center [69, 586] width 102 height 134
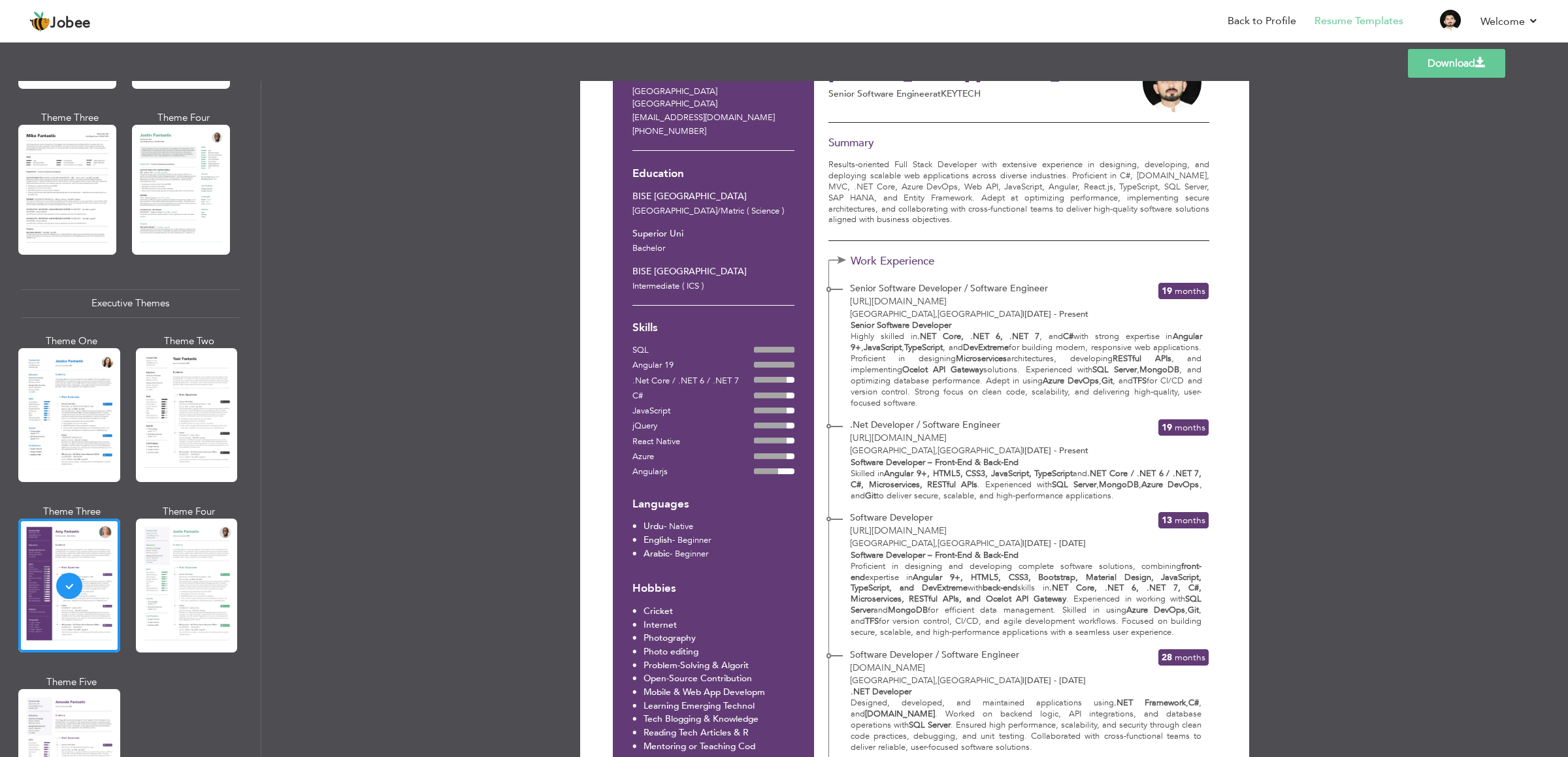
scroll to position [0, 0]
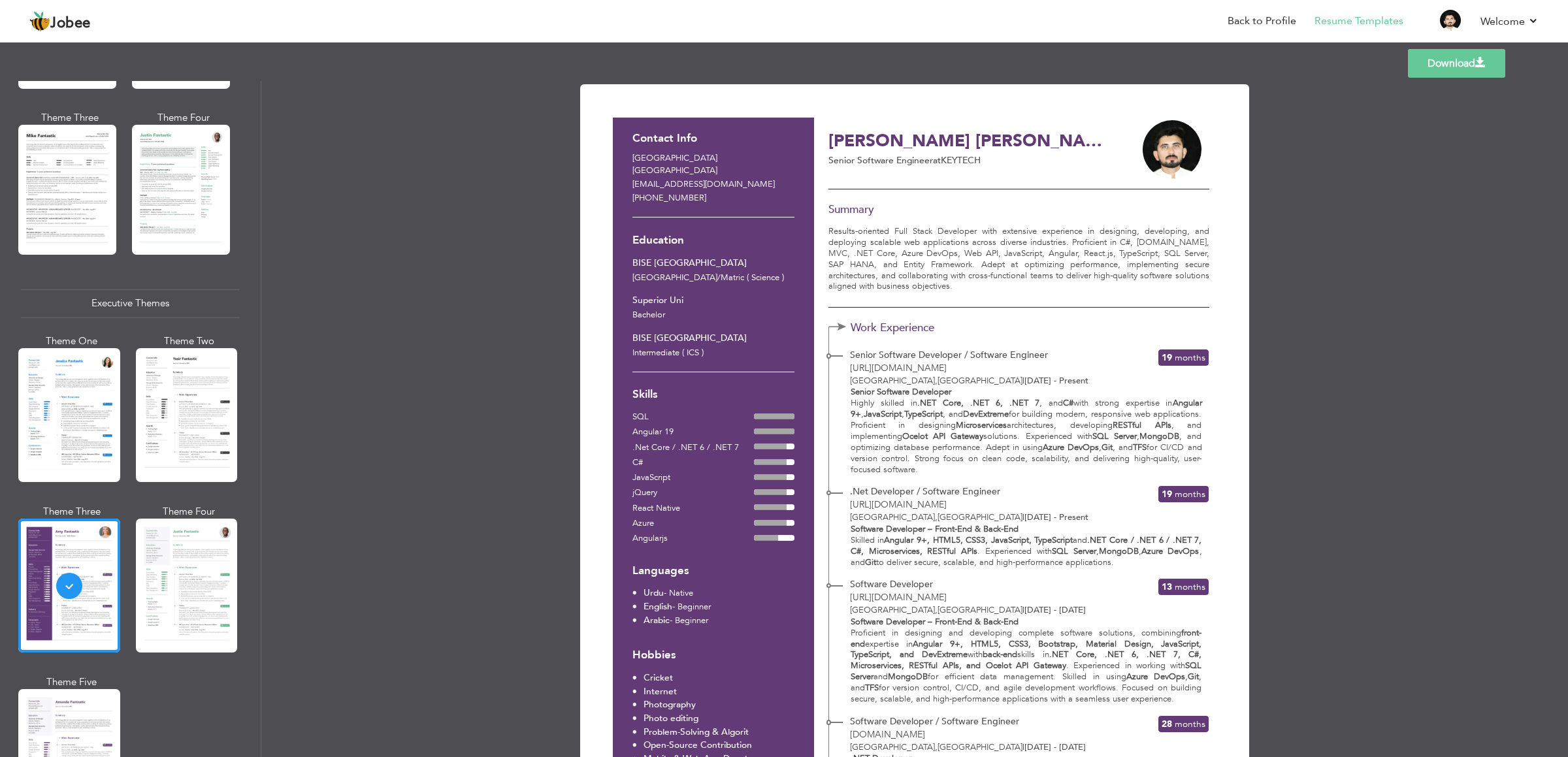
click at [1021, 426] on div "Senior Software Developer Highly skilled in .NET Core, .NET 6, .NET 7 , and C# …" at bounding box center [1019, 431] width 380 height 89
click at [1045, 25] on link "Back to Profile" at bounding box center [1262, 21] width 69 height 15
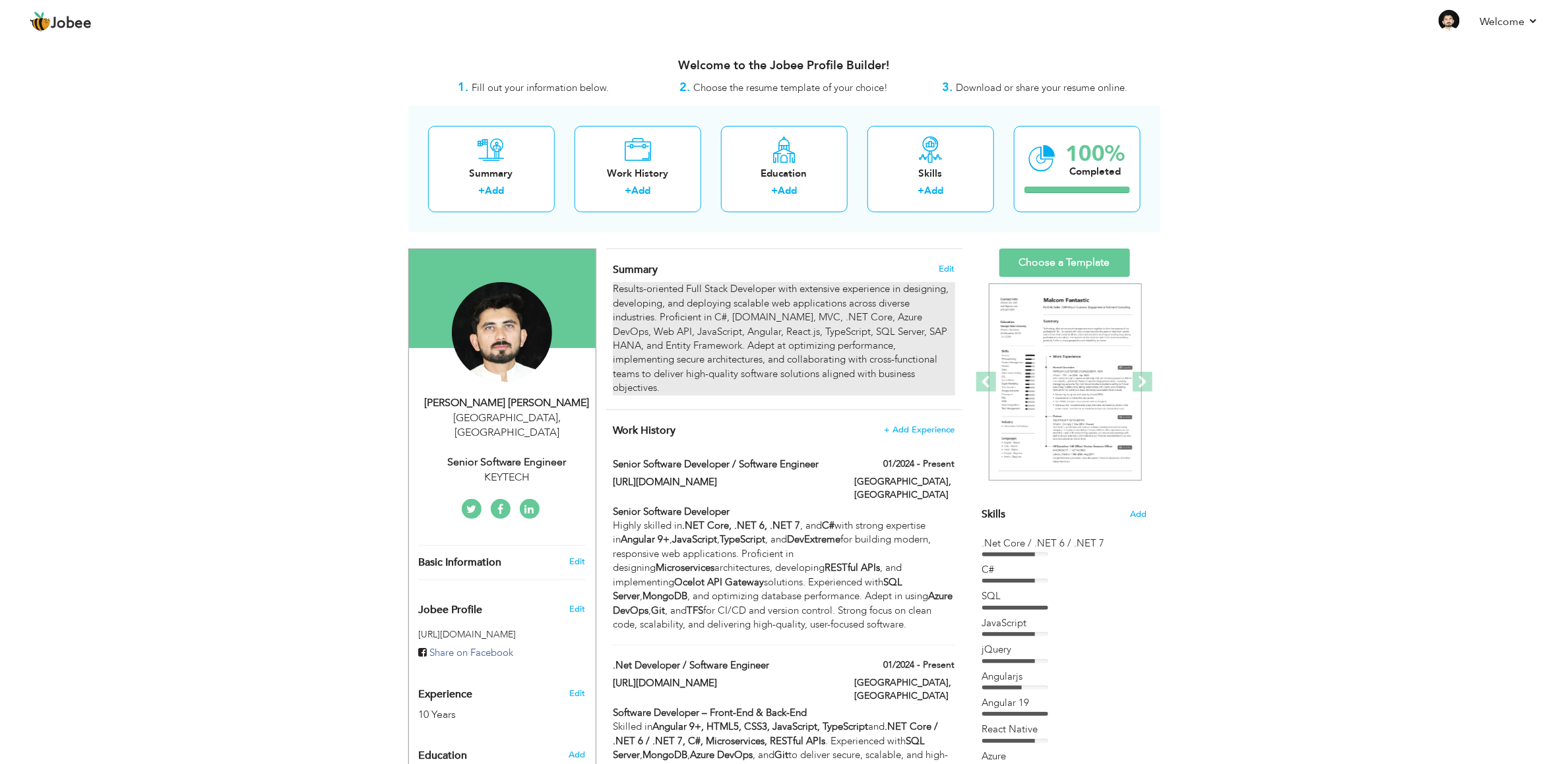
click at [772, 315] on div "Results-oriented Full Stack Developer with extensive experience in designing, d…" at bounding box center [784, 338] width 342 height 113
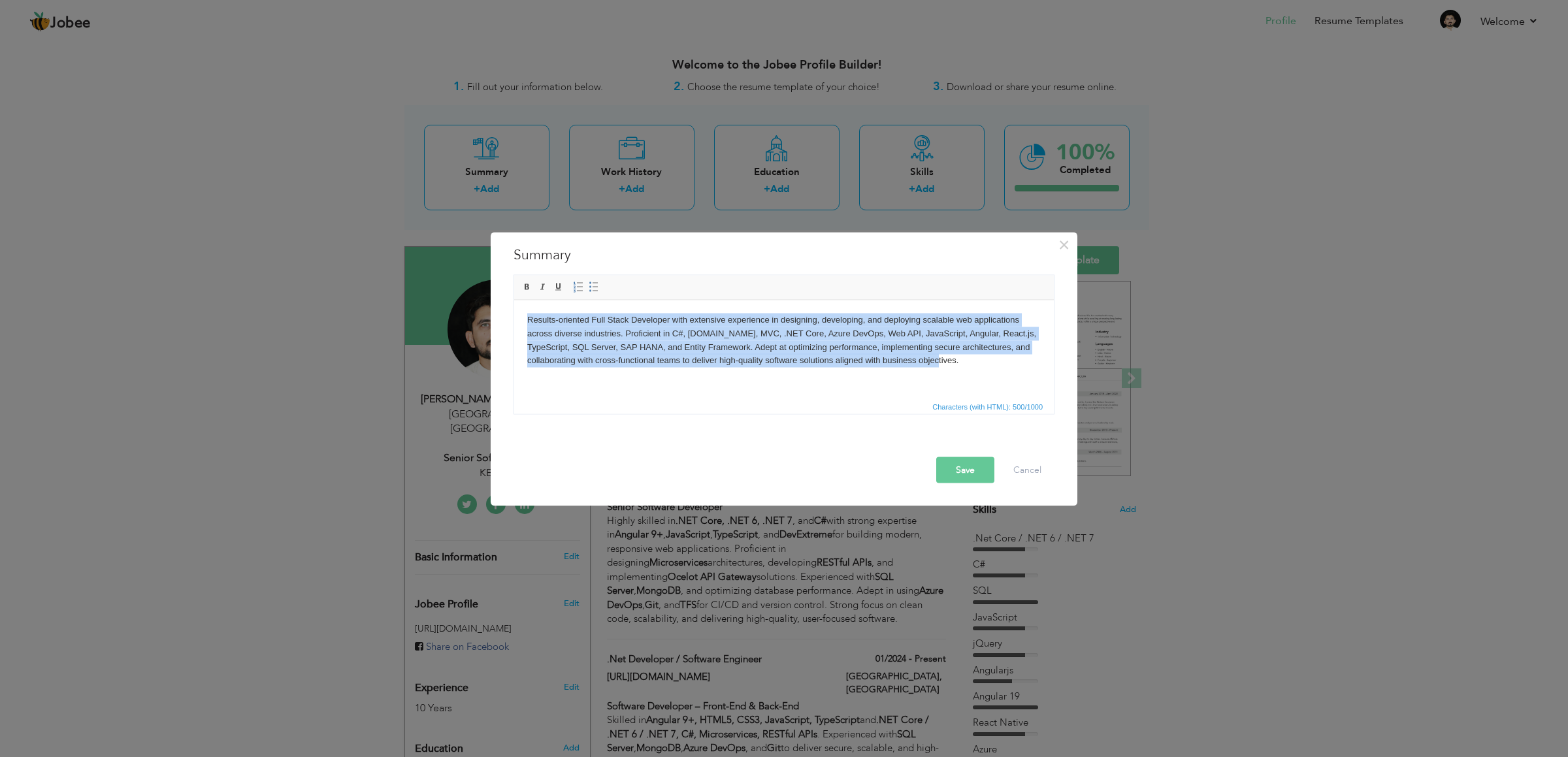
click at [976, 363] on body "Results-oriented Full Stack Developer with extensive experience in designing, d…" at bounding box center [784, 339] width 514 height 54
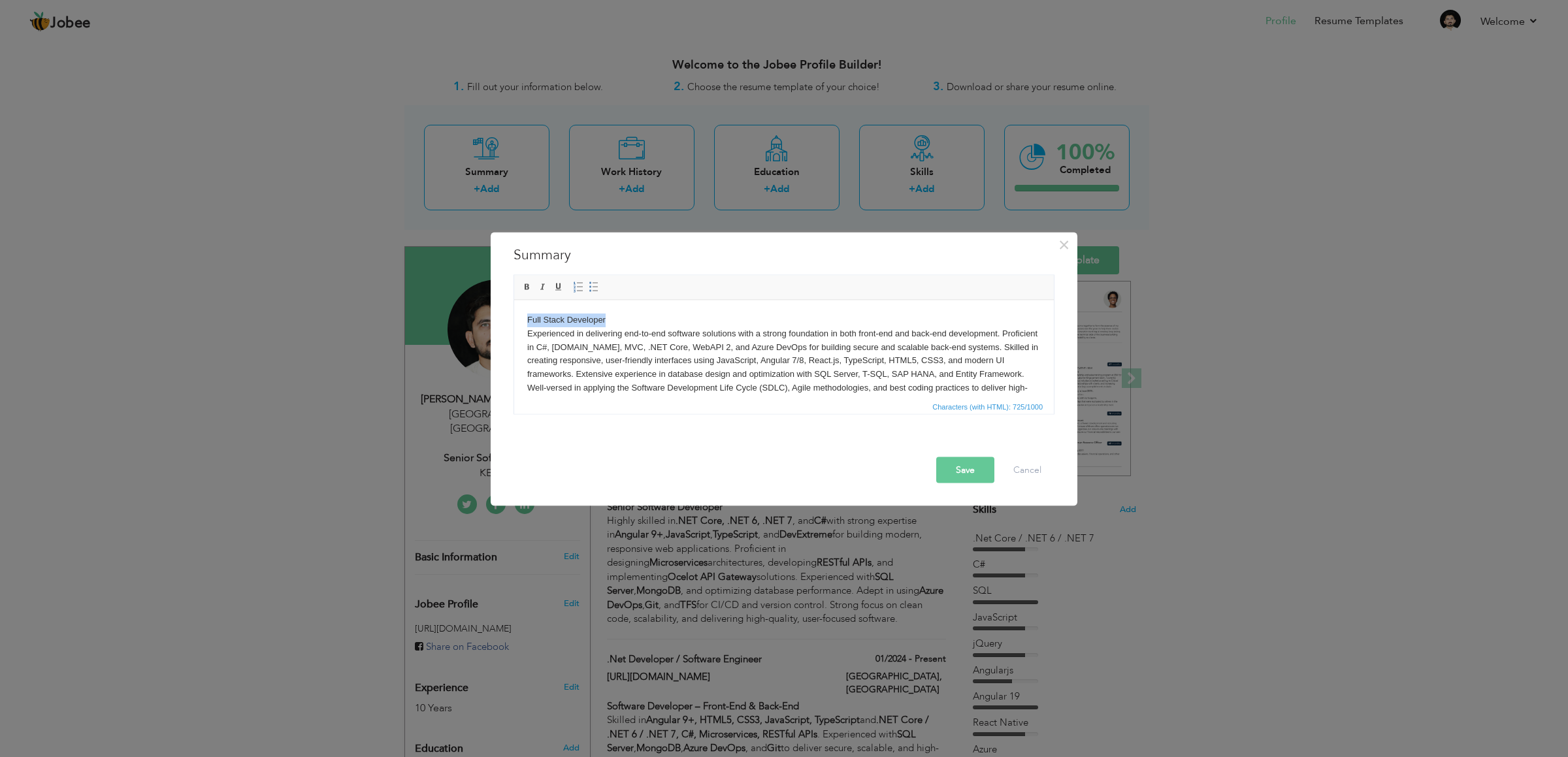
drag, startPoint x: 618, startPoint y: 307, endPoint x: 505, endPoint y: 305, distance: 113.0
click at [514, 305] on html "Full Stack Developer Experienced in delivering end-to-end software solutions wi…" at bounding box center [784, 360] width 540 height 121
click at [529, 282] on span at bounding box center [527, 287] width 10 height 10
click at [672, 383] on body "Full Stack Developer Experienced in delivering end-to-end software solutions wi…" at bounding box center [784, 360] width 514 height 95
click at [976, 469] on button "Save" at bounding box center [965, 470] width 58 height 26
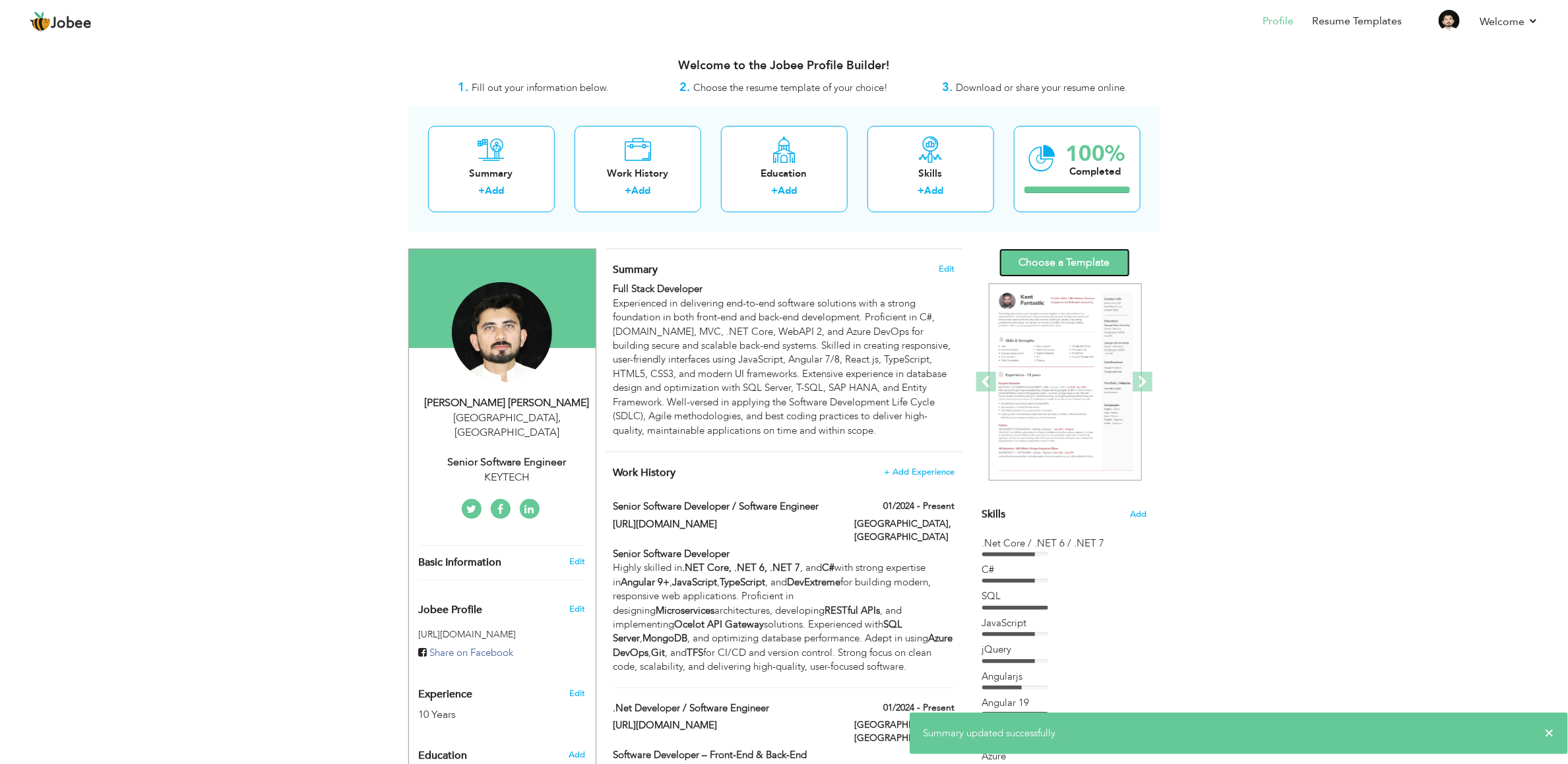
click at [1089, 260] on link "Choose a Template" at bounding box center [1064, 262] width 131 height 28
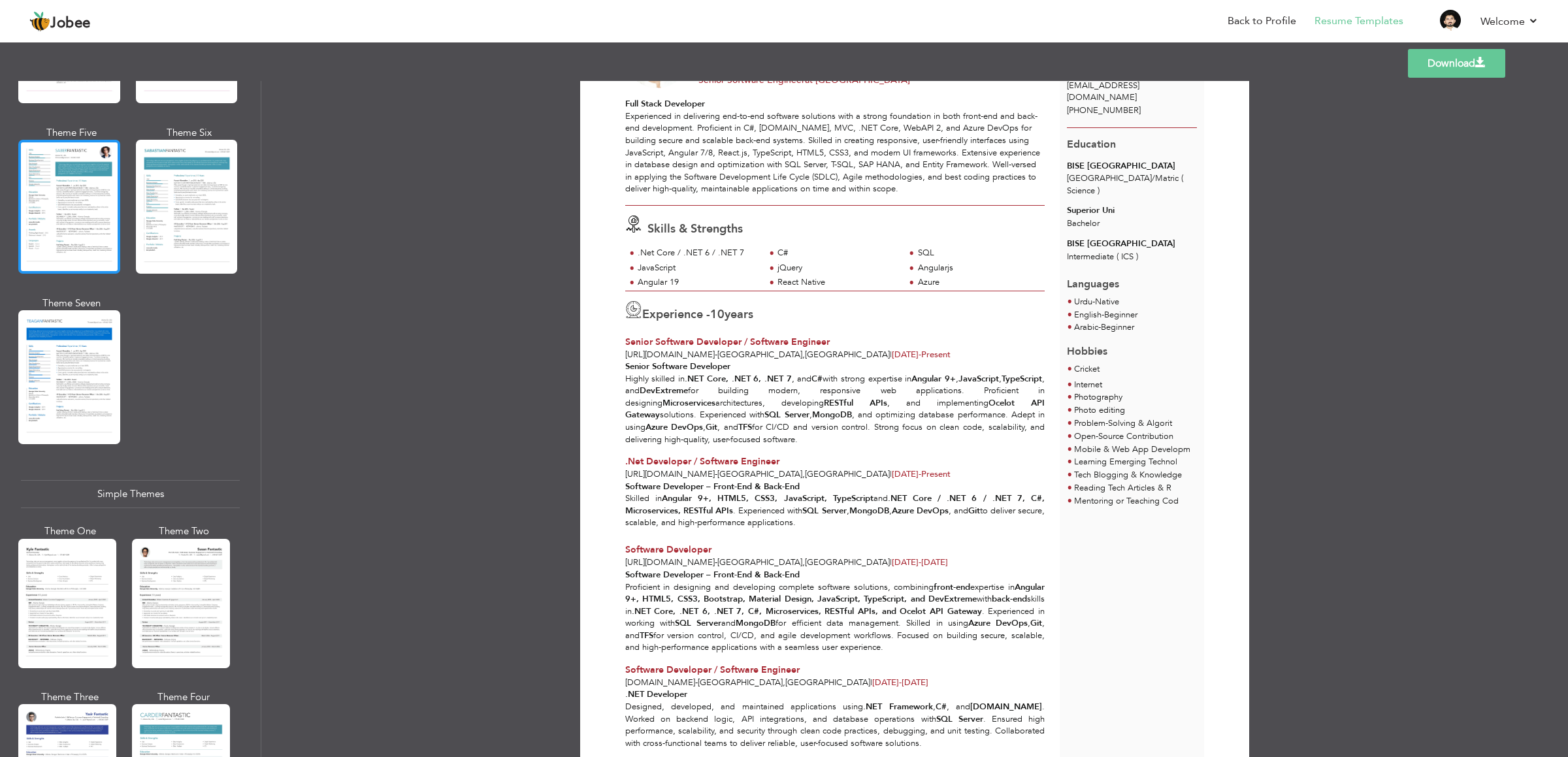
scroll to position [1999, 0]
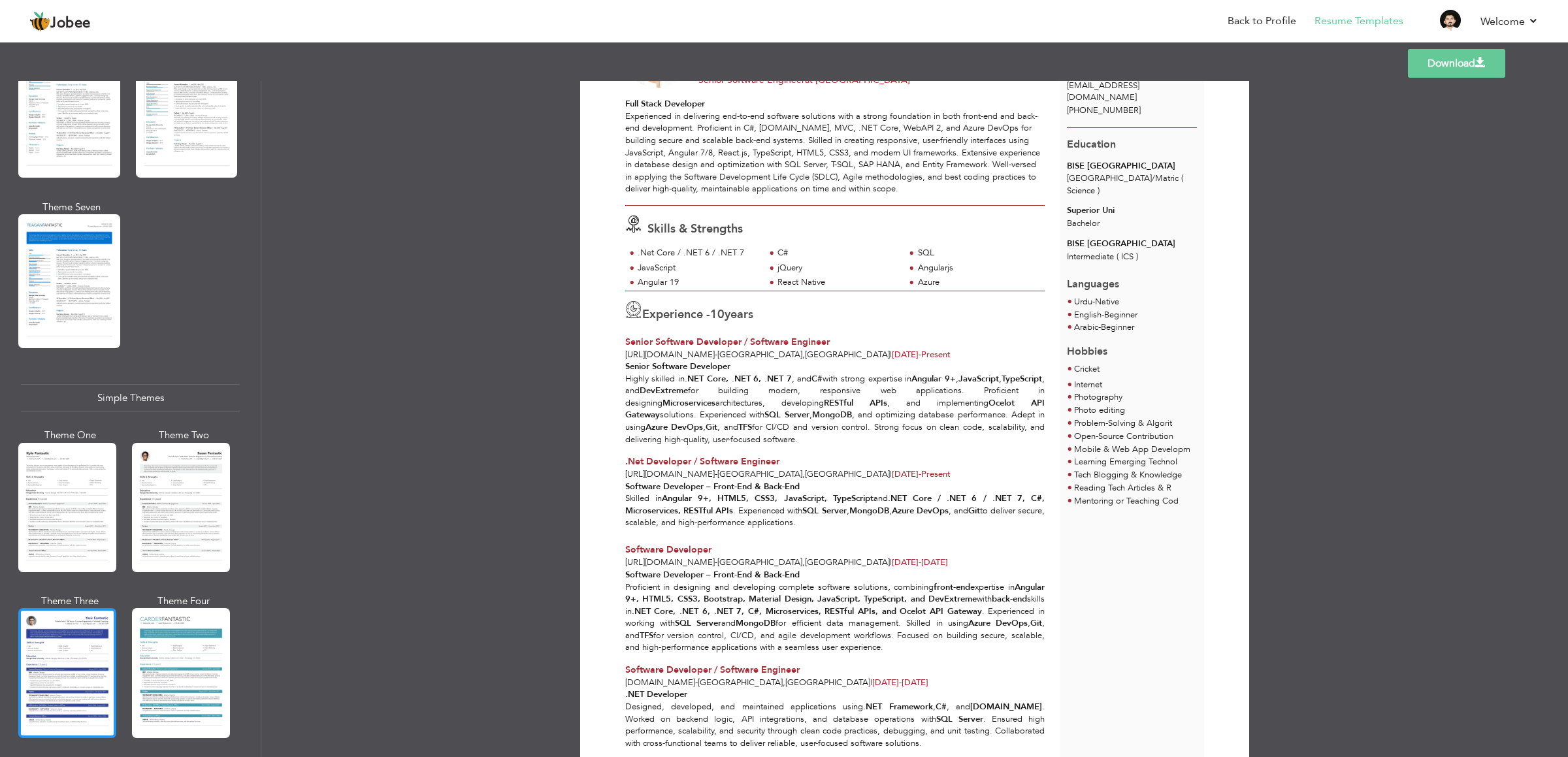
click at [43, 659] on div at bounding box center [67, 673] width 98 height 130
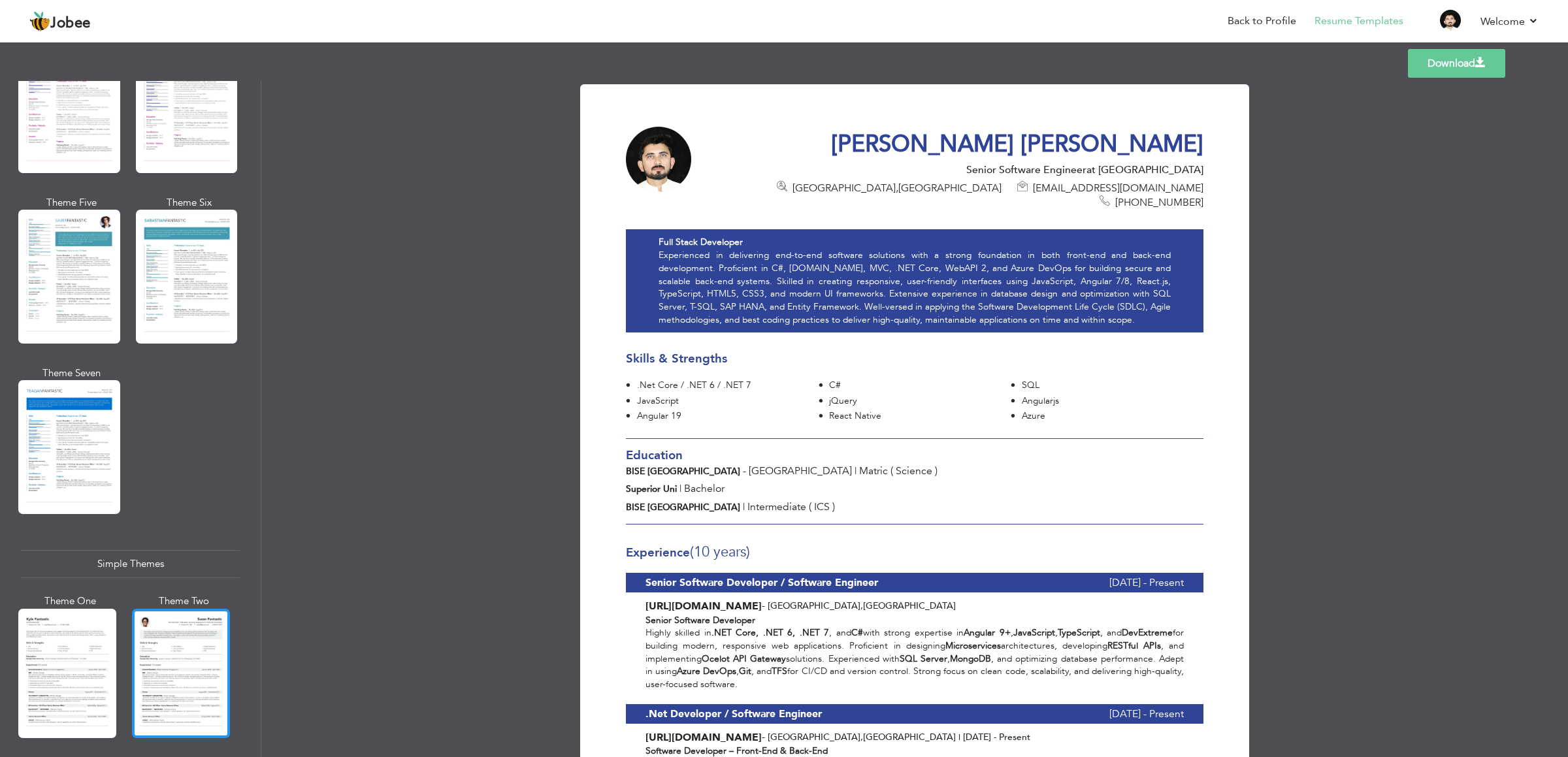
scroll to position [1803, 0]
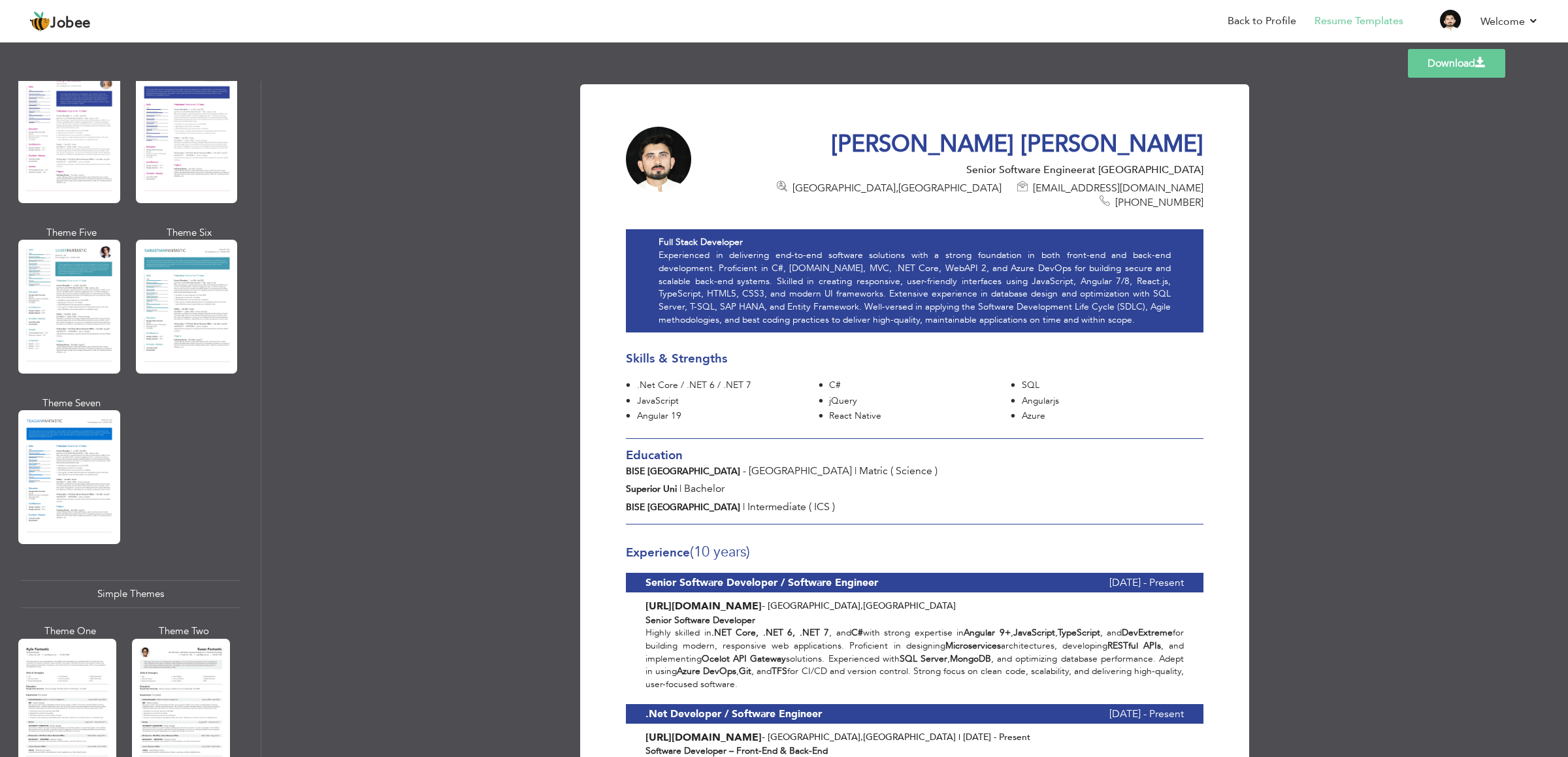
click at [12, 474] on div "Professional Themes Theme One Theme Two Theme Three Theme Six" at bounding box center [130, 419] width 261 height 676
click at [56, 459] on div at bounding box center [69, 477] width 102 height 134
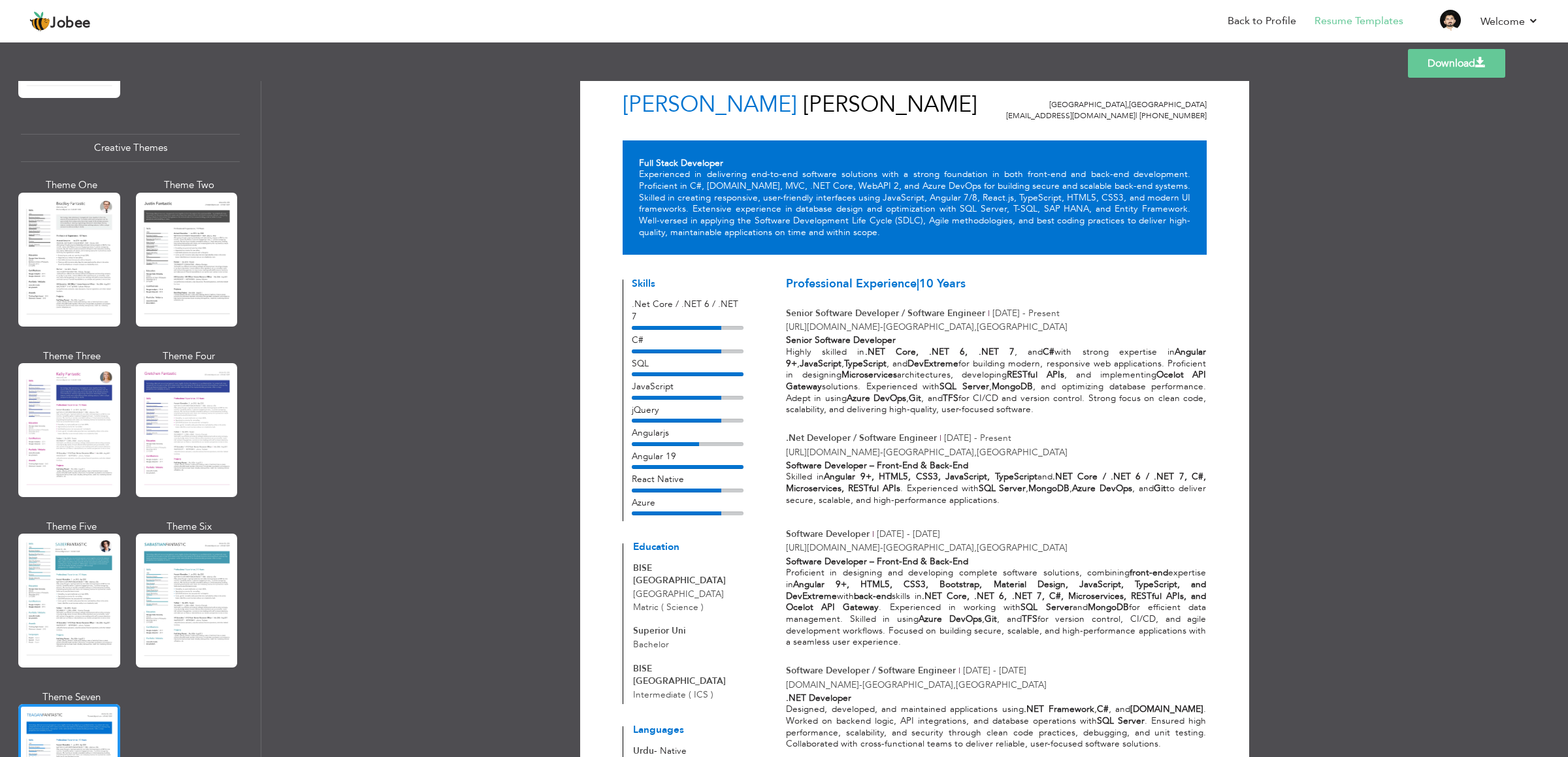
scroll to position [0, 0]
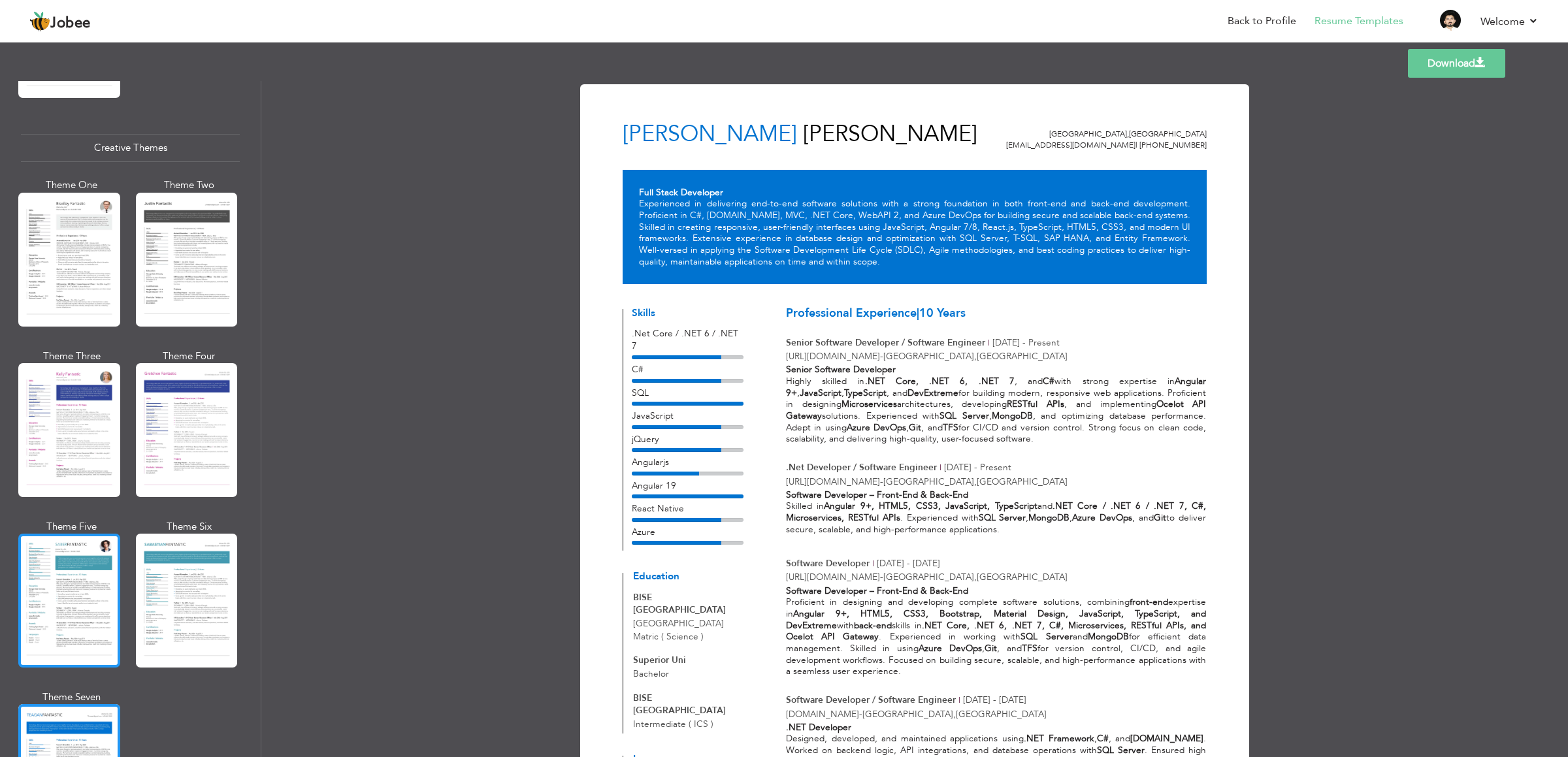
click at [48, 590] on div at bounding box center [69, 600] width 102 height 134
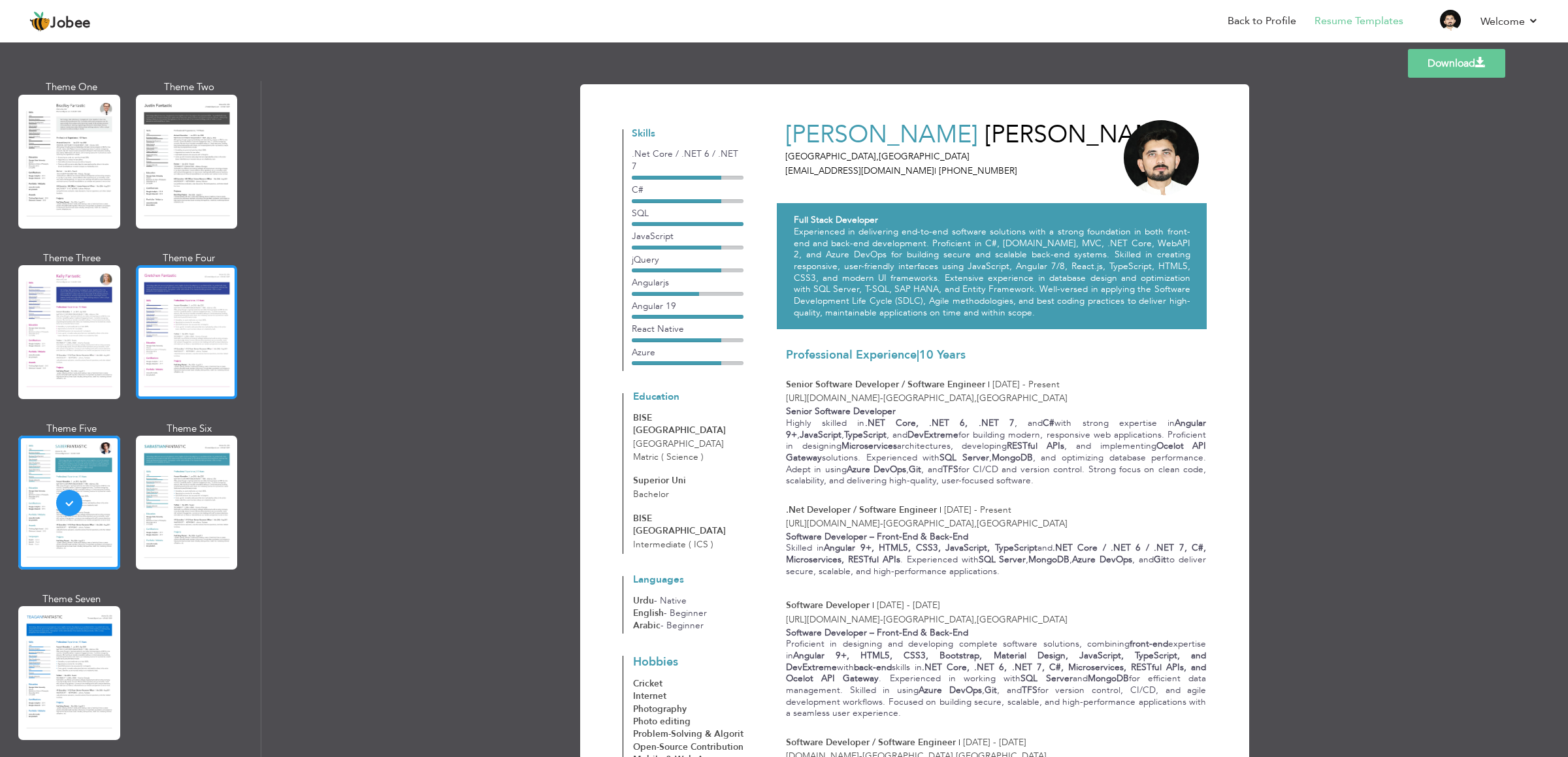
scroll to position [1509, 0]
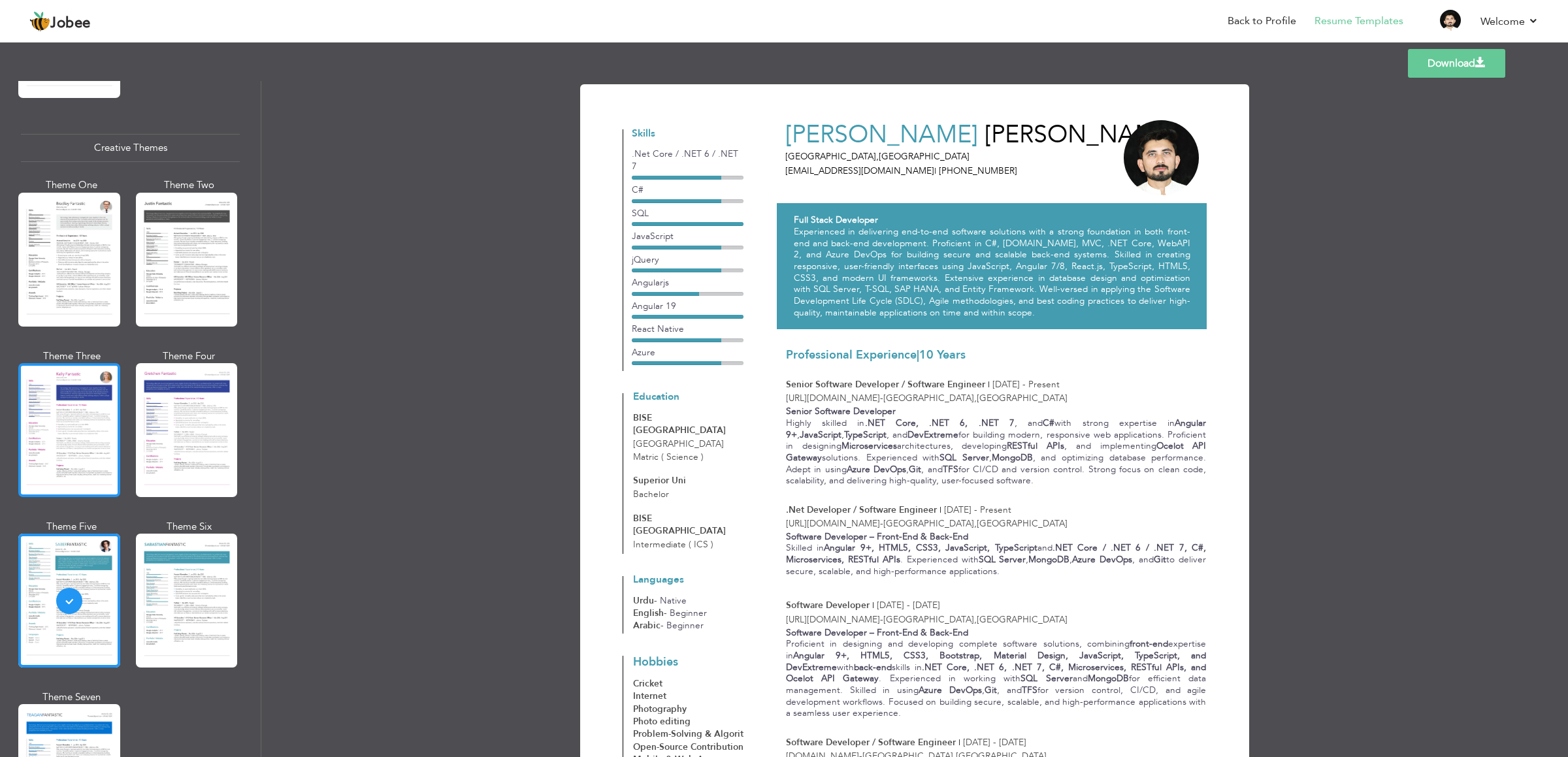
click at [48, 385] on div at bounding box center [69, 430] width 102 height 134
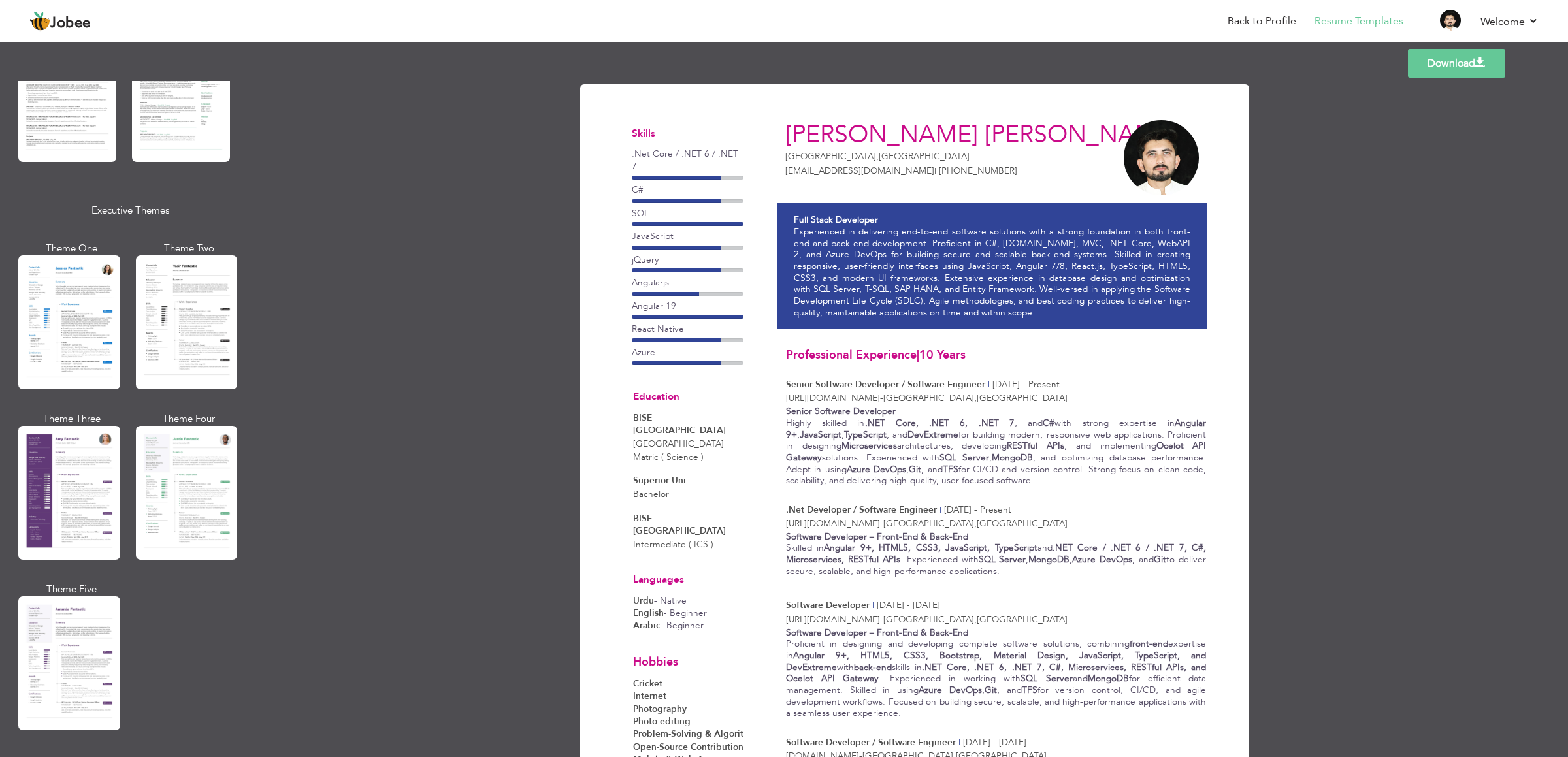
scroll to position [824, 0]
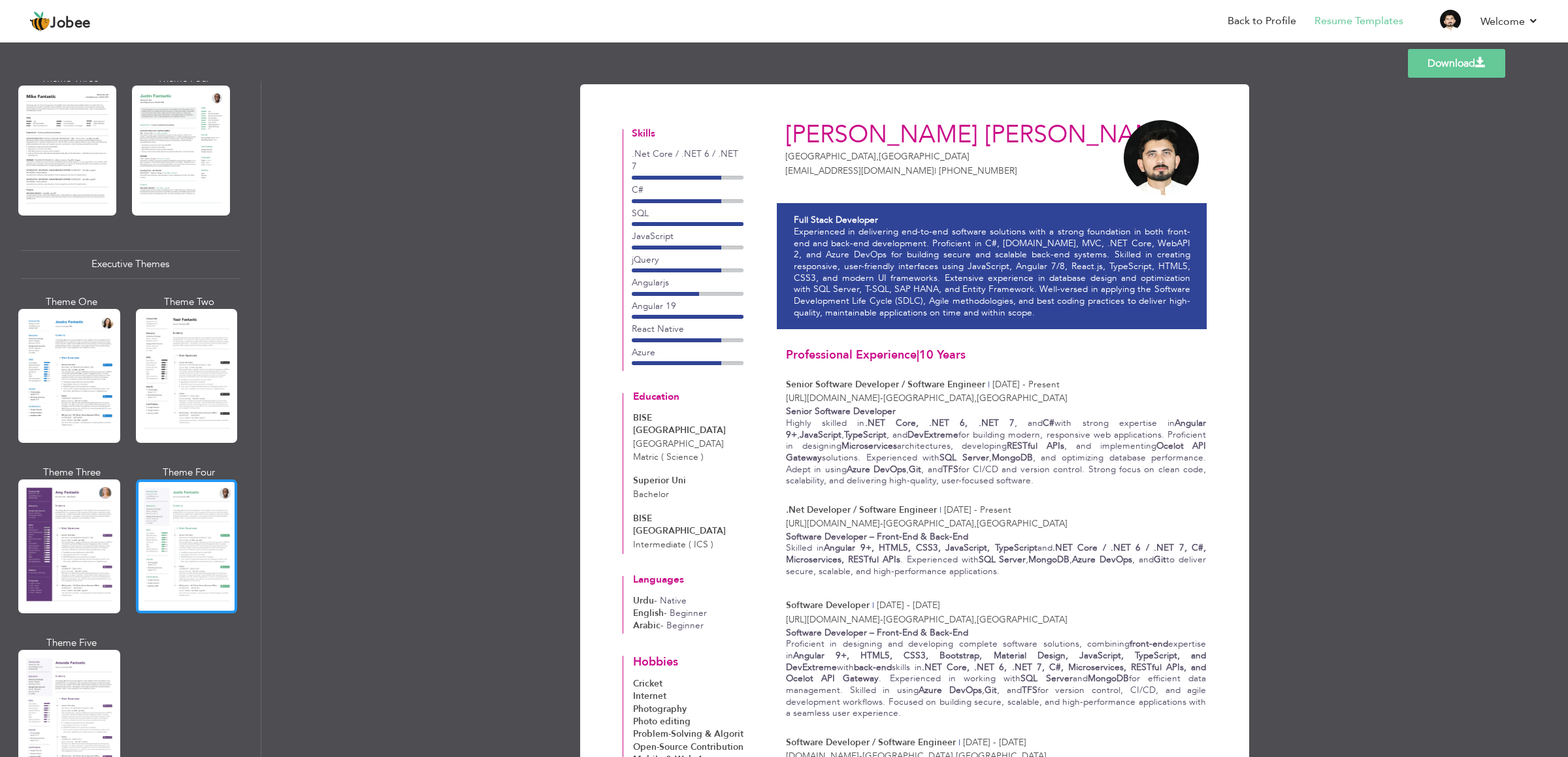
click at [174, 543] on div at bounding box center [186, 546] width 102 height 134
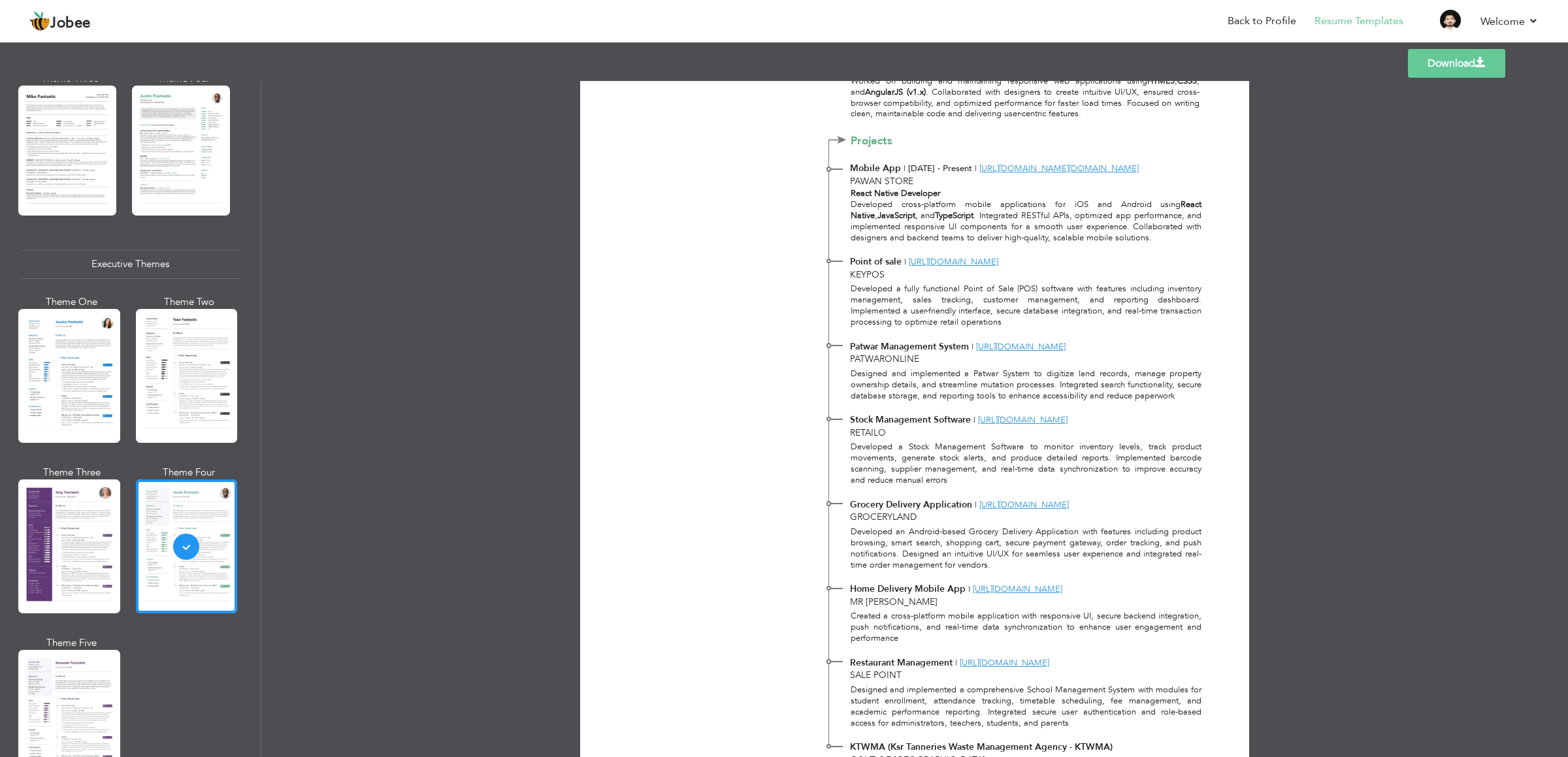
scroll to position [1212, 0]
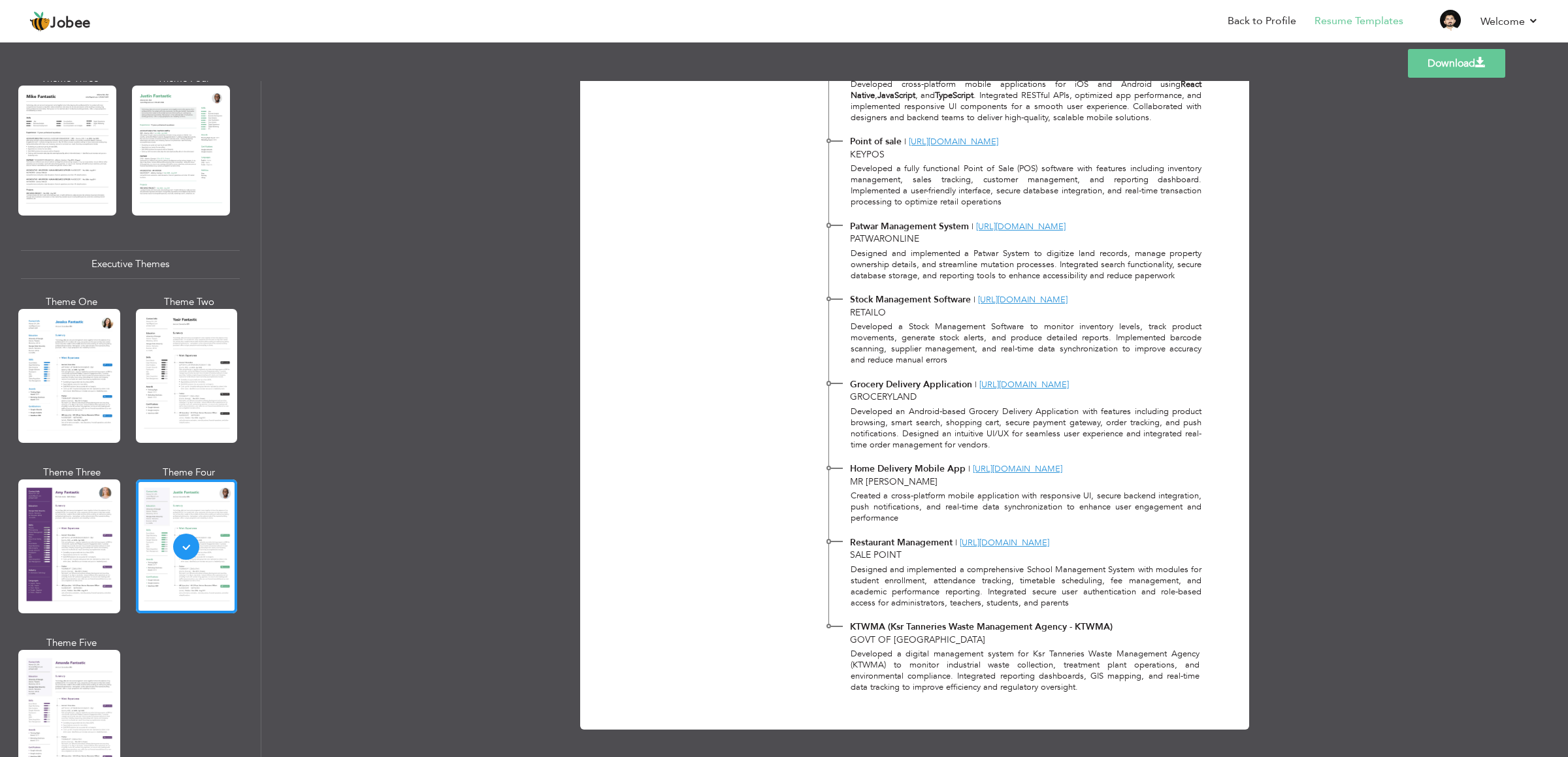
click at [1480, 71] on link "Download" at bounding box center [1456, 63] width 97 height 29
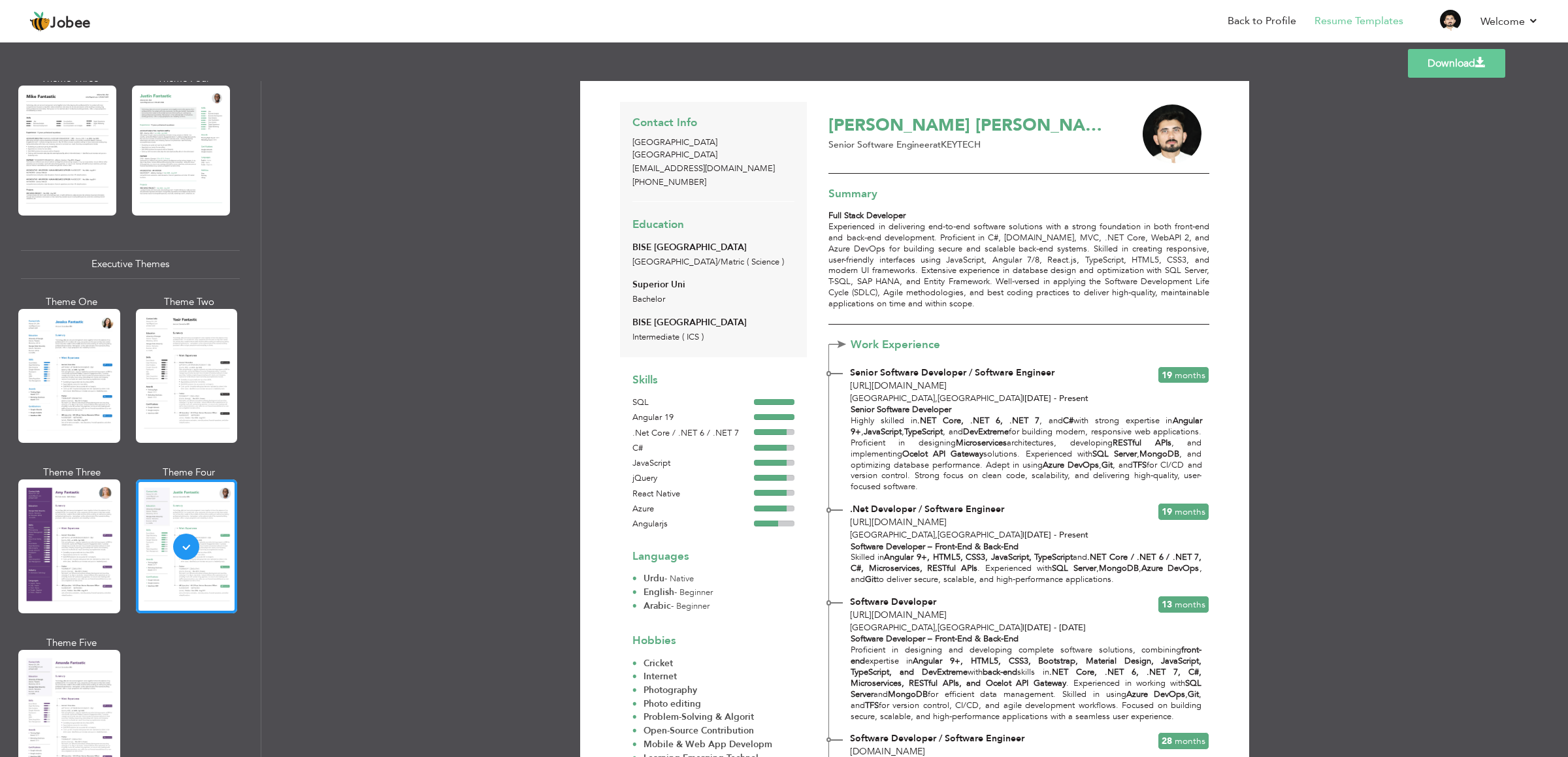
scroll to position [0, 0]
